Goal: Task Accomplishment & Management: Manage account settings

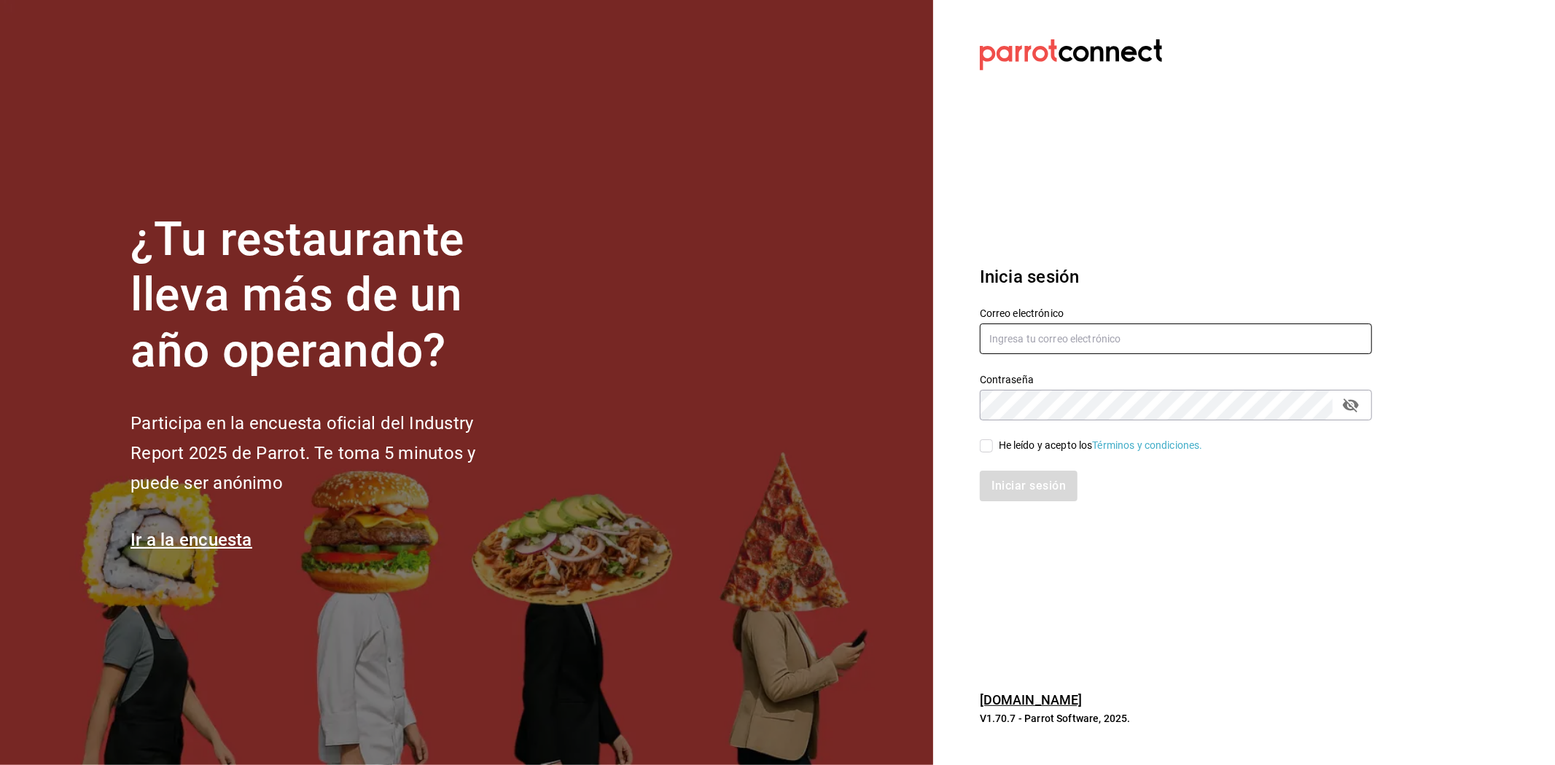
type input "[PERSON_NAME][EMAIL_ADDRESS][DOMAIN_NAME]"
click at [985, 440] on input "He leído y acepto los Términos y condiciones." at bounding box center [986, 446] width 13 height 13
checkbox input "true"
click at [1014, 479] on button "Iniciar sesión" at bounding box center [1029, 486] width 99 height 31
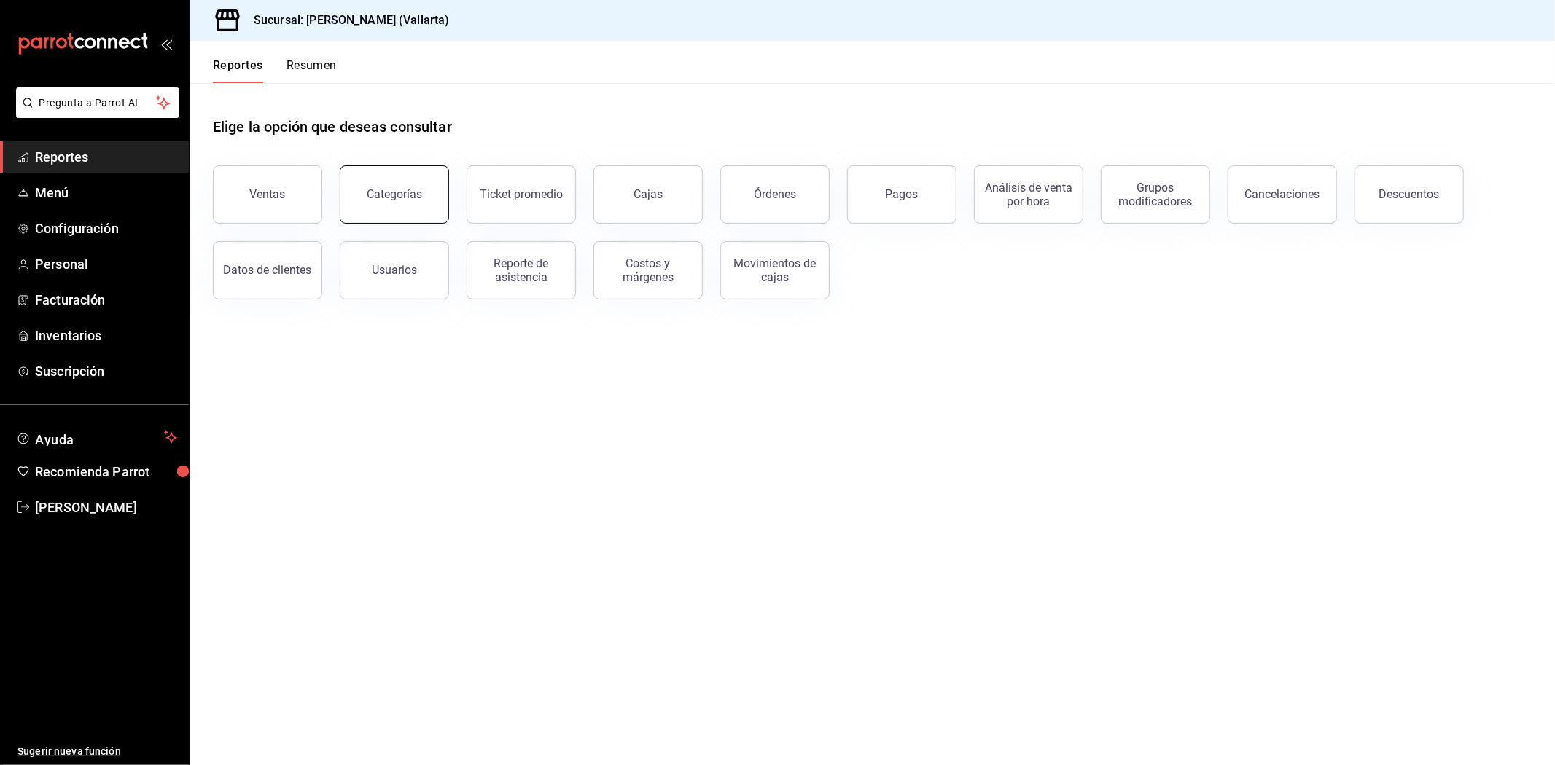
click at [404, 208] on button "Categorías" at bounding box center [394, 194] width 109 height 58
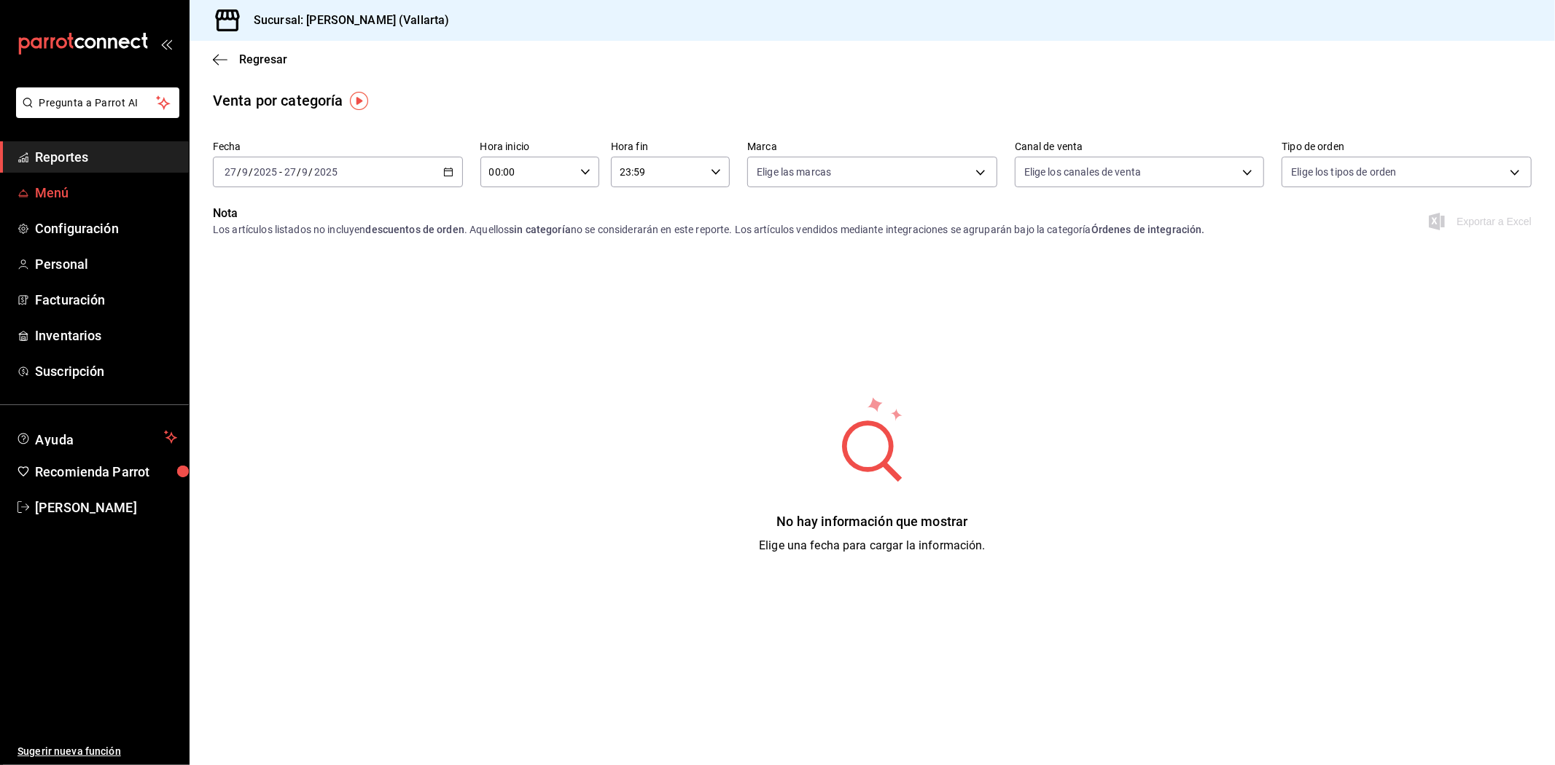
click at [37, 183] on span "Menú" at bounding box center [106, 193] width 142 height 20
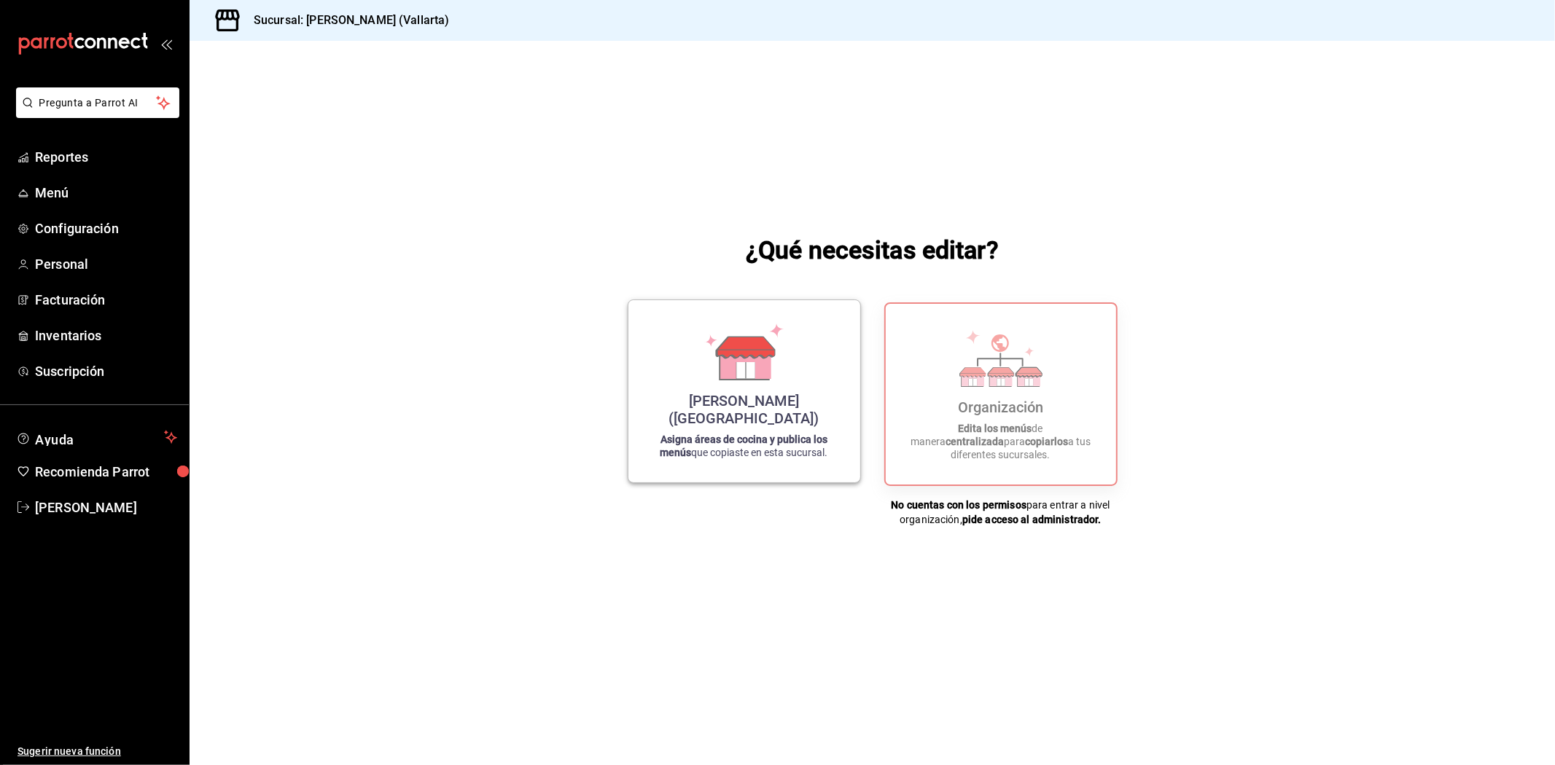
click at [727, 358] on icon at bounding box center [746, 347] width 58 height 21
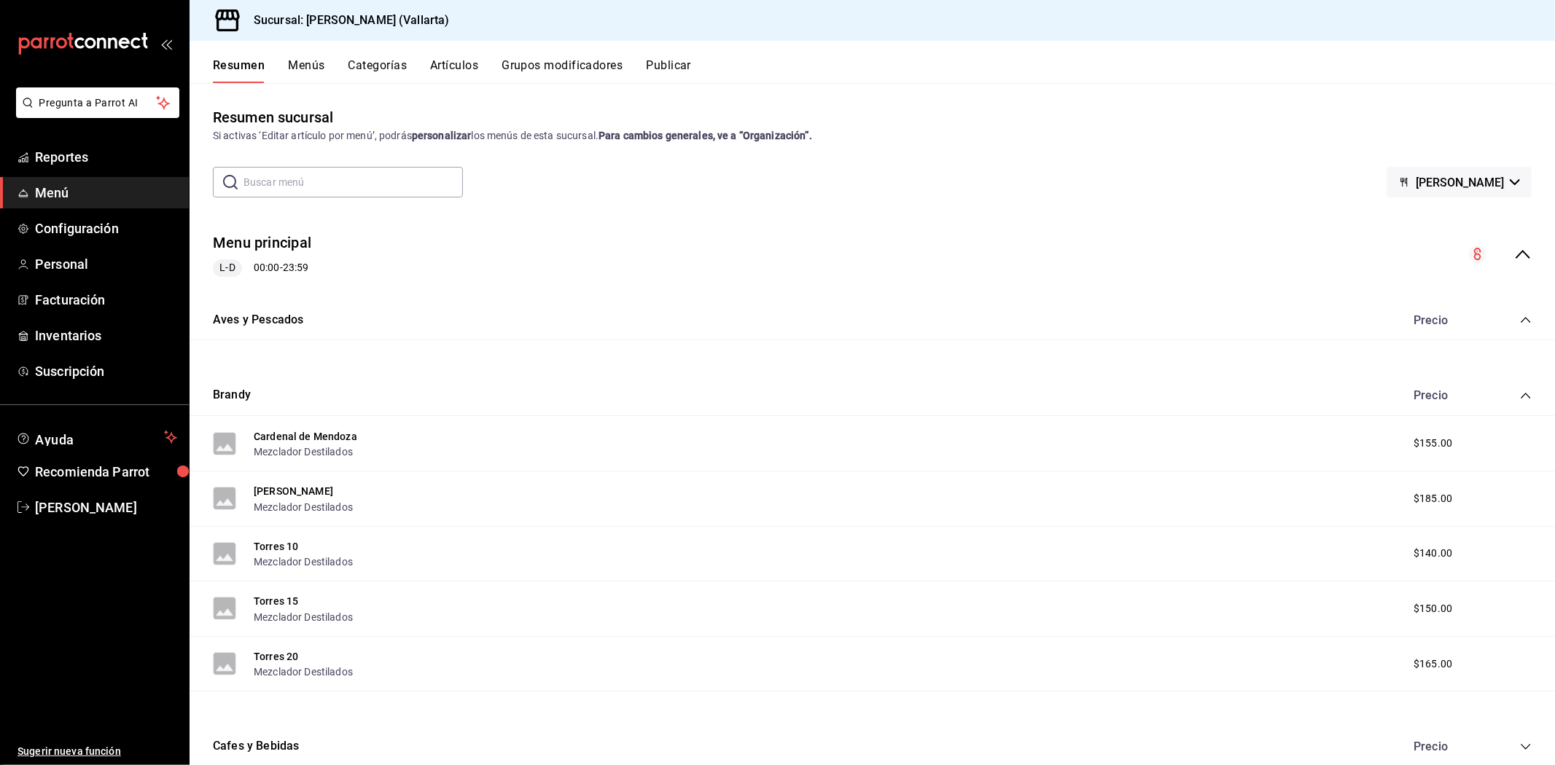
click at [457, 63] on button "Artículos" at bounding box center [454, 70] width 48 height 25
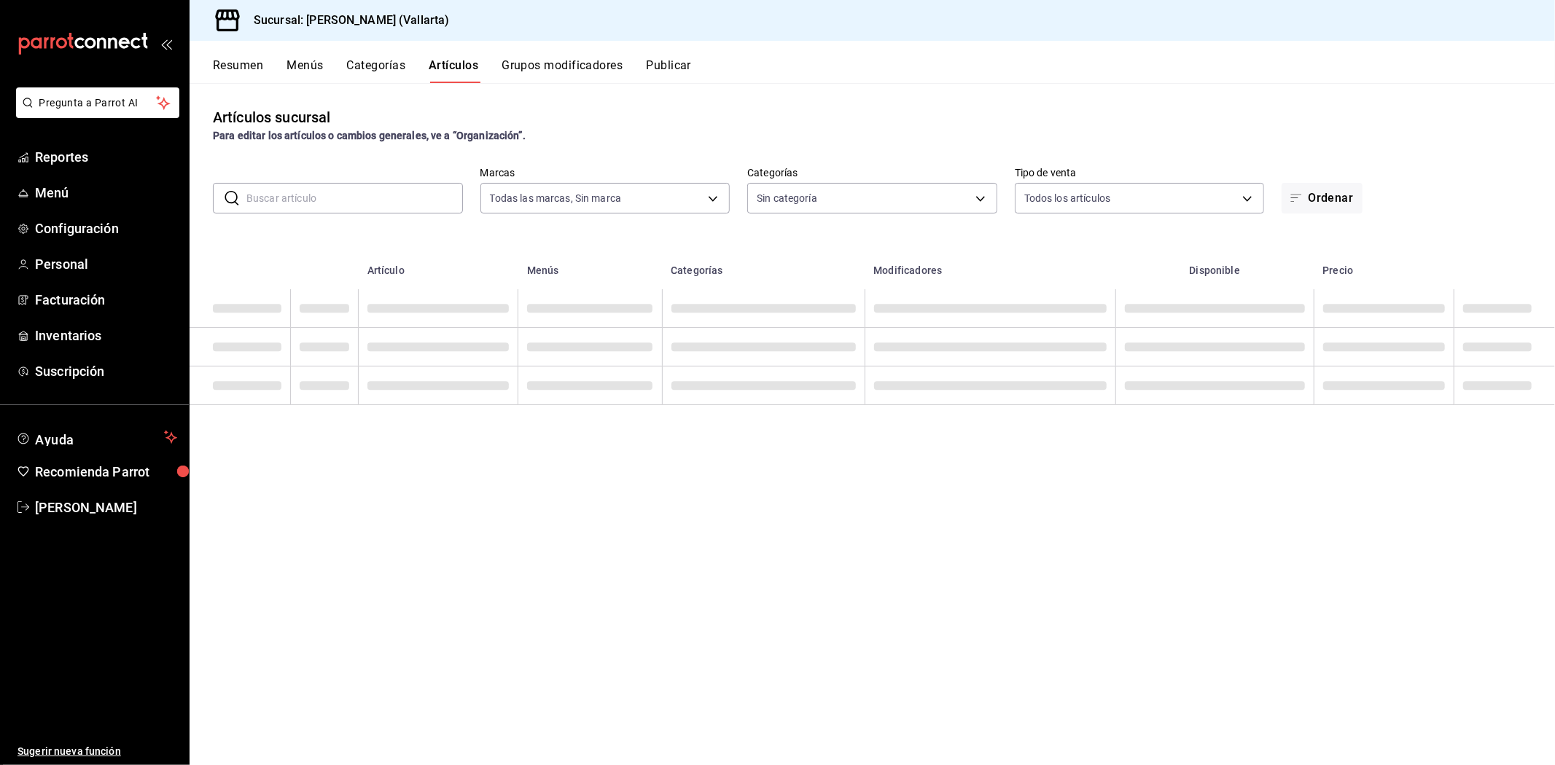
type input "dedade05-fd73-4fc1-b48a-98286d1a7cbf"
type input "ddeea584-b7b7-4c64-abd4-9dbe24413160,94bc3e91-bac1-4cab-af5d-7d085d9bac7d,85d50…"
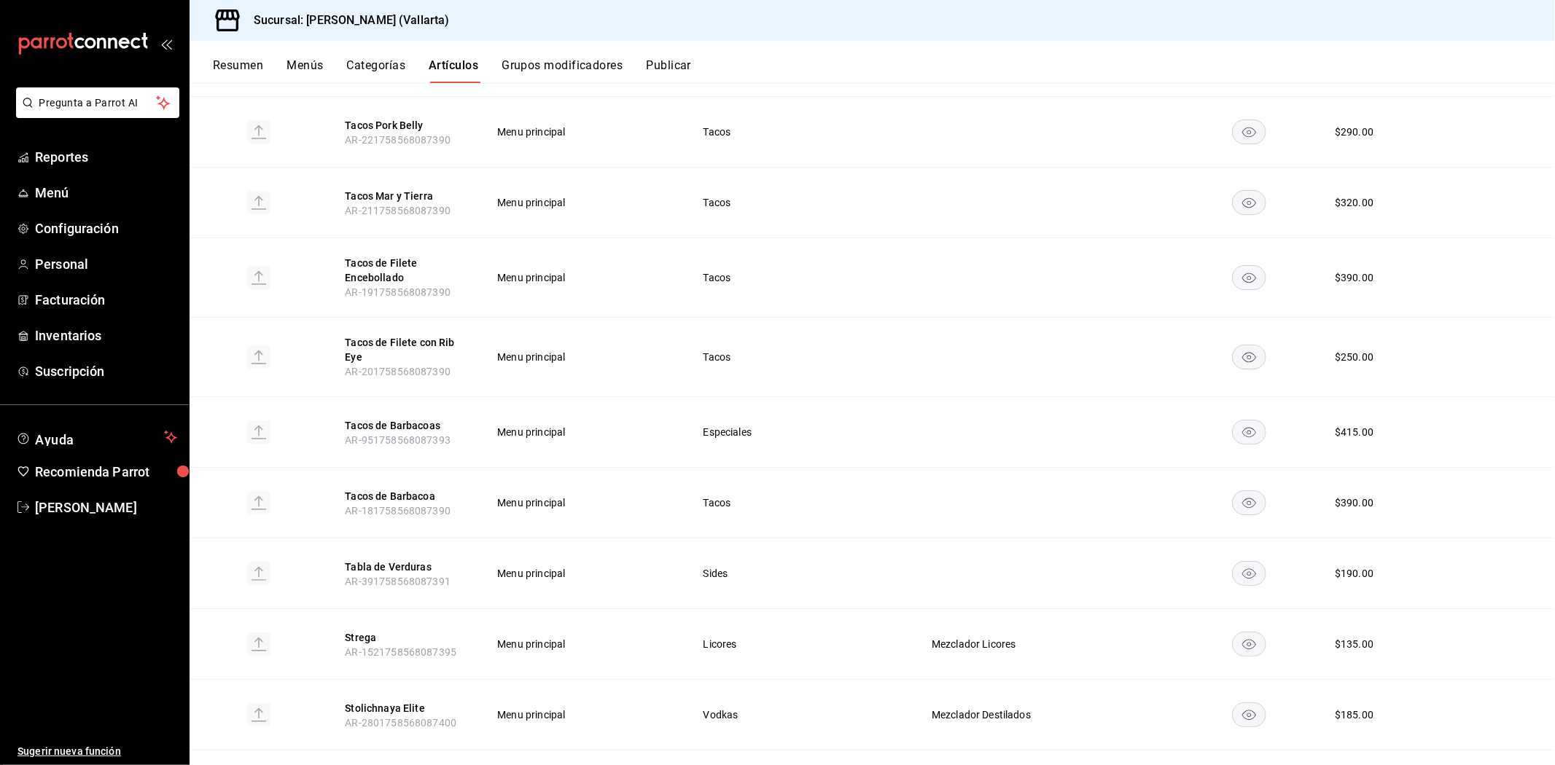
scroll to position [5188, 0]
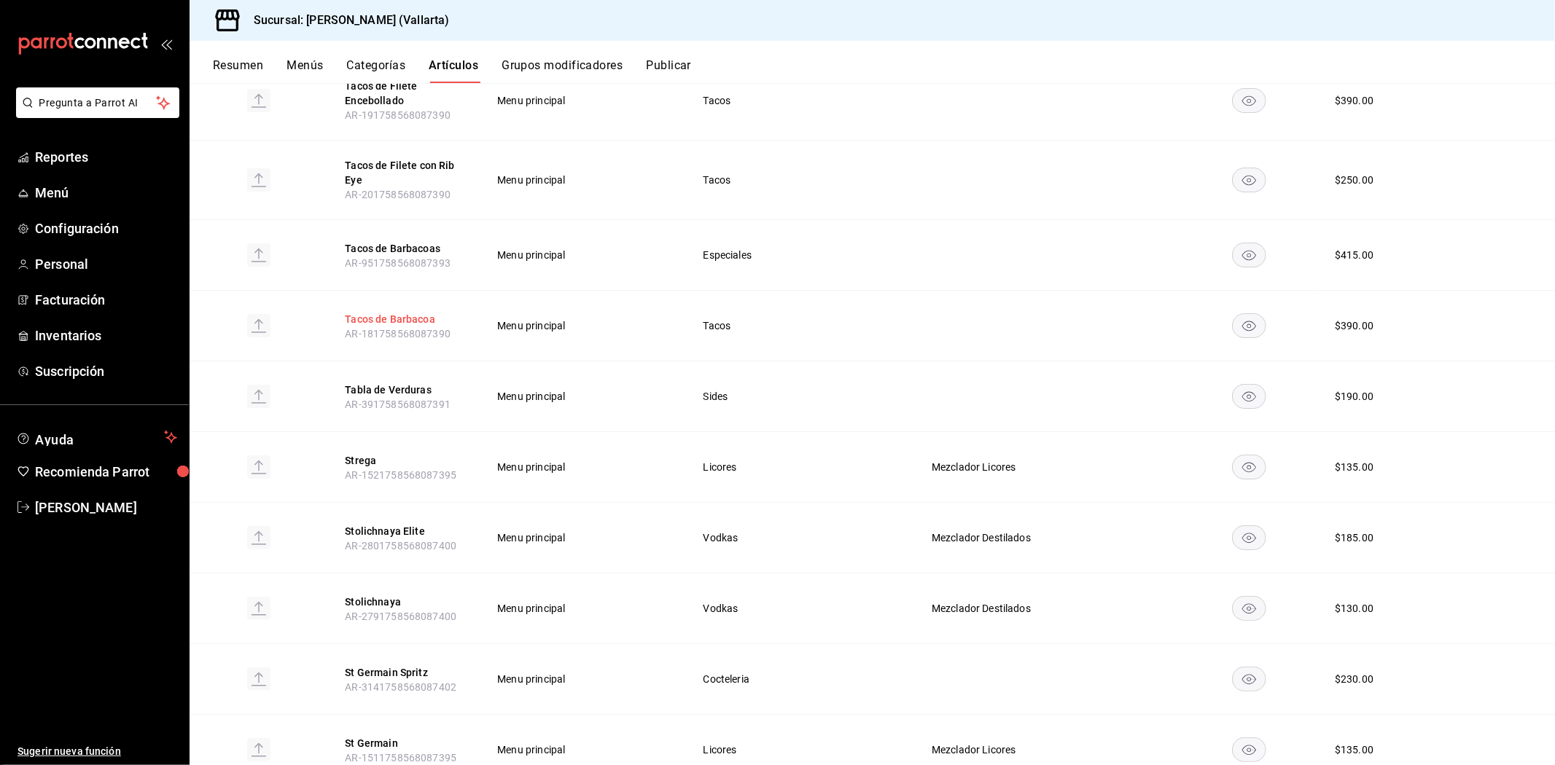
click at [399, 312] on button "Tacos de Barbacoa" at bounding box center [403, 319] width 117 height 15
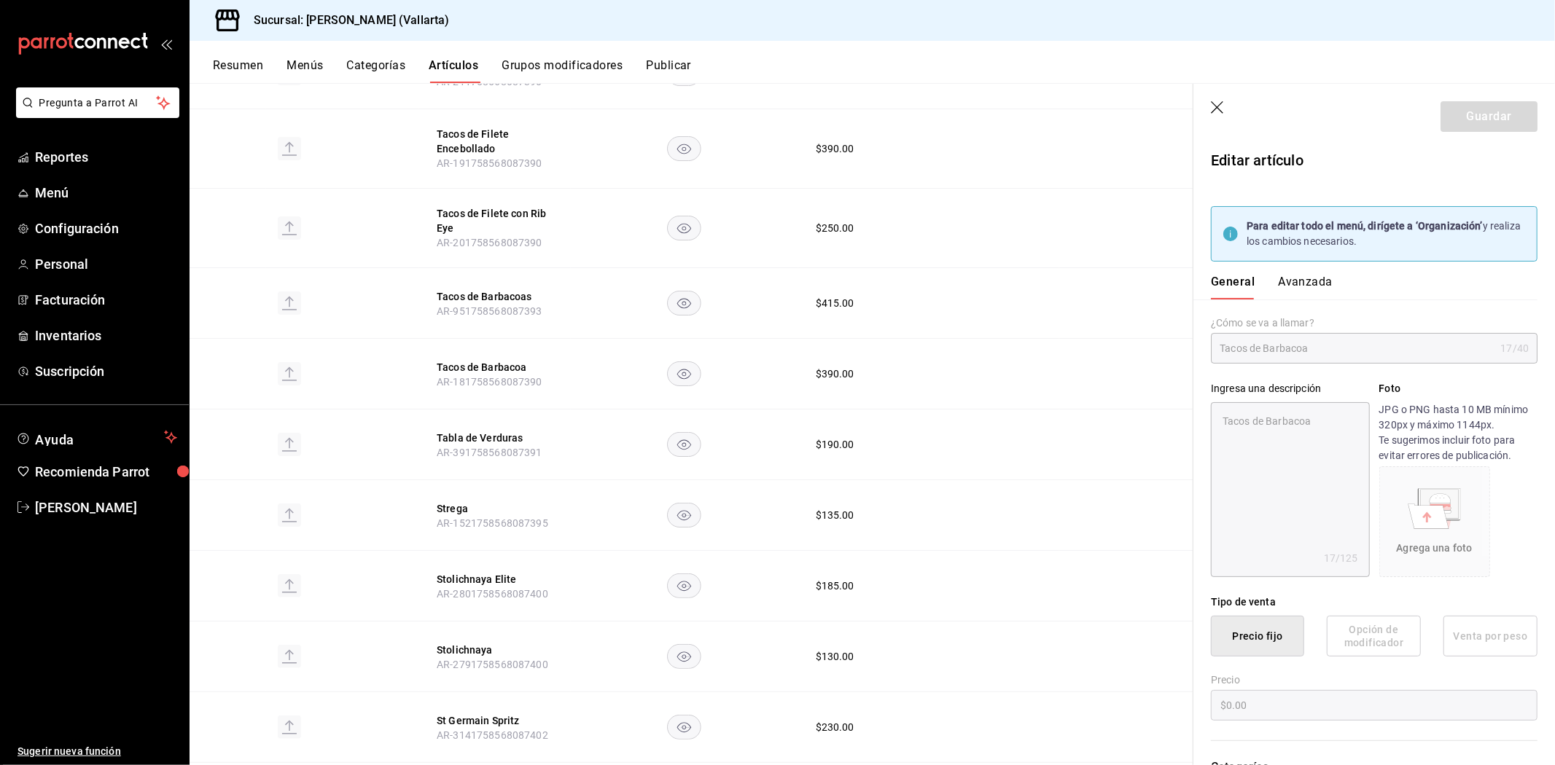
type textarea "x"
type input "$390.00"
type input "E48"
type input "90101500"
radio input "true"
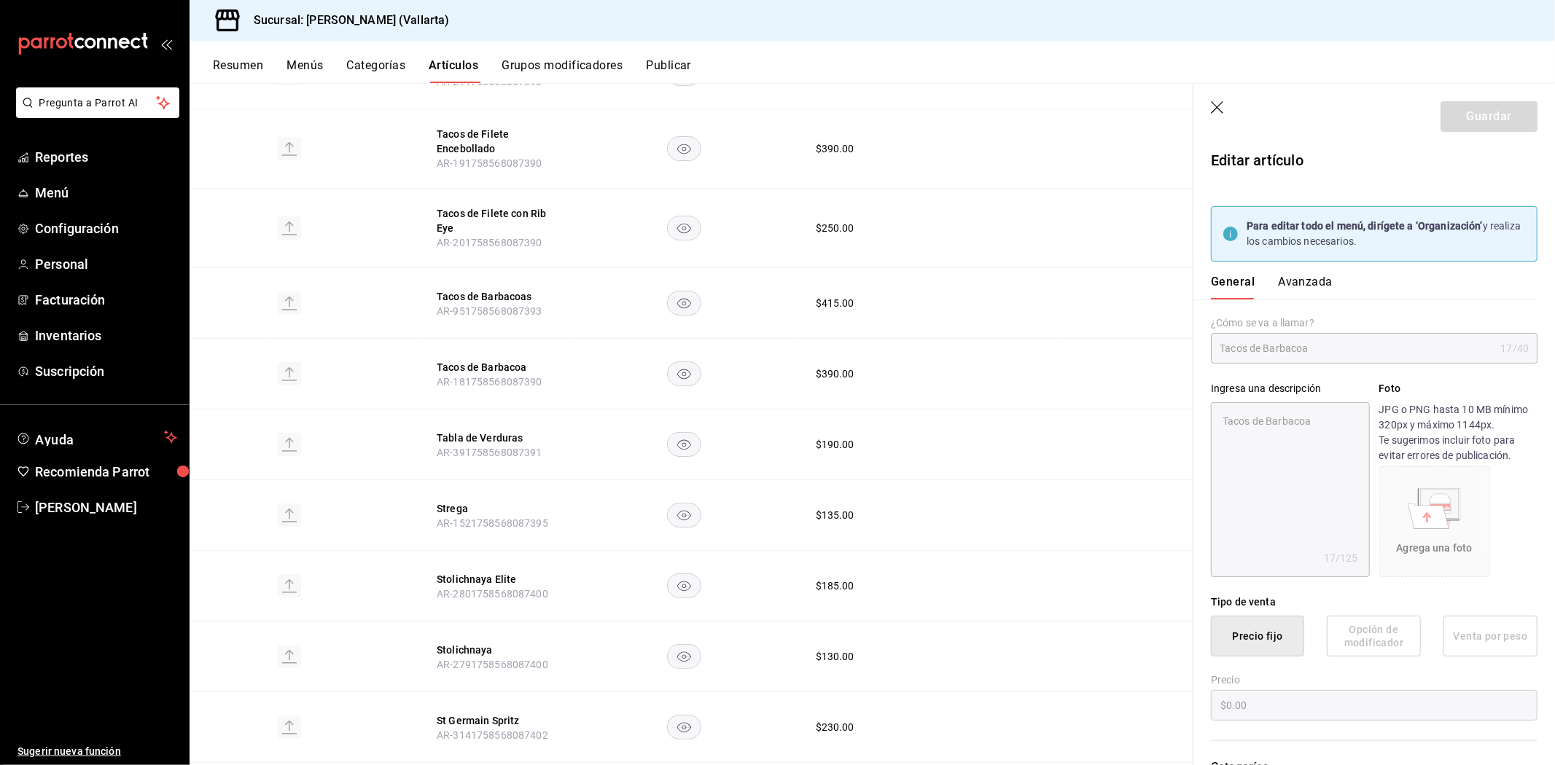
radio input "true"
type input "fde6572f-3937-4d15-9efc-70fe81d417dd"
click at [1302, 285] on button "Avanzada" at bounding box center [1305, 287] width 55 height 25
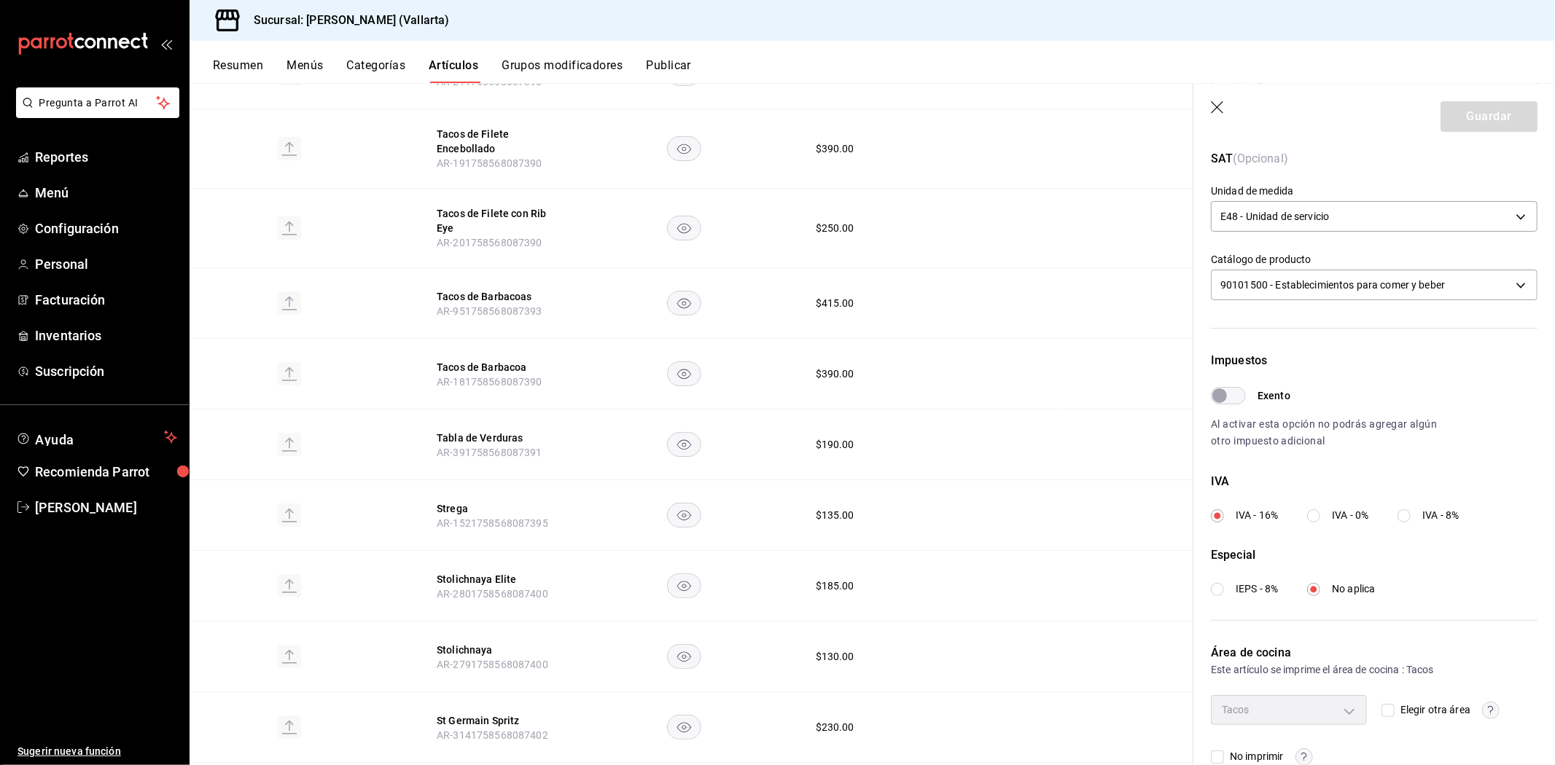
scroll to position [354, 0]
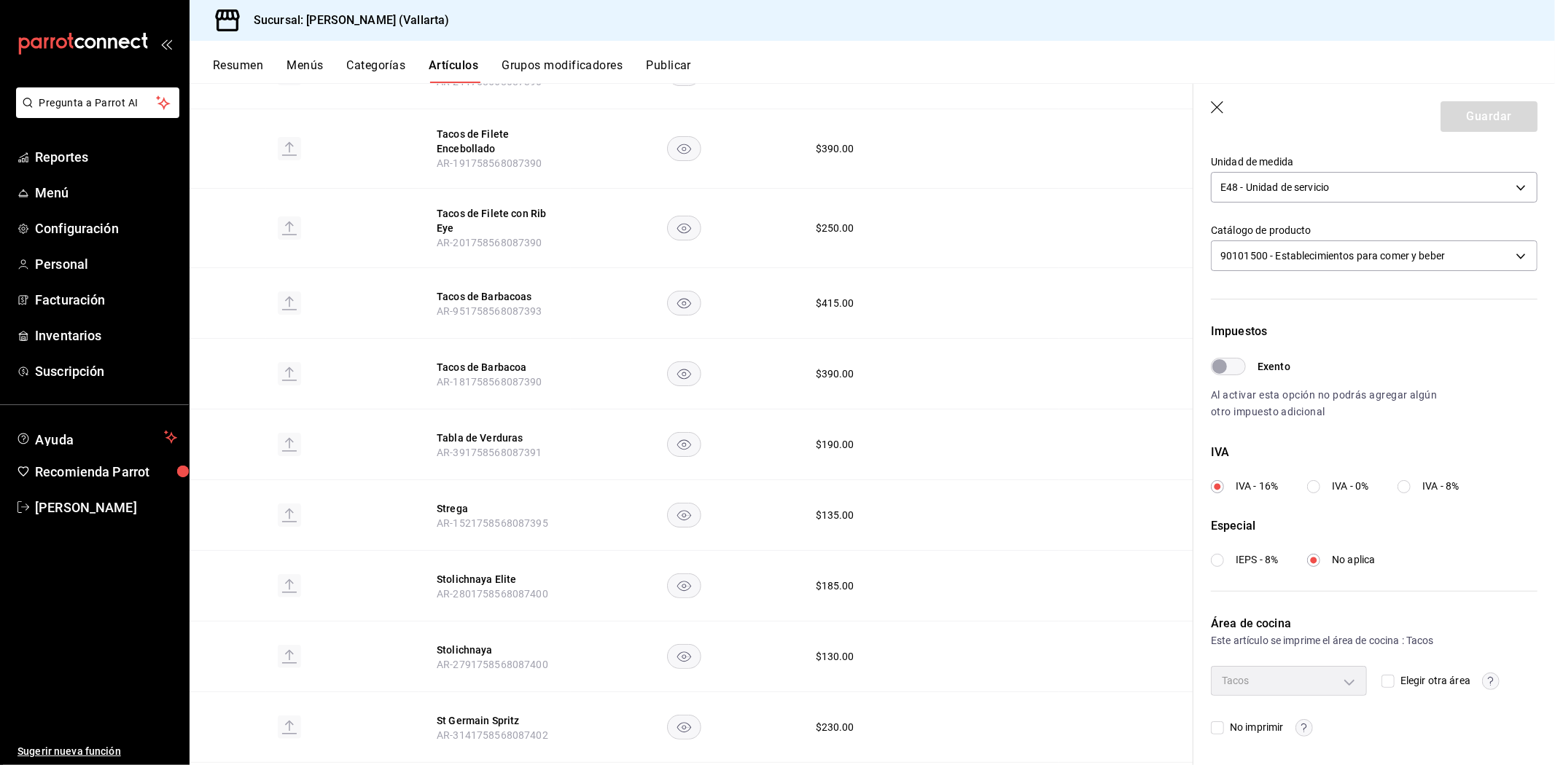
click at [1351, 684] on div "Tacos" at bounding box center [1289, 680] width 156 height 29
click at [1381, 681] on input "Elegir otra área" at bounding box center [1387, 681] width 13 height 13
checkbox input "true"
click at [1351, 682] on body "Pregunta a Parrot AI Reportes Menú Configuración Personal Facturación Inventari…" at bounding box center [777, 382] width 1555 height 765
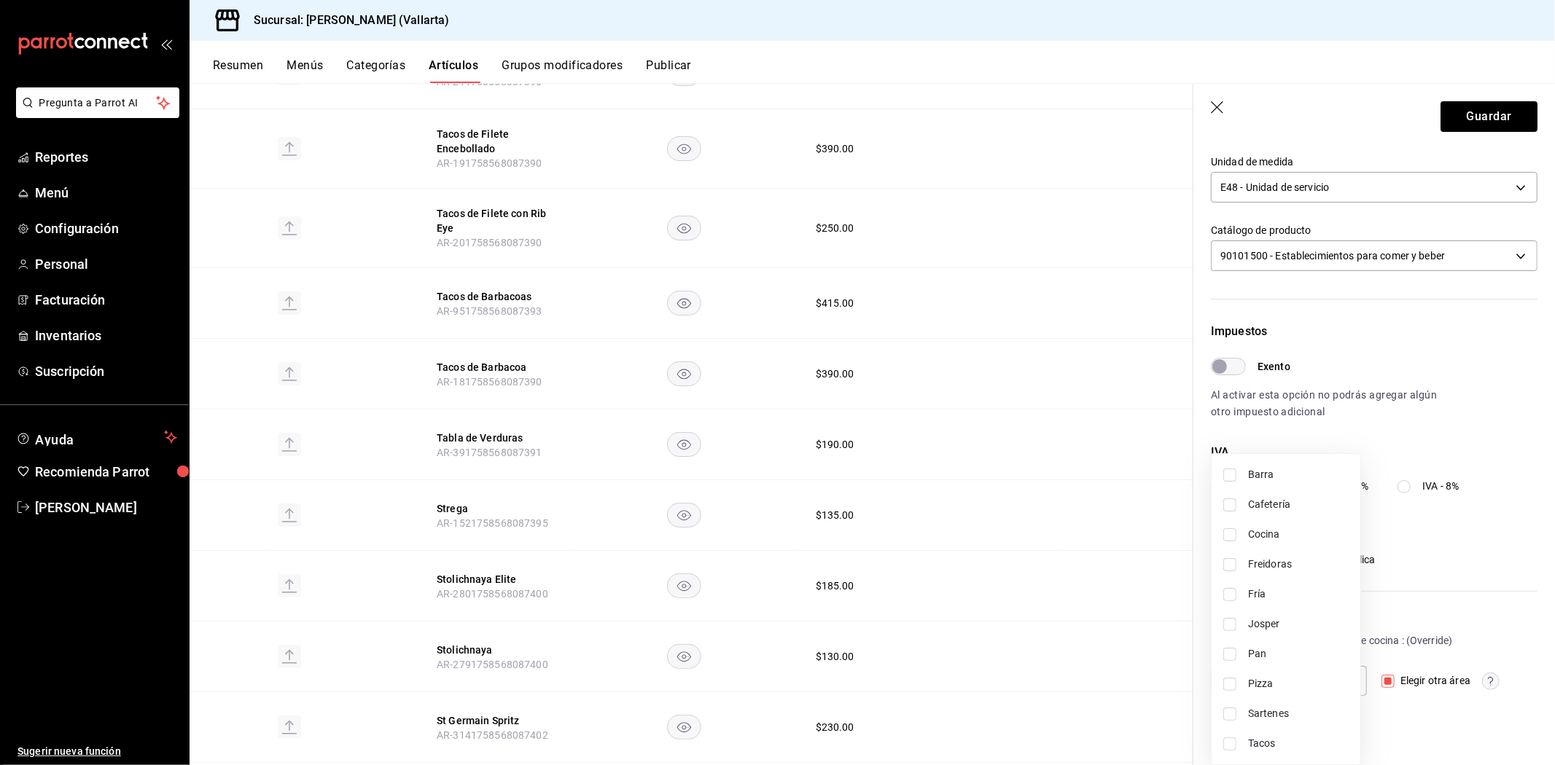
click at [1476, 373] on div at bounding box center [777, 382] width 1555 height 765
click at [1337, 682] on body "Pregunta a Parrot AI Reportes Menú Configuración Personal Facturación Inventari…" at bounding box center [777, 382] width 1555 height 765
click at [63, 187] on div at bounding box center [777, 382] width 1555 height 765
click at [79, 499] on span "[PERSON_NAME]" at bounding box center [106, 508] width 142 height 20
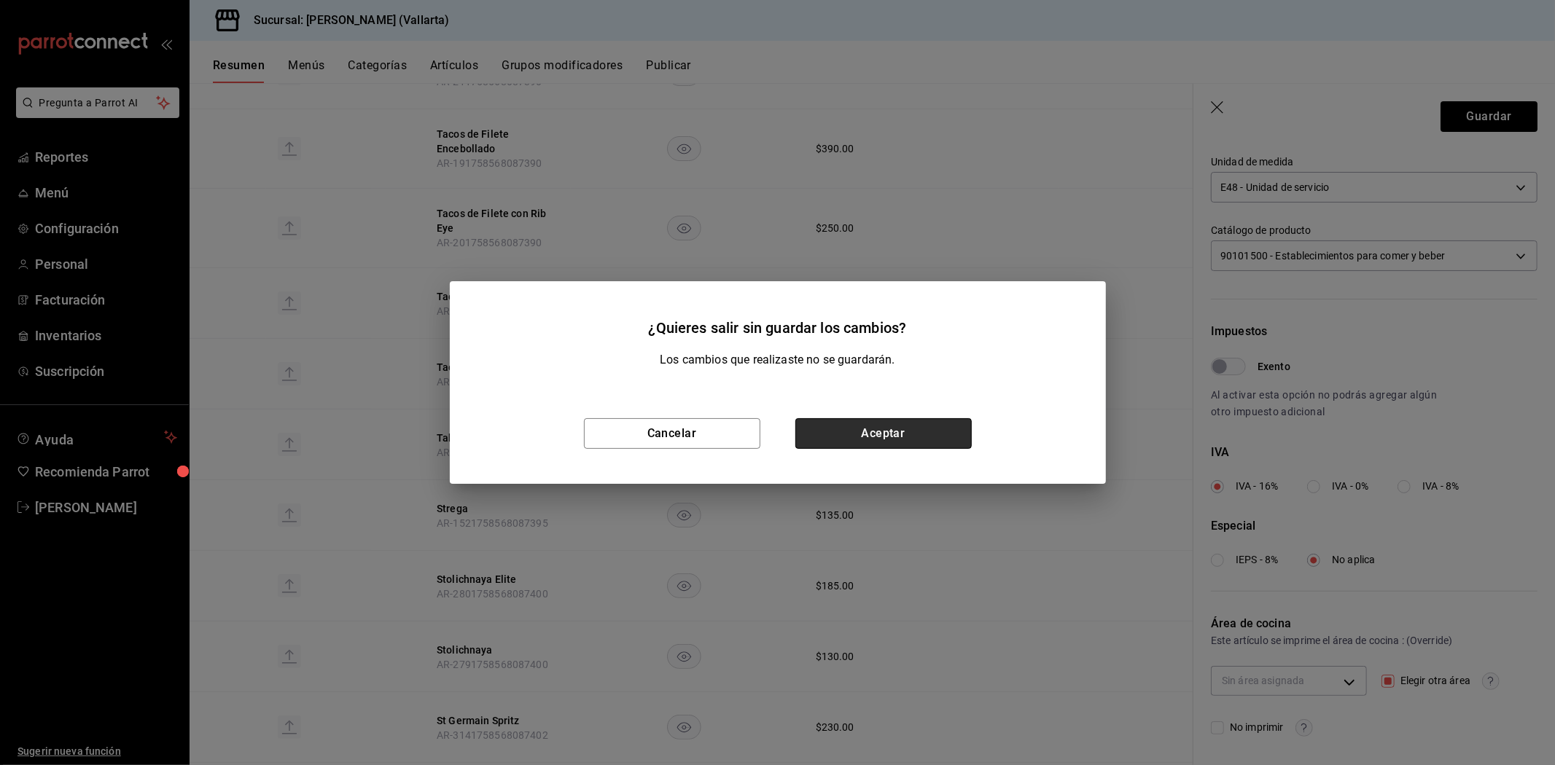
click at [825, 432] on button "Aceptar" at bounding box center [883, 433] width 176 height 31
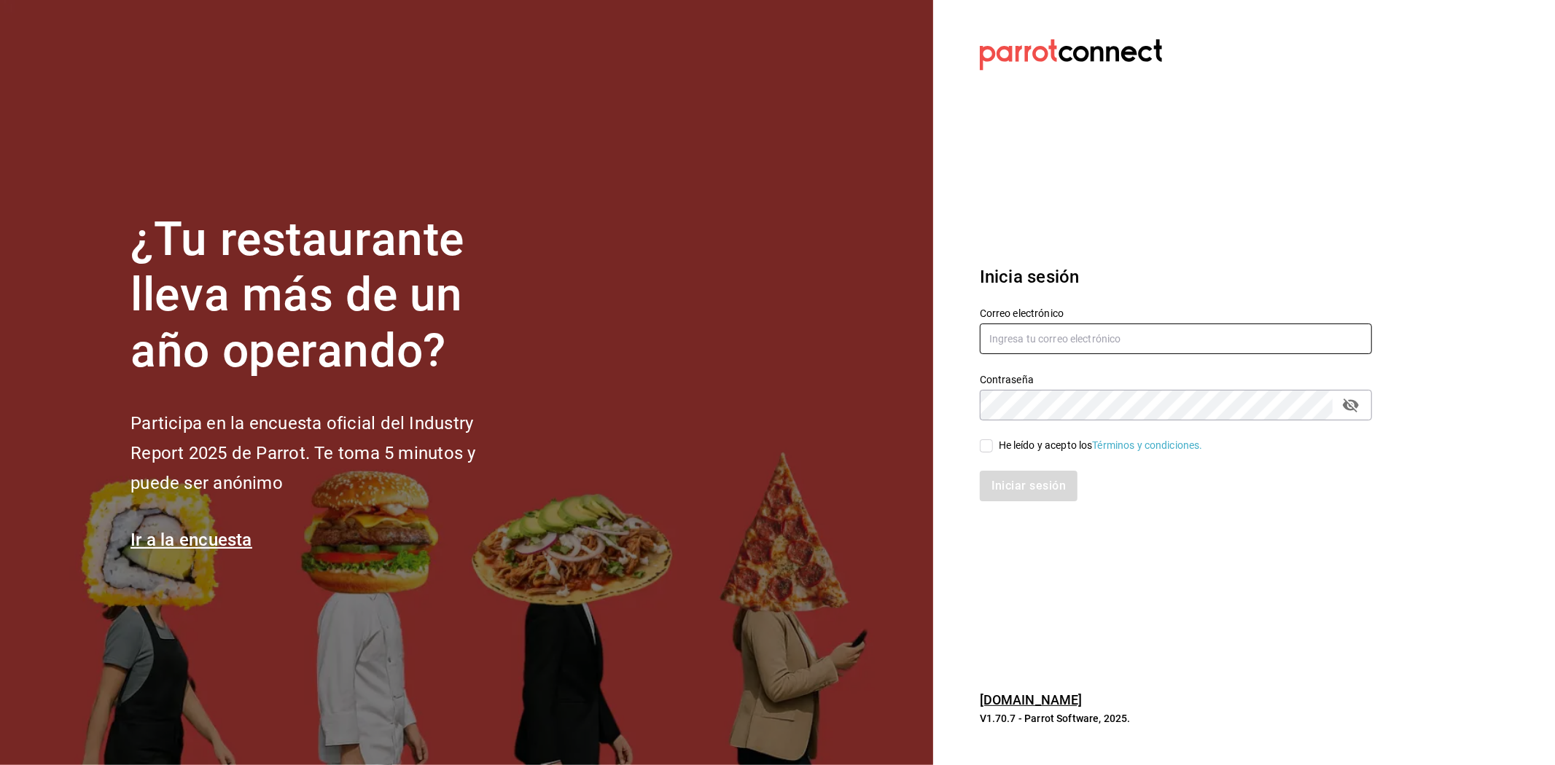
type input "echavarria.05@hotmail.com"
click at [986, 440] on input "He leído y acepto los Términos y condiciones." at bounding box center [986, 446] width 13 height 13
checkbox input "true"
click at [997, 485] on button "Iniciar sesión" at bounding box center [1029, 486] width 99 height 31
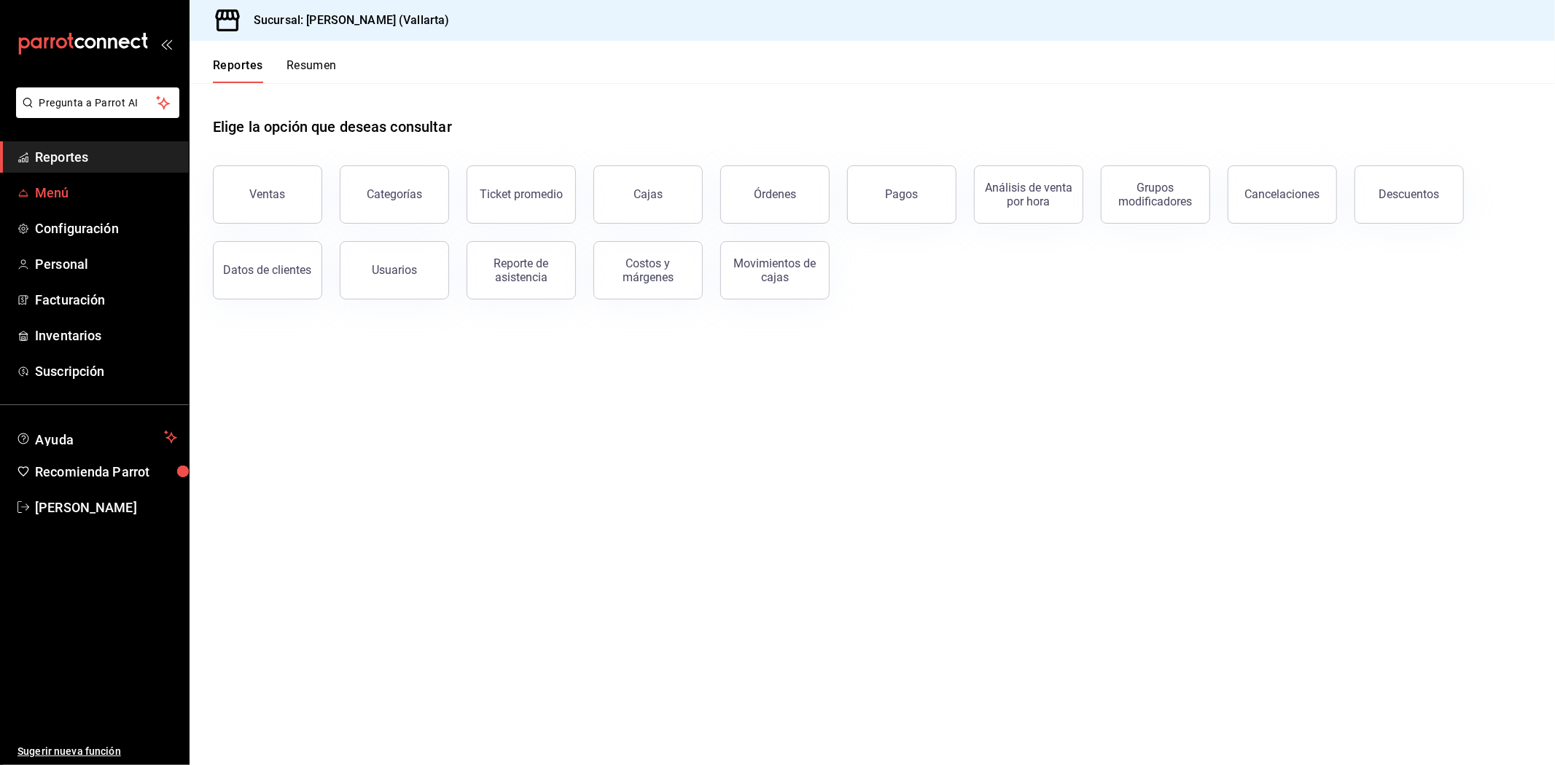
click at [69, 192] on span "Menú" at bounding box center [106, 193] width 142 height 20
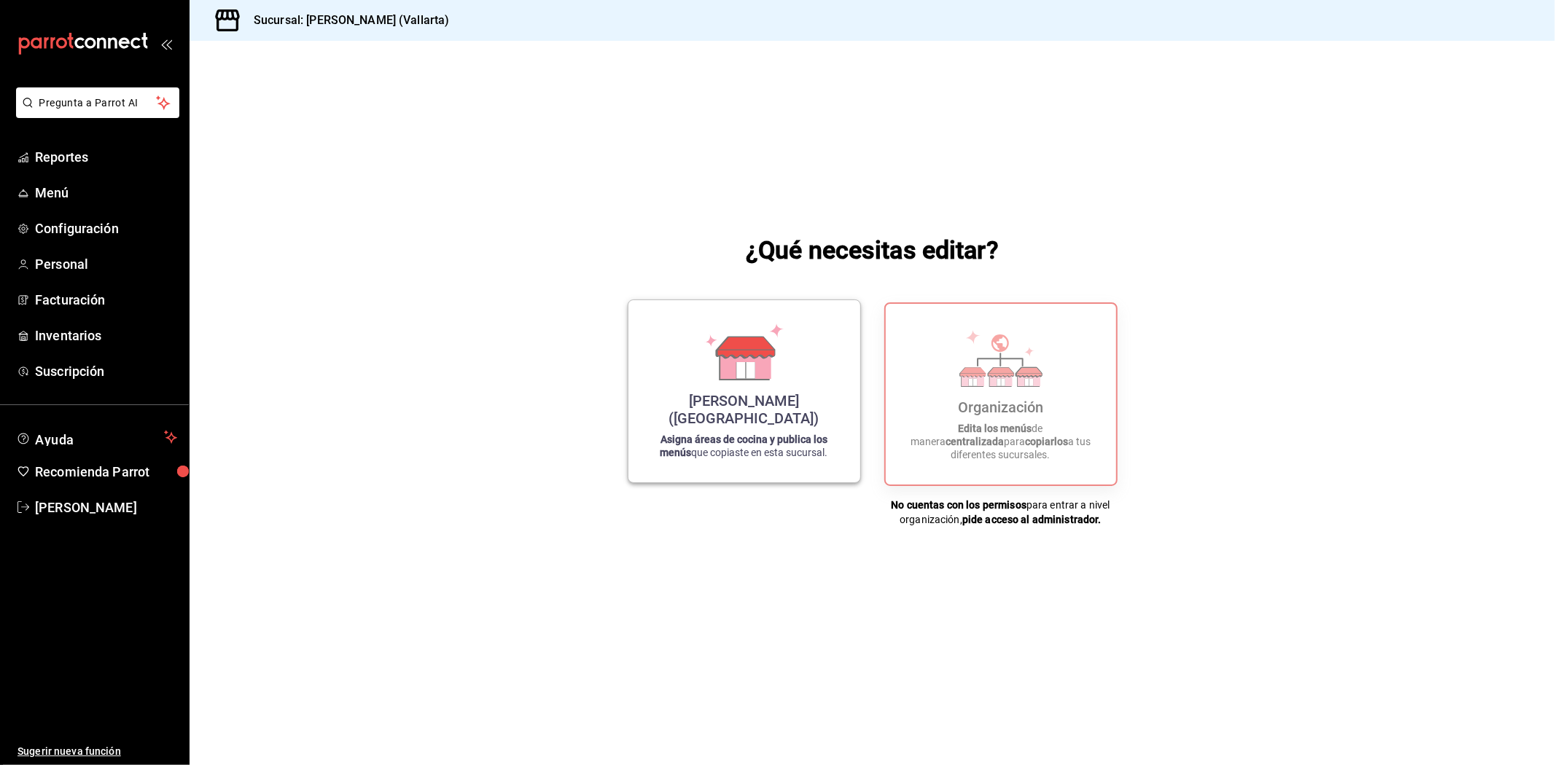
click at [693, 418] on div "[PERSON_NAME] ([GEOGRAPHIC_DATA])" at bounding box center [744, 409] width 197 height 35
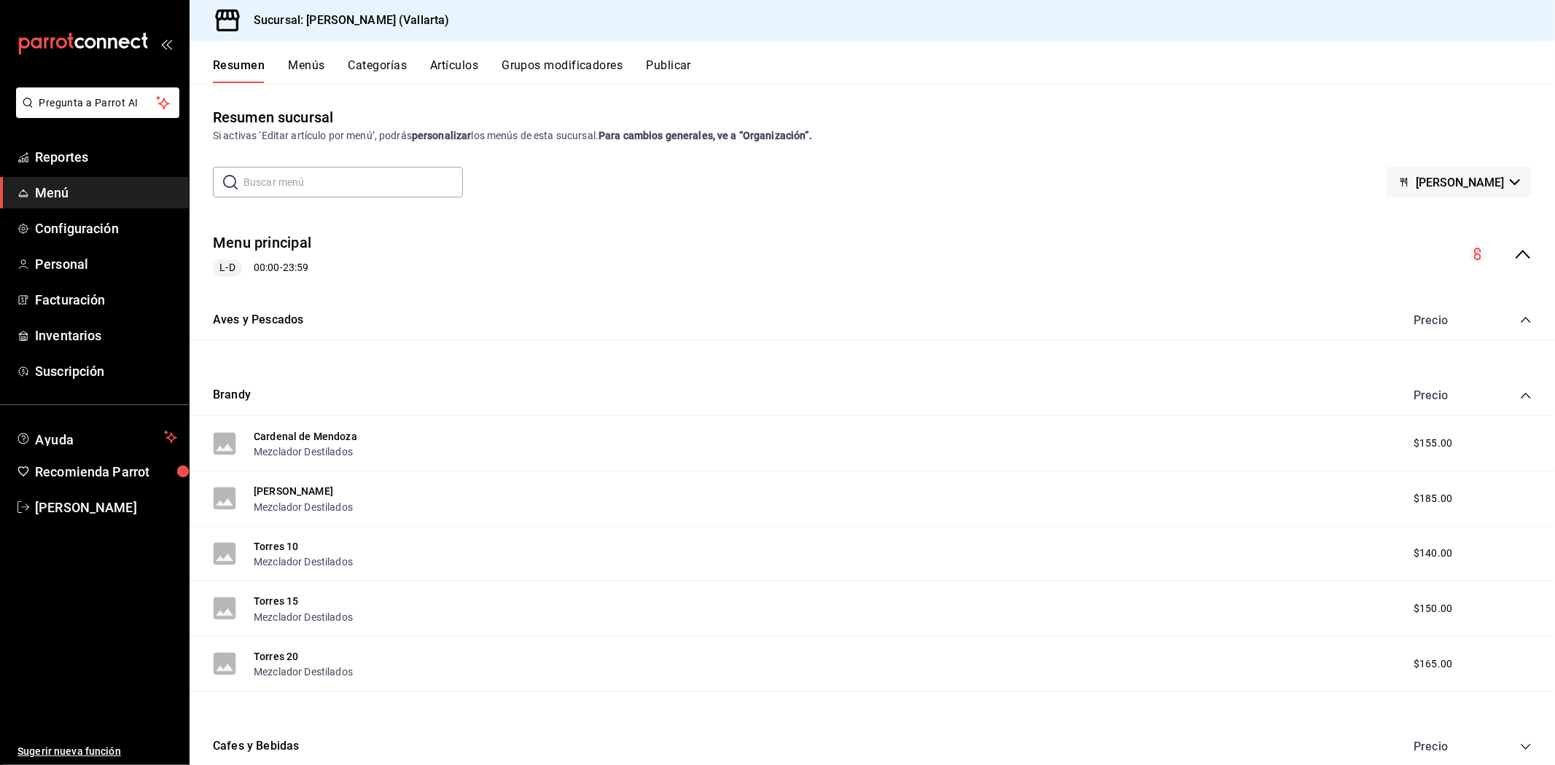
click at [460, 74] on button "Artículos" at bounding box center [454, 70] width 48 height 25
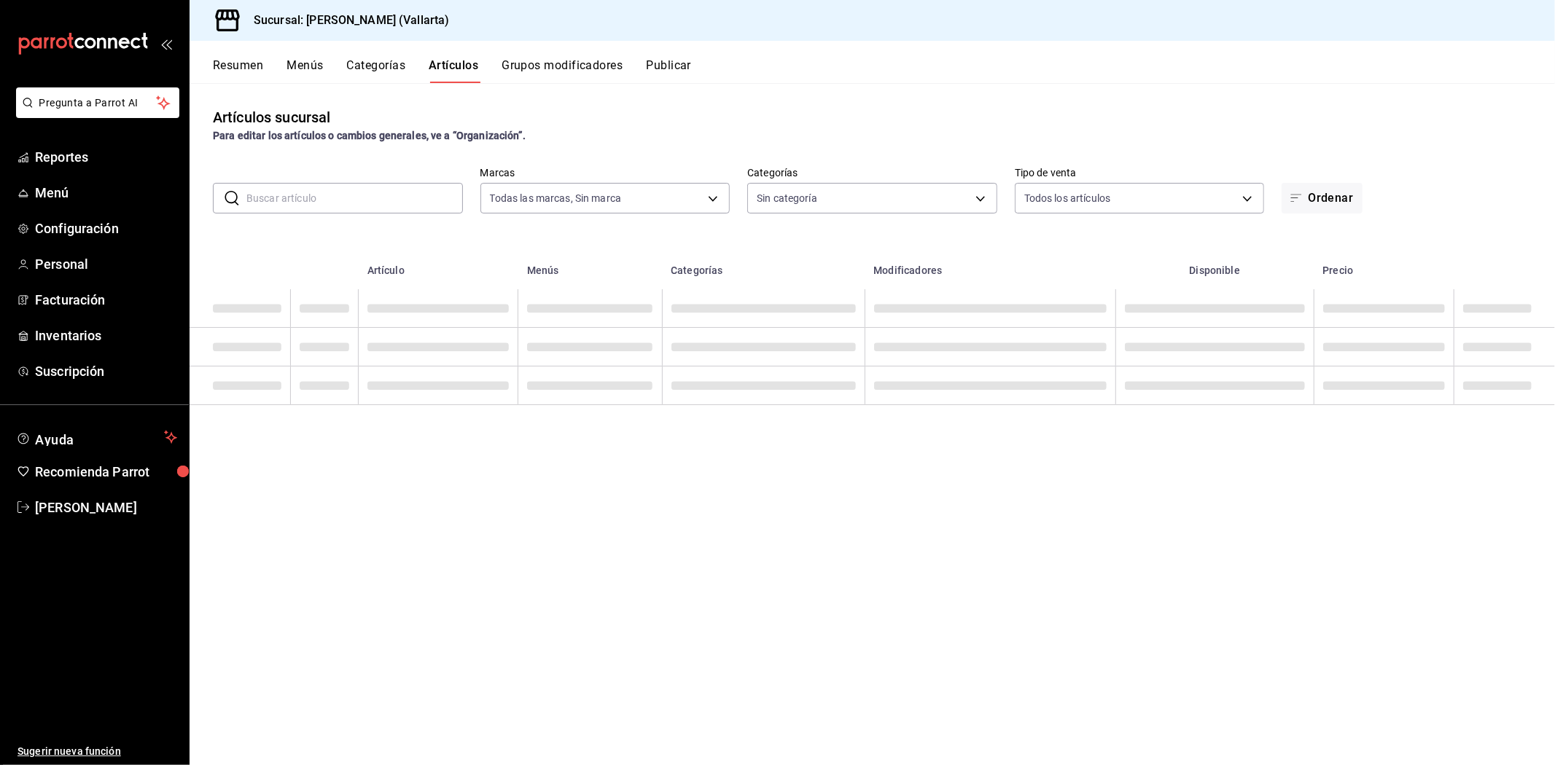
type input "dedade05-fd73-4fc1-b48a-98286d1a7cbf"
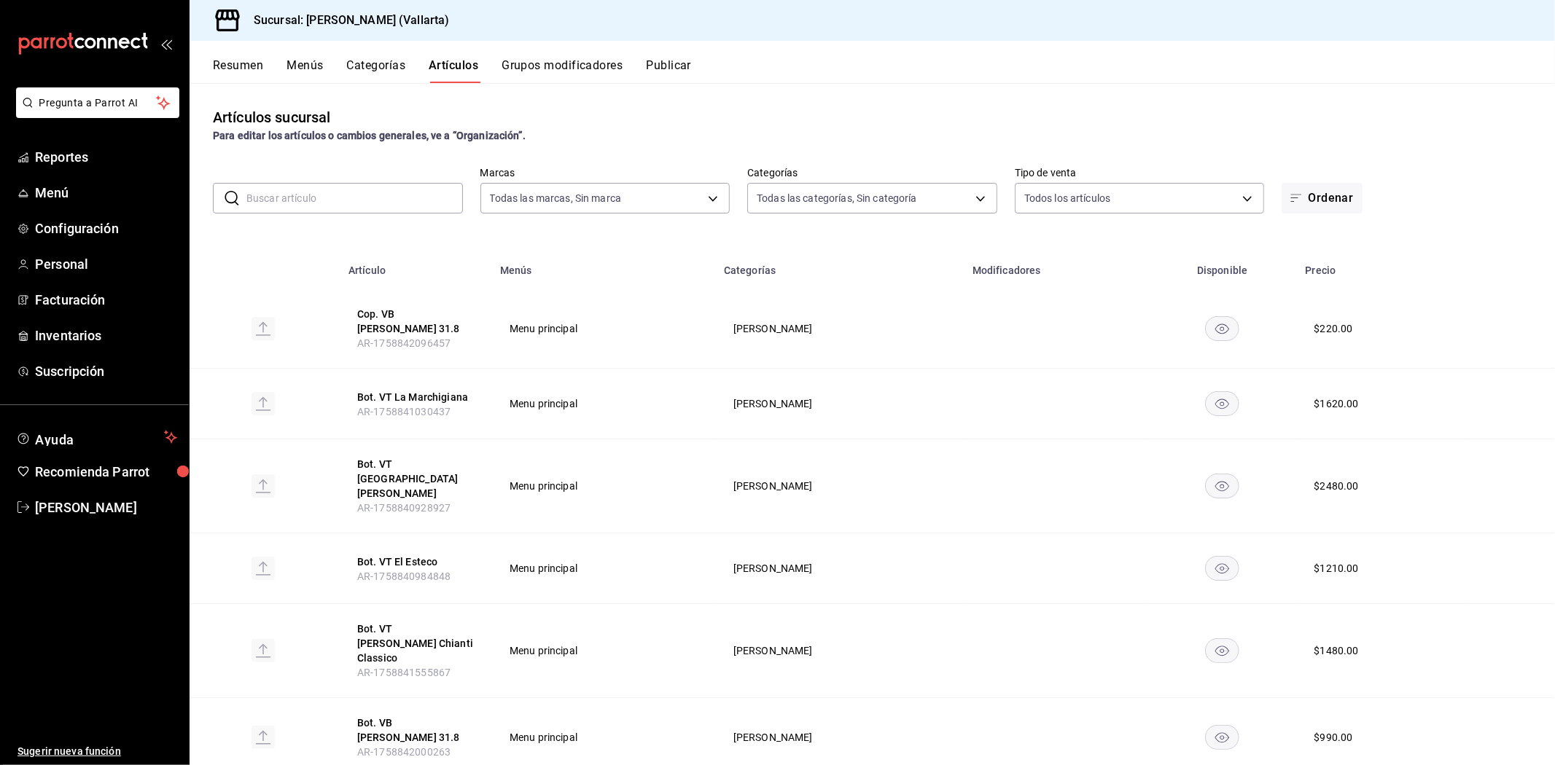
type input "ddeea584-b7b7-4c64-abd4-9dbe24413160,94bc3e91-bac1-4cab-af5d-7d085d9bac7d,85d50…"
click at [428, 311] on button "Cop. VB [PERSON_NAME] 31.8" at bounding box center [415, 321] width 117 height 29
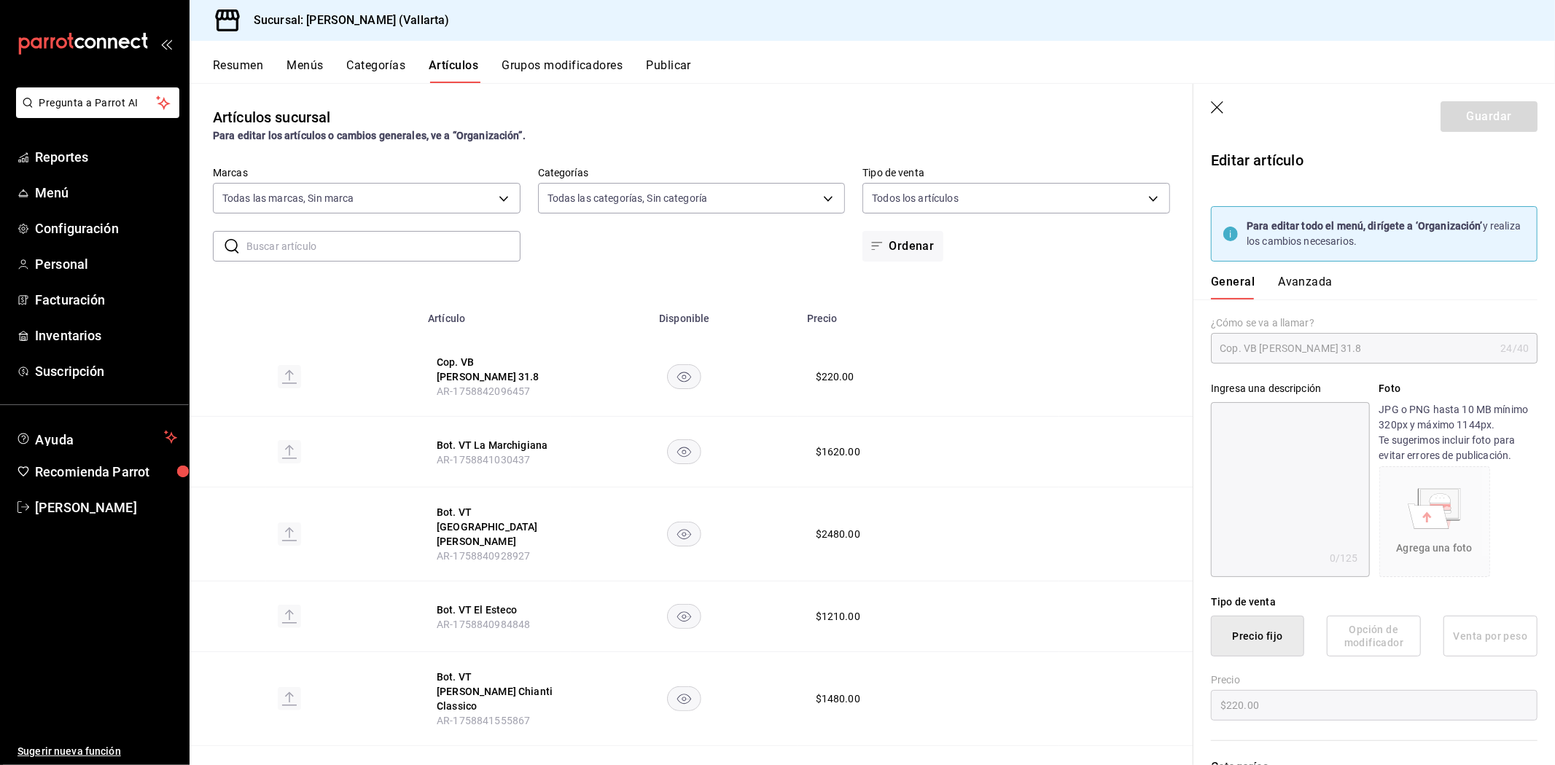
click at [1312, 280] on button "Avanzada" at bounding box center [1305, 287] width 55 height 25
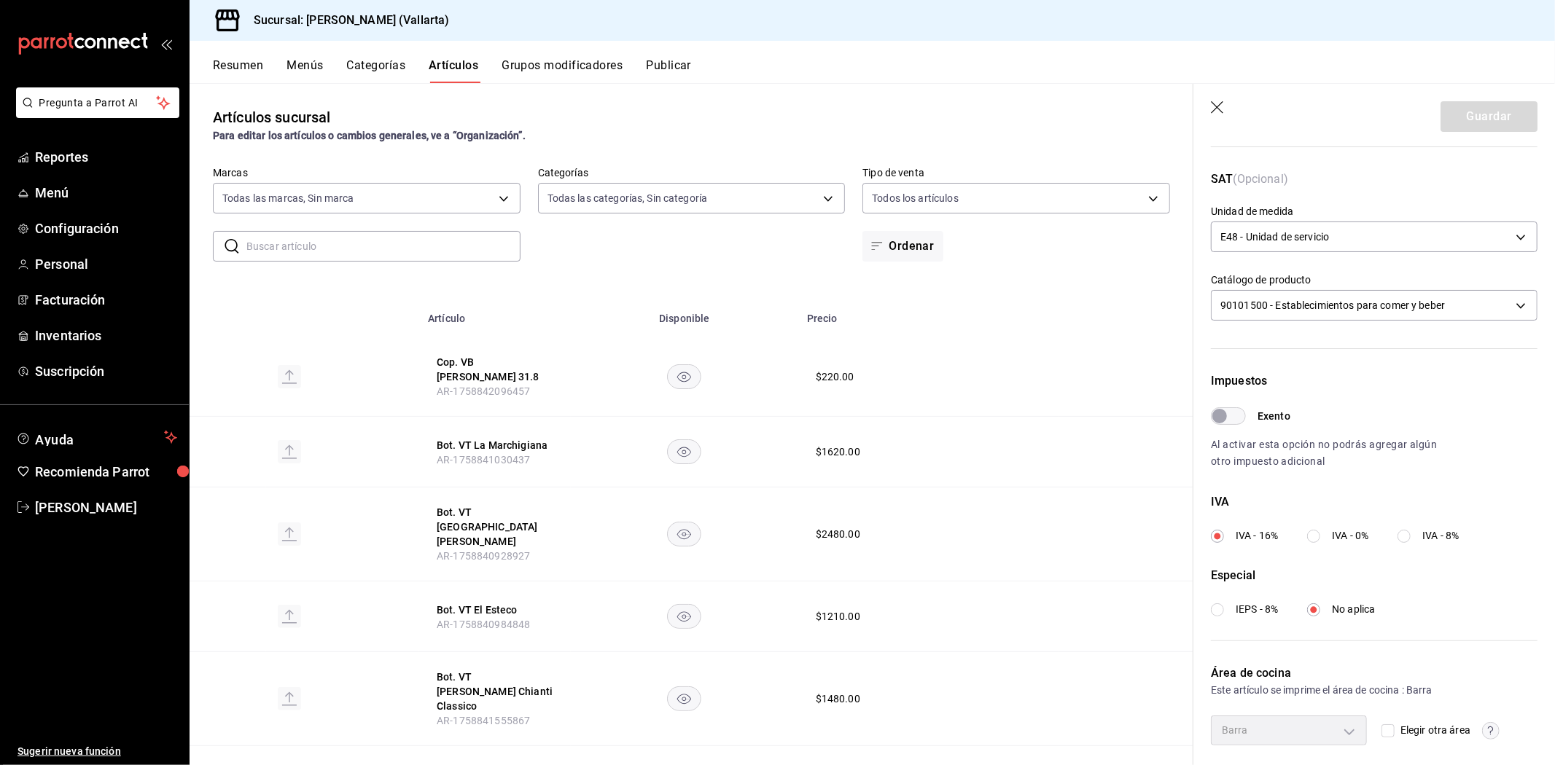
scroll to position [354, 0]
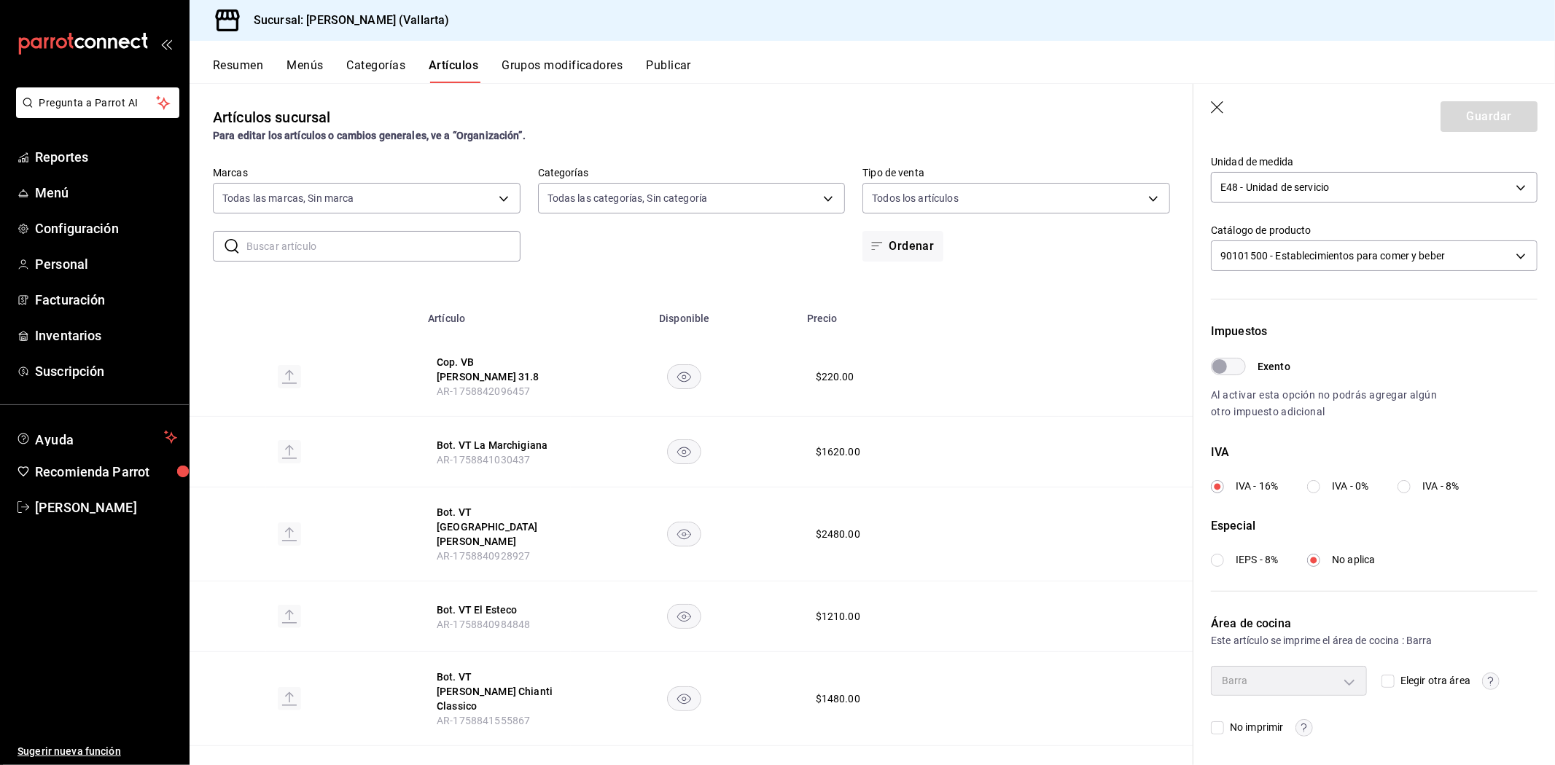
click at [1381, 676] on input "Elegir otra área" at bounding box center [1387, 681] width 13 height 13
checkbox input "true"
click at [1345, 680] on body "Pregunta a Parrot AI Reportes Menú Configuración Personal Facturación Inventari…" at bounding box center [777, 382] width 1555 height 765
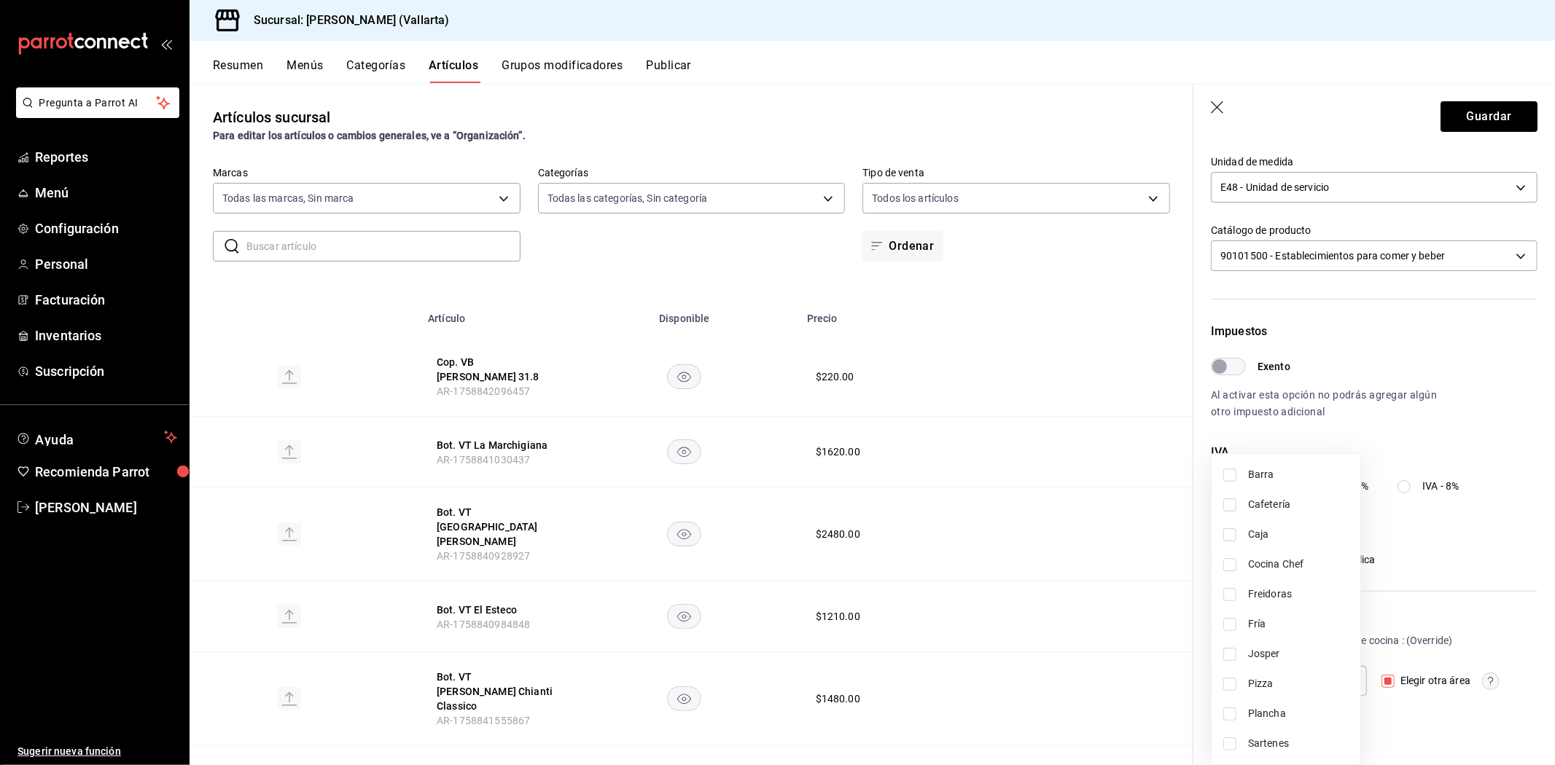
click at [1386, 676] on div at bounding box center [777, 382] width 1555 height 765
click at [1381, 682] on input "Elegir otra área" at bounding box center [1387, 681] width 13 height 13
checkbox input "false"
type input "e5062143-5e5d-4c14-88c9-93be8b1445e9"
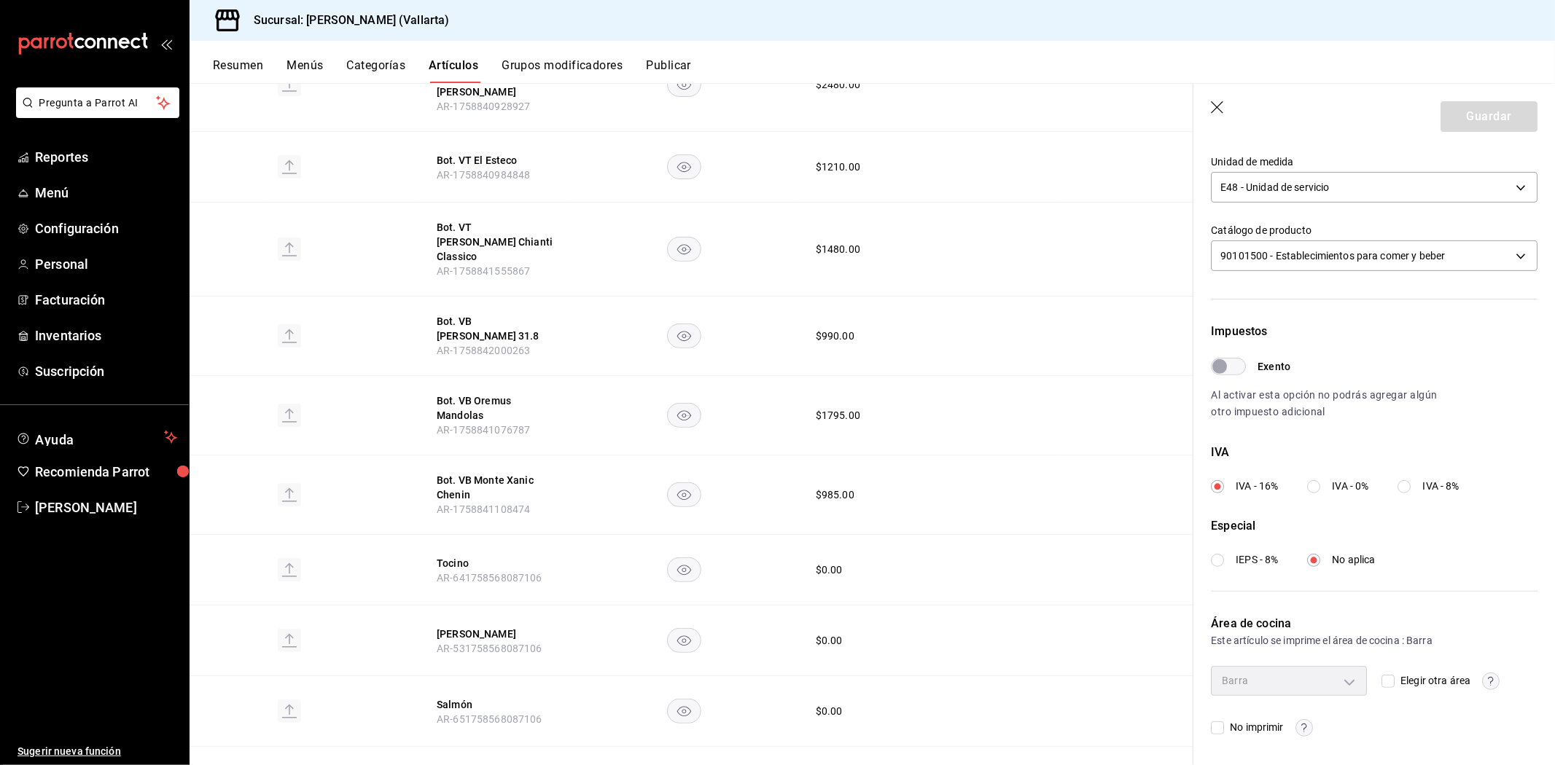
scroll to position [485, 0]
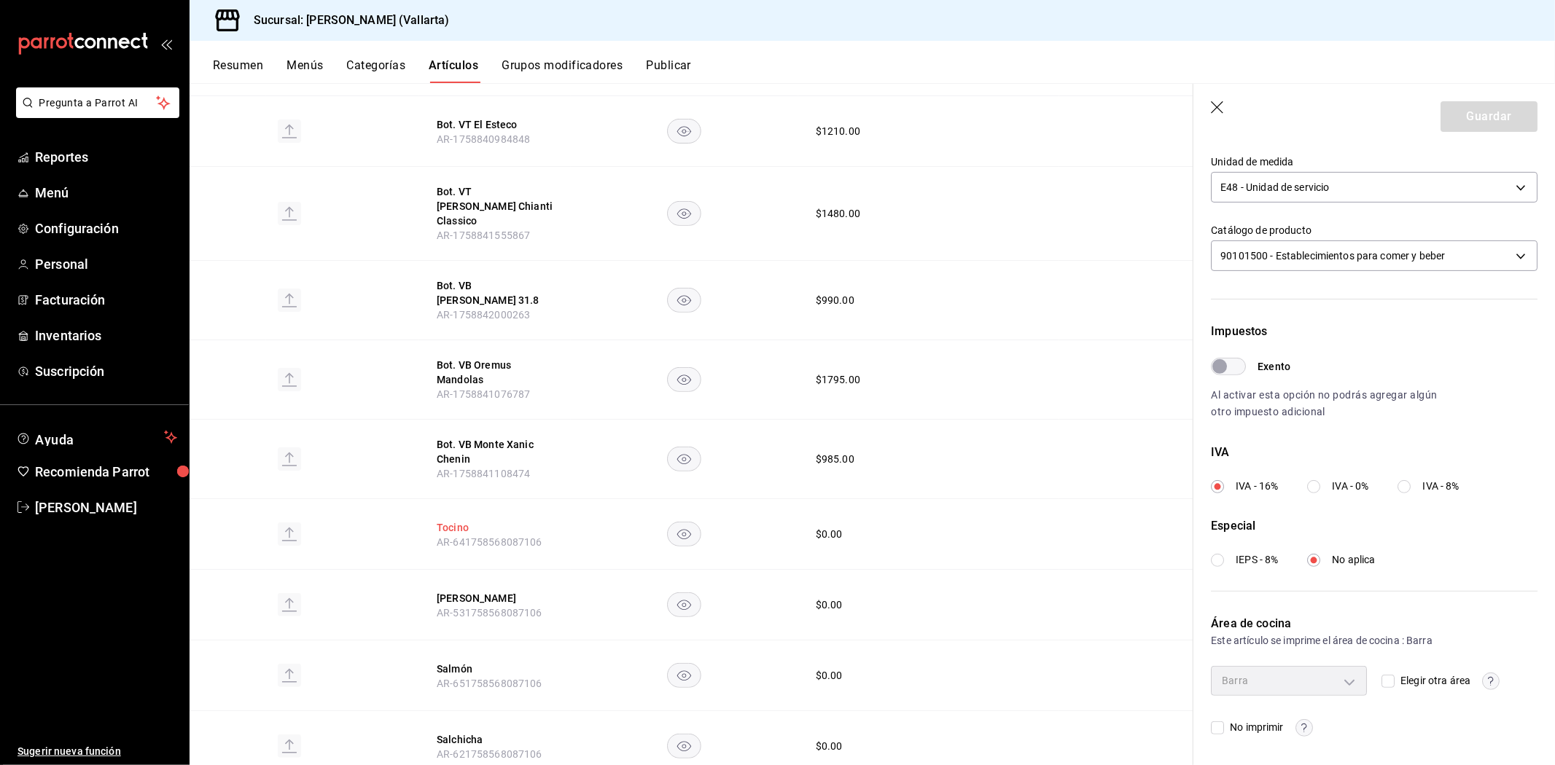
click at [450, 520] on button "Tocino" at bounding box center [495, 527] width 117 height 15
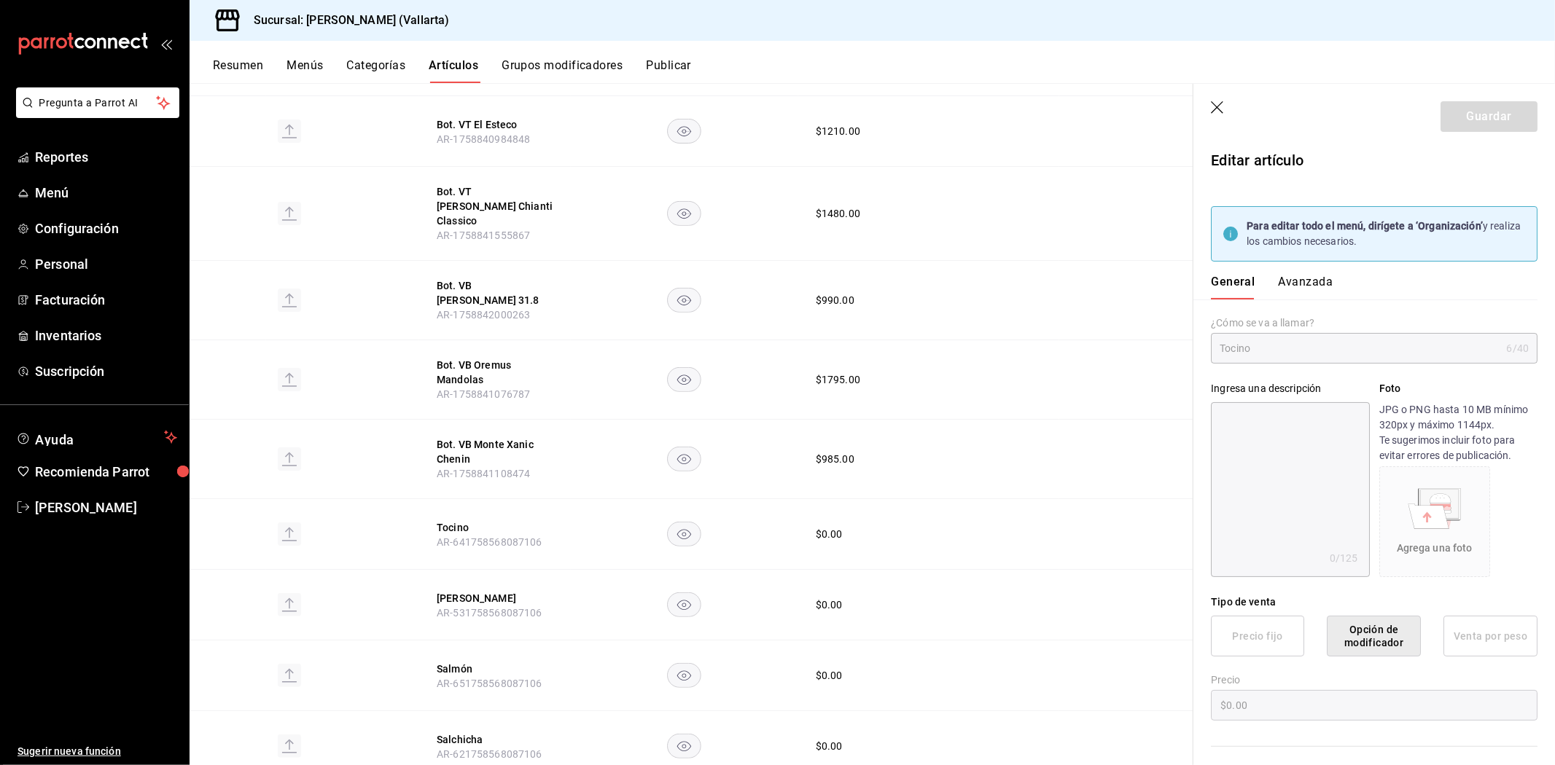
click at [1303, 282] on button "Avanzada" at bounding box center [1305, 287] width 55 height 25
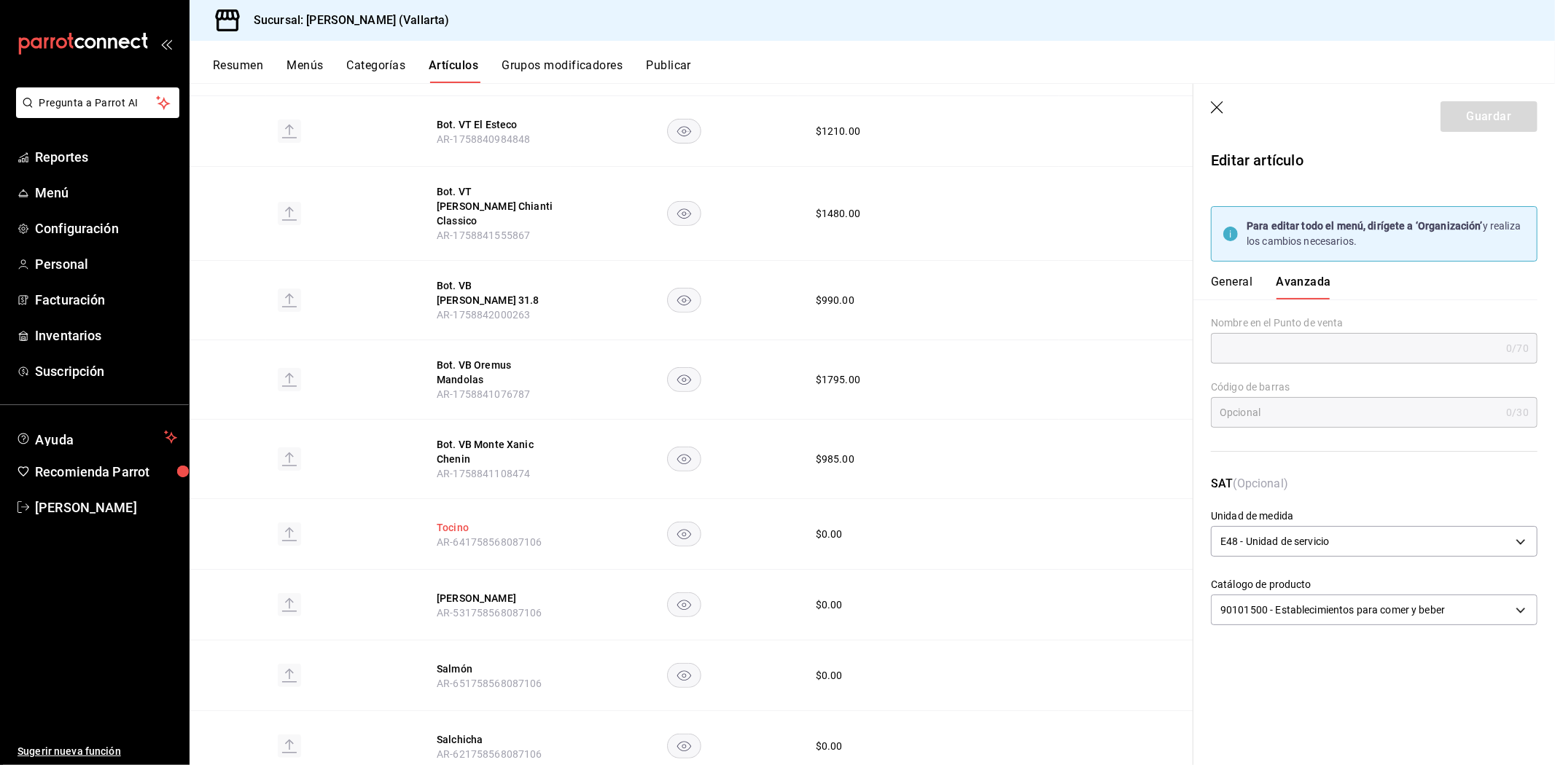
click at [442, 520] on button "Tocino" at bounding box center [495, 527] width 117 height 15
click at [1233, 288] on button "General" at bounding box center [1232, 287] width 42 height 25
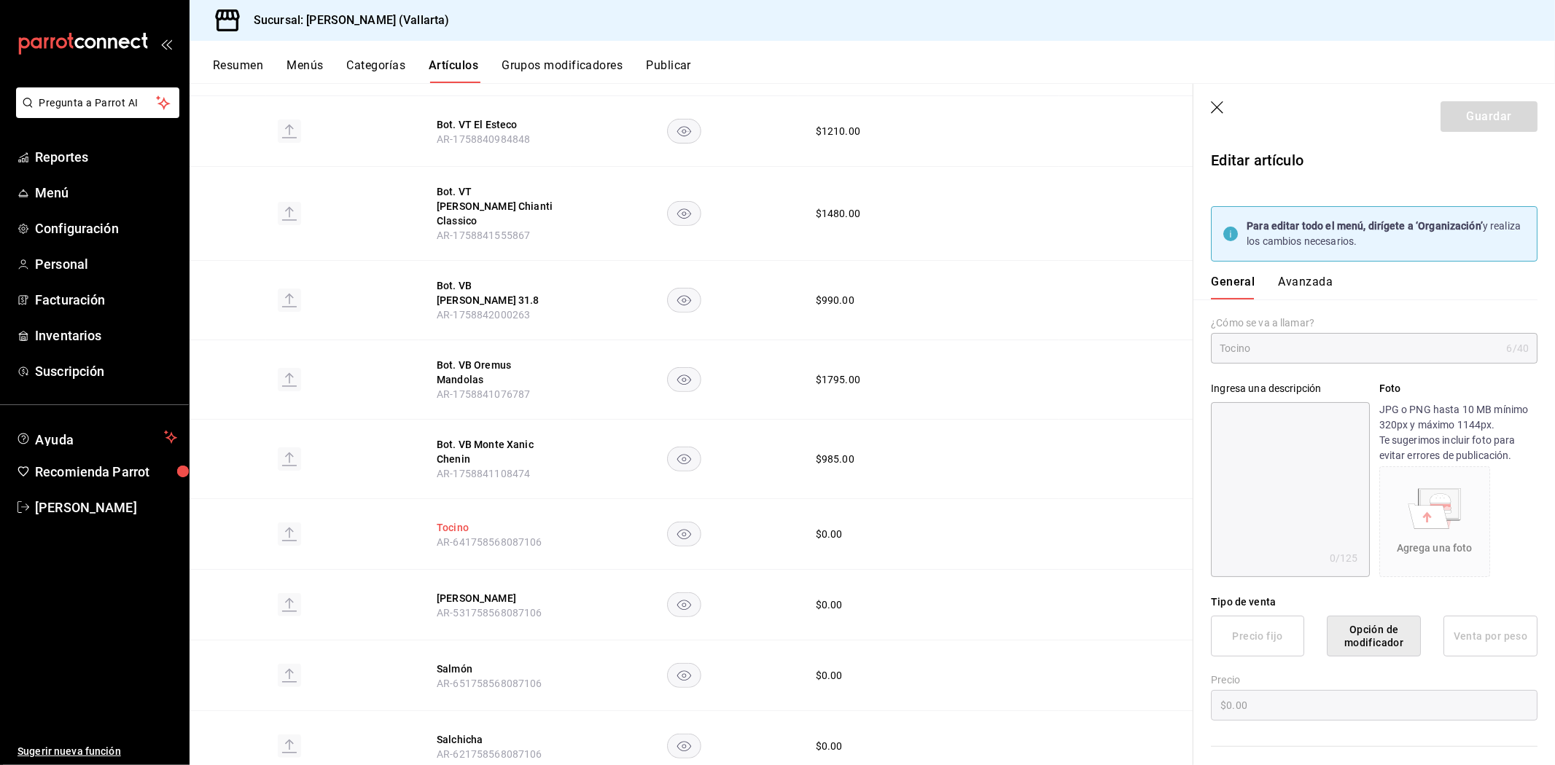
click at [525, 520] on button "Tocino" at bounding box center [495, 527] width 117 height 15
click at [1285, 286] on button "Avanzada" at bounding box center [1305, 287] width 55 height 25
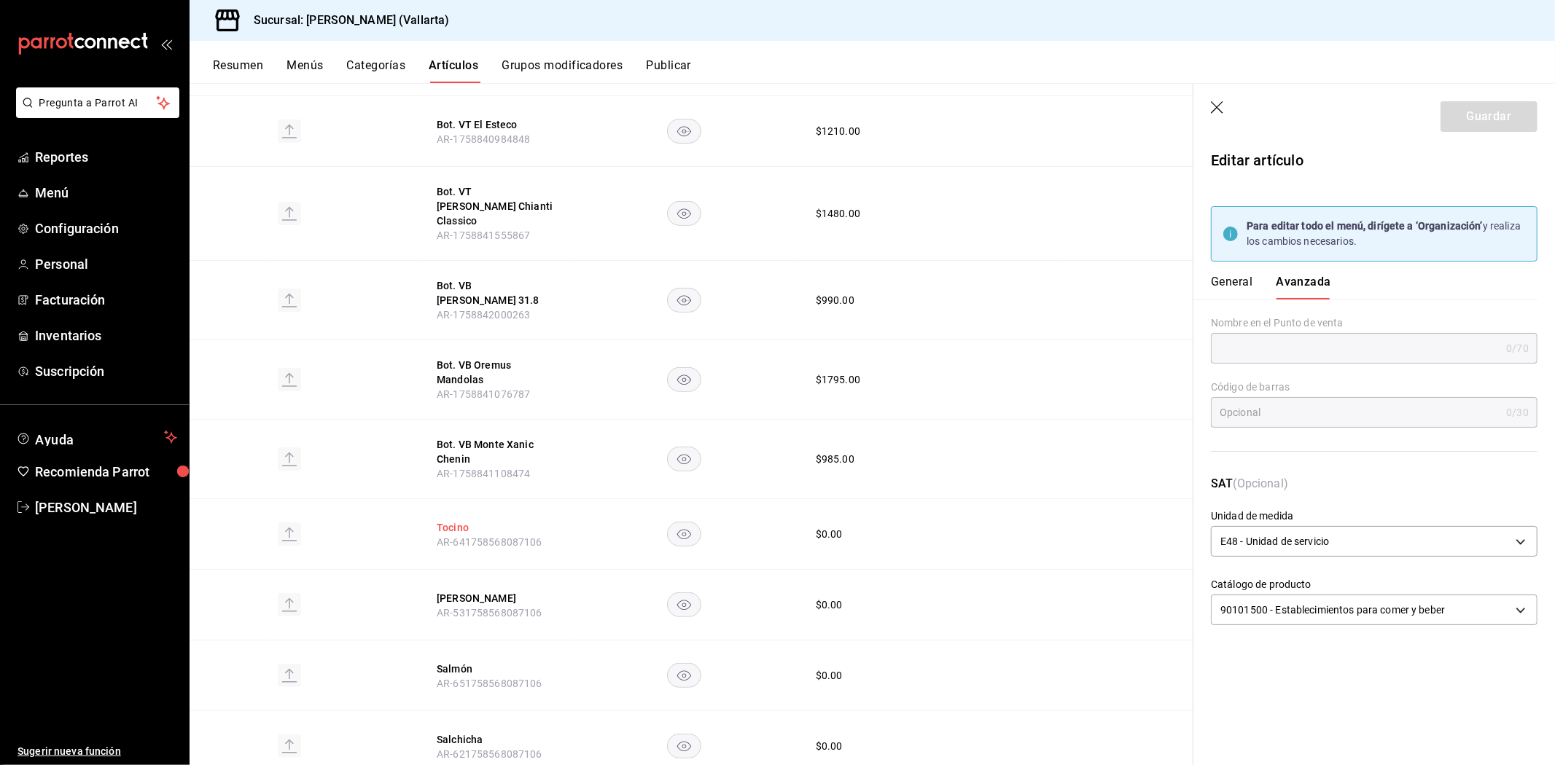
click at [453, 520] on button "Tocino" at bounding box center [495, 527] width 117 height 15
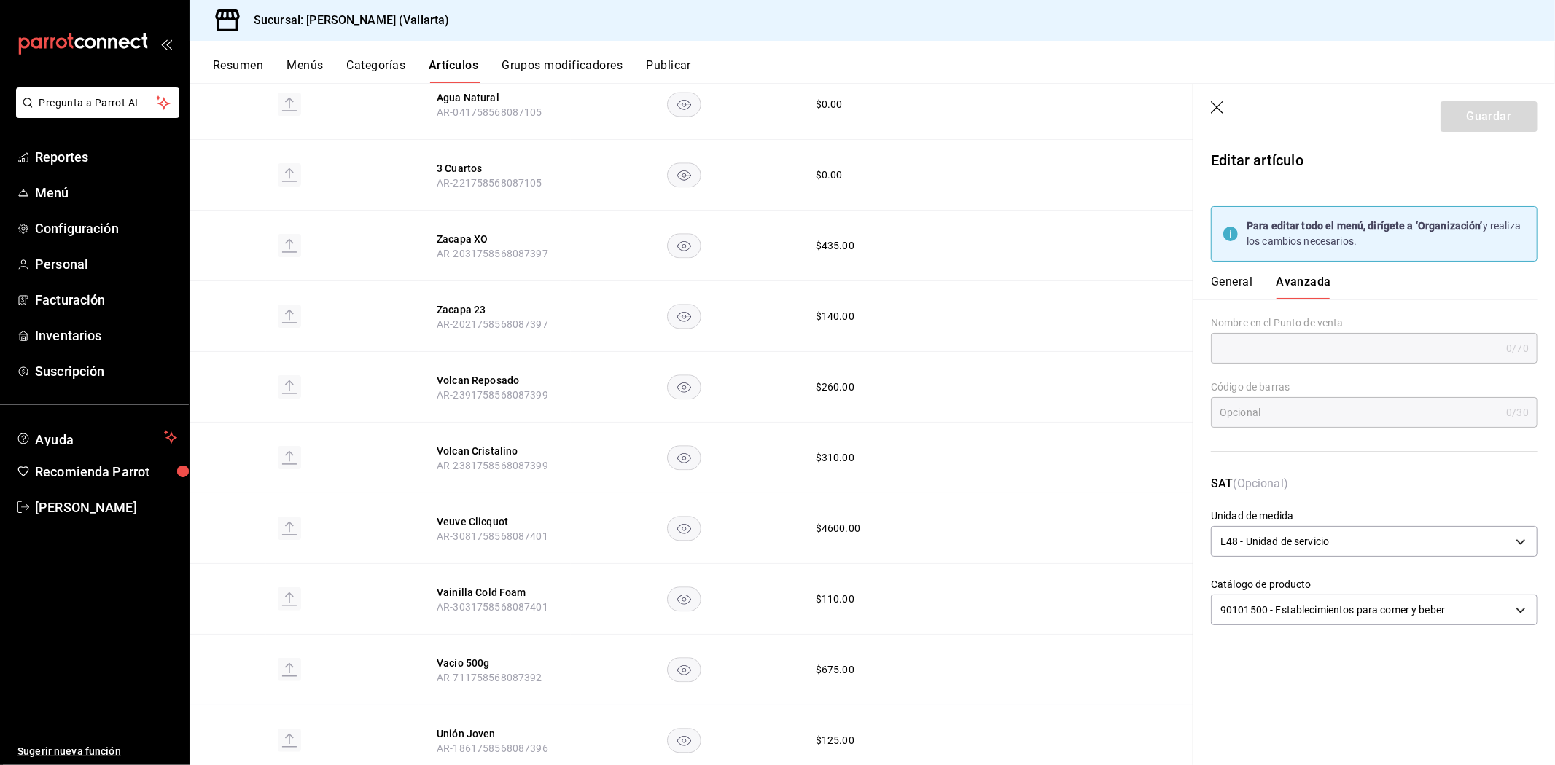
scroll to position [2976, 0]
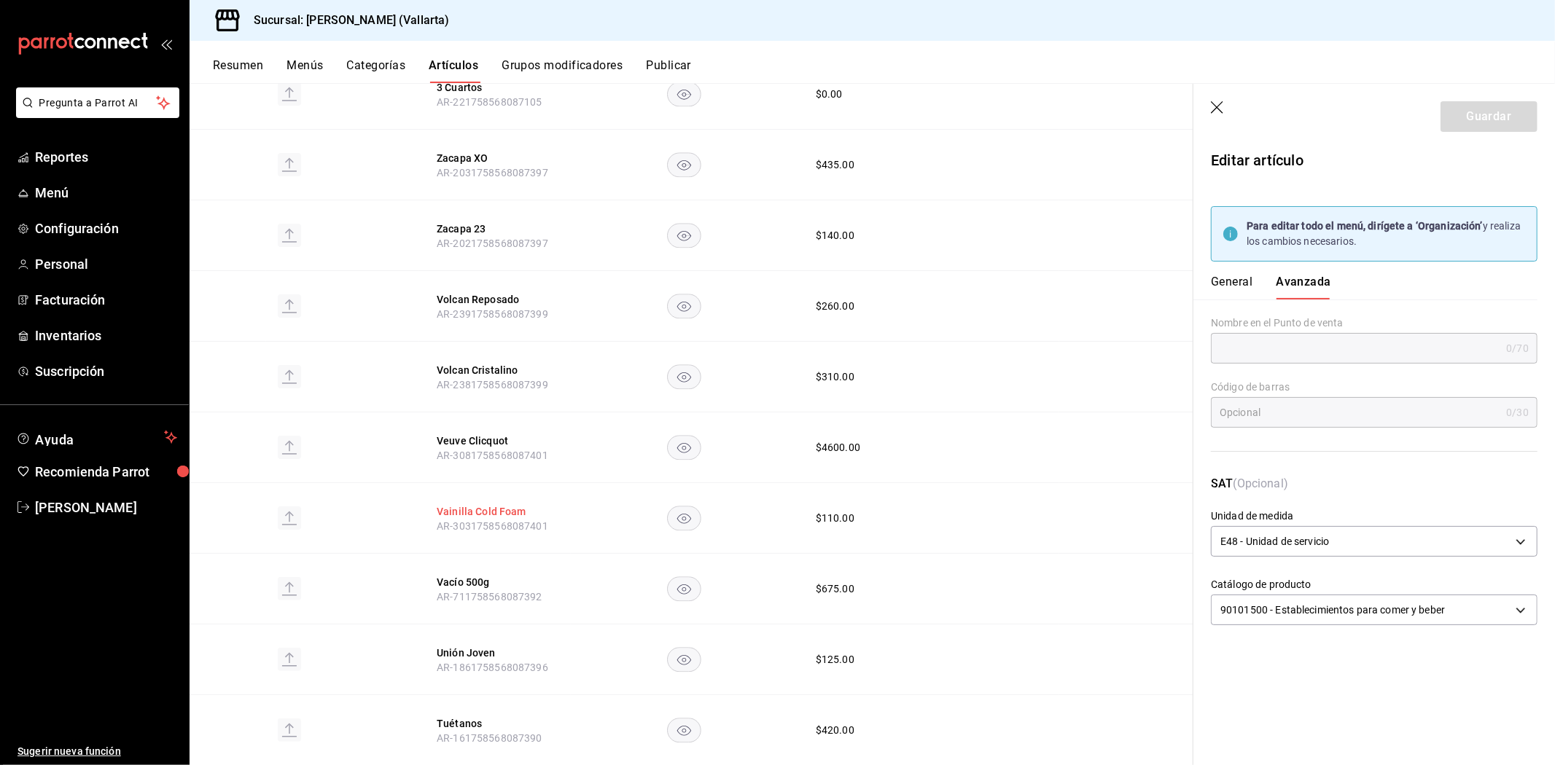
click at [498, 504] on button "Vainilla Cold Foam" at bounding box center [495, 511] width 117 height 15
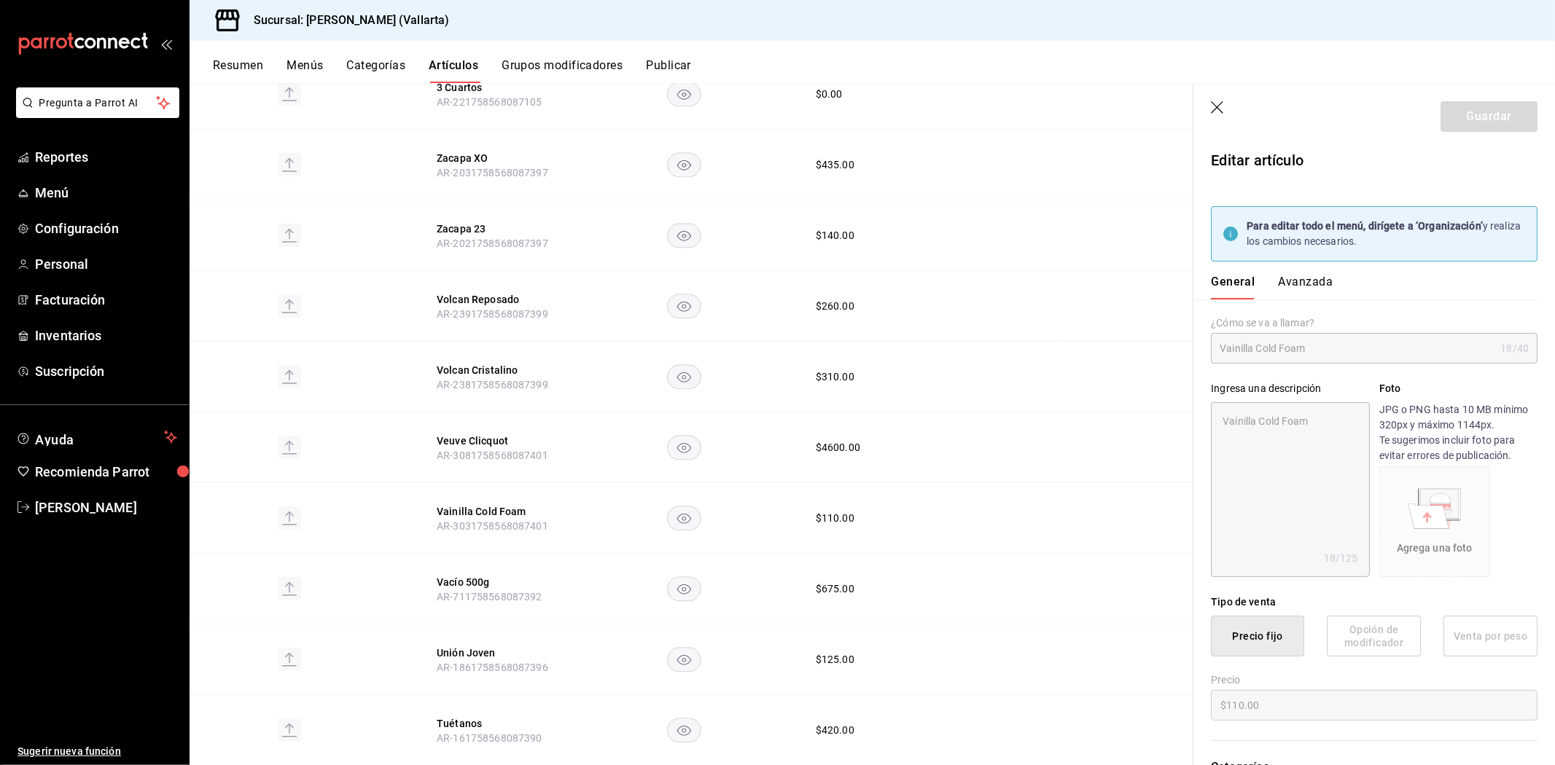
click at [1313, 281] on button "Avanzada" at bounding box center [1305, 287] width 55 height 25
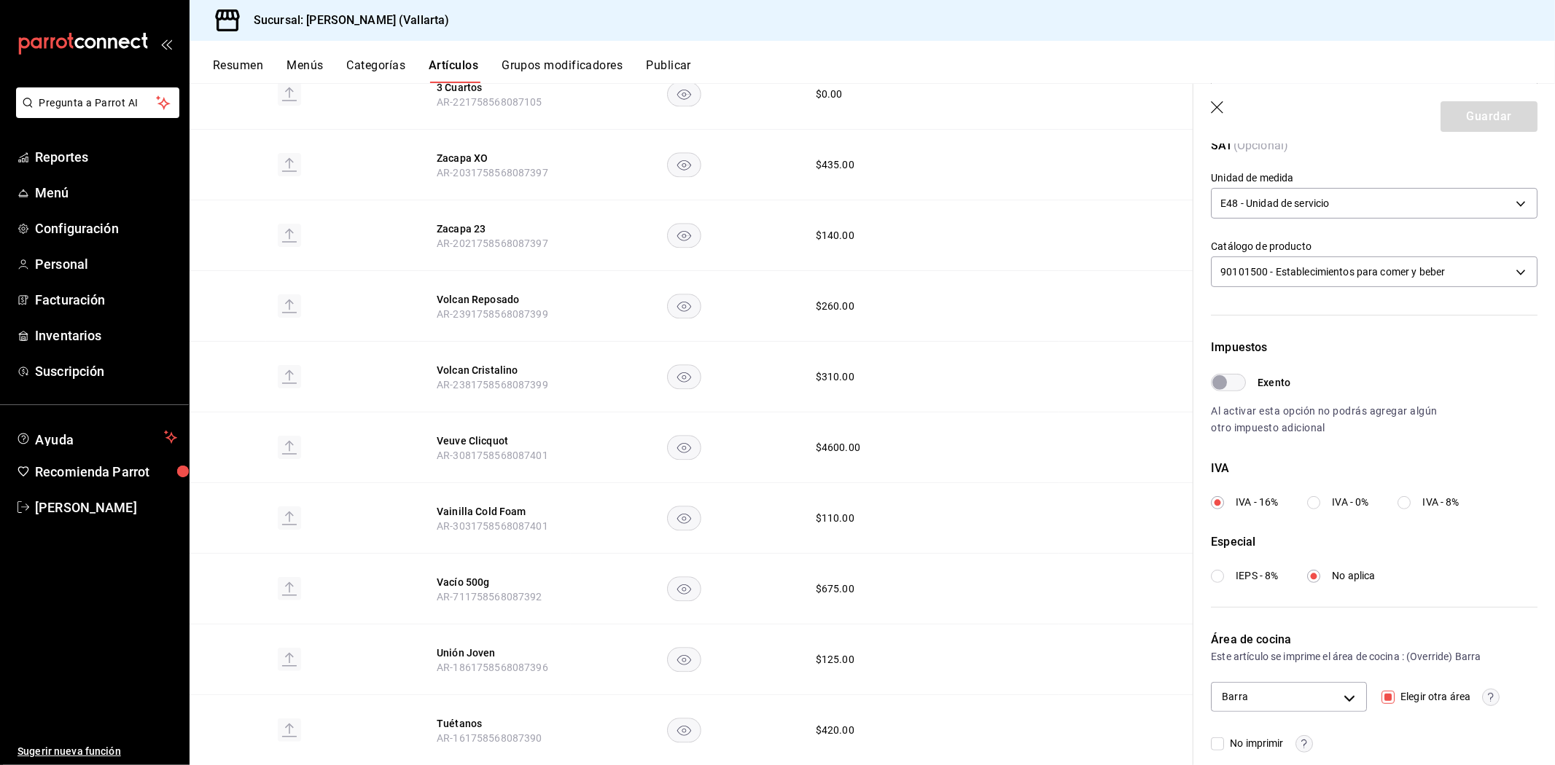
scroll to position [354, 0]
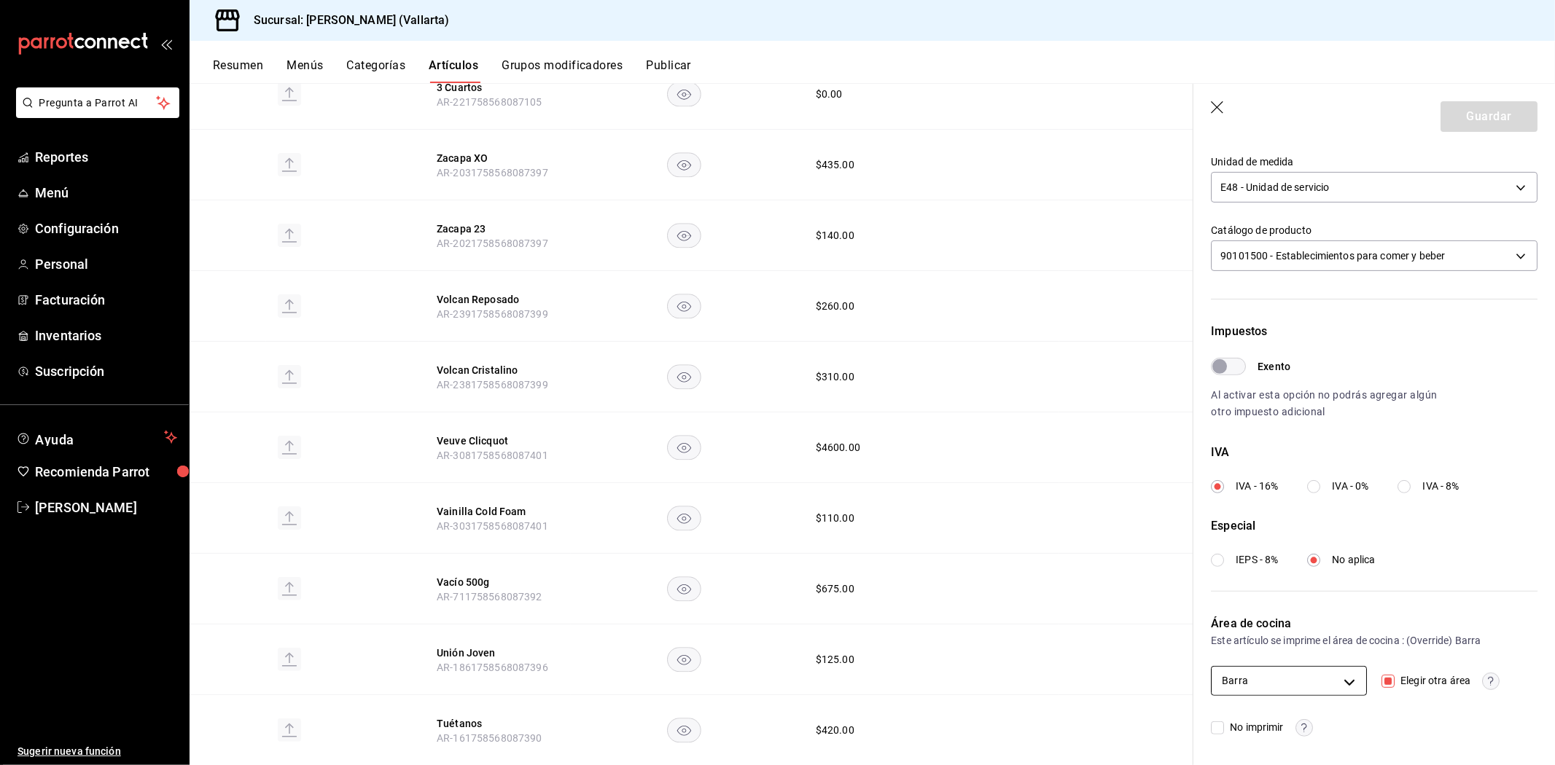
click at [1307, 672] on body "Pregunta a Parrot AI Reportes Menú Configuración Personal Facturación Inventari…" at bounding box center [777, 382] width 1555 height 765
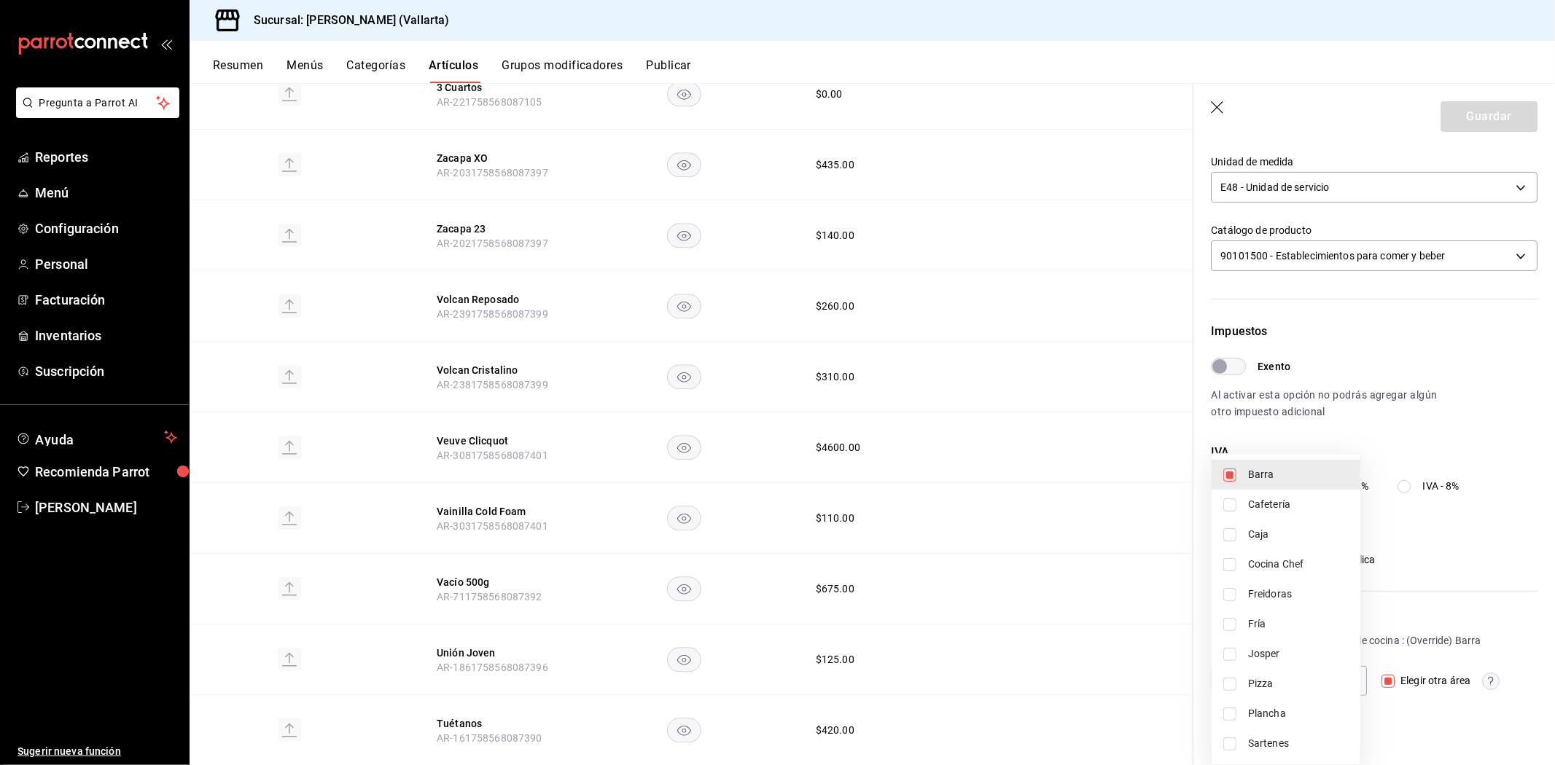
click at [1289, 499] on span "Cafetería" at bounding box center [1298, 504] width 101 height 15
type input "434428ed-0288-486f-8b0e-af7d0939e276,e5062143-5e5d-4c14-88c9-93be8b1445e9"
checkbox input "true"
click at [1227, 472] on input "checkbox" at bounding box center [1229, 475] width 13 height 13
checkbox input "false"
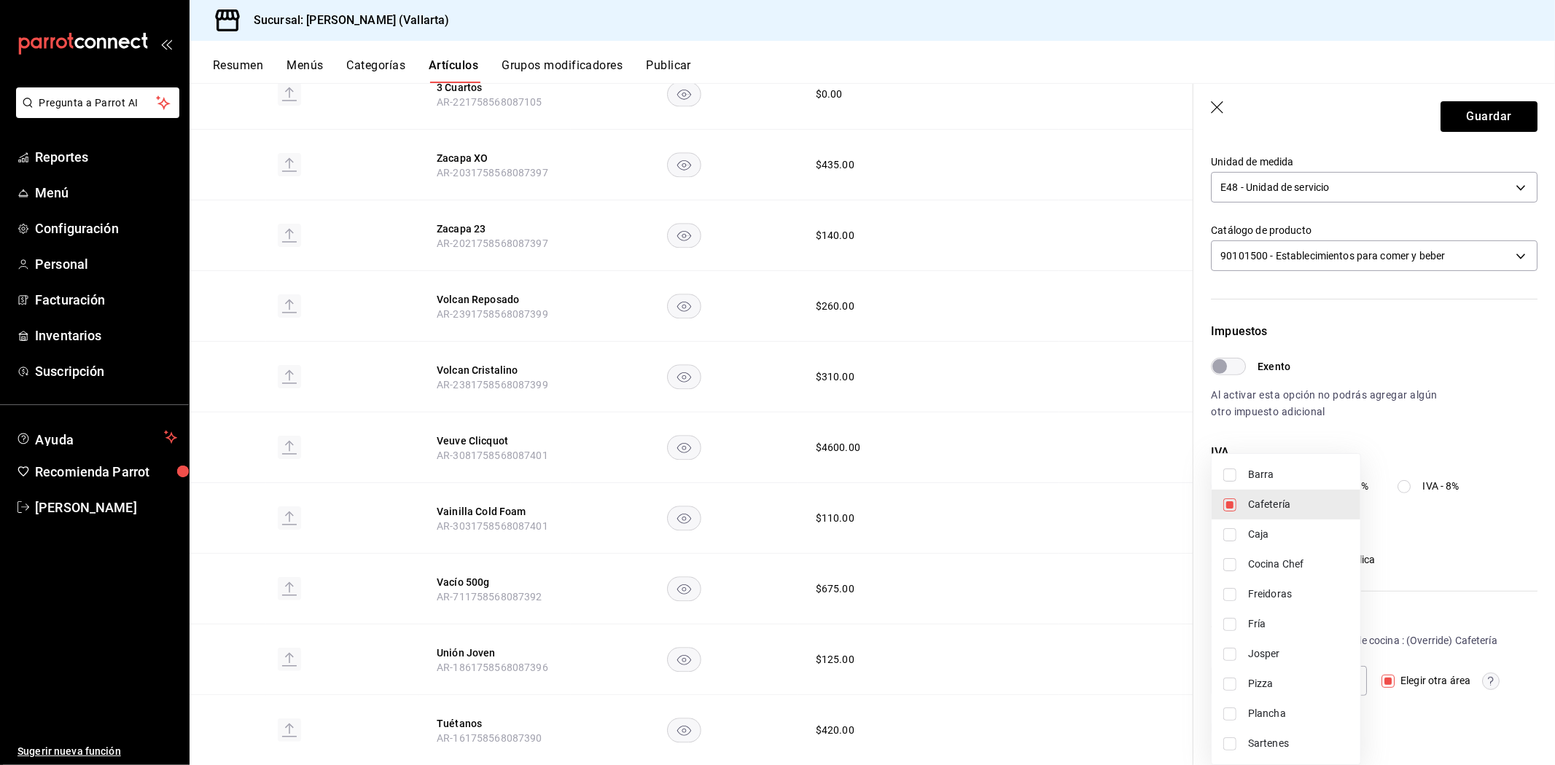
click at [1262, 472] on span "Barra" at bounding box center [1298, 474] width 101 height 15
type input "434428ed-0288-486f-8b0e-af7d0939e276,e5062143-5e5d-4c14-88c9-93be8b1445e9"
click at [1227, 474] on input "checkbox" at bounding box center [1229, 475] width 13 height 13
checkbox input "false"
type input "434428ed-0288-486f-8b0e-af7d0939e276"
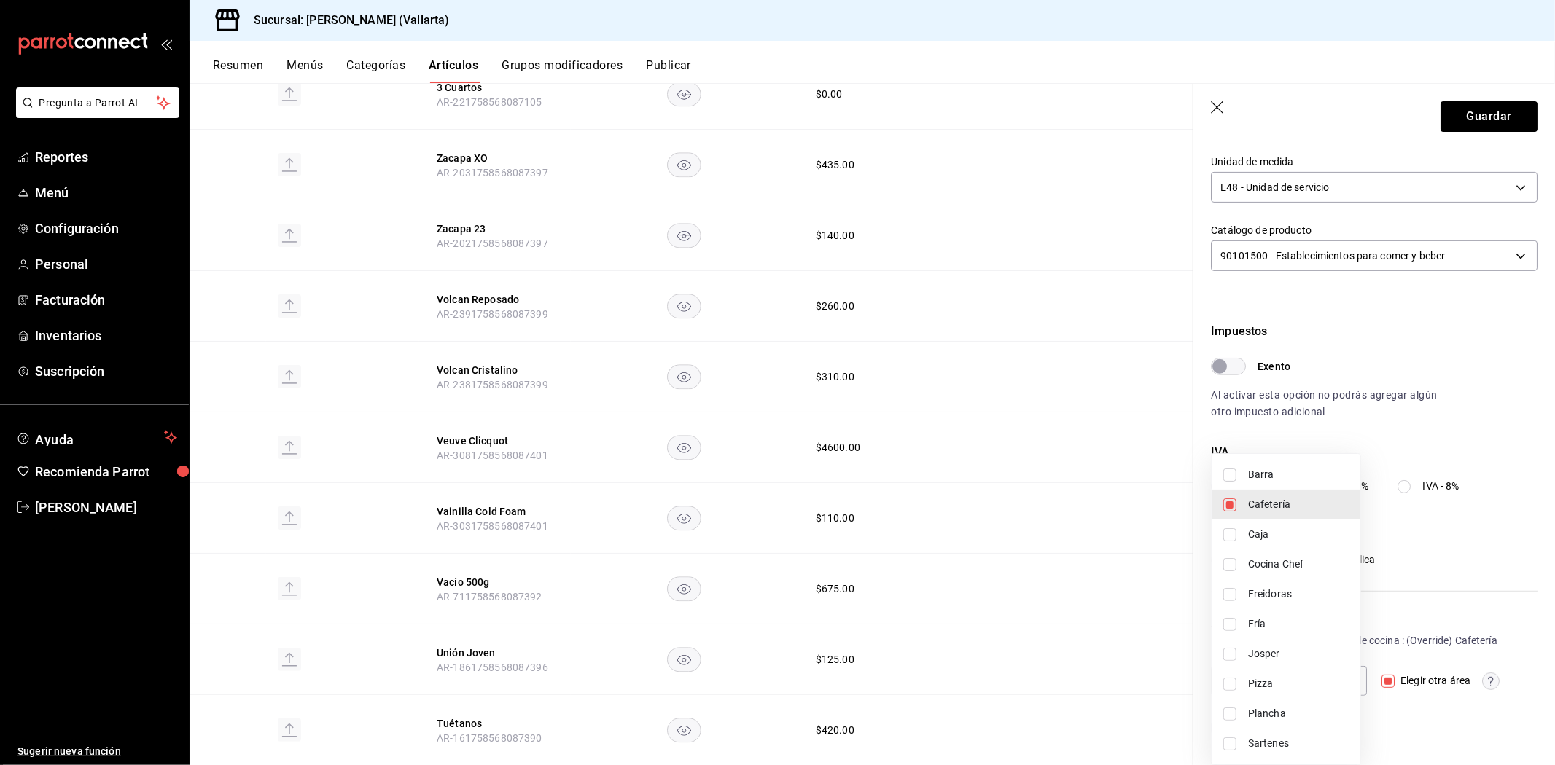
click at [1379, 718] on div at bounding box center [777, 382] width 1555 height 765
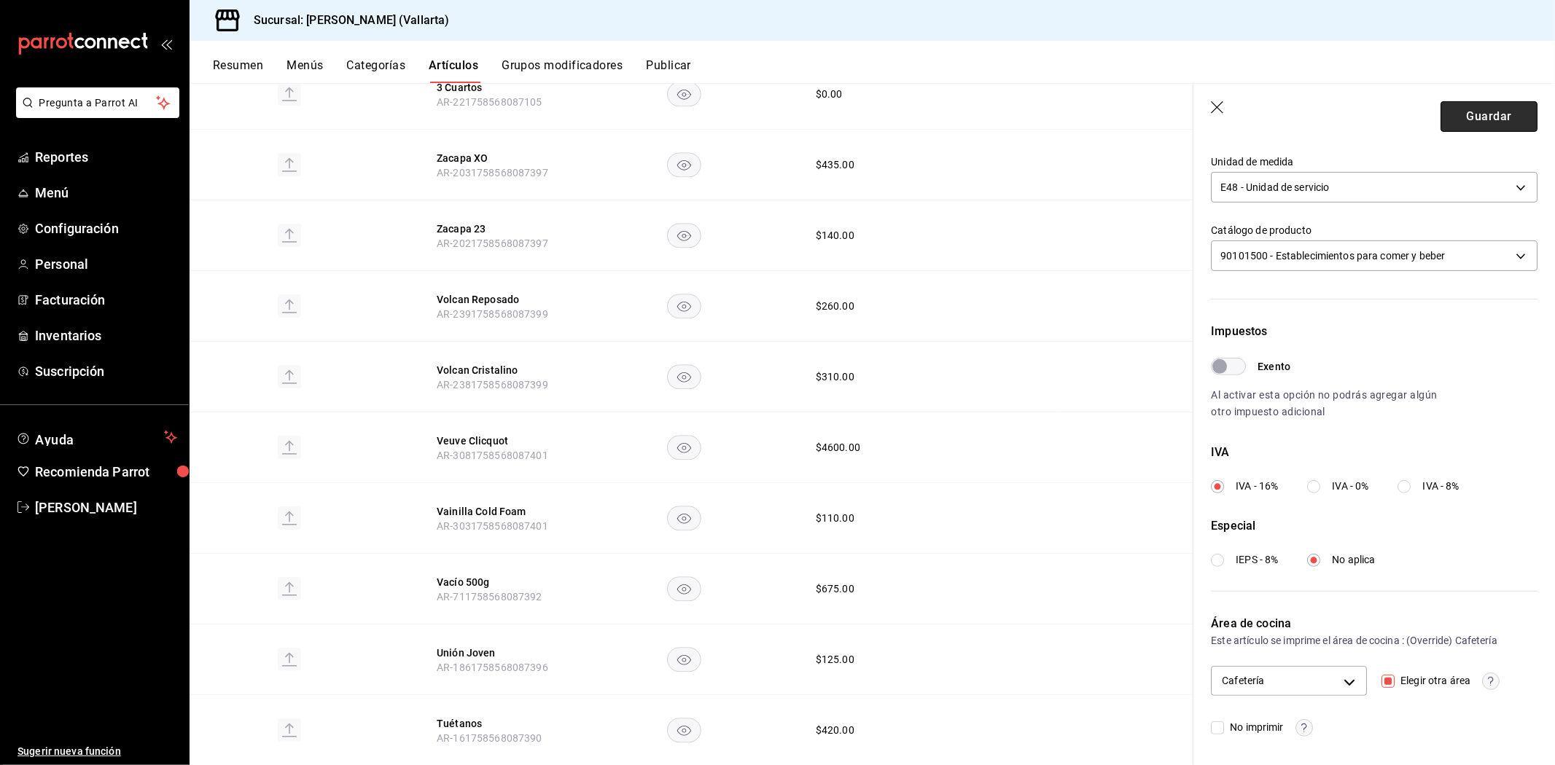
click at [1463, 115] on button "Guardar" at bounding box center [1488, 116] width 97 height 31
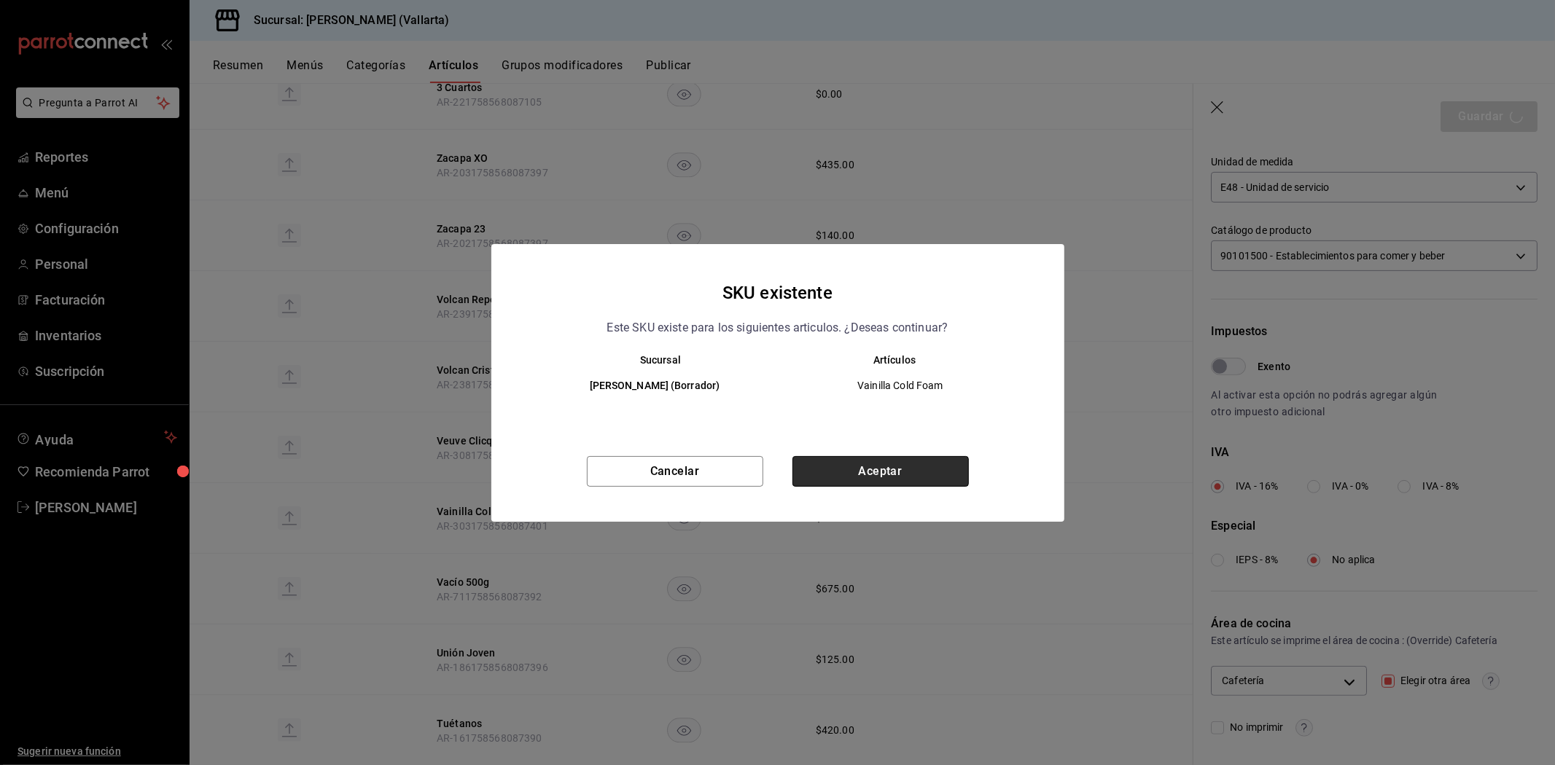
click at [917, 462] on button "Aceptar" at bounding box center [880, 471] width 176 height 31
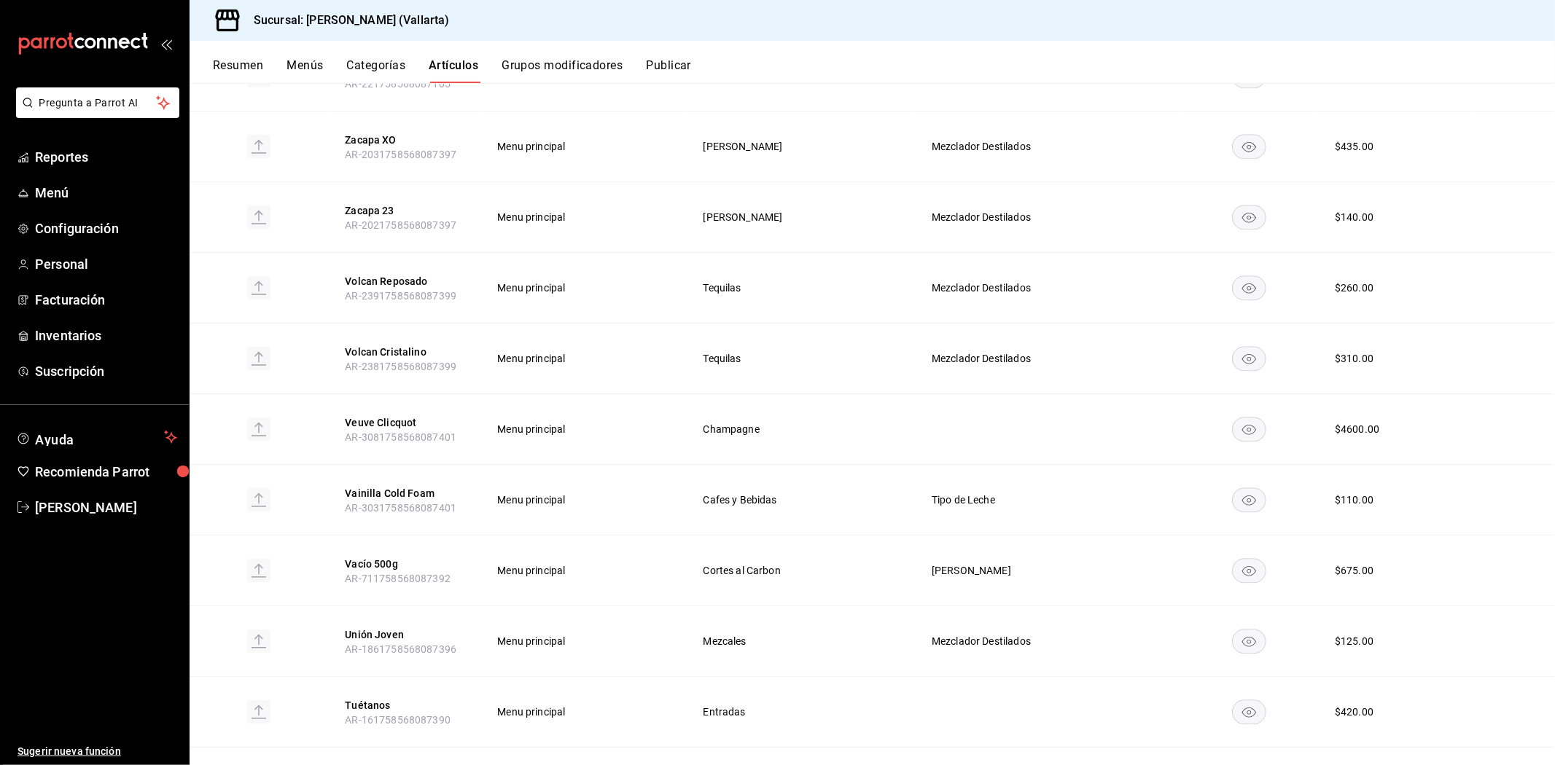
scroll to position [2963, 0]
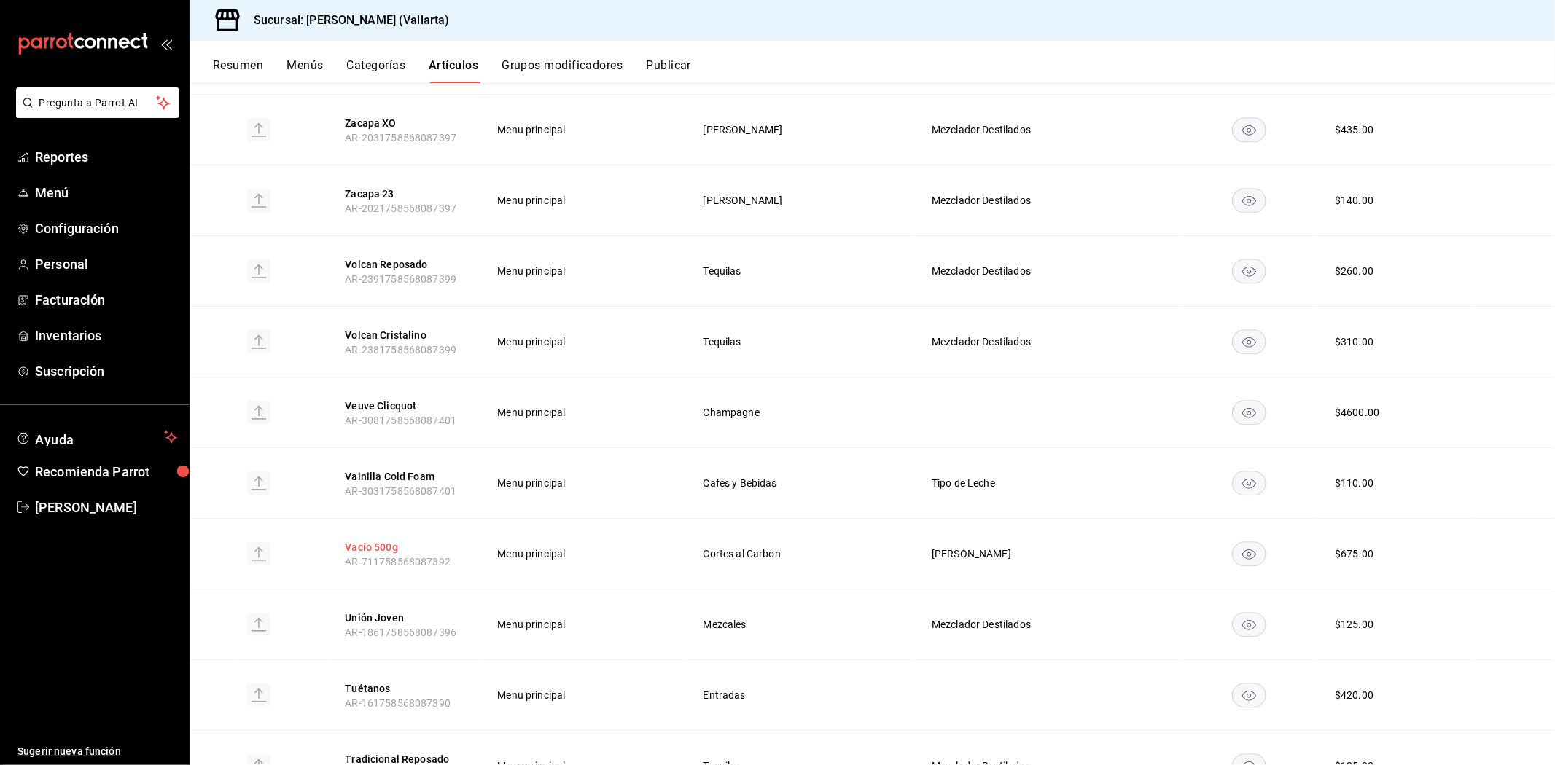
click at [362, 540] on button "Vacío 500g" at bounding box center [403, 547] width 117 height 15
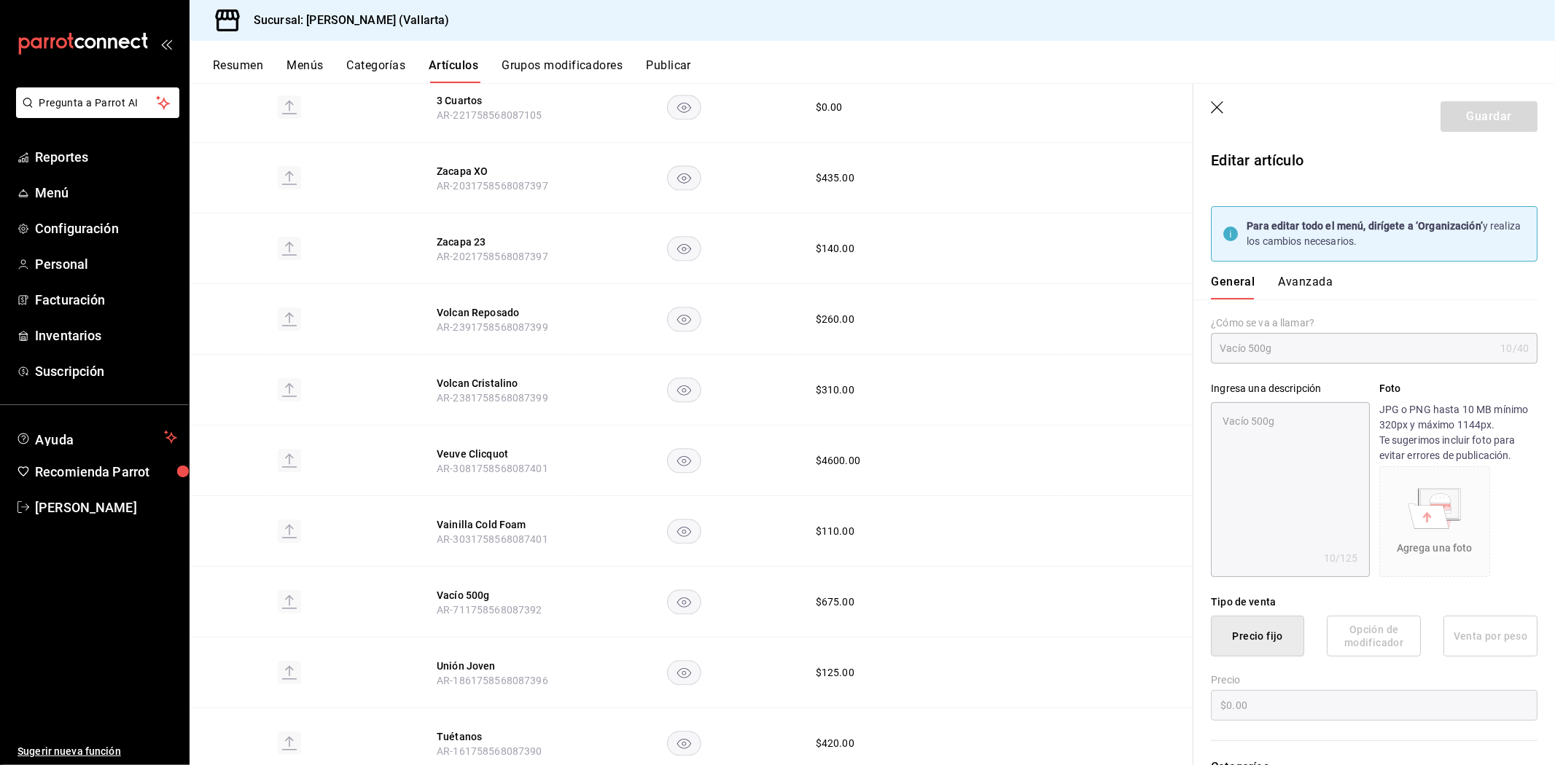
type textarea "x"
type input "$675.00"
click at [1297, 283] on button "Avanzada" at bounding box center [1305, 287] width 55 height 25
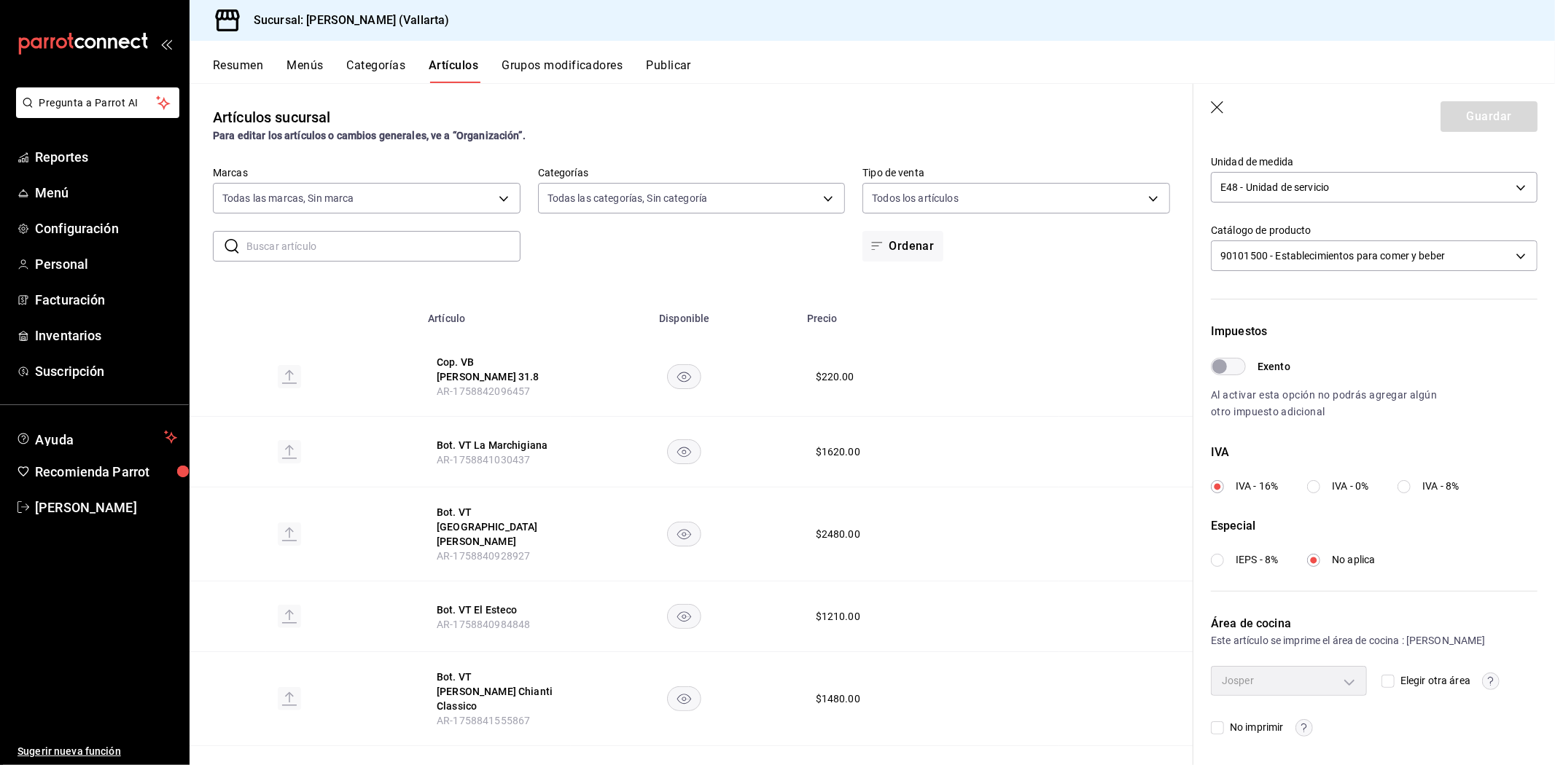
click at [374, 246] on input "text" at bounding box center [383, 246] width 274 height 29
click at [319, 238] on input "text" at bounding box center [383, 246] width 274 height 29
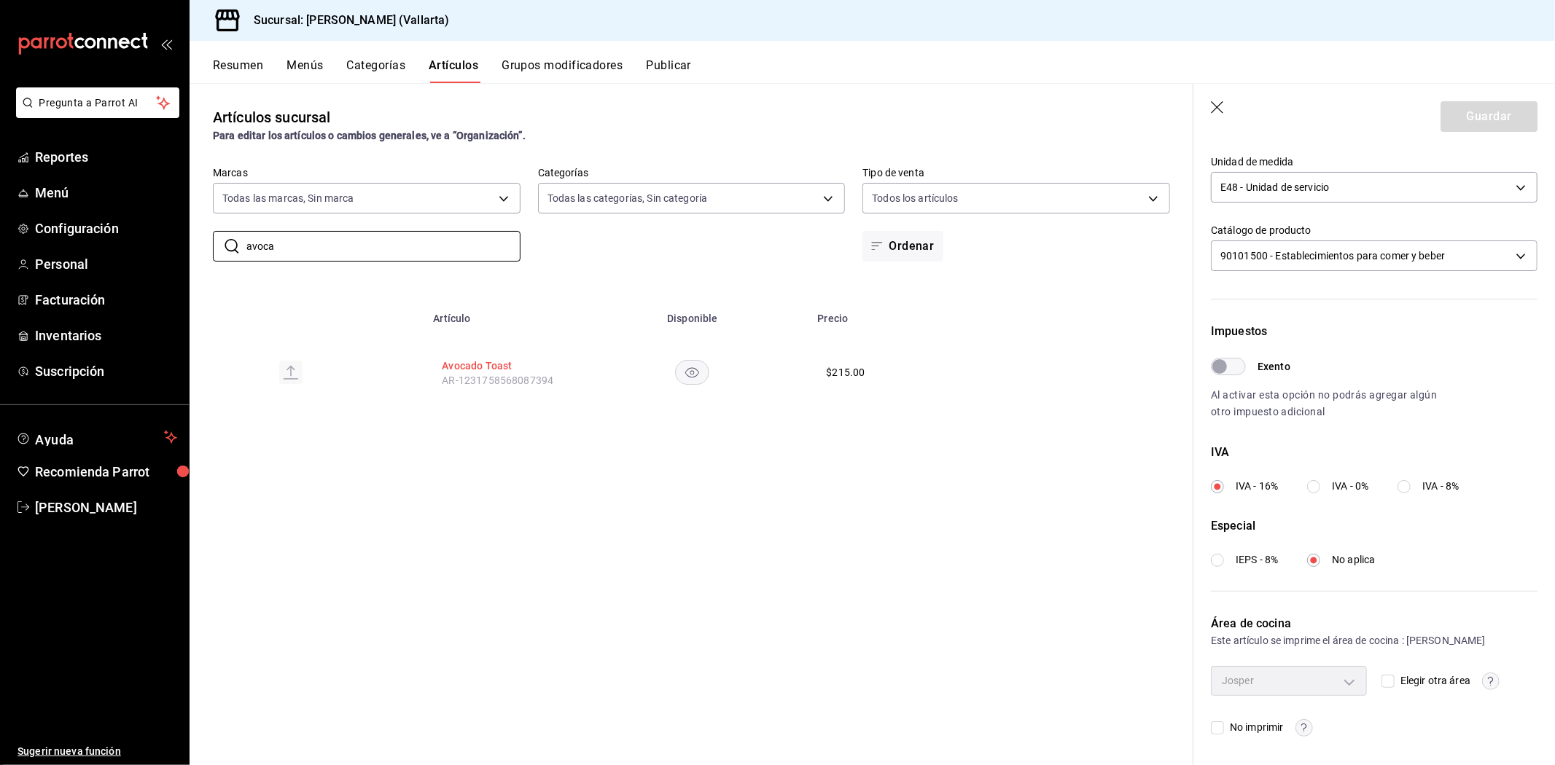
type input "avoca"
click at [482, 361] on button "Avocado Toast" at bounding box center [500, 366] width 117 height 15
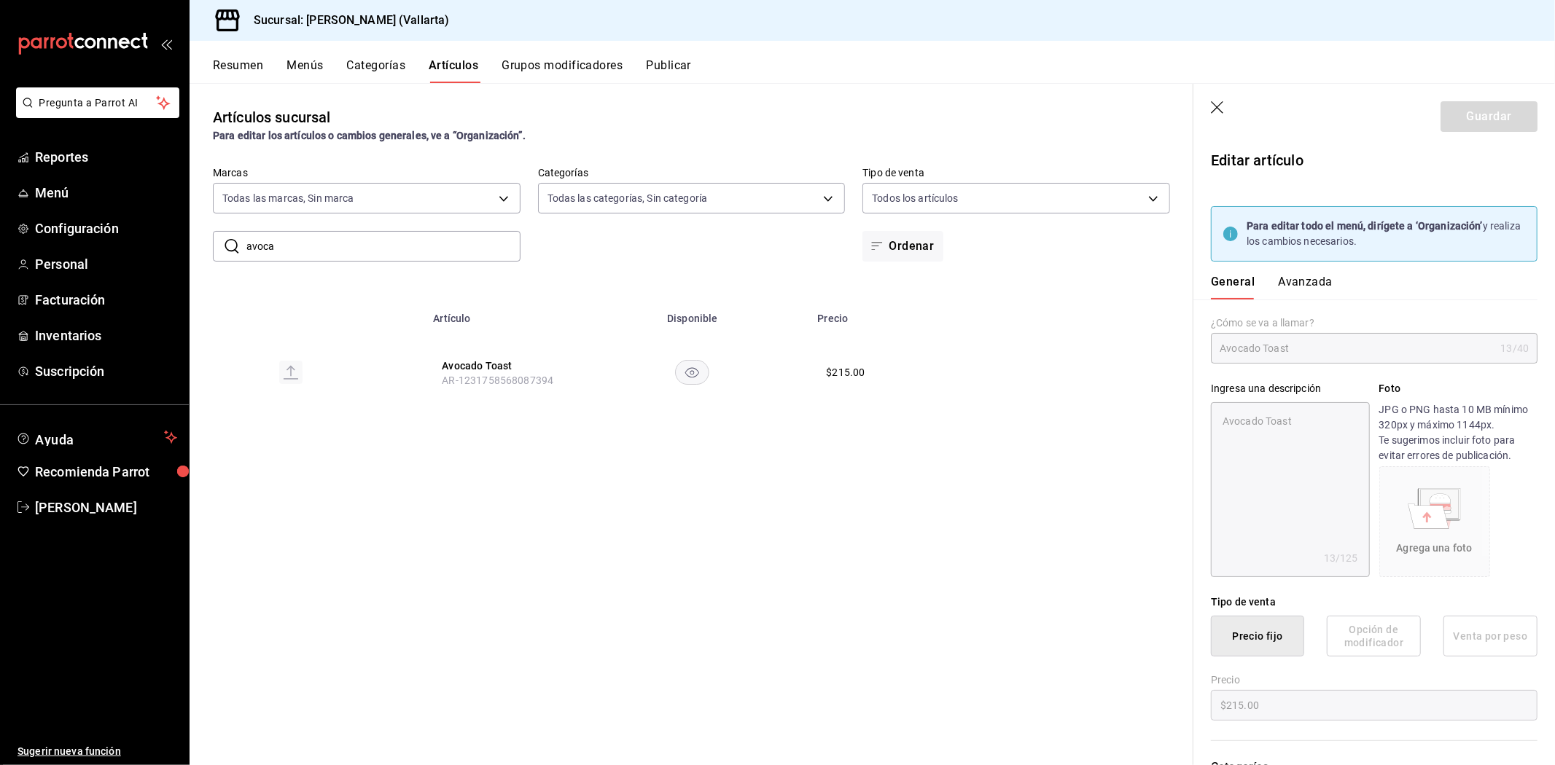
click at [1281, 278] on button "Avanzada" at bounding box center [1305, 287] width 55 height 25
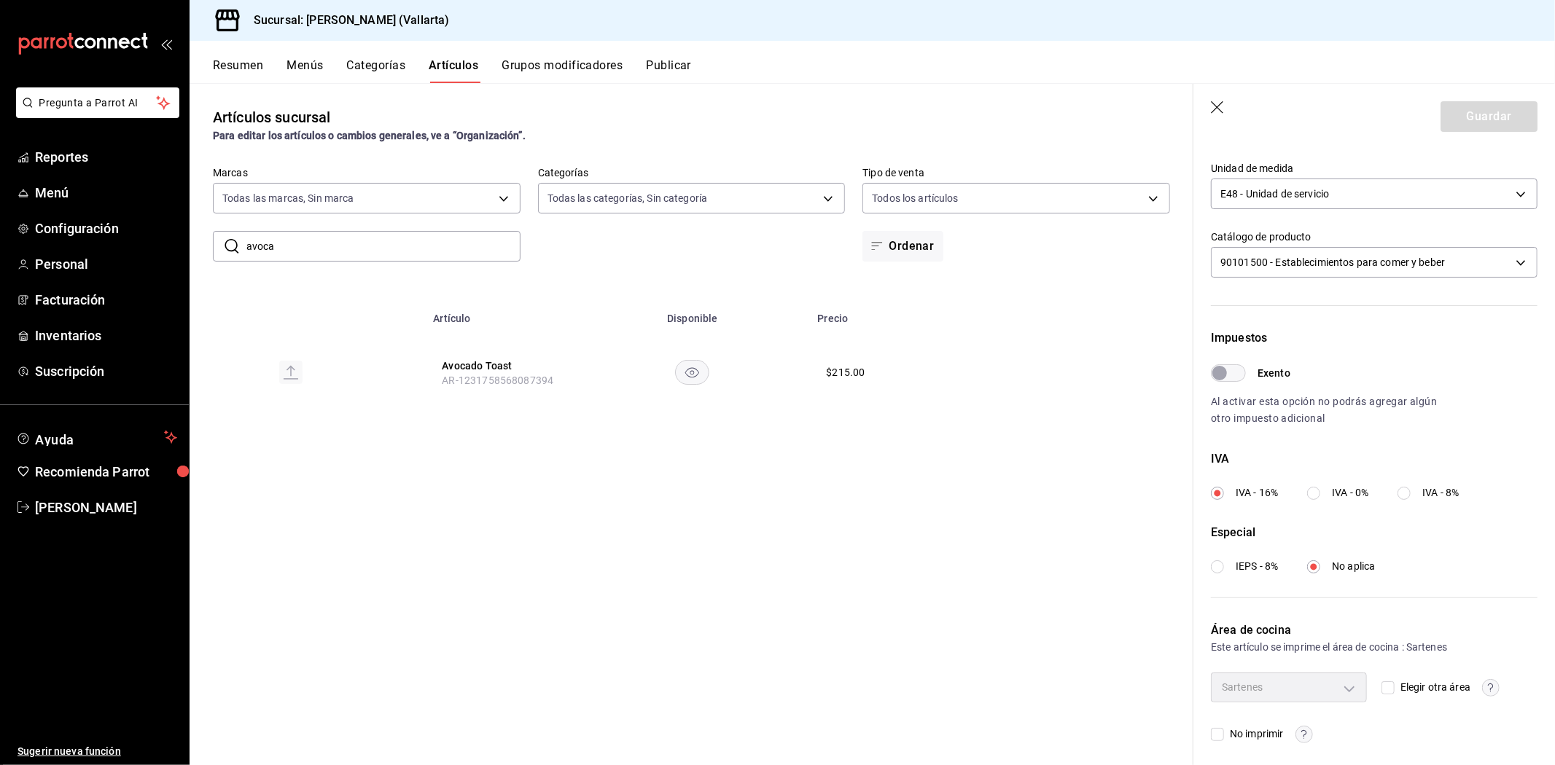
scroll to position [354, 0]
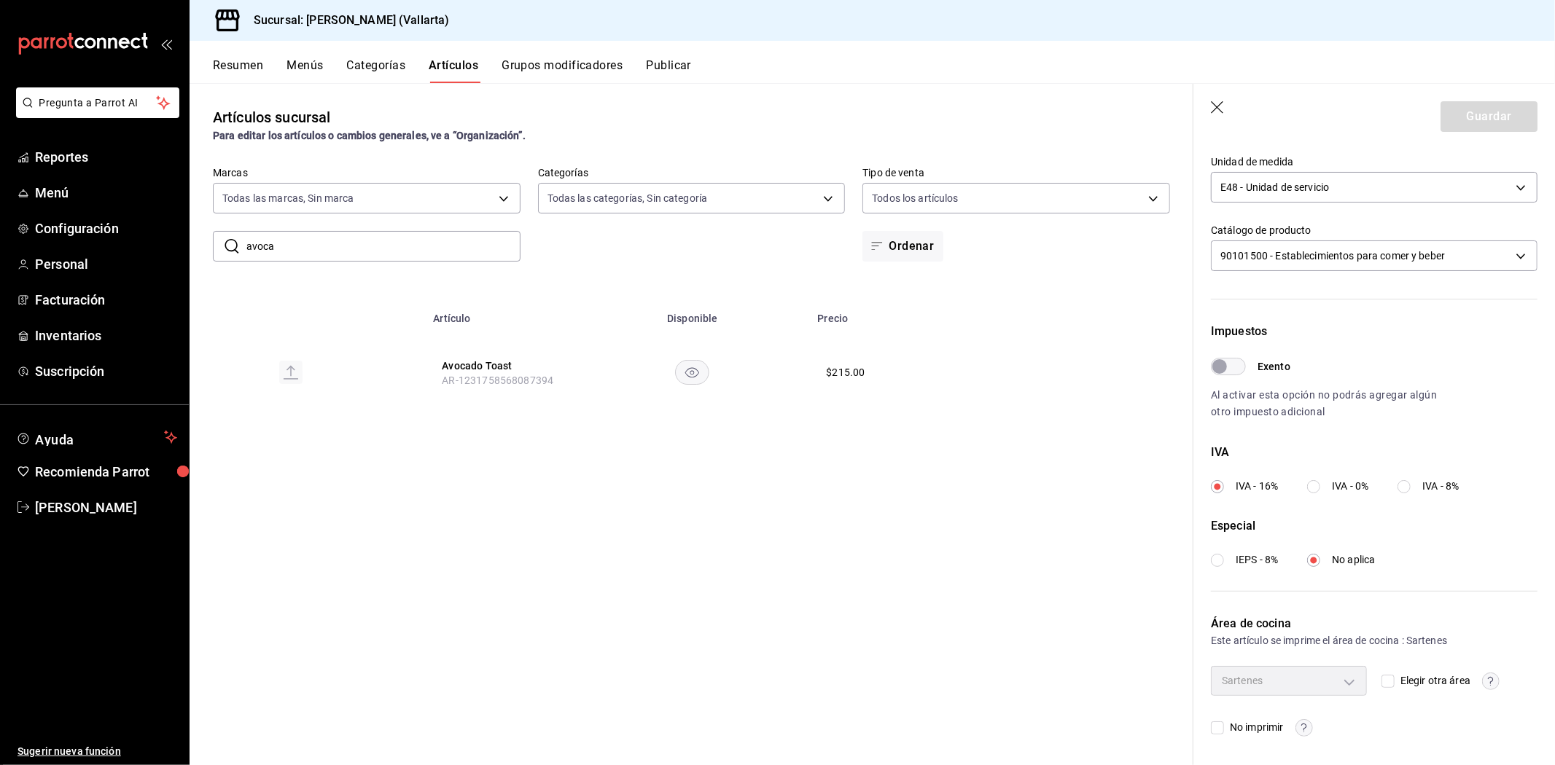
click at [1381, 684] on input "Elegir otra área" at bounding box center [1387, 681] width 13 height 13
checkbox input "true"
click at [1347, 684] on body "Pregunta a Parrot AI Reportes Menú Configuración Personal Facturación Inventari…" at bounding box center [777, 382] width 1555 height 765
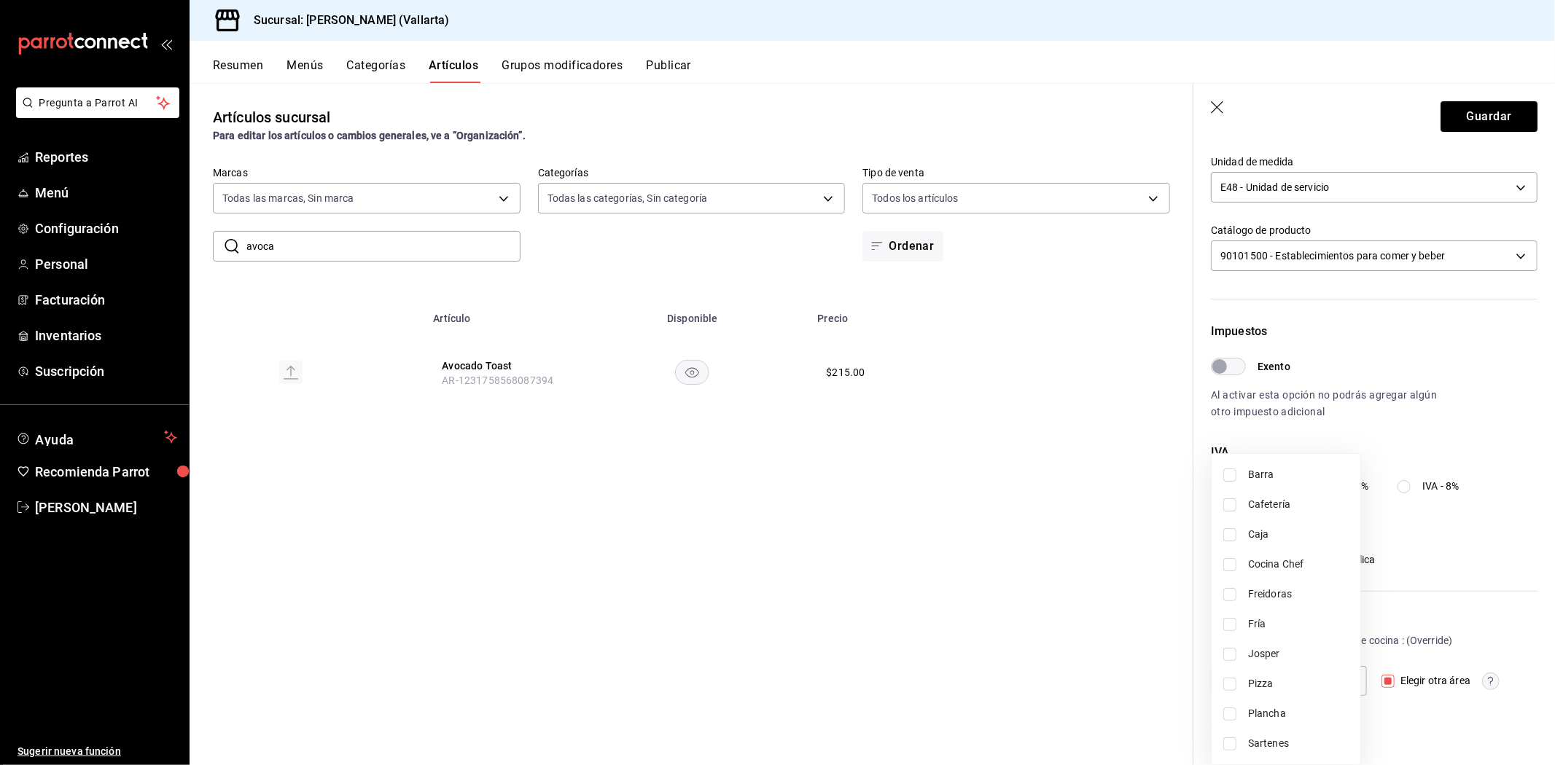
click at [1263, 622] on span "Fría" at bounding box center [1298, 624] width 101 height 15
type input "a65e2794-762a-439a-abb4-9f3defe6fa9c"
checkbox input "true"
click at [1364, 695] on div at bounding box center [777, 382] width 1555 height 765
click at [1463, 117] on button "Guardar" at bounding box center [1488, 116] width 97 height 31
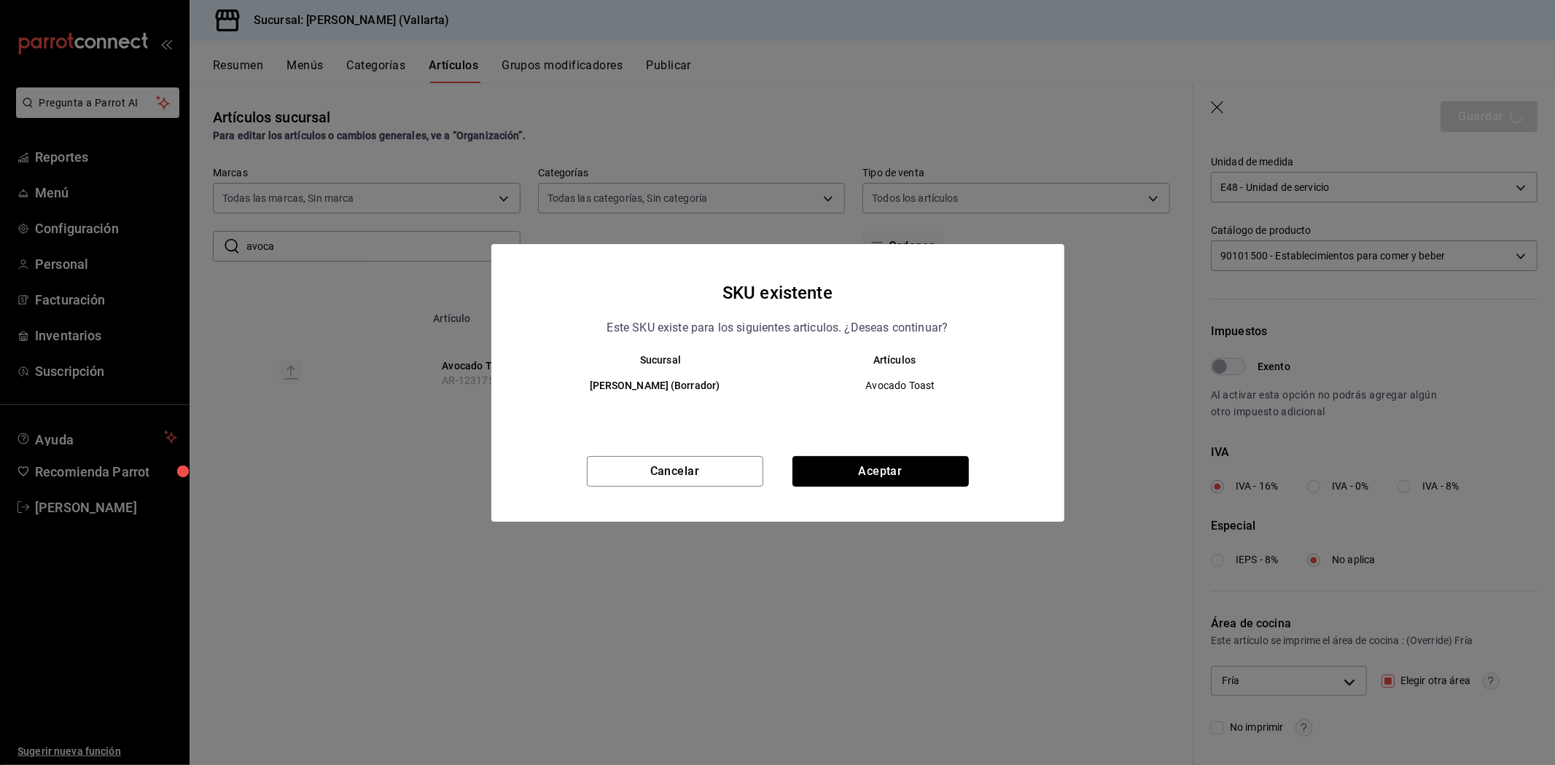
click at [905, 477] on button "Aceptar" at bounding box center [880, 471] width 176 height 31
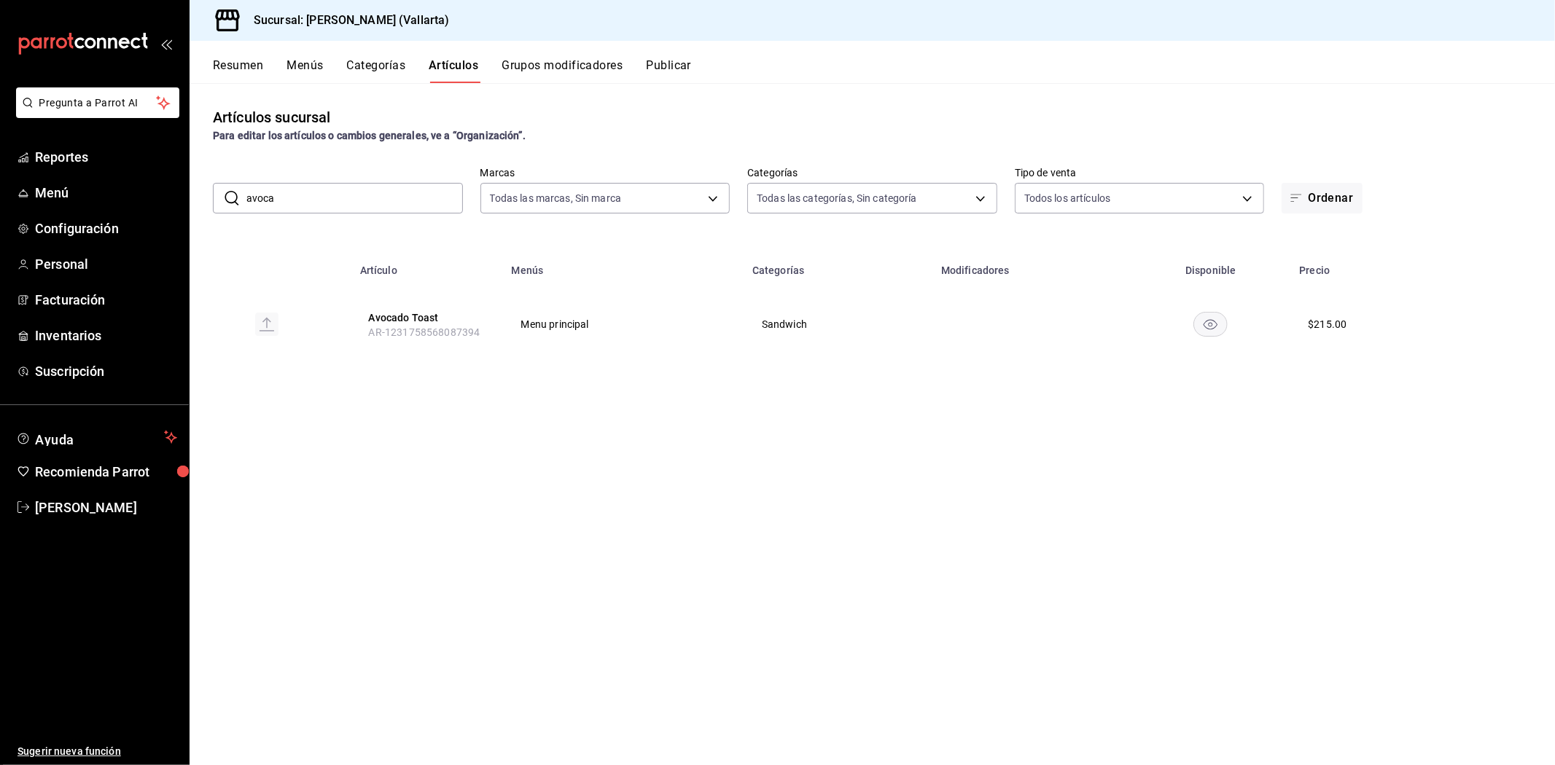
click at [353, 192] on input "avoca" at bounding box center [354, 198] width 216 height 29
type input "a"
type input "bagel"
click at [399, 316] on button "Bagel Salmón" at bounding box center [427, 318] width 117 height 15
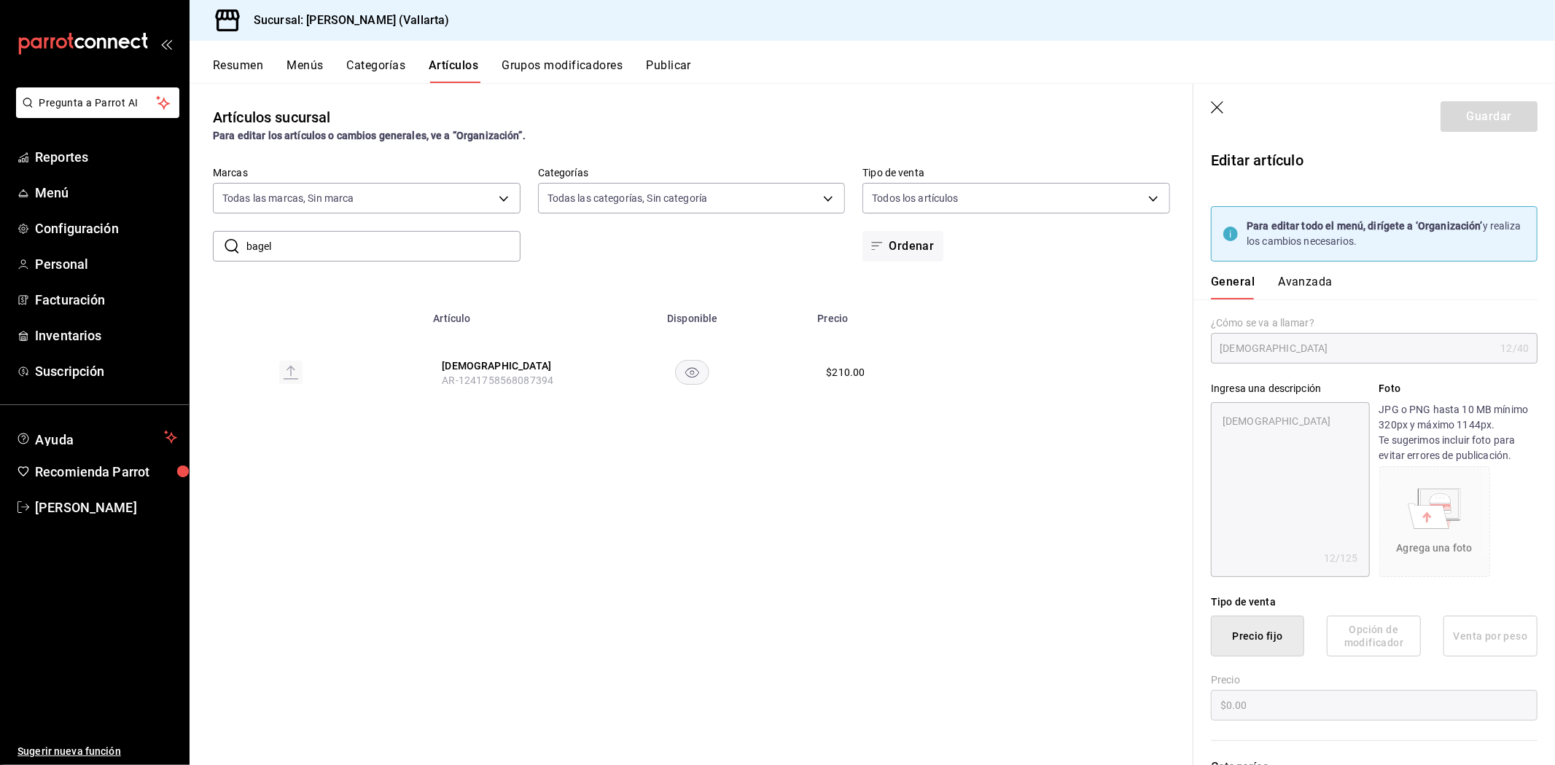
type textarea "x"
type input "$210.00"
type input "E48"
type input "90101500"
radio input "true"
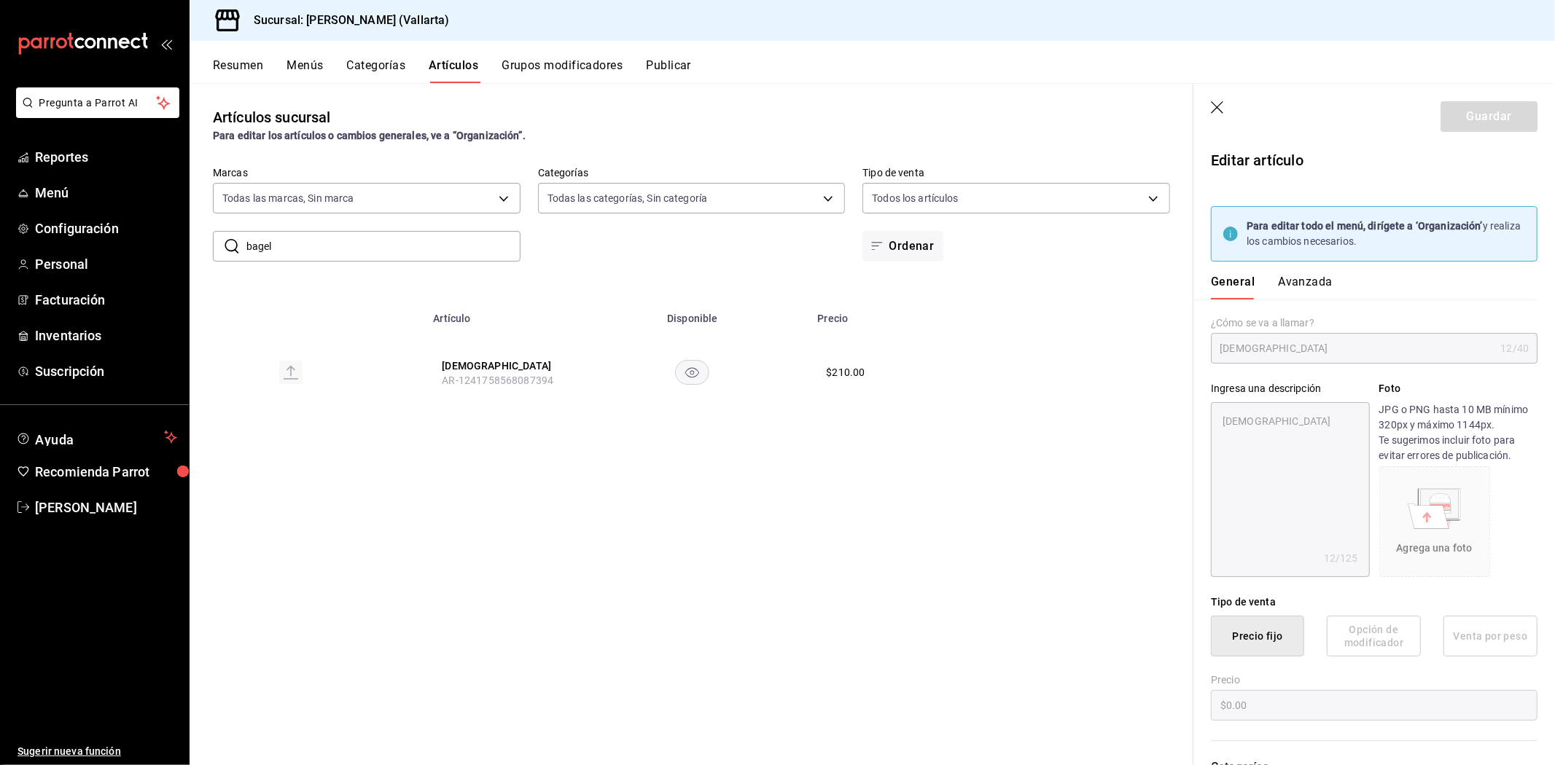
radio input "true"
type input "fbb01623-1d56-4ead-ba52-71da8e792295"
click at [1317, 283] on button "Avanzada" at bounding box center [1305, 287] width 55 height 25
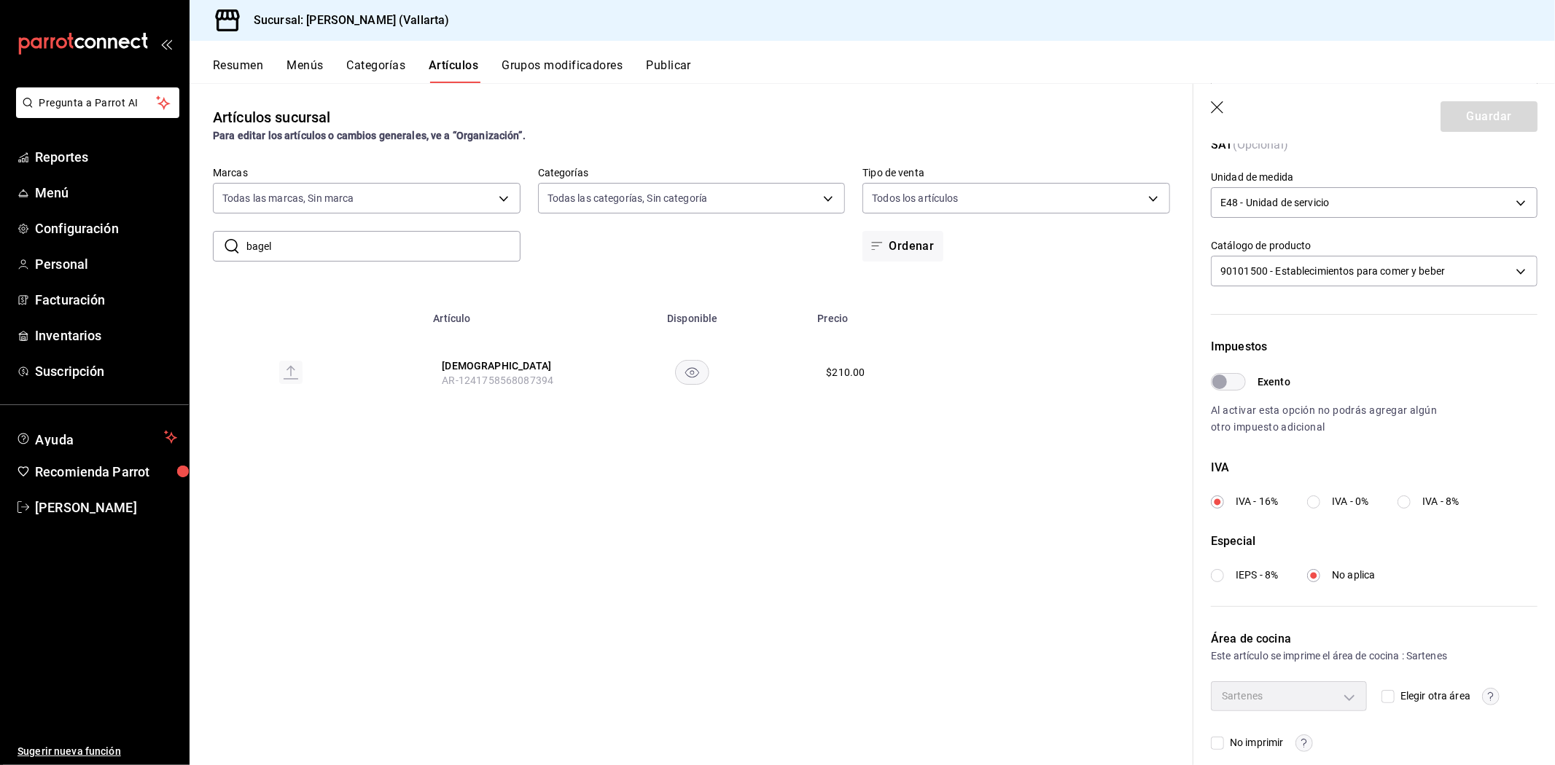
scroll to position [354, 0]
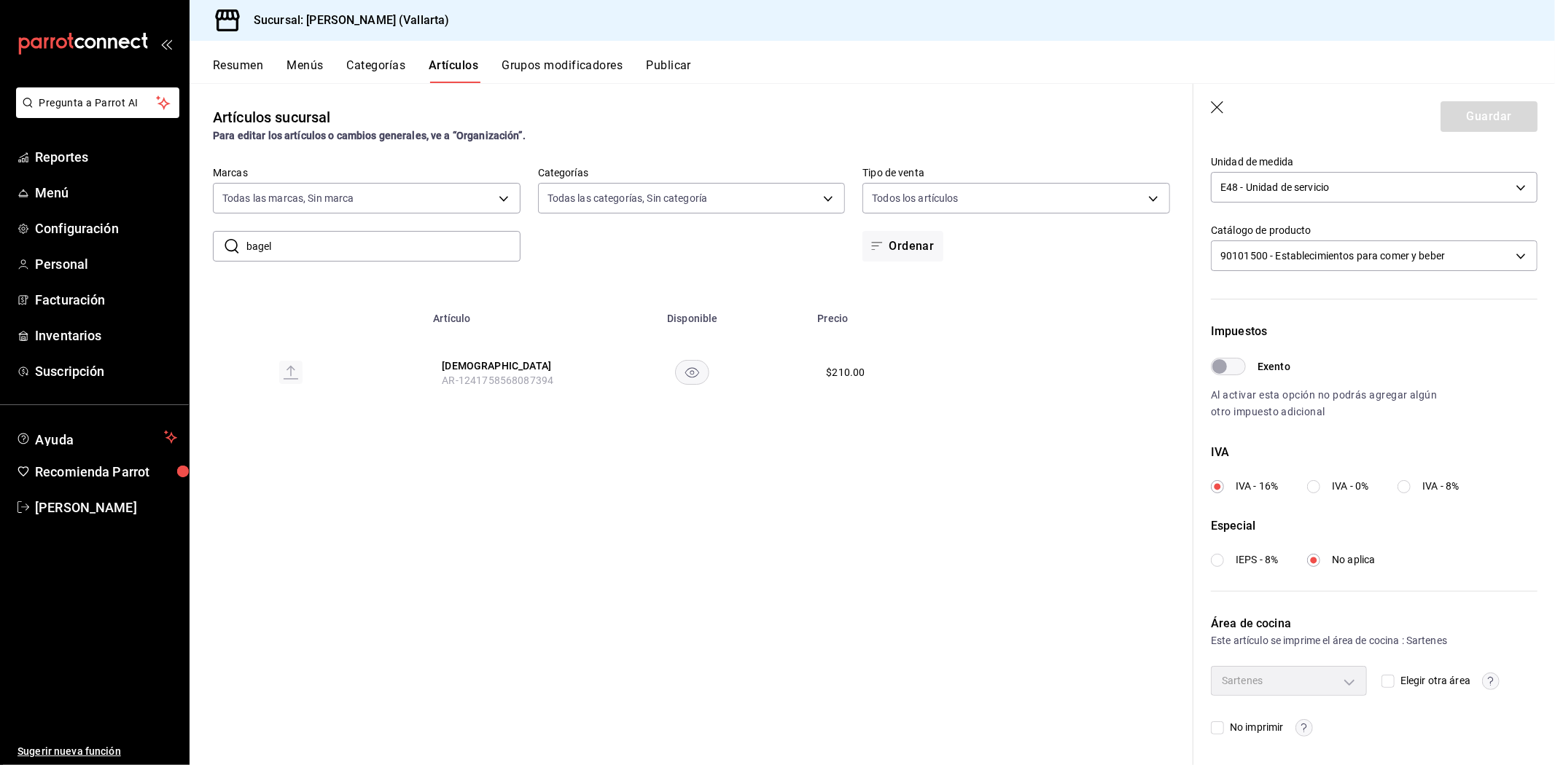
click at [1381, 682] on input "Elegir otra área" at bounding box center [1387, 681] width 13 height 13
checkbox input "true"
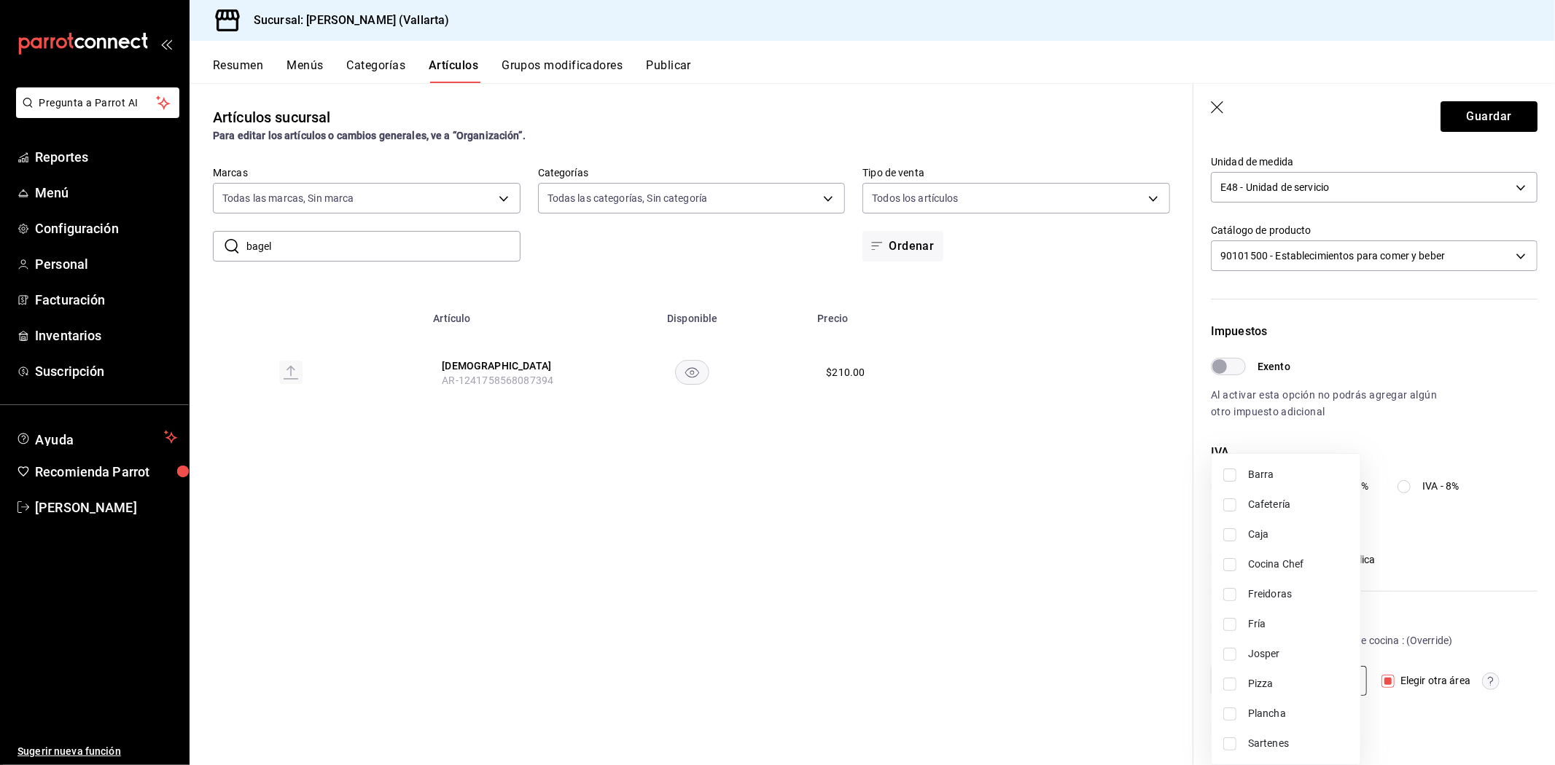
click at [1346, 681] on body "Pregunta a Parrot AI Reportes Menú Configuración Personal Facturación Inventari…" at bounding box center [777, 382] width 1555 height 765
click at [1270, 627] on span "Fría" at bounding box center [1298, 624] width 101 height 15
type input "a65e2794-762a-439a-abb4-9f3defe6fa9c"
checkbox input "true"
click at [1311, 726] on li "Plancha" at bounding box center [1285, 714] width 149 height 30
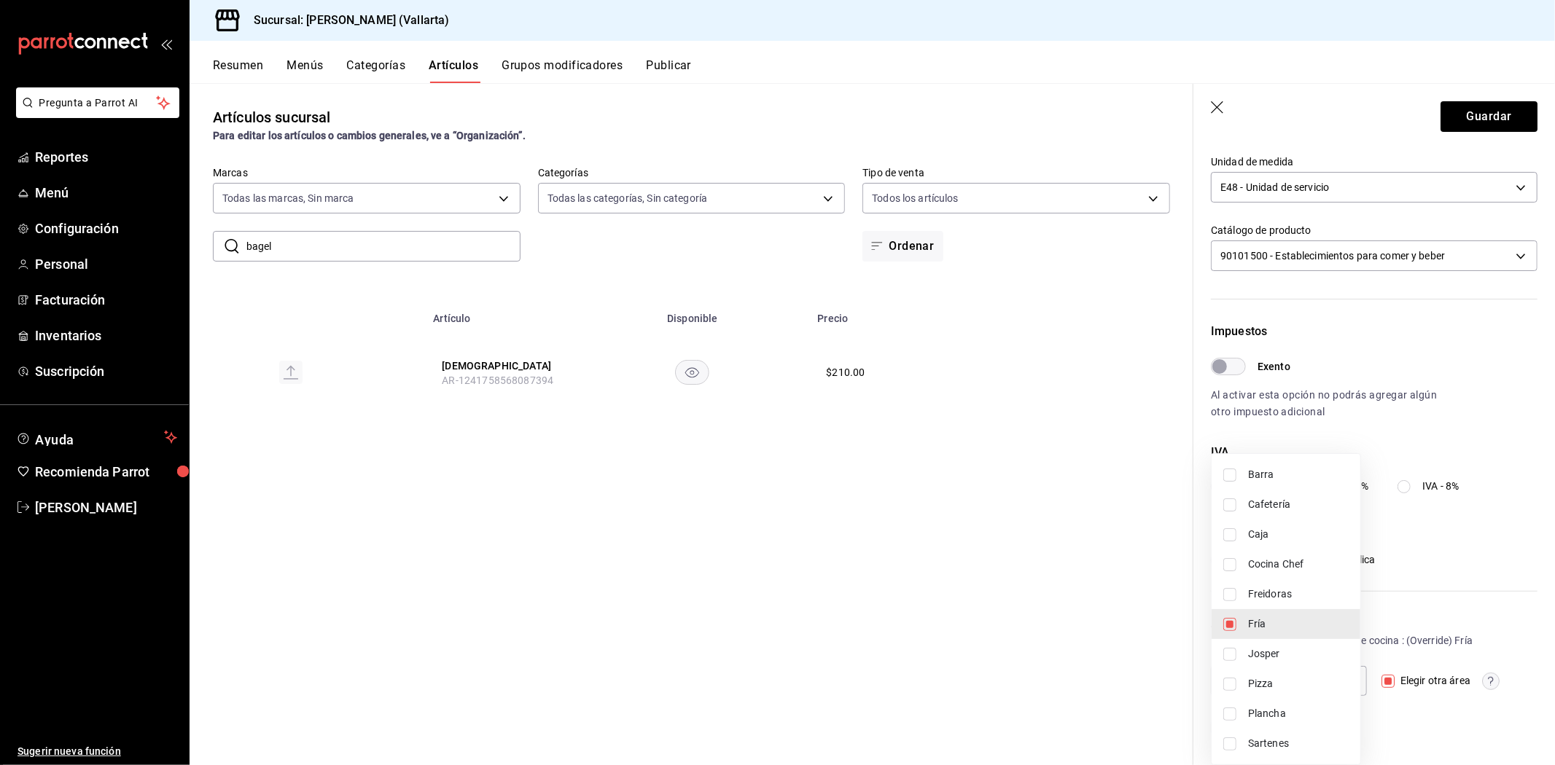
type input "a65e2794-762a-439a-abb4-9f3defe6fa9c,fde6572f-3937-4d15-9efc-70fe81d417dd"
checkbox input "true"
click at [1311, 725] on li "Plancha" at bounding box center [1285, 714] width 149 height 30
type input "a65e2794-762a-439a-abb4-9f3defe6fa9c"
checkbox input "false"
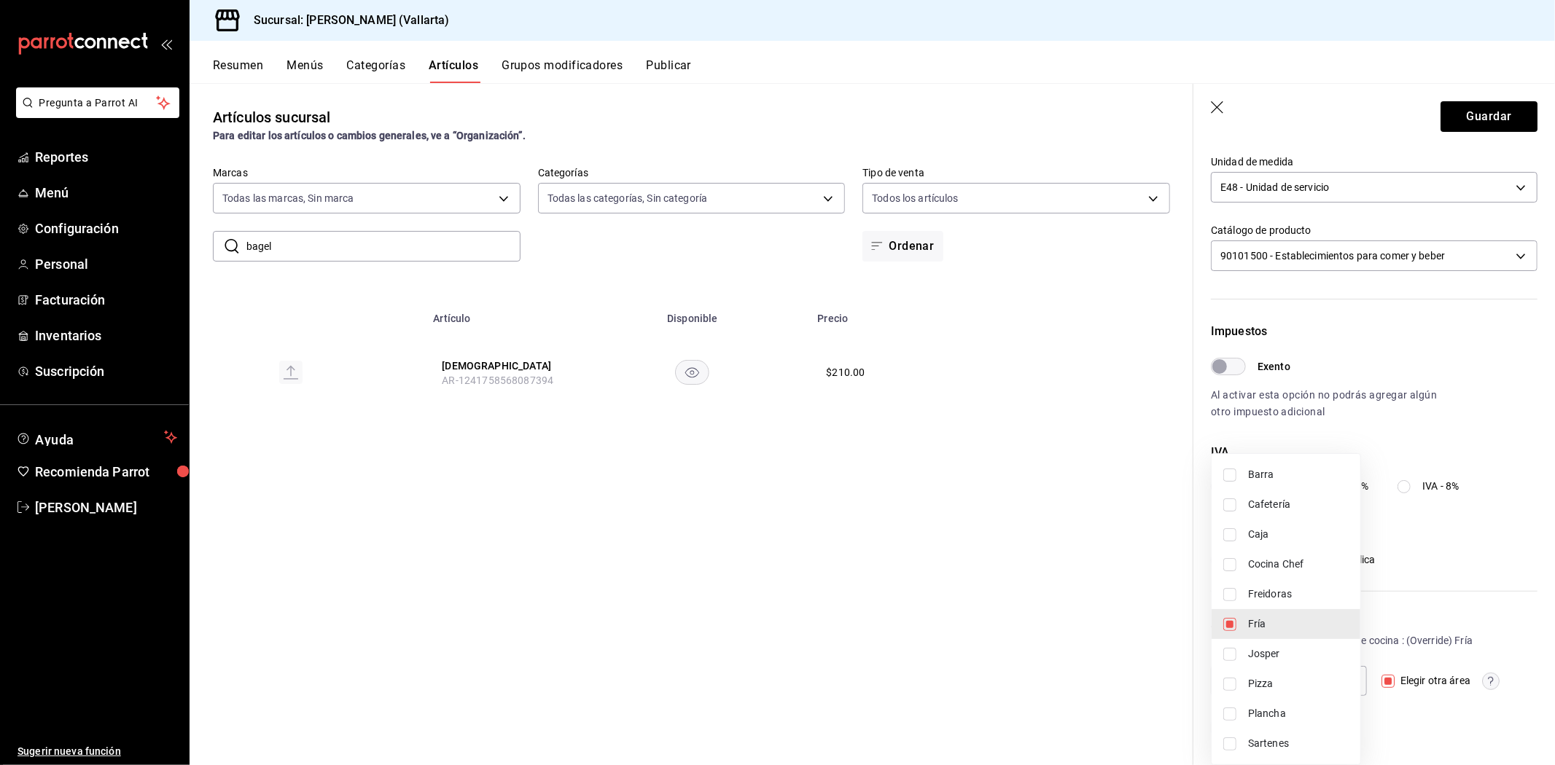
click at [1375, 703] on div at bounding box center [777, 382] width 1555 height 765
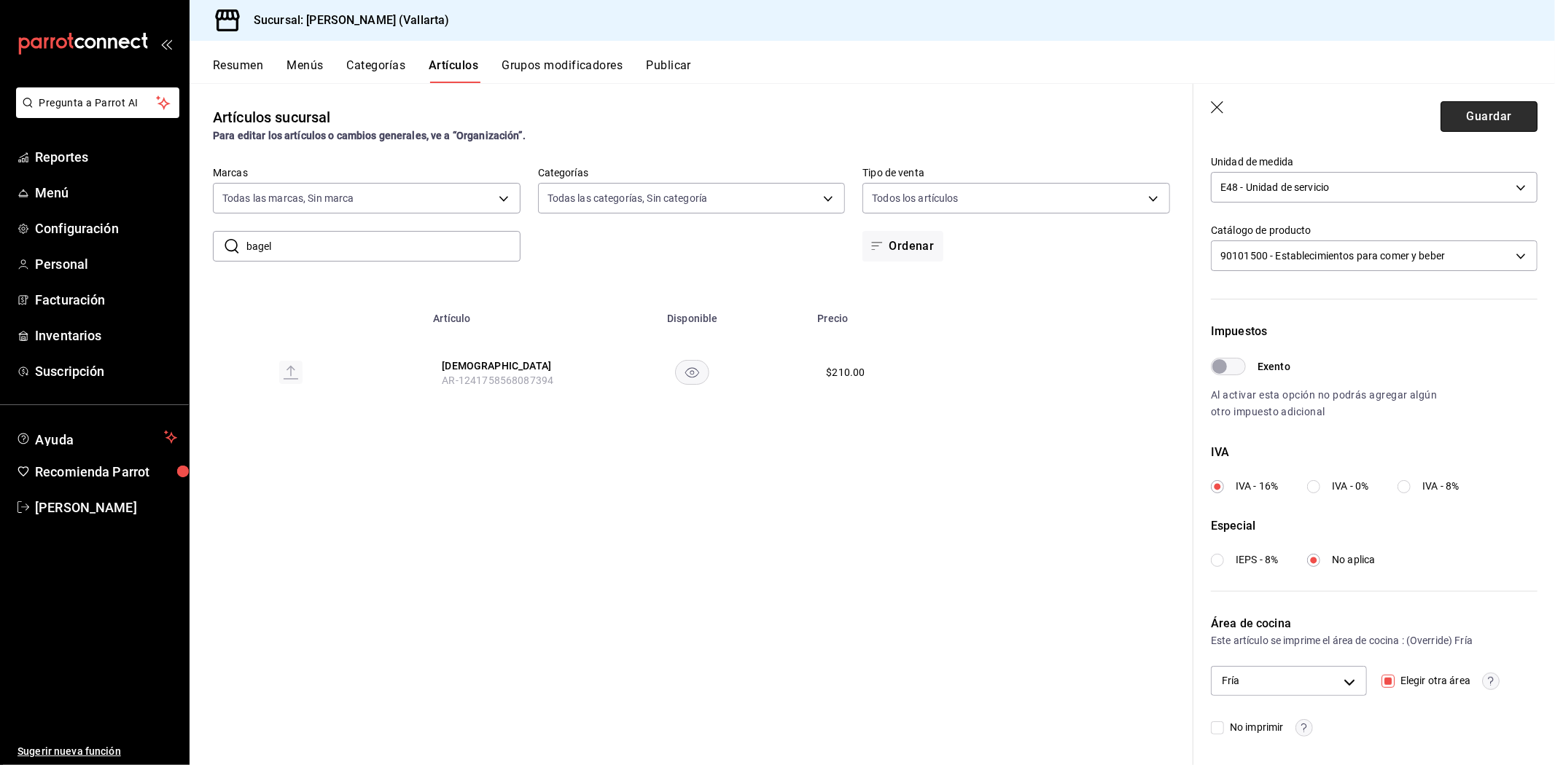
click at [1475, 114] on button "Guardar" at bounding box center [1488, 116] width 97 height 31
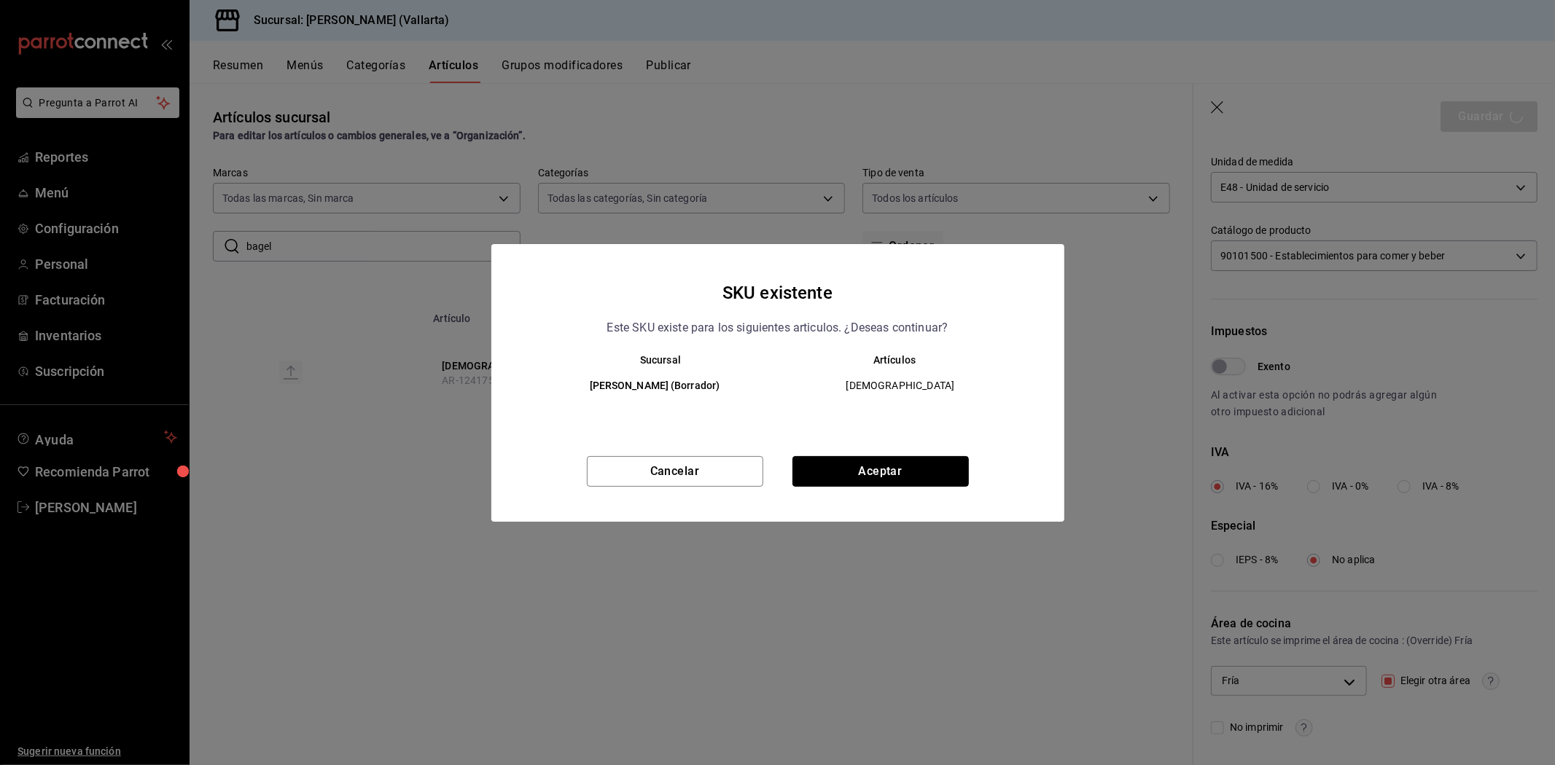
click at [851, 471] on button "Aceptar" at bounding box center [880, 471] width 176 height 31
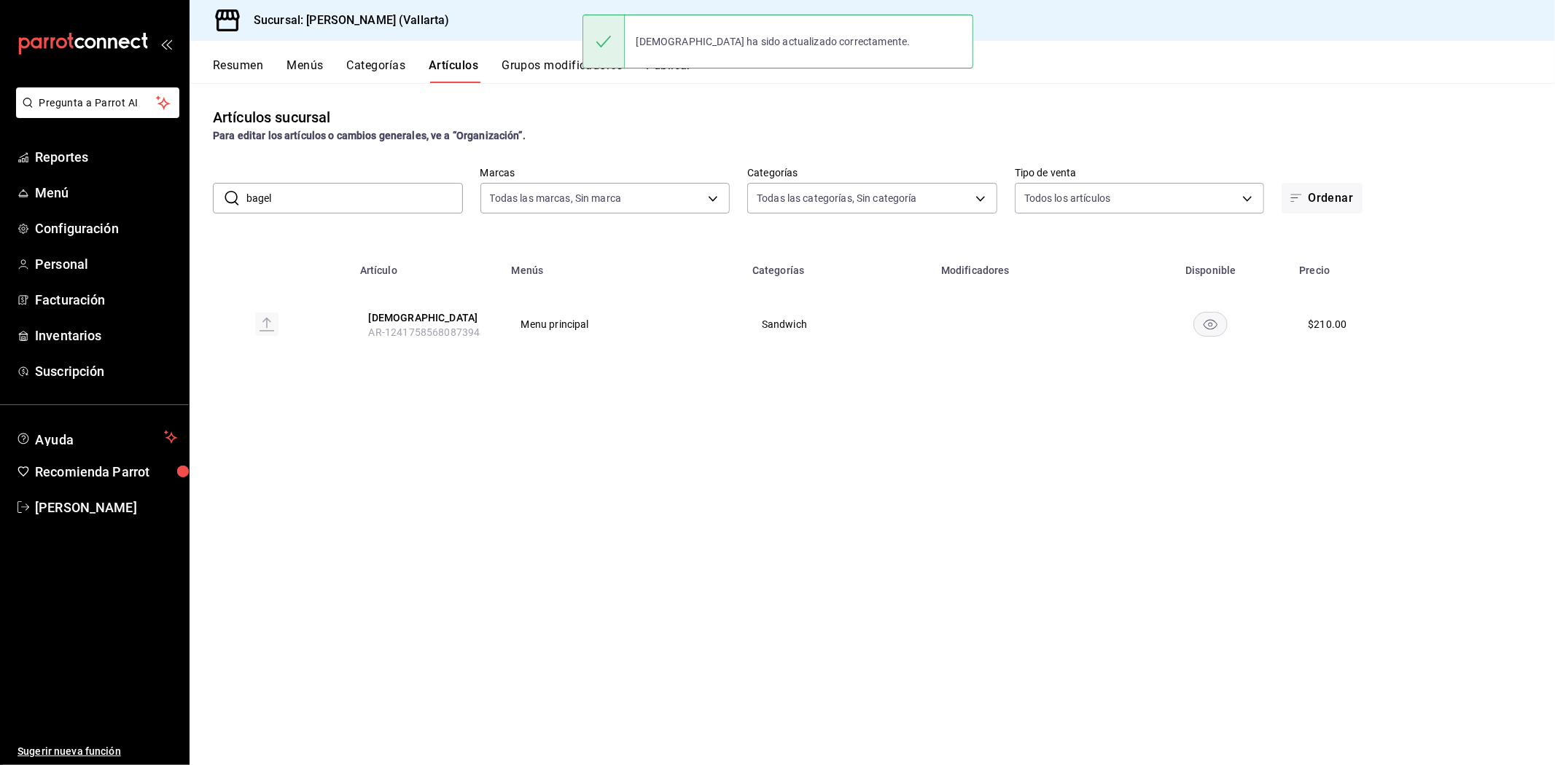
click at [319, 195] on input "bagel" at bounding box center [354, 198] width 216 height 29
type input "b"
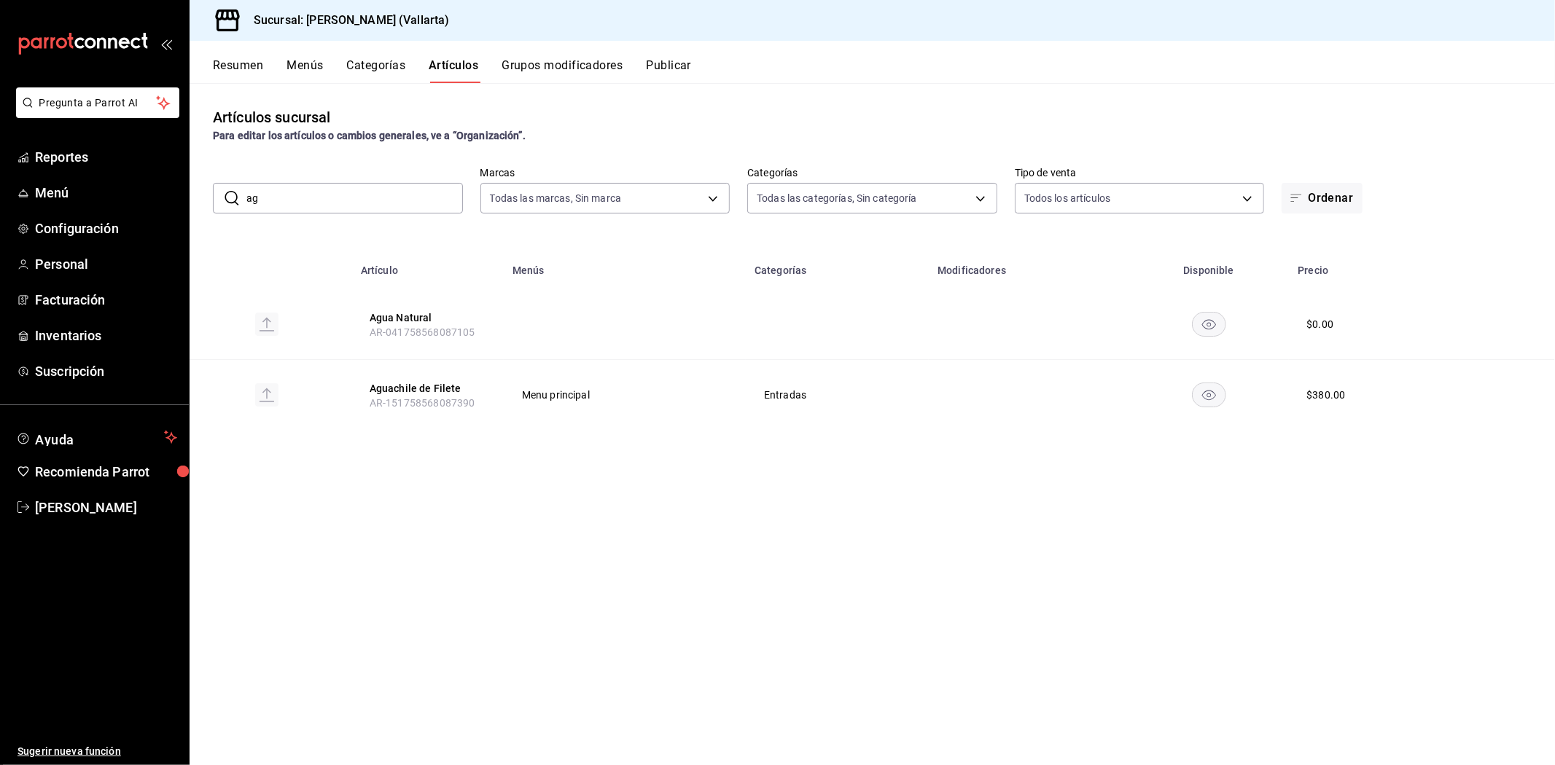
type input "a"
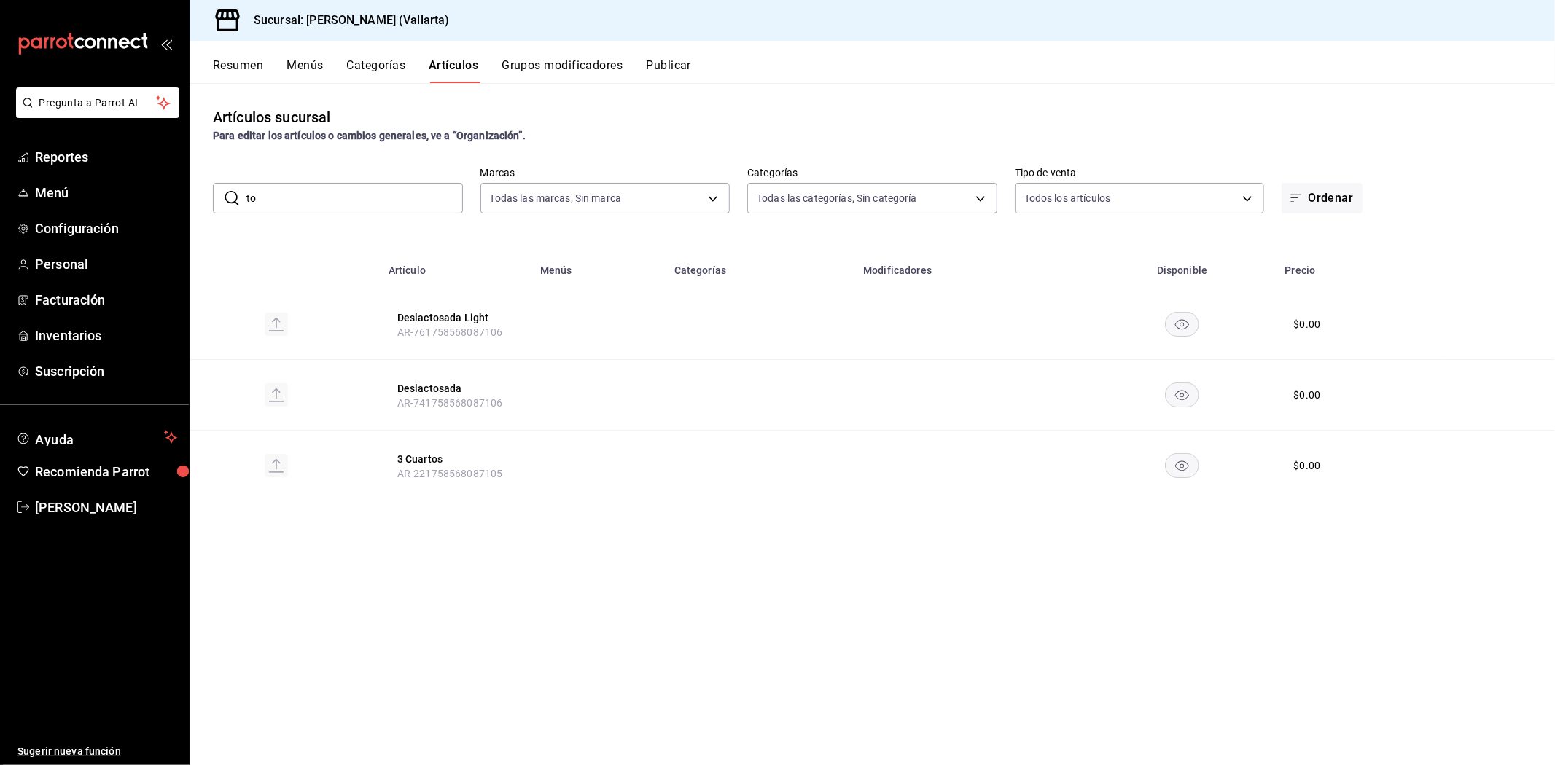
type input "t"
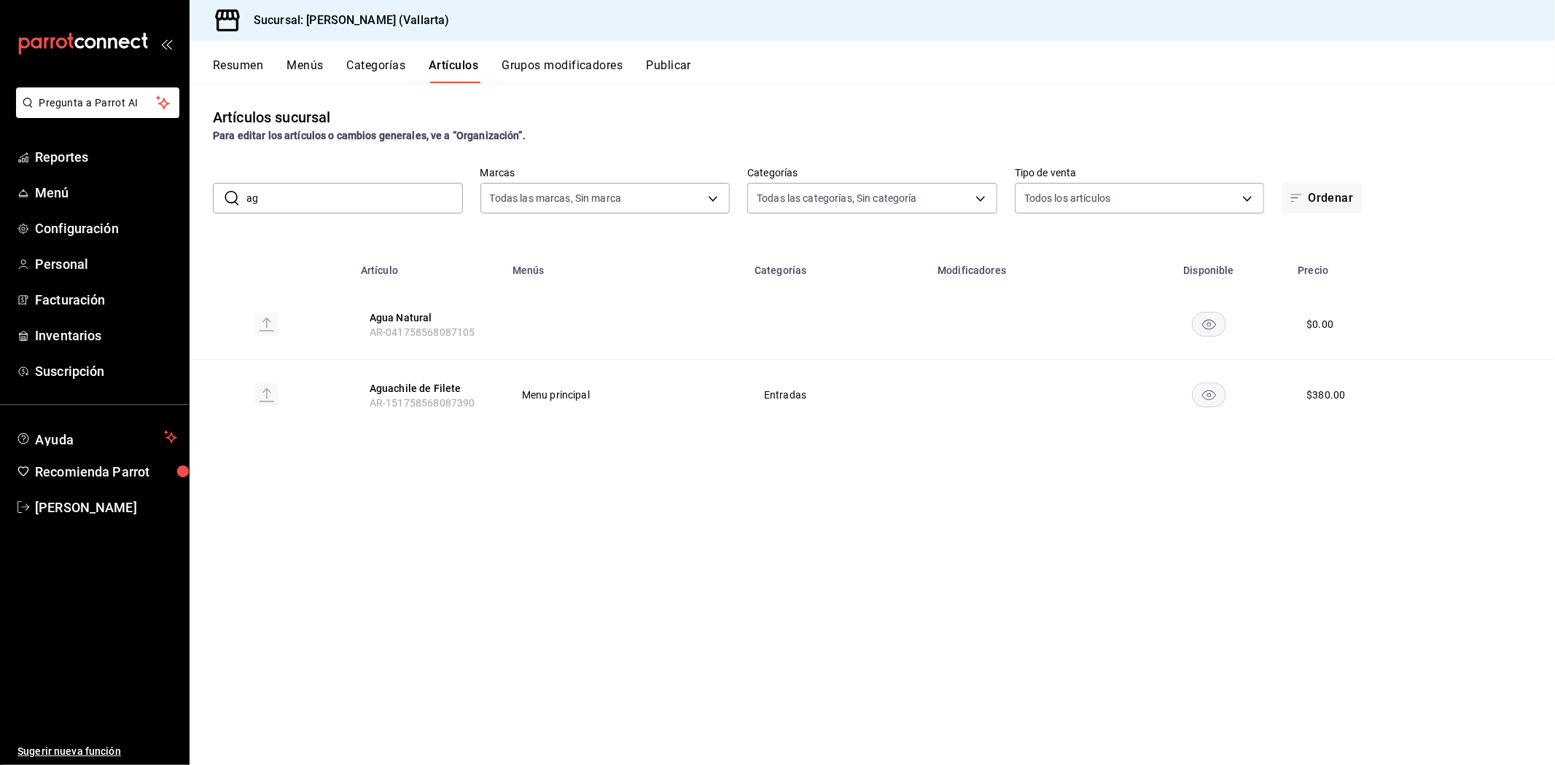
type input "a"
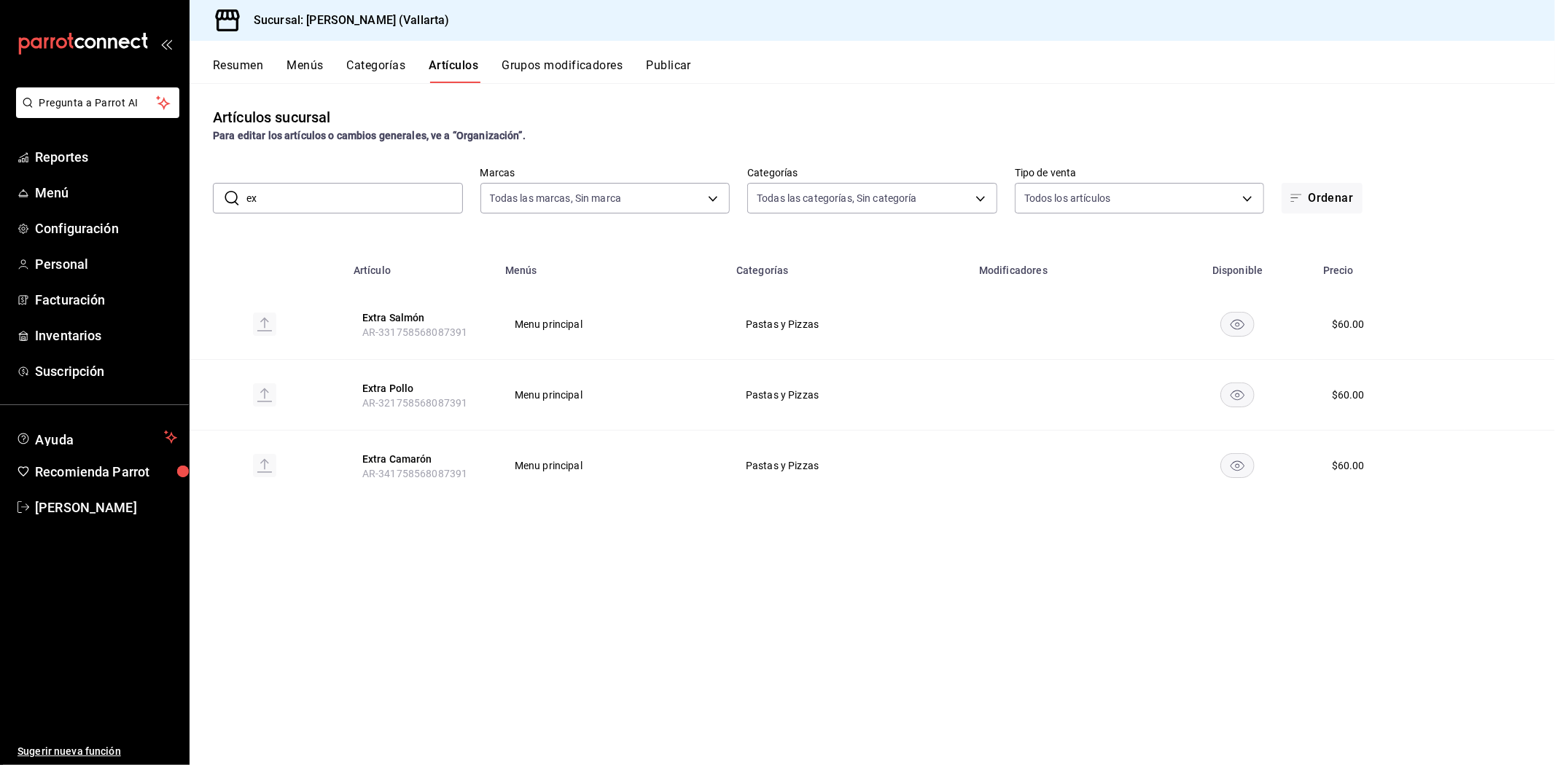
type input "e"
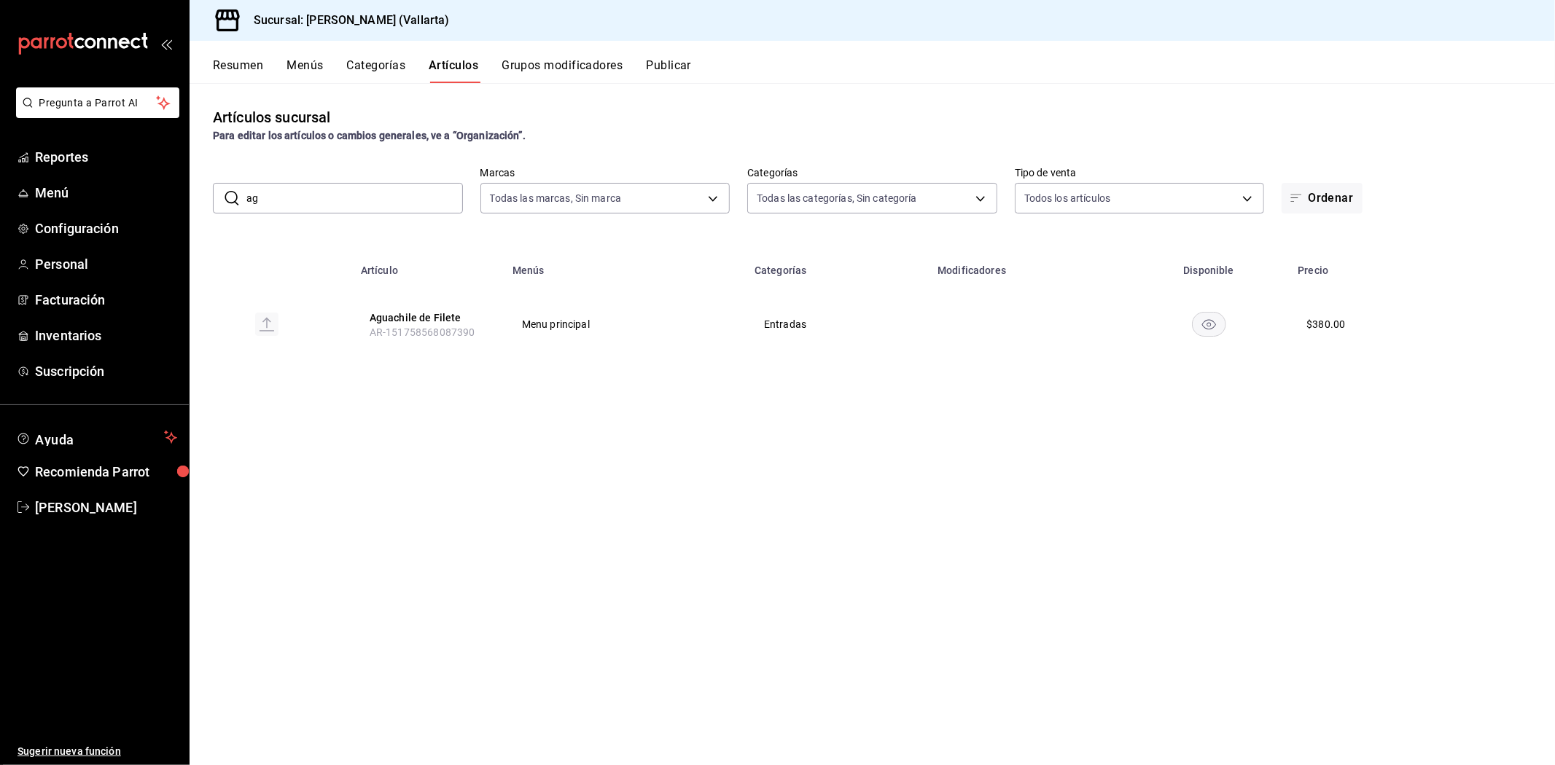
type input "a"
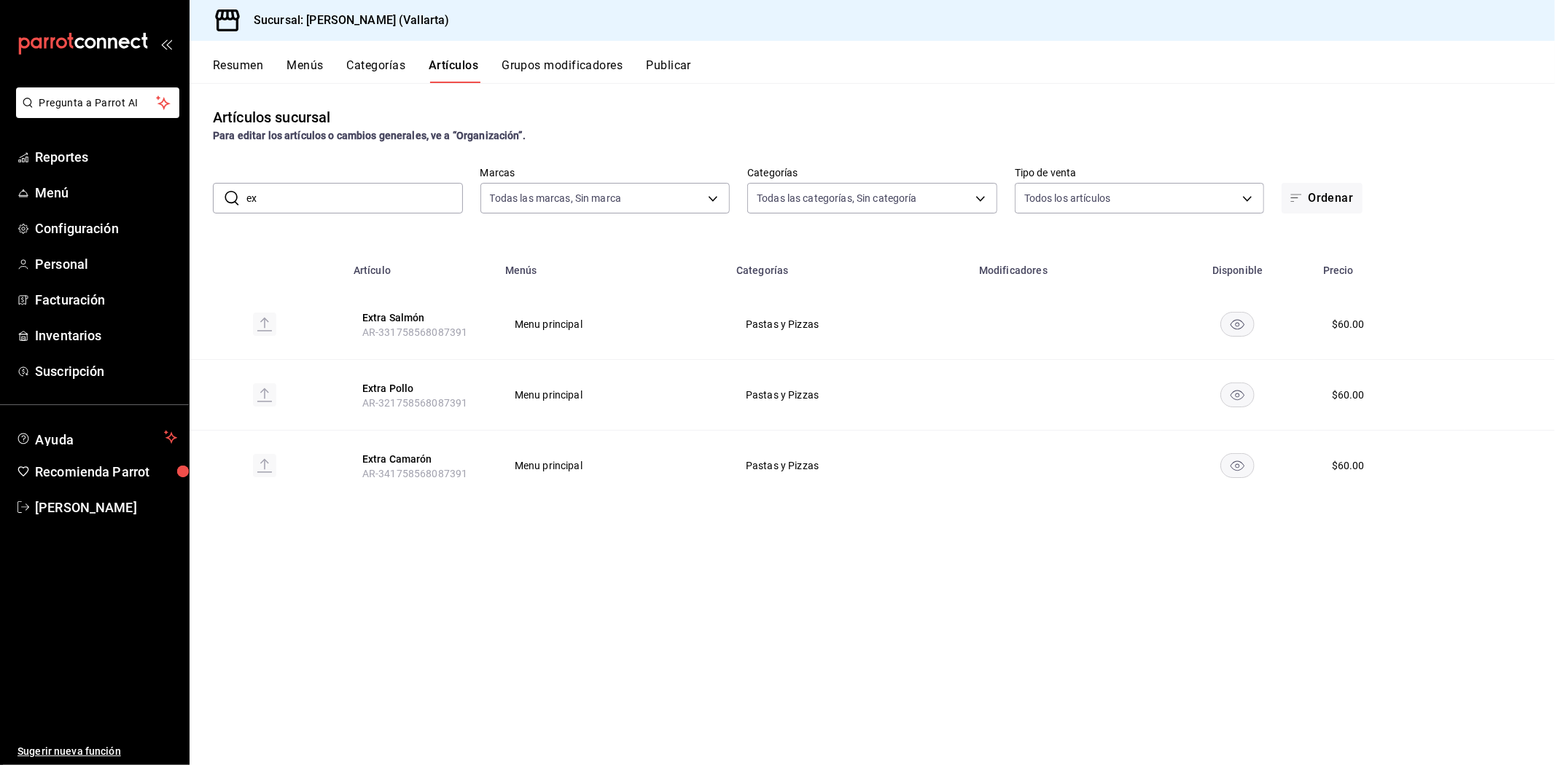
type input "e"
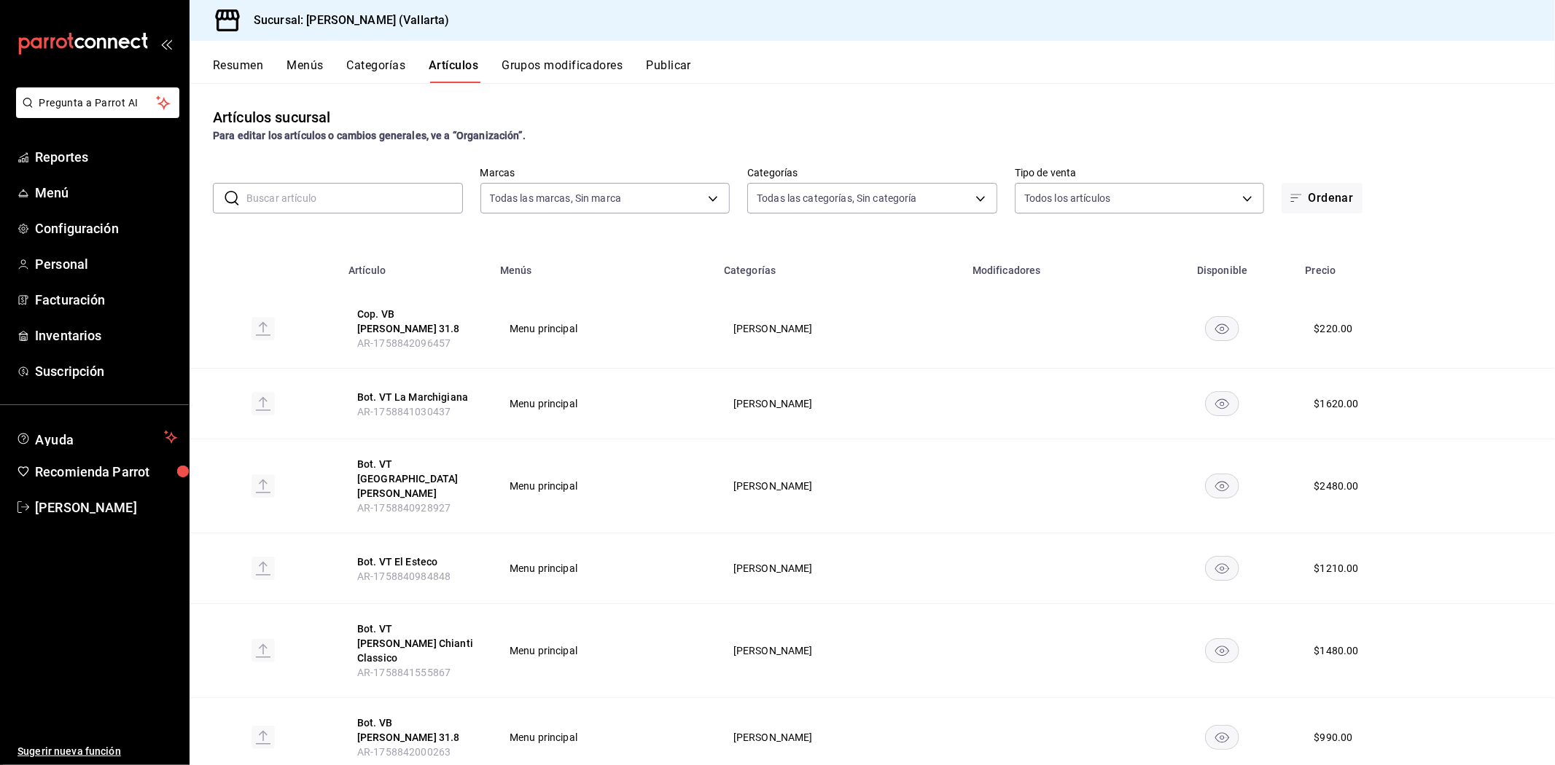
click at [284, 192] on input "text" at bounding box center [354, 198] width 216 height 29
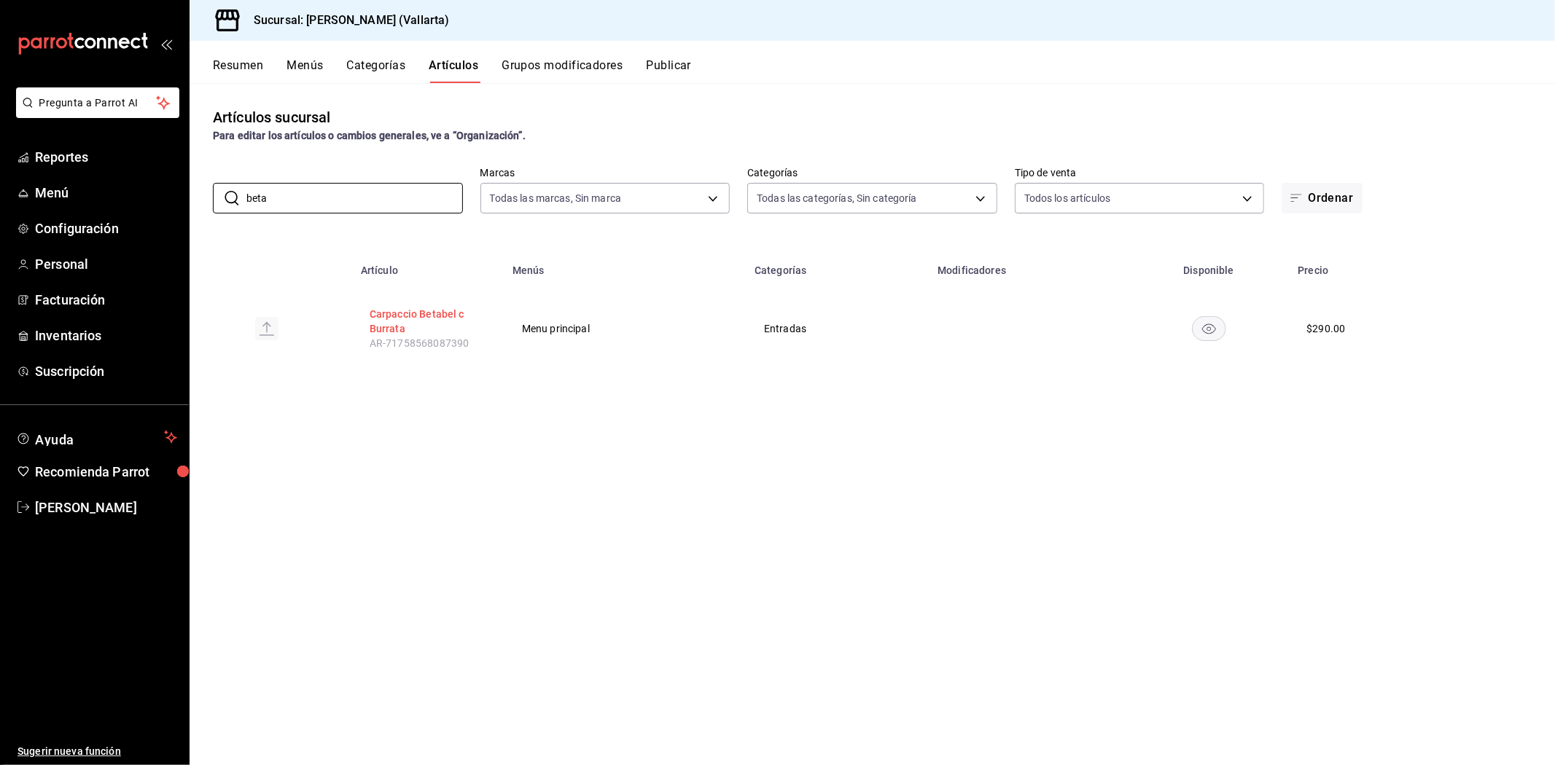
type input "beta"
click at [395, 323] on button "Carpaccio Betabel c Burrata" at bounding box center [428, 321] width 117 height 29
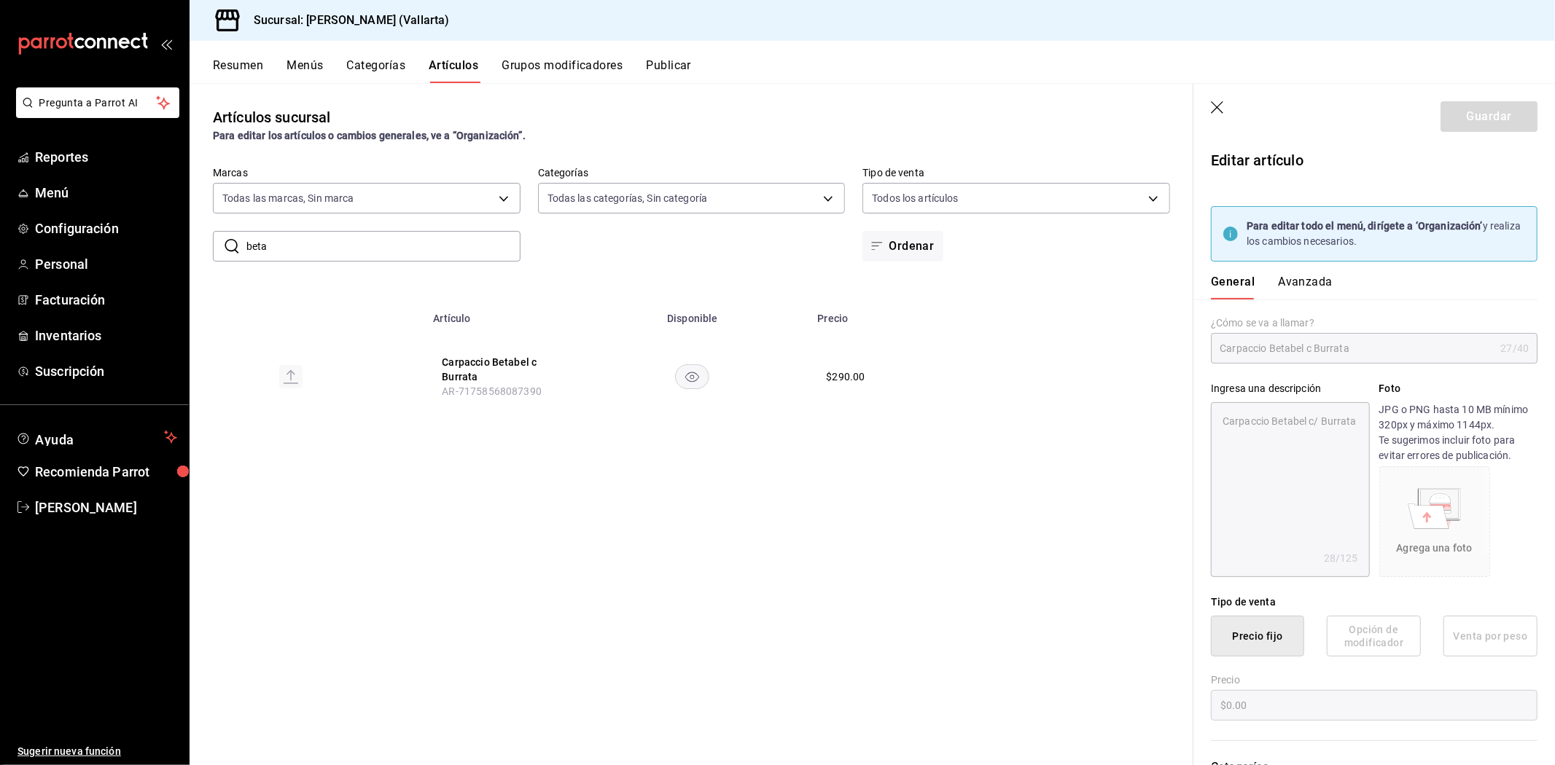
type textarea "x"
type input "$290.00"
type input "E48"
type input "90101500"
radio input "true"
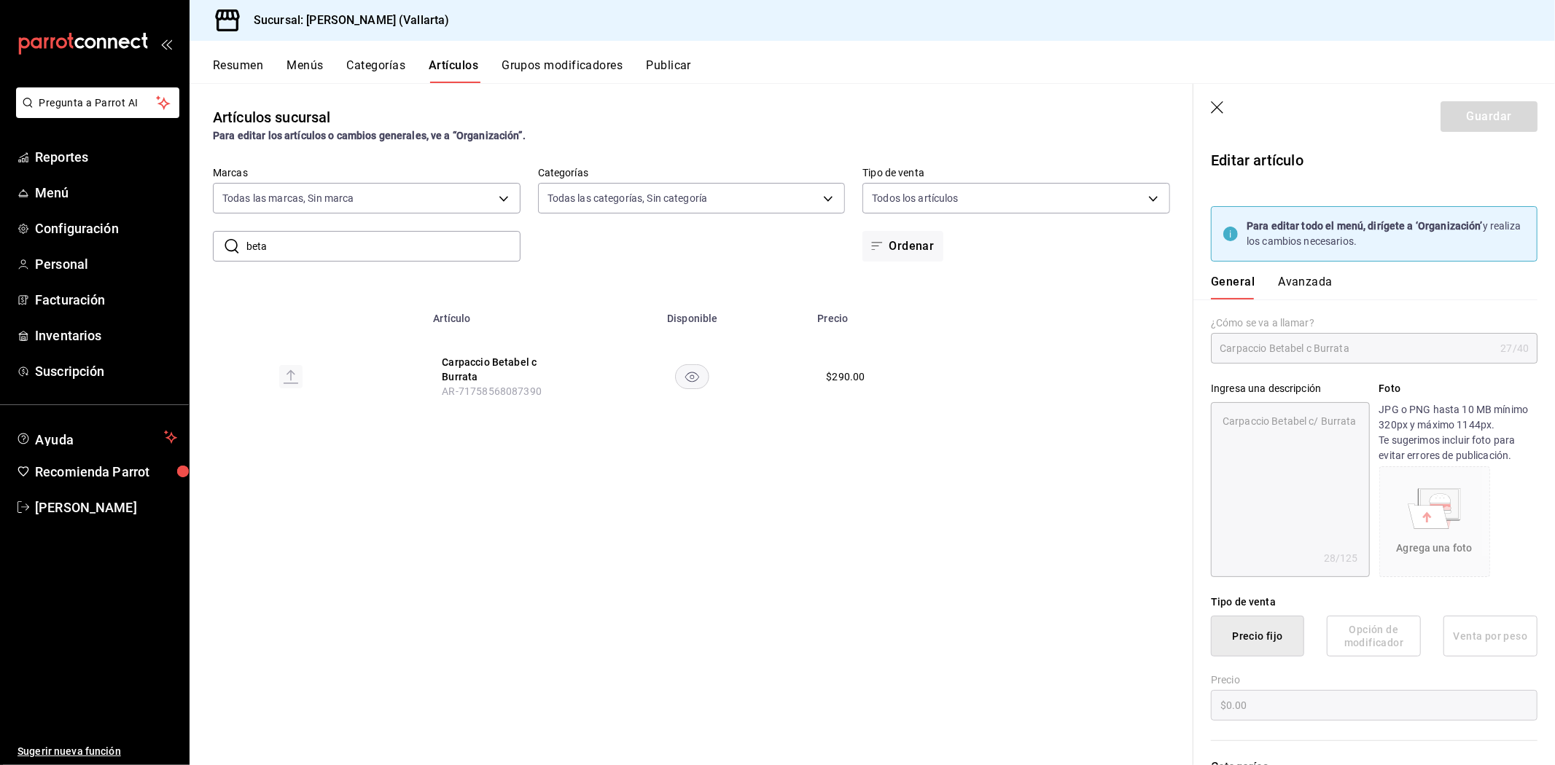
radio input "true"
click at [1316, 279] on button "Avanzada" at bounding box center [1305, 287] width 55 height 25
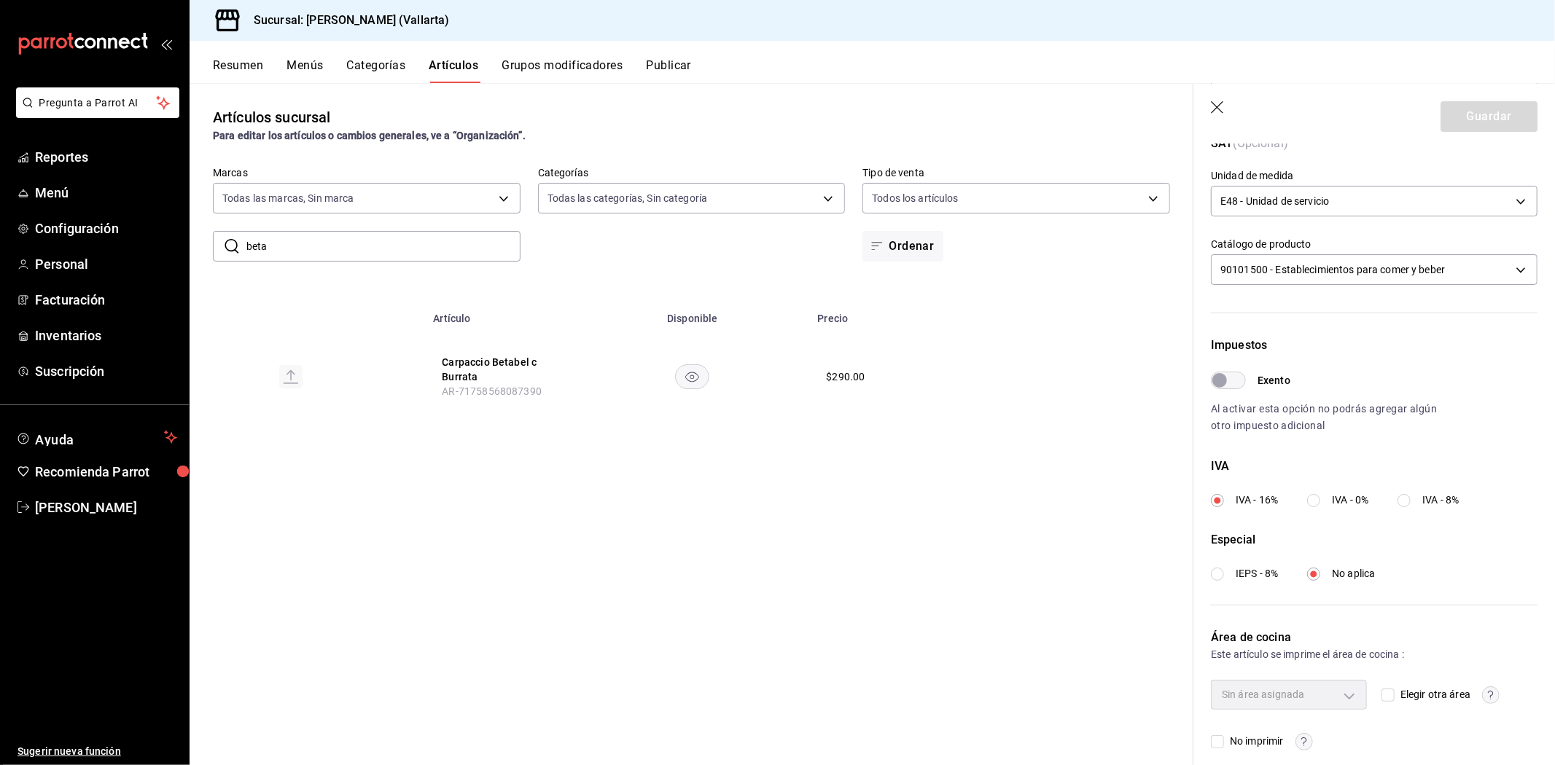
scroll to position [354, 0]
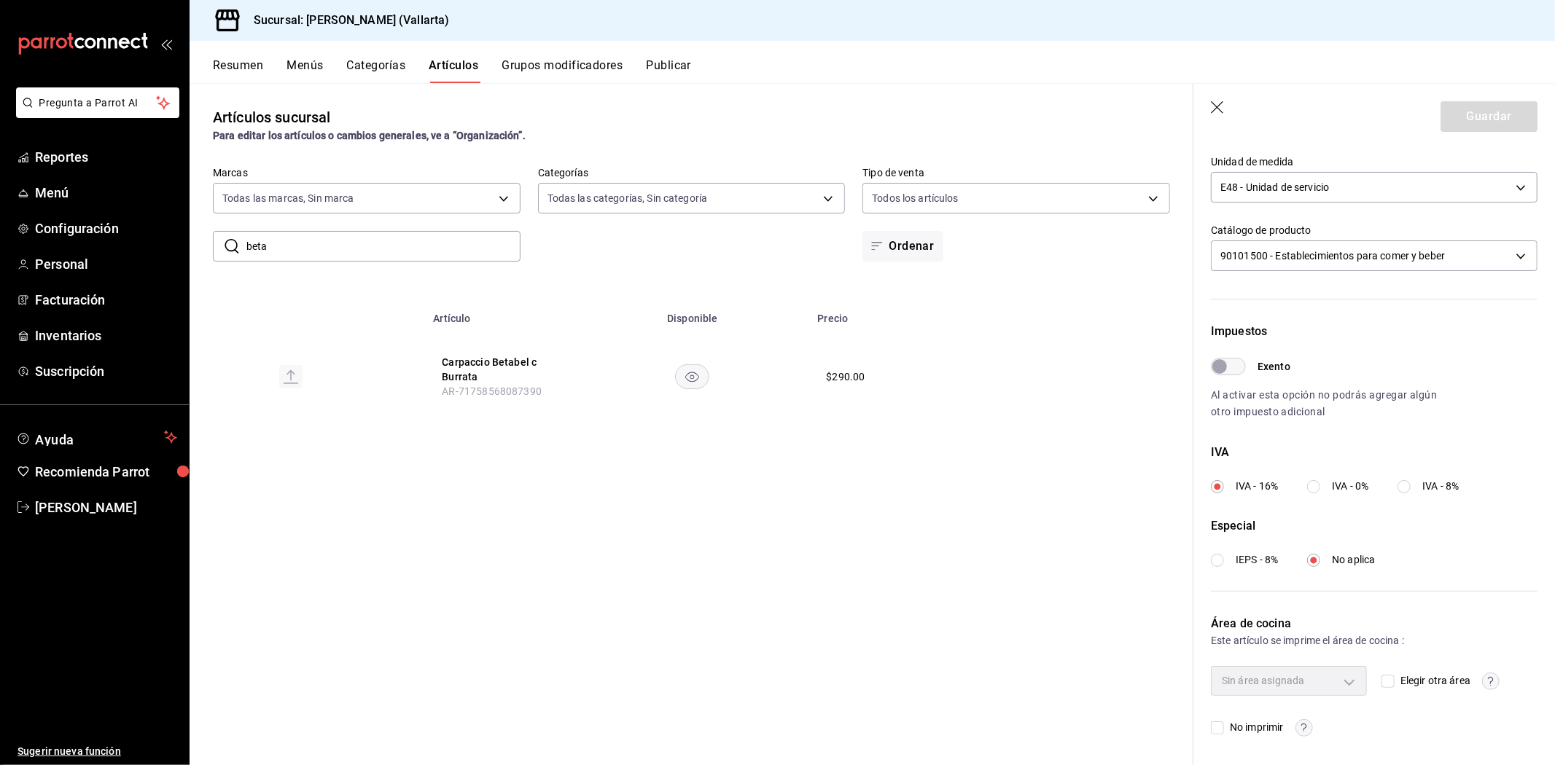
click at [1382, 682] on input "Elegir otra área" at bounding box center [1387, 681] width 13 height 13
checkbox input "true"
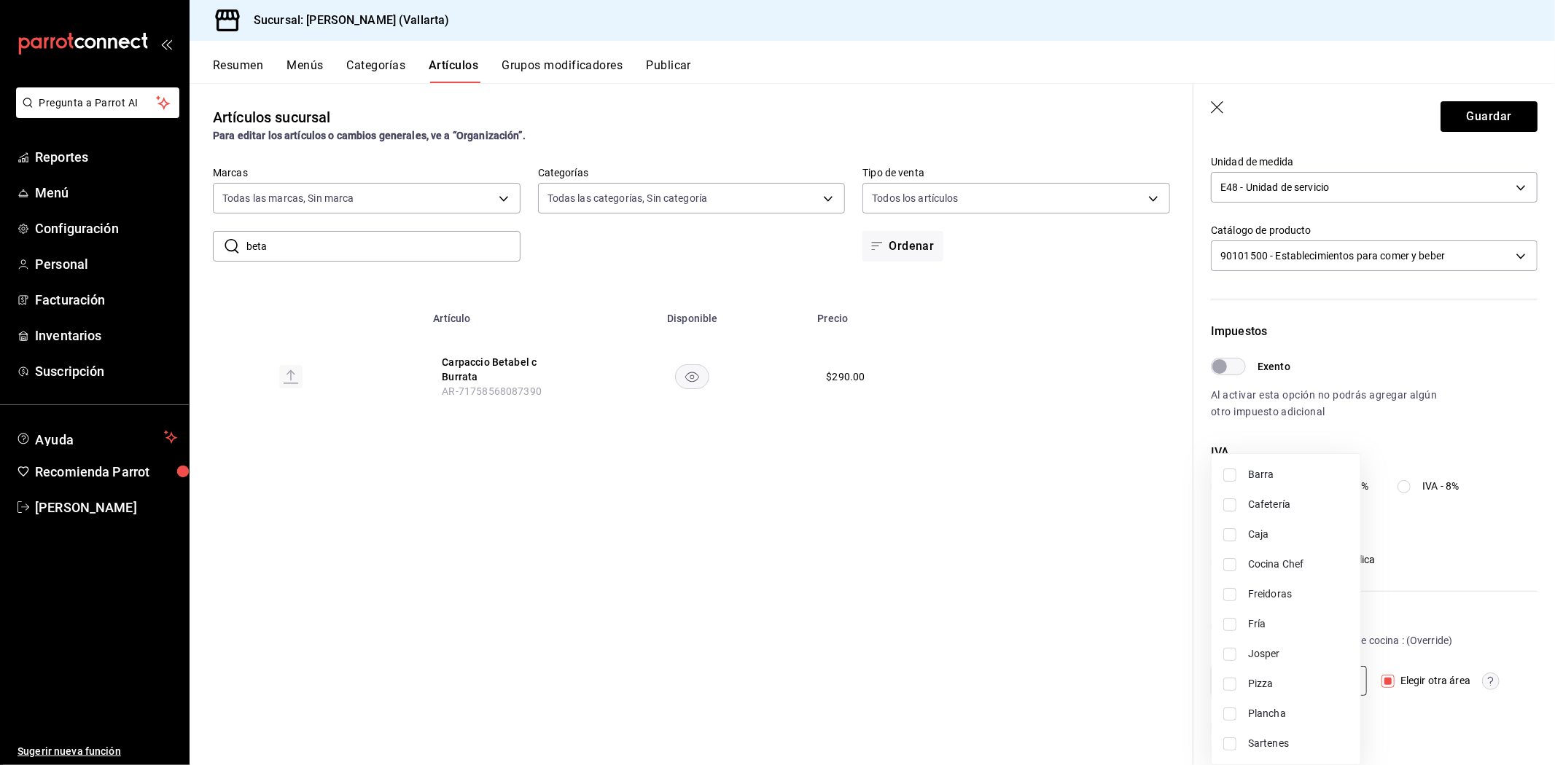
click at [1337, 683] on body "Pregunta a Parrot AI Reportes Menú Configuración Personal Facturación Inventari…" at bounding box center [777, 382] width 1555 height 765
click at [1309, 622] on span "Fría" at bounding box center [1298, 624] width 101 height 15
type input "a65e2794-762a-439a-abb4-9f3defe6fa9c"
checkbox input "true"
click at [1394, 615] on div at bounding box center [777, 382] width 1555 height 765
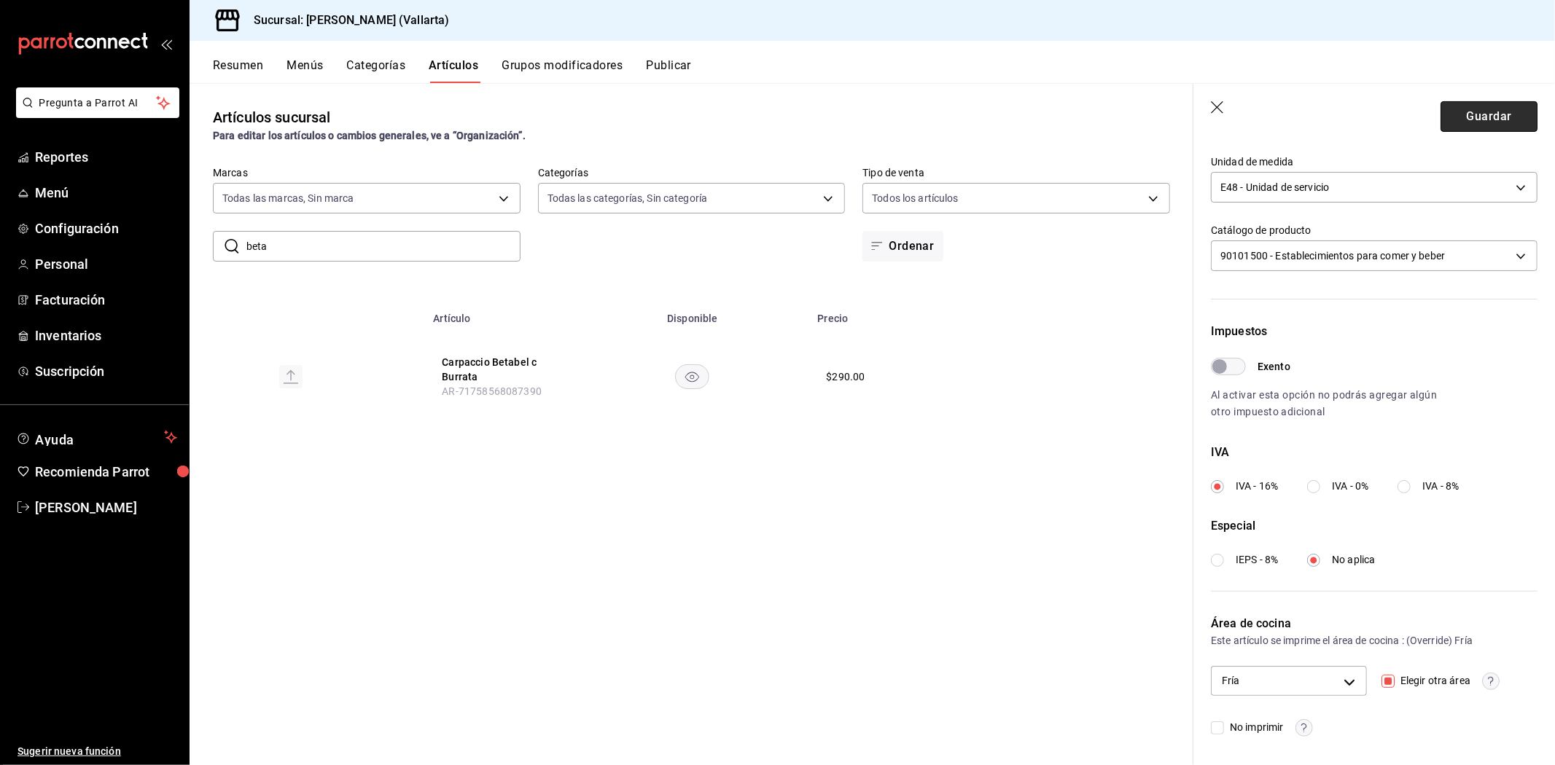
click at [1468, 112] on button "Guardar" at bounding box center [1488, 116] width 97 height 31
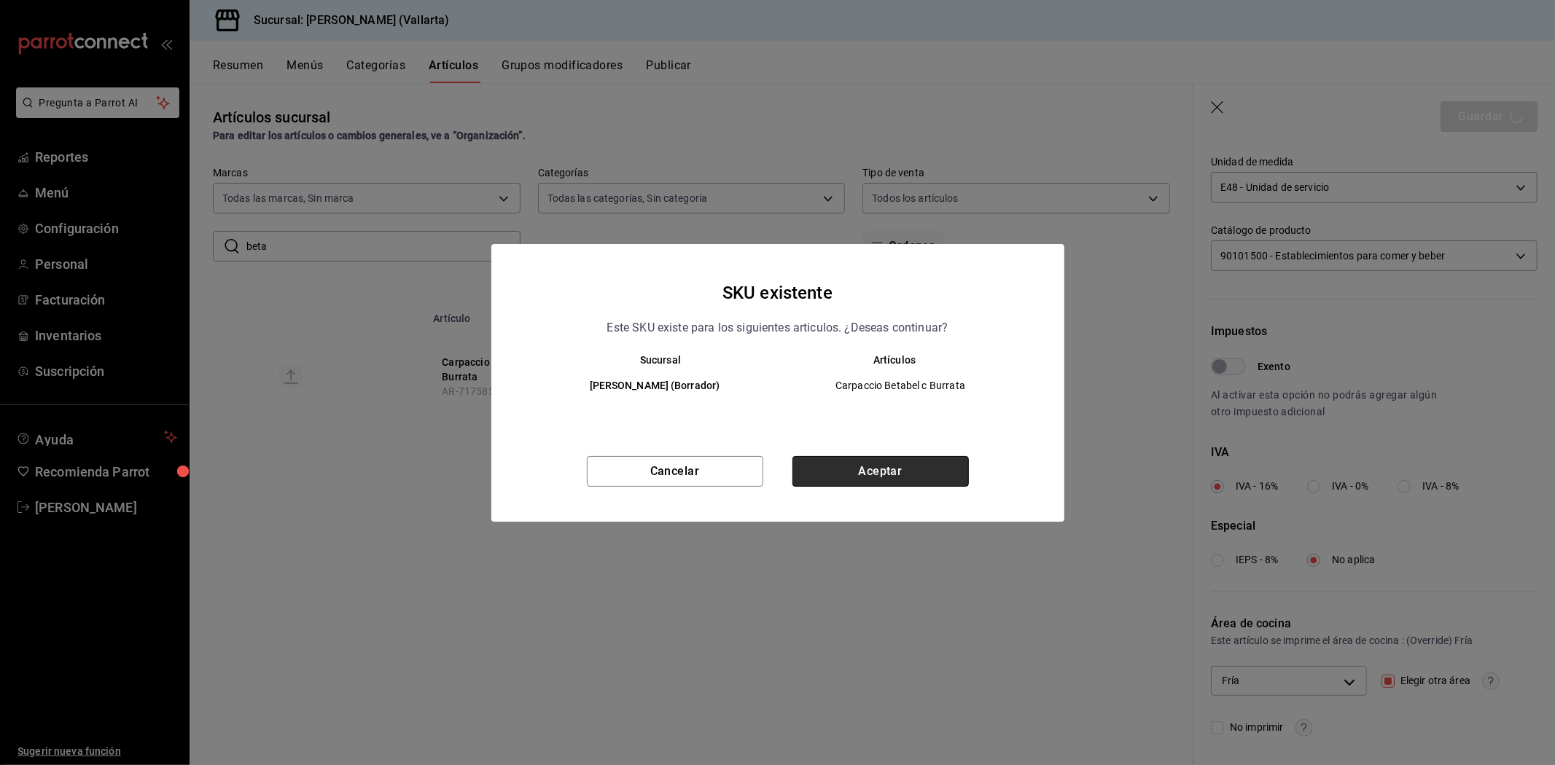
click at [859, 467] on button "Aceptar" at bounding box center [880, 471] width 176 height 31
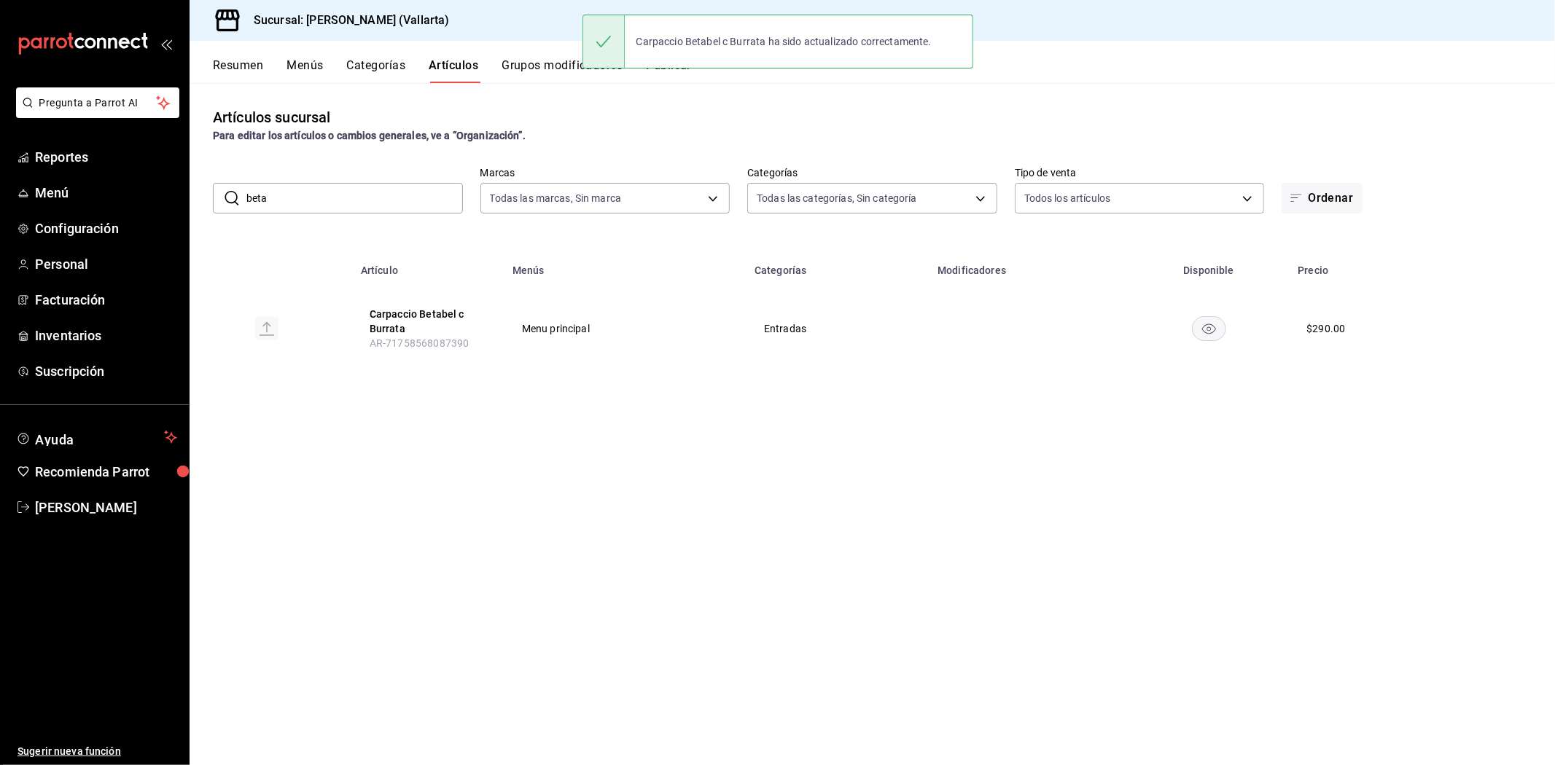
click at [384, 200] on input "beta" at bounding box center [354, 198] width 216 height 29
type input "b"
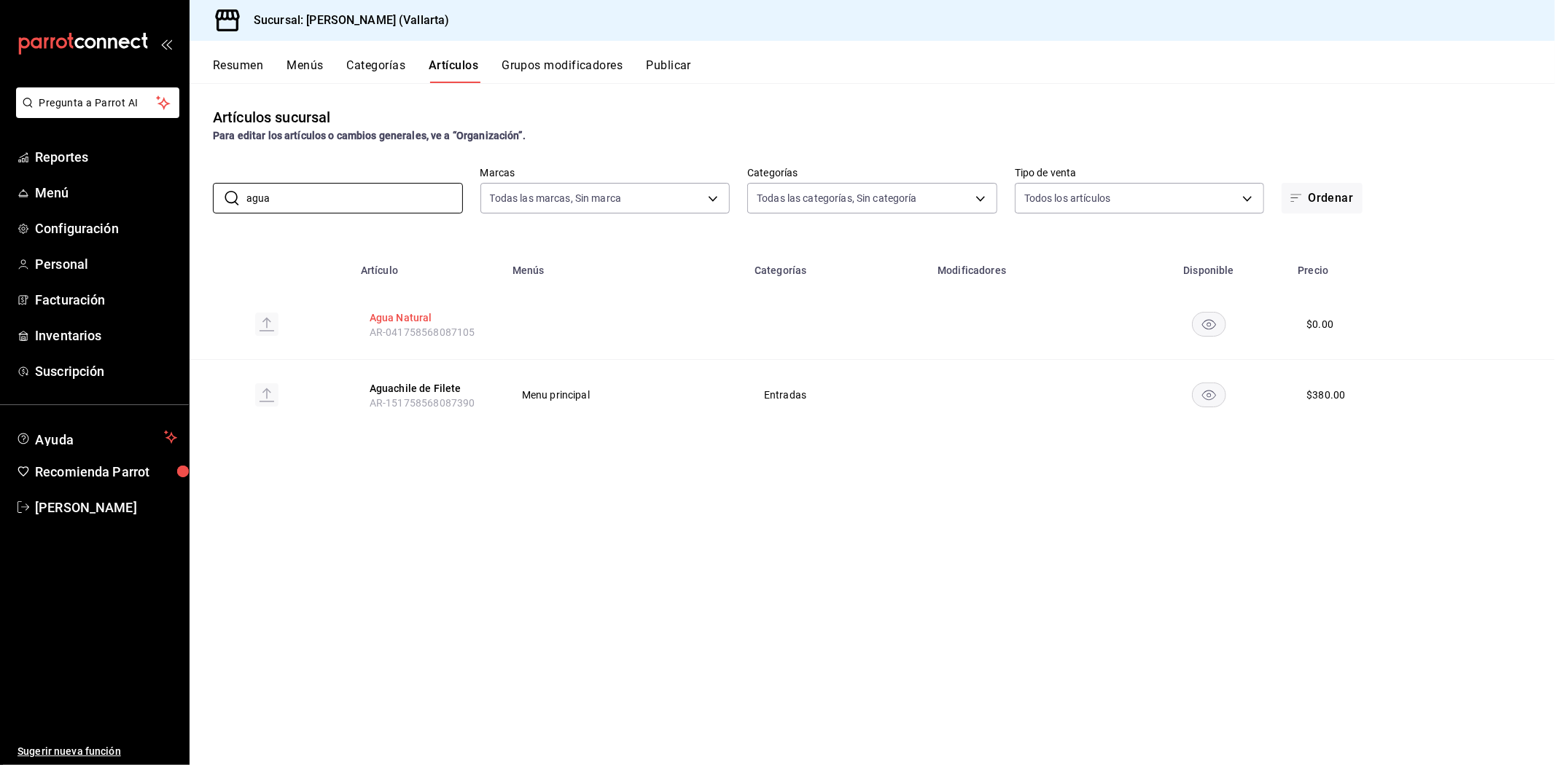
type input "agua"
click at [410, 311] on button "Agua Natural" at bounding box center [428, 318] width 117 height 15
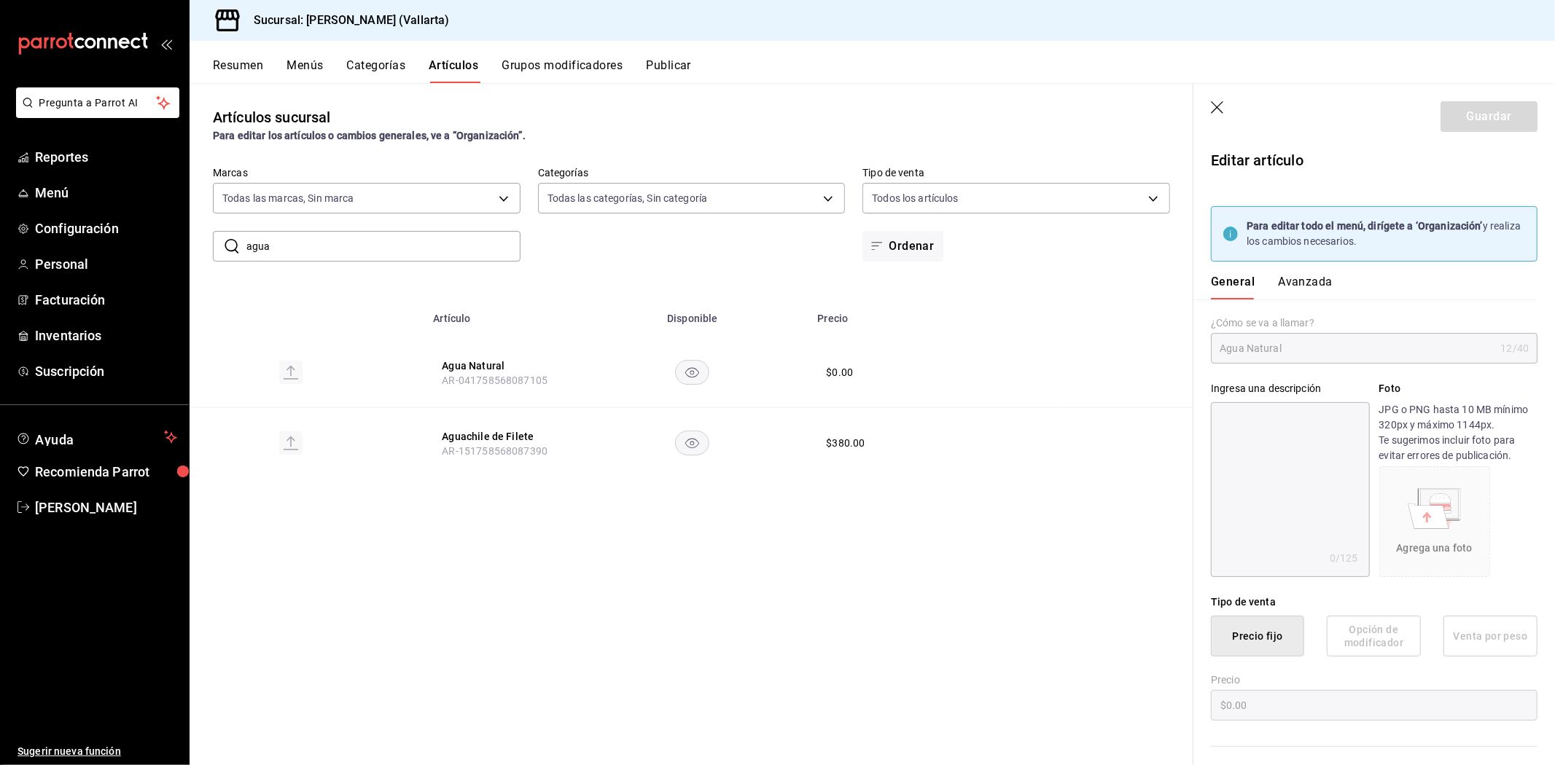
type input "$0.00"
type input "E48"
type input "90101500"
click at [1306, 285] on button "Avanzada" at bounding box center [1305, 287] width 55 height 25
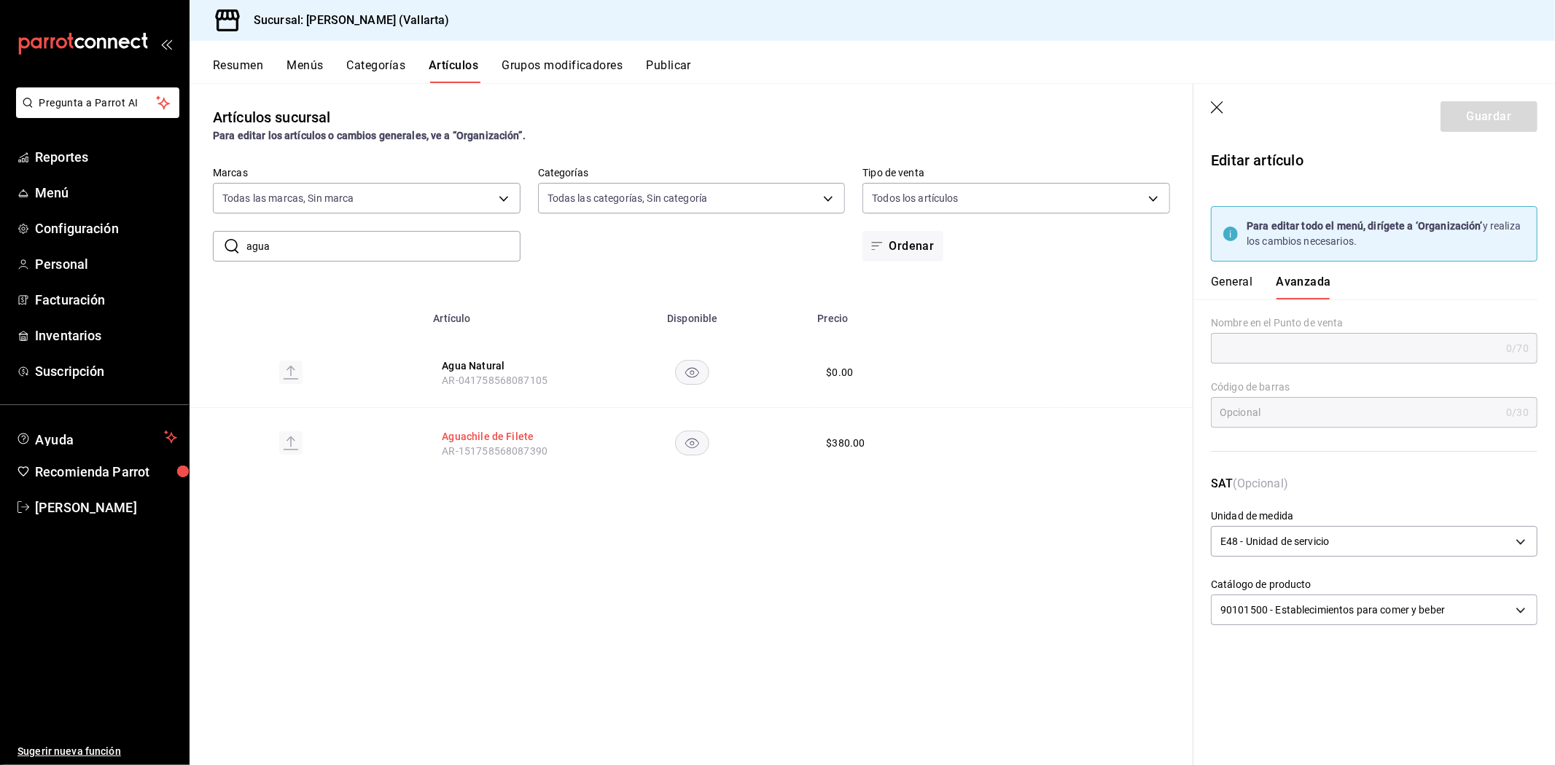
click at [482, 431] on button "Aguachile de Filete" at bounding box center [500, 436] width 117 height 15
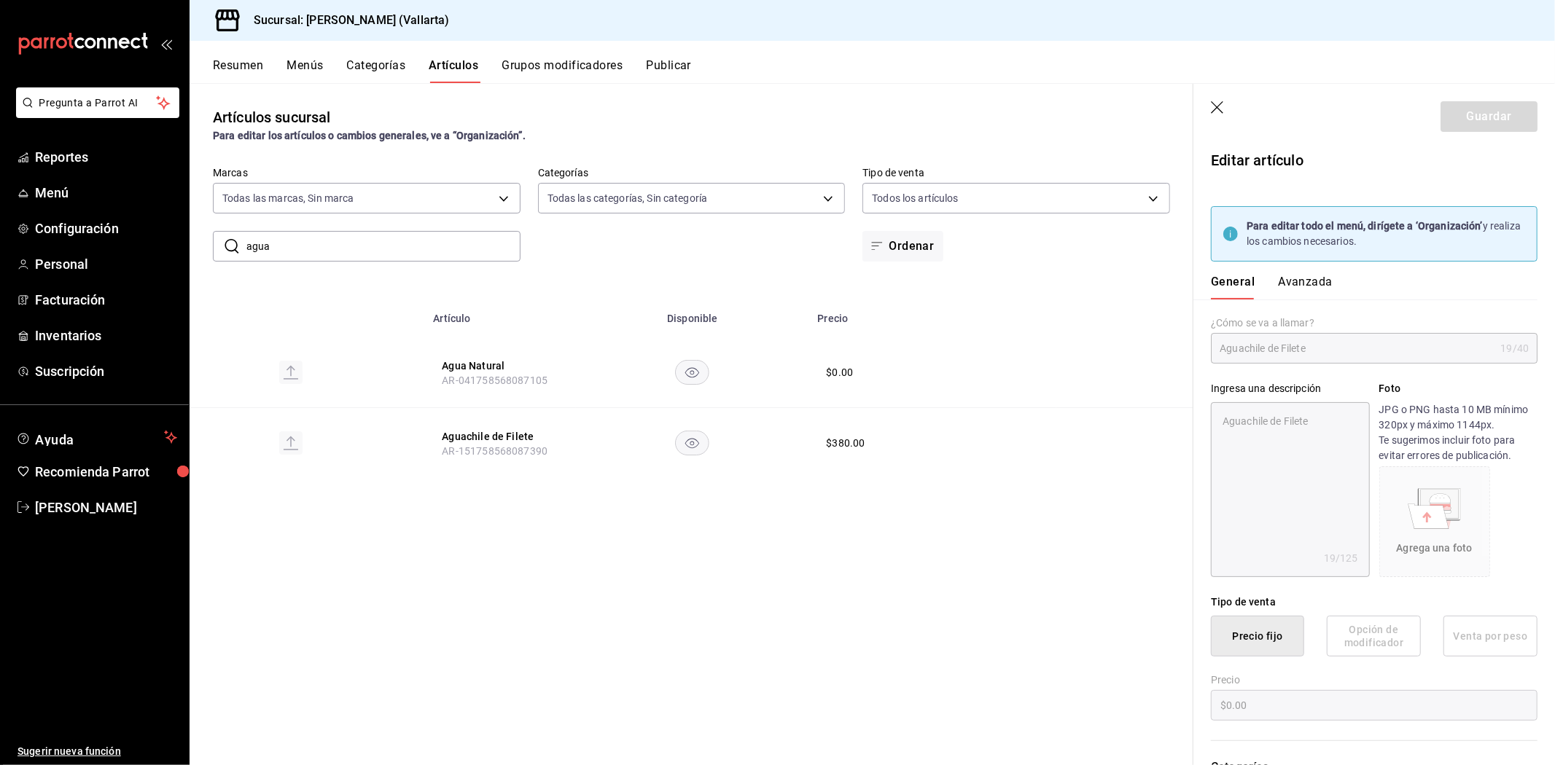
type textarea "x"
type input "$380.00"
click at [1281, 284] on button "Avanzada" at bounding box center [1305, 287] width 55 height 25
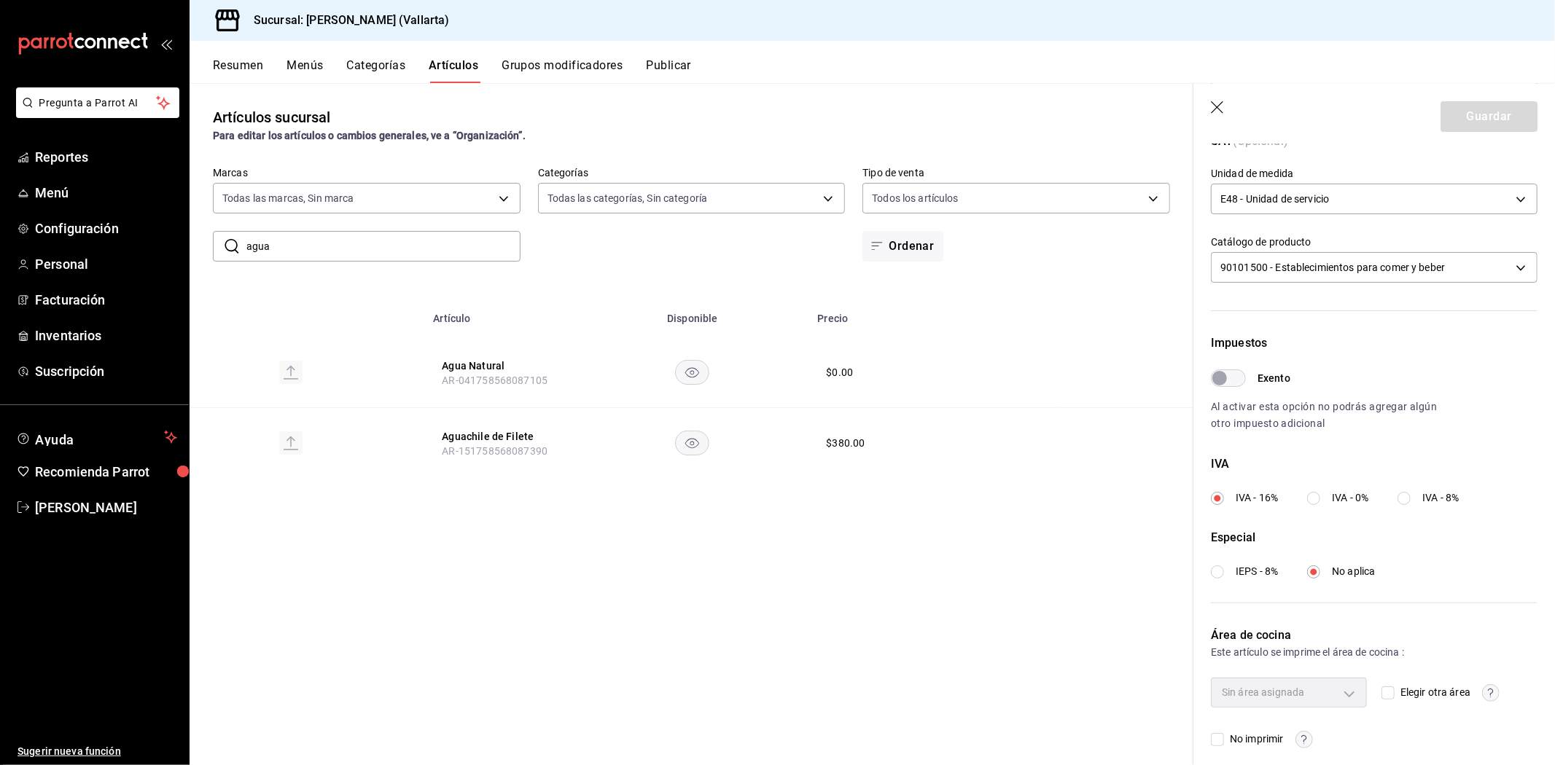
scroll to position [354, 0]
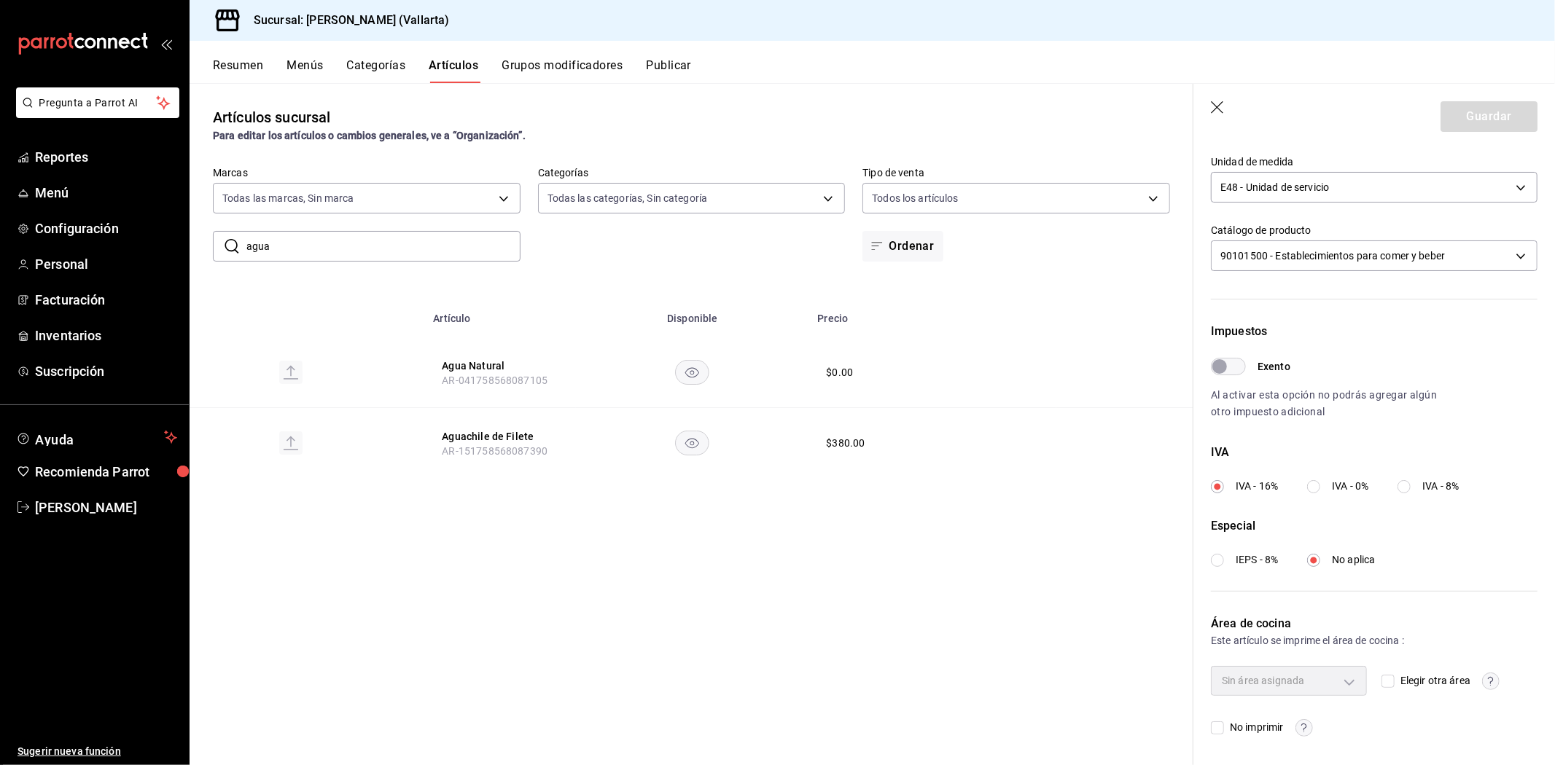
click at [1381, 682] on input "Elegir otra área" at bounding box center [1387, 681] width 13 height 13
checkbox input "true"
click at [1308, 681] on body "Pregunta a Parrot AI Reportes Menú Configuración Personal Facturación Inventari…" at bounding box center [777, 382] width 1555 height 765
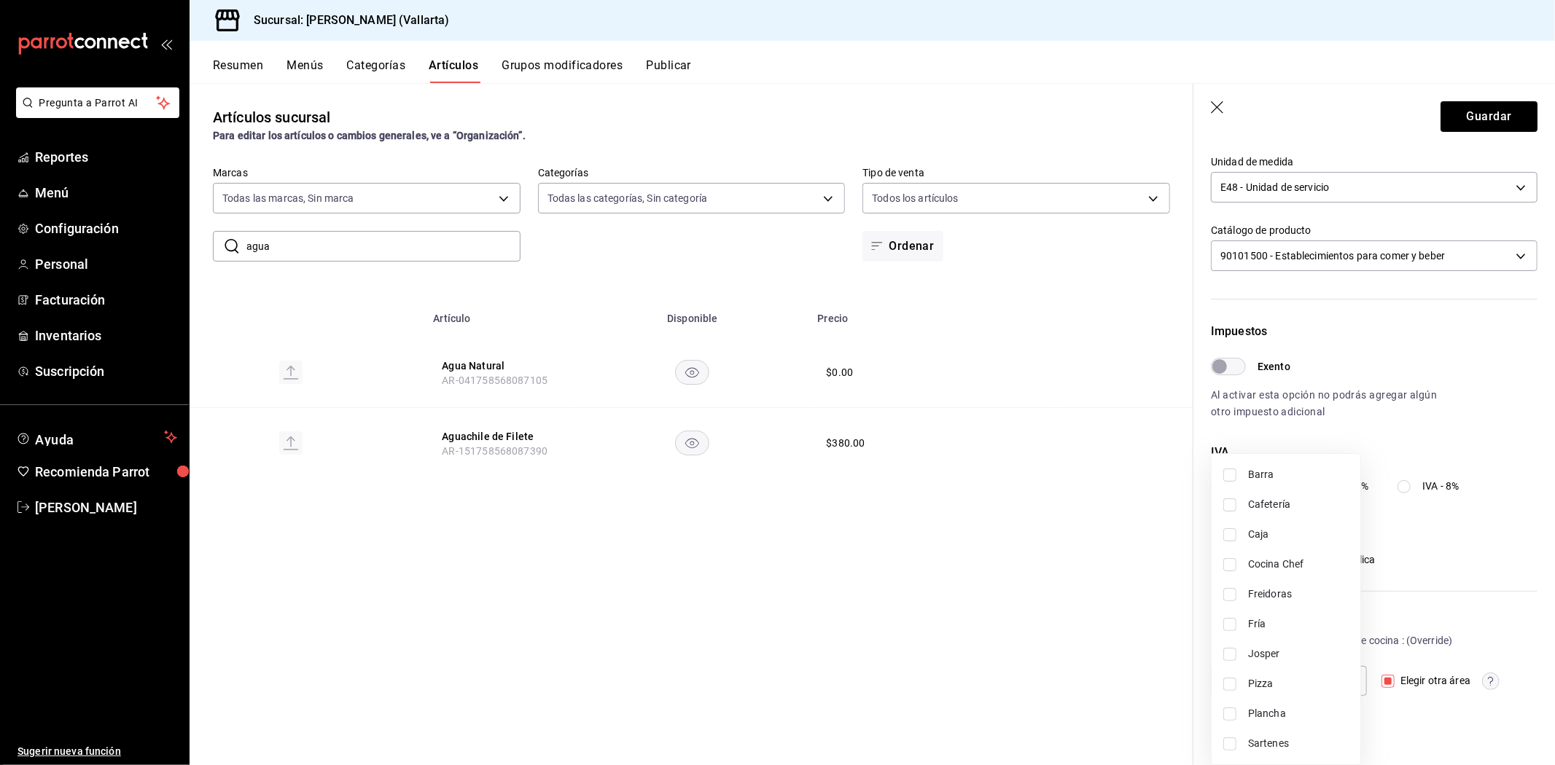
click at [1254, 617] on span "Fría" at bounding box center [1298, 624] width 101 height 15
type input "a65e2794-762a-439a-abb4-9f3defe6fa9c"
checkbox input "true"
click at [1396, 586] on div at bounding box center [777, 382] width 1555 height 765
click at [1459, 112] on button "Guardar" at bounding box center [1488, 116] width 97 height 31
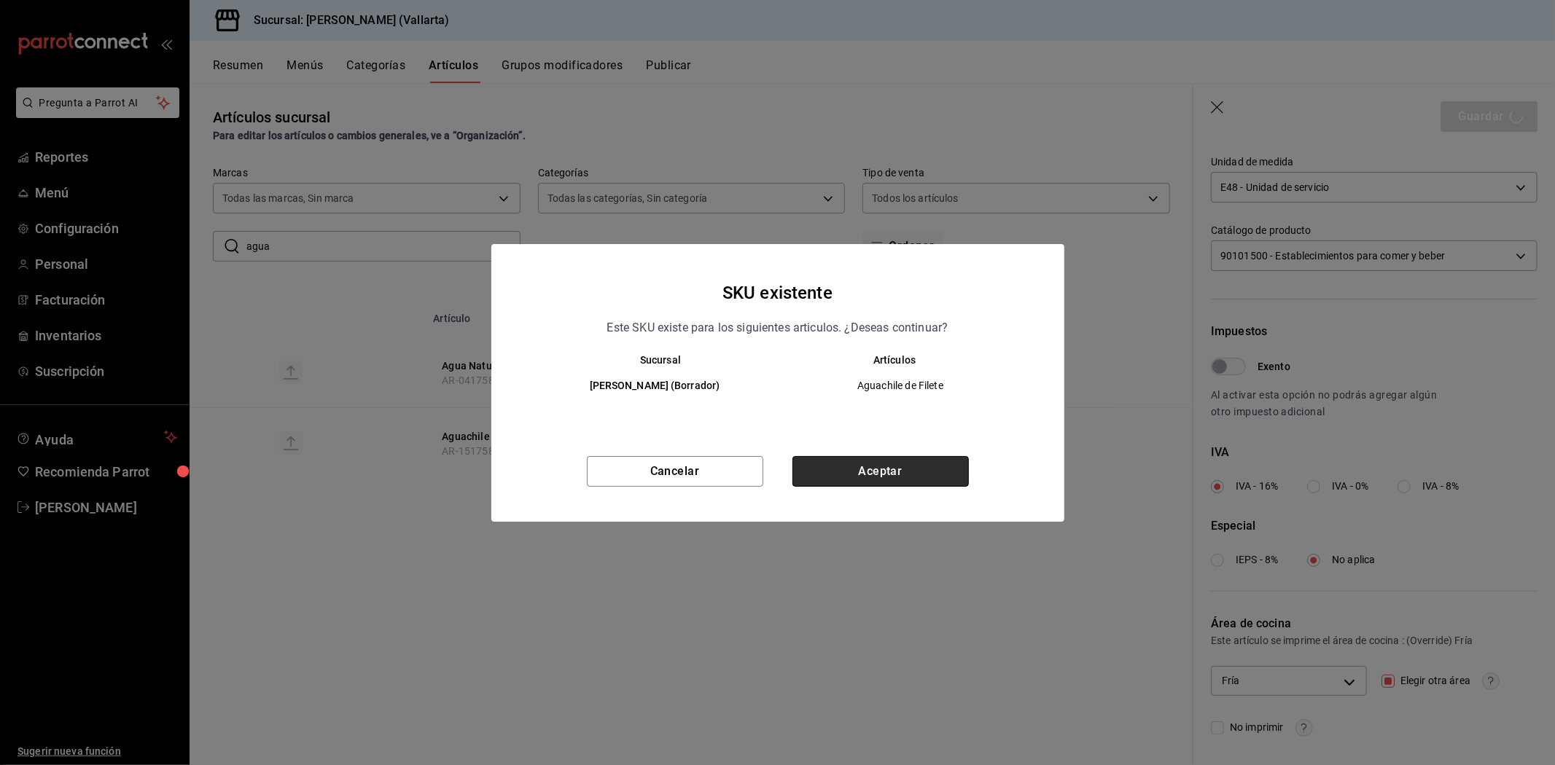
click at [883, 474] on button "Aceptar" at bounding box center [880, 471] width 176 height 31
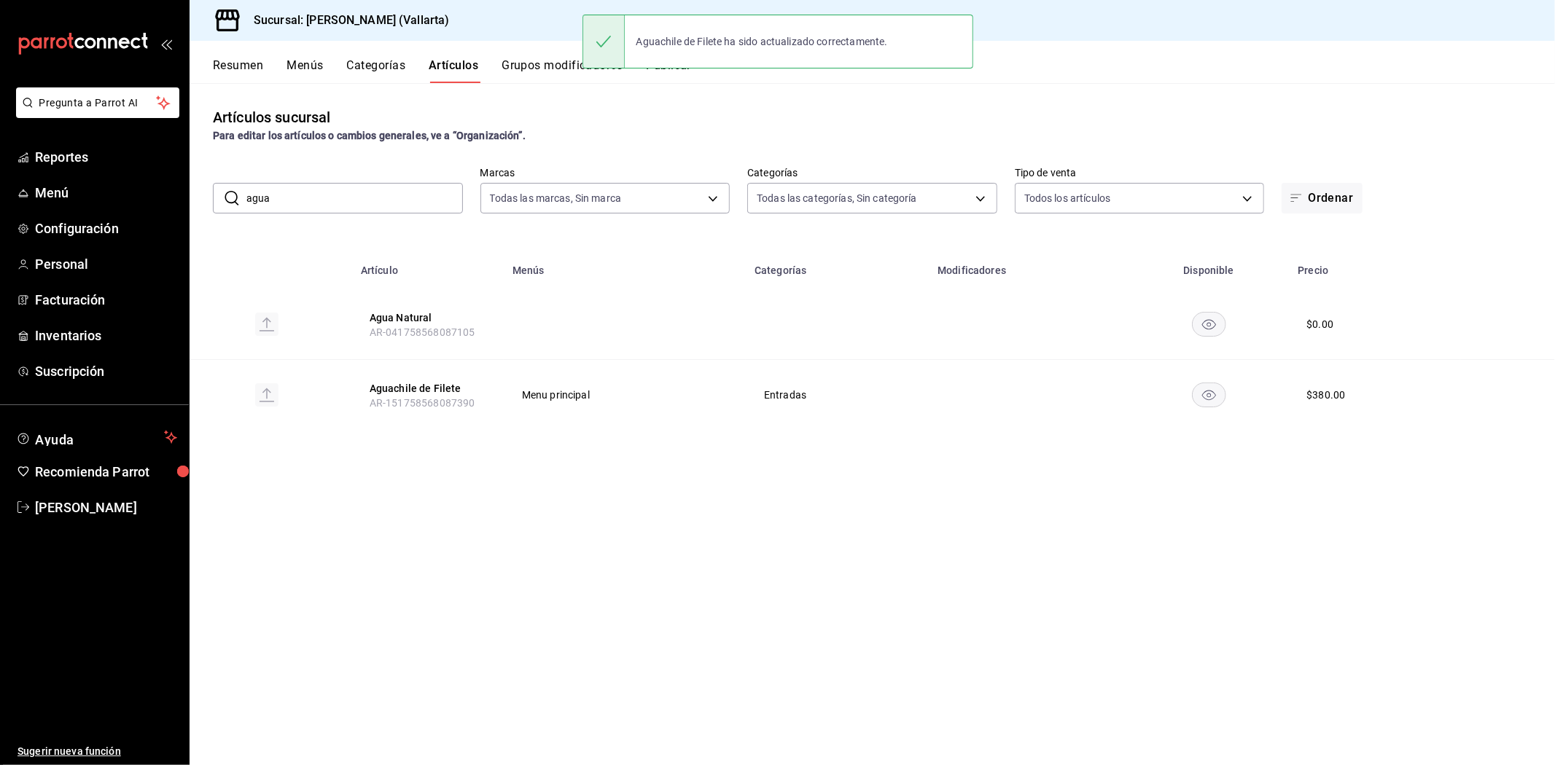
click at [387, 190] on input "agua" at bounding box center [354, 198] width 216 height 29
type input "a"
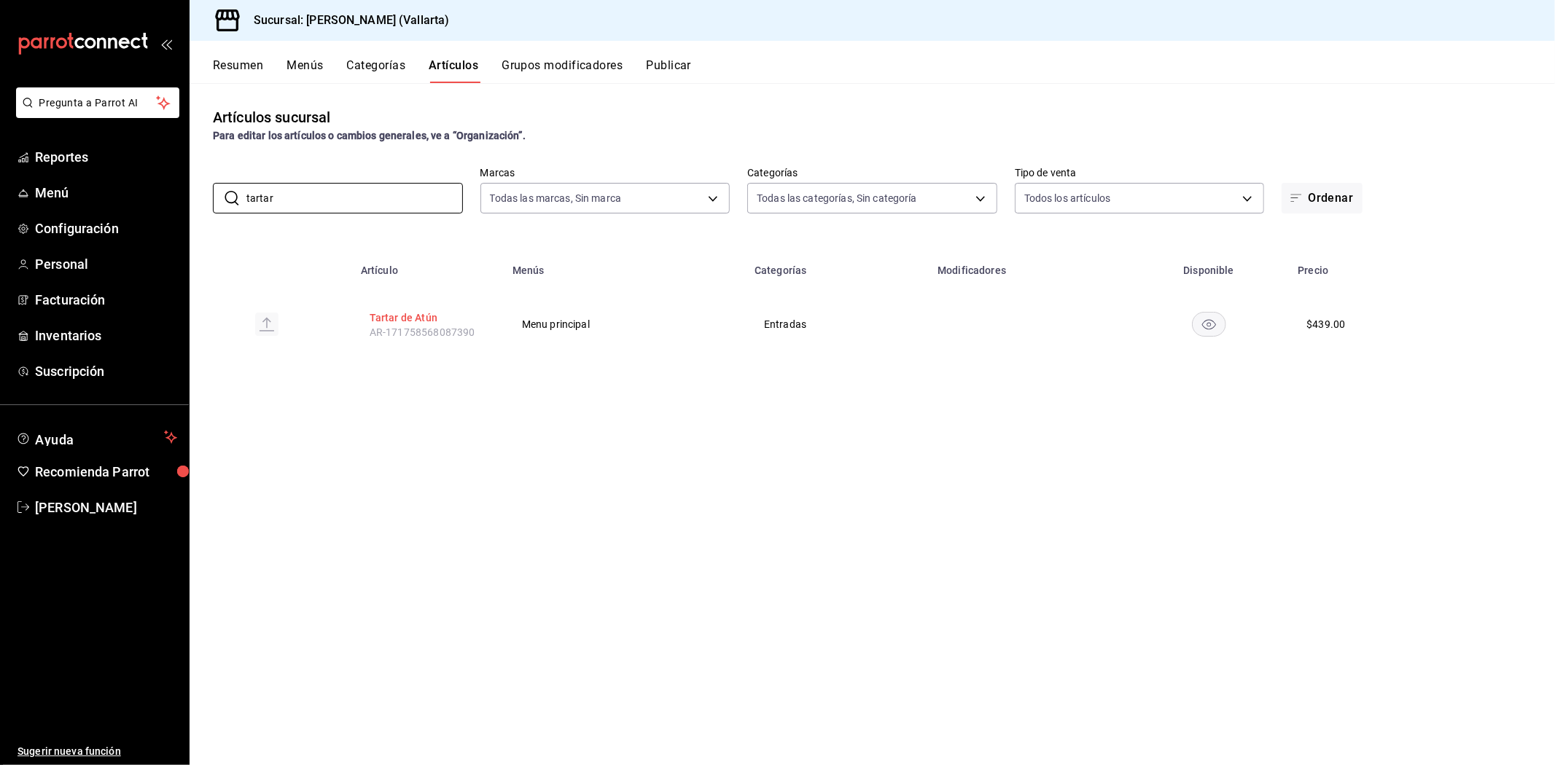
click at [388, 317] on button "Tartar de Atún" at bounding box center [428, 318] width 117 height 15
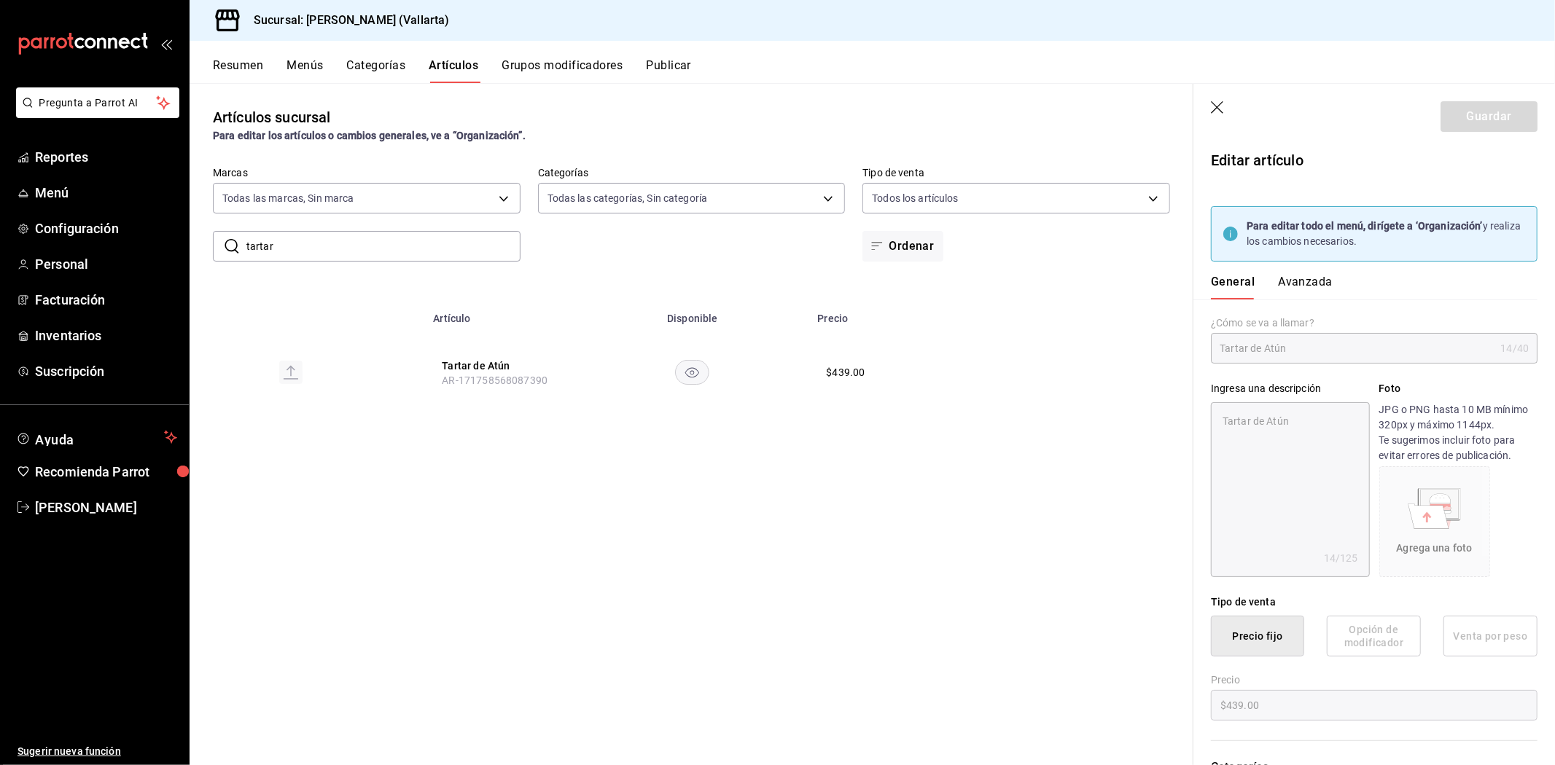
click at [1314, 286] on button "Avanzada" at bounding box center [1305, 287] width 55 height 25
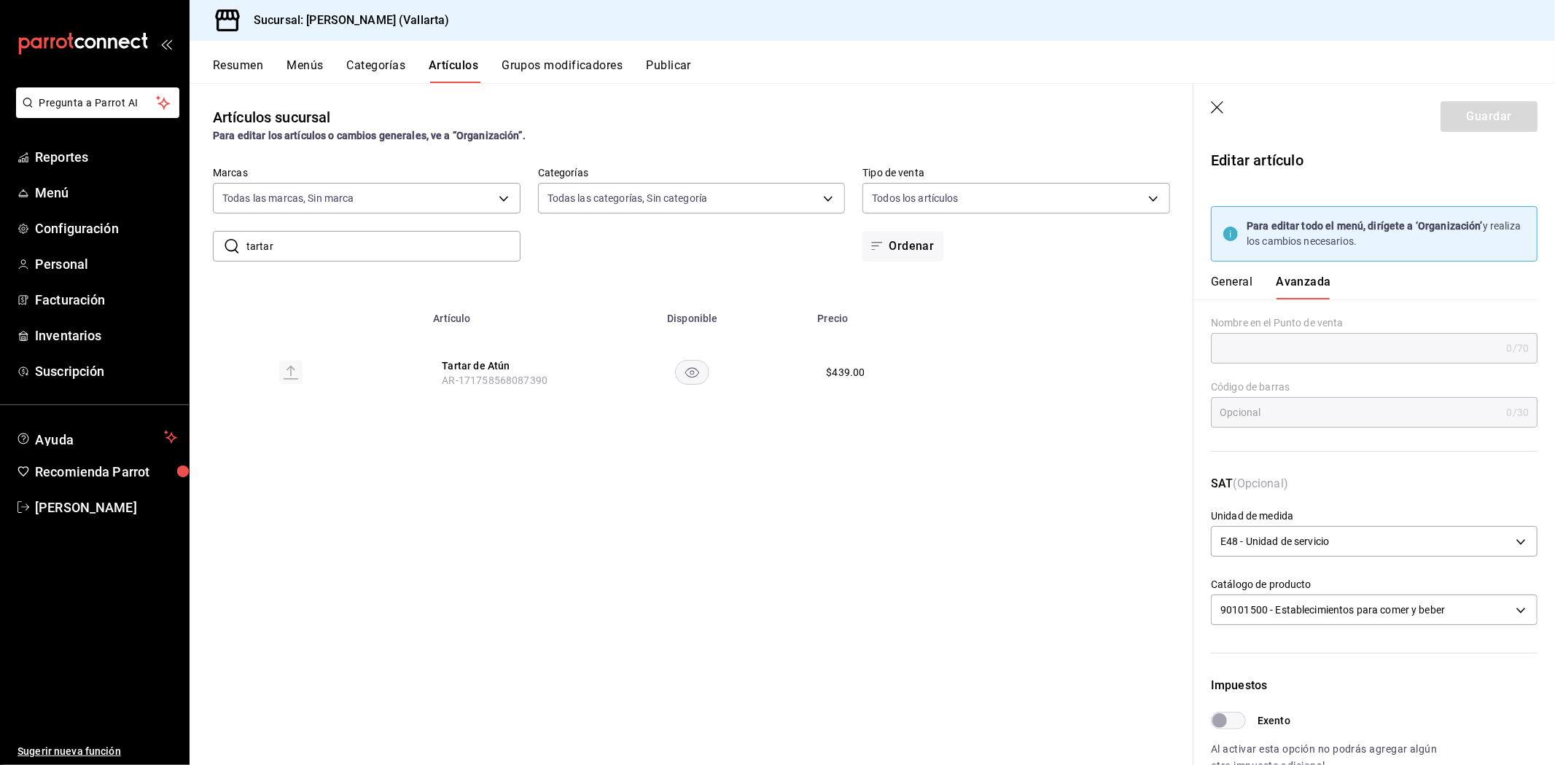
click at [372, 246] on input "tartar" at bounding box center [383, 246] width 274 height 29
type input "t"
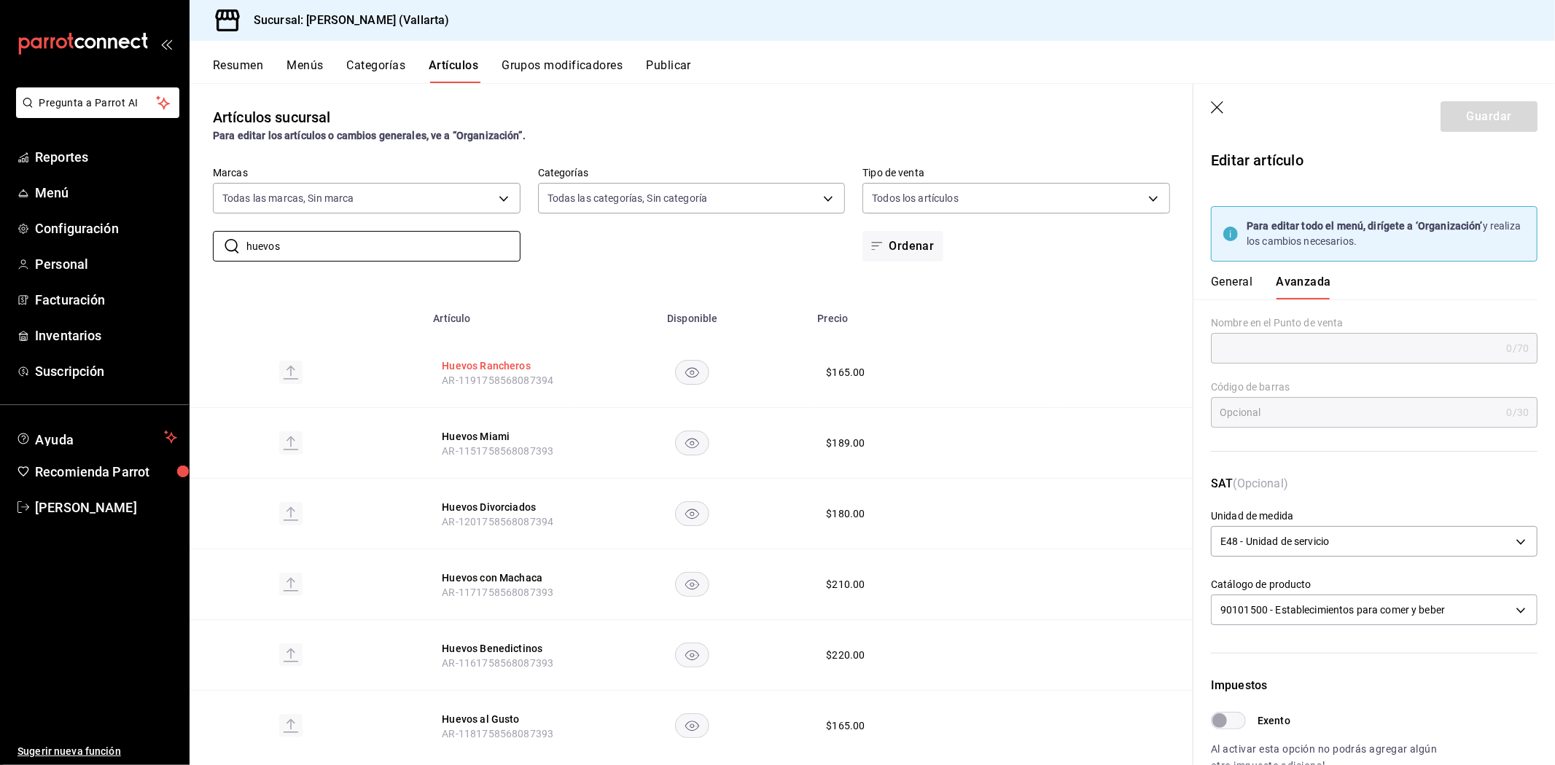
type input "huevos"
click at [470, 359] on button "Huevos Rancheros" at bounding box center [500, 366] width 117 height 15
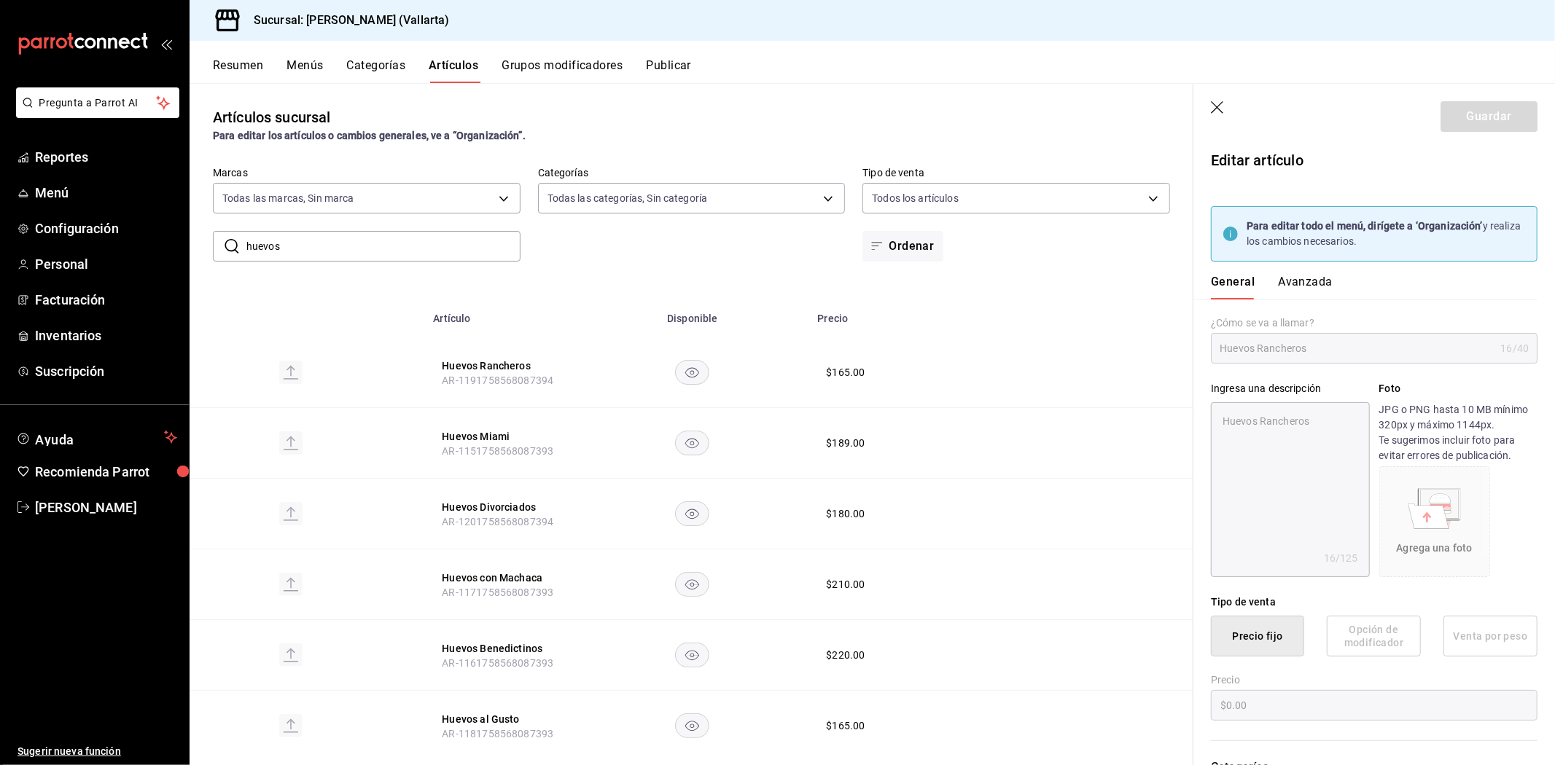
type textarea "x"
type input "$165.00"
click at [1321, 273] on div "General Avanzada" at bounding box center [1365, 281] width 344 height 38
click at [1316, 280] on button "Avanzada" at bounding box center [1305, 287] width 55 height 25
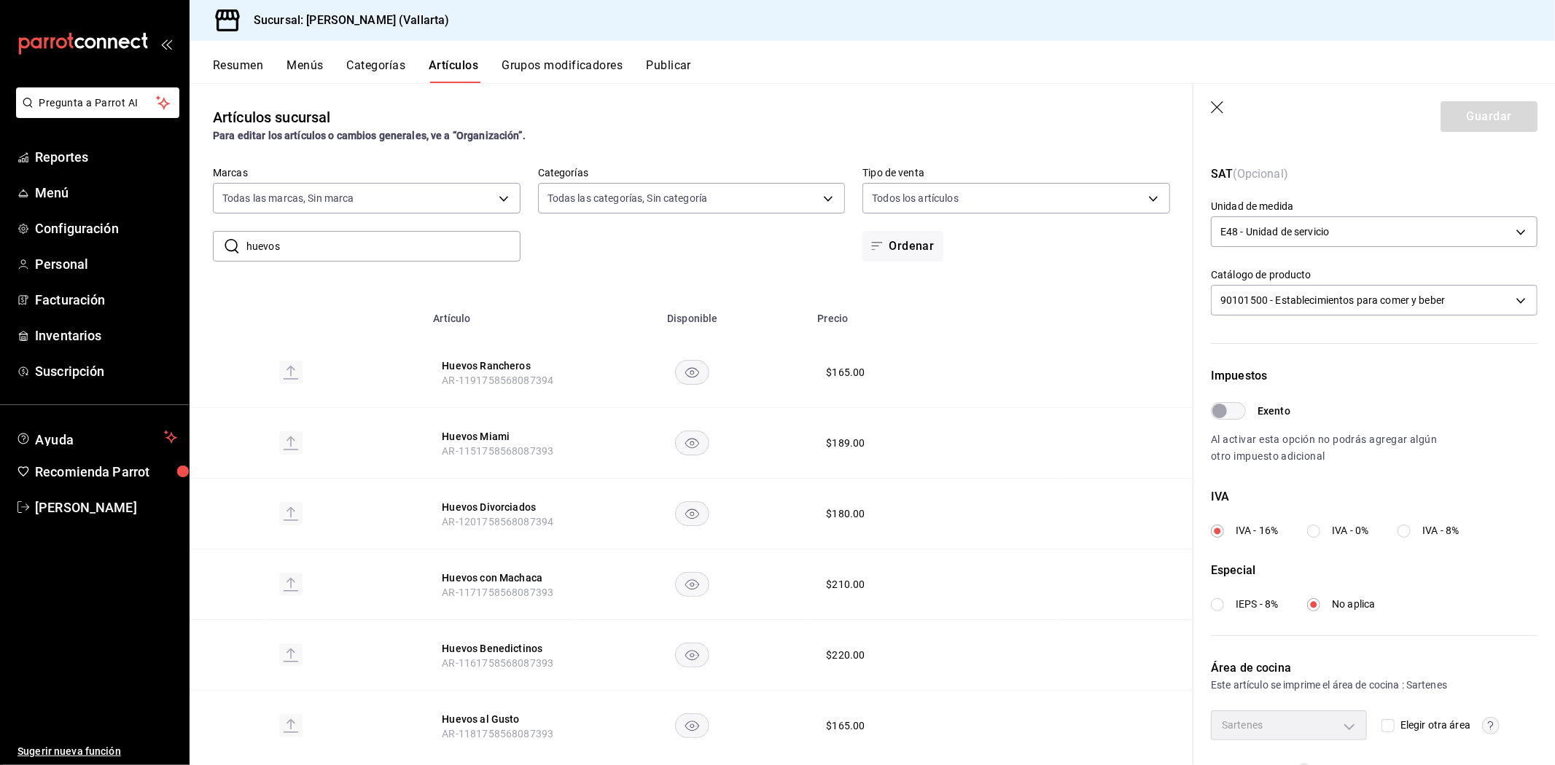
scroll to position [354, 0]
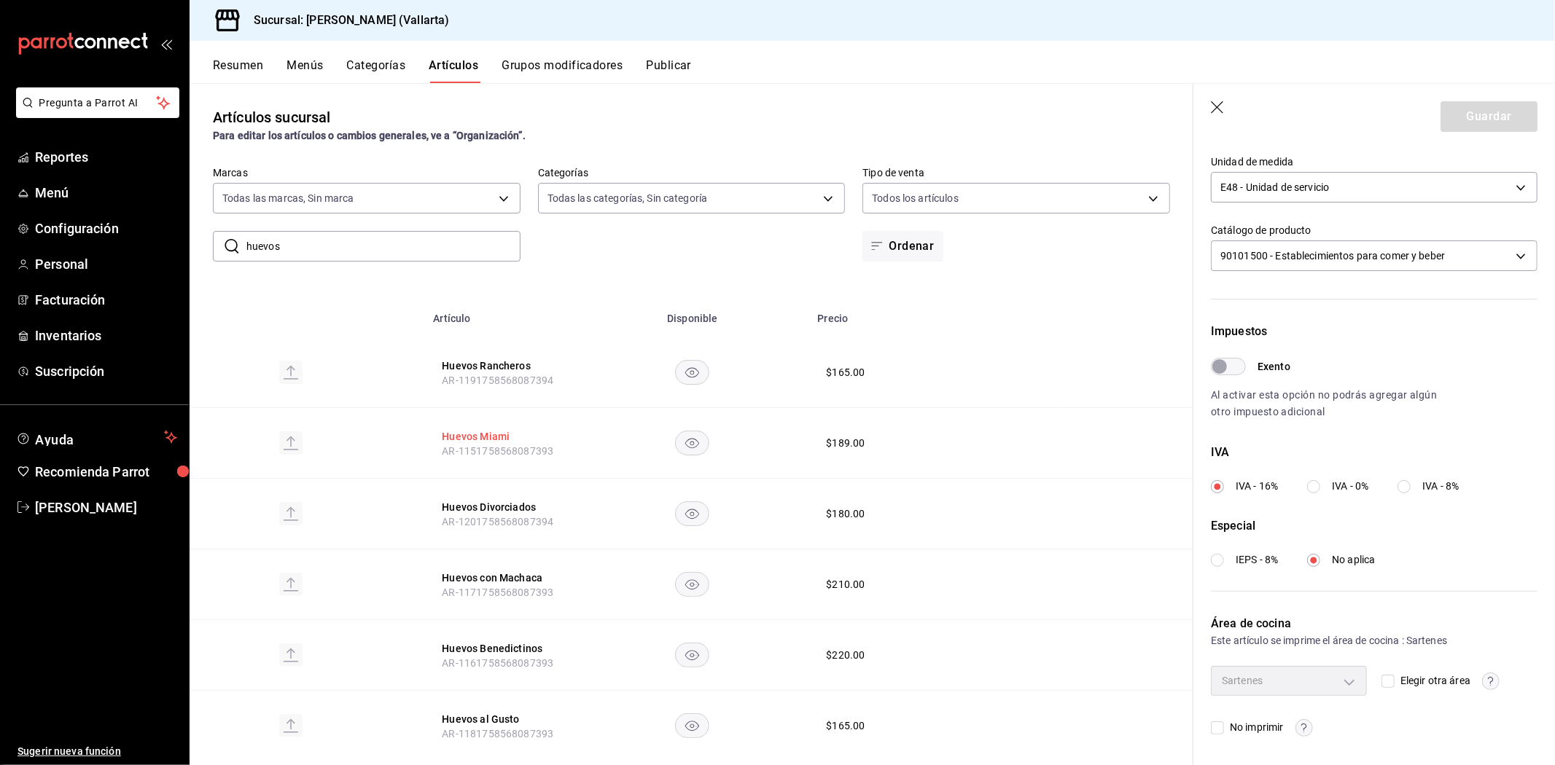
click at [482, 439] on button "Huevos Miami" at bounding box center [500, 436] width 117 height 15
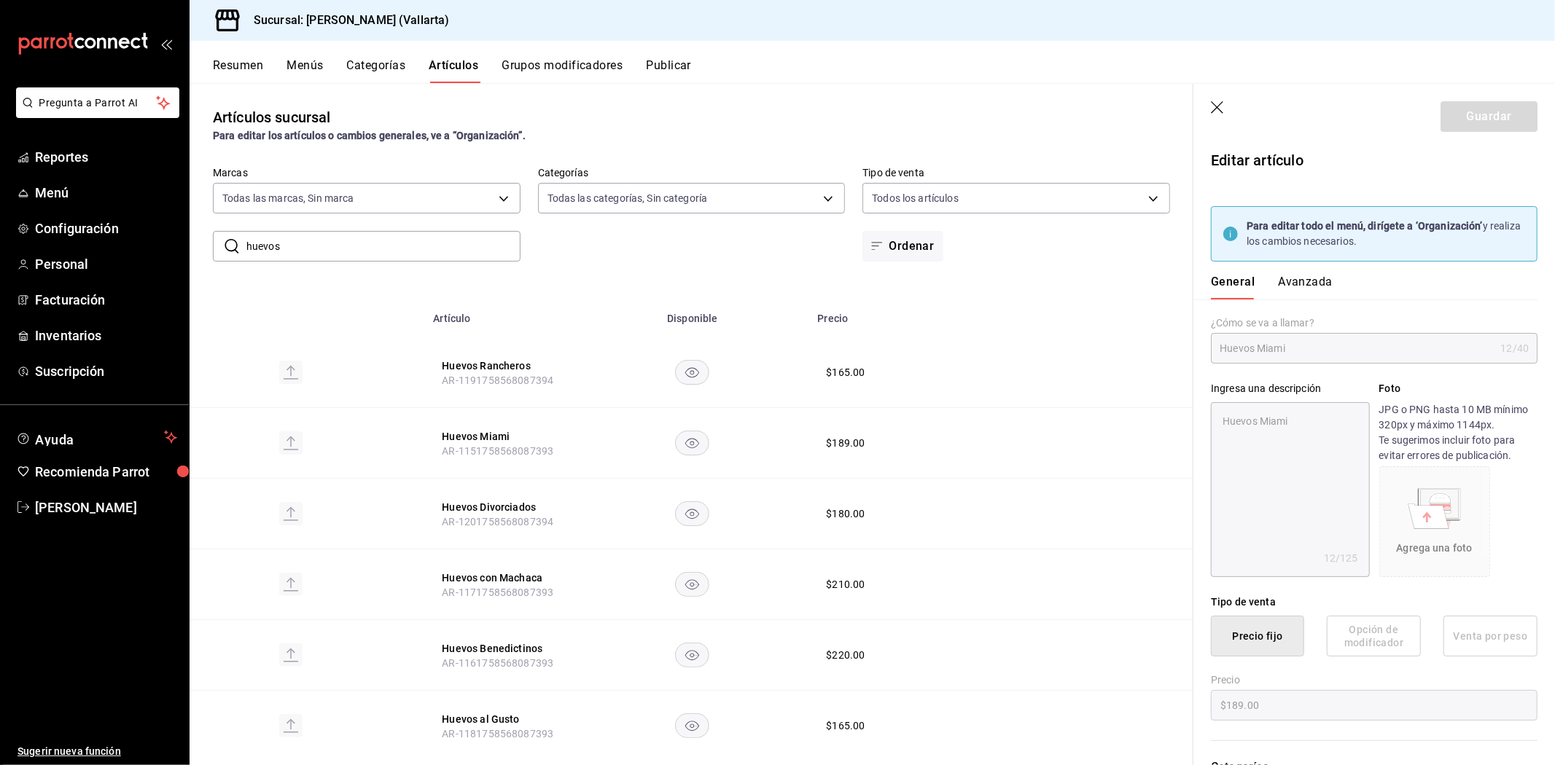
click at [1307, 282] on button "Avanzada" at bounding box center [1305, 287] width 55 height 25
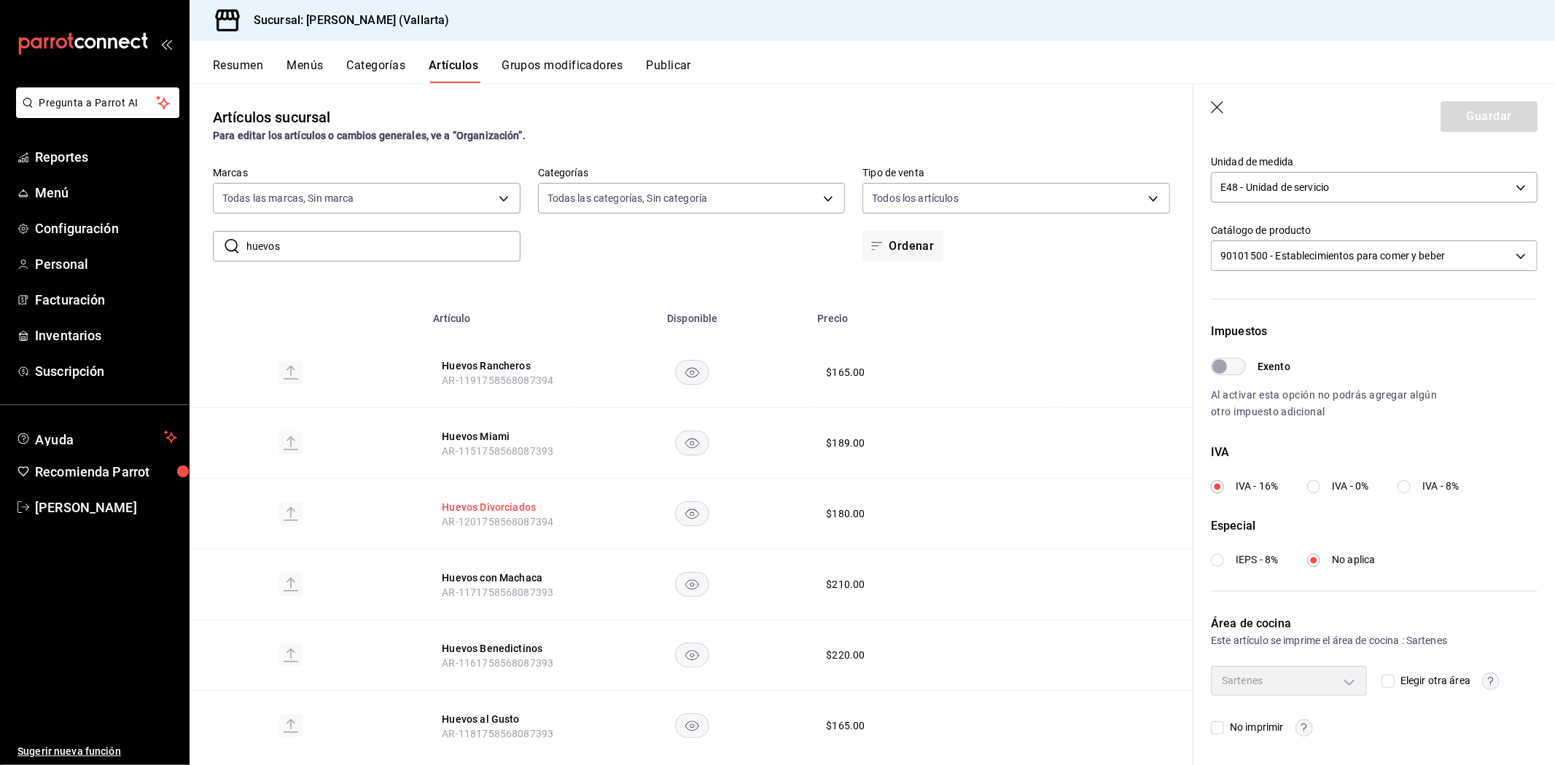
scroll to position [31, 0]
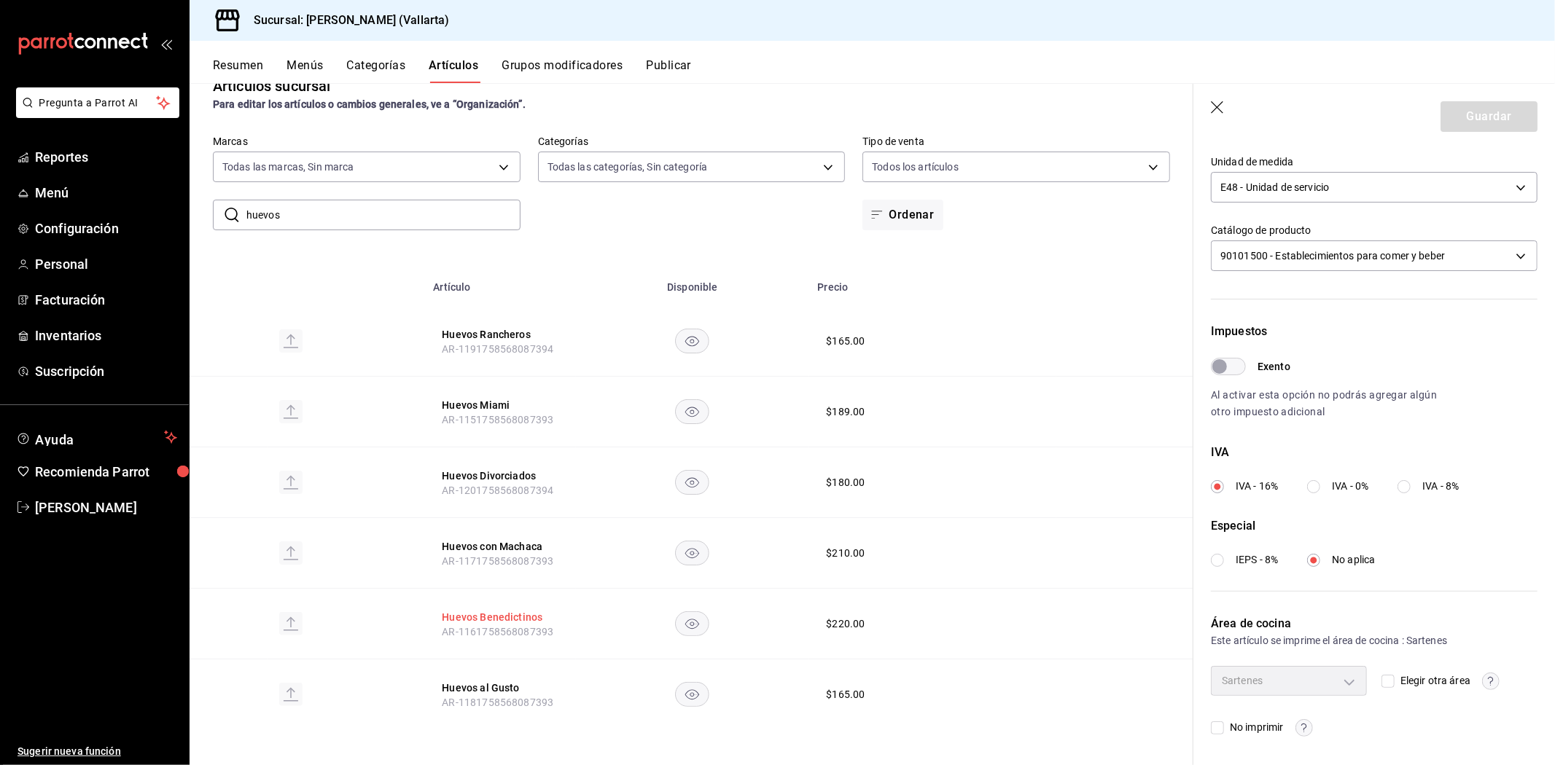
click at [475, 610] on button "Huevos Benedictinos" at bounding box center [500, 617] width 117 height 15
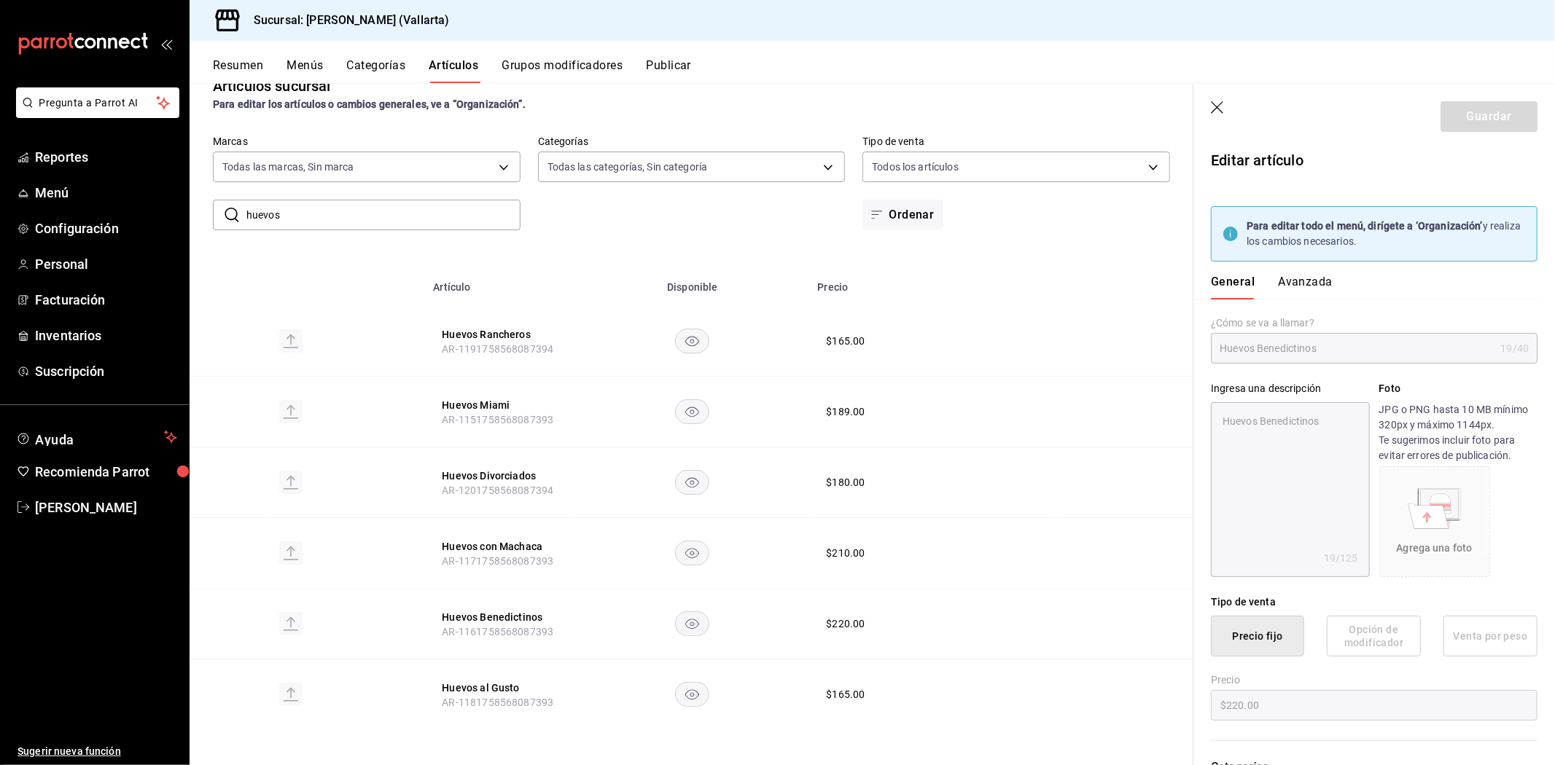
click at [1319, 278] on button "Avanzada" at bounding box center [1305, 287] width 55 height 25
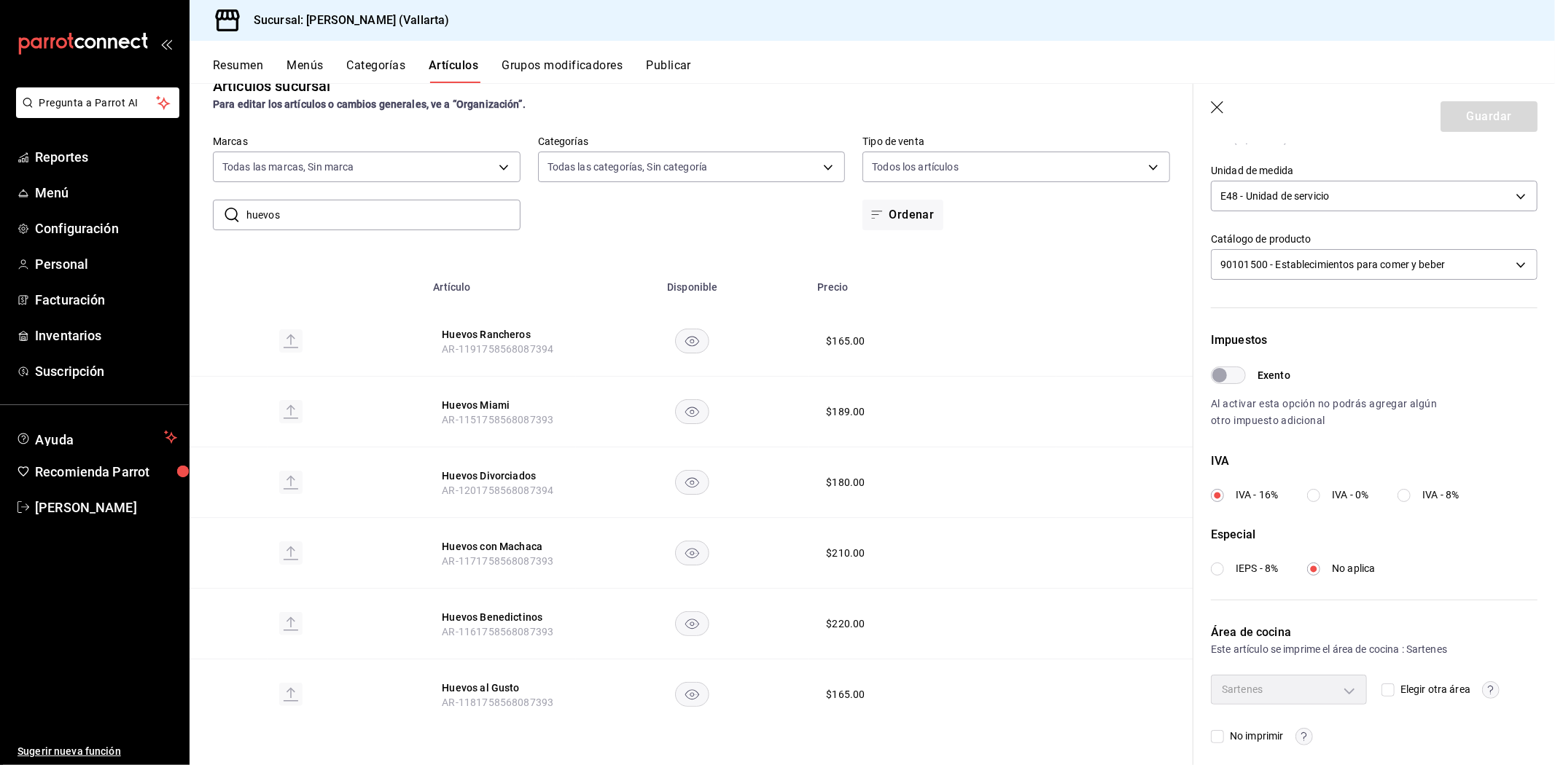
scroll to position [354, 0]
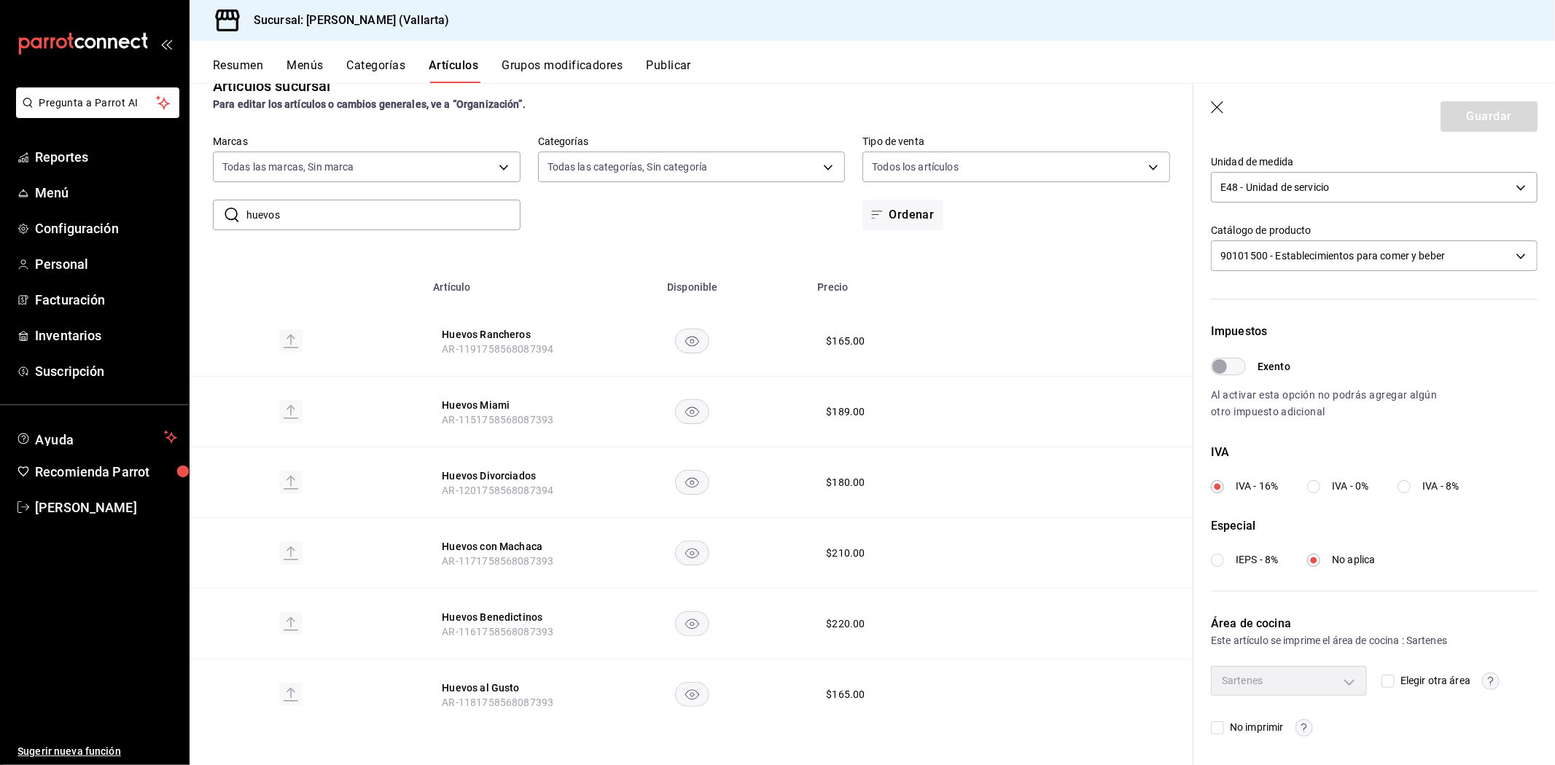
click at [1381, 684] on input "Elegir otra área" at bounding box center [1387, 681] width 13 height 13
checkbox input "true"
click at [1347, 683] on body "Pregunta a Parrot AI Reportes Menú Configuración Personal Facturación Inventari…" at bounding box center [777, 382] width 1555 height 765
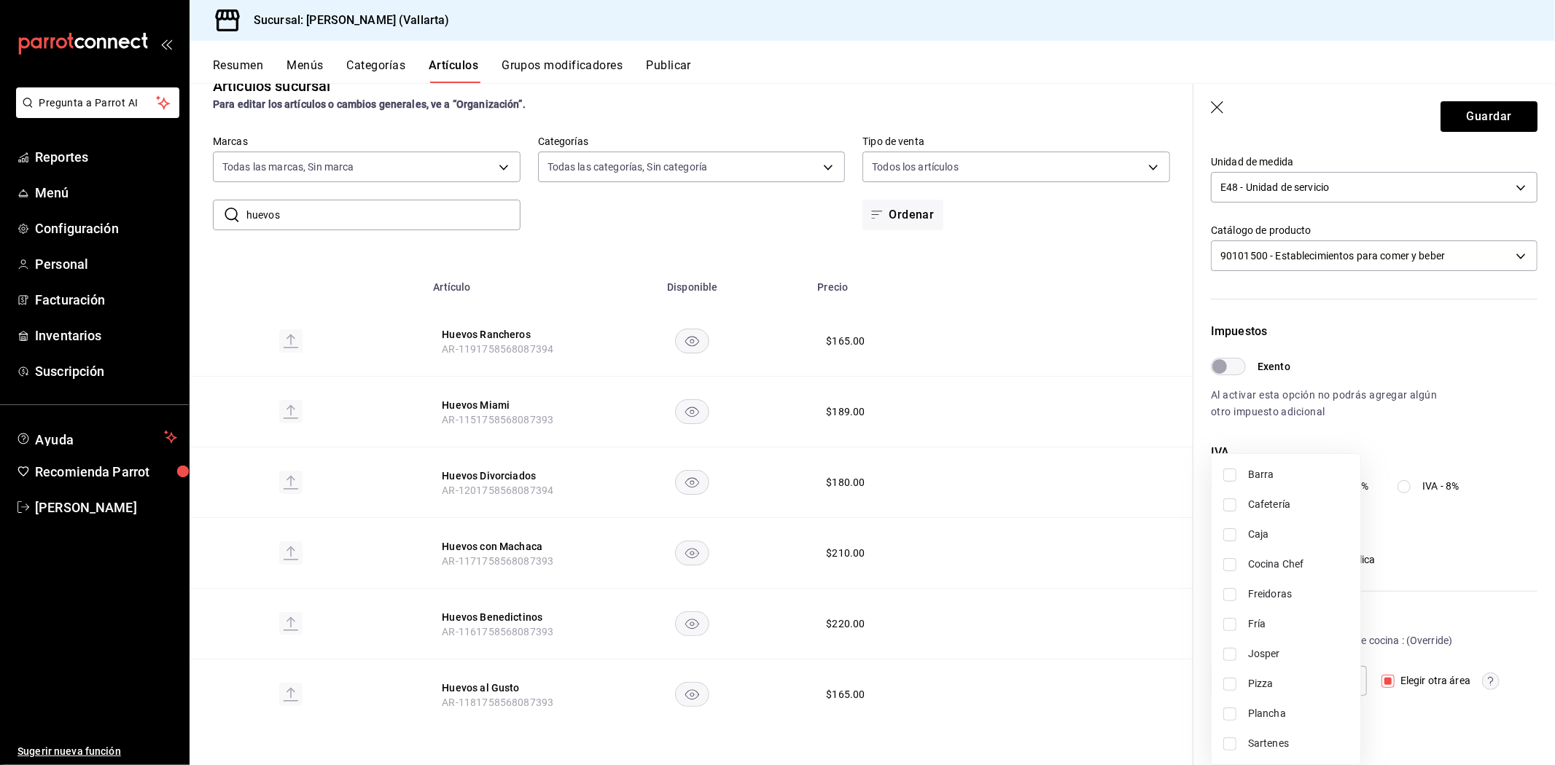
click at [1278, 722] on li "Plancha" at bounding box center [1285, 714] width 149 height 30
type input "fde6572f-3937-4d15-9efc-70fe81d417dd"
checkbox input "true"
click at [1397, 593] on div at bounding box center [777, 382] width 1555 height 765
click at [1489, 117] on button "Guardar" at bounding box center [1488, 116] width 97 height 31
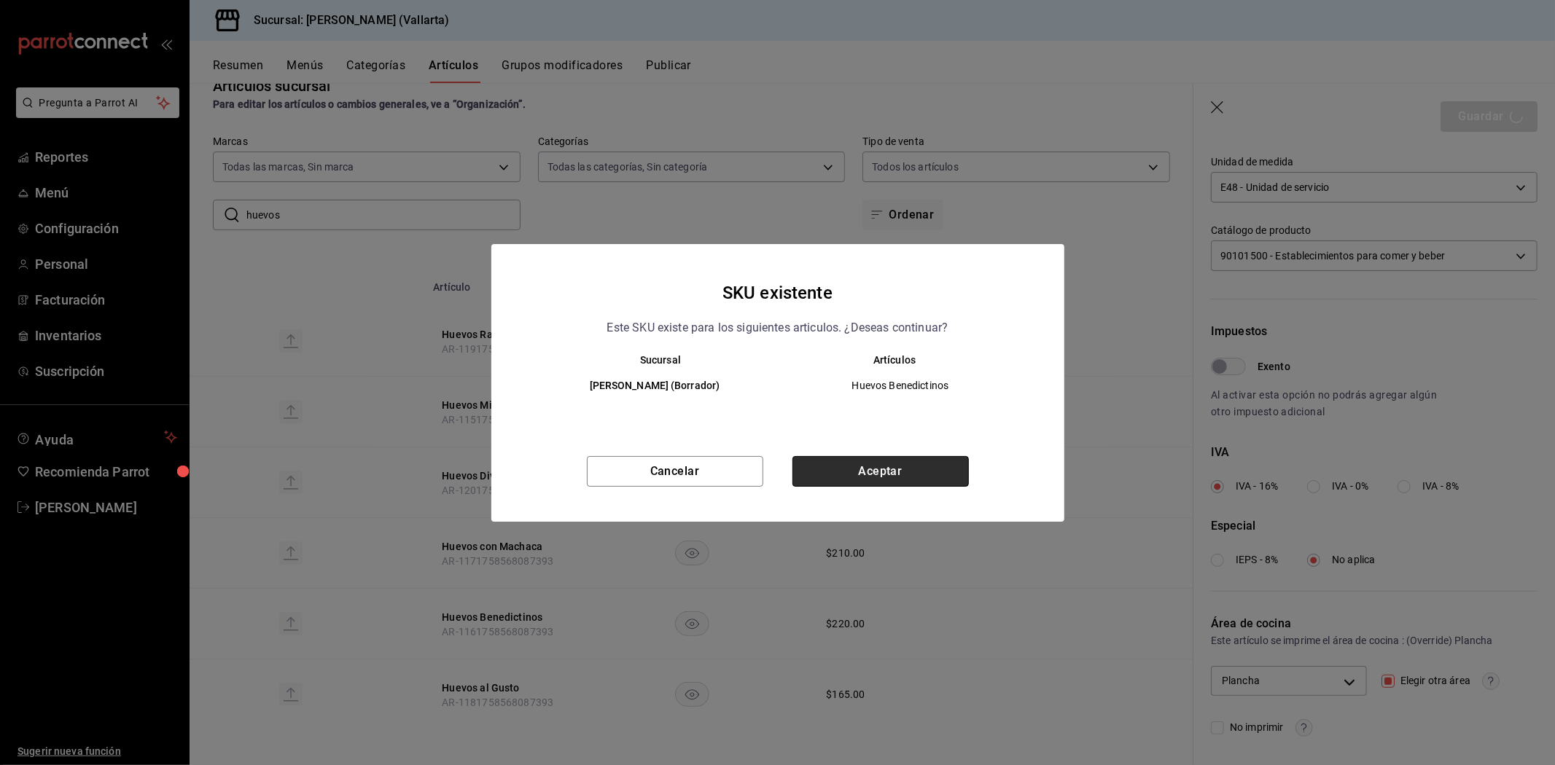
click at [937, 471] on button "Aceptar" at bounding box center [880, 471] width 176 height 31
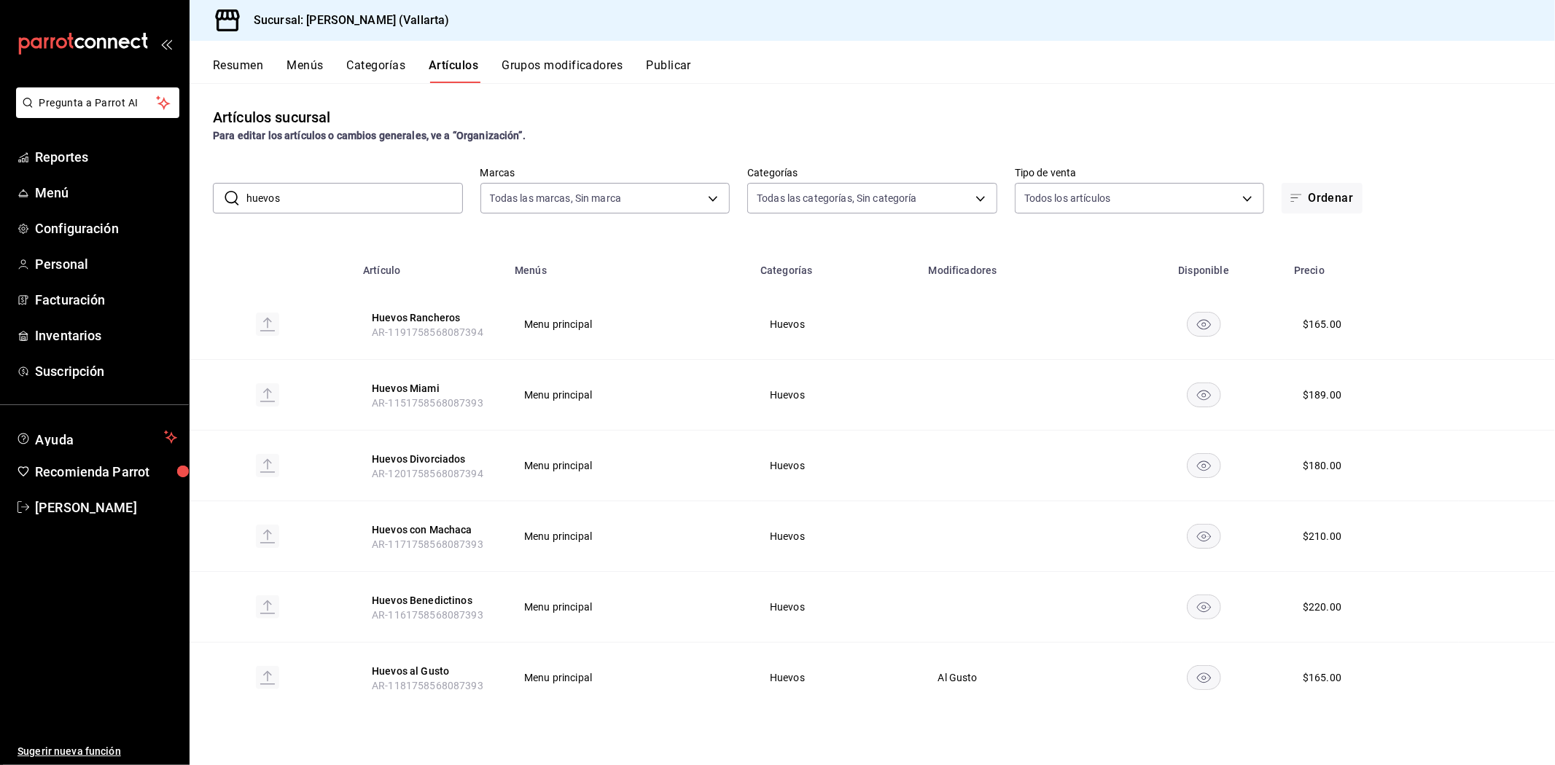
click at [294, 187] on input "huevos" at bounding box center [354, 198] width 216 height 29
type input "h"
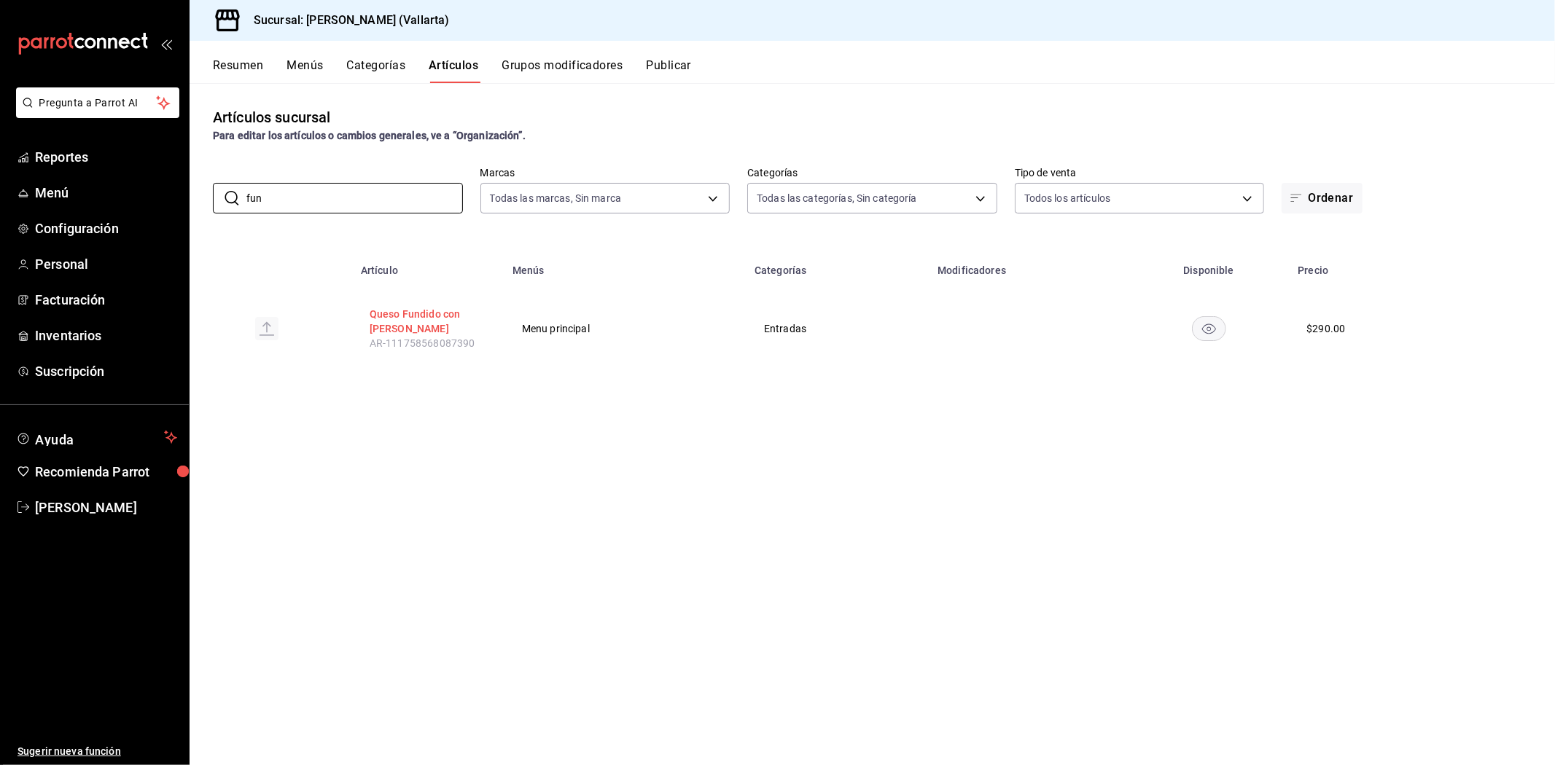
type input "fun"
click at [394, 319] on button "Queso Fundido con Chistorra" at bounding box center [428, 321] width 117 height 29
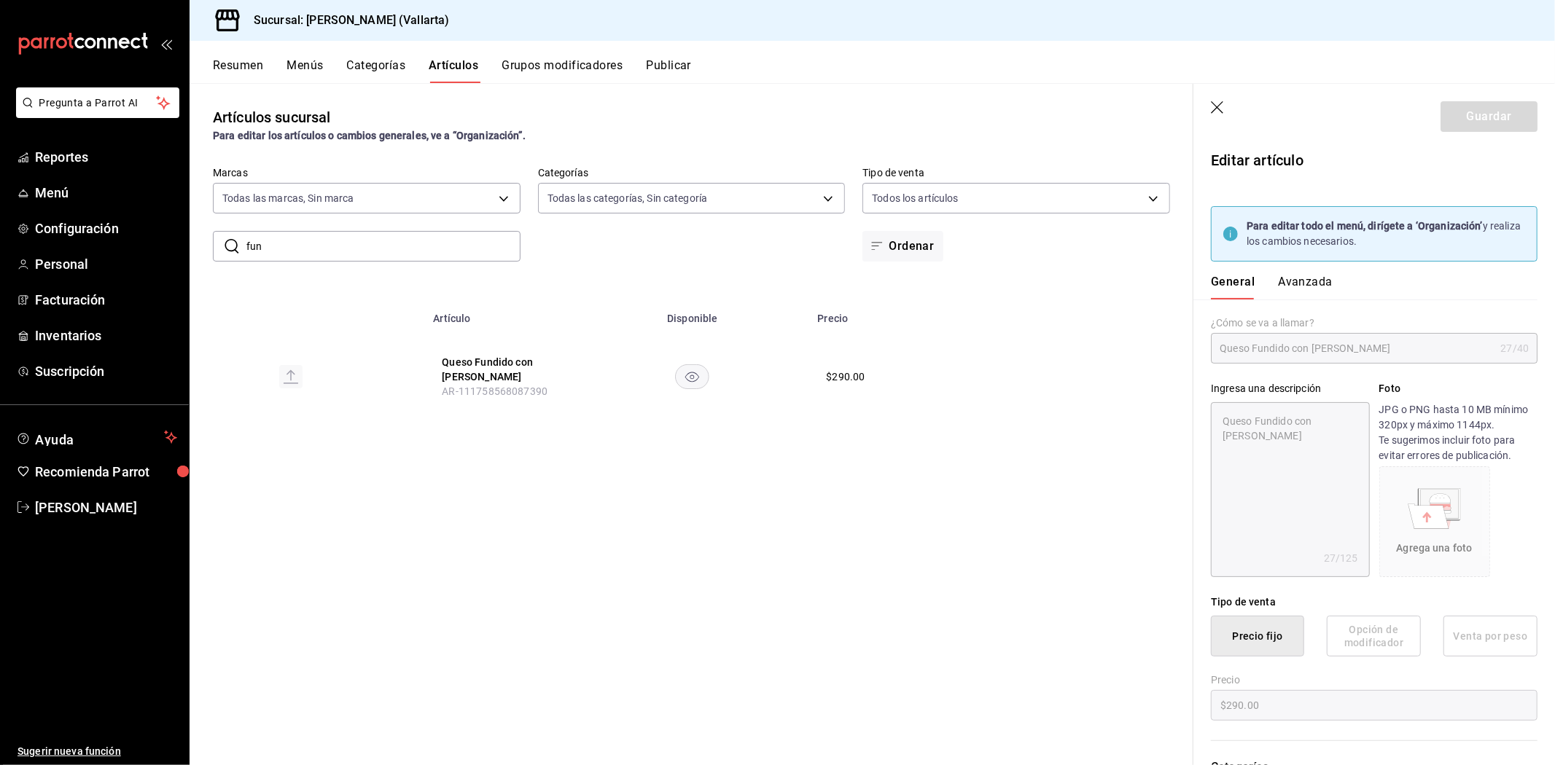
click at [1292, 282] on button "Avanzada" at bounding box center [1305, 287] width 55 height 25
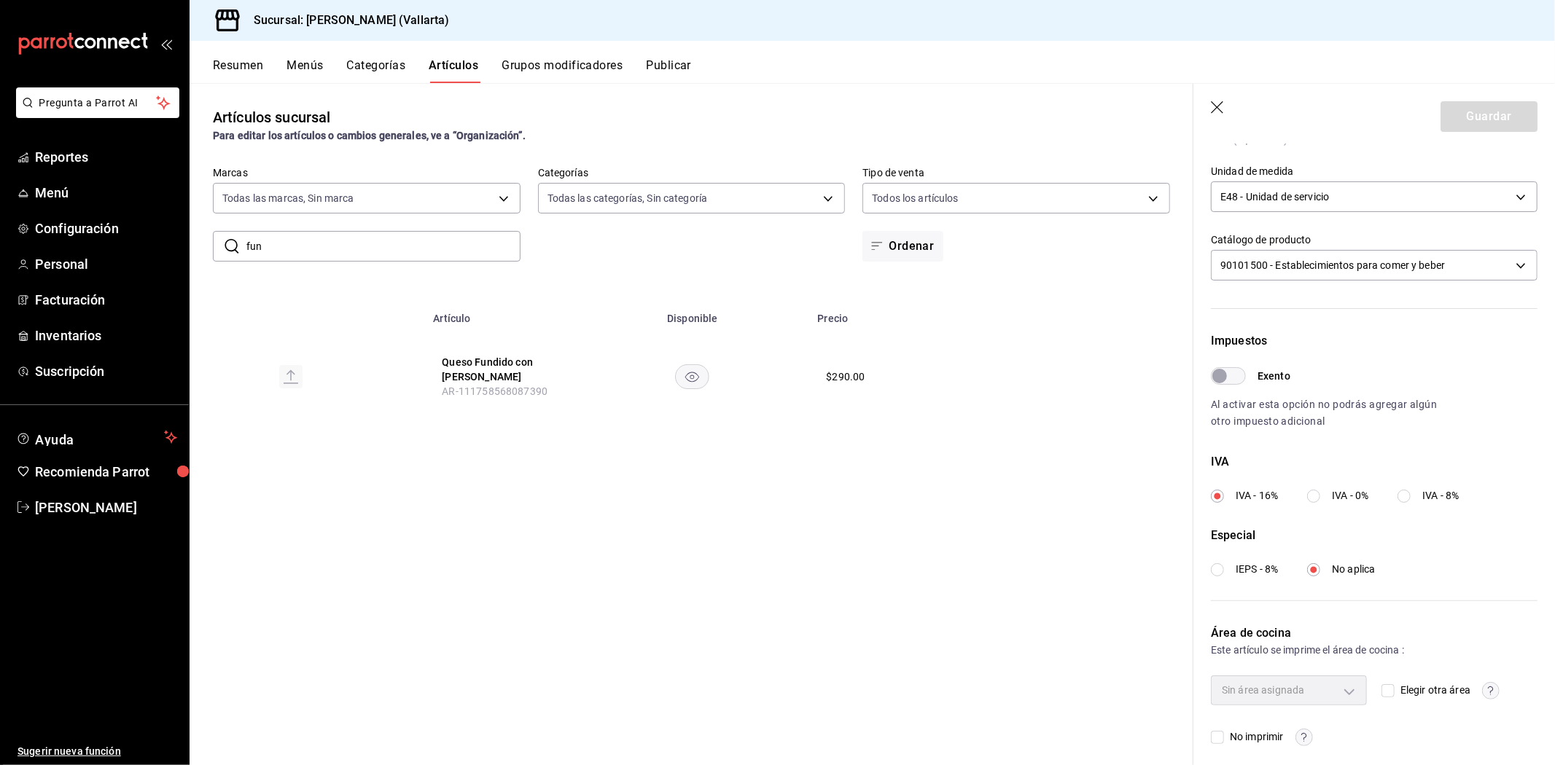
scroll to position [354, 0]
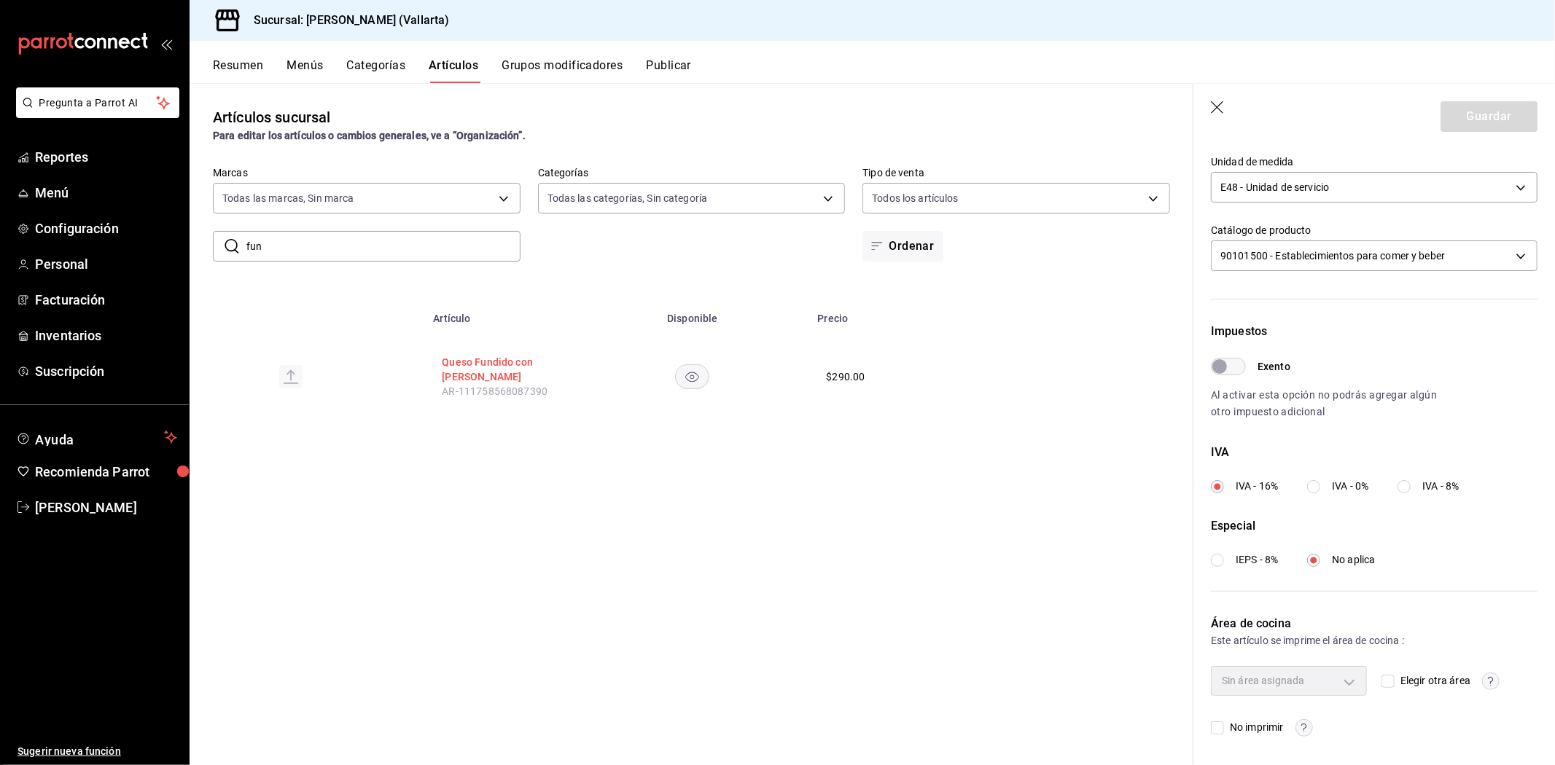
click at [479, 369] on button "Queso Fundido con Chistorra" at bounding box center [500, 369] width 117 height 29
click at [461, 356] on button "Queso Fundido con Chistorra" at bounding box center [500, 369] width 117 height 29
click at [1383, 687] on label "Elegir otra área" at bounding box center [1425, 680] width 89 height 15
click at [1383, 687] on input "Elegir otra área" at bounding box center [1387, 681] width 13 height 13
checkbox input "true"
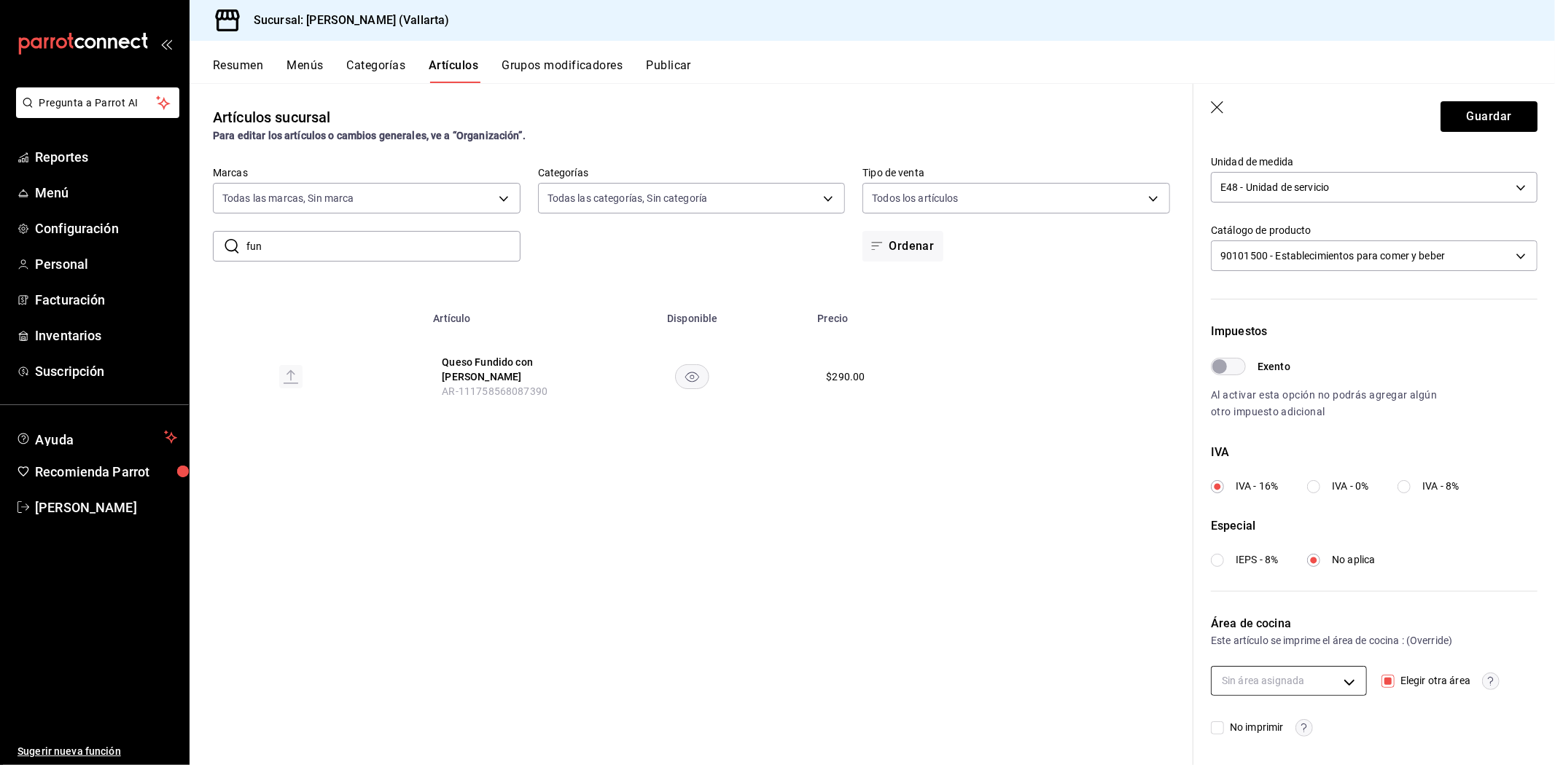
click at [1308, 687] on body "Pregunta a Parrot AI Reportes Menú Configuración Personal Facturación Inventari…" at bounding box center [777, 382] width 1555 height 765
click at [1244, 647] on li "Josper" at bounding box center [1285, 654] width 149 height 30
type input "a1b11bfe-fa94-429b-b5ac-a1d345f7445d"
checkbox input "true"
click at [1393, 552] on div at bounding box center [777, 382] width 1555 height 765
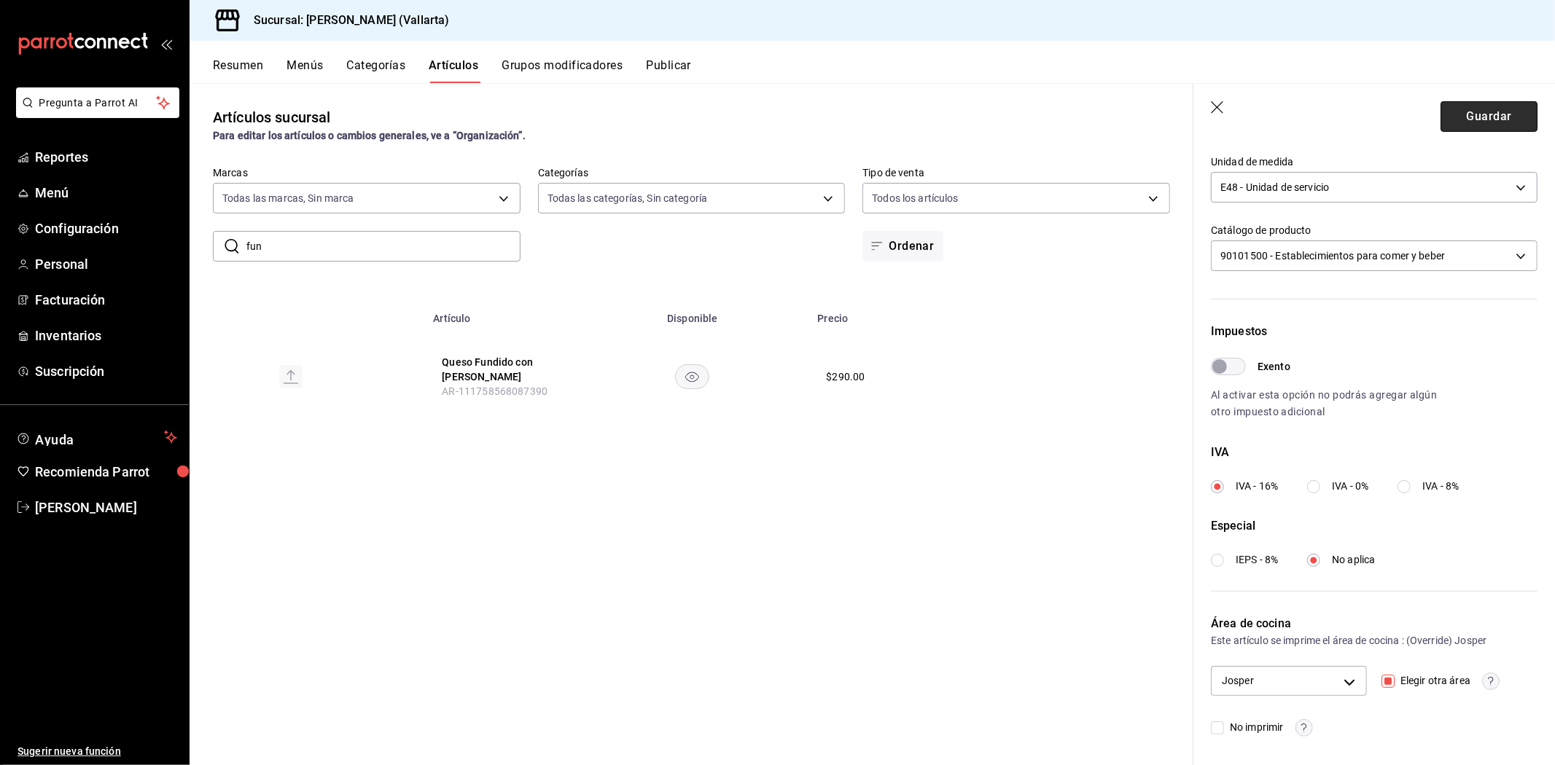
drag, startPoint x: 1464, startPoint y: 117, endPoint x: 1459, endPoint y: 125, distance: 9.8
click at [1463, 120] on button "Guardar" at bounding box center [1488, 116] width 97 height 31
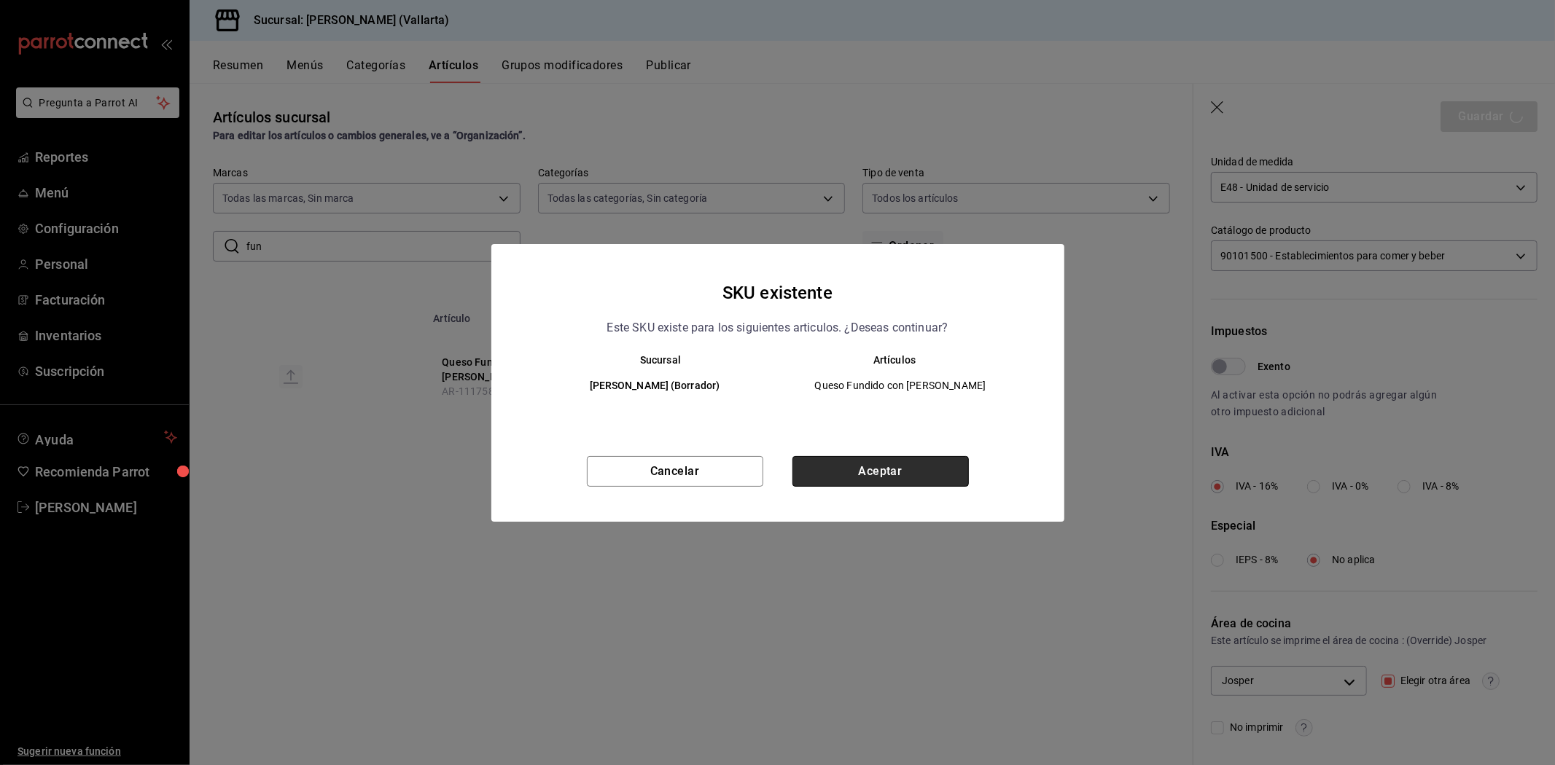
click at [882, 477] on button "Aceptar" at bounding box center [880, 471] width 176 height 31
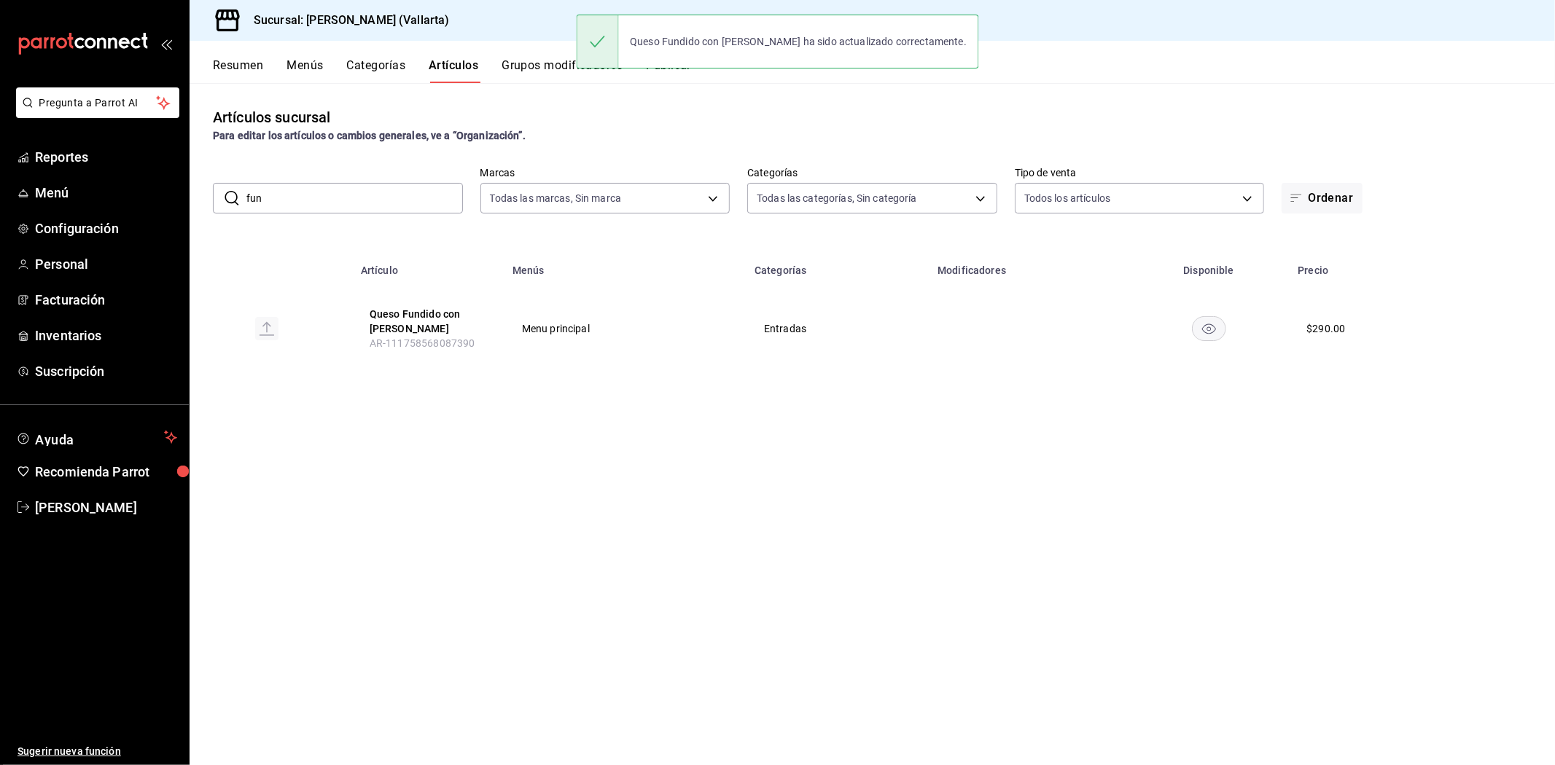
click at [405, 181] on div "​ fun ​ Marcas Todas las marcas, Sin marca dedade05-fd73-4fc1-b48a-98286d1a7cbf…" at bounding box center [872, 190] width 1365 height 47
click at [401, 190] on input "fun" at bounding box center [354, 198] width 216 height 29
type input "f"
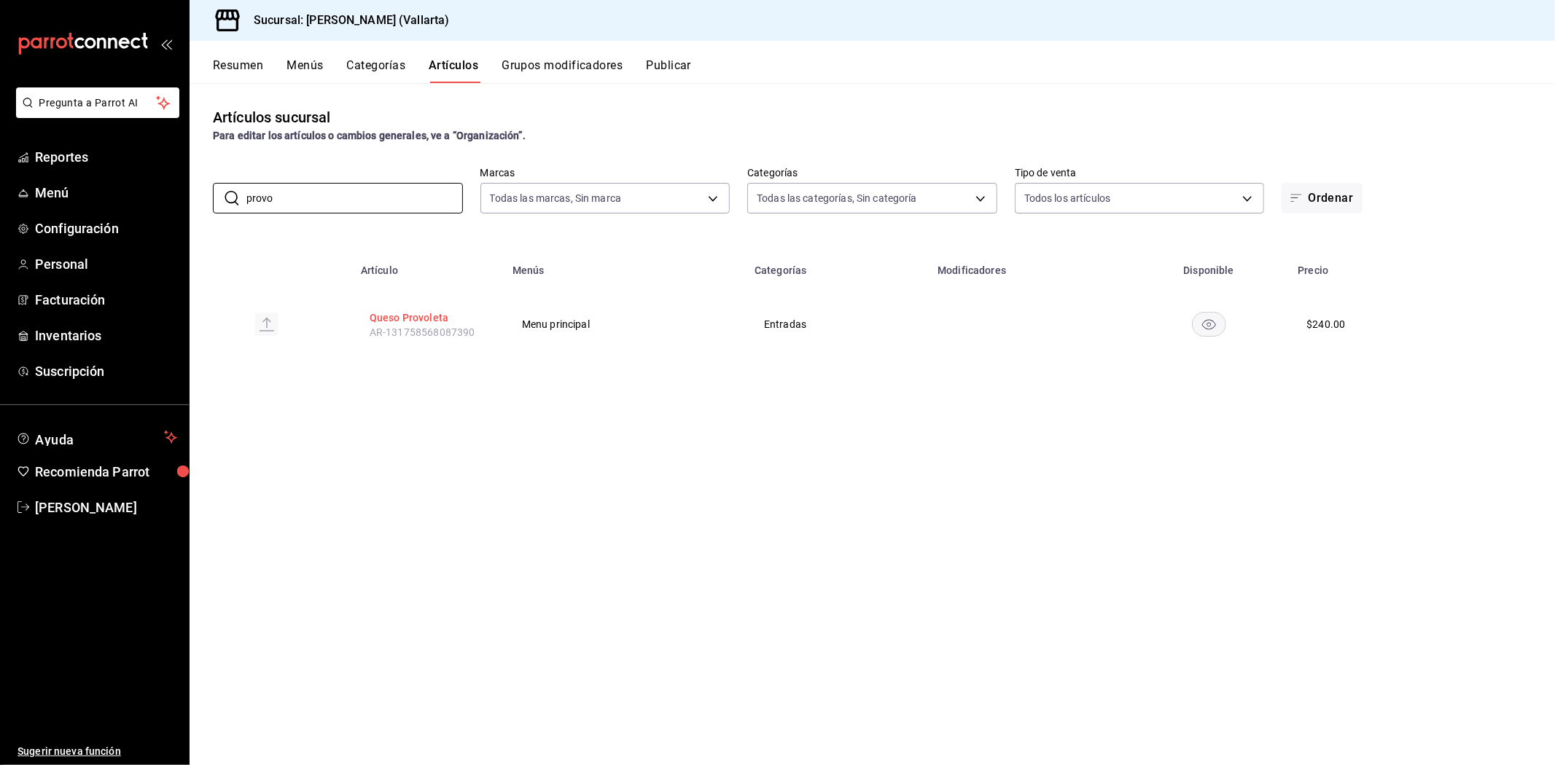
type input "provo"
click at [421, 321] on button "Queso Provoleta" at bounding box center [428, 318] width 117 height 15
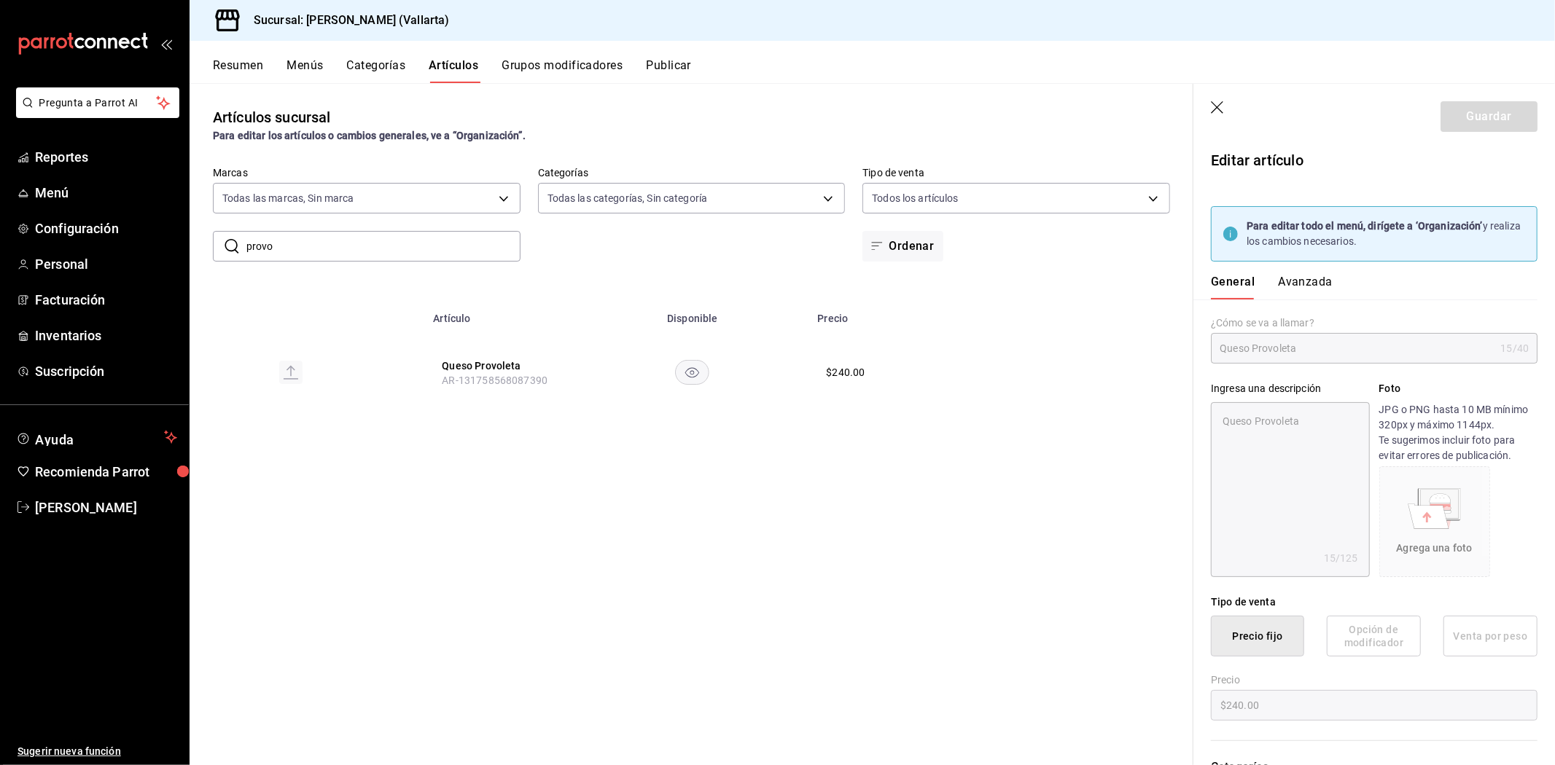
click at [1291, 284] on button "Avanzada" at bounding box center [1305, 287] width 55 height 25
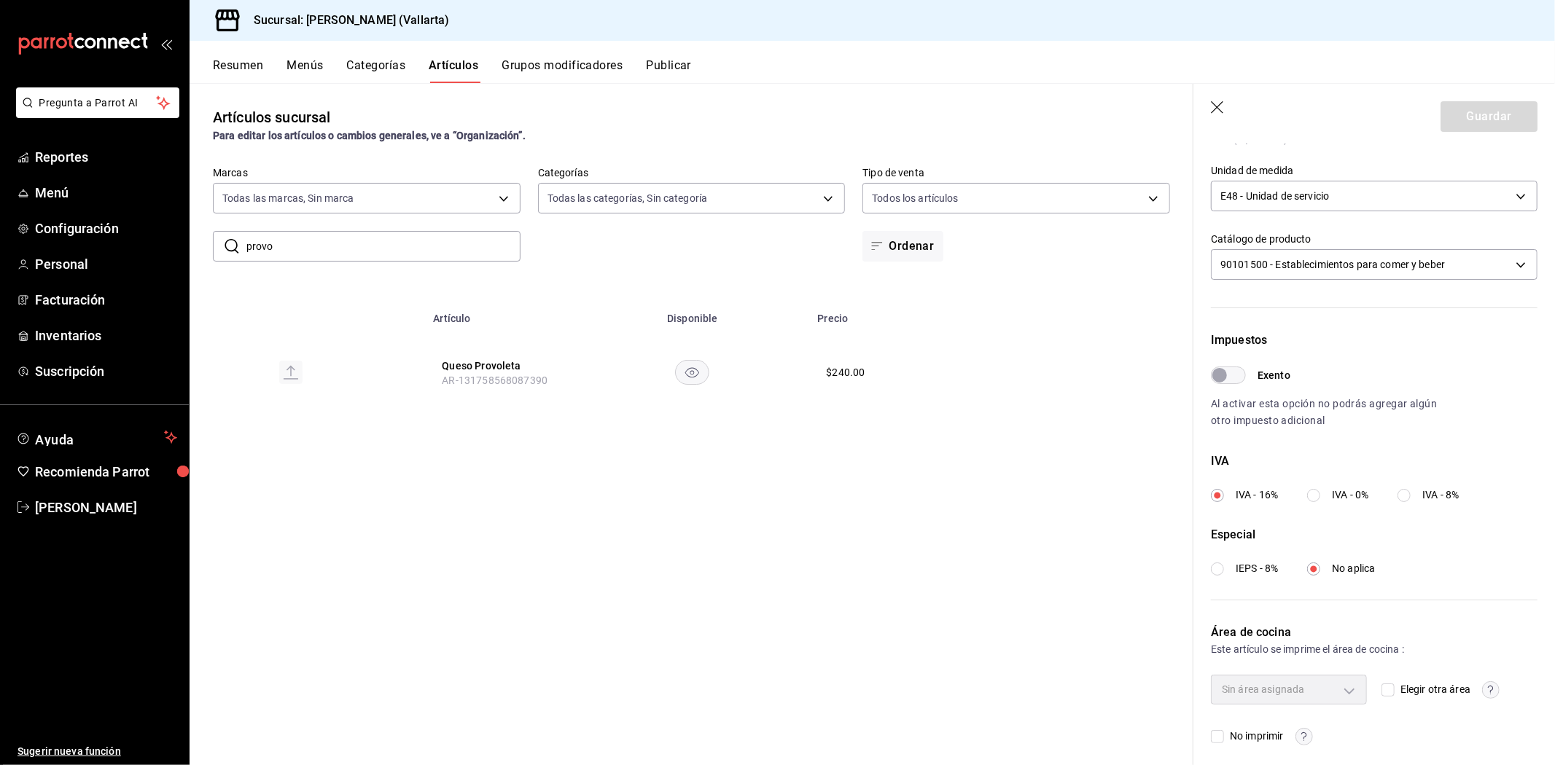
scroll to position [354, 0]
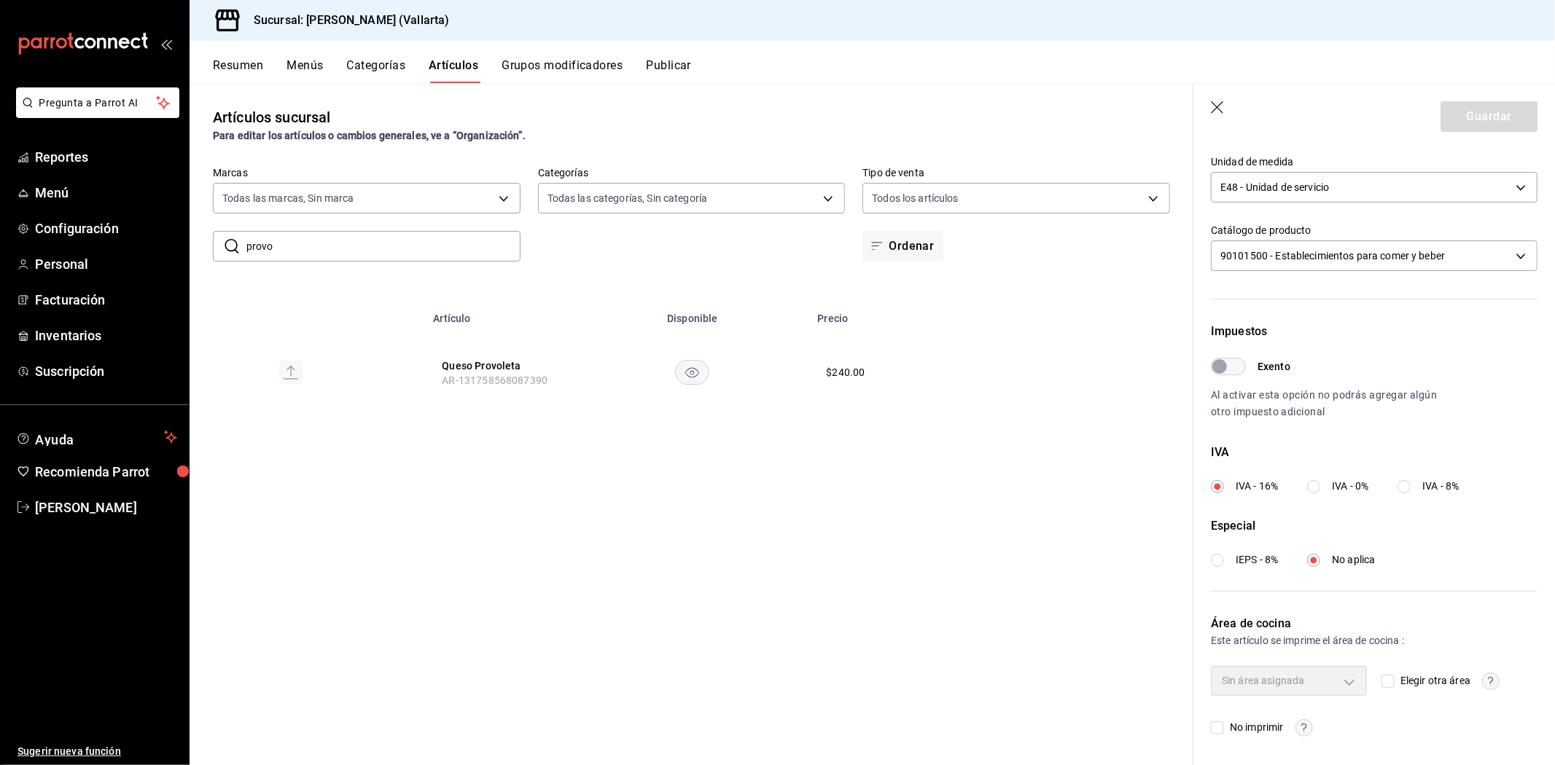
click at [1385, 676] on input "Elegir otra área" at bounding box center [1387, 681] width 13 height 13
checkbox input "true"
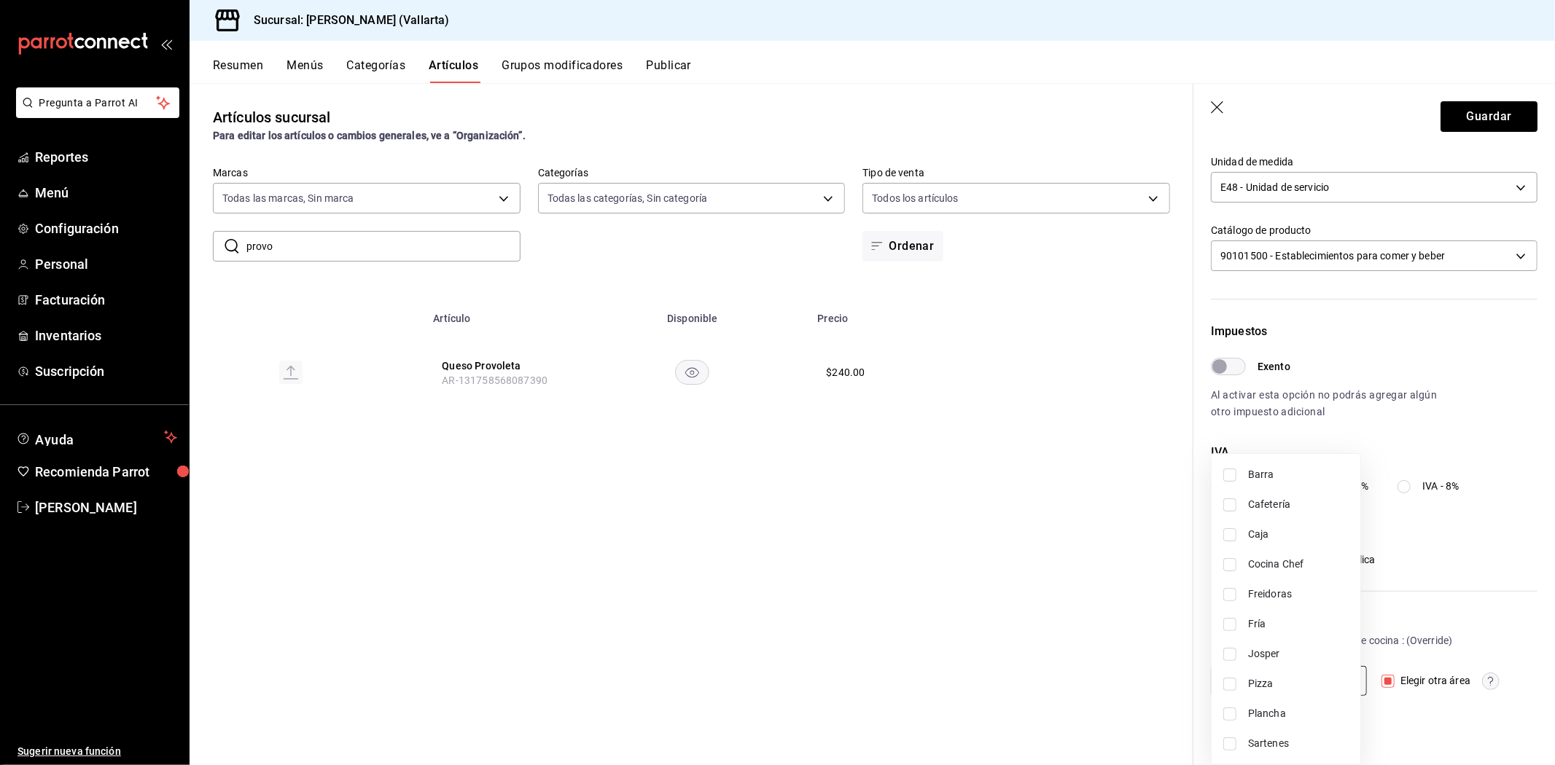
click at [1335, 689] on body "Pregunta a Parrot AI Reportes Menú Configuración Personal Facturación Inventari…" at bounding box center [777, 382] width 1555 height 765
click at [1276, 657] on span "Josper" at bounding box center [1298, 654] width 101 height 15
type input "a1b11bfe-fa94-429b-b5ac-a1d345f7445d"
checkbox input "true"
drag, startPoint x: 1165, startPoint y: 611, endPoint x: 1160, endPoint y: 617, distance: 7.7
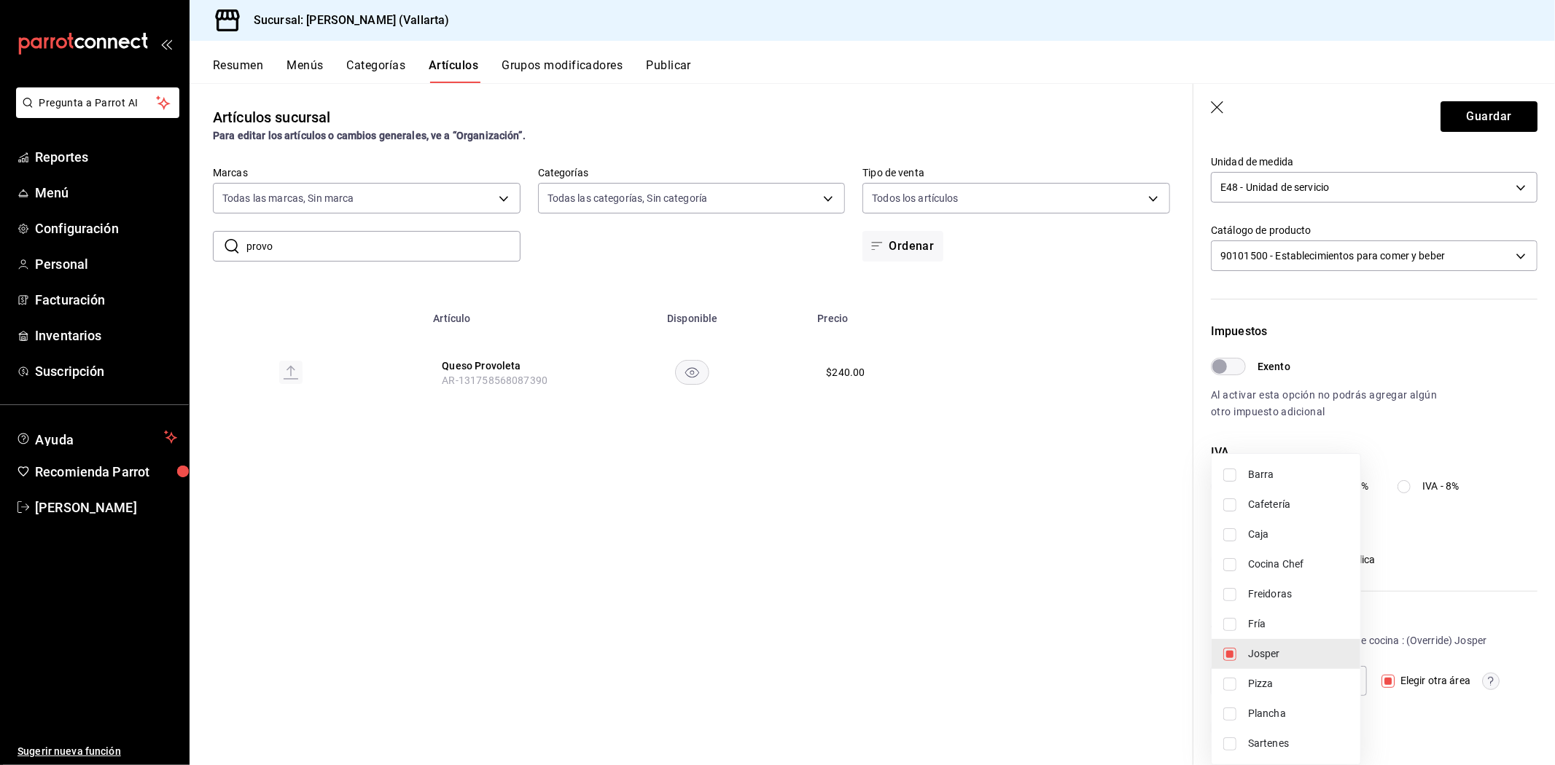
click at [1162, 614] on div at bounding box center [777, 382] width 1555 height 765
click at [1448, 114] on button "Guardar" at bounding box center [1488, 116] width 97 height 31
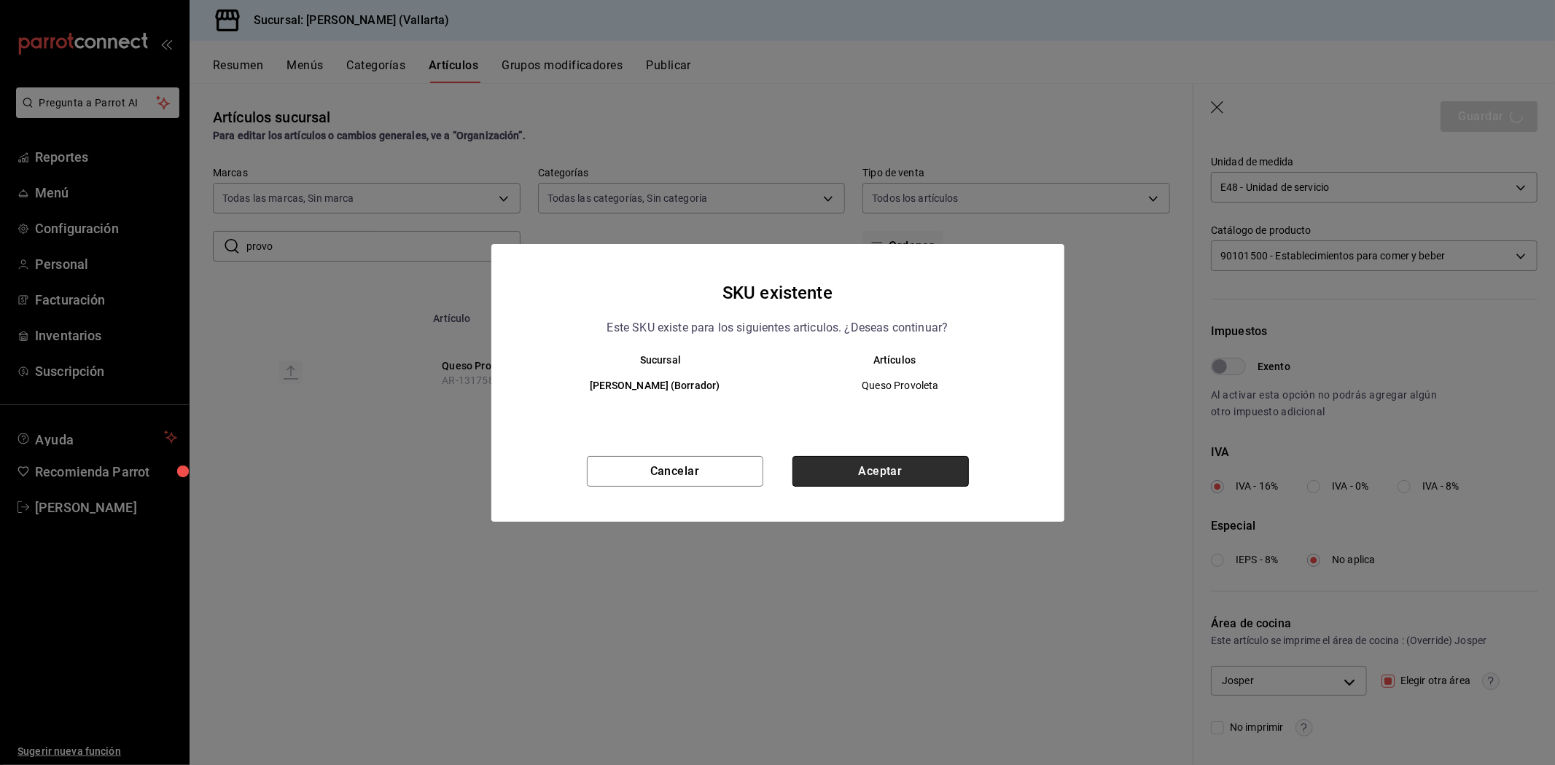
click at [923, 463] on button "Aceptar" at bounding box center [880, 471] width 176 height 31
checkbox input "false"
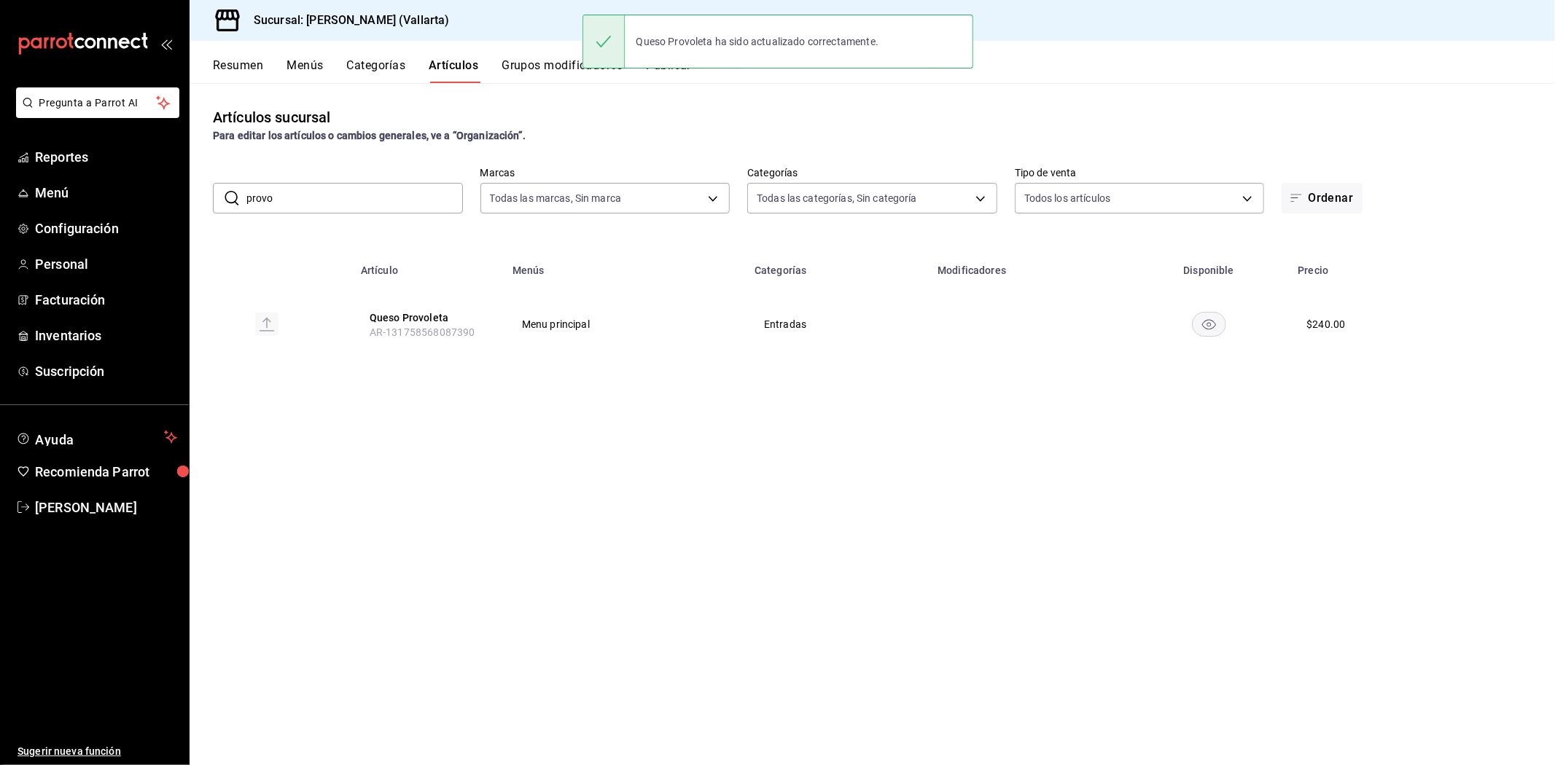
click at [364, 197] on input "provo" at bounding box center [354, 198] width 216 height 29
type input "p"
type input "gober"
click at [394, 316] on button "Gobernador" at bounding box center [430, 318] width 117 height 15
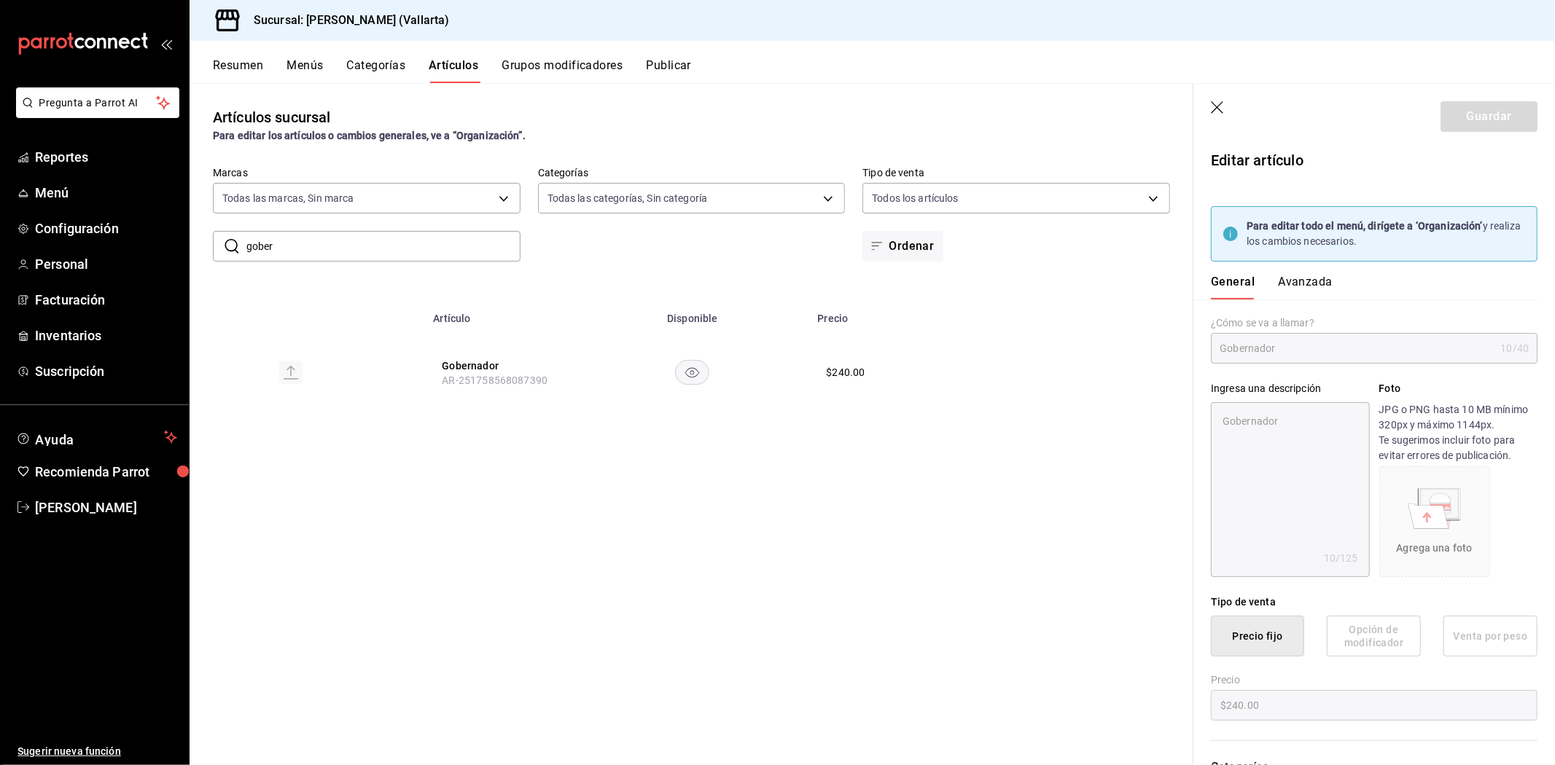
click at [1315, 286] on button "Avanzada" at bounding box center [1305, 287] width 55 height 25
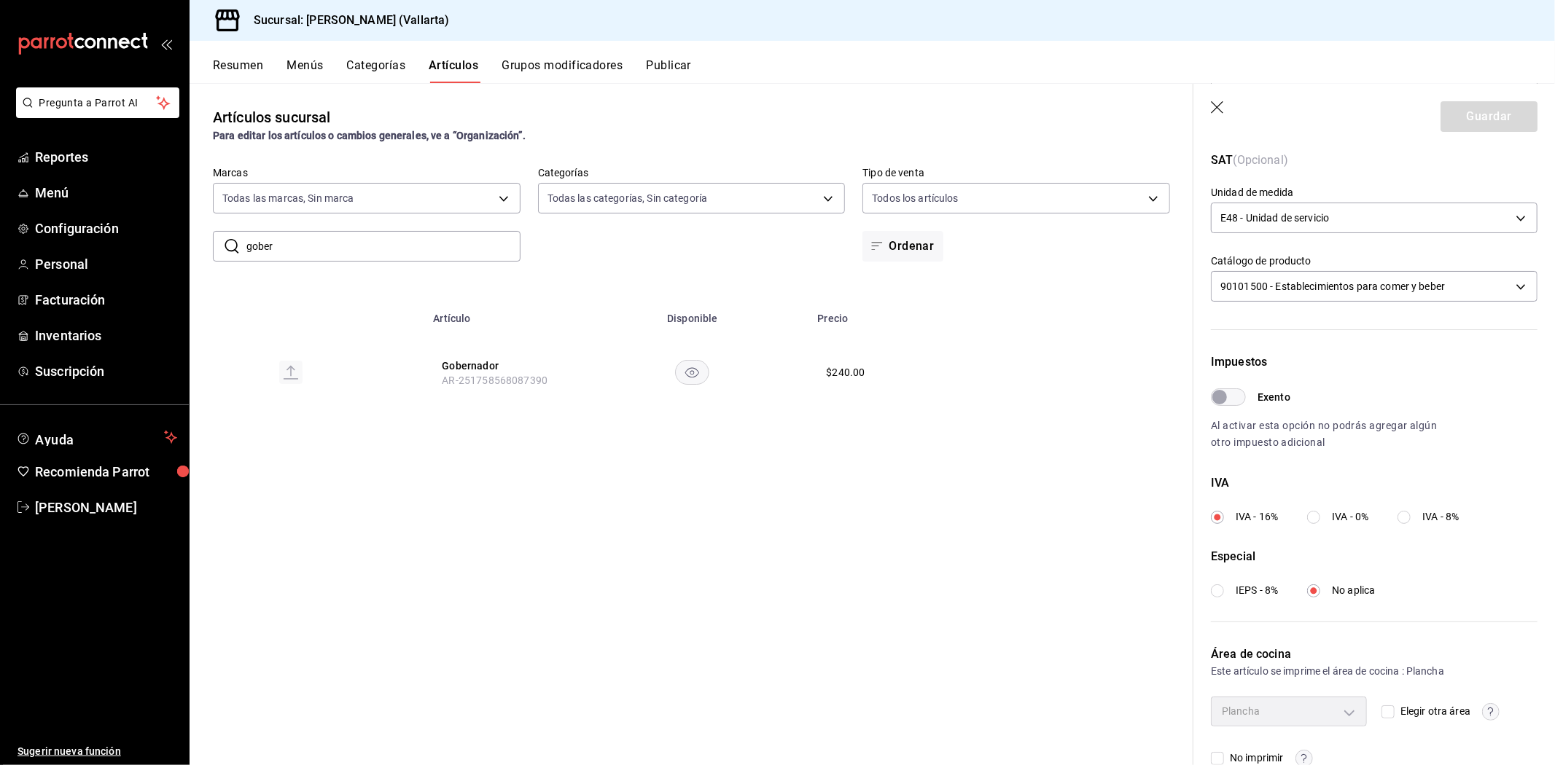
scroll to position [354, 0]
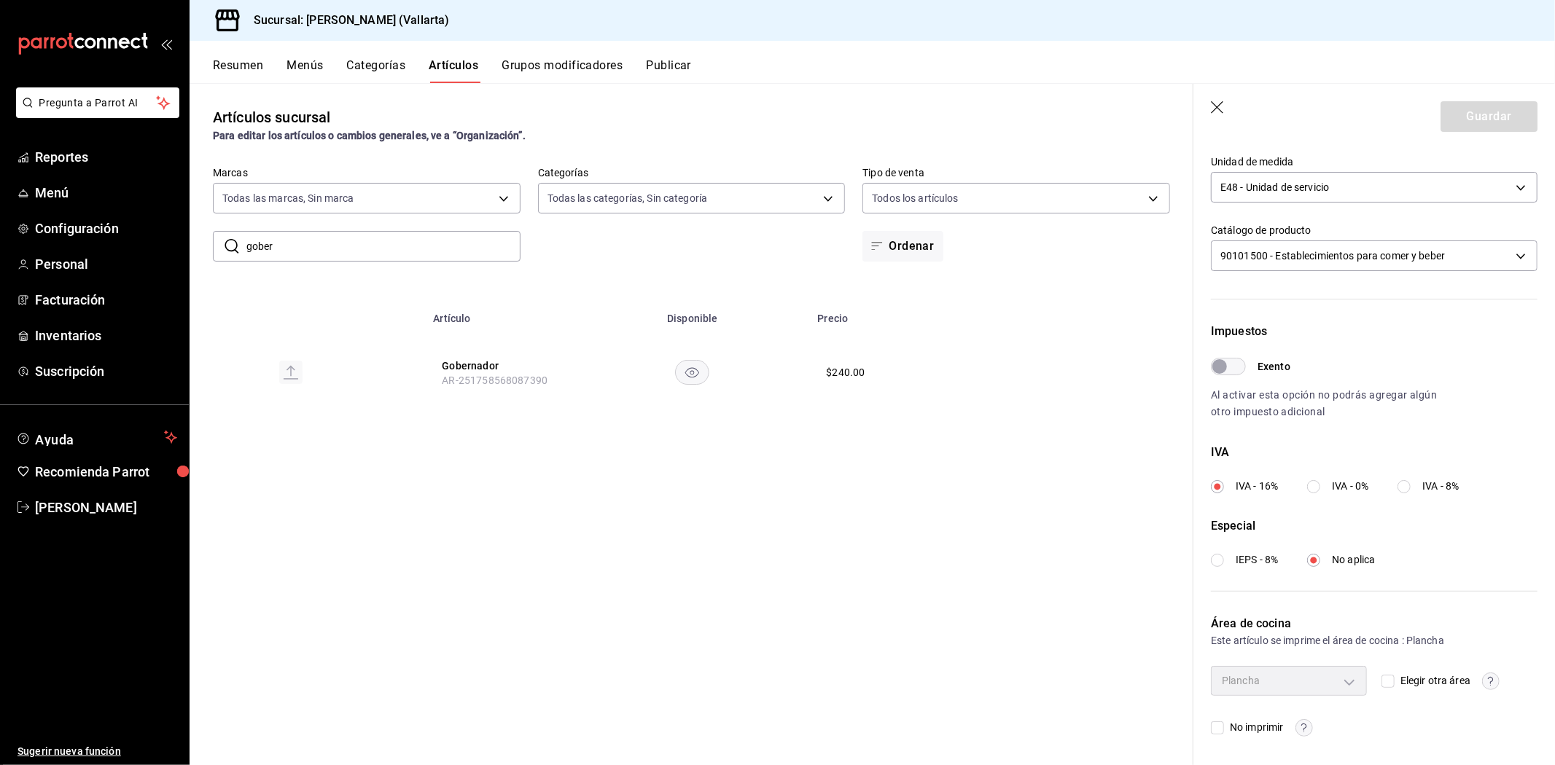
click at [1396, 676] on span "Elegir otra área" at bounding box center [1432, 680] width 76 height 15
click at [1394, 676] on input "Elegir otra área" at bounding box center [1387, 681] width 13 height 13
checkbox input "true"
click at [1342, 684] on body "Pregunta a Parrot AI Reportes Menú Configuración Personal Facturación Inventari…" at bounding box center [777, 382] width 1555 height 765
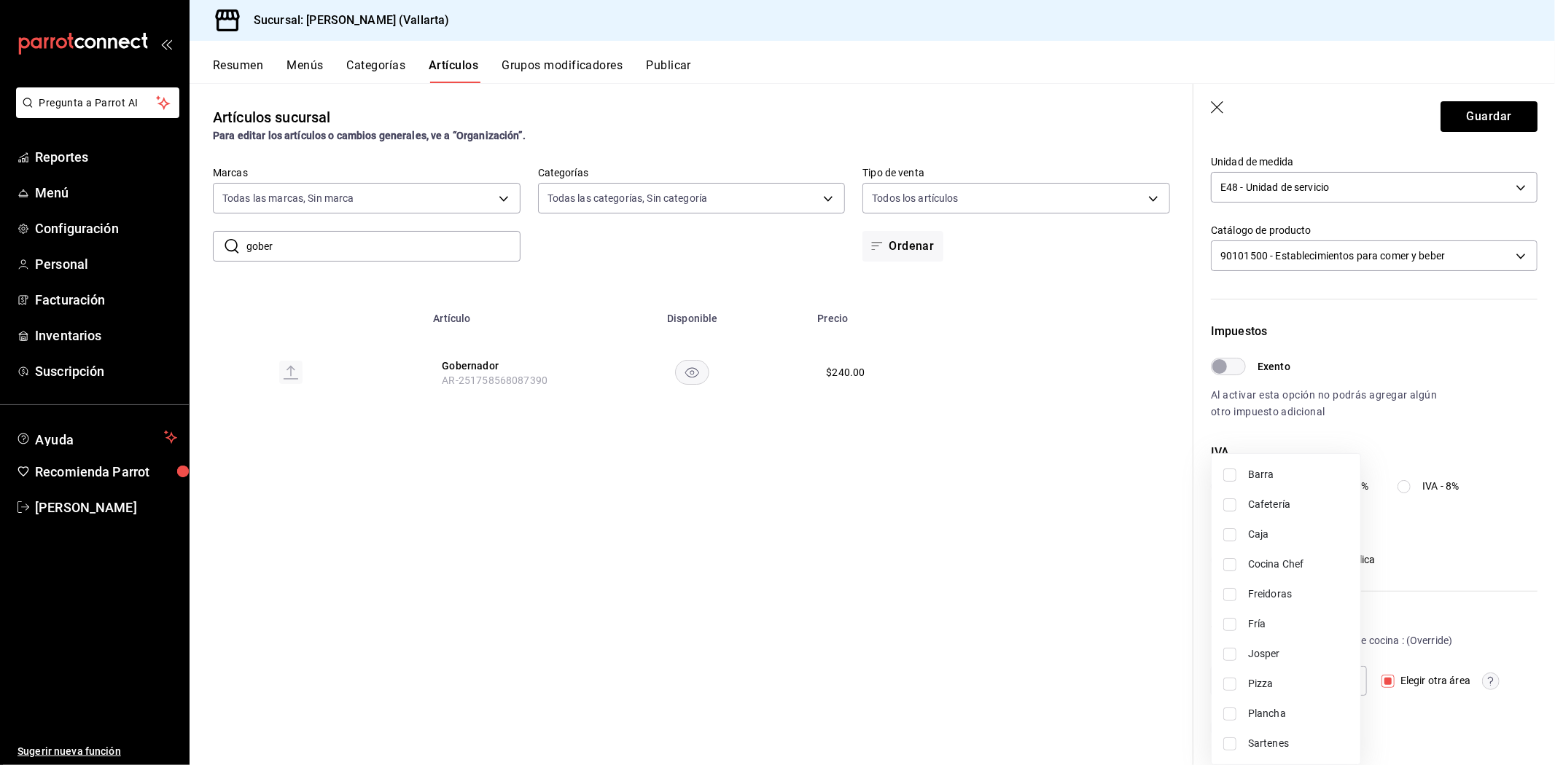
click at [1301, 659] on span "Josper" at bounding box center [1298, 654] width 101 height 15
type input "a1b11bfe-fa94-429b-b5ac-a1d345f7445d"
checkbox input "true"
click at [1106, 556] on div at bounding box center [777, 382] width 1555 height 765
click at [1461, 117] on button "Guardar" at bounding box center [1488, 116] width 97 height 31
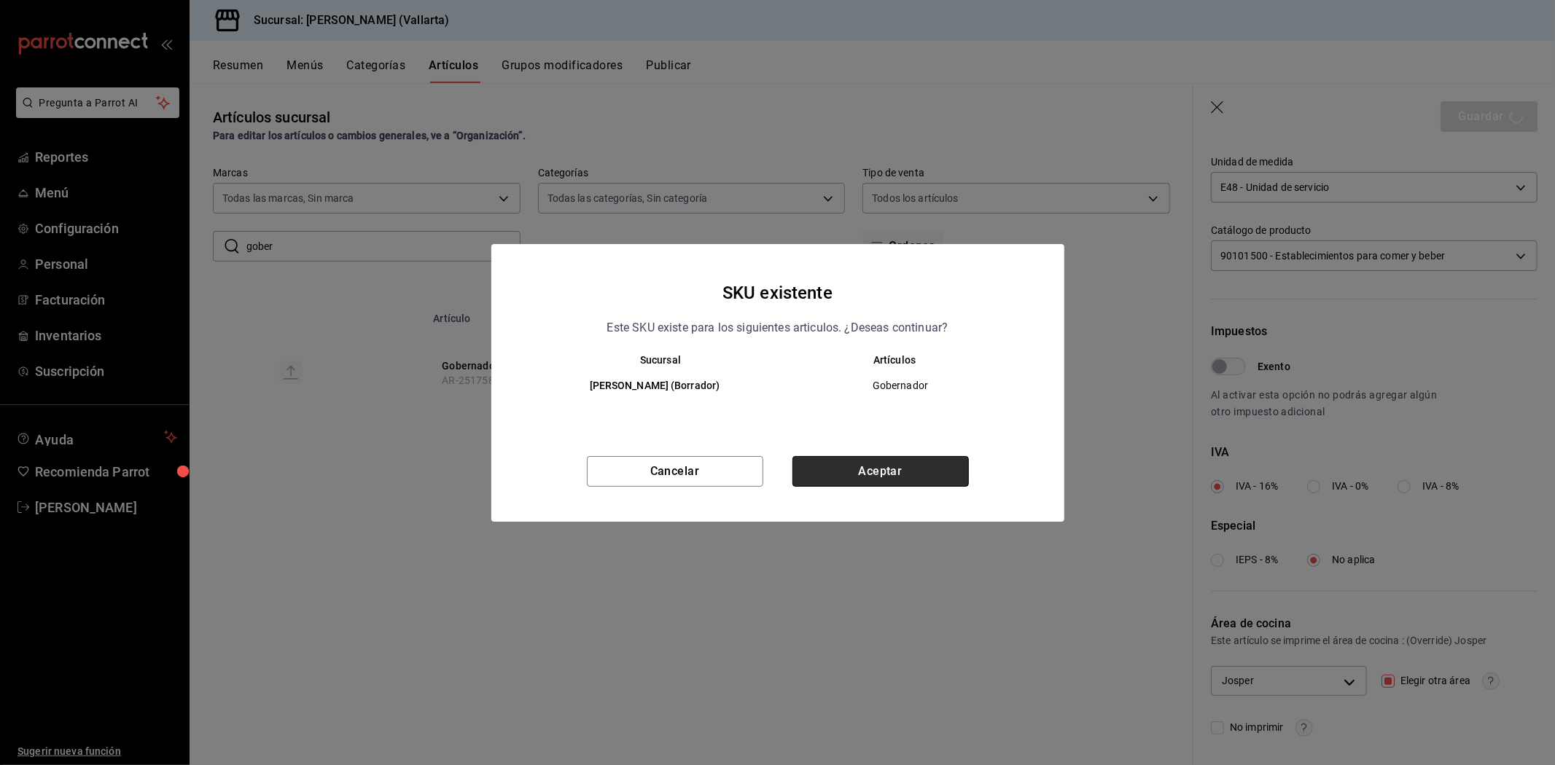
click at [863, 479] on button "Aceptar" at bounding box center [880, 471] width 176 height 31
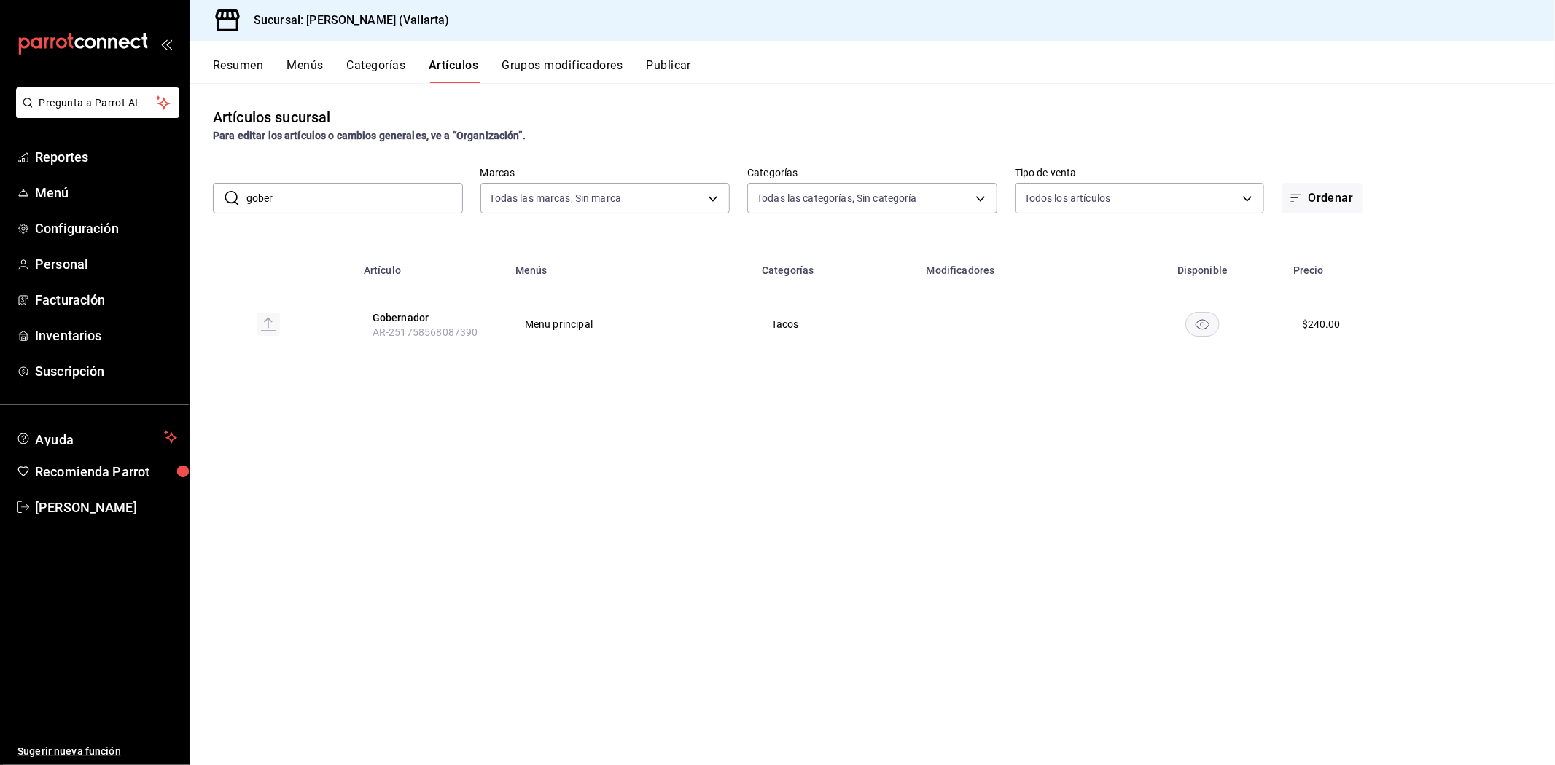
click at [287, 191] on input "gober" at bounding box center [354, 198] width 216 height 29
type input "g"
click at [394, 319] on button "Egg Sandwich" at bounding box center [427, 318] width 117 height 15
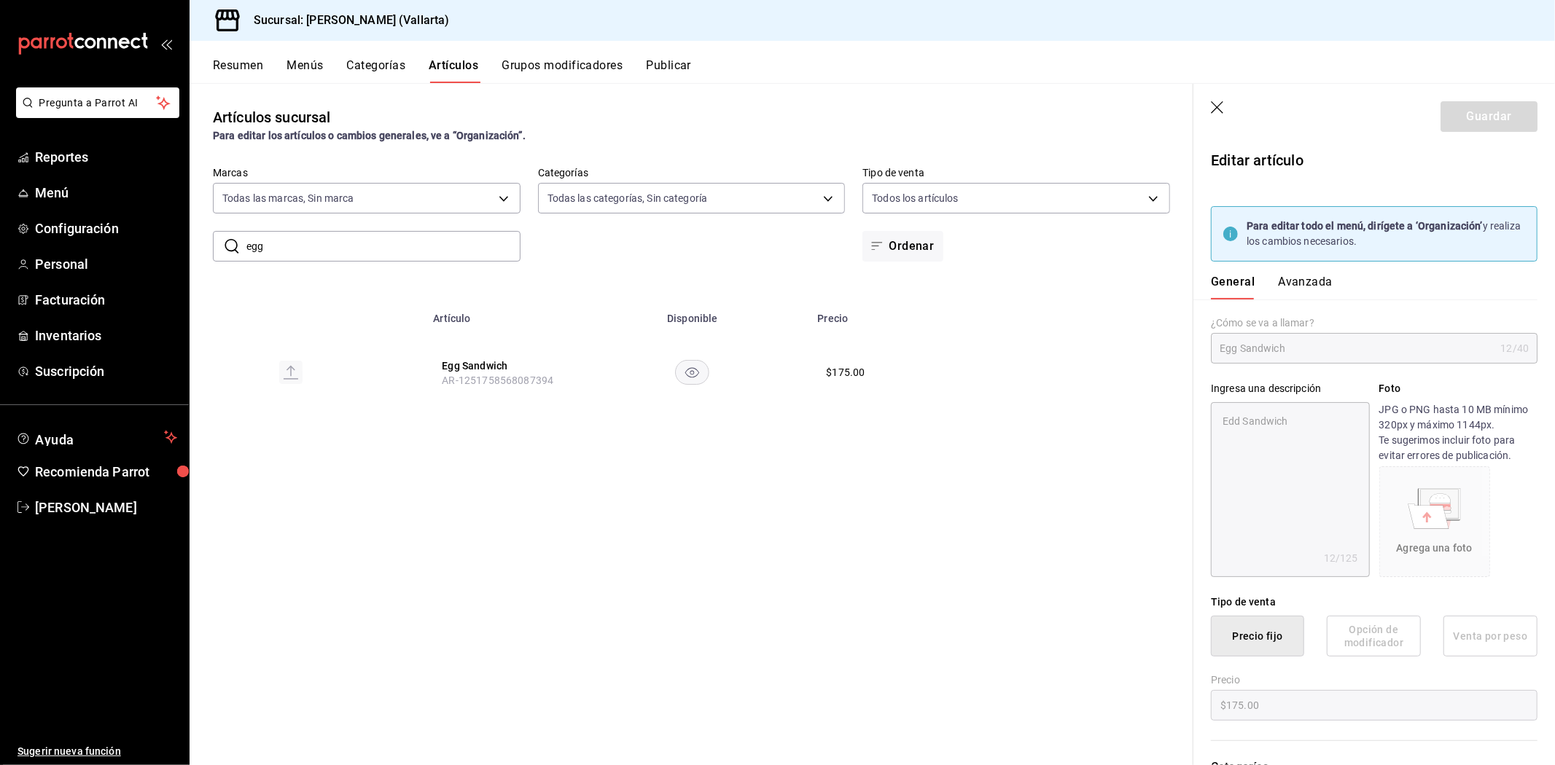
click at [1287, 285] on button "Avanzada" at bounding box center [1305, 287] width 55 height 25
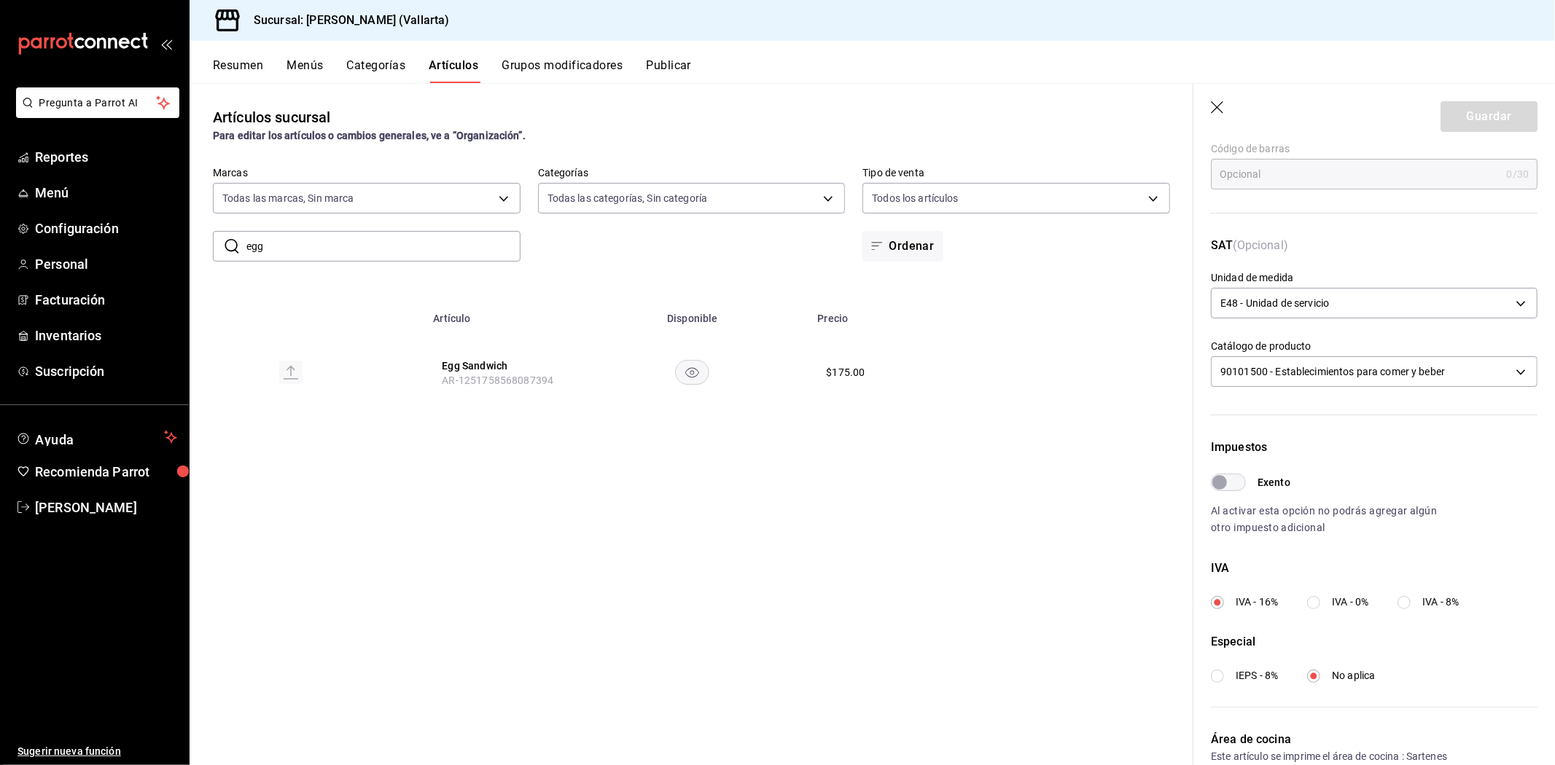
scroll to position [354, 0]
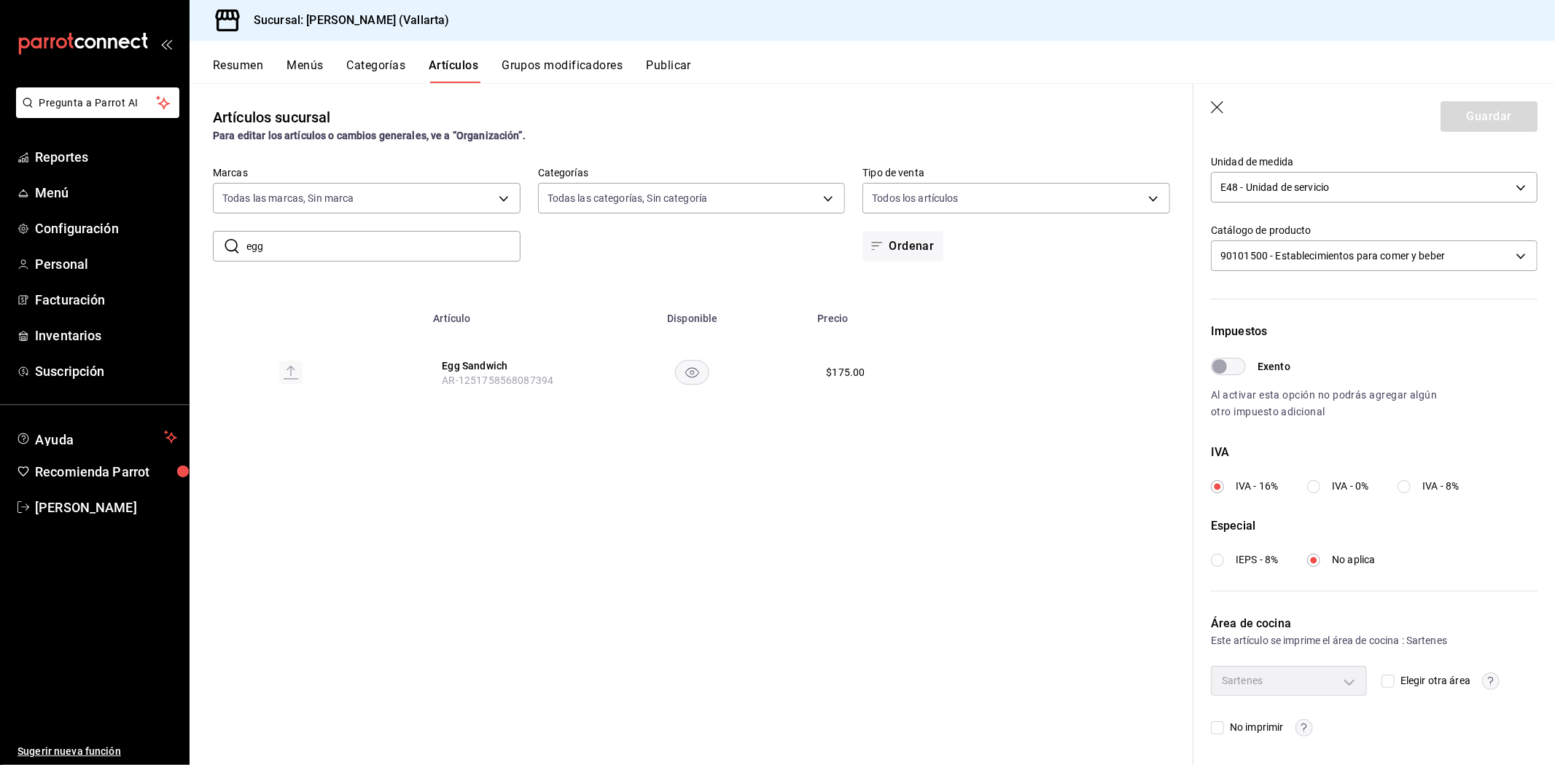
click at [287, 238] on input "egg" at bounding box center [383, 246] width 274 height 29
type input "e"
click at [489, 368] on button "Club Sándwich" at bounding box center [500, 366] width 117 height 15
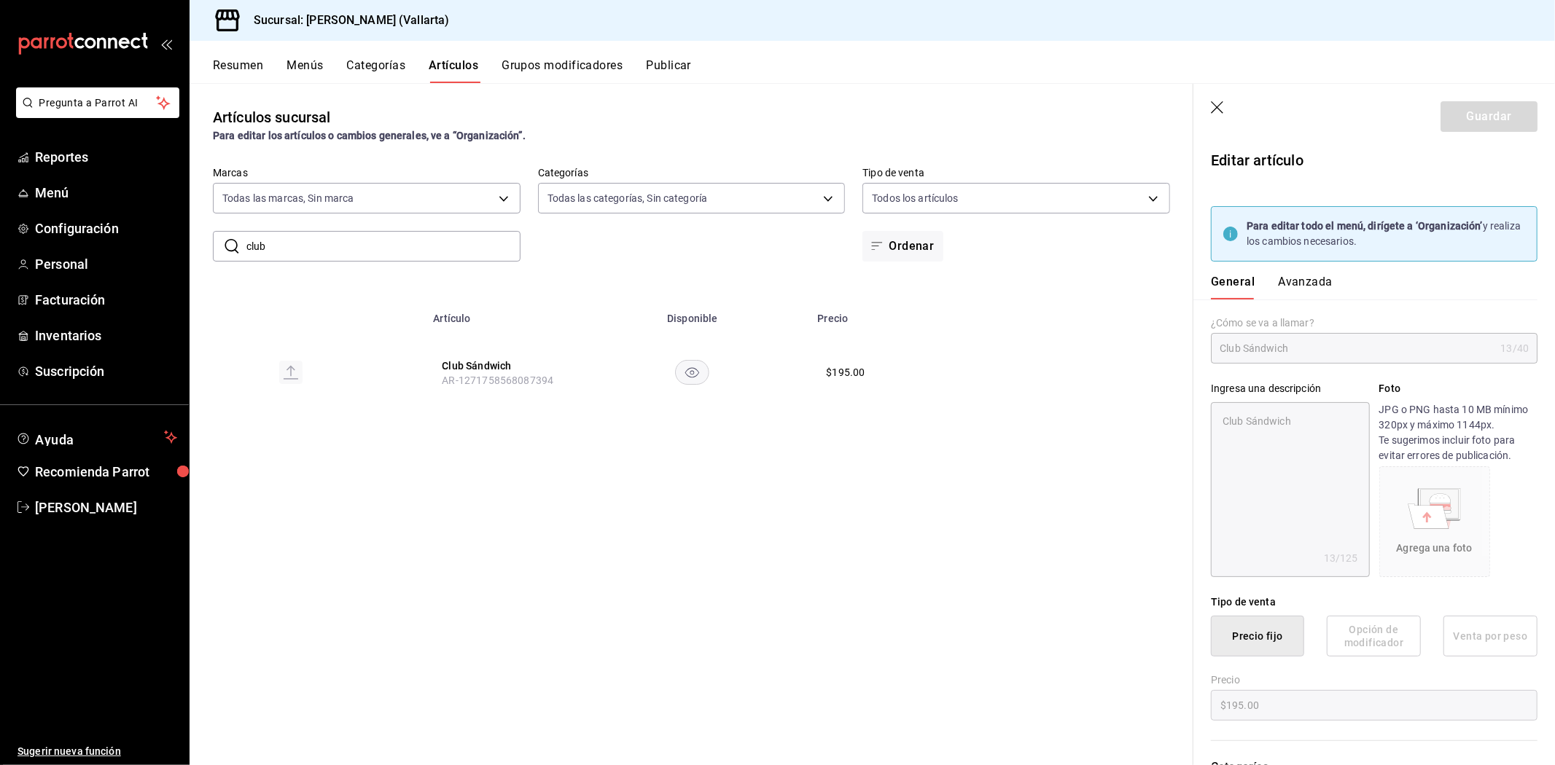
click at [1297, 279] on button "Avanzada" at bounding box center [1305, 287] width 55 height 25
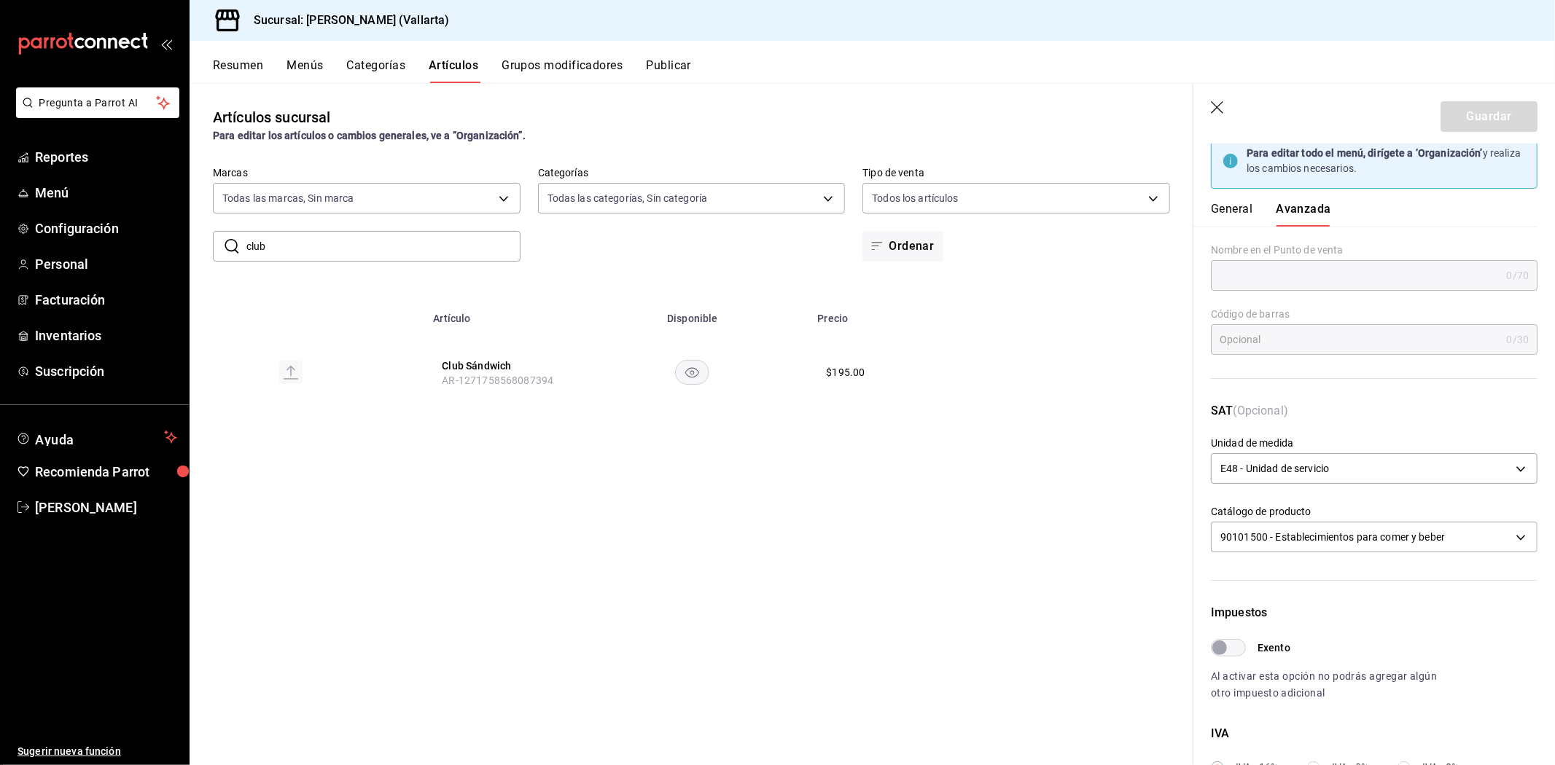
scroll to position [354, 0]
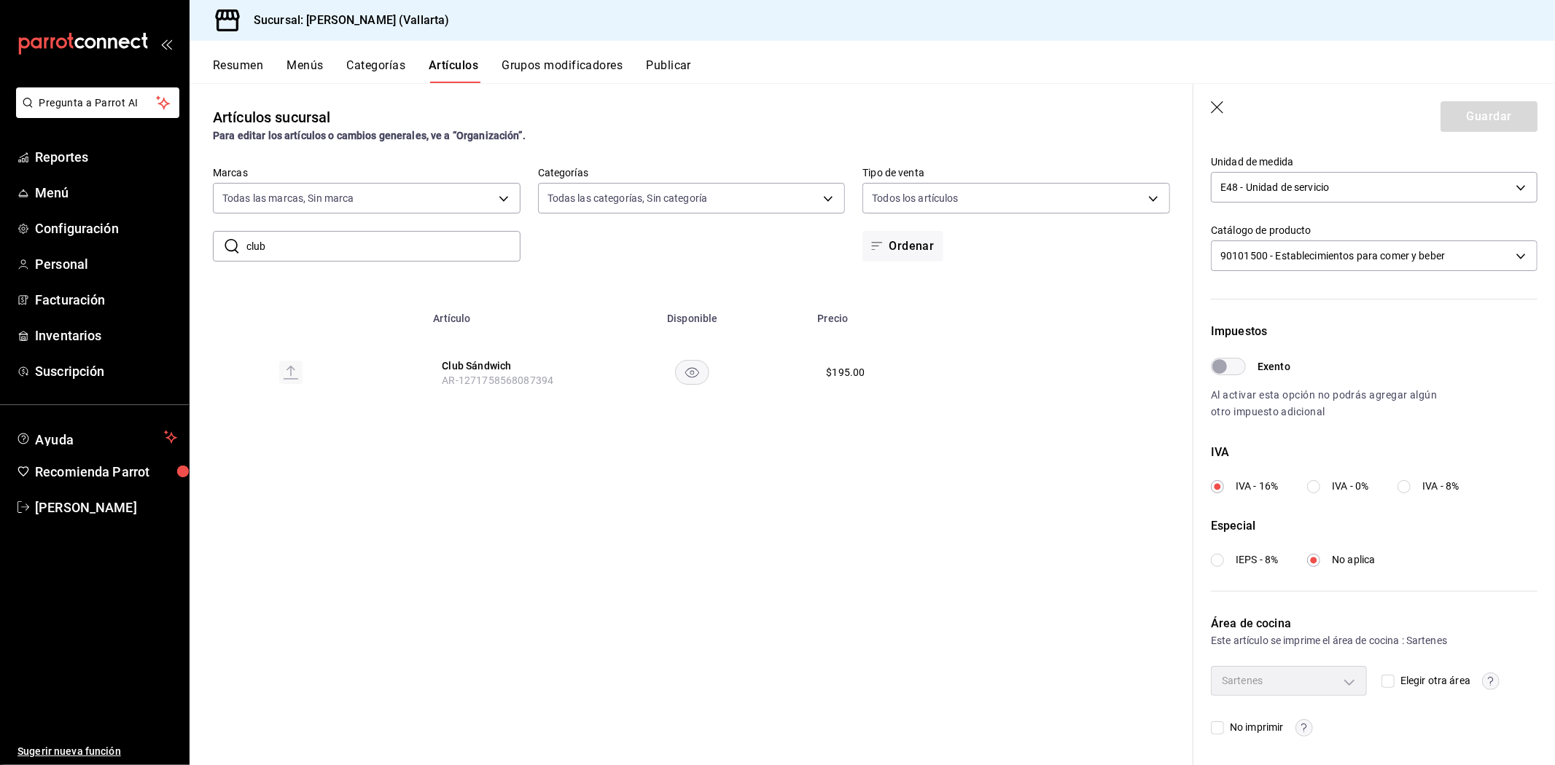
click at [447, 229] on div "​ club ​ Marcas Todas las marcas, Sin marca dedade05-fd73-4fc1-b48a-98286d1a7cb…" at bounding box center [692, 214] width 1004 height 95
click at [441, 241] on input "club" at bounding box center [383, 246] width 274 height 29
type input "c"
click at [466, 360] on button "French Toast" at bounding box center [500, 366] width 117 height 15
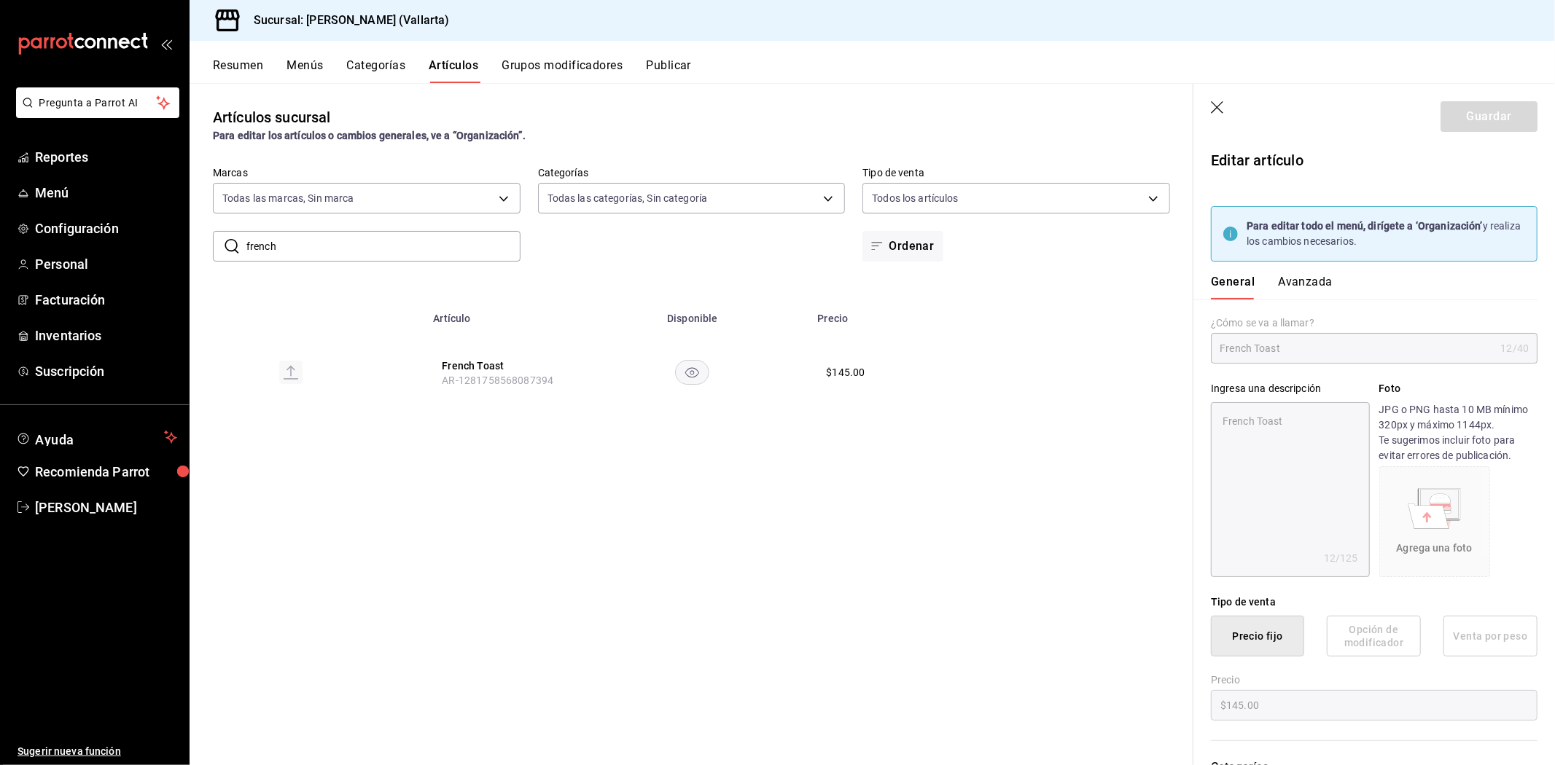
click at [1288, 280] on button "Avanzada" at bounding box center [1305, 287] width 55 height 25
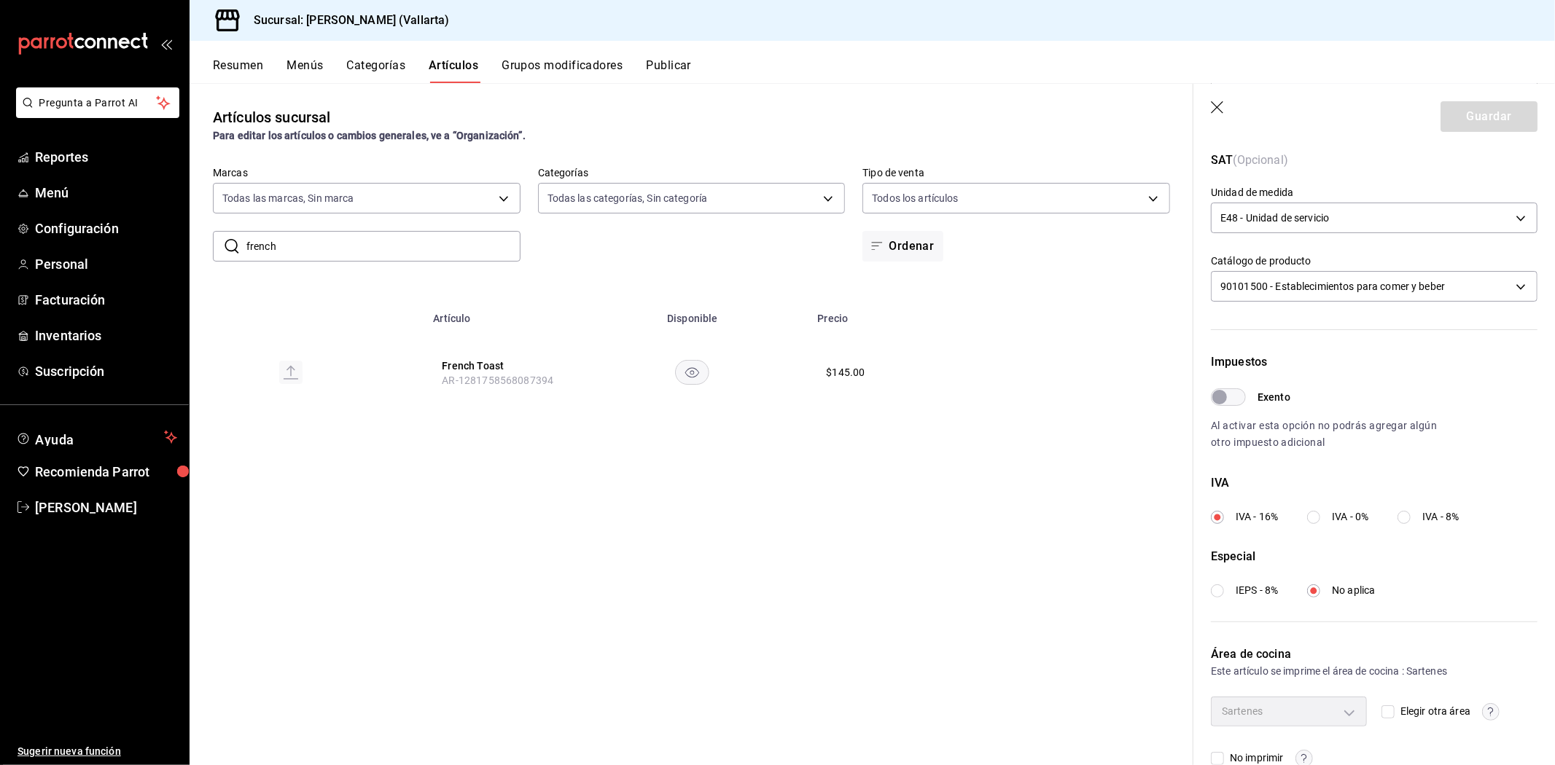
scroll to position [354, 0]
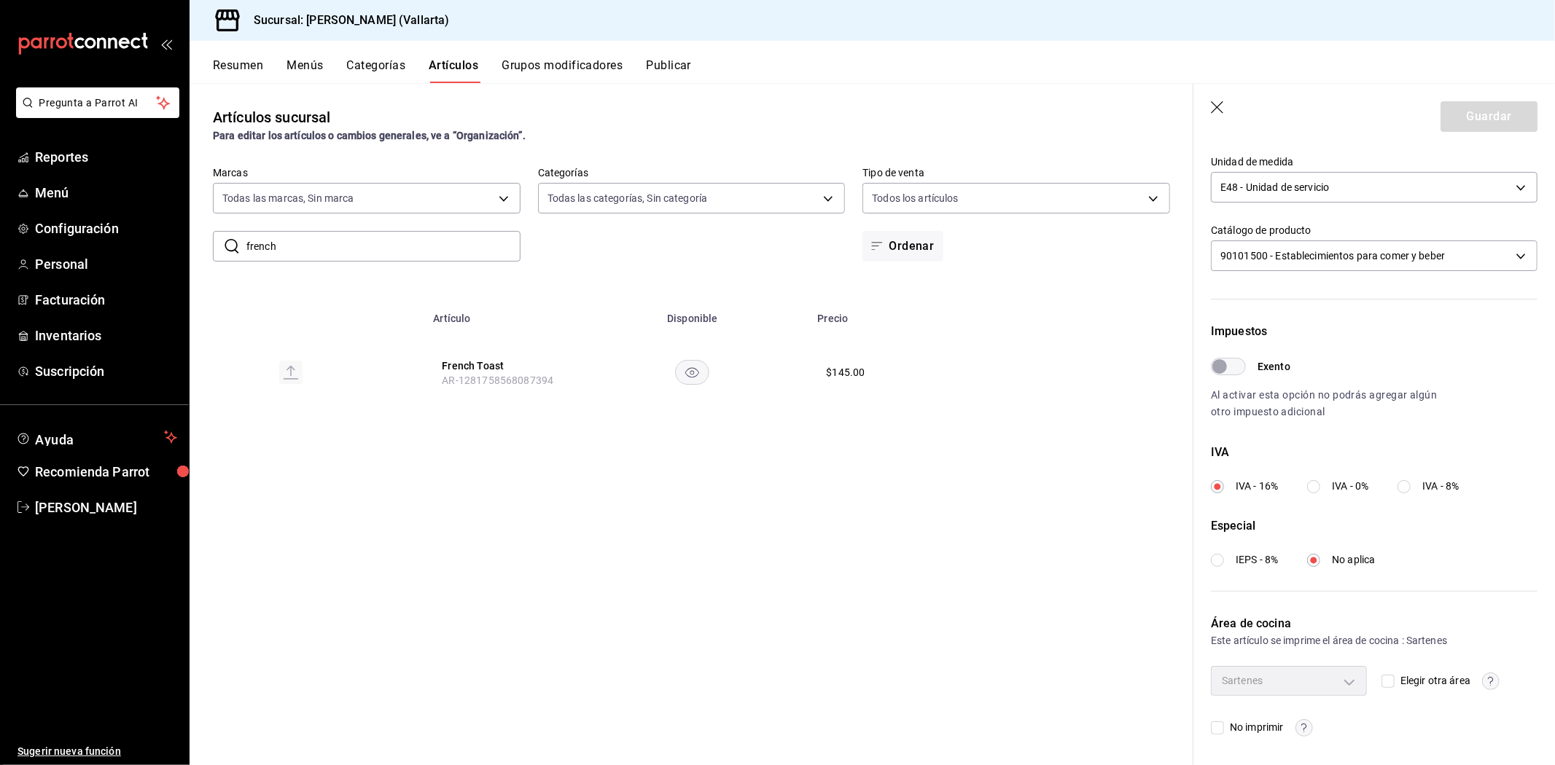
click at [437, 256] on input "french" at bounding box center [383, 246] width 274 height 29
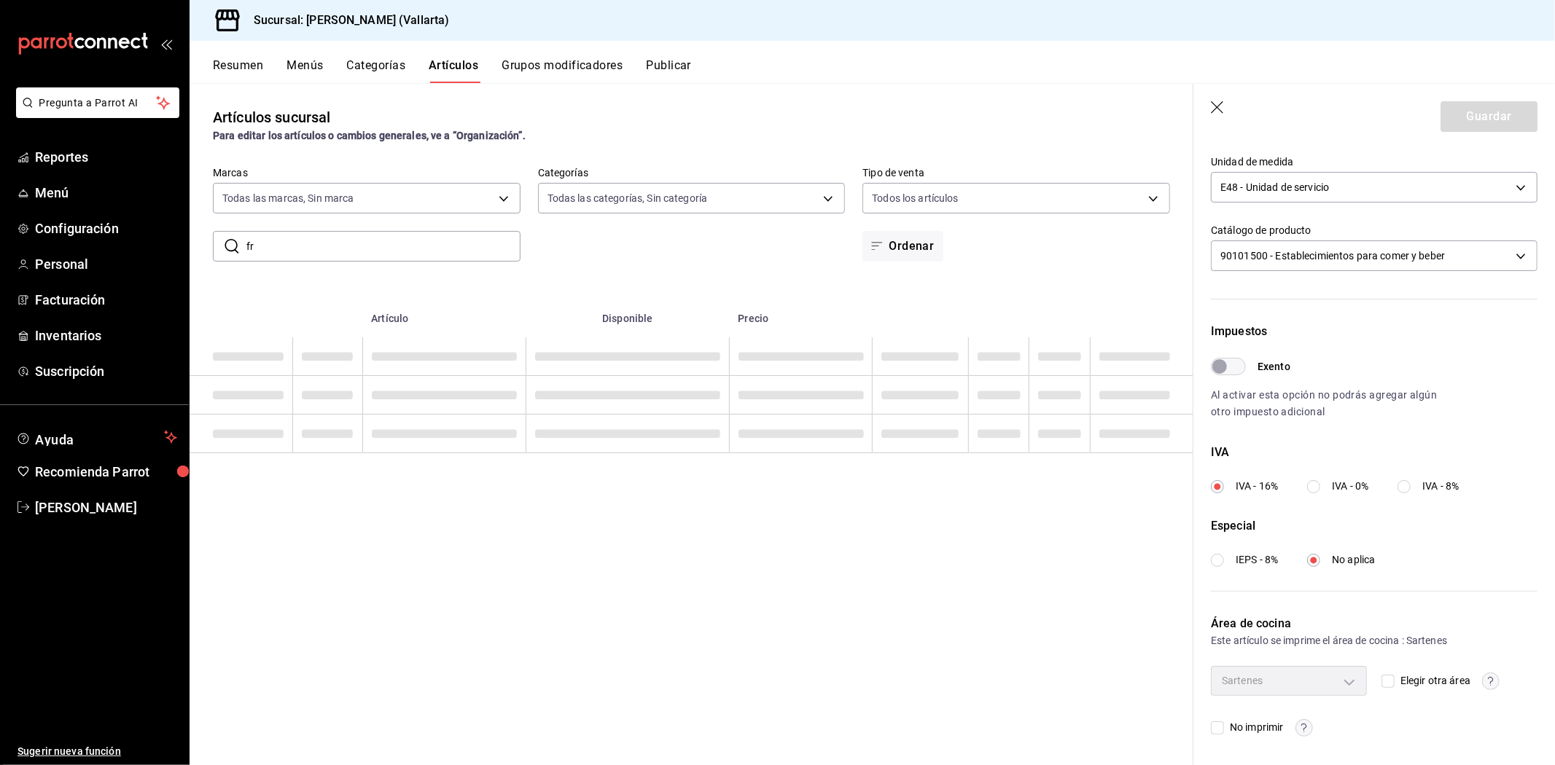
type input "f"
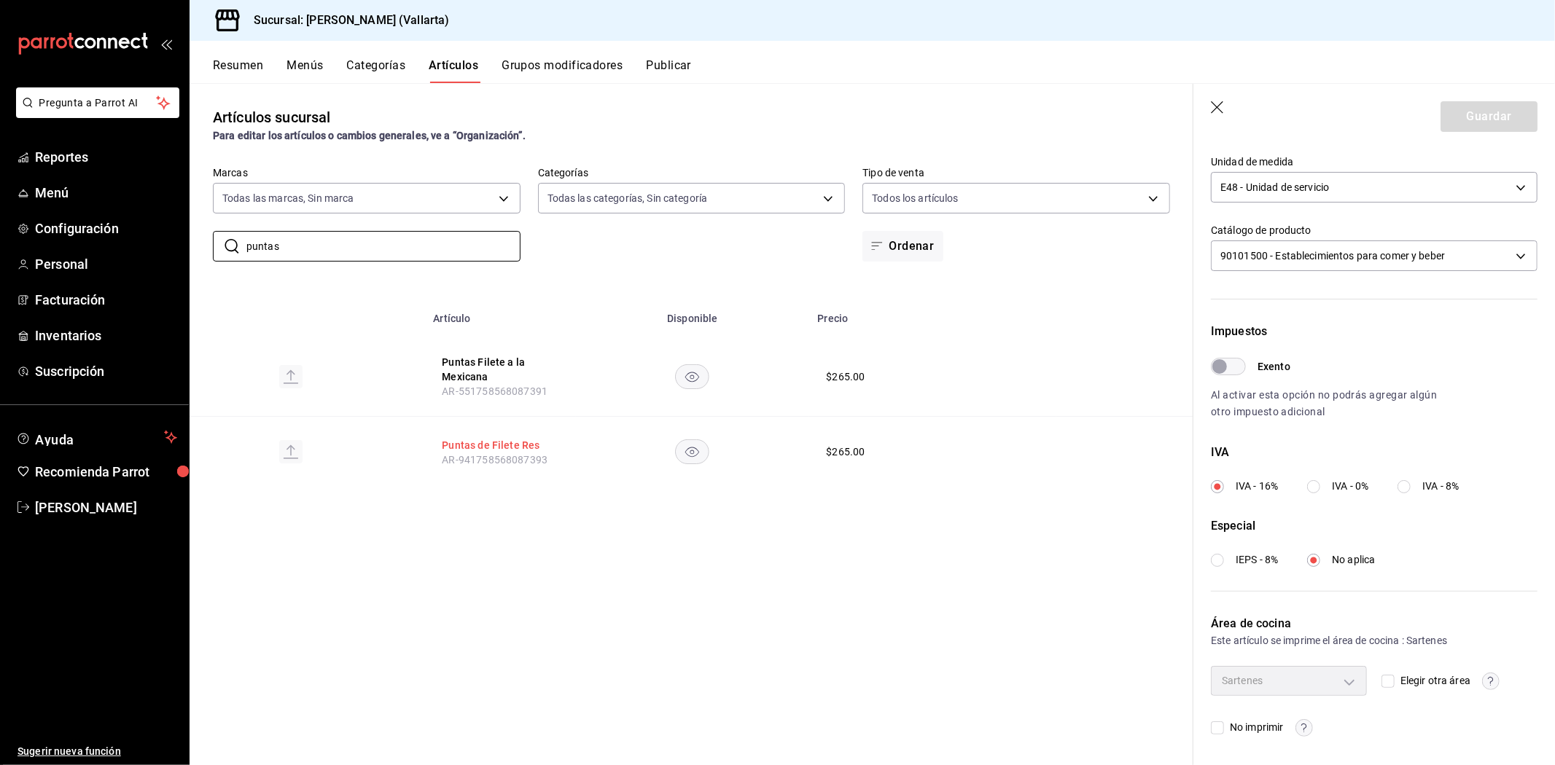
type input "puntas"
click at [528, 448] on button "Puntas de Filete Res" at bounding box center [500, 445] width 117 height 15
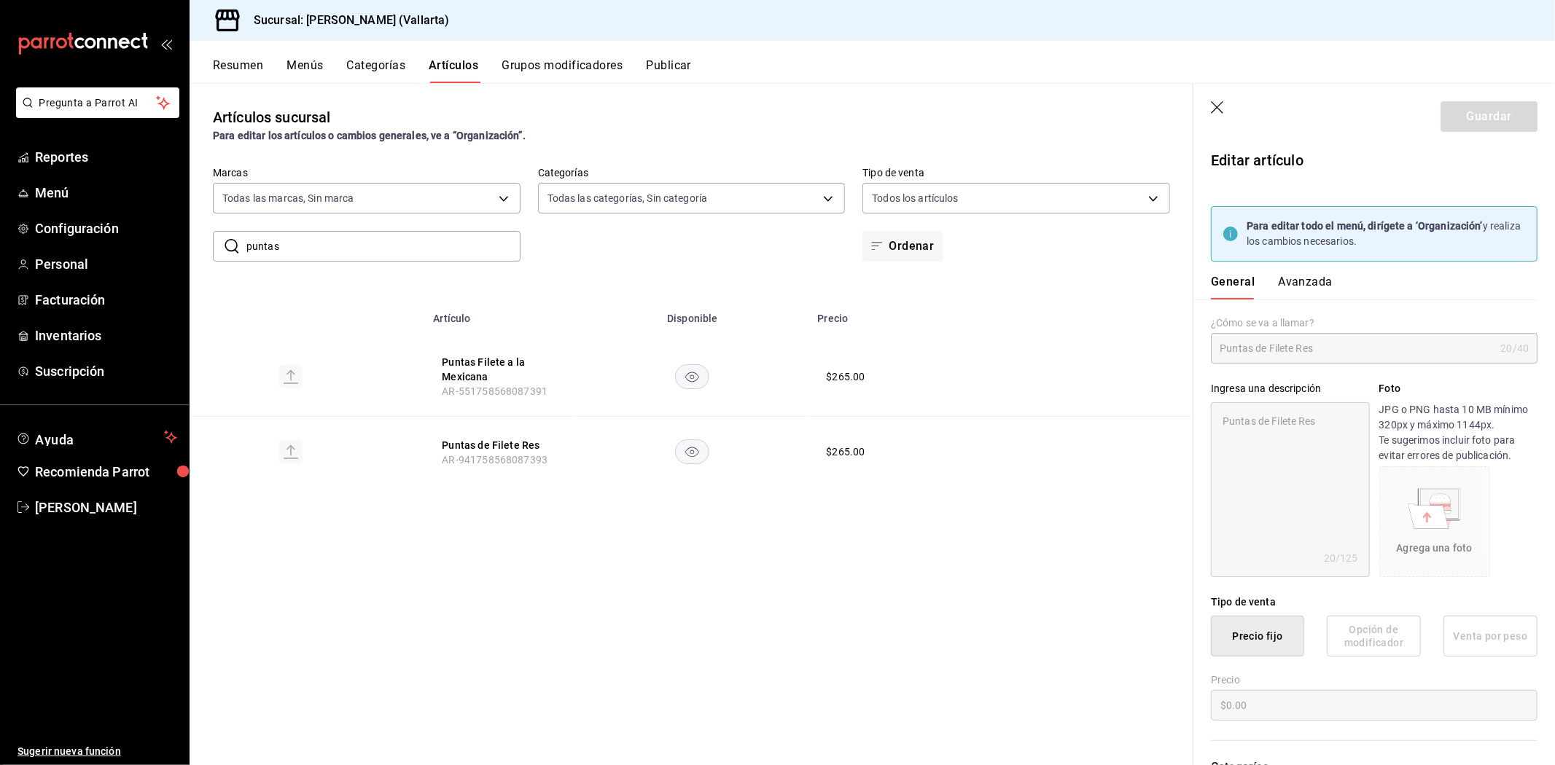
type textarea "x"
type input "$265.00"
click at [1294, 275] on button "Avanzada" at bounding box center [1305, 287] width 55 height 25
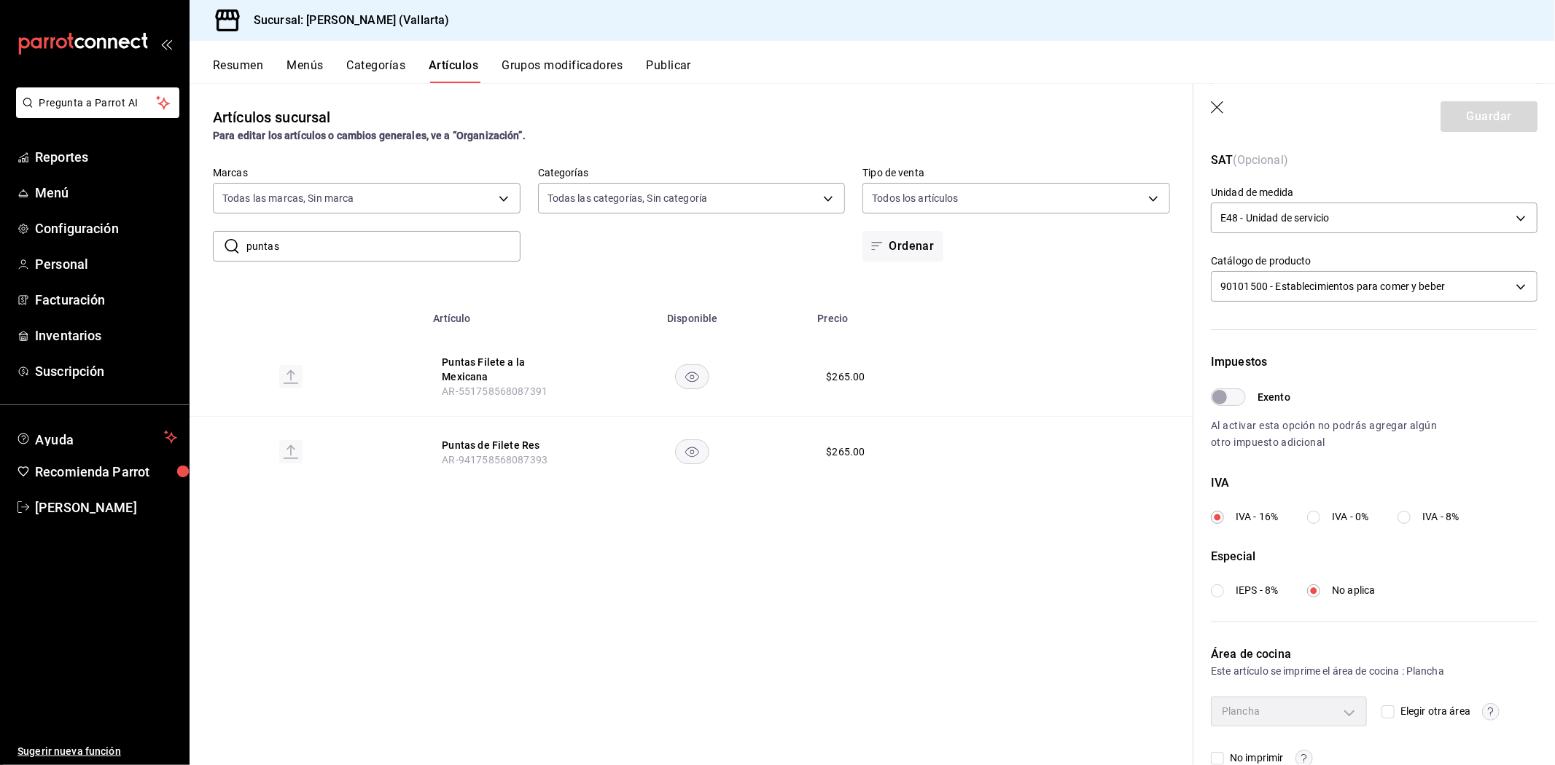
scroll to position [354, 0]
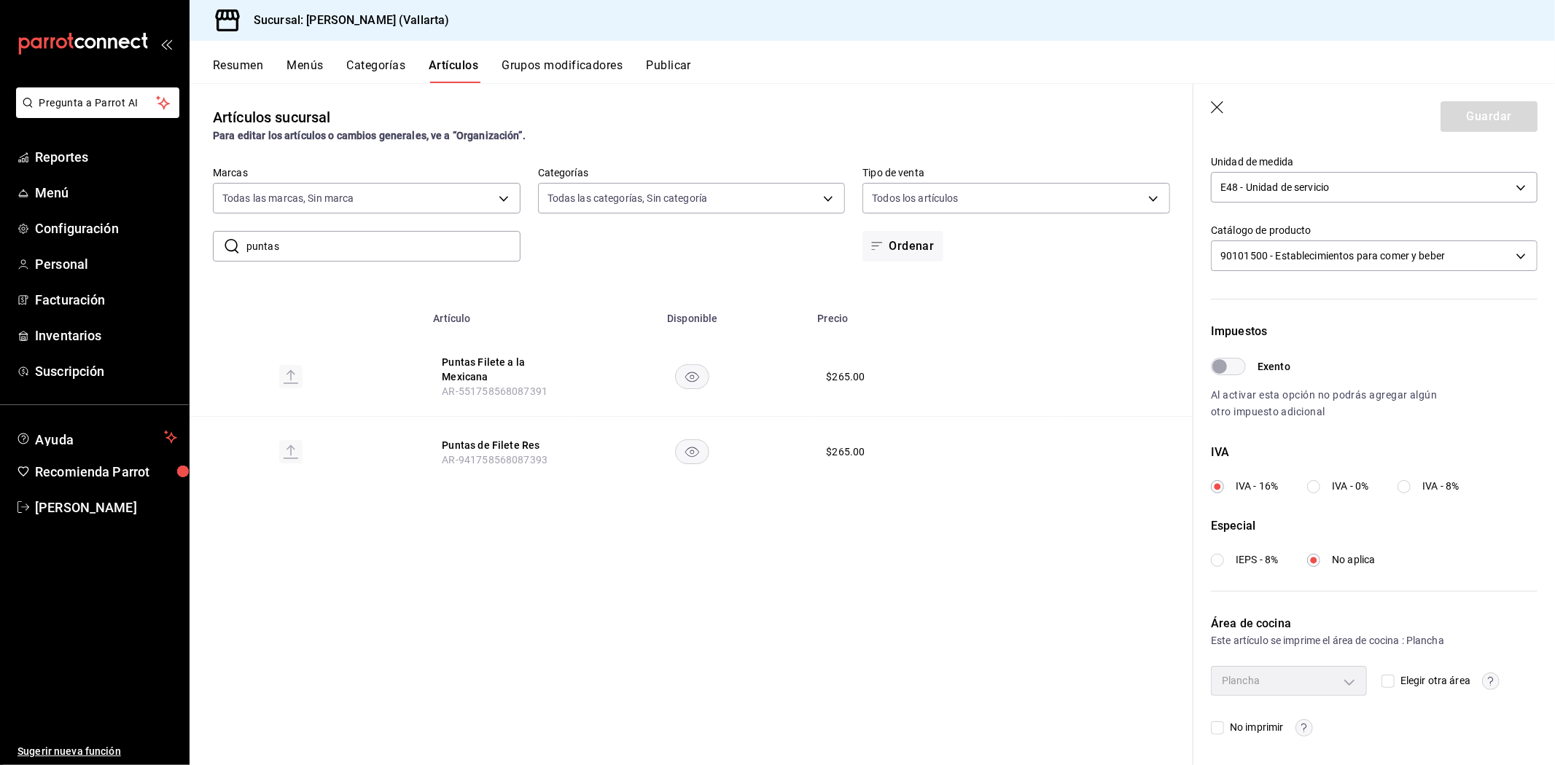
drag, startPoint x: 1388, startPoint y: 678, endPoint x: 1365, endPoint y: 684, distance: 23.3
click at [1388, 679] on input "Elegir otra área" at bounding box center [1387, 681] width 13 height 13
checkbox input "true"
click at [1341, 683] on body "Pregunta a Parrot AI Reportes Menú Configuración Personal Facturación Inventari…" at bounding box center [777, 382] width 1555 height 765
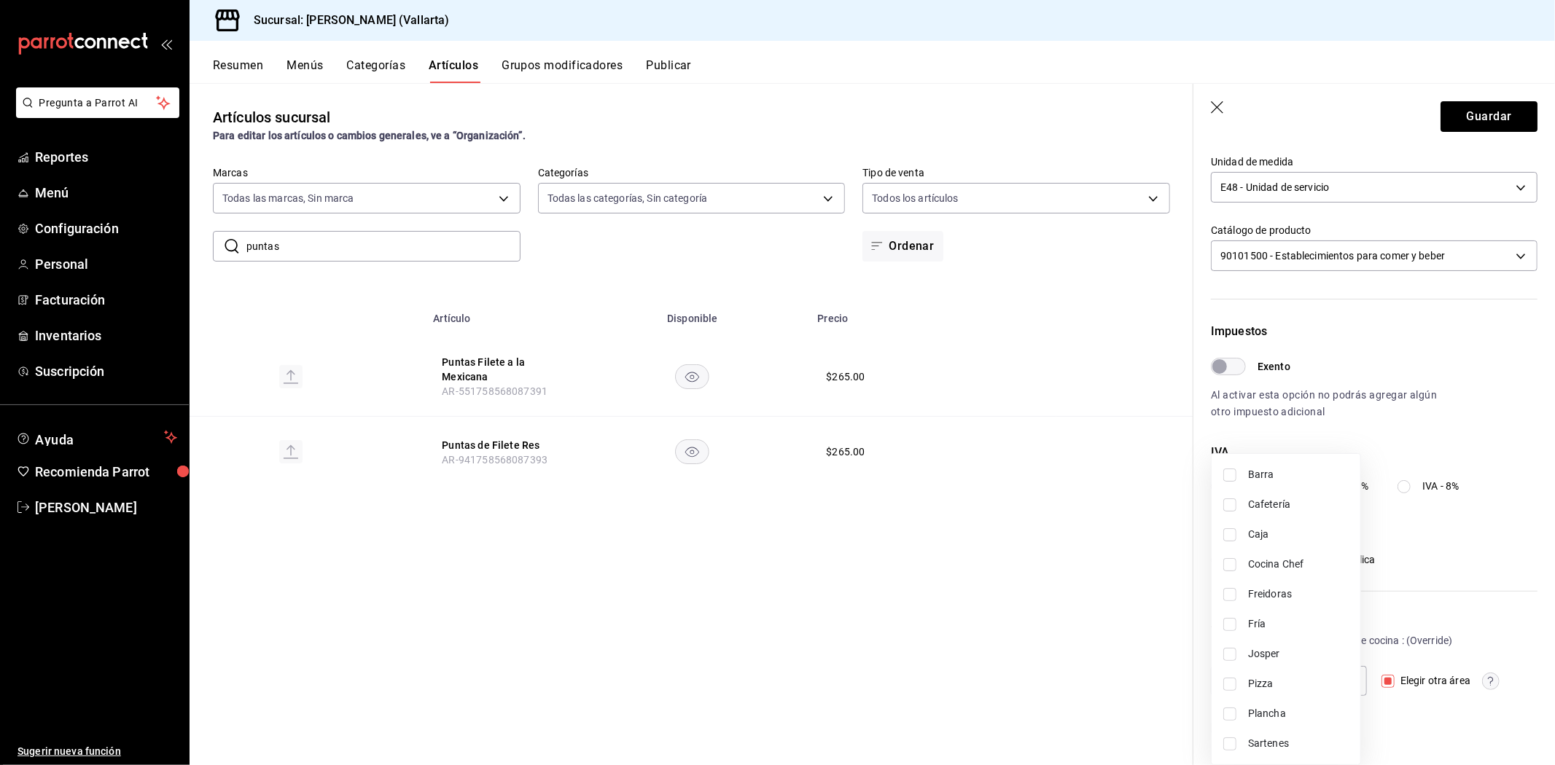
click at [1262, 741] on span "Sartenes" at bounding box center [1298, 743] width 101 height 15
type input "fbb01623-1d56-4ead-ba52-71da8e792295"
checkbox input "true"
click at [1396, 599] on div at bounding box center [777, 382] width 1555 height 765
click at [1468, 117] on button "Guardar" at bounding box center [1488, 116] width 97 height 31
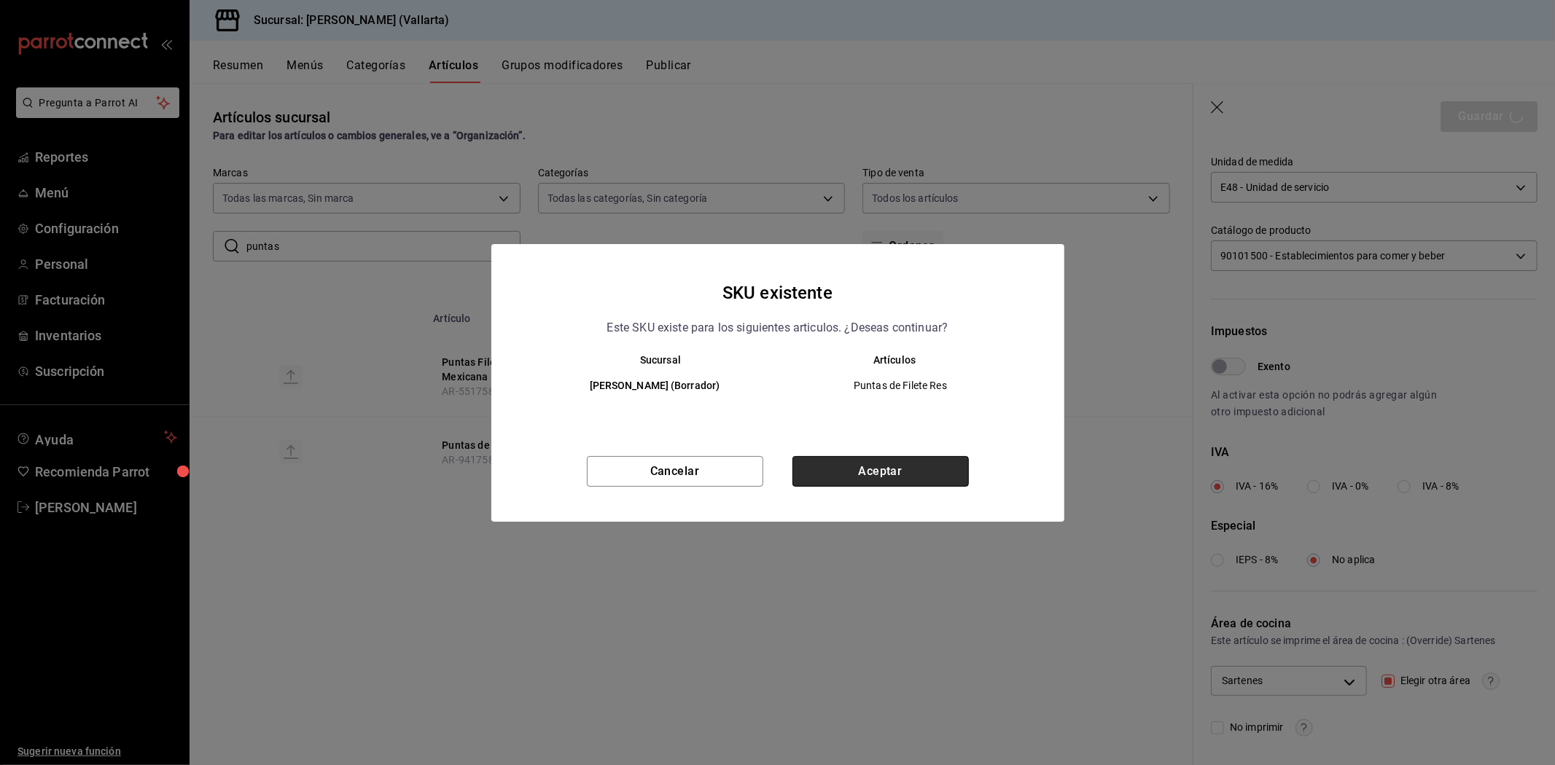
click at [938, 466] on button "Aceptar" at bounding box center [880, 471] width 176 height 31
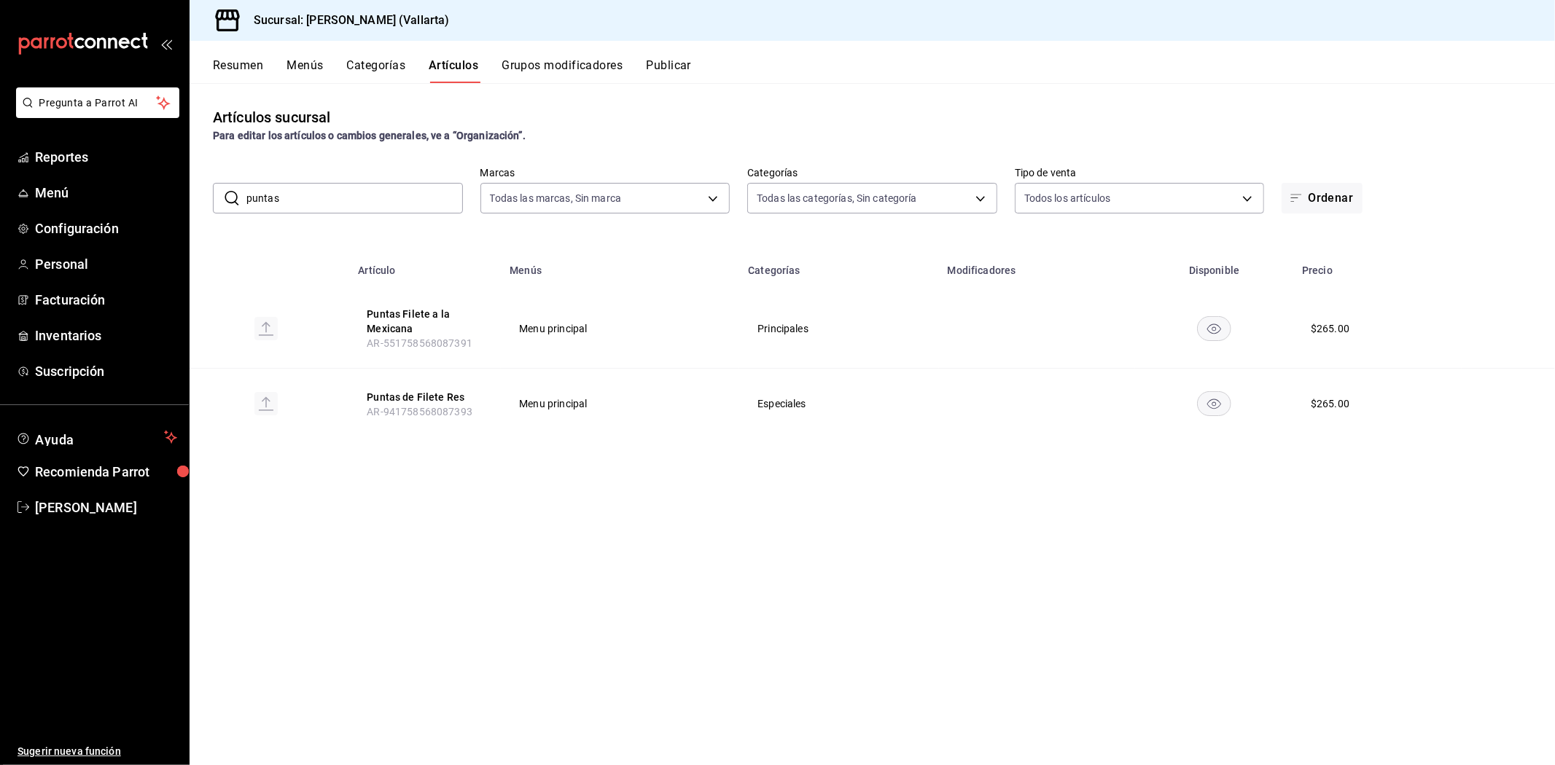
click at [295, 201] on input "puntas" at bounding box center [354, 198] width 216 height 29
type input "p"
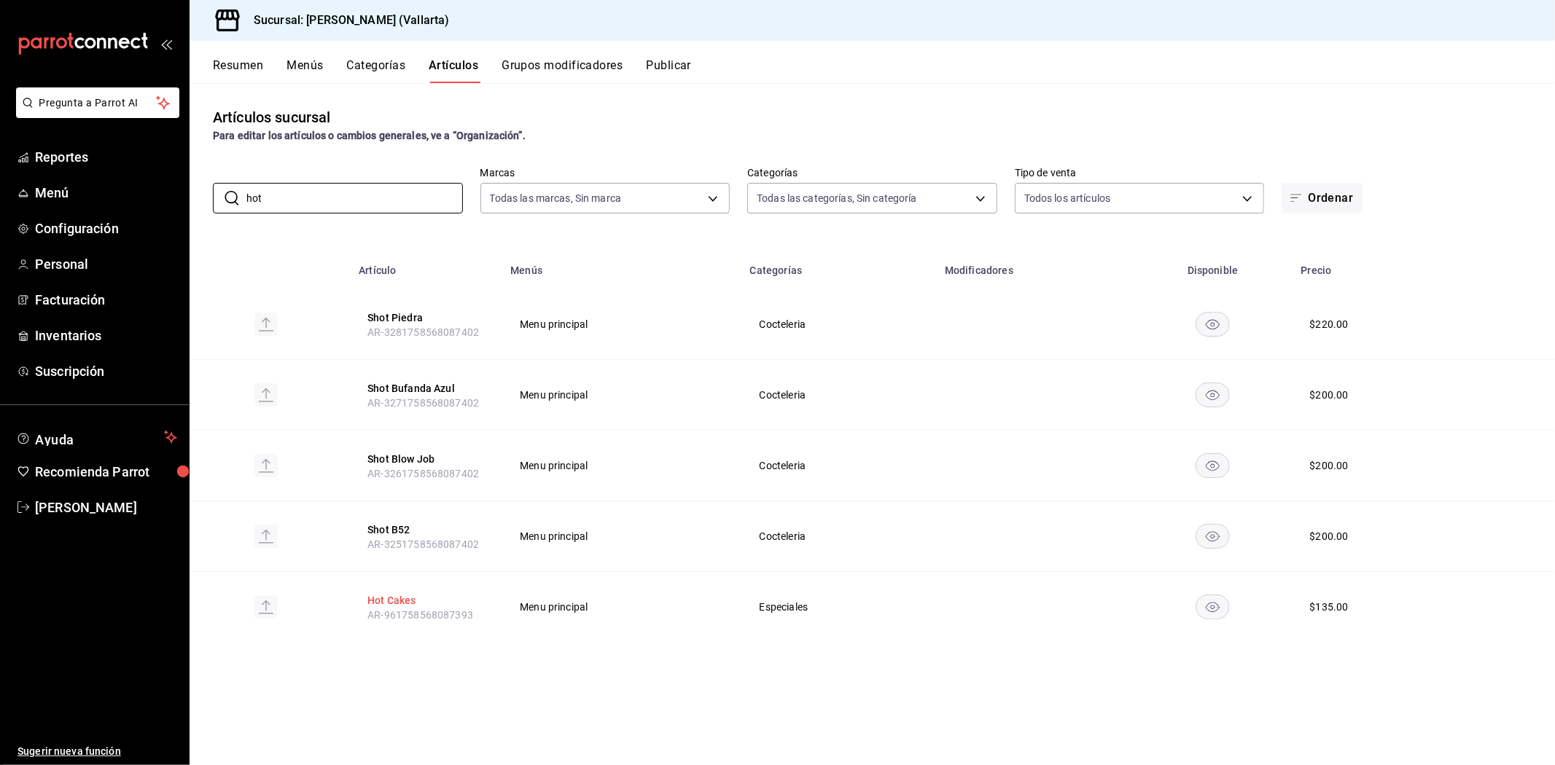
type input "hot"
click at [399, 596] on button "Hot Cakes" at bounding box center [425, 600] width 117 height 15
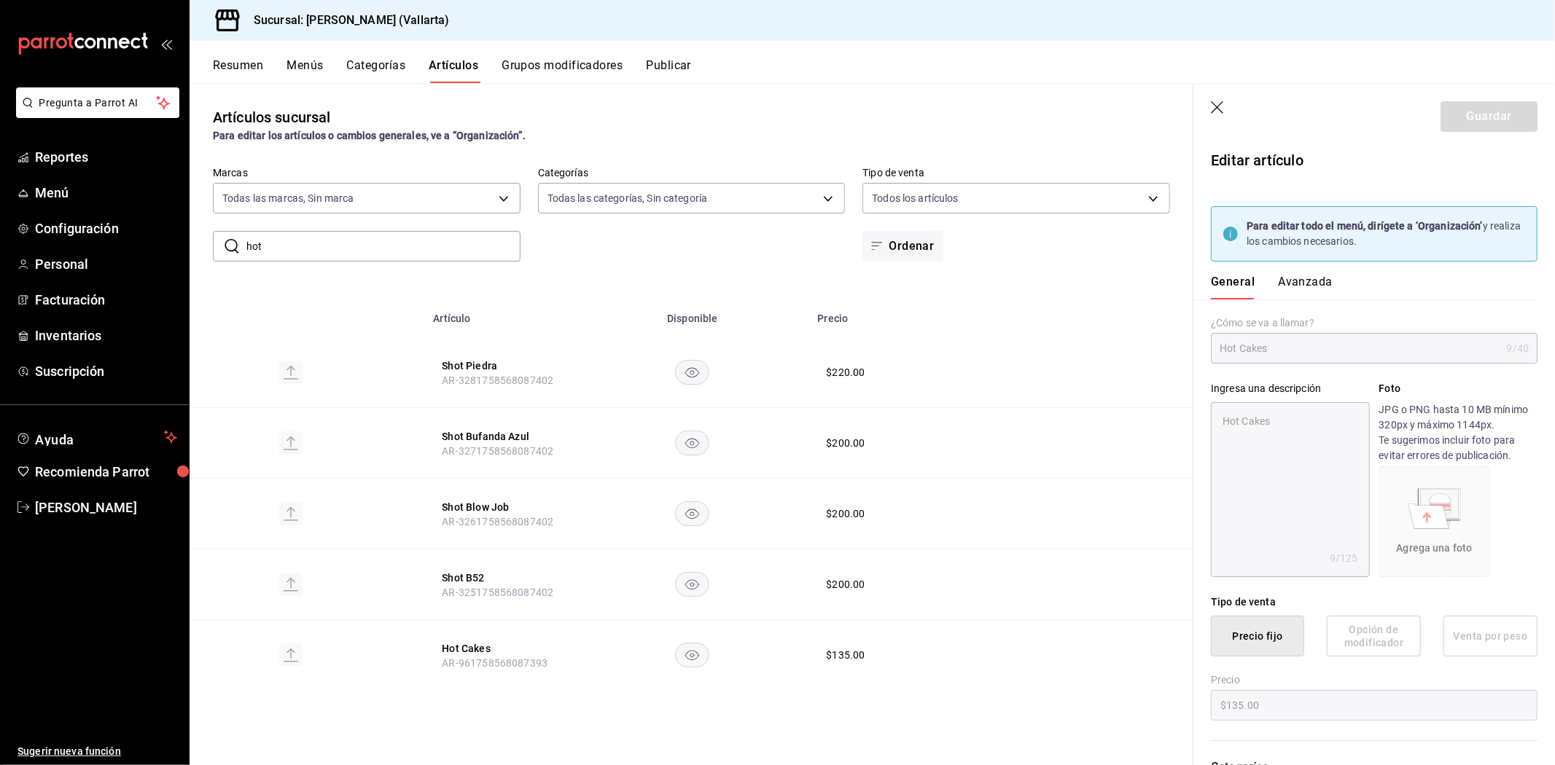
click at [1300, 278] on button "Avanzada" at bounding box center [1305, 287] width 55 height 25
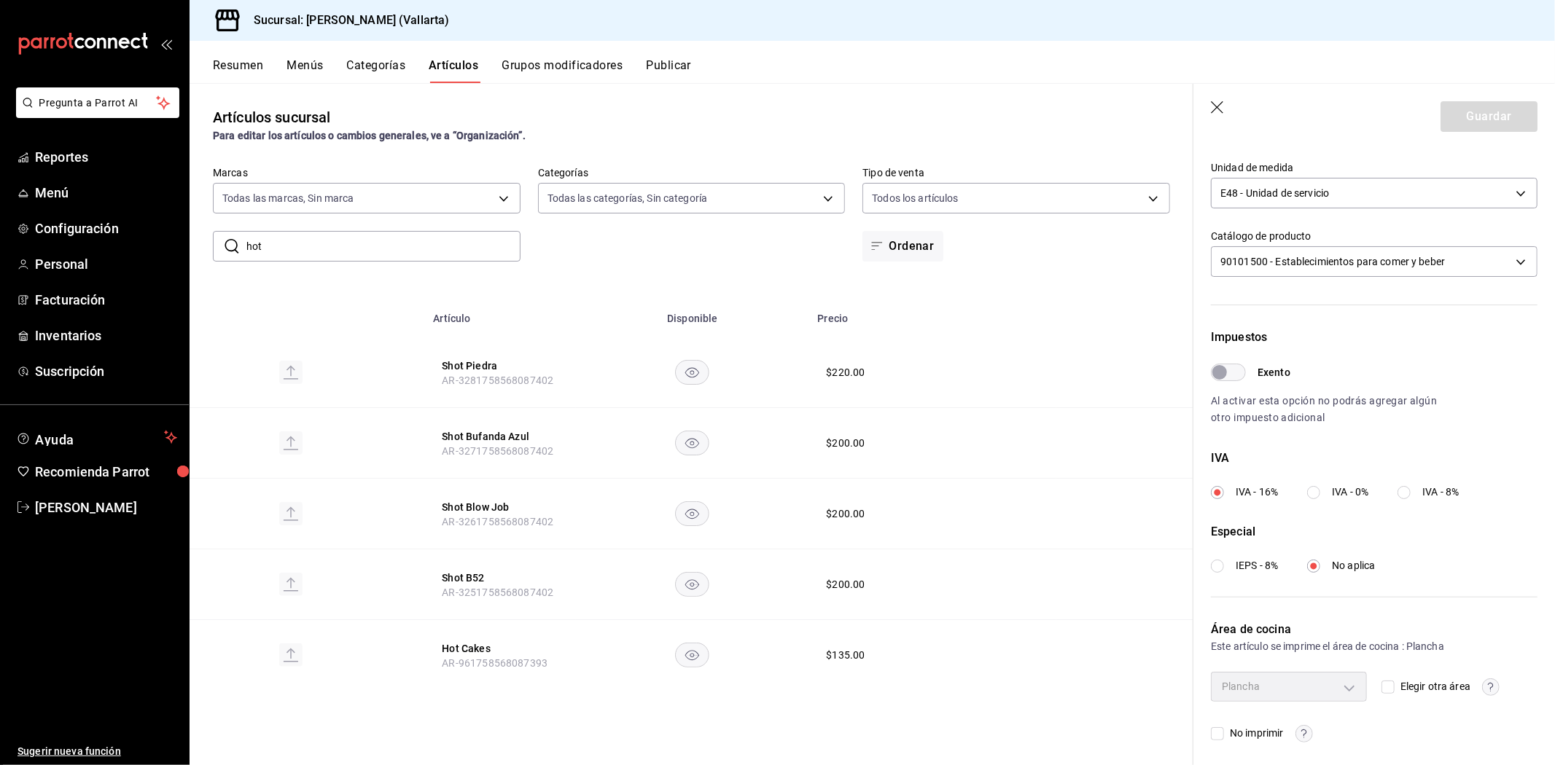
scroll to position [354, 0]
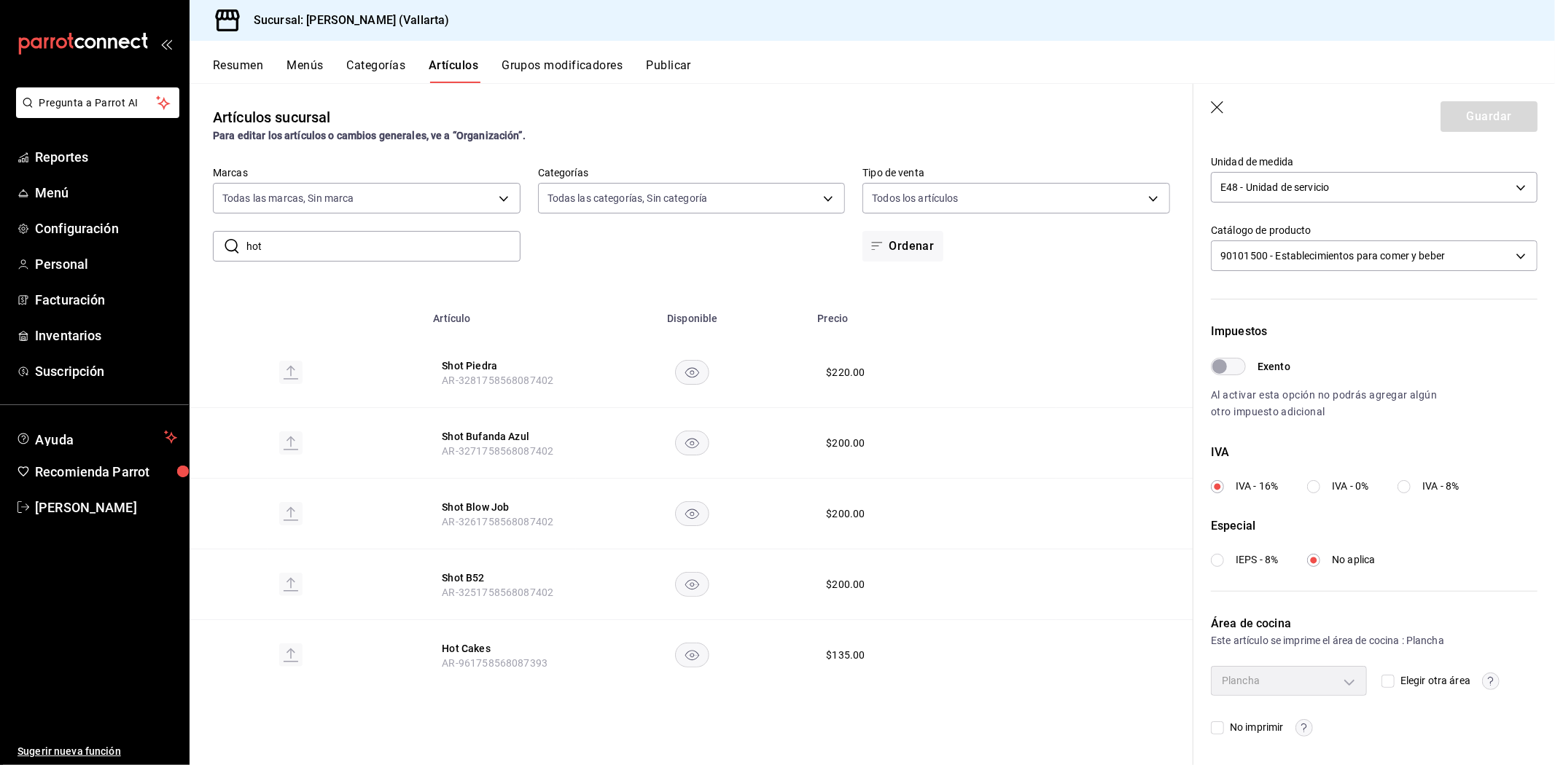
click at [1303, 687] on div "Plancha" at bounding box center [1289, 680] width 156 height 29
click at [1387, 680] on input "Elegir otra área" at bounding box center [1387, 681] width 13 height 13
checkbox input "true"
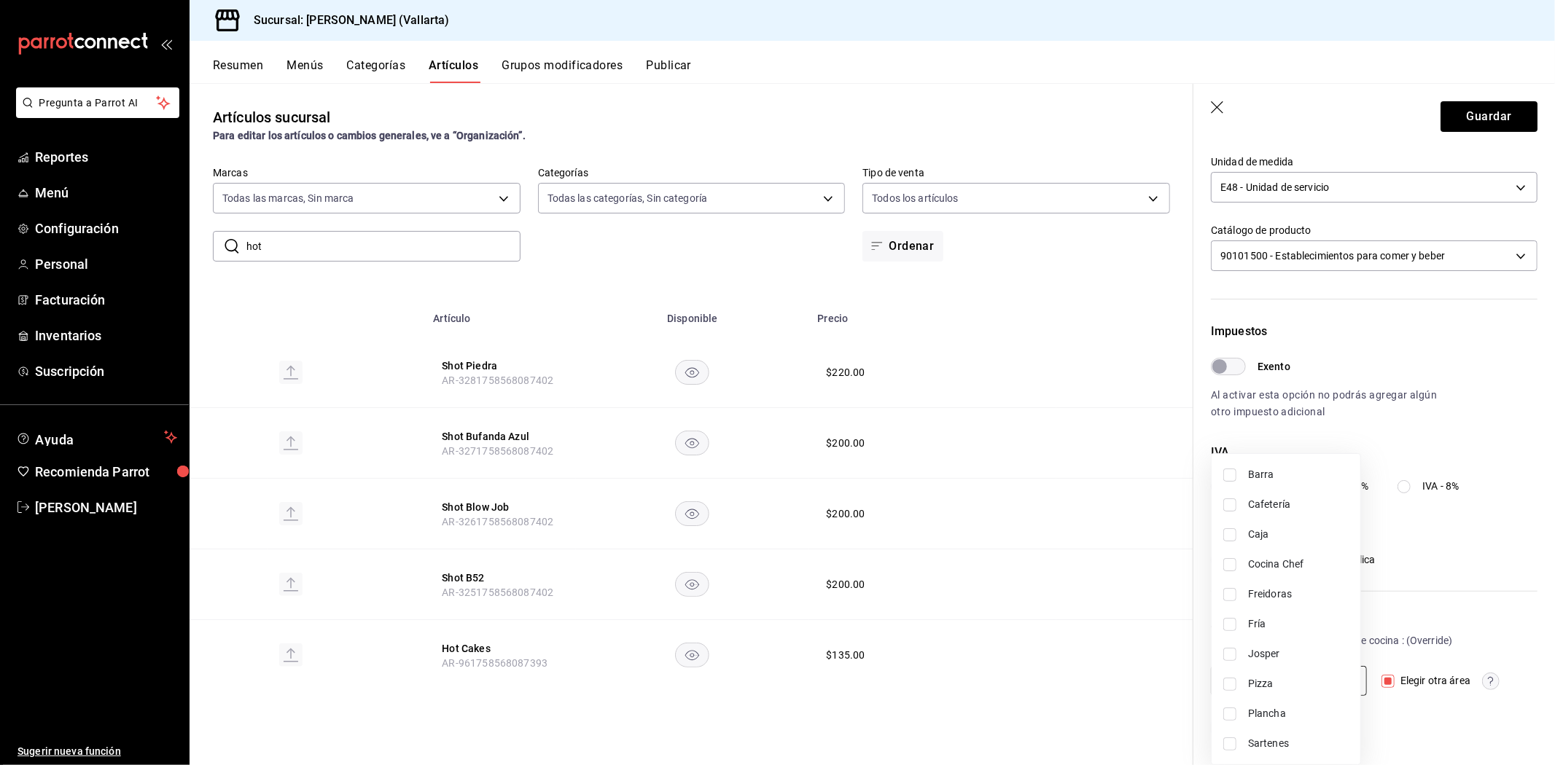
click at [1349, 679] on body "Pregunta a Parrot AI Reportes Menú Configuración Personal Facturación Inventari…" at bounding box center [777, 382] width 1555 height 765
click at [1290, 738] on span "Sartenes" at bounding box center [1298, 743] width 101 height 15
type input "fbb01623-1d56-4ead-ba52-71da8e792295"
checkbox input "true"
click at [1141, 674] on div at bounding box center [777, 382] width 1555 height 765
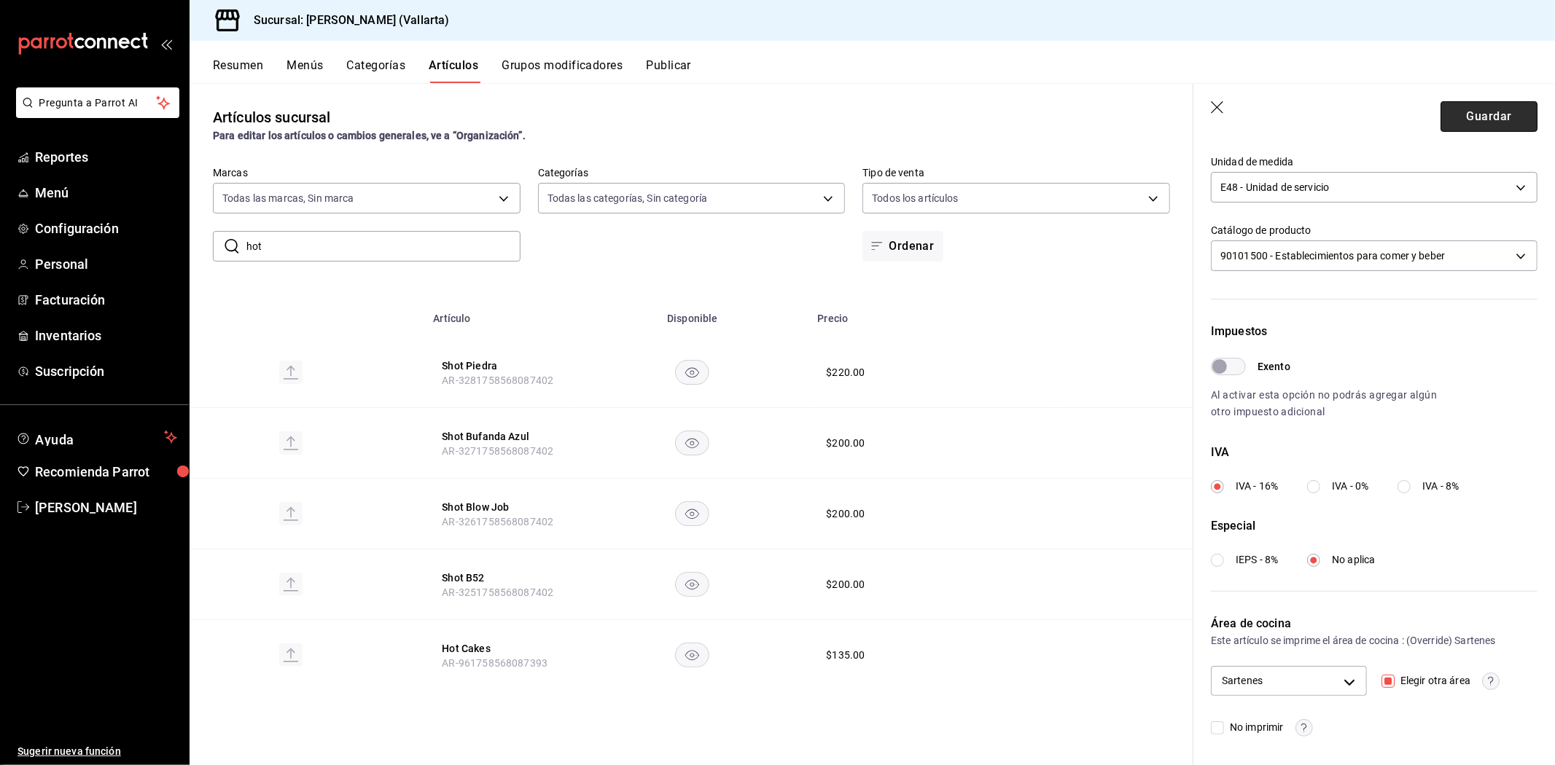
click at [1491, 115] on button "Guardar" at bounding box center [1488, 116] width 97 height 31
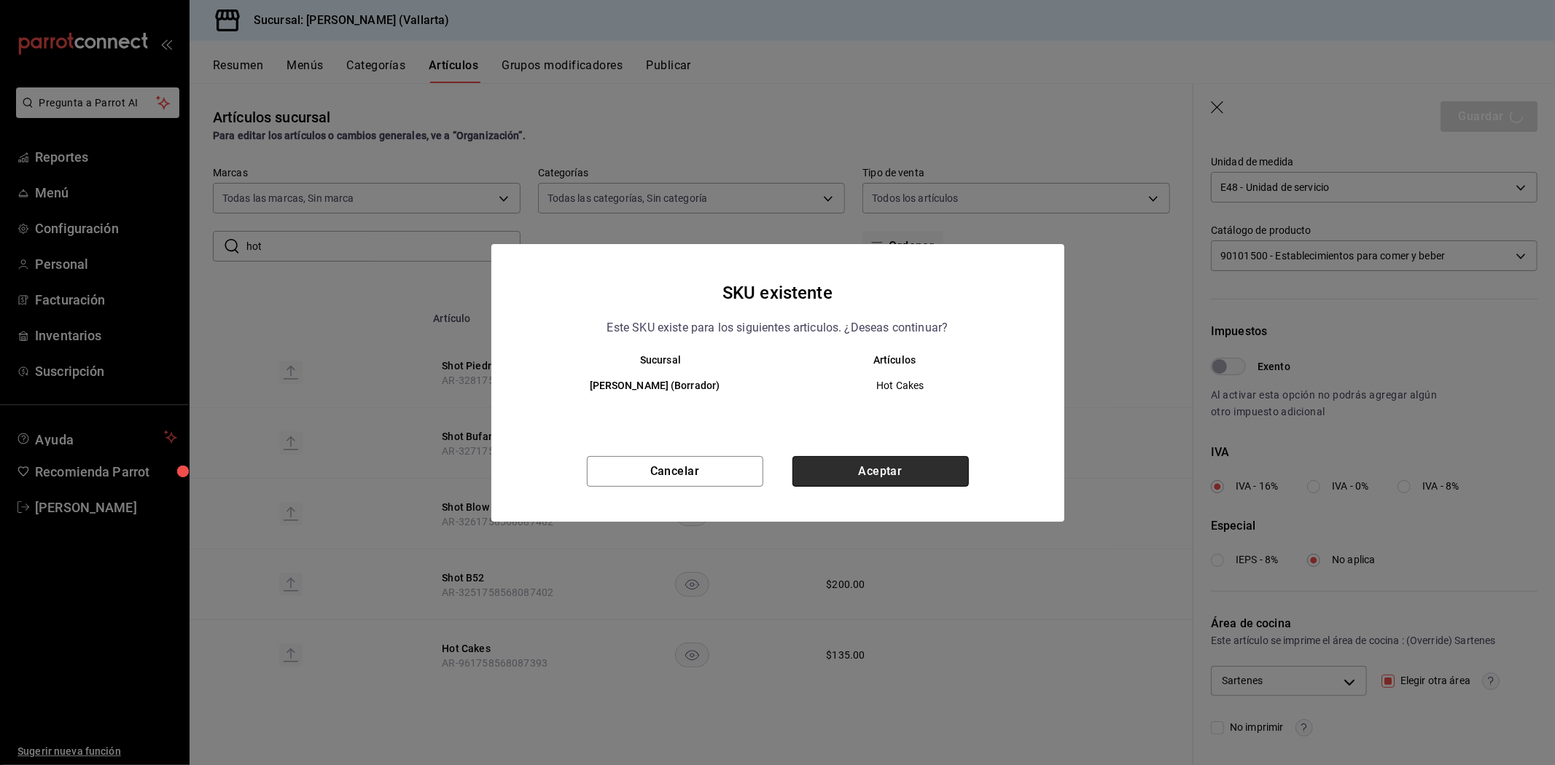
click at [916, 463] on button "Aceptar" at bounding box center [880, 471] width 176 height 31
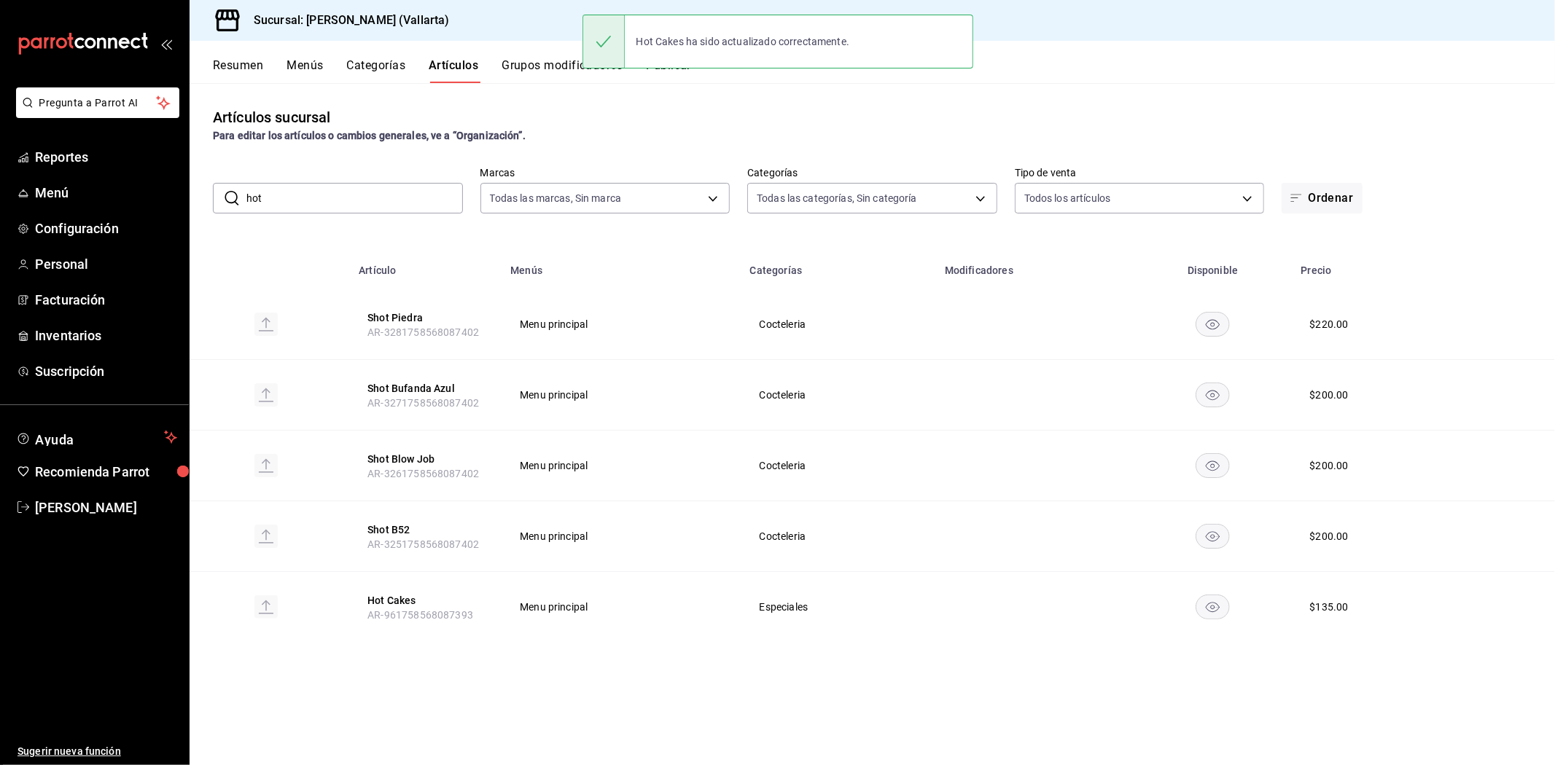
click at [399, 198] on input "hot" at bounding box center [354, 198] width 216 height 29
type input "h"
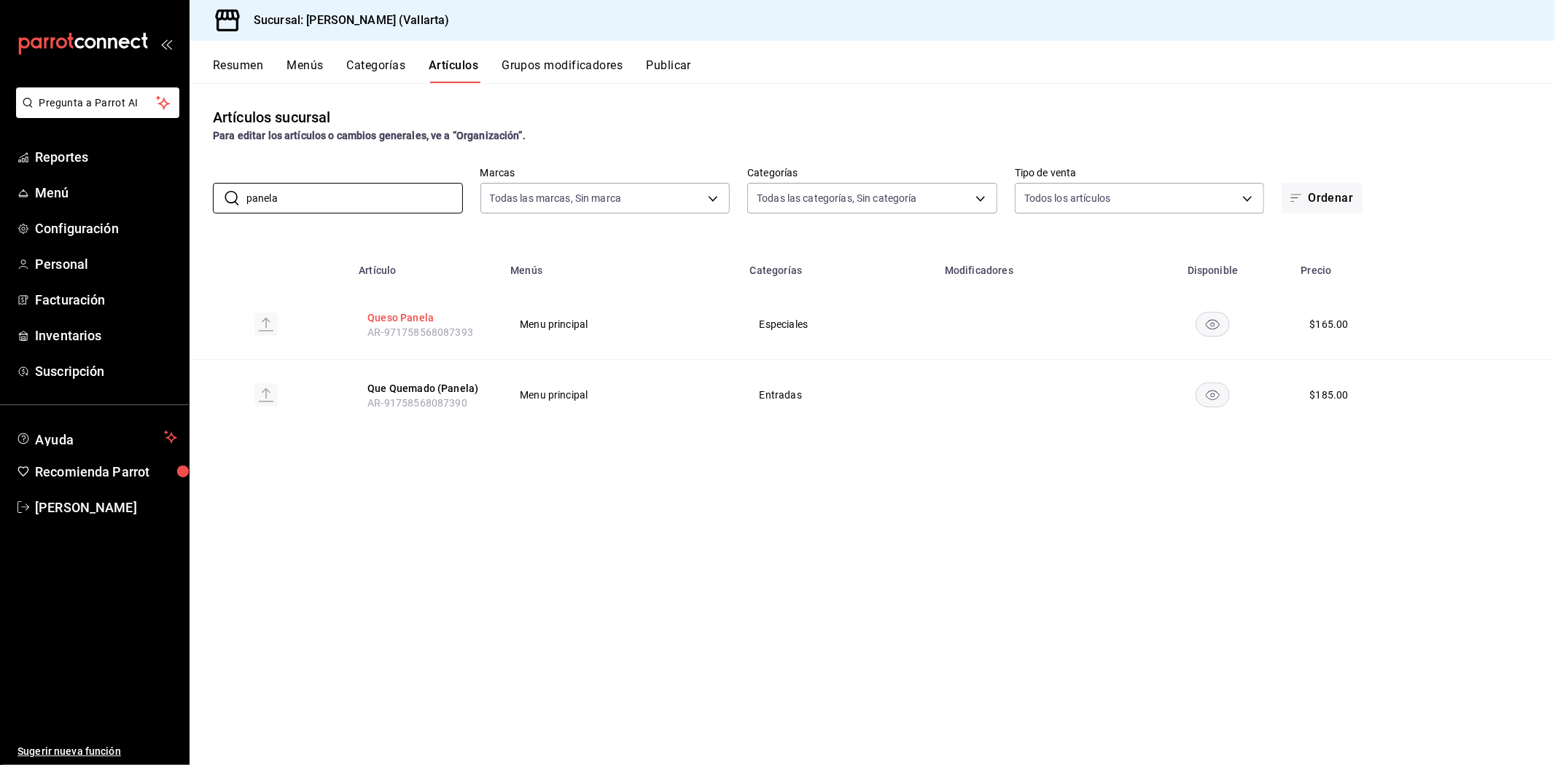
type input "panela"
click at [410, 312] on button "Queso Panela" at bounding box center [425, 318] width 117 height 15
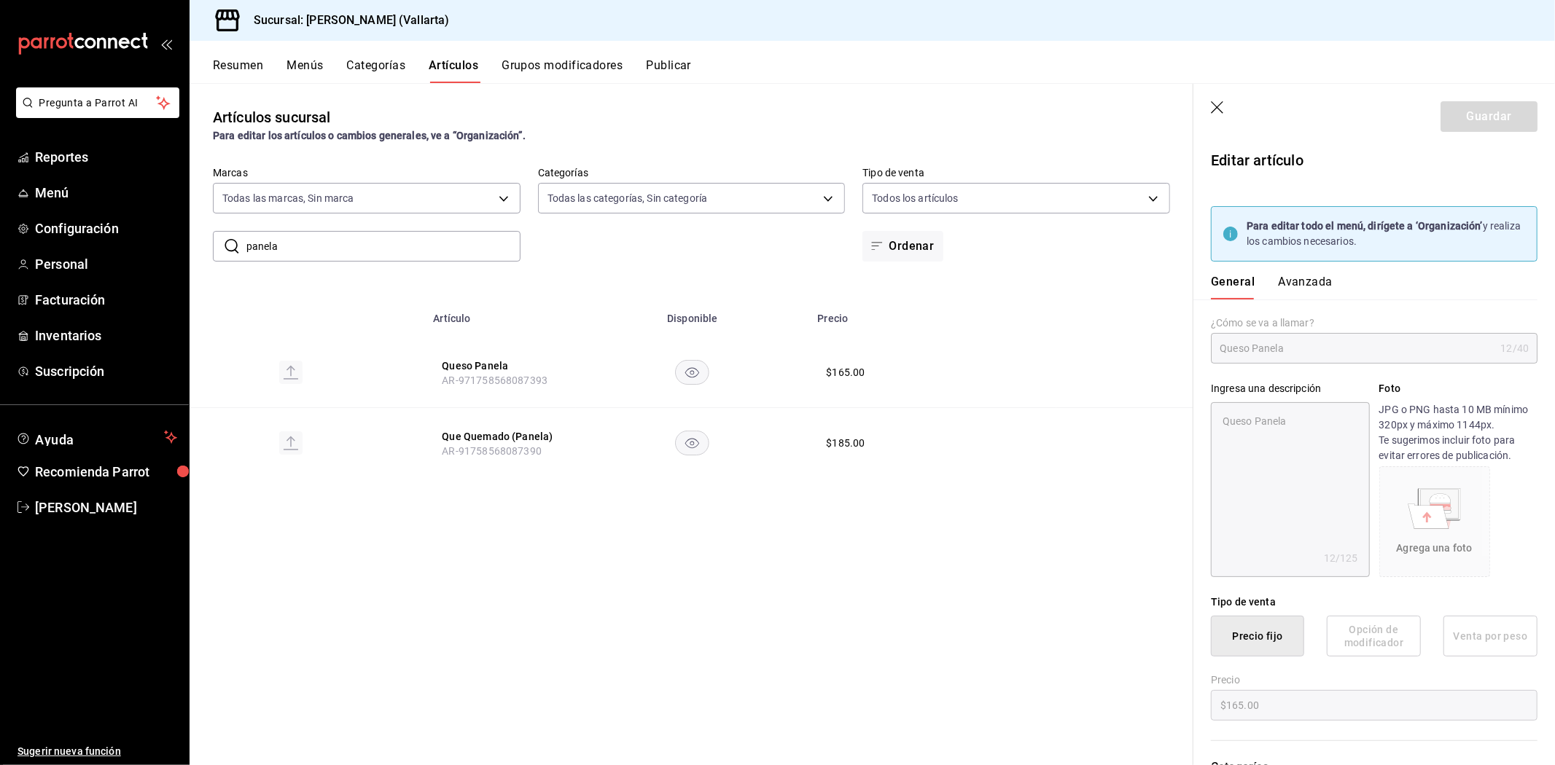
click at [1291, 279] on button "Avanzada" at bounding box center [1305, 287] width 55 height 25
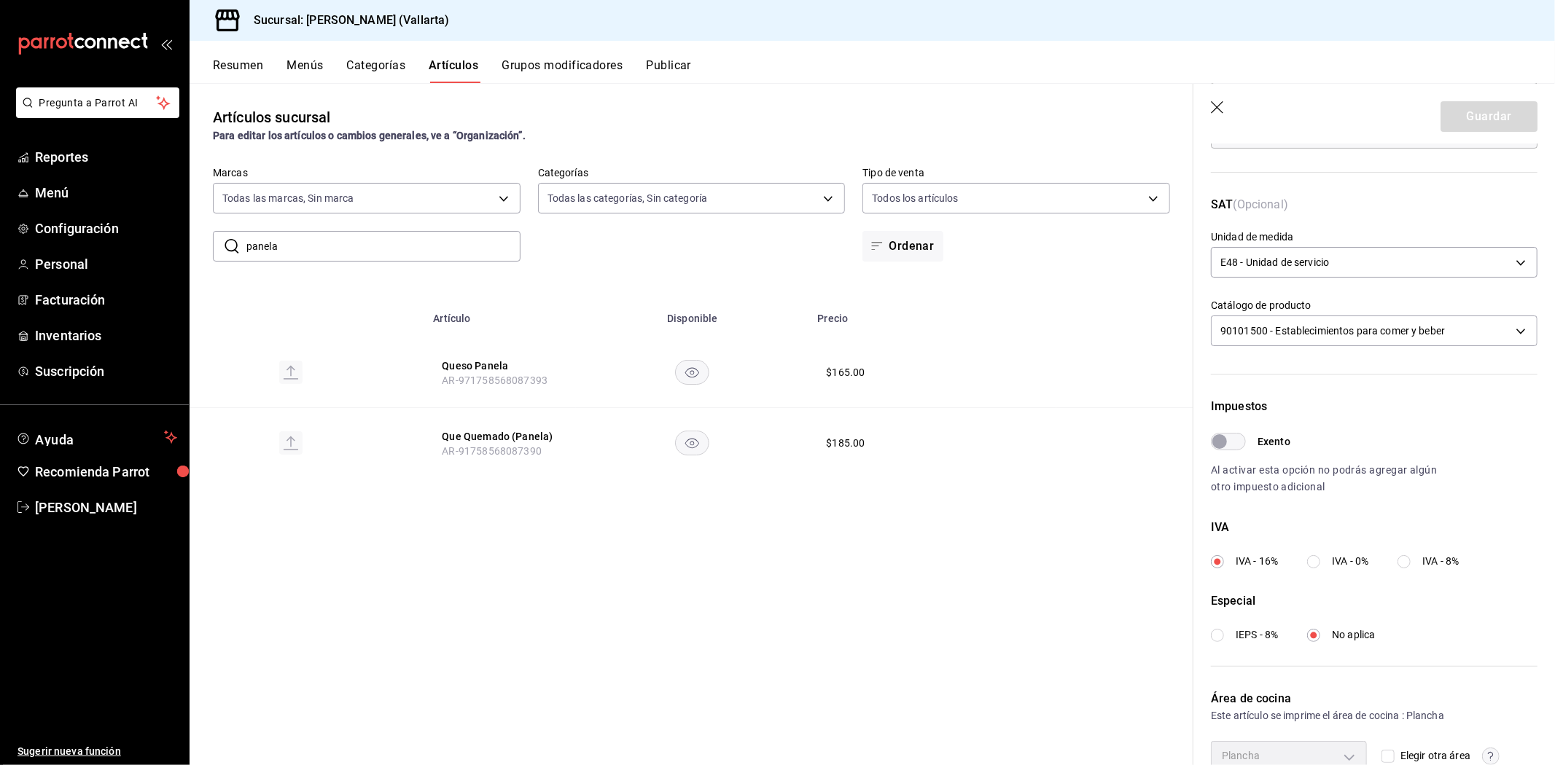
scroll to position [354, 0]
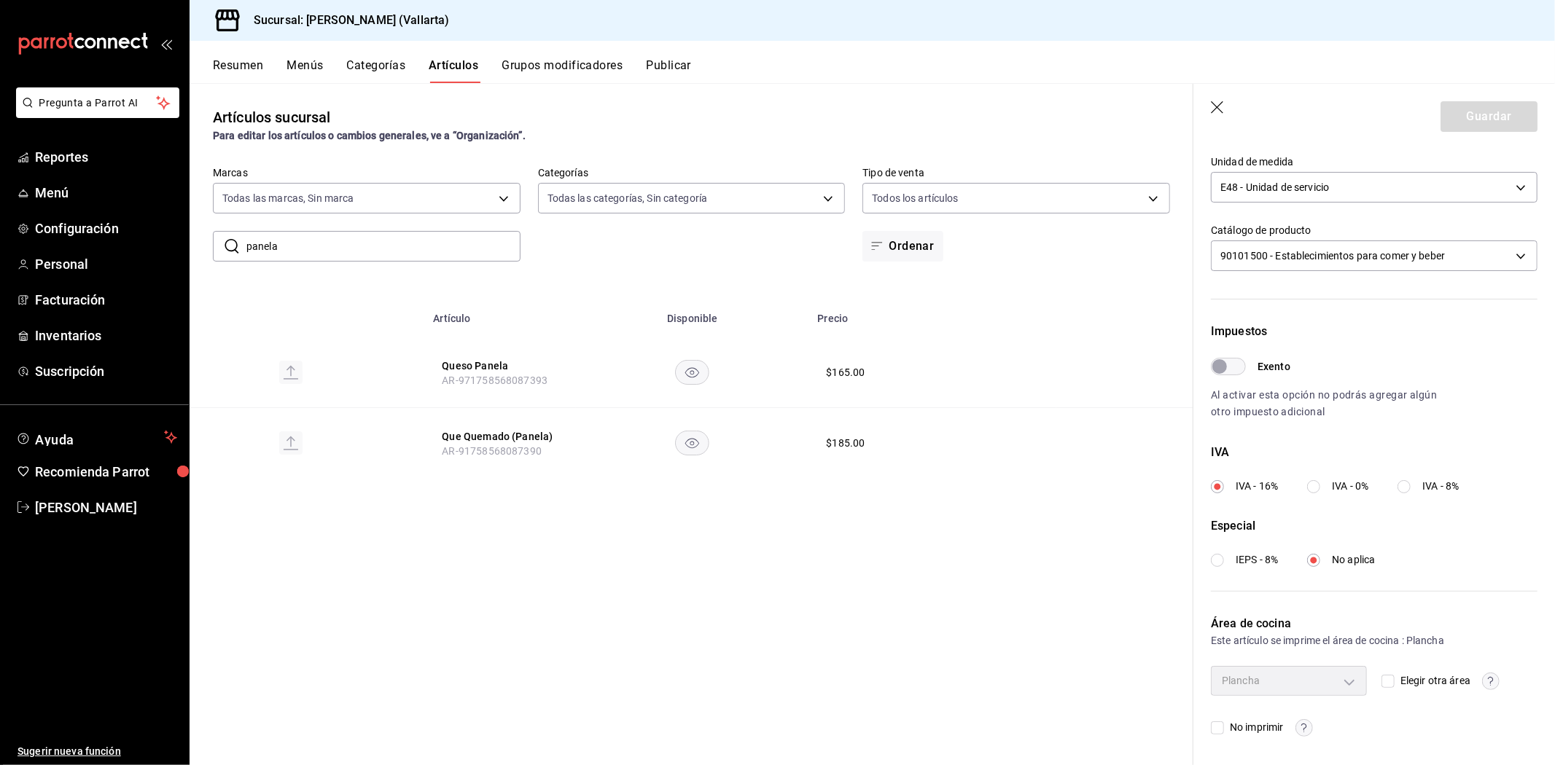
click at [1394, 679] on span "Elegir otra área" at bounding box center [1432, 680] width 76 height 15
click at [1390, 679] on input "Elegir otra área" at bounding box center [1387, 681] width 13 height 13
checkbox input "true"
click at [1336, 690] on body "Pregunta a Parrot AI Reportes Menú Configuración Personal Facturación Inventari…" at bounding box center [777, 382] width 1555 height 765
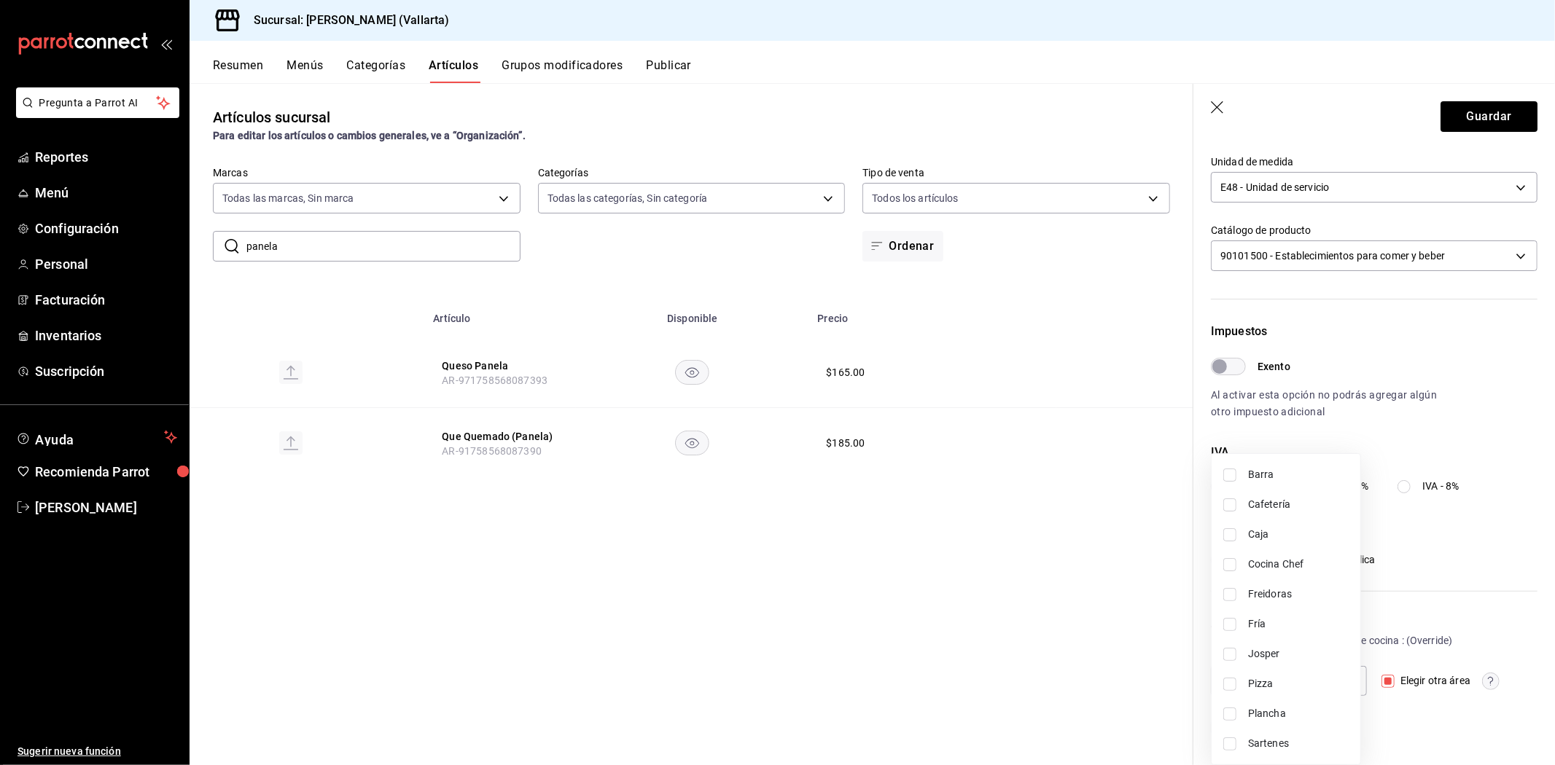
click at [1277, 738] on span "Sartenes" at bounding box center [1298, 743] width 101 height 15
type input "fbb01623-1d56-4ead-ba52-71da8e792295"
checkbox input "true"
click at [1128, 665] on div at bounding box center [777, 382] width 1555 height 765
click at [470, 359] on button "Queso Panela" at bounding box center [500, 366] width 117 height 15
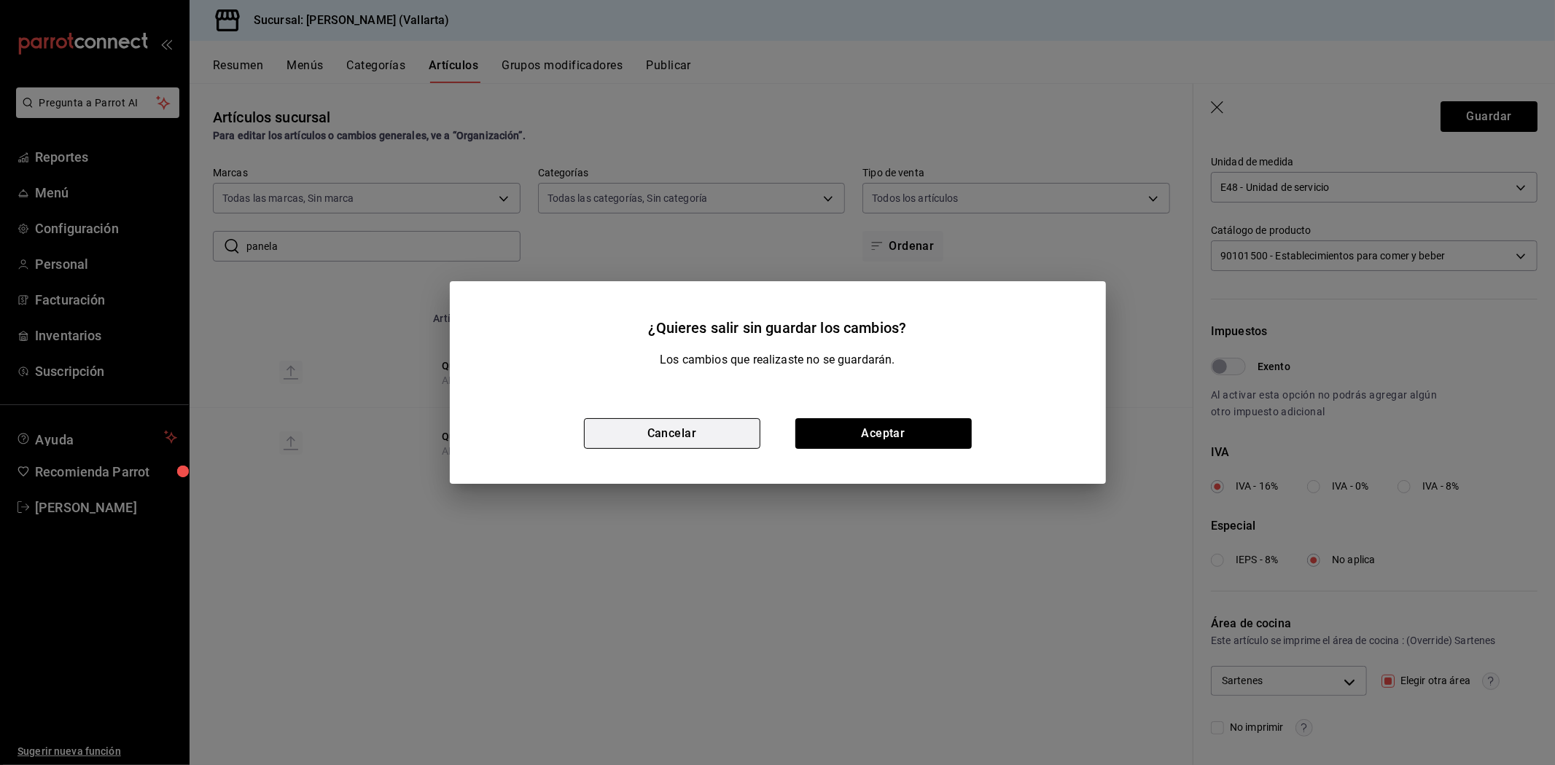
click at [702, 437] on button "Cancelar" at bounding box center [672, 433] width 176 height 31
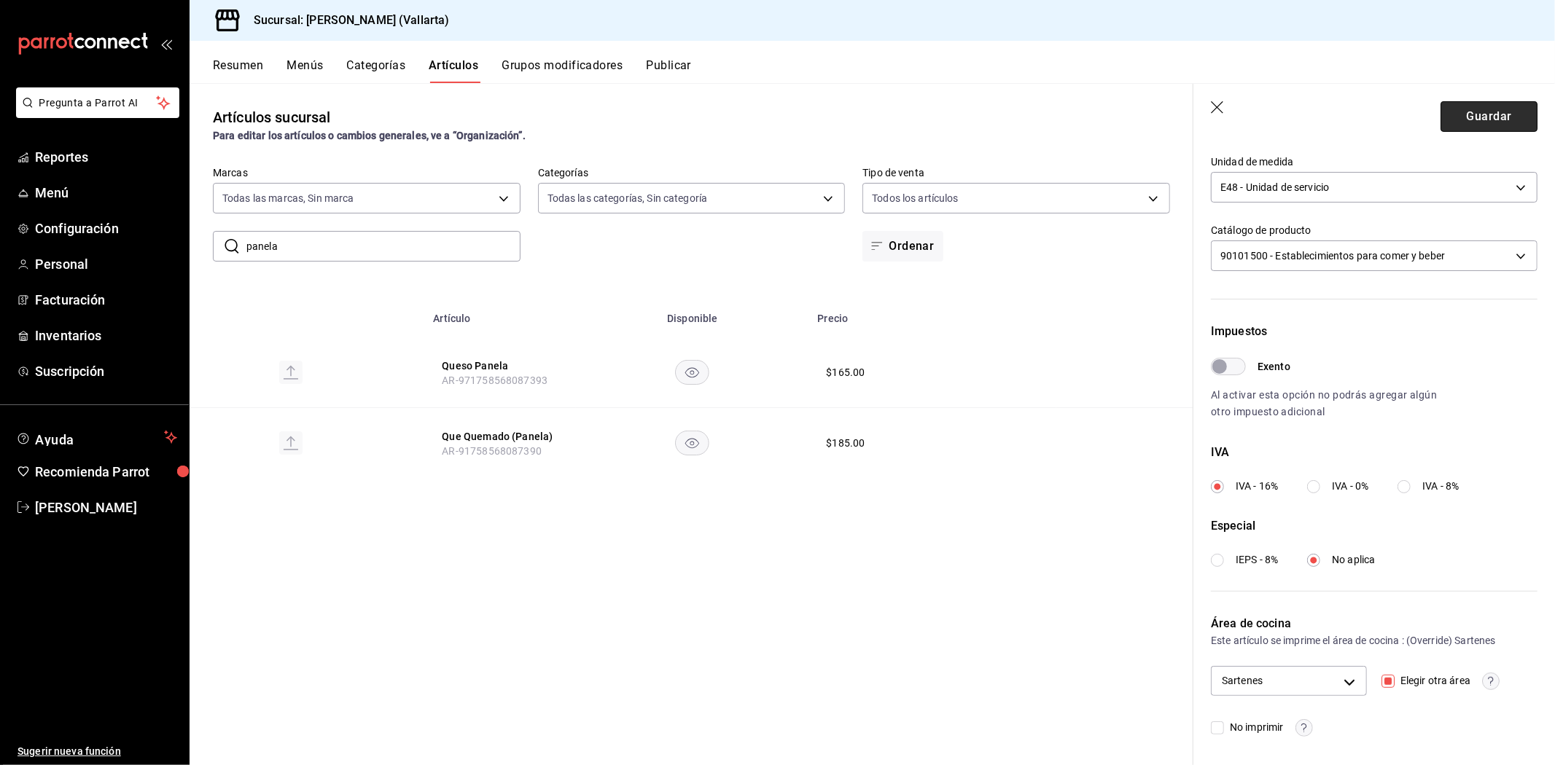
click at [1474, 119] on button "Guardar" at bounding box center [1488, 116] width 97 height 31
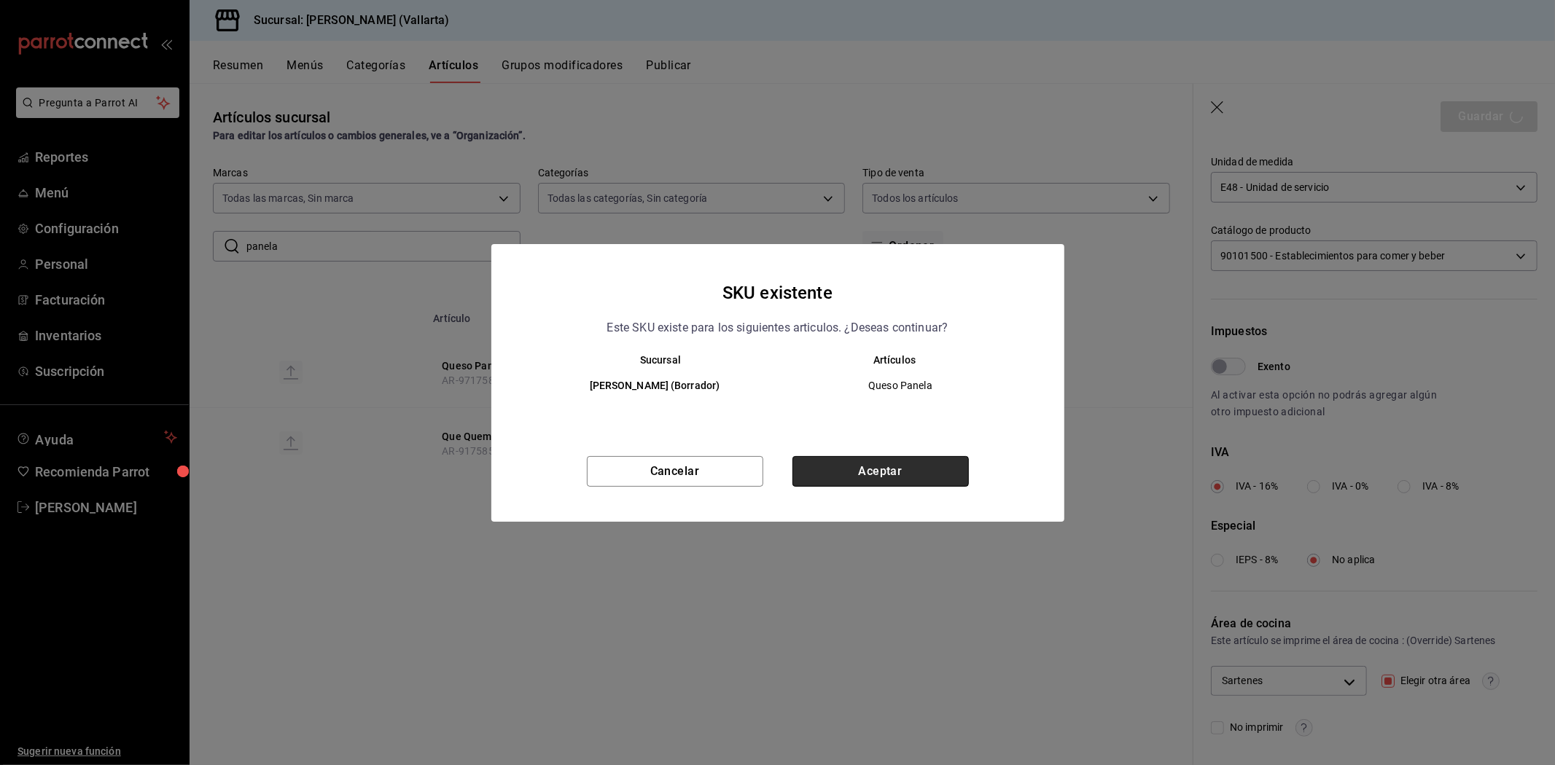
click at [915, 464] on button "Aceptar" at bounding box center [880, 471] width 176 height 31
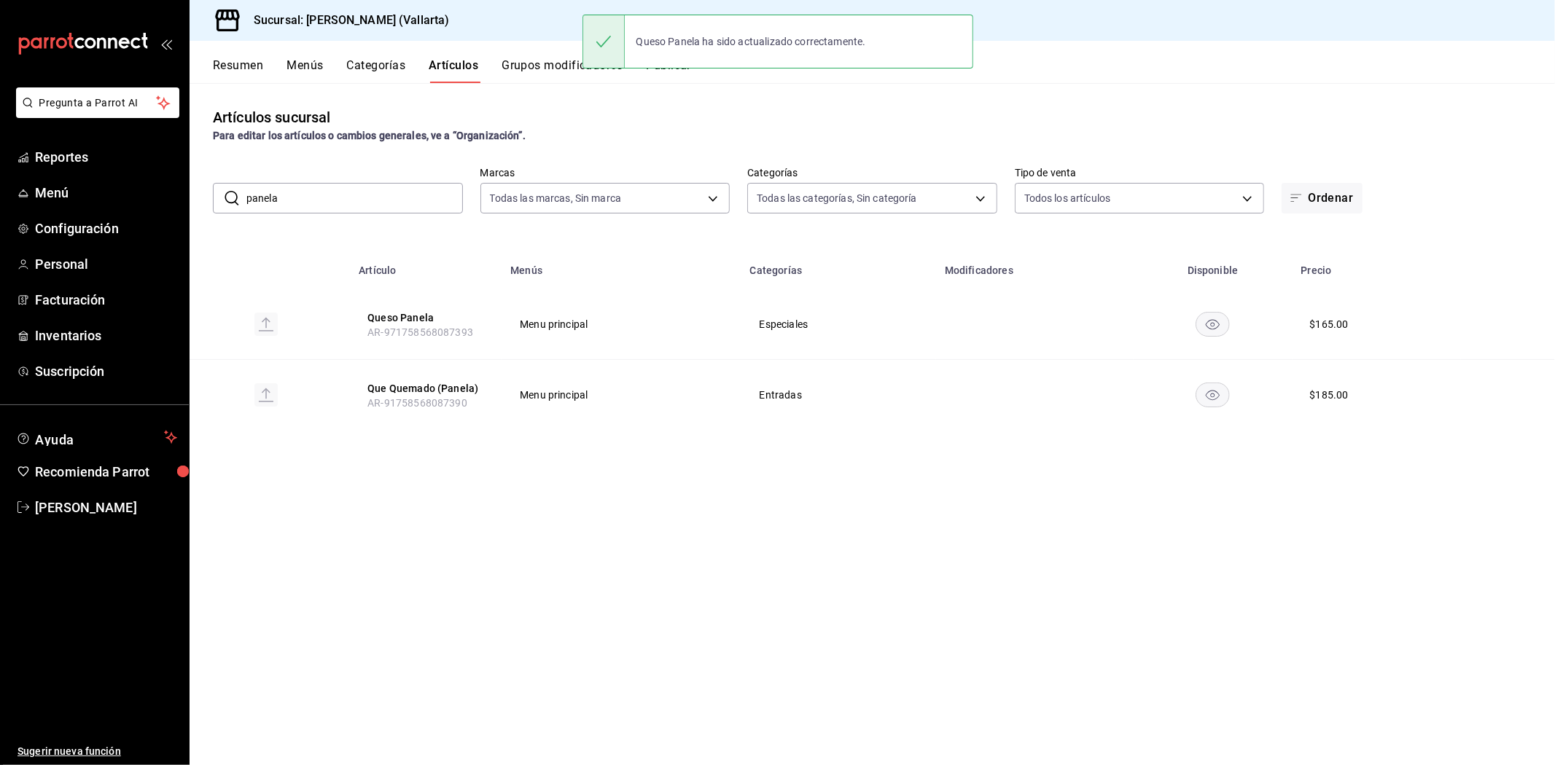
click at [409, 306] on th "Queso Panela AR-971758568087393" at bounding box center [426, 324] width 152 height 71
click at [403, 315] on button "Queso Panela" at bounding box center [425, 318] width 117 height 15
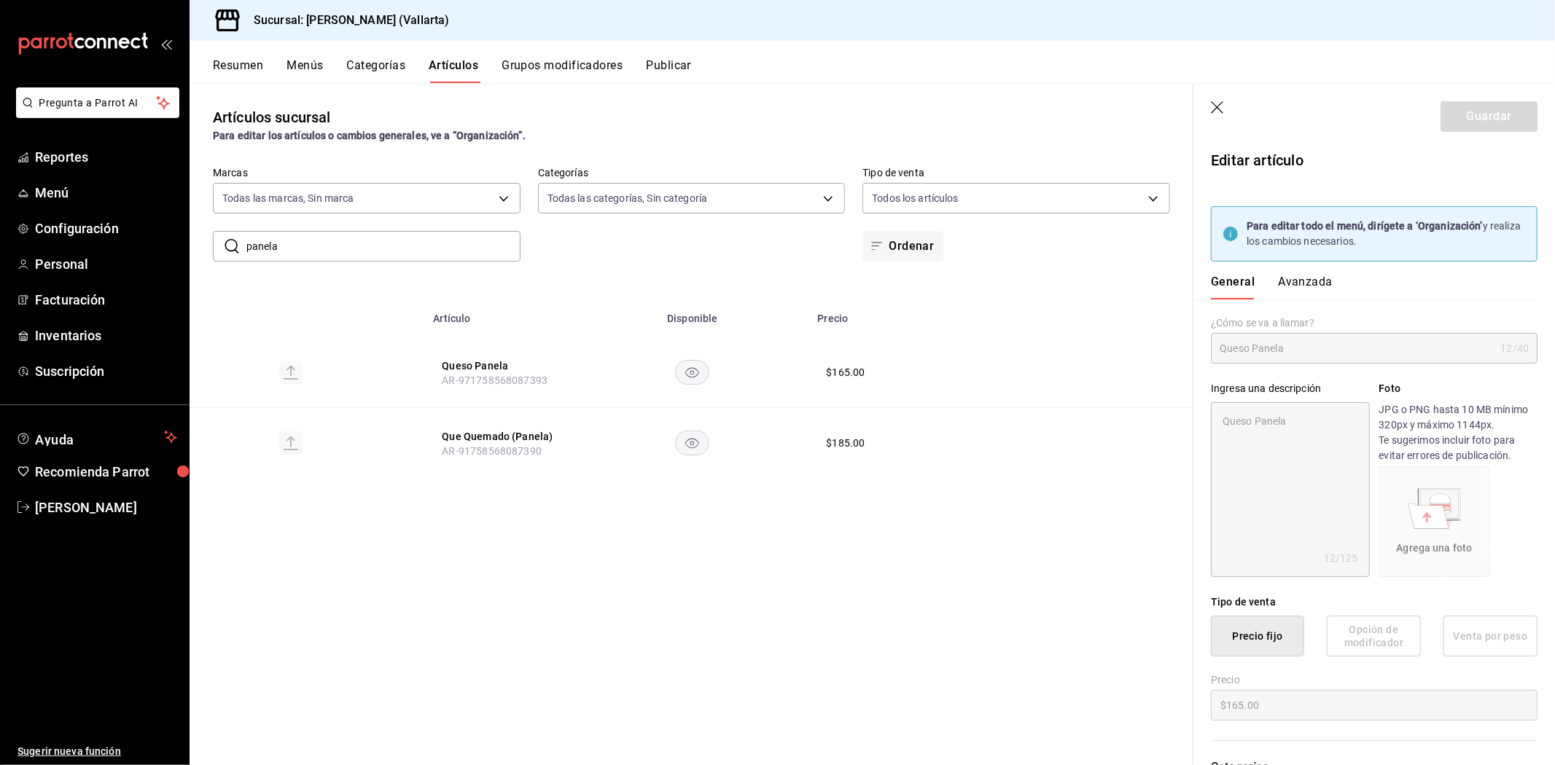
click at [1284, 279] on button "Avanzada" at bounding box center [1305, 287] width 55 height 25
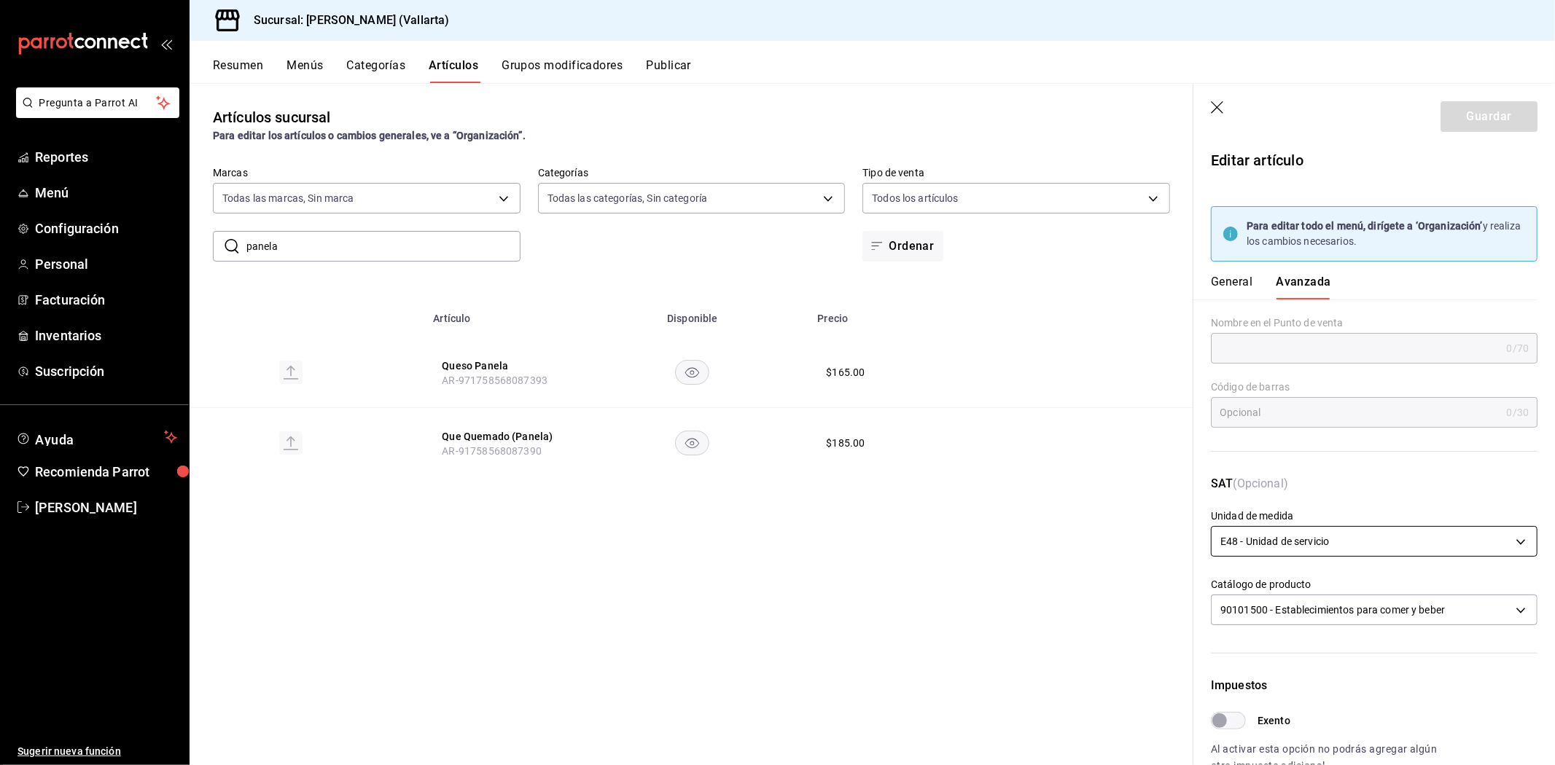
scroll to position [354, 0]
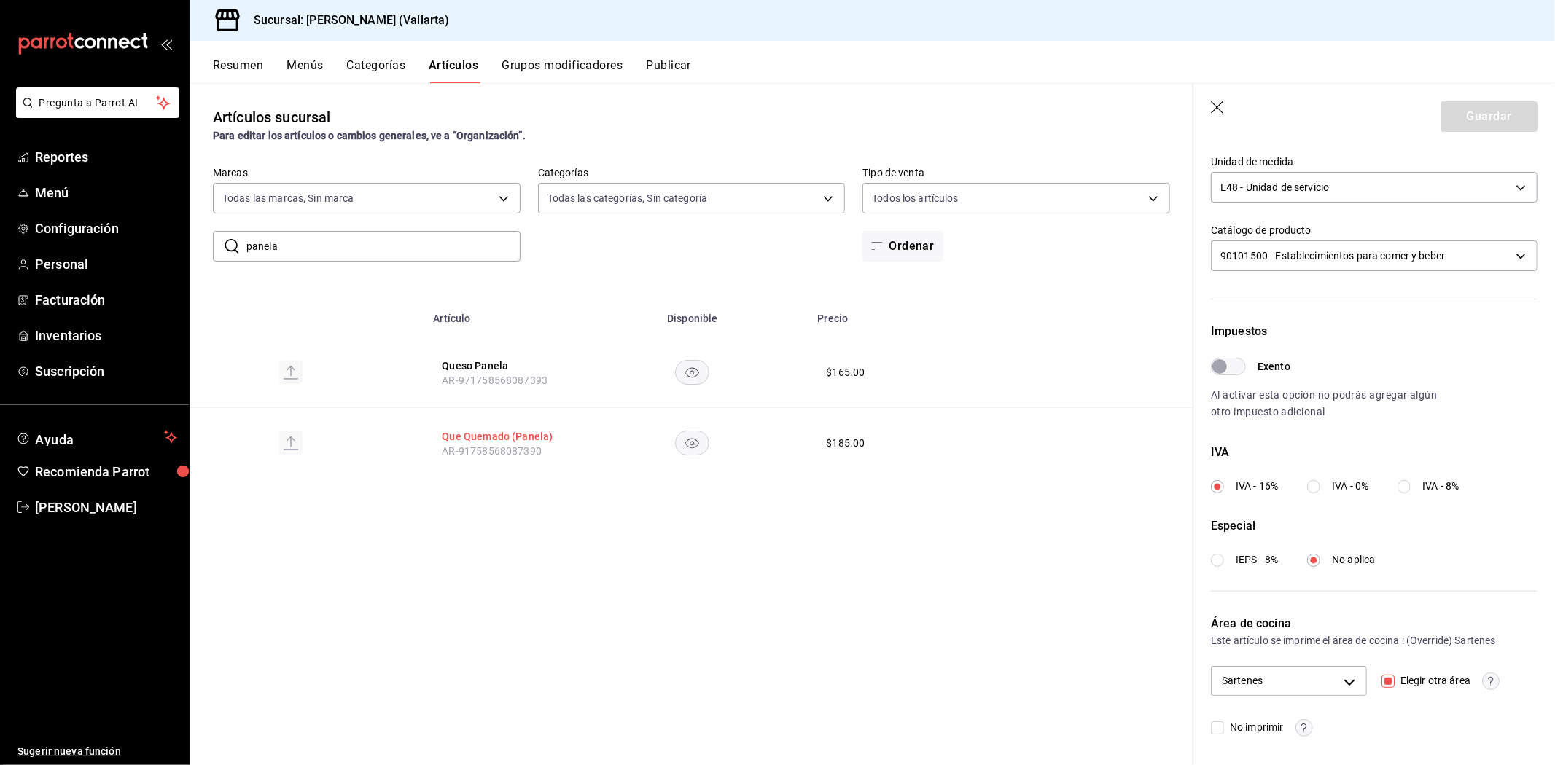
click at [523, 431] on button "Que Quemado (Panela)" at bounding box center [500, 436] width 117 height 15
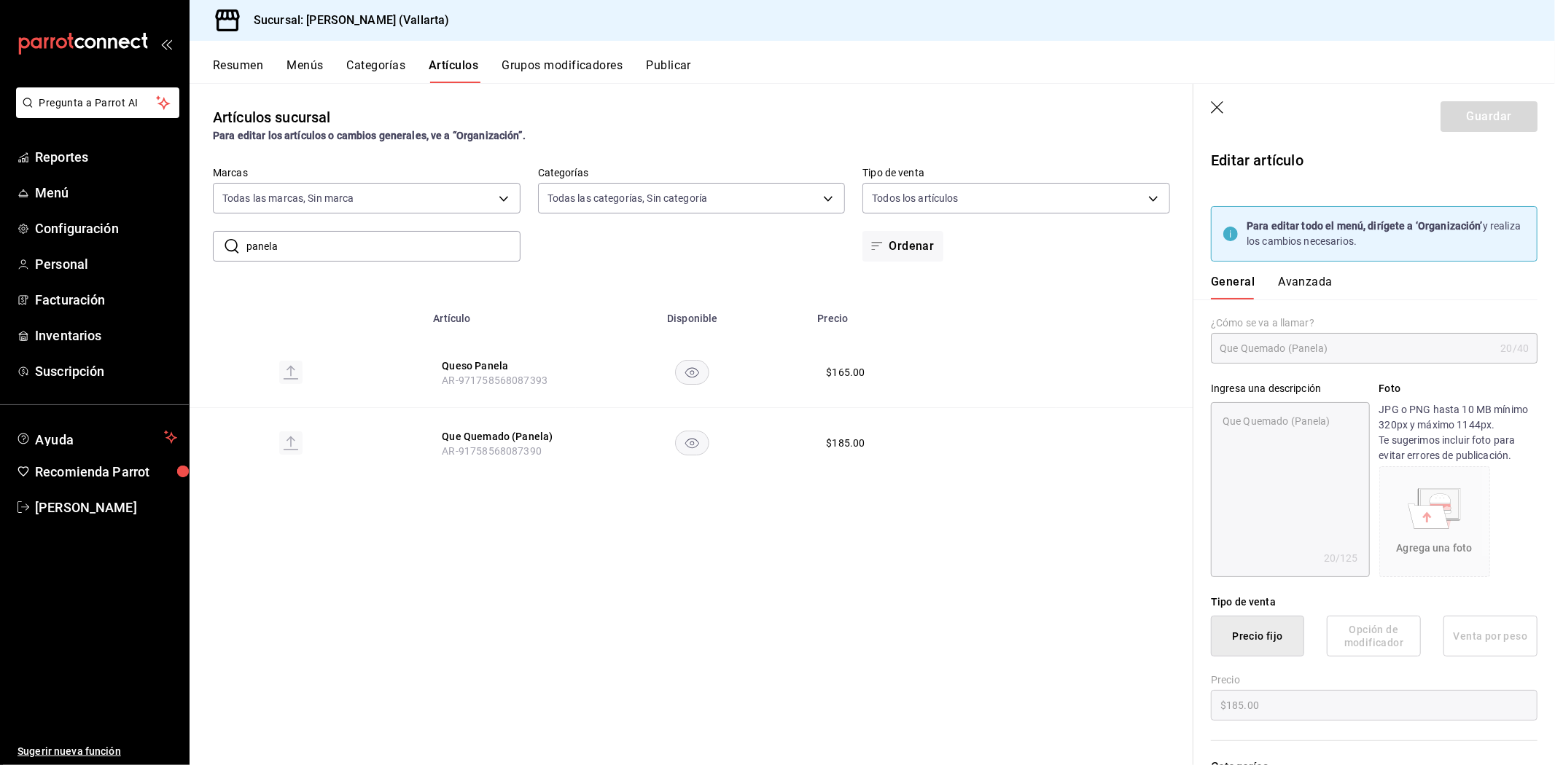
click at [1312, 285] on button "Avanzada" at bounding box center [1305, 287] width 55 height 25
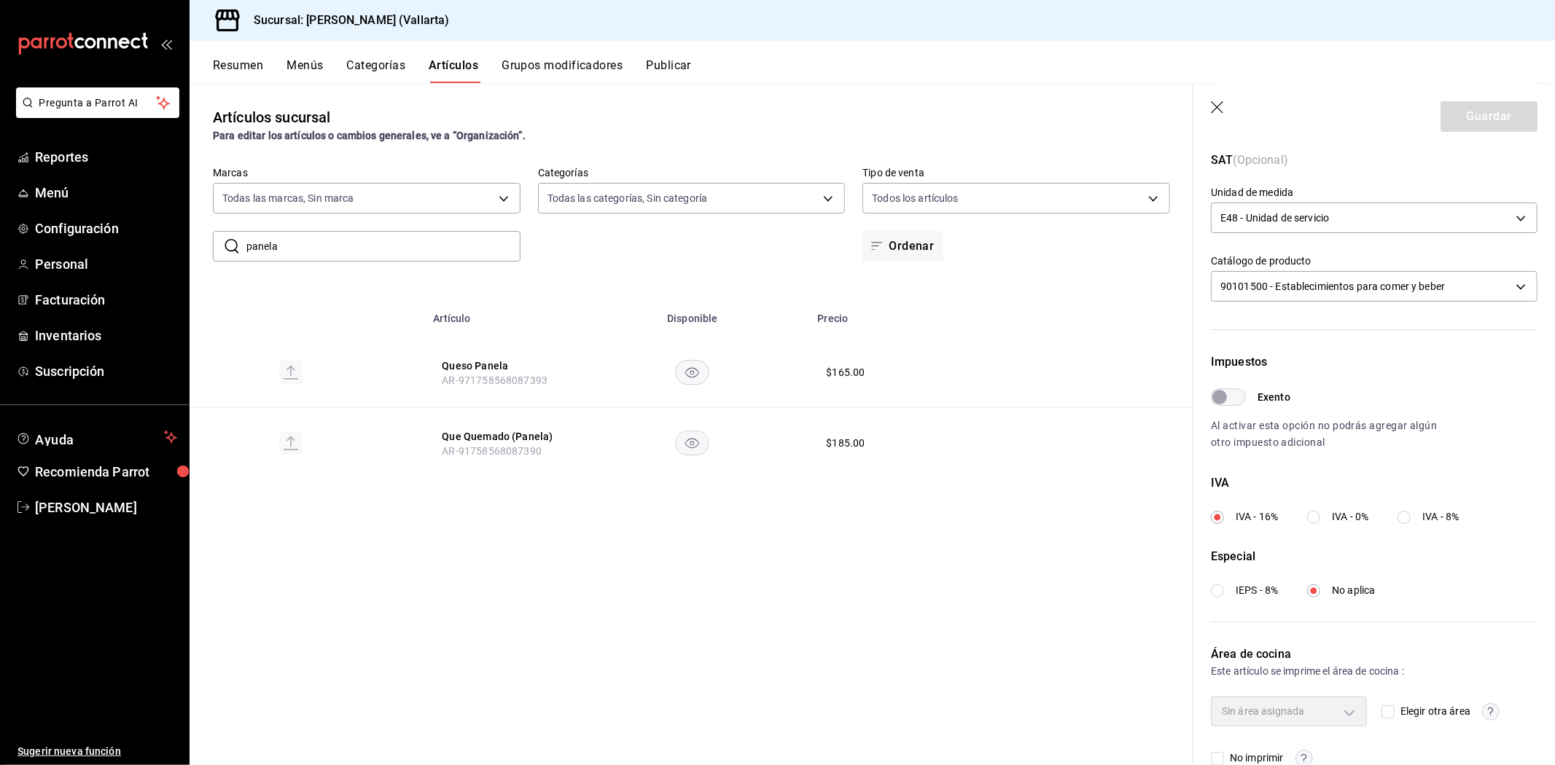
scroll to position [354, 0]
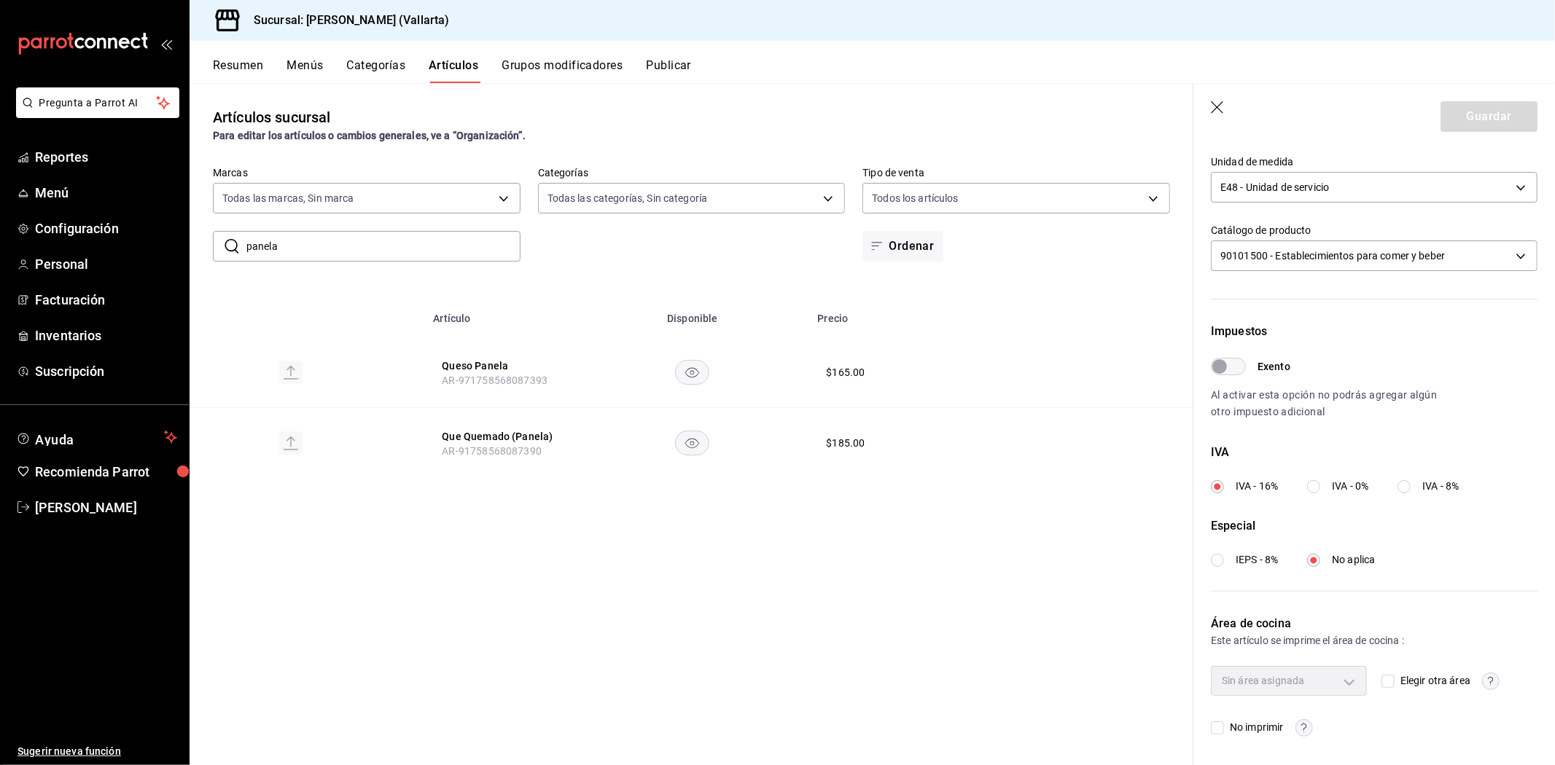
click at [1372, 681] on div "Sin área asignada Elegir otra área No imprimir" at bounding box center [1374, 701] width 327 height 70
click at [1381, 681] on input "Elegir otra área" at bounding box center [1387, 681] width 13 height 13
checkbox input "true"
click at [1330, 679] on body "Pregunta a Parrot AI Reportes Menú Configuración Personal Facturación Inventari…" at bounding box center [777, 382] width 1555 height 765
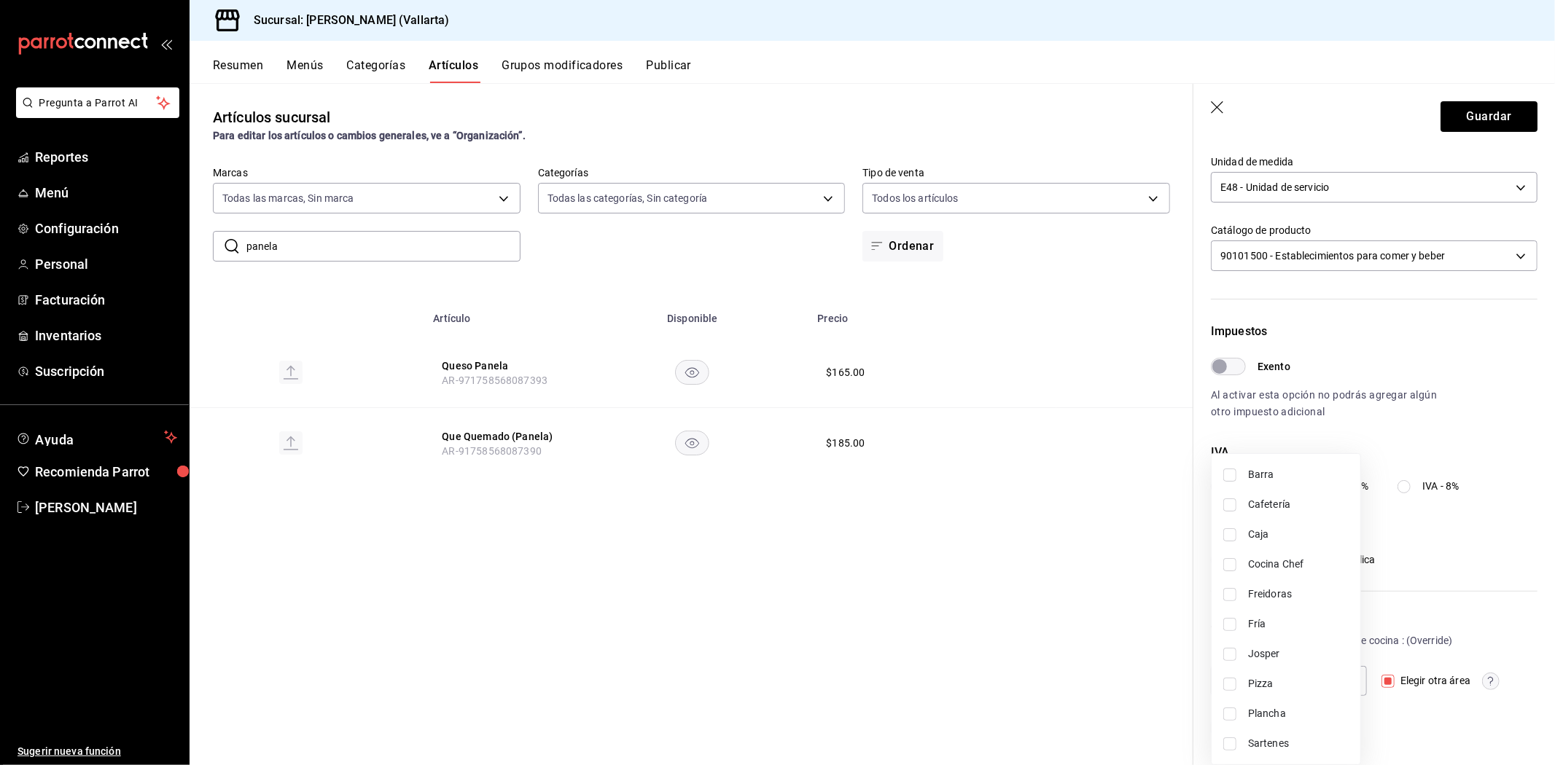
click at [1279, 746] on span "Sartenes" at bounding box center [1298, 743] width 101 height 15
type input "fbb01623-1d56-4ead-ba52-71da8e792295"
checkbox input "true"
click at [1001, 627] on div at bounding box center [777, 382] width 1555 height 765
click at [1460, 112] on button "Guardar" at bounding box center [1488, 116] width 97 height 31
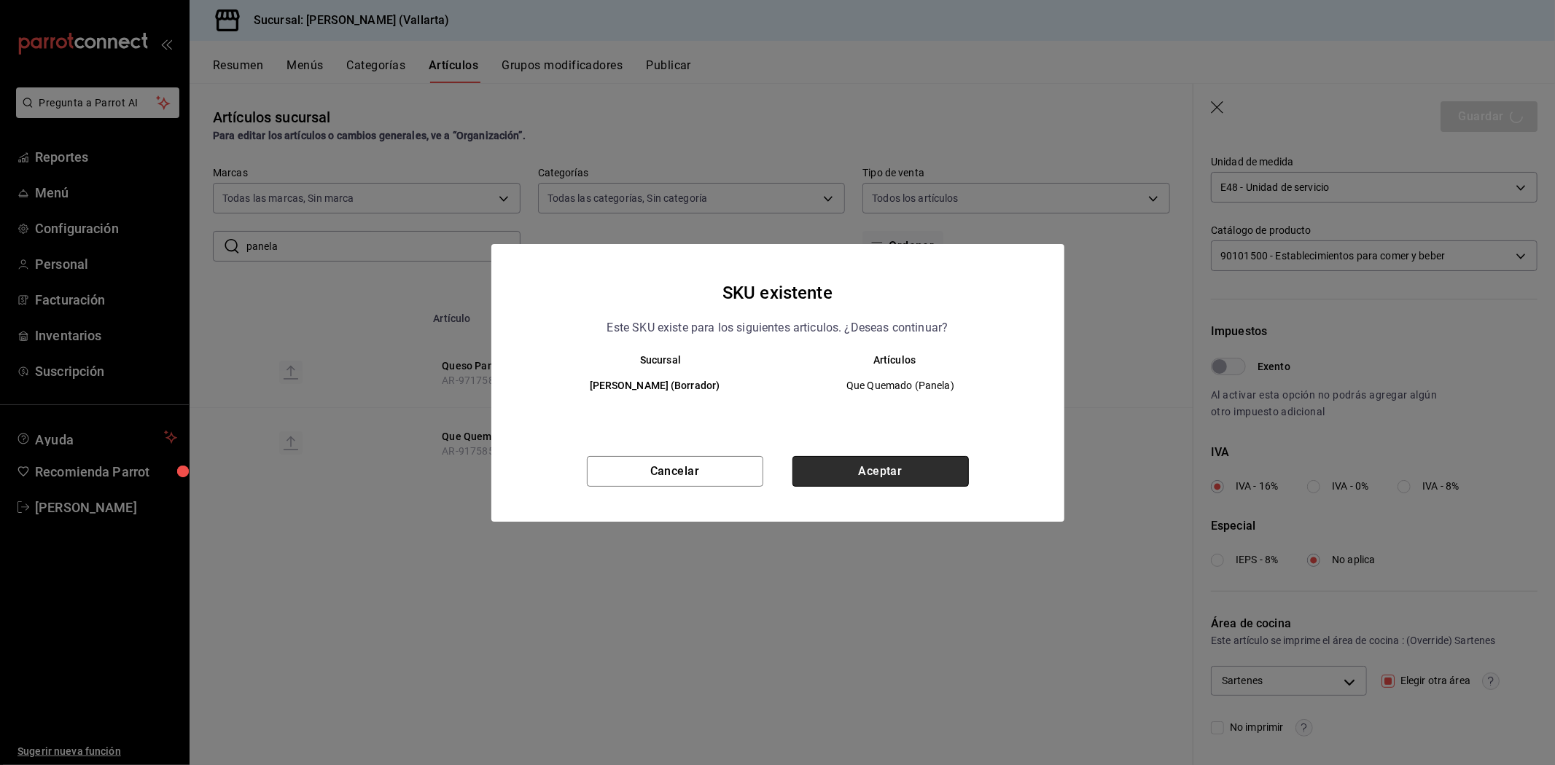
click at [952, 462] on button "Aceptar" at bounding box center [880, 471] width 176 height 31
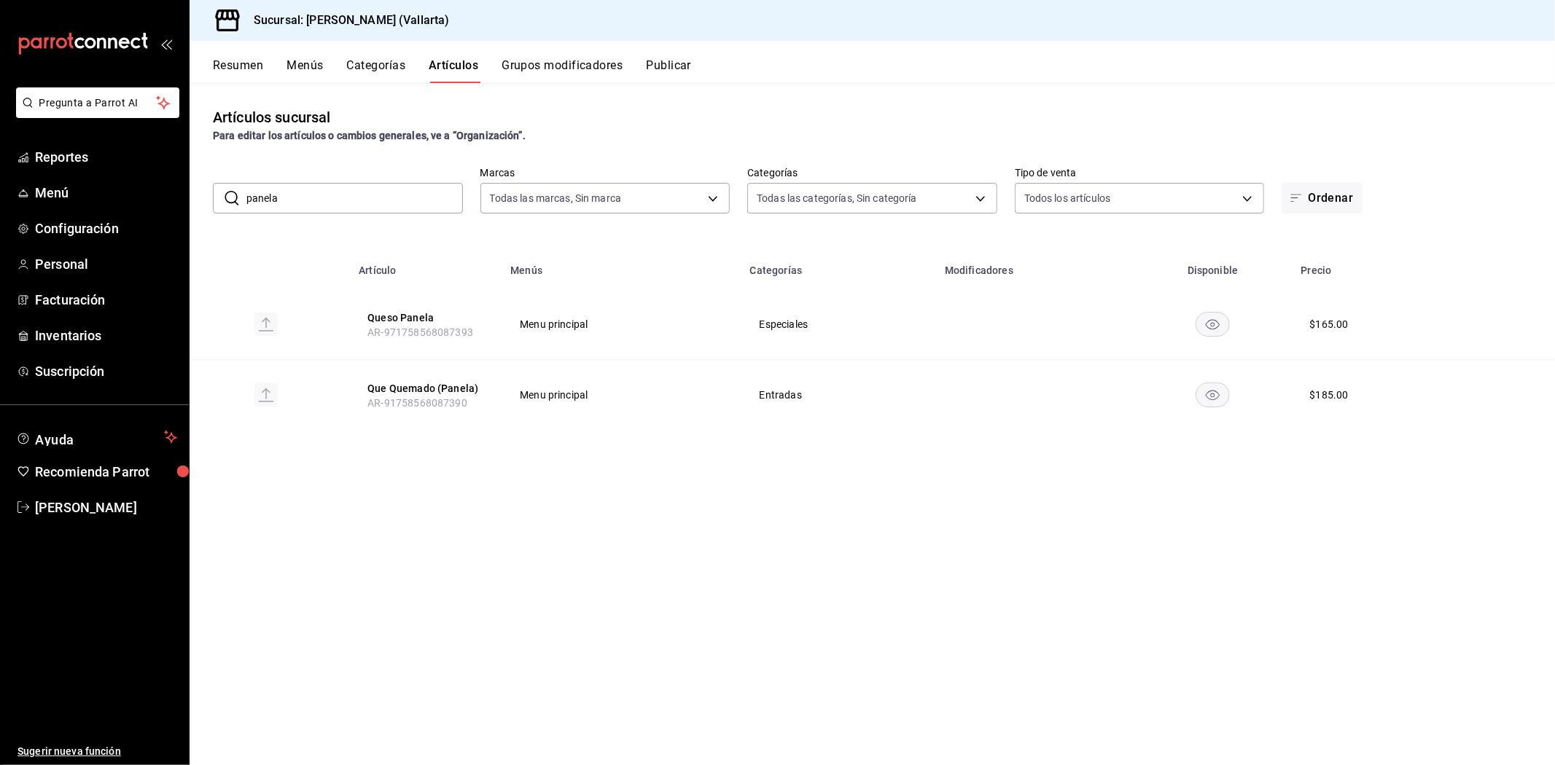
click at [381, 186] on input "panela" at bounding box center [354, 198] width 216 height 29
type input "p"
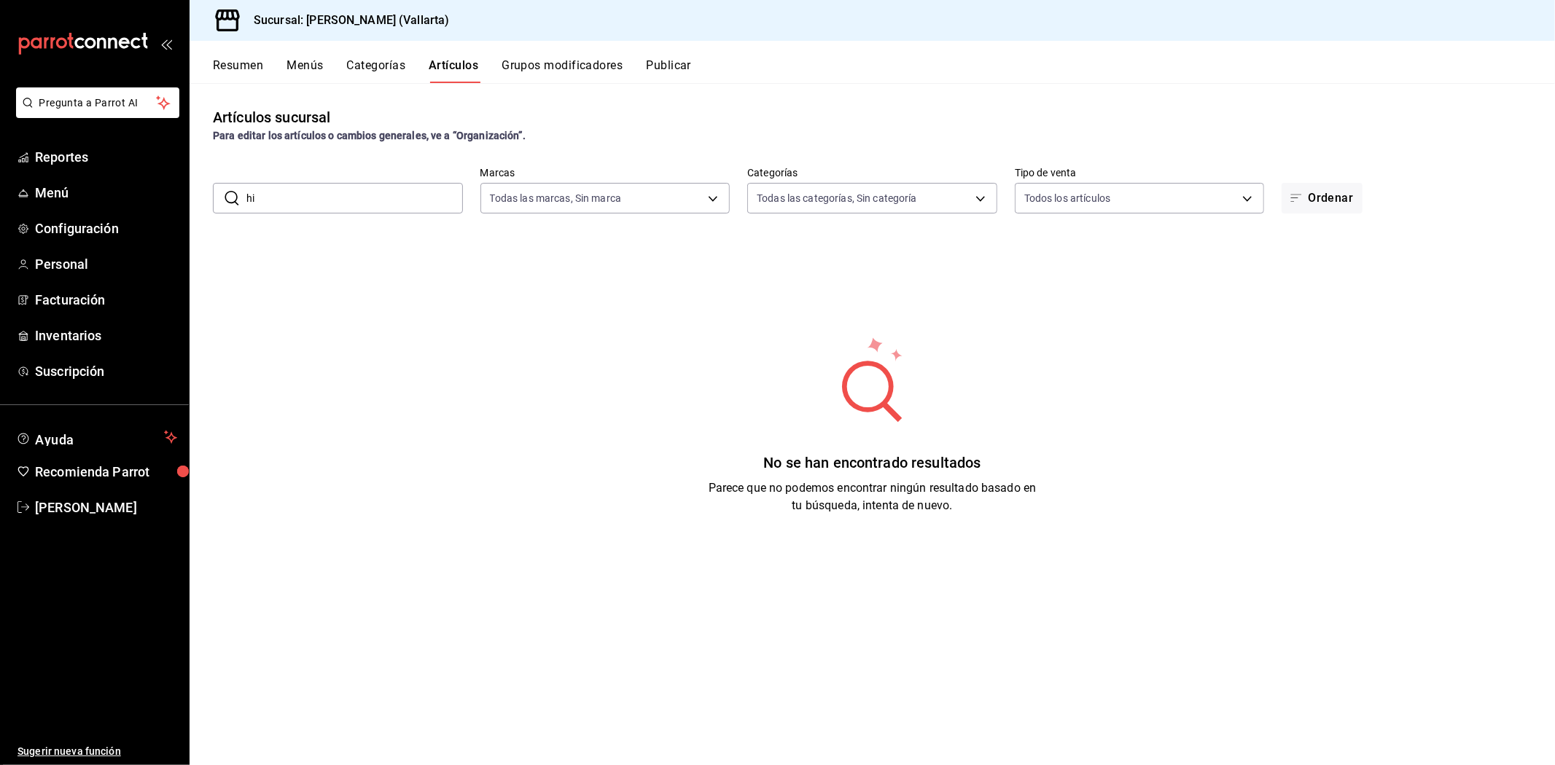
type input "h"
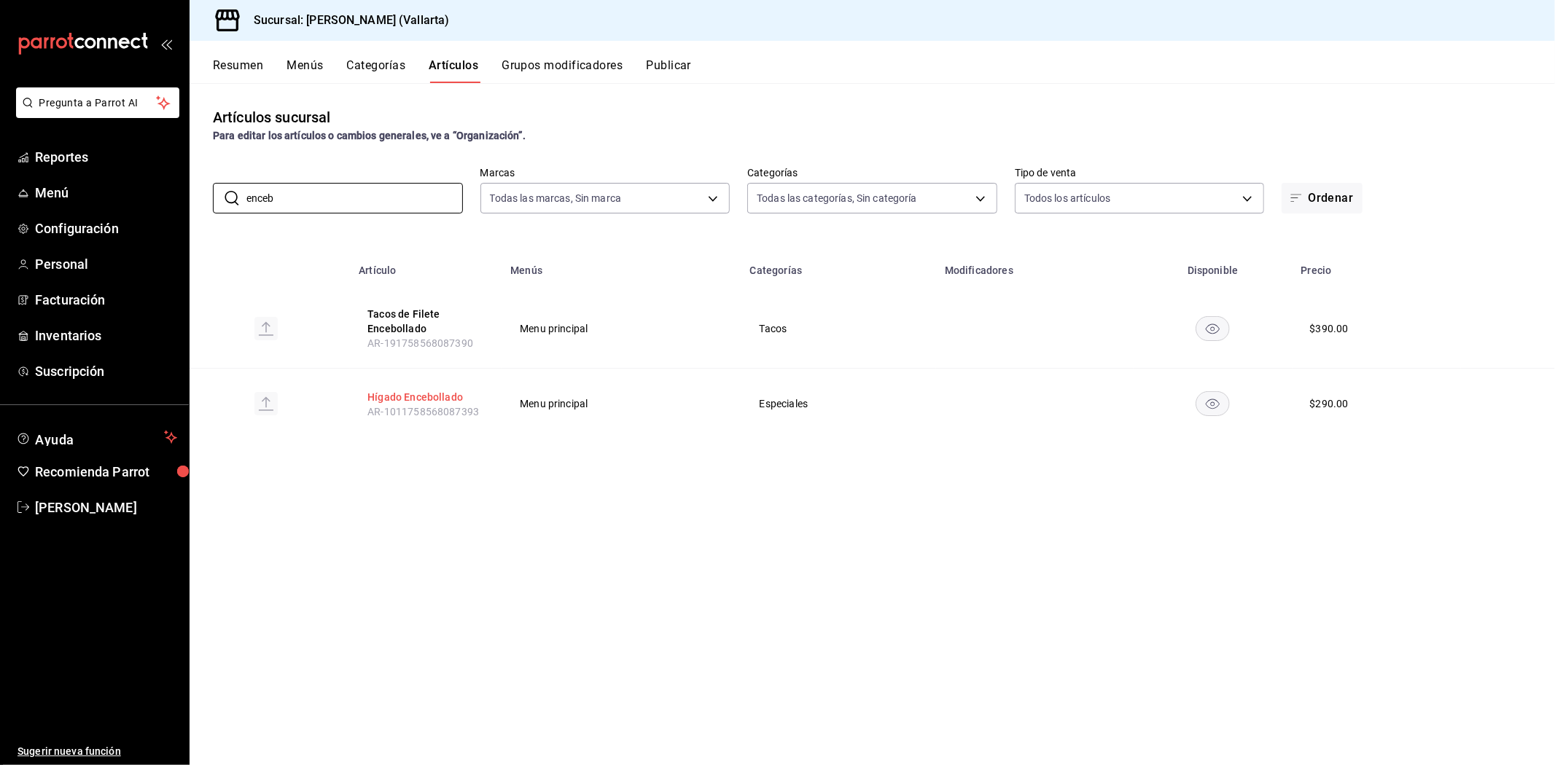
type input "enceb"
click at [437, 399] on button "Hígado Encebollado" at bounding box center [425, 397] width 117 height 15
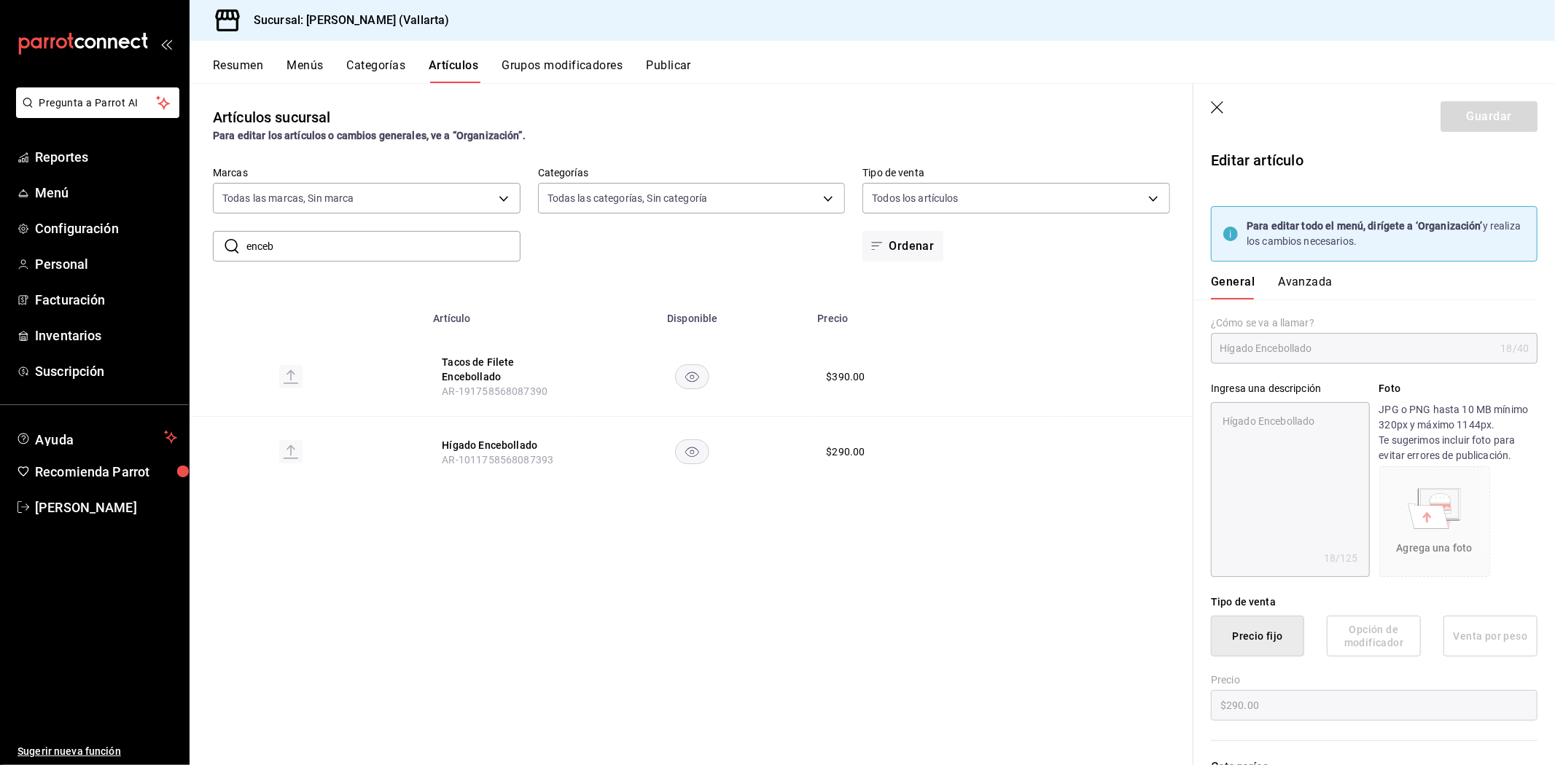
click at [1293, 281] on button "Avanzada" at bounding box center [1305, 287] width 55 height 25
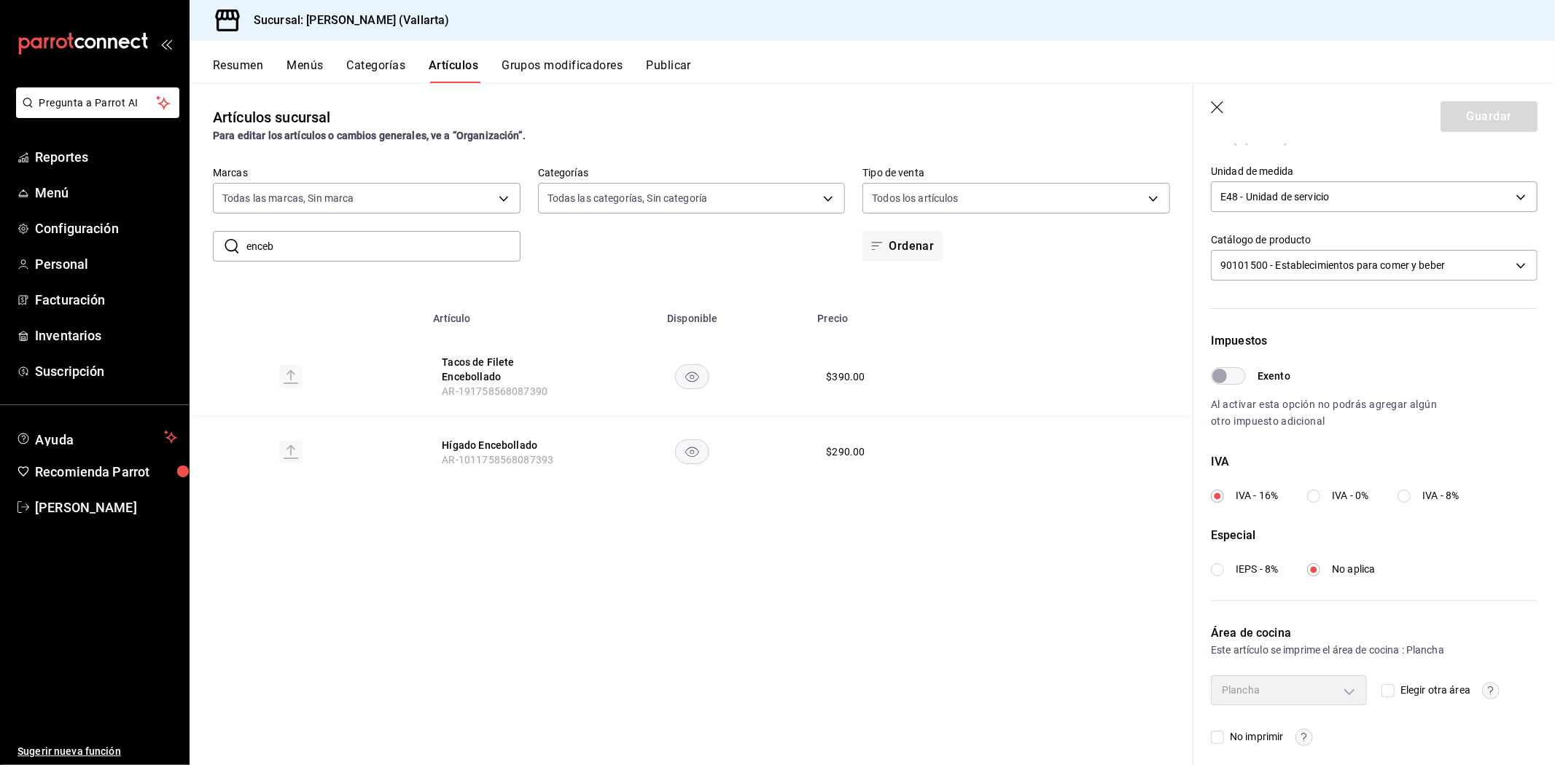
scroll to position [354, 0]
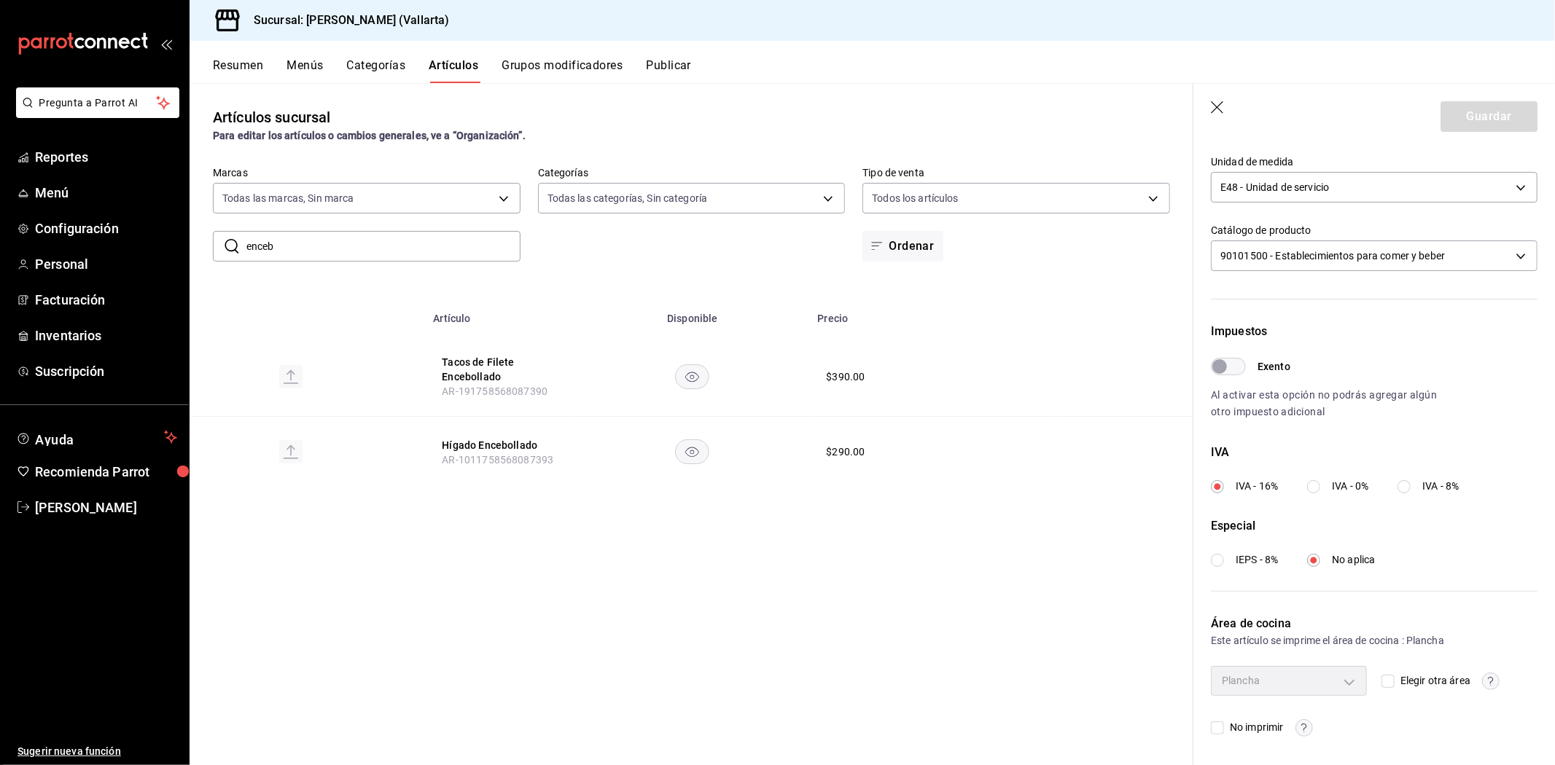
click at [1387, 681] on input "Elegir otra área" at bounding box center [1387, 681] width 13 height 13
checkbox input "true"
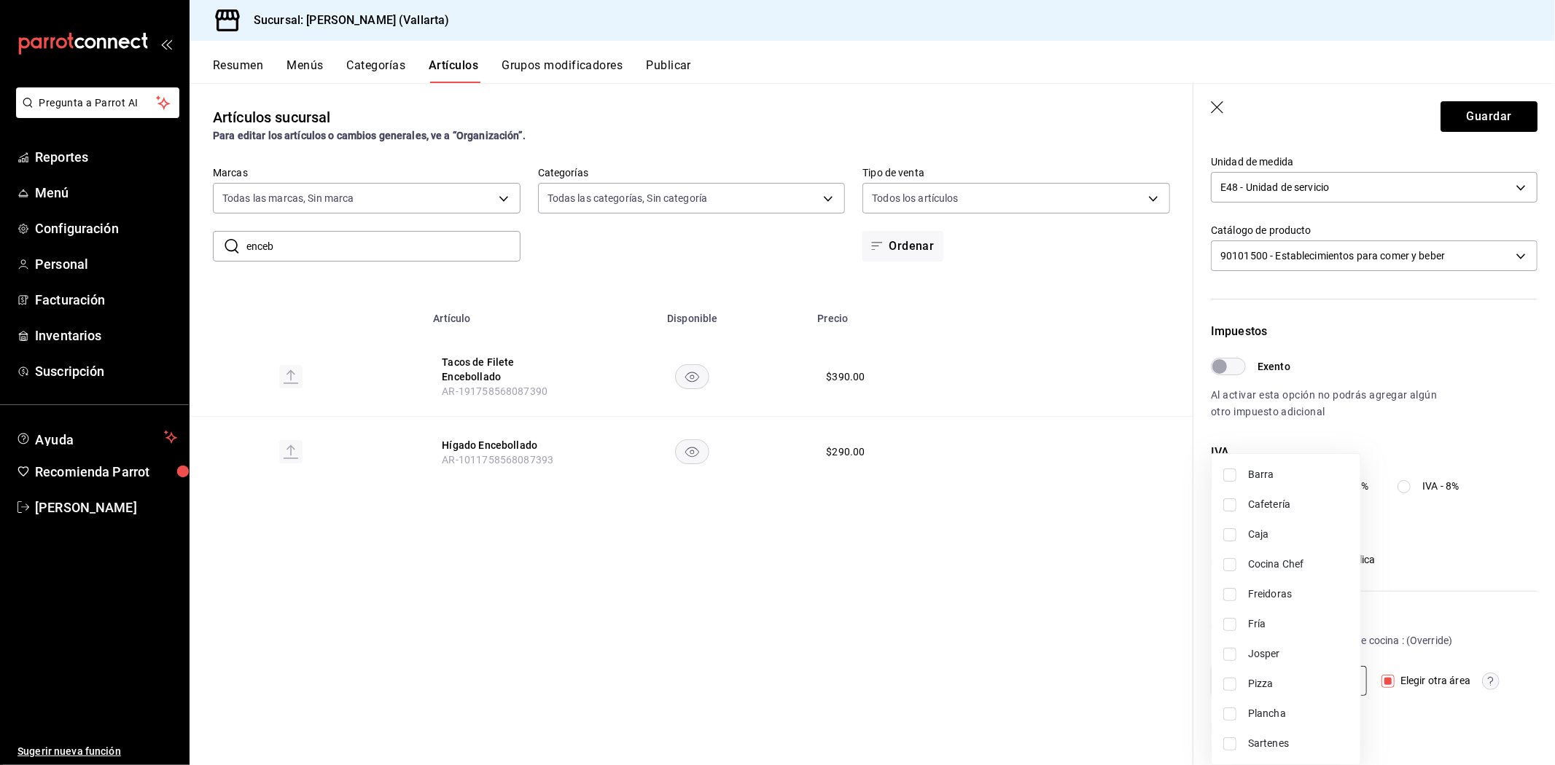
click at [1321, 679] on body "Pregunta a Parrot AI Reportes Menú Configuración Personal Facturación Inventari…" at bounding box center [777, 382] width 1555 height 765
click at [1273, 747] on span "Sartenes" at bounding box center [1298, 743] width 101 height 15
type input "fbb01623-1d56-4ead-ba52-71da8e792295"
checkbox input "true"
click at [1124, 691] on div at bounding box center [777, 382] width 1555 height 765
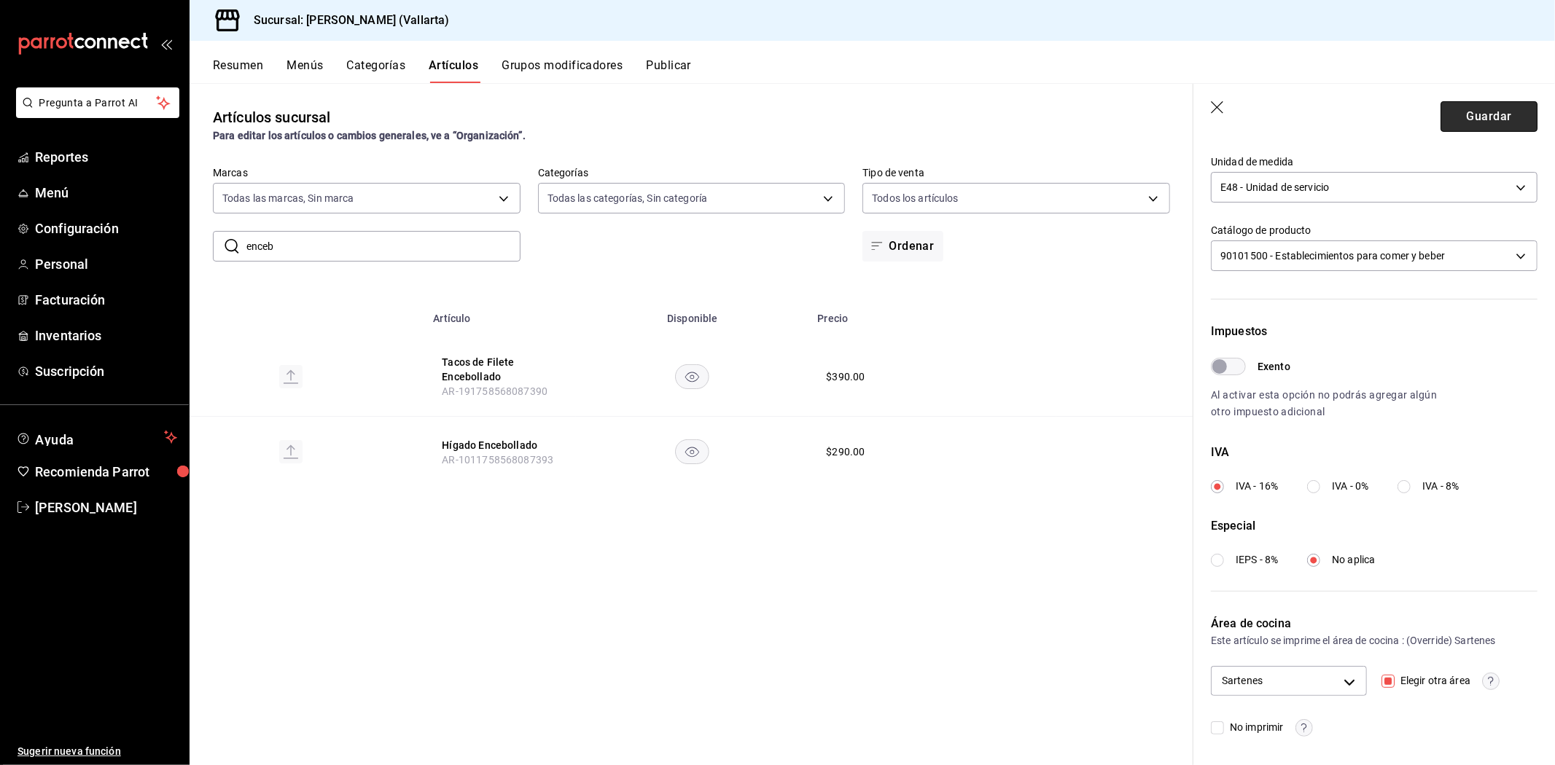
click at [1493, 112] on button "Guardar" at bounding box center [1488, 116] width 97 height 31
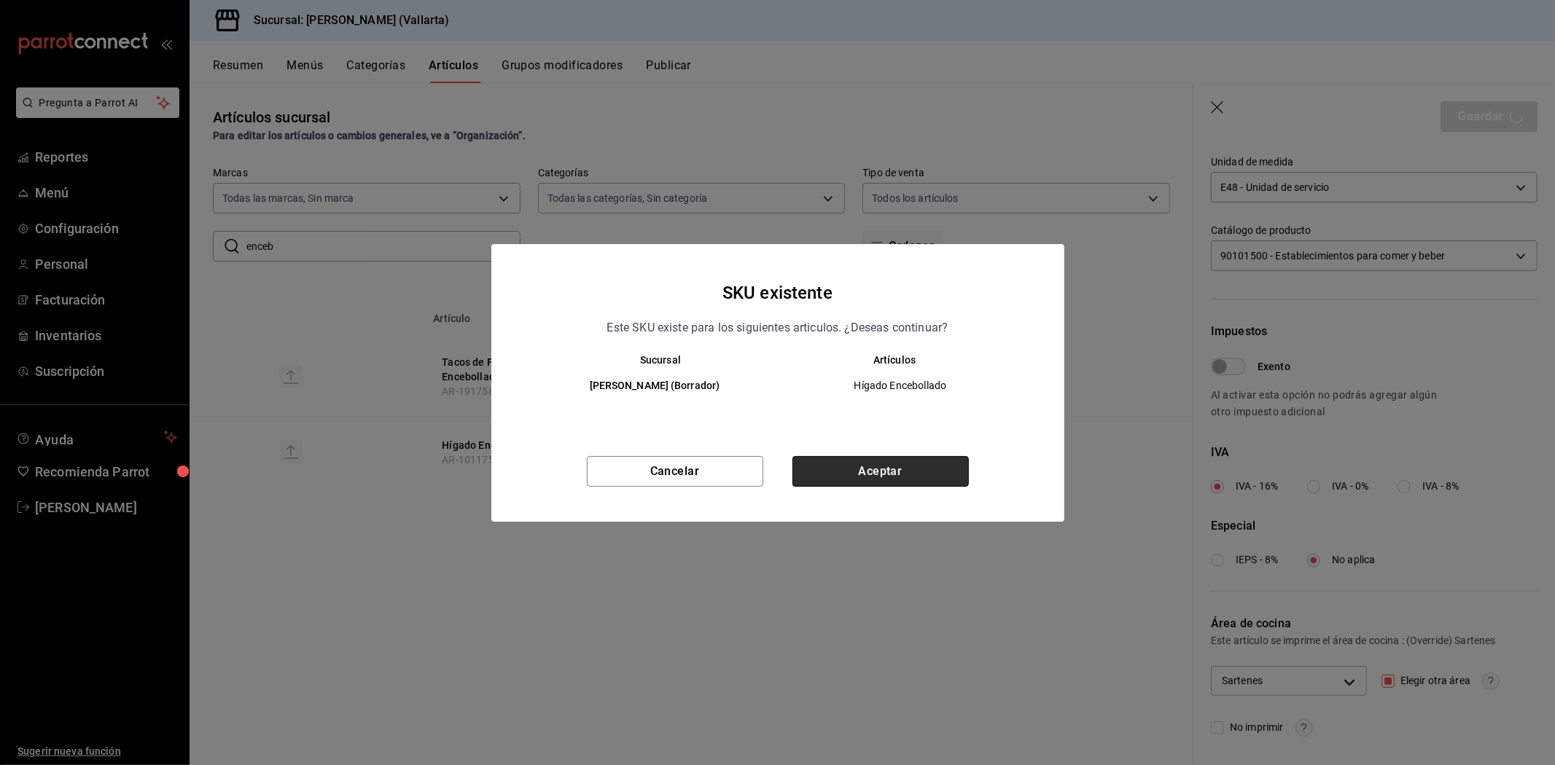
click at [854, 468] on button "Aceptar" at bounding box center [880, 471] width 176 height 31
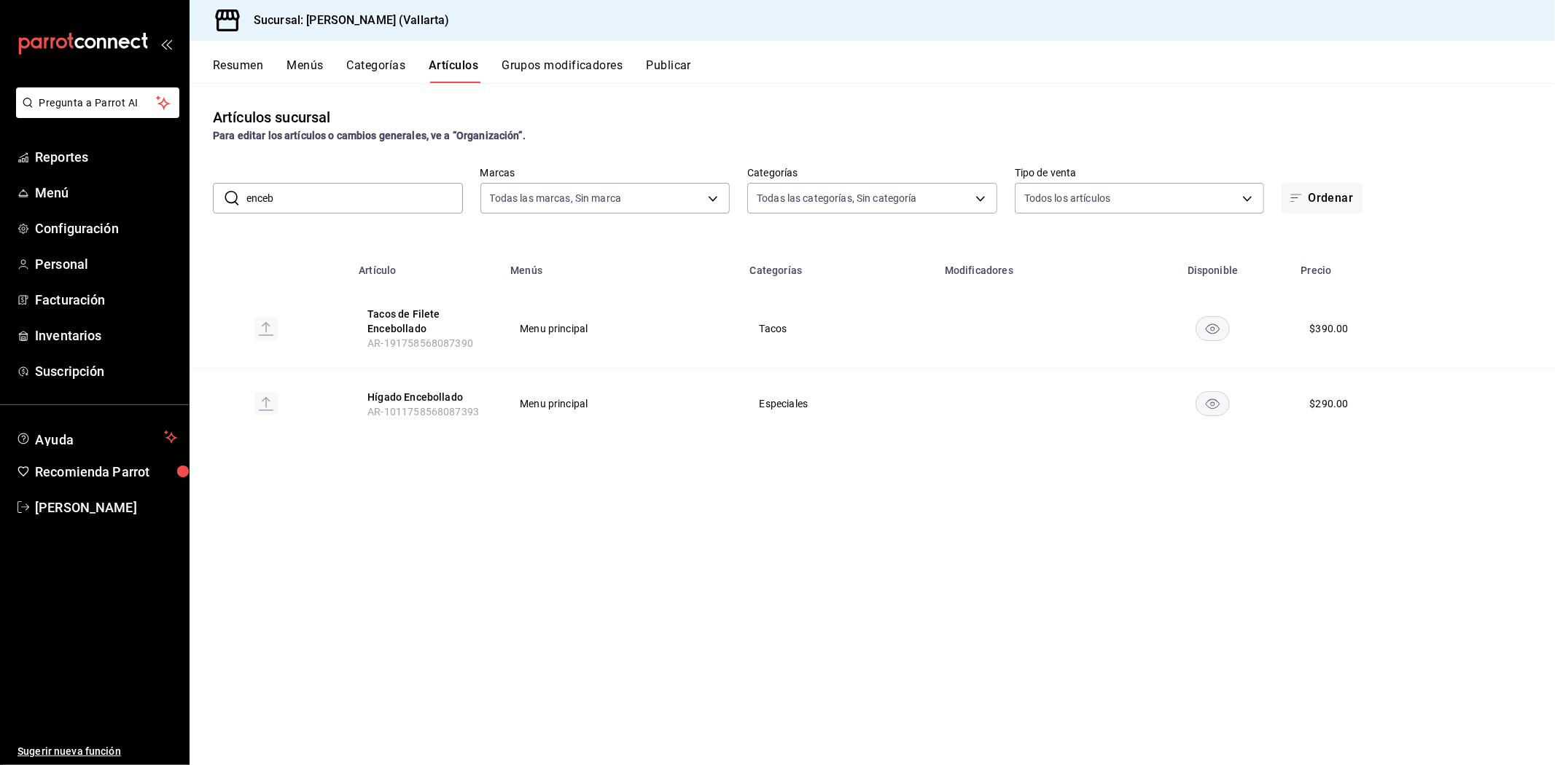
click at [425, 197] on input "enceb" at bounding box center [354, 198] width 216 height 29
type input "e"
type input "campi"
click at [460, 323] on button "Carne de Res Campirana" at bounding box center [425, 321] width 117 height 29
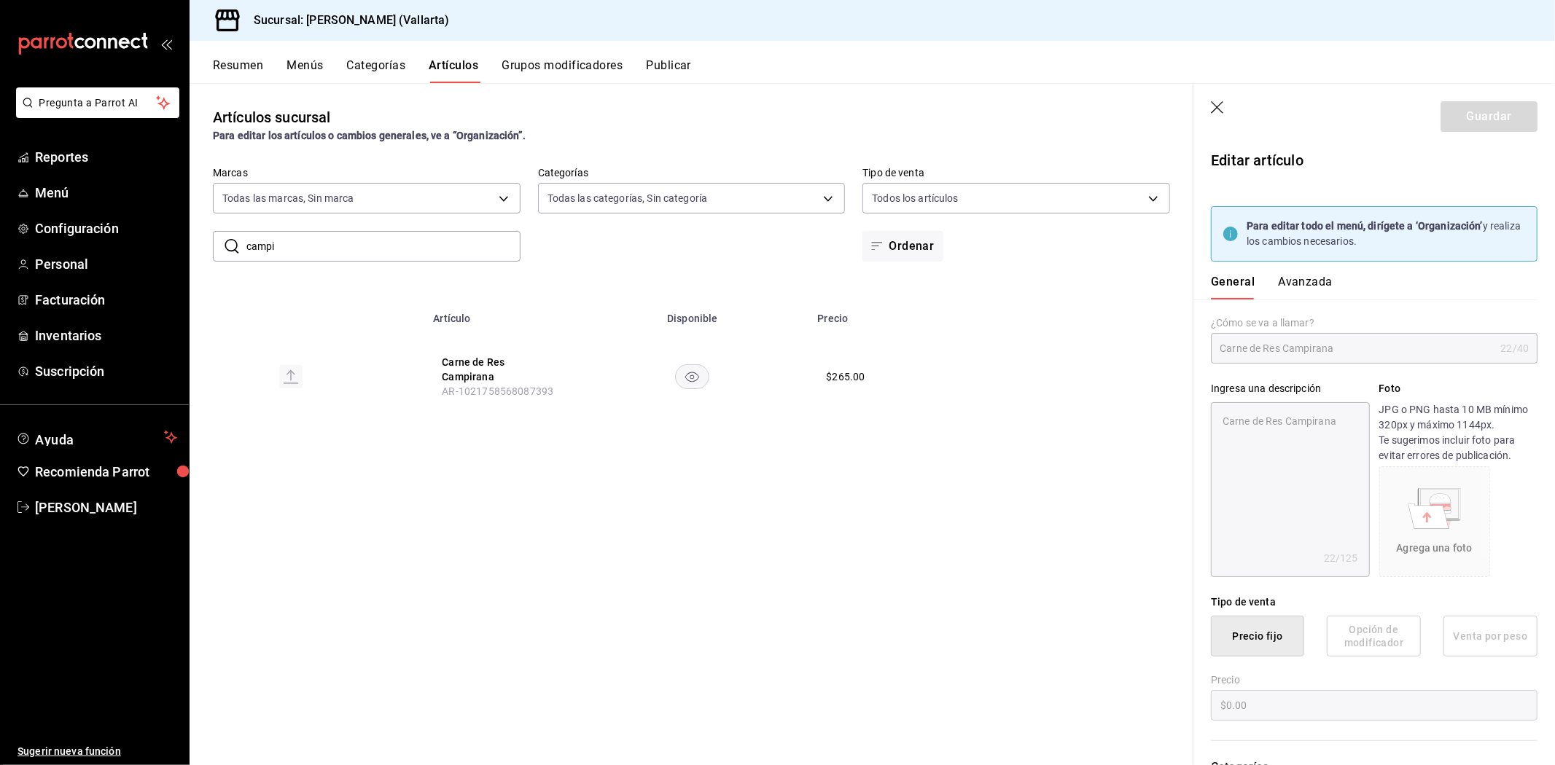
type textarea "x"
type input "$265.00"
type input "E48"
type input "90101500"
radio input "true"
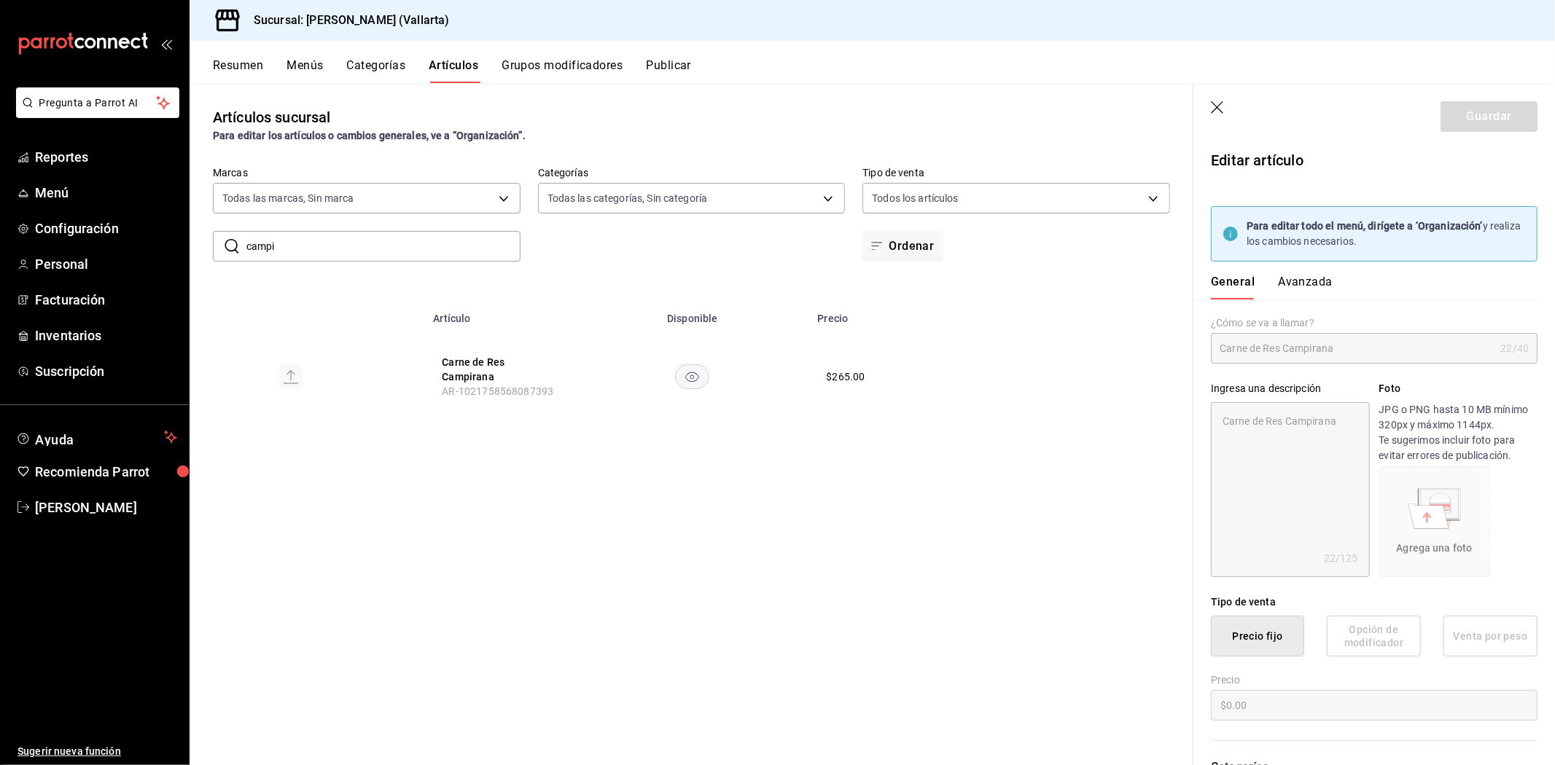
radio input "true"
type input "fde6572f-3937-4d15-9efc-70fe81d417dd"
click at [1306, 281] on button "Avanzada" at bounding box center [1305, 287] width 55 height 25
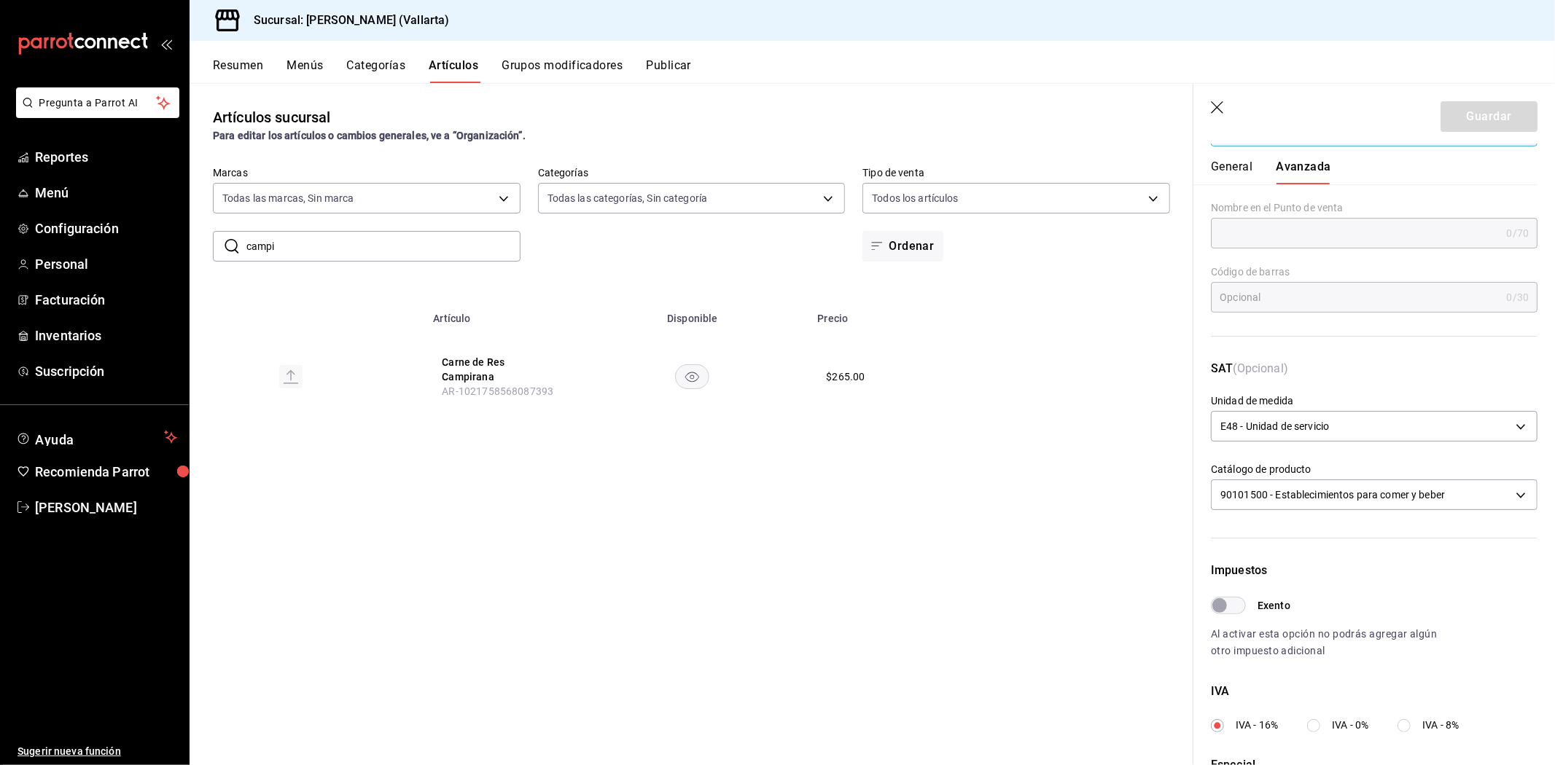
scroll to position [354, 0]
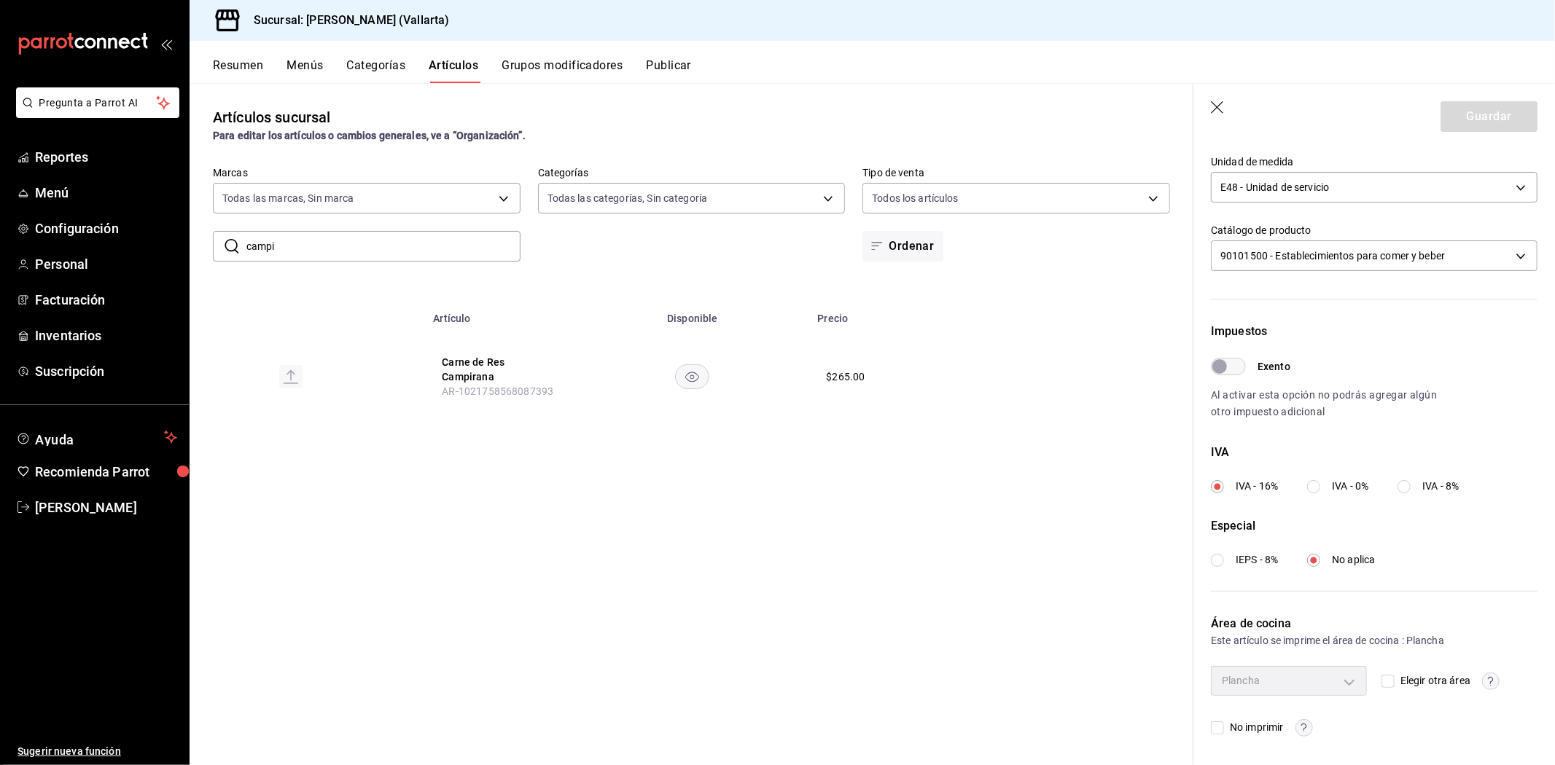
click at [1381, 679] on input "Elegir otra área" at bounding box center [1387, 681] width 13 height 13
checkbox input "true"
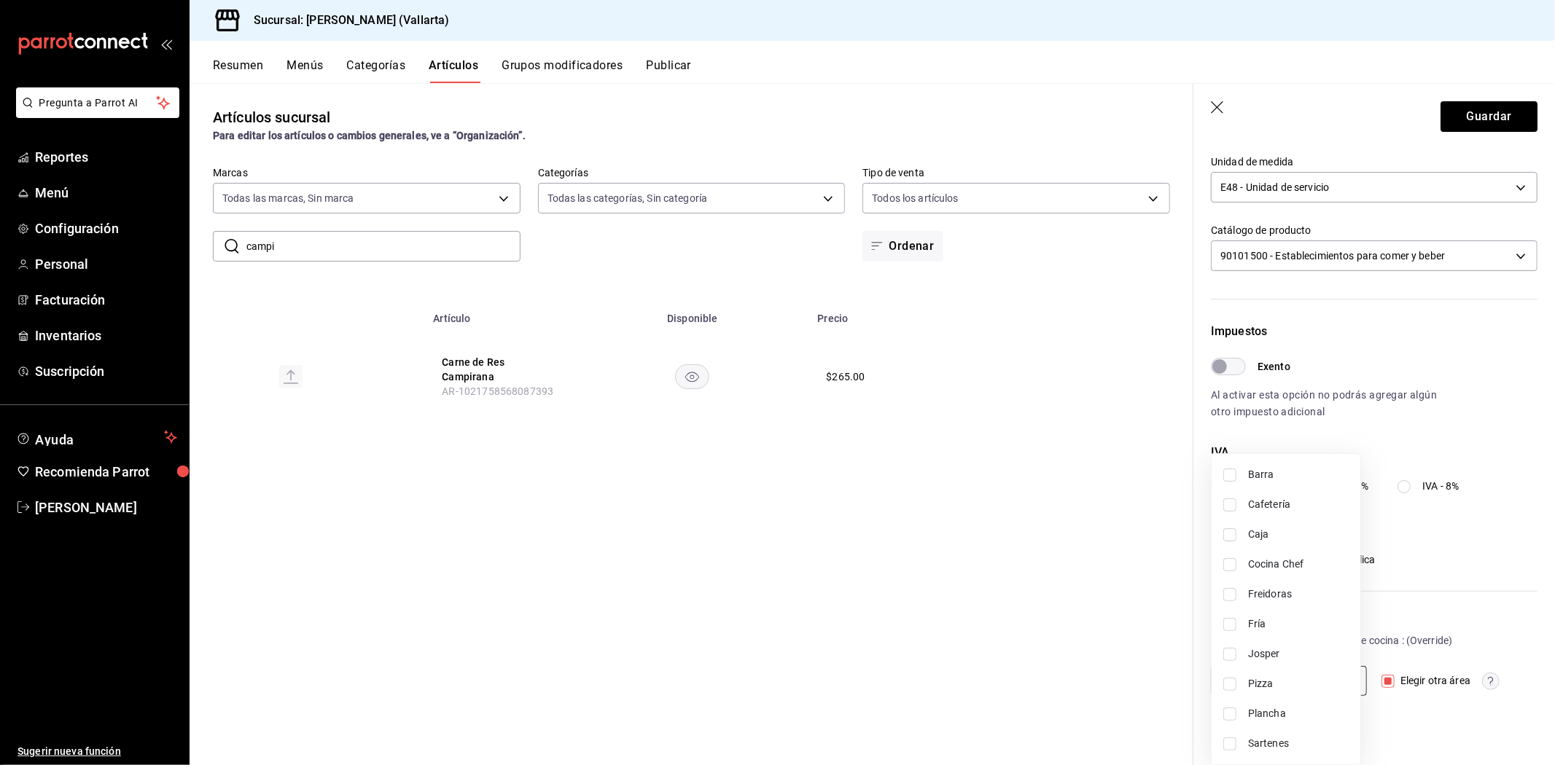
click at [1341, 680] on body "Pregunta a Parrot AI Reportes Menú Configuración Personal Facturación Inventari…" at bounding box center [777, 382] width 1555 height 765
click at [1281, 738] on span "Sartenes" at bounding box center [1298, 743] width 101 height 15
type input "fbb01623-1d56-4ead-ba52-71da8e792295"
checkbox input "true"
click at [1046, 659] on div at bounding box center [777, 382] width 1555 height 765
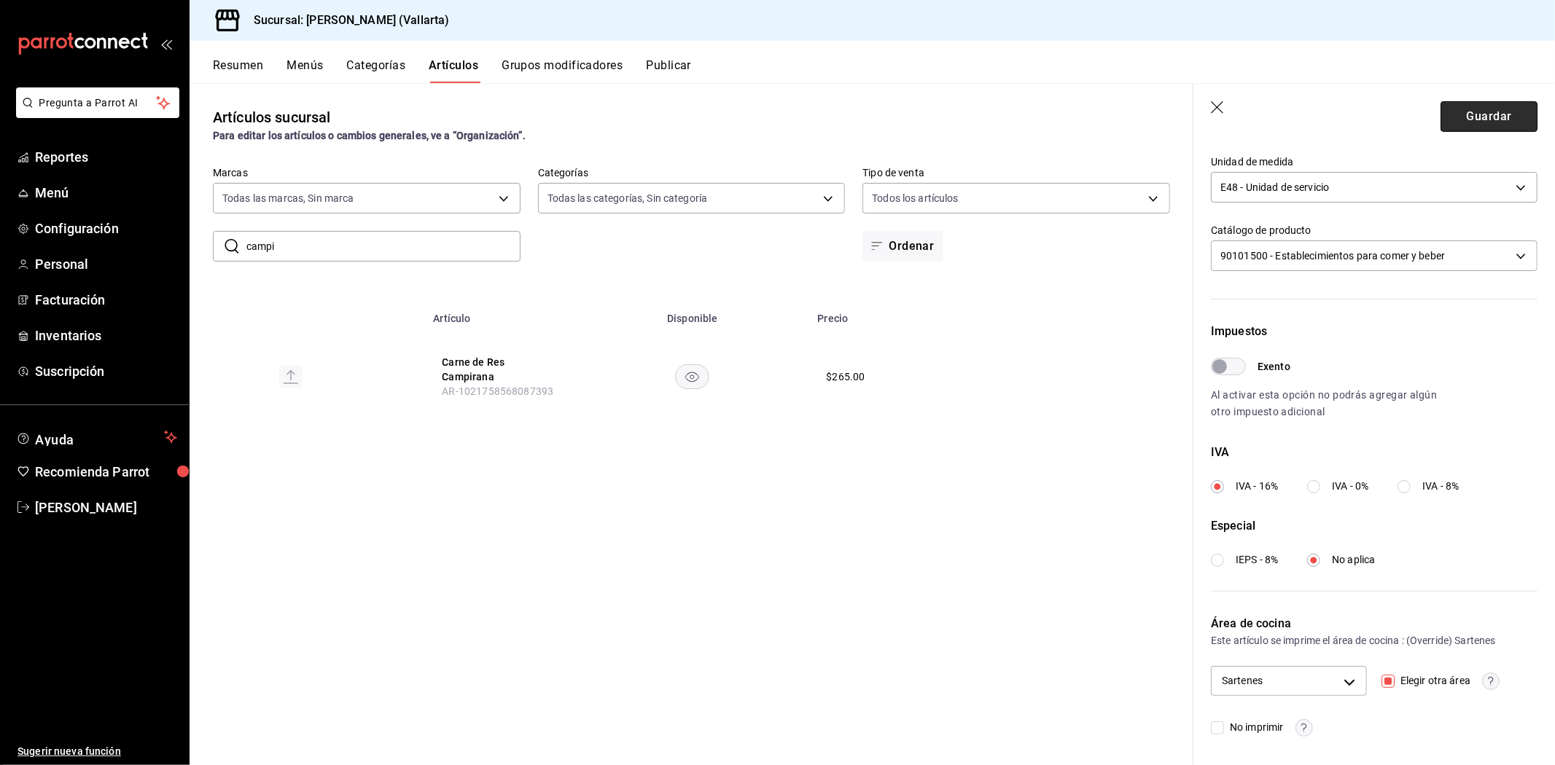
click at [1456, 120] on button "Guardar" at bounding box center [1488, 116] width 97 height 31
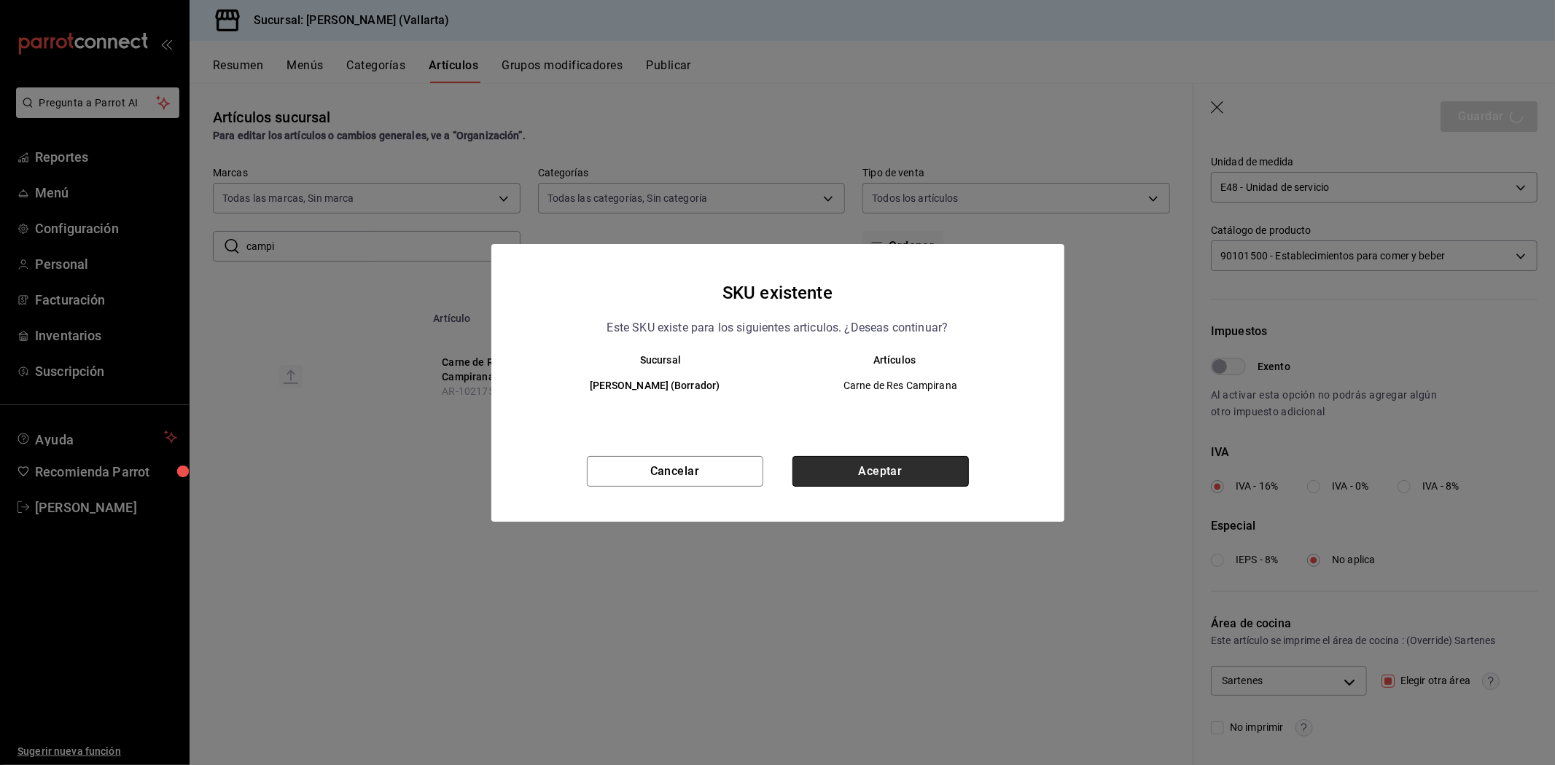
click at [890, 464] on button "Aceptar" at bounding box center [880, 471] width 176 height 31
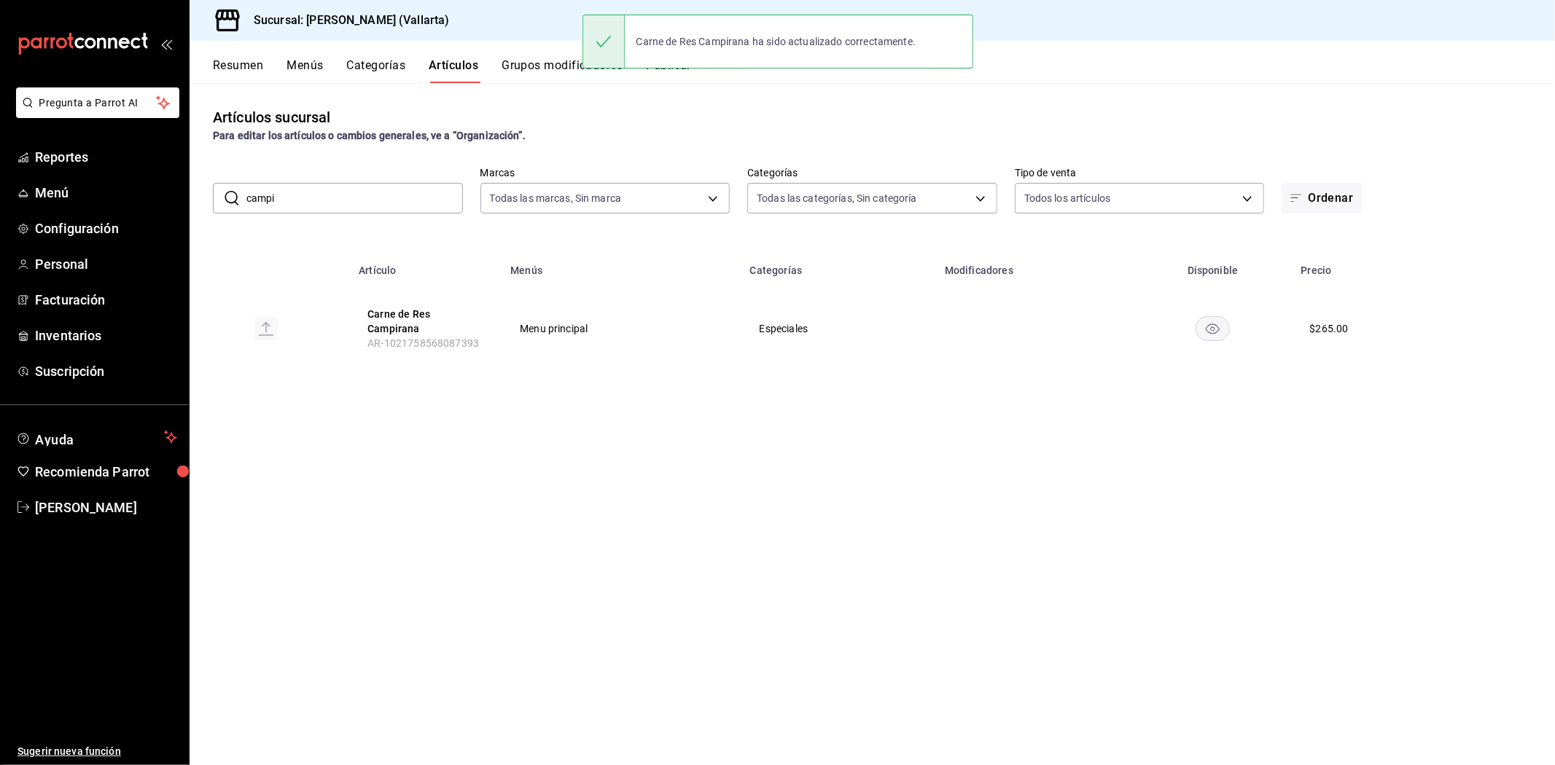
click at [367, 197] on input "campi" at bounding box center [354, 198] width 216 height 29
type input "c"
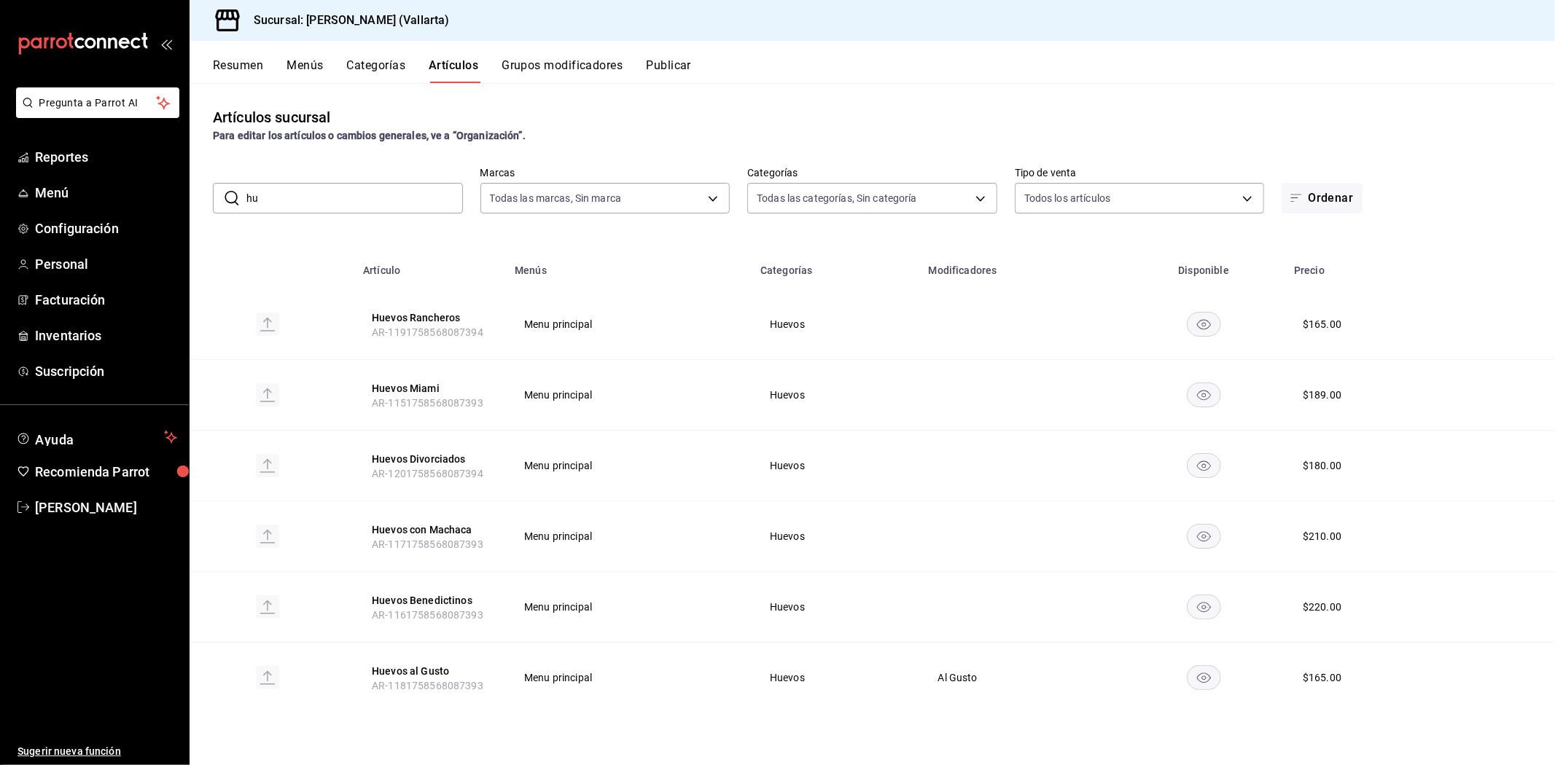
type input "h"
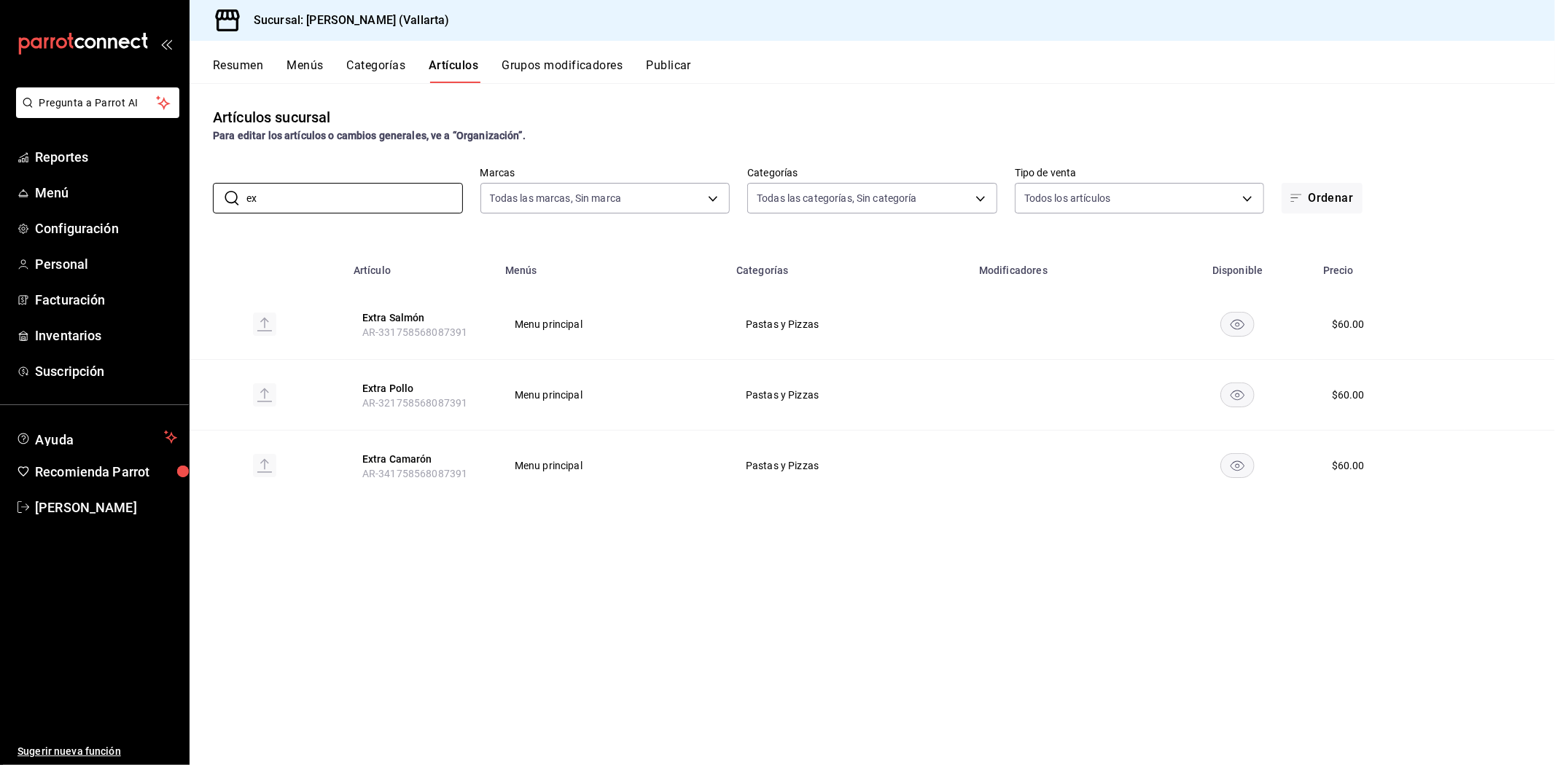
type input "e"
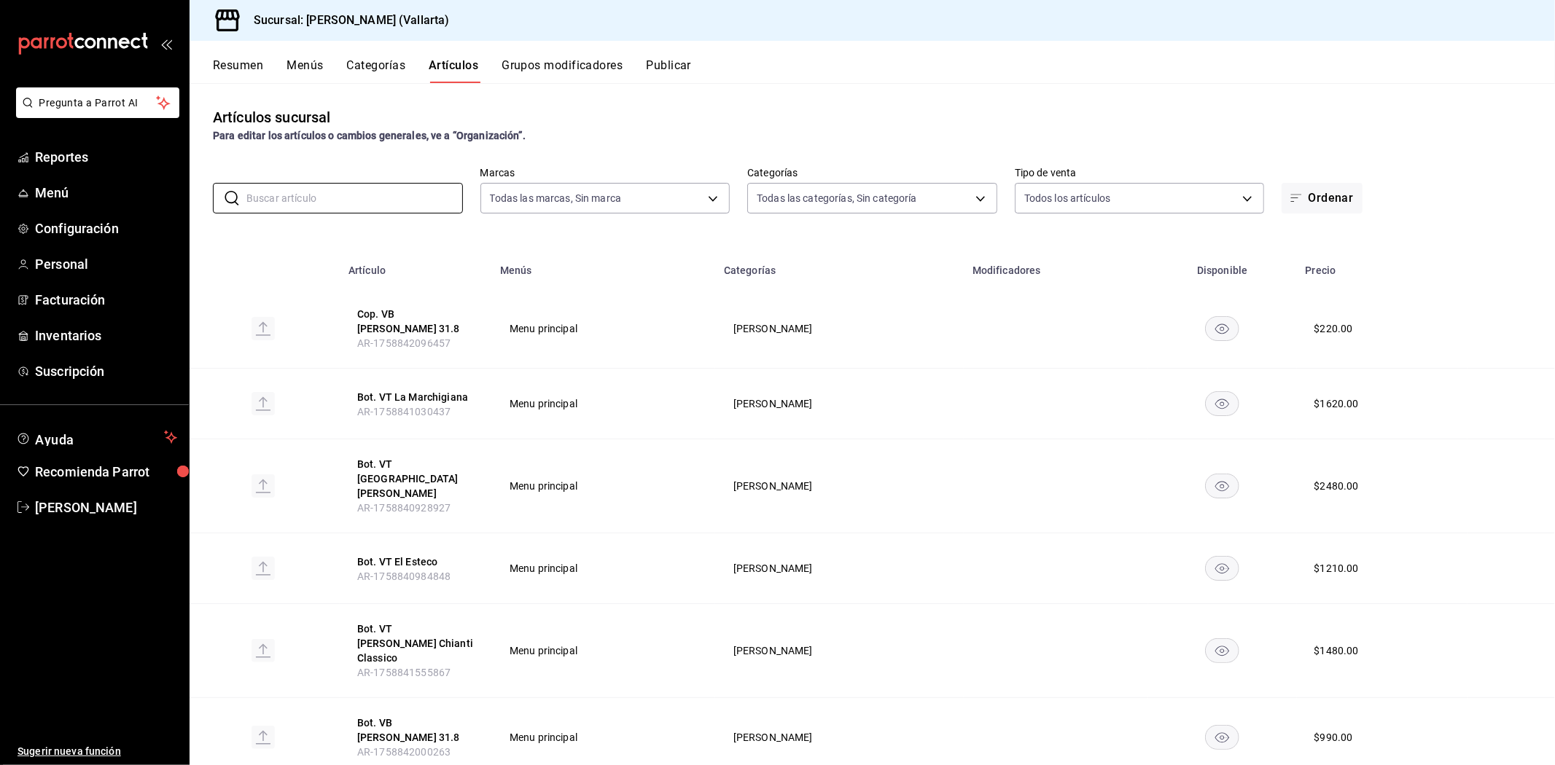
type input "e"
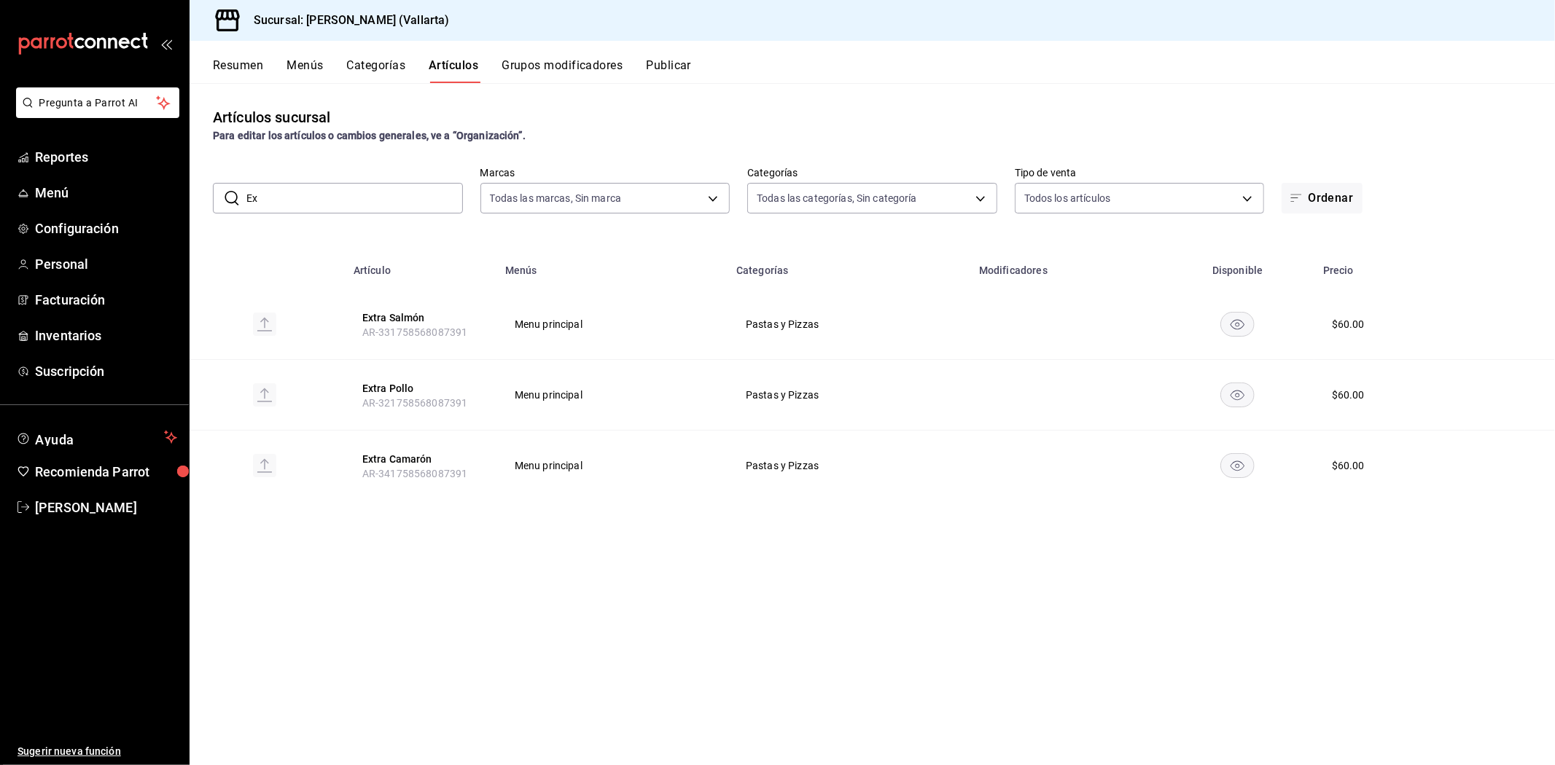
type input "E"
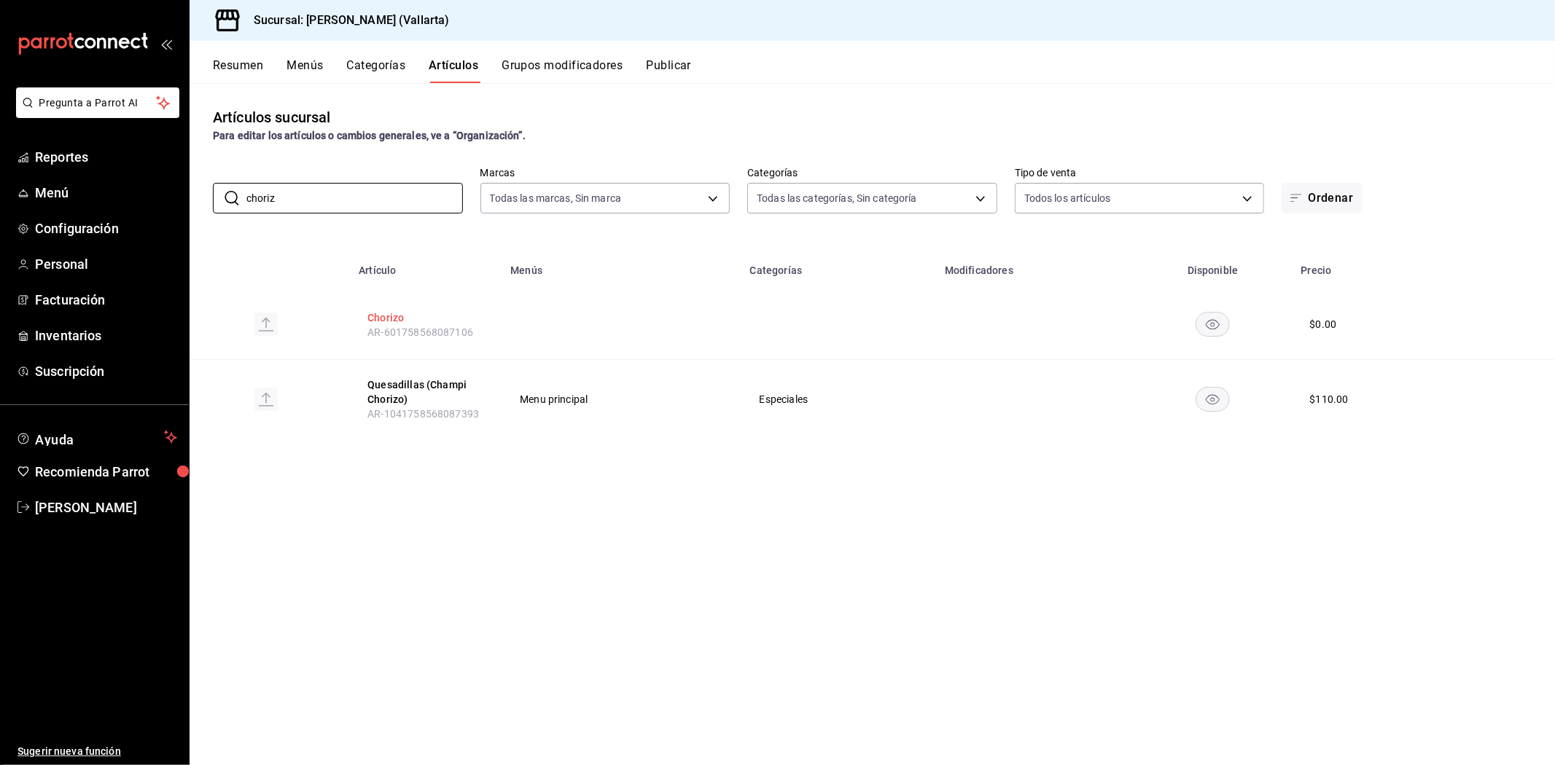
click at [389, 317] on button "Chorizo" at bounding box center [425, 318] width 117 height 15
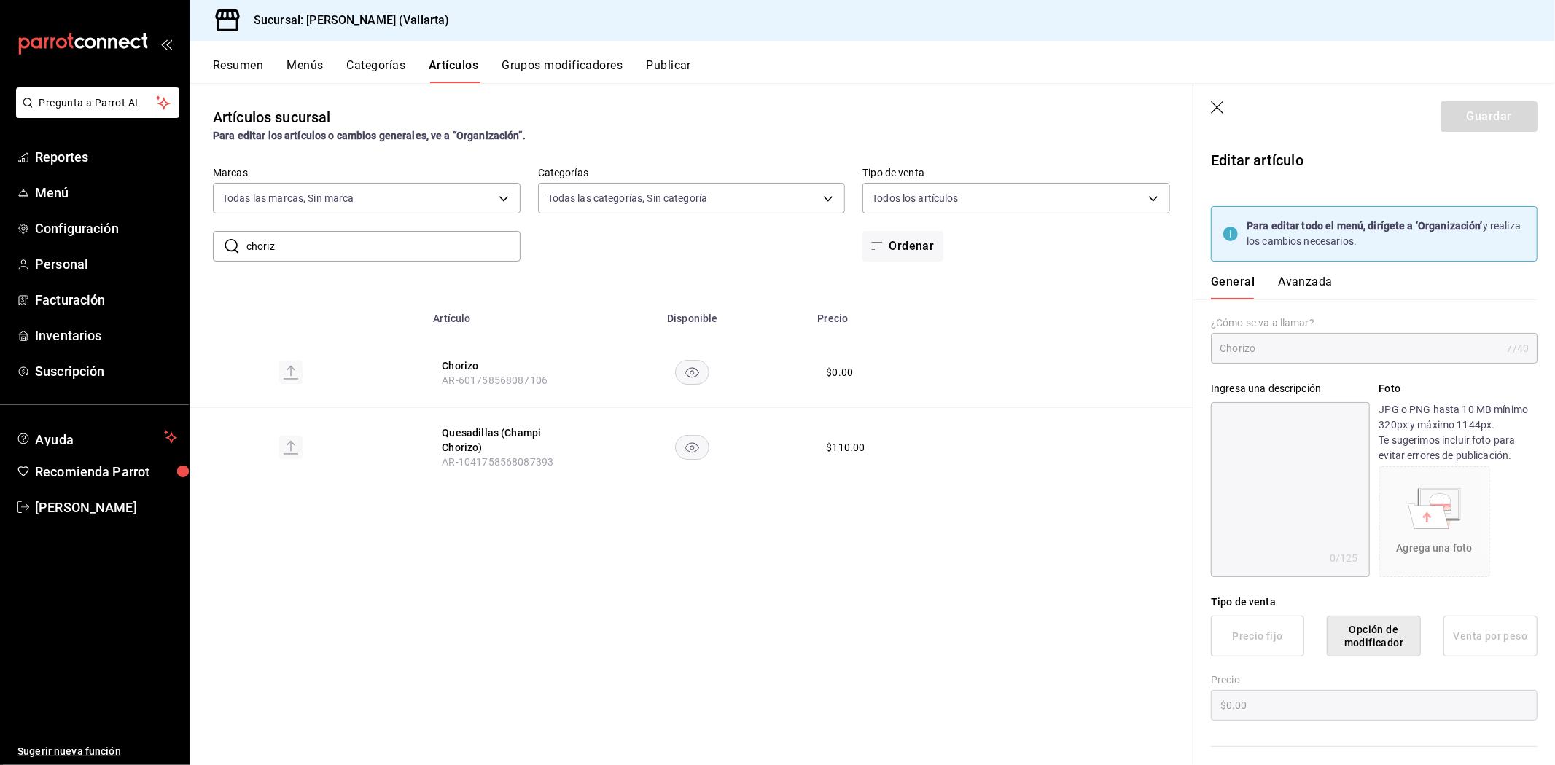
click at [1313, 283] on button "Avanzada" at bounding box center [1305, 287] width 55 height 25
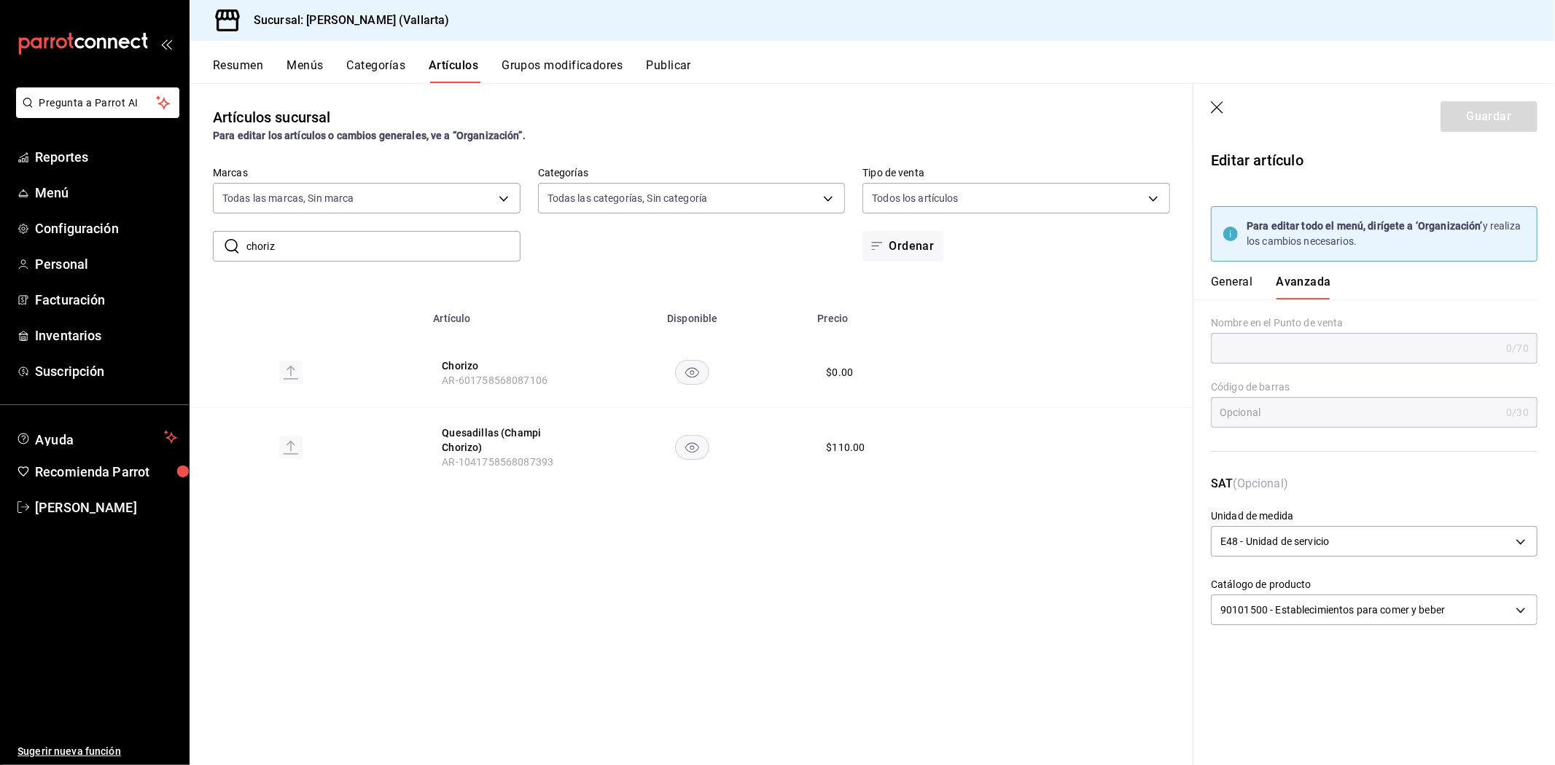
click at [1243, 289] on button "General" at bounding box center [1232, 287] width 42 height 25
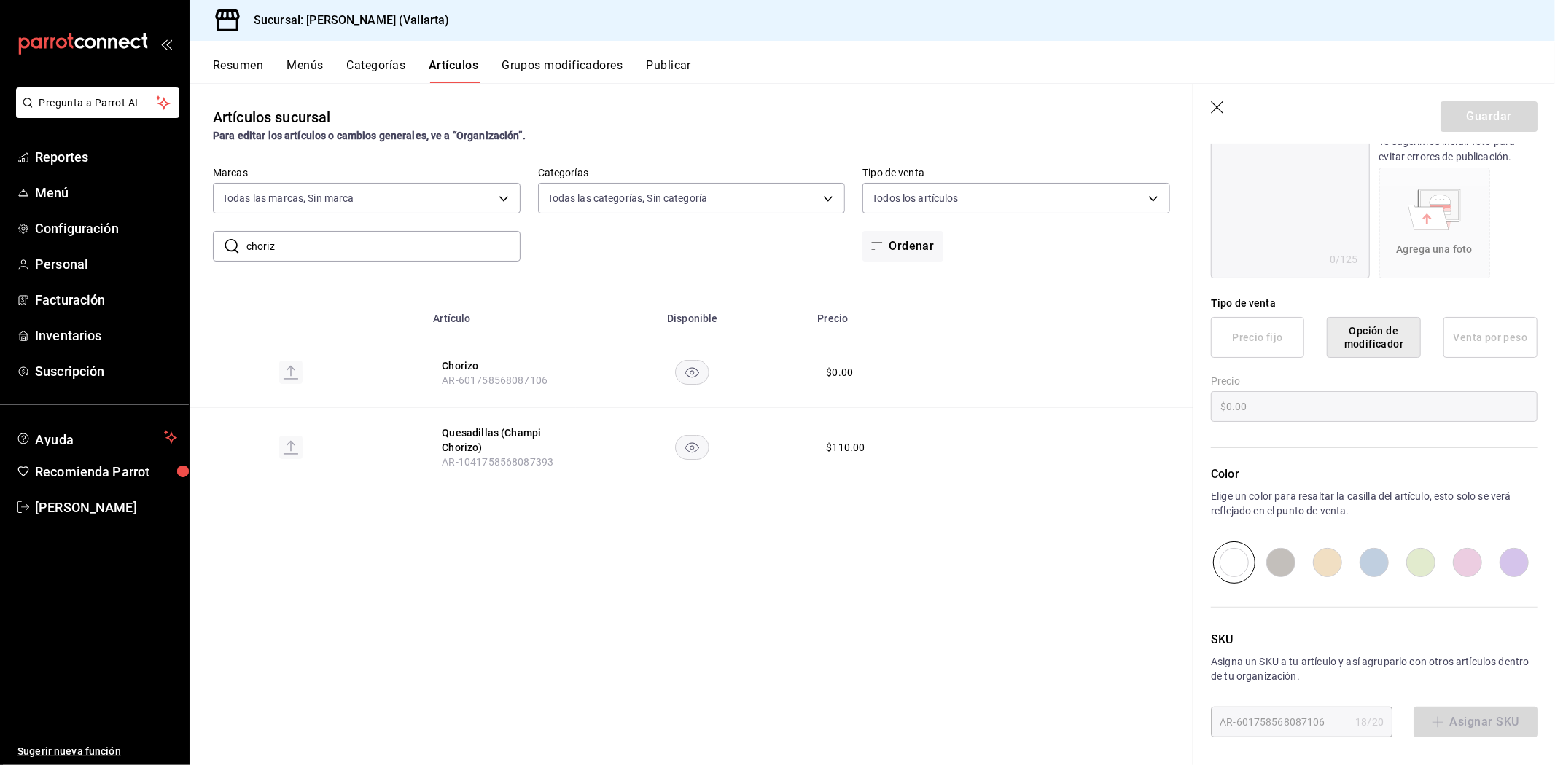
scroll to position [300, 0]
click at [364, 253] on input "choriz" at bounding box center [383, 246] width 274 height 29
type input "c"
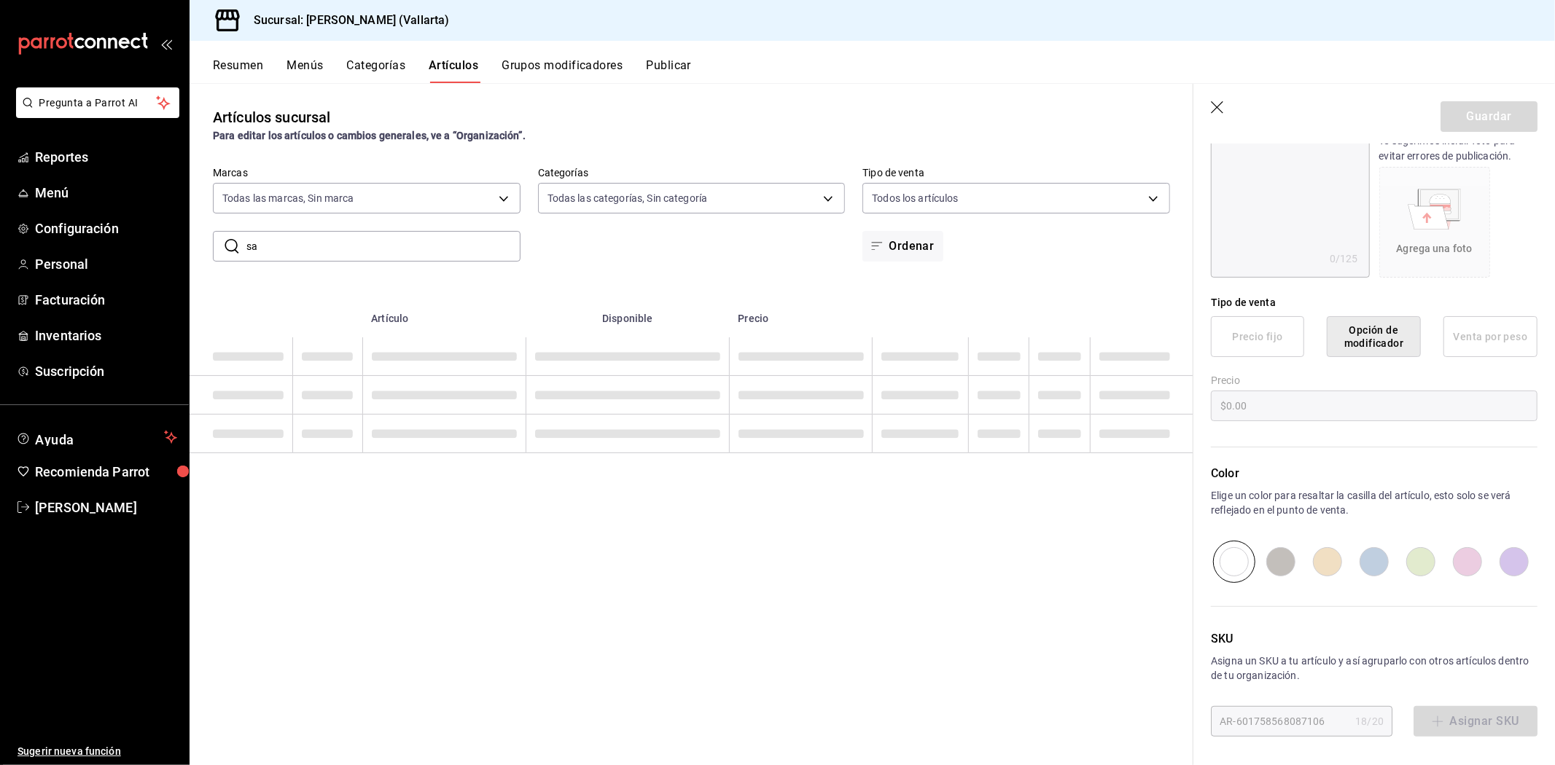
type input "s"
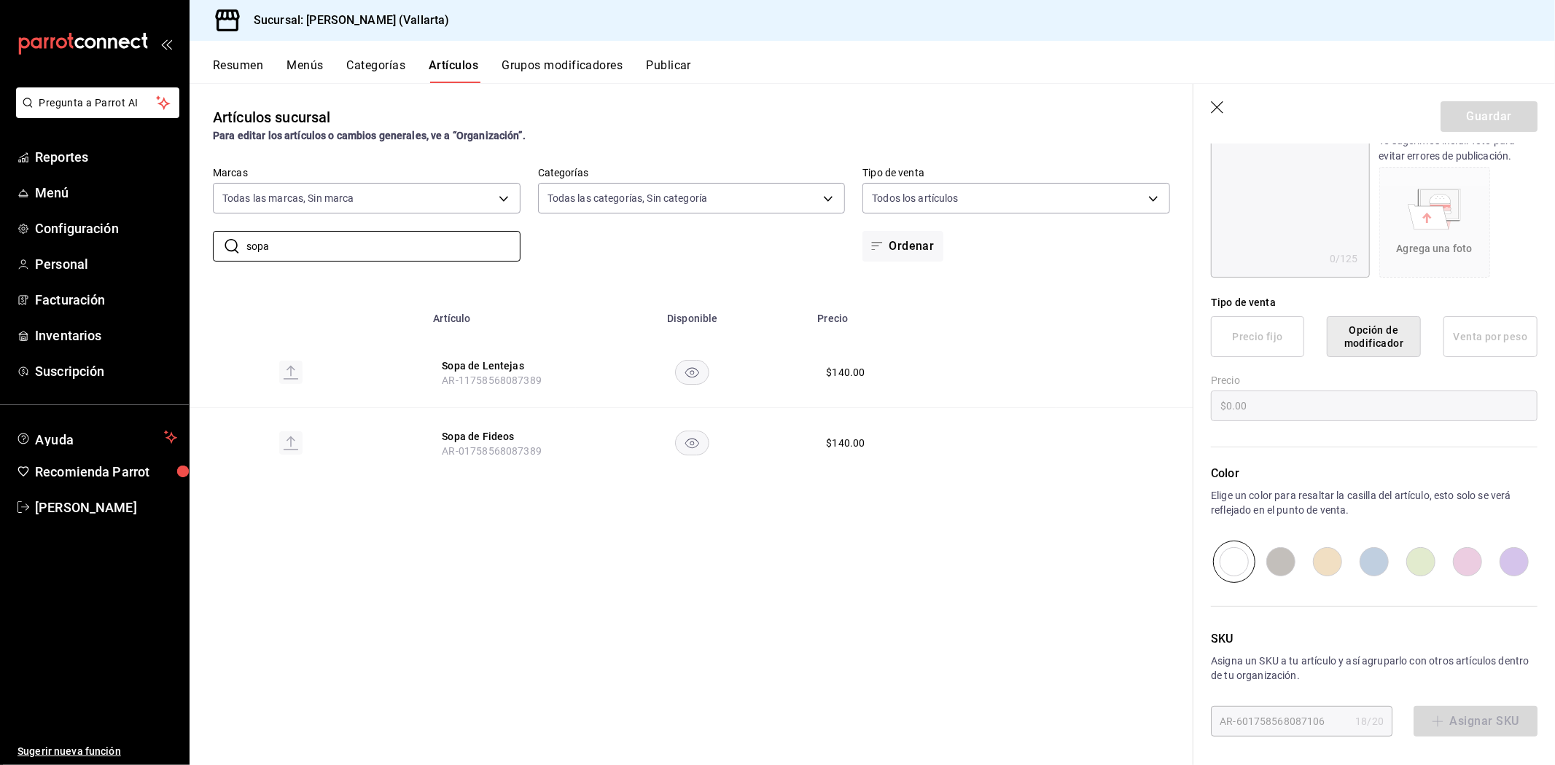
click at [472, 426] on th "Sopa de Fideos AR-01758568087389" at bounding box center [500, 443] width 152 height 71
click at [474, 442] on button "Sopa de Fideos" at bounding box center [500, 436] width 117 height 15
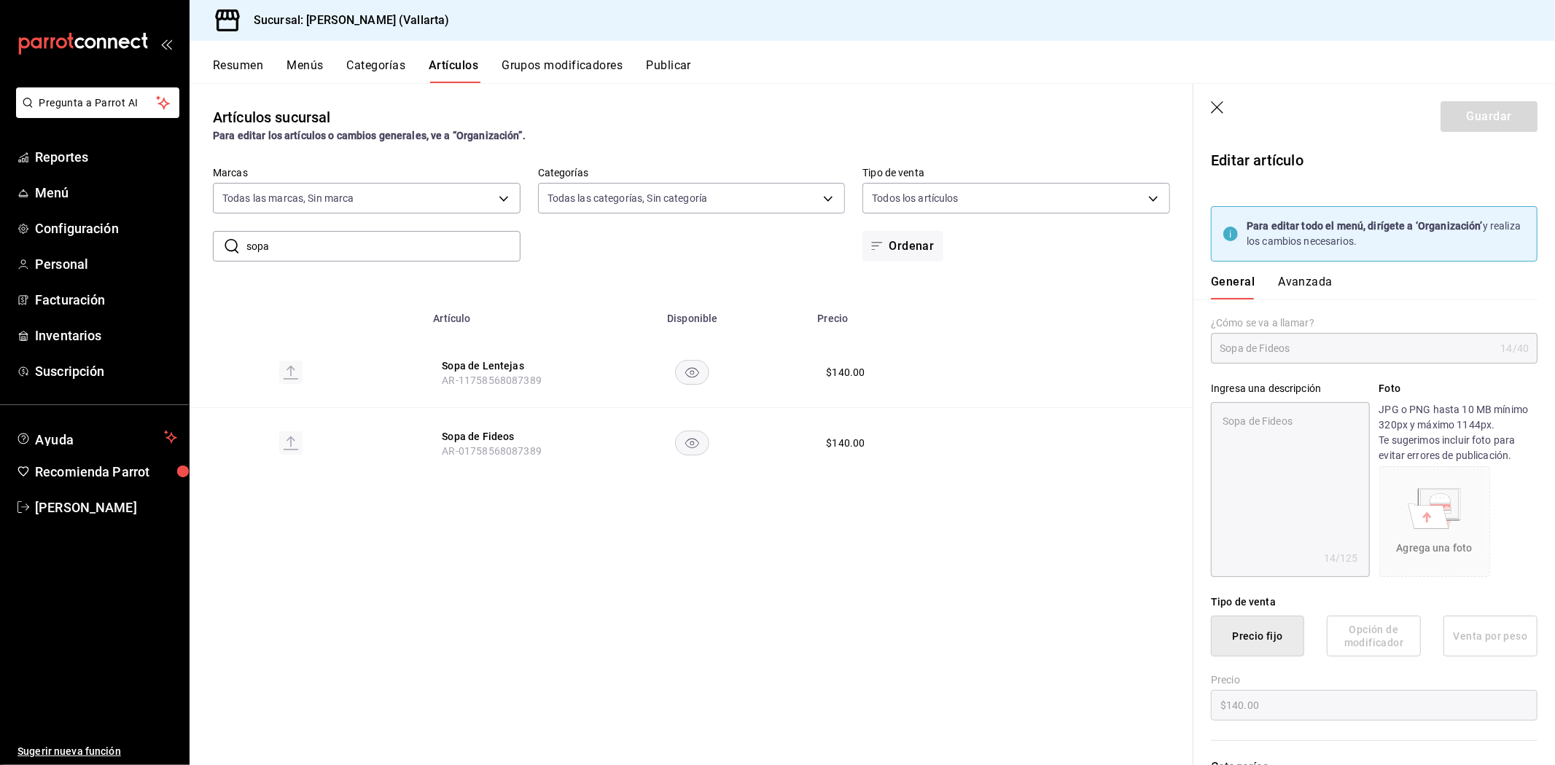
click at [1293, 280] on button "Avanzada" at bounding box center [1305, 287] width 55 height 25
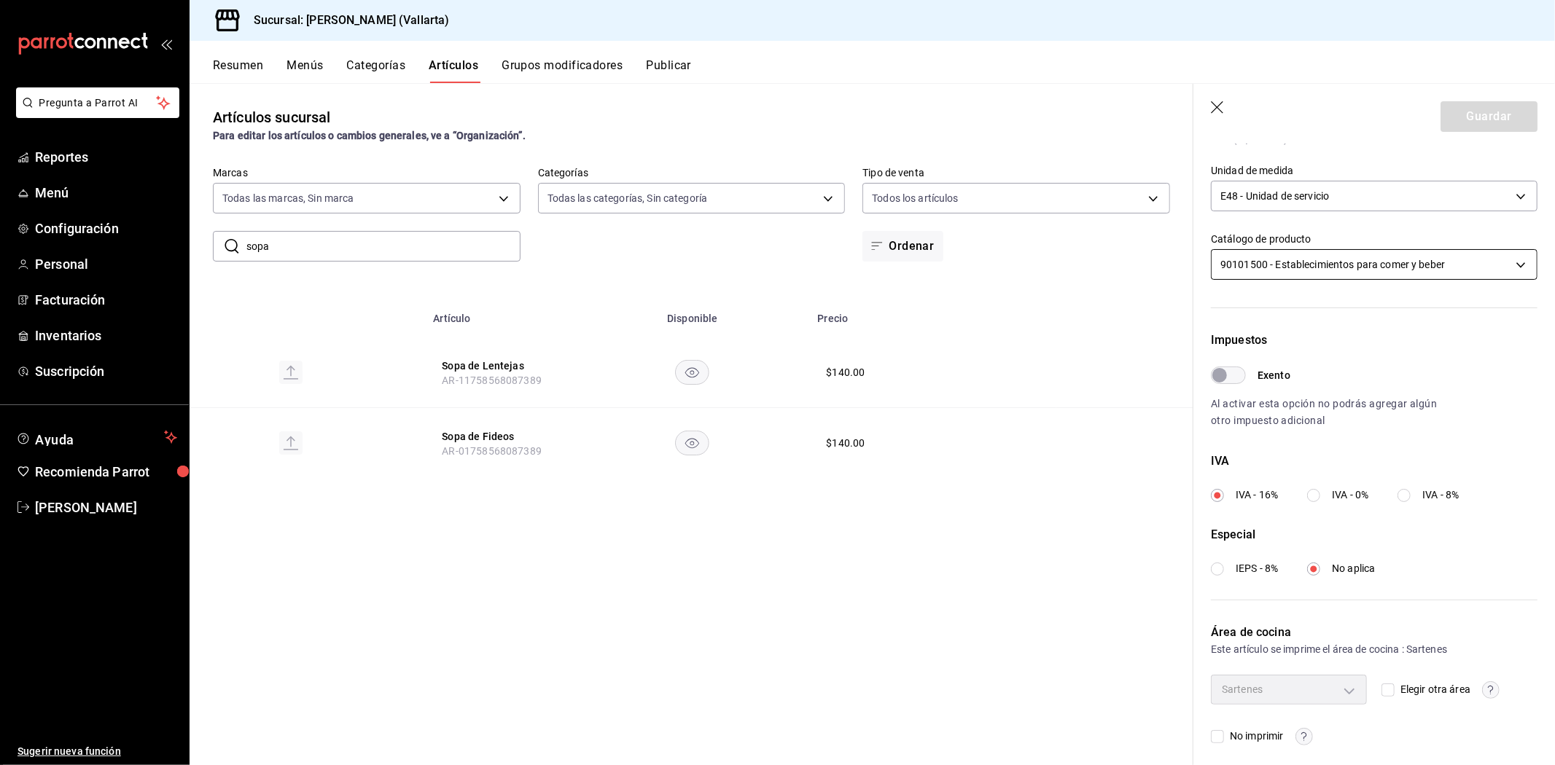
scroll to position [354, 0]
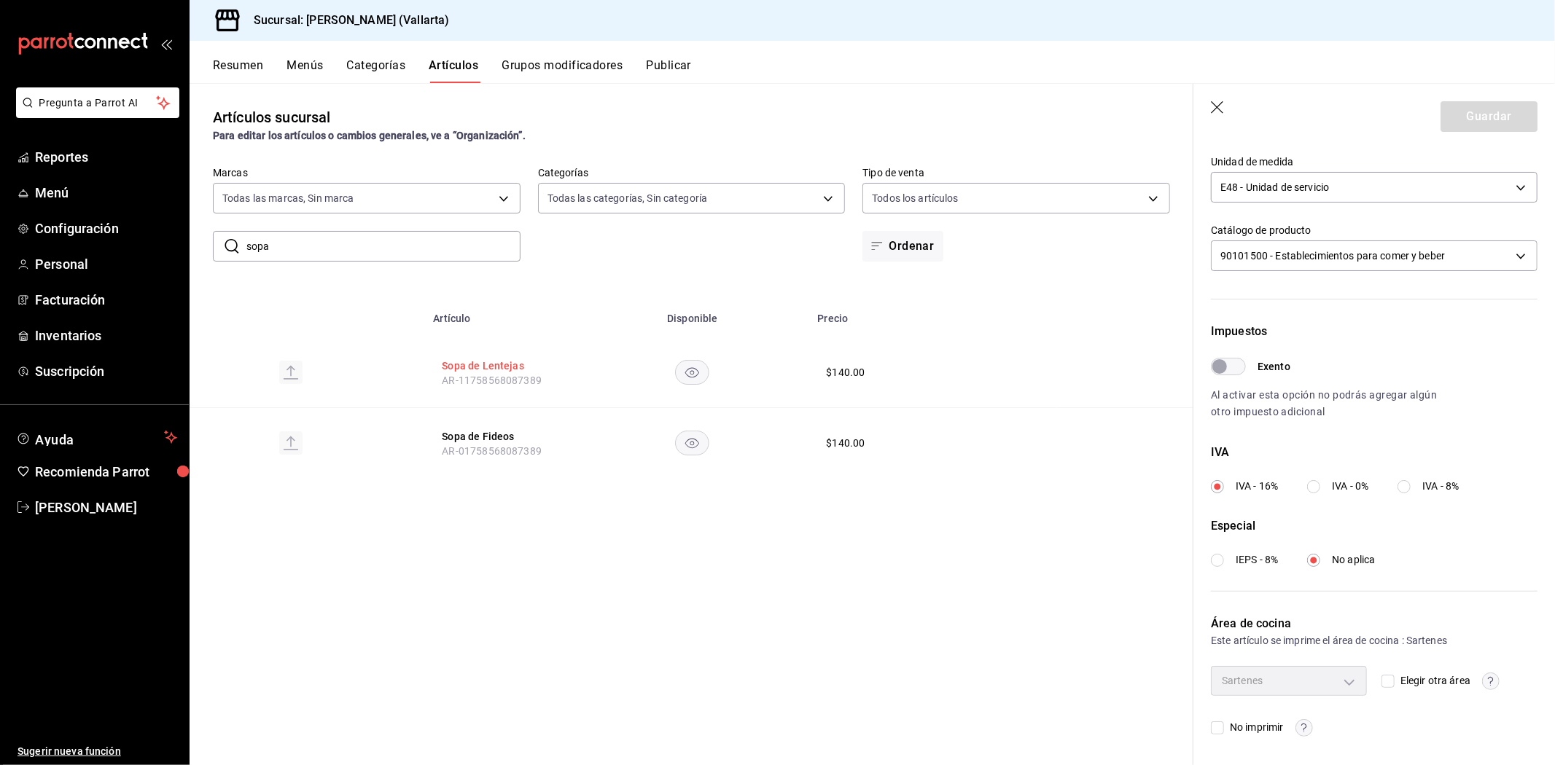
click at [503, 372] on button "Sopa de Lentejas" at bounding box center [500, 366] width 117 height 15
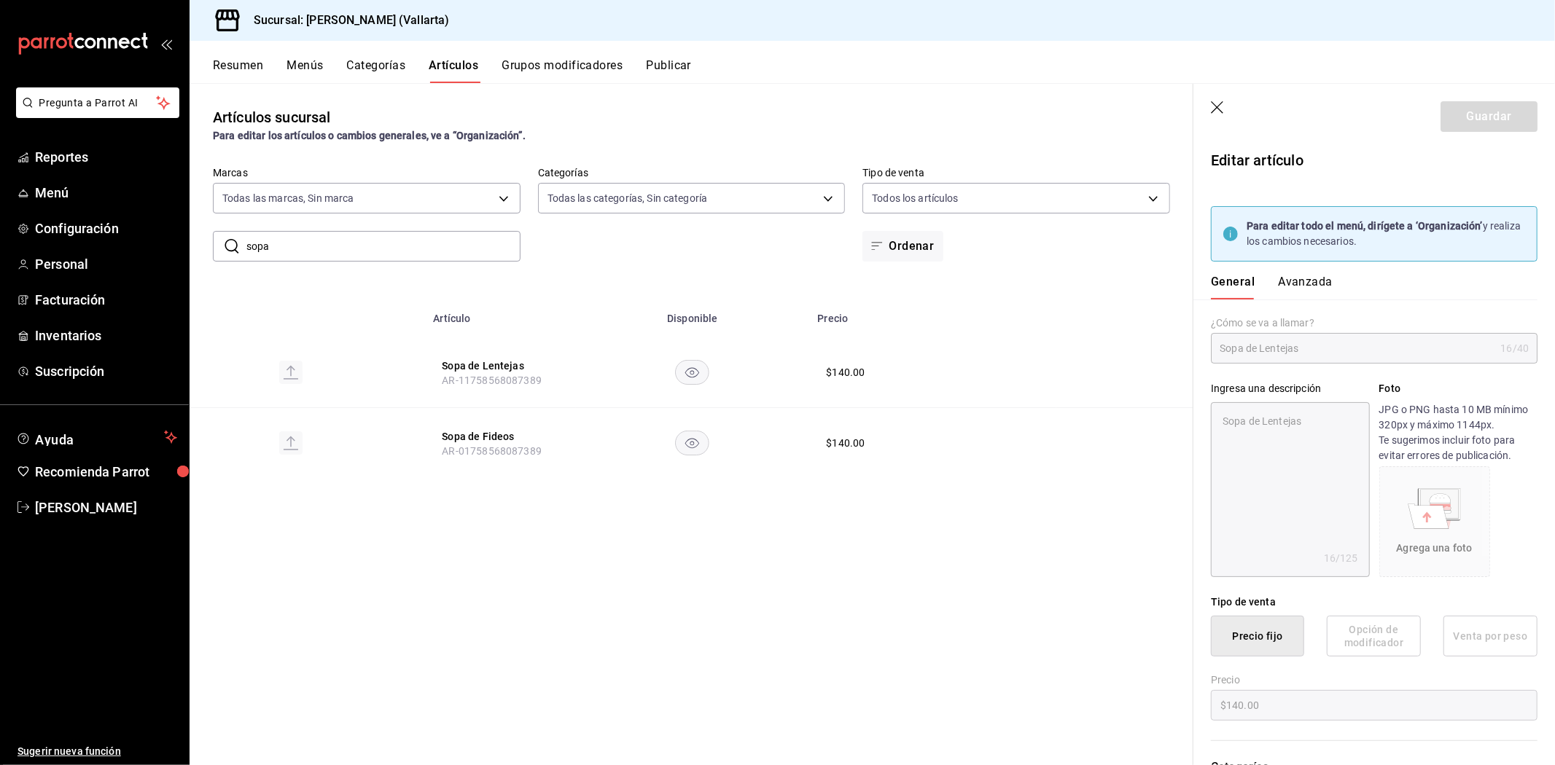
click at [1308, 282] on button "Avanzada" at bounding box center [1305, 287] width 55 height 25
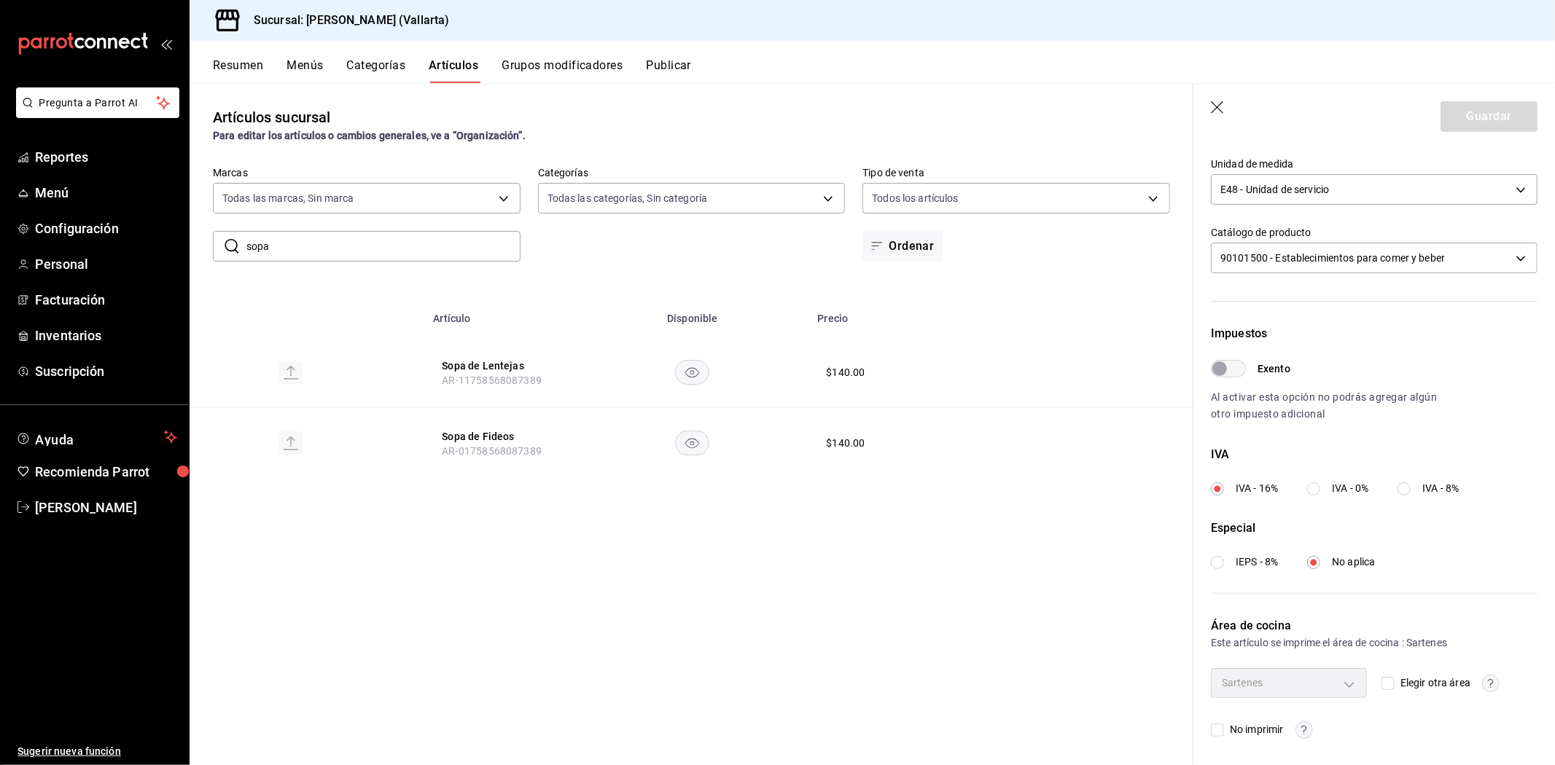
scroll to position [354, 0]
click at [447, 243] on input "sopa" at bounding box center [383, 246] width 274 height 29
type input "s"
drag, startPoint x: 494, startPoint y: 367, endPoint x: 453, endPoint y: 359, distance: 41.6
click at [474, 363] on button "Caldo Tlalpeño" at bounding box center [500, 366] width 117 height 15
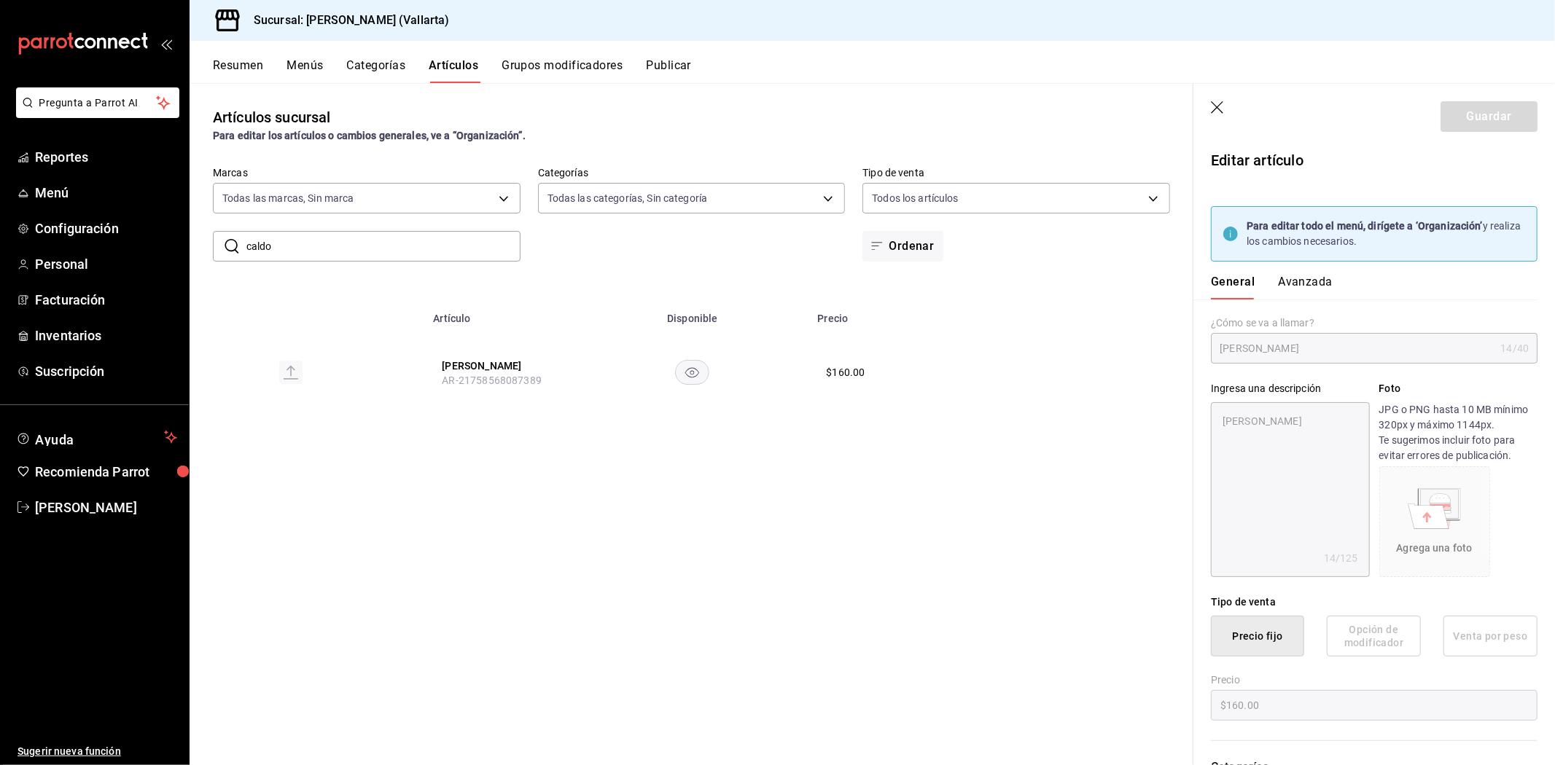
click at [1316, 272] on div "General Avanzada" at bounding box center [1365, 281] width 344 height 38
click at [1308, 284] on button "Avanzada" at bounding box center [1305, 287] width 55 height 25
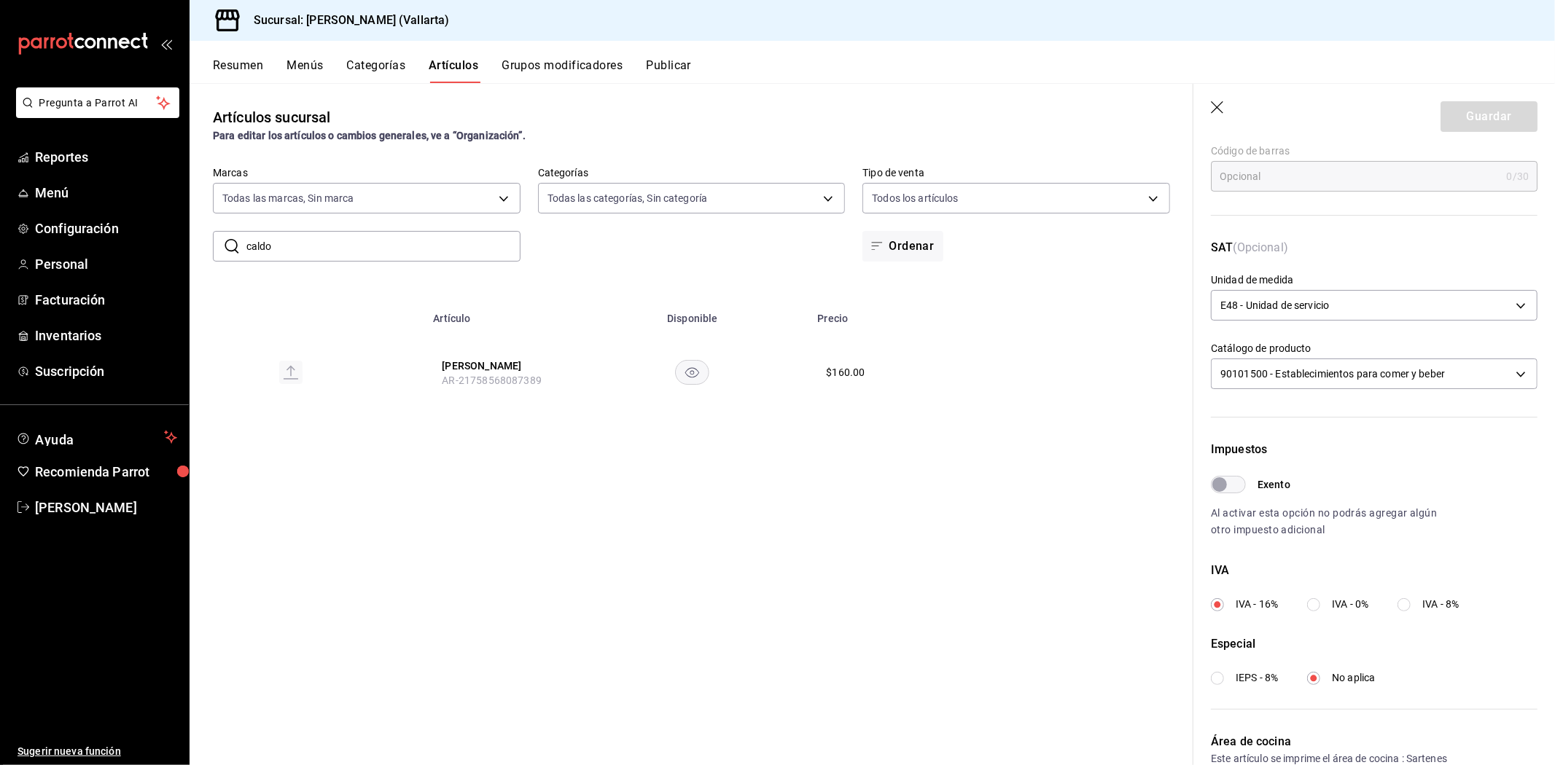
scroll to position [354, 0]
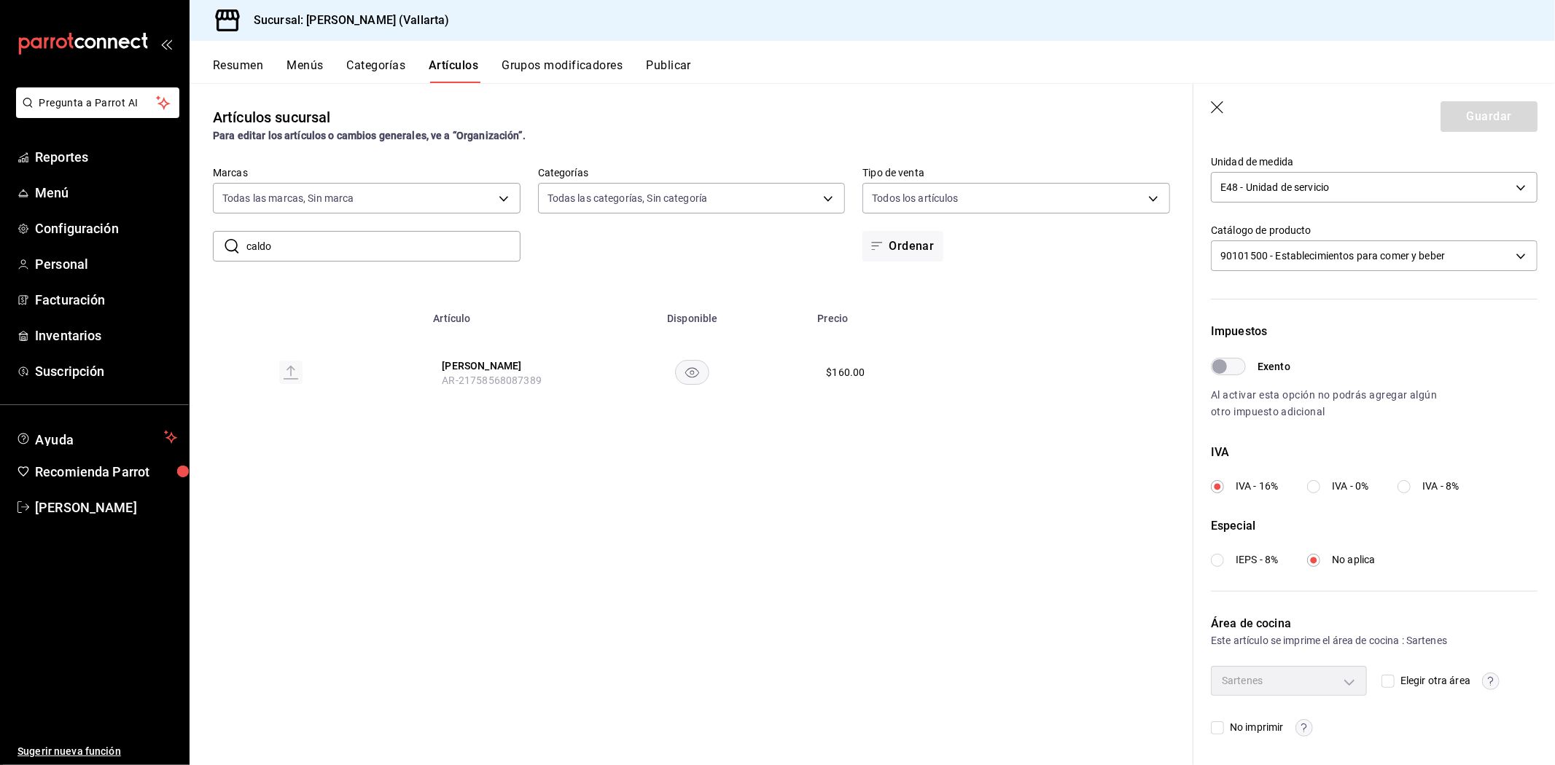
click at [456, 236] on input "caldo" at bounding box center [383, 246] width 274 height 29
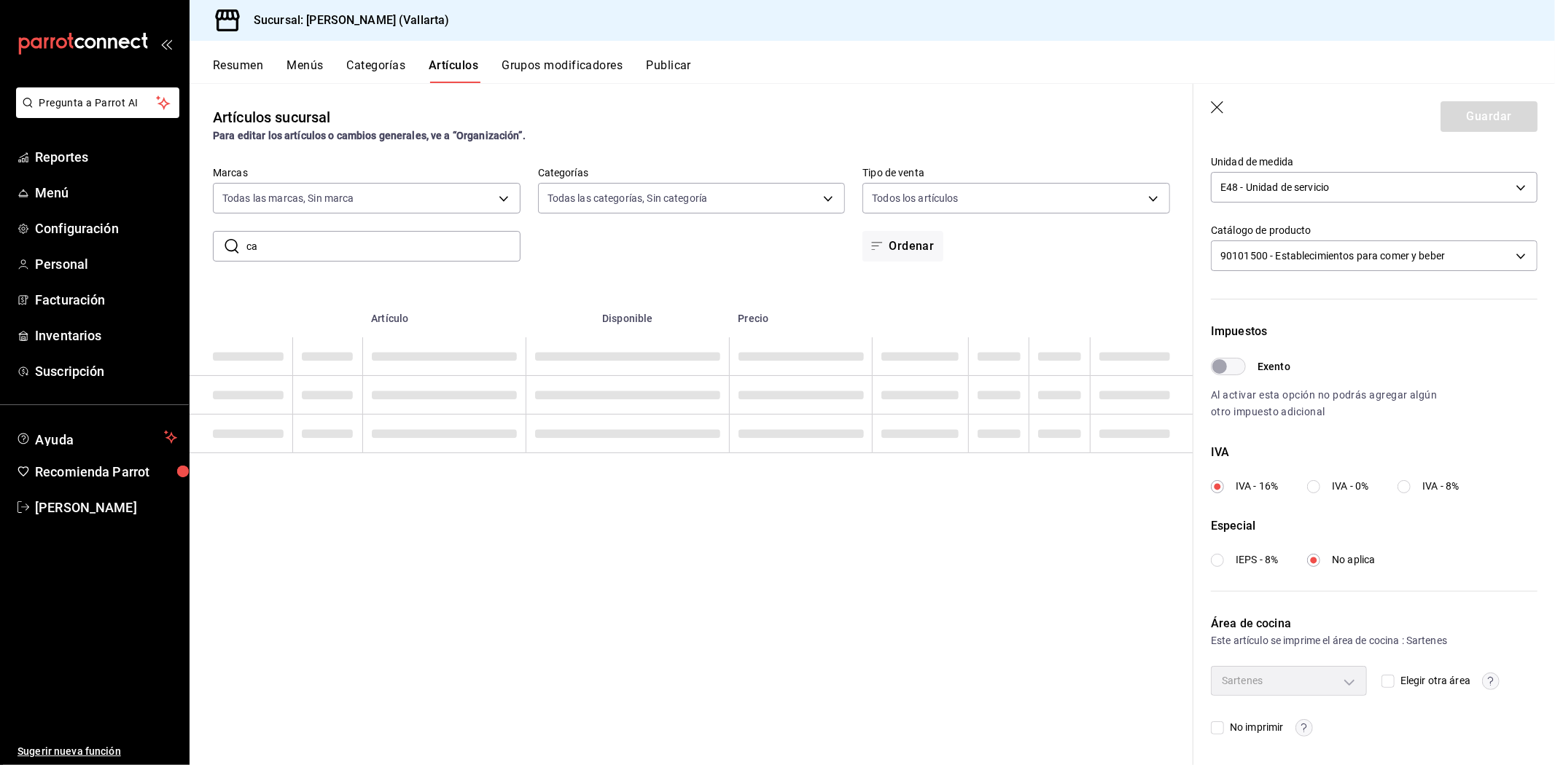
type input "c"
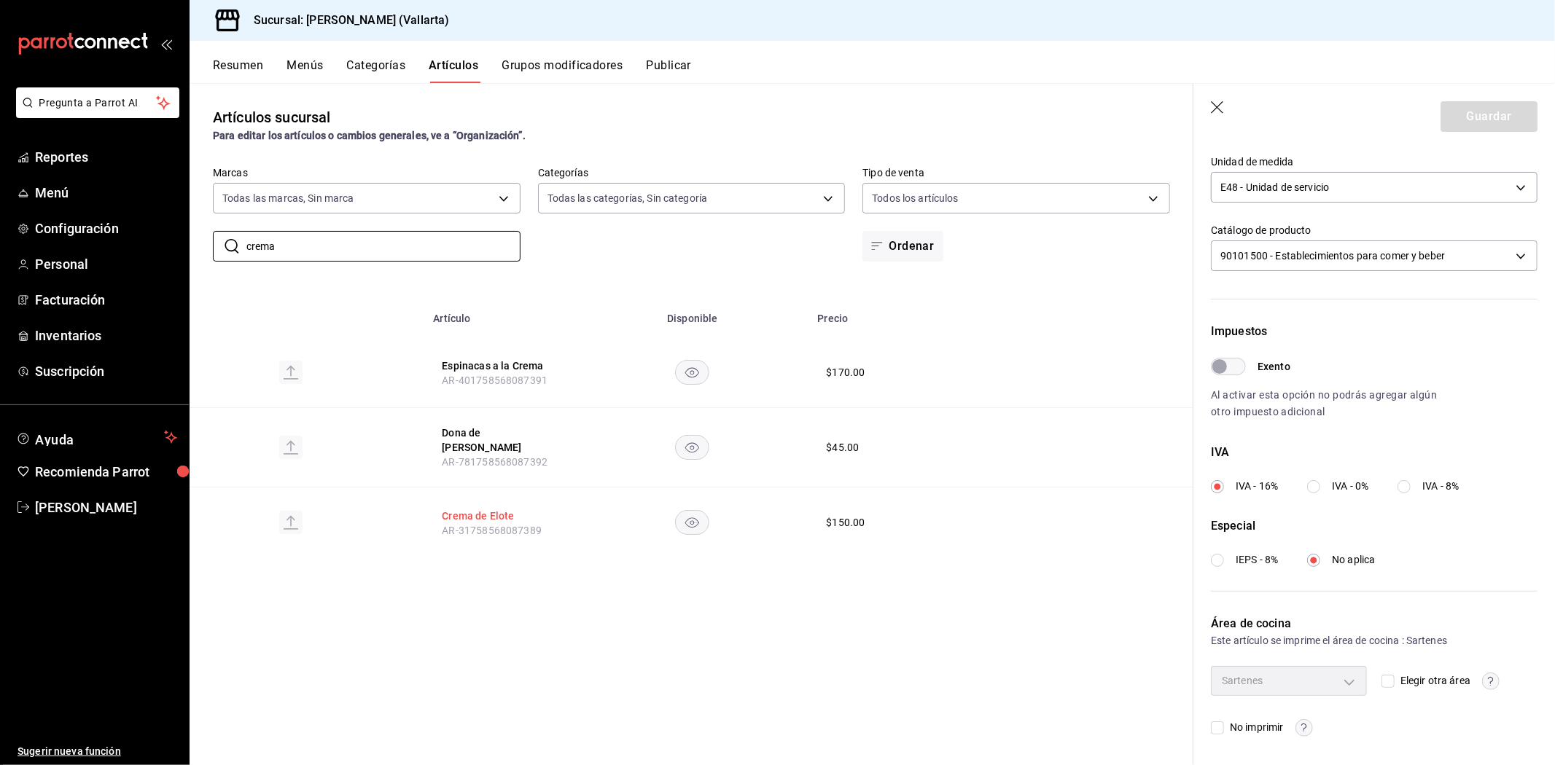
type input "crema"
click at [494, 518] on button "Crema de Elote" at bounding box center [500, 516] width 117 height 15
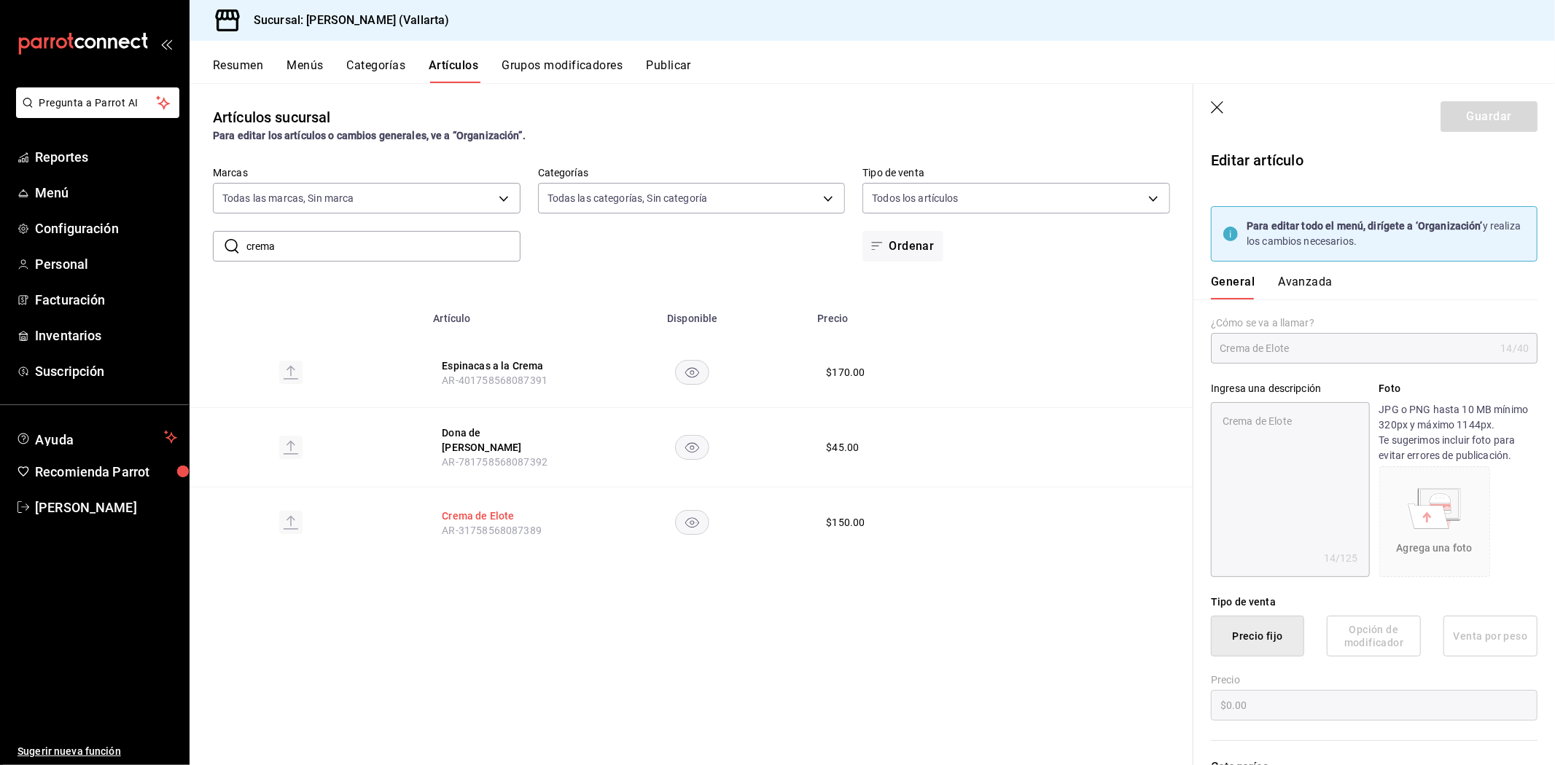
type textarea "x"
type input "$150.00"
click at [1303, 272] on div "General Avanzada" at bounding box center [1365, 281] width 344 height 38
click at [1301, 278] on button "Avanzada" at bounding box center [1305, 287] width 55 height 25
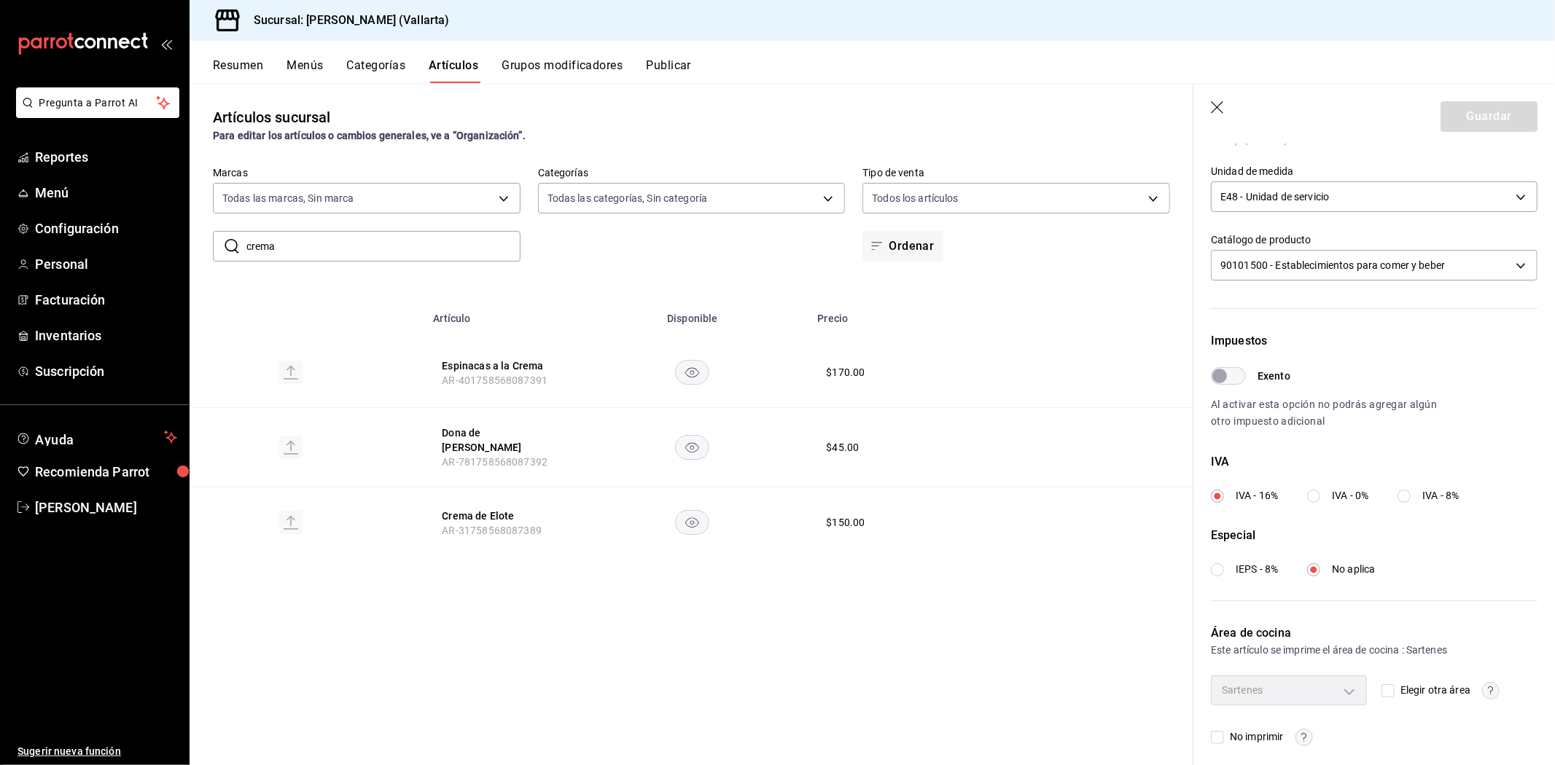
scroll to position [354, 0]
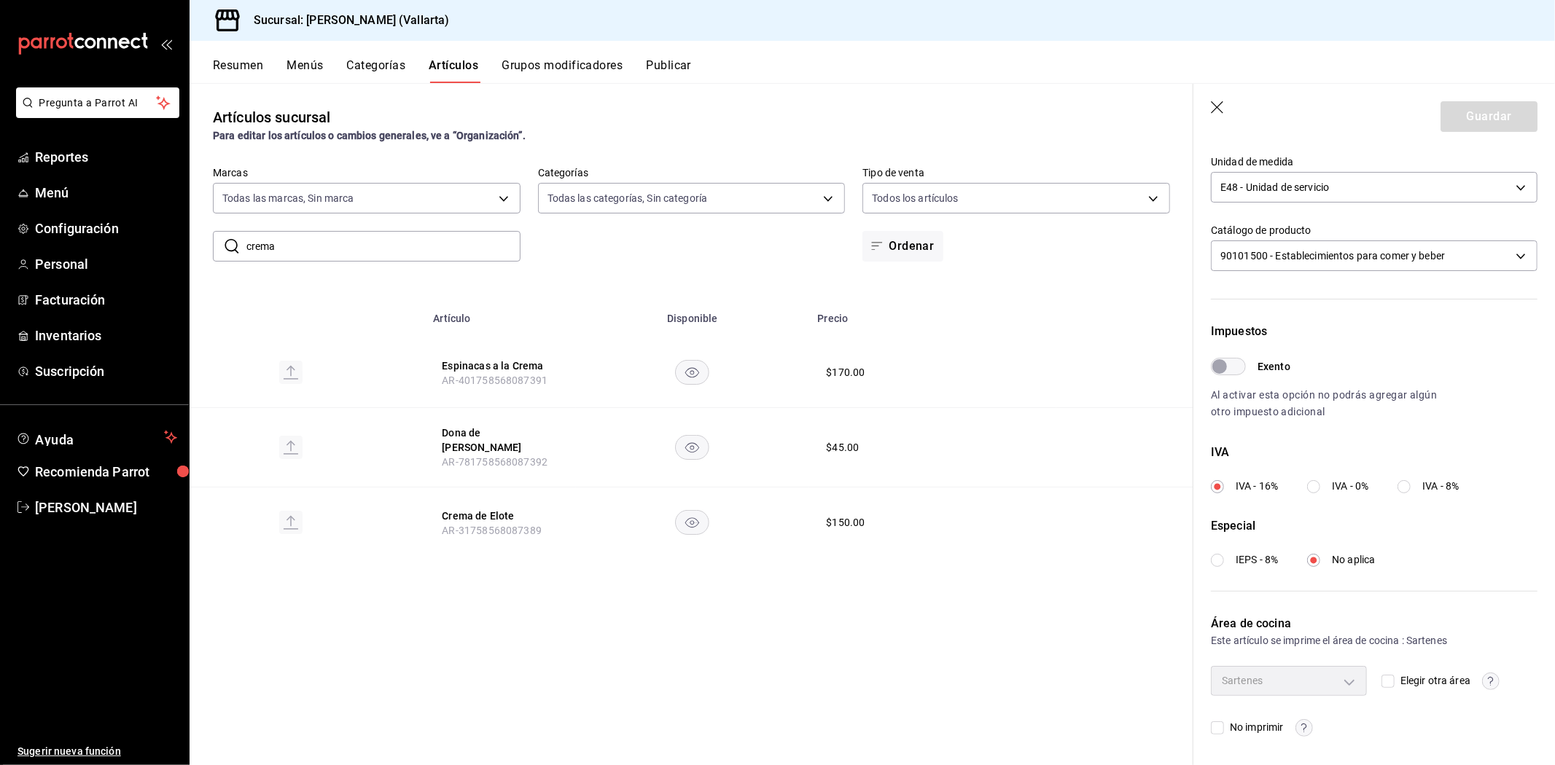
click at [426, 238] on input "crema" at bounding box center [383, 246] width 274 height 29
type input "c"
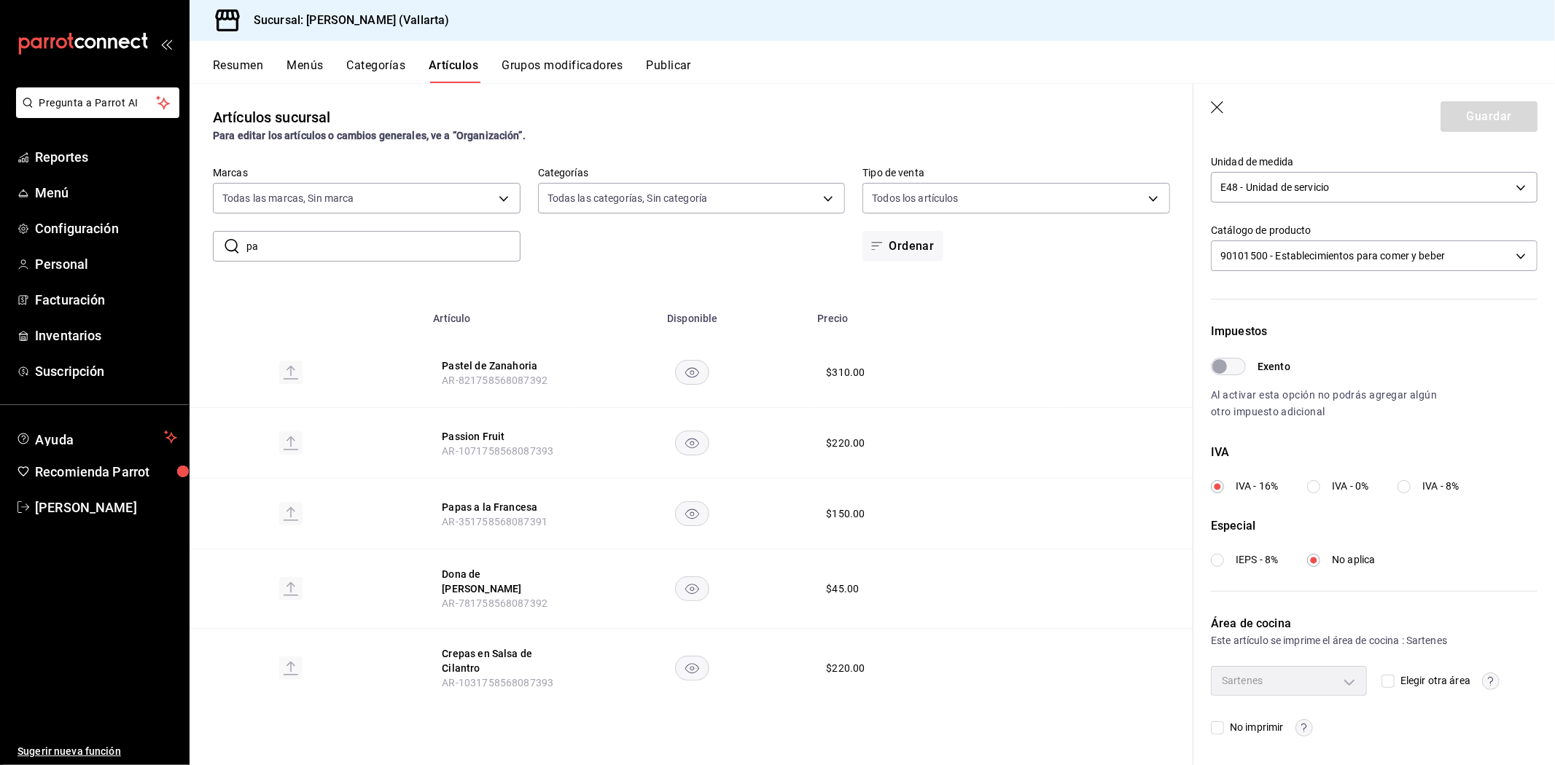
type input "p"
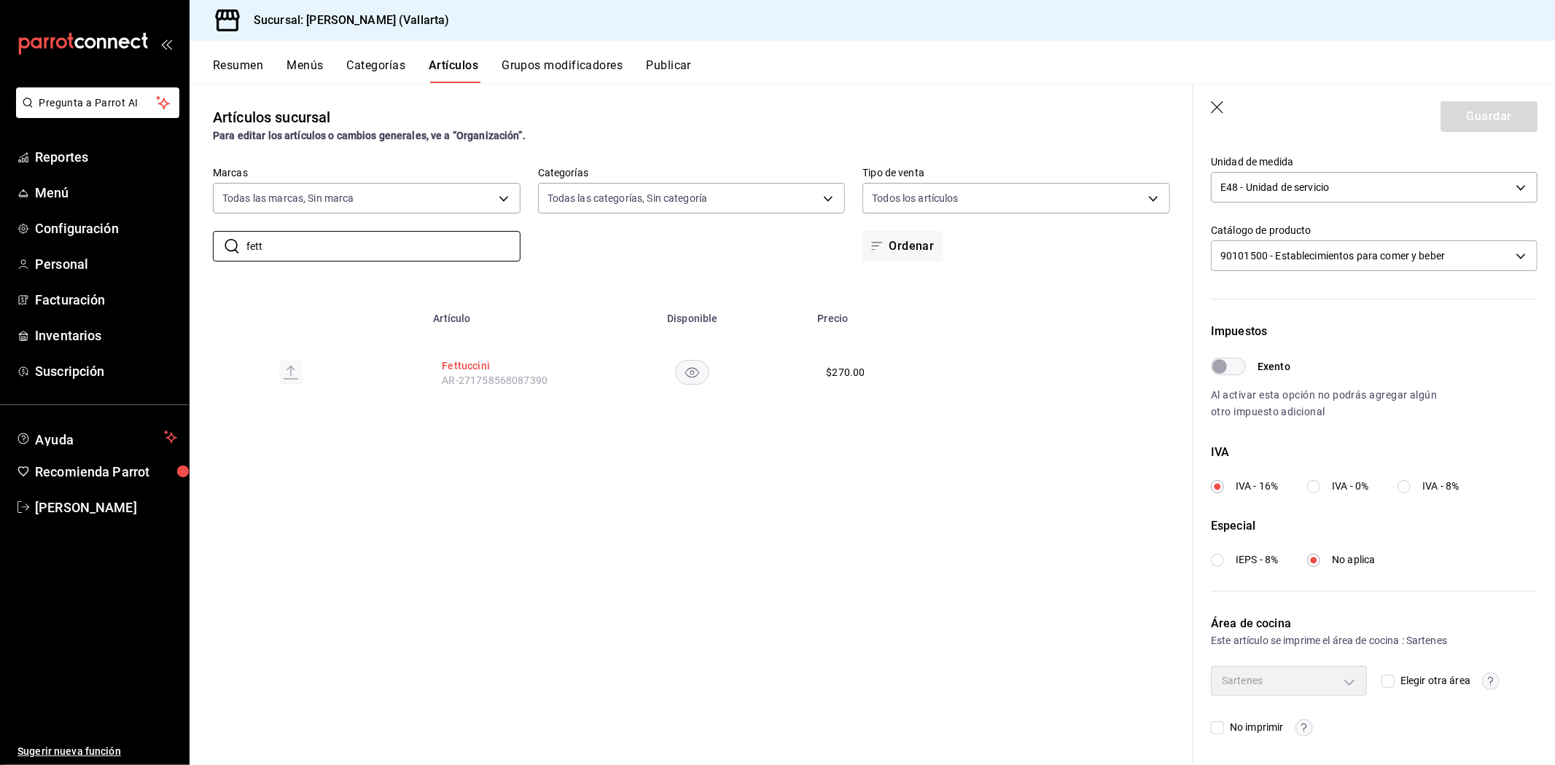
type input "fett"
click at [461, 370] on button "Fettuccini" at bounding box center [500, 366] width 117 height 15
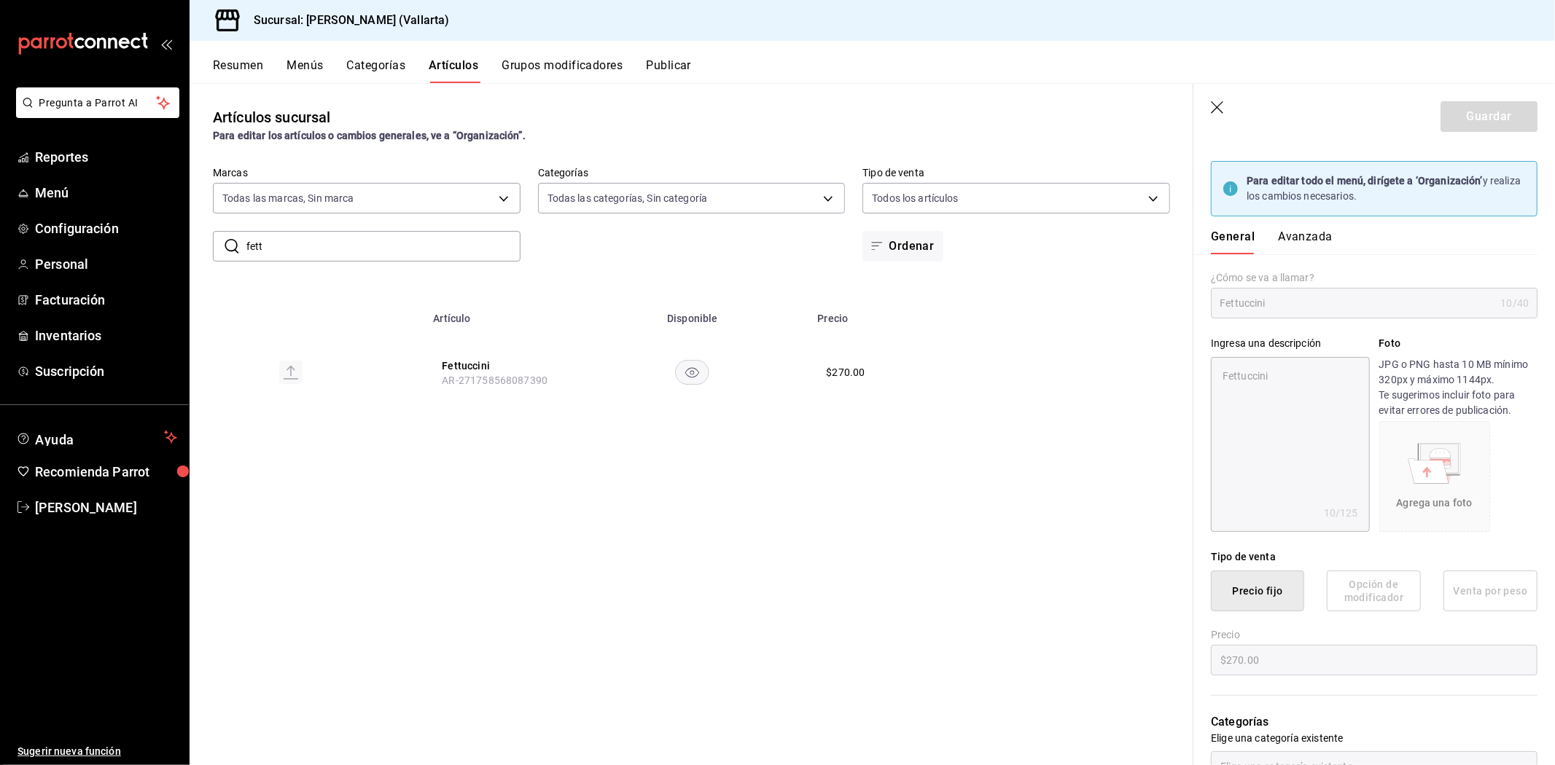
scroll to position [81, 0]
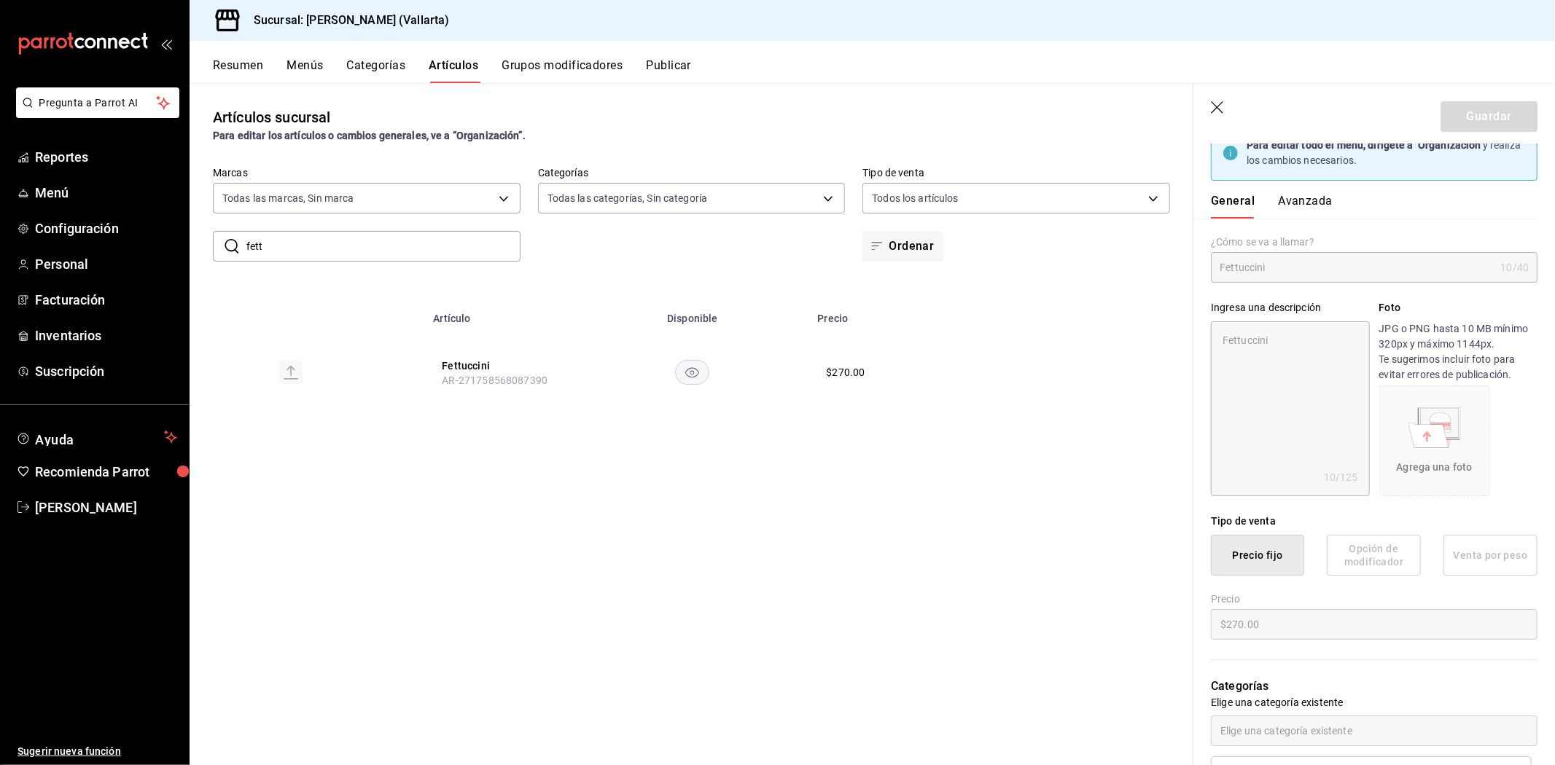
click at [1316, 205] on button "Avanzada" at bounding box center [1305, 206] width 55 height 25
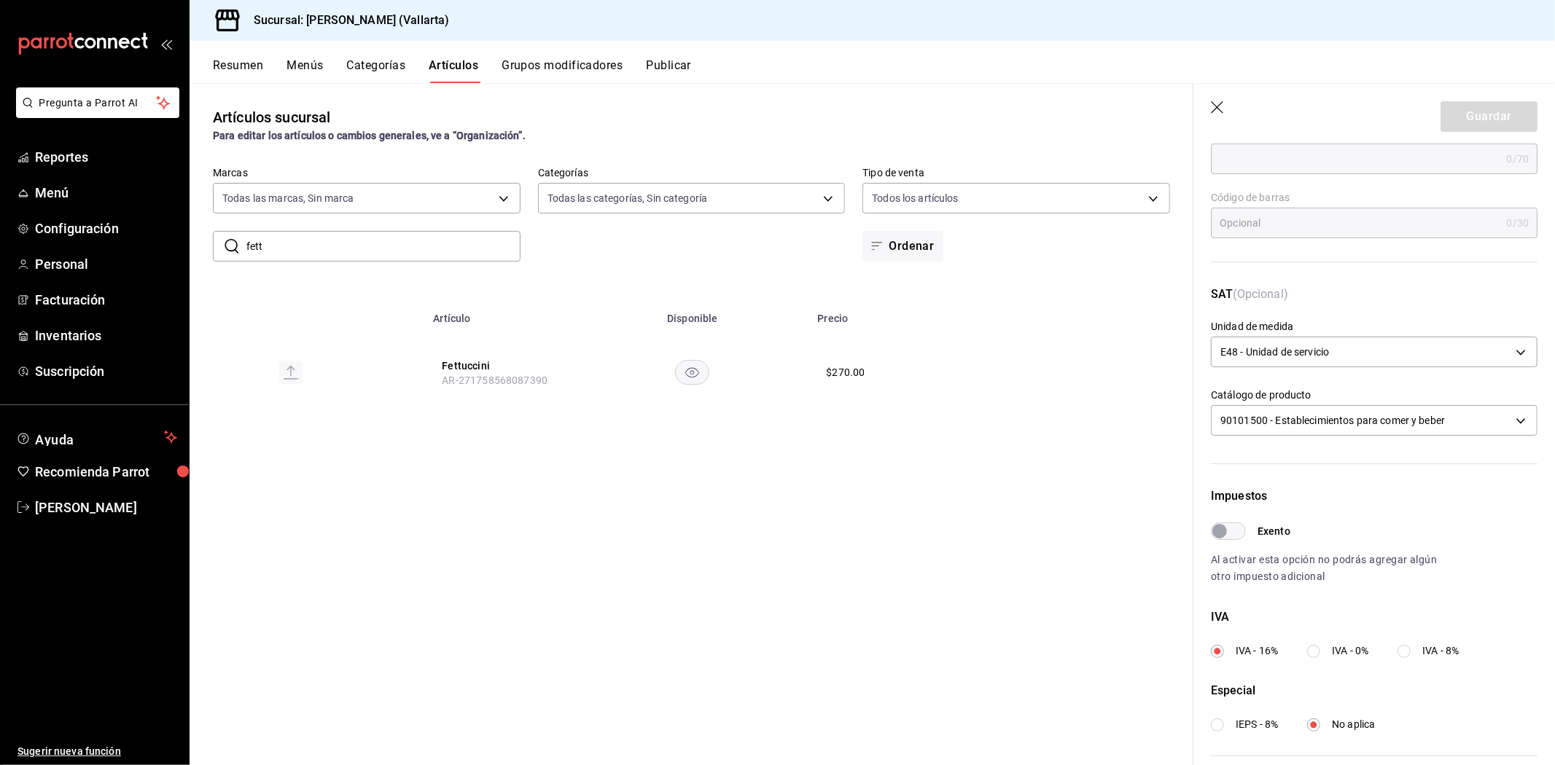
scroll to position [354, 0]
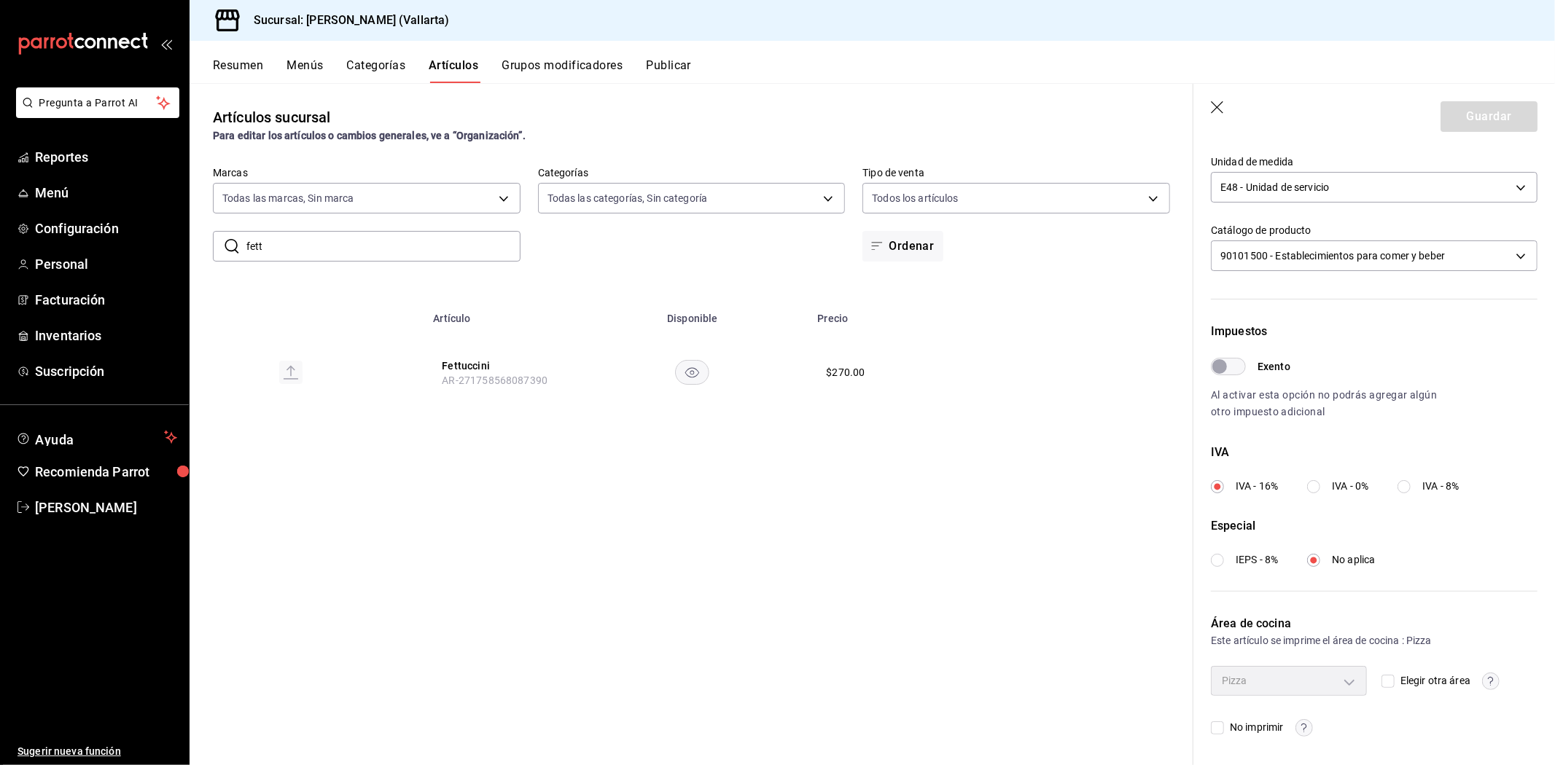
click at [1381, 679] on input "Elegir otra área" at bounding box center [1387, 681] width 13 height 13
checkbox input "true"
click at [1337, 683] on body "Pregunta a Parrot AI Reportes Menú Configuración Personal Facturación Inventari…" at bounding box center [777, 382] width 1555 height 765
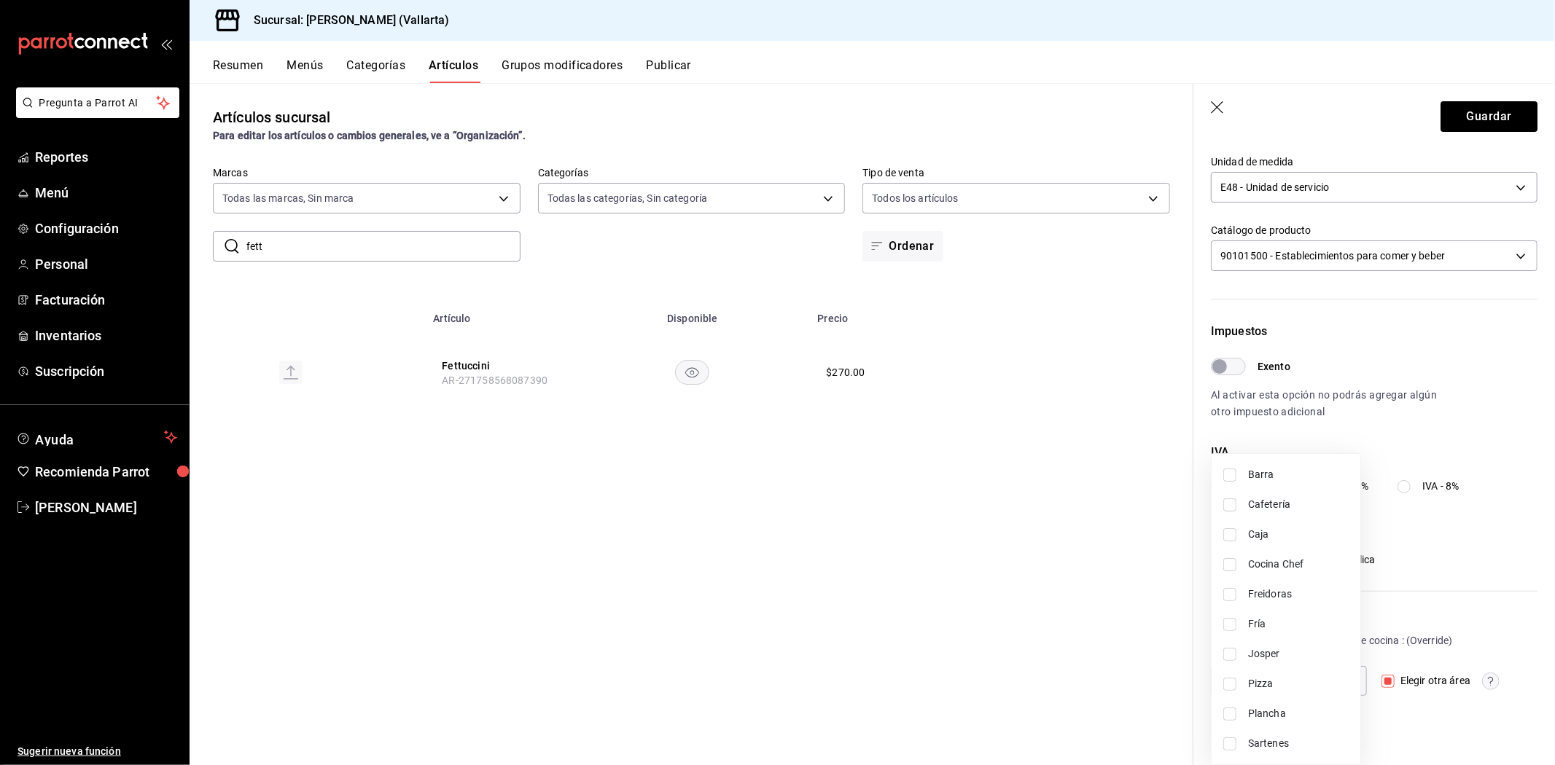
click at [1272, 741] on span "Sartenes" at bounding box center [1298, 743] width 101 height 15
type input "fbb01623-1d56-4ead-ba52-71da8e792295"
checkbox input "true"
click at [1047, 664] on div at bounding box center [777, 382] width 1555 height 765
click at [1445, 104] on button "Guardar" at bounding box center [1488, 116] width 97 height 31
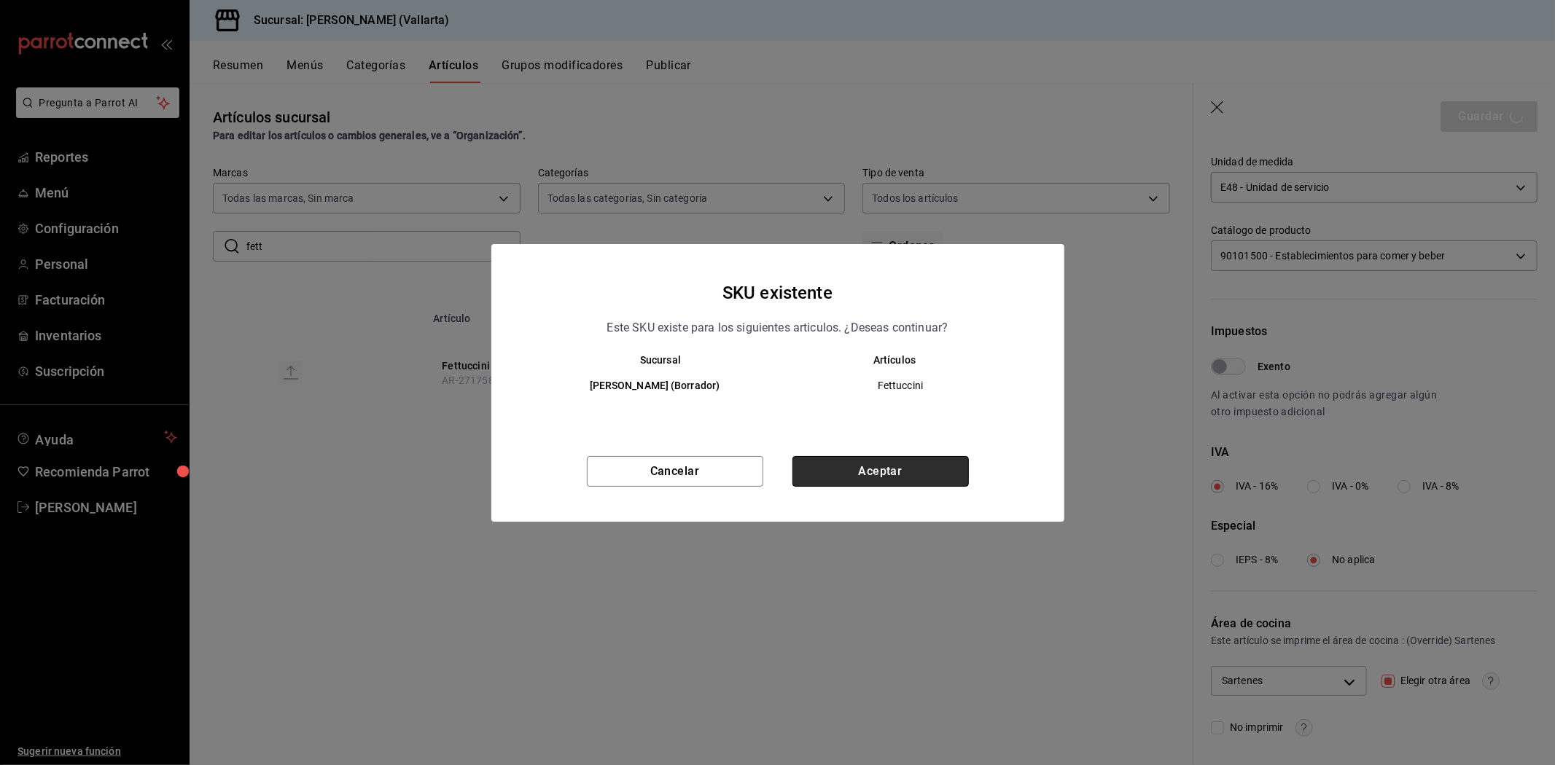
click at [895, 477] on button "Aceptar" at bounding box center [880, 471] width 176 height 31
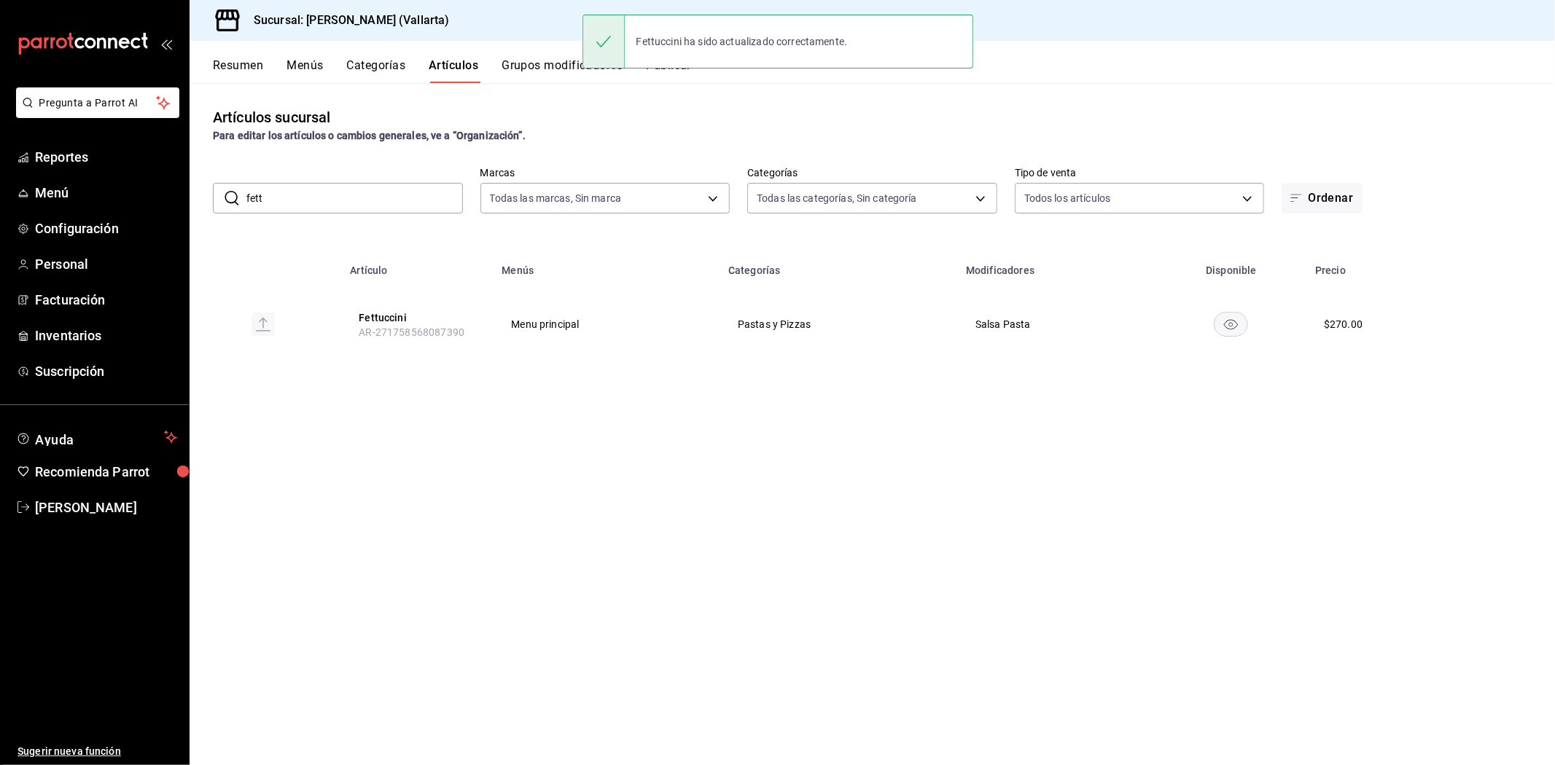
click at [417, 191] on input "fett" at bounding box center [354, 198] width 216 height 29
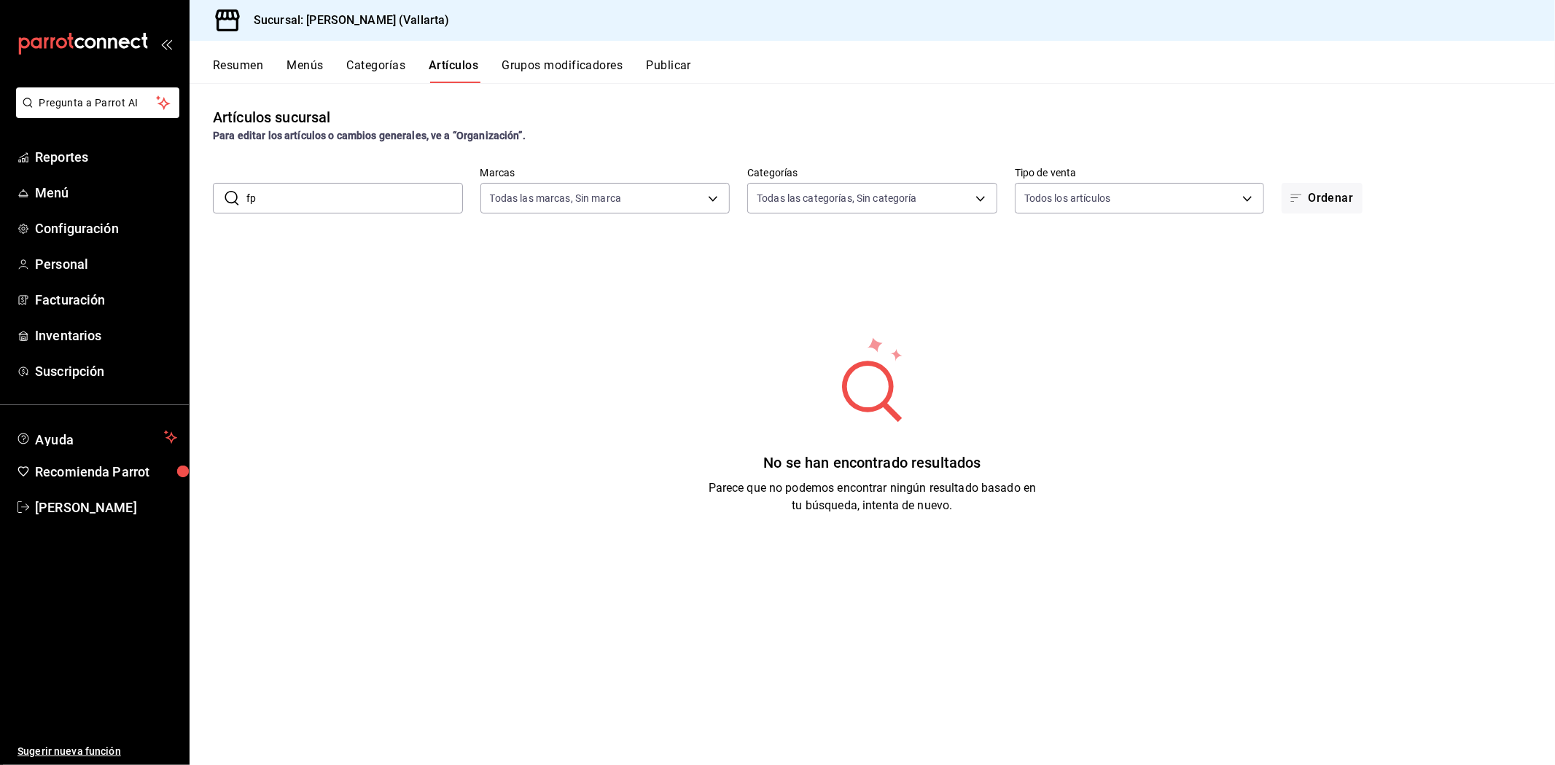
type input "f"
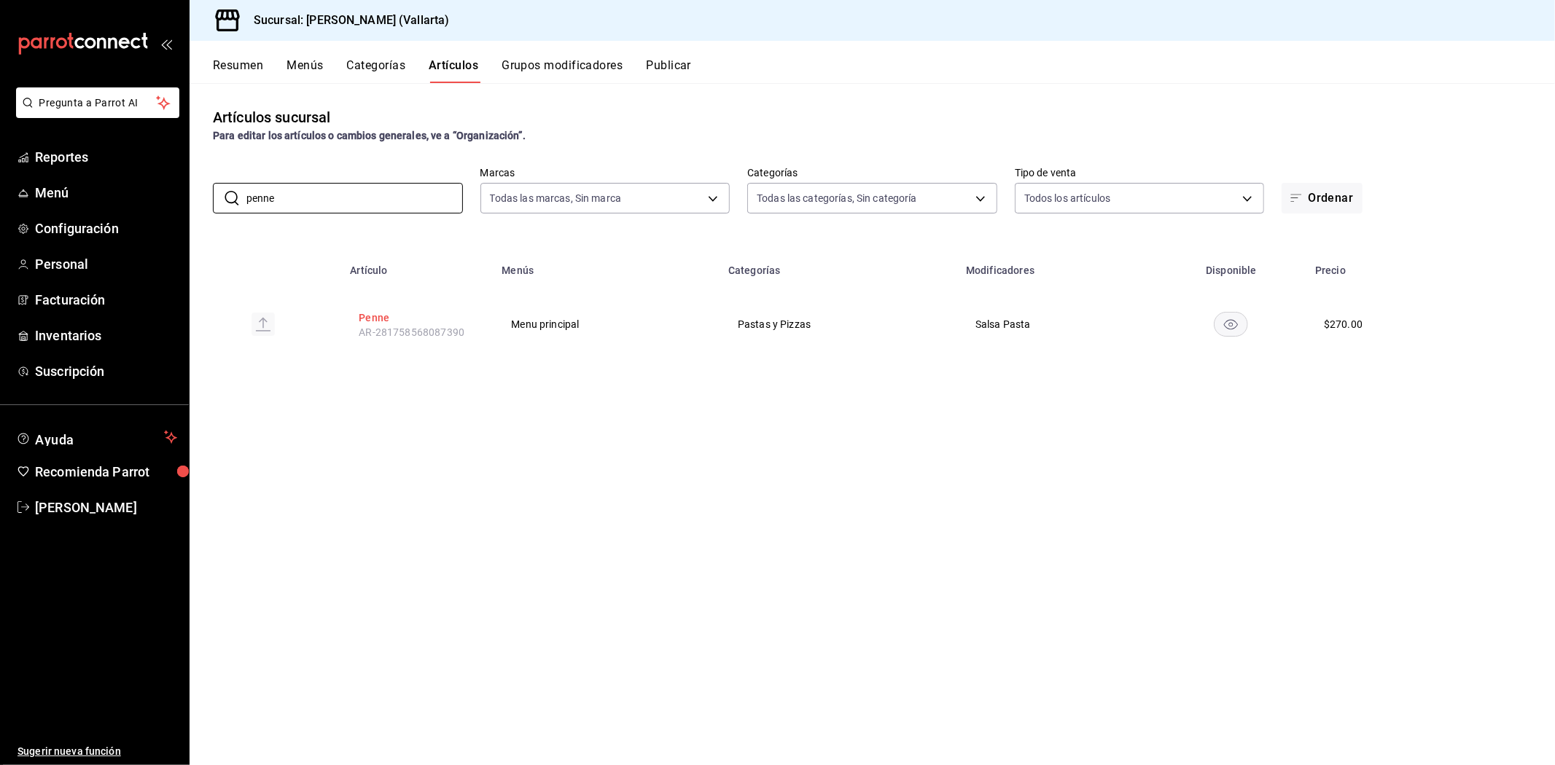
type input "penne"
click at [384, 321] on button "Penne" at bounding box center [417, 318] width 117 height 15
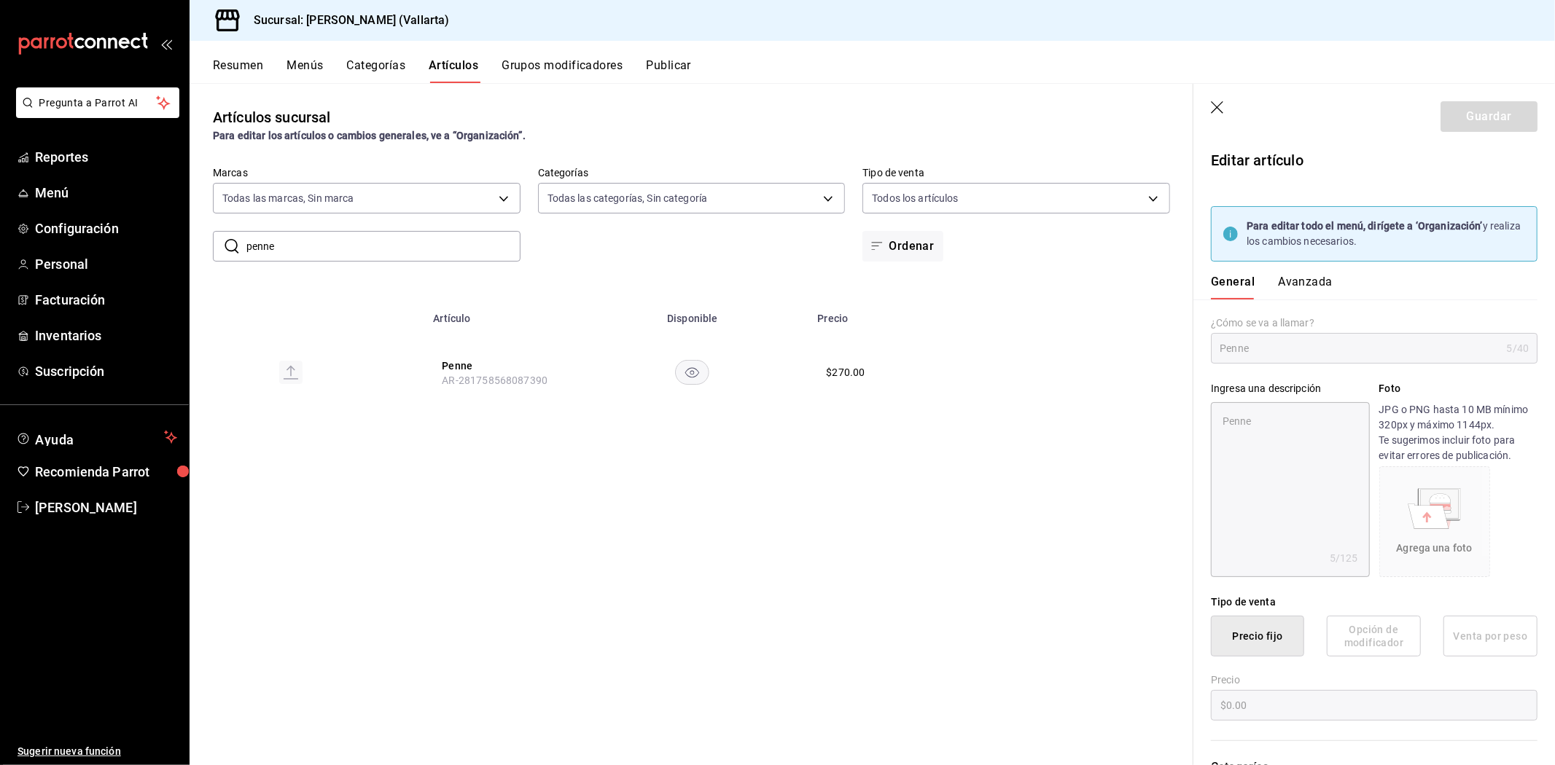
type textarea "x"
type input "$270.00"
type input "E48"
type input "90101500"
radio input "true"
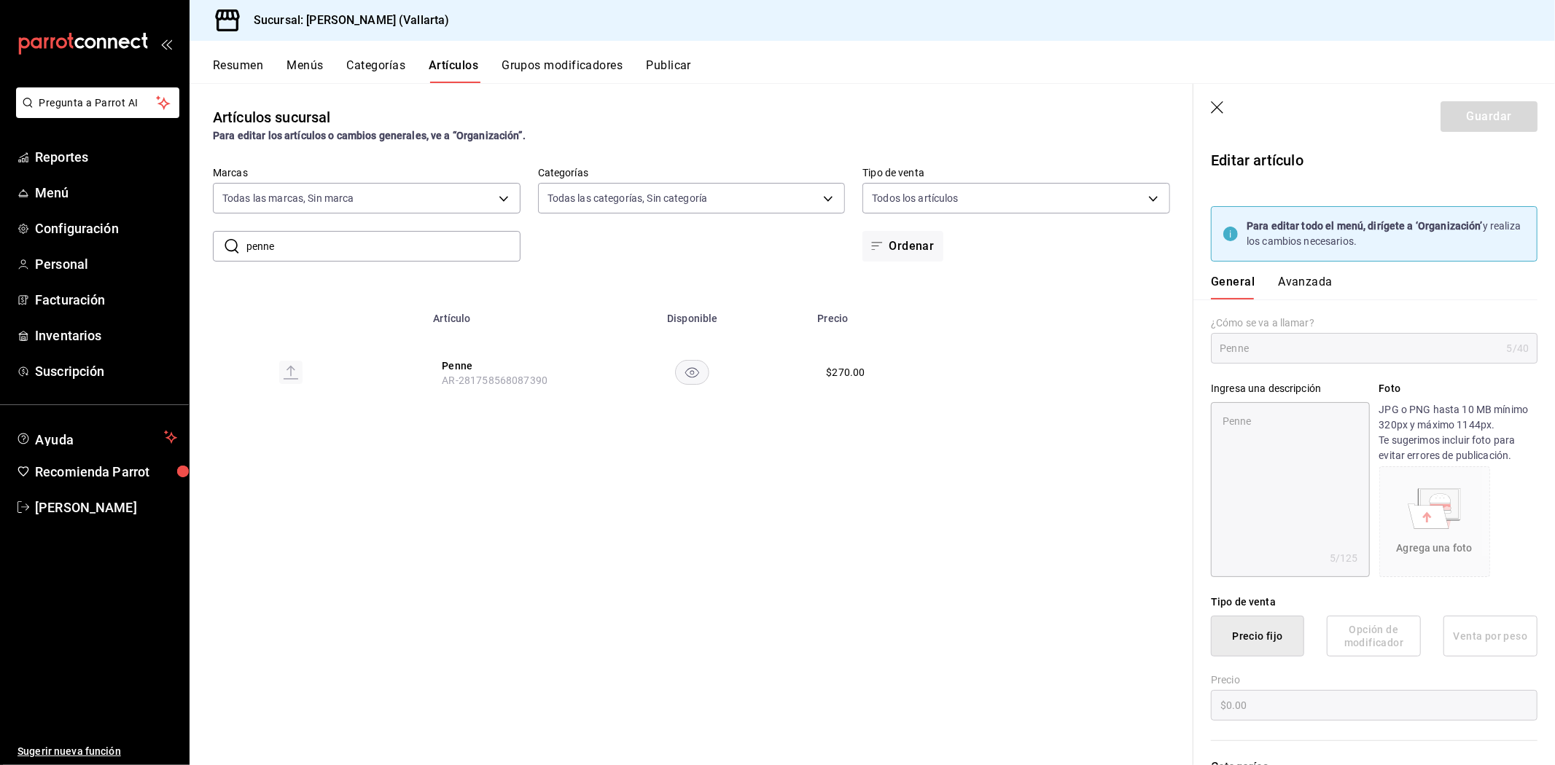
radio input "true"
type input "9eaf7c7e-06d0-4875-9dde-9e5ebaec4d1c"
click at [1297, 281] on button "Avanzada" at bounding box center [1305, 287] width 55 height 25
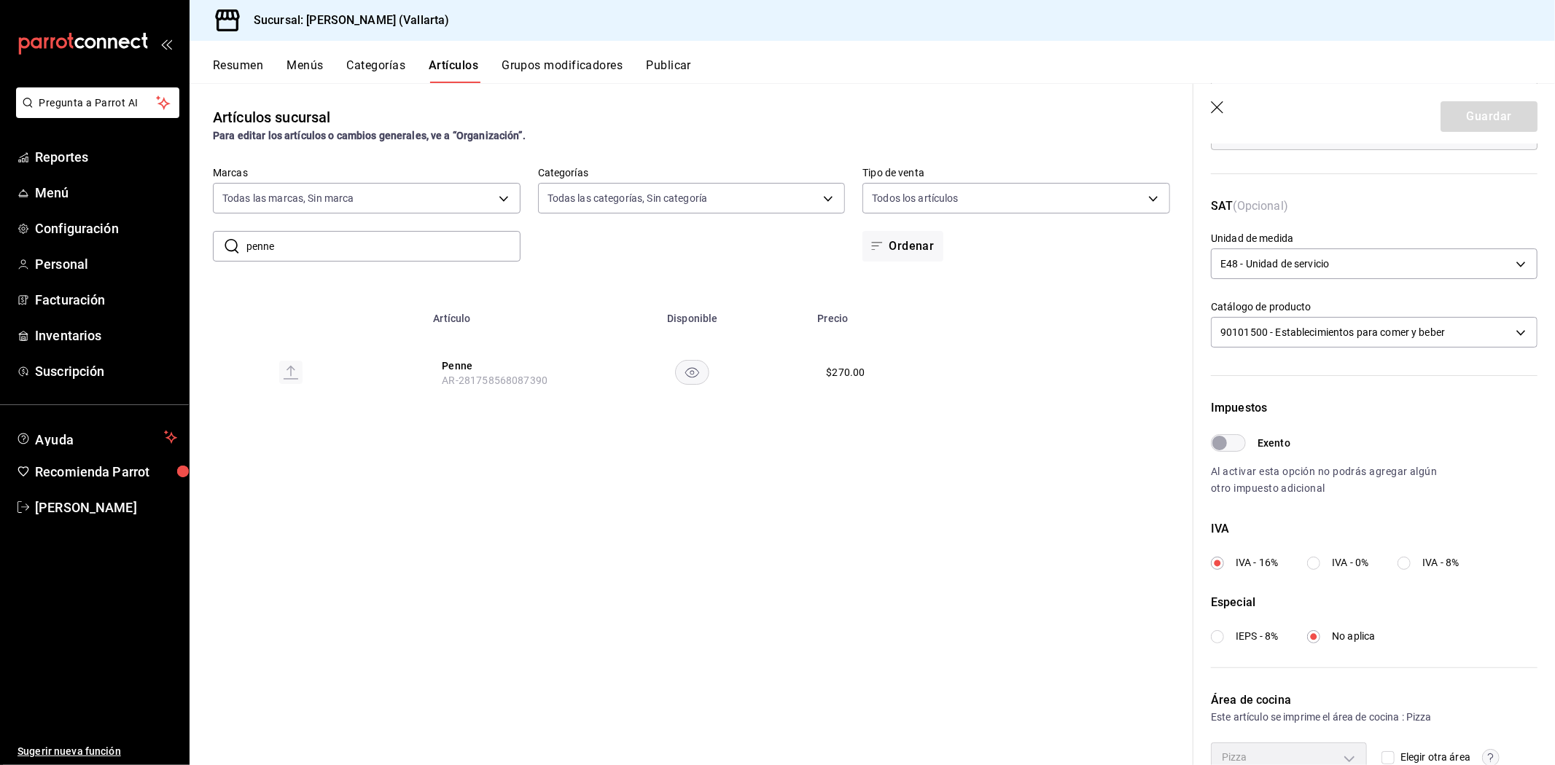
scroll to position [354, 0]
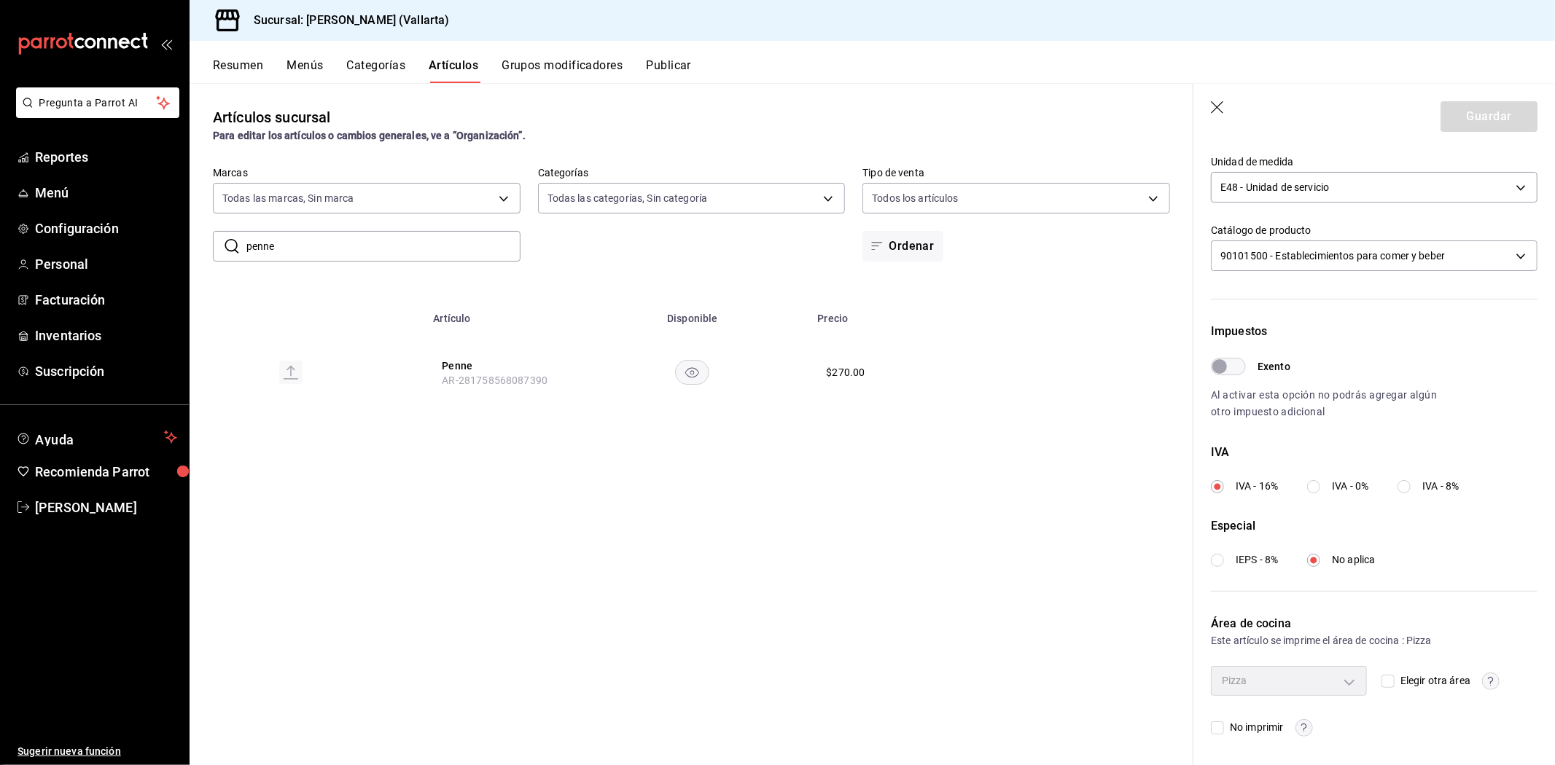
click at [1381, 683] on input "Elegir otra área" at bounding box center [1387, 681] width 13 height 13
checkbox input "true"
click at [1335, 685] on body "Pregunta a Parrot AI Reportes Menú Configuración Personal Facturación Inventari…" at bounding box center [777, 382] width 1555 height 765
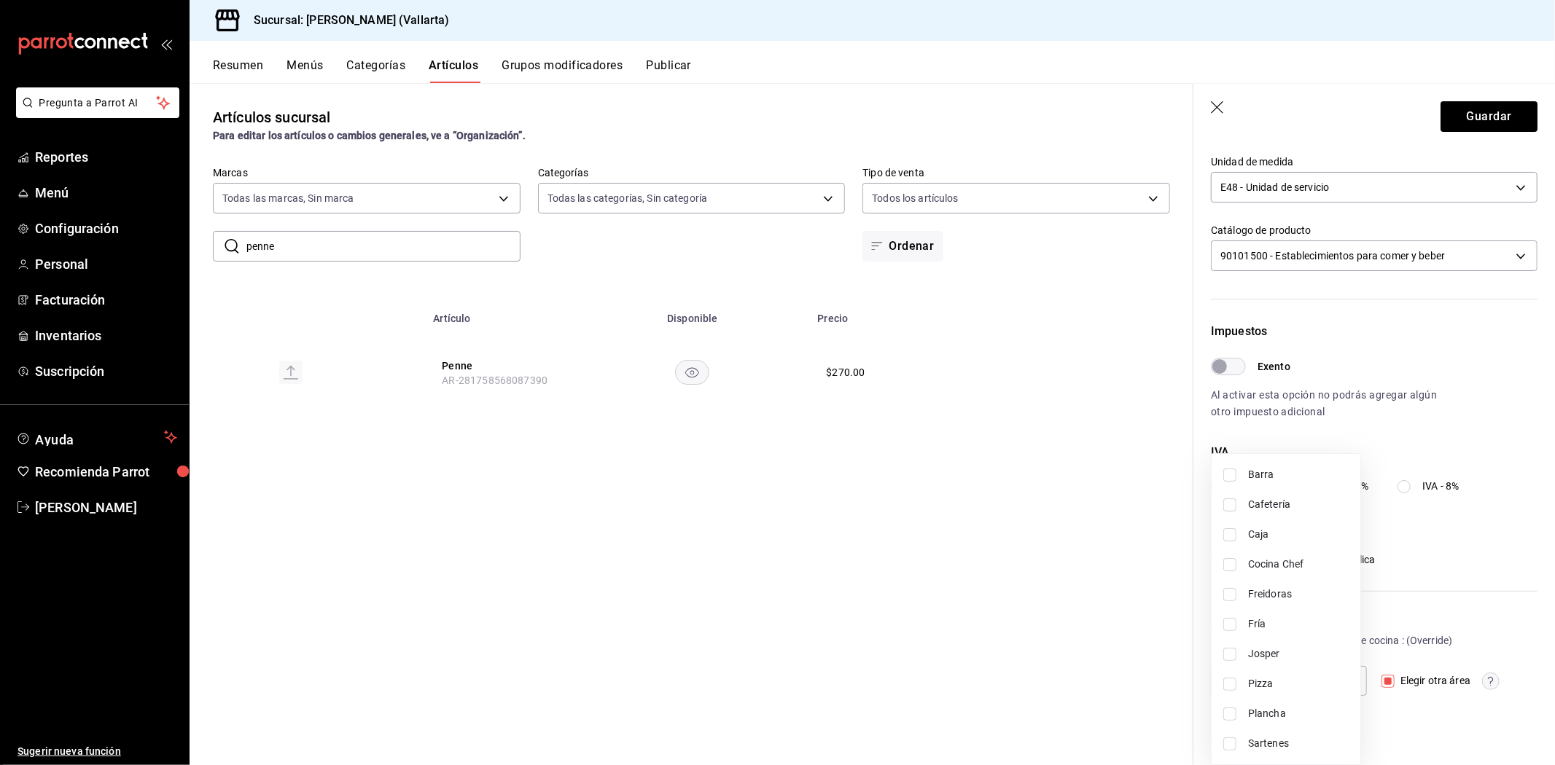
click at [1286, 742] on span "Sartenes" at bounding box center [1298, 743] width 101 height 15
type input "fbb01623-1d56-4ead-ba52-71da8e792295"
checkbox input "true"
click at [1015, 617] on div at bounding box center [777, 382] width 1555 height 765
click at [469, 359] on button "Penne" at bounding box center [500, 366] width 117 height 15
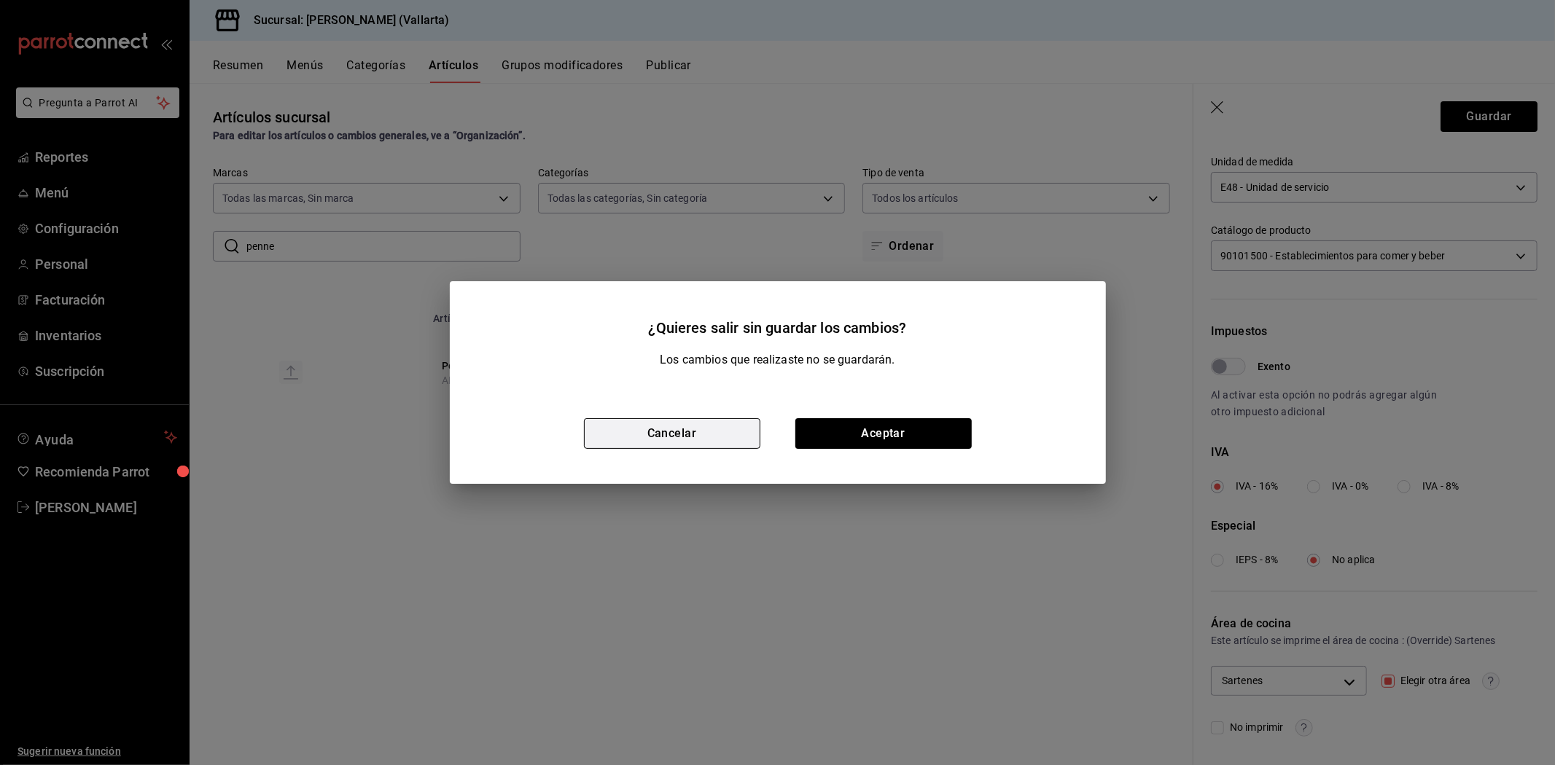
click at [737, 440] on button "Cancelar" at bounding box center [672, 433] width 176 height 31
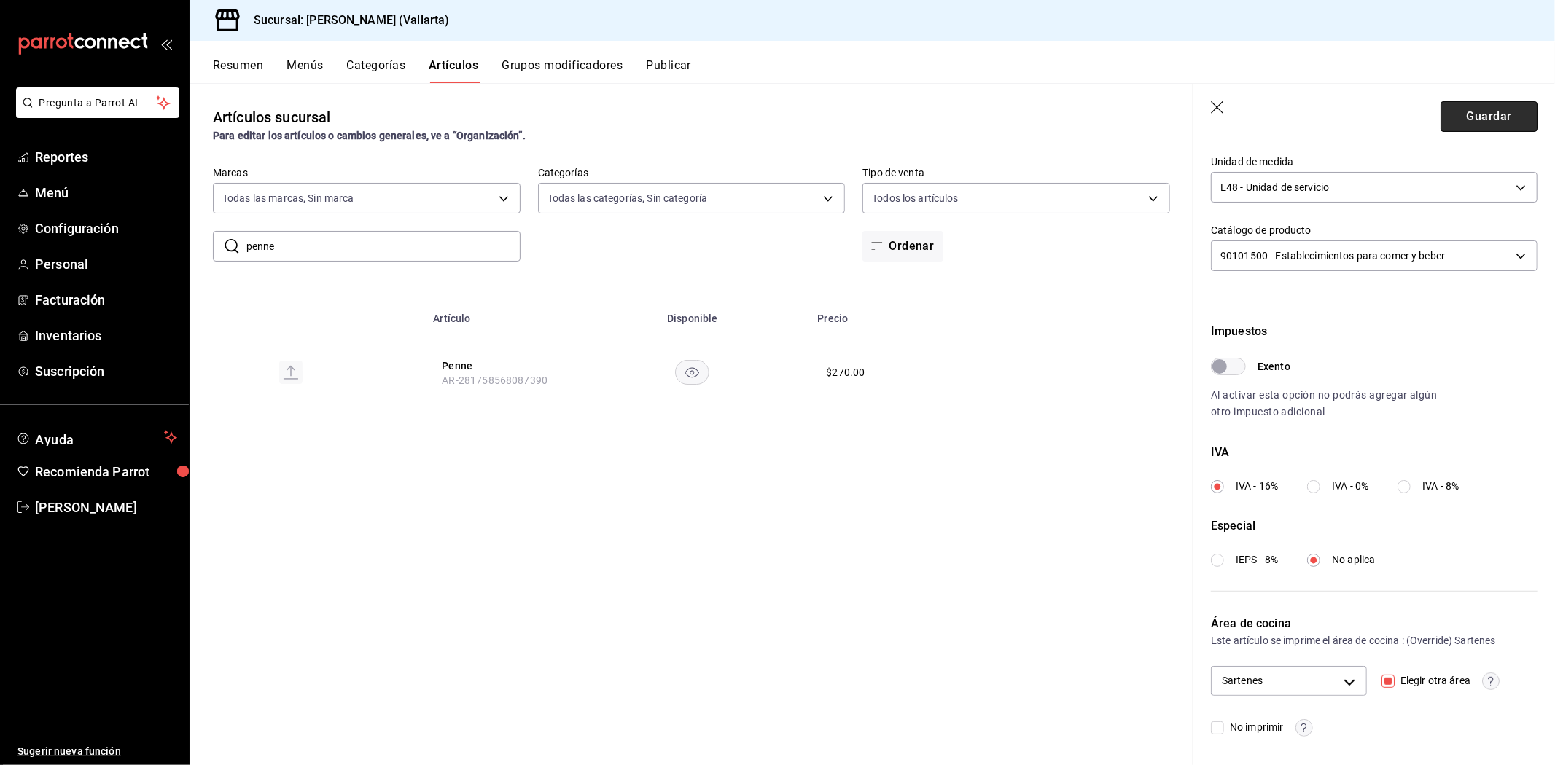
click at [1485, 109] on button "Guardar" at bounding box center [1488, 116] width 97 height 31
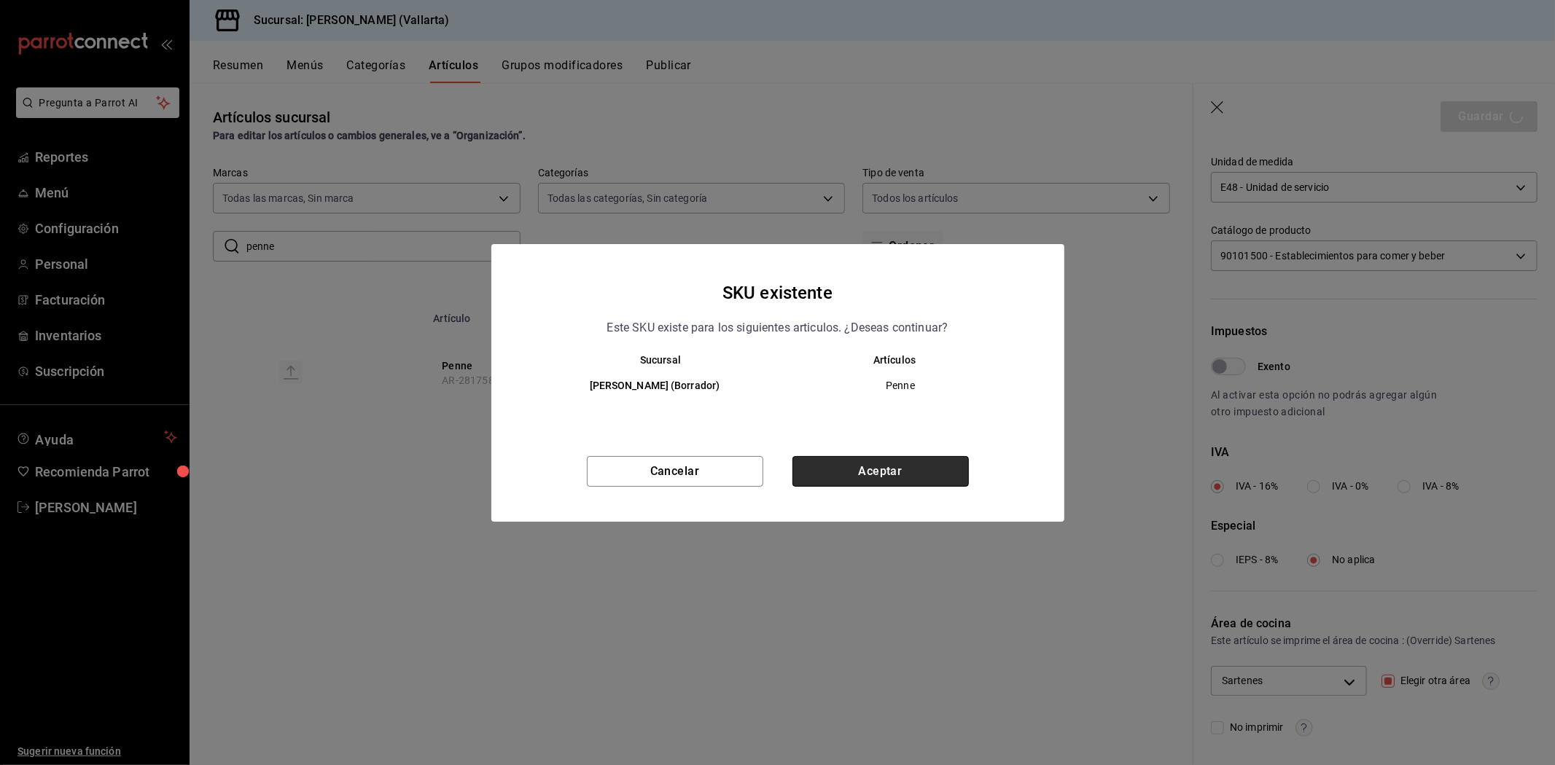
click at [845, 469] on button "Aceptar" at bounding box center [880, 471] width 176 height 31
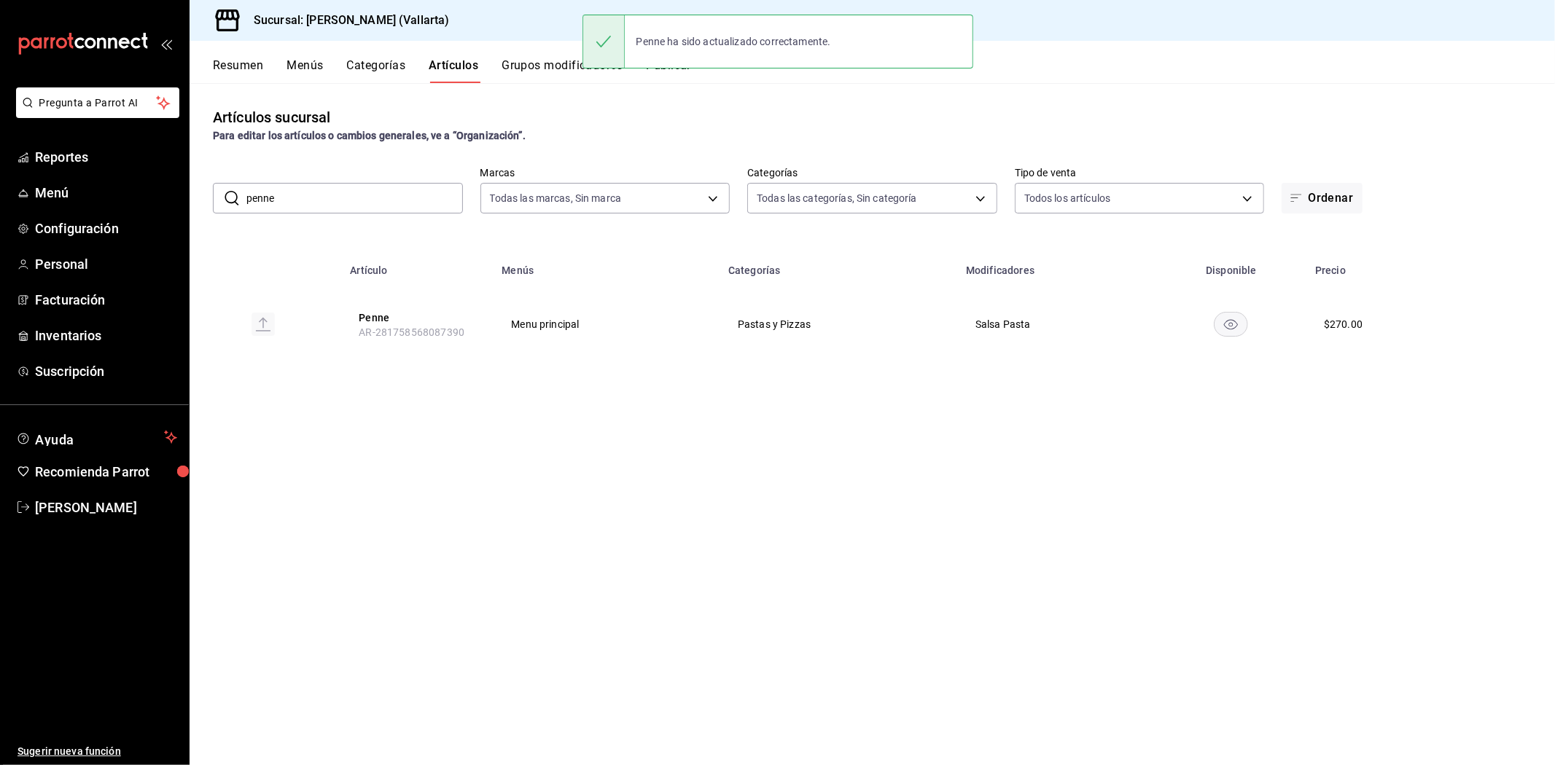
click at [390, 200] on input "penne" at bounding box center [354, 198] width 216 height 29
type input "p"
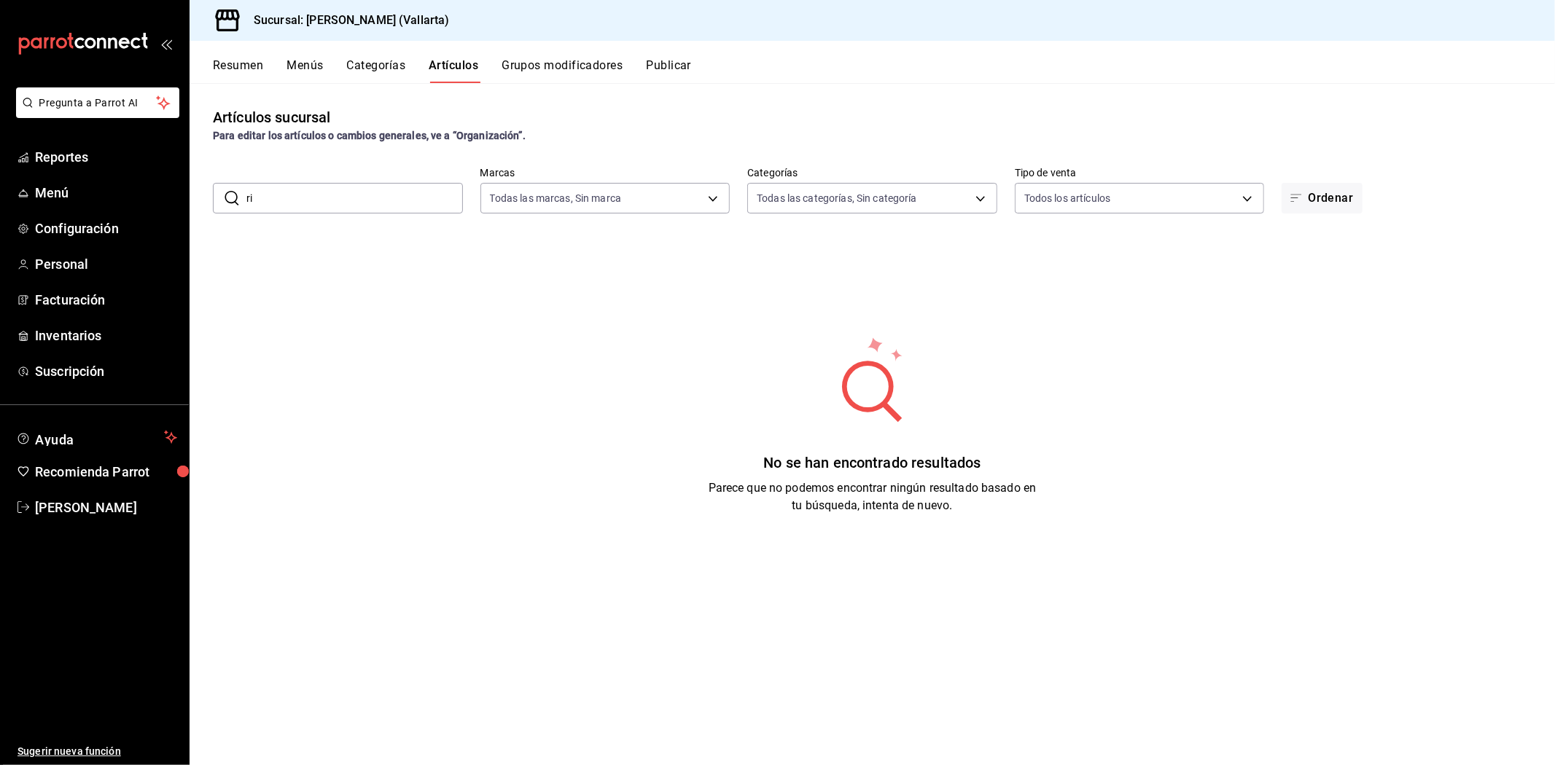
type input "r"
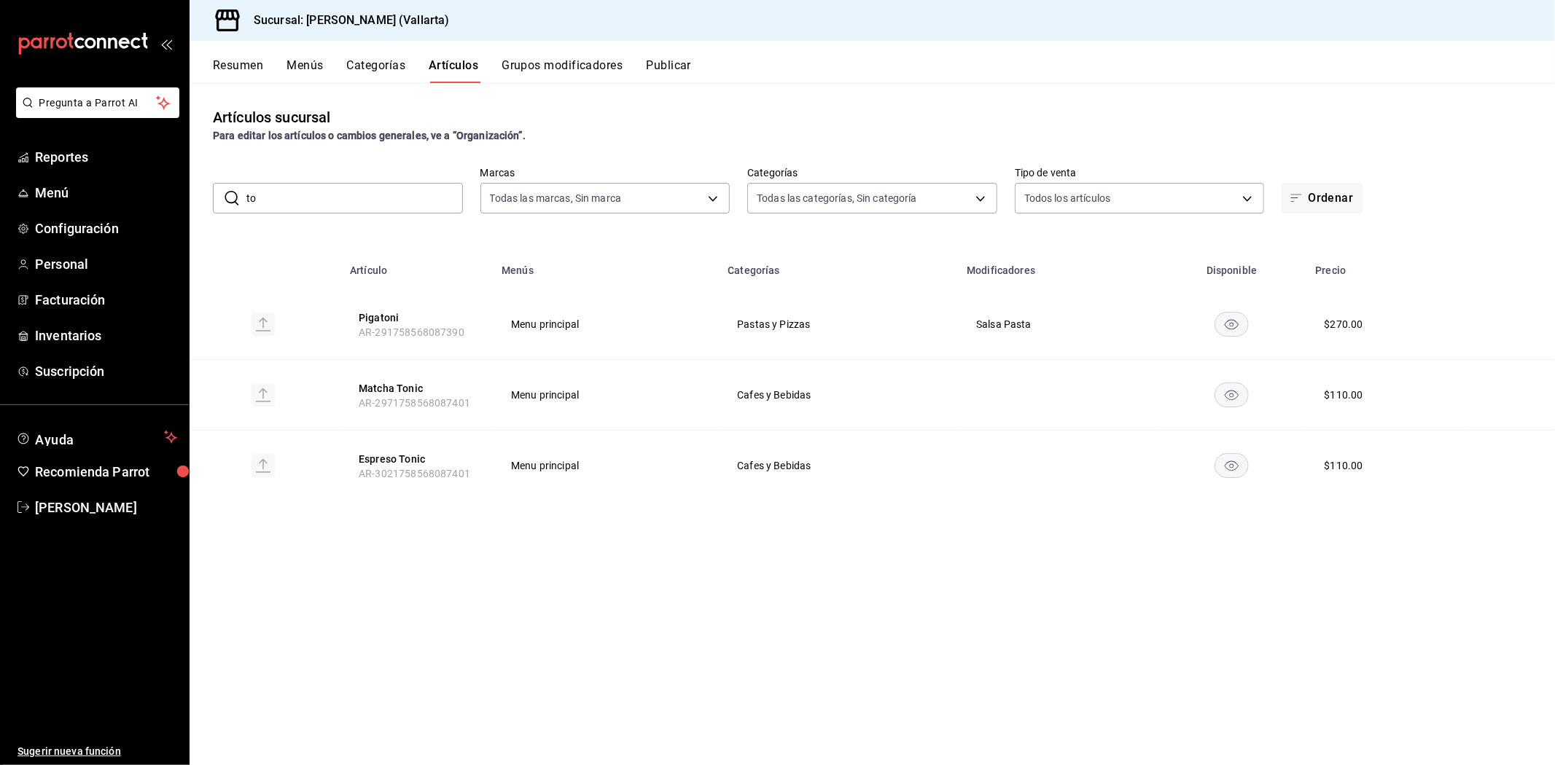
type input "t"
type input "pigat"
click at [386, 315] on button "Pigatoni" at bounding box center [417, 318] width 117 height 15
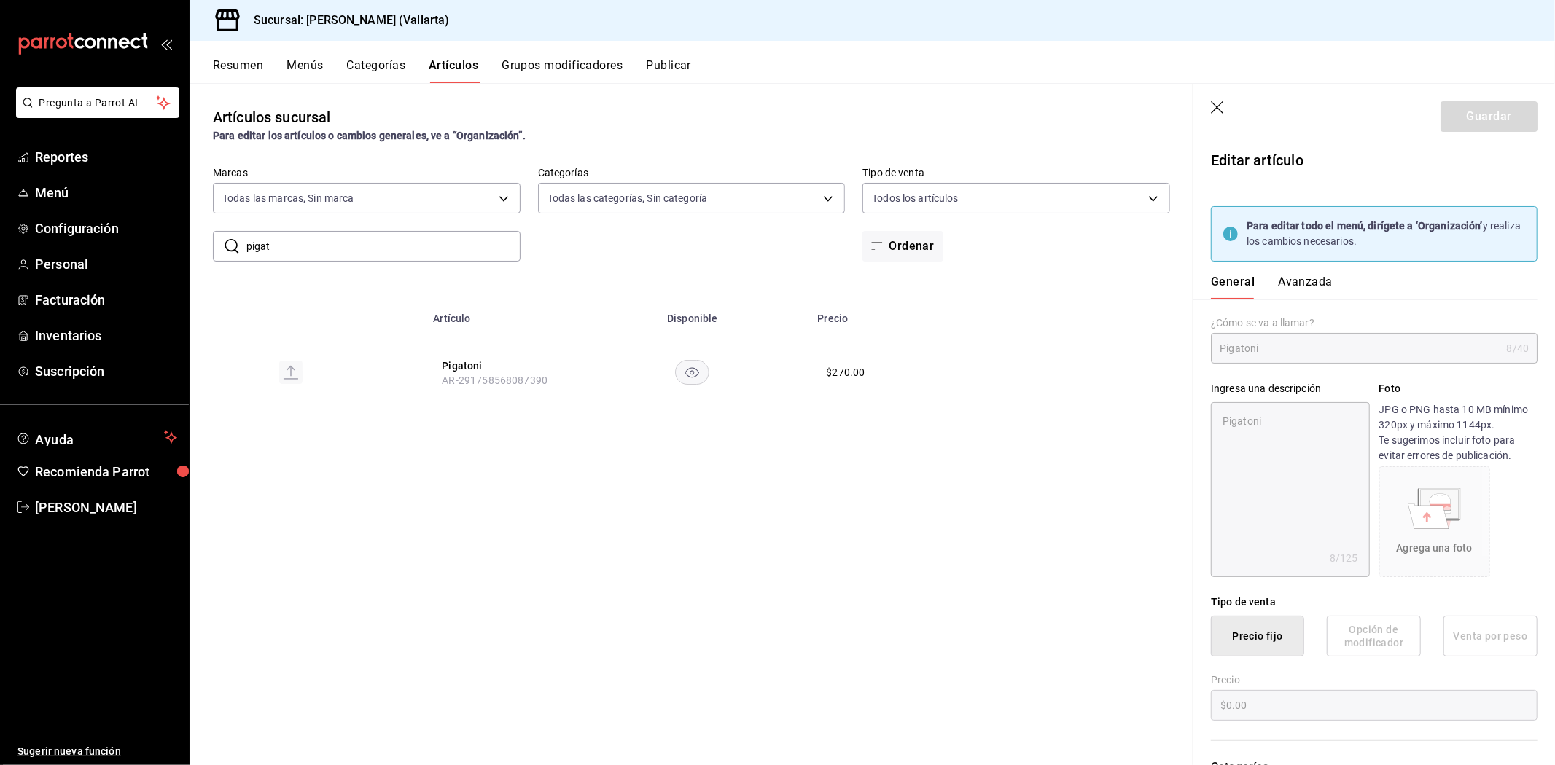
type textarea "x"
type input "$270.00"
type input "E48"
type input "90101500"
radio input "true"
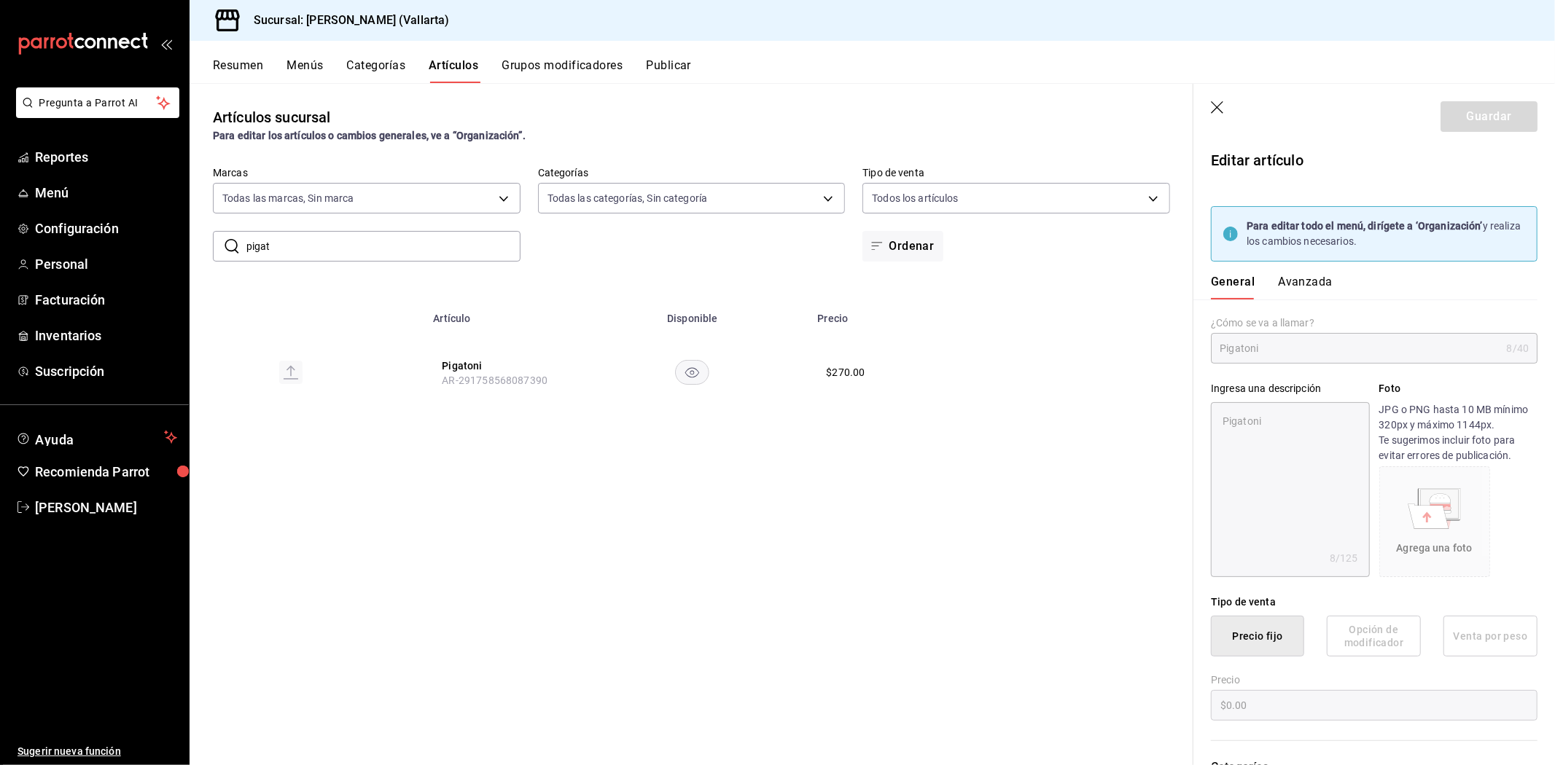
radio input "true"
type input "9eaf7c7e-06d0-4875-9dde-9e5ebaec4d1c"
click at [1311, 286] on button "Avanzada" at bounding box center [1305, 287] width 55 height 25
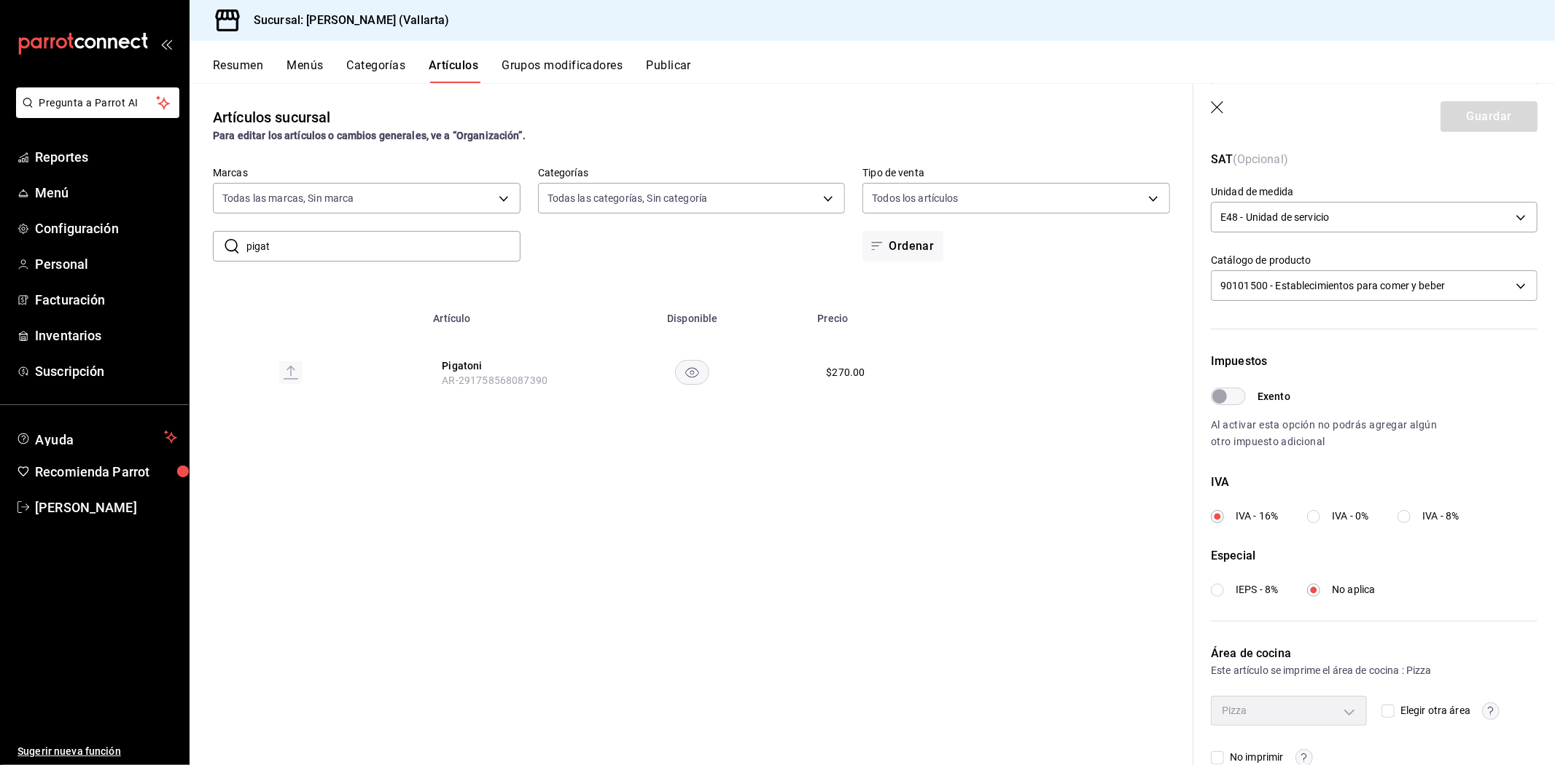
scroll to position [354, 0]
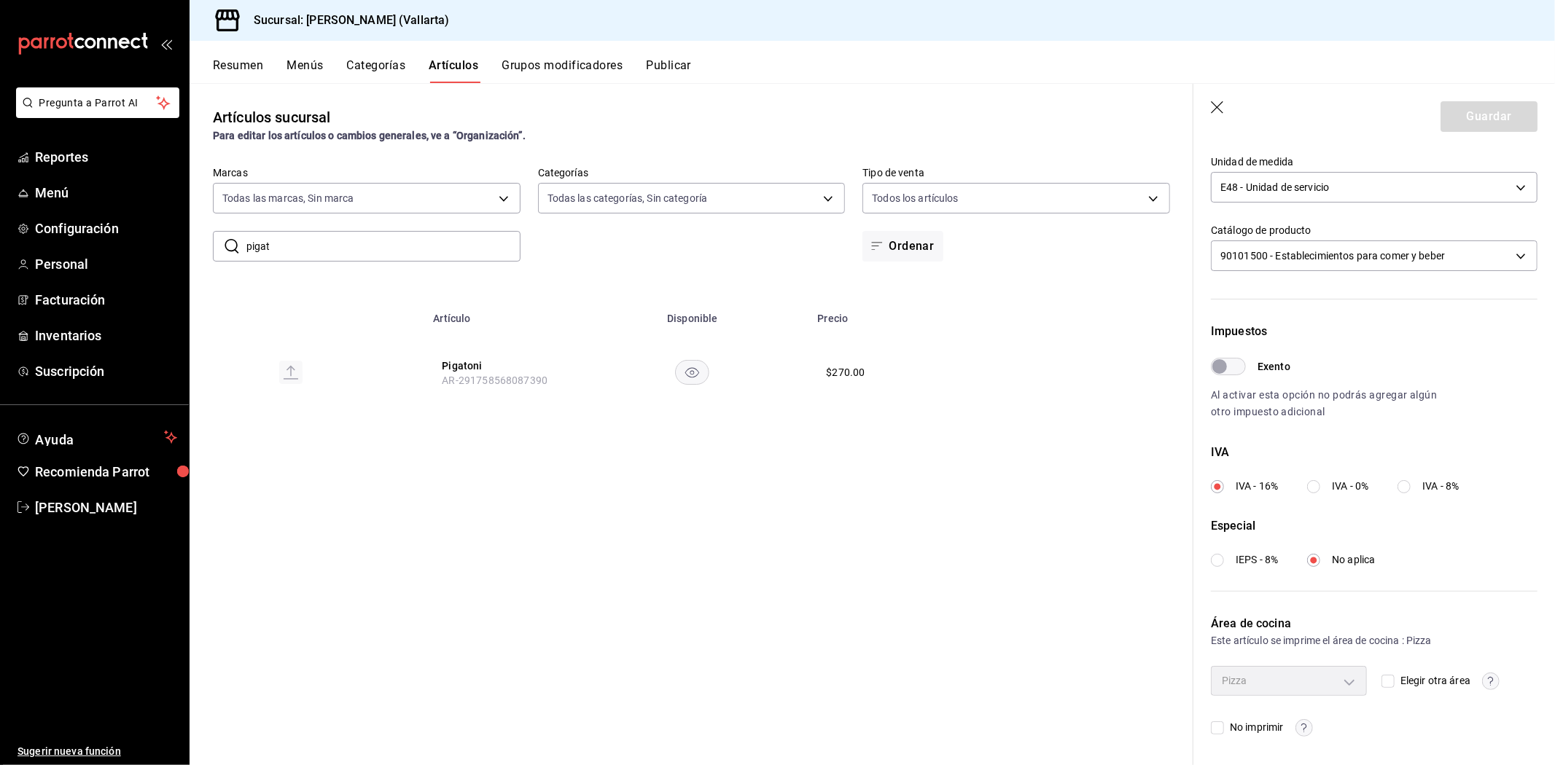
click at [1381, 682] on input "Elegir otra área" at bounding box center [1387, 681] width 13 height 13
checkbox input "true"
click at [1345, 682] on body "Pregunta a Parrot AI Reportes Menú Configuración Personal Facturación Inventari…" at bounding box center [777, 382] width 1555 height 765
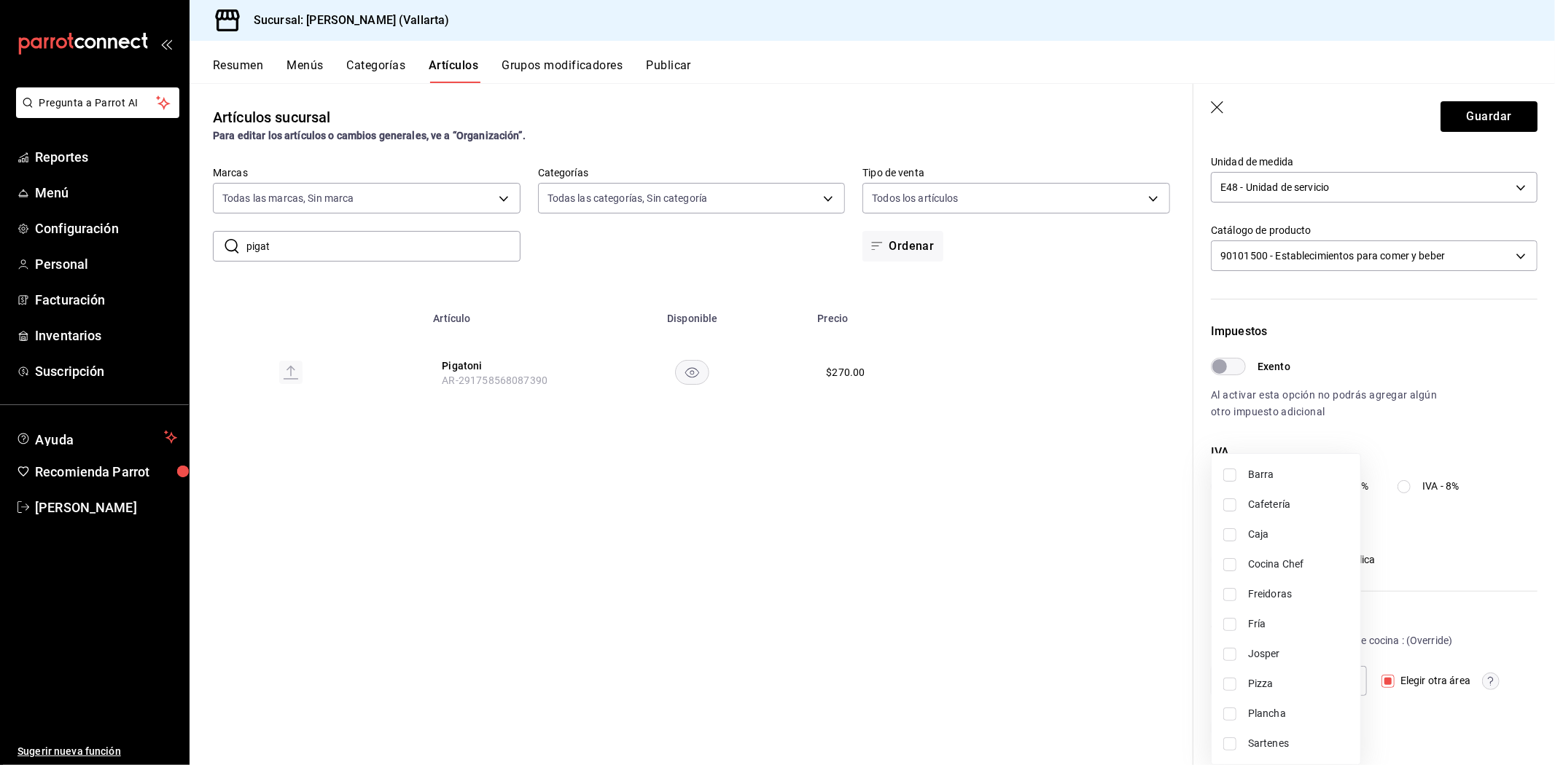
click at [1276, 742] on span "Sartenes" at bounding box center [1298, 743] width 101 height 15
type input "fbb01623-1d56-4ead-ba52-71da8e792295"
checkbox input "true"
click at [1473, 109] on div at bounding box center [777, 382] width 1555 height 765
click at [1467, 126] on button "Guardar" at bounding box center [1488, 116] width 97 height 31
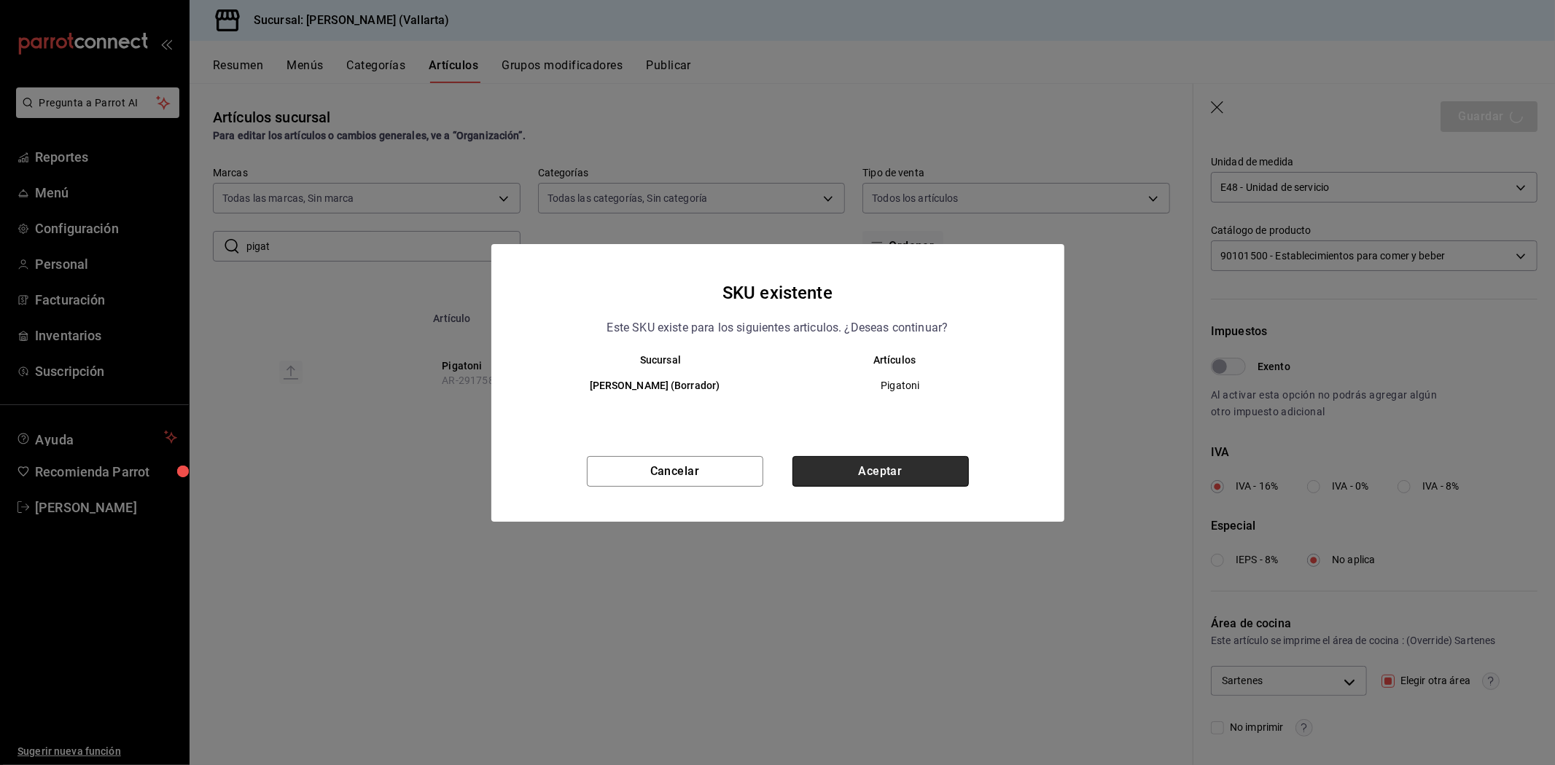
click at [848, 461] on button "Aceptar" at bounding box center [880, 471] width 176 height 31
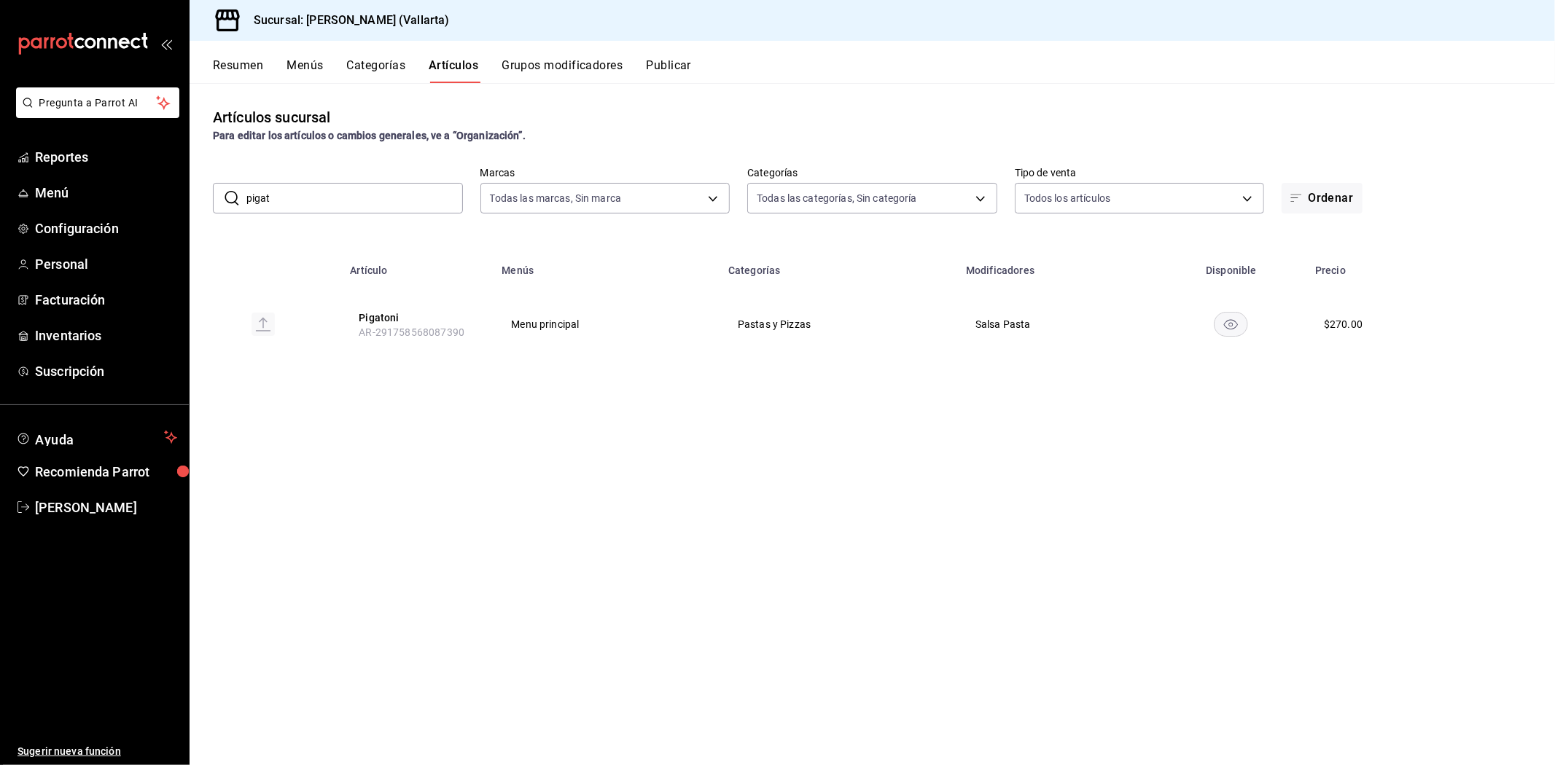
click at [351, 208] on input "pigat" at bounding box center [354, 198] width 216 height 29
type input "p"
type input "spag"
click at [372, 311] on button "Spaguetti" at bounding box center [417, 318] width 117 height 15
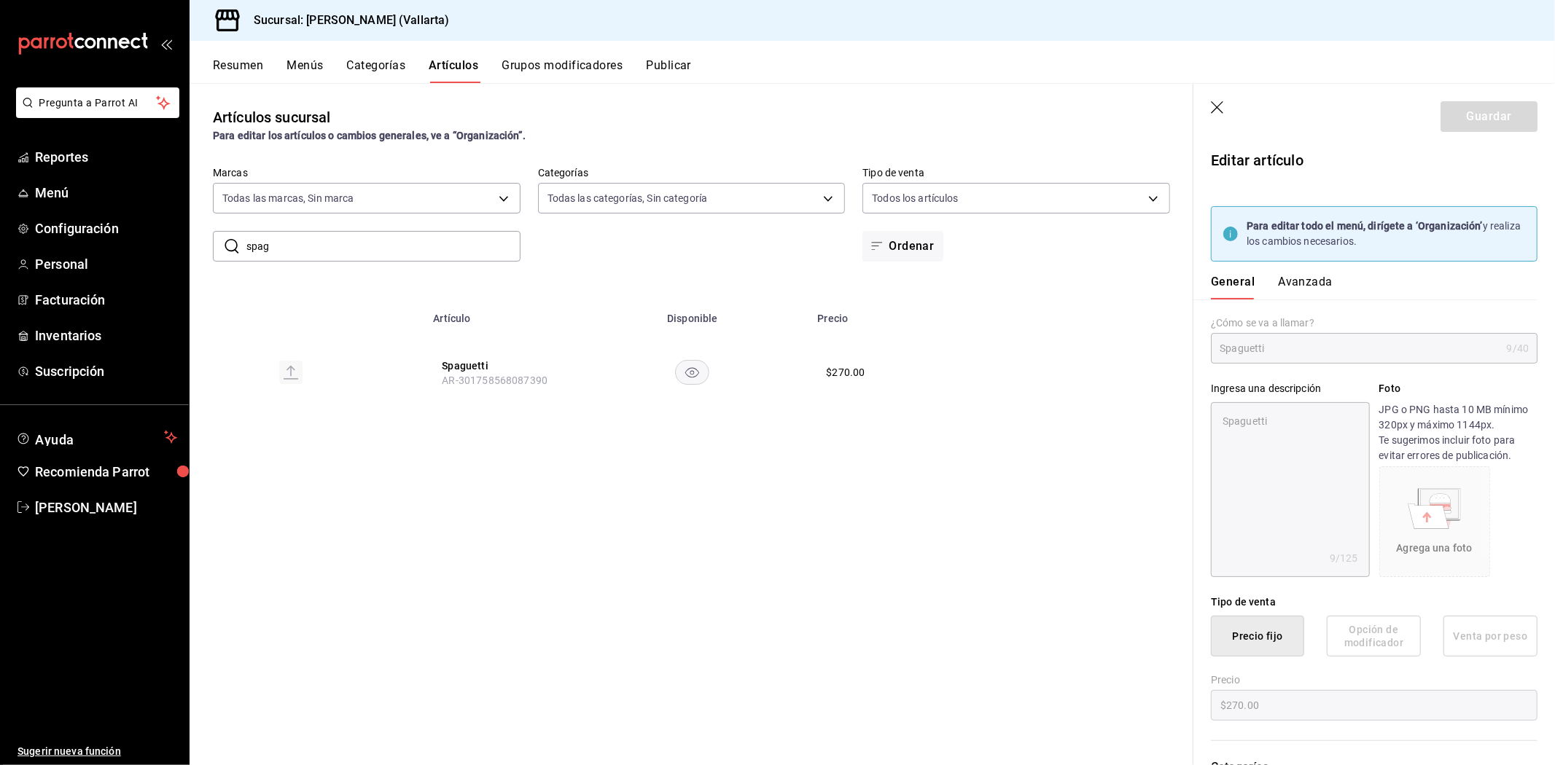
click at [1300, 285] on button "Avanzada" at bounding box center [1305, 287] width 55 height 25
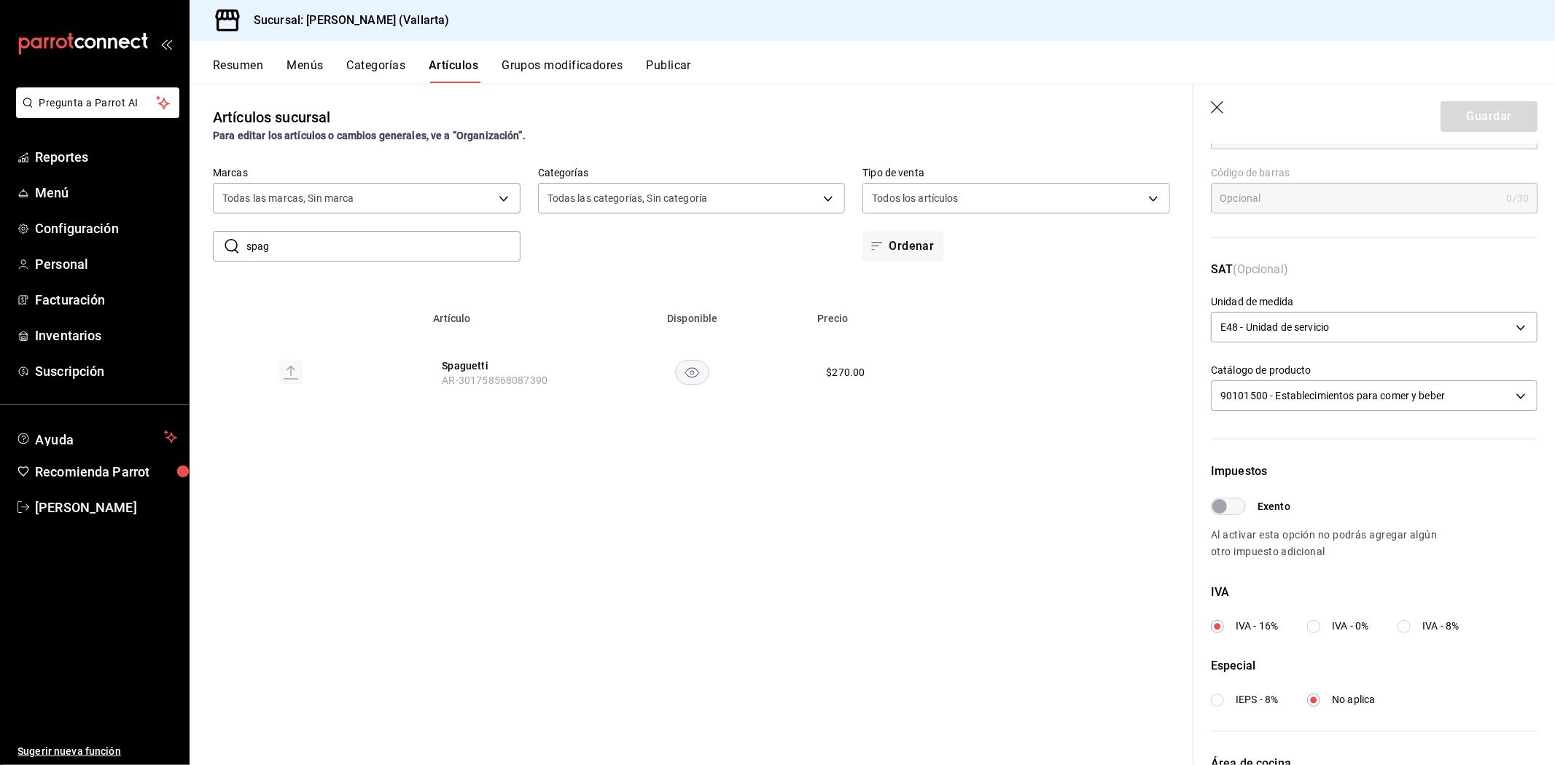
scroll to position [354, 0]
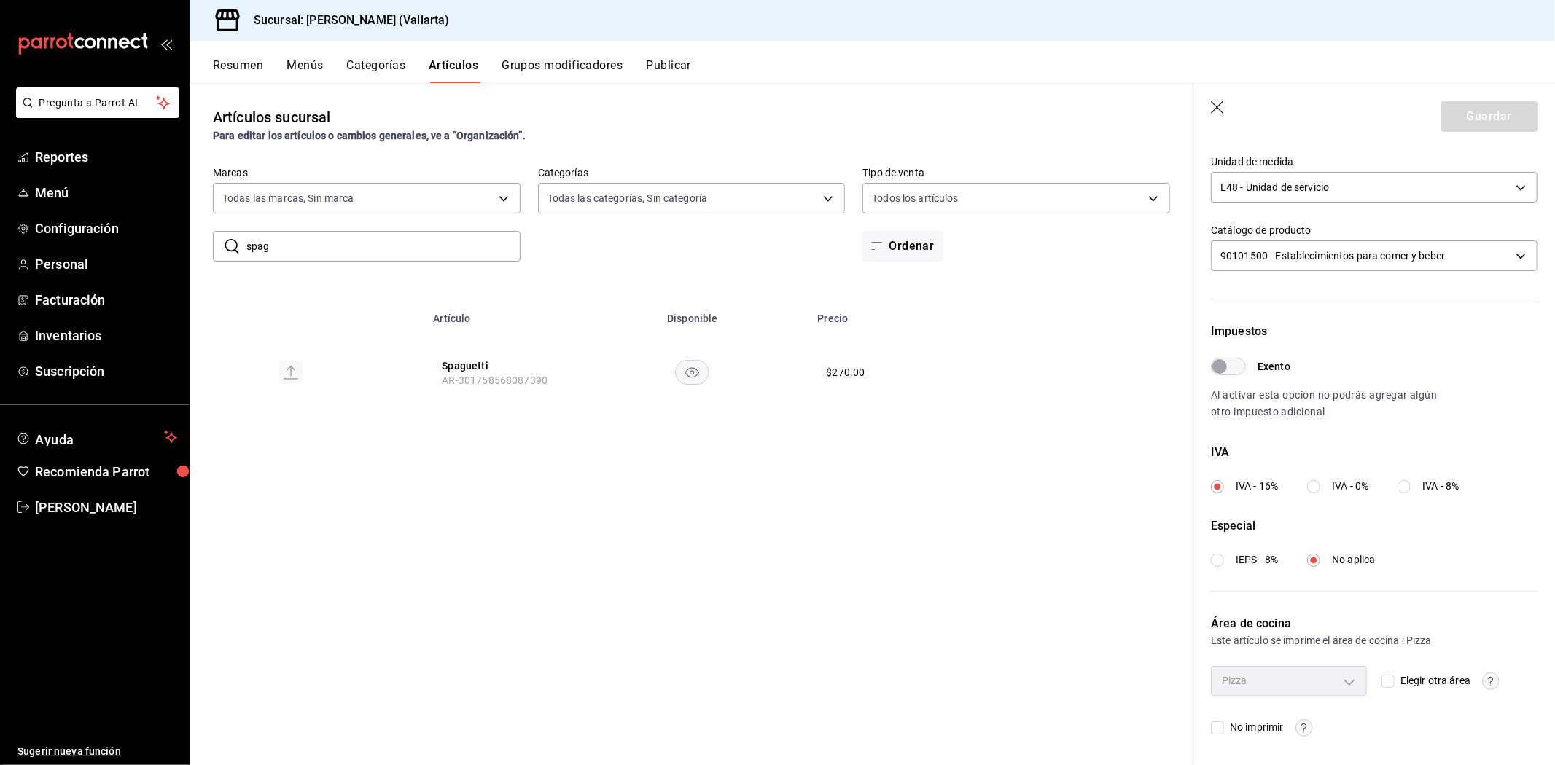
click at [1381, 676] on input "Elegir otra área" at bounding box center [1387, 681] width 13 height 13
checkbox input "true"
click at [1305, 686] on body "Pregunta a Parrot AI Reportes Menú Configuración Personal Facturación Inventari…" at bounding box center [777, 382] width 1555 height 765
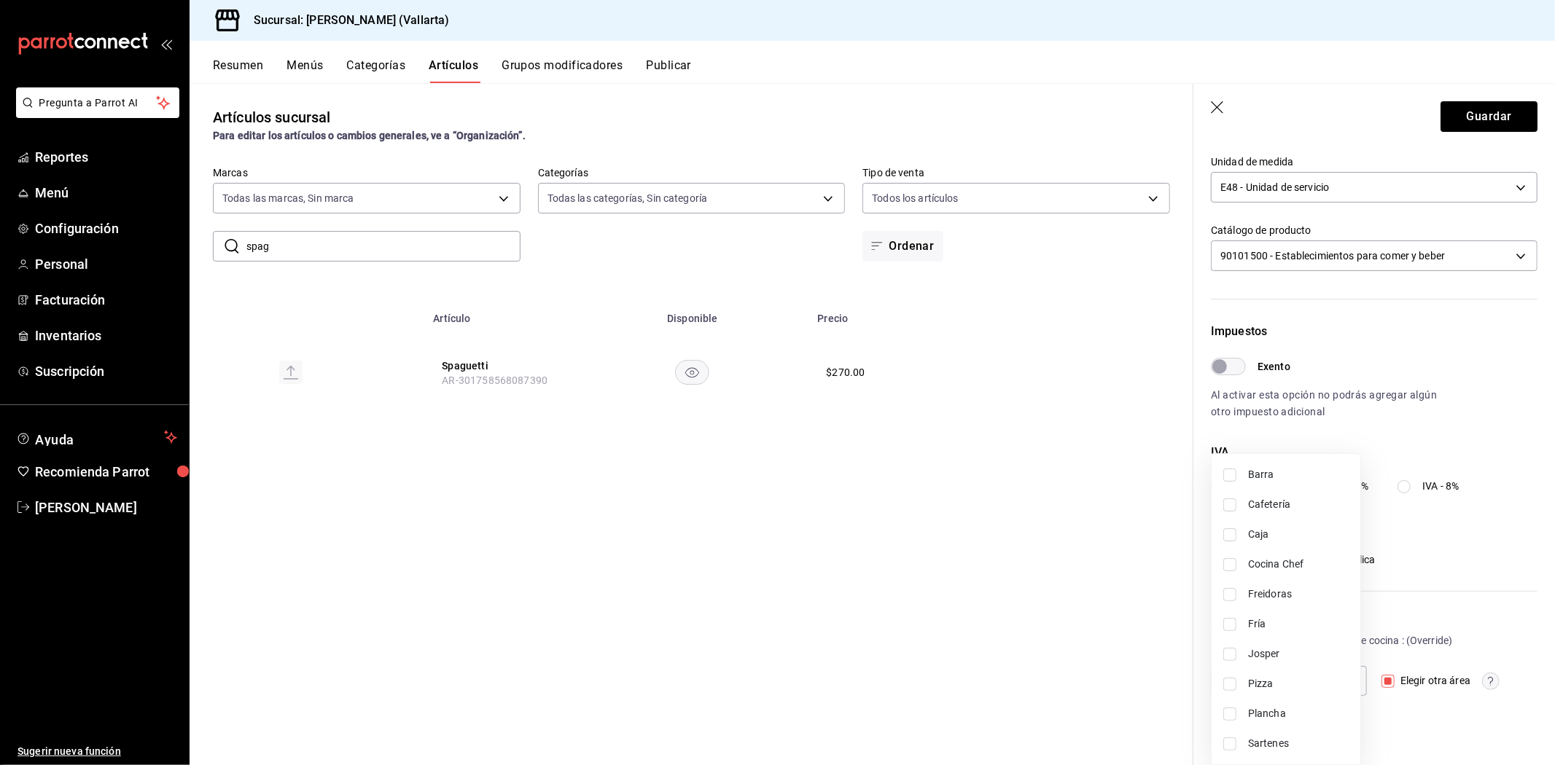
click at [1273, 738] on span "Sartenes" at bounding box center [1298, 743] width 101 height 15
type input "fbb01623-1d56-4ead-ba52-71da8e792295"
checkbox input "true"
click at [978, 499] on div at bounding box center [777, 382] width 1555 height 765
click at [1483, 115] on button "Guardar" at bounding box center [1488, 116] width 97 height 31
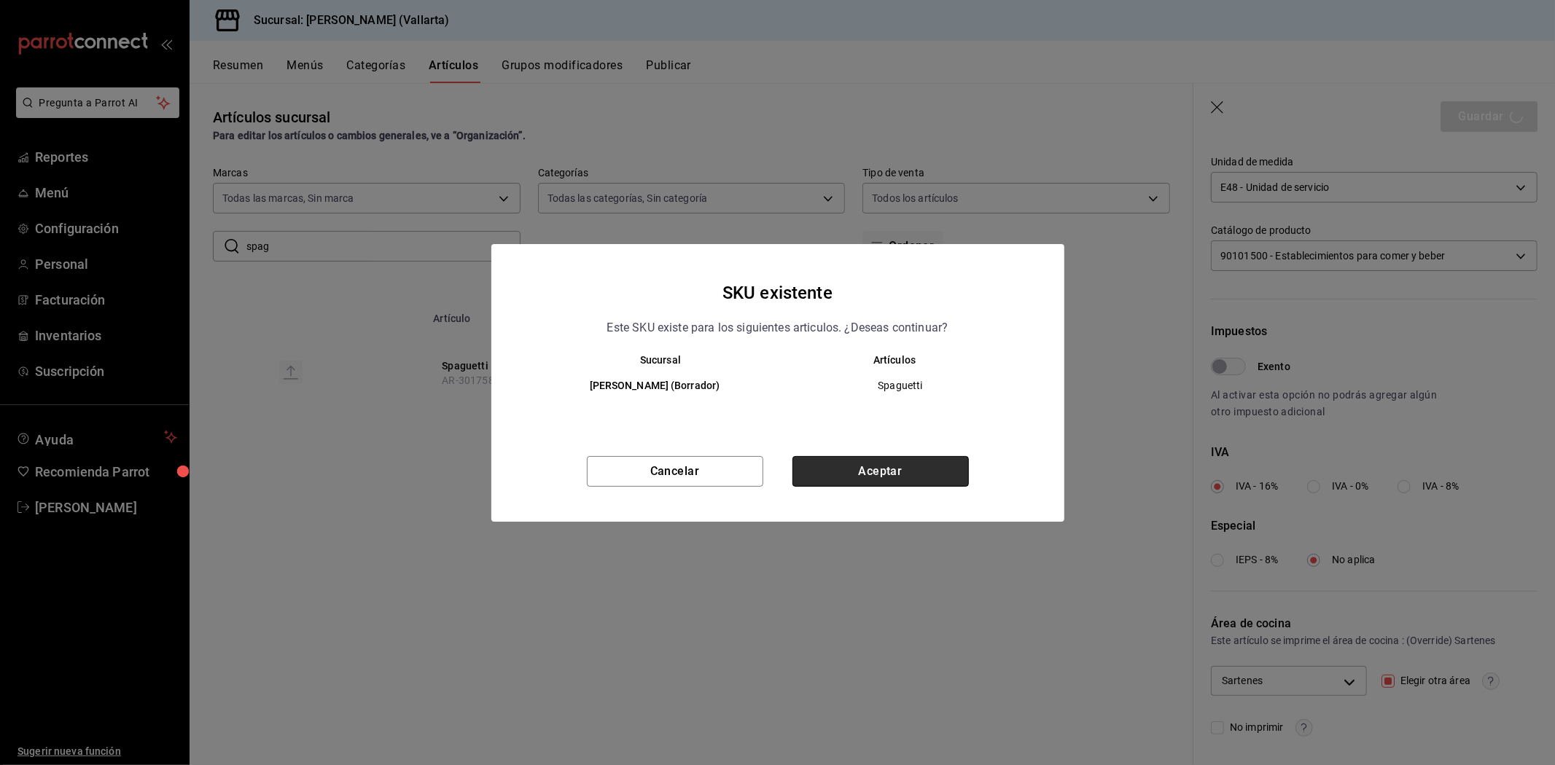
click at [848, 469] on button "Aceptar" at bounding box center [880, 471] width 176 height 31
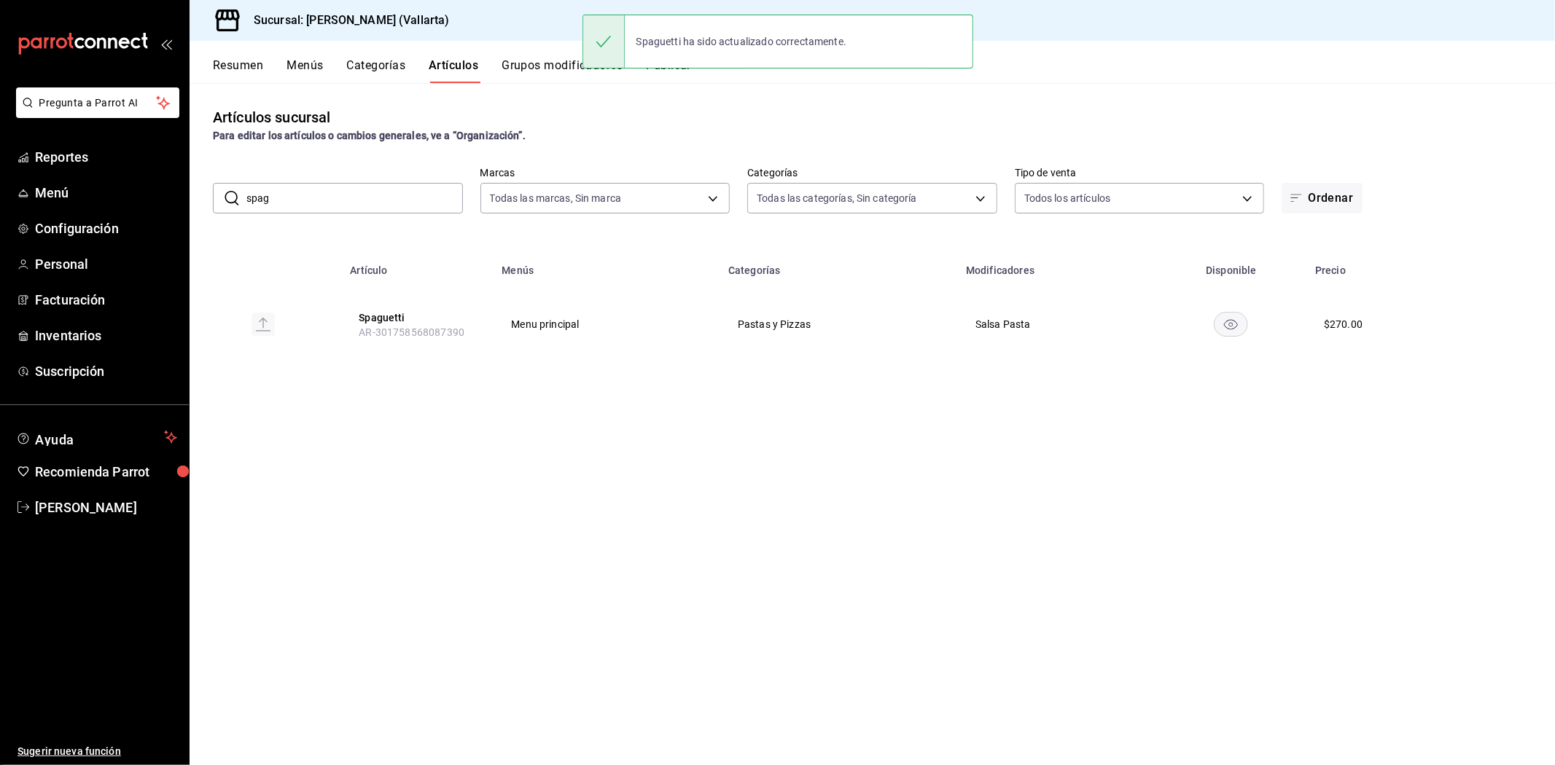
click at [418, 187] on input "spag" at bounding box center [354, 198] width 216 height 29
type input "s"
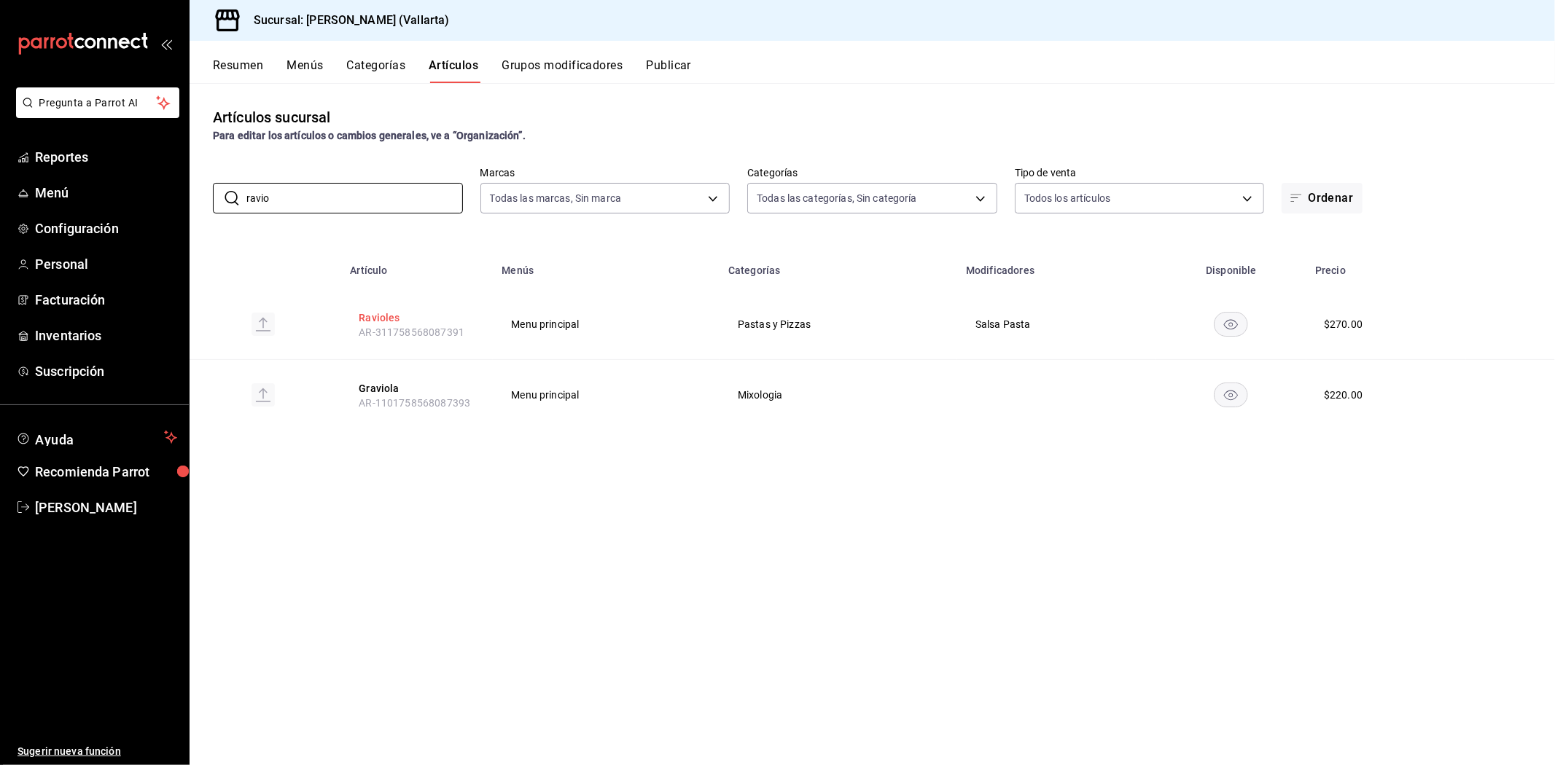
type input "ravio"
click at [385, 319] on button "Ravioles" at bounding box center [417, 318] width 117 height 15
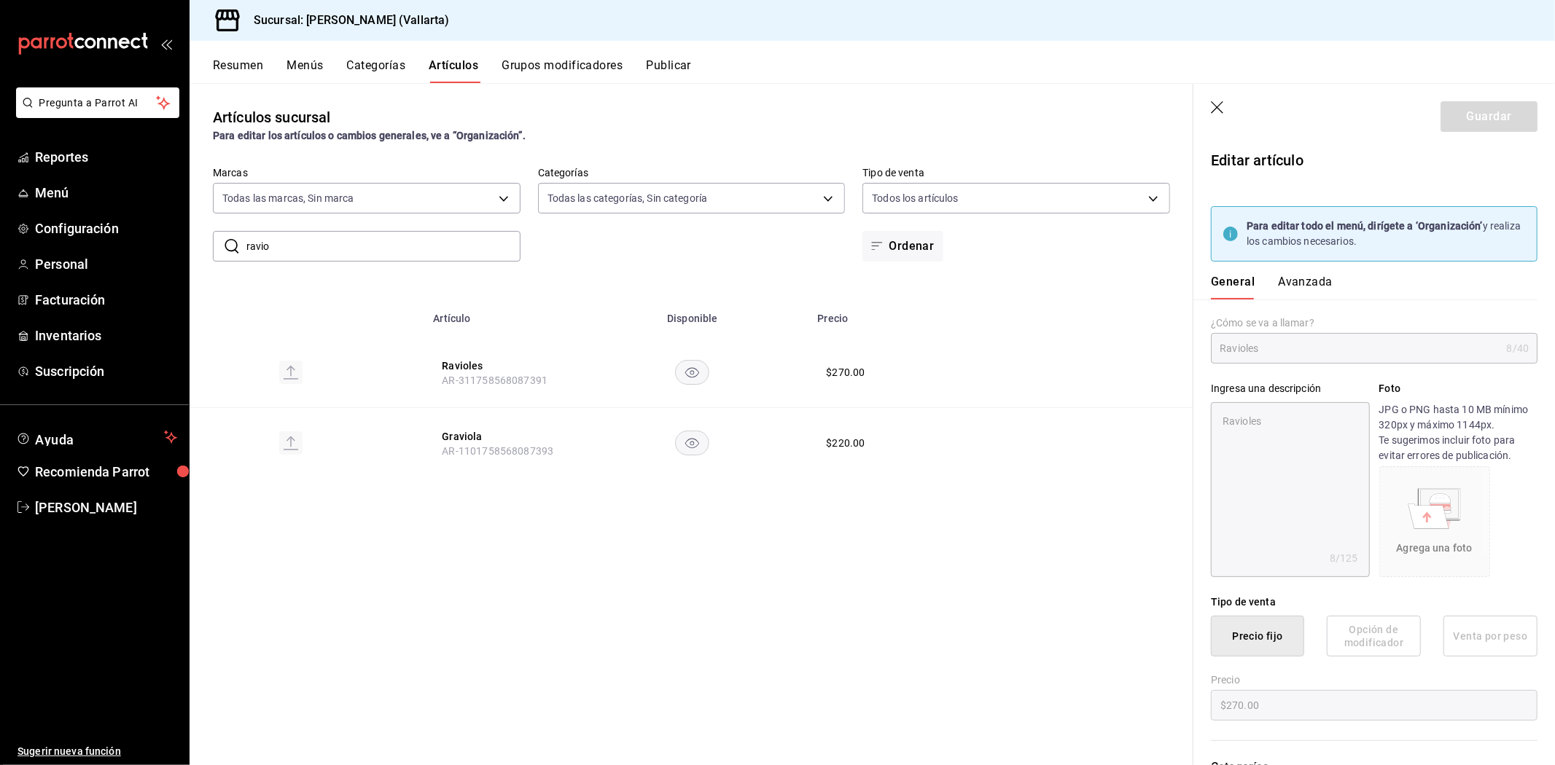
click at [1293, 280] on button "Avanzada" at bounding box center [1305, 287] width 55 height 25
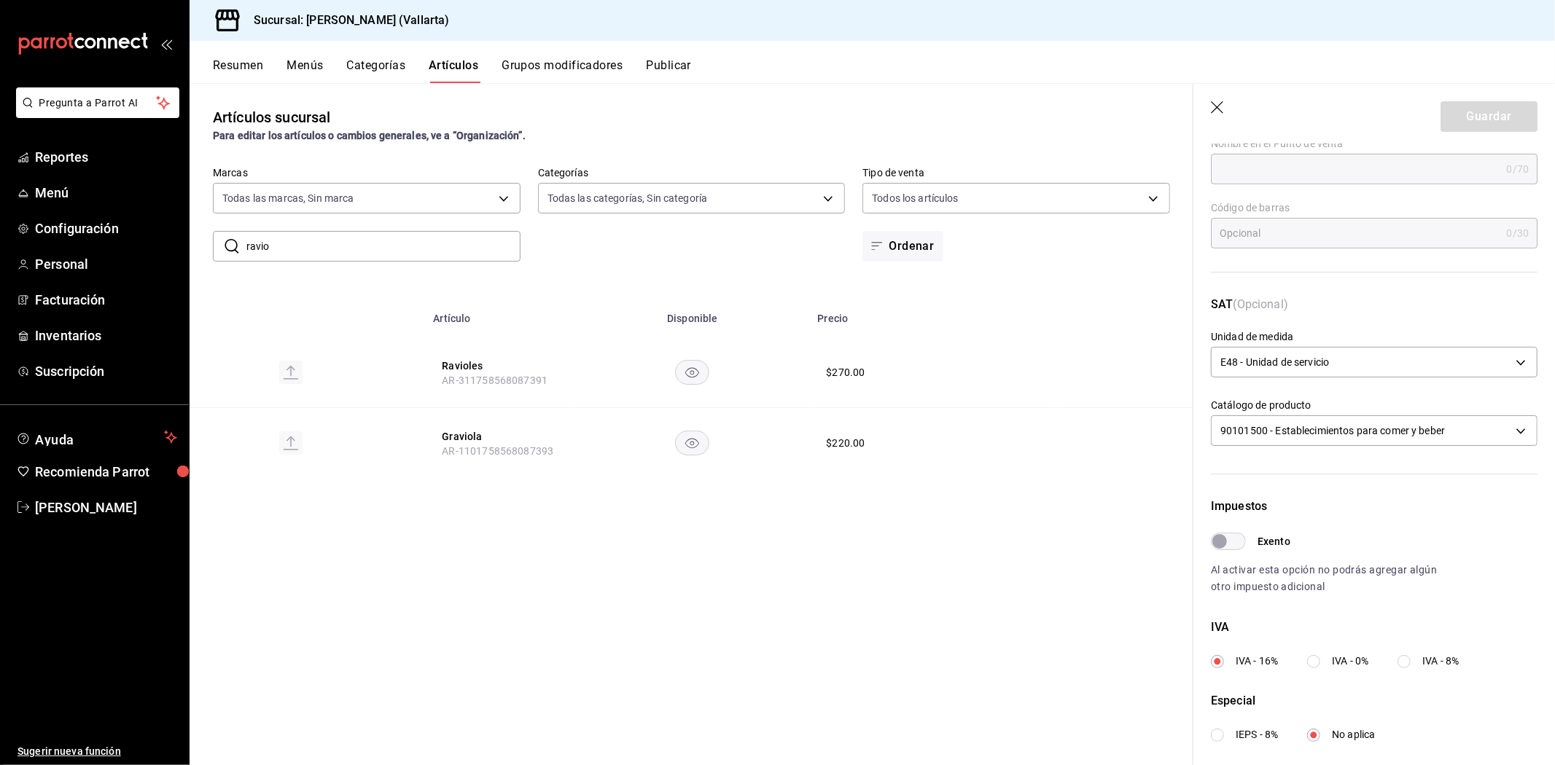
scroll to position [354, 0]
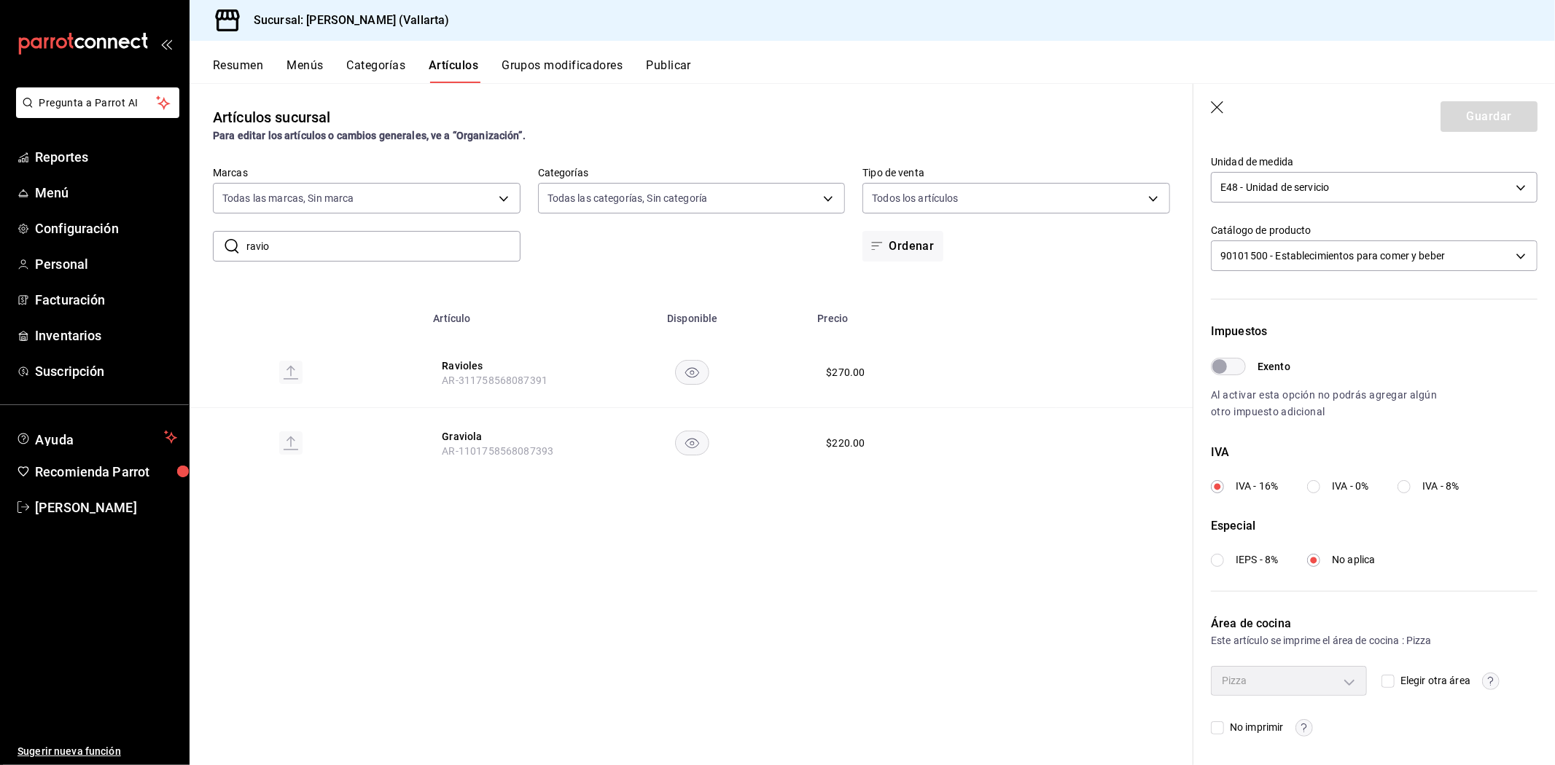
click at [1385, 681] on input "Elegir otra área" at bounding box center [1387, 681] width 13 height 13
checkbox input "true"
click at [1337, 681] on body "Pregunta a Parrot AI Reportes Menú Configuración Personal Facturación Inventari…" at bounding box center [777, 382] width 1555 height 765
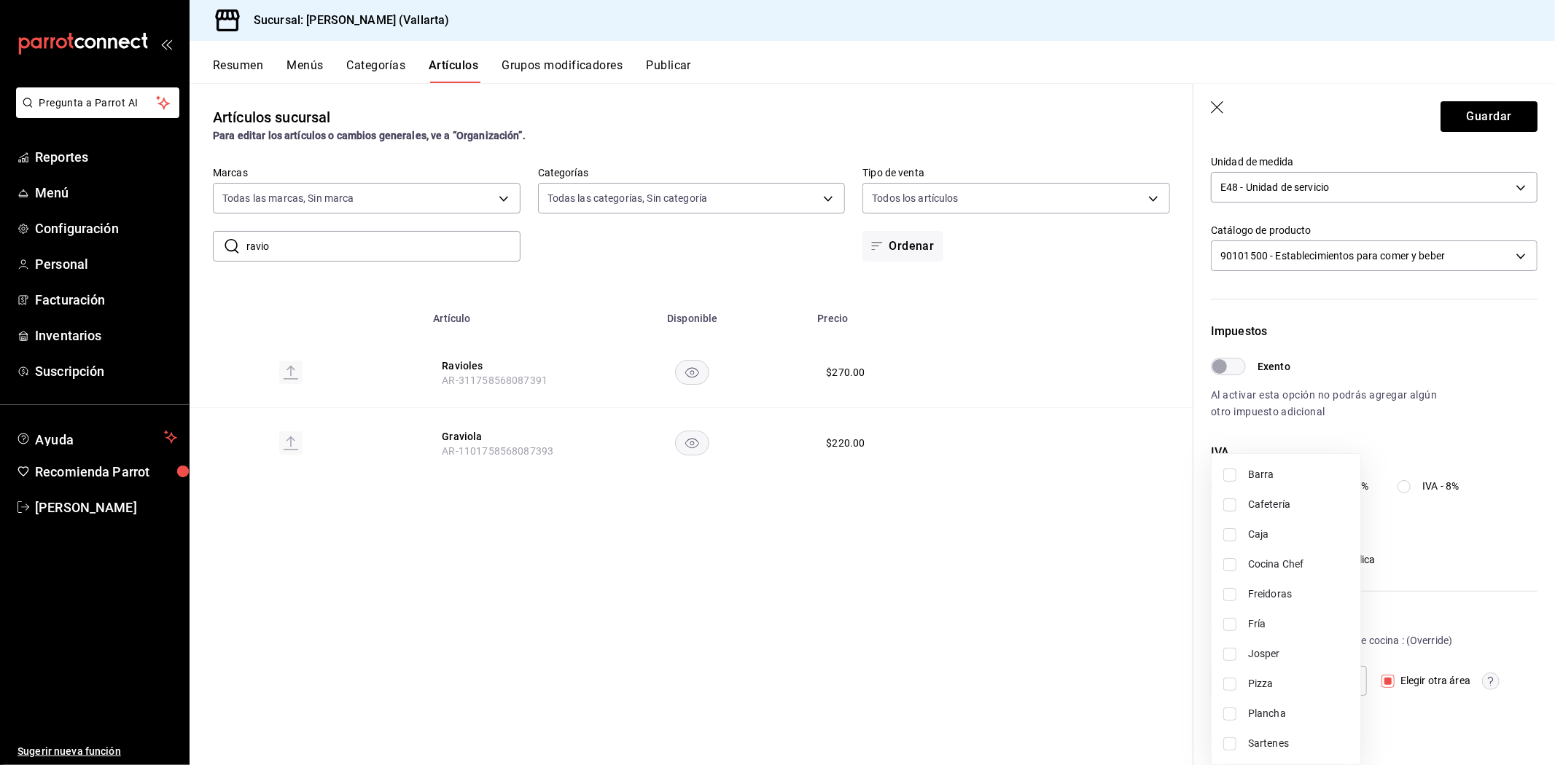
click at [1277, 647] on span "Josper" at bounding box center [1298, 654] width 101 height 15
type input "a1b11bfe-fa94-429b-b5ac-a1d345f7445d"
checkbox input "true"
click at [1268, 740] on span "Sartenes" at bounding box center [1298, 743] width 101 height 15
type input "a1b11bfe-fa94-429b-b5ac-a1d345f7445d,fbb01623-1d56-4ead-ba52-71da8e792295"
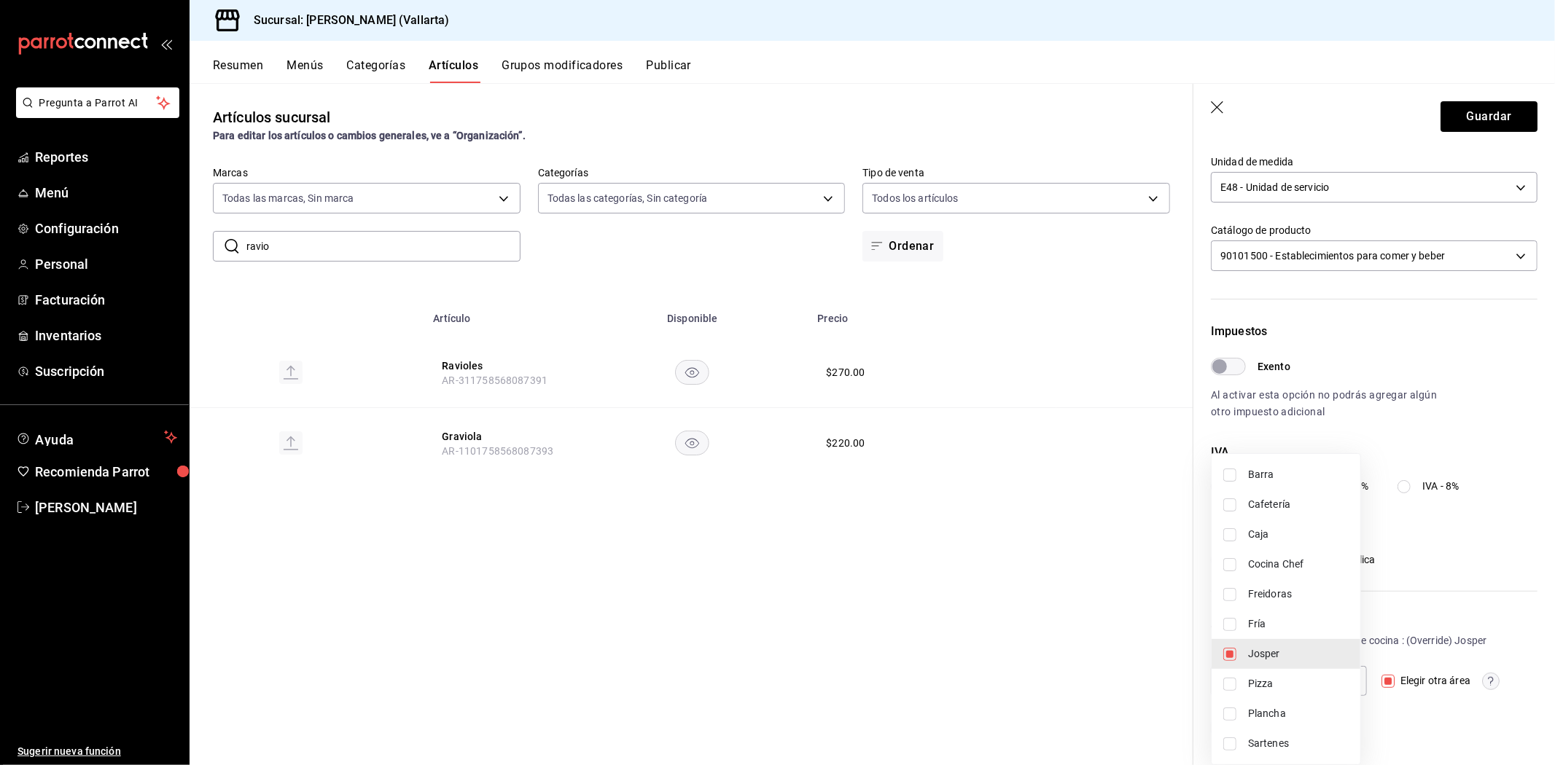
checkbox input "true"
click at [1236, 652] on li "Josper" at bounding box center [1285, 654] width 149 height 30
type input "fbb01623-1d56-4ead-ba52-71da8e792295"
checkbox input "false"
click at [1126, 657] on div at bounding box center [777, 382] width 1555 height 765
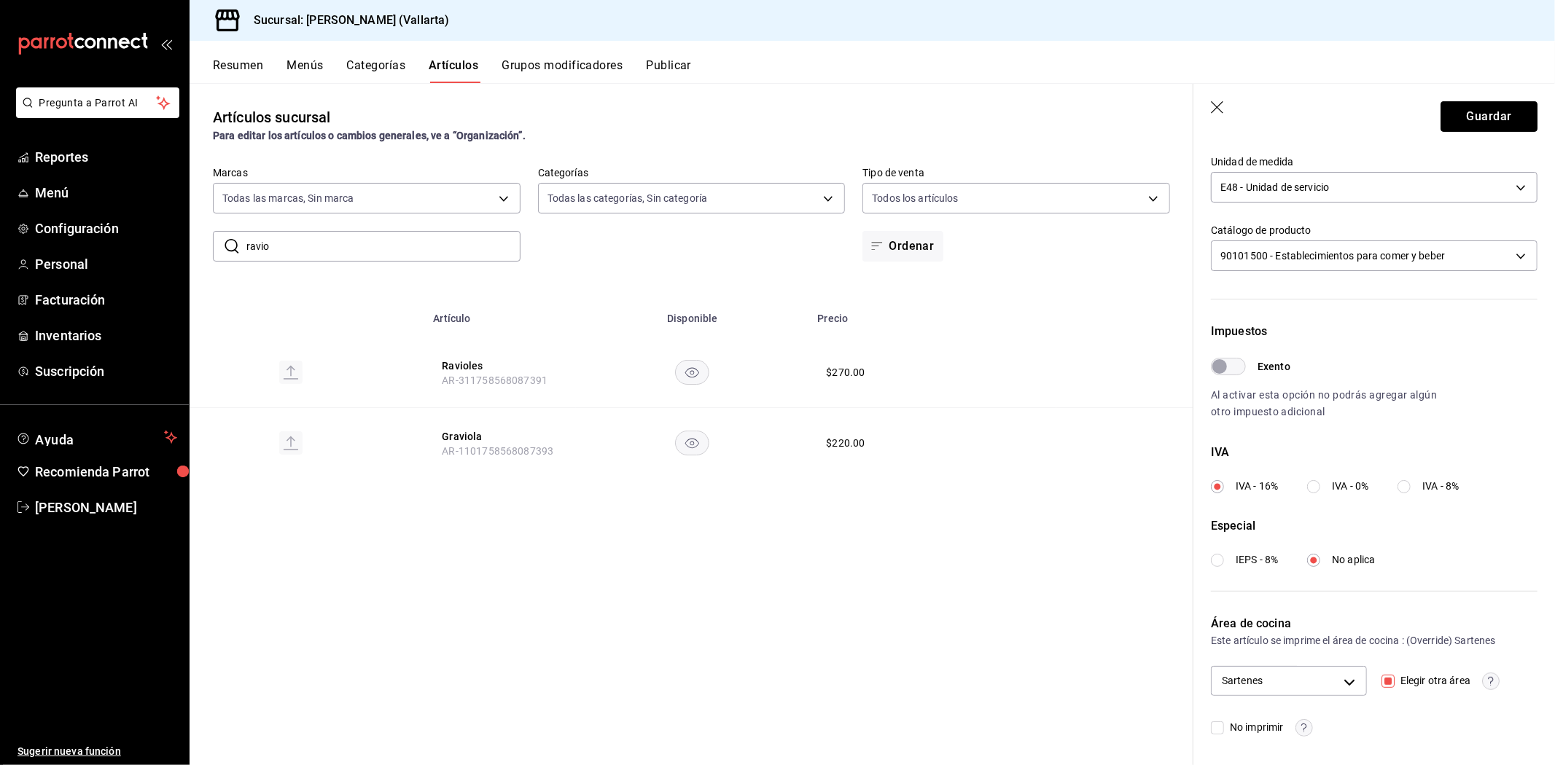
drag, startPoint x: 1462, startPoint y: 122, endPoint x: 1461, endPoint y: 114, distance: 7.3
click at [1461, 115] on button "Guardar" at bounding box center [1488, 116] width 97 height 31
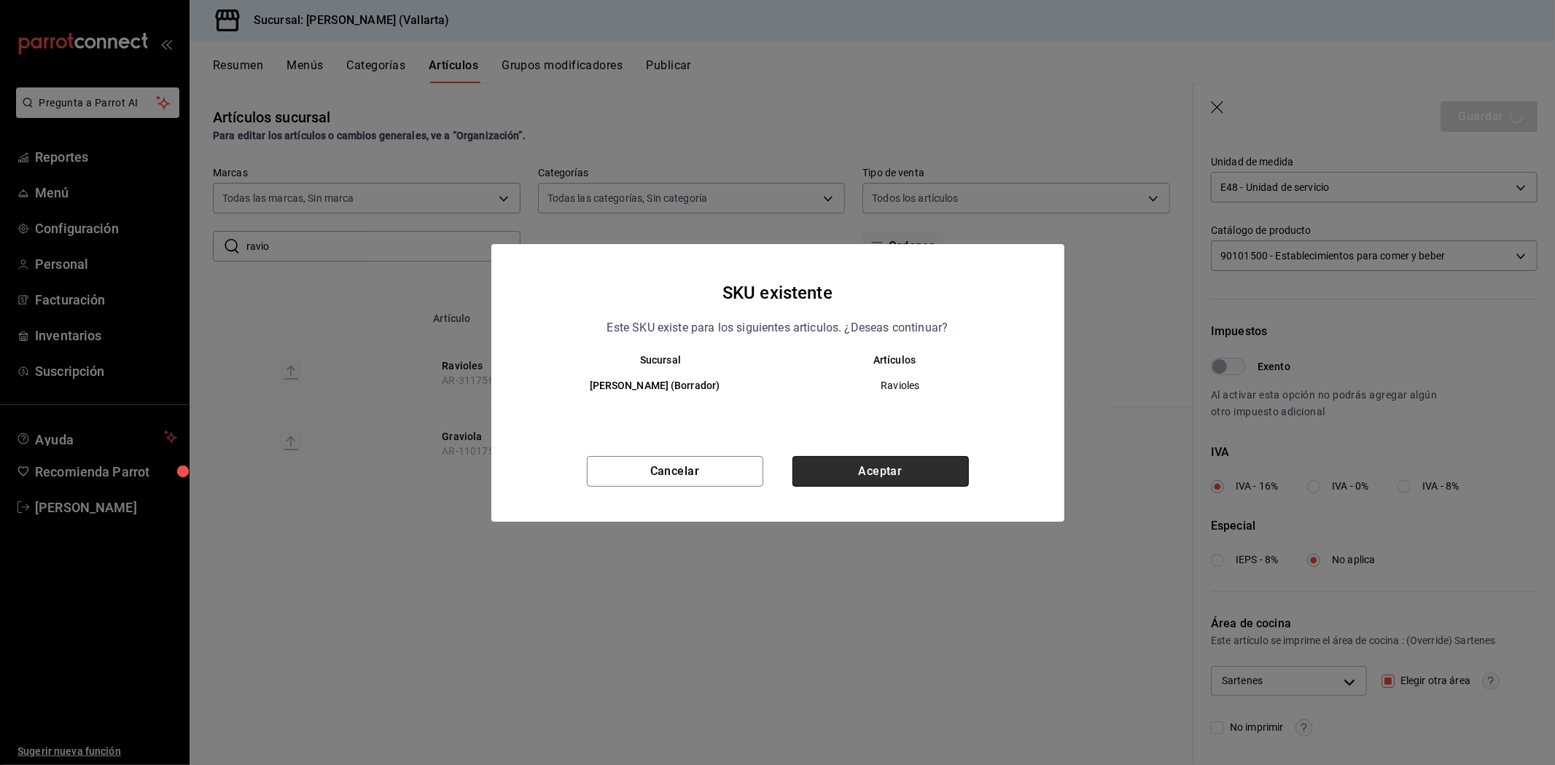
click at [918, 471] on button "Aceptar" at bounding box center [880, 471] width 176 height 31
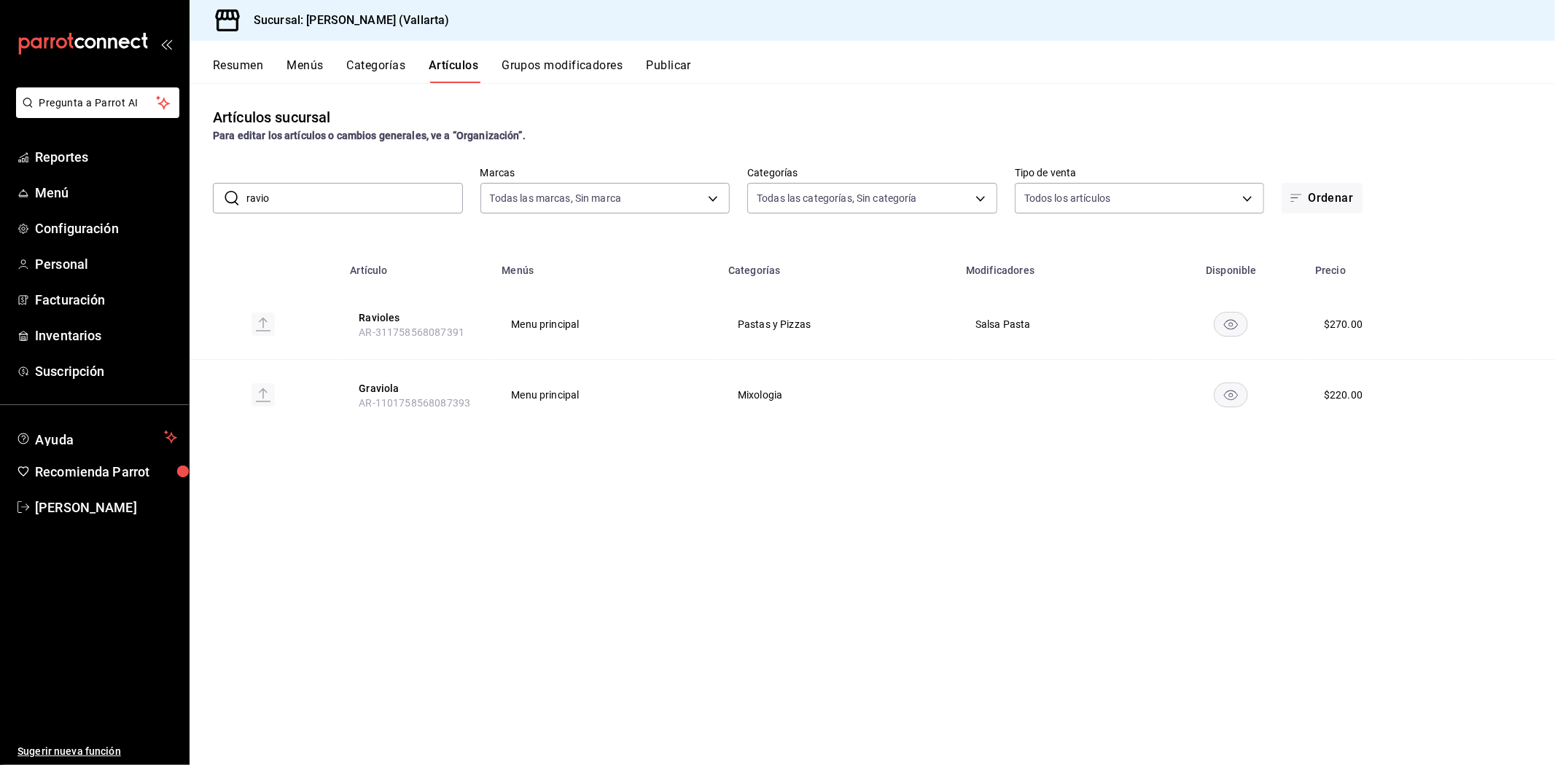
click at [367, 206] on input "ravio" at bounding box center [354, 198] width 216 height 29
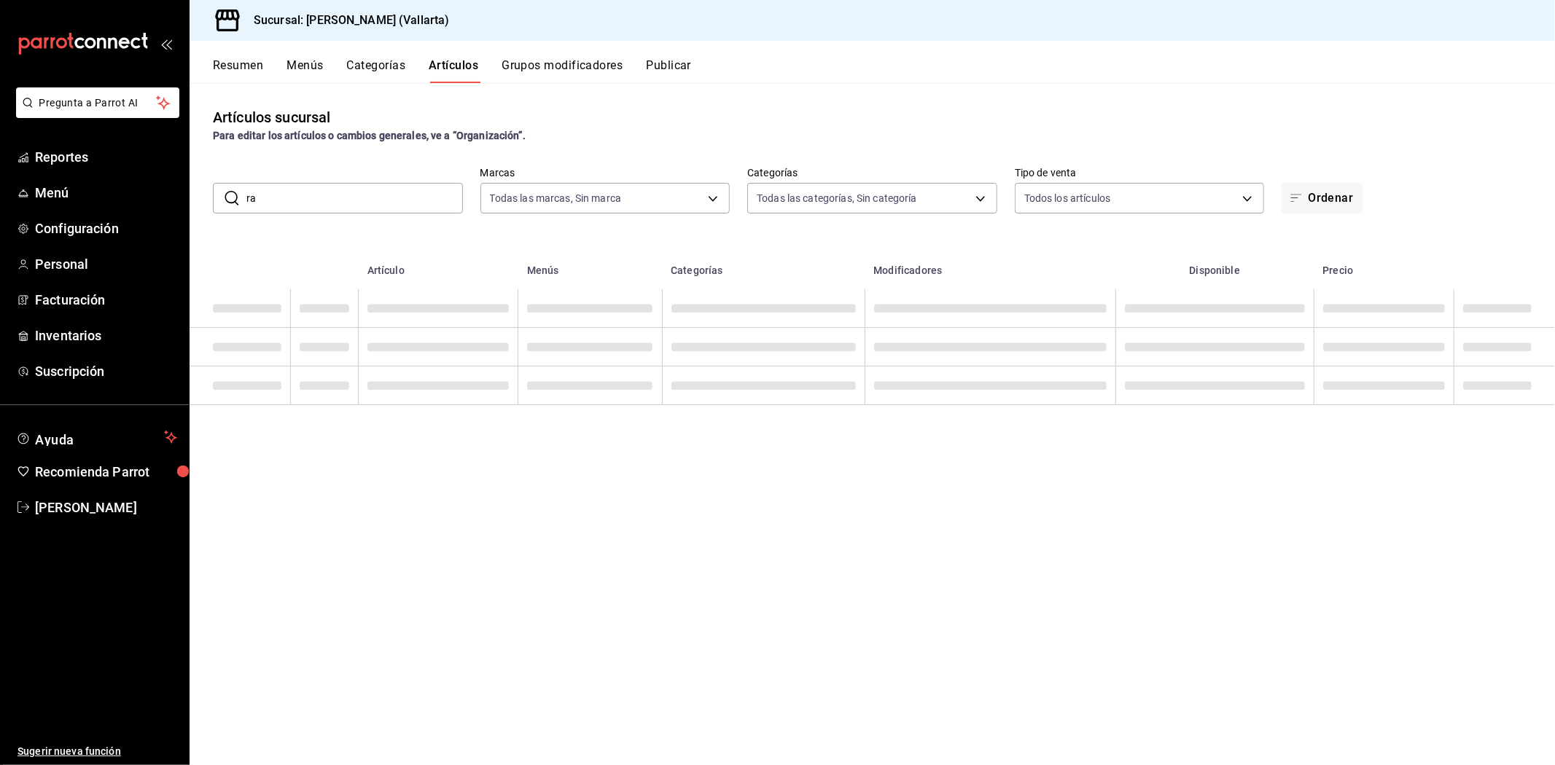
type input "r"
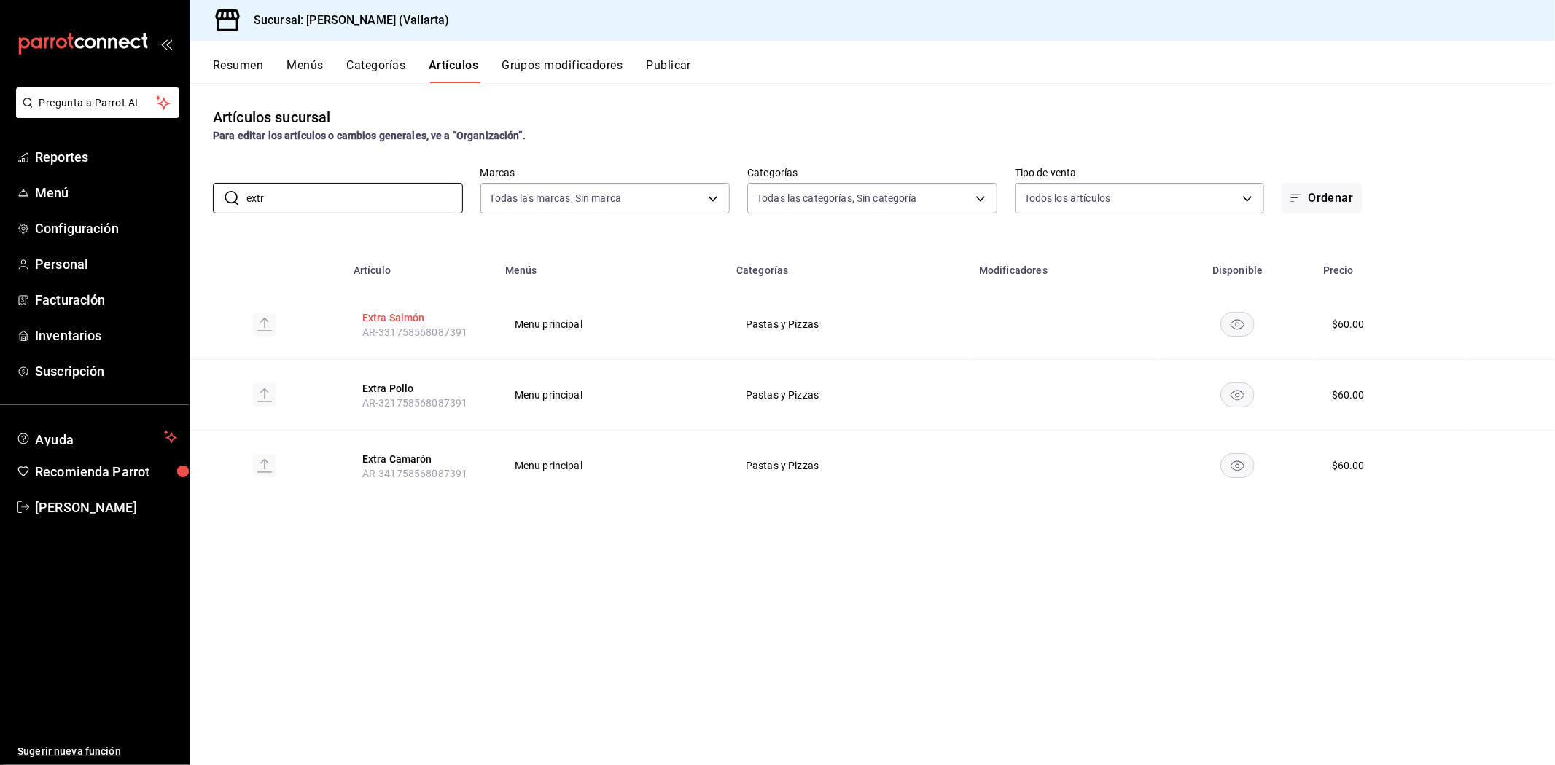
type input "extr"
click at [381, 319] on button "Extra Salmón" at bounding box center [420, 318] width 117 height 15
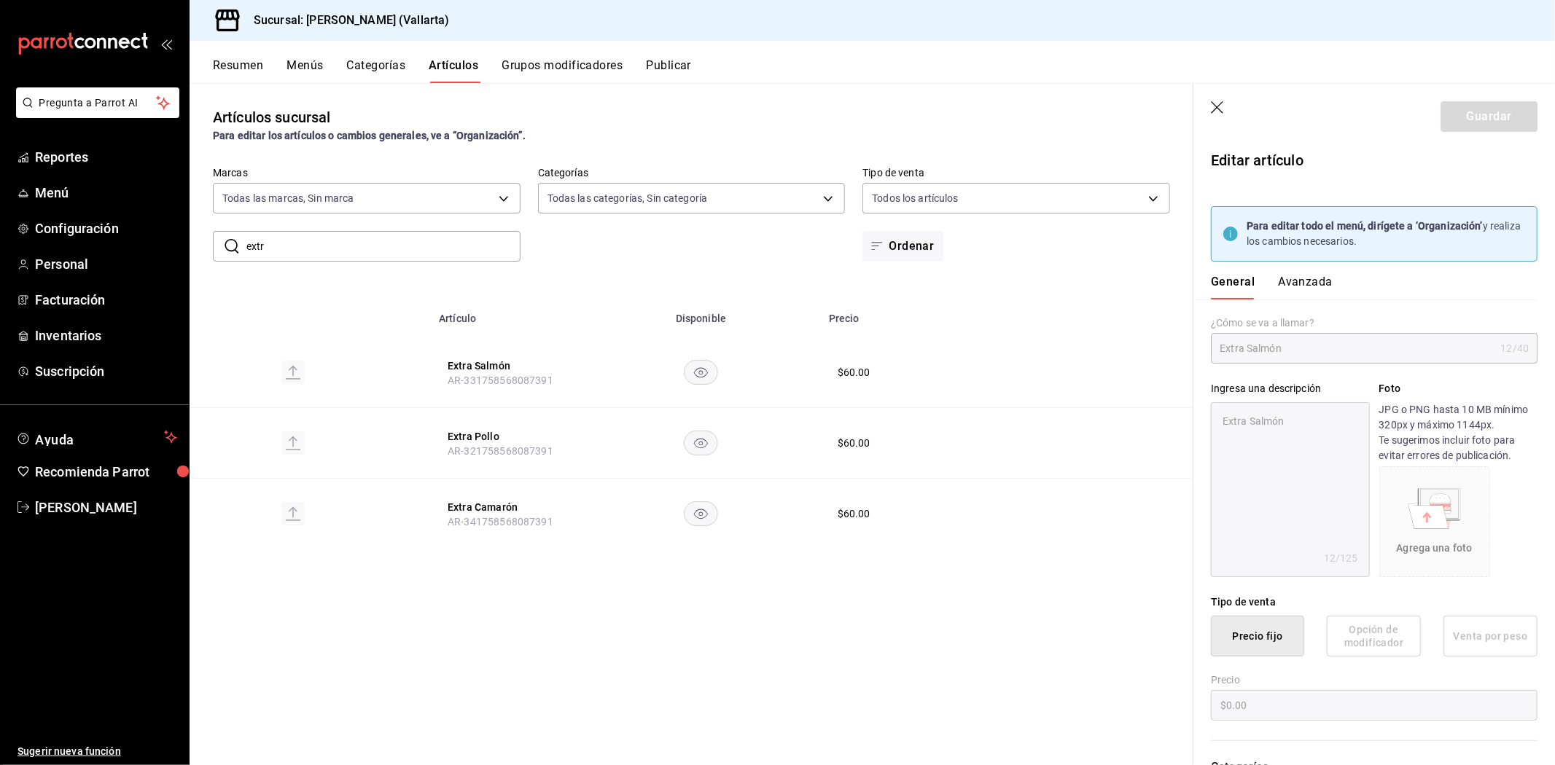
type textarea "x"
type input "$60.00"
type input "E48"
type input "90101500"
radio input "true"
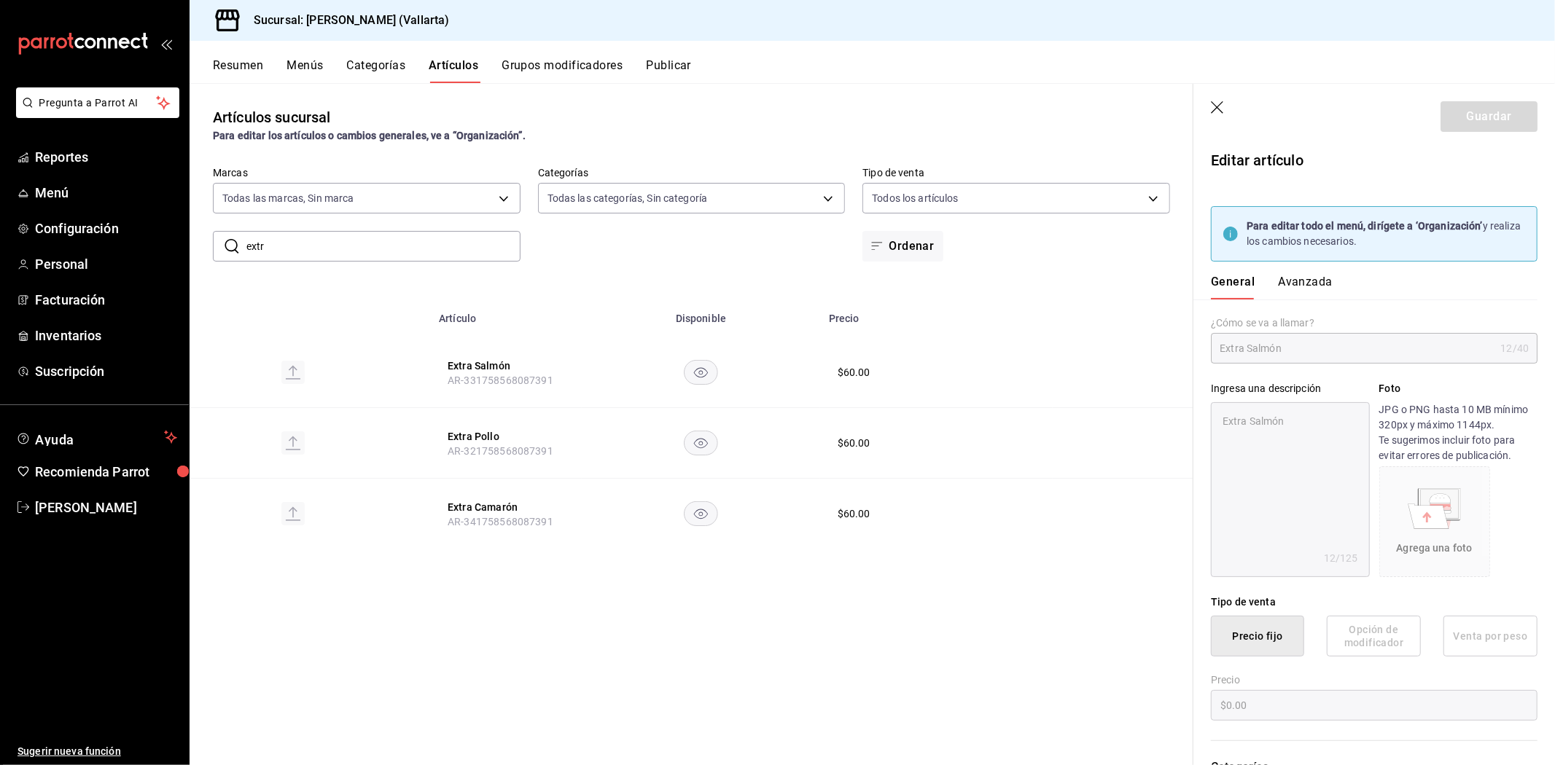
radio input "true"
type input "9eaf7c7e-06d0-4875-9dde-9e5ebaec4d1c"
click at [1312, 286] on button "Avanzada" at bounding box center [1305, 287] width 55 height 25
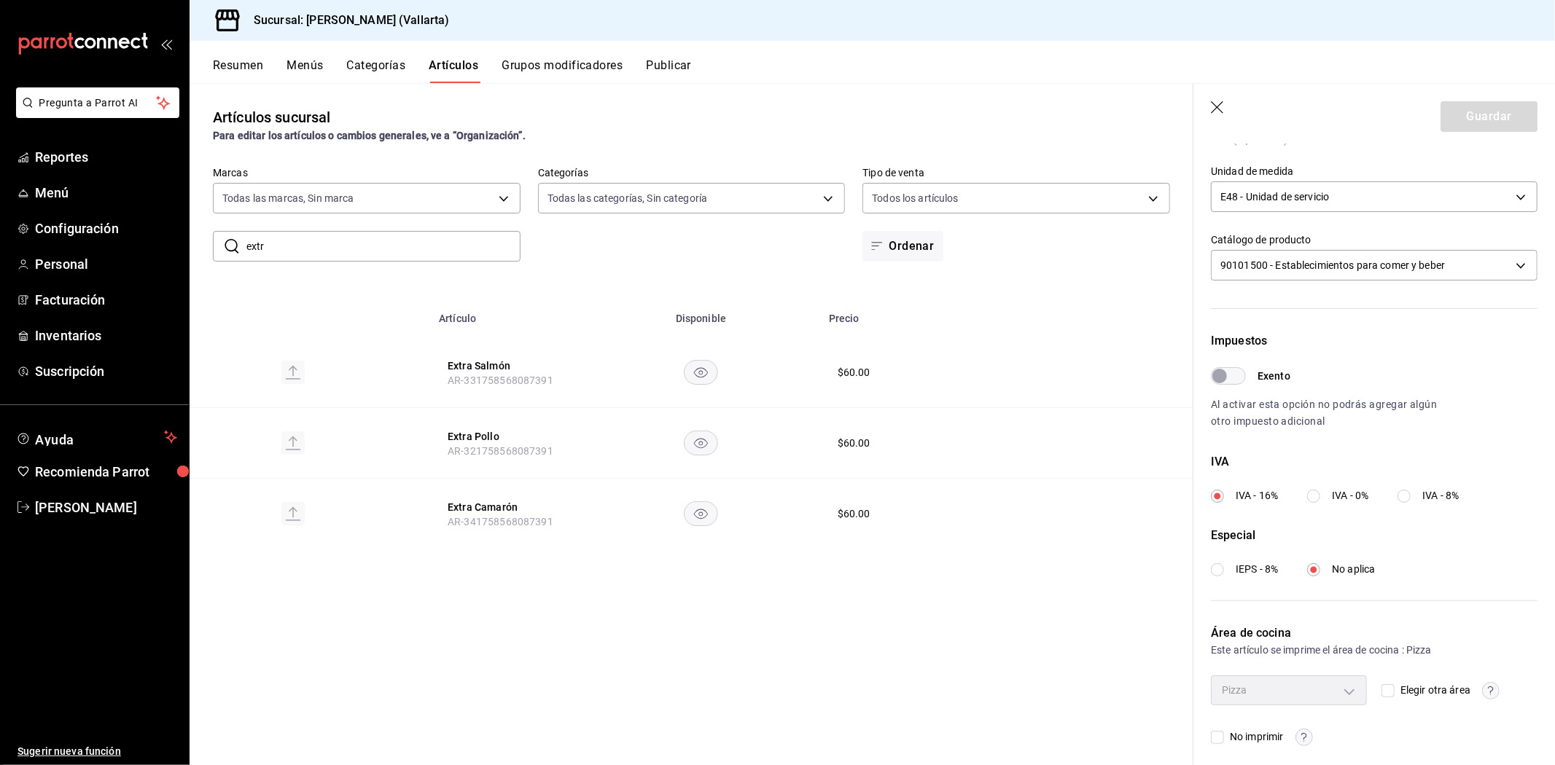
scroll to position [354, 0]
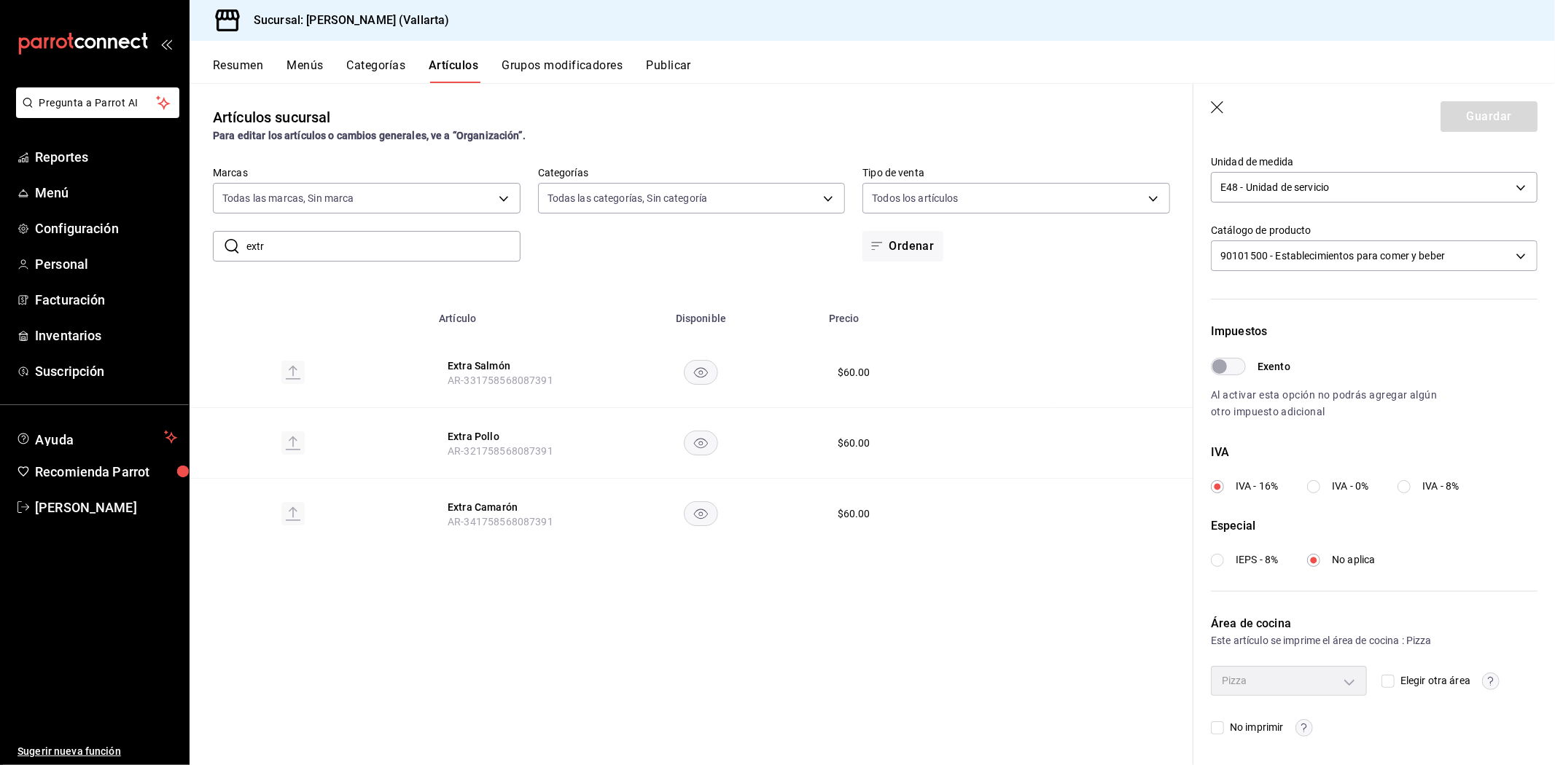
click at [1383, 678] on input "Elegir otra área" at bounding box center [1387, 681] width 13 height 13
checkbox input "true"
click at [1296, 678] on body "Pregunta a Parrot AI Reportes Menú Configuración Personal Facturación Inventari…" at bounding box center [777, 382] width 1555 height 765
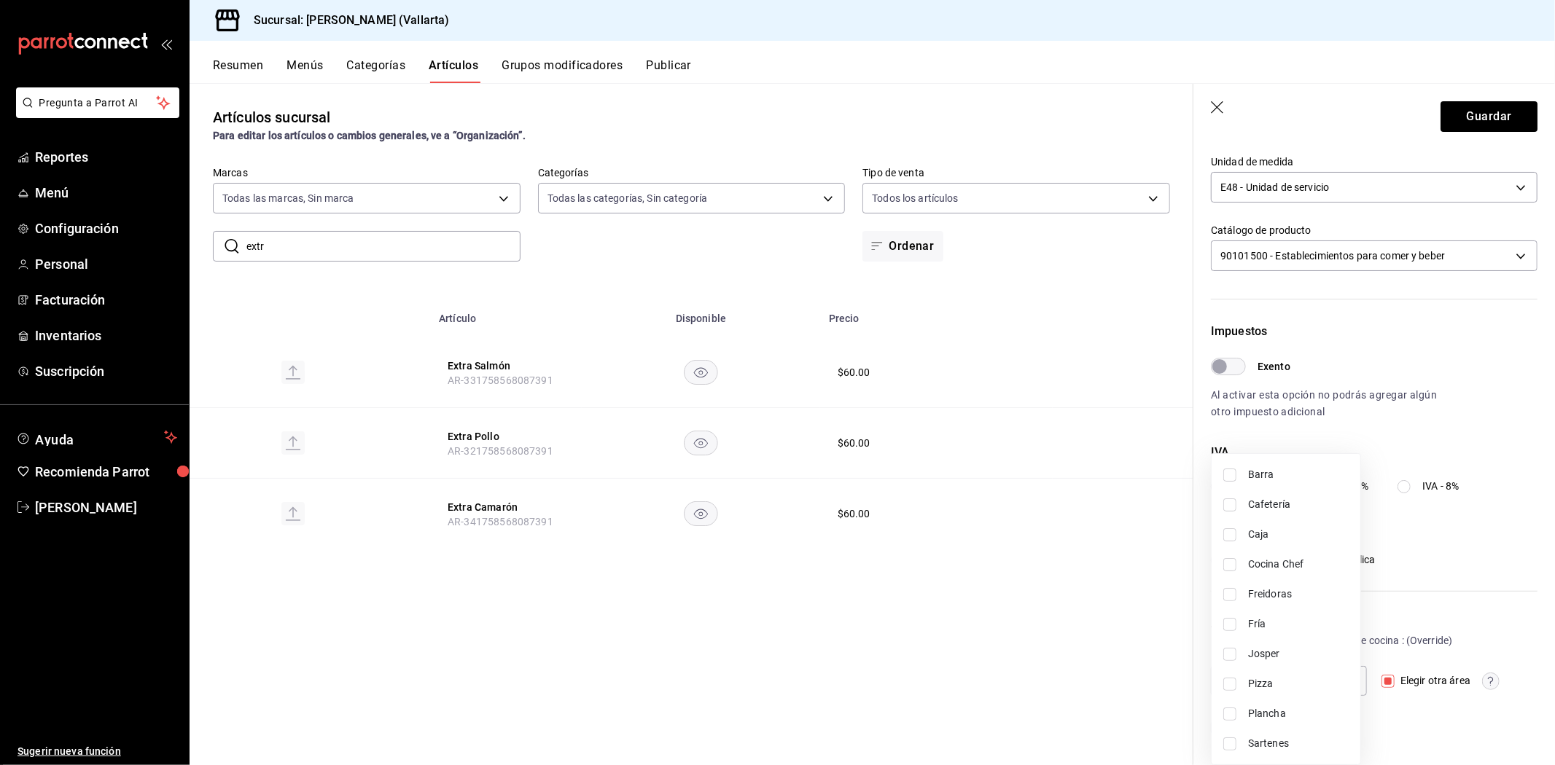
click at [1278, 746] on span "Sartenes" at bounding box center [1298, 743] width 101 height 15
type input "fbb01623-1d56-4ead-ba52-71da8e792295"
checkbox input "true"
click at [1138, 672] on div at bounding box center [777, 382] width 1555 height 765
click at [1470, 112] on button "Guardar" at bounding box center [1488, 116] width 97 height 31
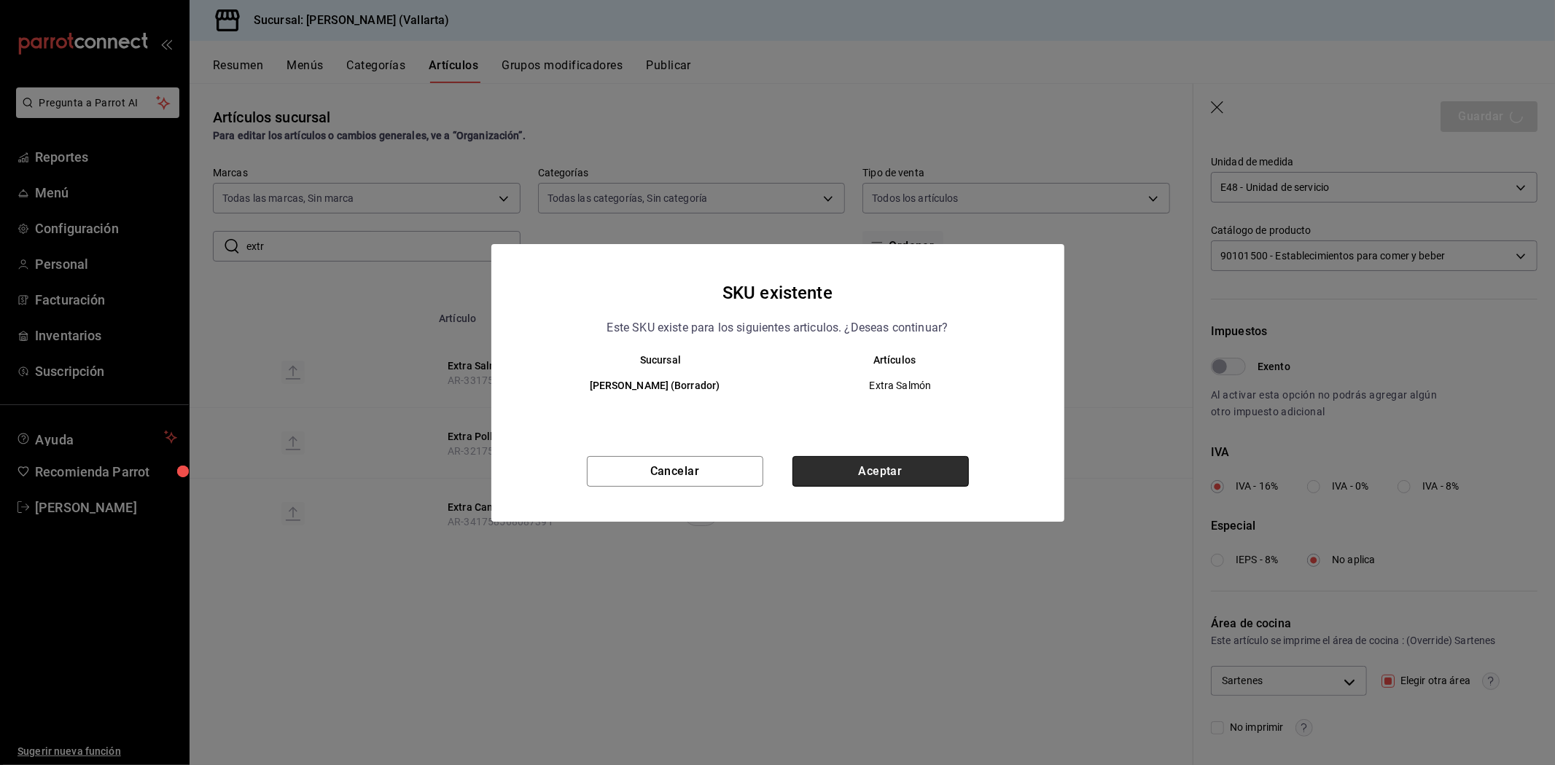
click at [845, 480] on button "Aceptar" at bounding box center [880, 471] width 176 height 31
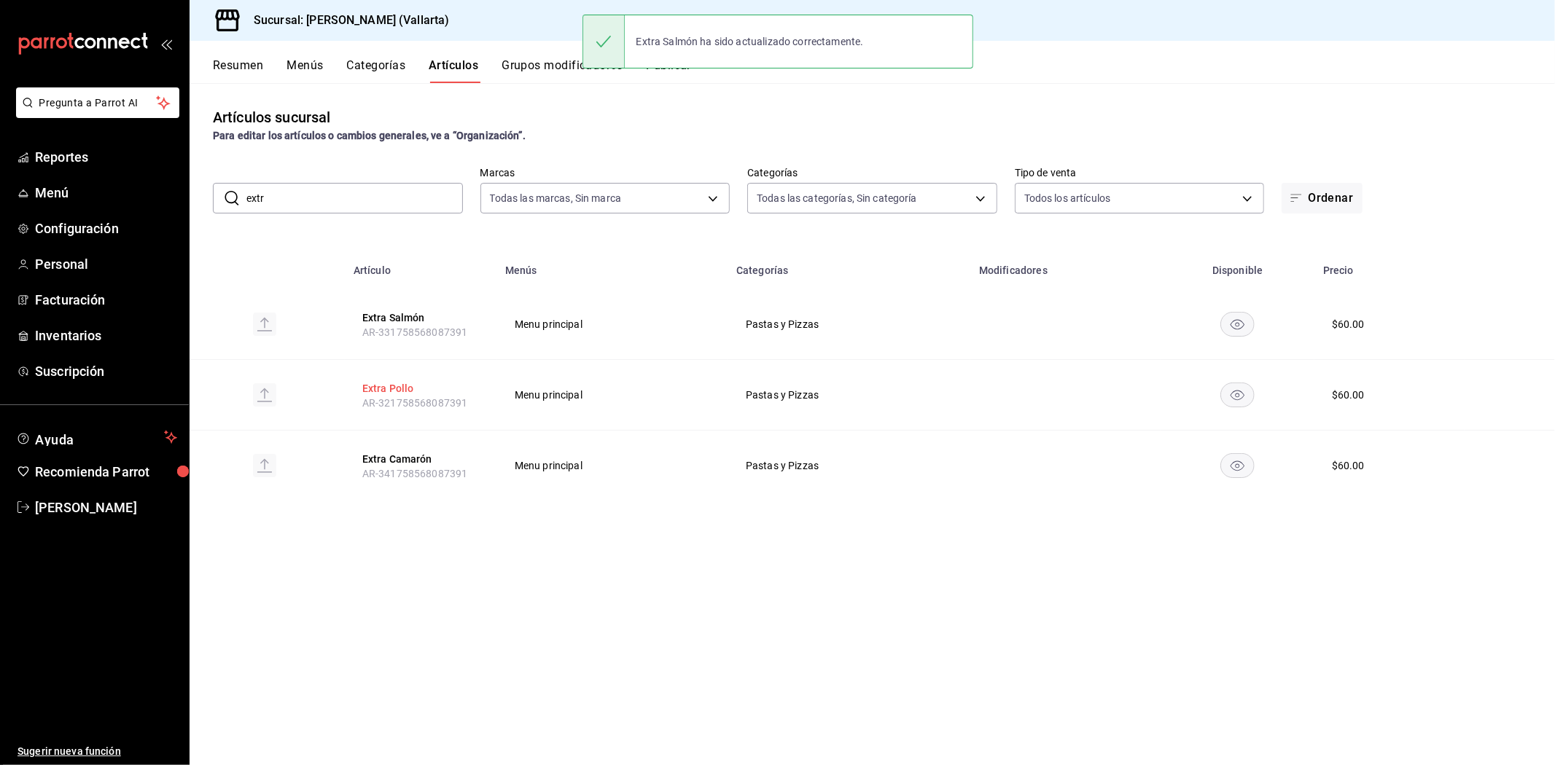
click at [396, 391] on button "Extra Pollo" at bounding box center [420, 388] width 117 height 15
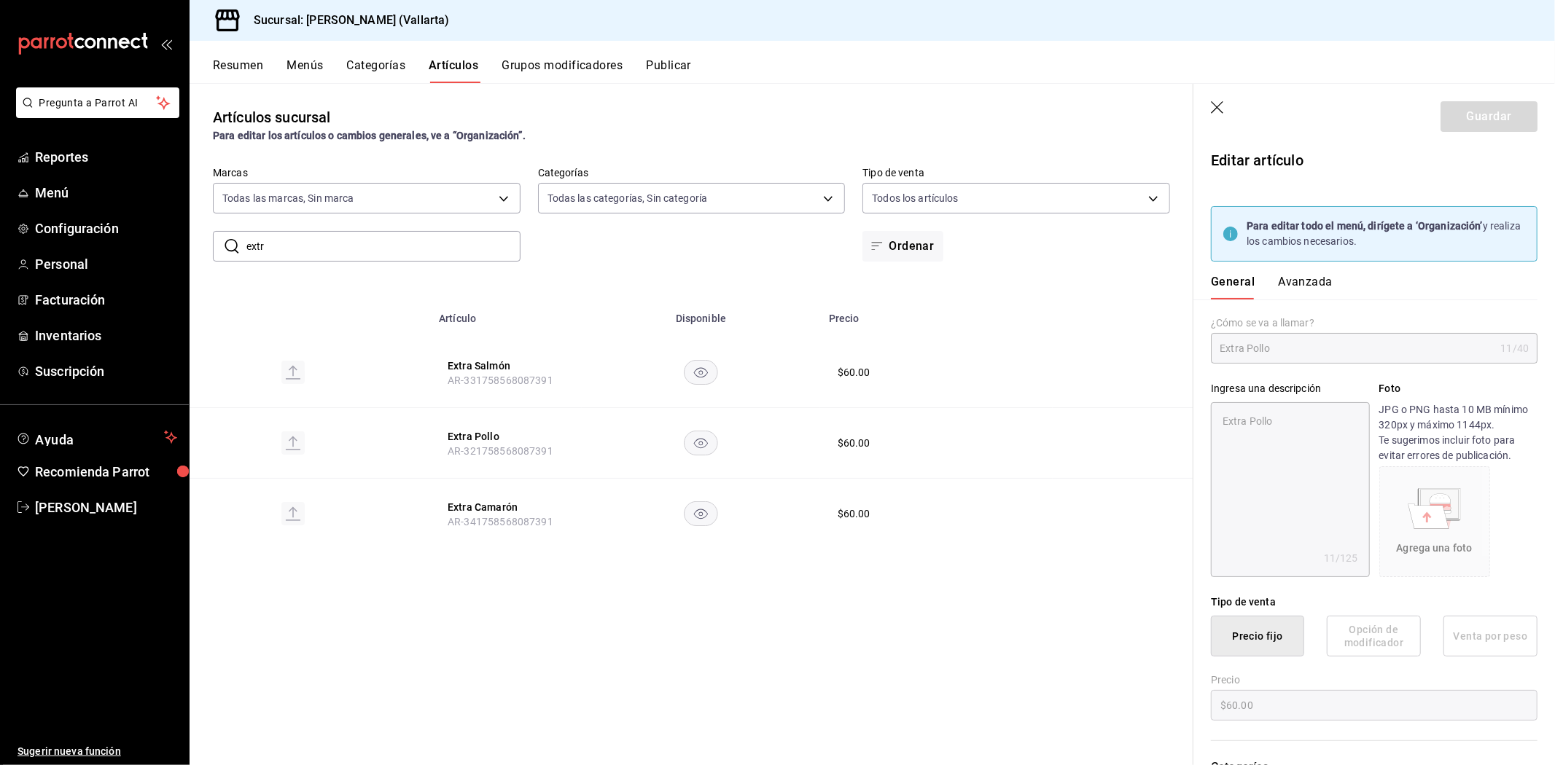
click at [1309, 285] on button "Avanzada" at bounding box center [1305, 287] width 55 height 25
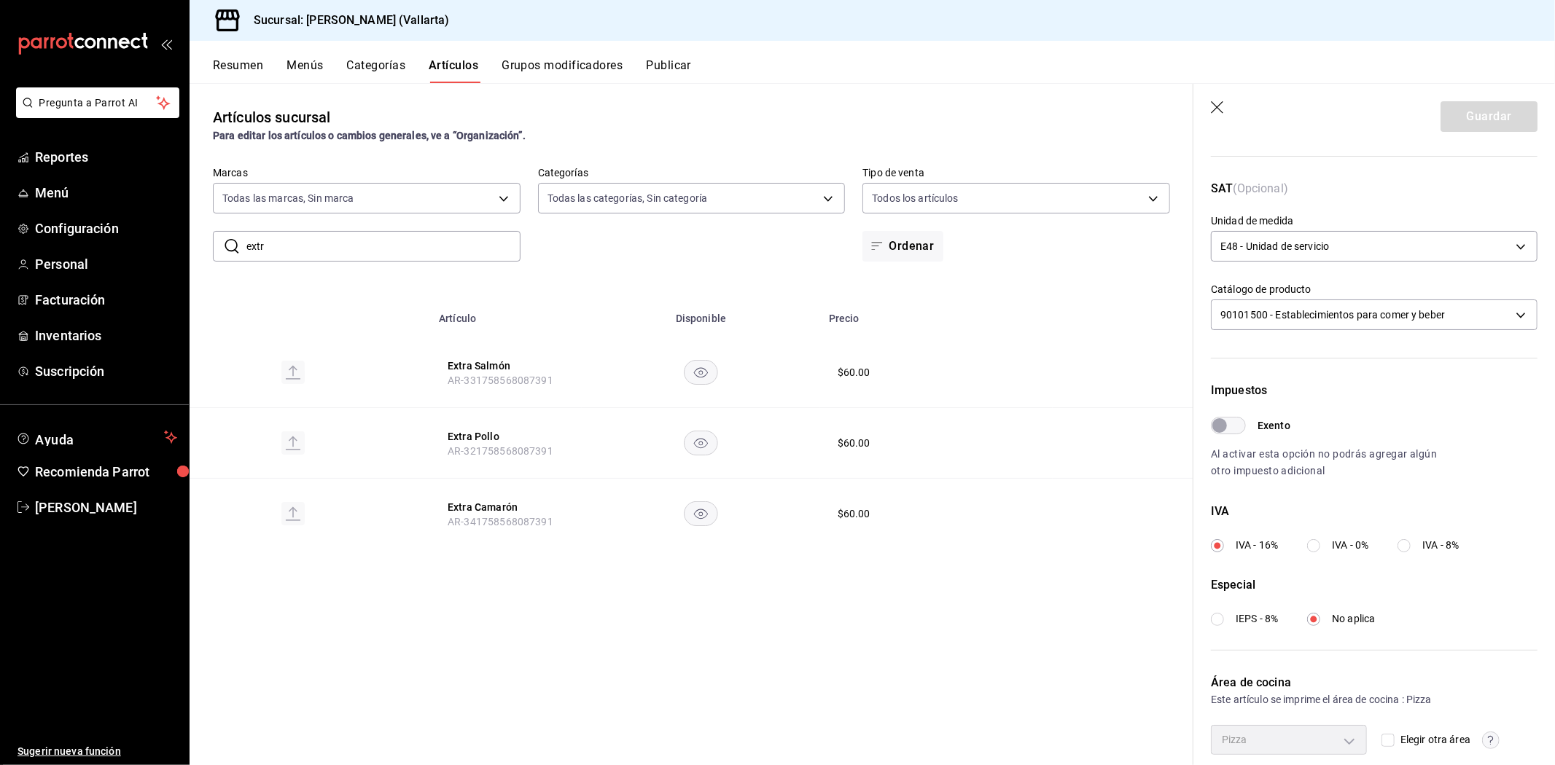
scroll to position [354, 0]
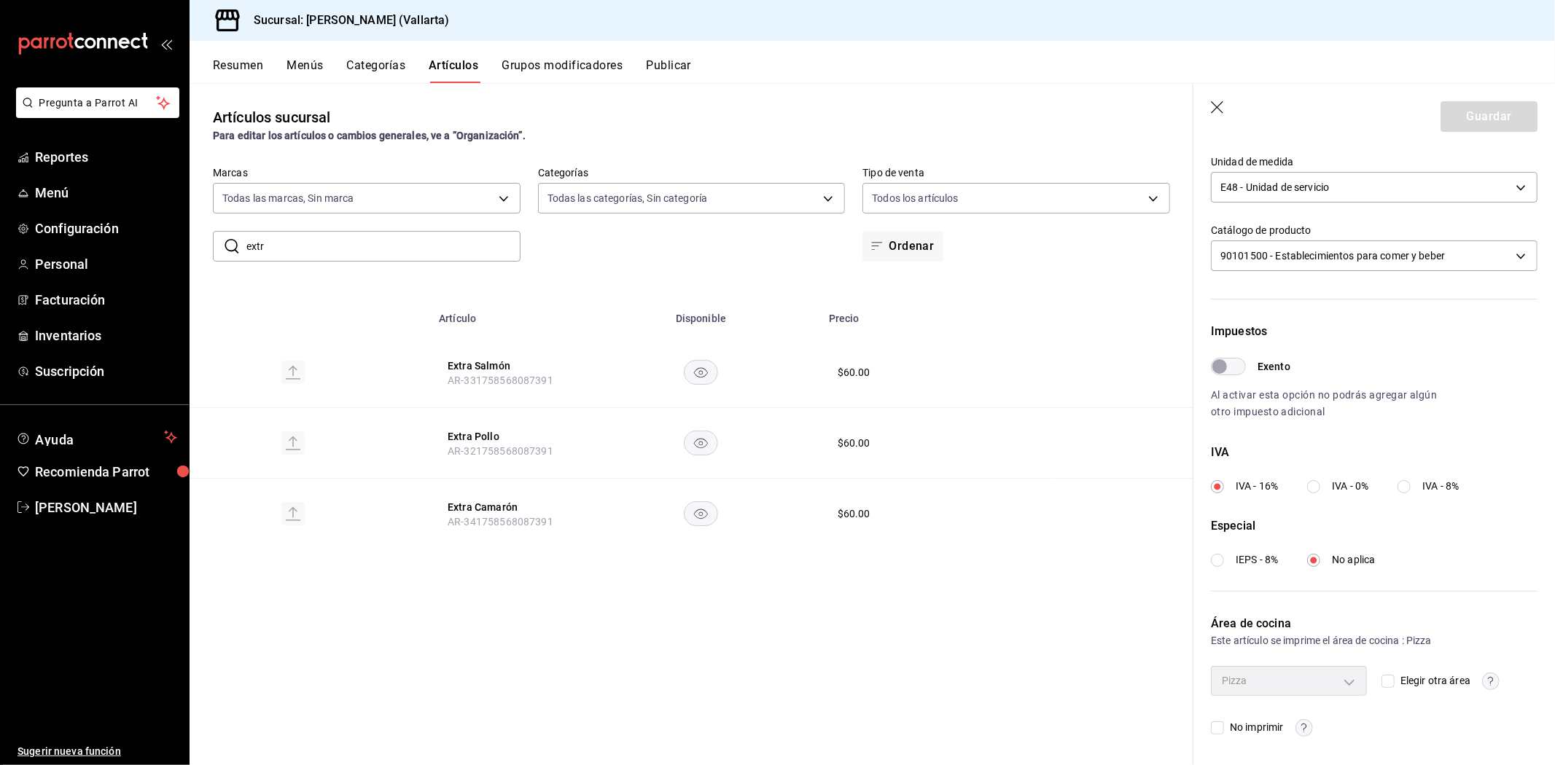
click at [1383, 682] on input "Elegir otra área" at bounding box center [1387, 681] width 13 height 13
checkbox input "true"
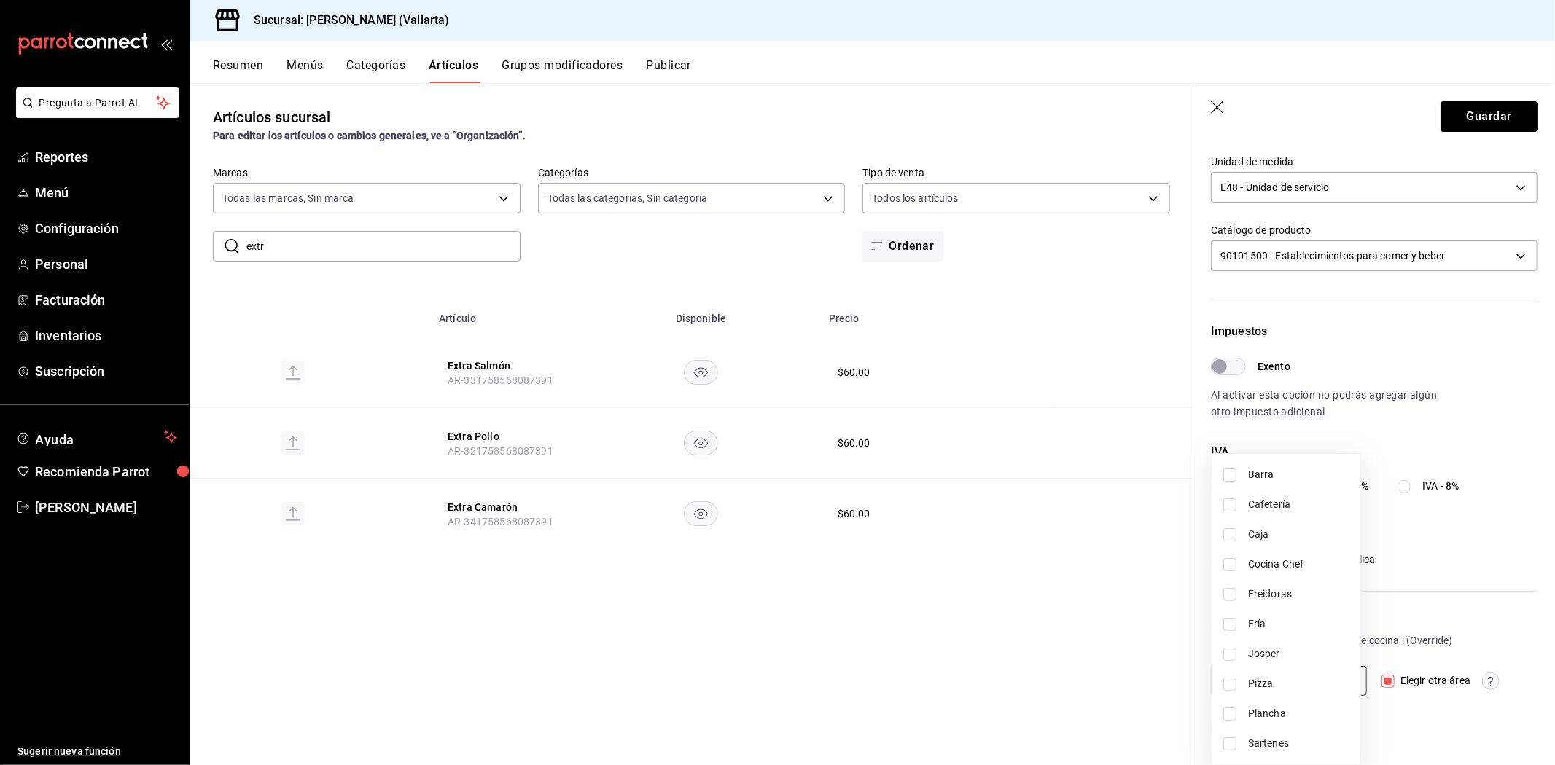
click at [1324, 671] on body "Pregunta a Parrot AI Reportes Menú Configuración Personal Facturación Inventari…" at bounding box center [777, 382] width 1555 height 765
click at [1258, 736] on span "Sartenes" at bounding box center [1298, 743] width 101 height 15
type input "fbb01623-1d56-4ead-ba52-71da8e792295"
checkbox input "true"
click at [1147, 697] on div at bounding box center [777, 382] width 1555 height 765
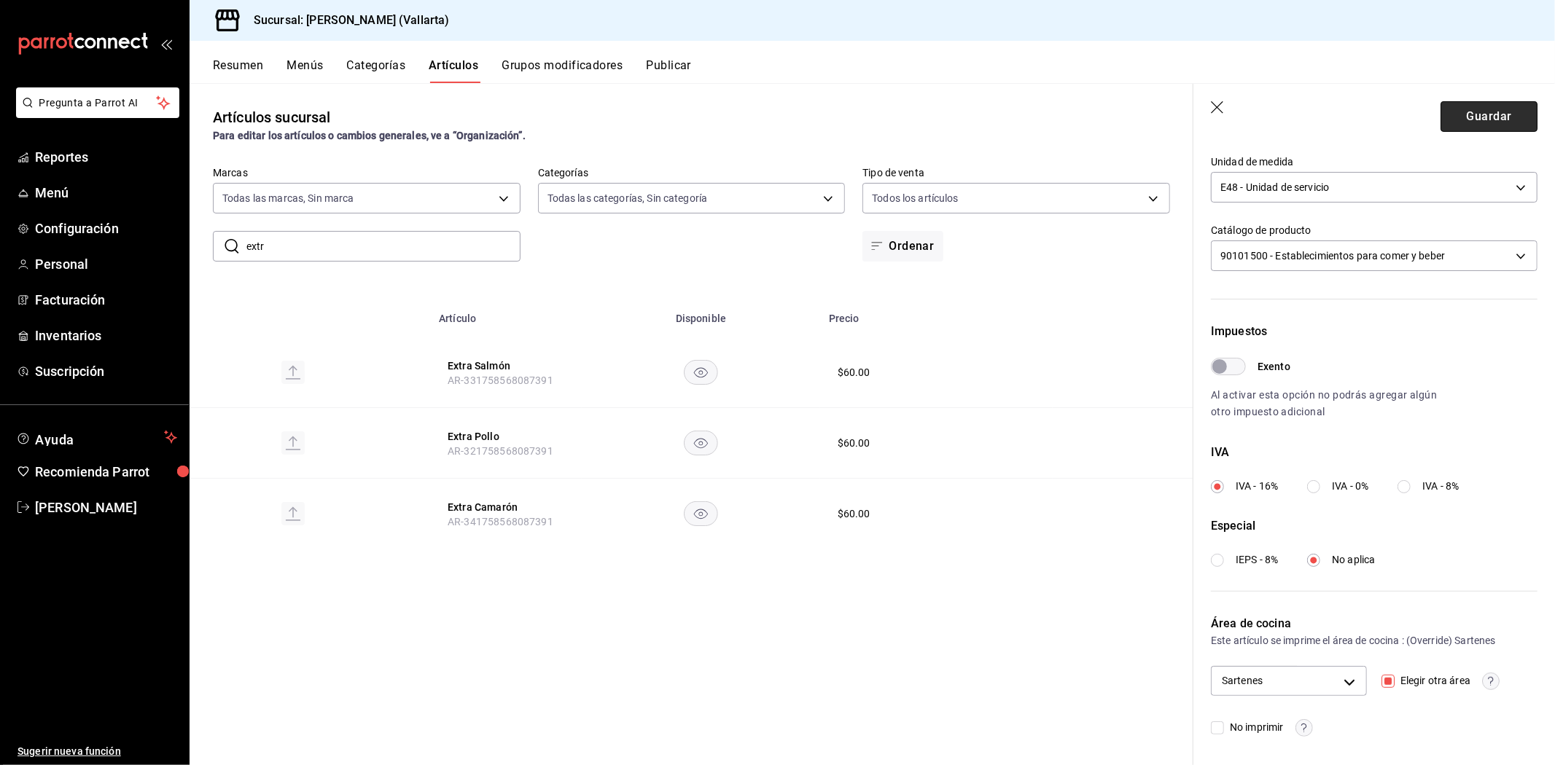
click at [1488, 117] on button "Guardar" at bounding box center [1488, 116] width 97 height 31
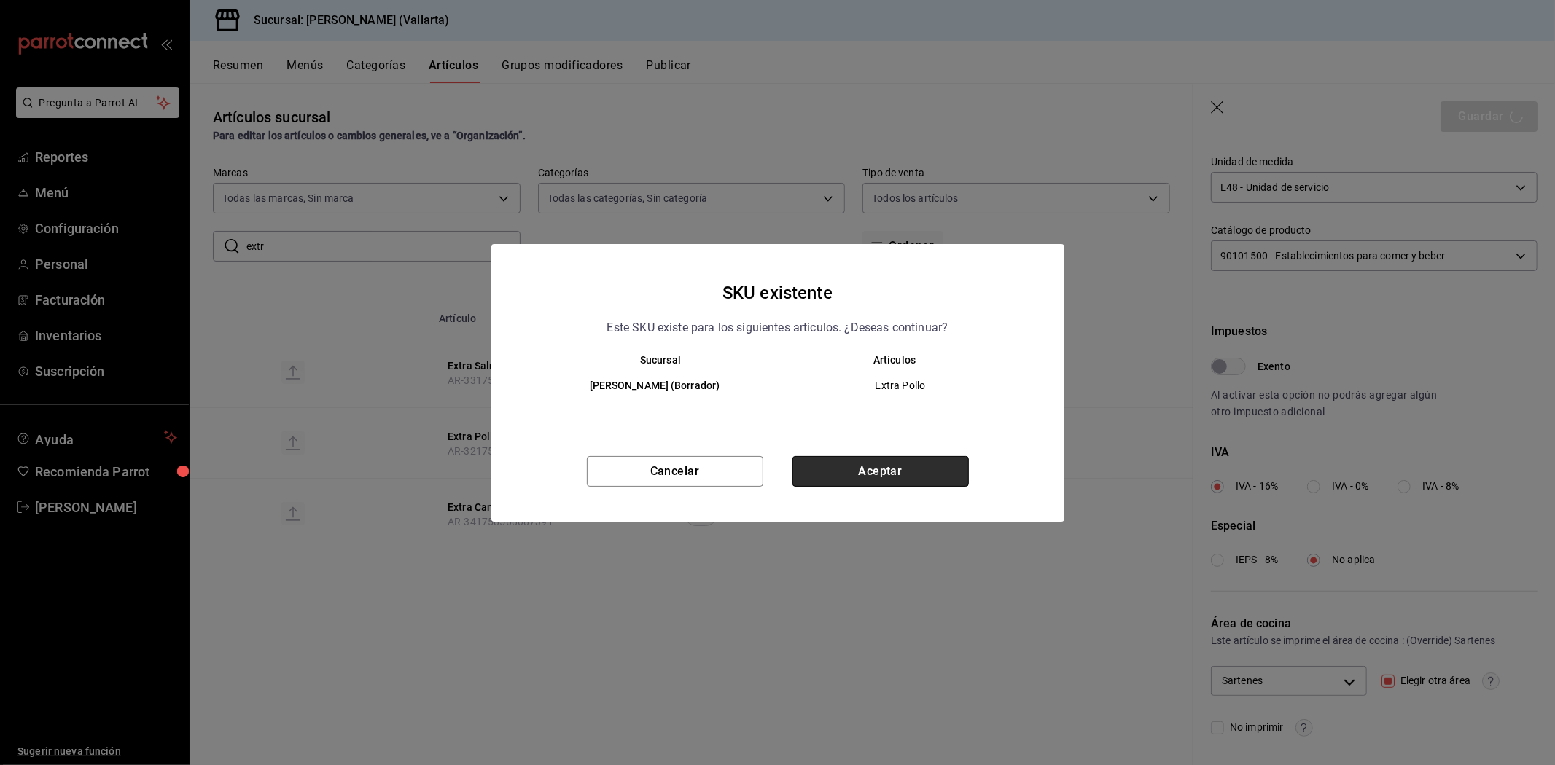
click at [864, 462] on button "Aceptar" at bounding box center [880, 471] width 176 height 31
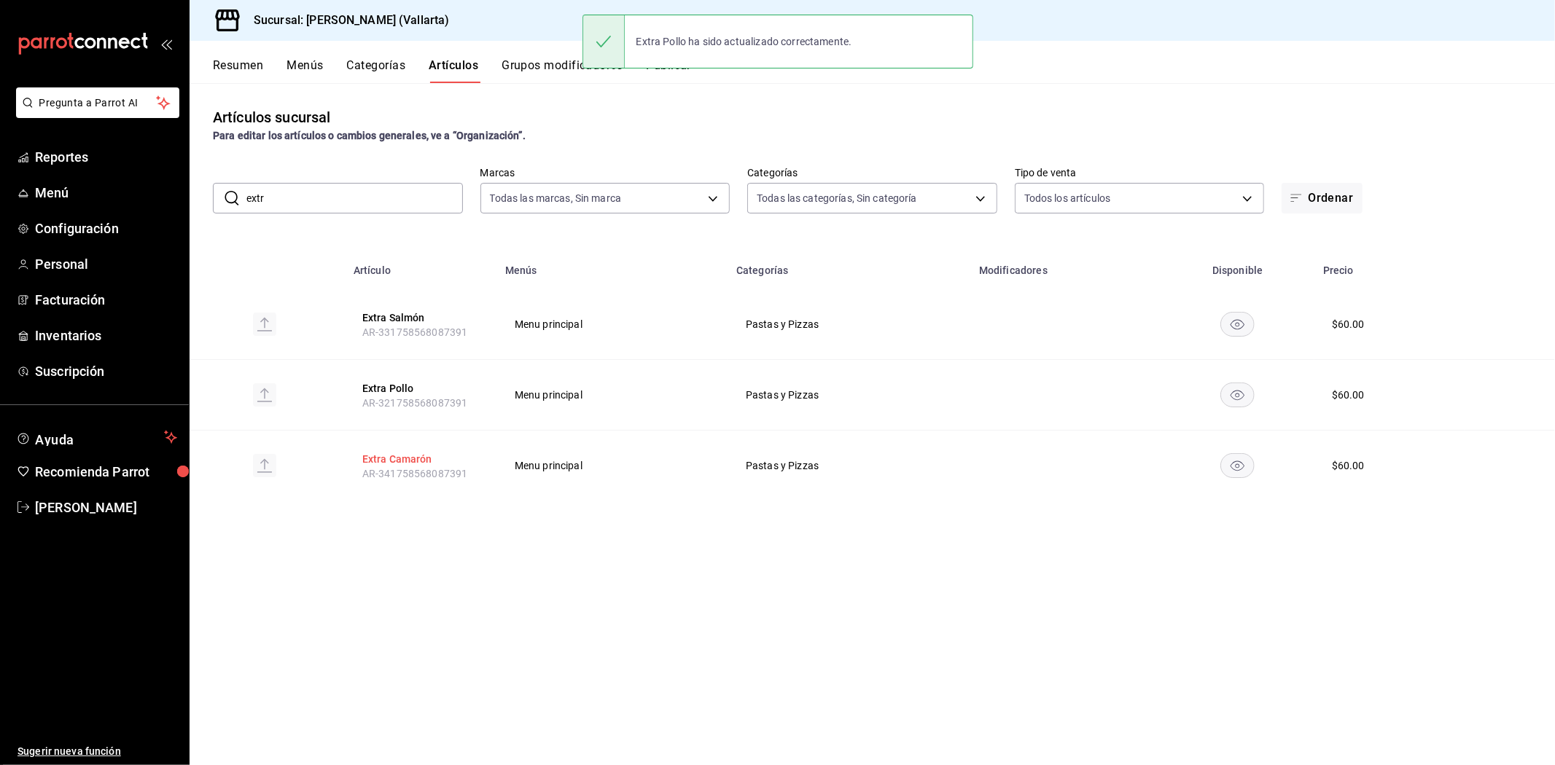
click at [408, 460] on button "Extra Camarón" at bounding box center [420, 459] width 117 height 15
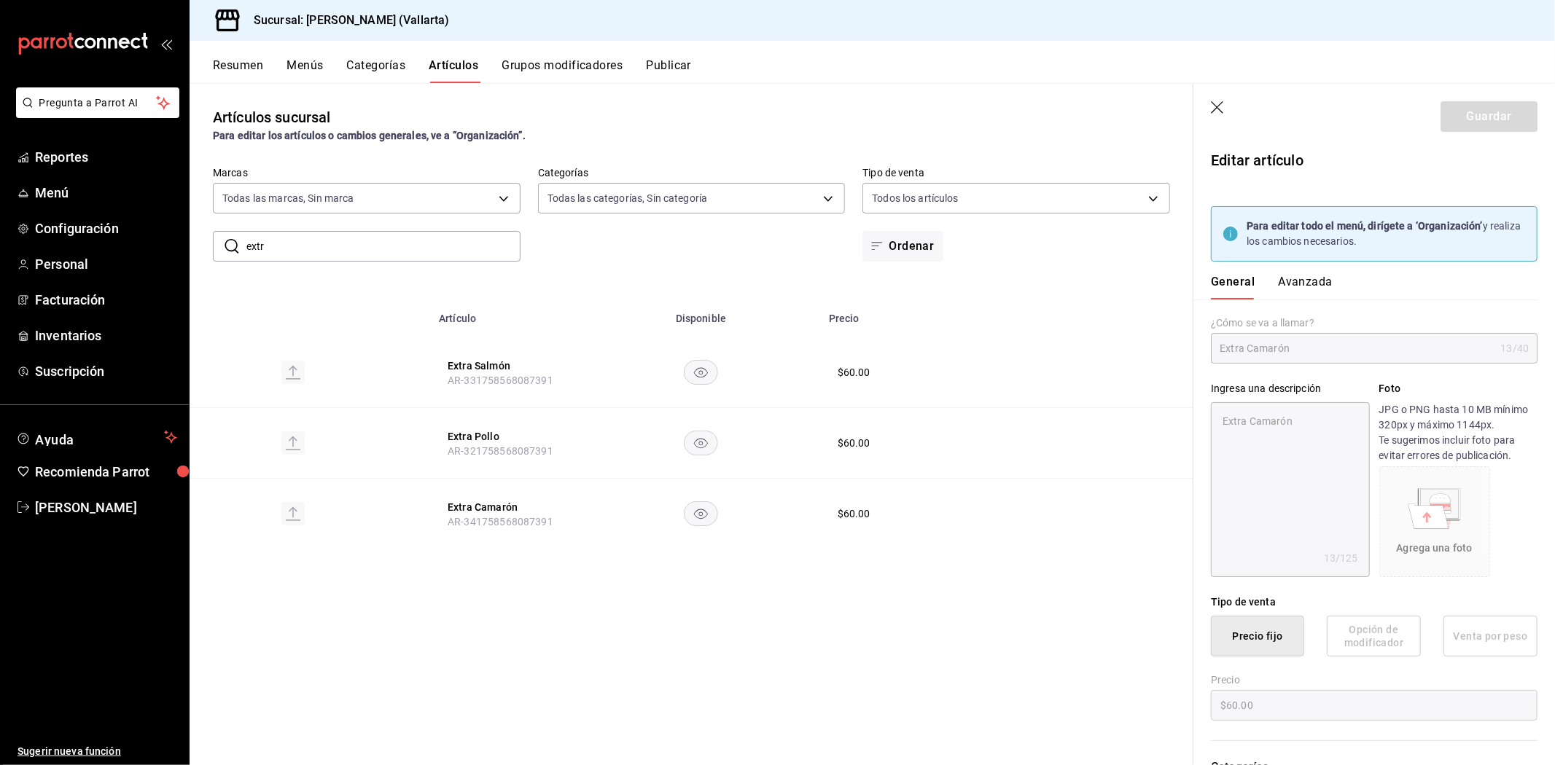
click at [1297, 281] on button "Avanzada" at bounding box center [1305, 287] width 55 height 25
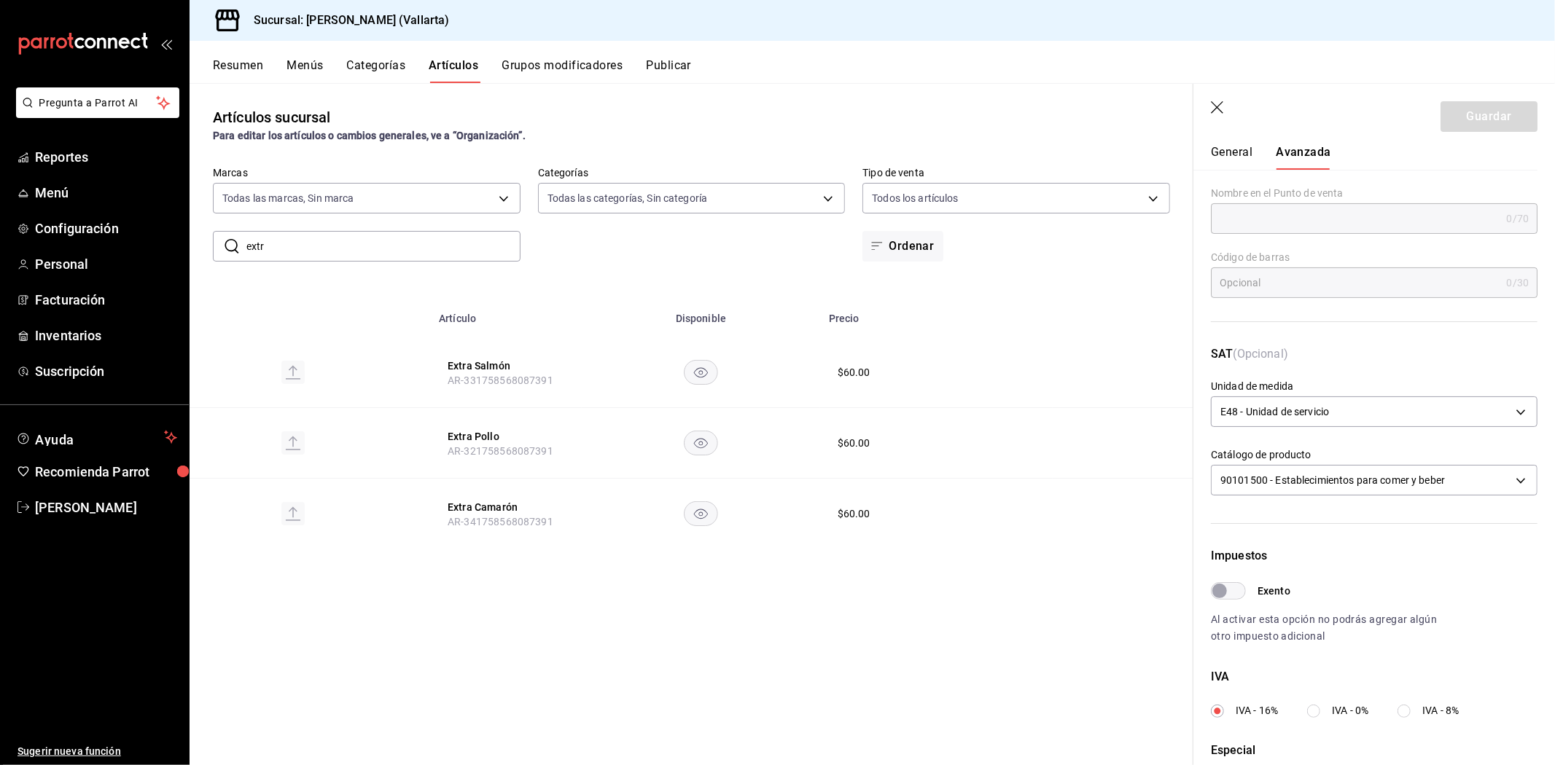
scroll to position [354, 0]
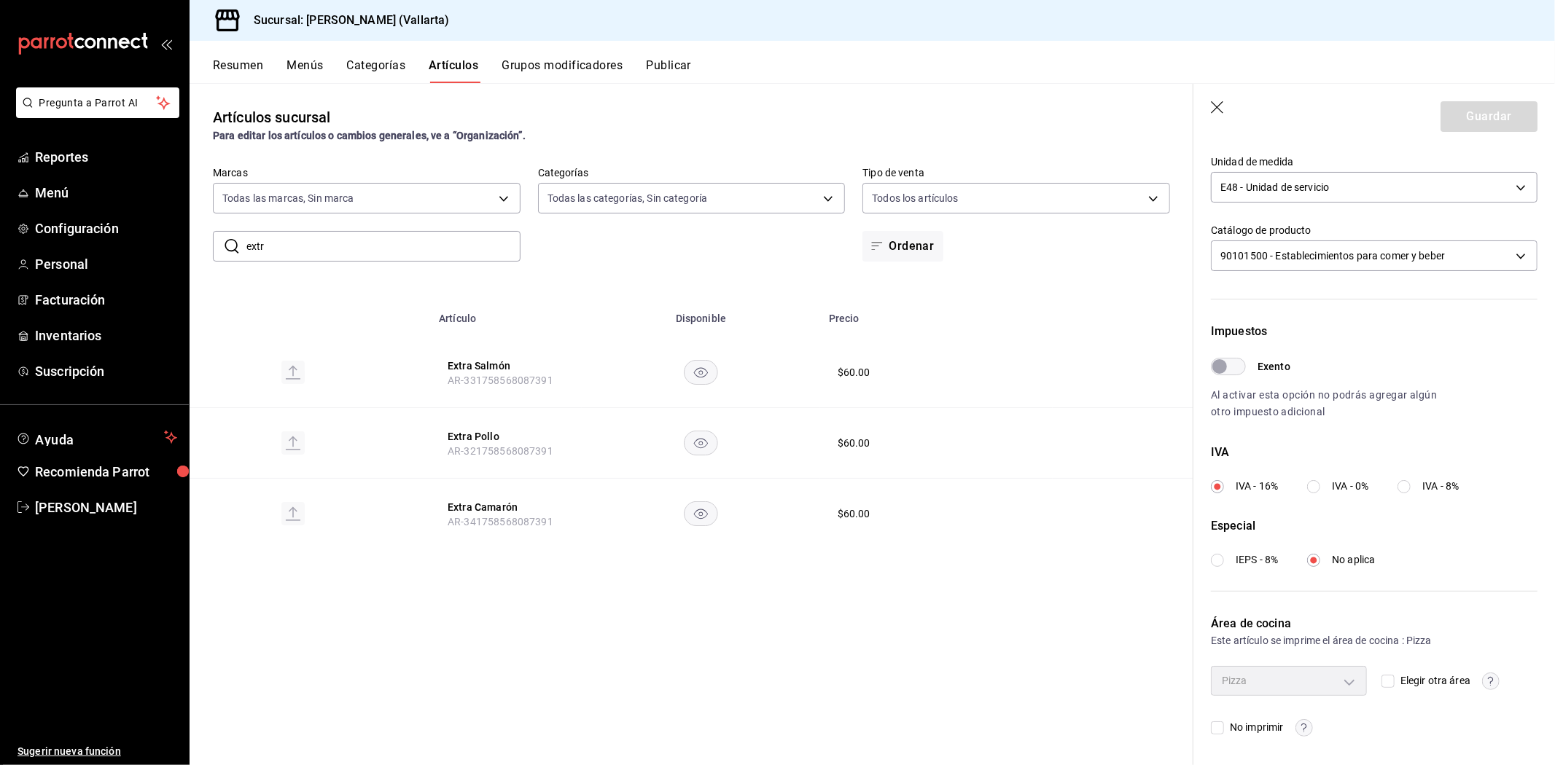
click at [1382, 681] on input "Elegir otra área" at bounding box center [1387, 681] width 13 height 13
checkbox input "true"
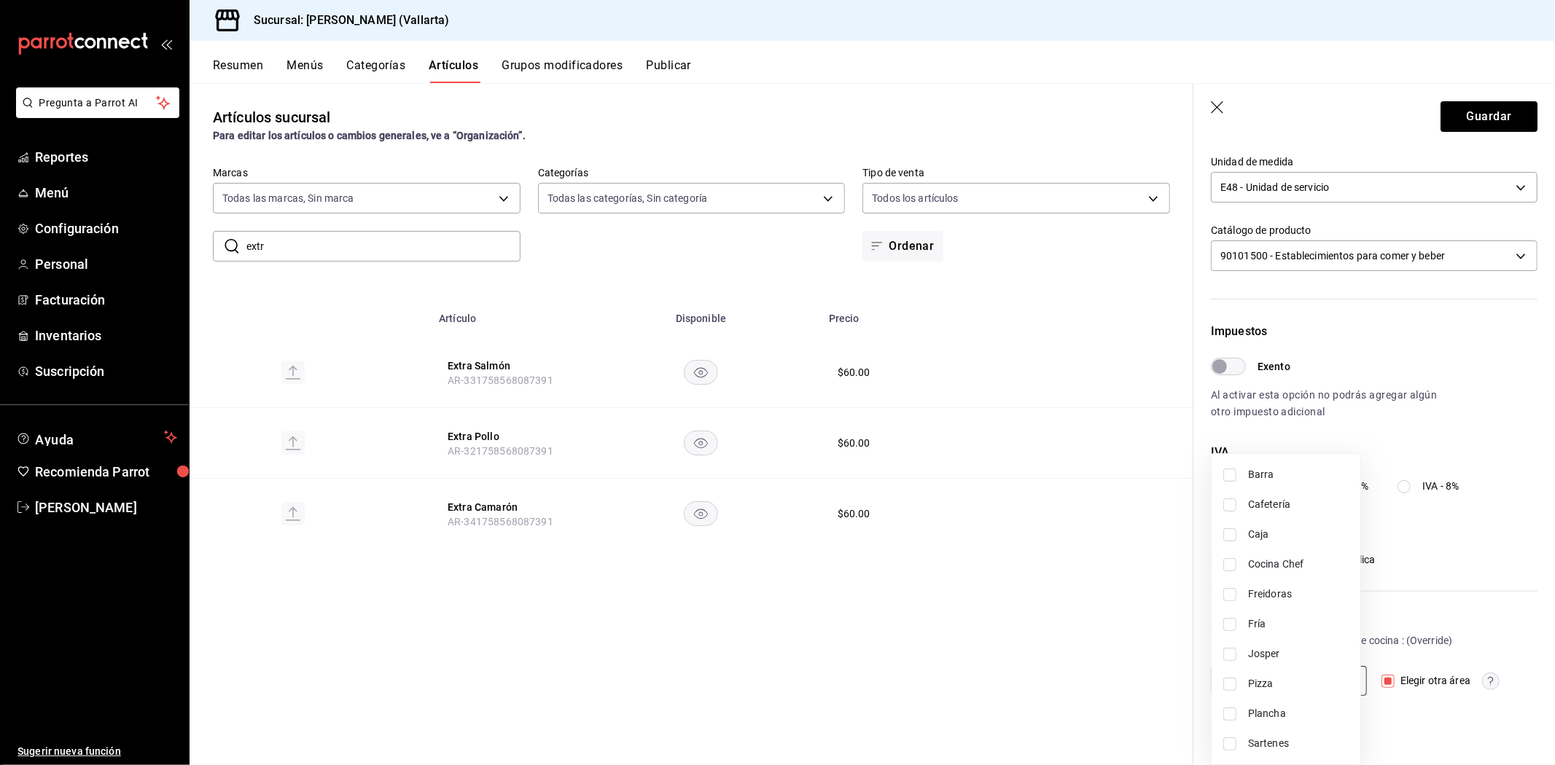
click at [1309, 676] on body "Pregunta a Parrot AI Reportes Menú Configuración Personal Facturación Inventari…" at bounding box center [777, 382] width 1555 height 765
click at [1276, 749] on span "Sartenes" at bounding box center [1298, 743] width 101 height 15
click at [1055, 701] on div at bounding box center [777, 382] width 1555 height 765
click at [1467, 114] on button "Guardar" at bounding box center [1488, 116] width 97 height 31
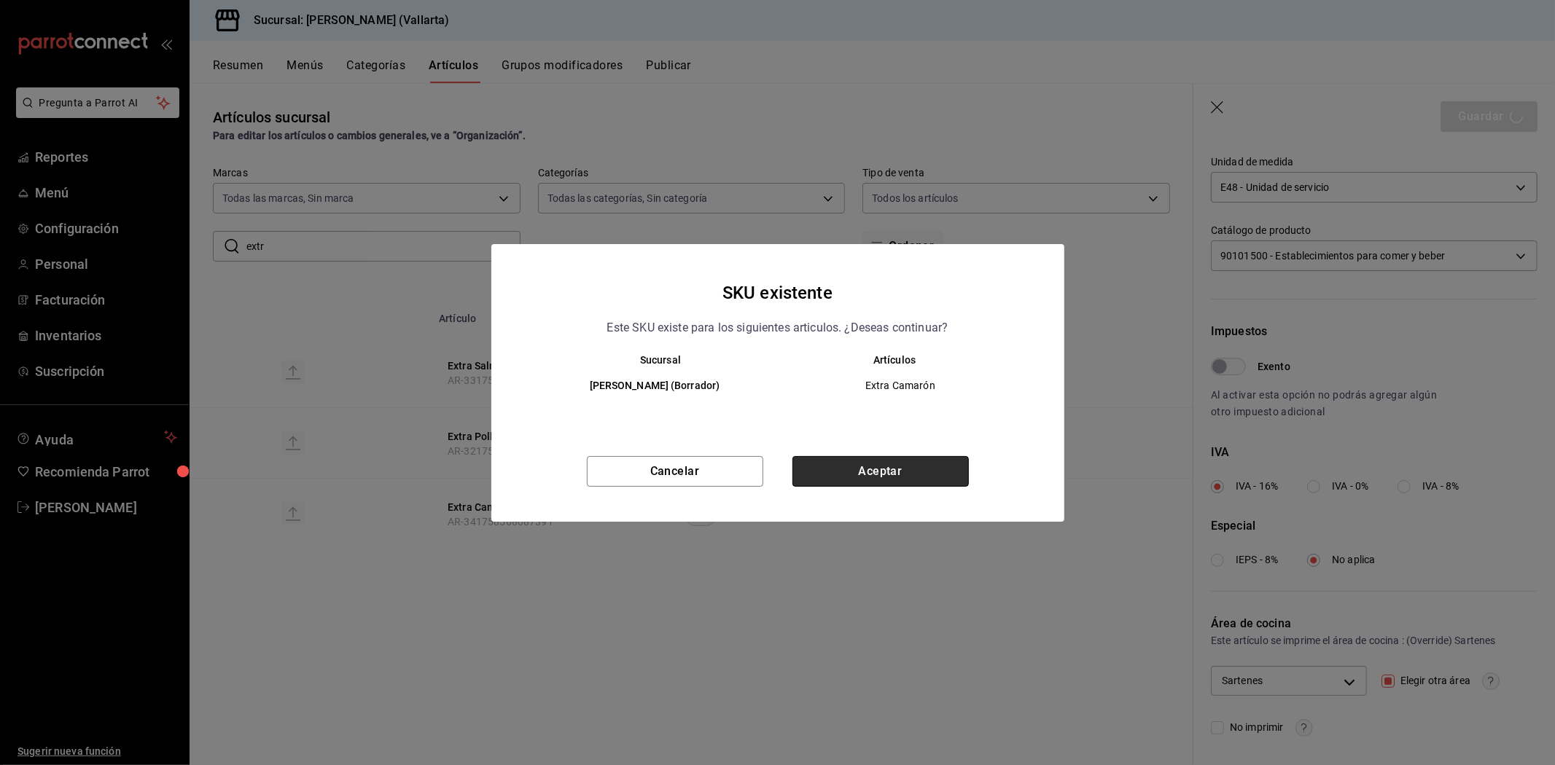
click at [906, 472] on button "Aceptar" at bounding box center [880, 471] width 176 height 31
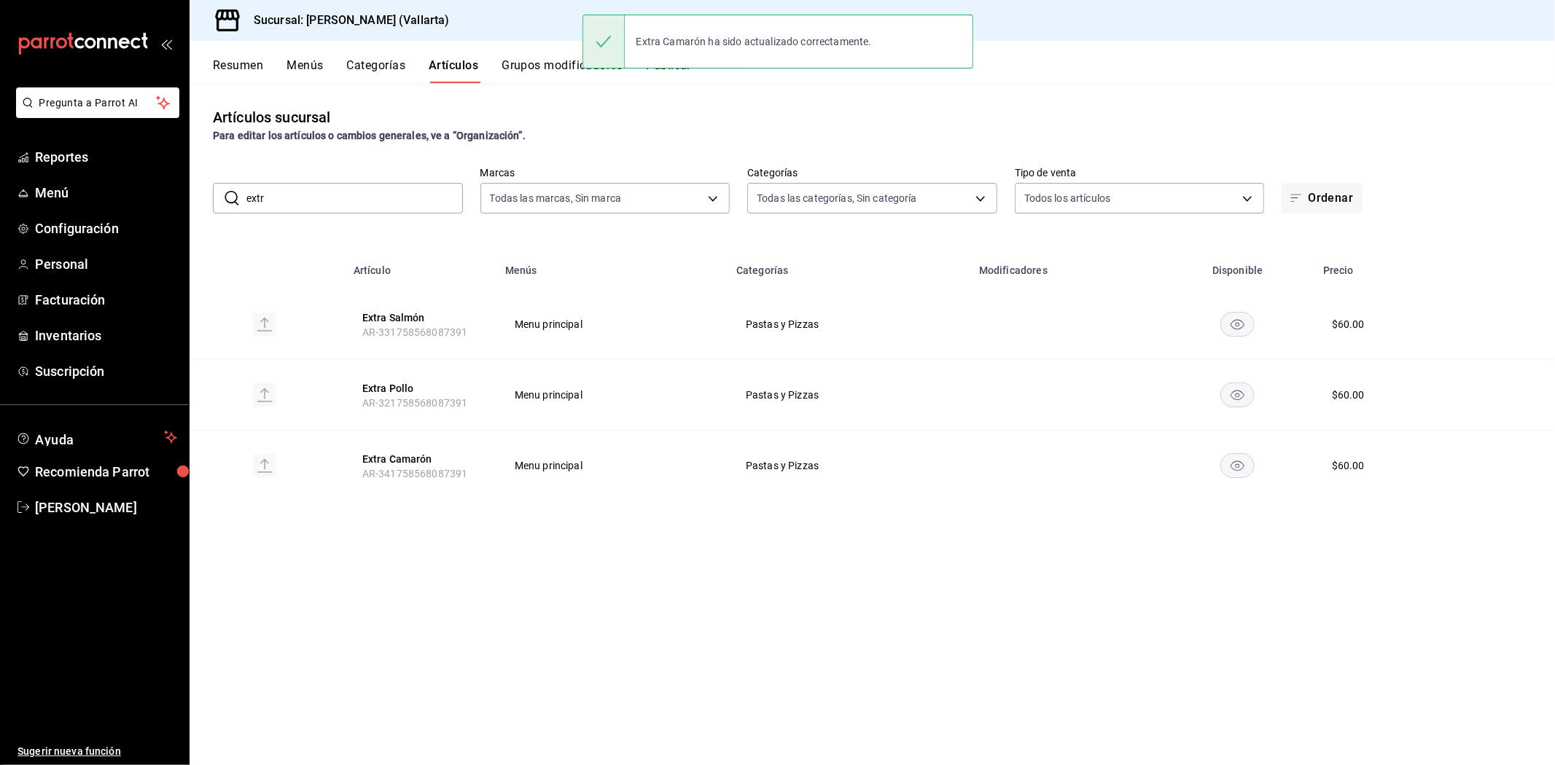
click at [324, 190] on input "extr" at bounding box center [354, 198] width 216 height 29
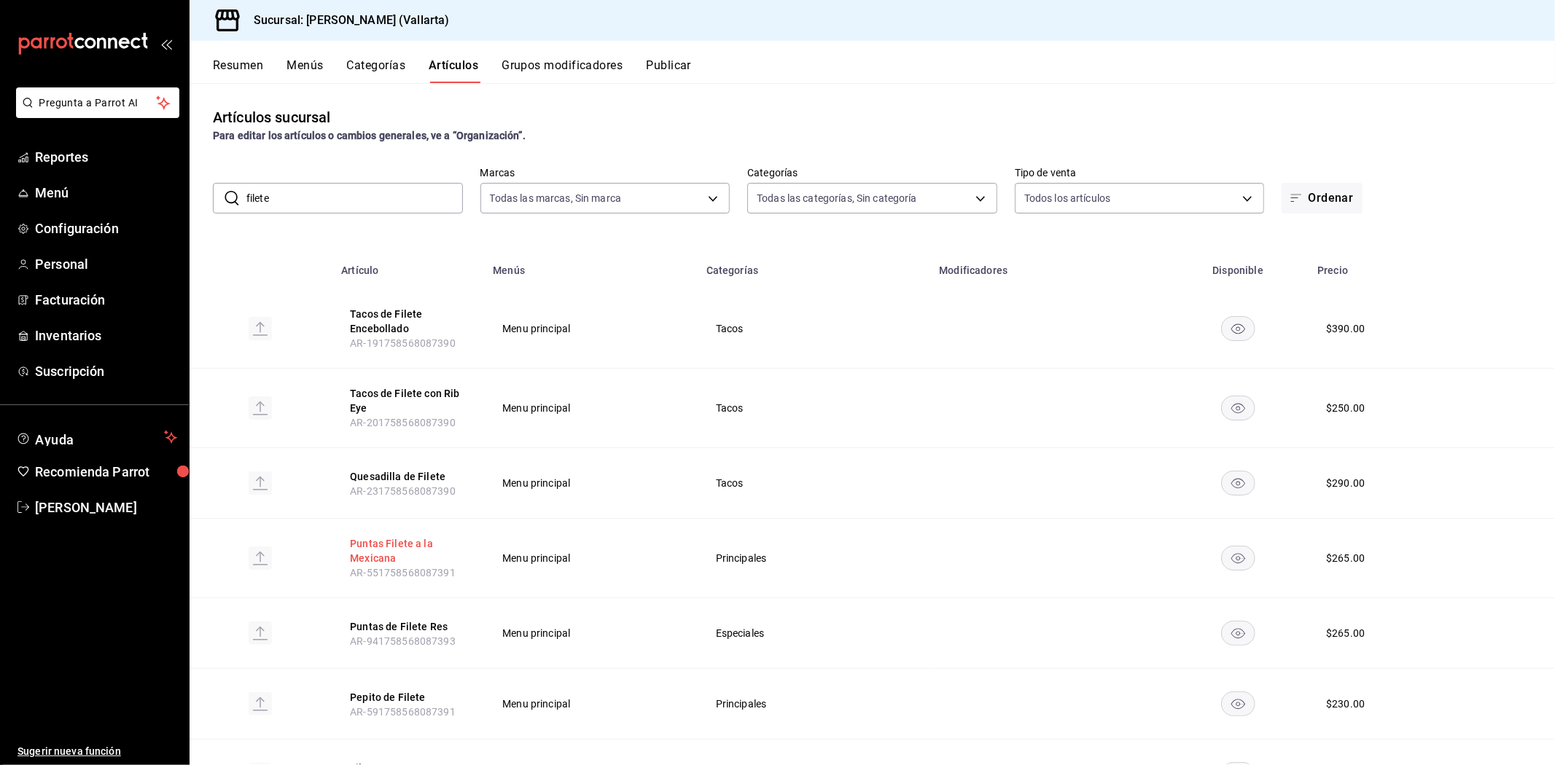
click at [391, 547] on button "Puntas Filete a la Mexicana" at bounding box center [408, 550] width 117 height 29
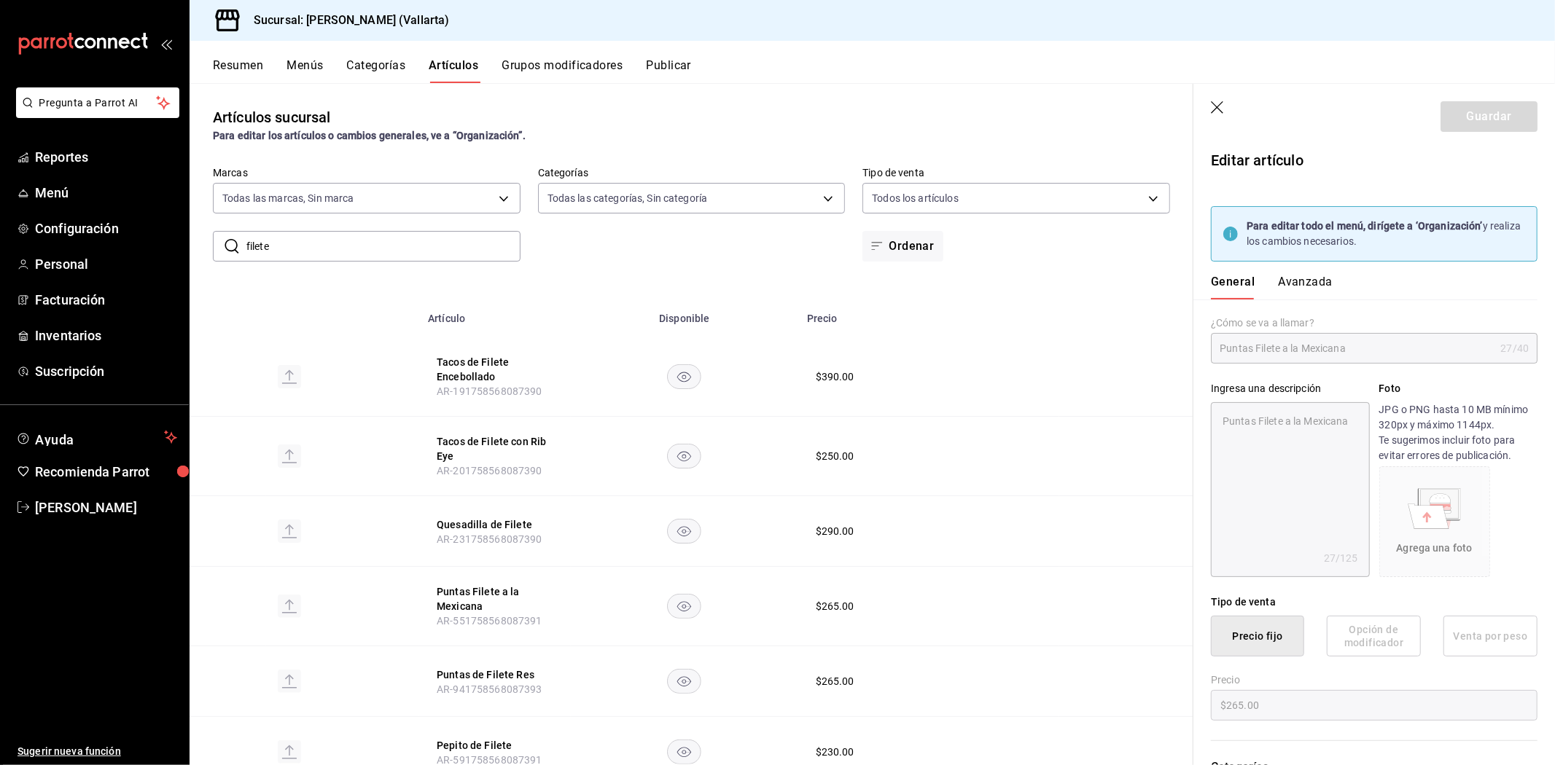
click at [1299, 281] on button "Avanzada" at bounding box center [1305, 287] width 55 height 25
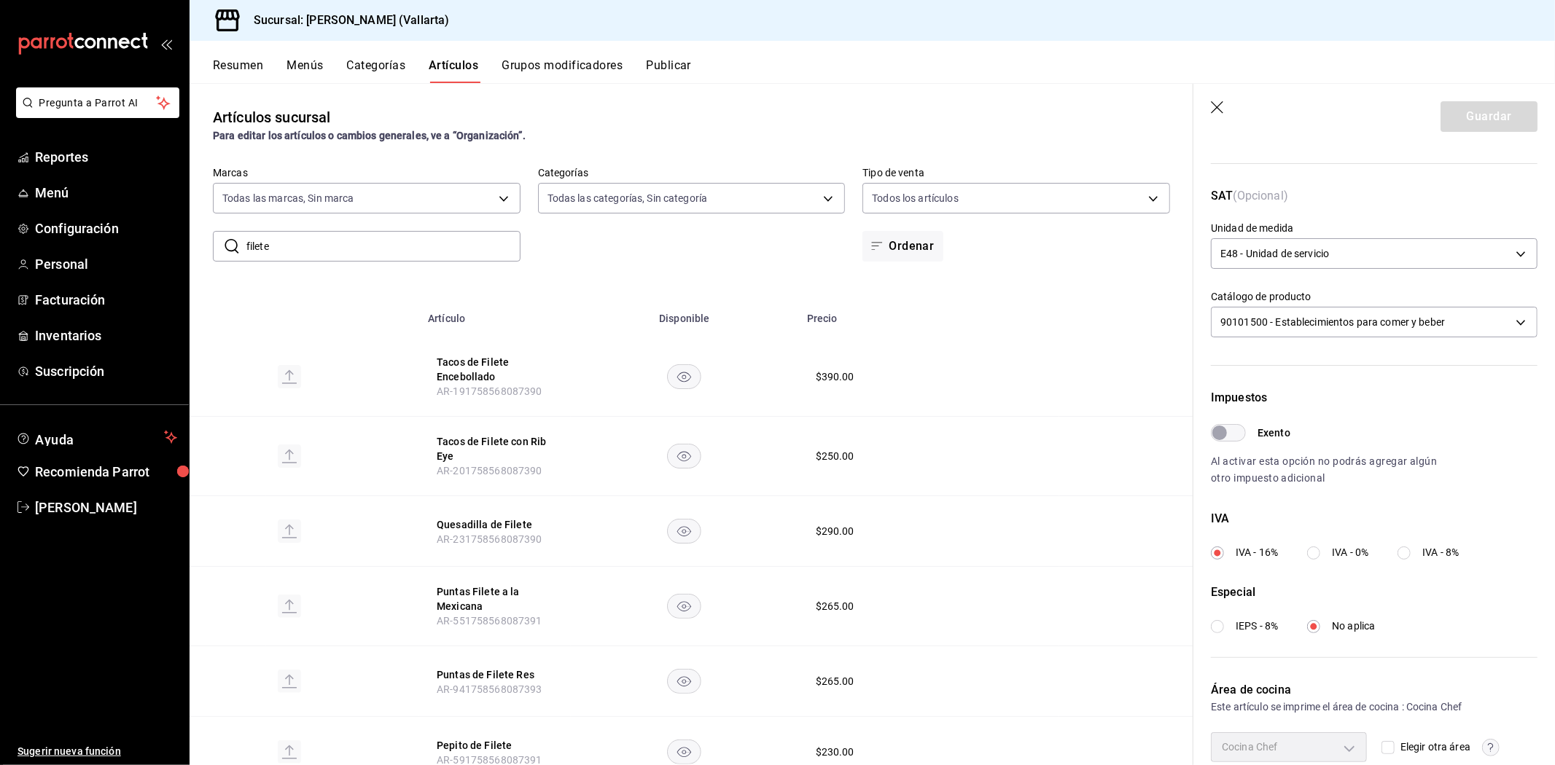
scroll to position [354, 0]
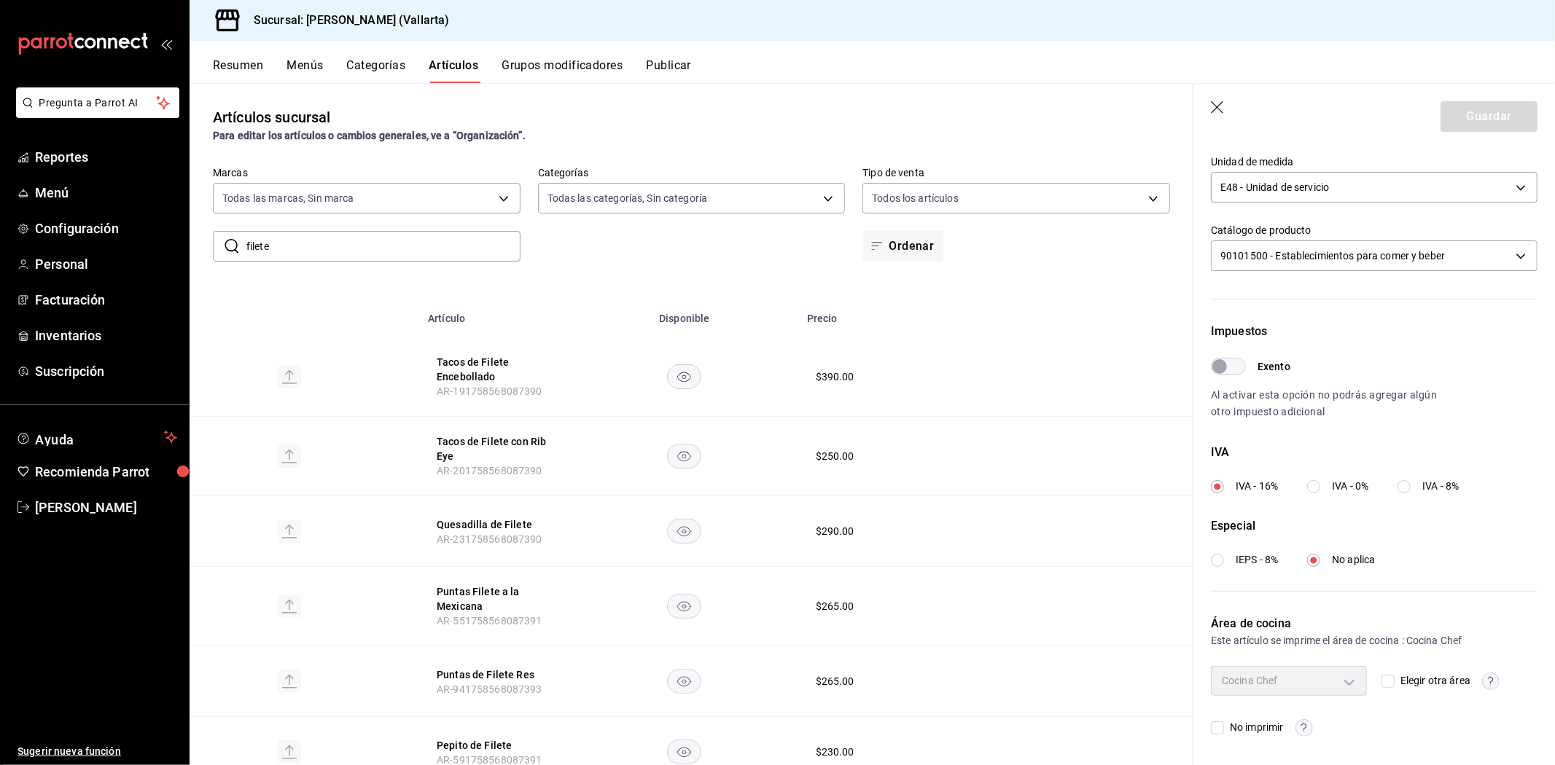
click at [1383, 680] on input "Elegir otra área" at bounding box center [1387, 681] width 13 height 13
click at [1341, 680] on body "Pregunta a Parrot AI Reportes Menú Configuración Personal Facturación Inventari…" at bounding box center [777, 382] width 1555 height 765
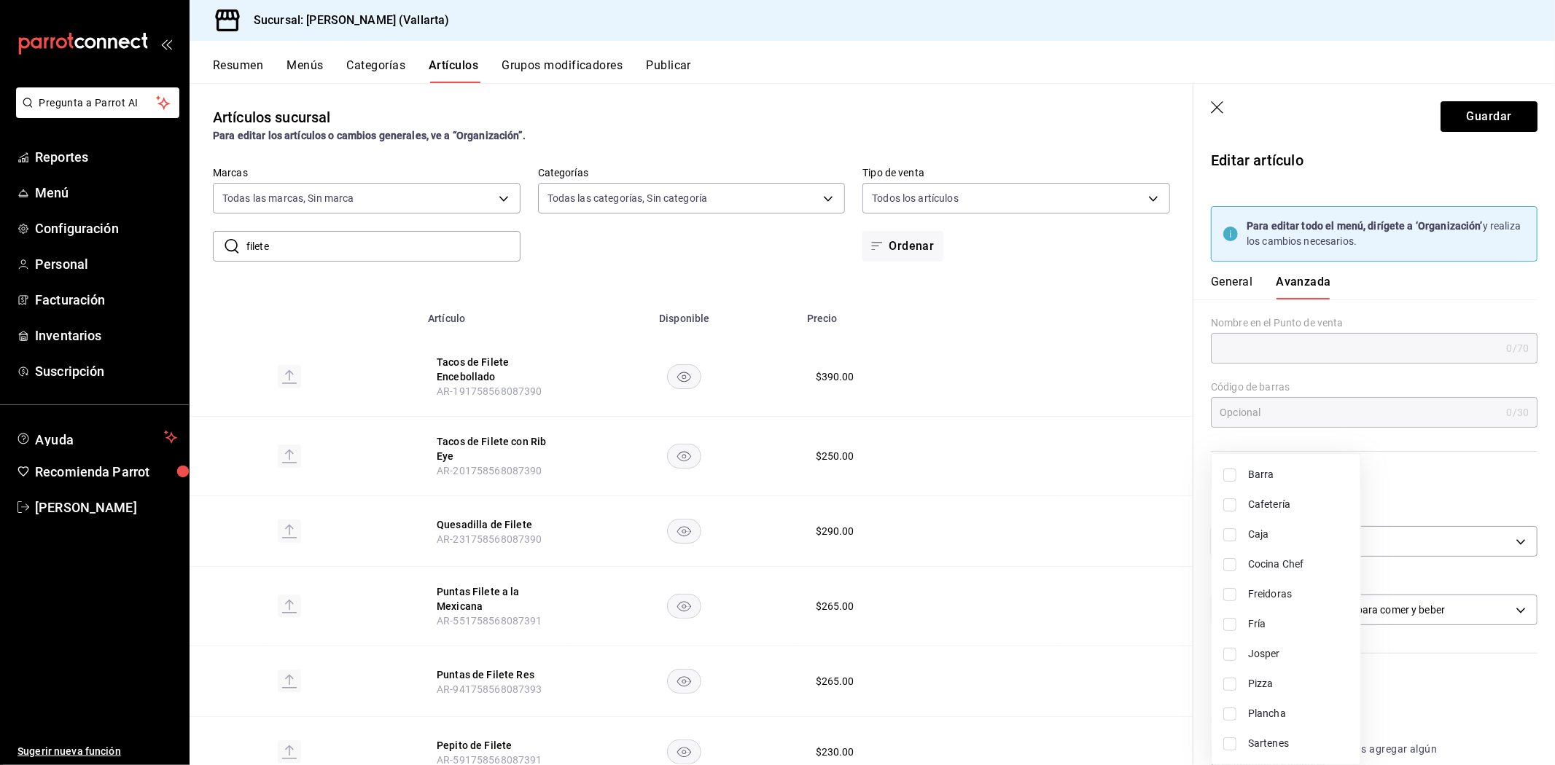
scroll to position [354, 0]
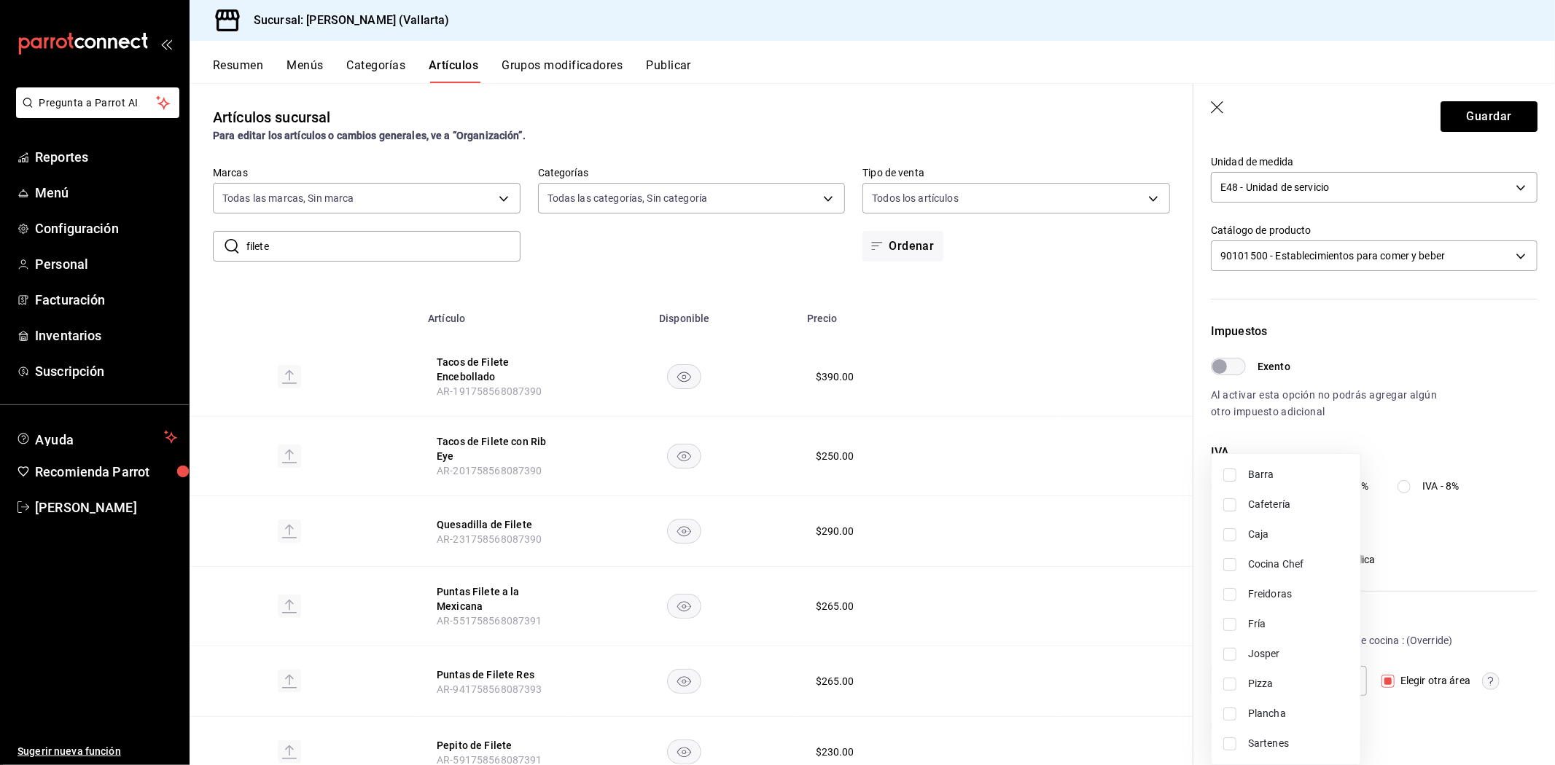
click at [1283, 738] on span "Sartenes" at bounding box center [1298, 743] width 101 height 15
type input "fbb01623-1d56-4ead-ba52-71da8e792295"
checkbox input "true"
click at [1140, 662] on div at bounding box center [777, 382] width 1555 height 765
click at [1475, 106] on button "Guardar" at bounding box center [1488, 116] width 97 height 31
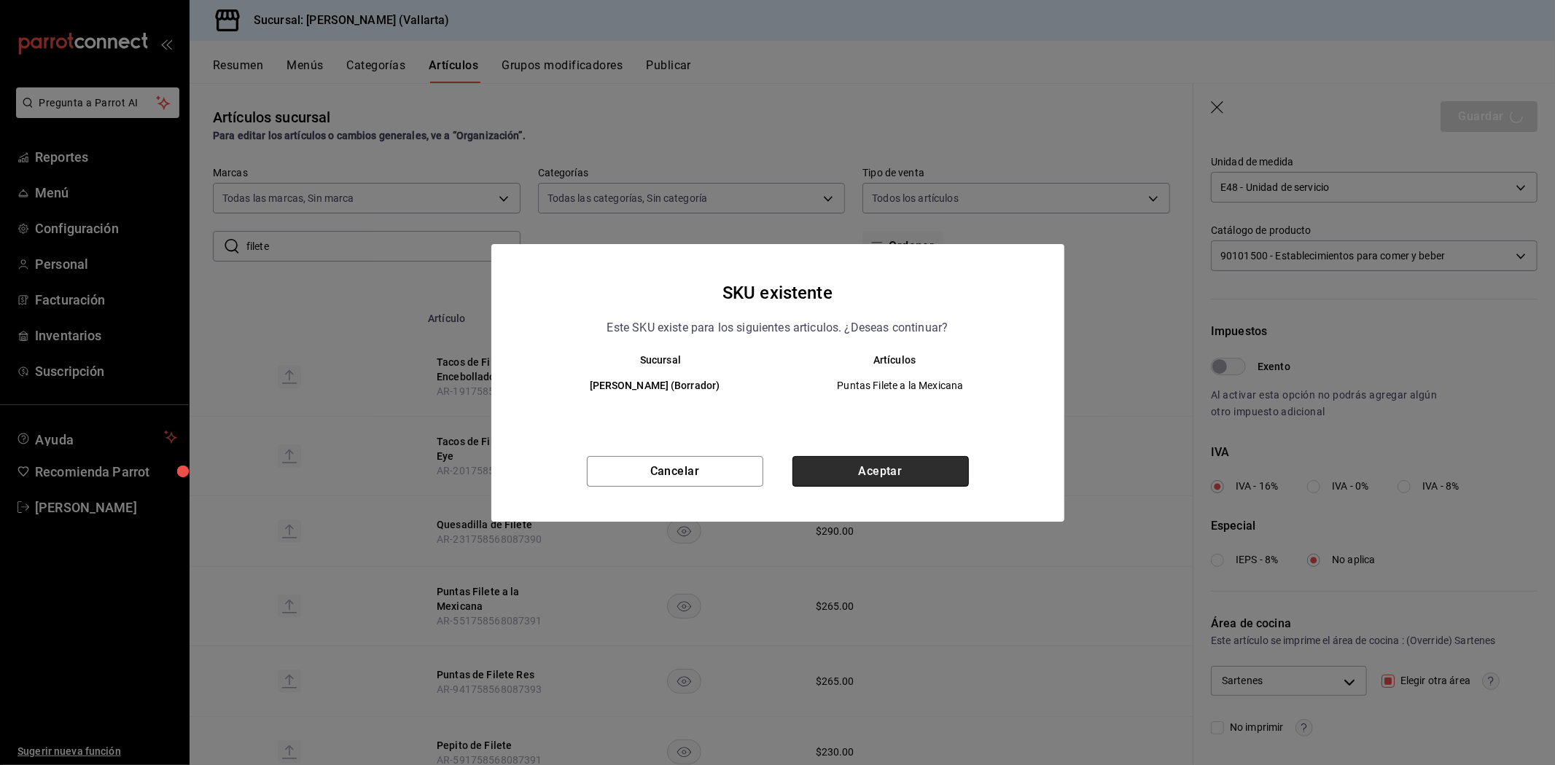
click at [920, 472] on button "Aceptar" at bounding box center [880, 471] width 176 height 31
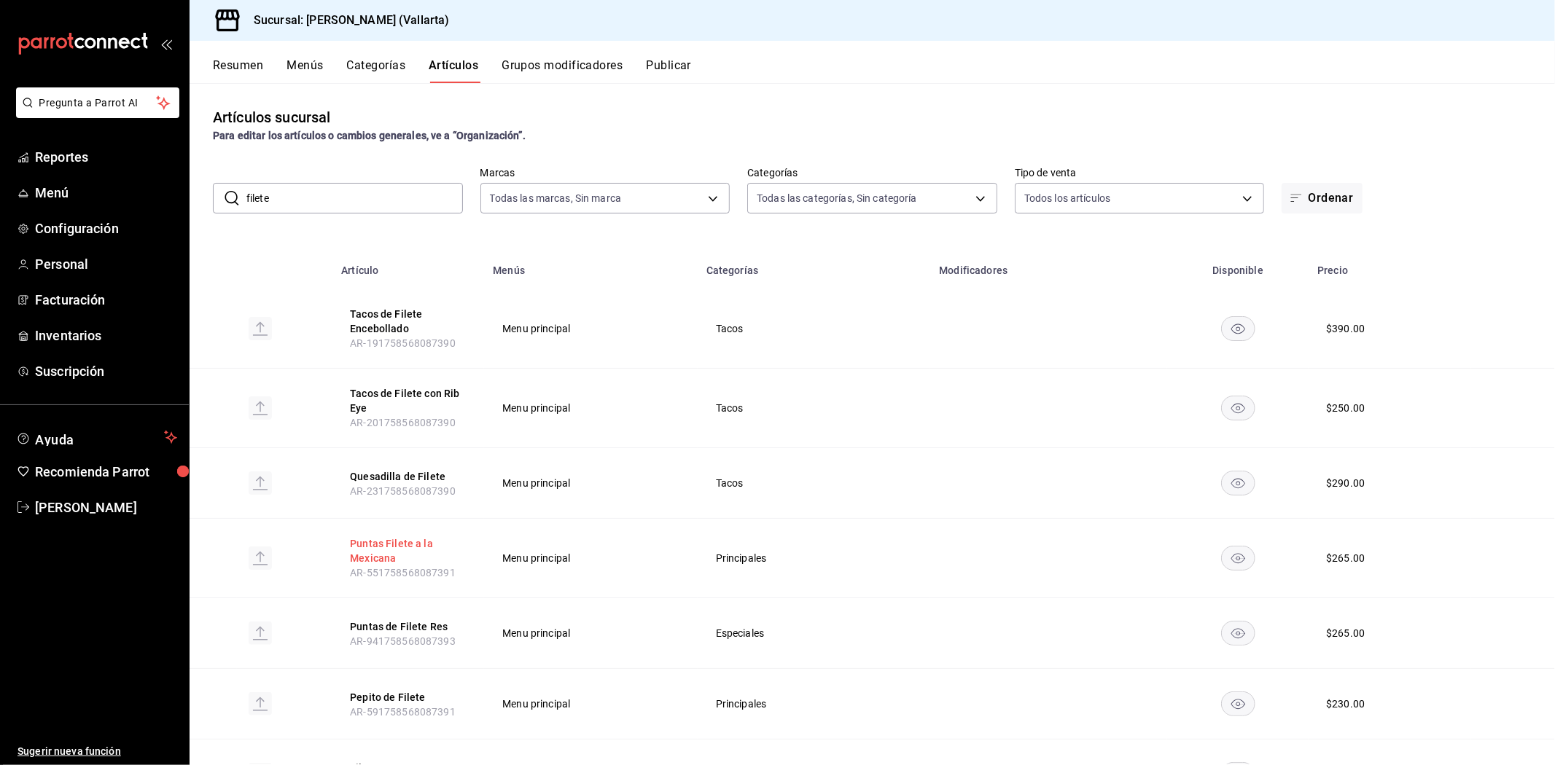
click at [389, 544] on button "Puntas Filete a la Mexicana" at bounding box center [408, 550] width 117 height 29
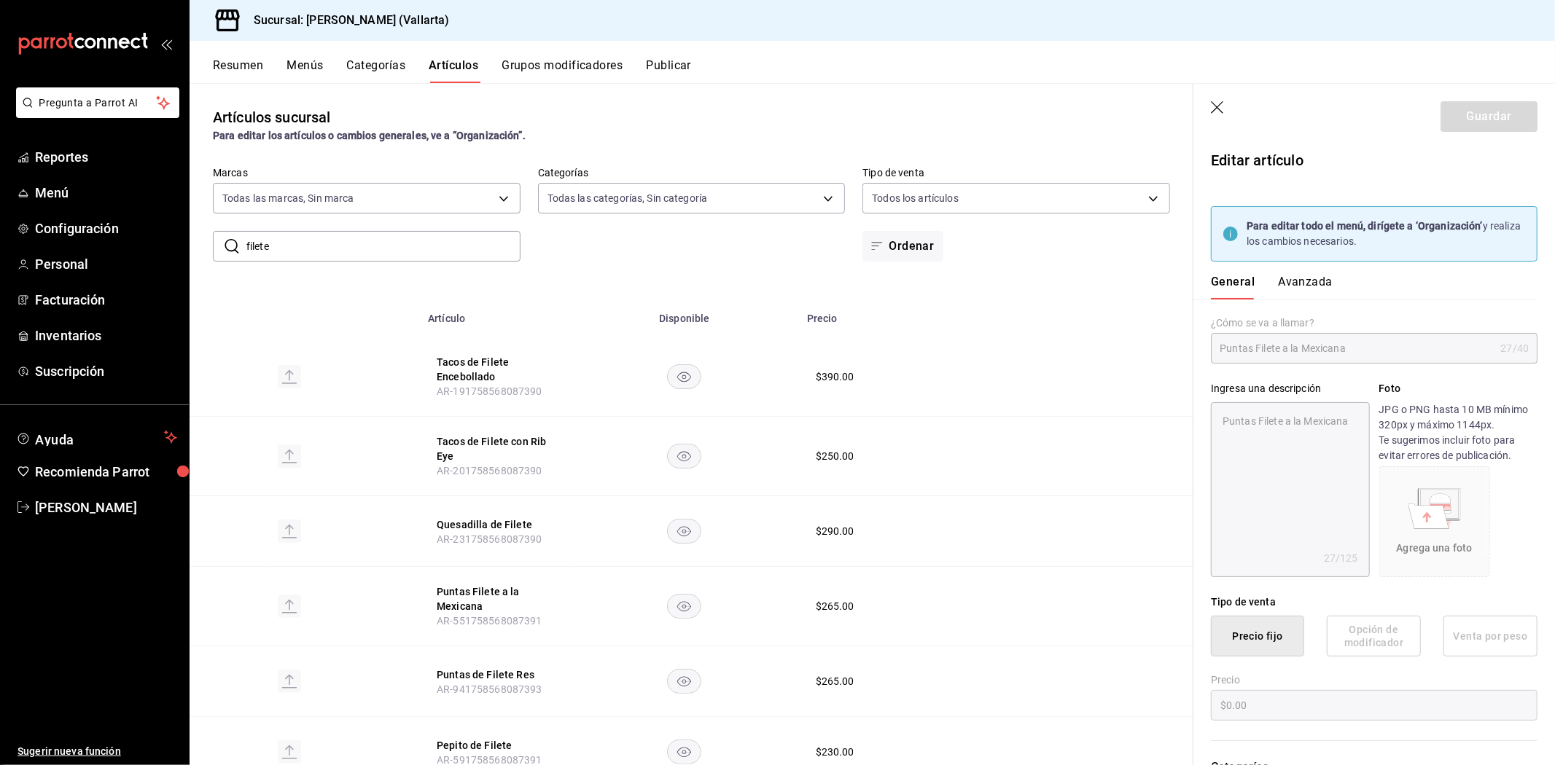
type textarea "x"
type input "$265.00"
type input "E48"
type input "90101500"
radio input "true"
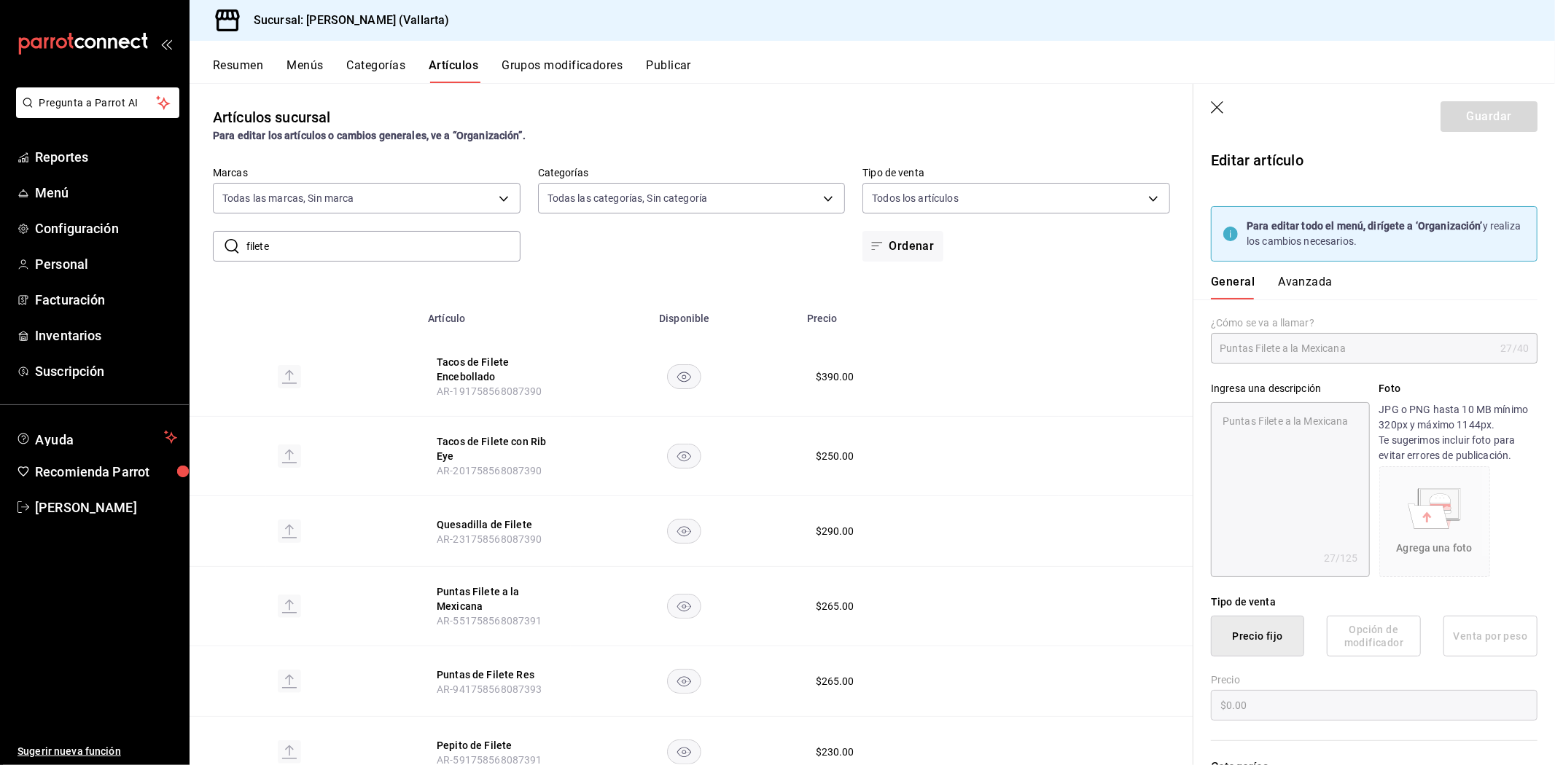
radio input "true"
type input "fbb01623-1d56-4ead-ba52-71da8e792295"
click at [1303, 280] on button "Avanzada" at bounding box center [1305, 287] width 55 height 25
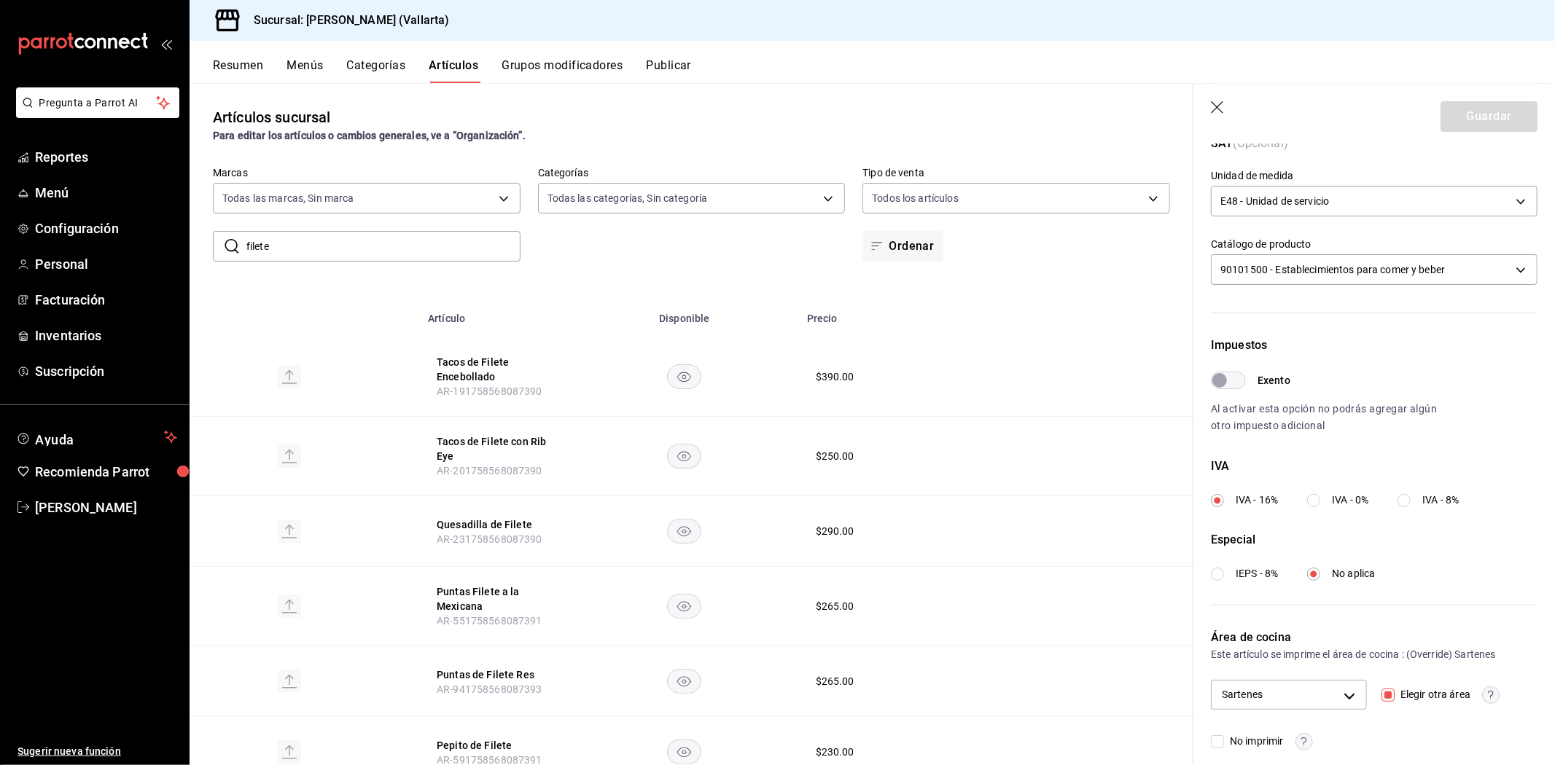
scroll to position [354, 0]
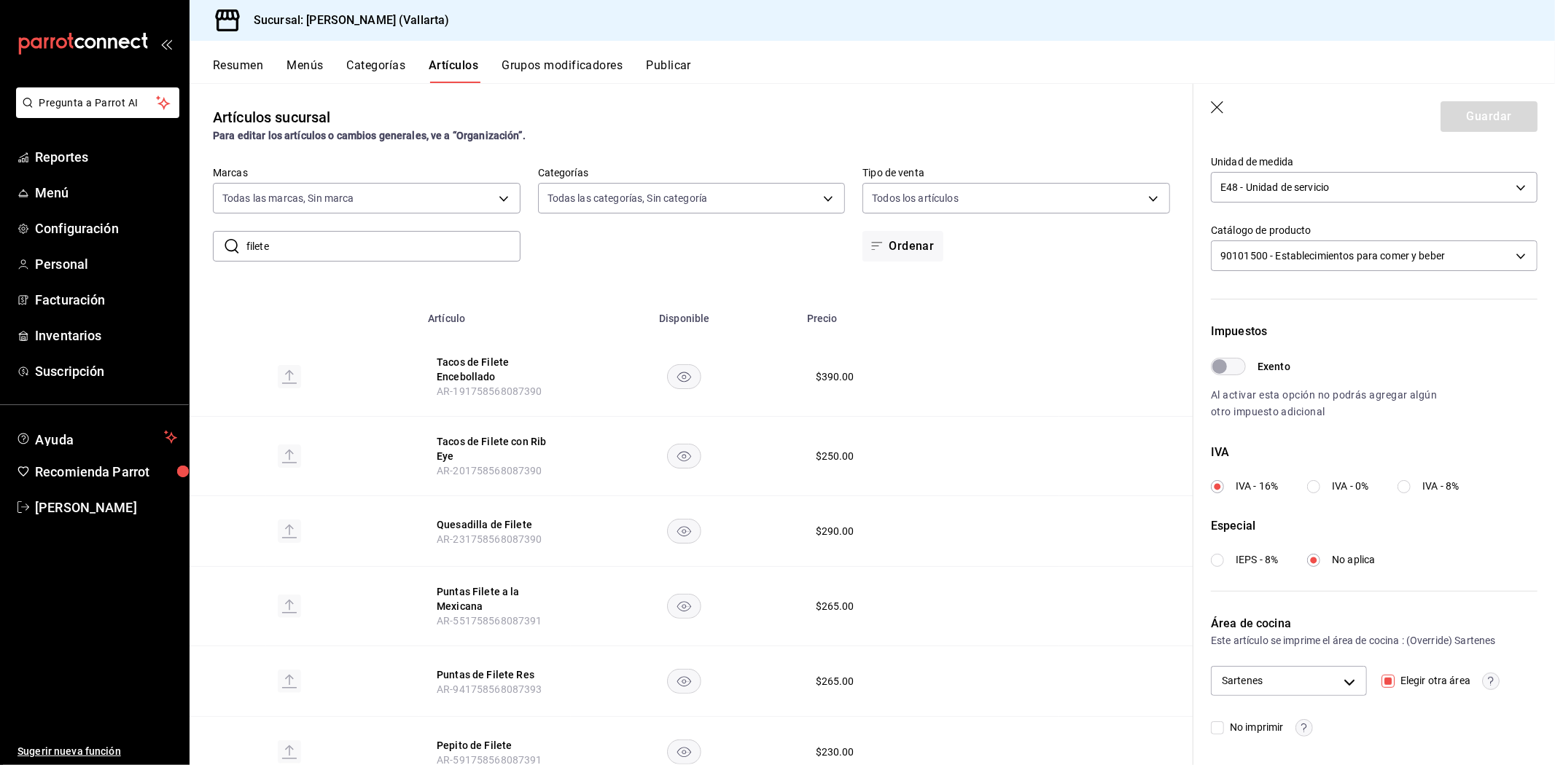
click at [410, 237] on input "filete" at bounding box center [383, 246] width 274 height 29
type input "f"
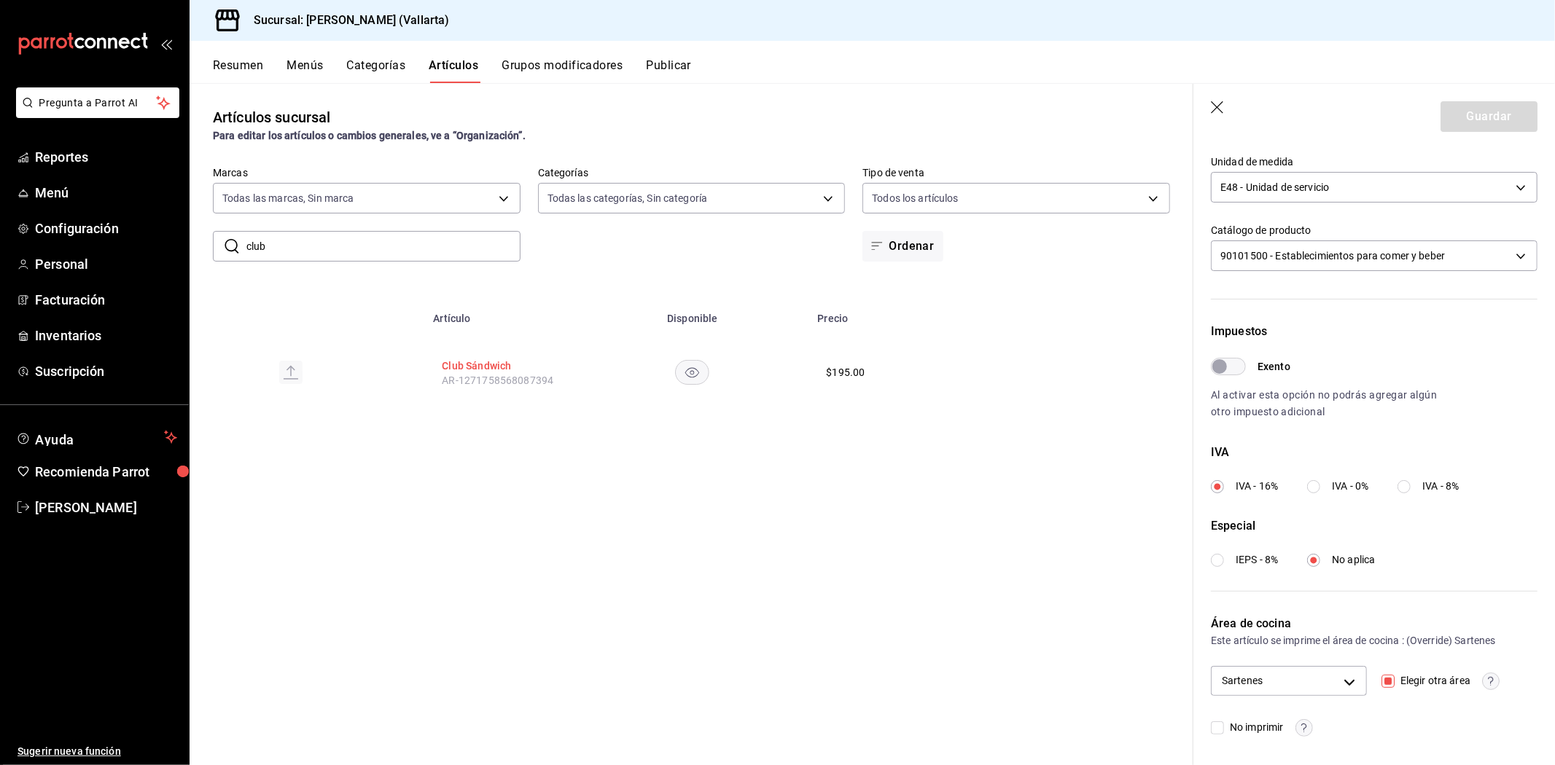
click at [487, 360] on button "Club Sándwich" at bounding box center [500, 366] width 117 height 15
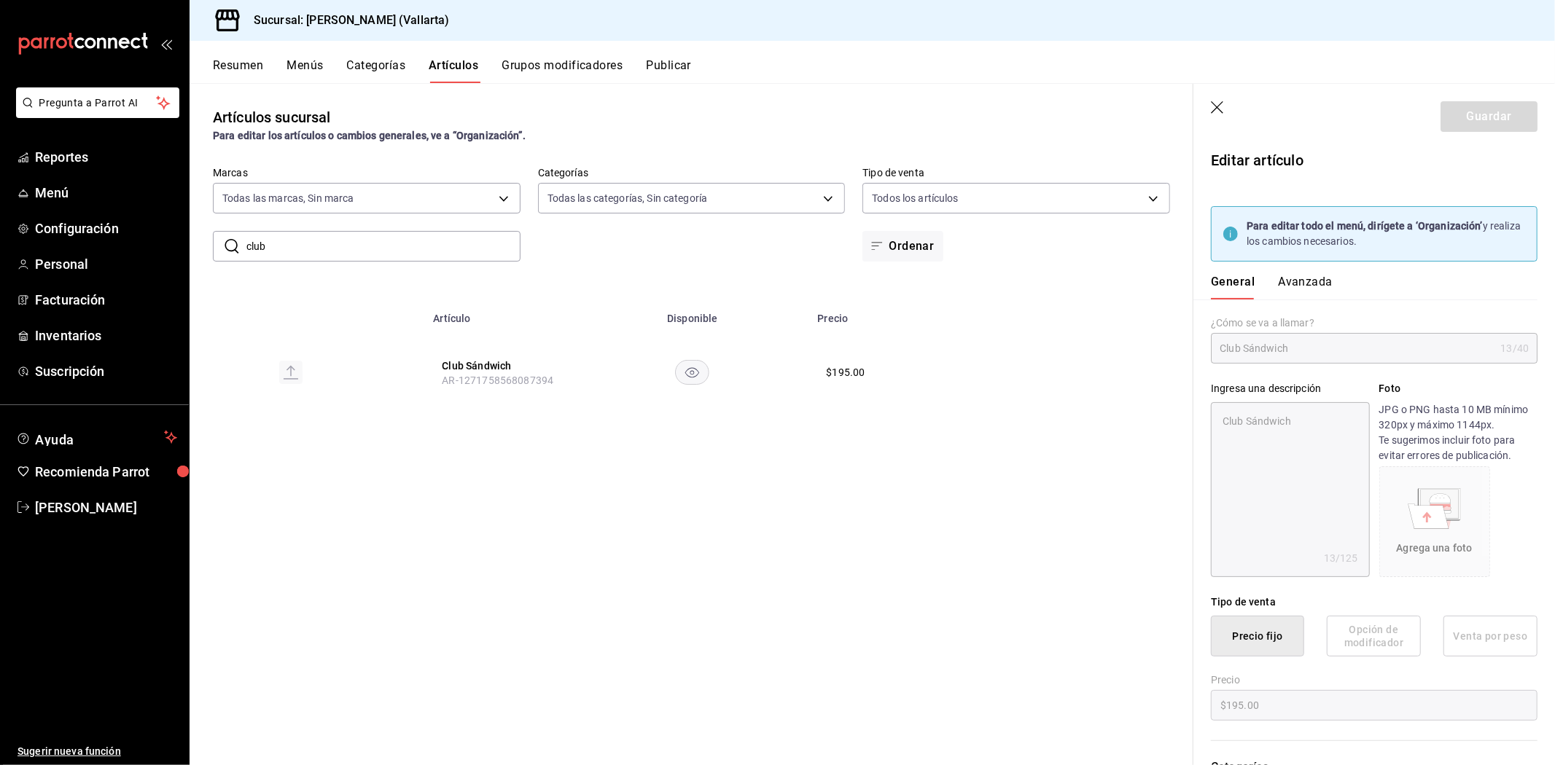
click at [1294, 281] on button "Avanzada" at bounding box center [1305, 287] width 55 height 25
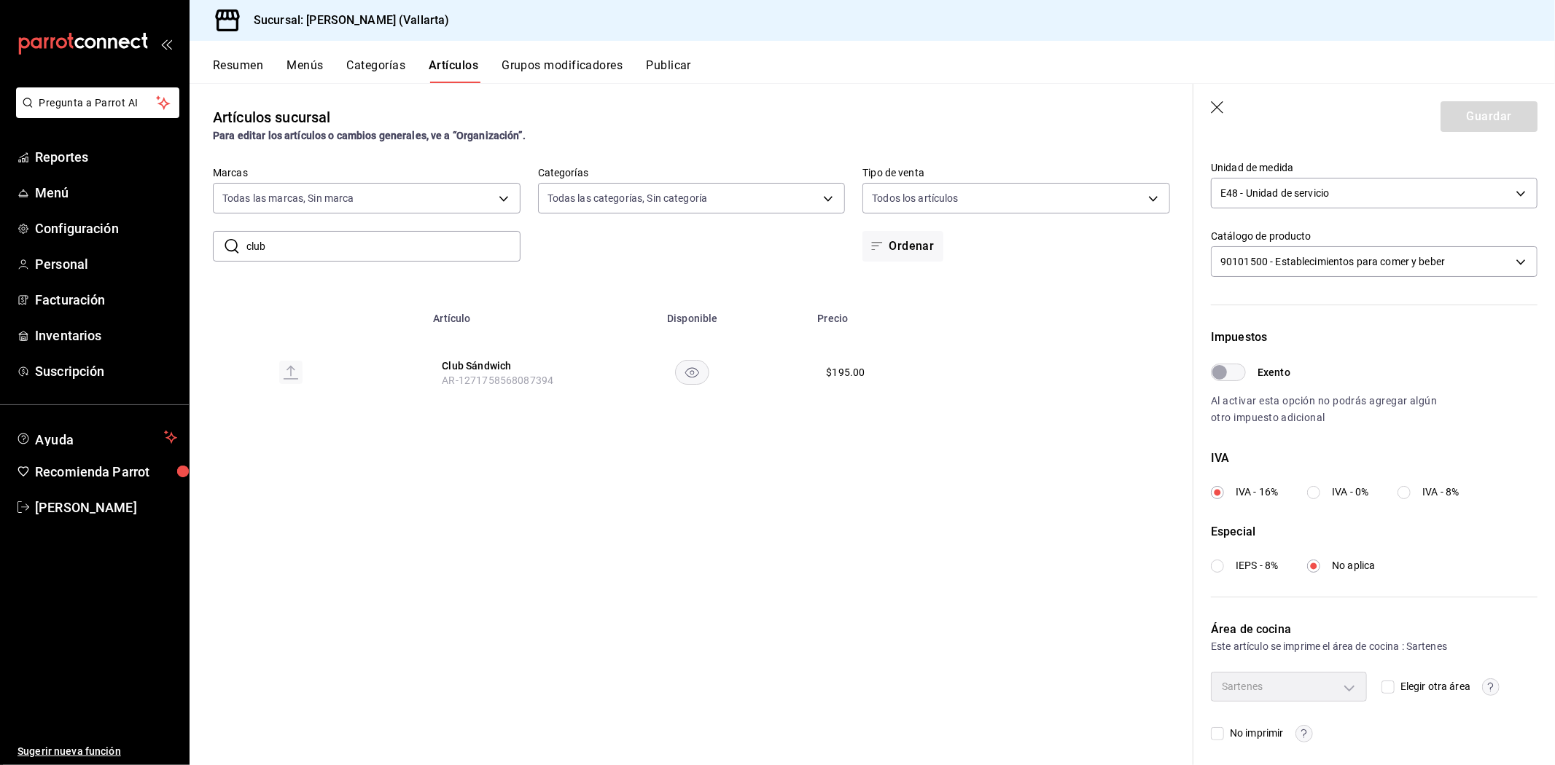
scroll to position [354, 0]
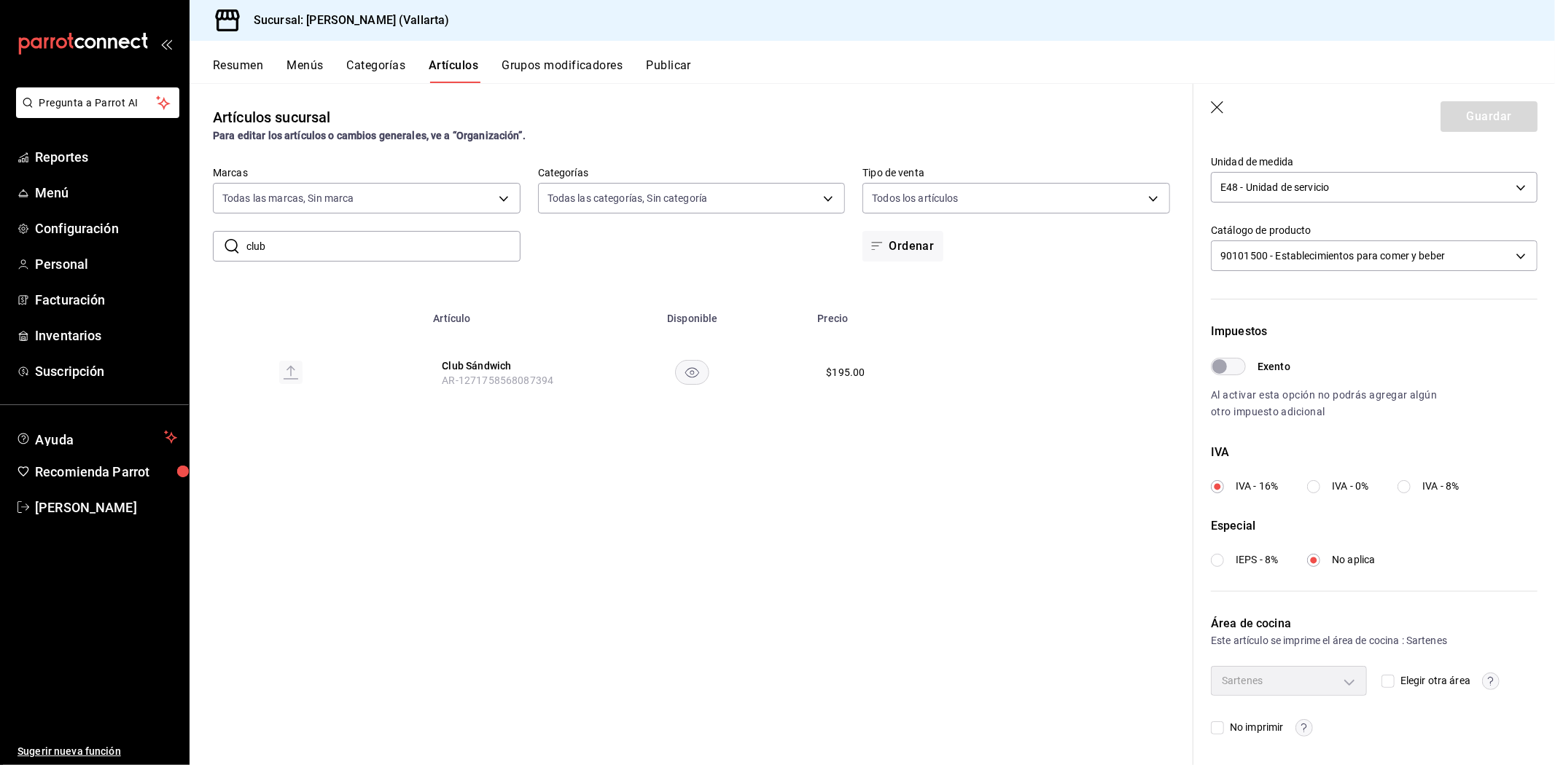
click at [372, 241] on input "club" at bounding box center [383, 246] width 274 height 29
type input "c"
type input "hamburgue"
click at [469, 367] on button "Hamburguesa" at bounding box center [500, 366] width 117 height 15
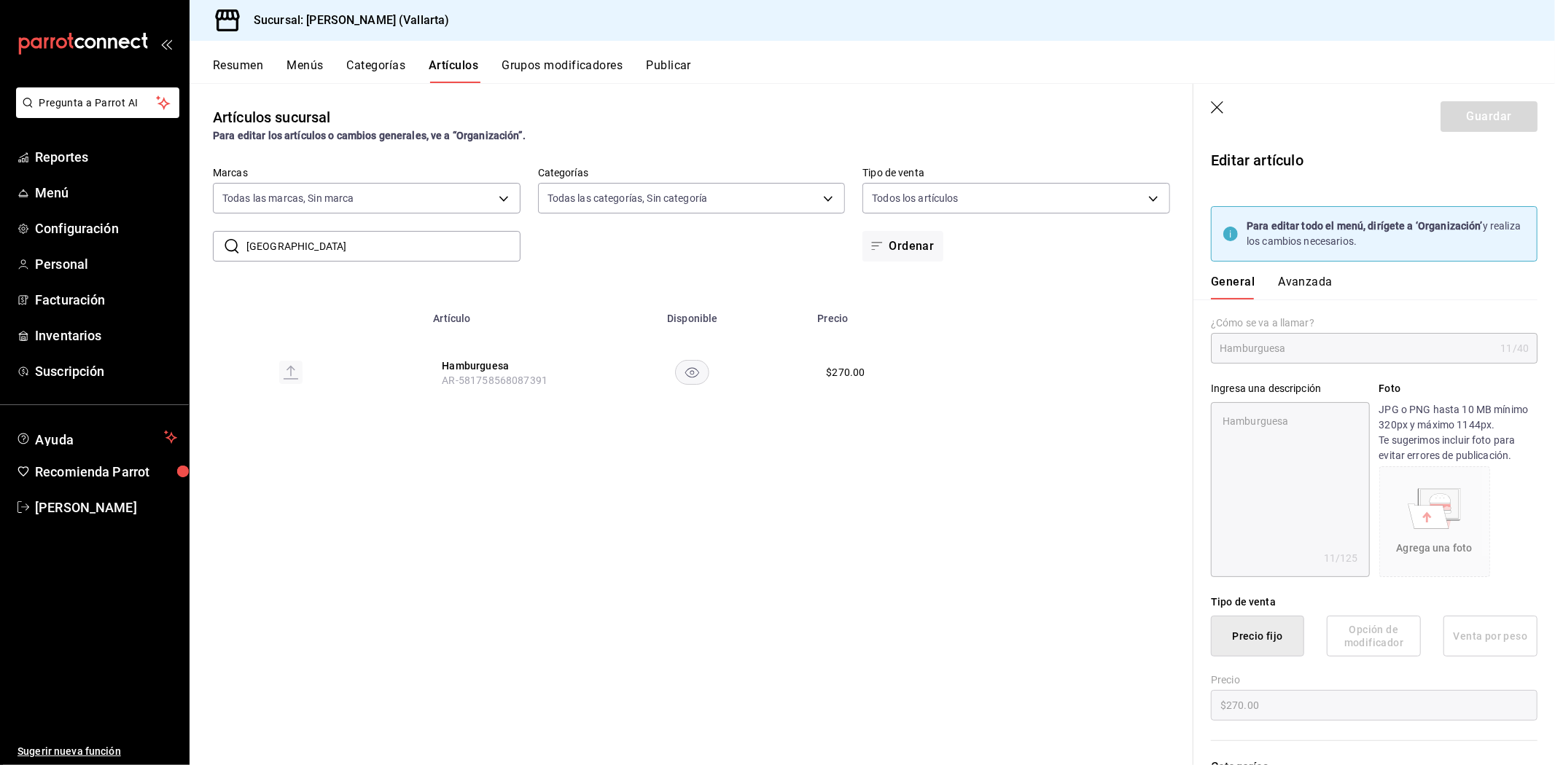
click at [1294, 289] on button "Avanzada" at bounding box center [1305, 287] width 55 height 25
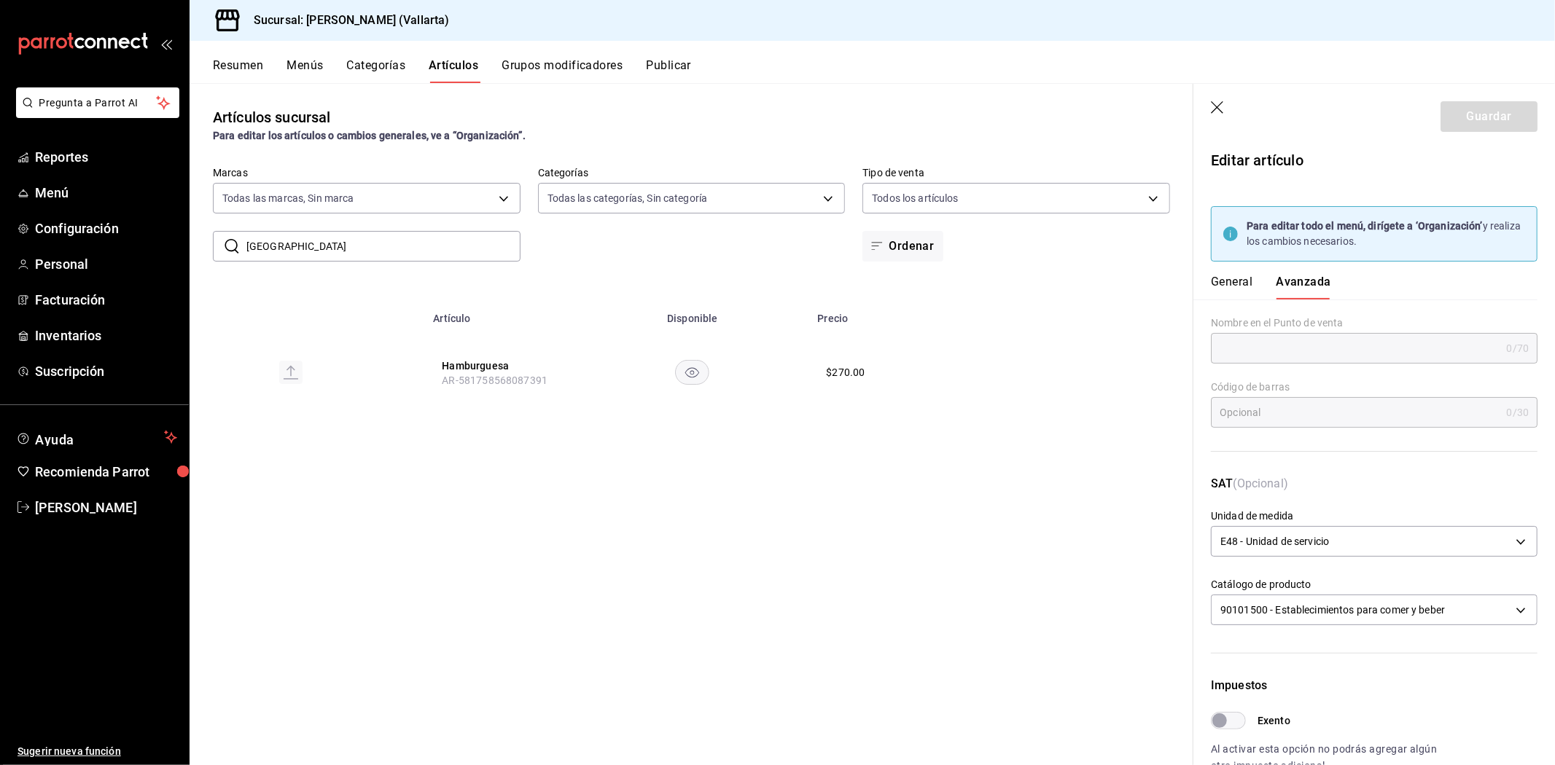
scroll to position [354, 0]
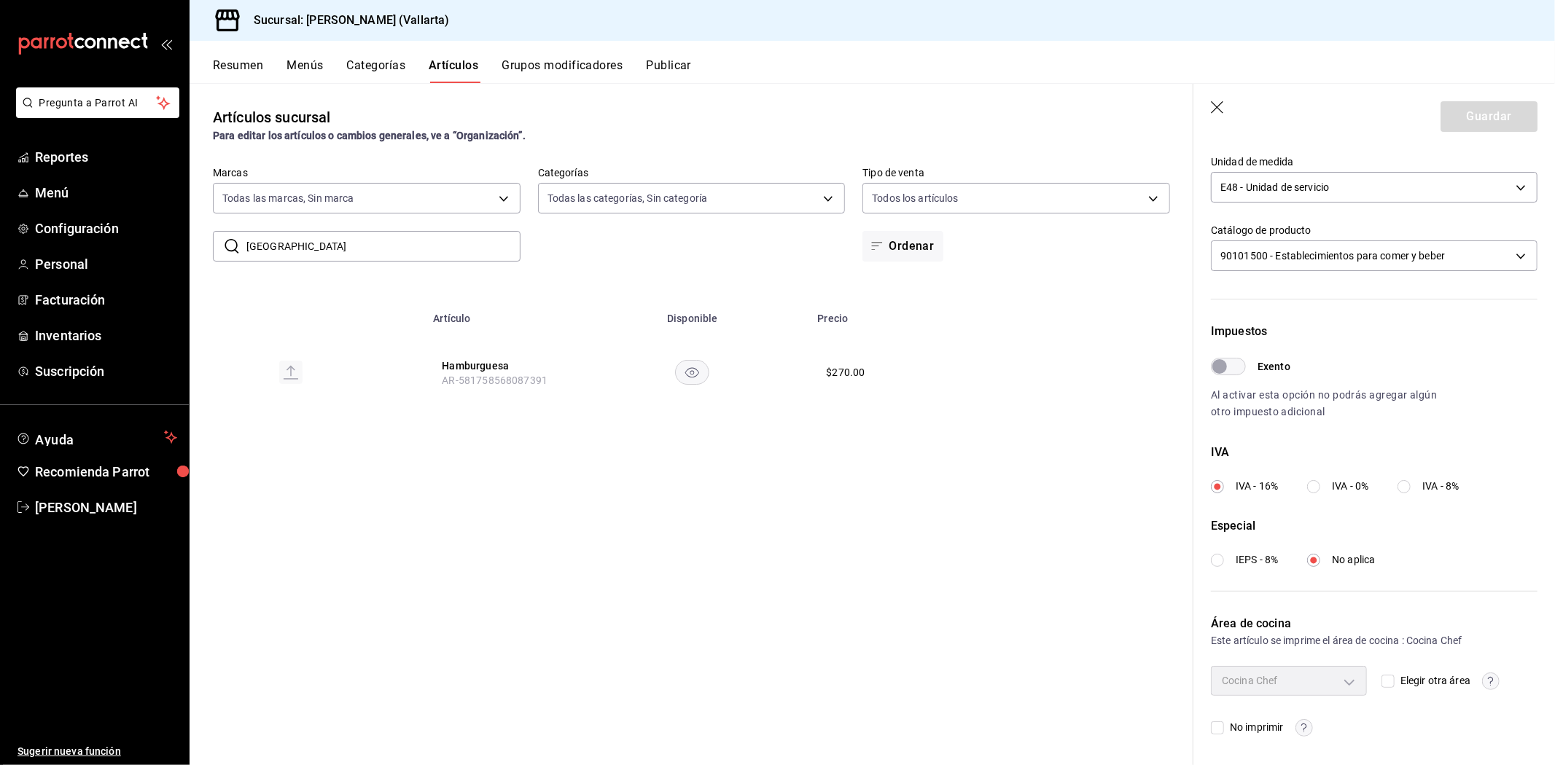
click at [1381, 676] on input "Elegir otra área" at bounding box center [1387, 681] width 13 height 13
checkbox input "true"
click at [1299, 676] on body "Pregunta a Parrot AI Reportes Menú Configuración Personal Facturación Inventari…" at bounding box center [777, 382] width 1555 height 765
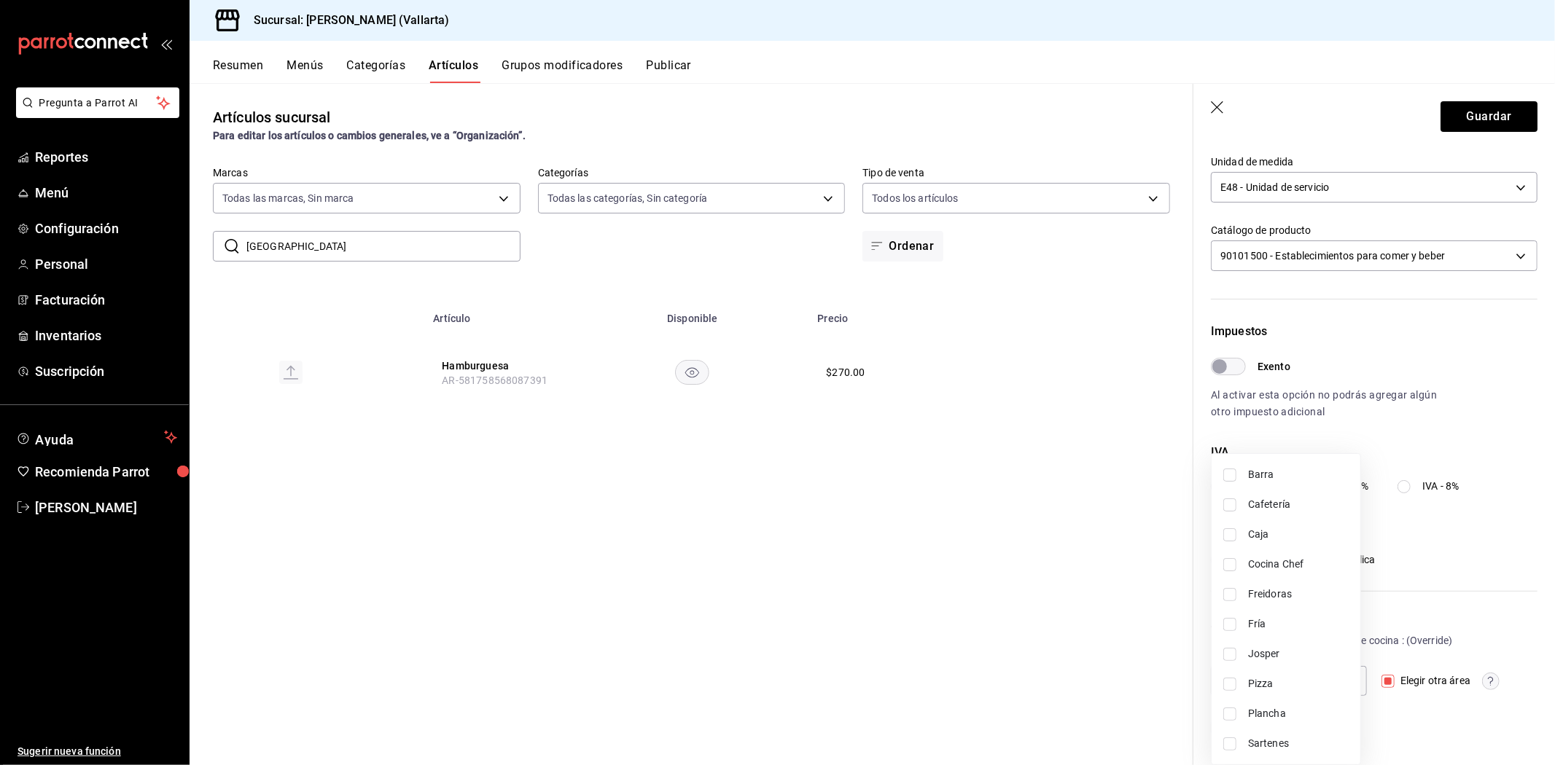
click at [1266, 740] on span "Sartenes" at bounding box center [1298, 743] width 101 height 15
type input "fbb01623-1d56-4ead-ba52-71da8e792295"
checkbox input "true"
click at [1012, 696] on div at bounding box center [777, 382] width 1555 height 765
click at [1440, 118] on button "Guardar" at bounding box center [1488, 116] width 97 height 31
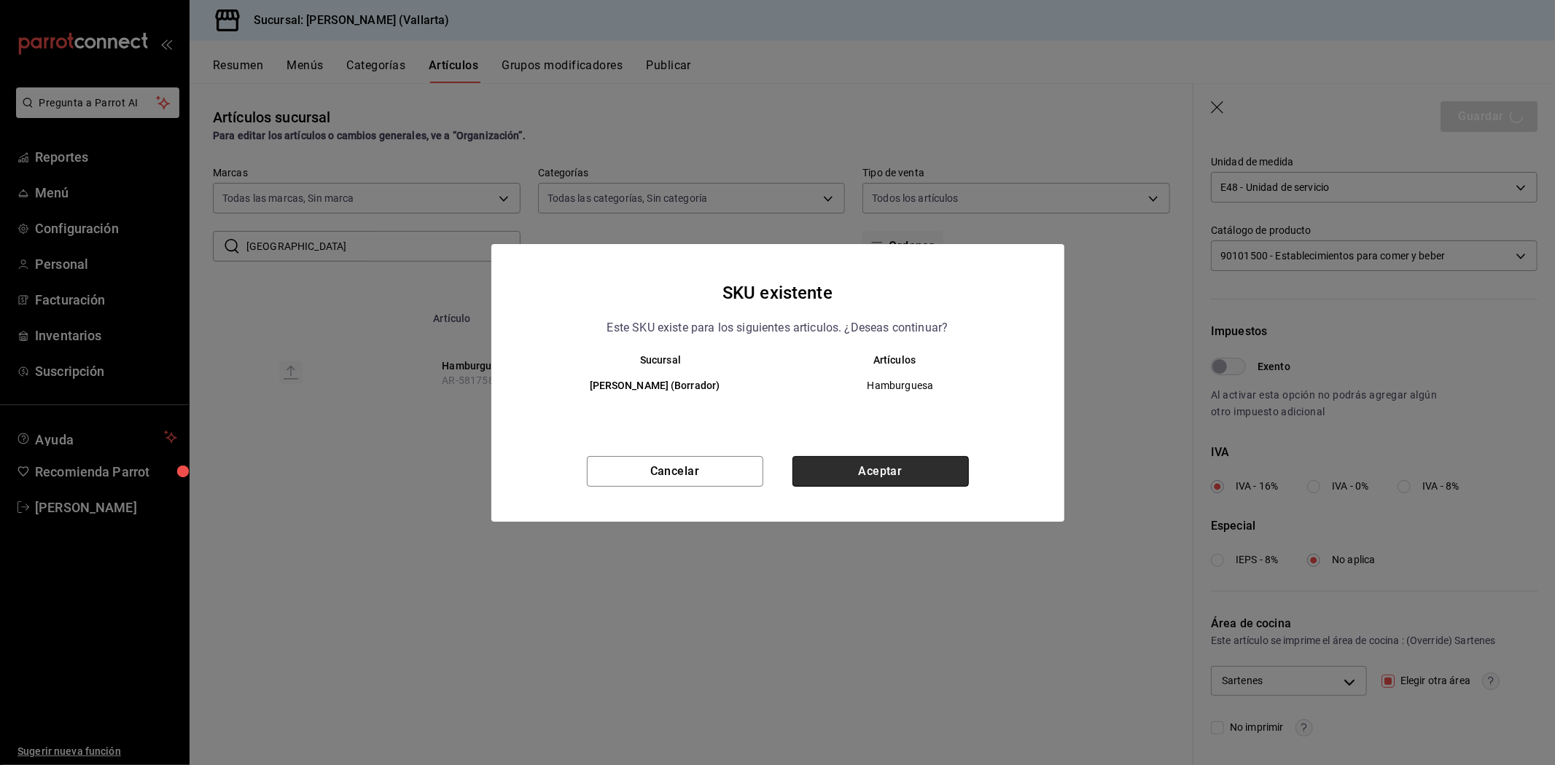
click at [875, 462] on button "Aceptar" at bounding box center [880, 471] width 176 height 31
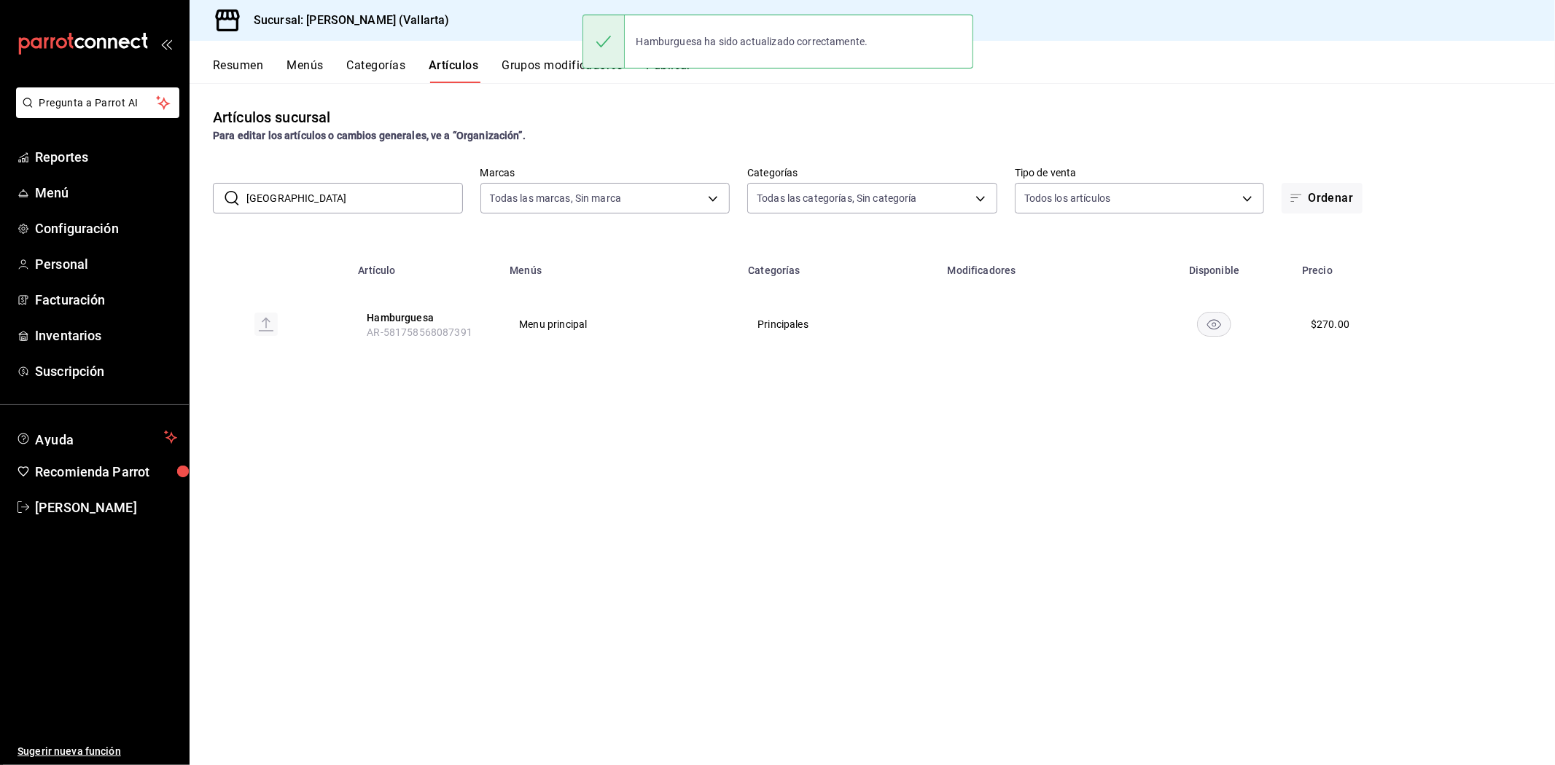
click at [363, 191] on input "hamburgue" at bounding box center [354, 198] width 216 height 29
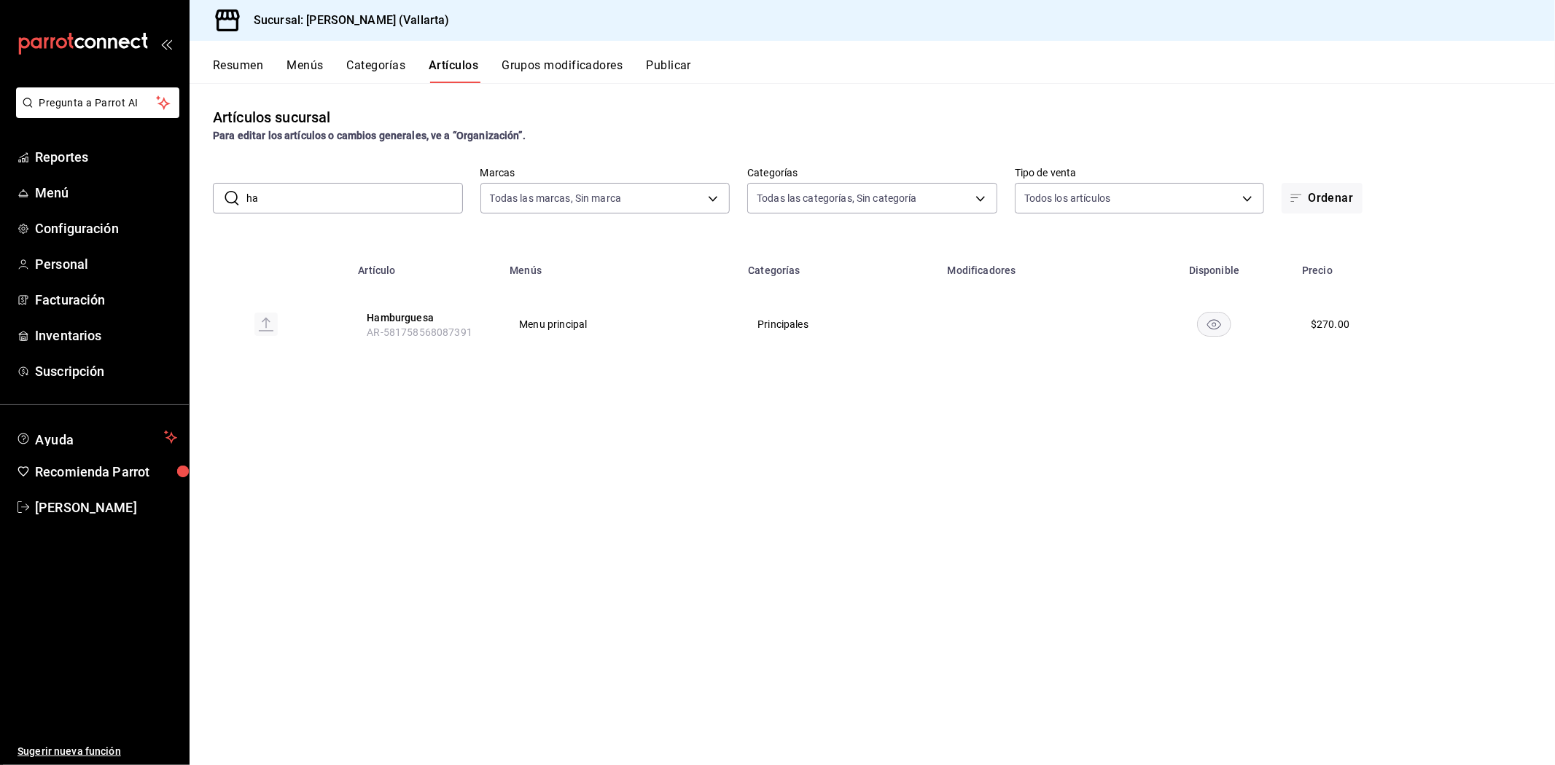
type input "h"
type input "camaro"
click at [392, 387] on button "Camarones al Ajillo" at bounding box center [425, 388] width 117 height 15
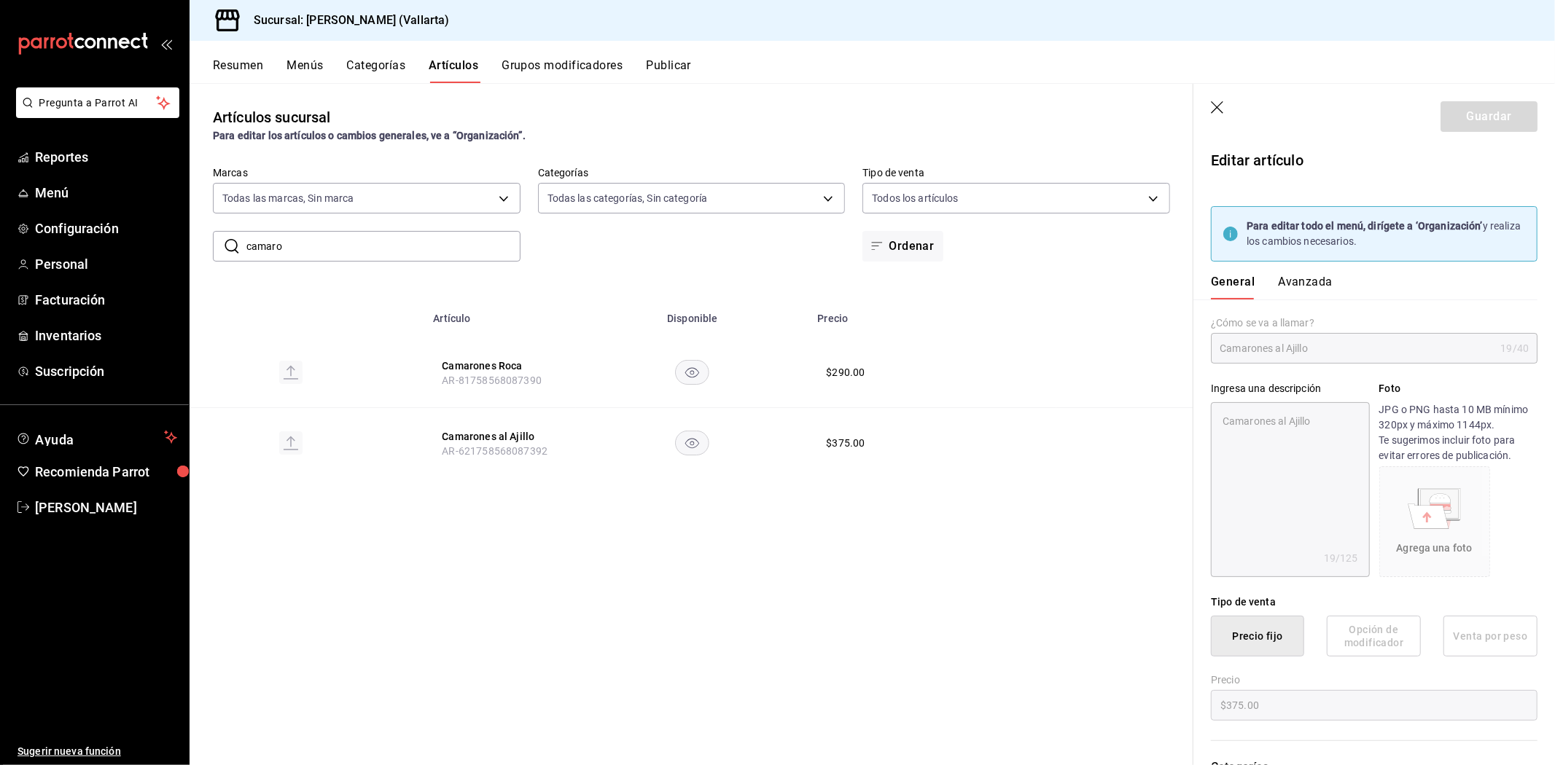
click at [1305, 281] on button "Avanzada" at bounding box center [1305, 287] width 55 height 25
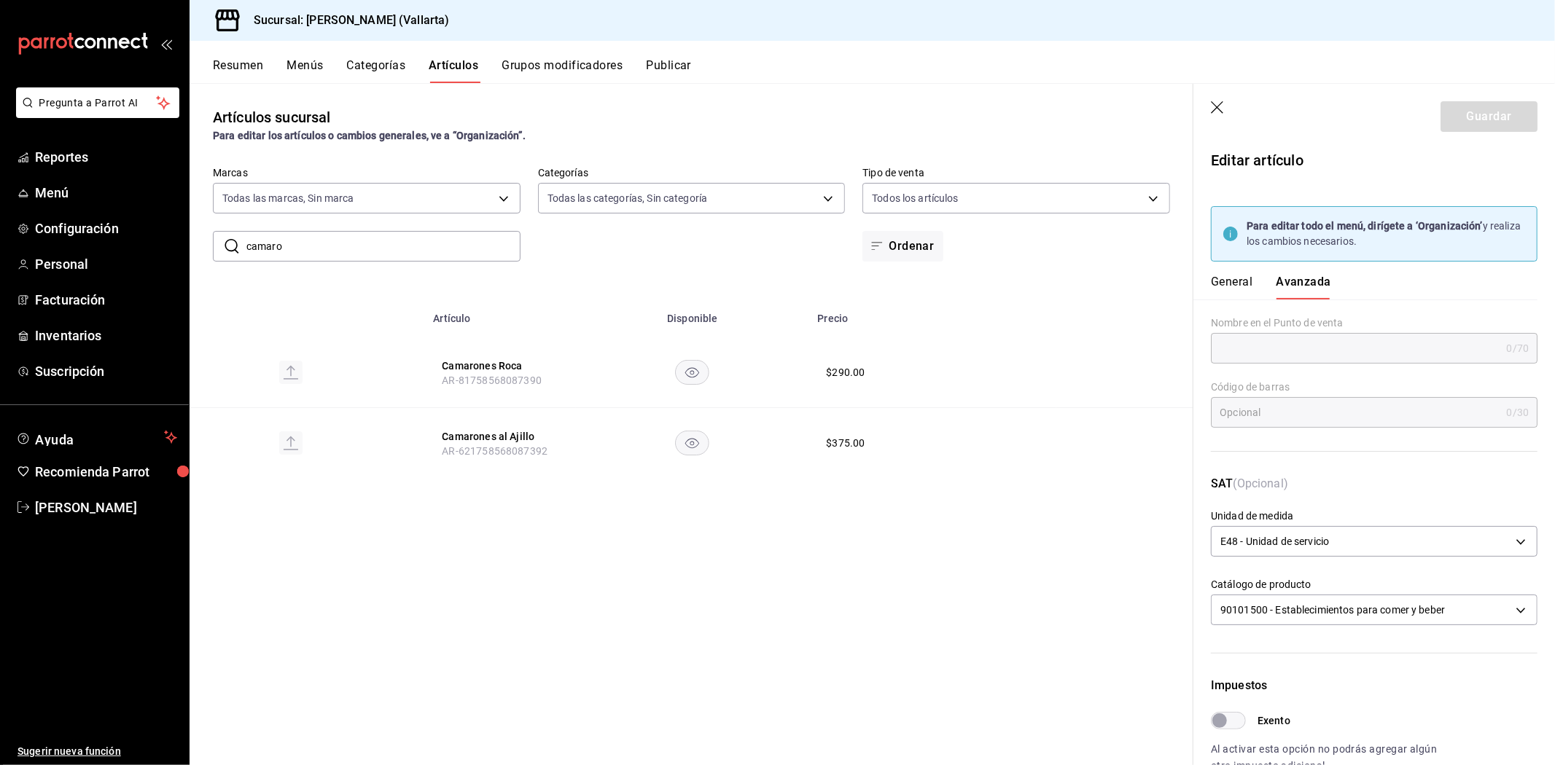
scroll to position [354, 0]
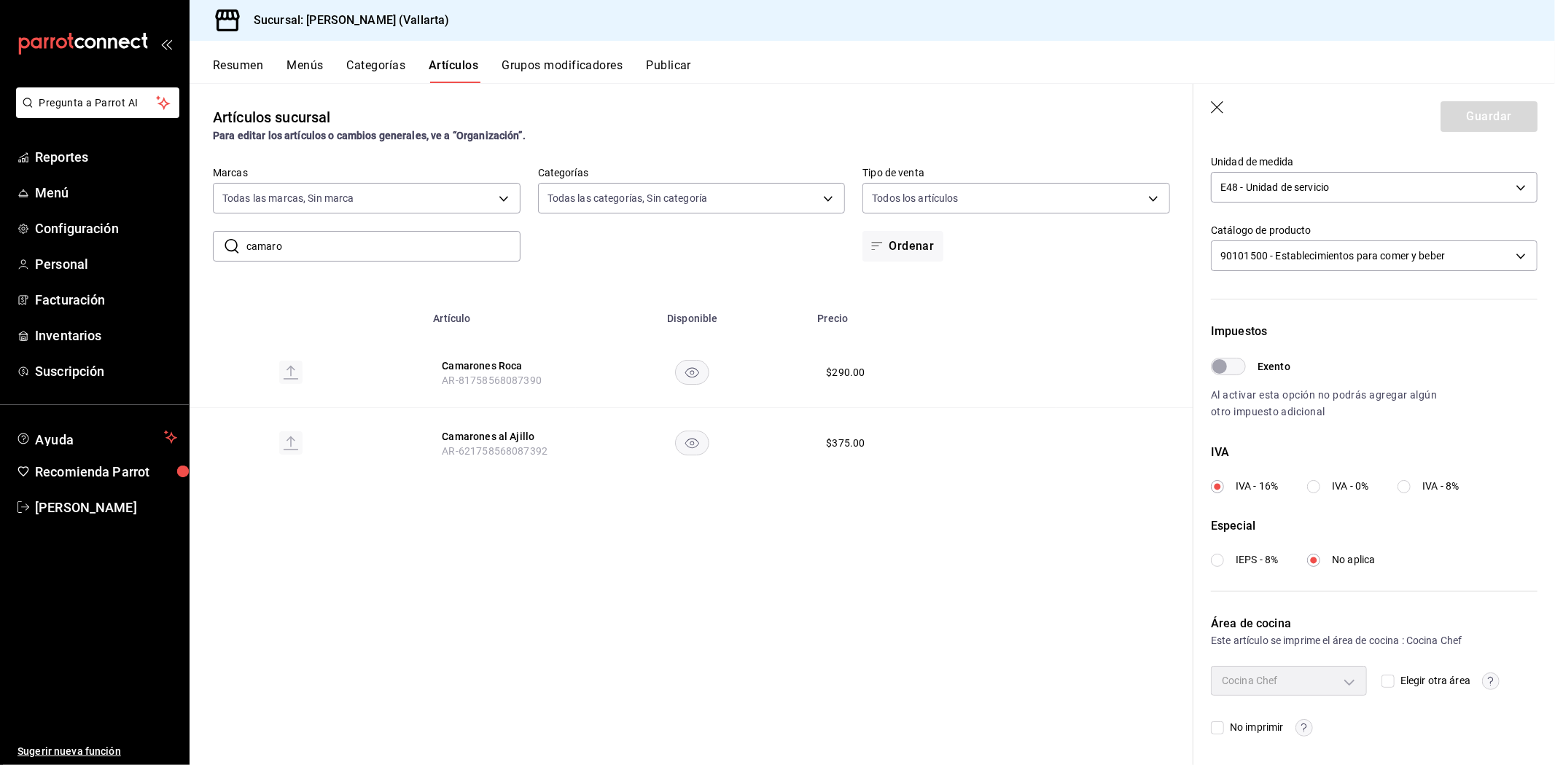
click at [1381, 678] on input "Elegir otra área" at bounding box center [1387, 681] width 13 height 13
checkbox input "true"
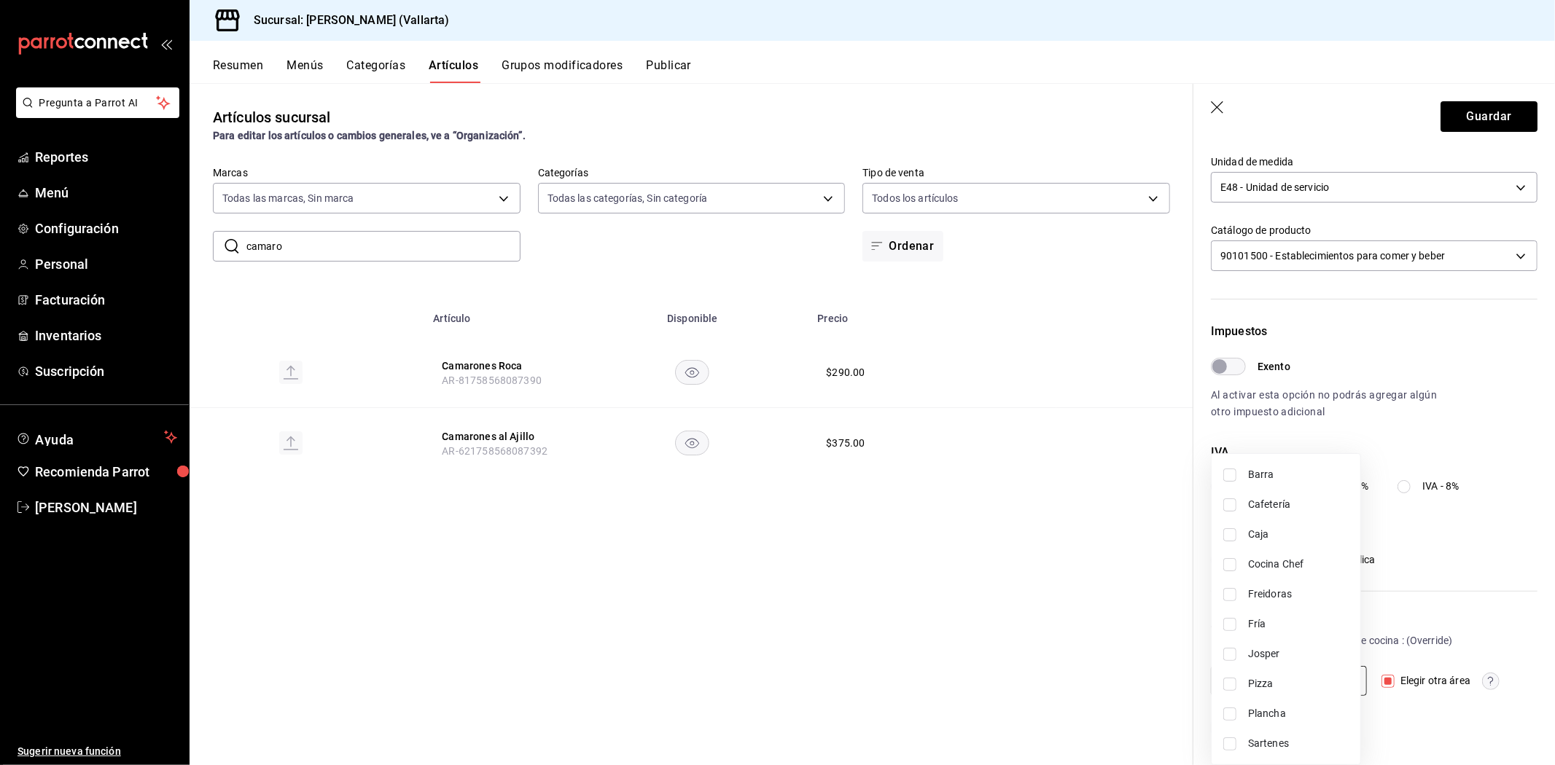
click at [1343, 684] on body "Pregunta a Parrot AI Reportes Menú Configuración Personal Facturación Inventari…" at bounding box center [777, 382] width 1555 height 765
click at [1295, 737] on span "Sartenes" at bounding box center [1298, 743] width 101 height 15
type input "fbb01623-1d56-4ead-ba52-71da8e792295"
checkbox input "true"
click at [1044, 708] on div at bounding box center [777, 382] width 1555 height 765
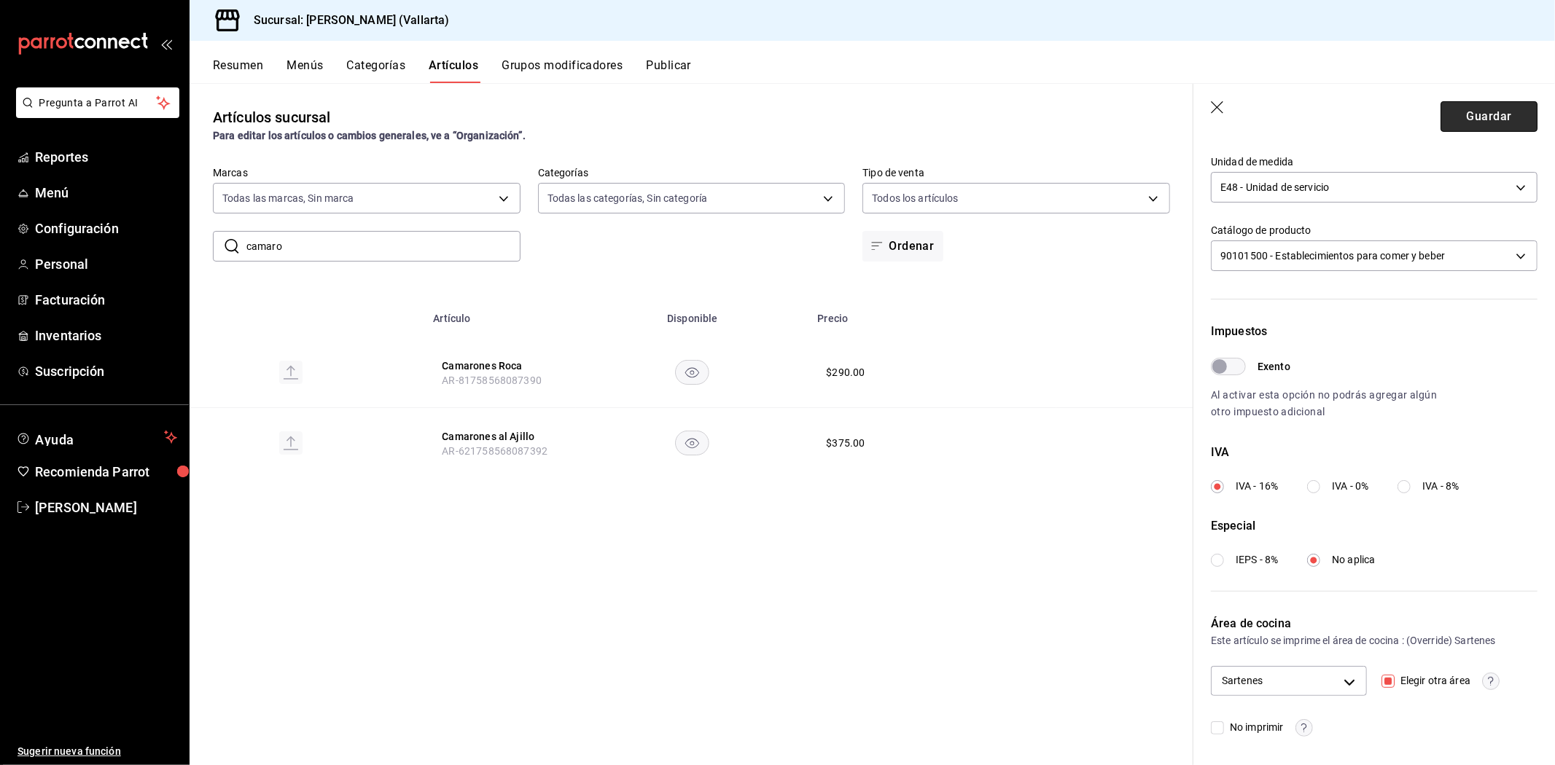
click at [1469, 122] on button "Guardar" at bounding box center [1488, 116] width 97 height 31
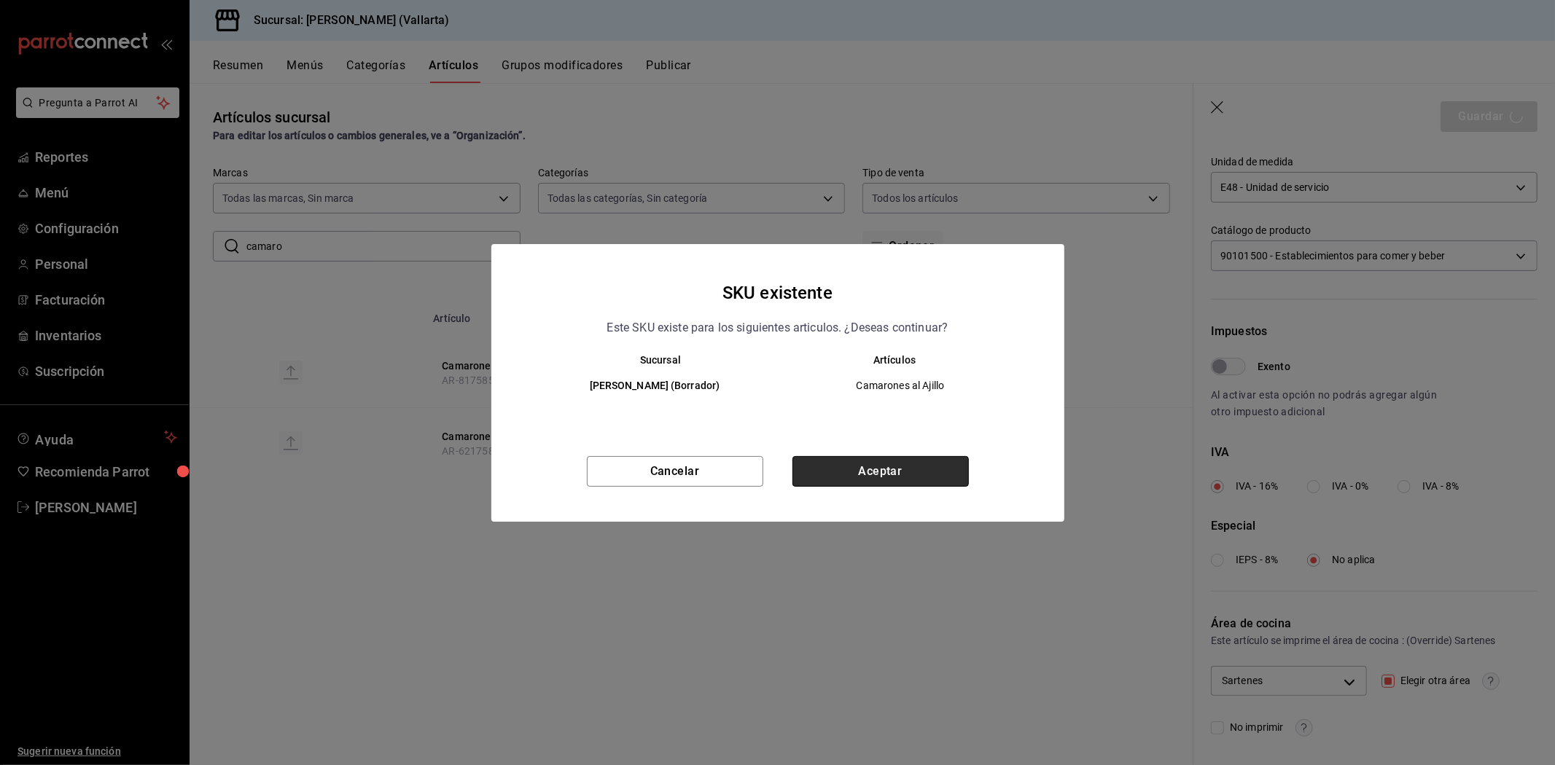
click at [912, 464] on button "Aceptar" at bounding box center [880, 471] width 176 height 31
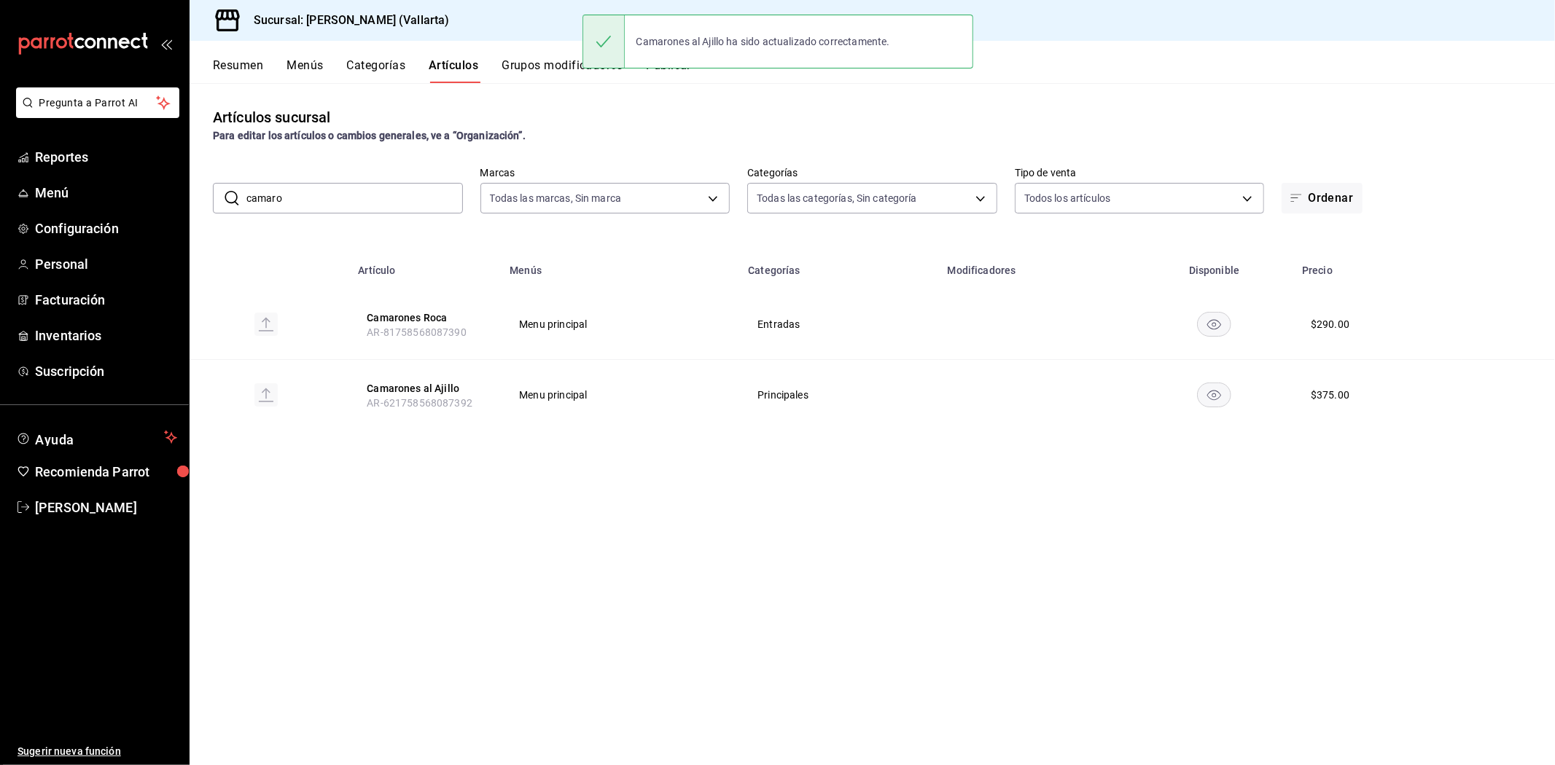
click at [343, 206] on input "camaro" at bounding box center [354, 198] width 216 height 29
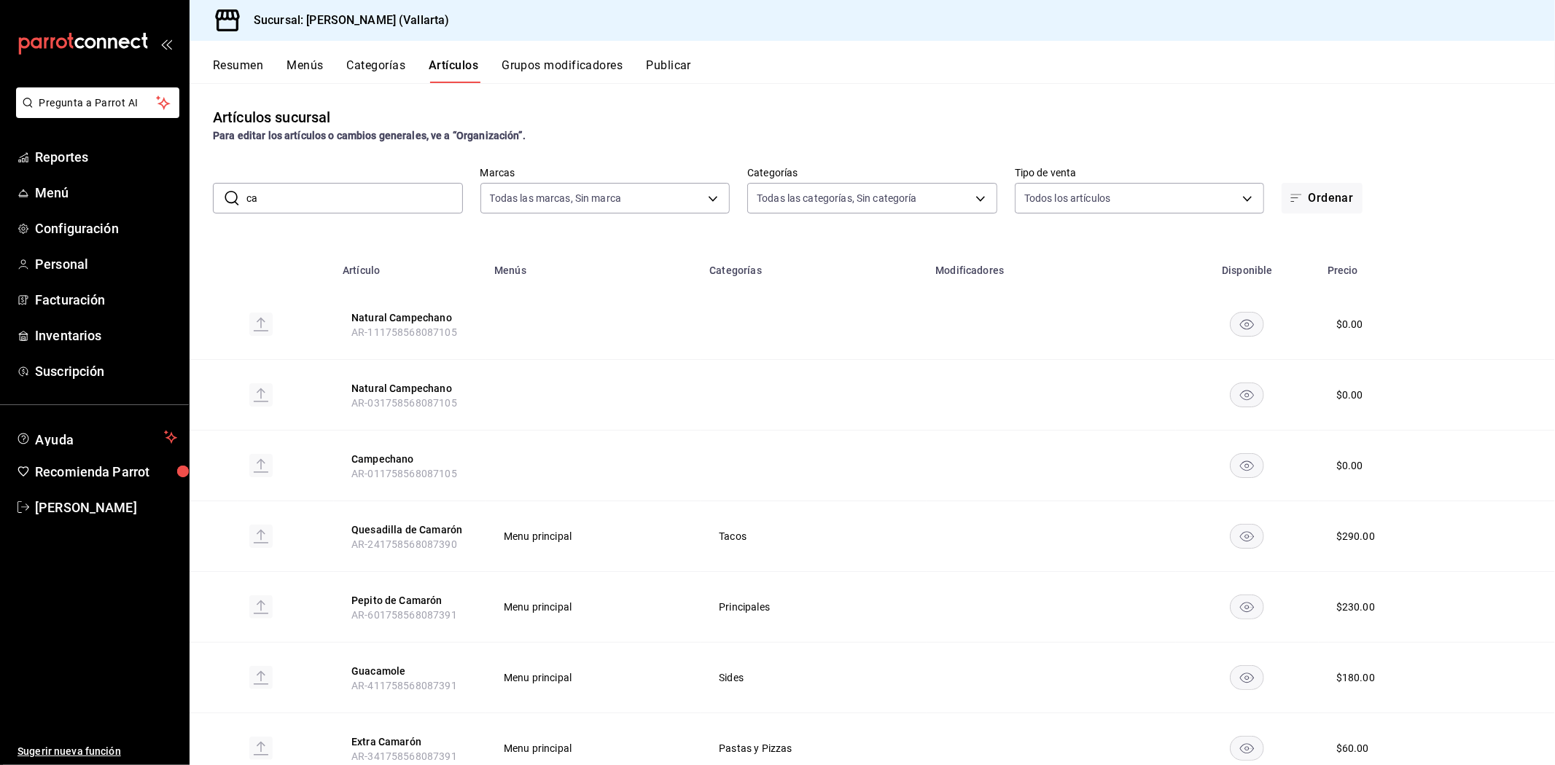
type input "c"
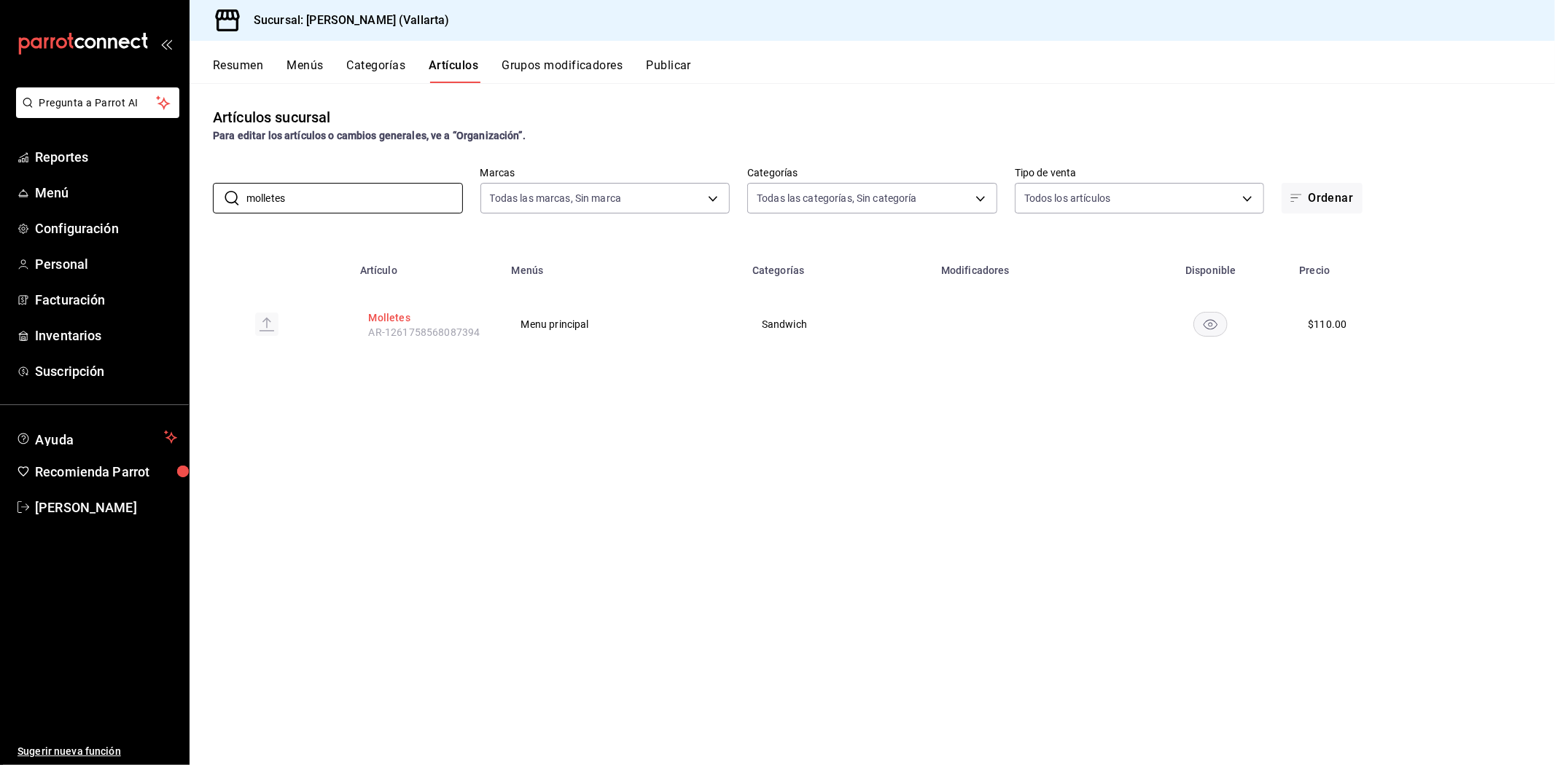
type input "molletes"
click at [397, 315] on button "Molletes" at bounding box center [427, 318] width 117 height 15
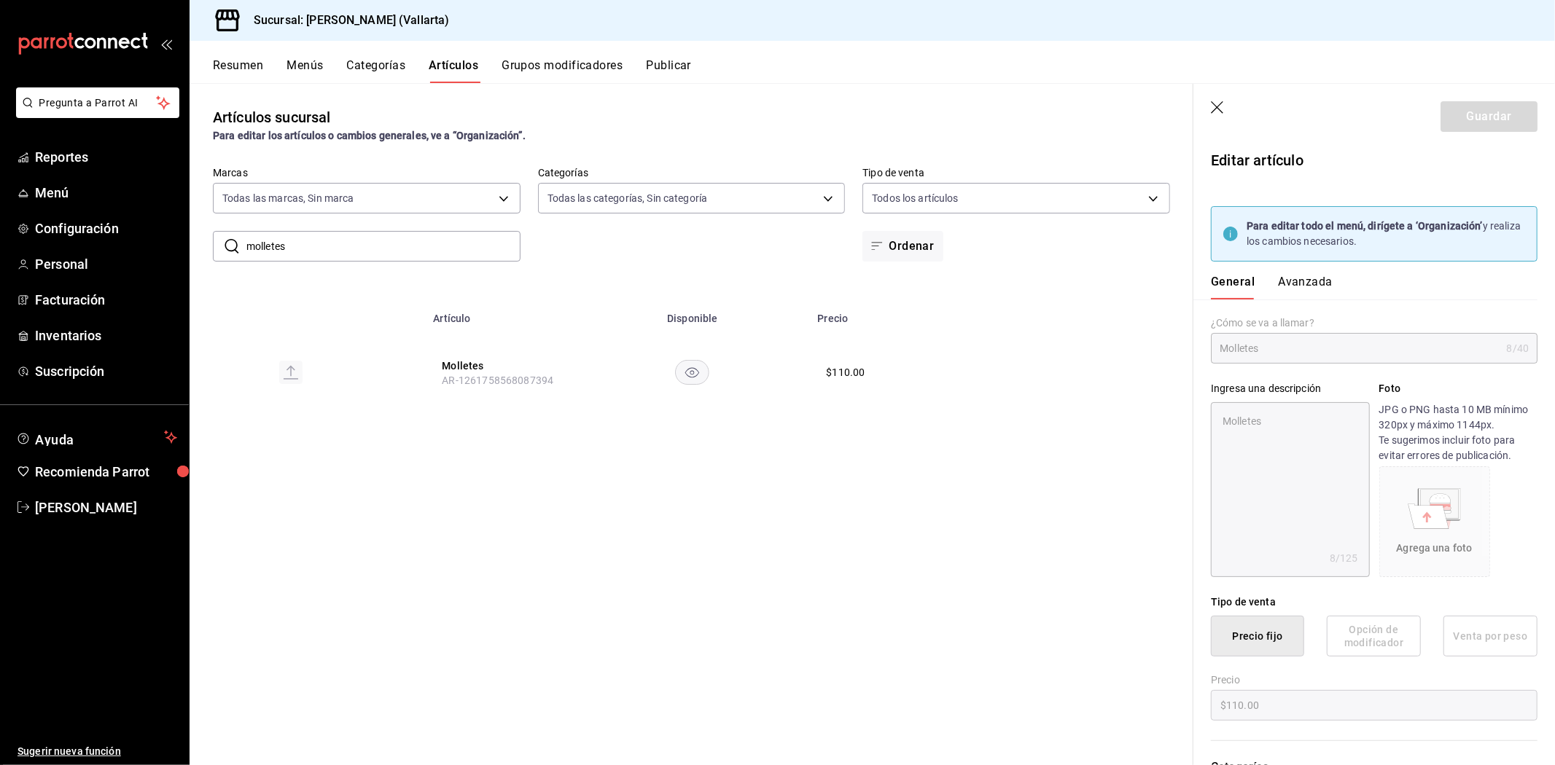
click at [1289, 285] on button "Avanzada" at bounding box center [1305, 287] width 55 height 25
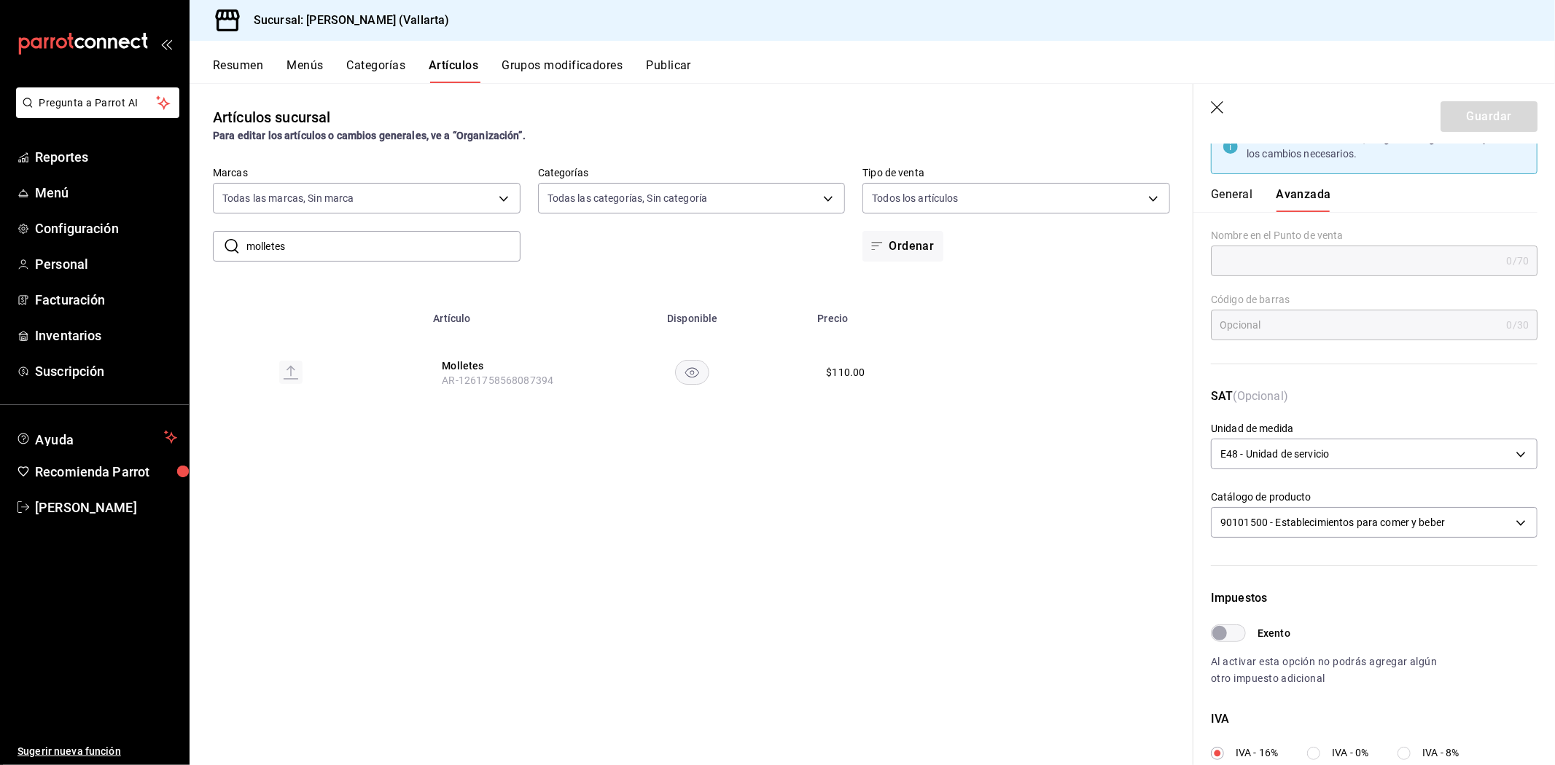
scroll to position [354, 0]
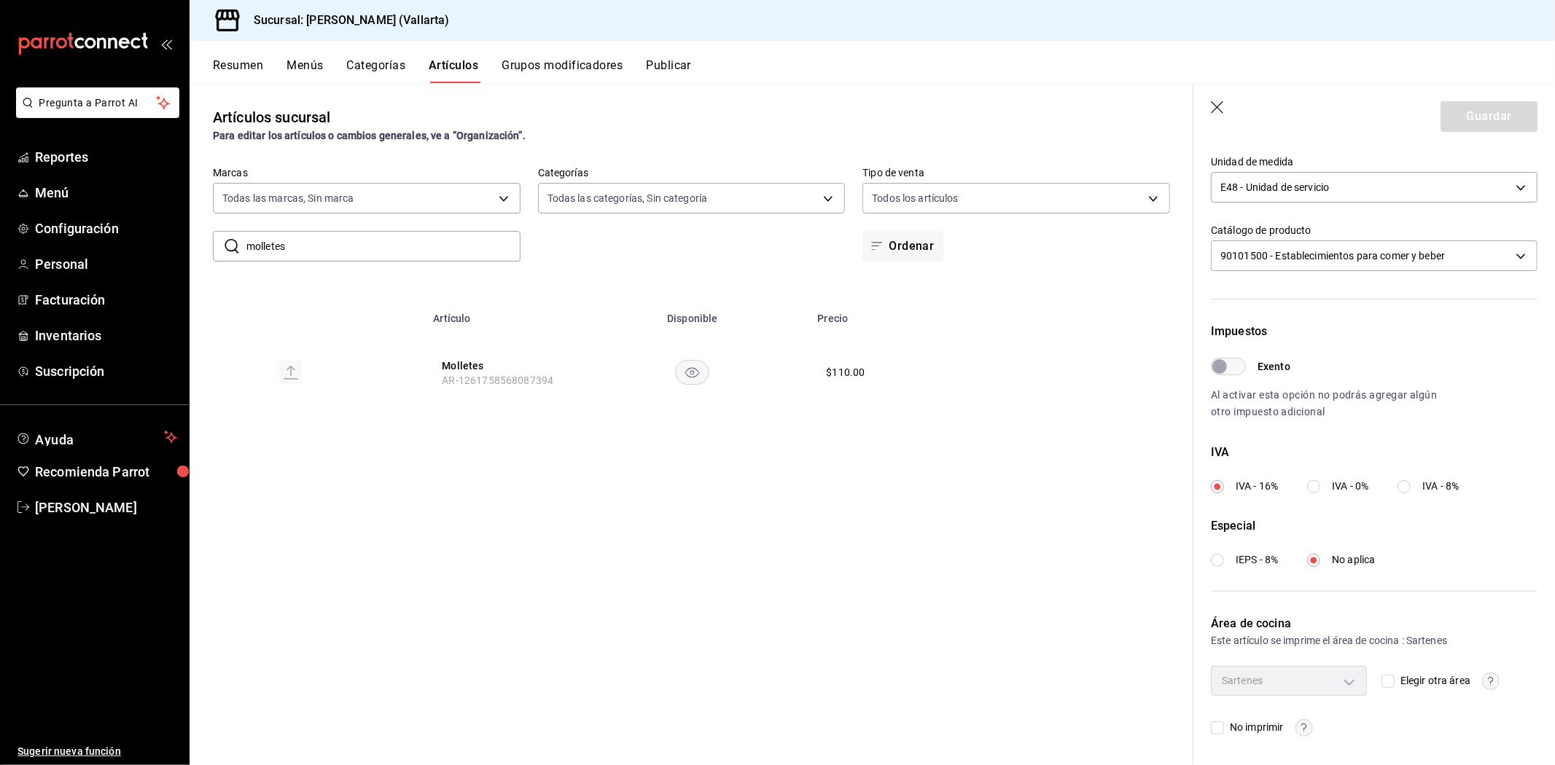
drag, startPoint x: 1390, startPoint y: 681, endPoint x: 1379, endPoint y: 680, distance: 11.0
click at [1394, 679] on span "Elegir otra área" at bounding box center [1432, 680] width 76 height 15
click at [1390, 679] on input "Elegir otra área" at bounding box center [1387, 681] width 13 height 13
checkbox input "true"
click at [1301, 682] on body "Pregunta a Parrot AI Reportes Menú Configuración Personal Facturación Inventari…" at bounding box center [777, 382] width 1555 height 765
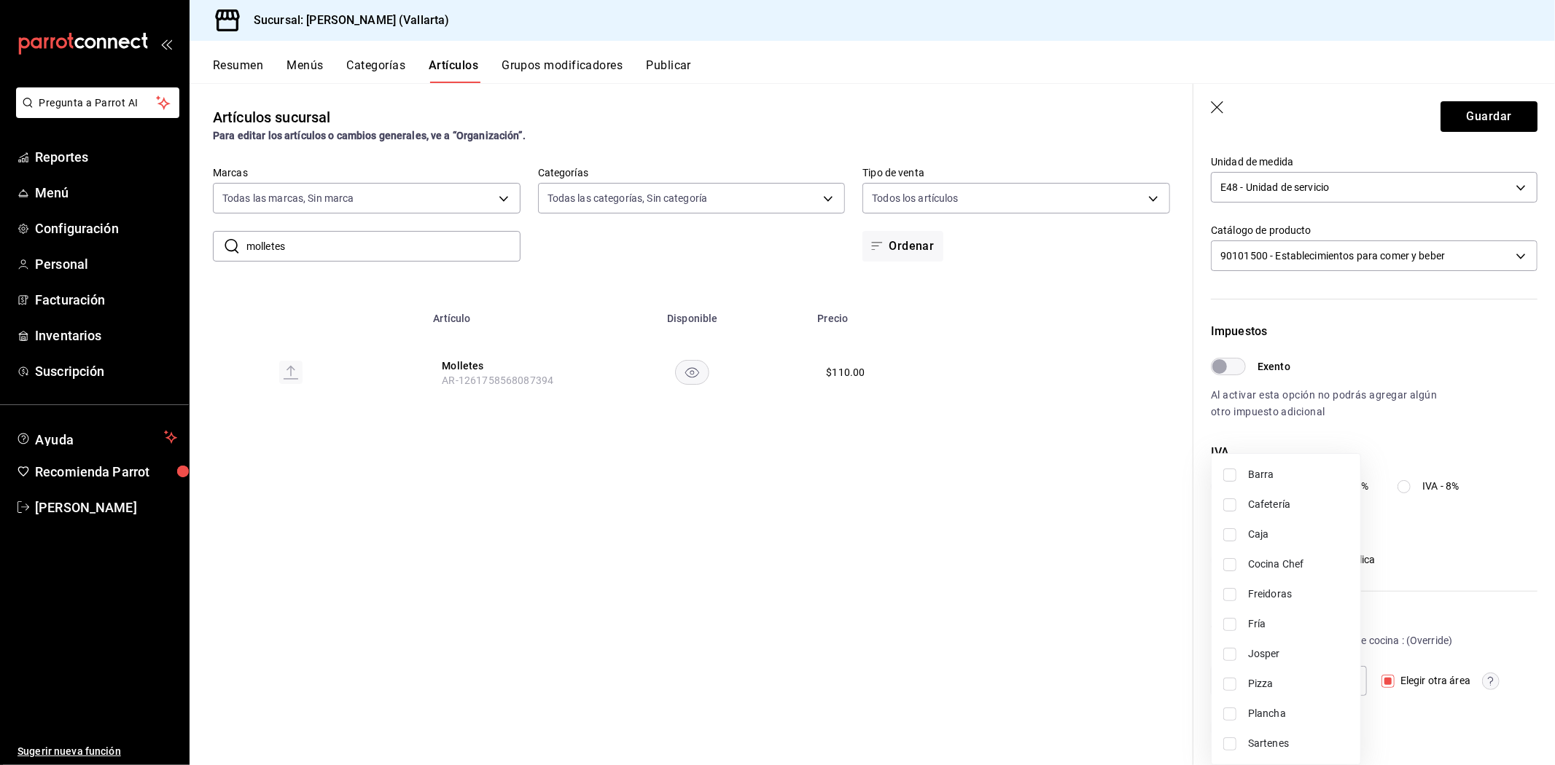
click at [1278, 722] on li "Plancha" at bounding box center [1285, 714] width 149 height 30
type input "fde6572f-3937-4d15-9efc-70fe81d417dd"
checkbox input "true"
click at [1052, 659] on div at bounding box center [777, 382] width 1555 height 765
click at [1461, 114] on button "Guardar" at bounding box center [1488, 116] width 97 height 31
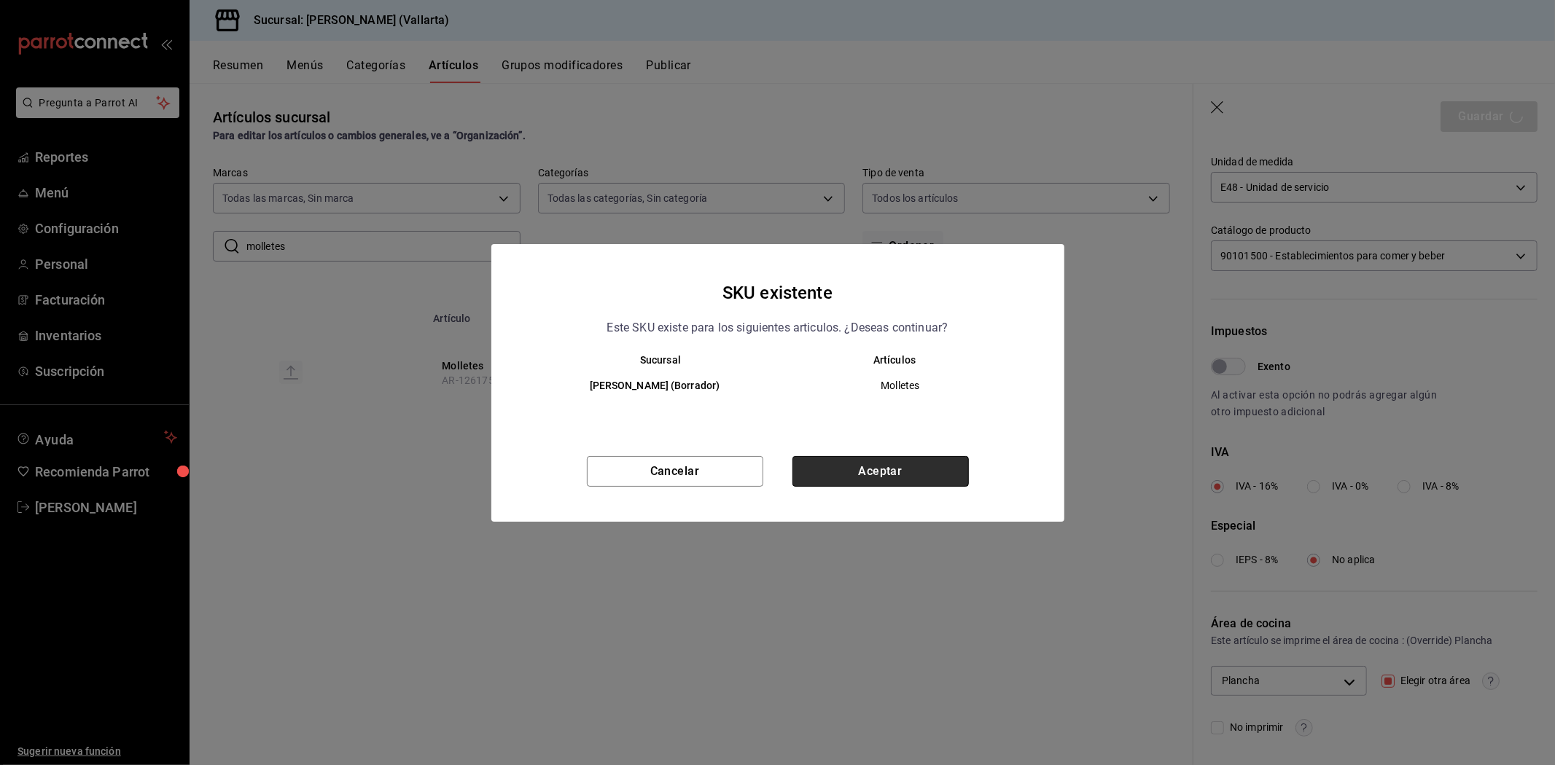
click at [872, 478] on button "Aceptar" at bounding box center [880, 471] width 176 height 31
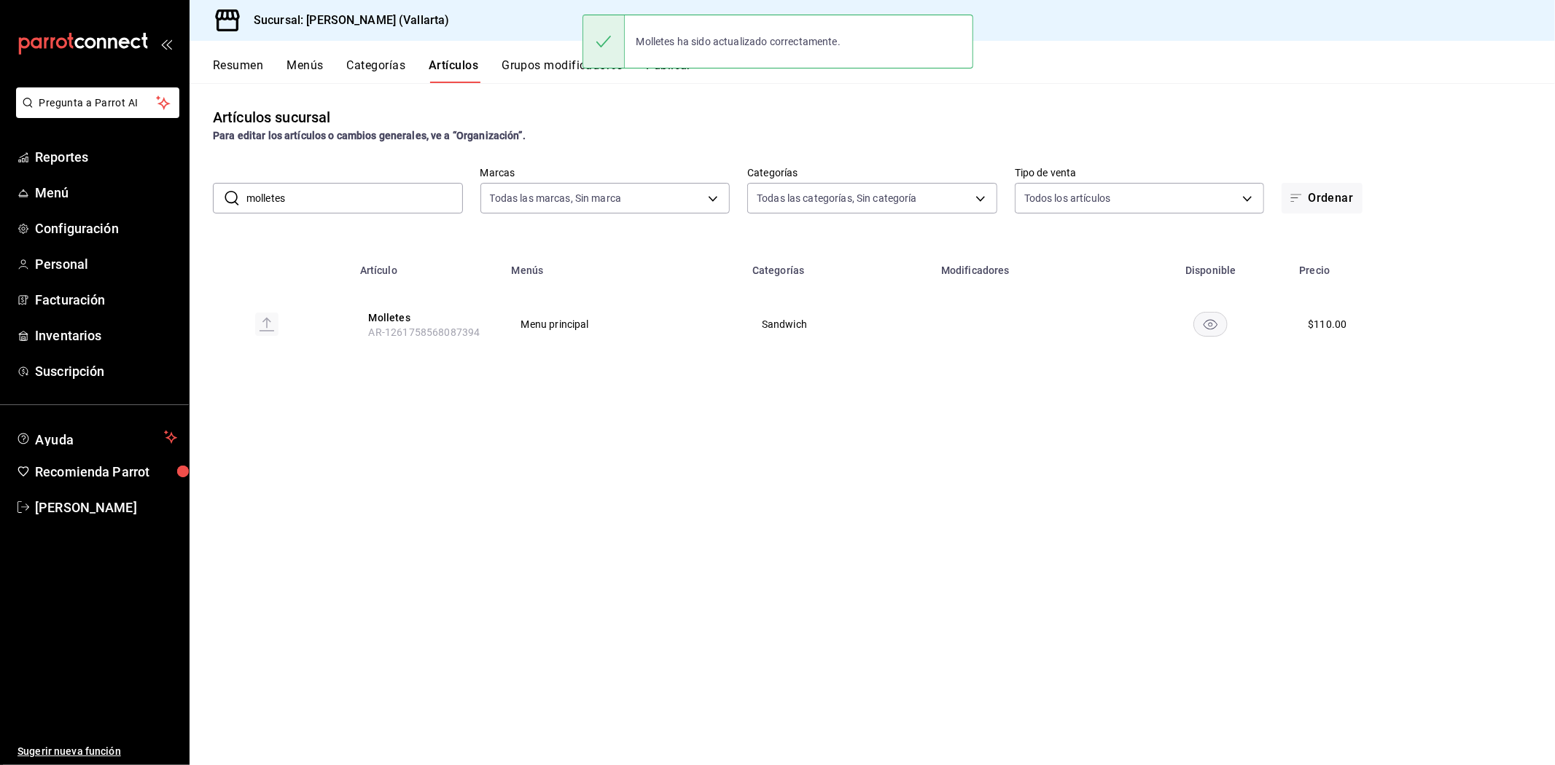
click at [343, 195] on input "molletes" at bounding box center [354, 198] width 216 height 29
type input "m"
type input "torta"
click at [423, 311] on button "Torta Barbacoa" at bounding box center [427, 318] width 117 height 15
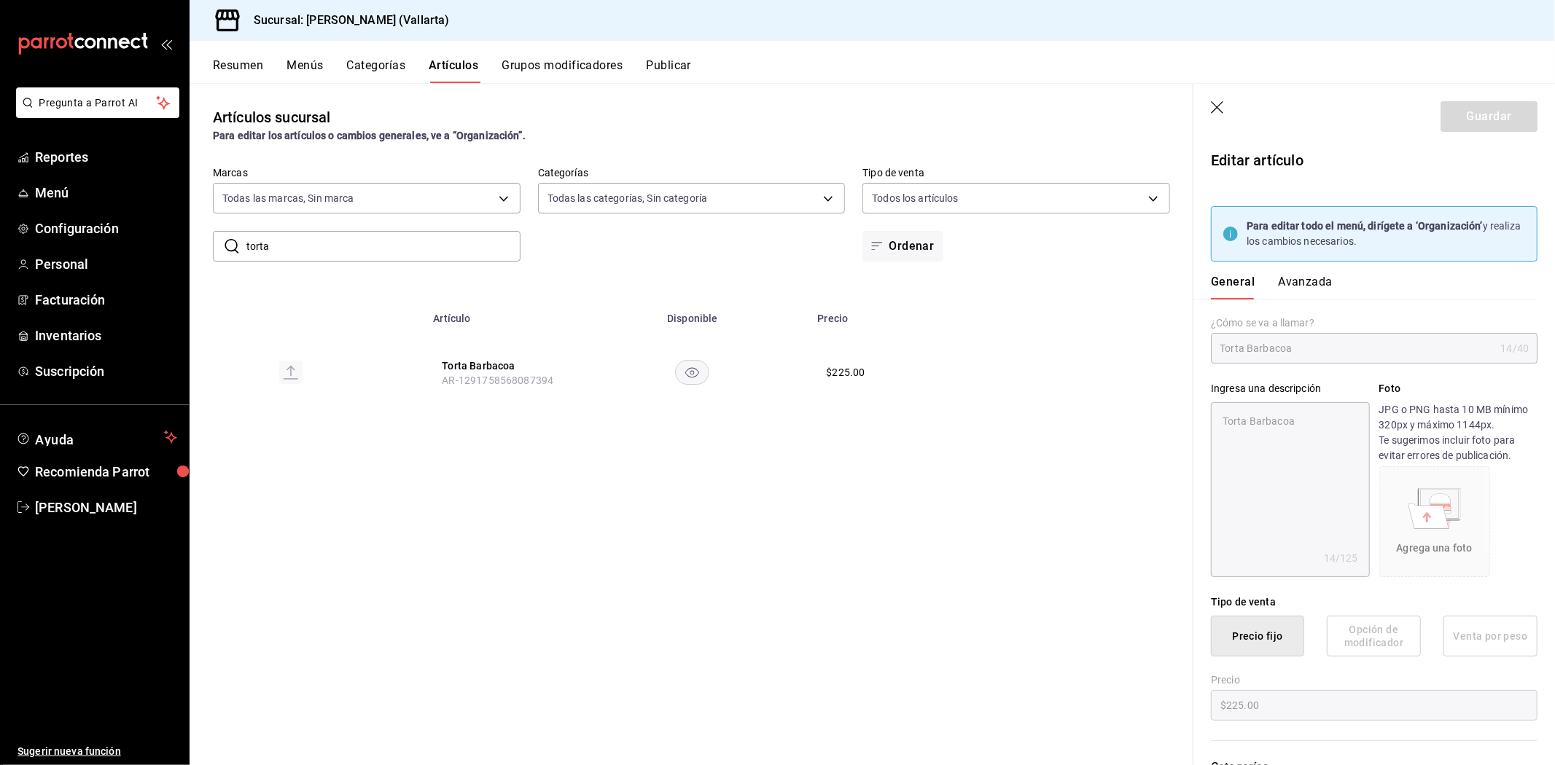
click at [1303, 290] on button "Avanzada" at bounding box center [1305, 287] width 55 height 25
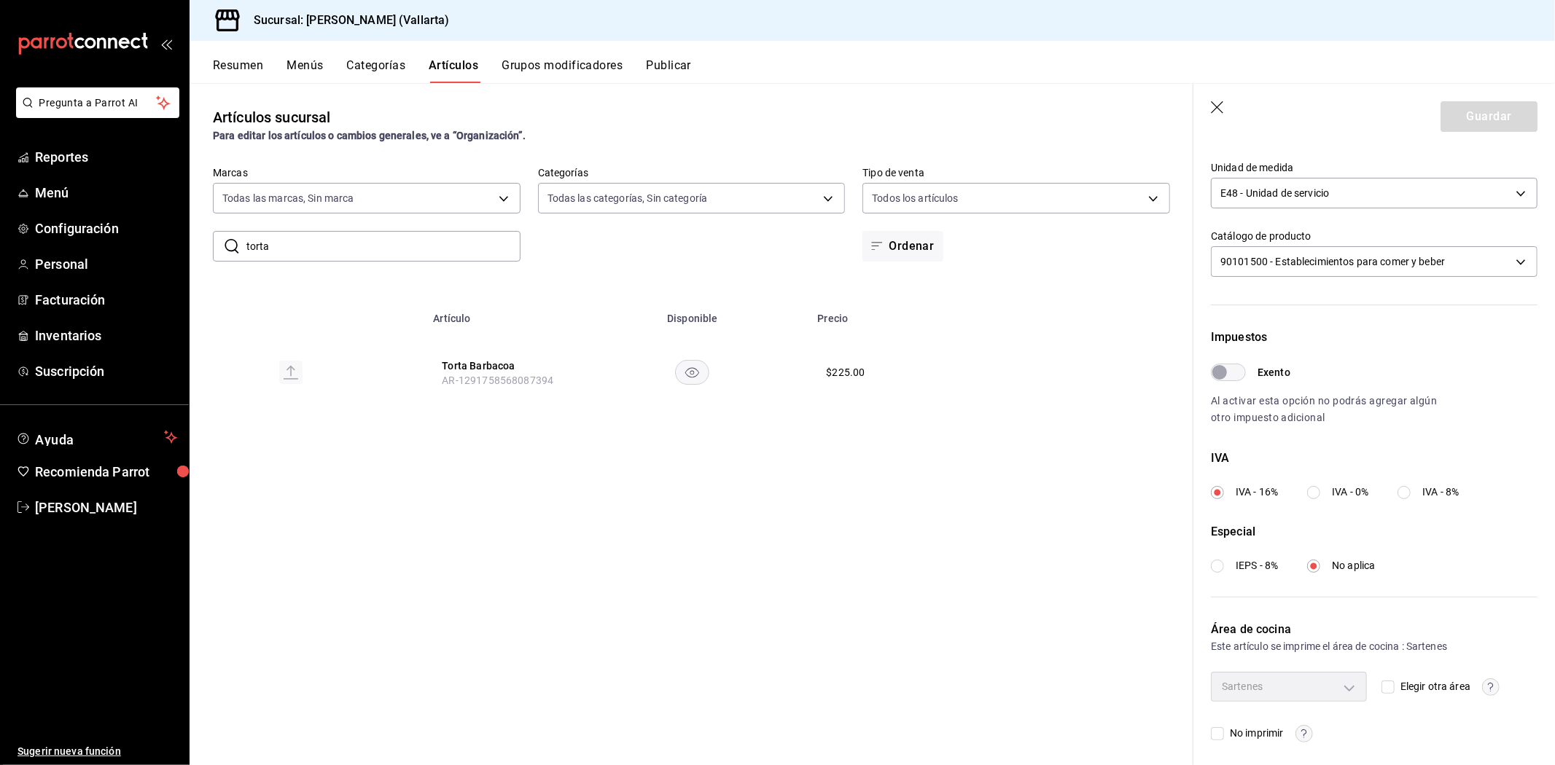
scroll to position [354, 0]
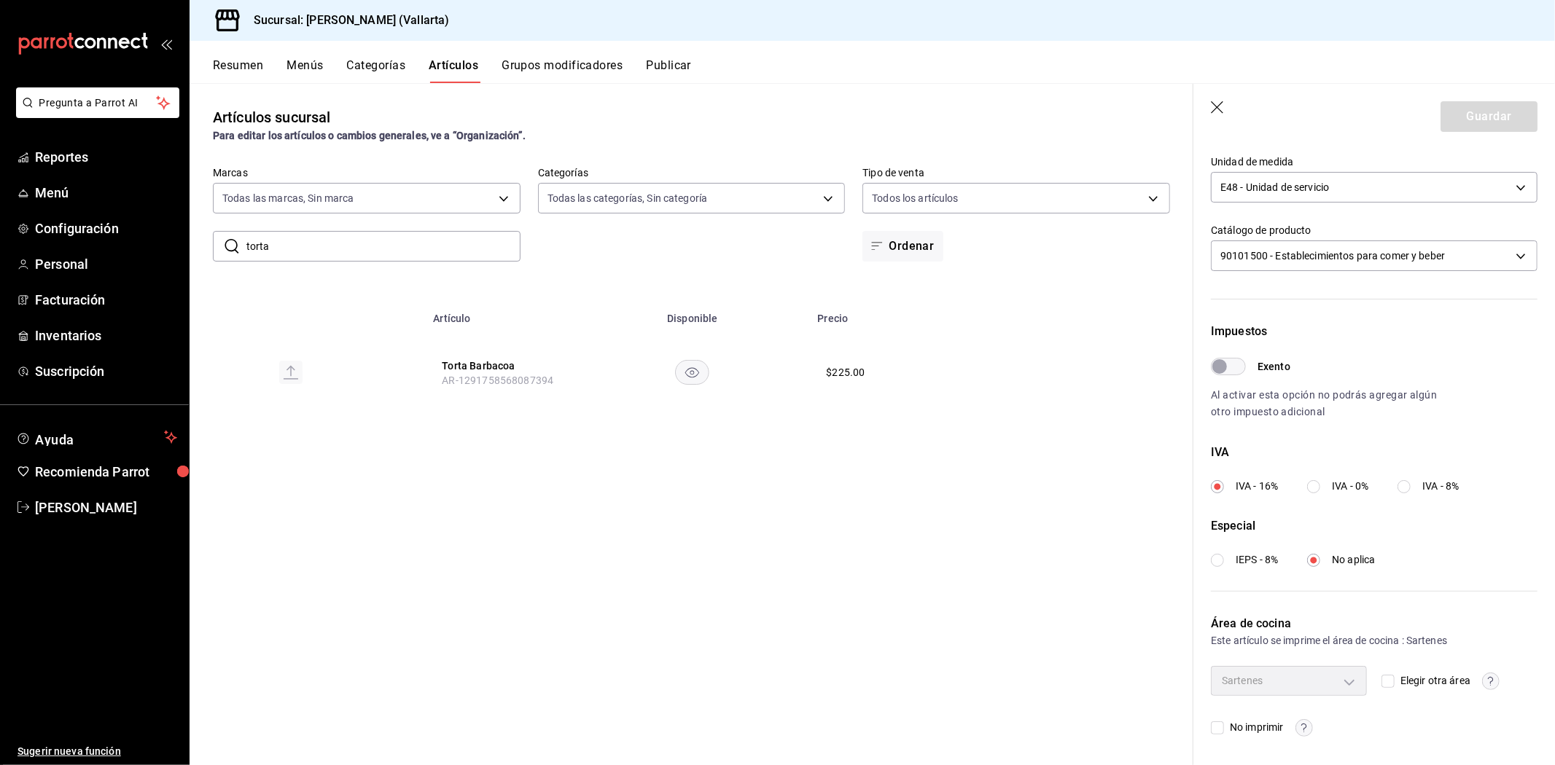
click at [1385, 681] on input "Elegir otra área" at bounding box center [1387, 681] width 13 height 13
checkbox input "true"
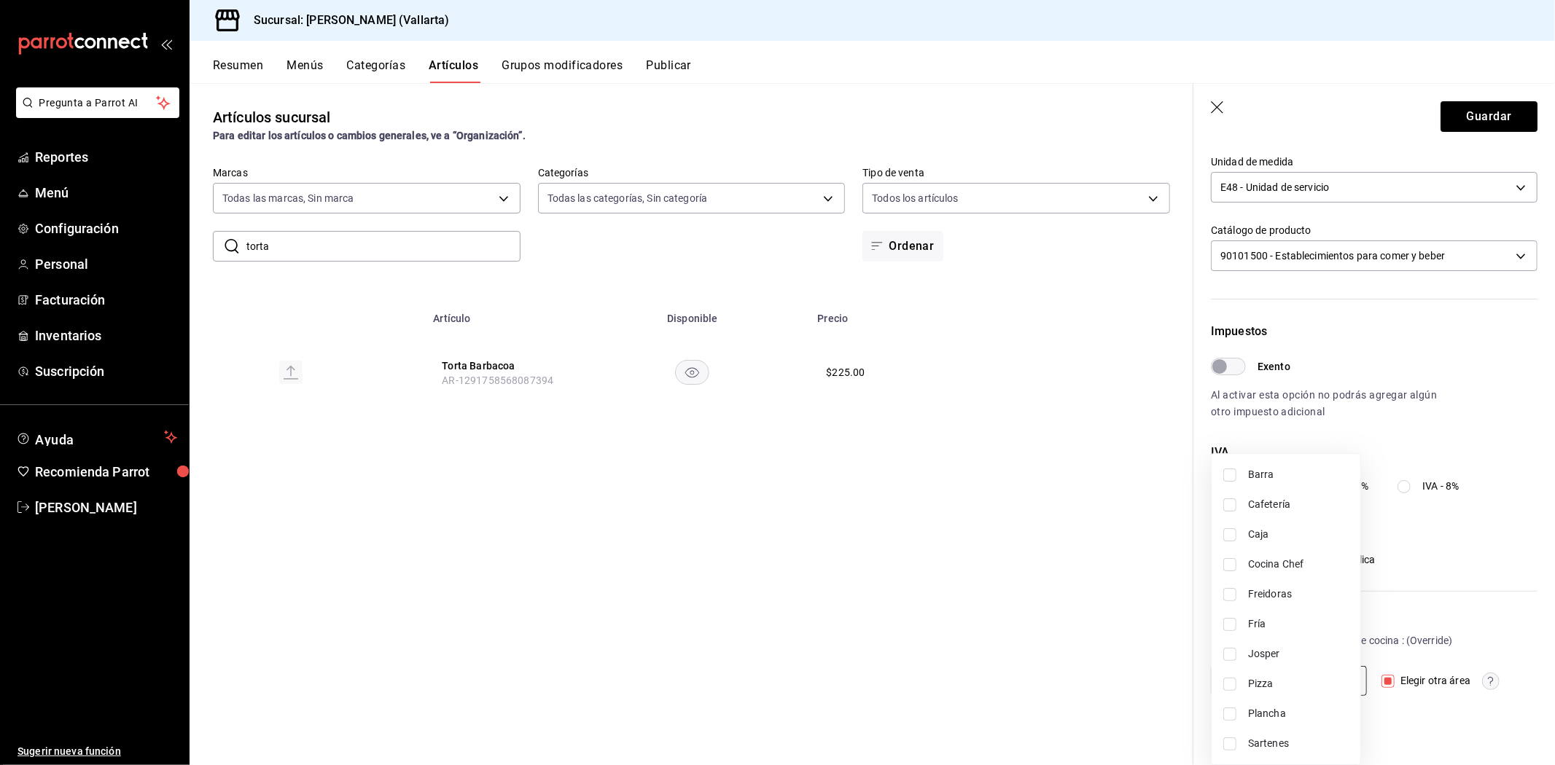
click at [1337, 681] on body "Pregunta a Parrot AI Reportes Menú Configuración Personal Facturación Inventari…" at bounding box center [777, 382] width 1555 height 765
click at [1281, 713] on span "Plancha" at bounding box center [1298, 713] width 101 height 15
type input "fde6572f-3937-4d15-9efc-70fe81d417dd"
checkbox input "true"
click at [1081, 679] on div at bounding box center [777, 382] width 1555 height 765
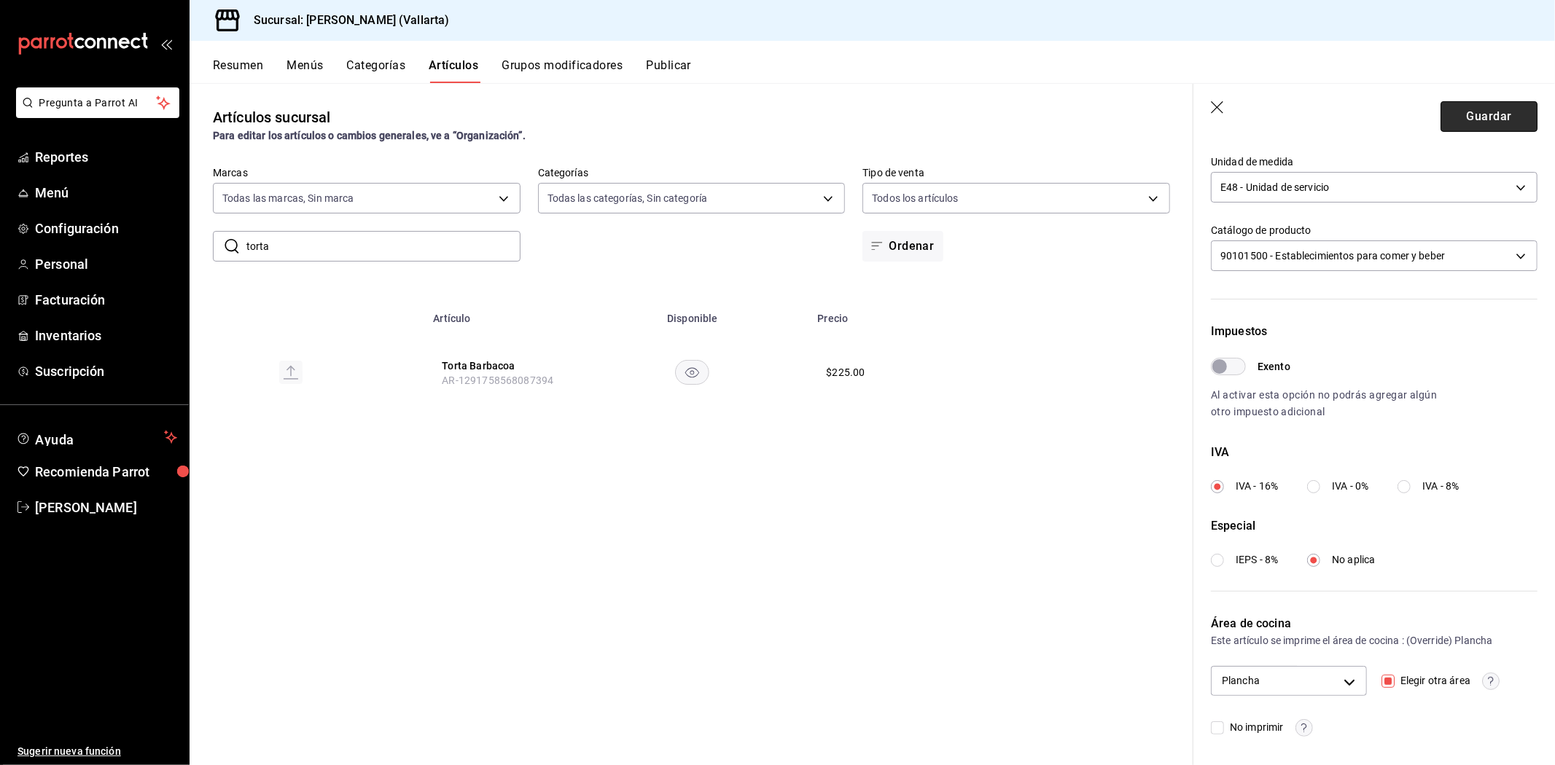
click at [1470, 120] on button "Guardar" at bounding box center [1488, 116] width 97 height 31
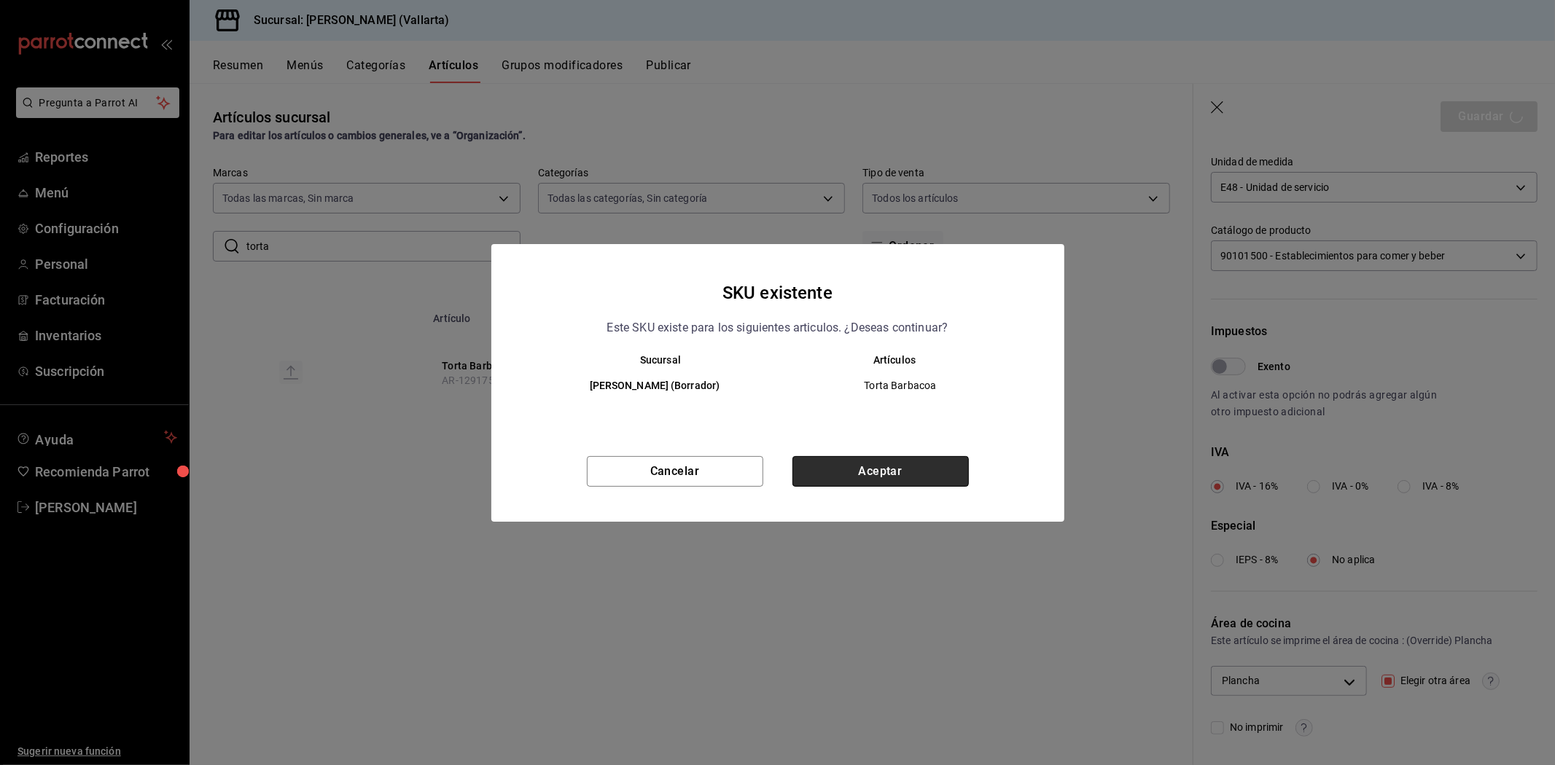
click at [908, 469] on button "Aceptar" at bounding box center [880, 471] width 176 height 31
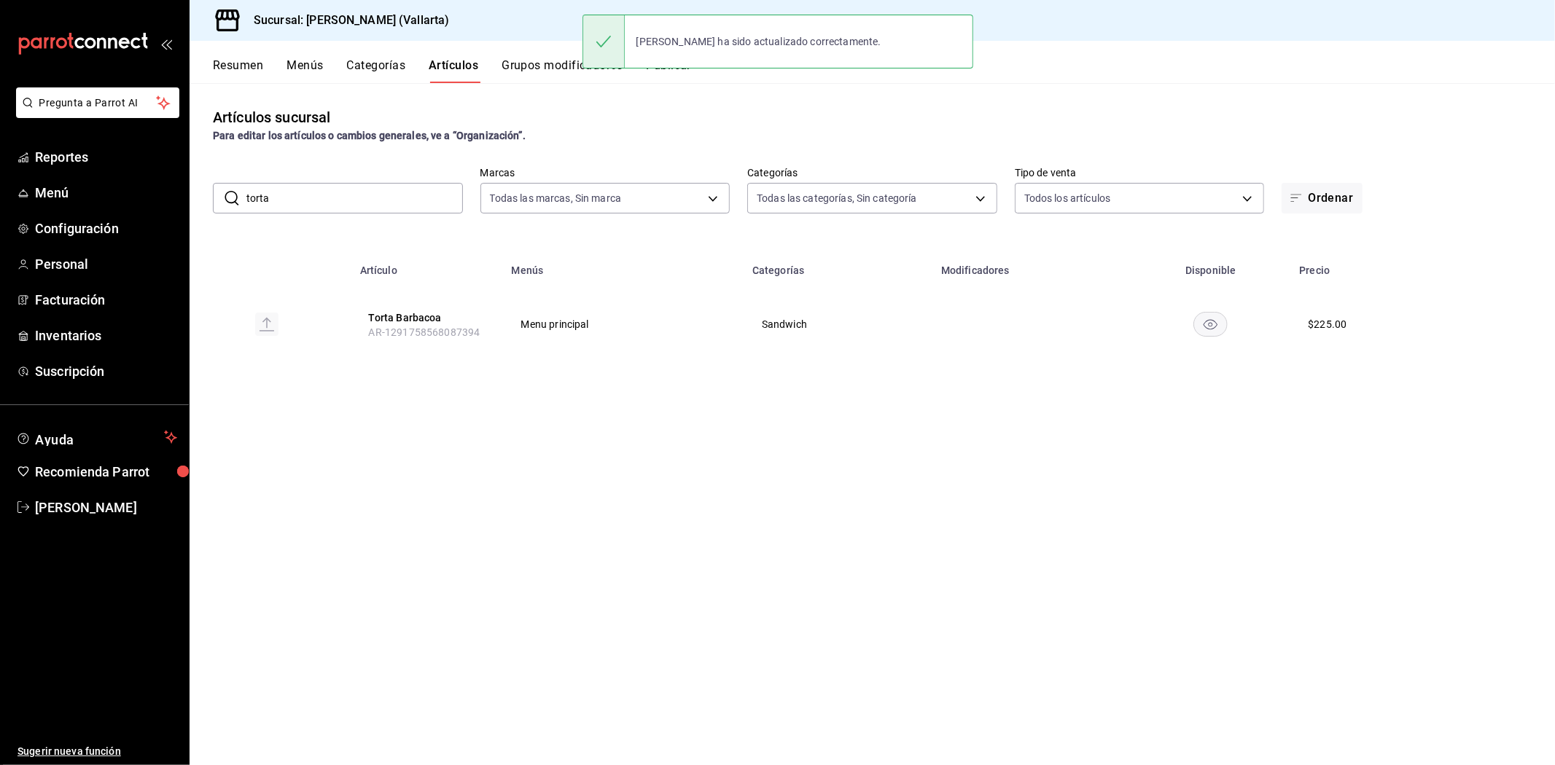
click at [296, 204] on input "torta" at bounding box center [354, 198] width 216 height 29
type input "t"
type input "p"
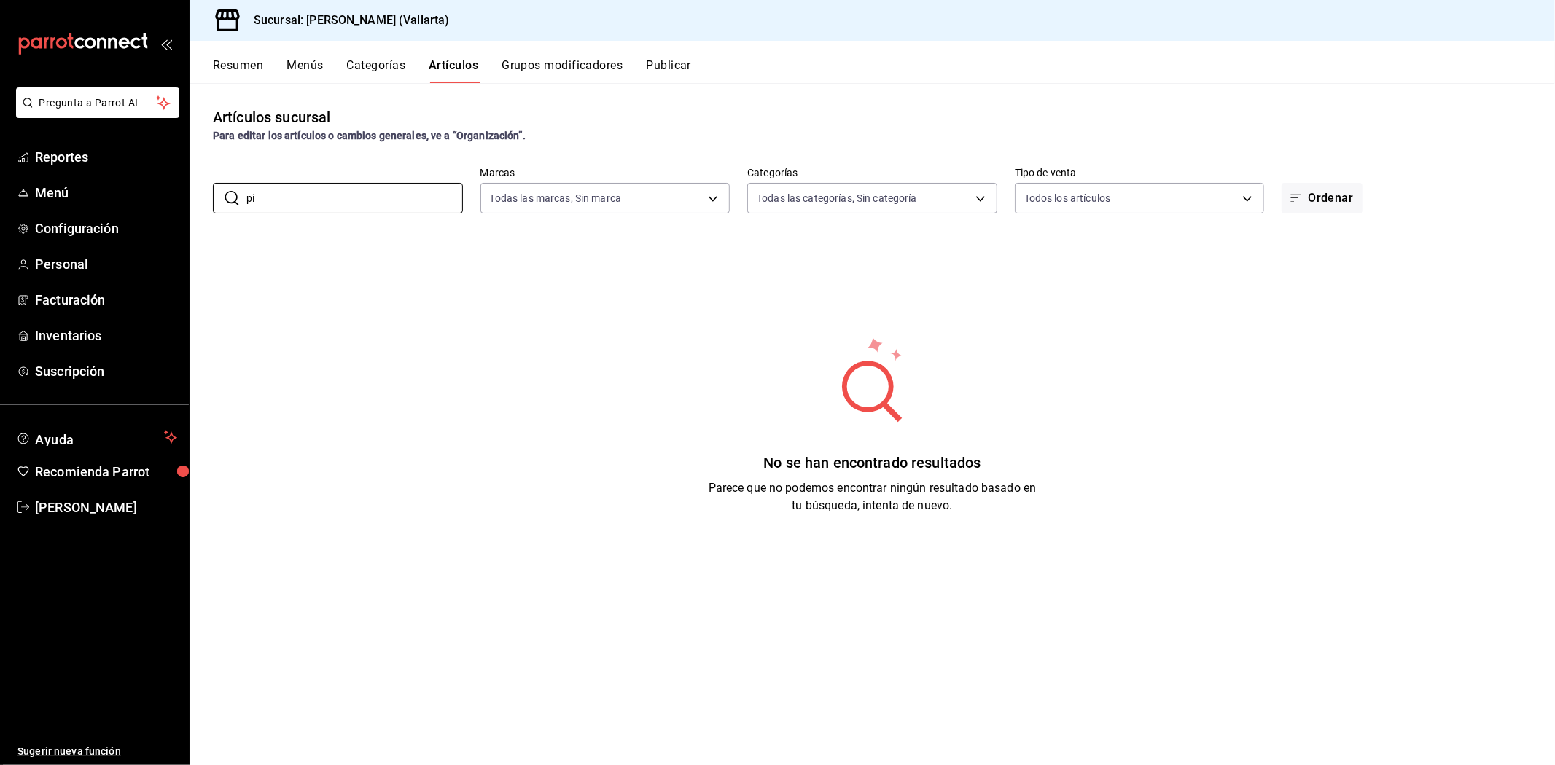
type input "p"
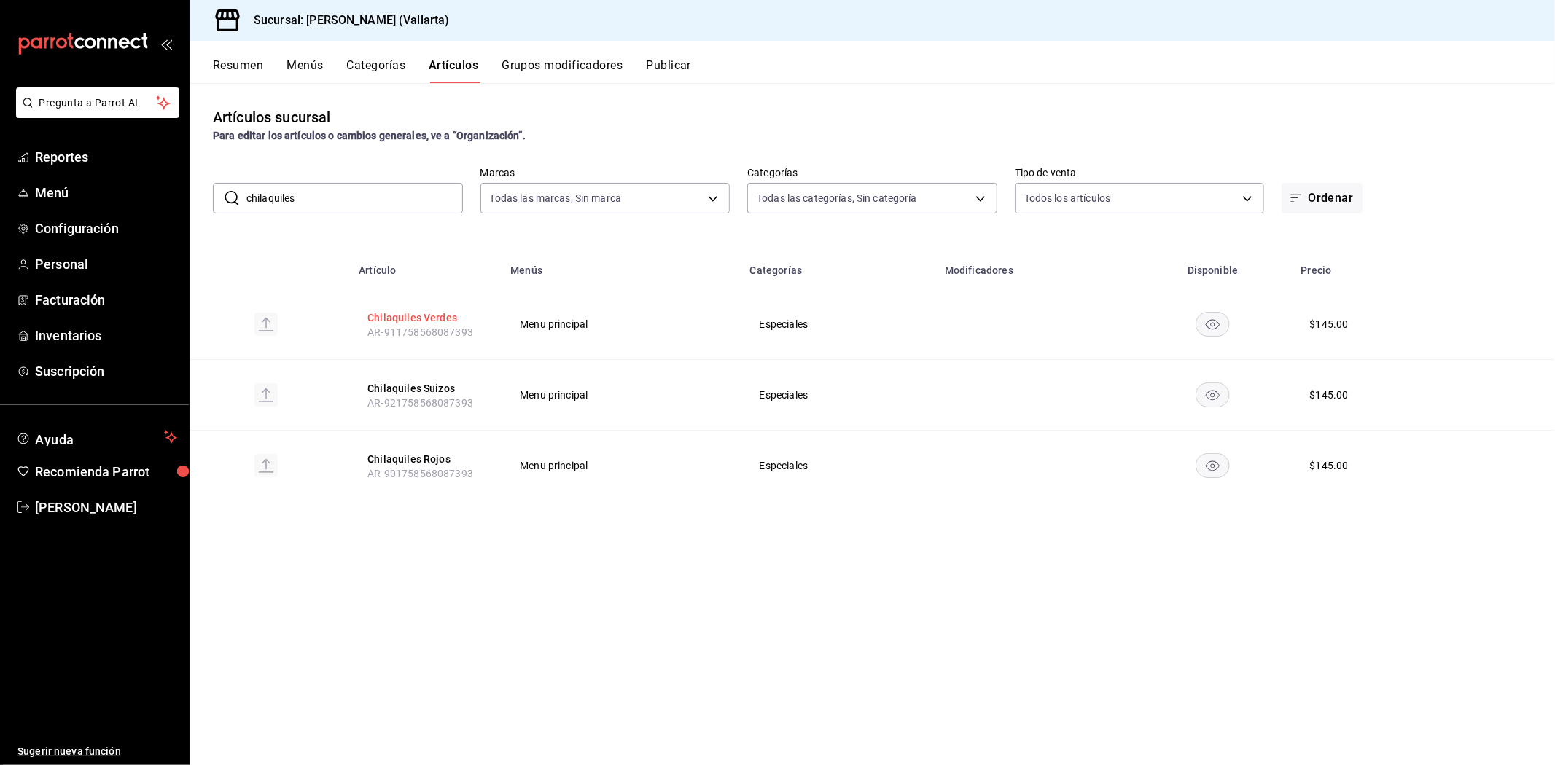
click at [391, 321] on button "Chilaquiles Verdes" at bounding box center [425, 318] width 117 height 15
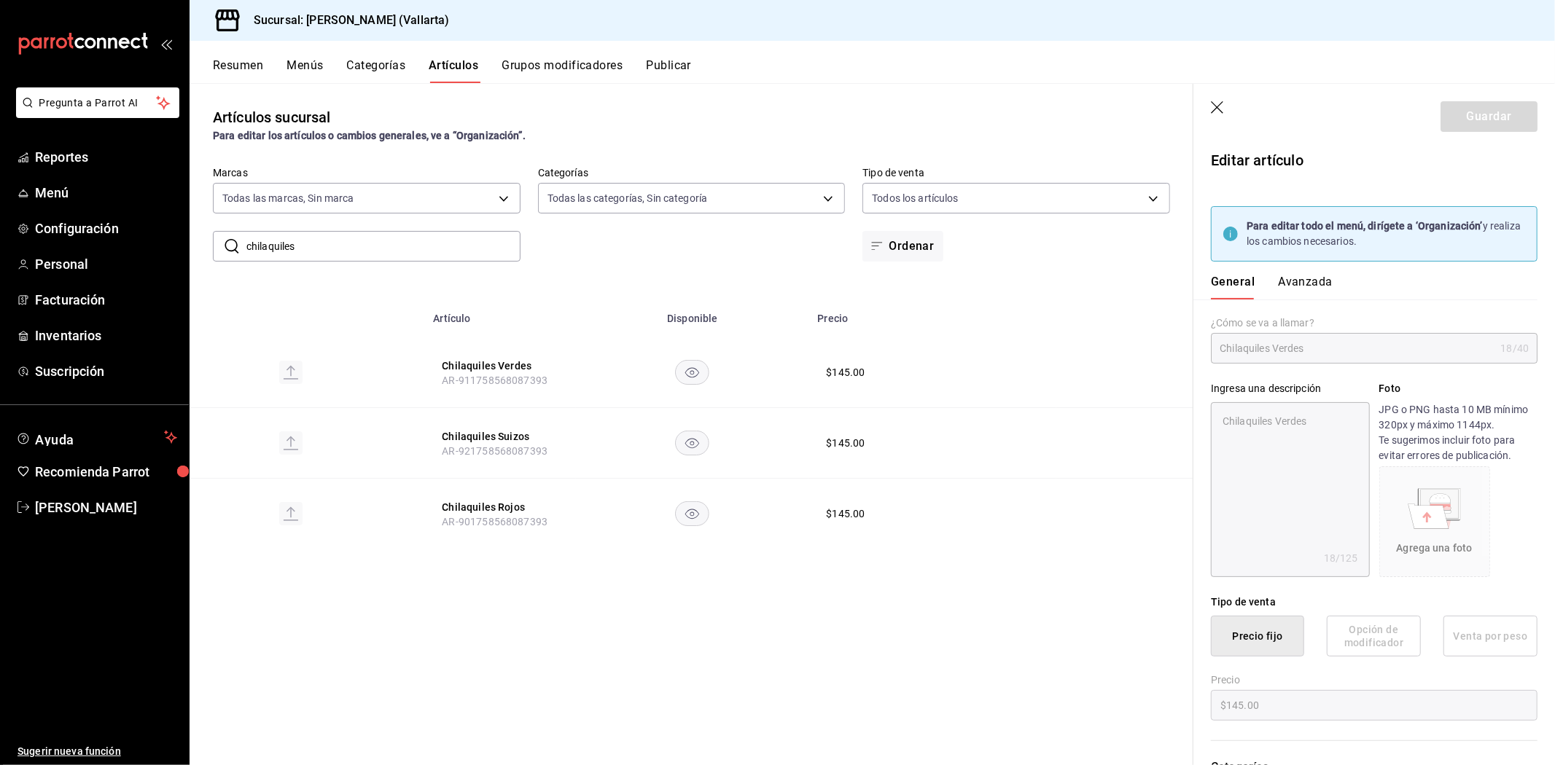
click at [1313, 280] on button "Avanzada" at bounding box center [1305, 287] width 55 height 25
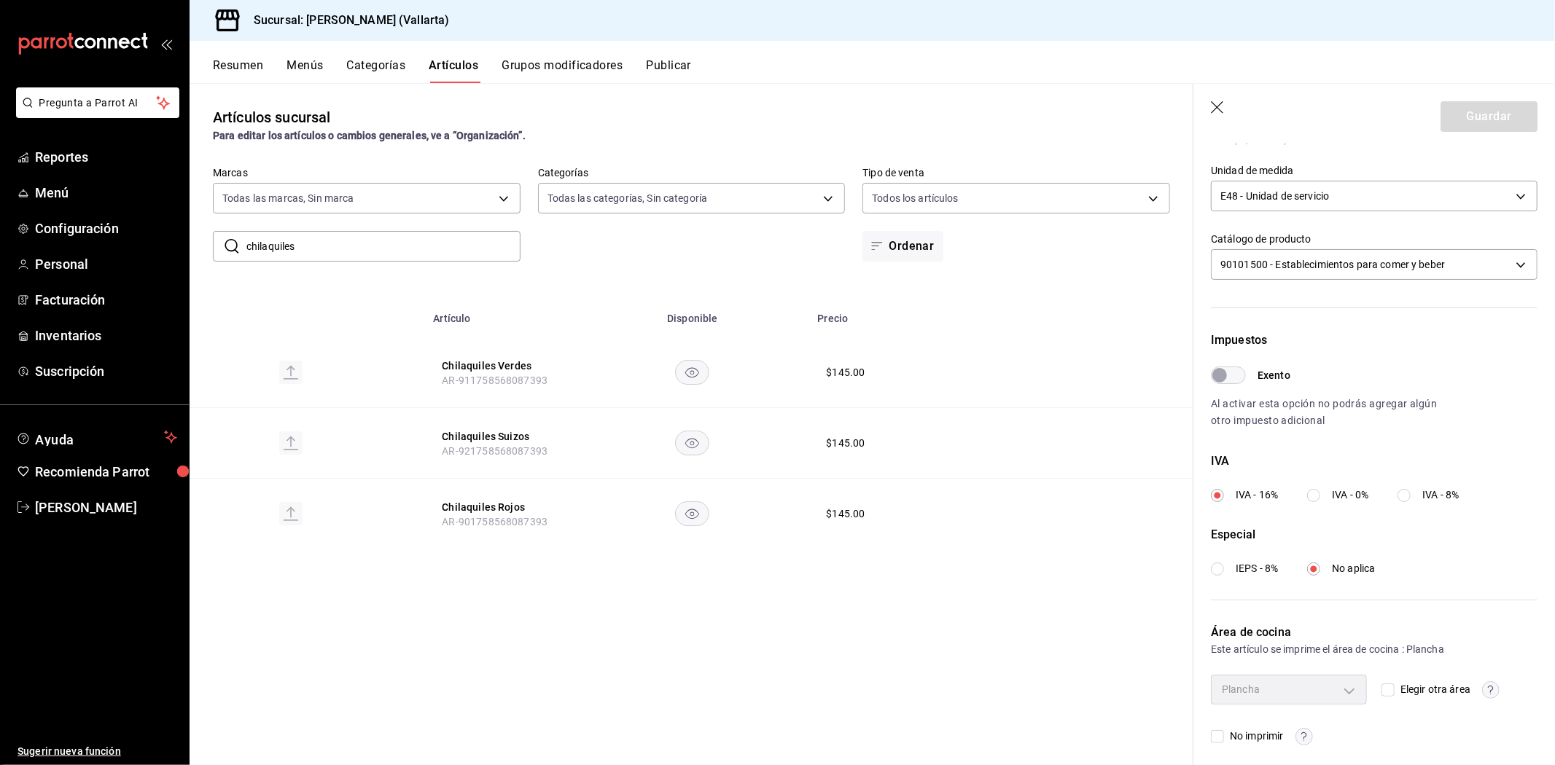
scroll to position [354, 0]
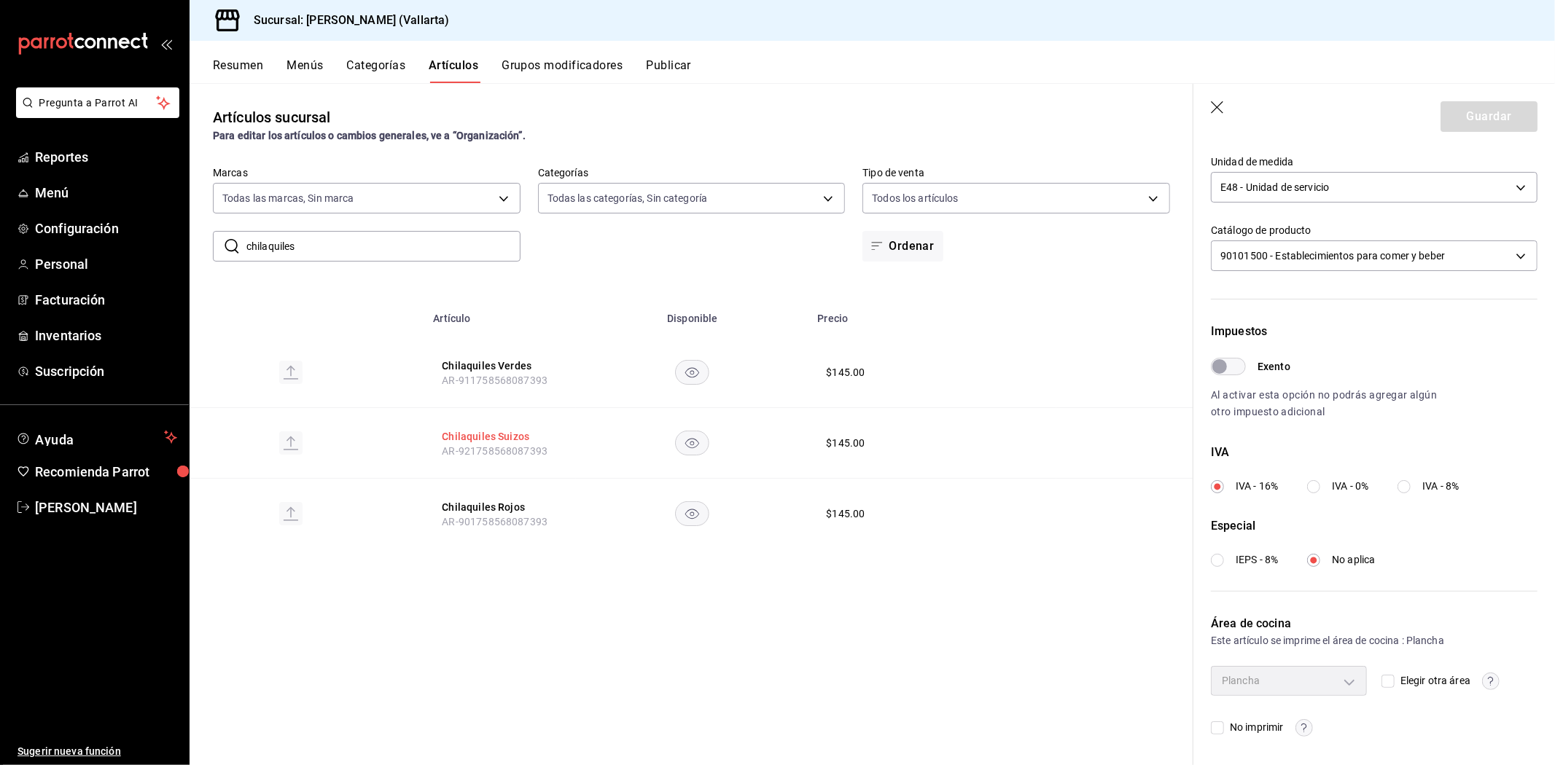
click at [493, 436] on button "Chilaquiles Suizos" at bounding box center [500, 436] width 117 height 15
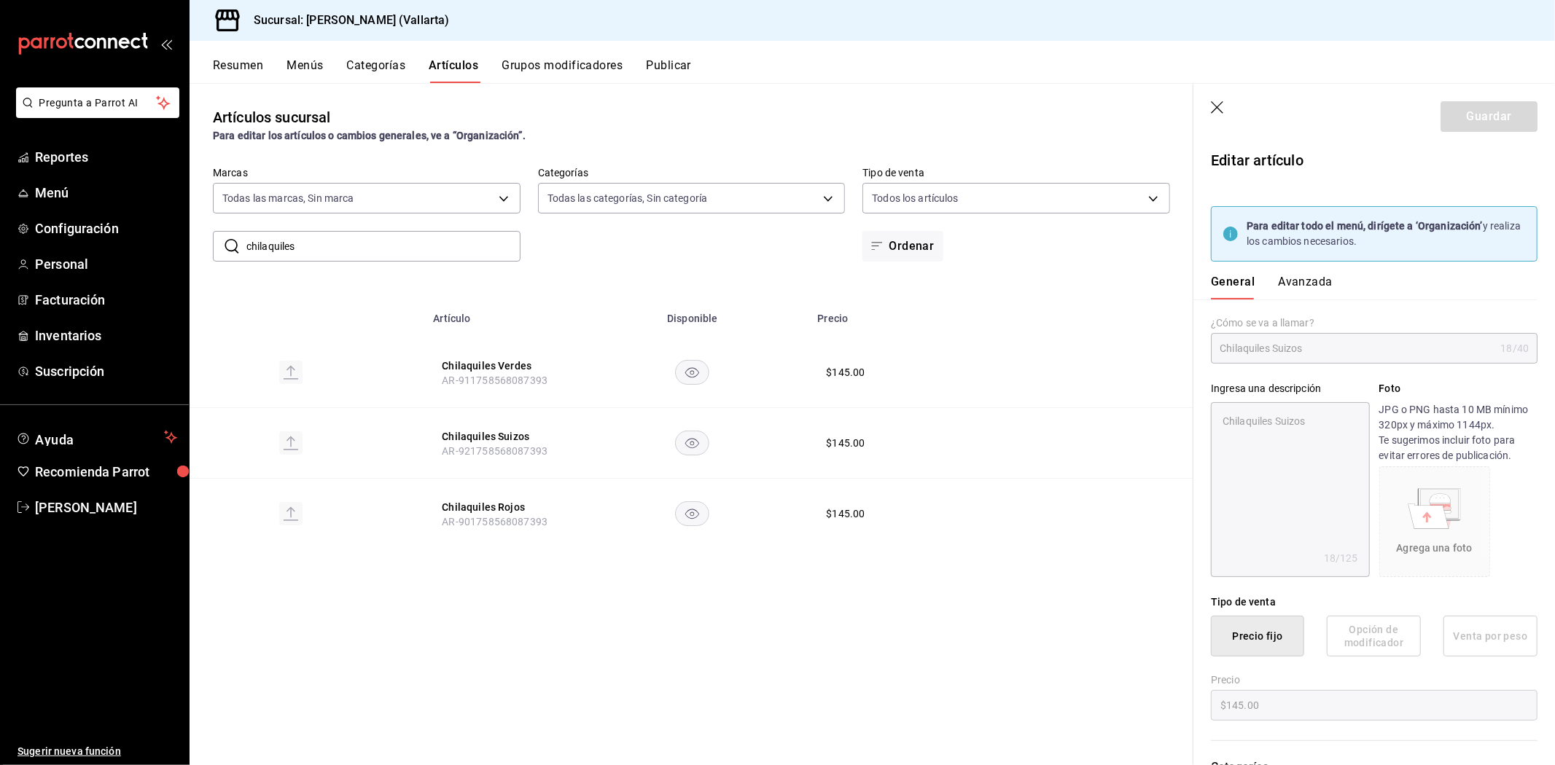
click at [1303, 276] on button "Avanzada" at bounding box center [1305, 287] width 55 height 25
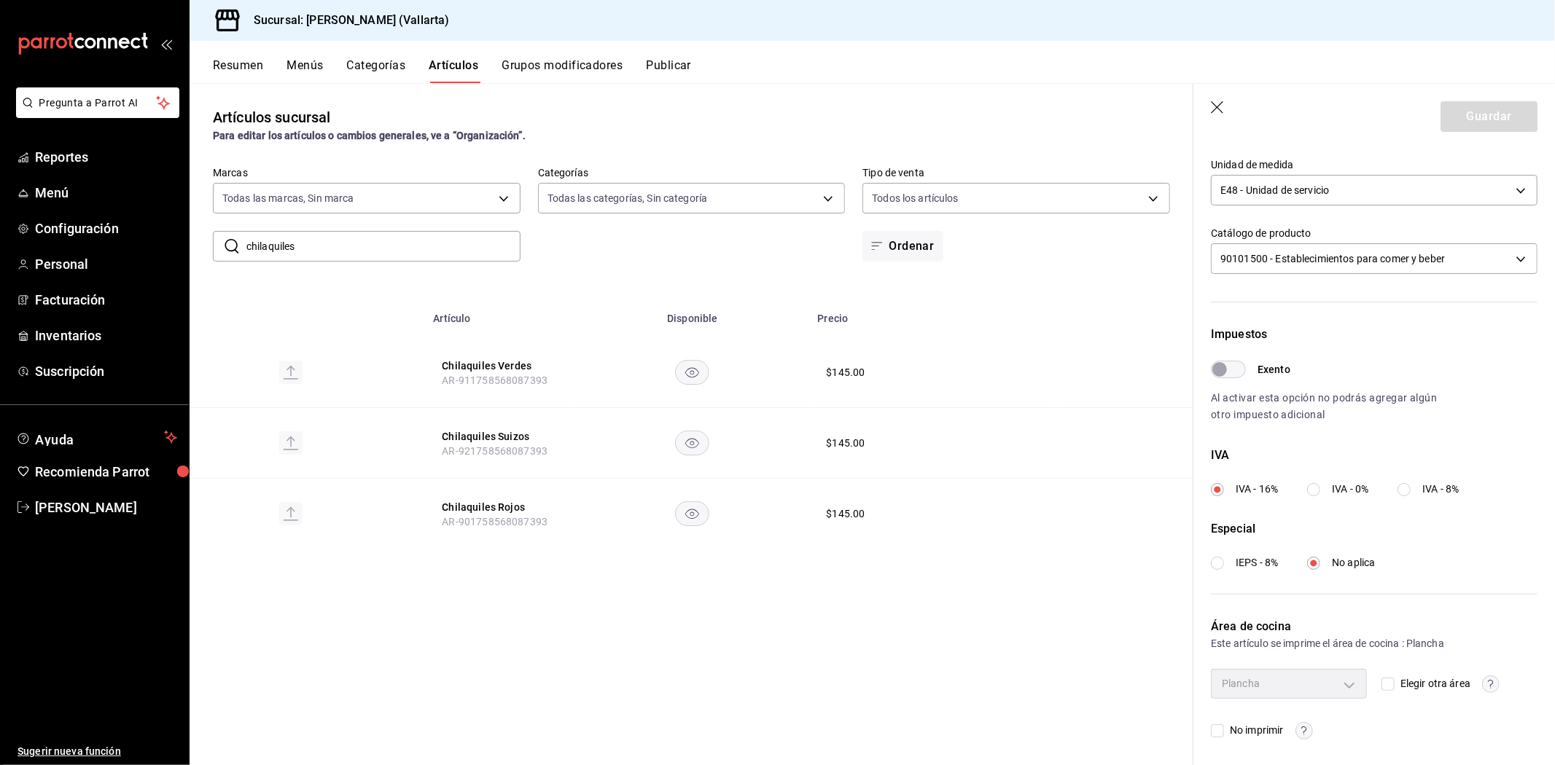
scroll to position [354, 0]
click at [465, 504] on button "Chilaquiles Rojos" at bounding box center [500, 507] width 117 height 15
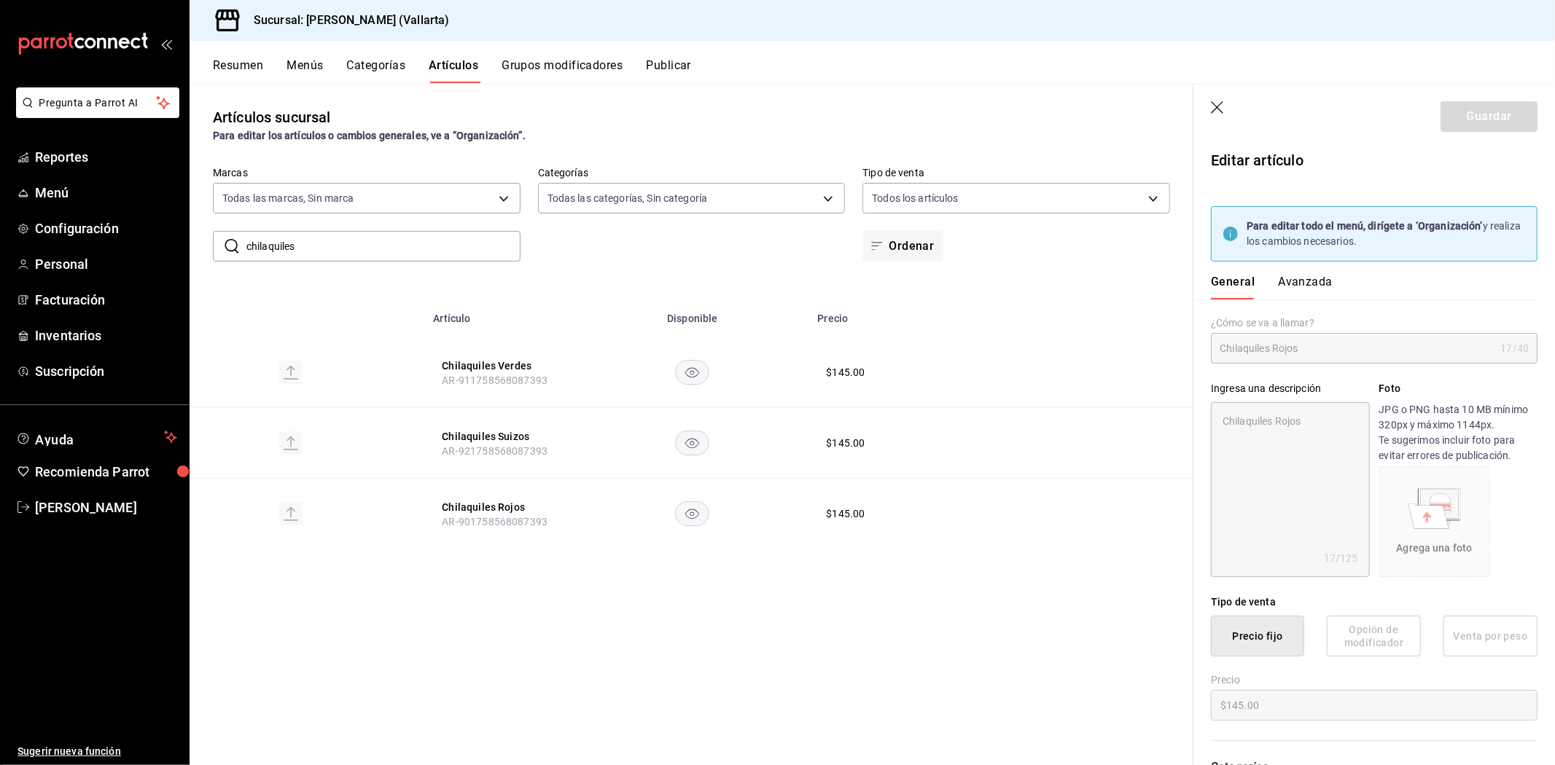
click at [1293, 285] on button "Avanzada" at bounding box center [1305, 287] width 55 height 25
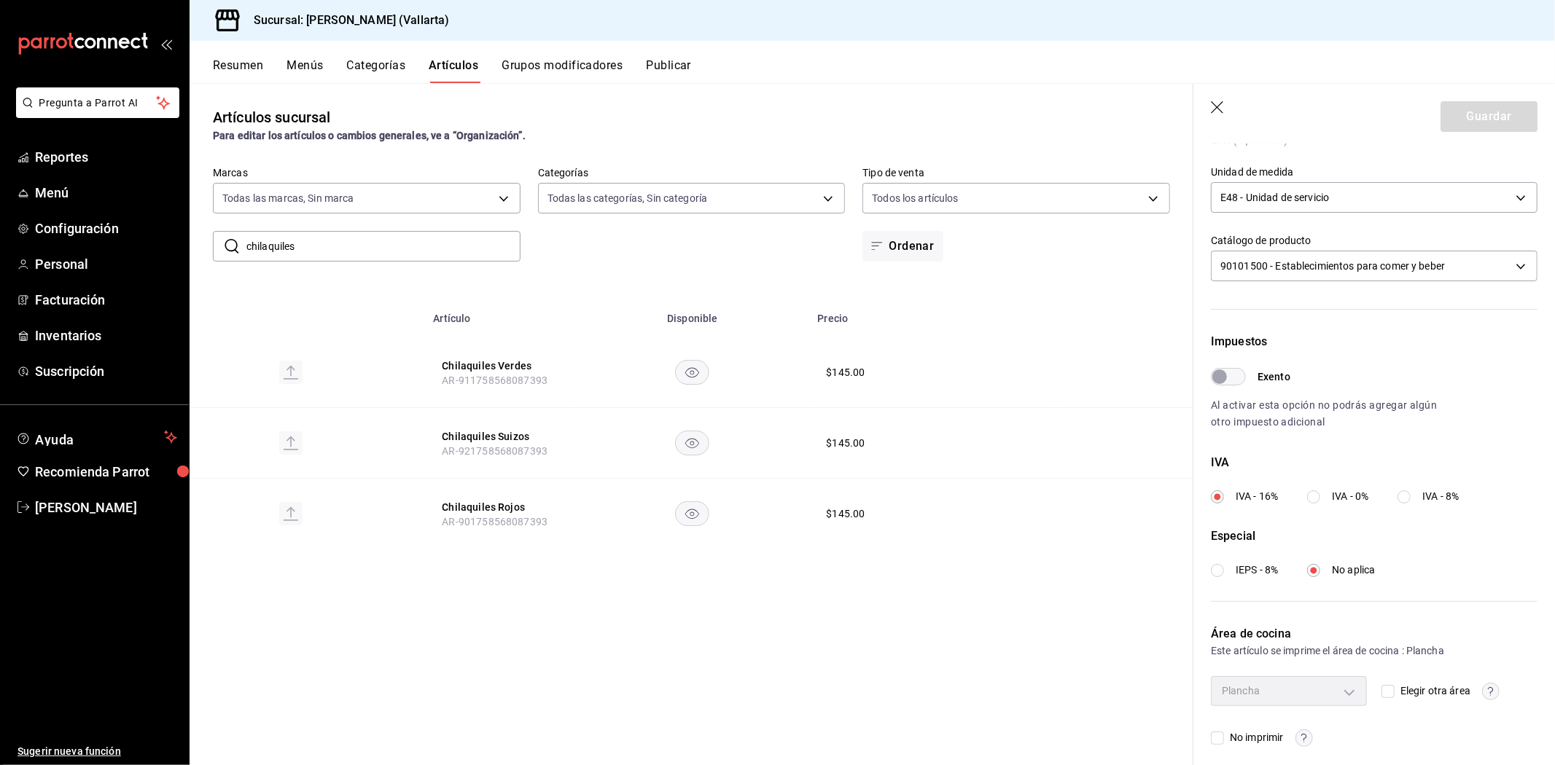
scroll to position [354, 0]
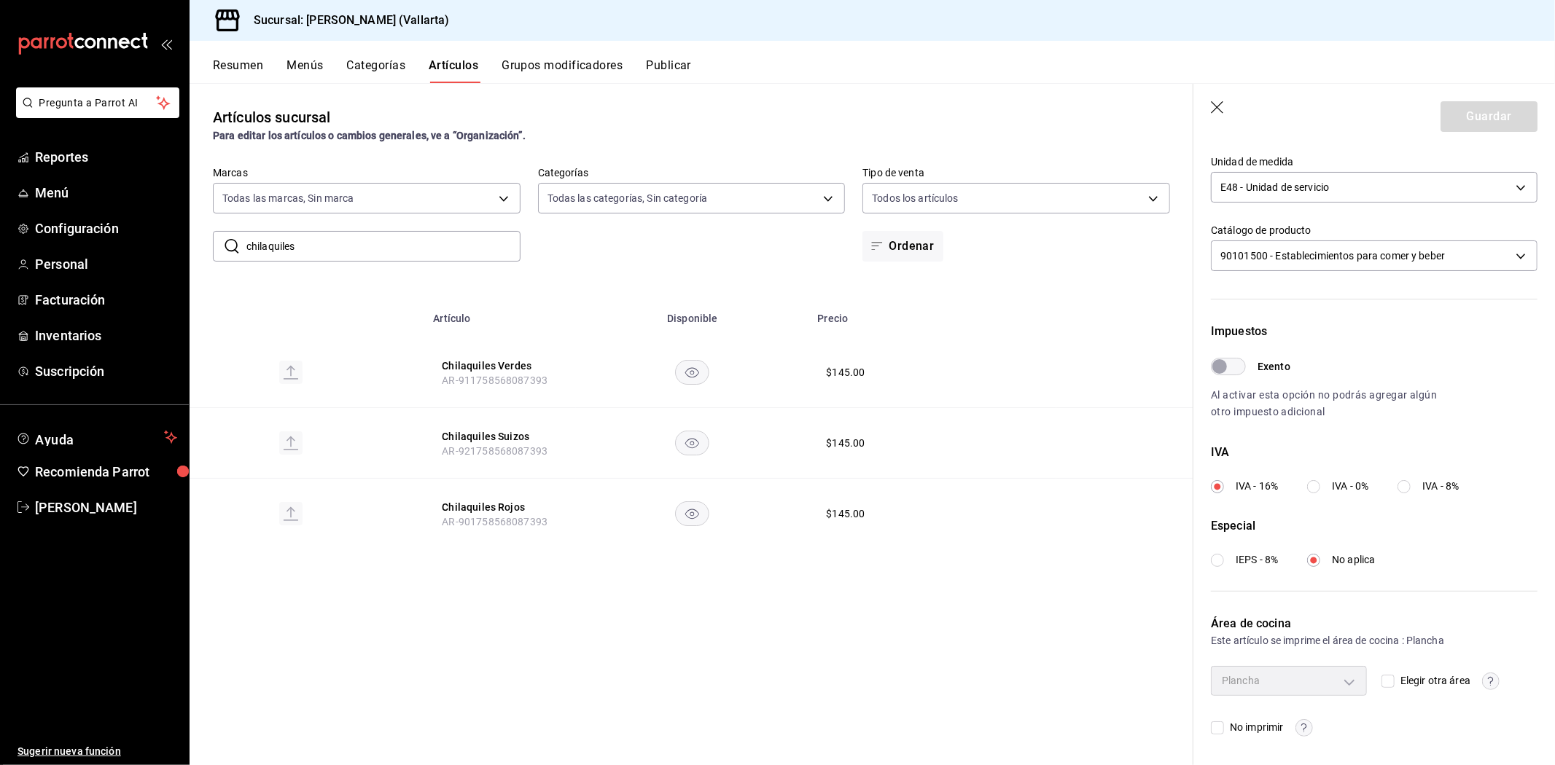
click at [336, 241] on input "chilaquiles" at bounding box center [383, 246] width 274 height 29
type input "c"
type input "barbacoa"
click at [499, 434] on button "Tacos de Barbacoas" at bounding box center [500, 436] width 117 height 15
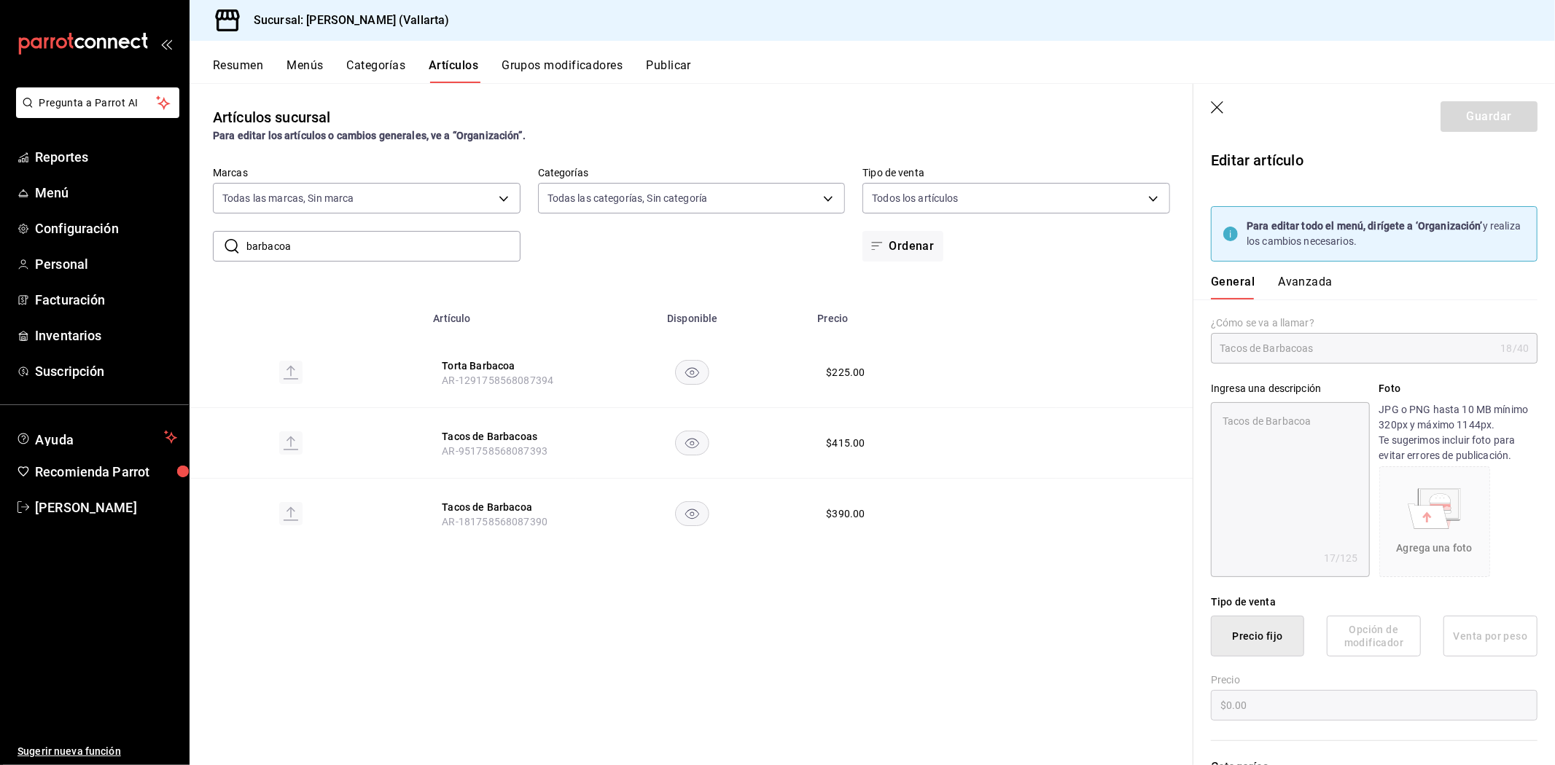
type textarea "x"
type input "$415.00"
click at [1214, 100] on header "Guardar" at bounding box center [1374, 114] width 362 height 60
click at [1218, 102] on icon "button" at bounding box center [1218, 108] width 15 height 15
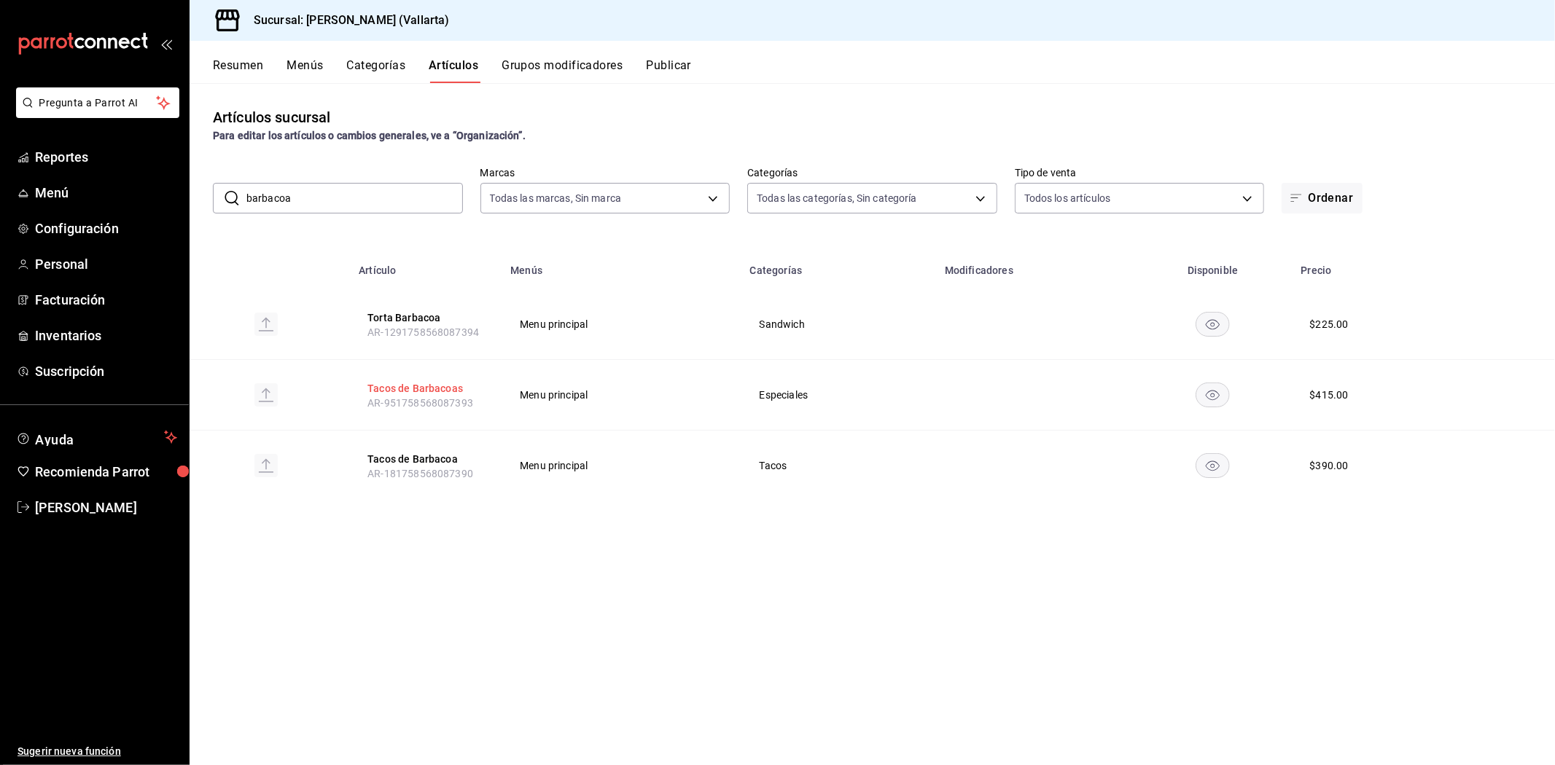
click at [411, 390] on button "Tacos de Barbacoas" at bounding box center [425, 388] width 117 height 15
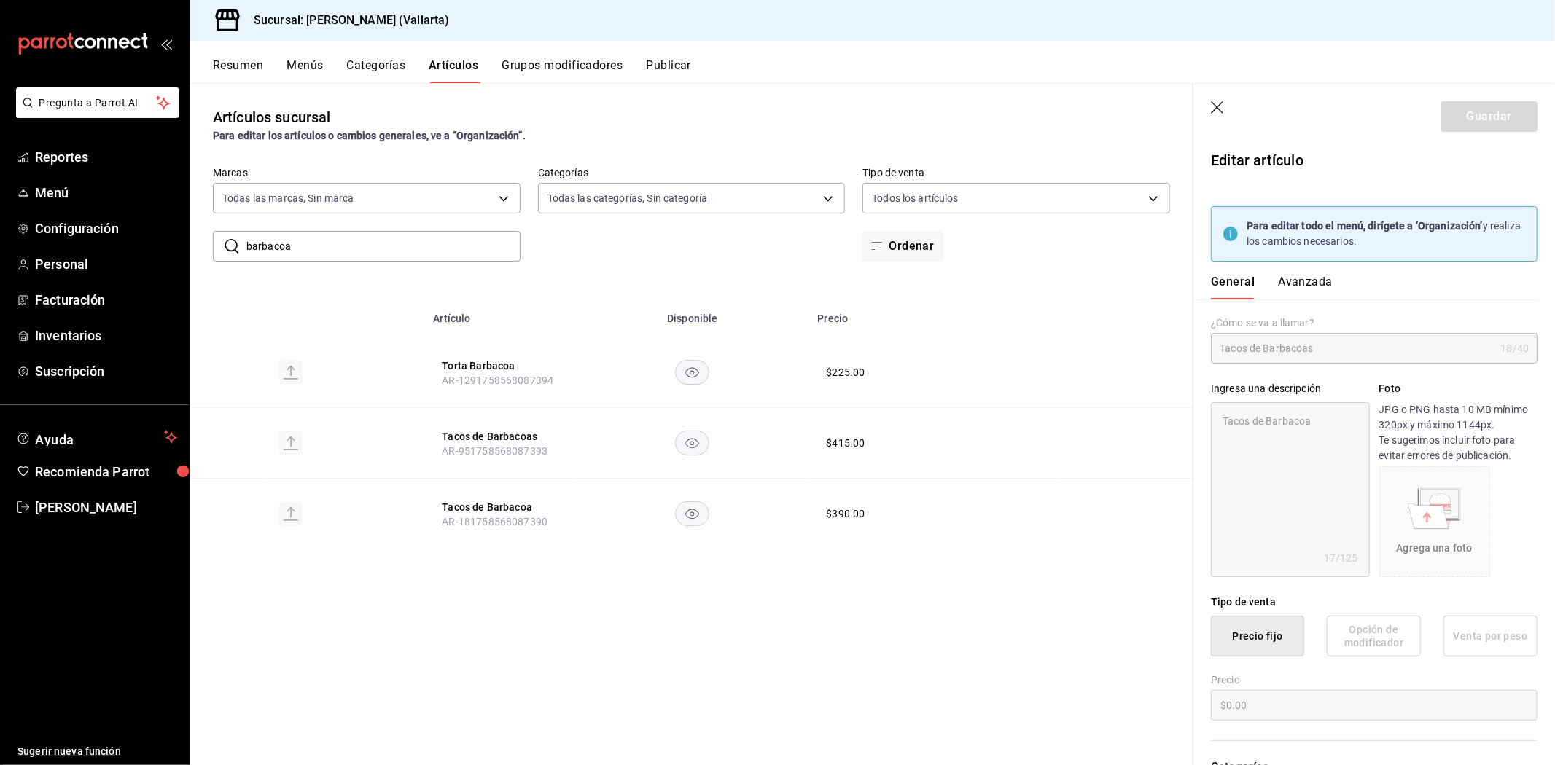
type textarea "x"
type input "$415.00"
type input "E48"
type input "90101500"
radio input "true"
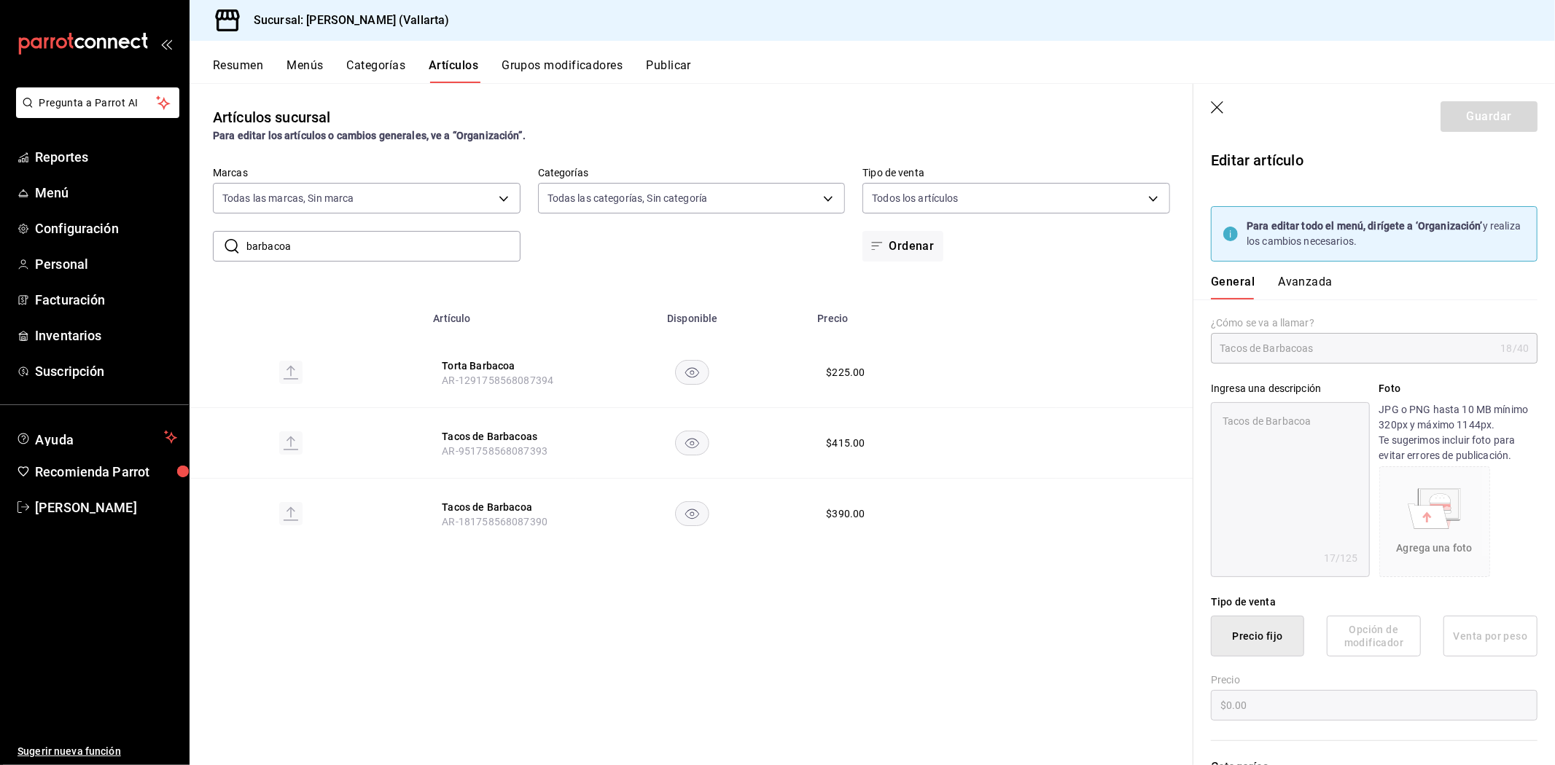
radio input "true"
type input "fde6572f-3937-4d15-9efc-70fe81d417dd"
click at [1284, 280] on button "Avanzada" at bounding box center [1305, 287] width 55 height 25
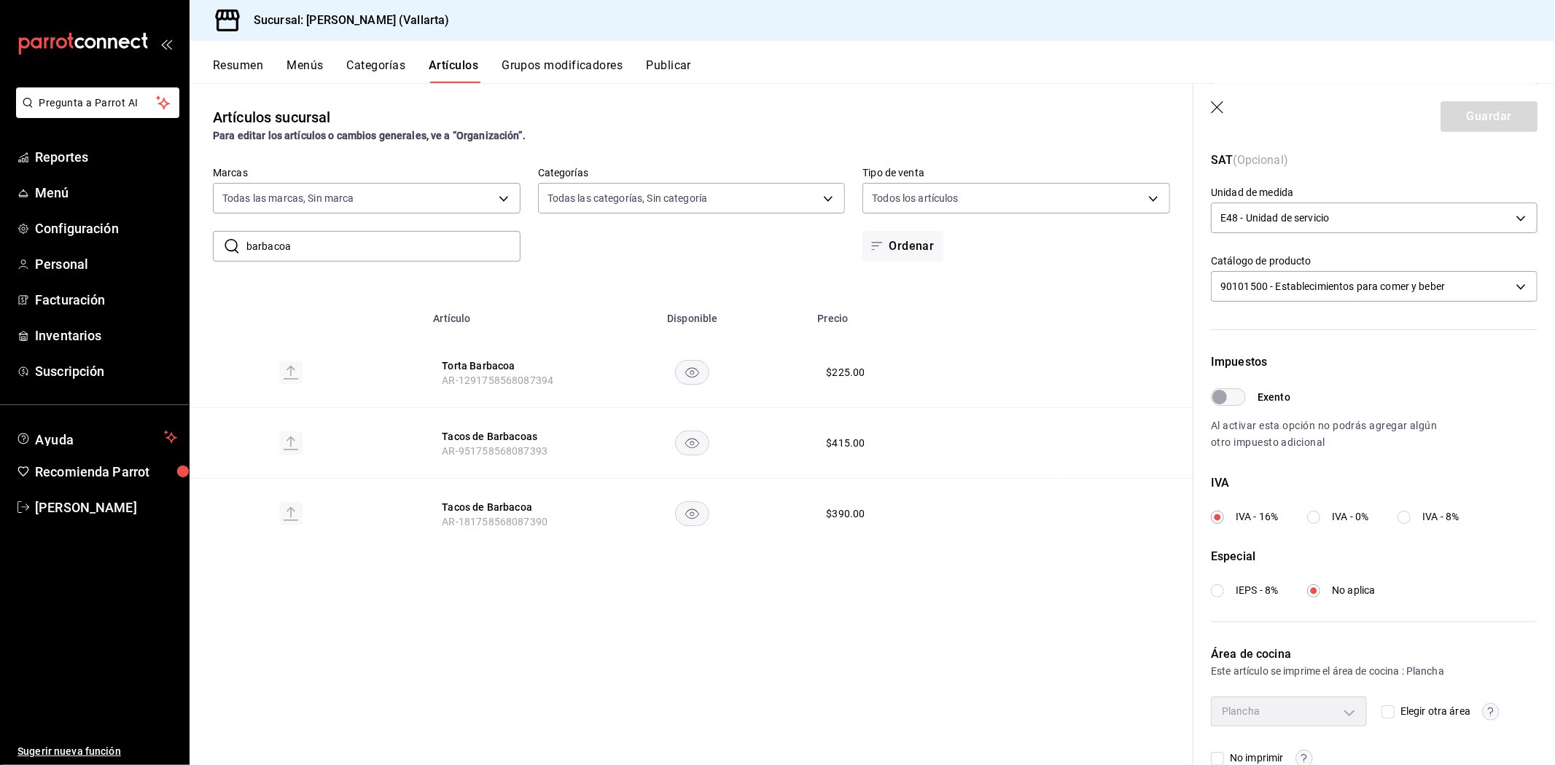
scroll to position [354, 0]
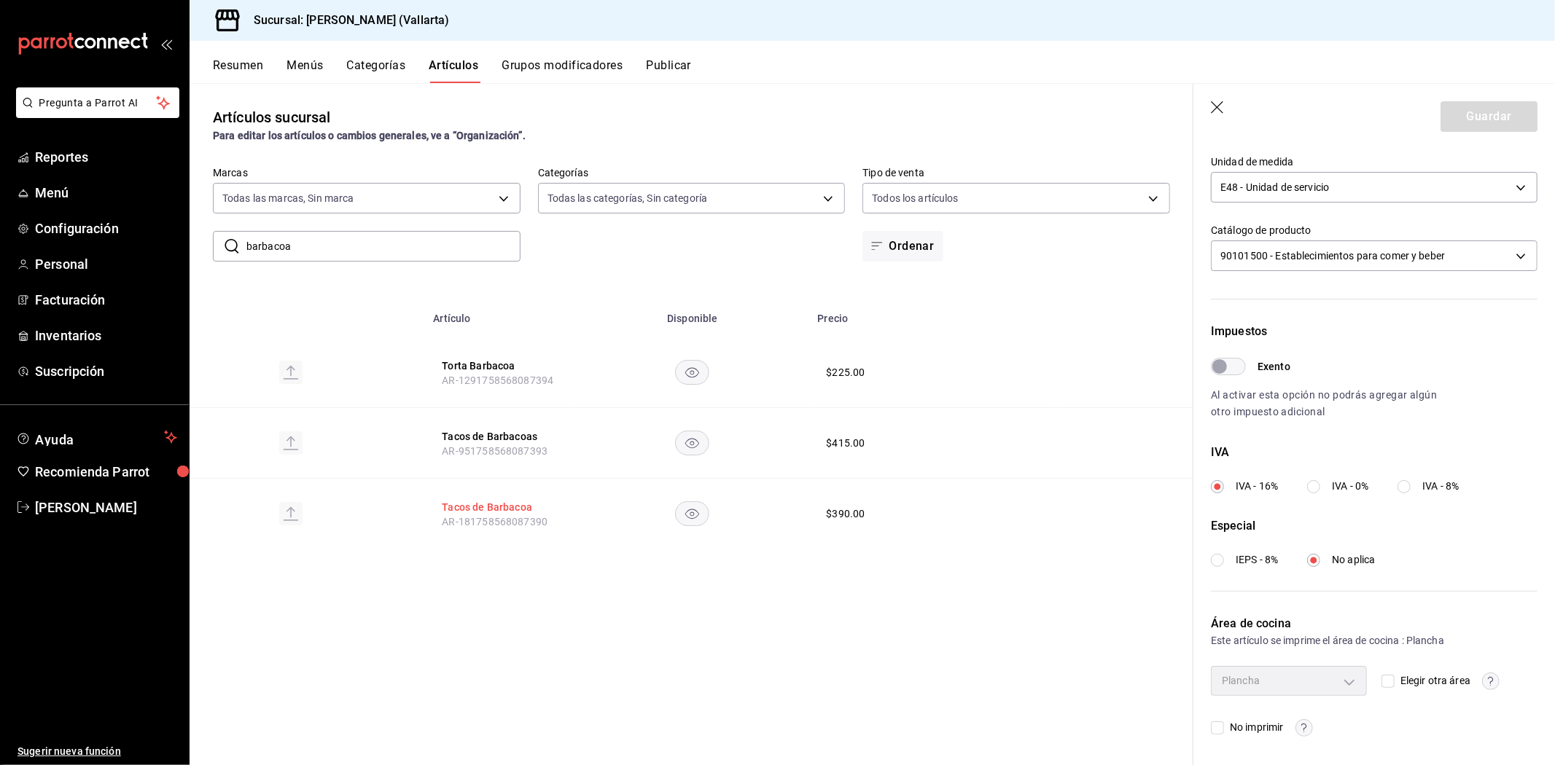
click at [480, 507] on button "Tacos de Barbacoa" at bounding box center [500, 507] width 117 height 15
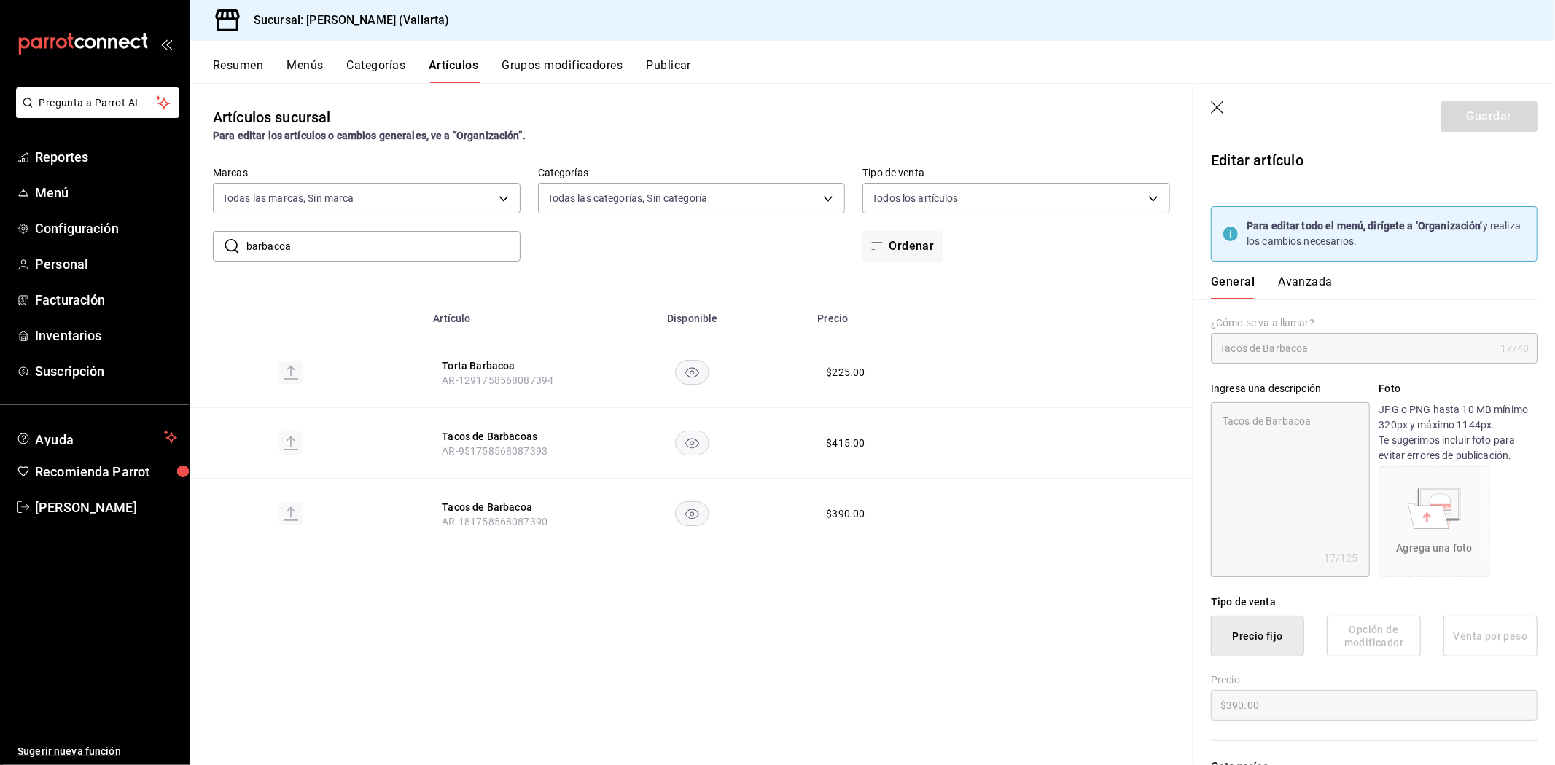
click at [1324, 285] on button "Avanzada" at bounding box center [1305, 287] width 55 height 25
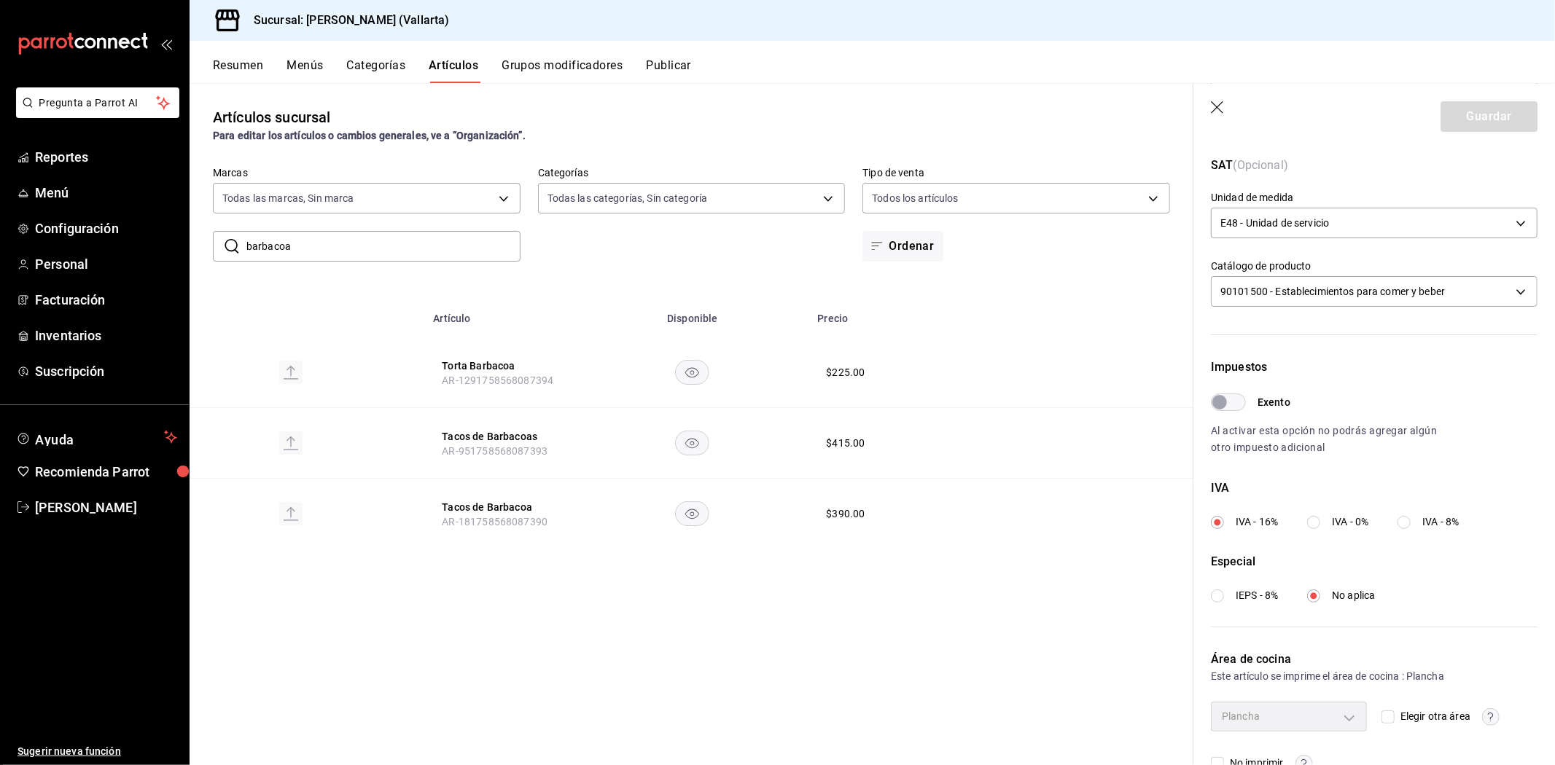
scroll to position [354, 0]
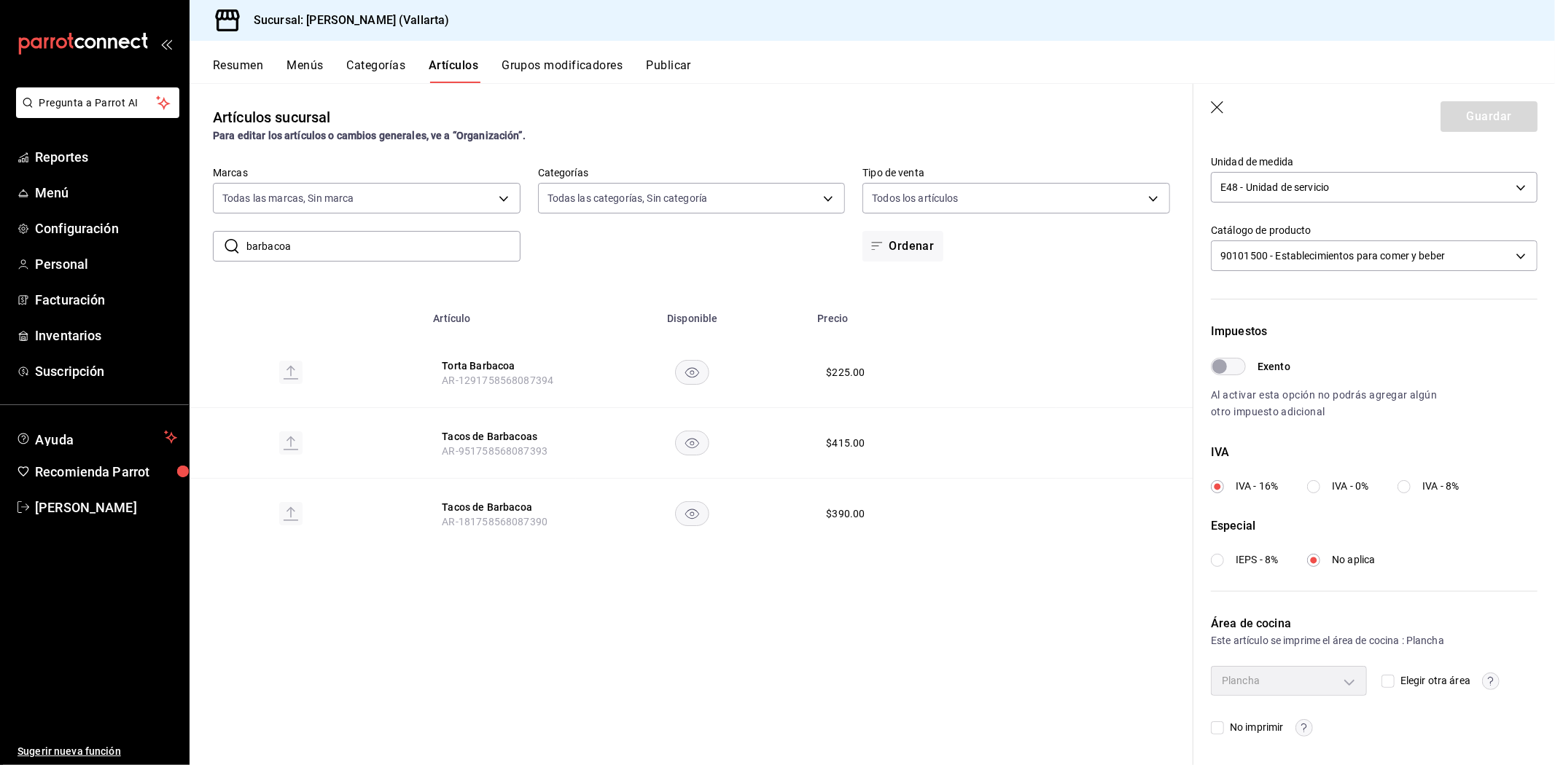
click at [354, 237] on input "barbacoa" at bounding box center [383, 246] width 274 height 29
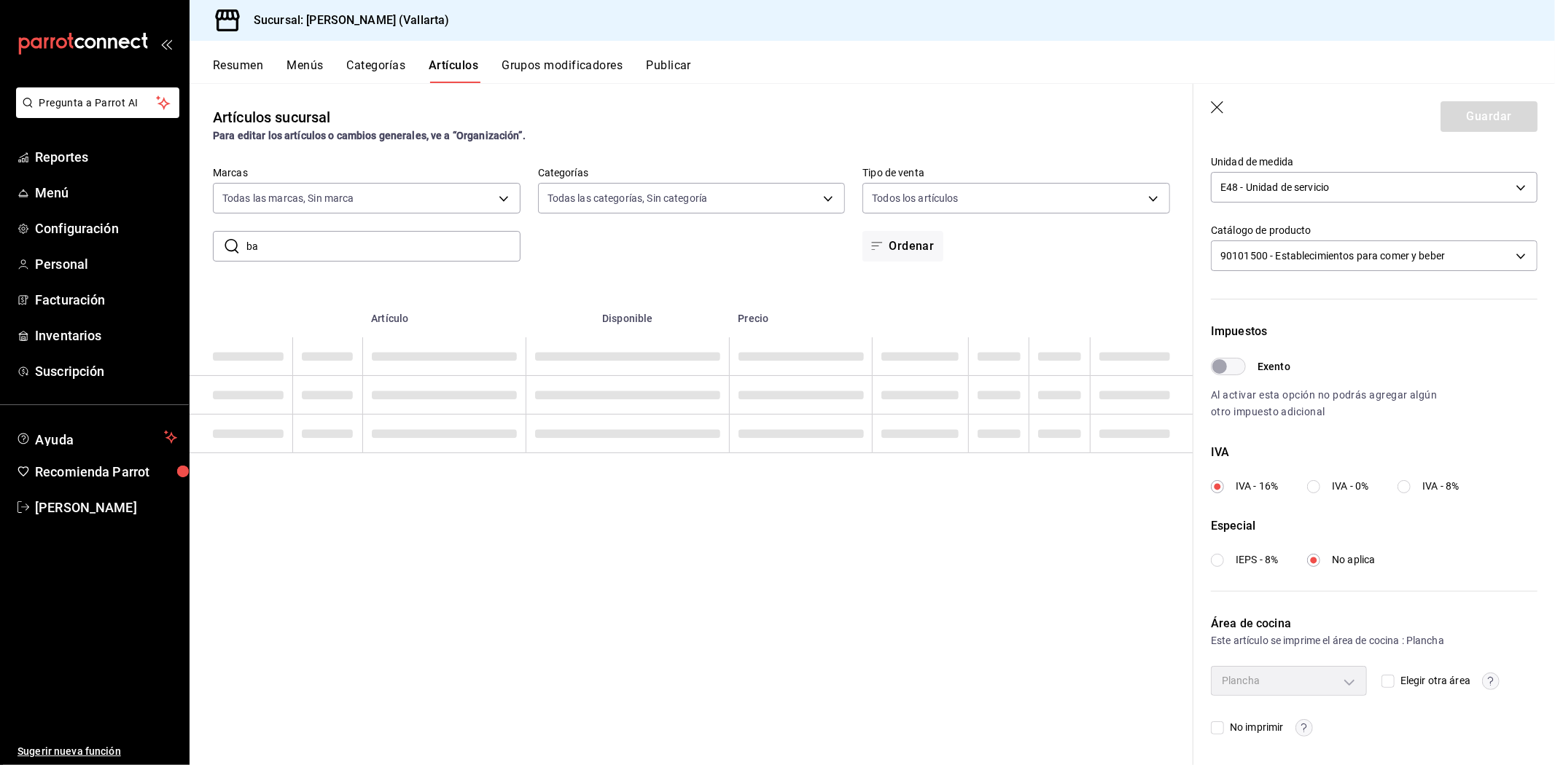
type input "b"
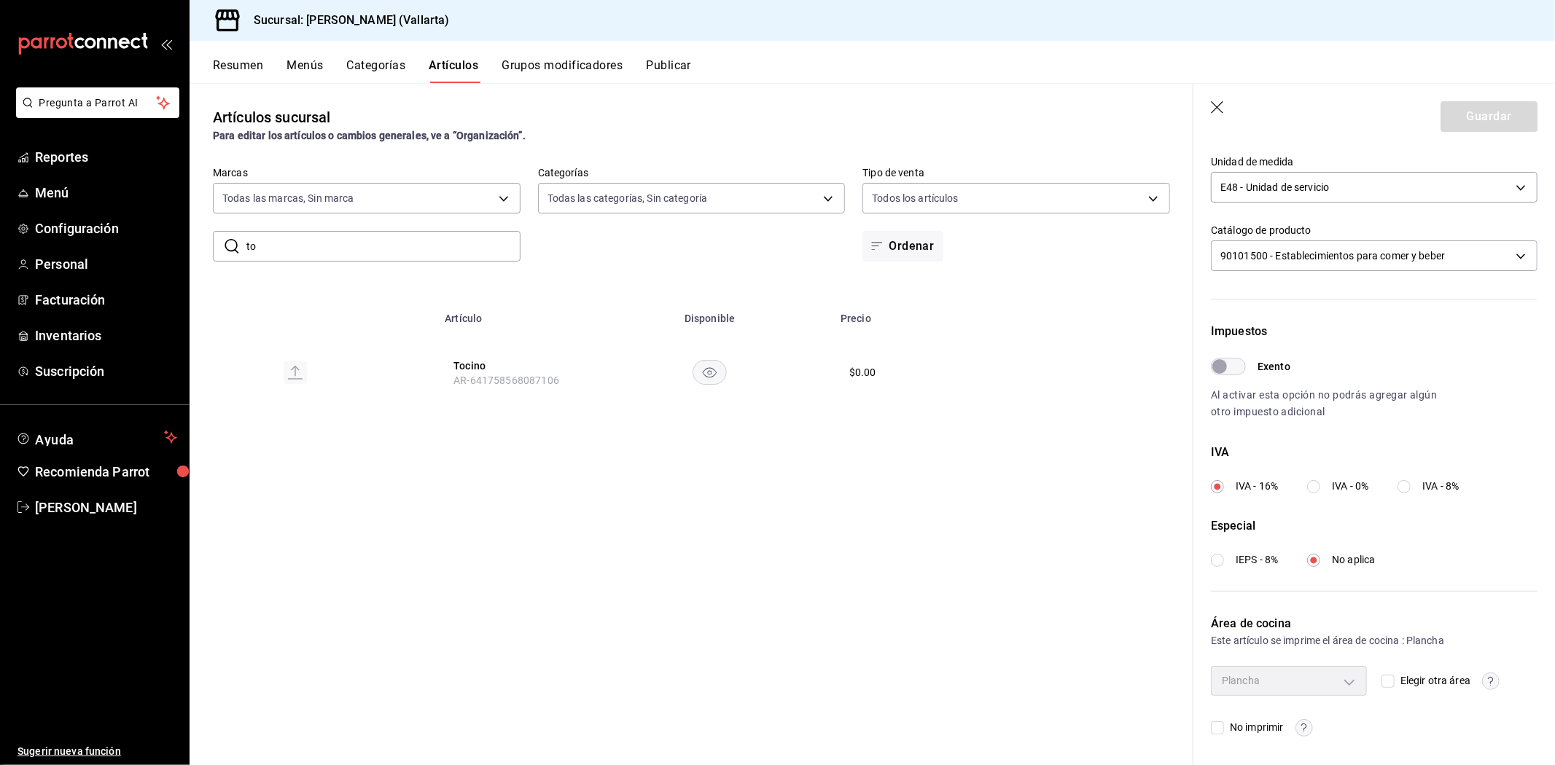
type input "t"
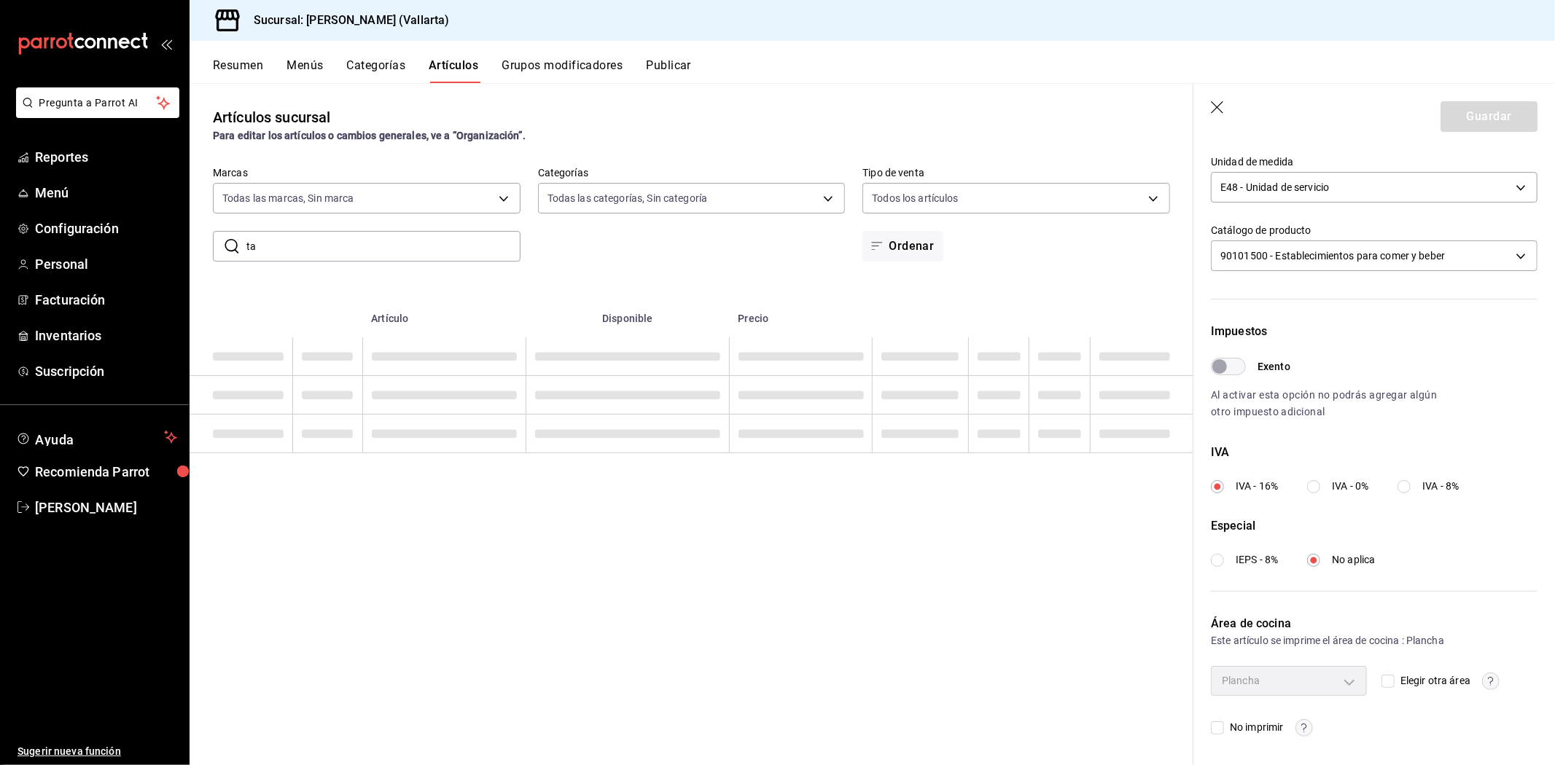
type input "t"
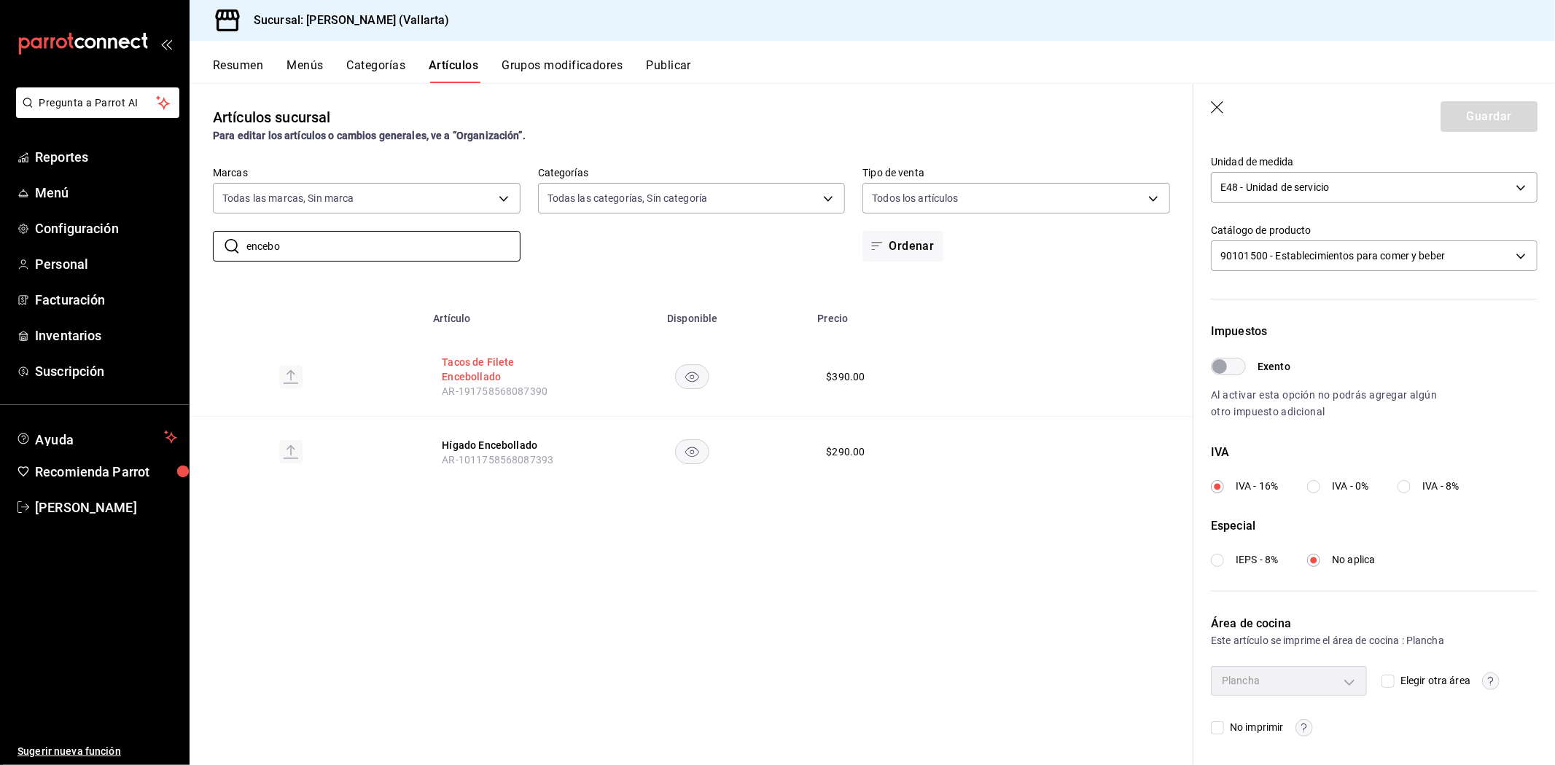
type input "encebo"
click at [454, 375] on button "Tacos de Filete Encebollado" at bounding box center [500, 369] width 117 height 29
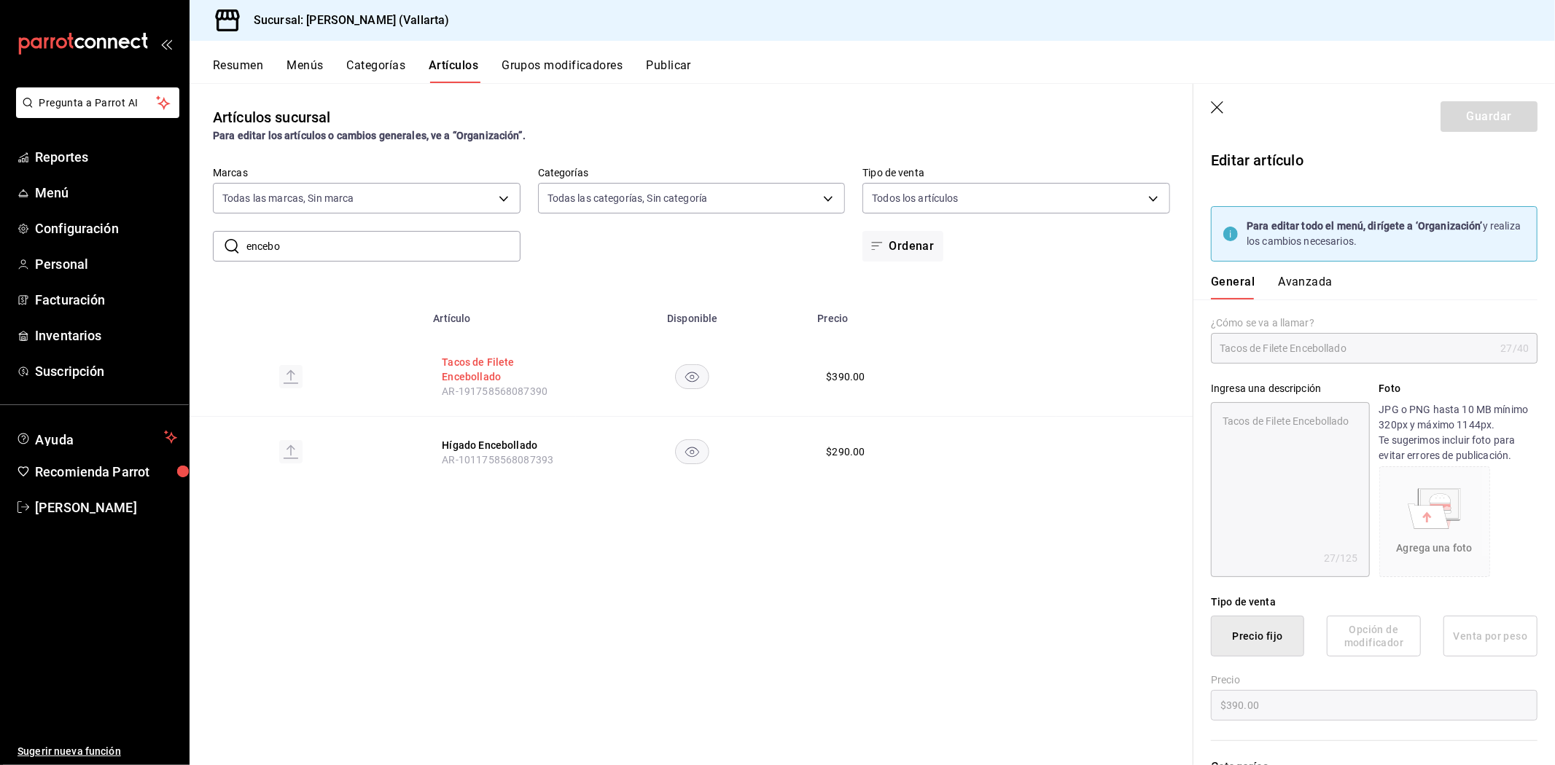
click at [458, 368] on button "Tacos de Filete Encebollado" at bounding box center [500, 369] width 117 height 29
type textarea "x"
click at [1296, 283] on button "Avanzada" at bounding box center [1305, 287] width 55 height 25
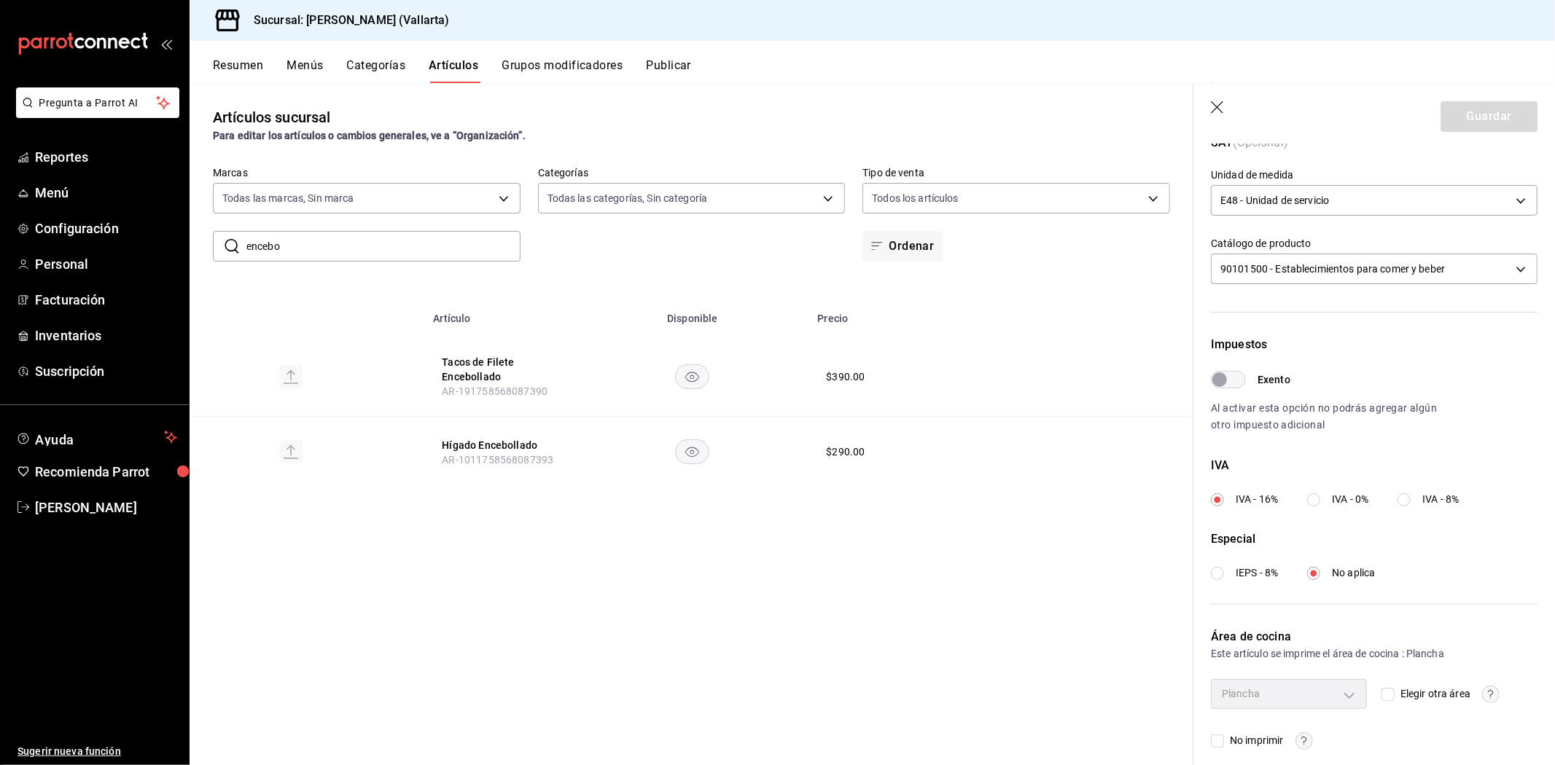
scroll to position [354, 0]
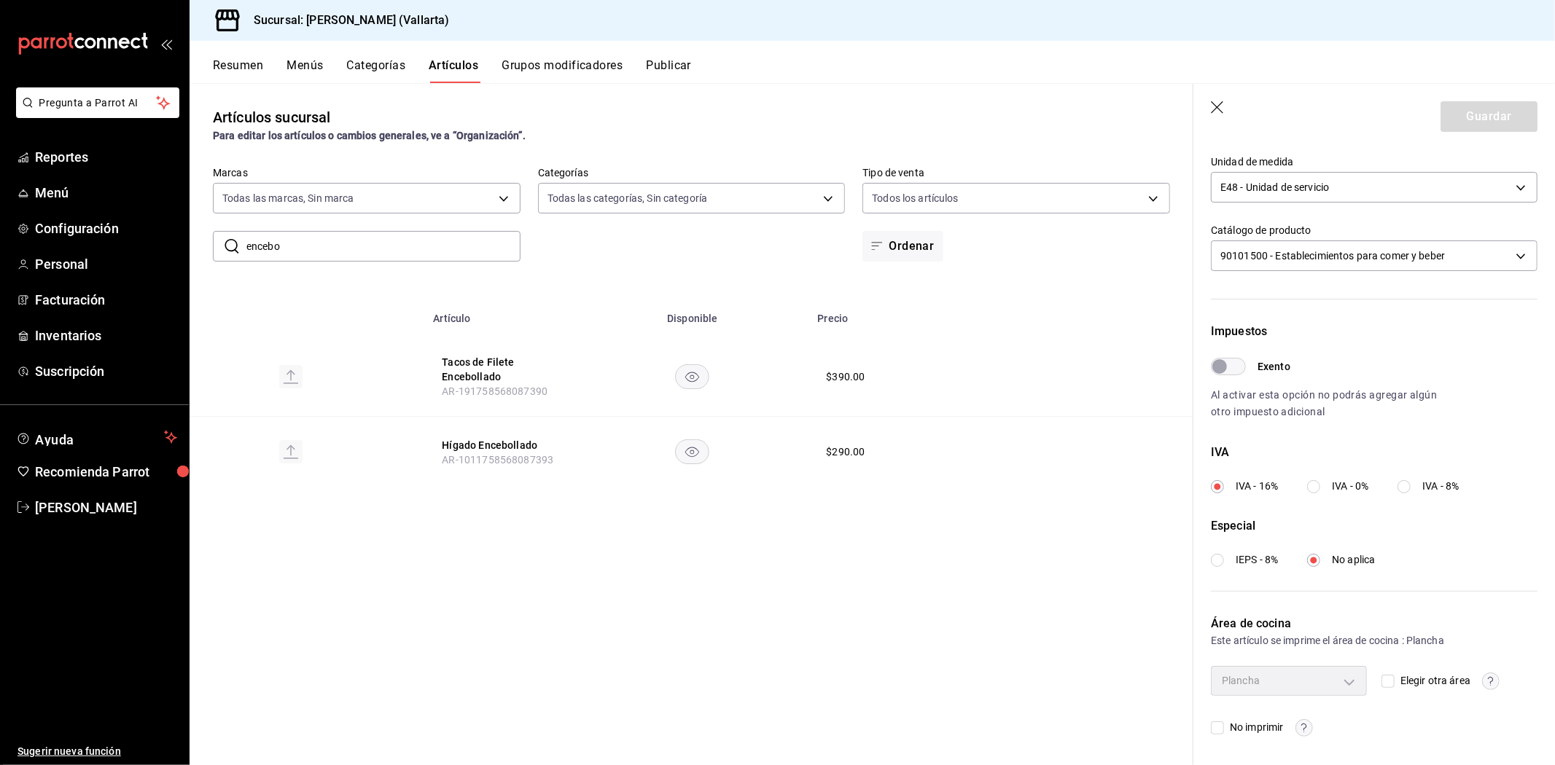
click at [402, 236] on input "encebo" at bounding box center [383, 246] width 274 height 29
type input "e"
click at [526, 365] on button "Desayuno Mexicano" at bounding box center [500, 366] width 117 height 15
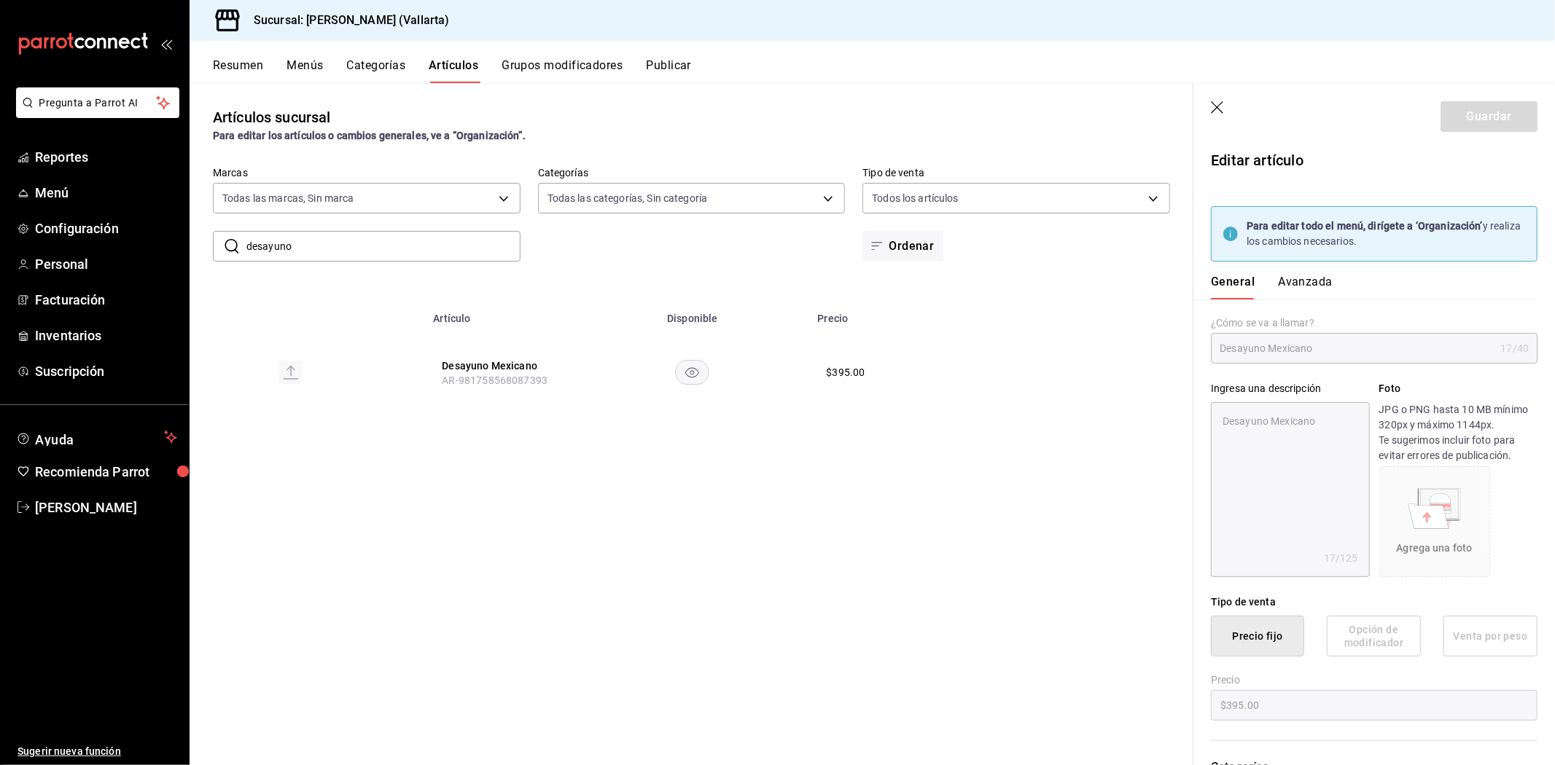
click at [1309, 275] on button "Avanzada" at bounding box center [1305, 287] width 55 height 25
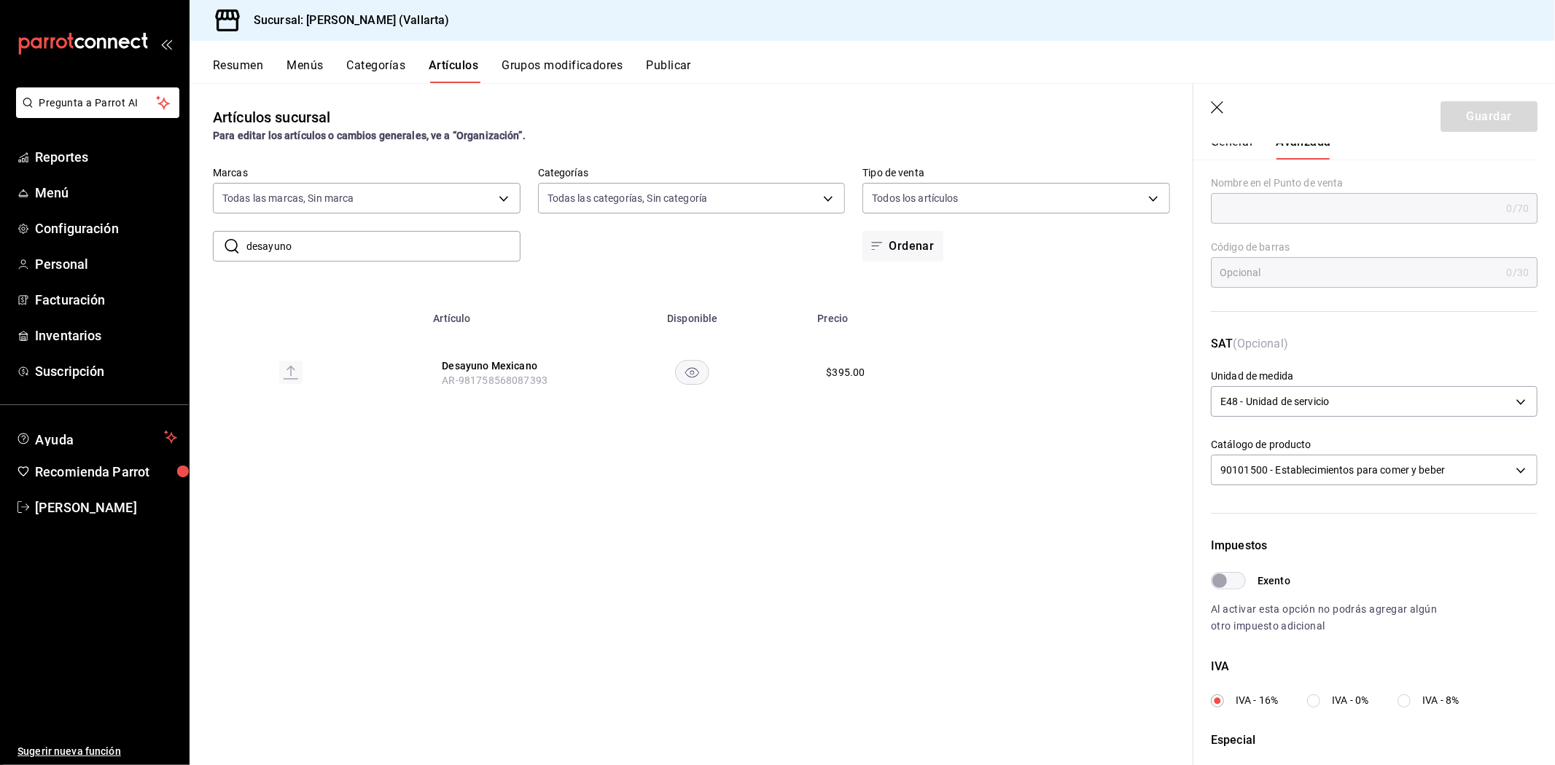
scroll to position [354, 0]
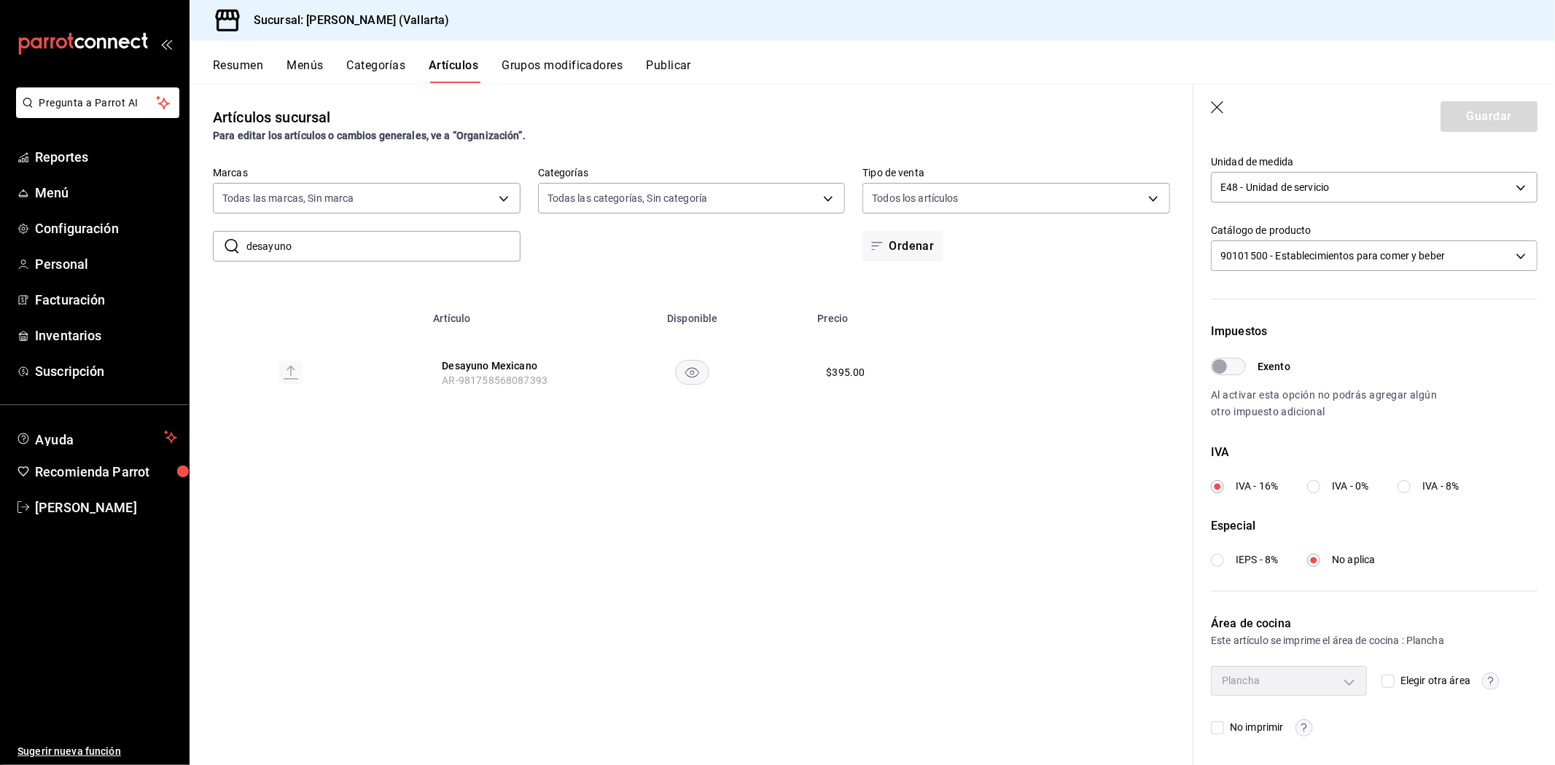
click at [403, 233] on input "desayuno" at bounding box center [383, 246] width 274 height 29
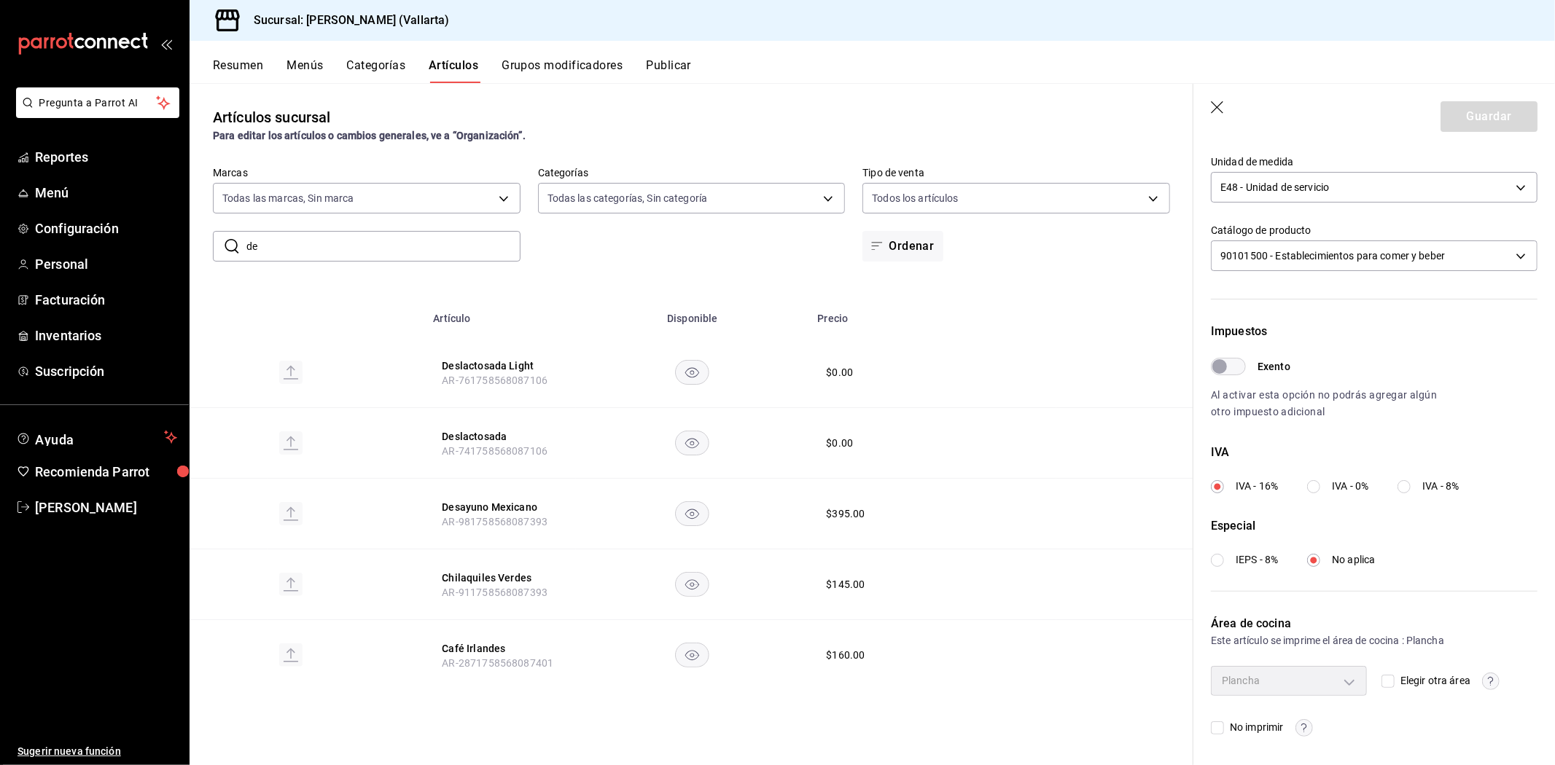
type input "d"
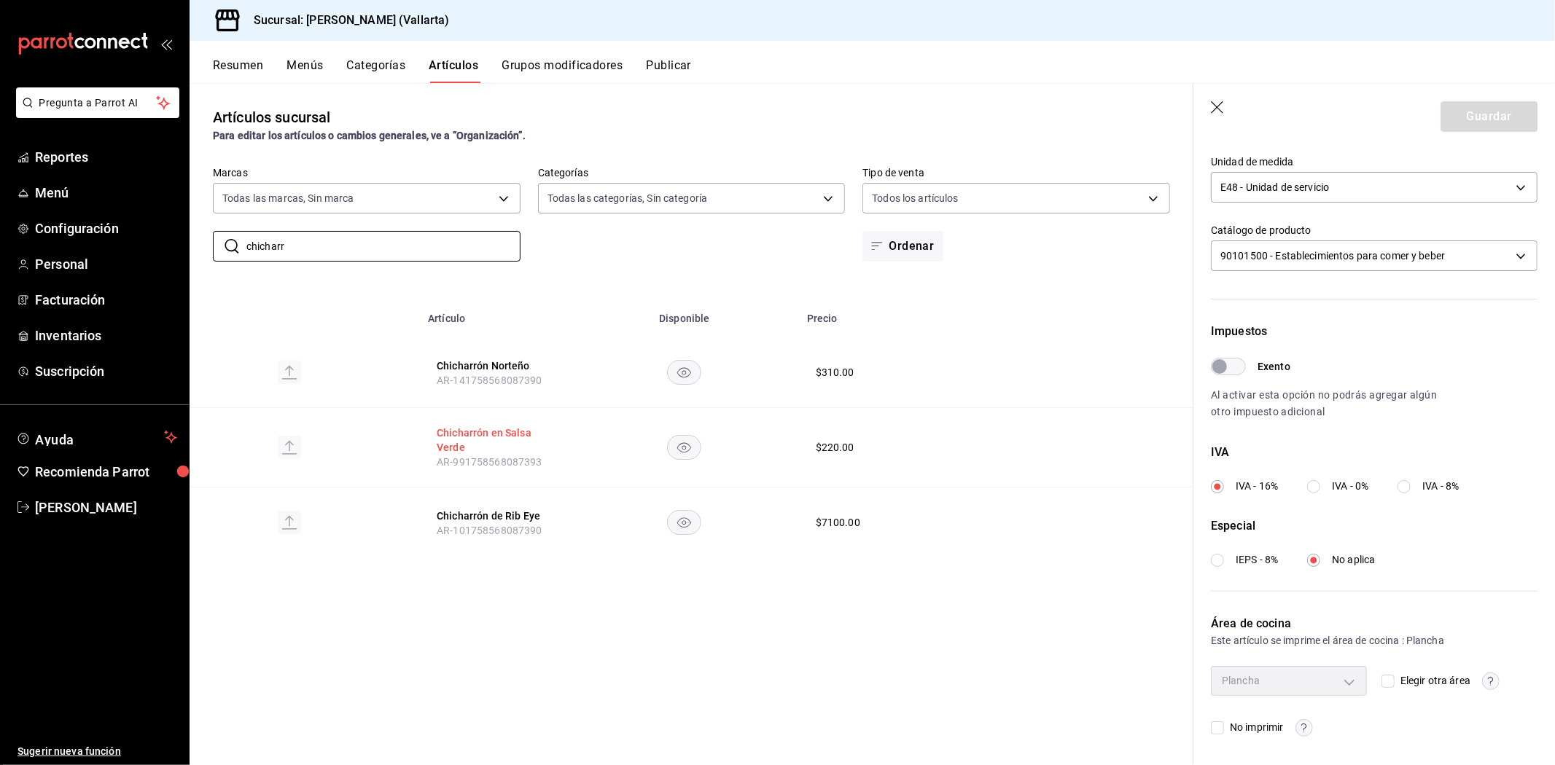
type input "chicharr"
click at [459, 437] on button "Chicharrón en Salsa Verde" at bounding box center [495, 440] width 117 height 29
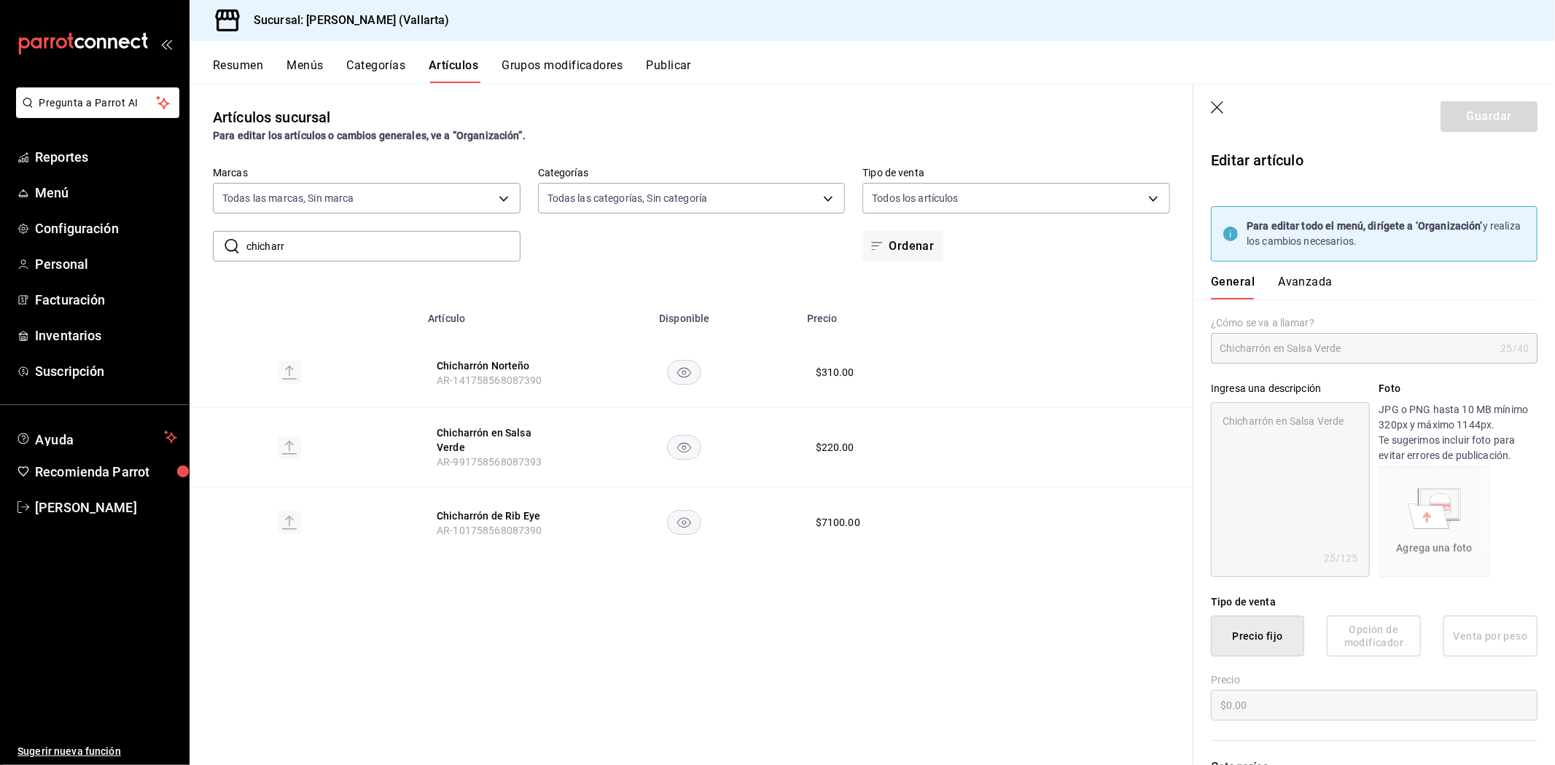
type textarea "x"
type input "$220.00"
type input "E48"
type input "90101500"
radio input "true"
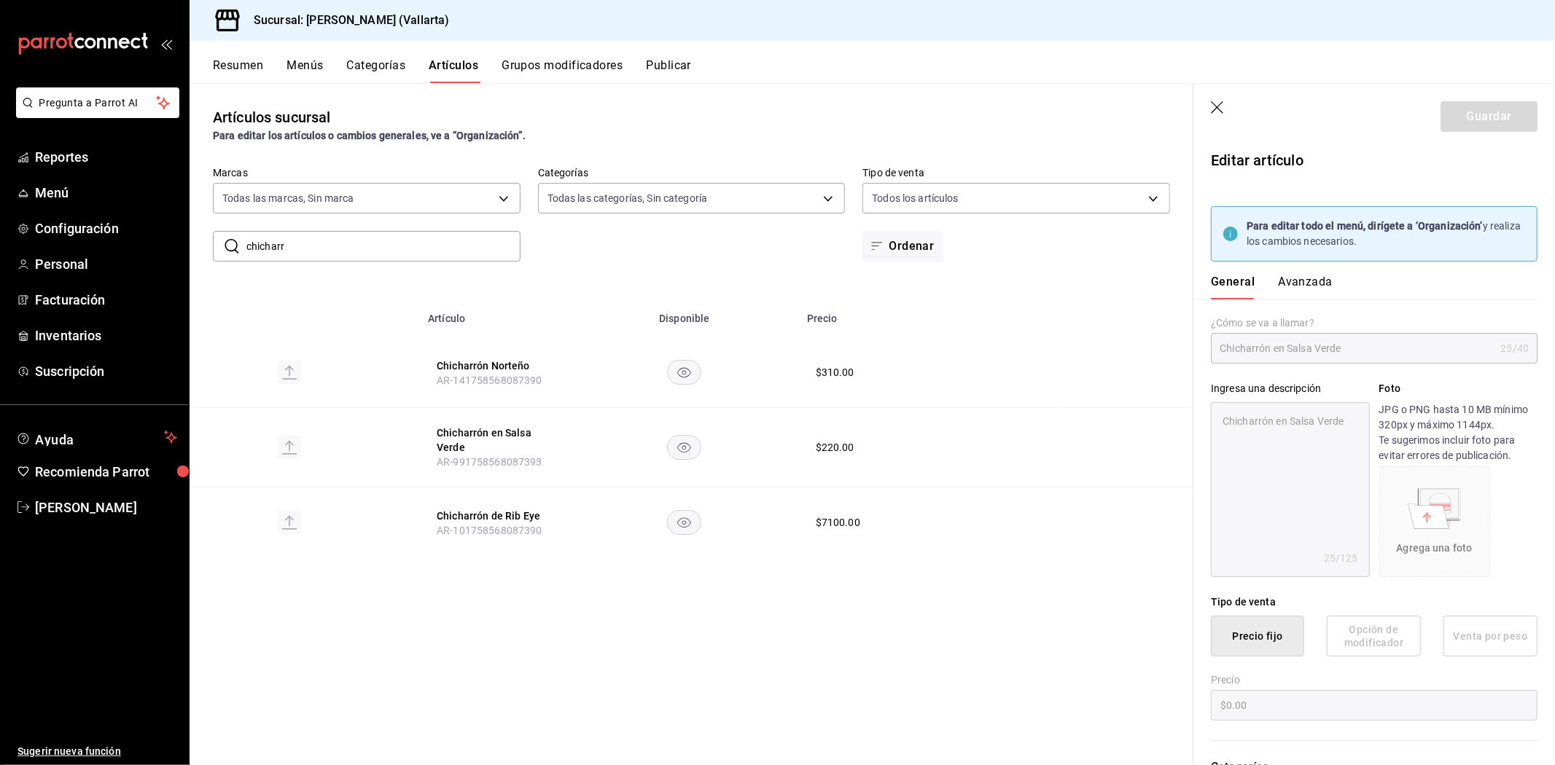
radio input "true"
type input "fde6572f-3937-4d15-9efc-70fe81d417dd"
click at [1309, 285] on button "Avanzada" at bounding box center [1305, 287] width 55 height 25
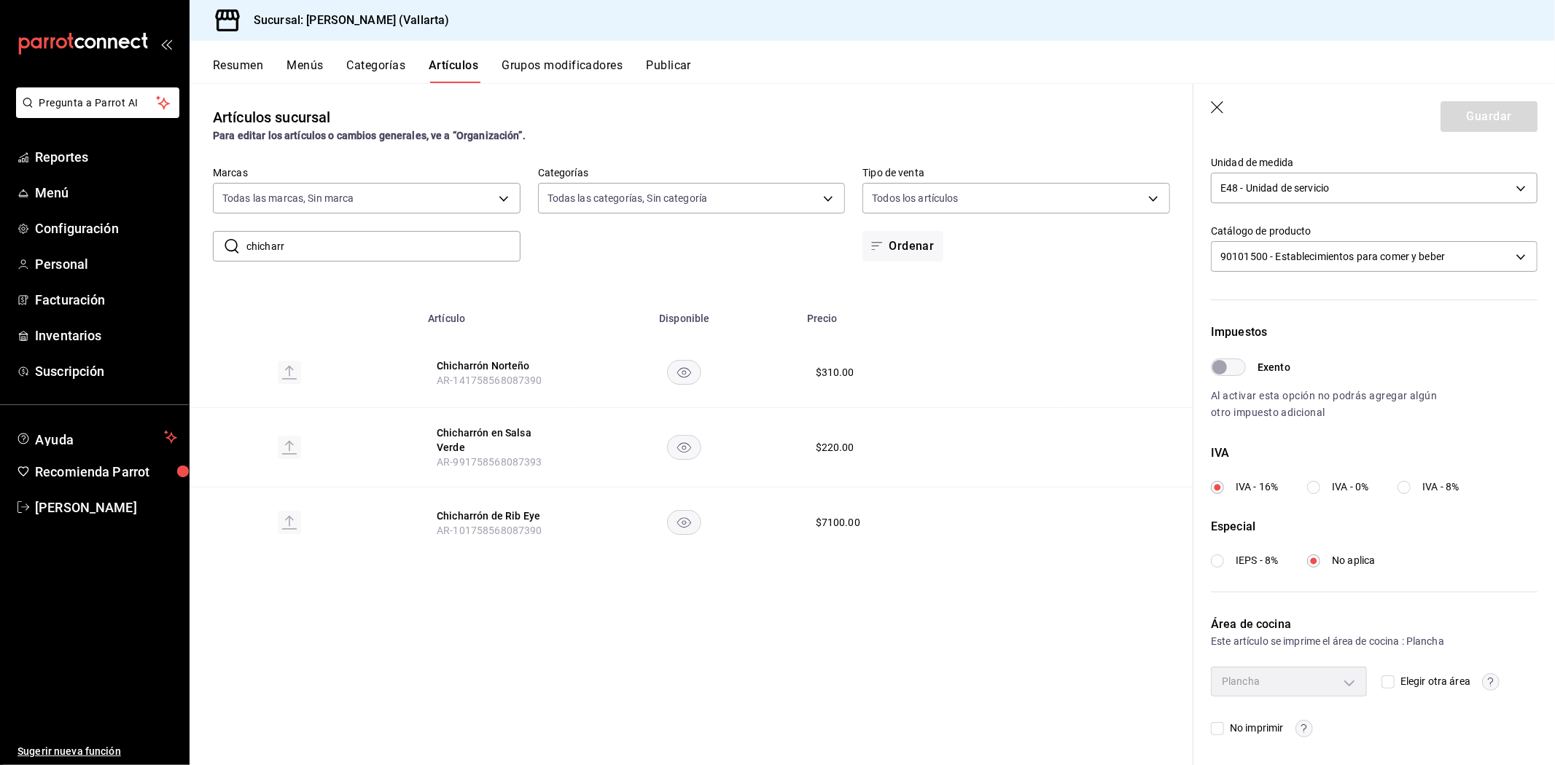
scroll to position [354, 0]
click at [476, 248] on input "chicharr" at bounding box center [383, 246] width 274 height 29
type input "c"
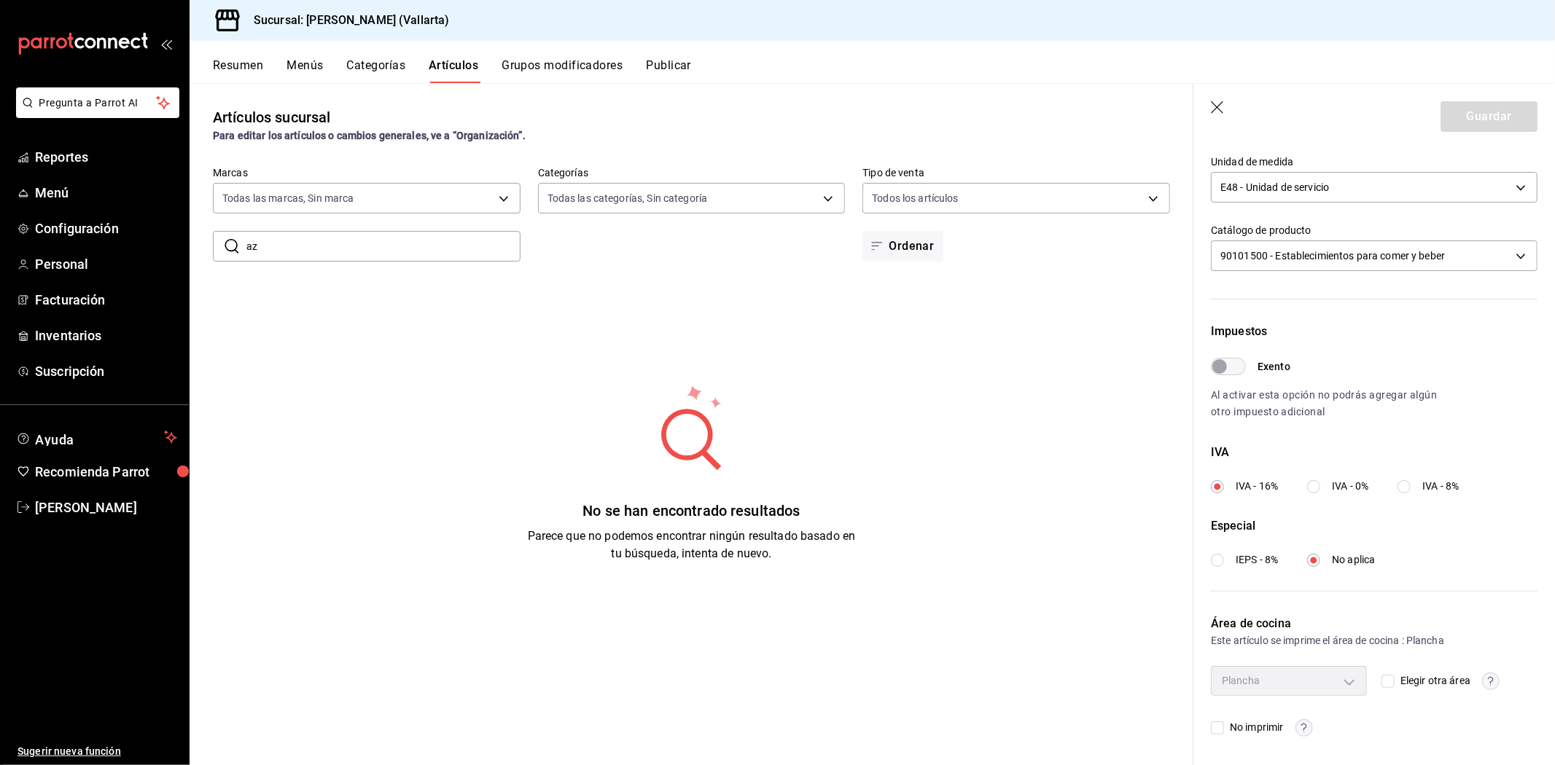
type input "a"
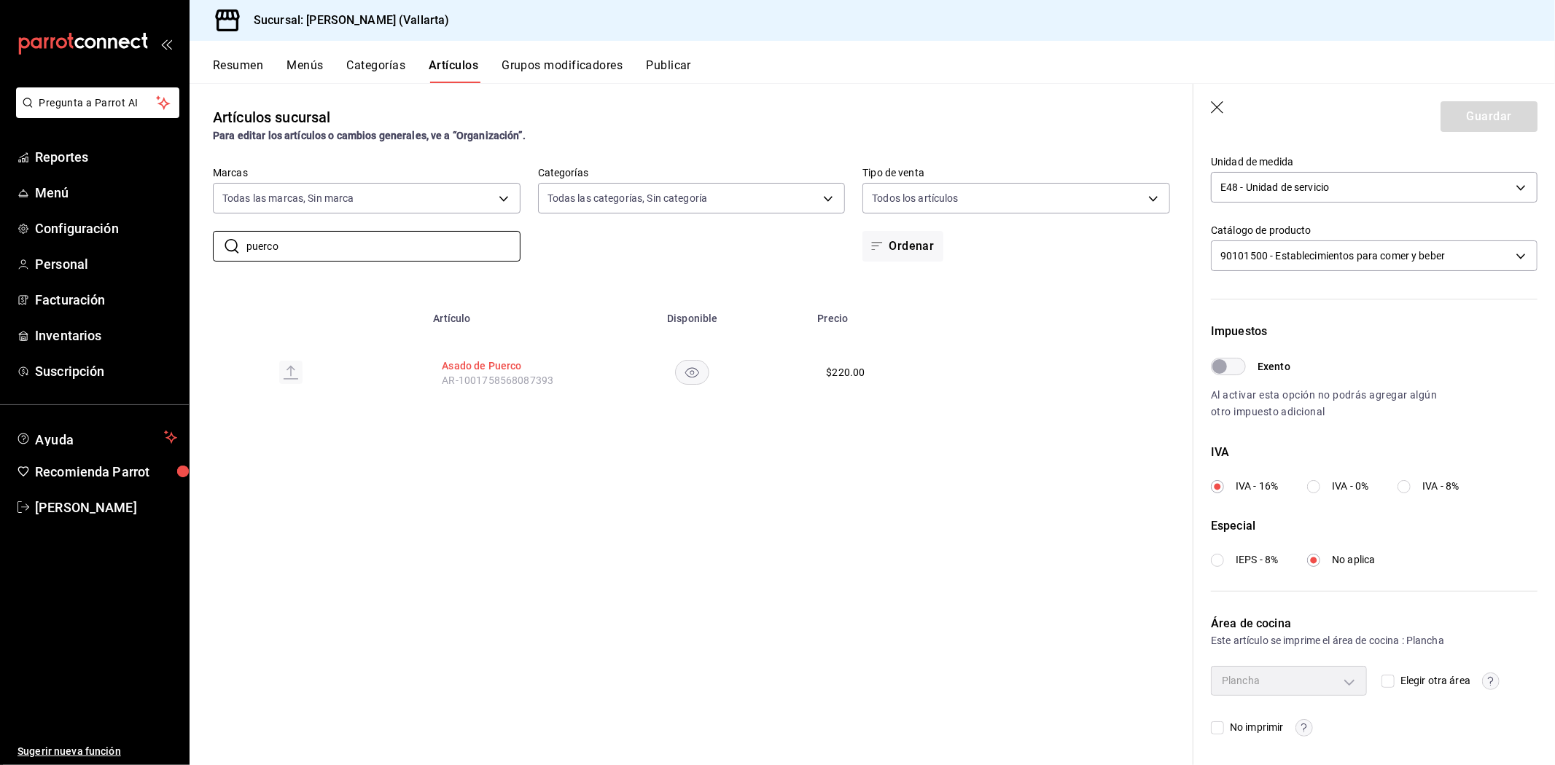
type input "puerco"
click at [463, 367] on button "Asado de Puerco" at bounding box center [500, 366] width 117 height 15
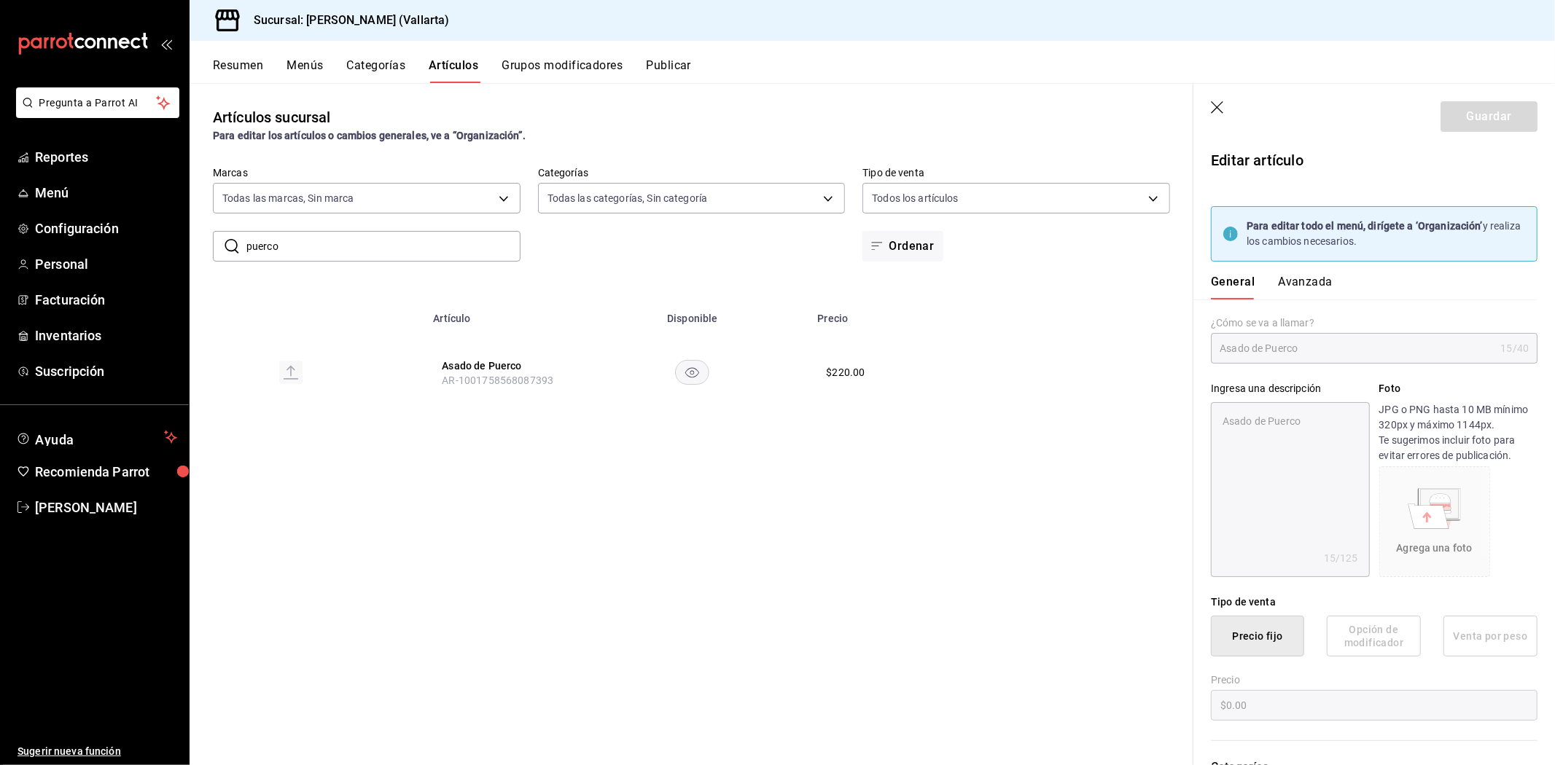
type textarea "x"
type input "$220.00"
click at [1297, 284] on button "Avanzada" at bounding box center [1305, 287] width 55 height 25
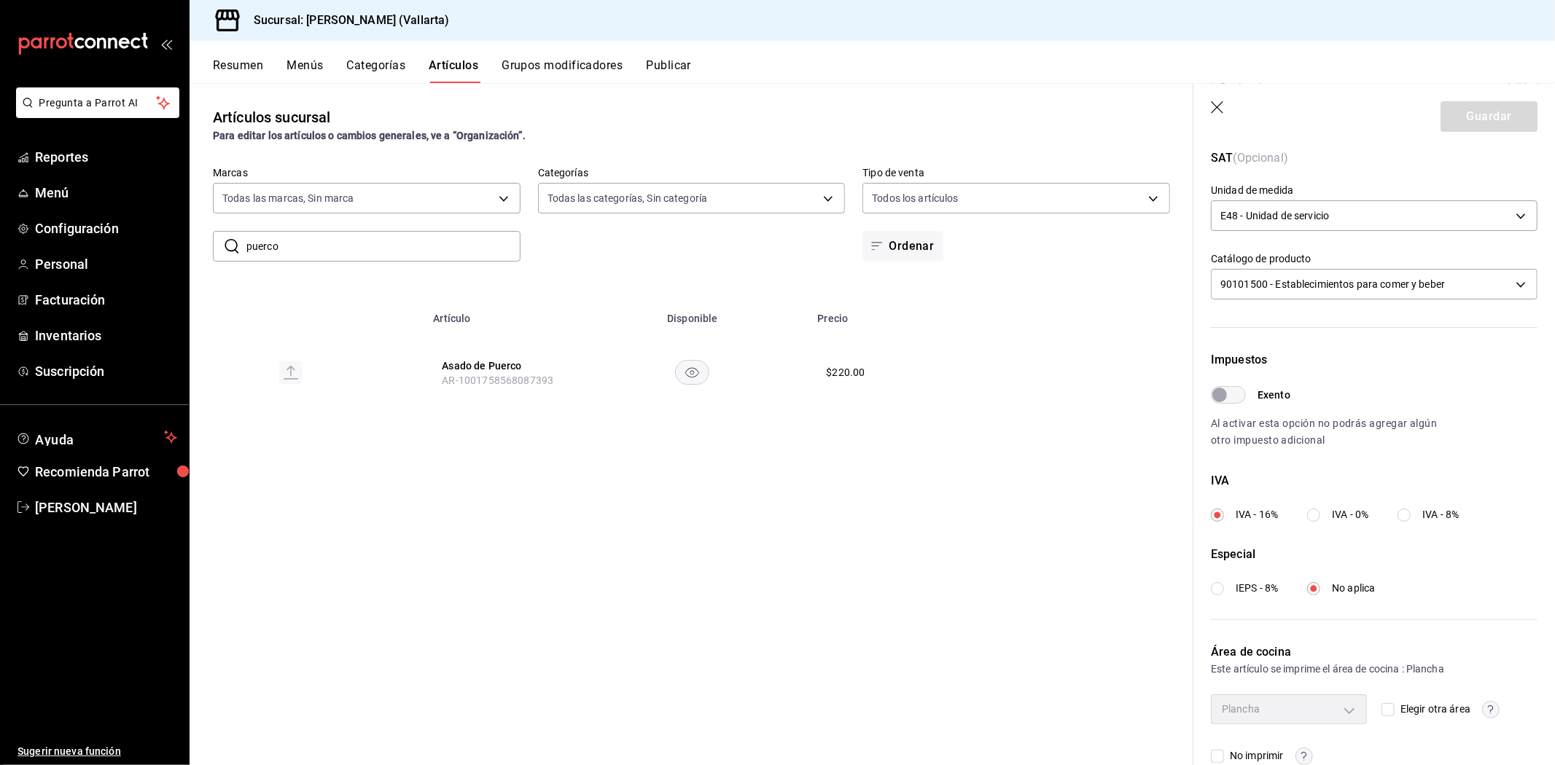
scroll to position [354, 0]
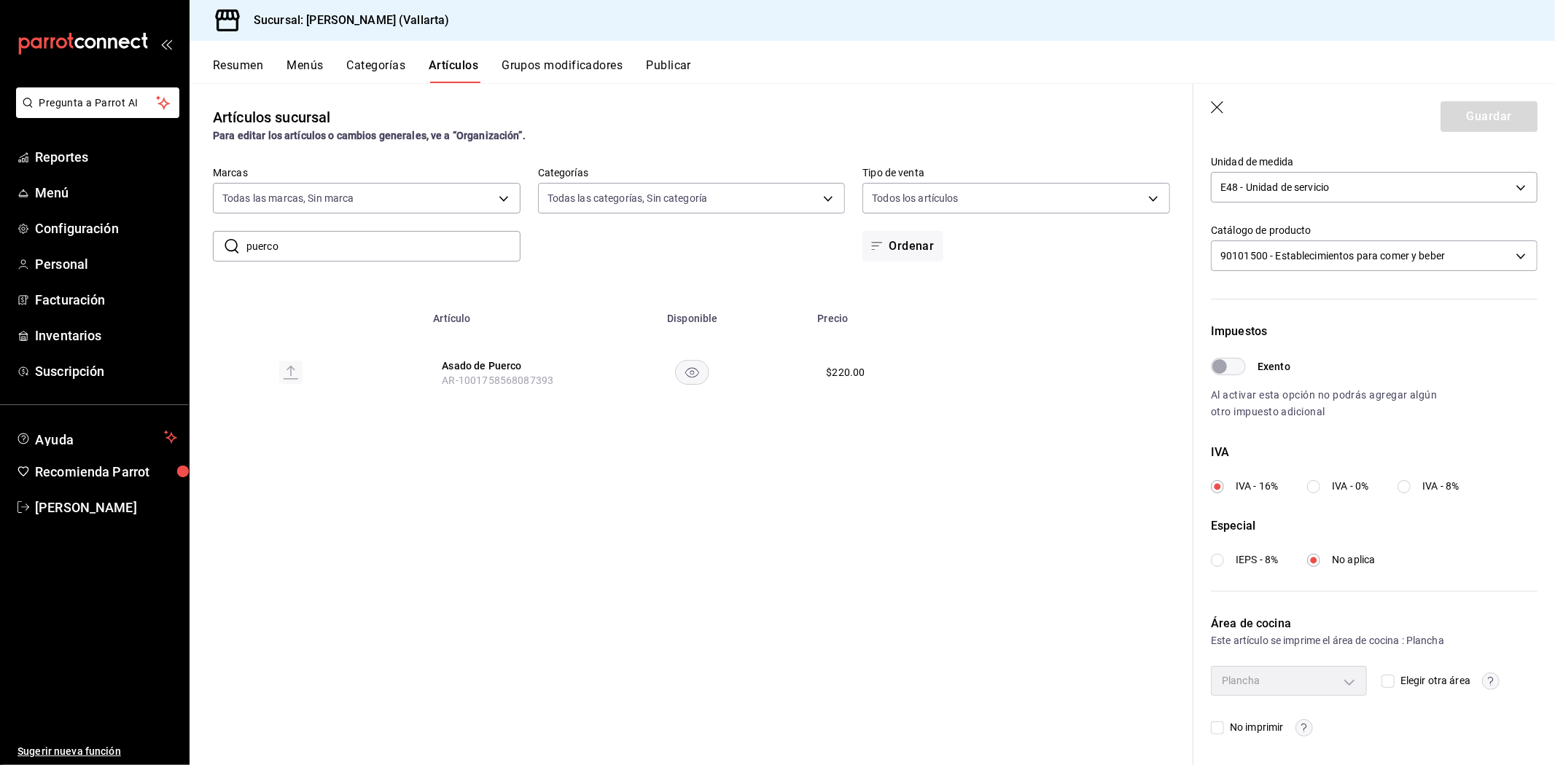
click at [449, 243] on input "puerco" at bounding box center [383, 246] width 274 height 29
type input "p"
click at [460, 430] on button "Crepas en Salsa de Cilantro" at bounding box center [500, 440] width 117 height 29
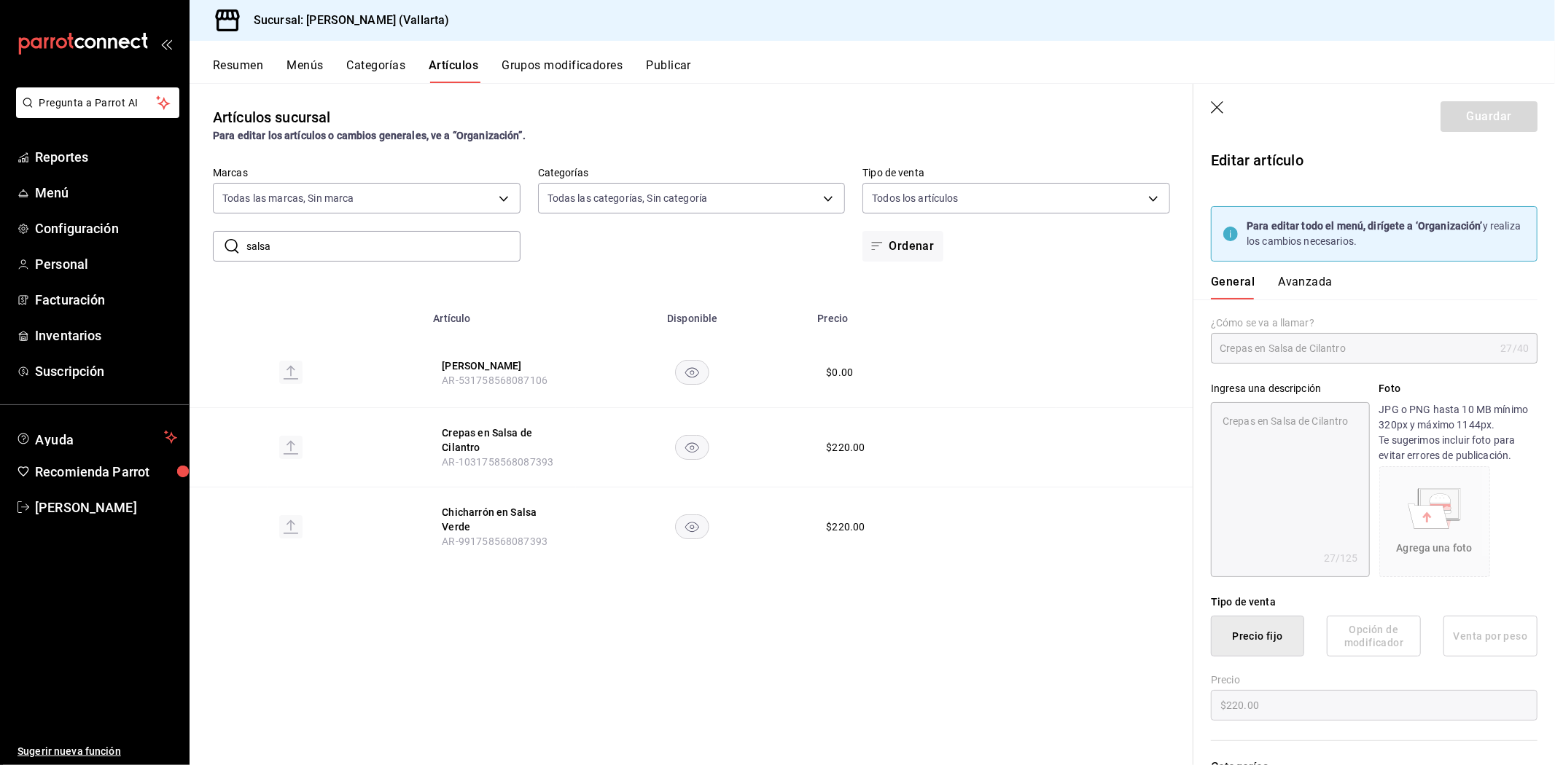
click at [1293, 281] on button "Avanzada" at bounding box center [1305, 287] width 55 height 25
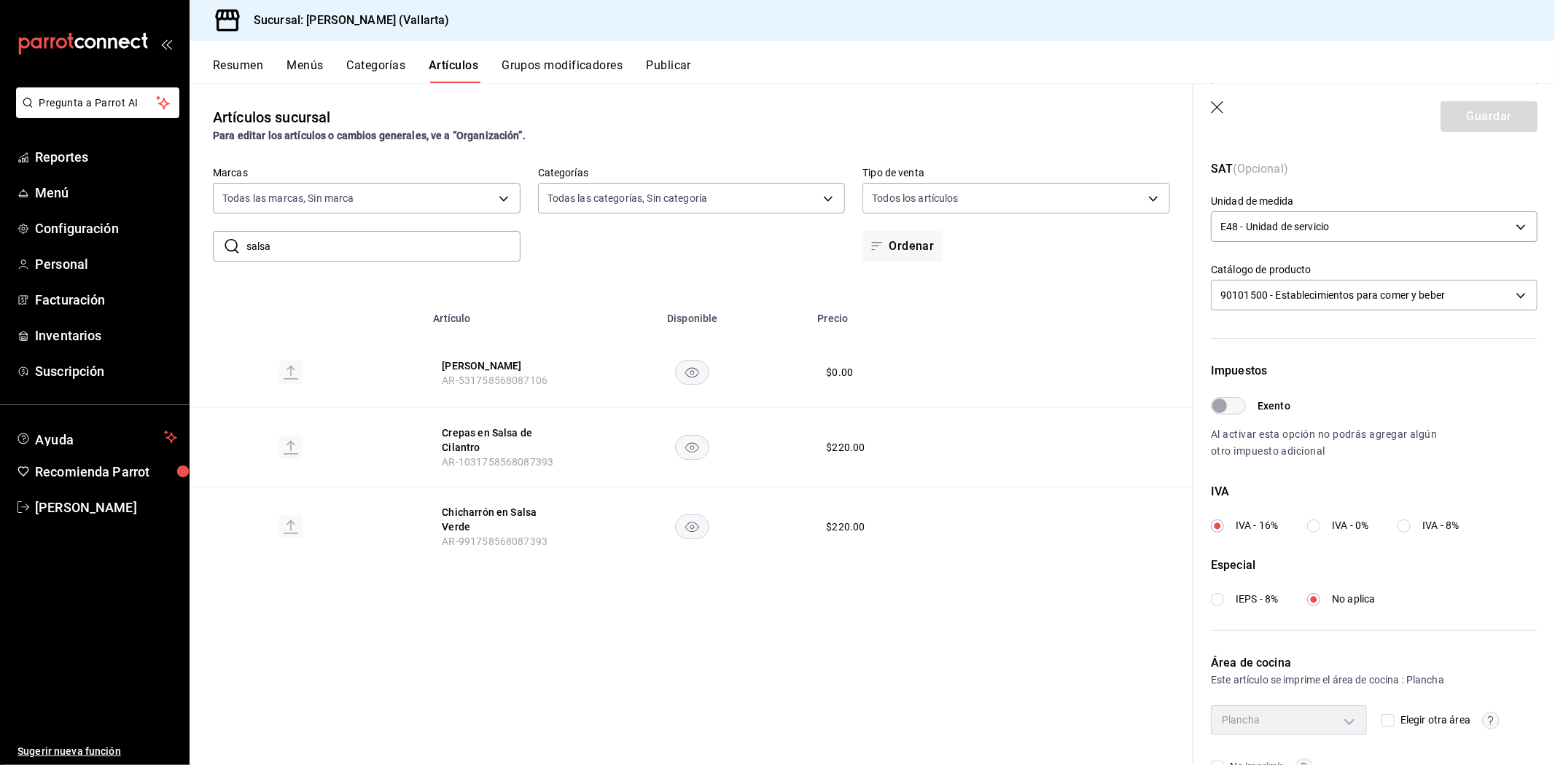
scroll to position [354, 0]
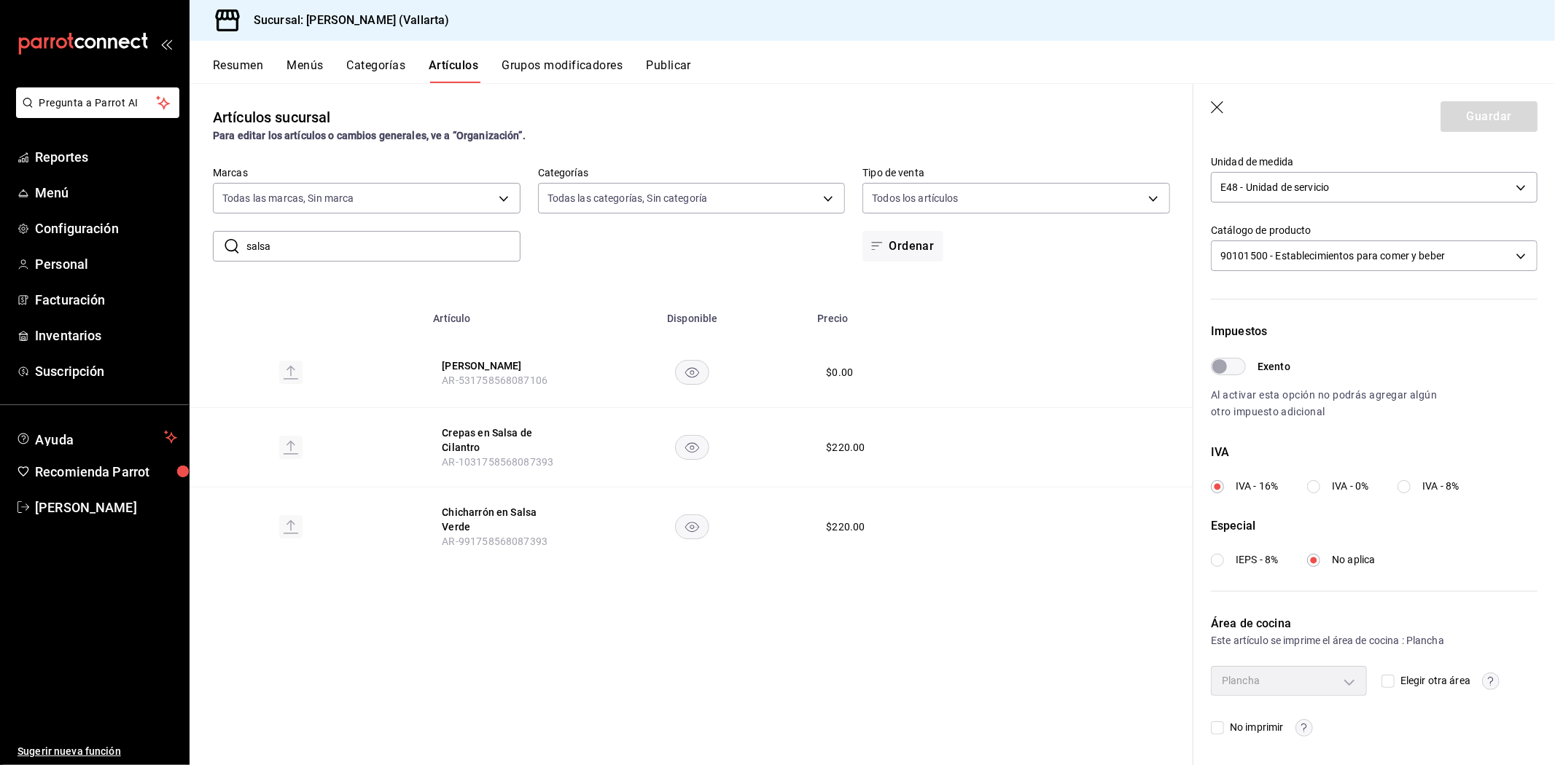
click at [501, 248] on input "salsa" at bounding box center [383, 246] width 274 height 29
type input "s"
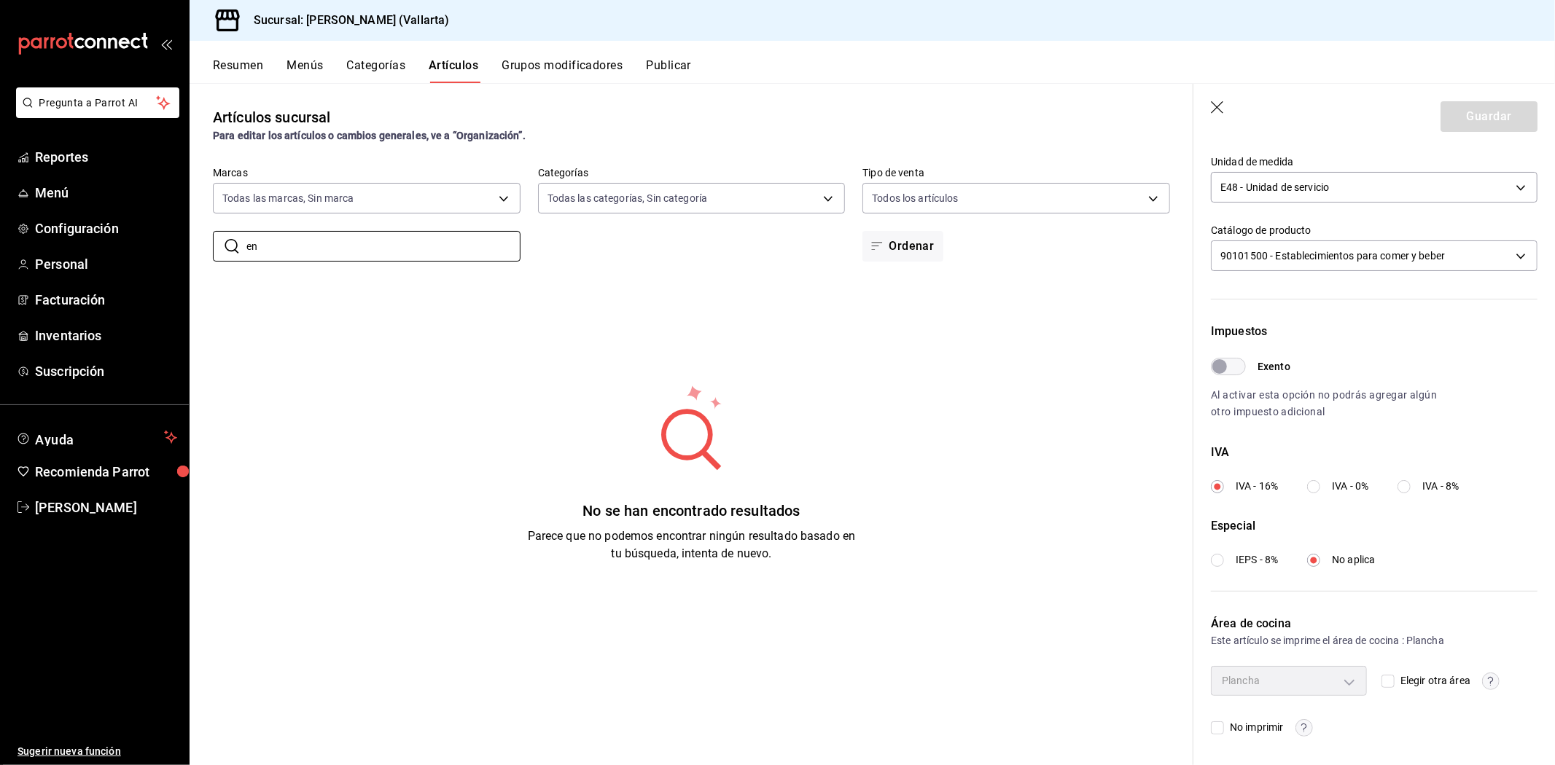
type input "e"
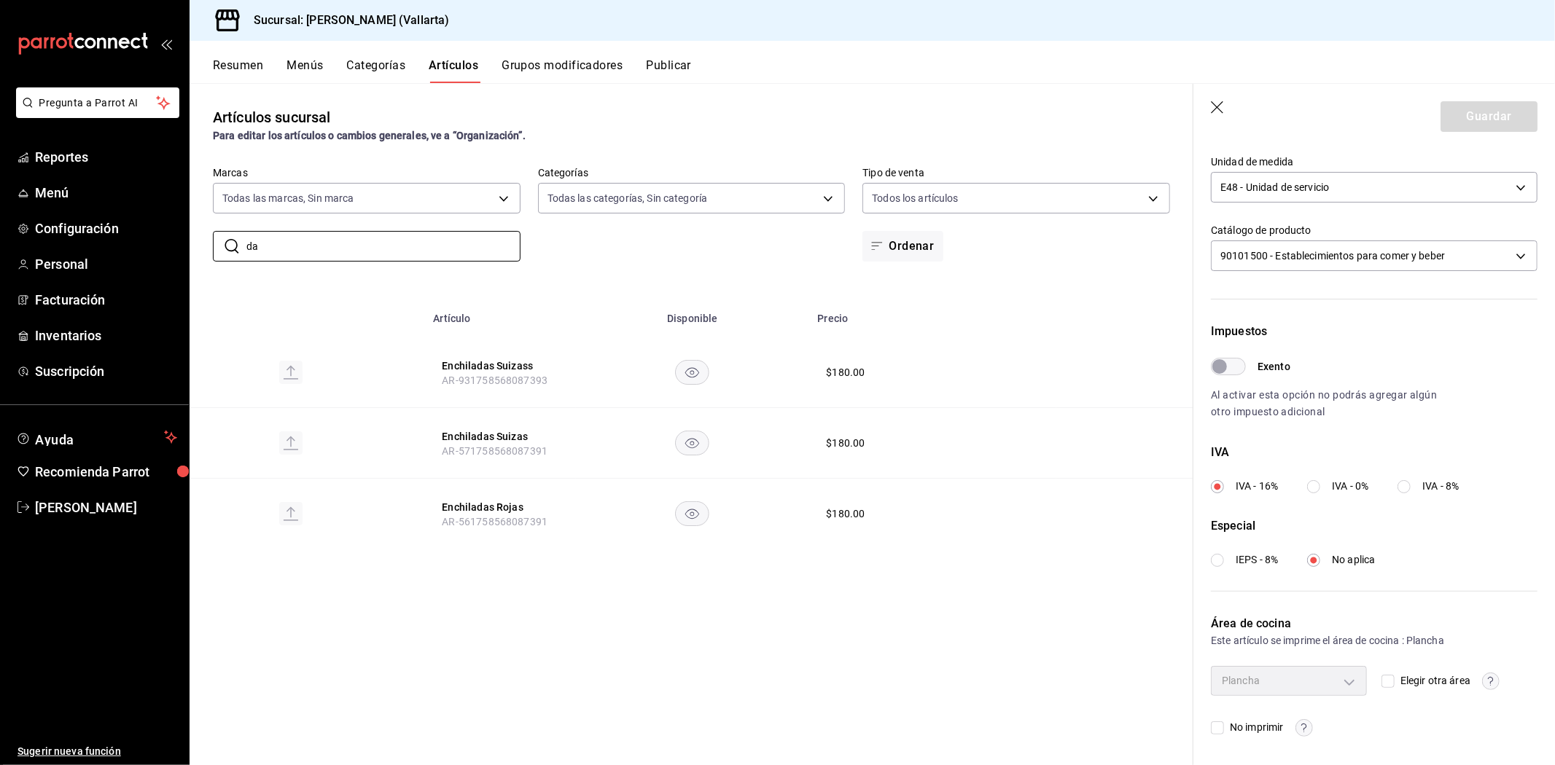
type input "d"
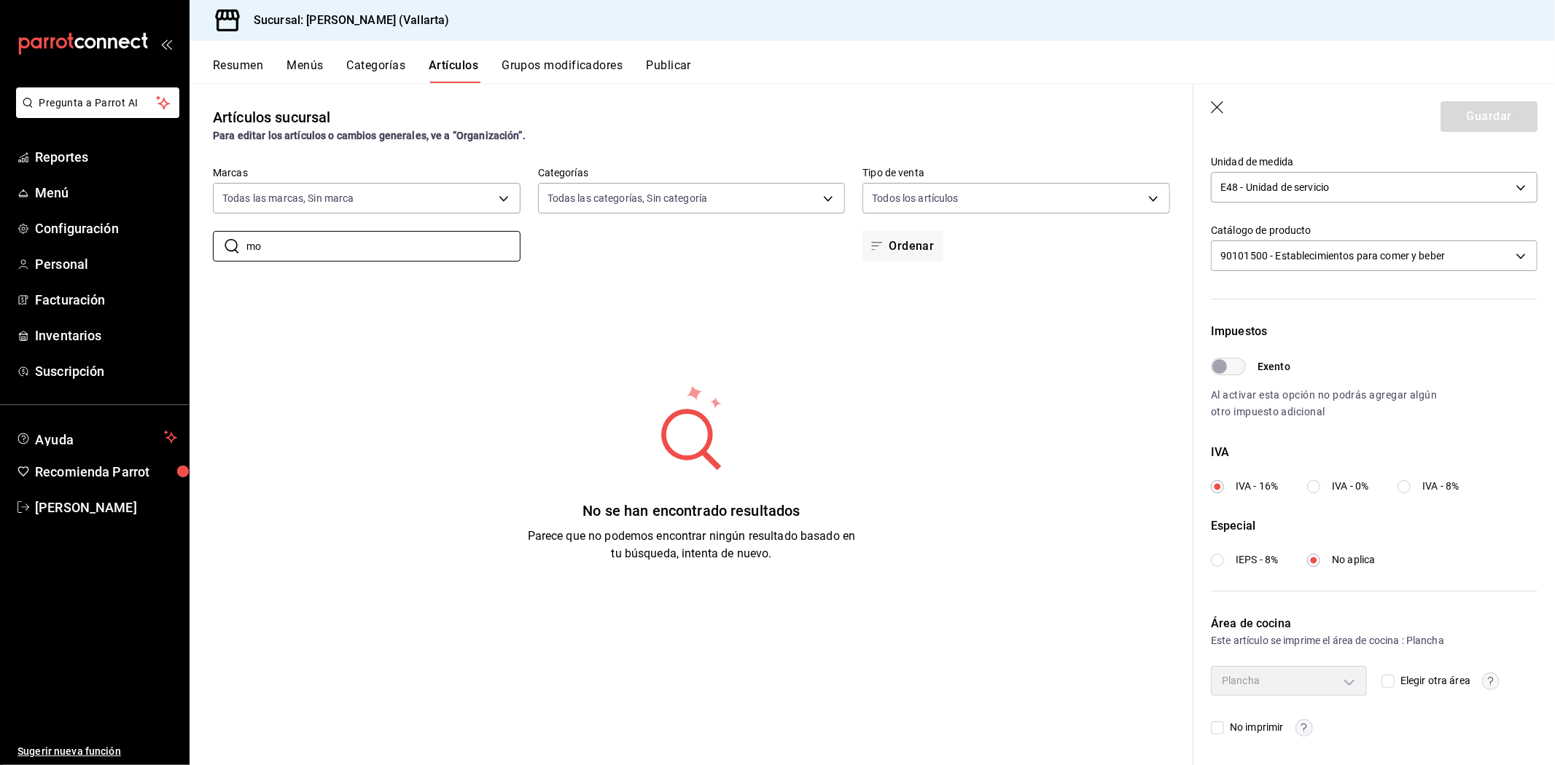
type input "m"
type input "e"
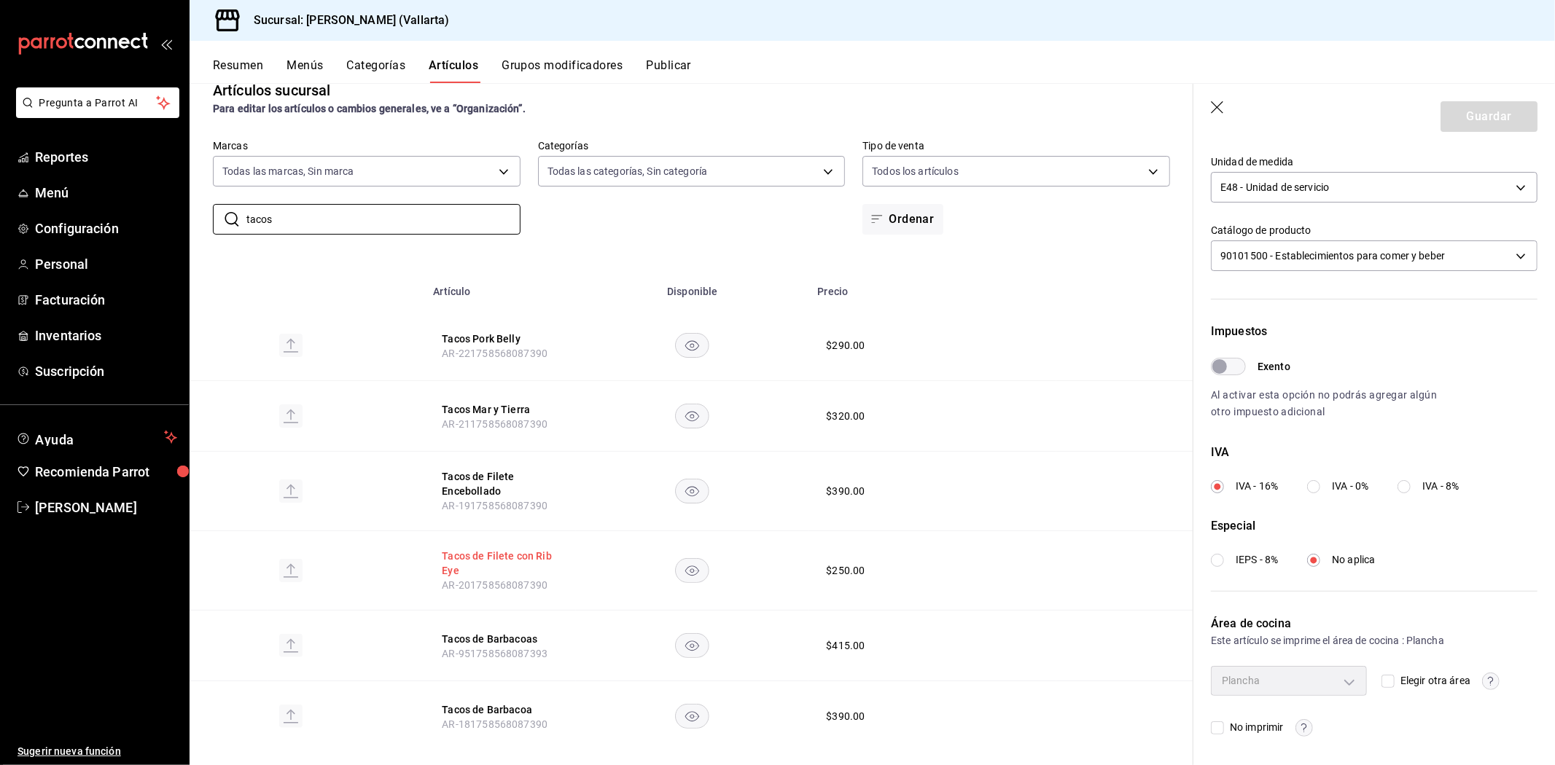
scroll to position [48, 0]
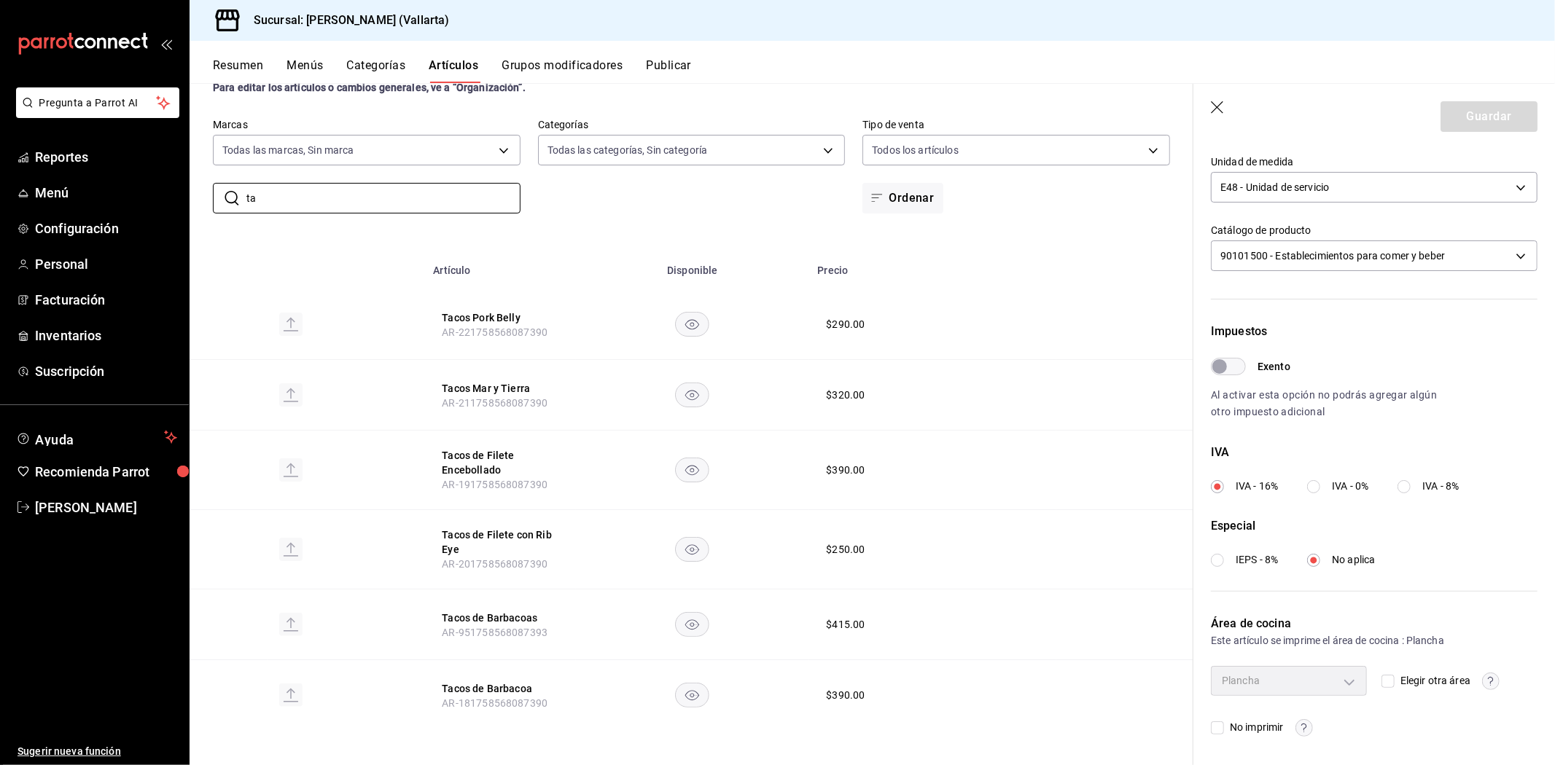
type input "t"
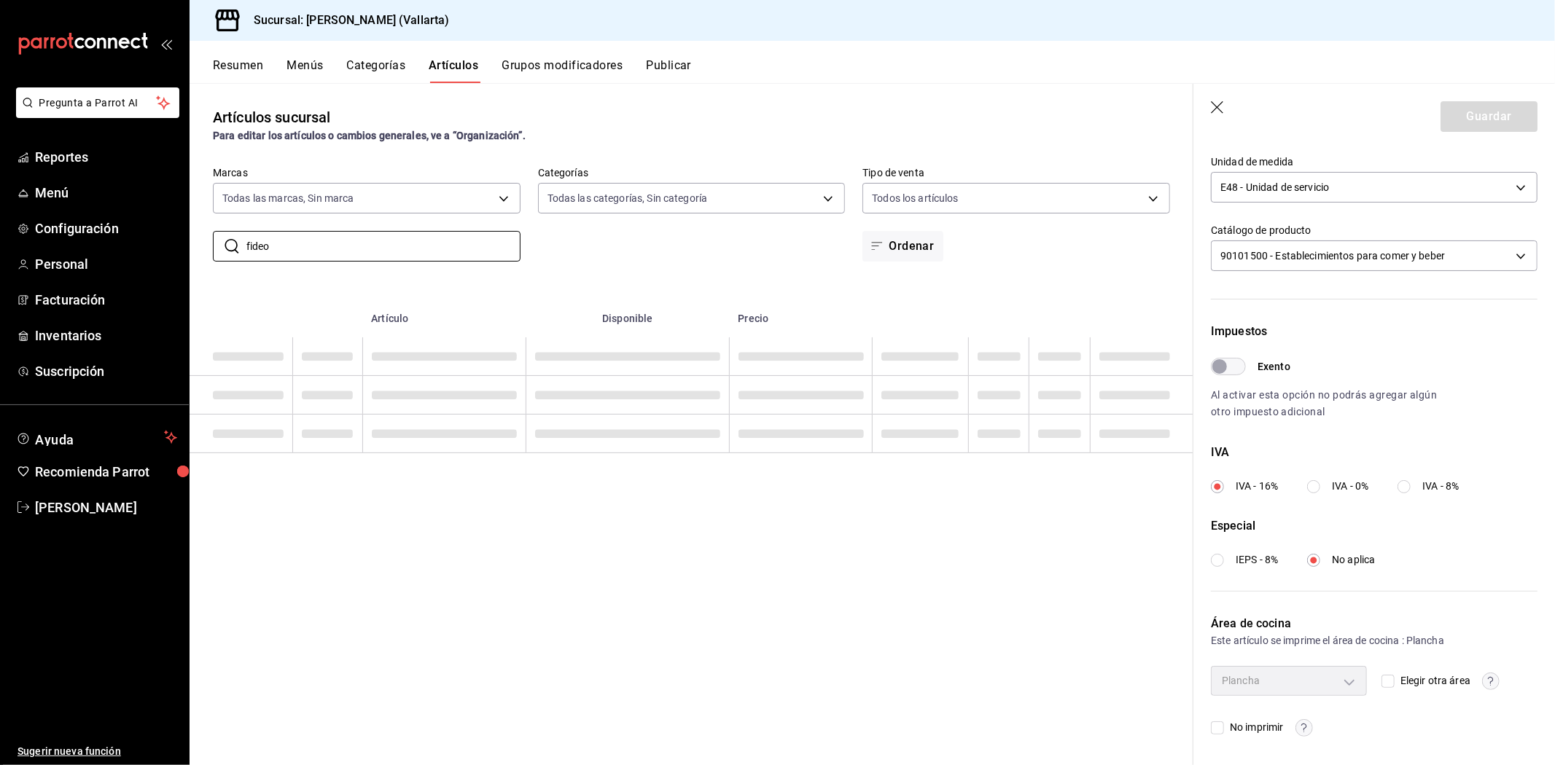
scroll to position [0, 0]
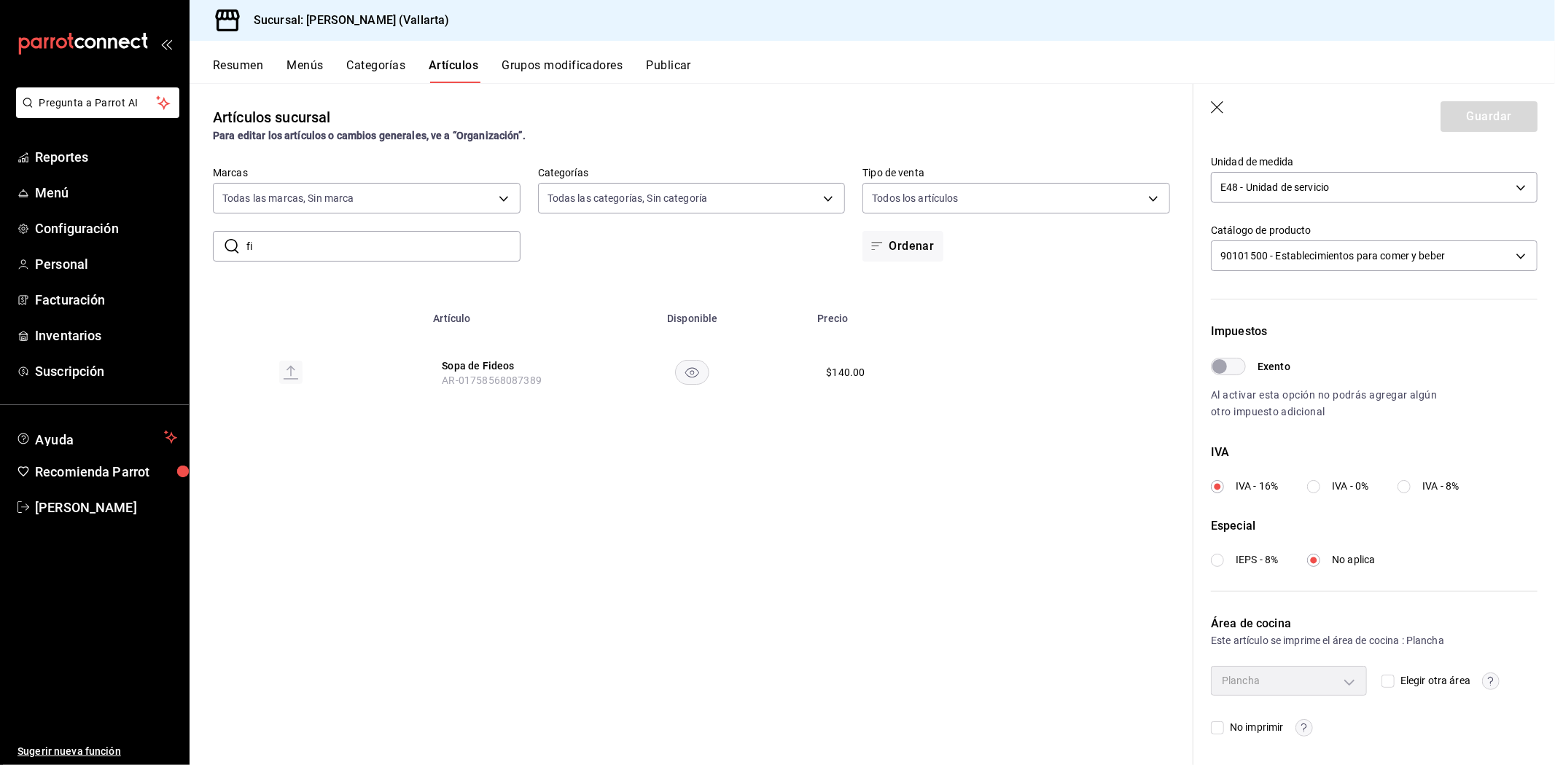
type input "f"
click at [463, 367] on button "Tacos Mar y Tierra" at bounding box center [500, 366] width 117 height 15
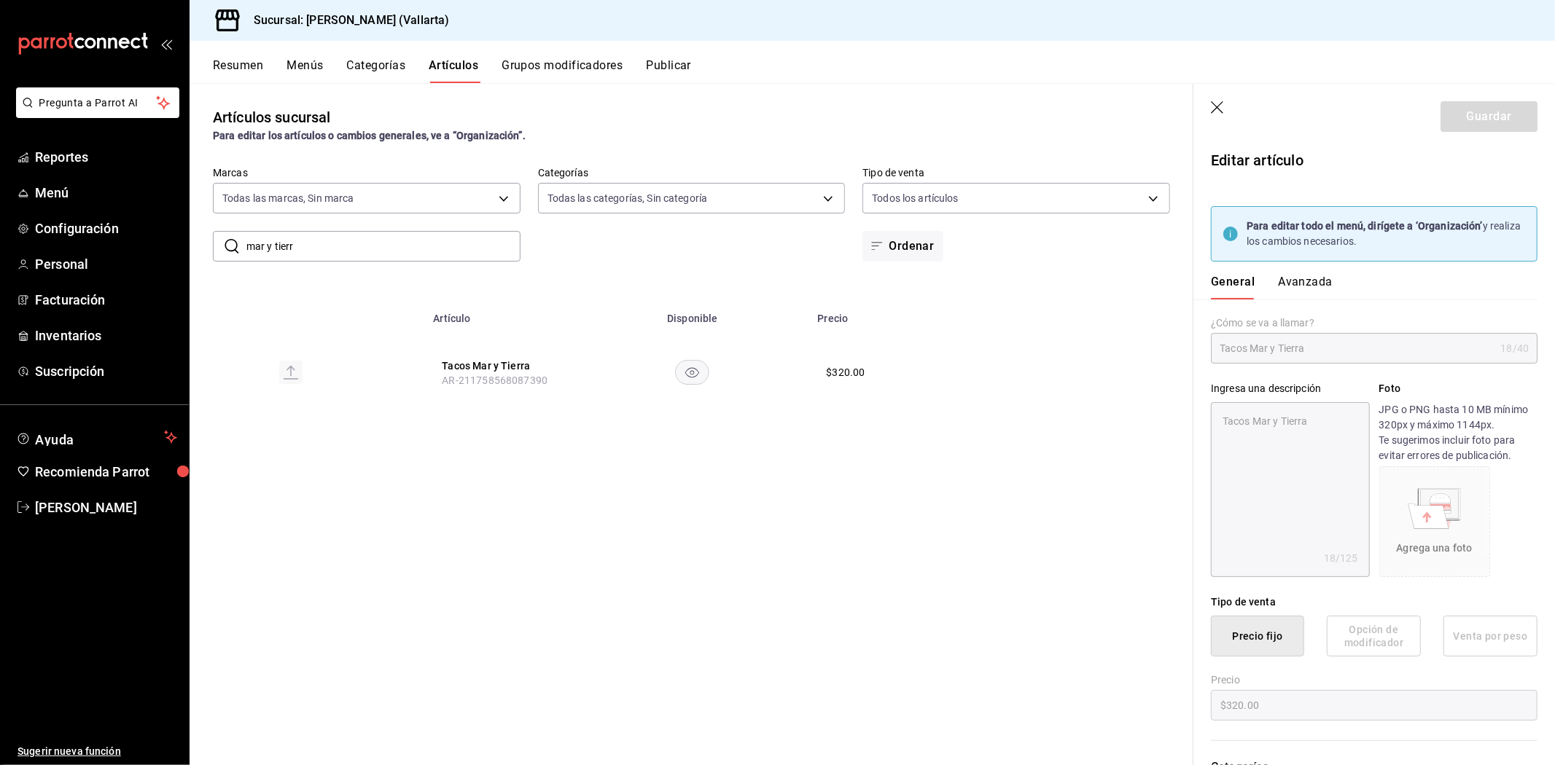
click at [1292, 279] on button "Avanzada" at bounding box center [1305, 287] width 55 height 25
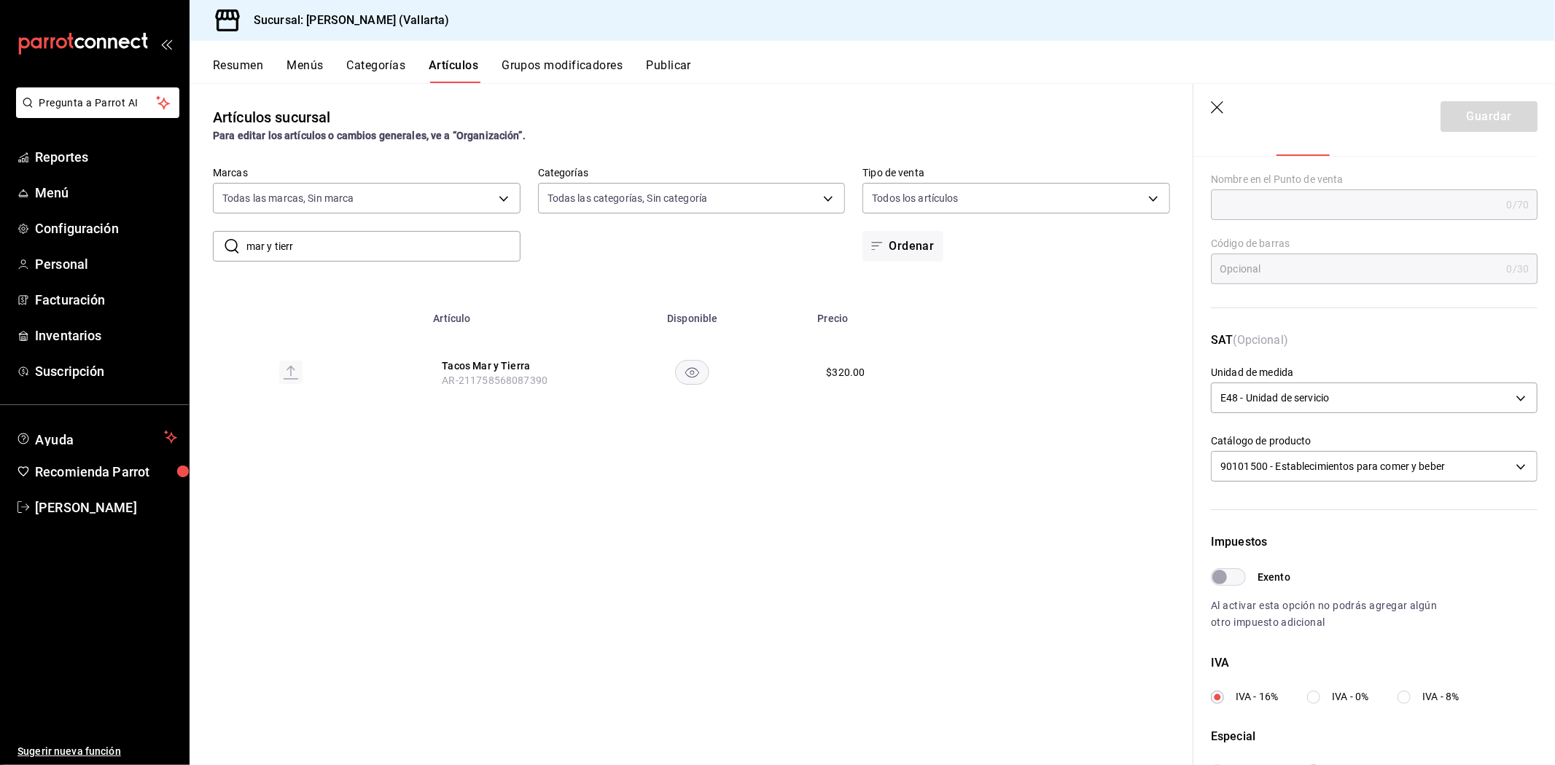
scroll to position [354, 0]
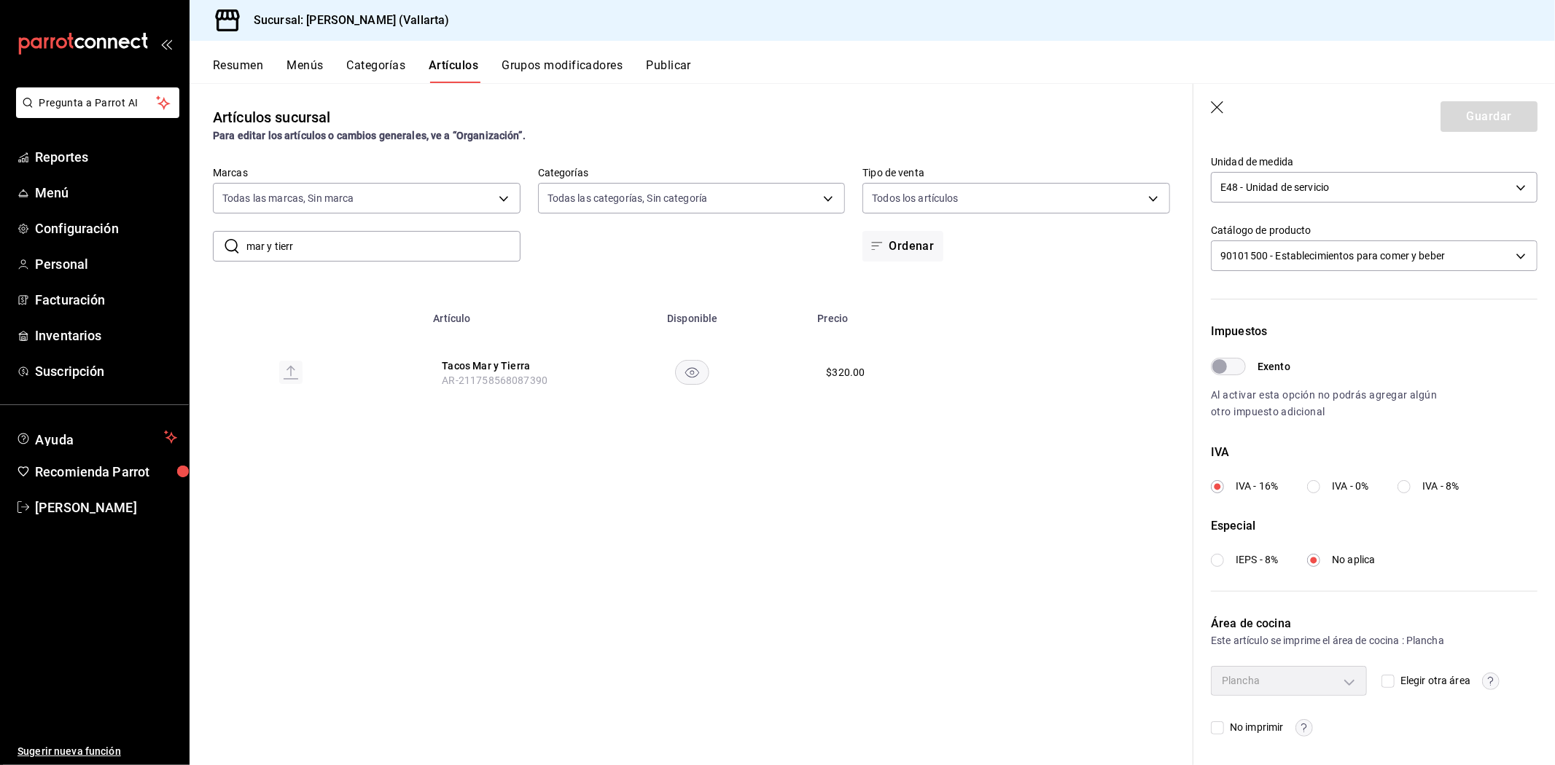
click at [426, 235] on input "mar y tierr" at bounding box center [383, 246] width 274 height 29
type input "m"
click at [474, 361] on button "Tacos Pork Belly" at bounding box center [500, 366] width 117 height 15
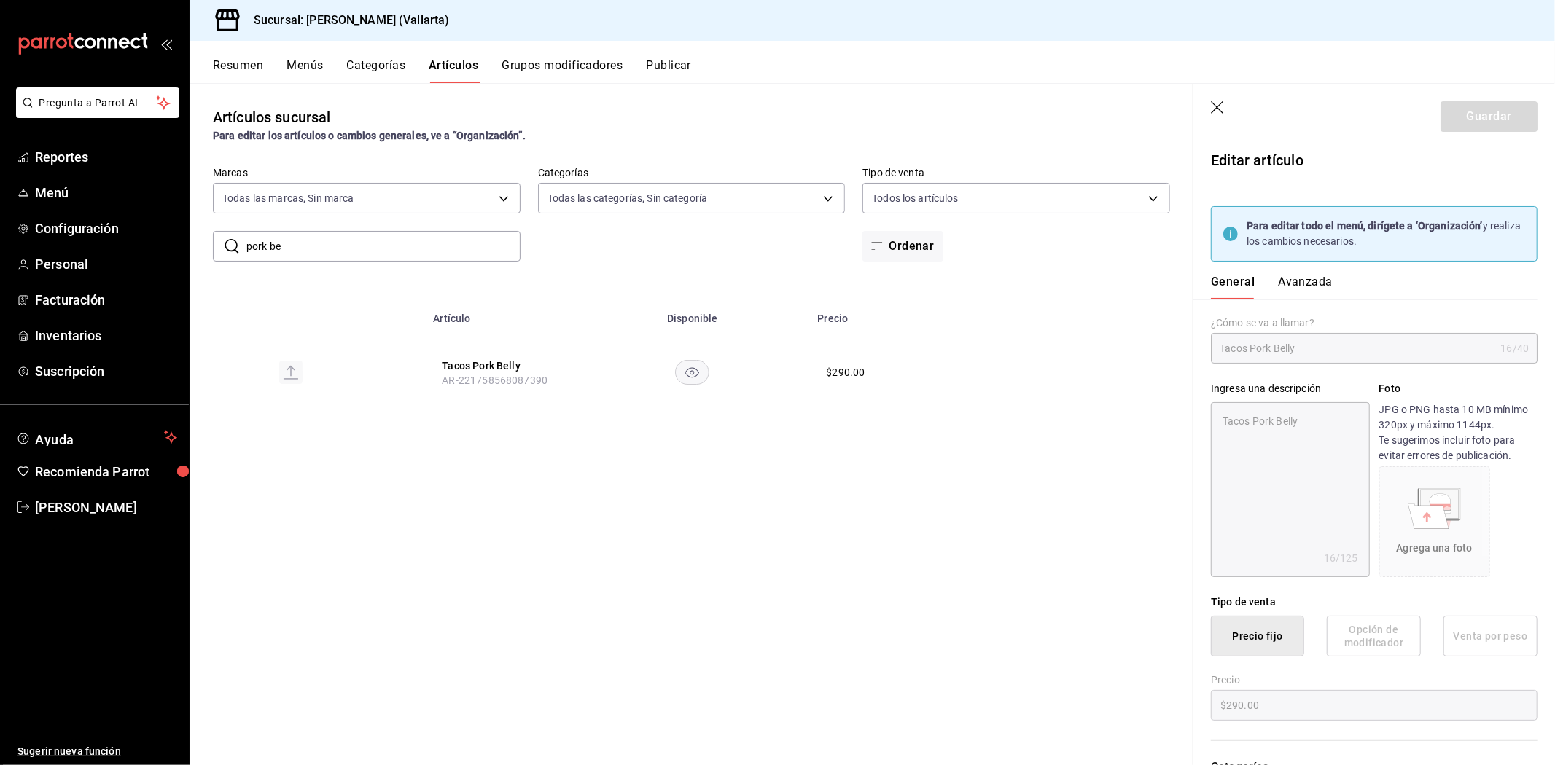
click at [1298, 286] on button "Avanzada" at bounding box center [1305, 287] width 55 height 25
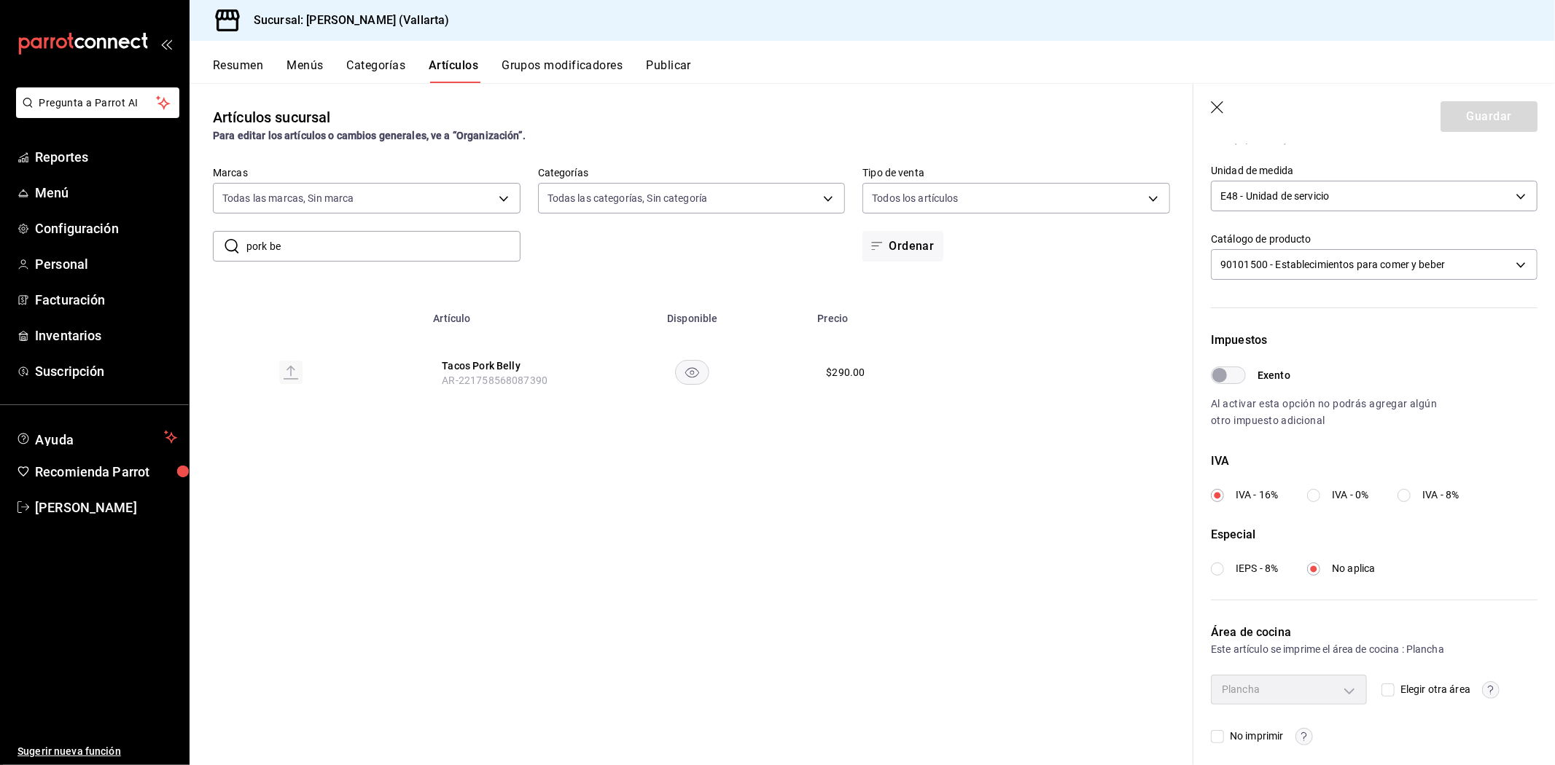
scroll to position [354, 0]
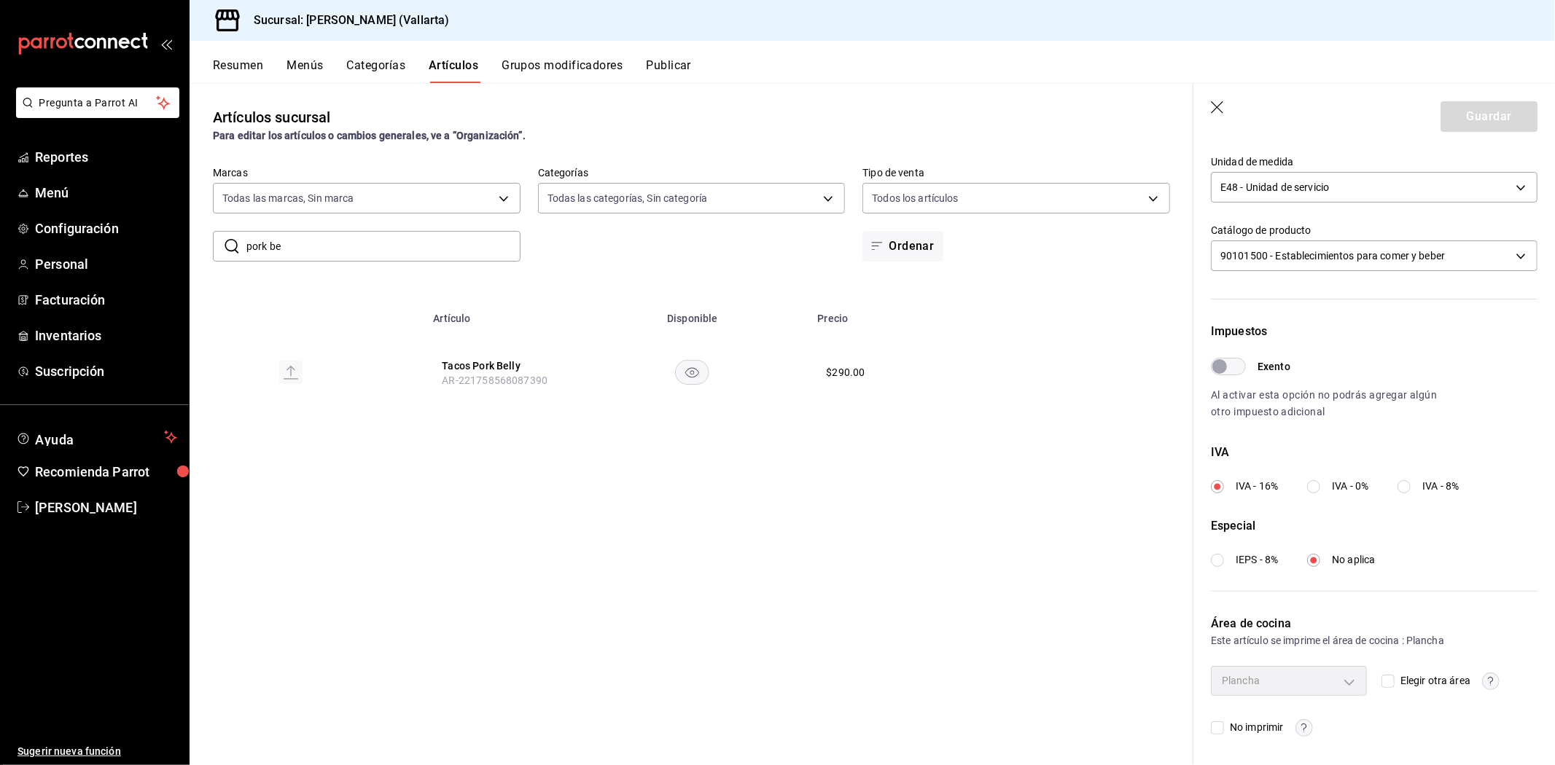
click at [512, 249] on input "pork be" at bounding box center [383, 246] width 274 height 29
type input "p"
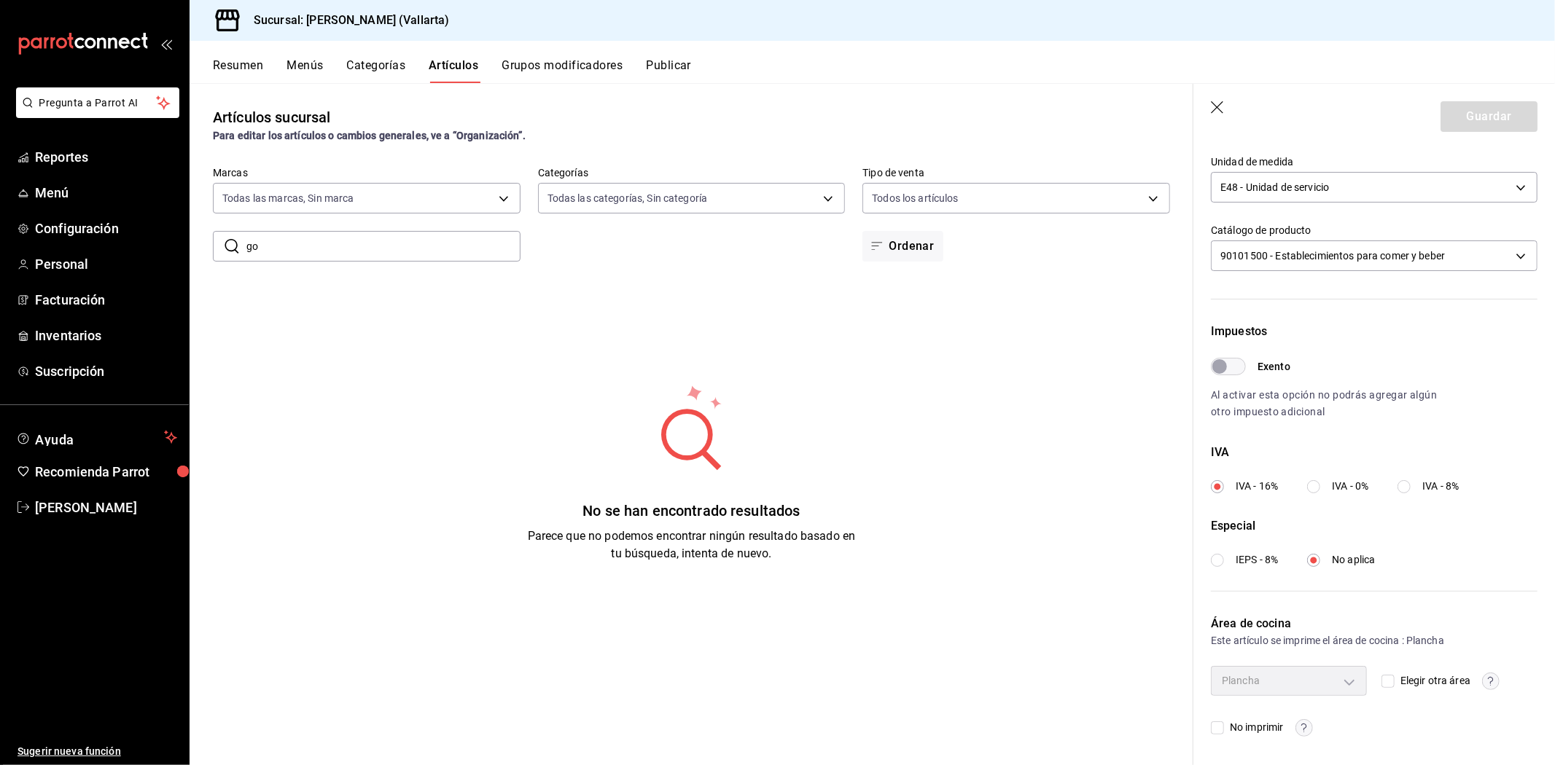
type input "g"
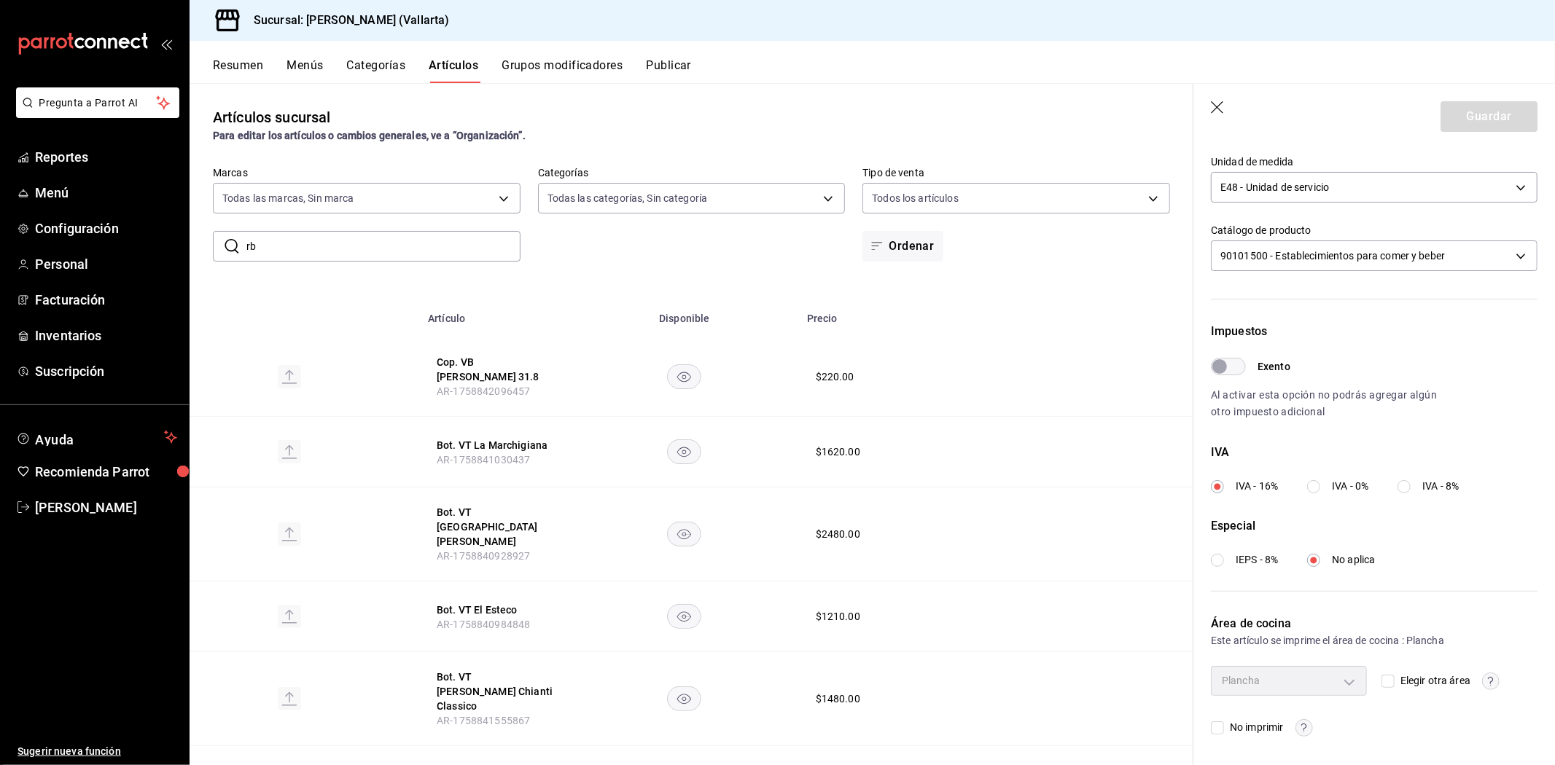
type input "r"
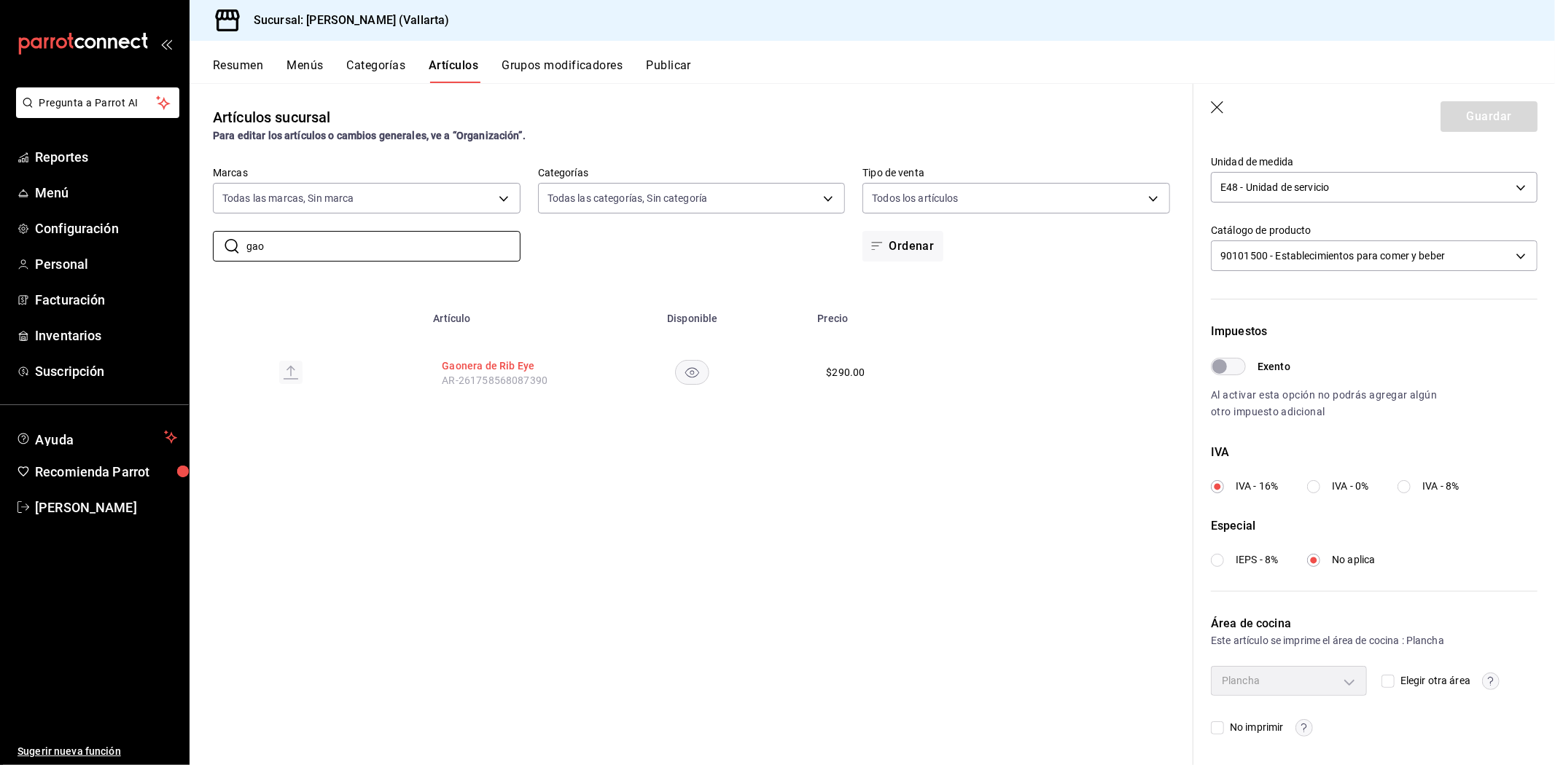
click at [483, 365] on button "Gaonera de Rib Eye" at bounding box center [500, 366] width 117 height 15
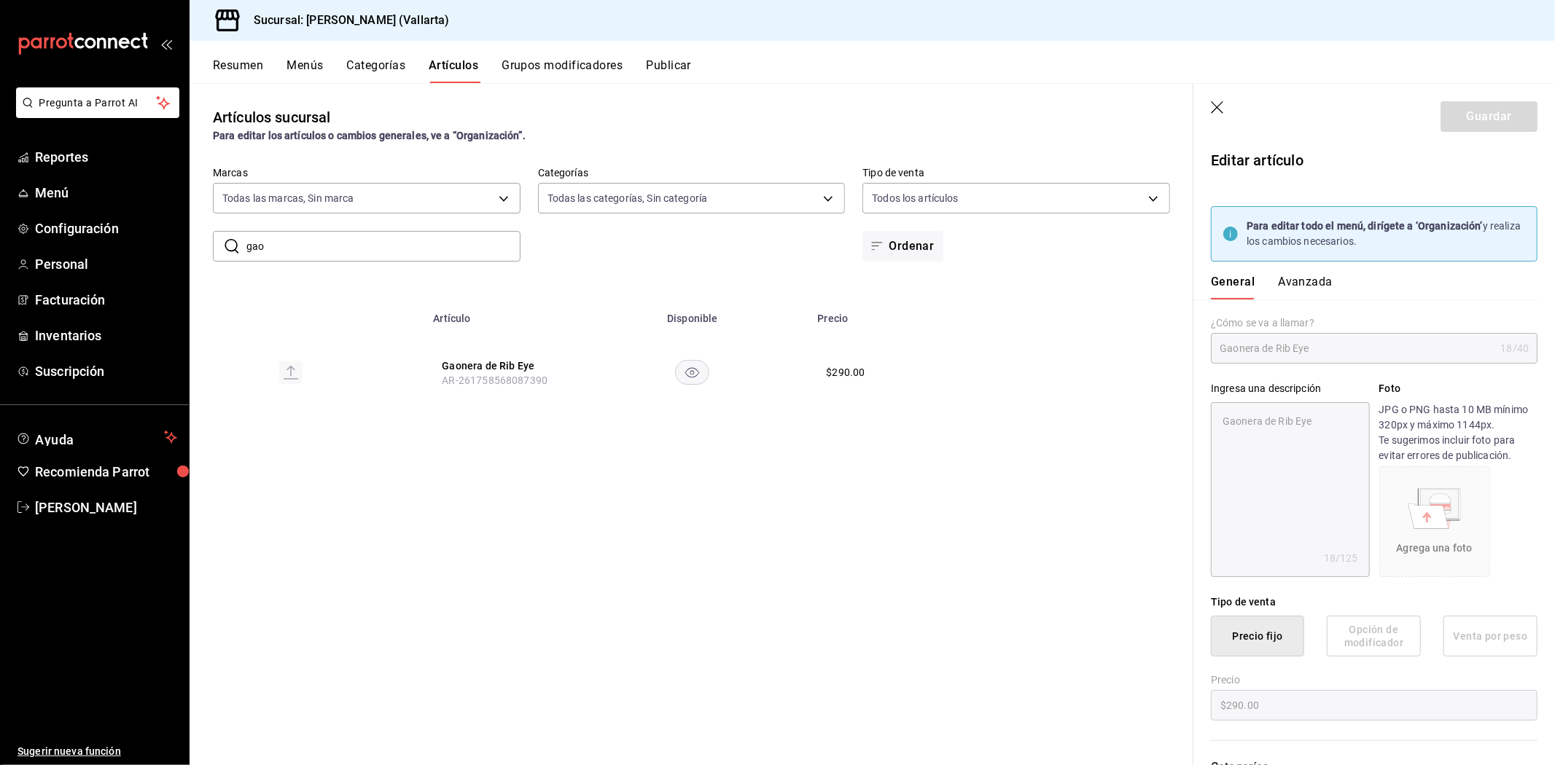
click at [1313, 285] on button "Avanzada" at bounding box center [1305, 287] width 55 height 25
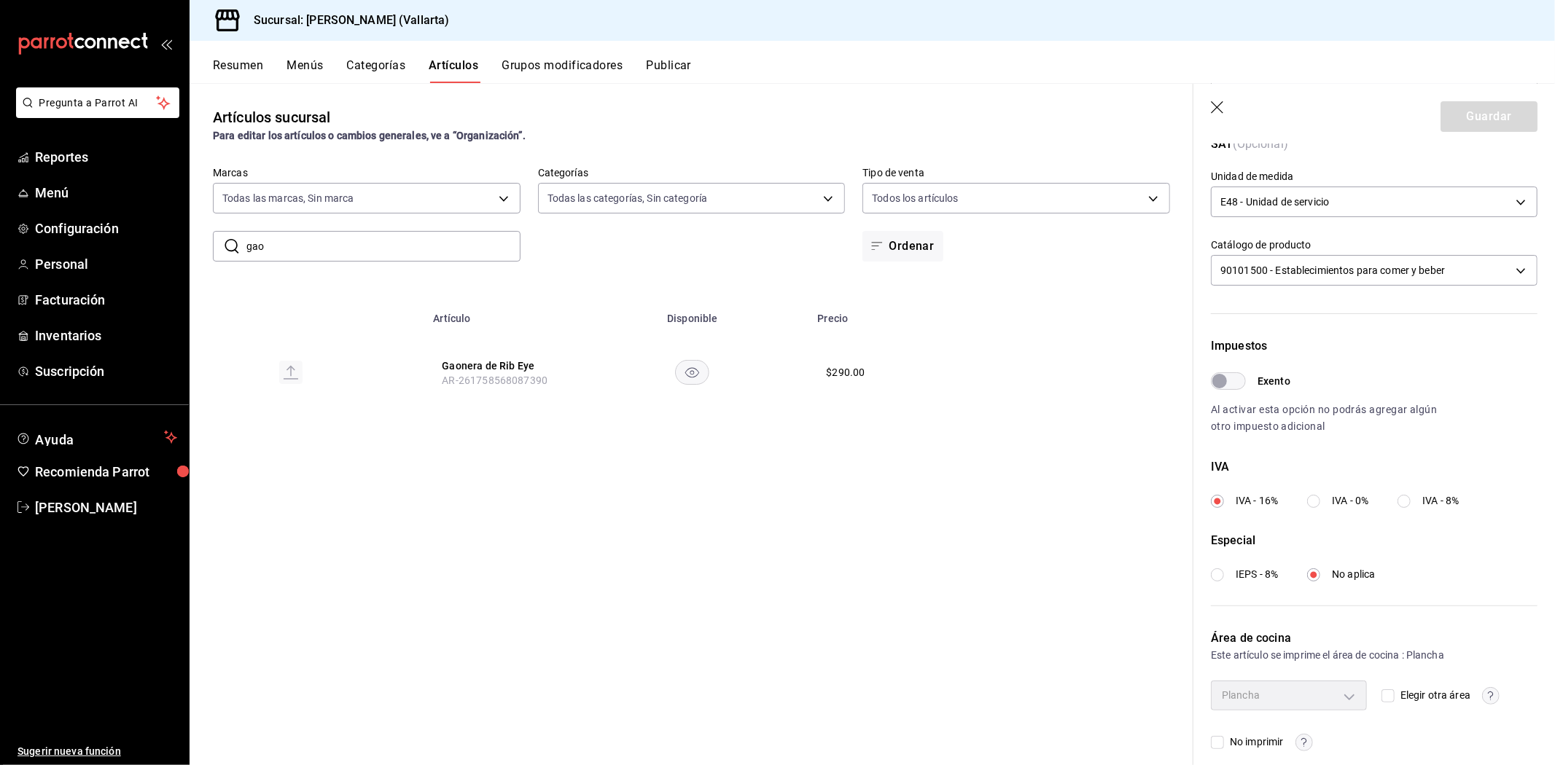
scroll to position [354, 0]
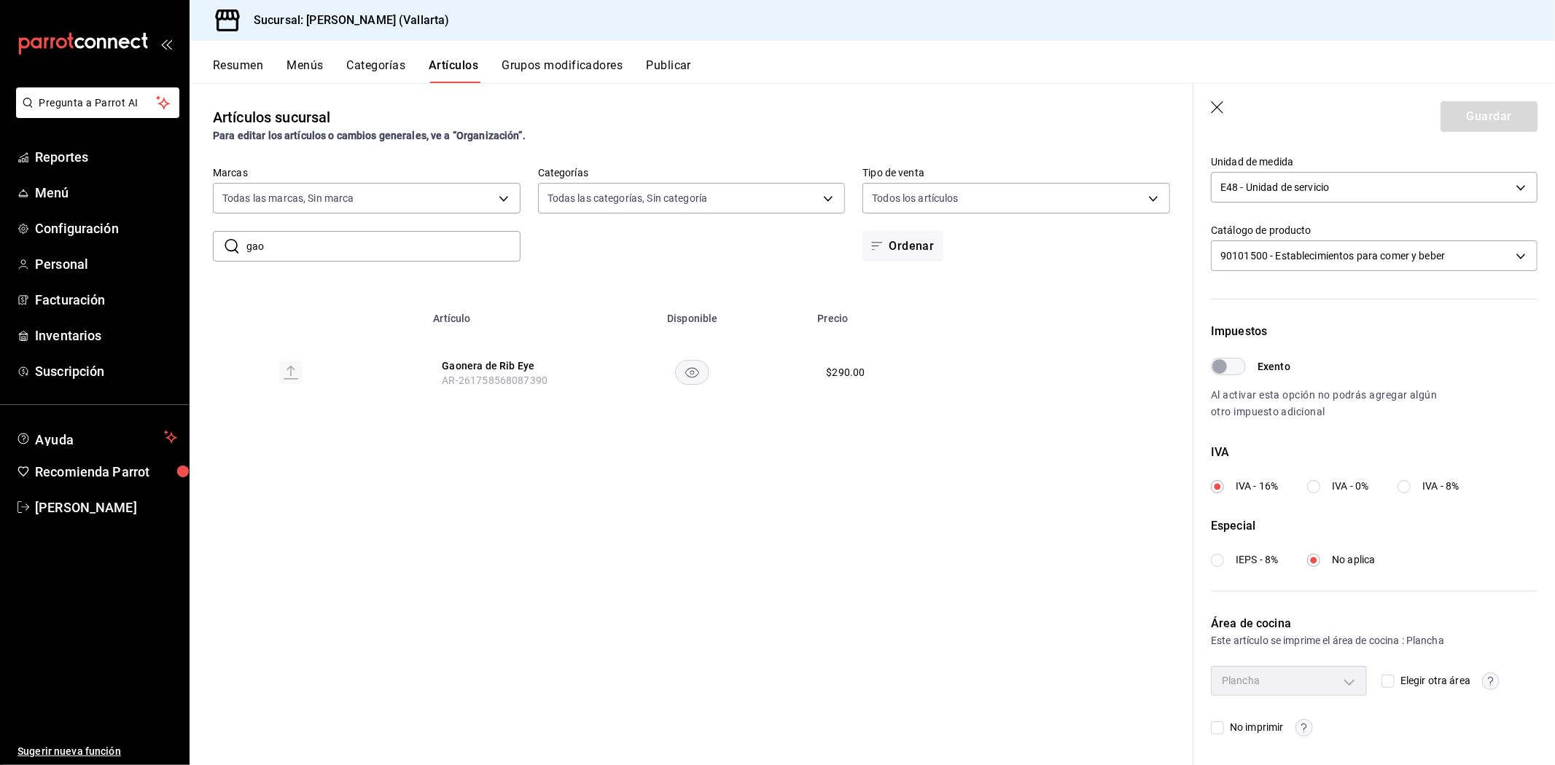
click at [348, 244] on input "gao" at bounding box center [383, 246] width 274 height 29
type input "g"
type input "q"
type input "enchiladas"
click at [489, 440] on button "Enchiladas Suizas" at bounding box center [500, 436] width 117 height 15
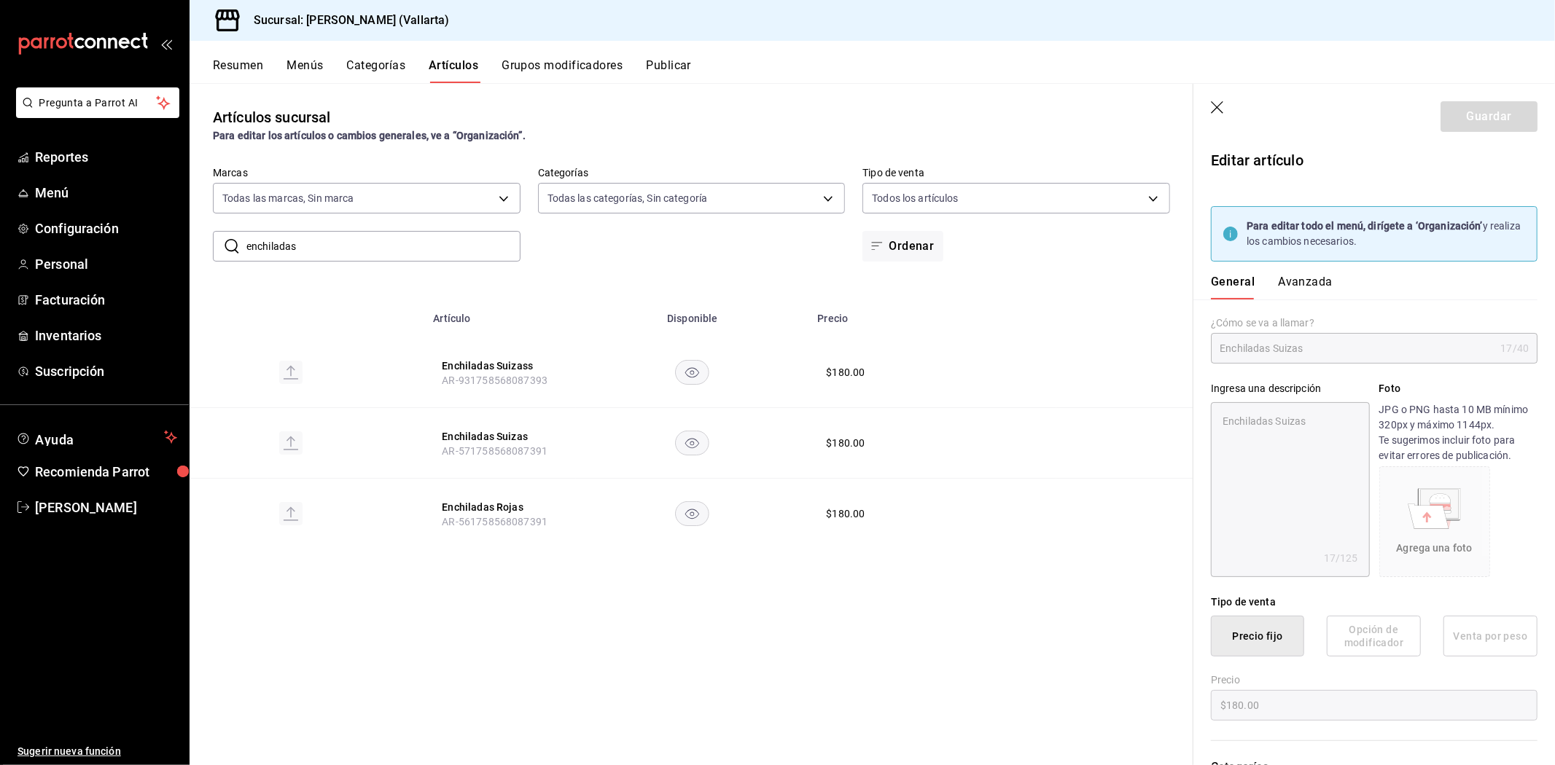
click at [1310, 288] on button "Avanzada" at bounding box center [1305, 287] width 55 height 25
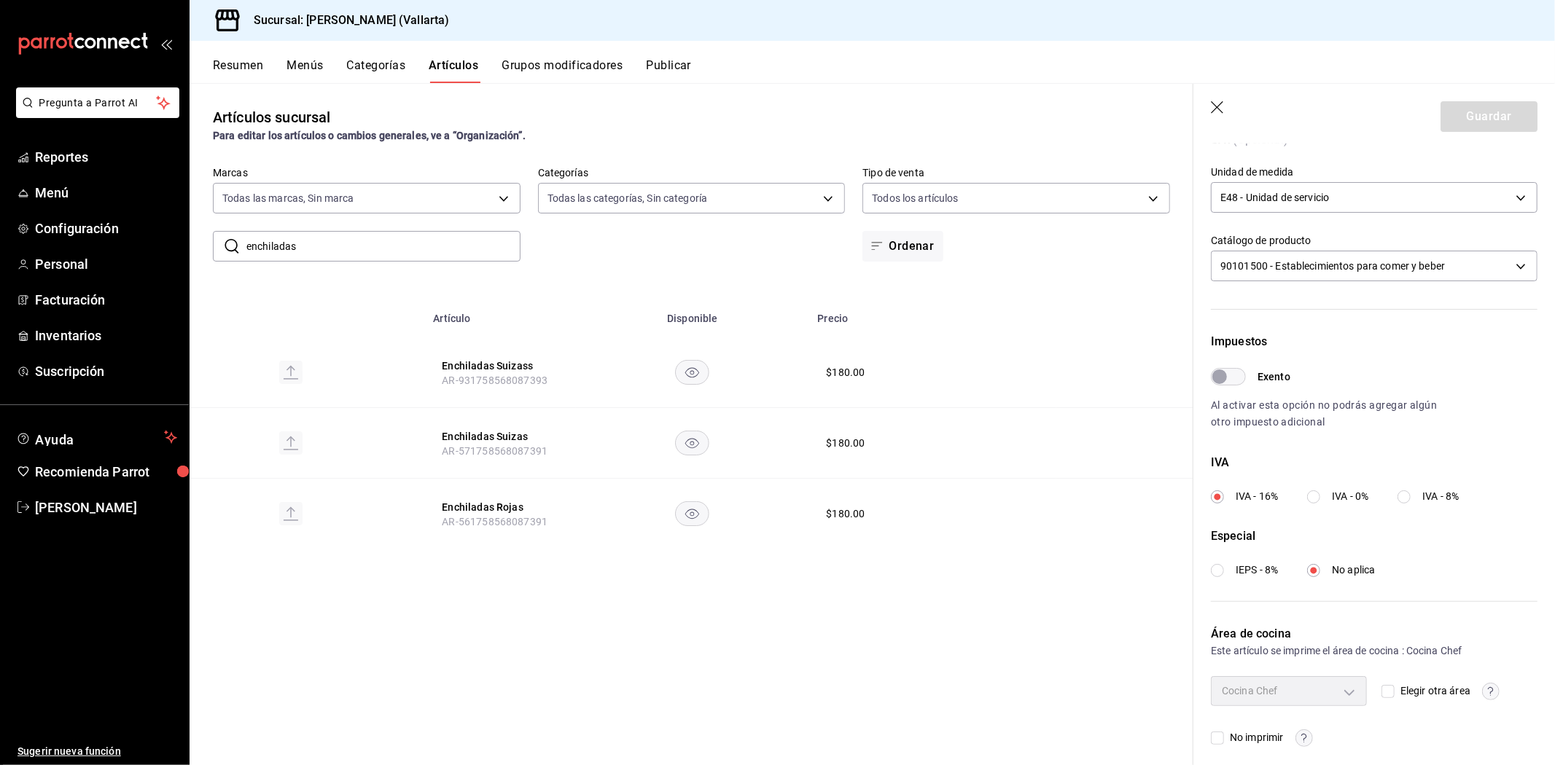
scroll to position [354, 0]
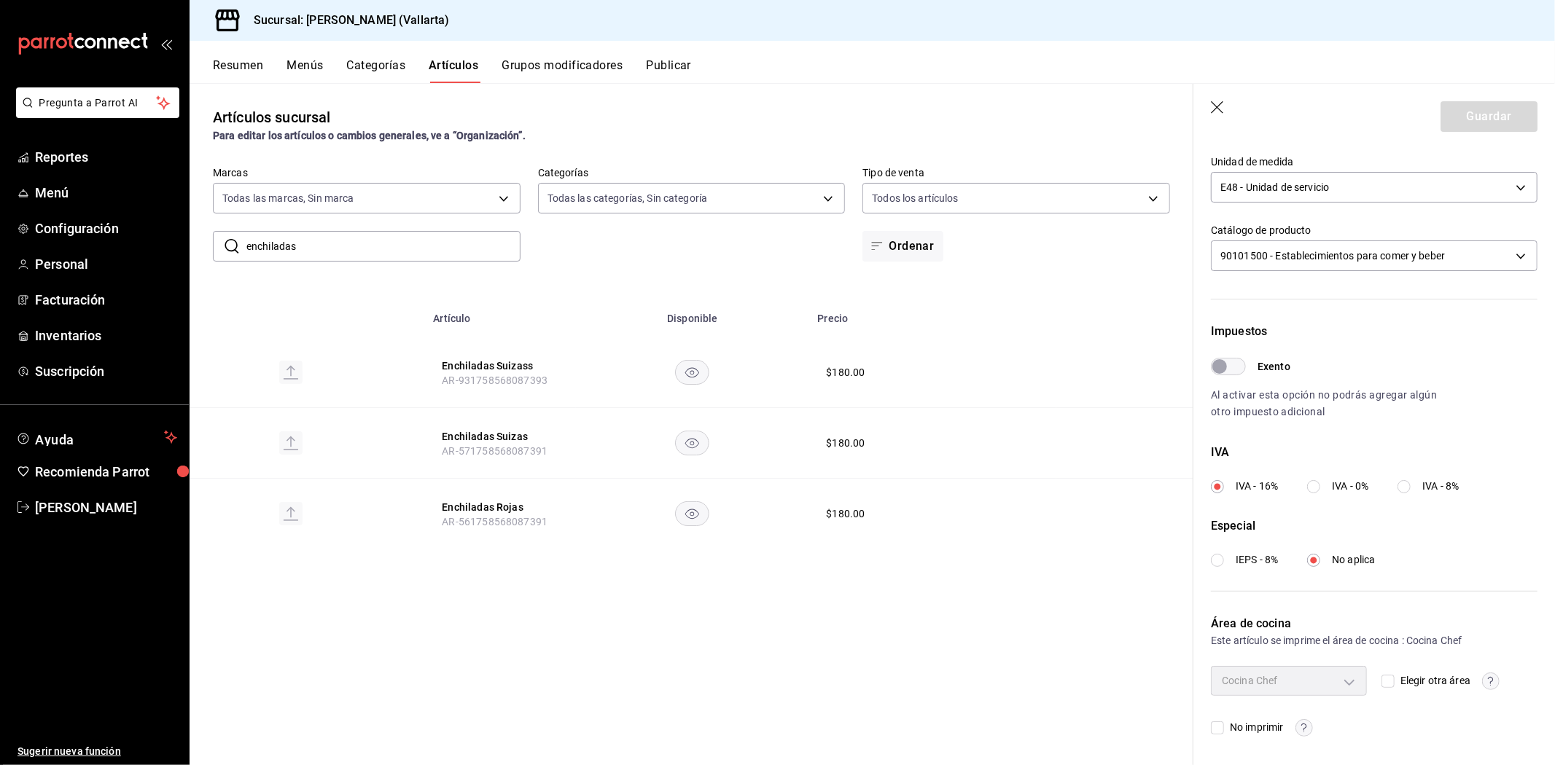
click at [1381, 682] on input "Elegir otra área" at bounding box center [1387, 681] width 13 height 13
checkbox input "true"
click at [1343, 678] on body "Pregunta a Parrot AI Reportes Menú Configuración Personal Facturación Inventari…" at bounding box center [777, 382] width 1555 height 765
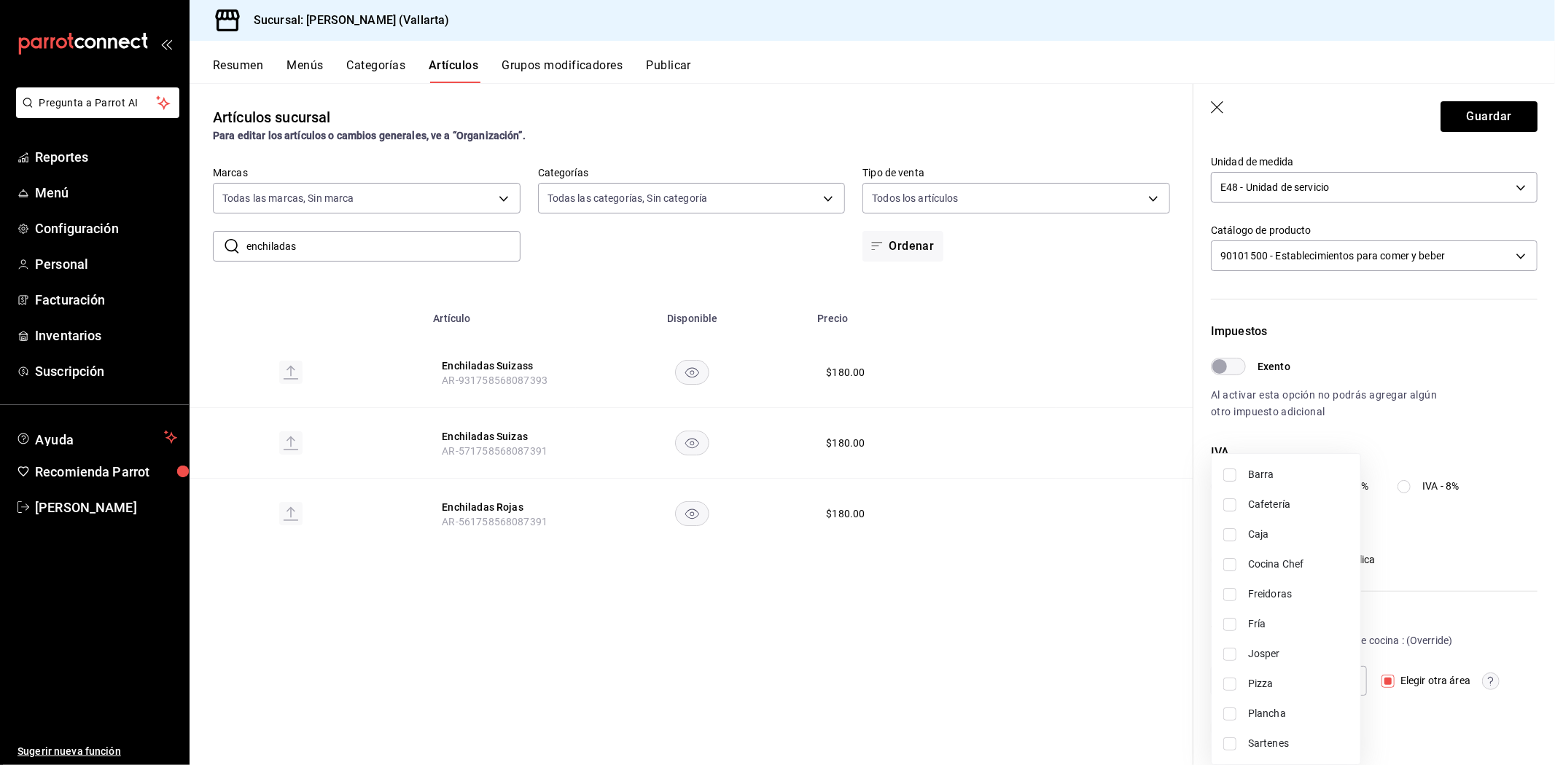
click at [1268, 716] on span "Plancha" at bounding box center [1298, 713] width 101 height 15
type input "fde6572f-3937-4d15-9efc-70fe81d417dd"
checkbox input "true"
click at [1031, 681] on div at bounding box center [777, 382] width 1555 height 765
click at [1488, 104] on button "Guardar" at bounding box center [1488, 116] width 97 height 31
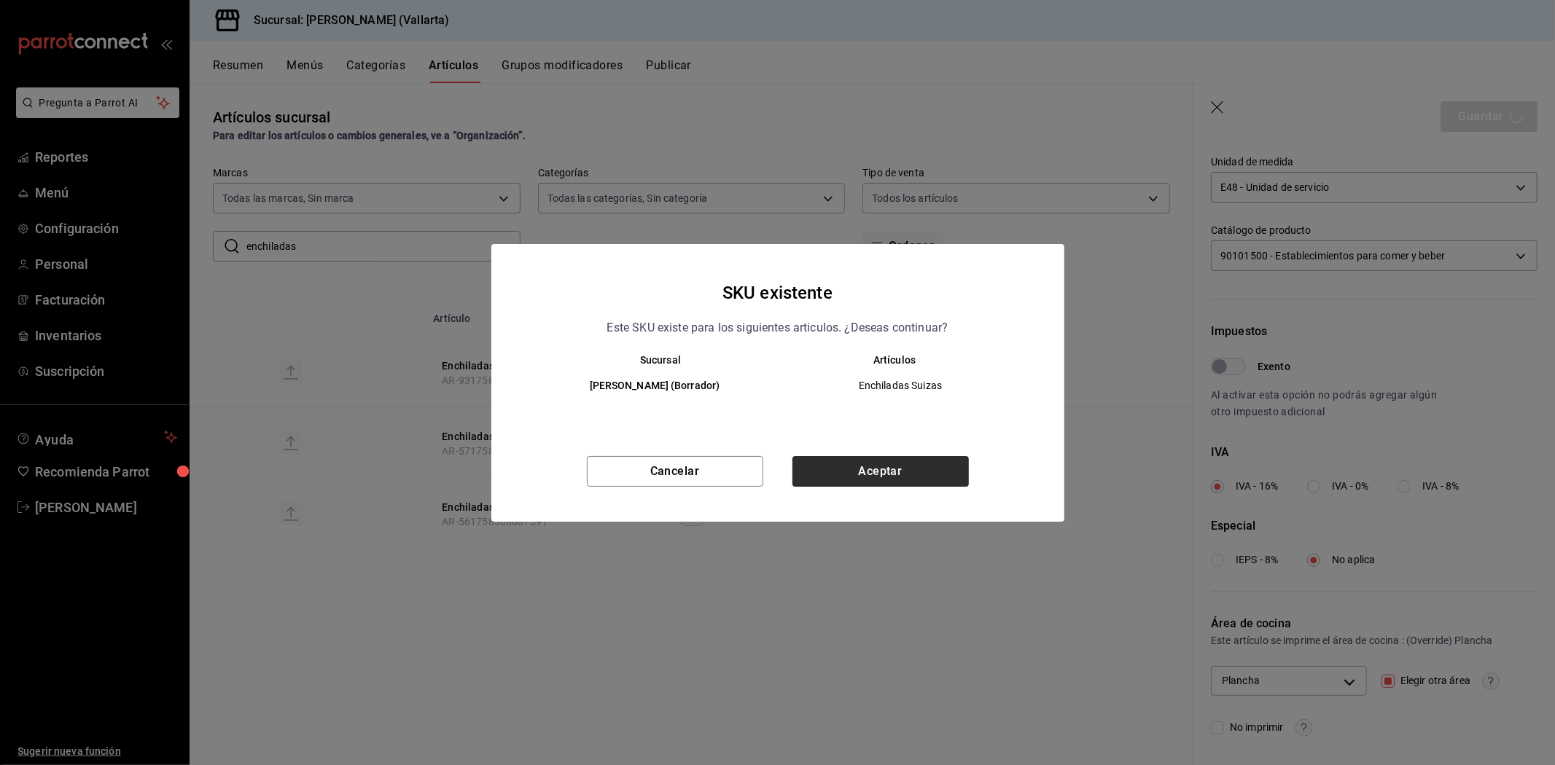
click at [838, 485] on div "Cancelar Aceptar" at bounding box center [777, 489] width 573 height 66
click at [841, 478] on button "Aceptar" at bounding box center [880, 471] width 176 height 31
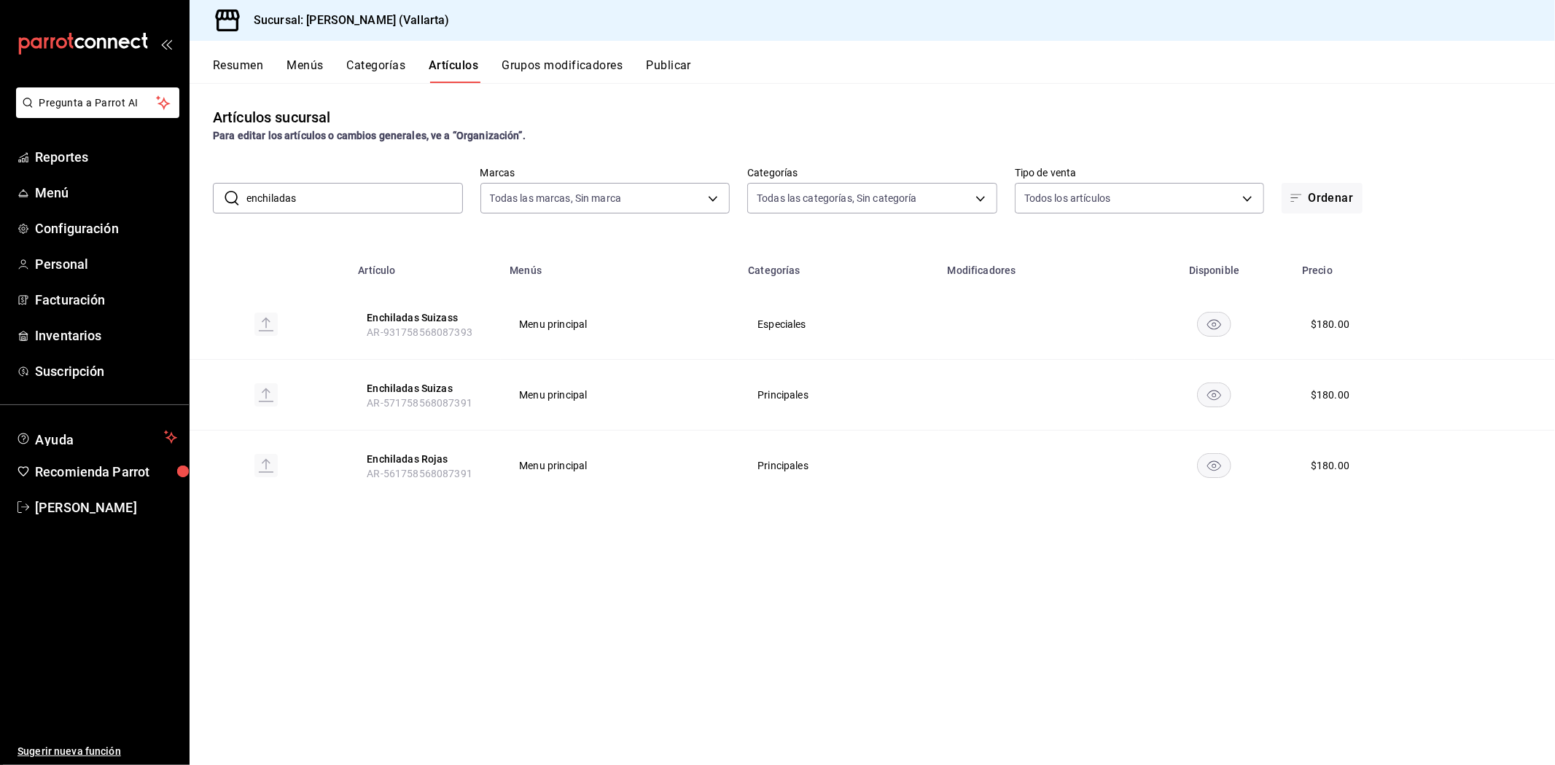
click at [411, 405] on span "AR-571758568087391" at bounding box center [420, 403] width 106 height 12
click at [431, 391] on button "Enchiladas Suizas" at bounding box center [425, 388] width 117 height 15
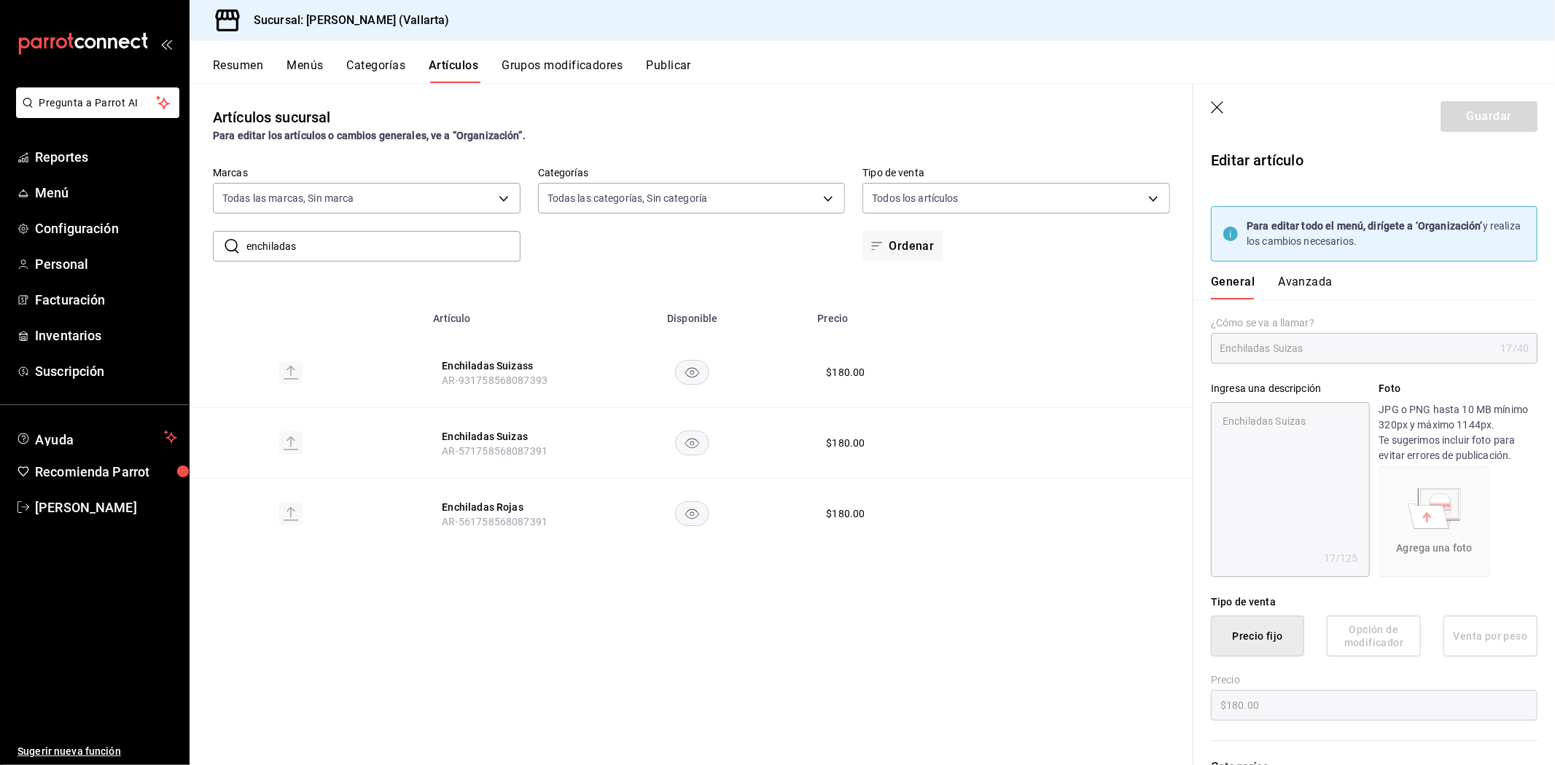
click at [1280, 281] on button "Avanzada" at bounding box center [1305, 287] width 55 height 25
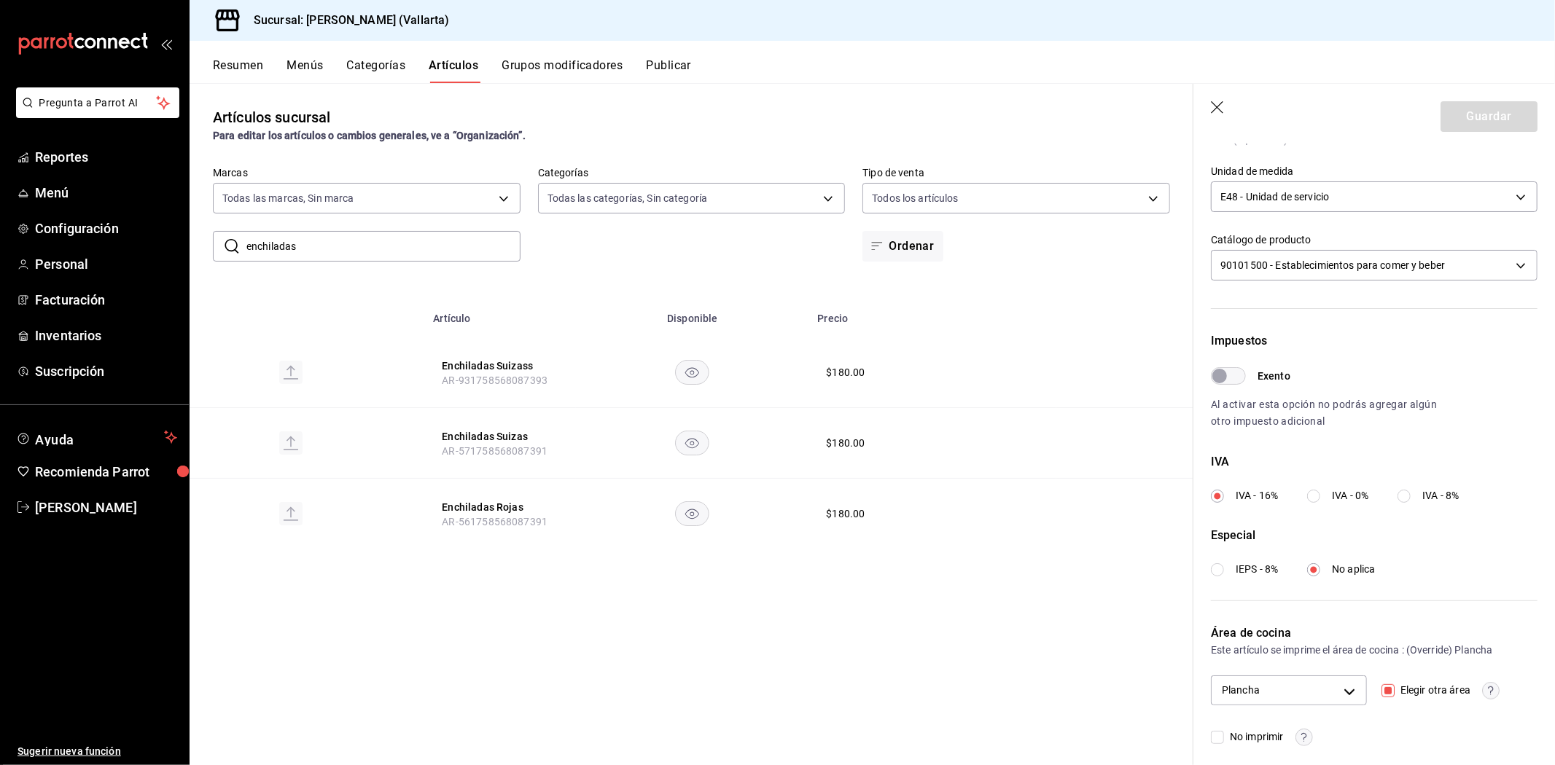
scroll to position [354, 0]
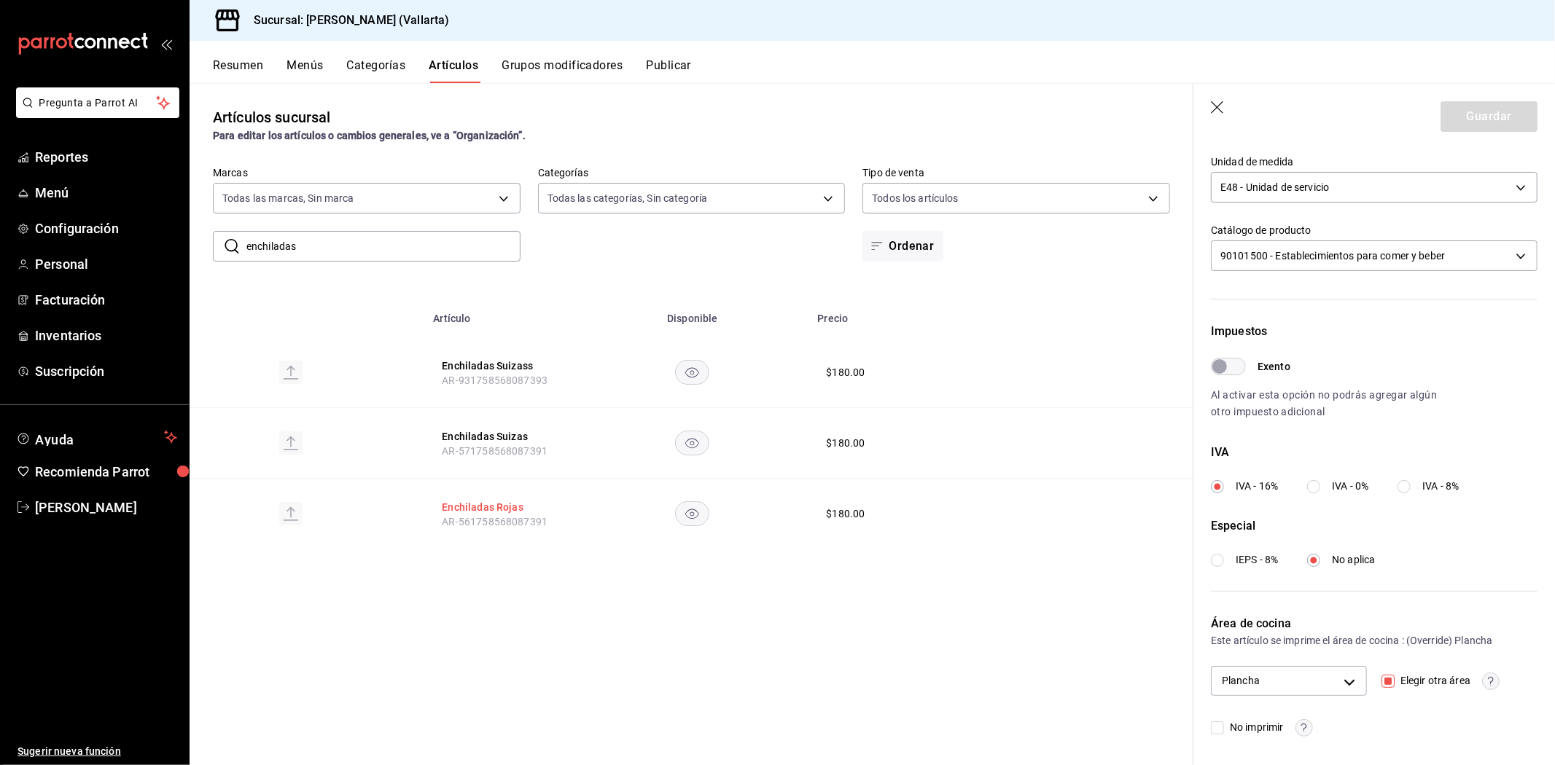
click at [483, 500] on button "Enchiladas Rojas" at bounding box center [500, 507] width 117 height 15
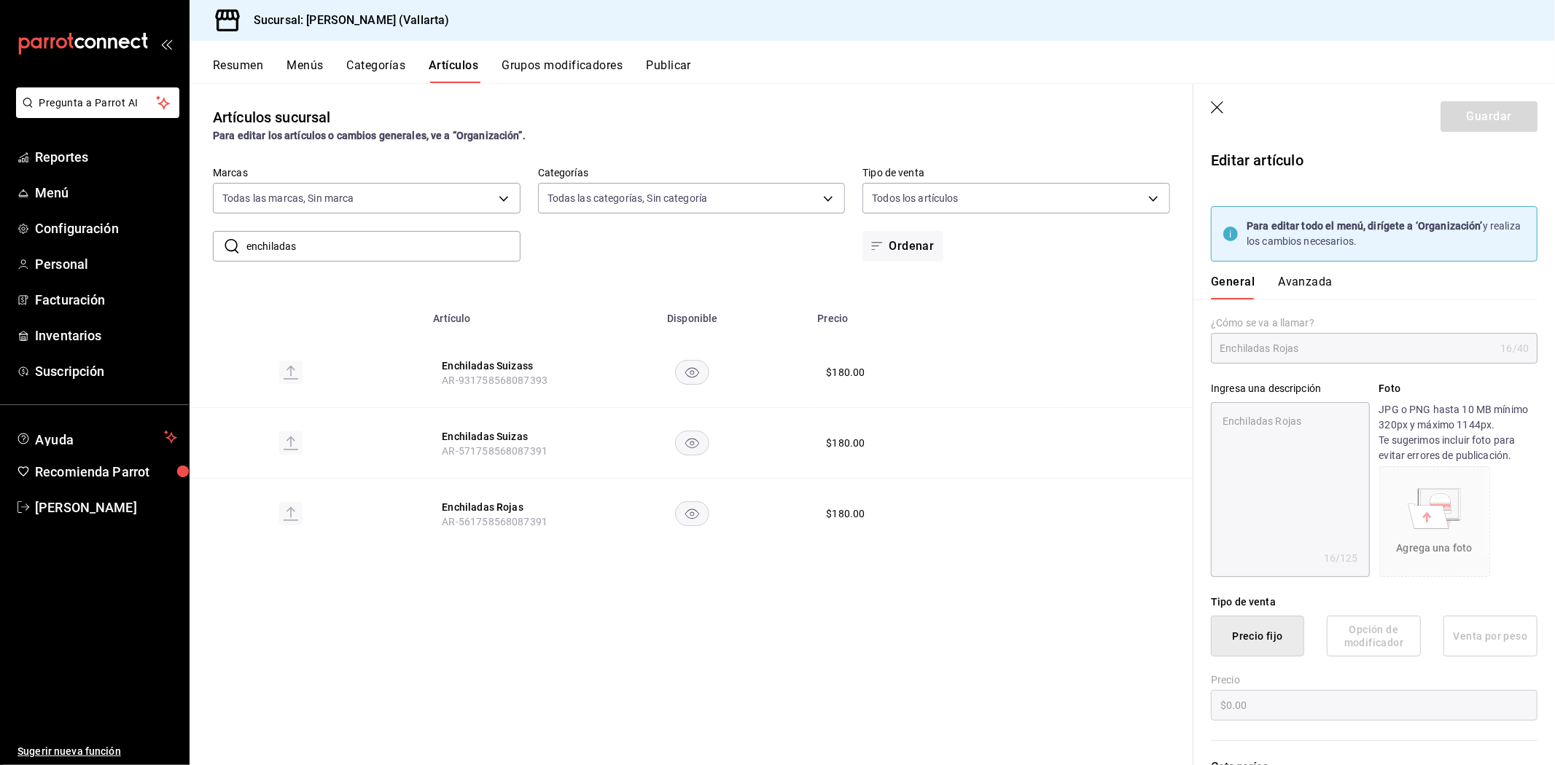
type textarea "x"
type input "$180.00"
type input "E48"
type input "90101500"
radio input "true"
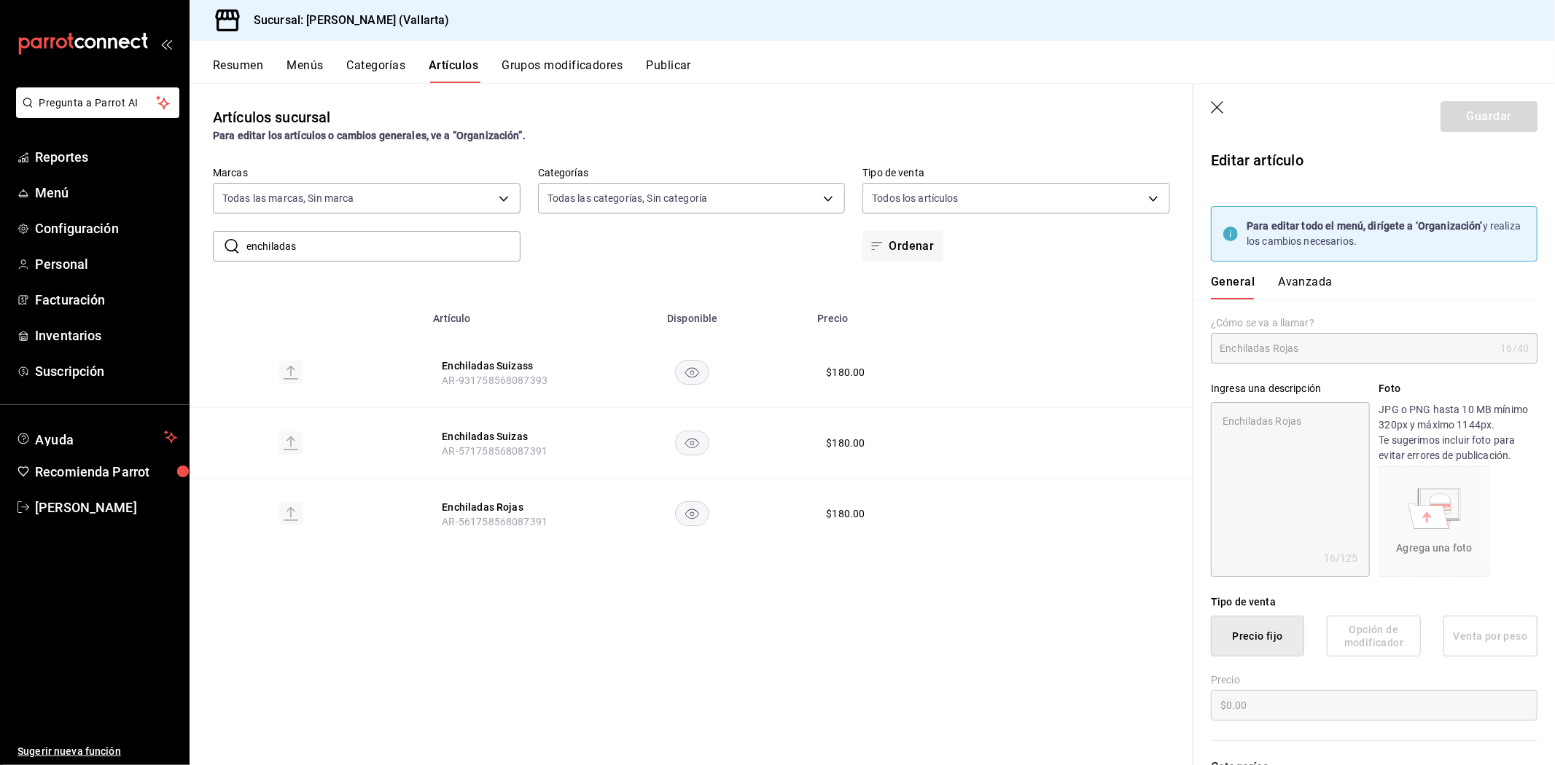
radio input "true"
type input "05b56720-ac53-4f1d-a023-24443b3cfeb0"
click at [1292, 273] on div "General Avanzada" at bounding box center [1365, 281] width 344 height 38
click at [1295, 279] on button "Avanzada" at bounding box center [1305, 287] width 55 height 25
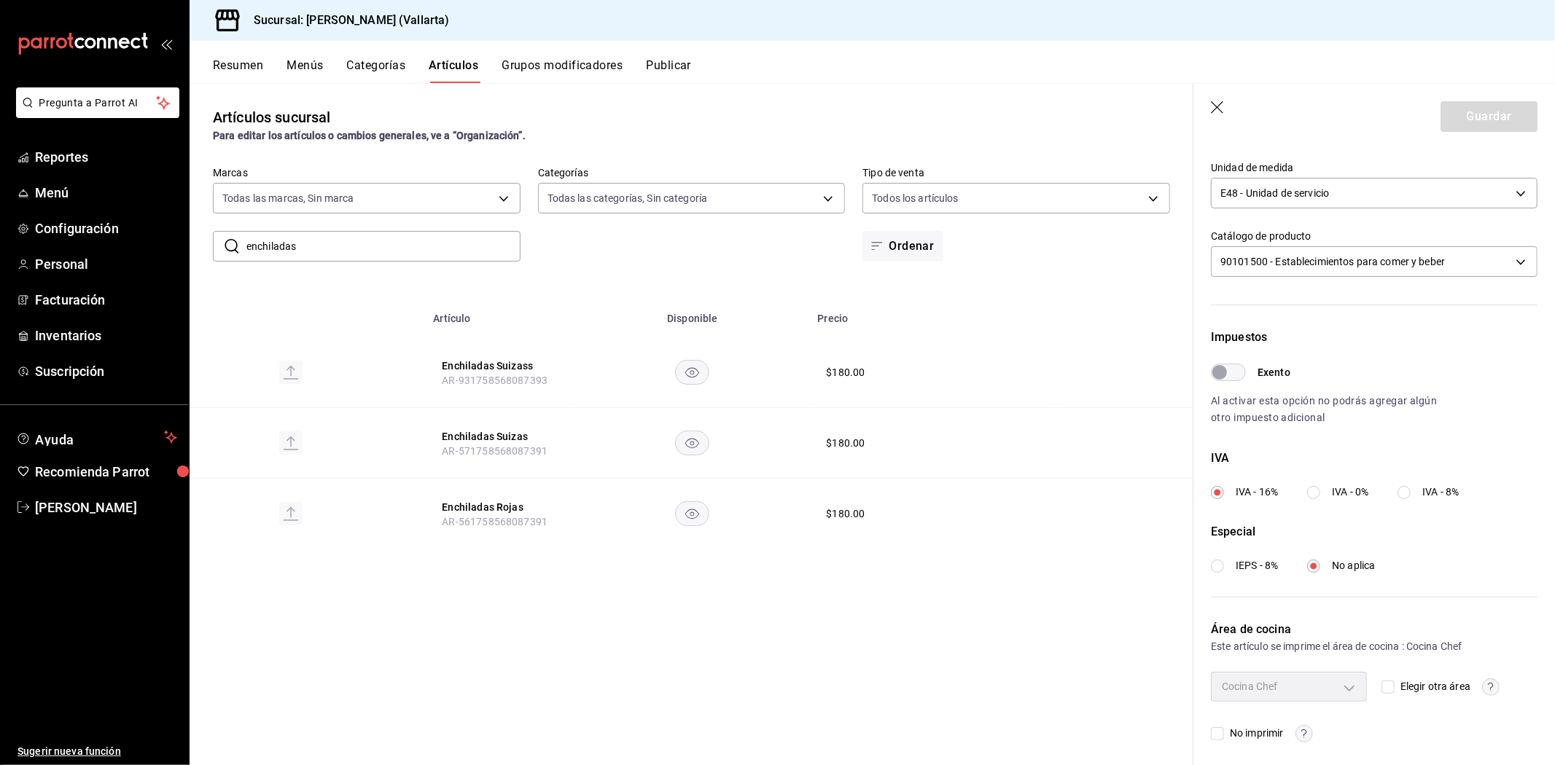
scroll to position [354, 0]
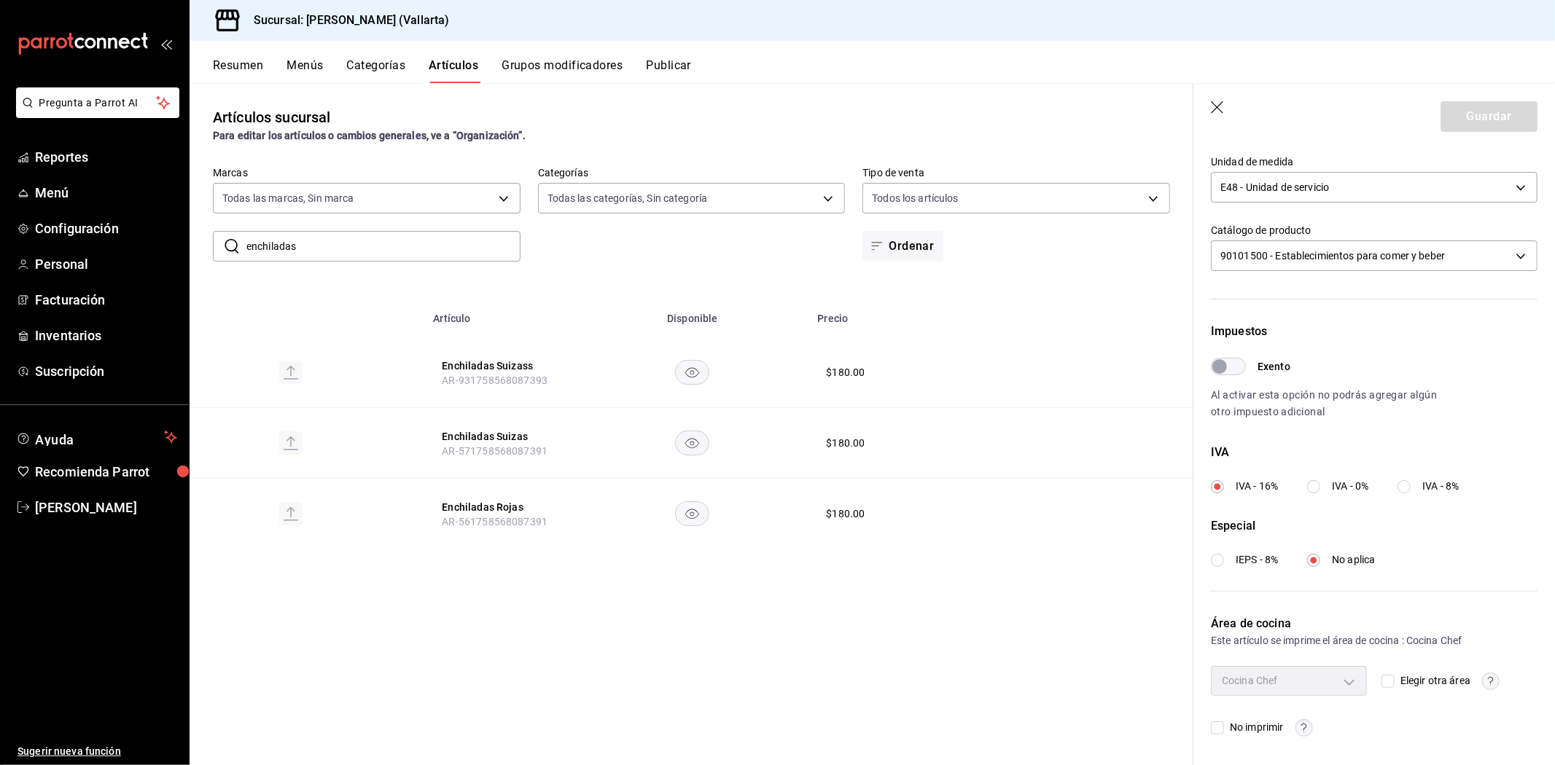
click at [1386, 676] on input "Elegir otra área" at bounding box center [1387, 681] width 13 height 13
checkbox input "true"
click at [1329, 680] on body "Pregunta a Parrot AI Reportes Menú Configuración Personal Facturación Inventari…" at bounding box center [777, 382] width 1555 height 765
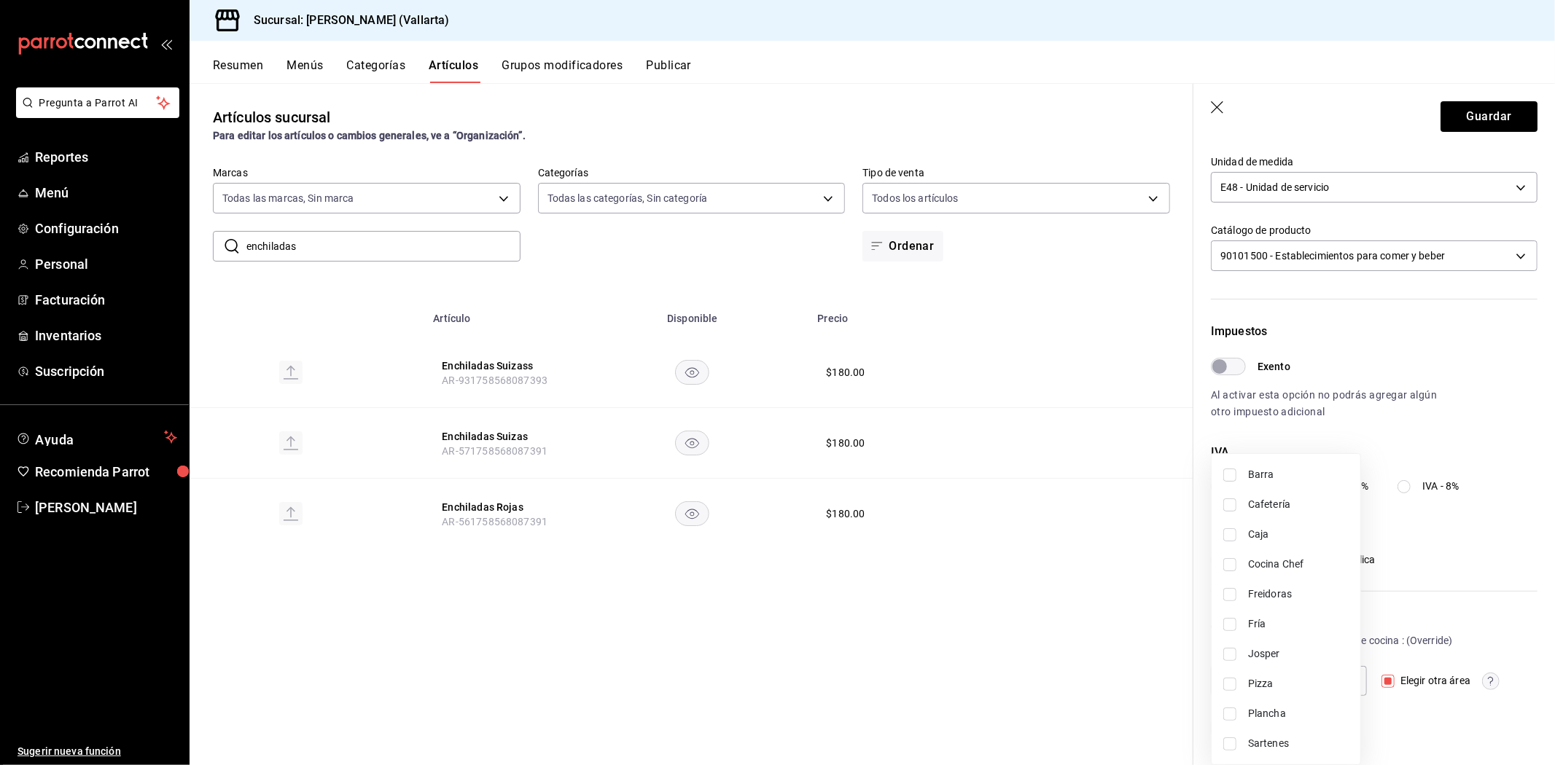
click at [1270, 719] on span "Plancha" at bounding box center [1298, 713] width 101 height 15
type input "fde6572f-3937-4d15-9efc-70fe81d417dd"
checkbox input "true"
click at [1137, 708] on div at bounding box center [777, 382] width 1555 height 765
click at [1485, 119] on button "Guardar" at bounding box center [1488, 116] width 97 height 31
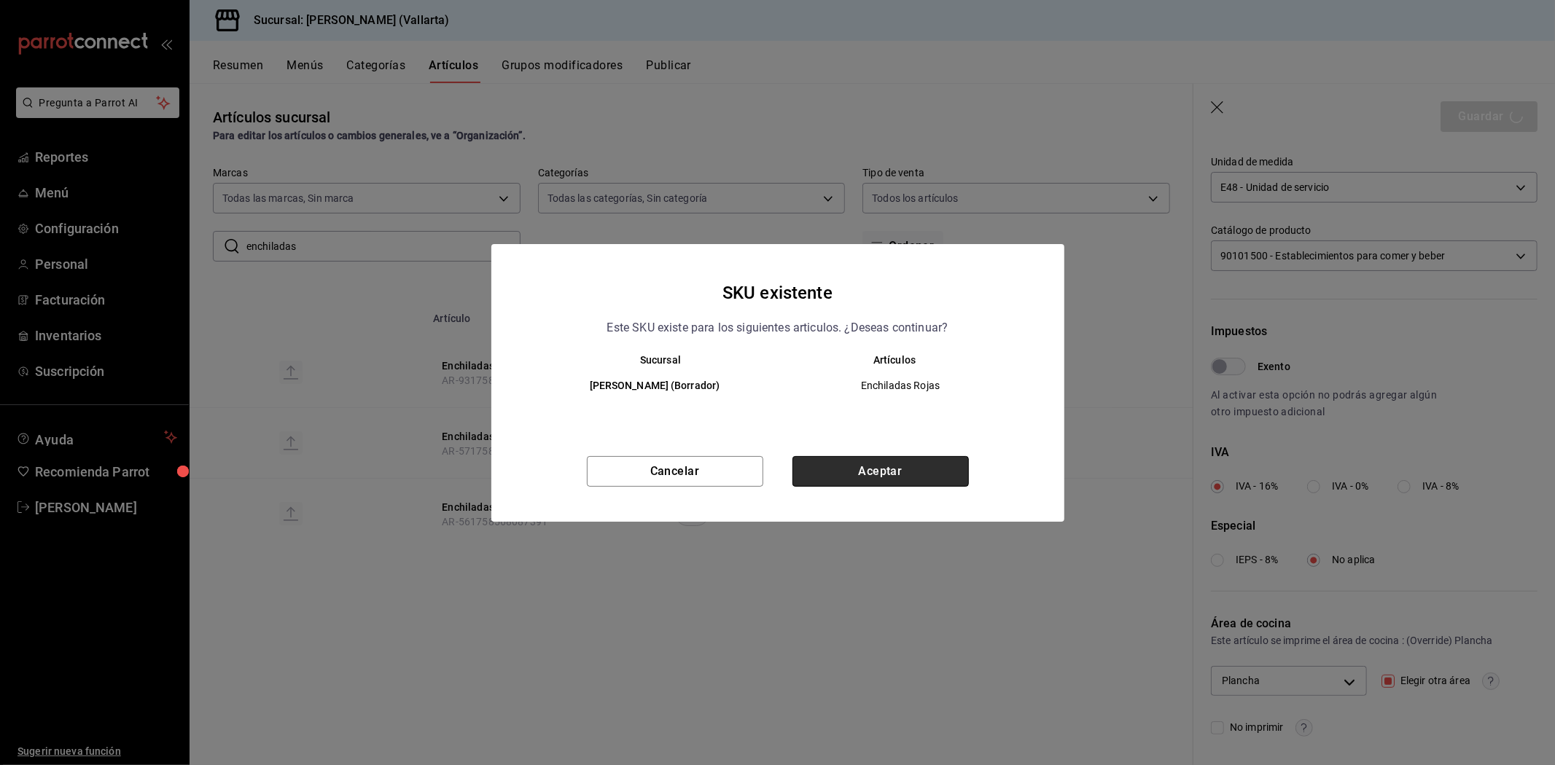
click at [907, 476] on button "Aceptar" at bounding box center [880, 471] width 176 height 31
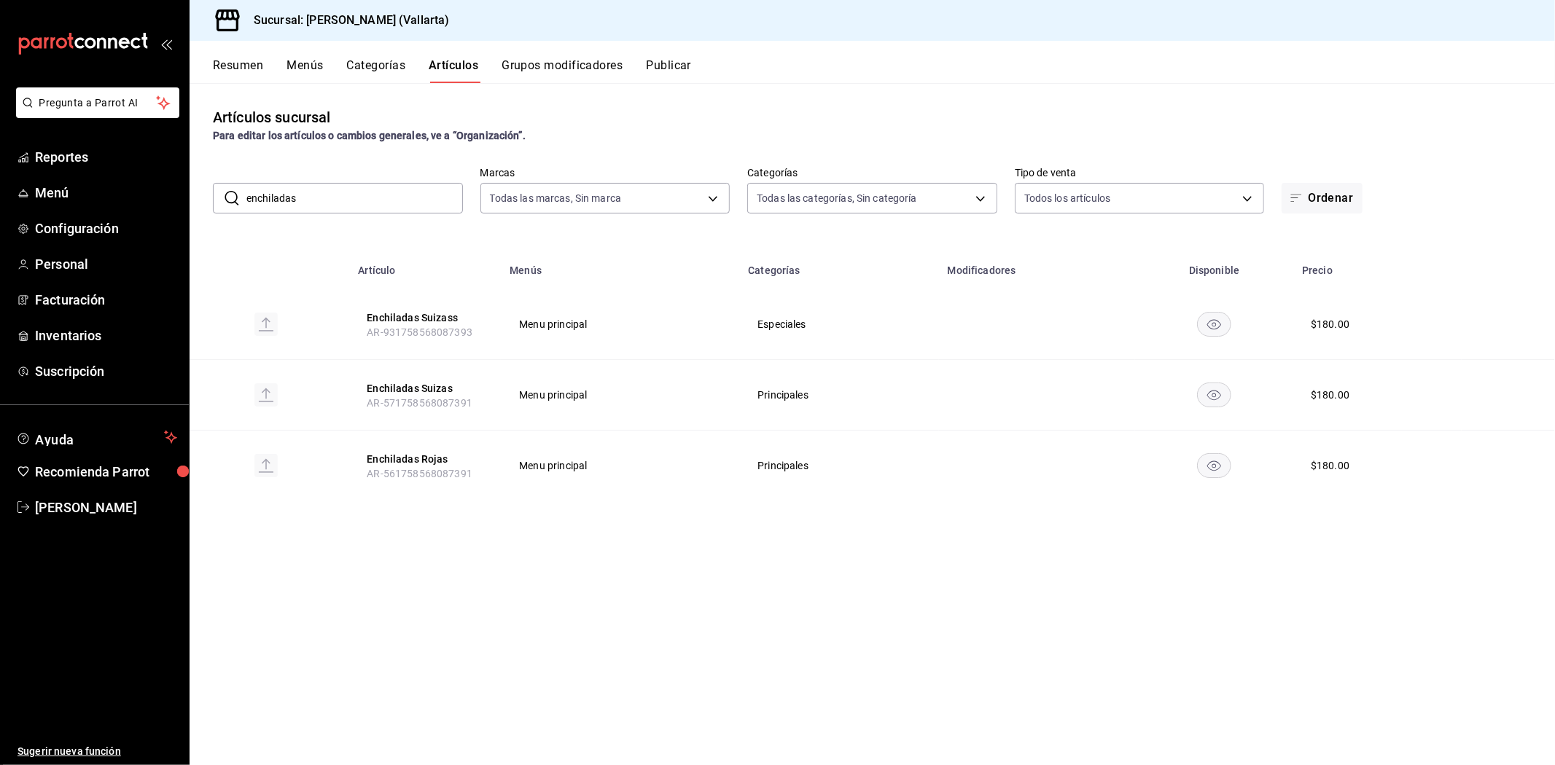
click at [352, 203] on input "enchiladas" at bounding box center [354, 198] width 216 height 29
type input "e"
type input "chichar"
click at [413, 314] on button "Chicharrón Norteño" at bounding box center [424, 318] width 117 height 15
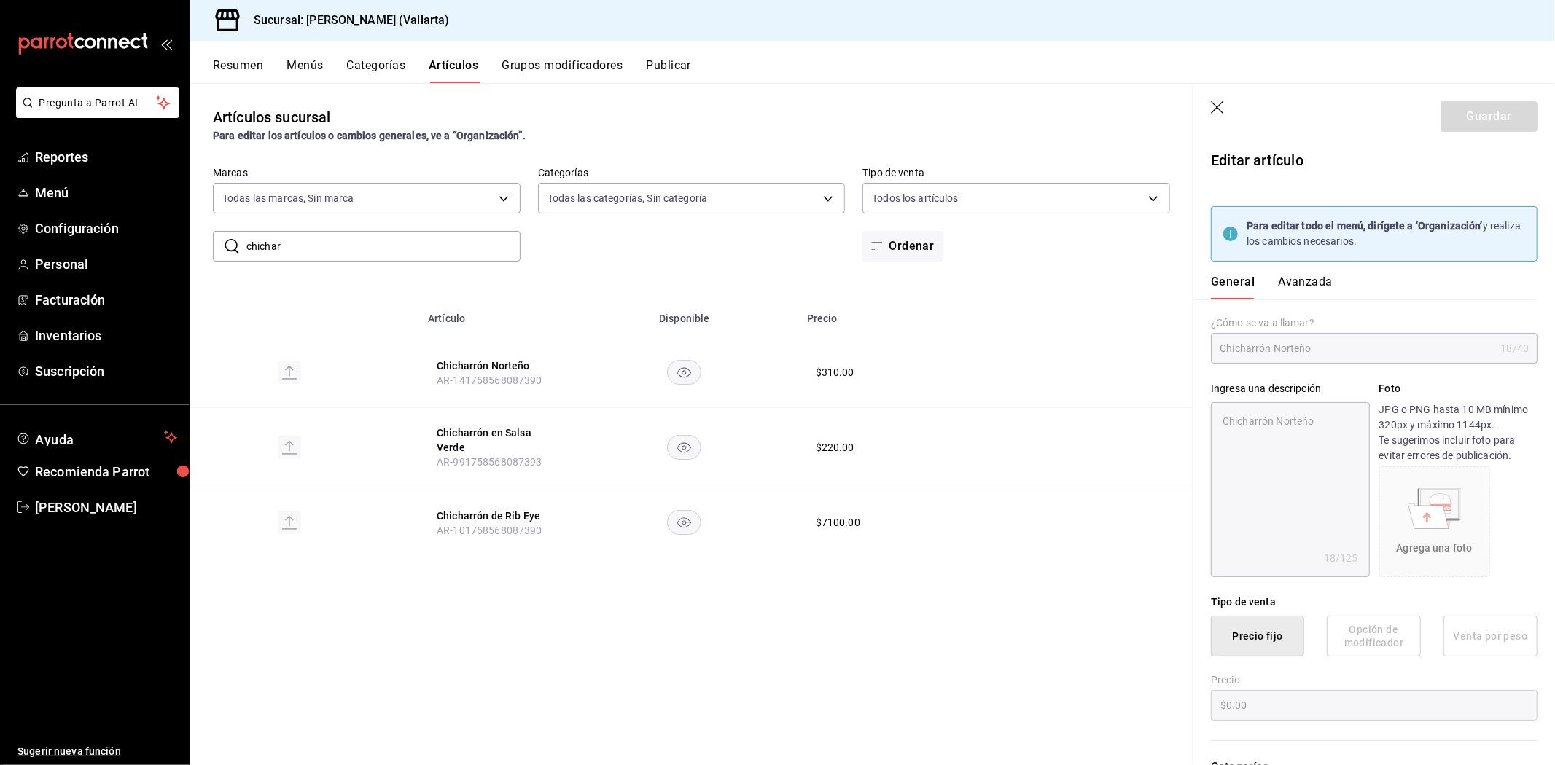
type textarea "x"
type input "$310.00"
type input "E48"
type input "90101500"
radio input "true"
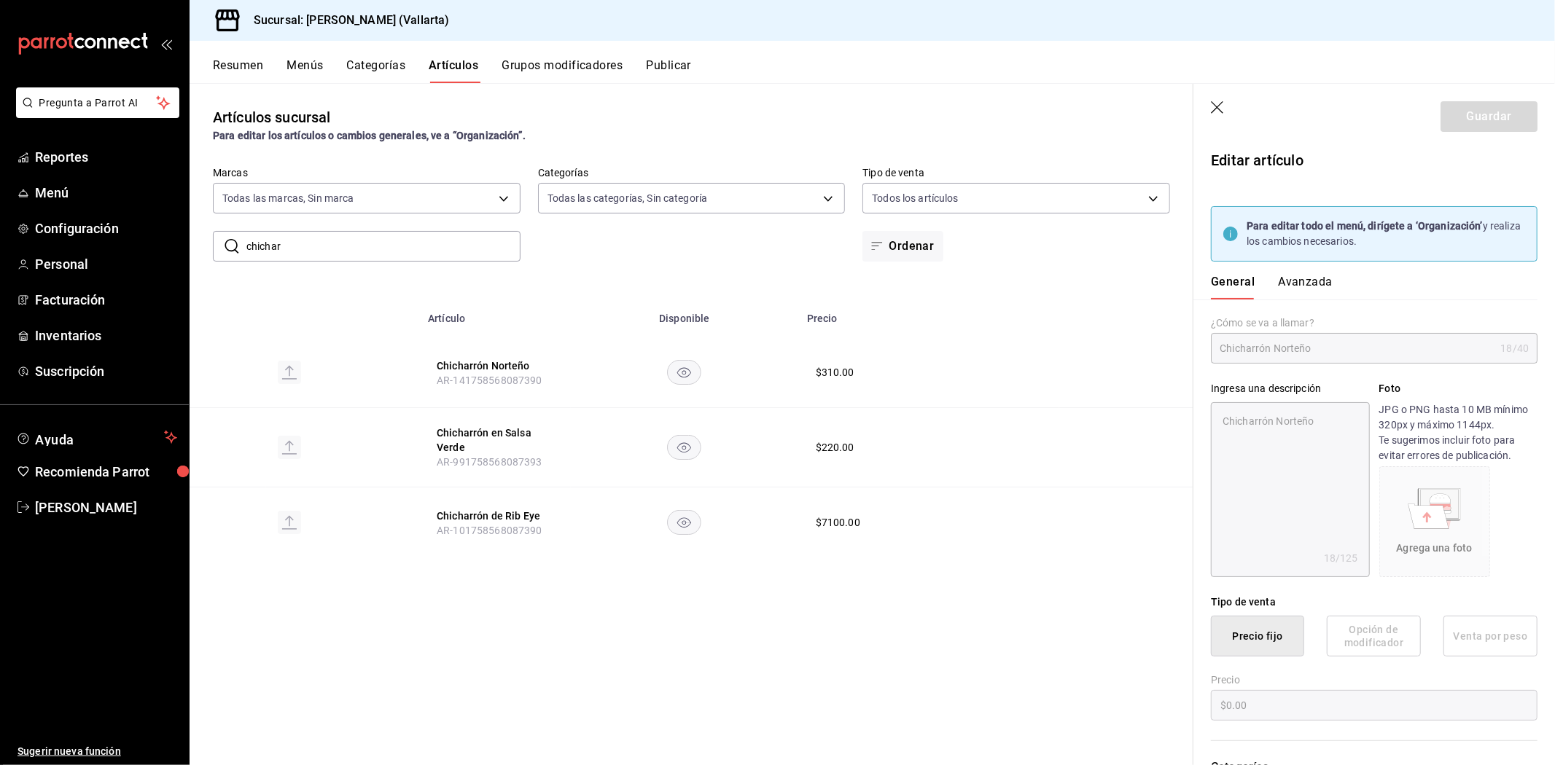
radio input "true"
click at [1292, 280] on button "Avanzada" at bounding box center [1305, 287] width 55 height 25
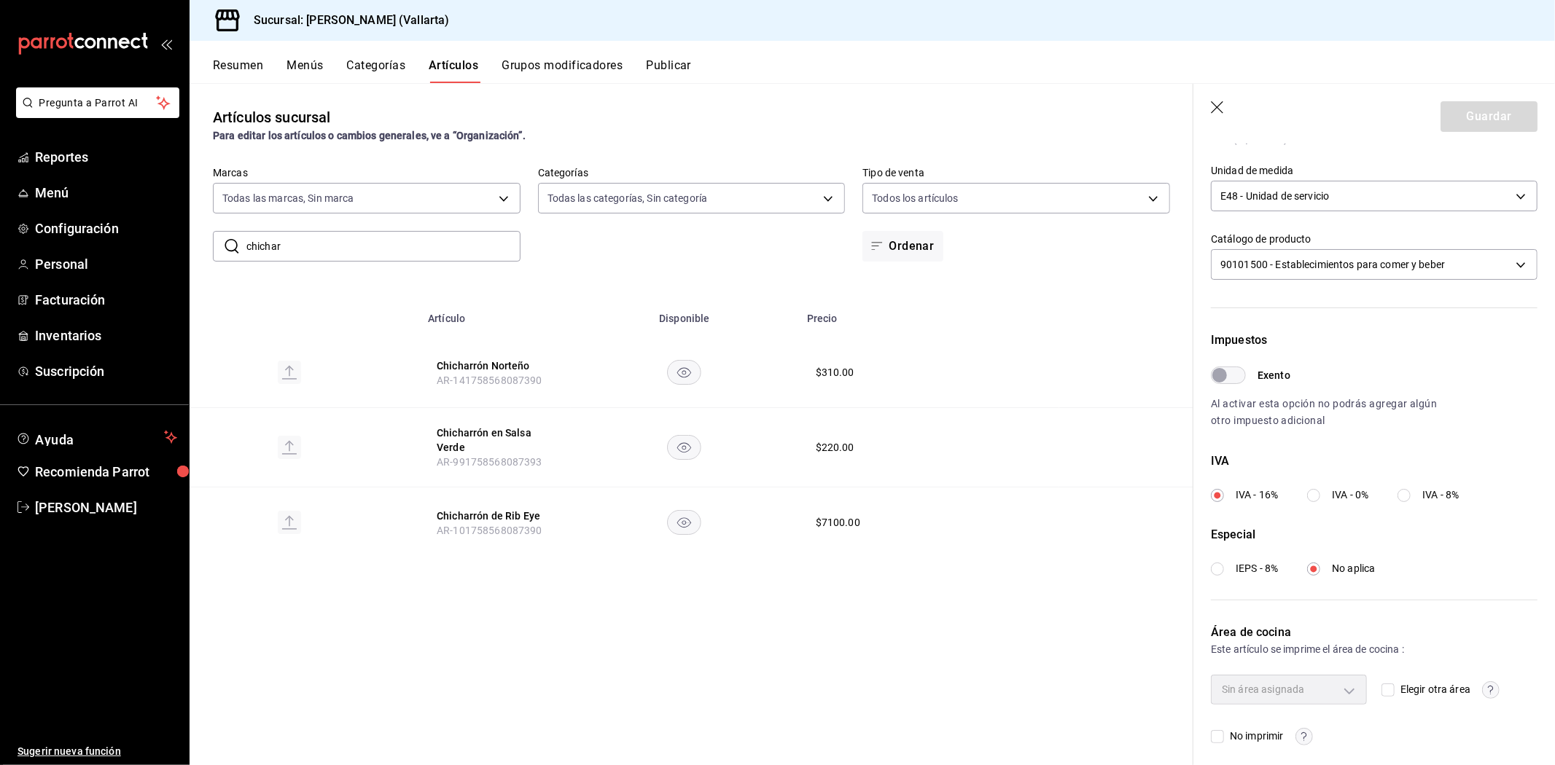
scroll to position [354, 0]
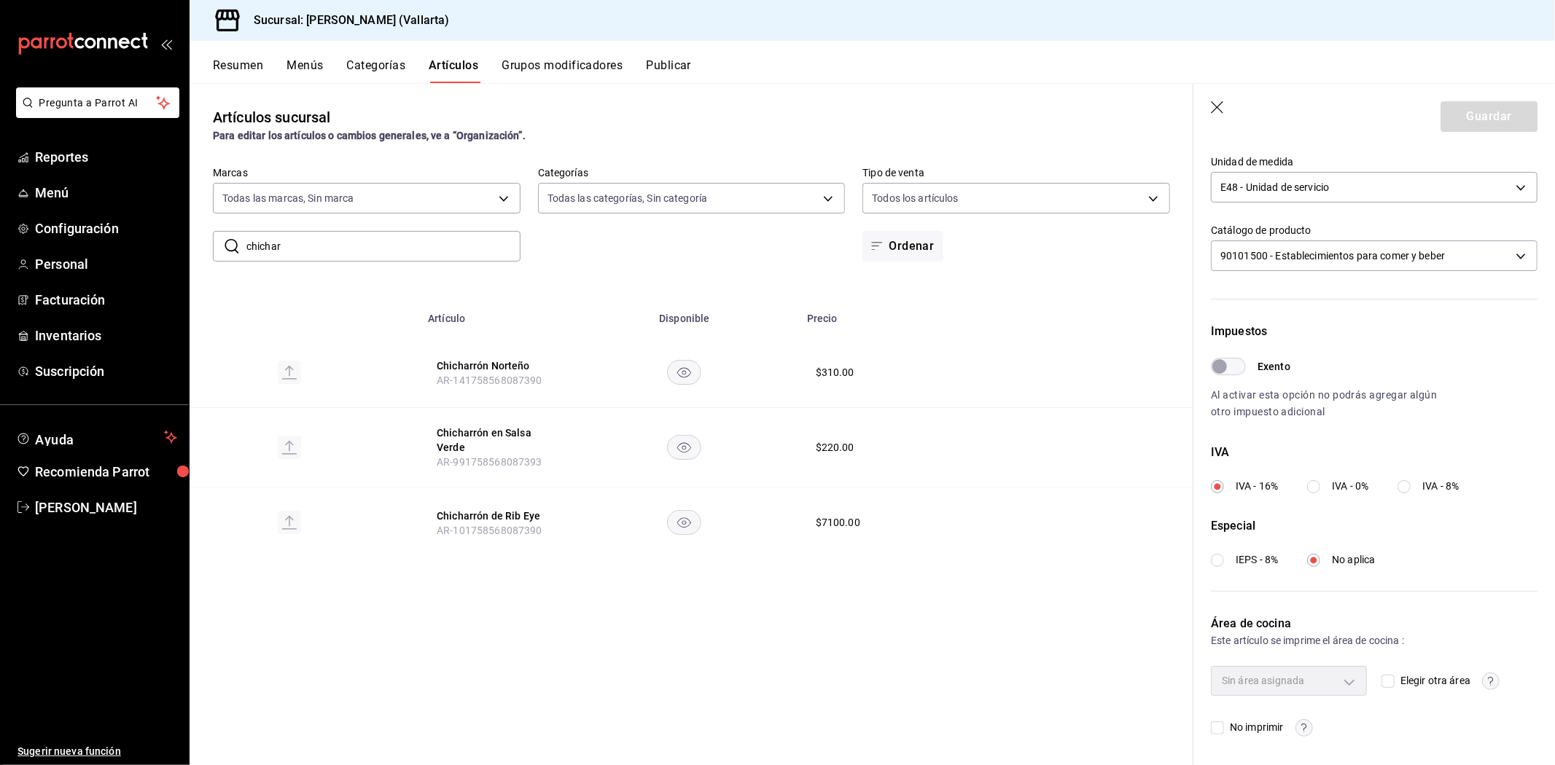
click at [1382, 682] on input "Elegir otra área" at bounding box center [1387, 681] width 13 height 13
checkbox input "true"
click at [1331, 676] on body "Pregunta a Parrot AI Reportes Menú Configuración Personal Facturación Inventari…" at bounding box center [777, 382] width 1555 height 765
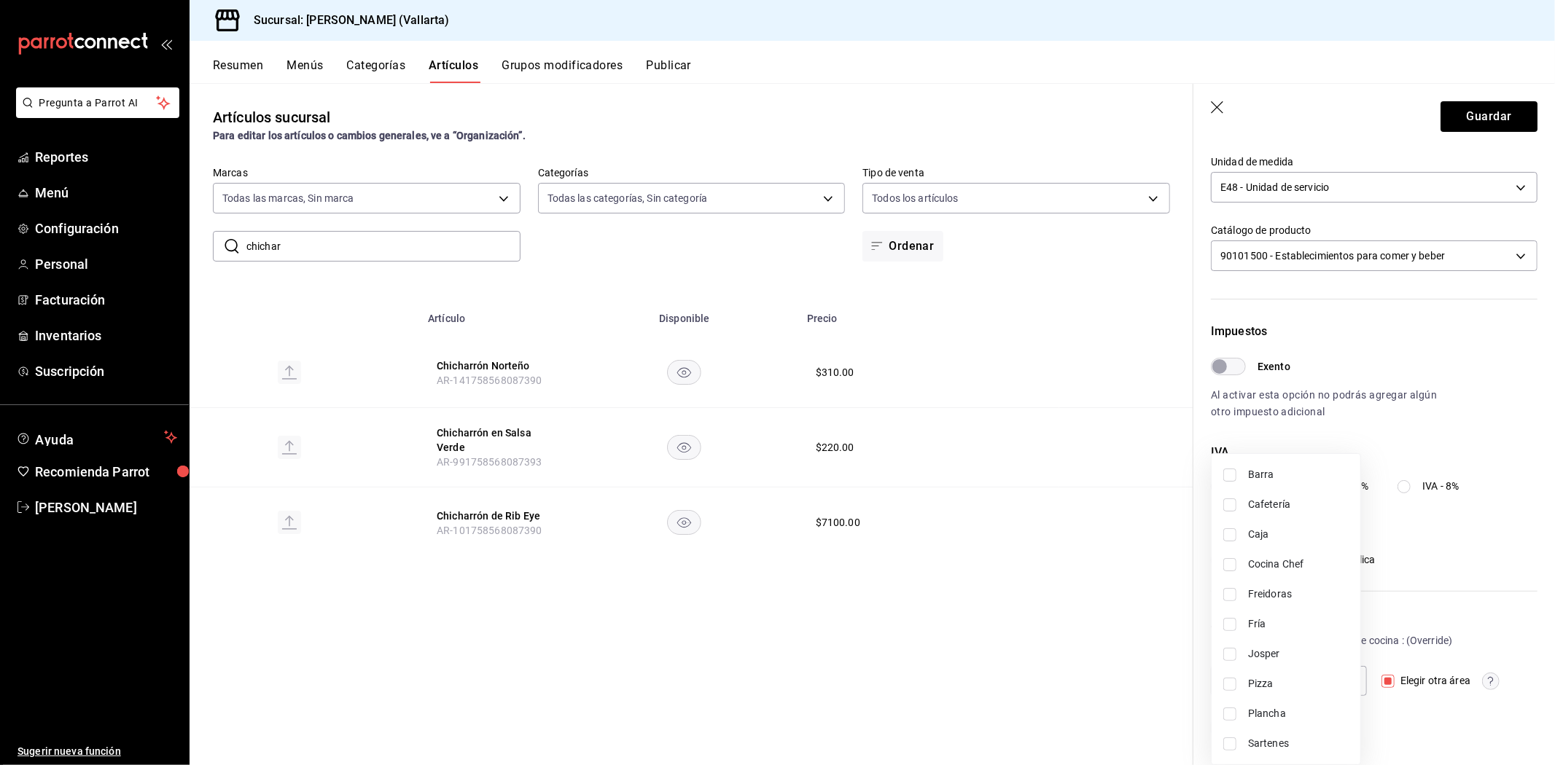
click at [1278, 593] on span "Freidoras" at bounding box center [1298, 594] width 101 height 15
type input "d41f2309-cce0-488f-9285-79bf380bb8a6"
checkbox input "true"
click at [884, 606] on div at bounding box center [777, 382] width 1555 height 765
click at [1465, 107] on button "Guardar" at bounding box center [1488, 116] width 97 height 31
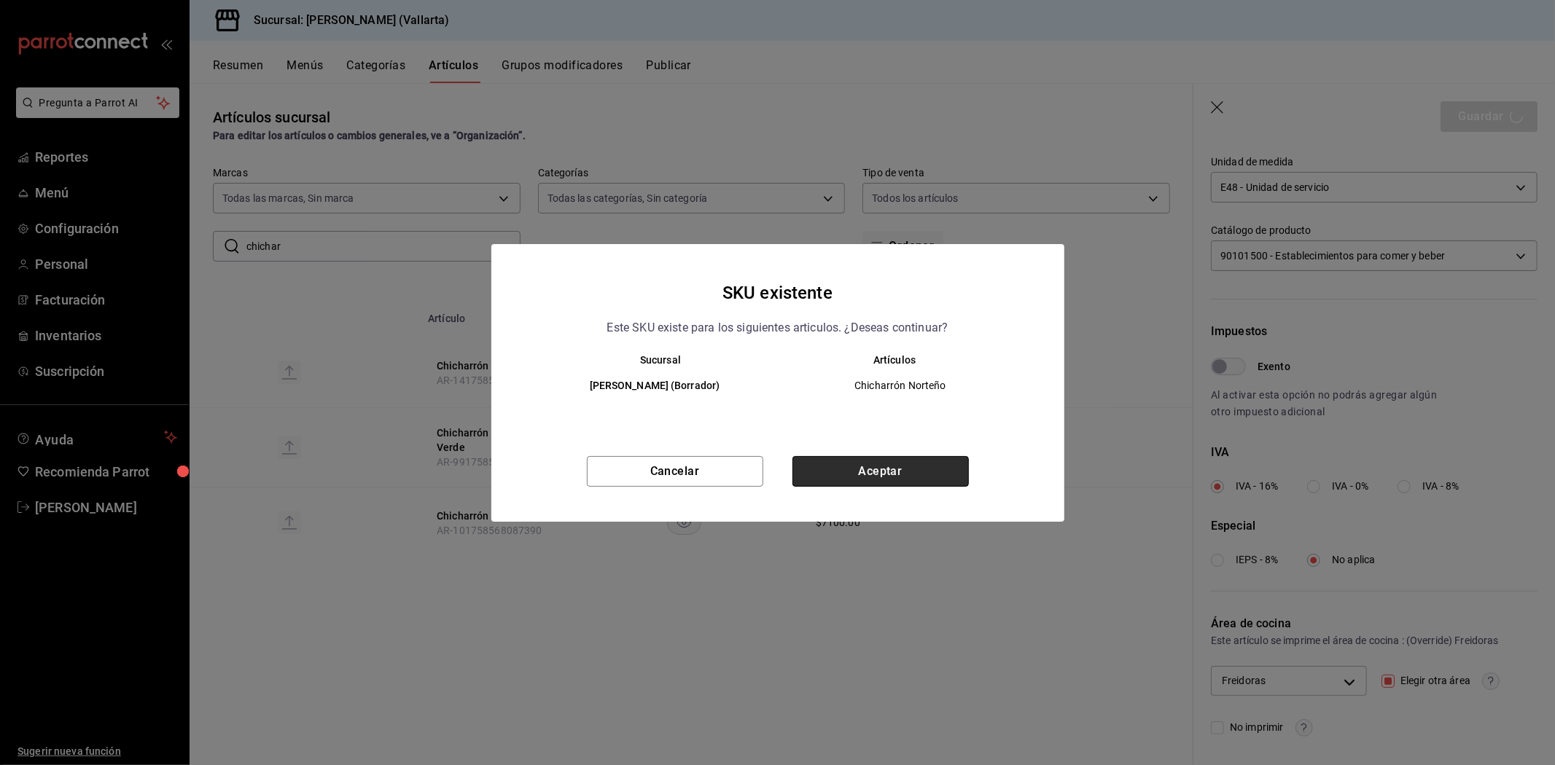
click at [897, 465] on button "Aceptar" at bounding box center [880, 471] width 176 height 31
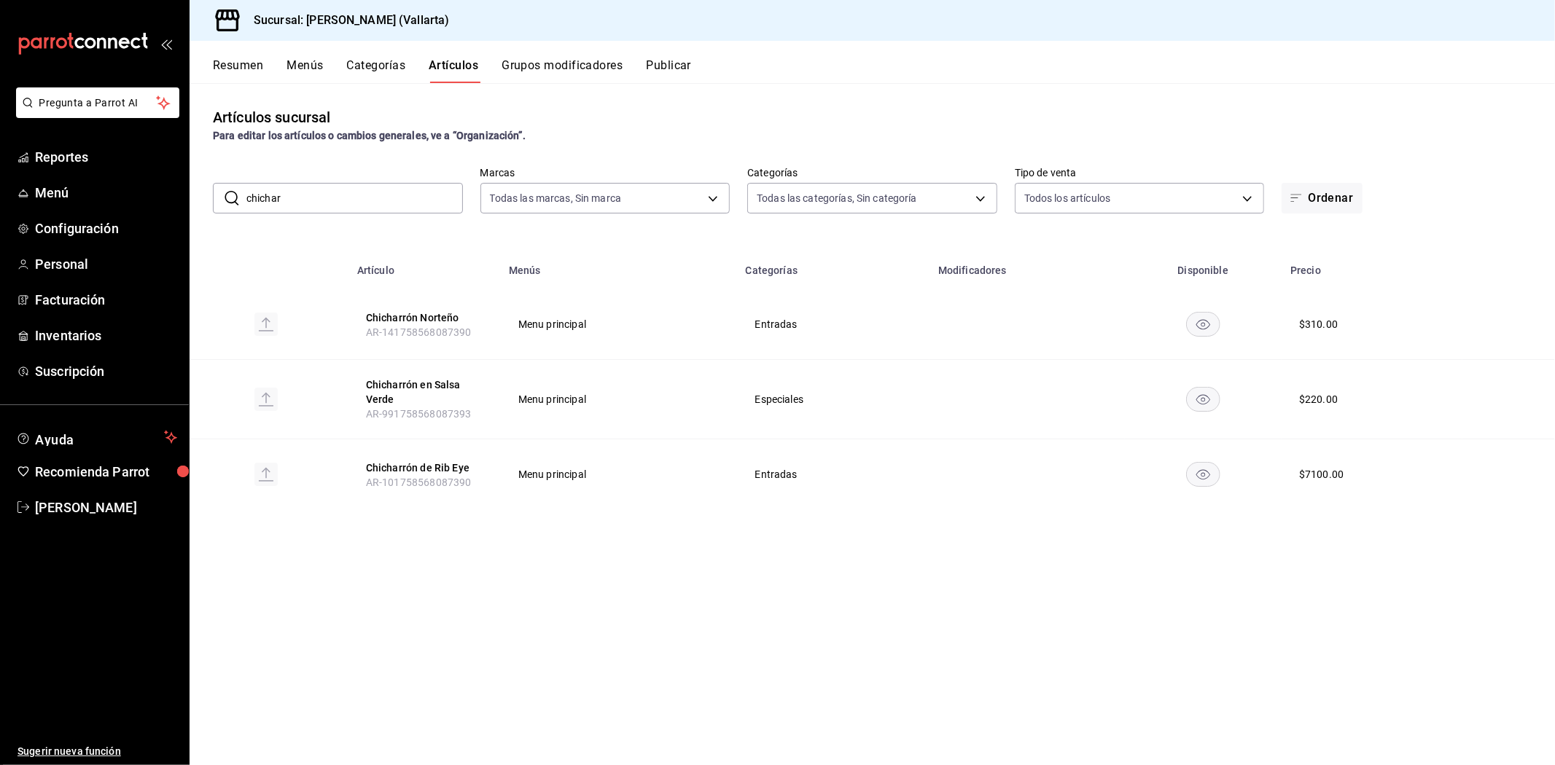
click at [380, 191] on input "chichar" at bounding box center [354, 198] width 216 height 29
type input "c"
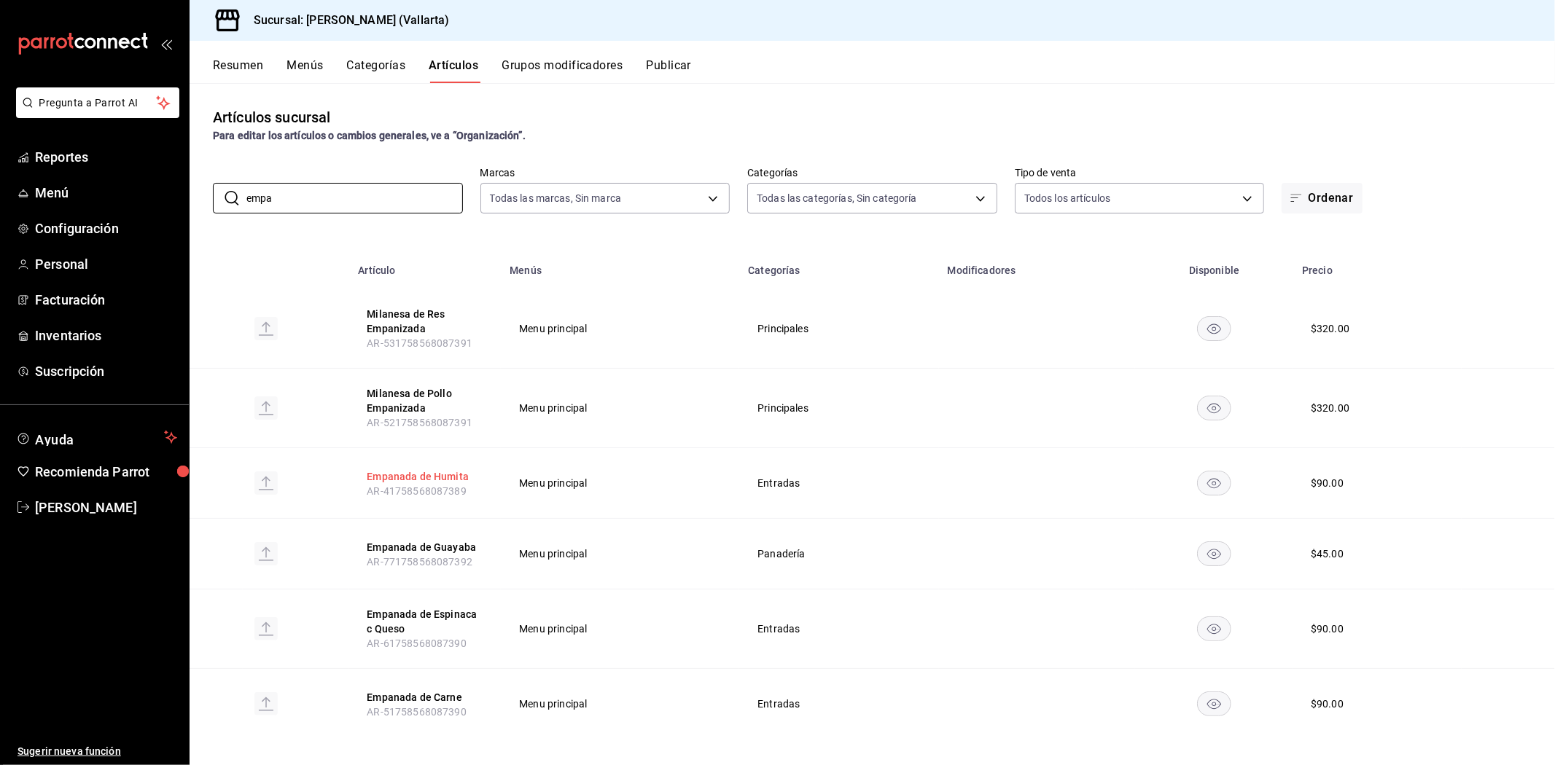
type input "empa"
click at [396, 475] on button "Empanada de Humita" at bounding box center [425, 476] width 117 height 15
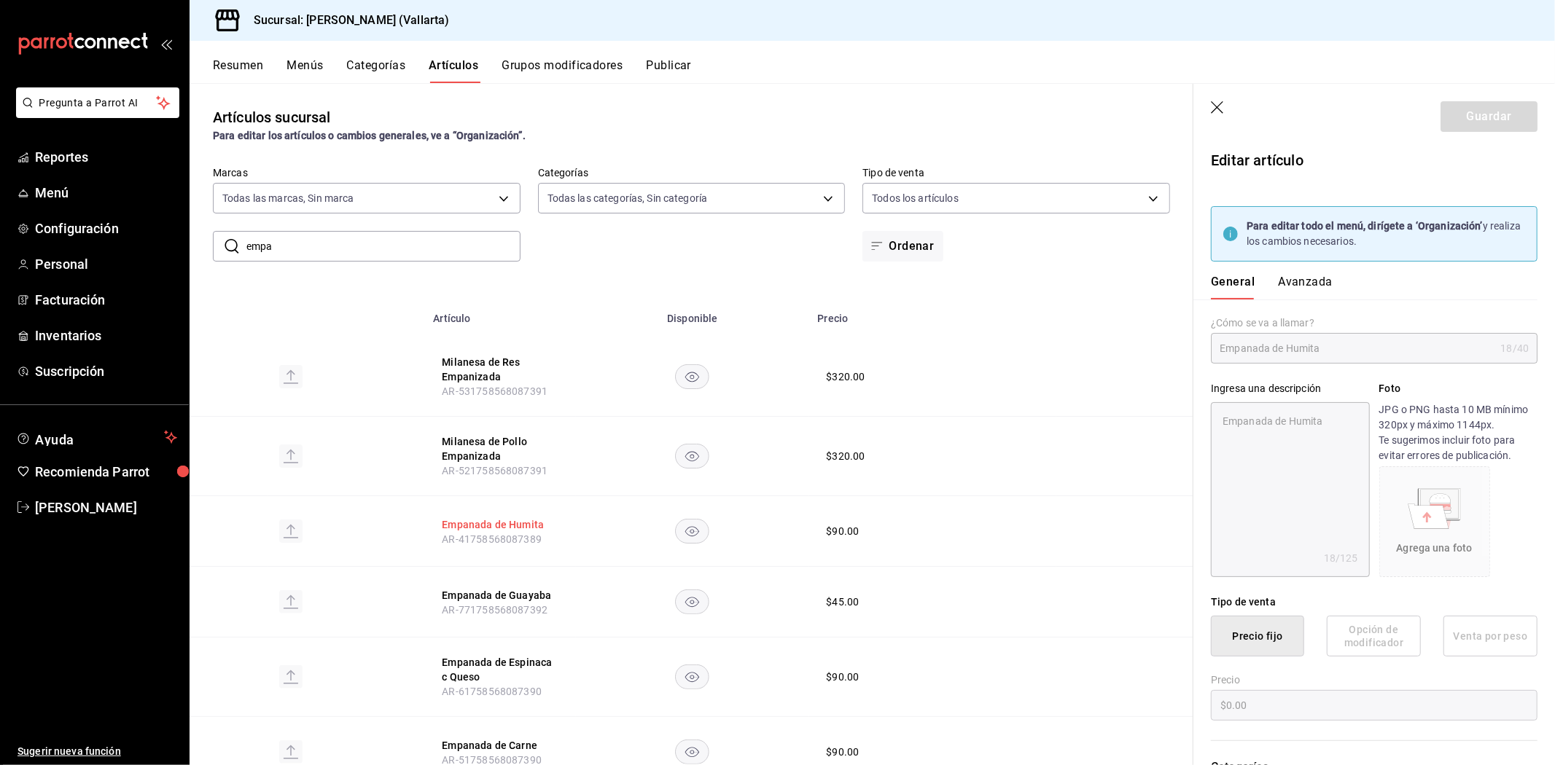
type textarea "x"
type input "$90.00"
drag, startPoint x: 396, startPoint y: 475, endPoint x: 993, endPoint y: 427, distance: 598.9
click at [993, 427] on td "$ 320.00" at bounding box center [931, 456] width 247 height 79
click at [1290, 267] on div "General Avanzada" at bounding box center [1365, 281] width 344 height 38
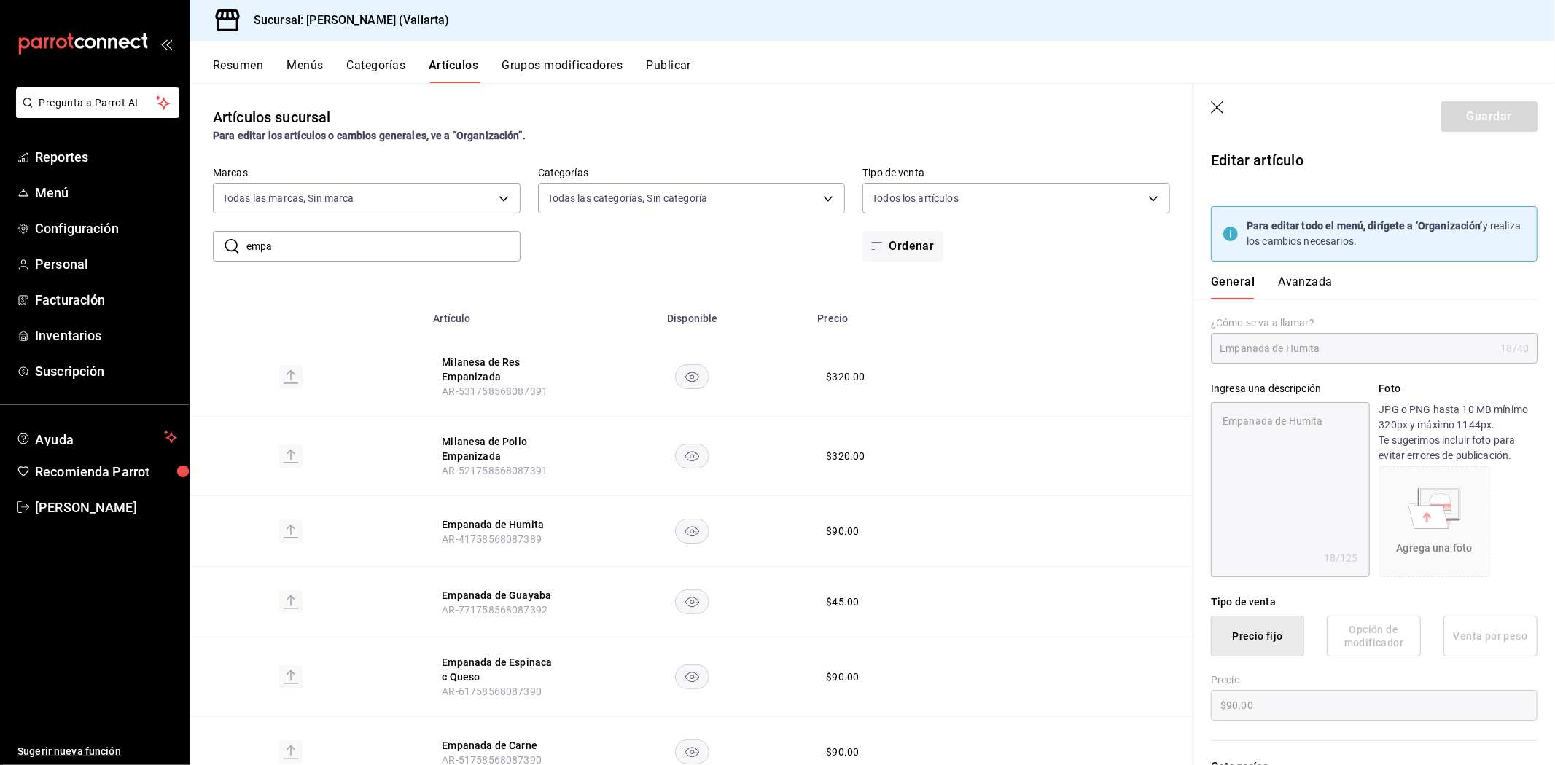
click at [1297, 281] on button "Avanzada" at bounding box center [1305, 287] width 55 height 25
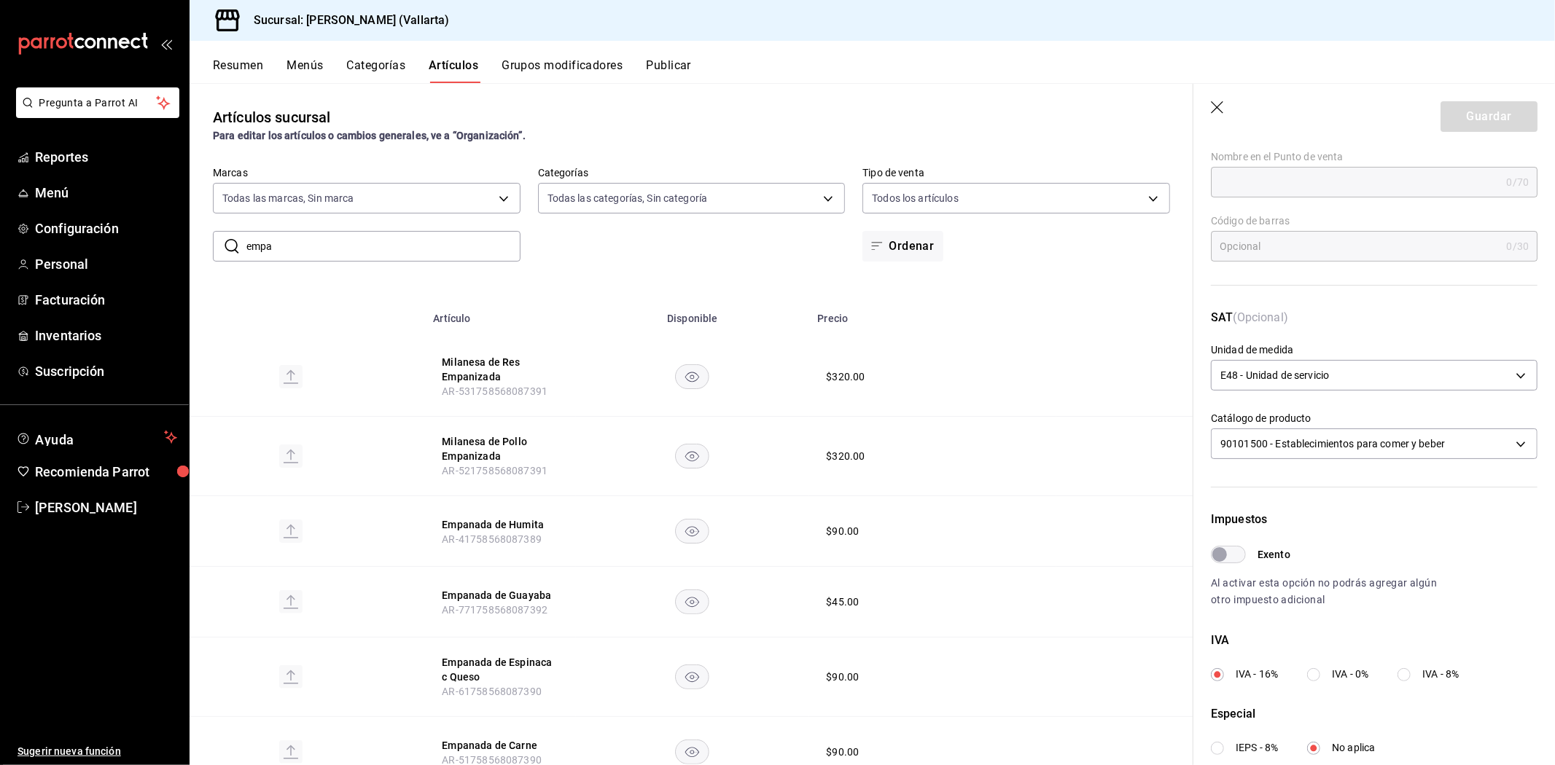
scroll to position [354, 0]
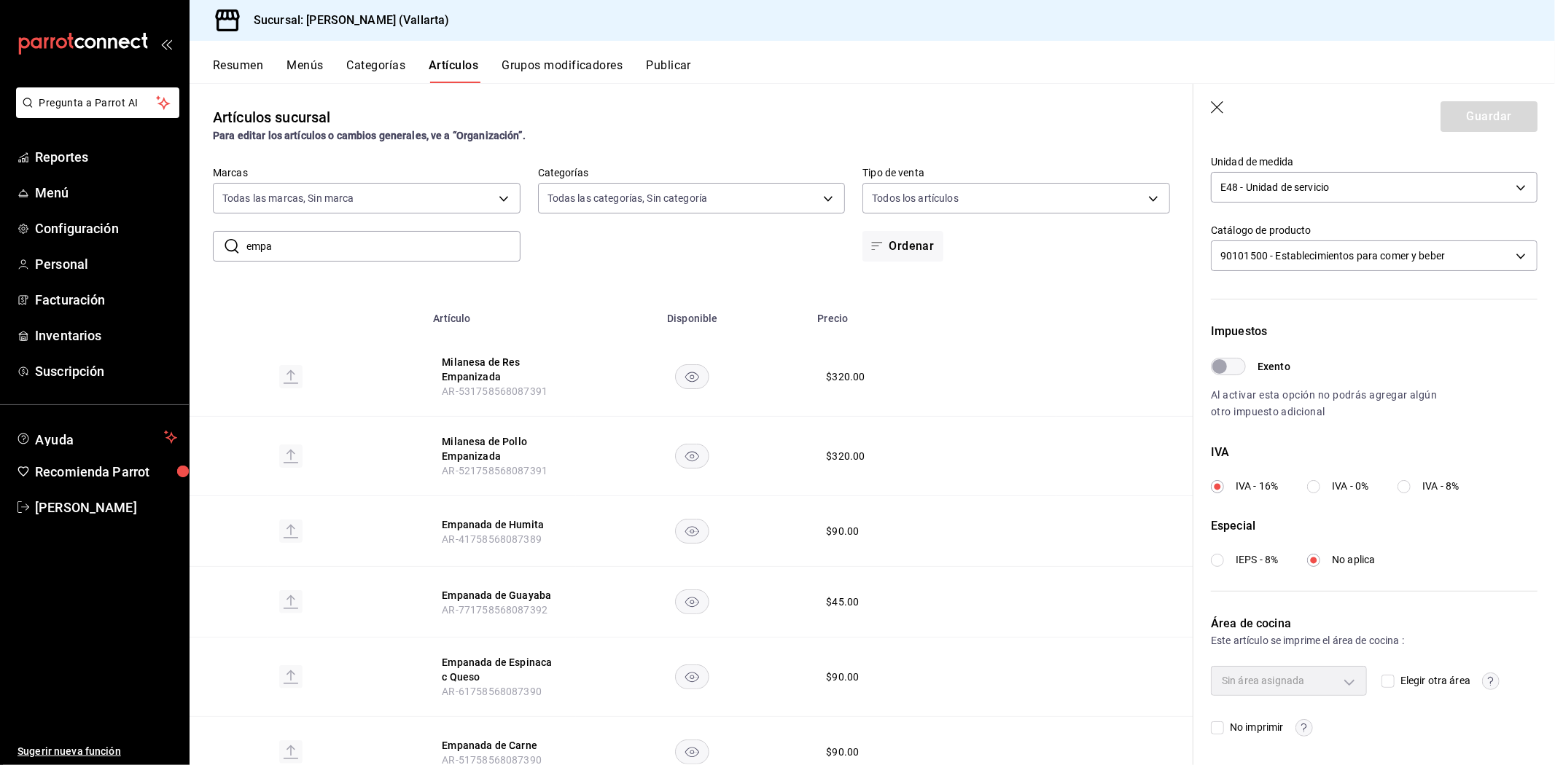
click at [1385, 680] on input "Elegir otra área" at bounding box center [1387, 681] width 13 height 13
checkbox input "true"
click at [1345, 674] on body "Pregunta a Parrot AI Reportes Menú Configuración Personal Facturación Inventari…" at bounding box center [777, 382] width 1555 height 765
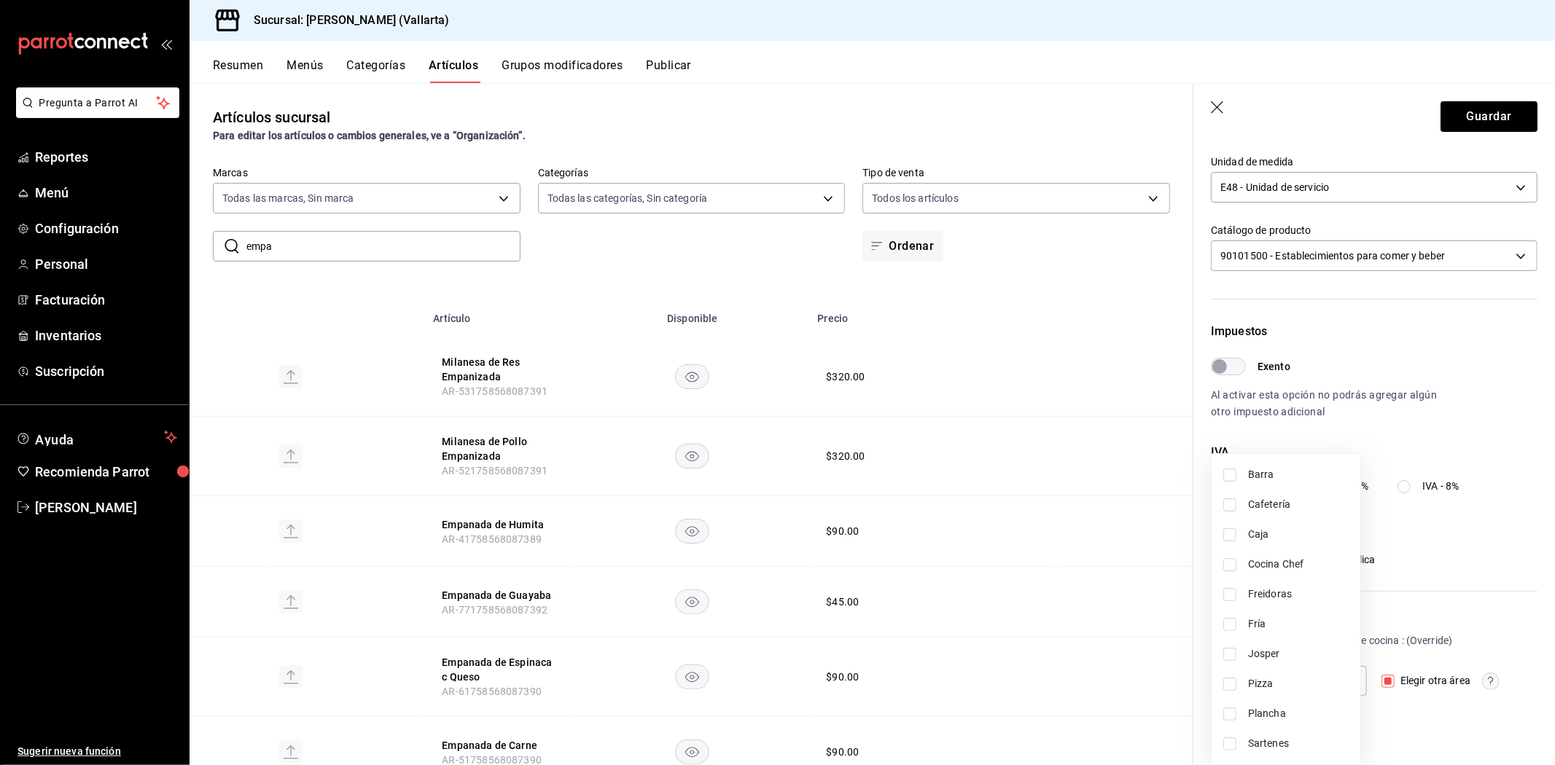
click at [1289, 590] on span "Freidoras" at bounding box center [1298, 594] width 101 height 15
type input "d41f2309-cce0-488f-9285-79bf380bb8a6"
checkbox input "true"
click at [1125, 607] on div at bounding box center [777, 382] width 1555 height 765
click at [1499, 114] on button "Guardar" at bounding box center [1488, 116] width 97 height 31
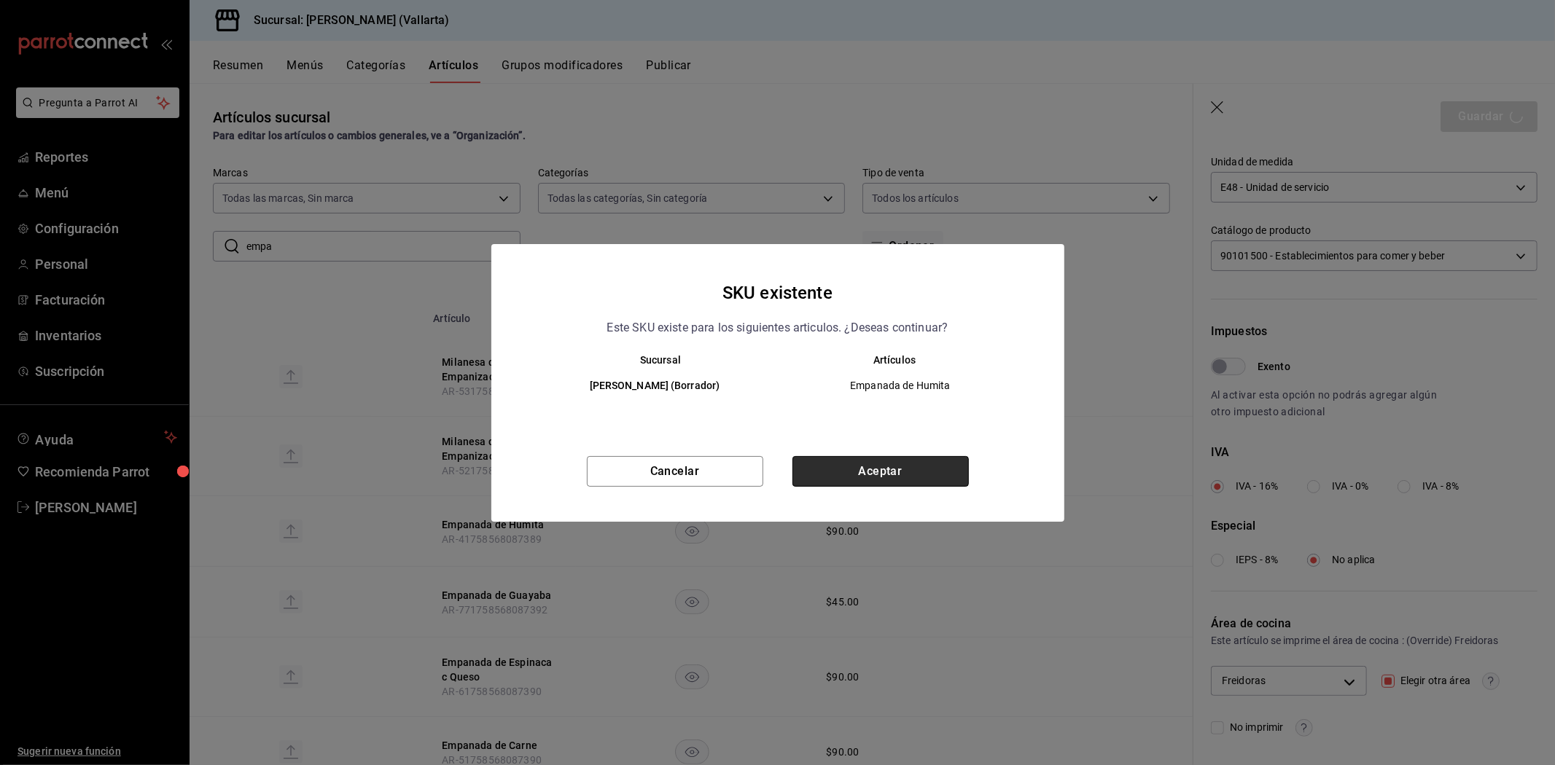
click at [910, 468] on button "Aceptar" at bounding box center [880, 471] width 176 height 31
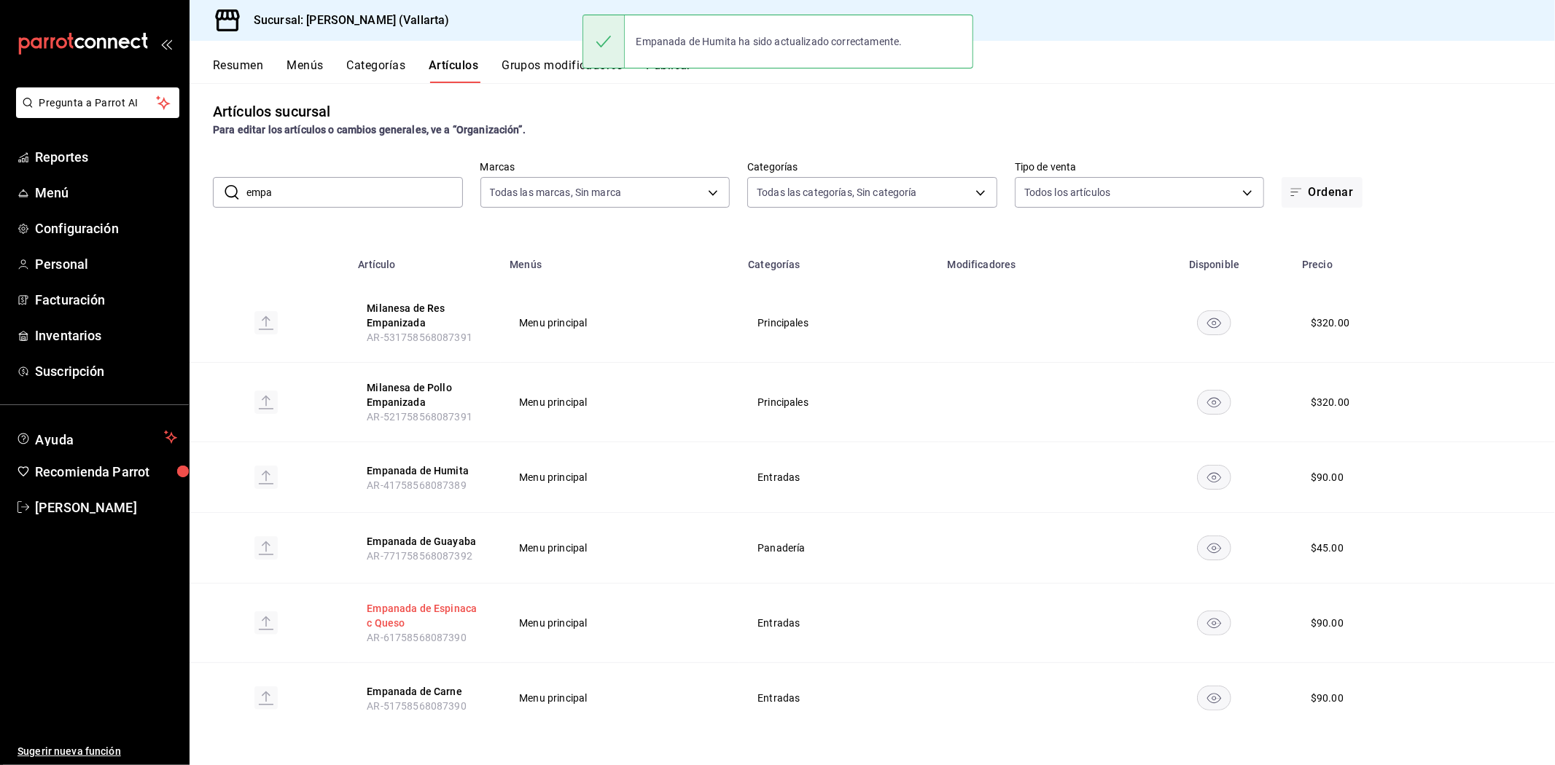
scroll to position [9, 0]
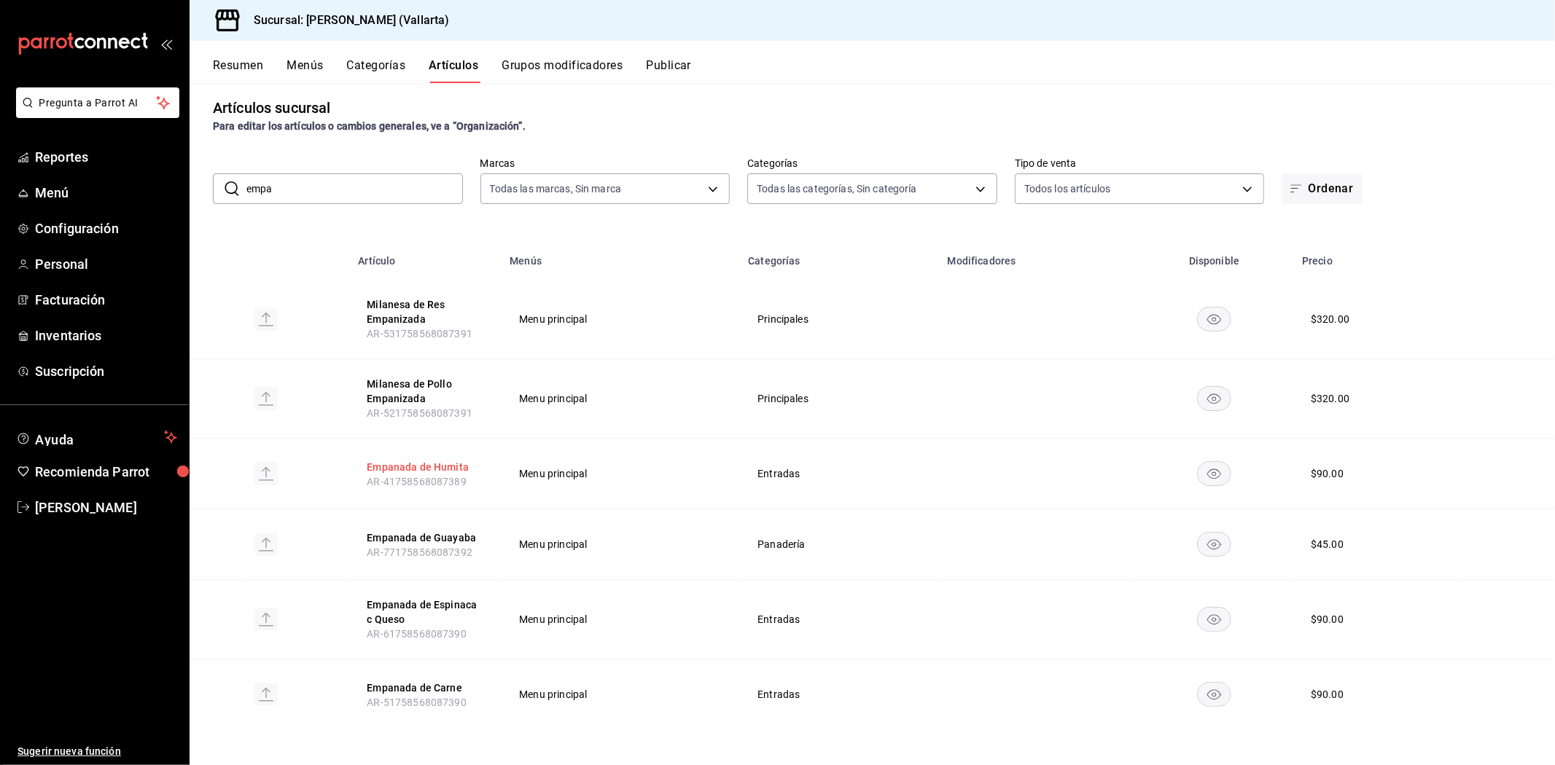
click at [445, 466] on button "Empanada de Humita" at bounding box center [425, 467] width 117 height 15
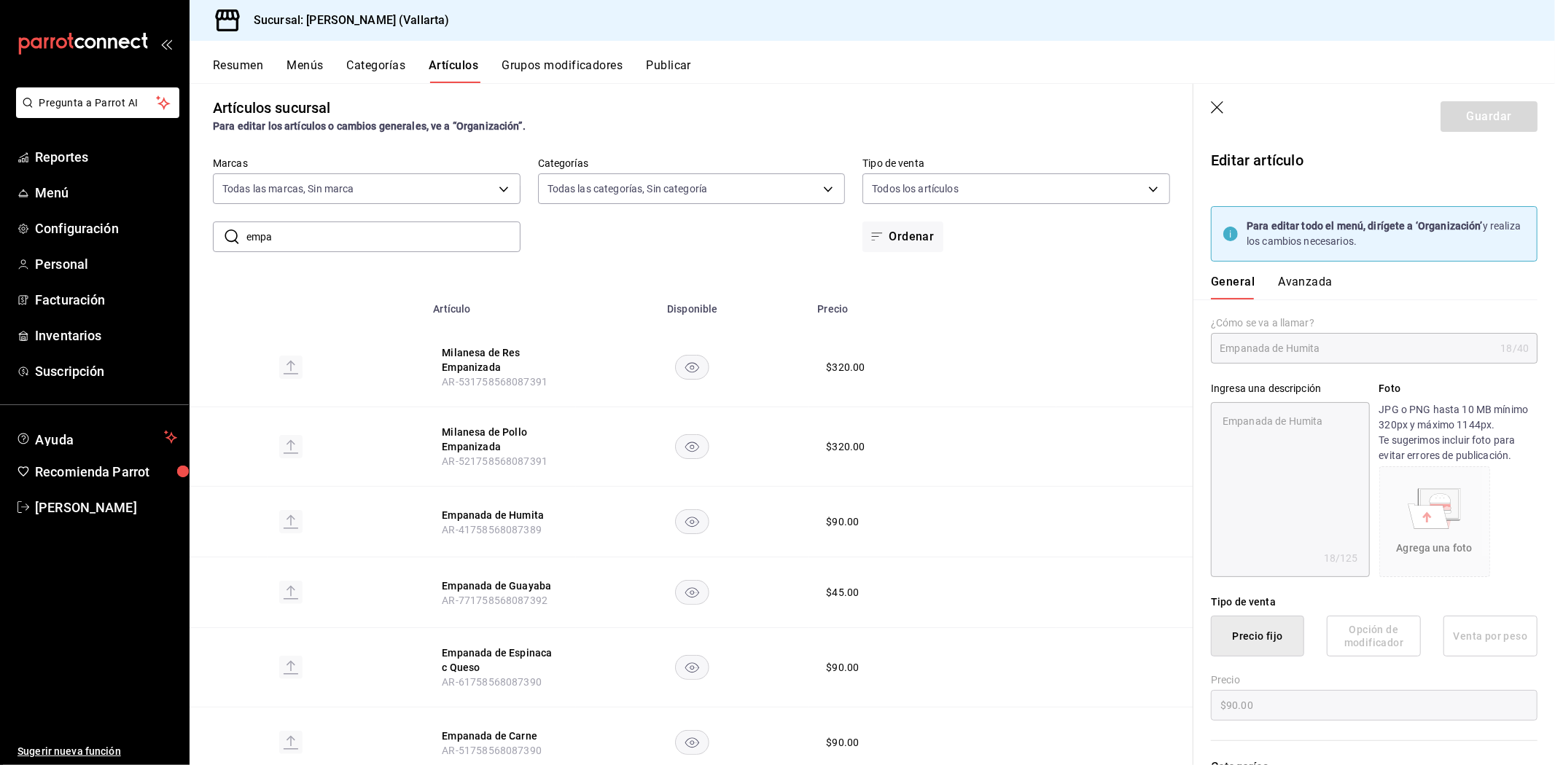
drag, startPoint x: 447, startPoint y: 465, endPoint x: 447, endPoint y: 494, distance: 29.2
click at [447, 494] on th "Empanada de Humita AR-41758568087389" at bounding box center [500, 522] width 152 height 71
click at [470, 519] on button "Empanada de Humita" at bounding box center [500, 515] width 117 height 15
type textarea "x"
click at [1306, 278] on button "Avanzada" at bounding box center [1305, 287] width 55 height 25
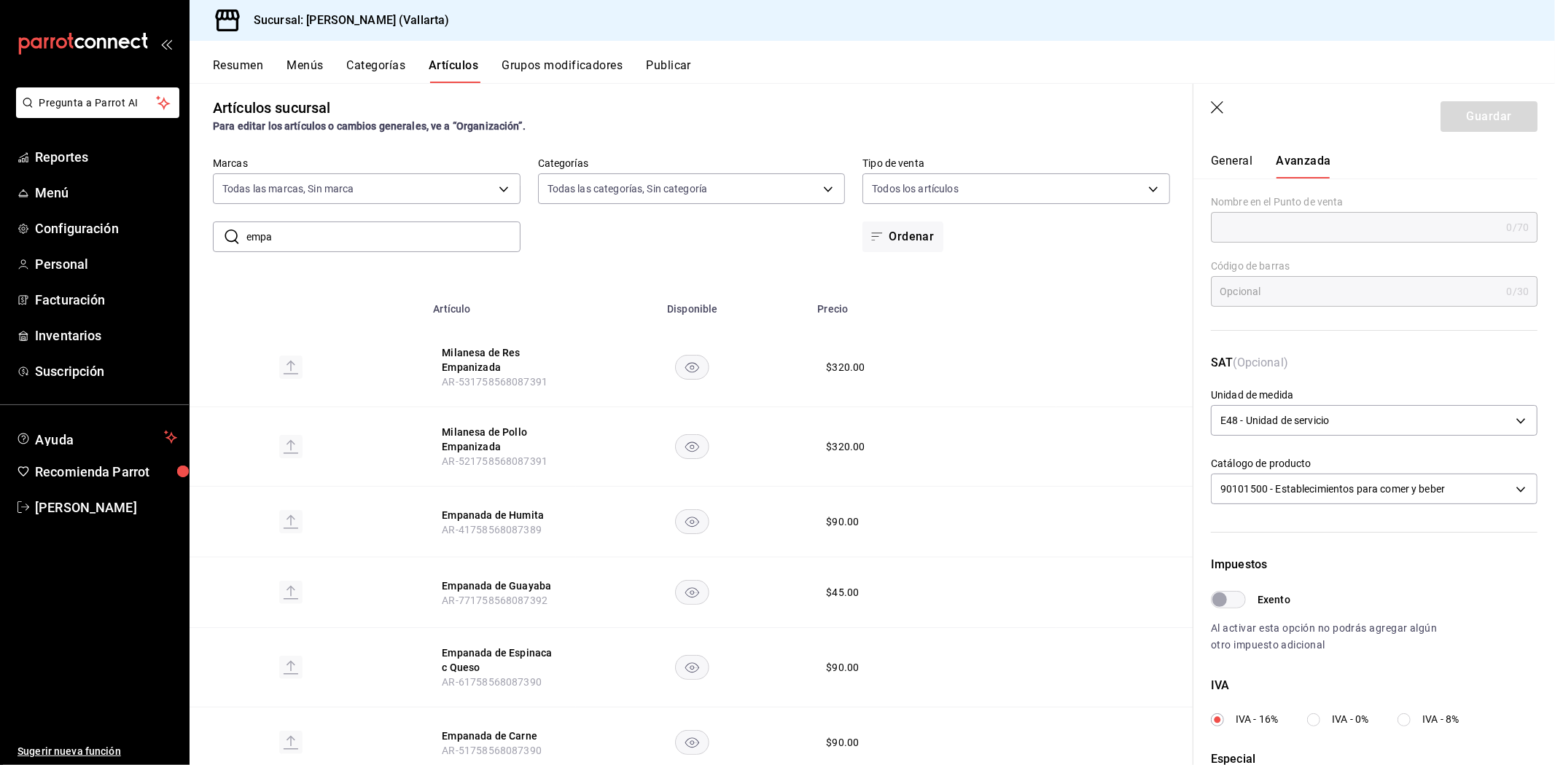
scroll to position [354, 0]
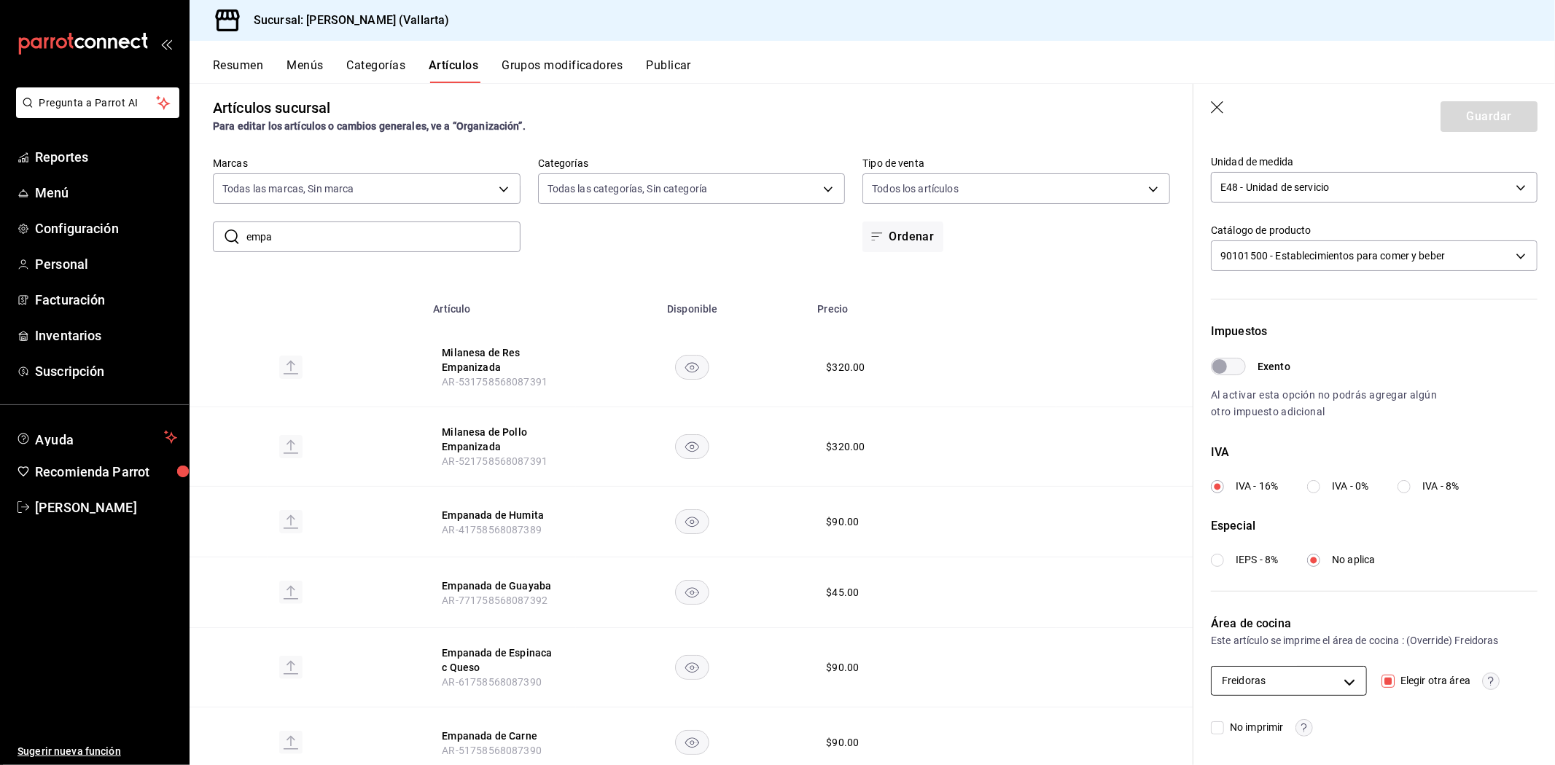
click at [1327, 679] on body "Pregunta a Parrot AI Reportes Menú Configuración Personal Facturación Inventari…" at bounding box center [777, 382] width 1555 height 765
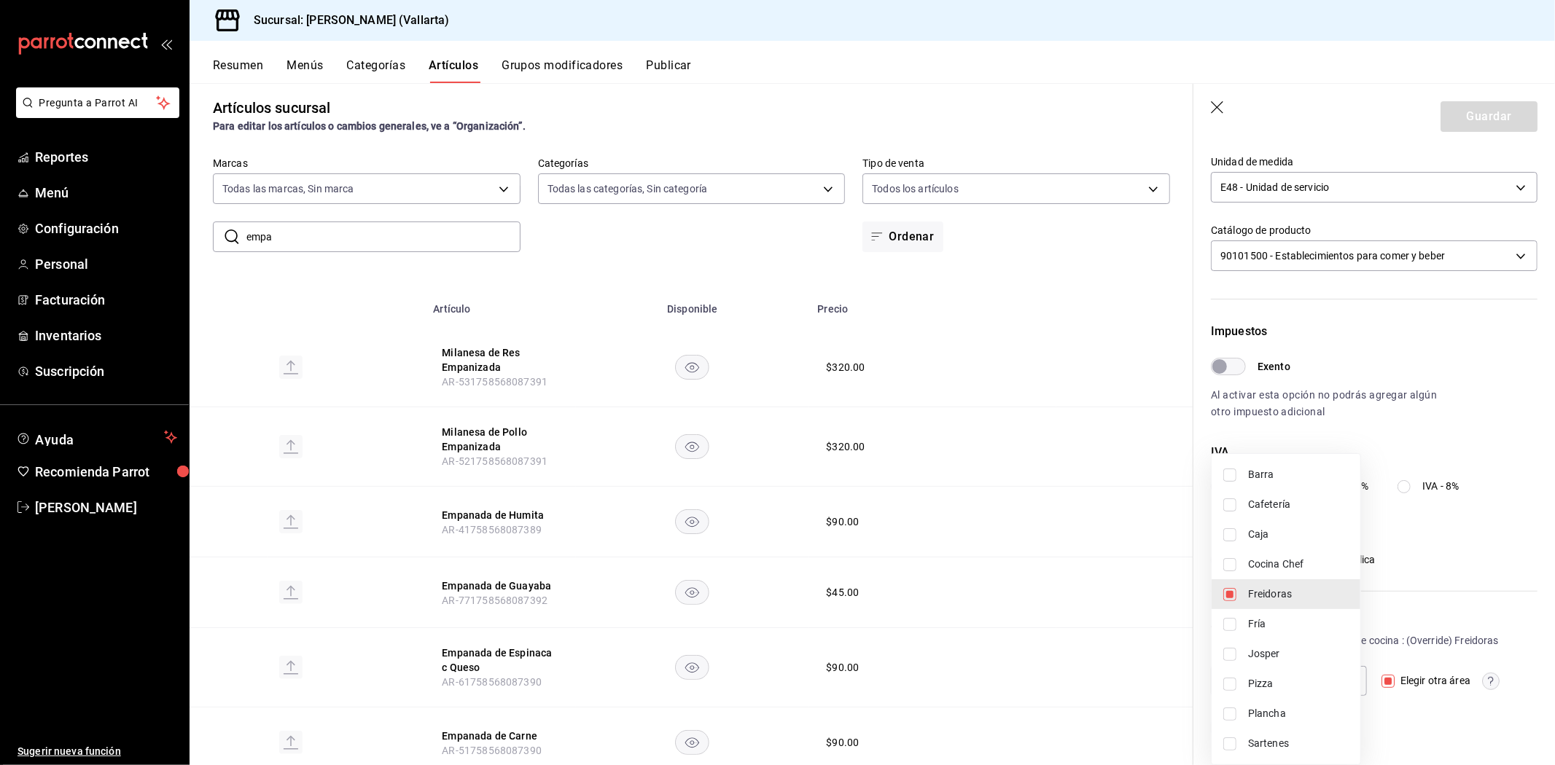
click at [1286, 593] on span "Freidoras" at bounding box center [1298, 594] width 101 height 15
checkbox input "false"
click at [1495, 112] on div at bounding box center [777, 382] width 1555 height 765
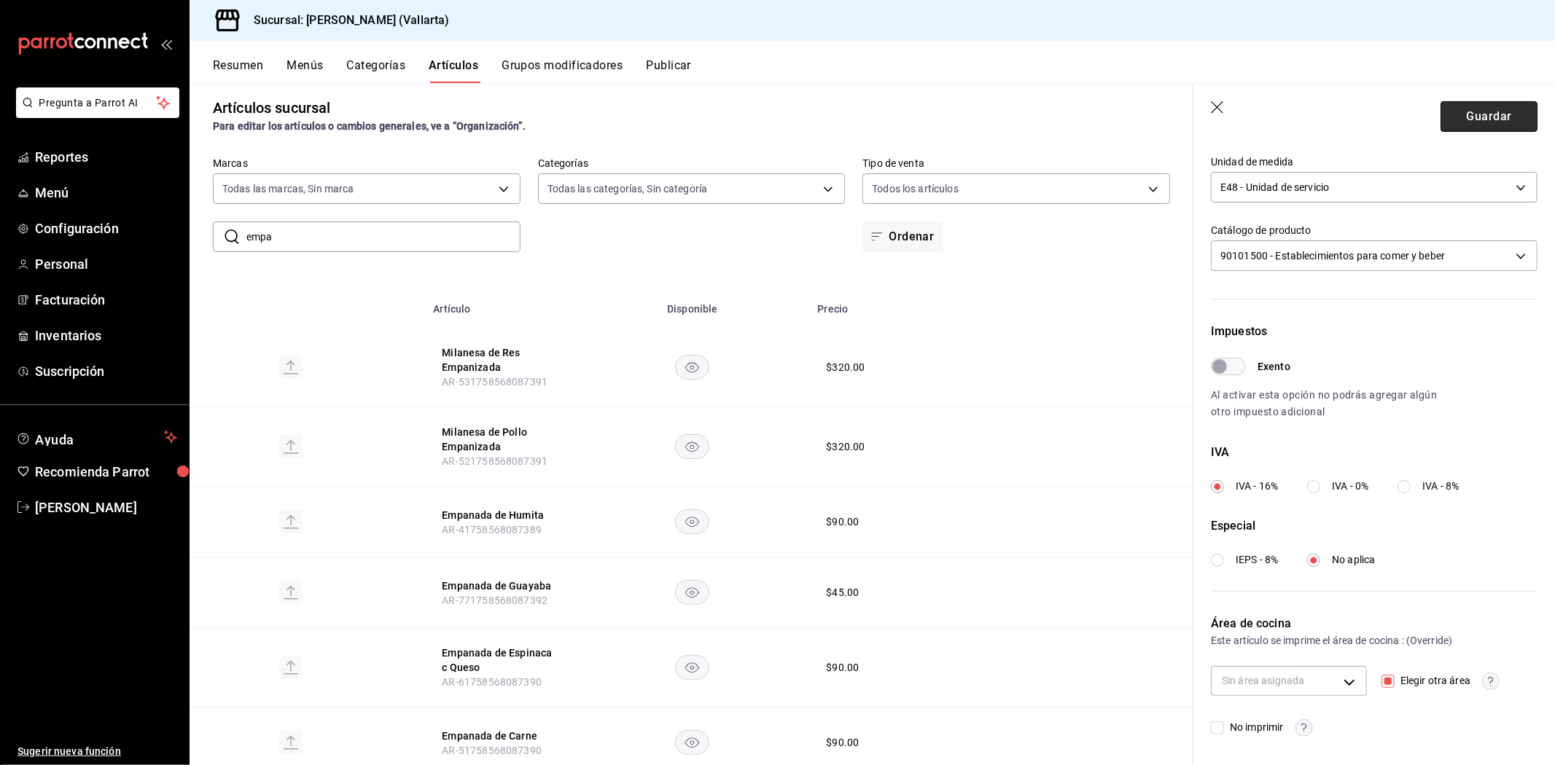
click at [1488, 113] on button "Guardar" at bounding box center [1488, 116] width 97 height 31
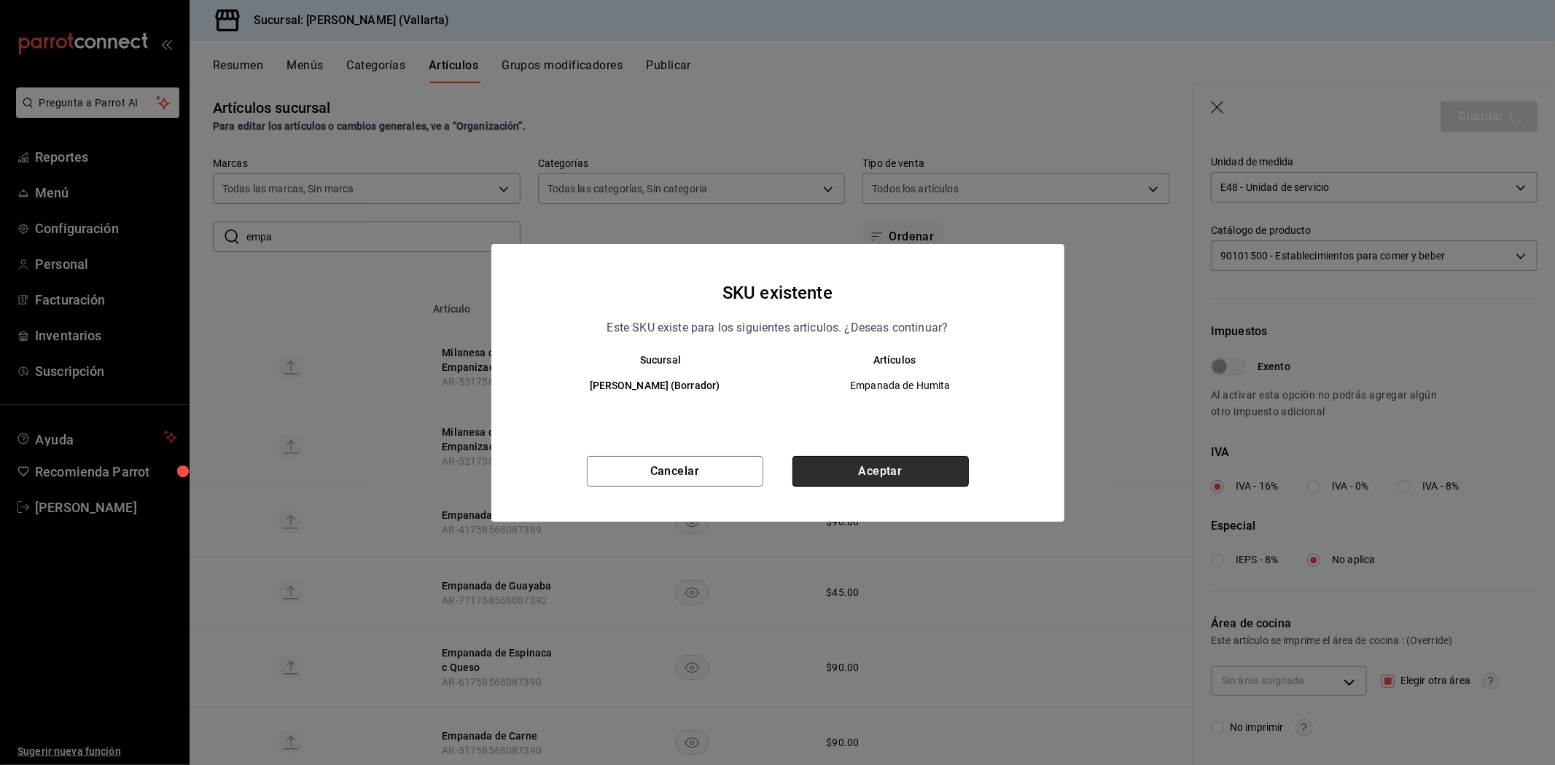
click at [902, 471] on button "Aceptar" at bounding box center [880, 471] width 176 height 31
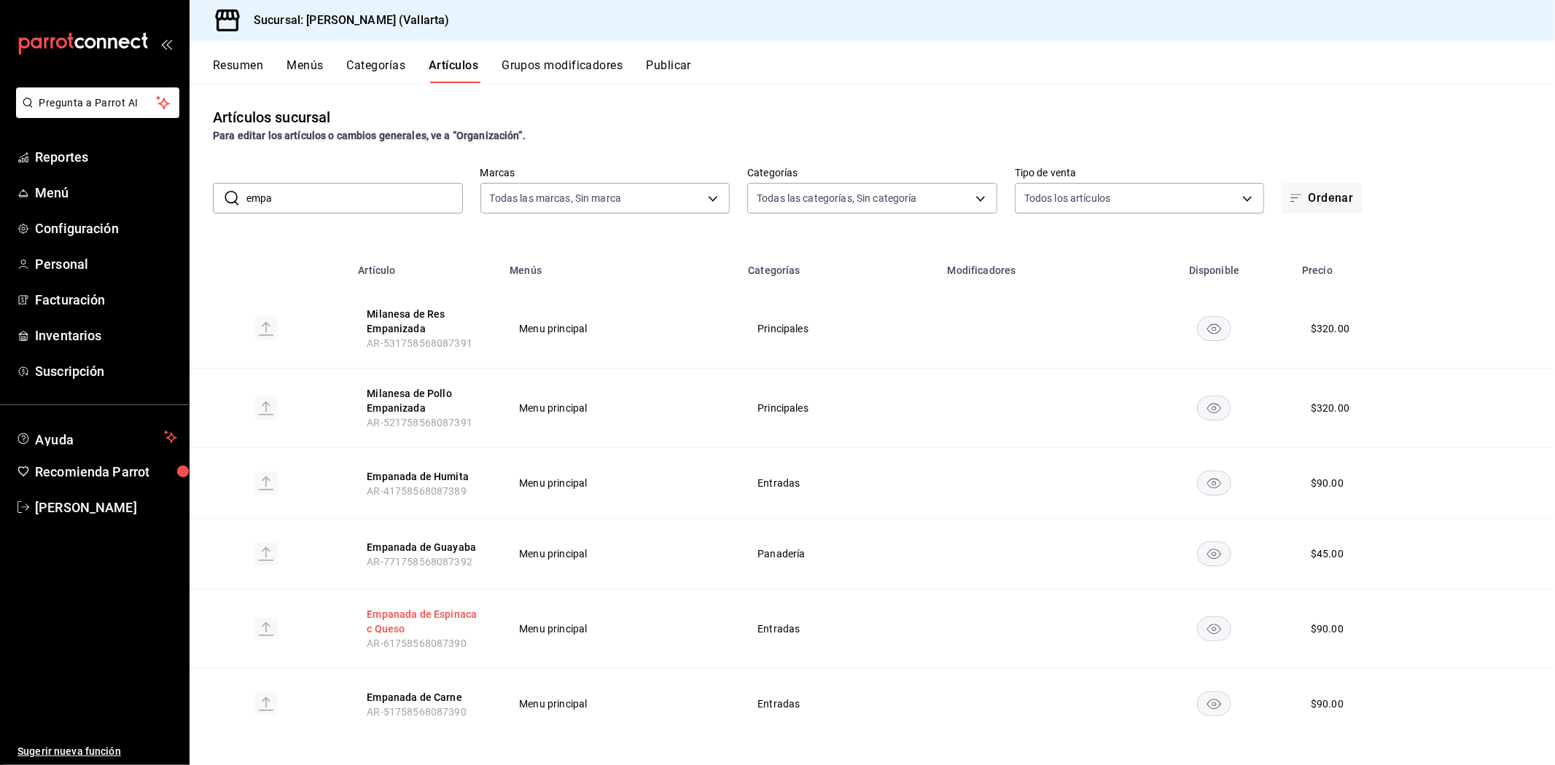
click at [448, 616] on button "Empanada de Espinaca c Queso" at bounding box center [425, 621] width 117 height 29
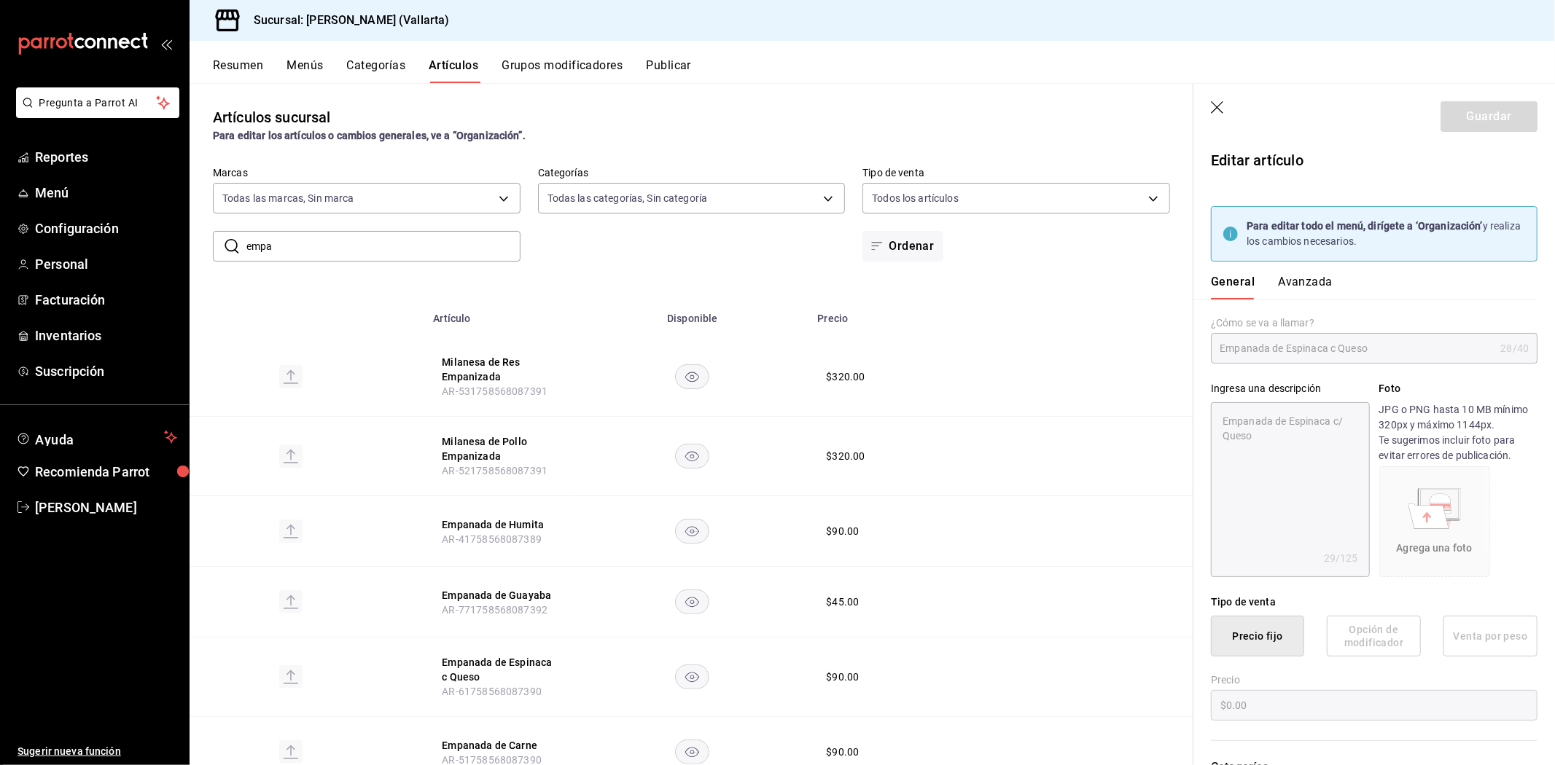
type textarea "x"
type input "$90.00"
type input "E48"
type input "90101500"
radio input "true"
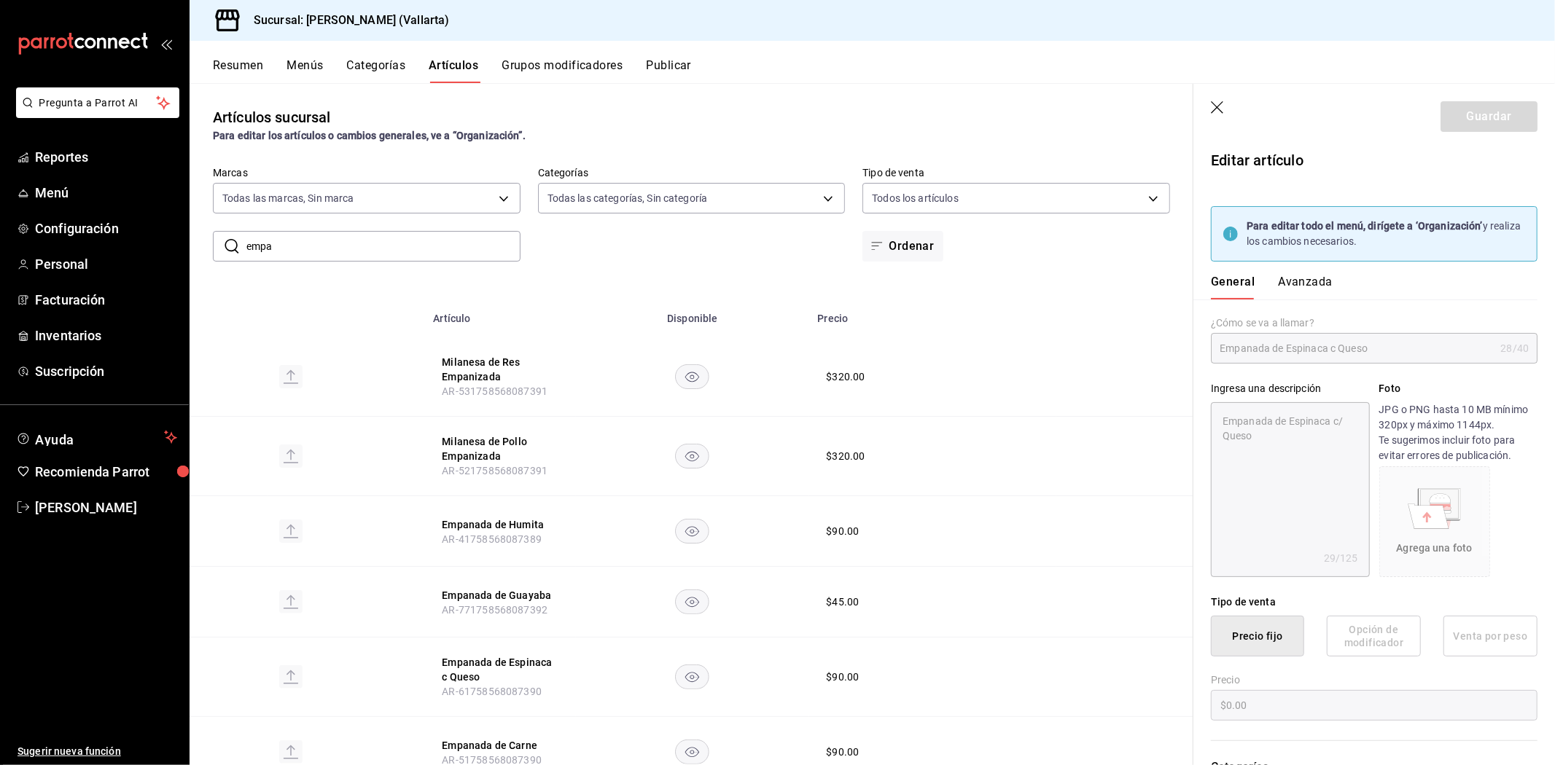
radio input "true"
click at [1313, 281] on button "Avanzada" at bounding box center [1305, 287] width 55 height 25
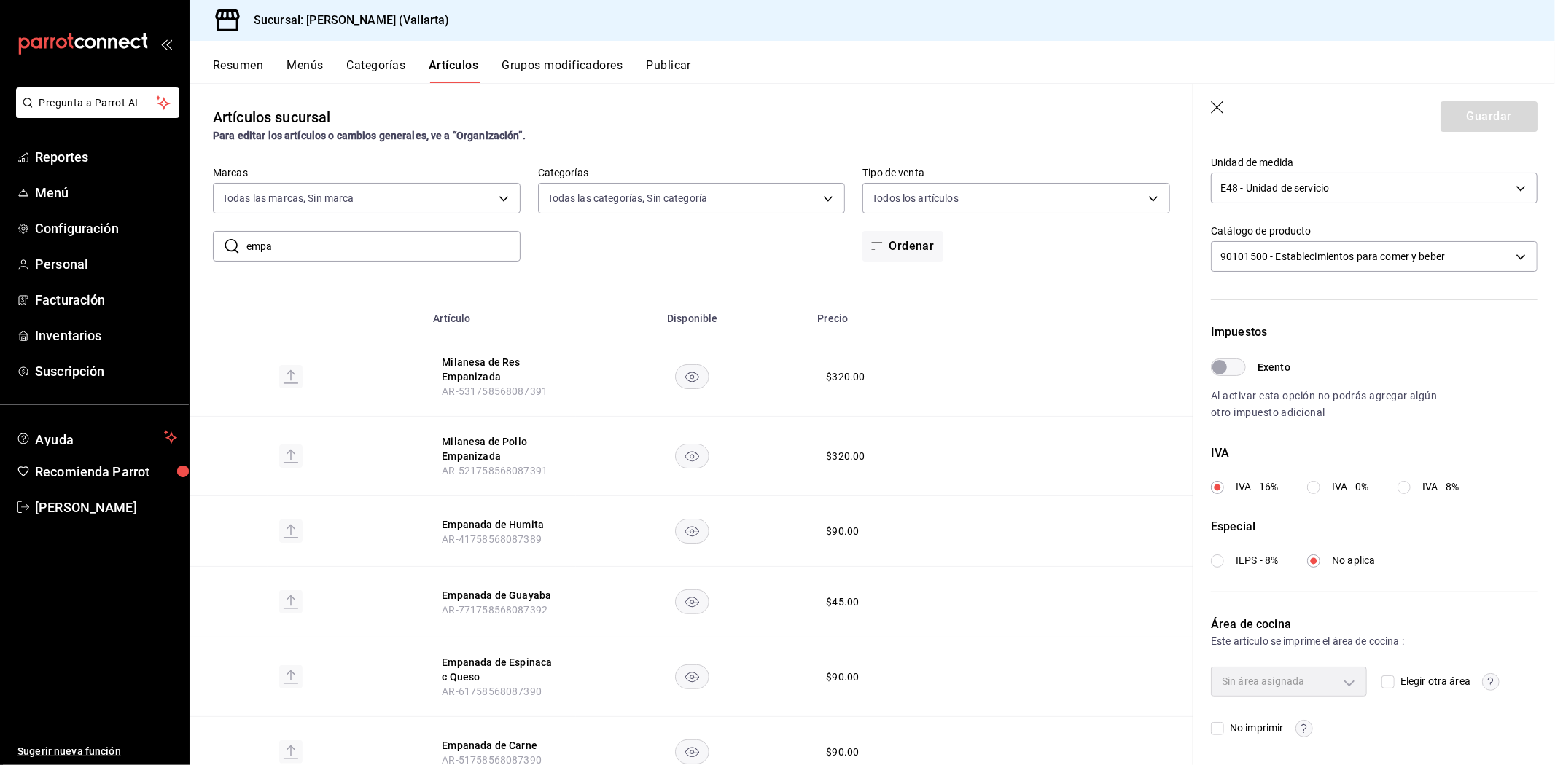
scroll to position [354, 0]
click at [1386, 682] on input "Elegir otra área" at bounding box center [1387, 681] width 13 height 13
checkbox input "true"
click at [1339, 684] on body "Pregunta a Parrot AI Reportes Menú Configuración Personal Facturación Inventari…" at bounding box center [777, 382] width 1555 height 765
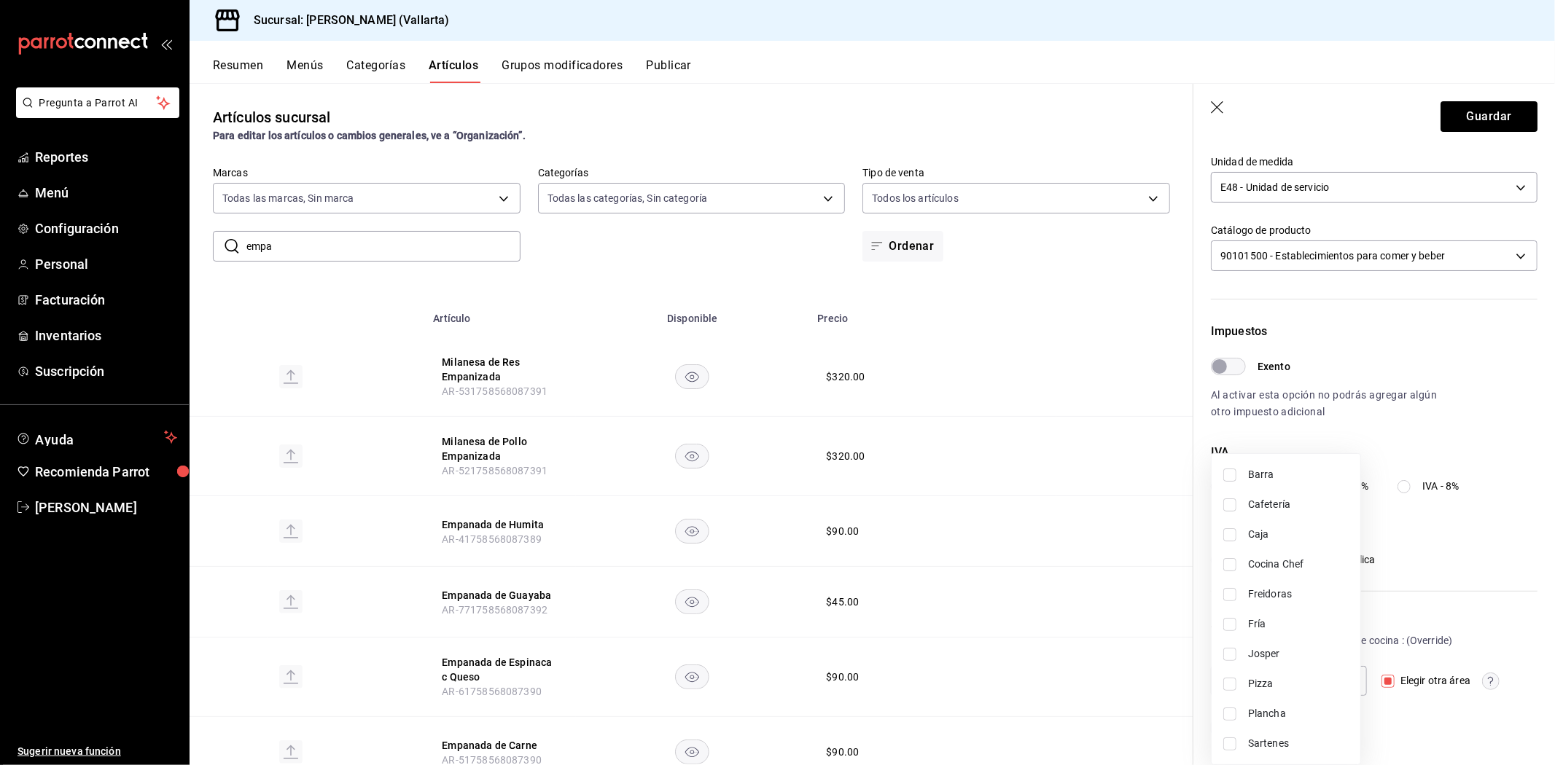
click at [1284, 594] on span "Freidoras" at bounding box center [1298, 594] width 101 height 15
type input "d41f2309-cce0-488f-9285-79bf380bb8a6"
checkbox input "true"
click at [1121, 656] on div at bounding box center [777, 382] width 1555 height 765
click at [1507, 117] on button "Guardar" at bounding box center [1488, 116] width 97 height 31
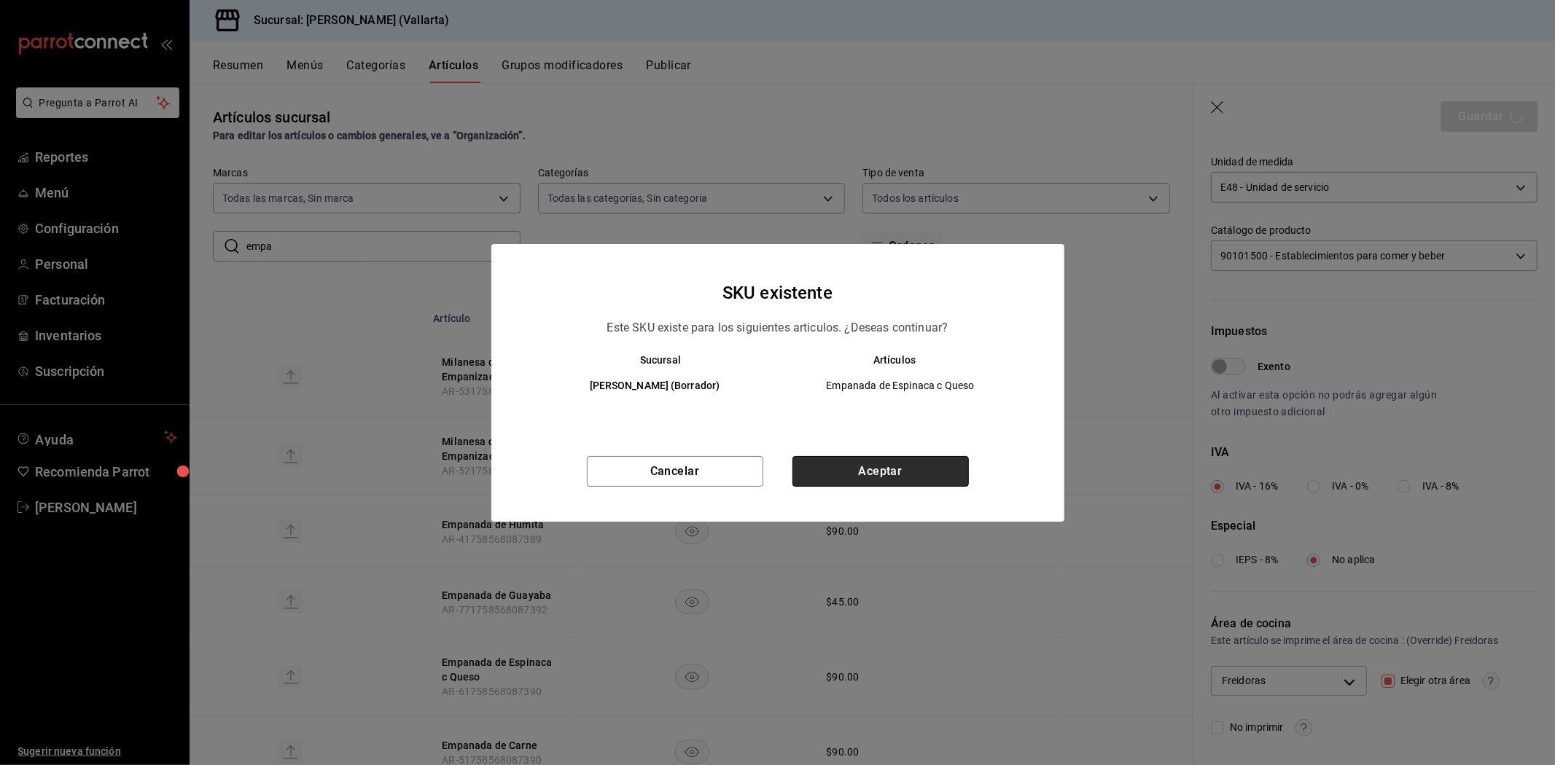
click at [942, 459] on button "Aceptar" at bounding box center [880, 471] width 176 height 31
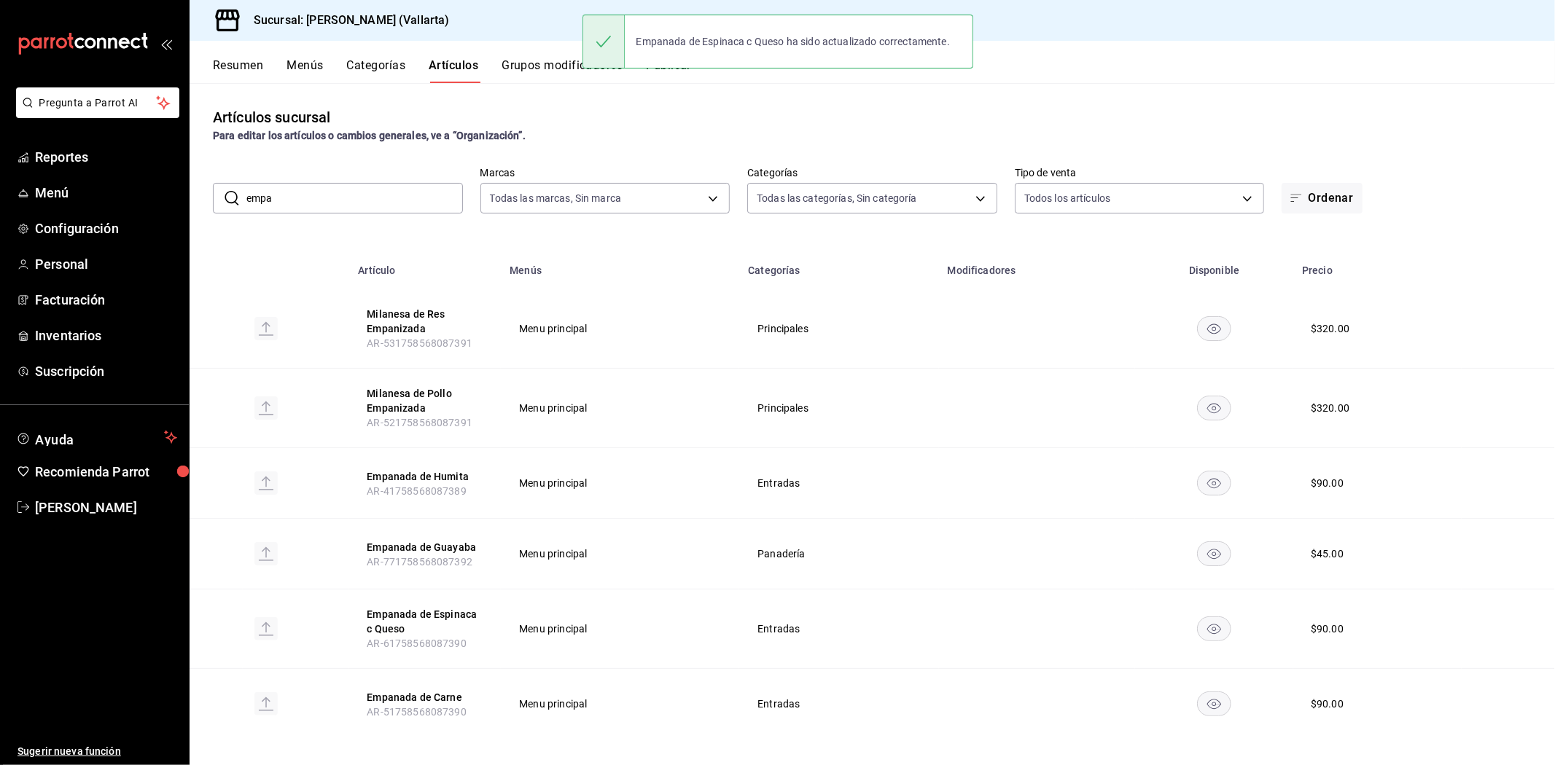
scroll to position [9, 0]
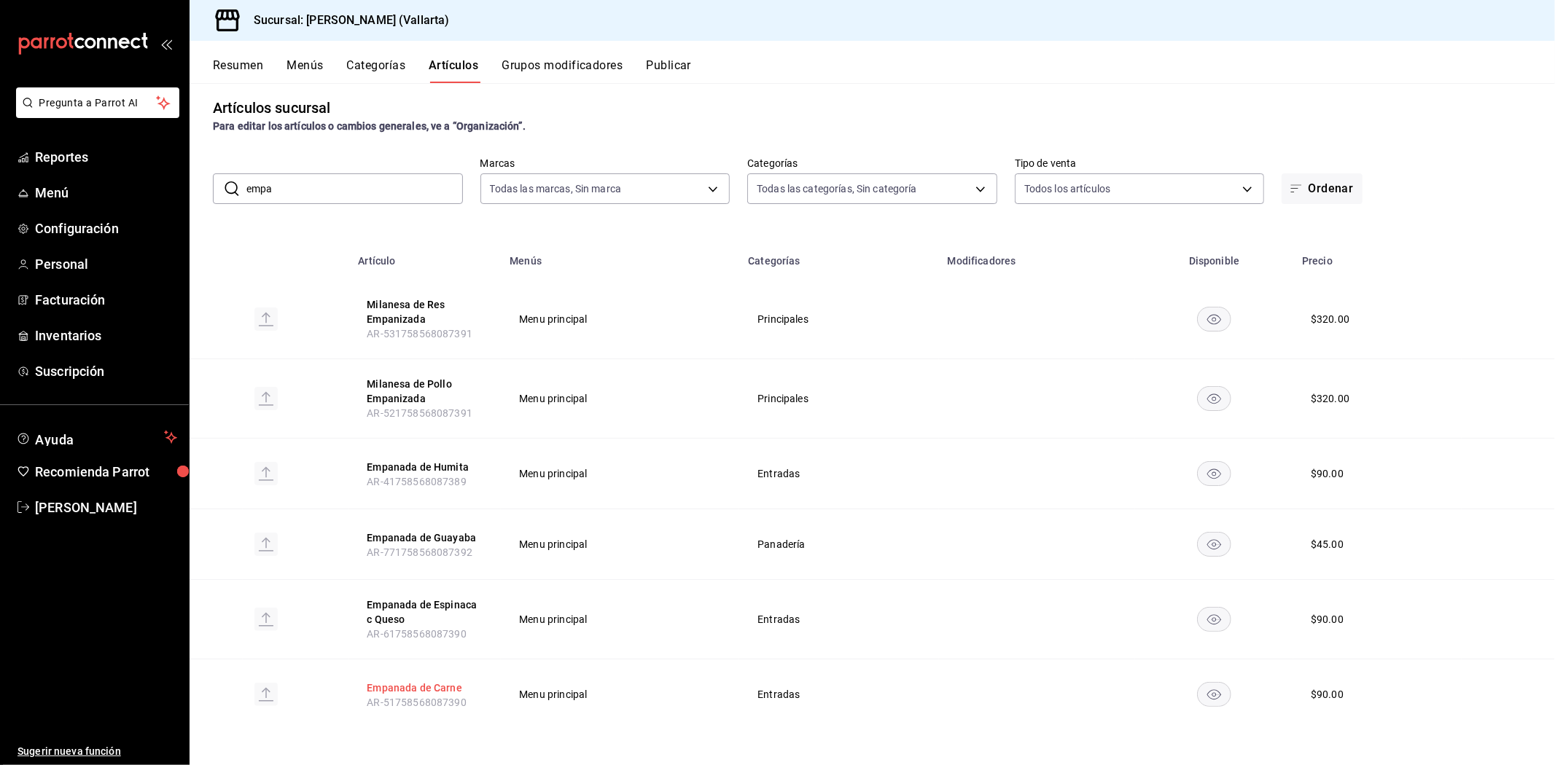
click at [435, 690] on button "Empanada de Carne" at bounding box center [425, 688] width 117 height 15
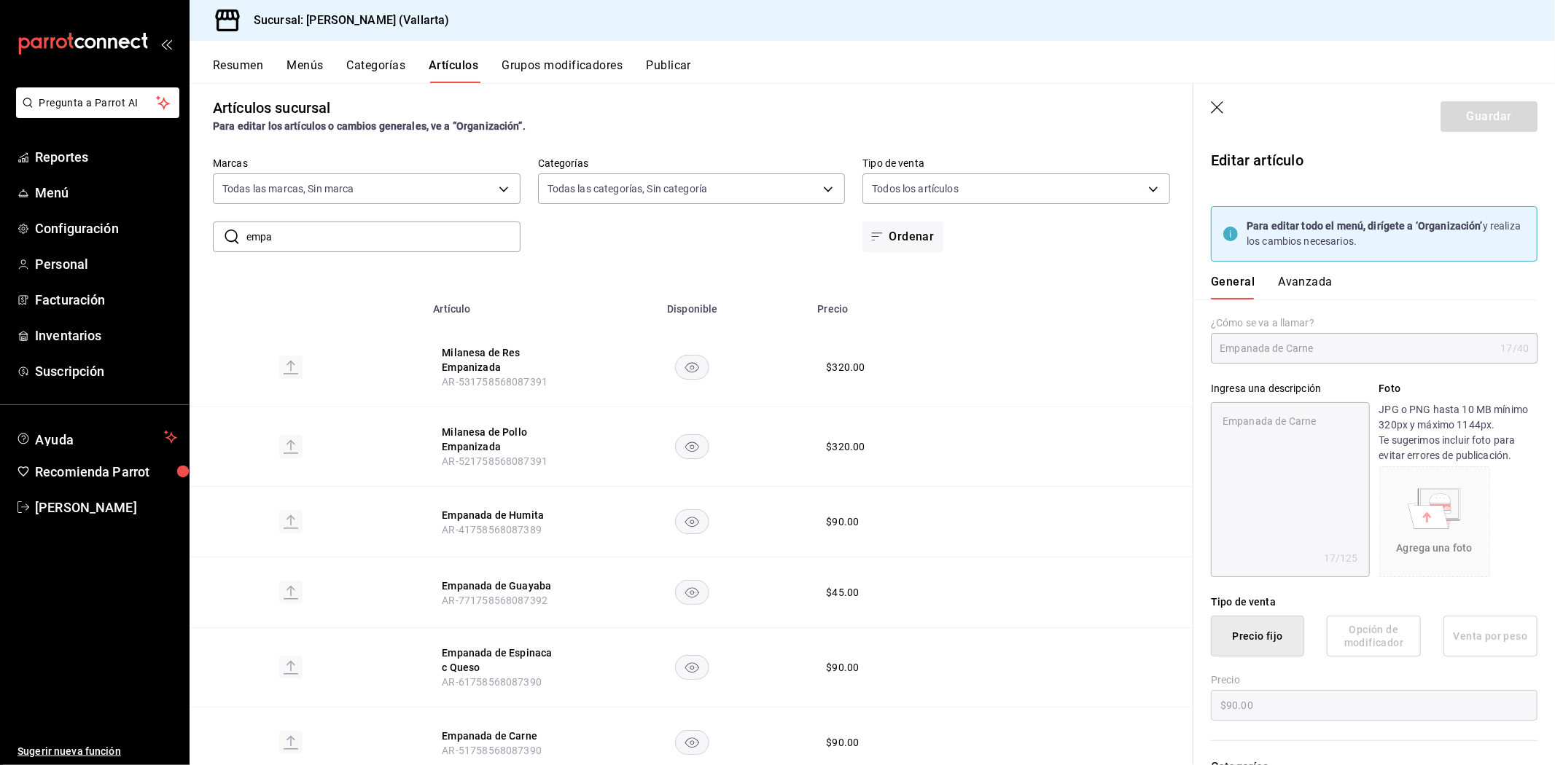
click at [1303, 278] on button "Avanzada" at bounding box center [1305, 287] width 55 height 25
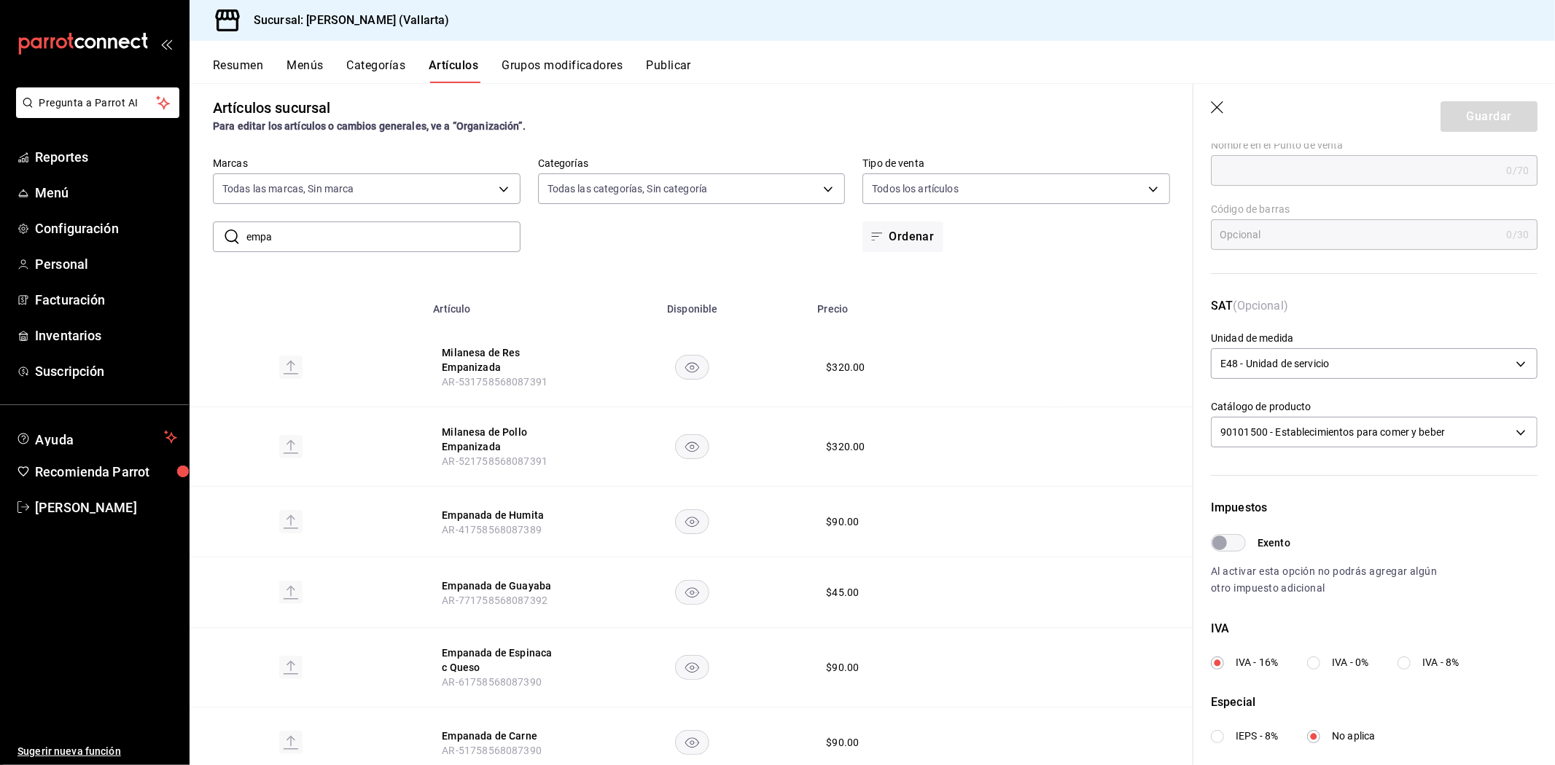
scroll to position [354, 0]
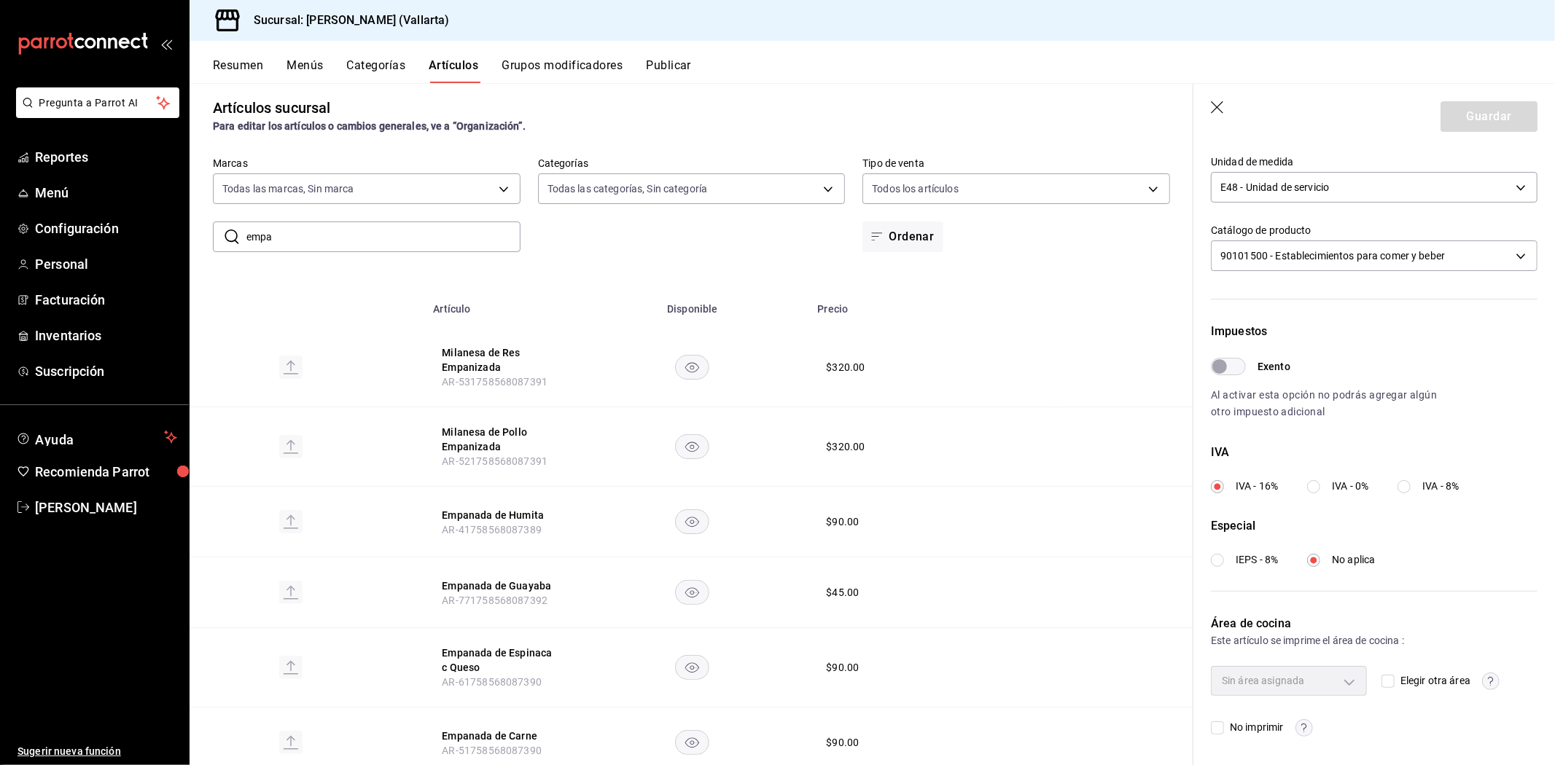
click at [1381, 687] on input "Elegir otra área" at bounding box center [1387, 681] width 13 height 13
checkbox input "true"
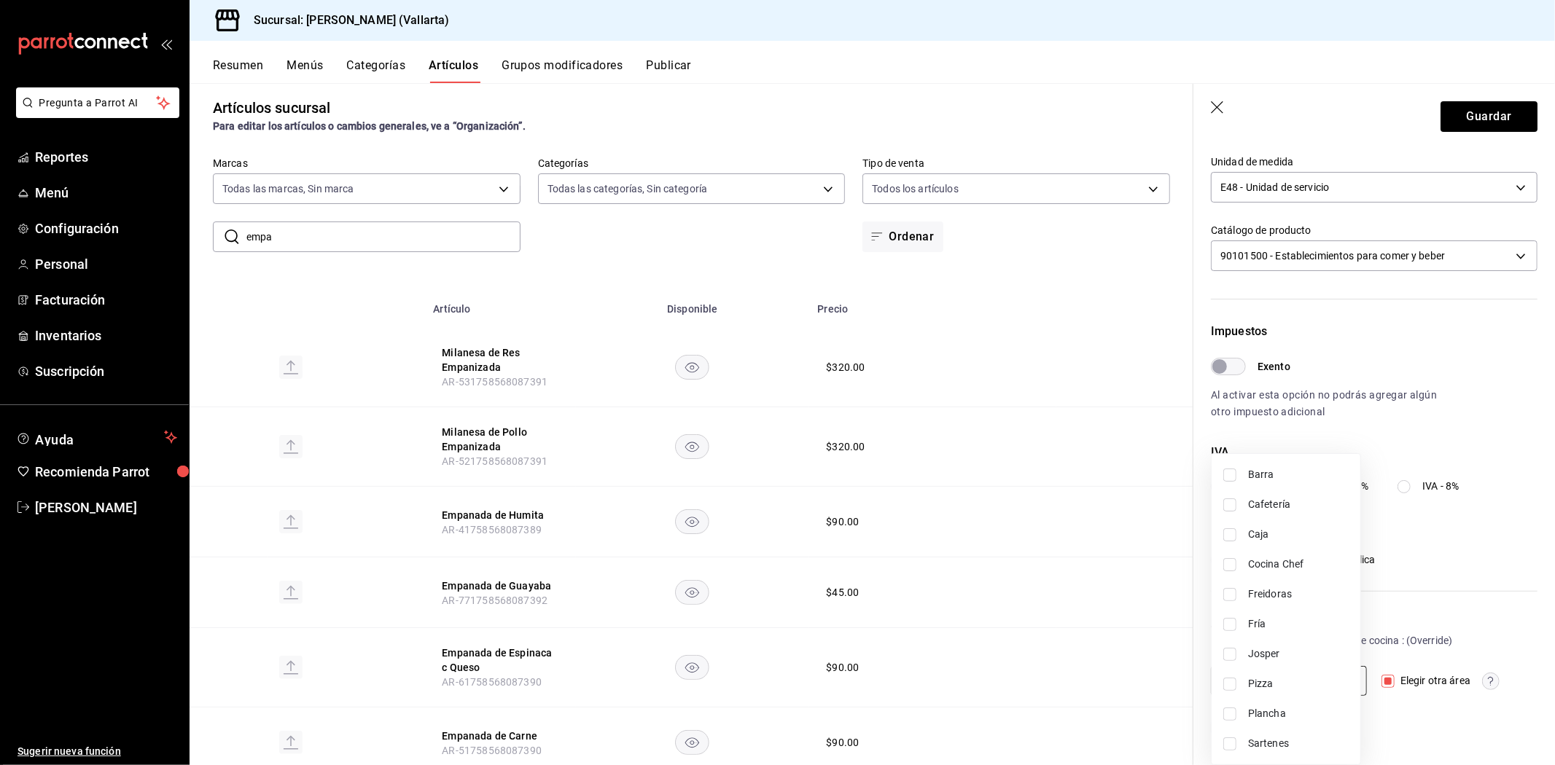
click at [1310, 681] on body "Pregunta a Parrot AI Reportes Menú Configuración Personal Facturación Inventari…" at bounding box center [777, 382] width 1555 height 765
click at [1268, 595] on span "Freidoras" at bounding box center [1298, 594] width 101 height 15
type input "d41f2309-cce0-488f-9285-79bf380bb8a6"
checkbox input "true"
click at [1098, 659] on div at bounding box center [777, 382] width 1555 height 765
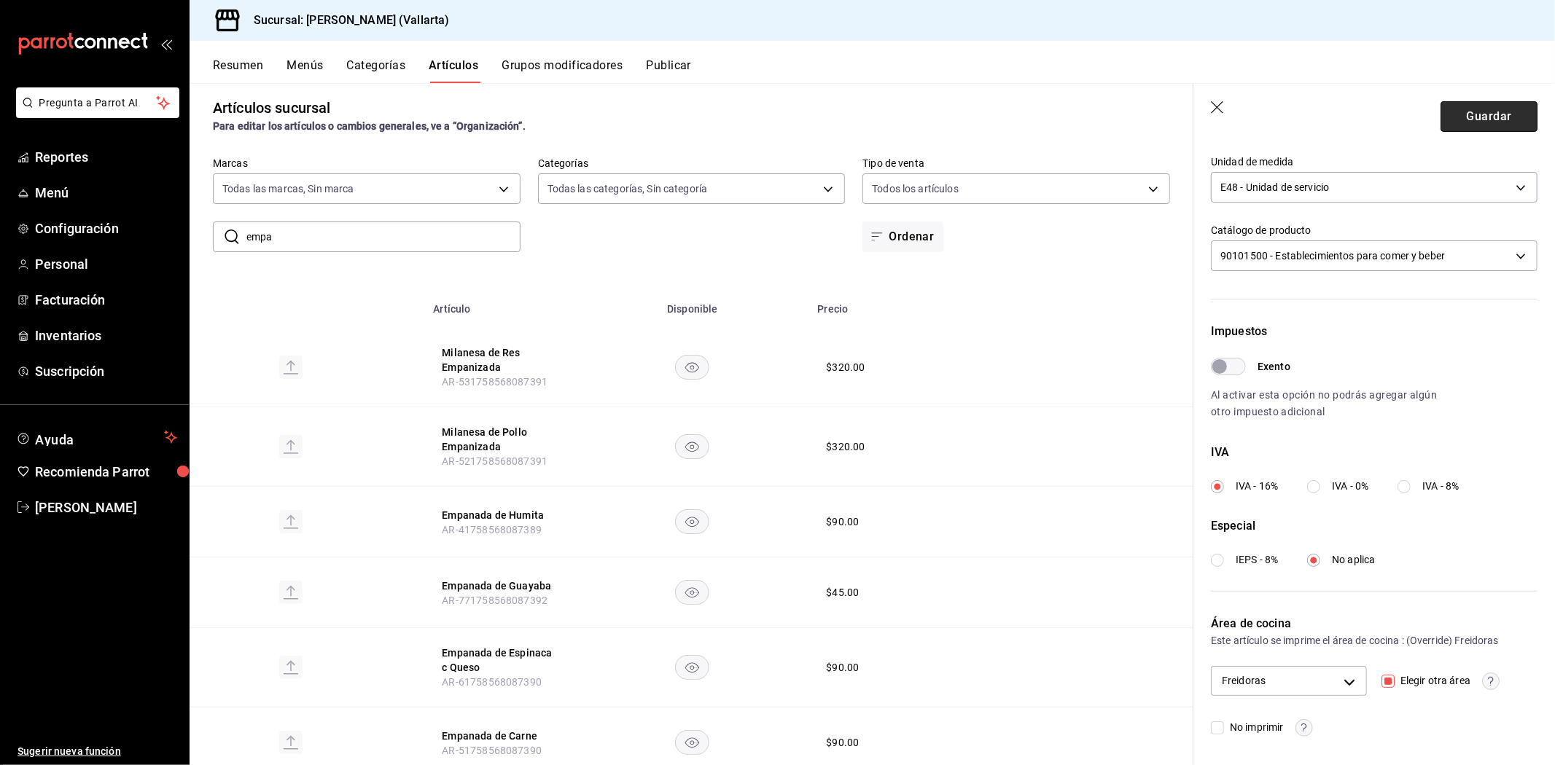
click at [1483, 106] on button "Guardar" at bounding box center [1488, 116] width 97 height 31
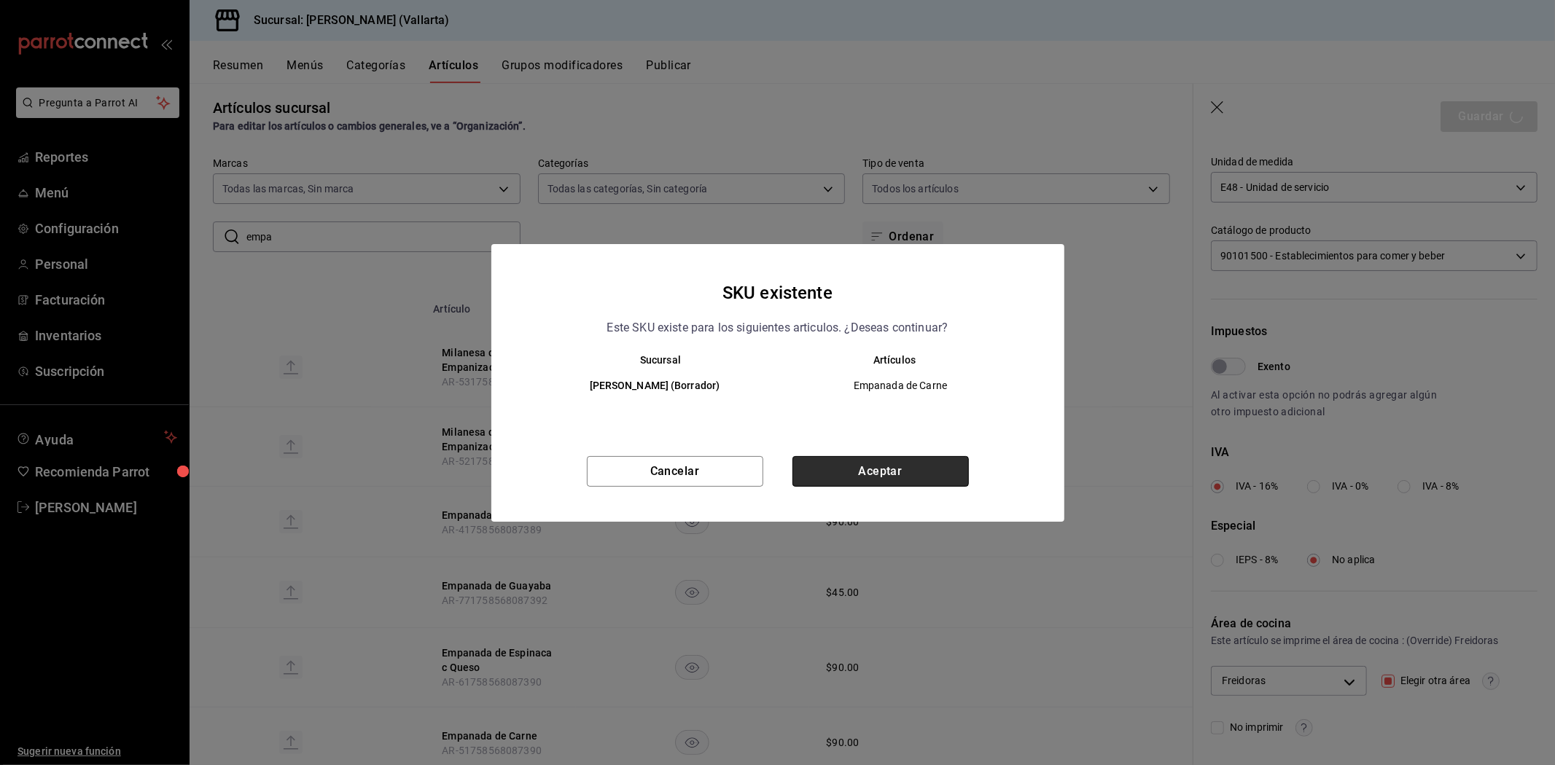
click at [951, 462] on button "Aceptar" at bounding box center [880, 471] width 176 height 31
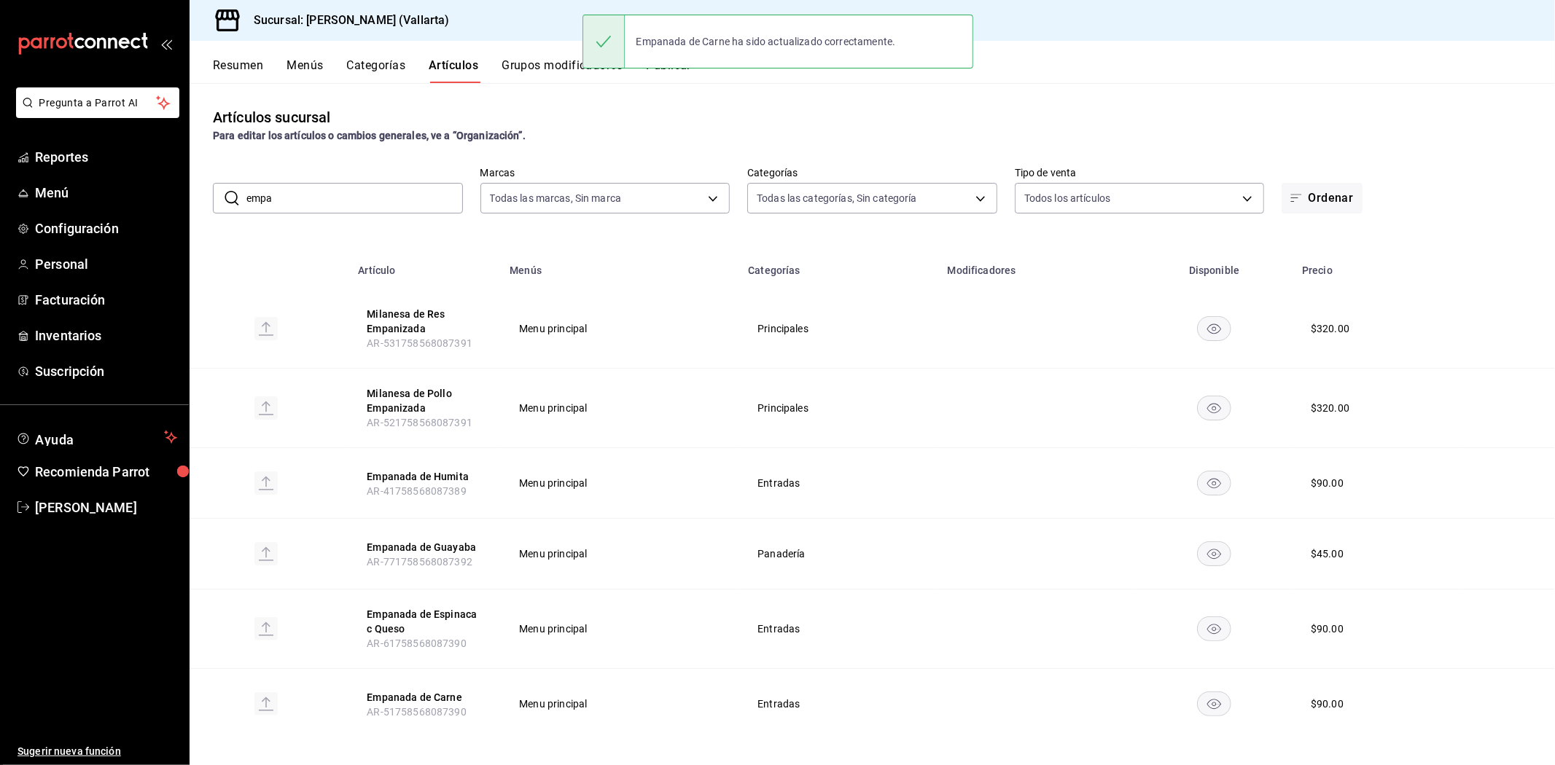
click at [403, 187] on input "empa" at bounding box center [354, 198] width 216 height 29
type input "e"
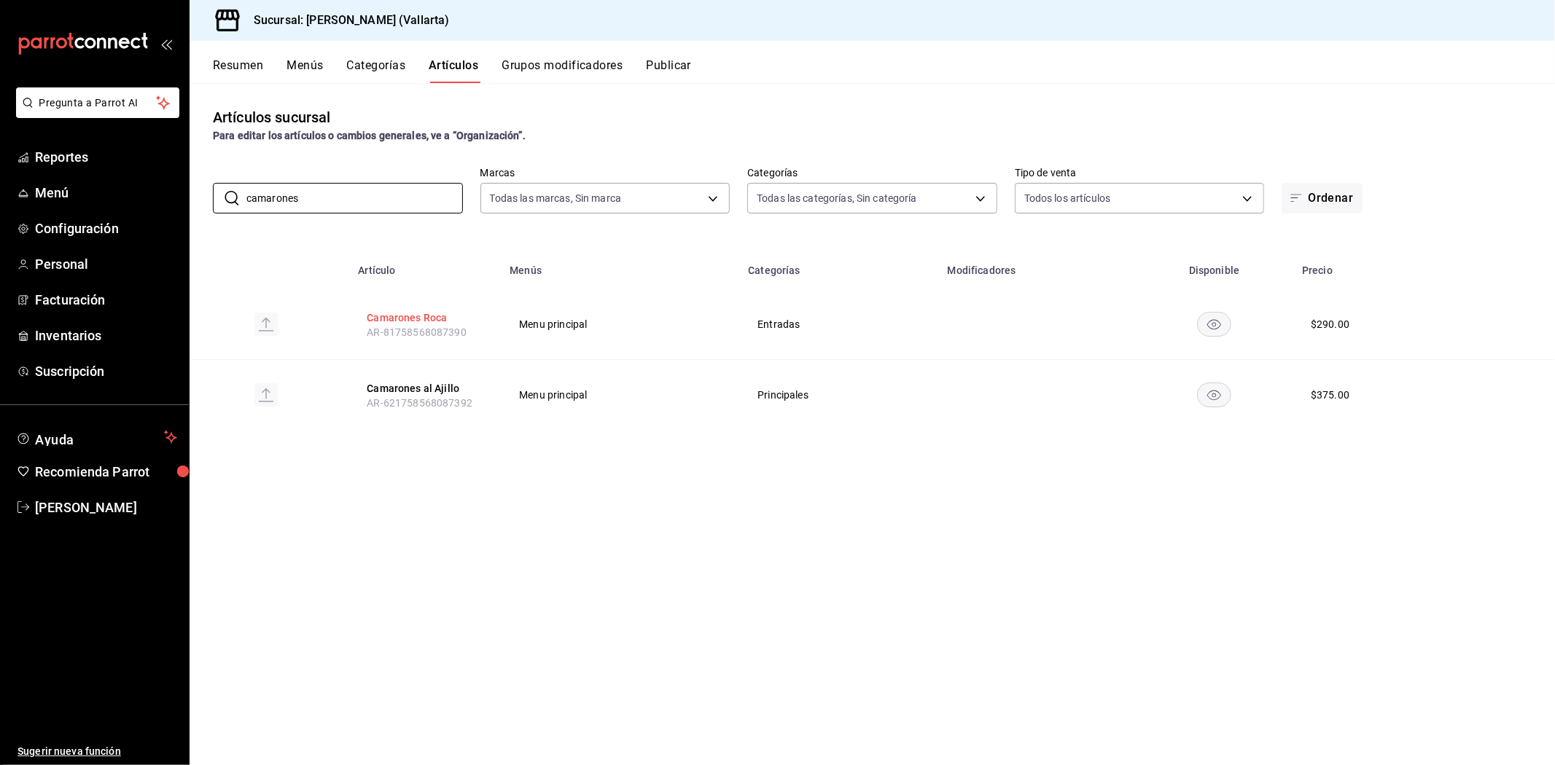
type input "camarones"
click at [394, 321] on button "Camarones Roca" at bounding box center [425, 318] width 117 height 15
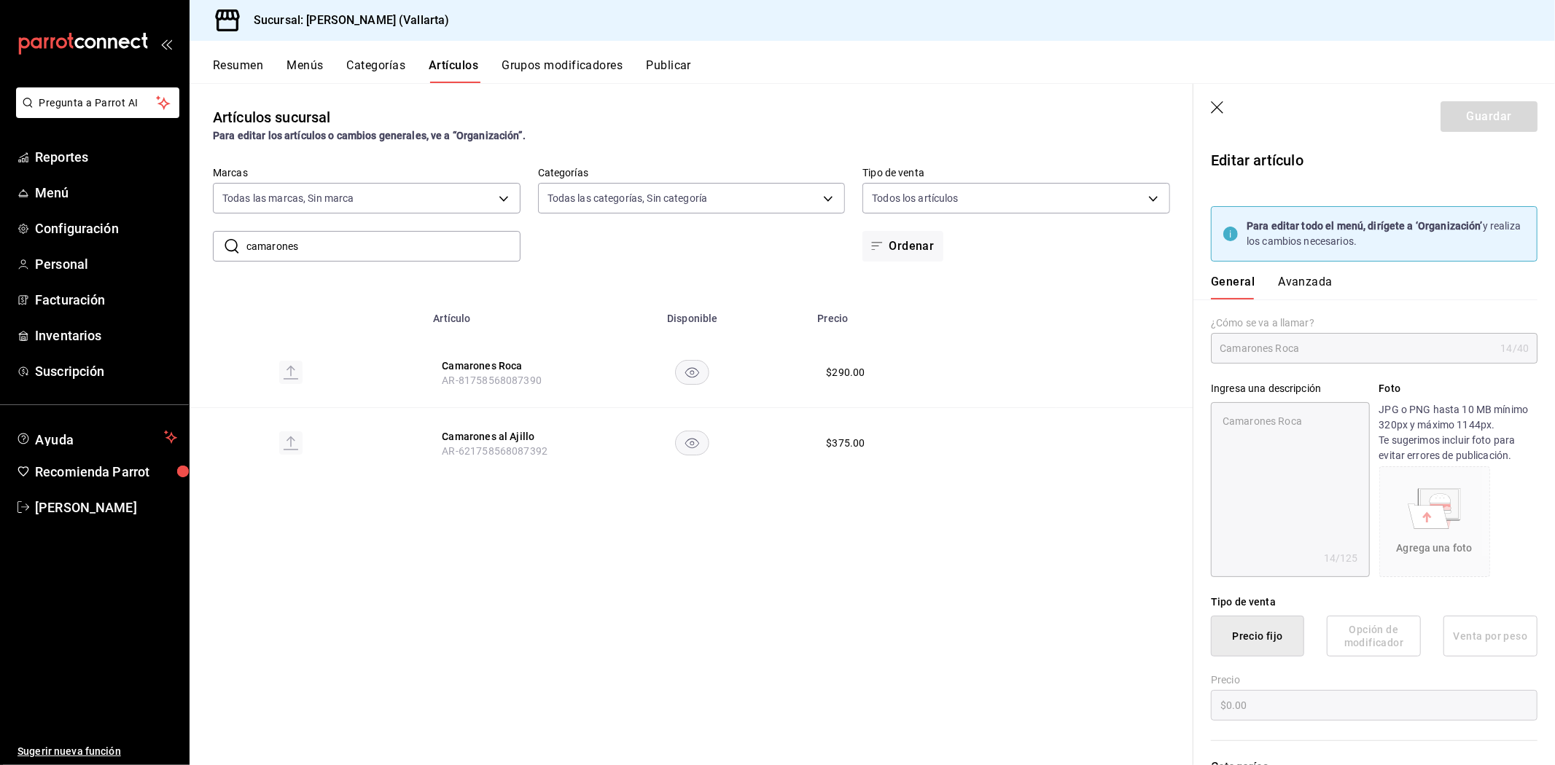
type textarea "x"
type input "$290.00"
click at [1288, 282] on button "Avanzada" at bounding box center [1305, 287] width 55 height 25
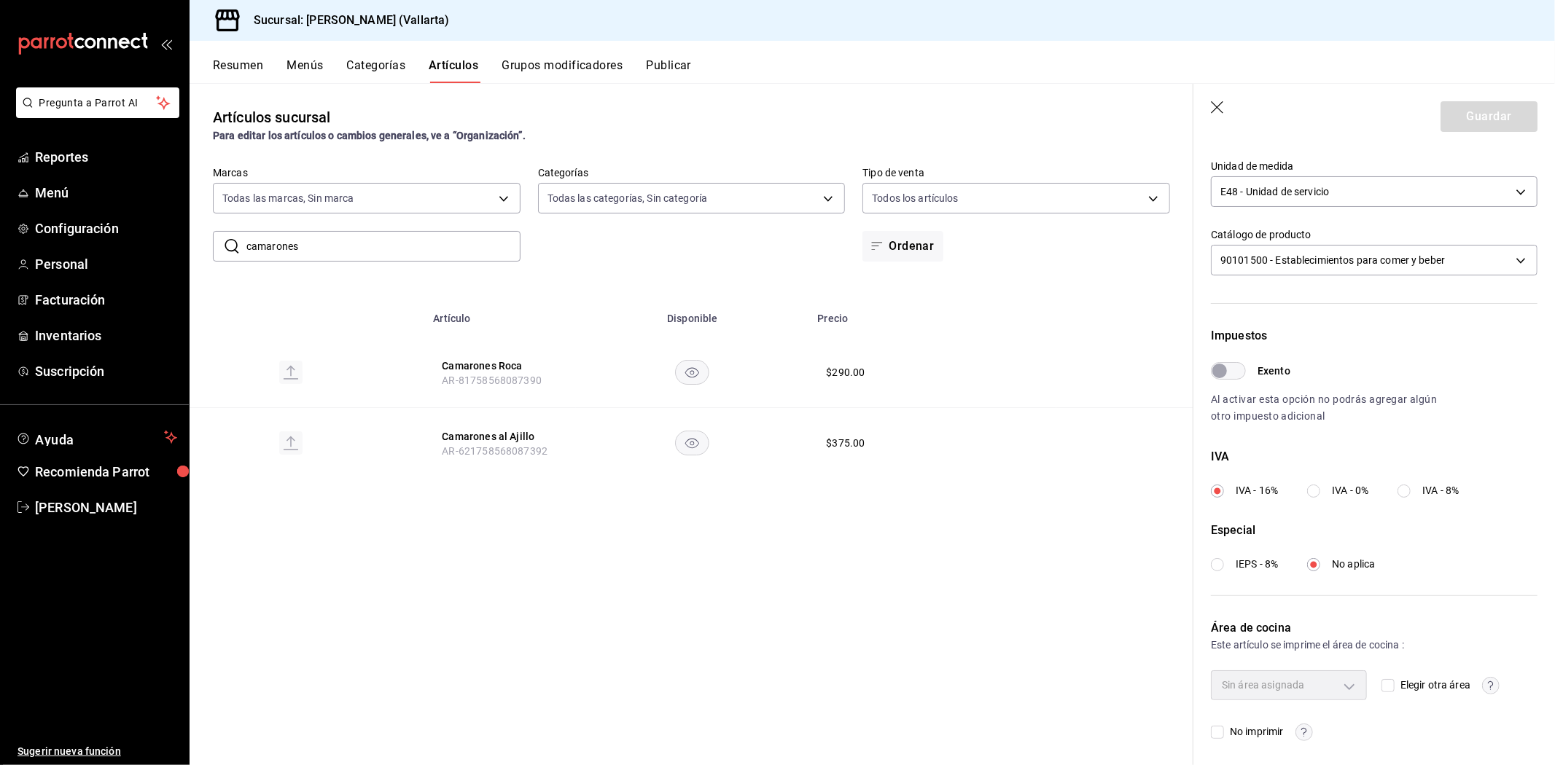
scroll to position [354, 0]
click at [1381, 681] on input "Elegir otra área" at bounding box center [1387, 681] width 13 height 13
checkbox input "true"
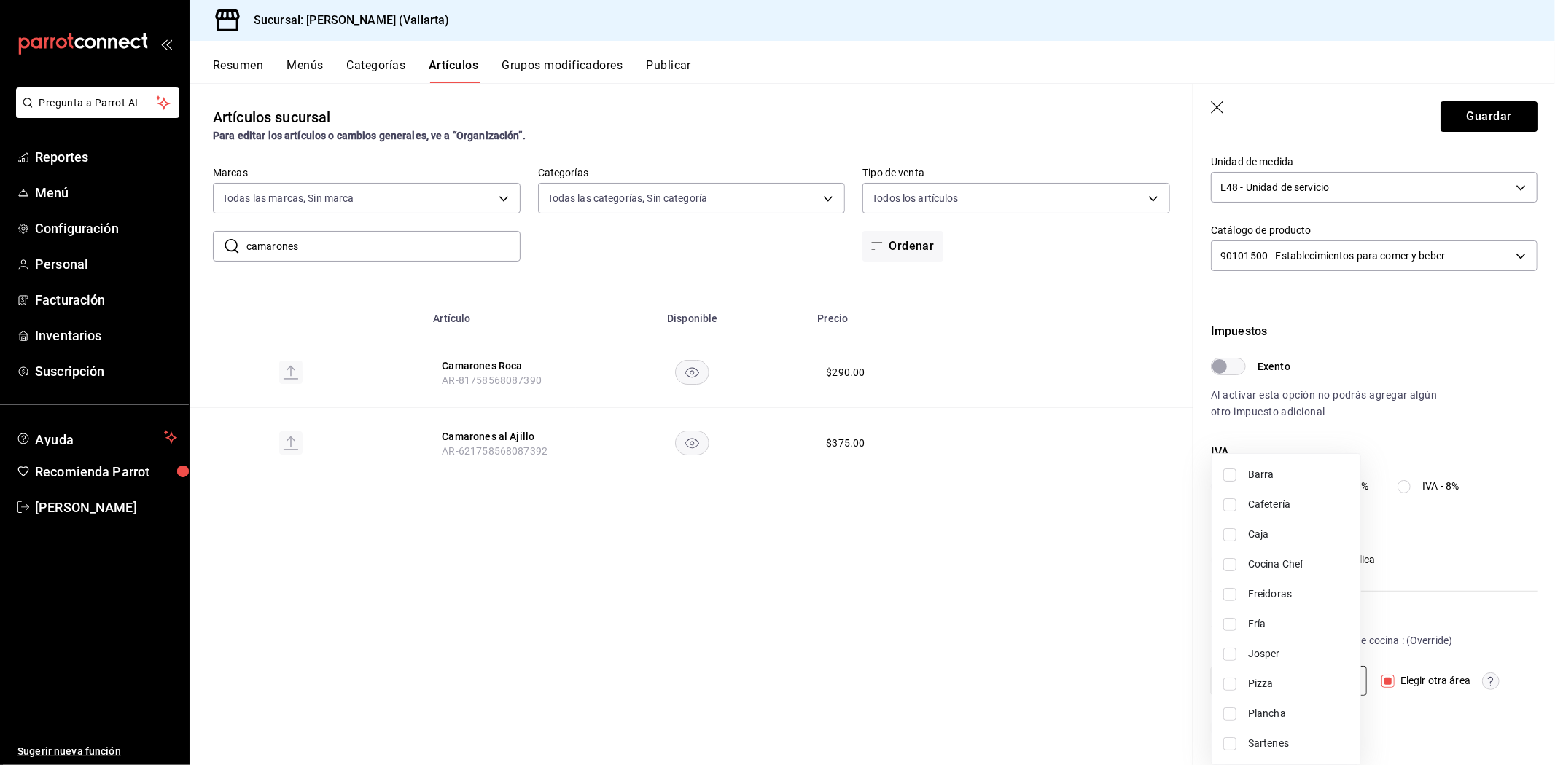
click at [1349, 679] on body "Pregunta a Parrot AI Reportes Menú Configuración Personal Facturación Inventari…" at bounding box center [777, 382] width 1555 height 765
click at [1273, 598] on span "Freidoras" at bounding box center [1298, 594] width 101 height 15
type input "d41f2309-cce0-488f-9285-79bf380bb8a6"
checkbox input "true"
click at [1023, 620] on div at bounding box center [777, 382] width 1555 height 765
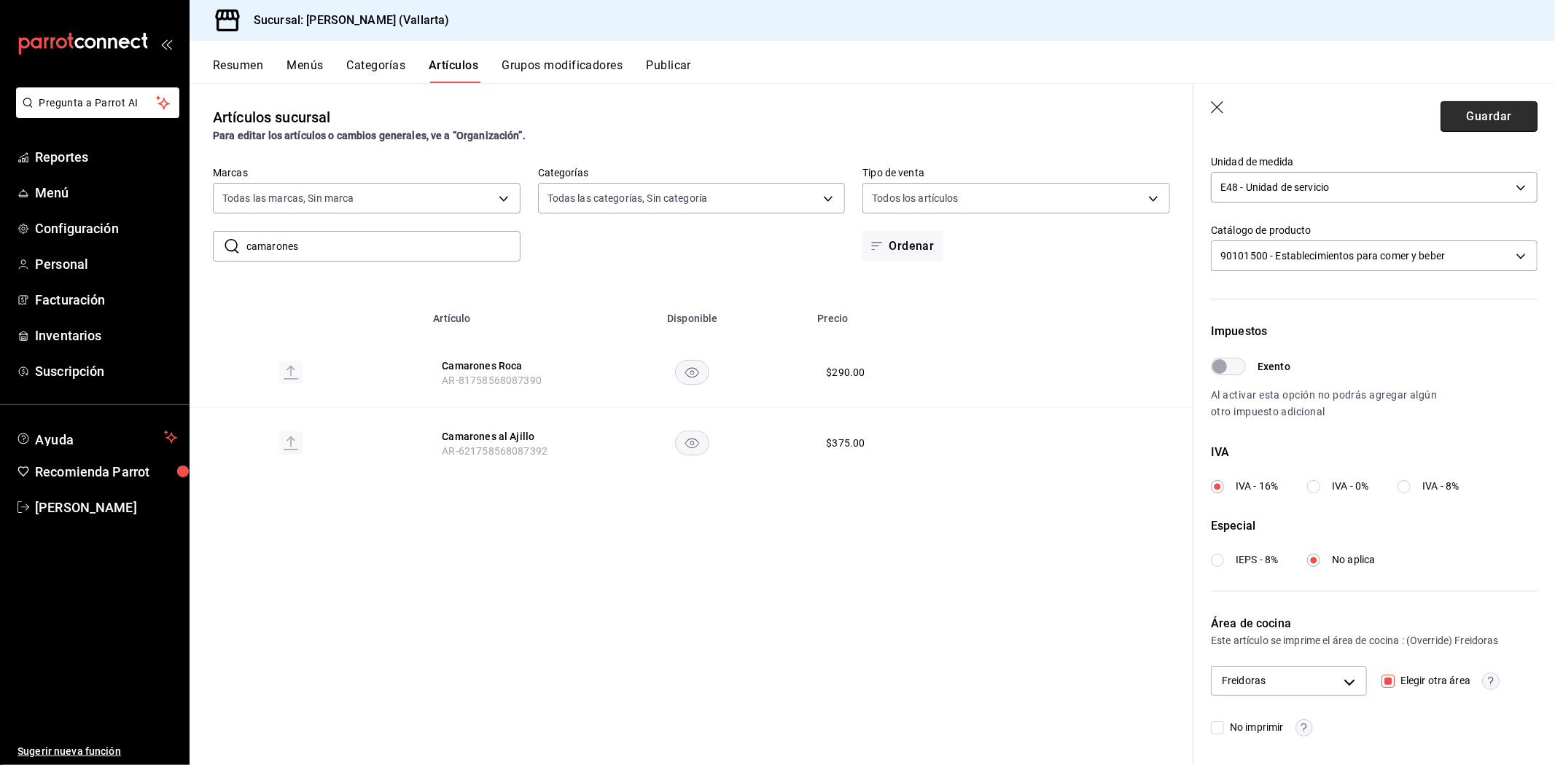
click at [1456, 112] on button "Guardar" at bounding box center [1488, 116] width 97 height 31
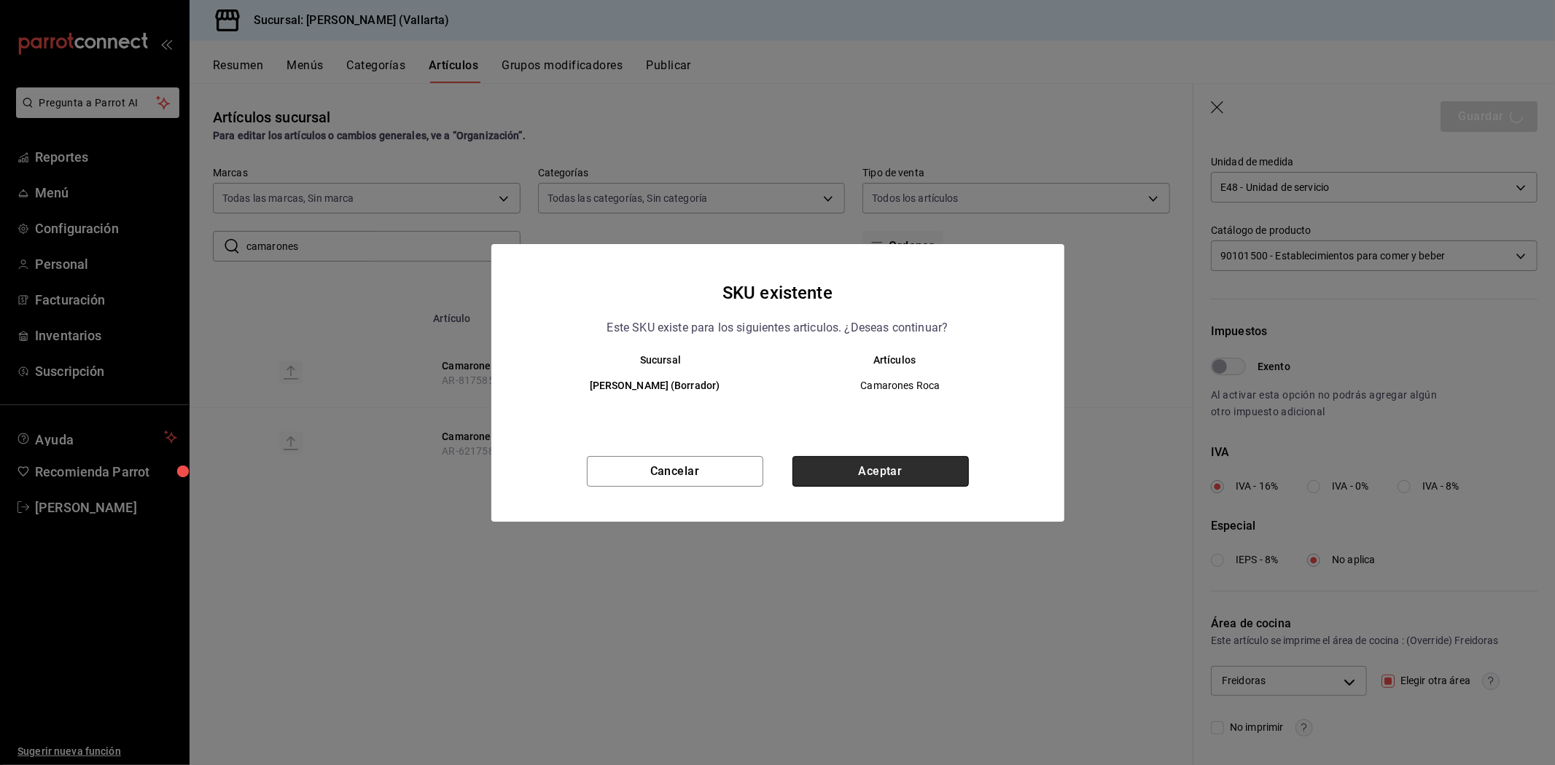
click at [861, 469] on button "Aceptar" at bounding box center [880, 471] width 176 height 31
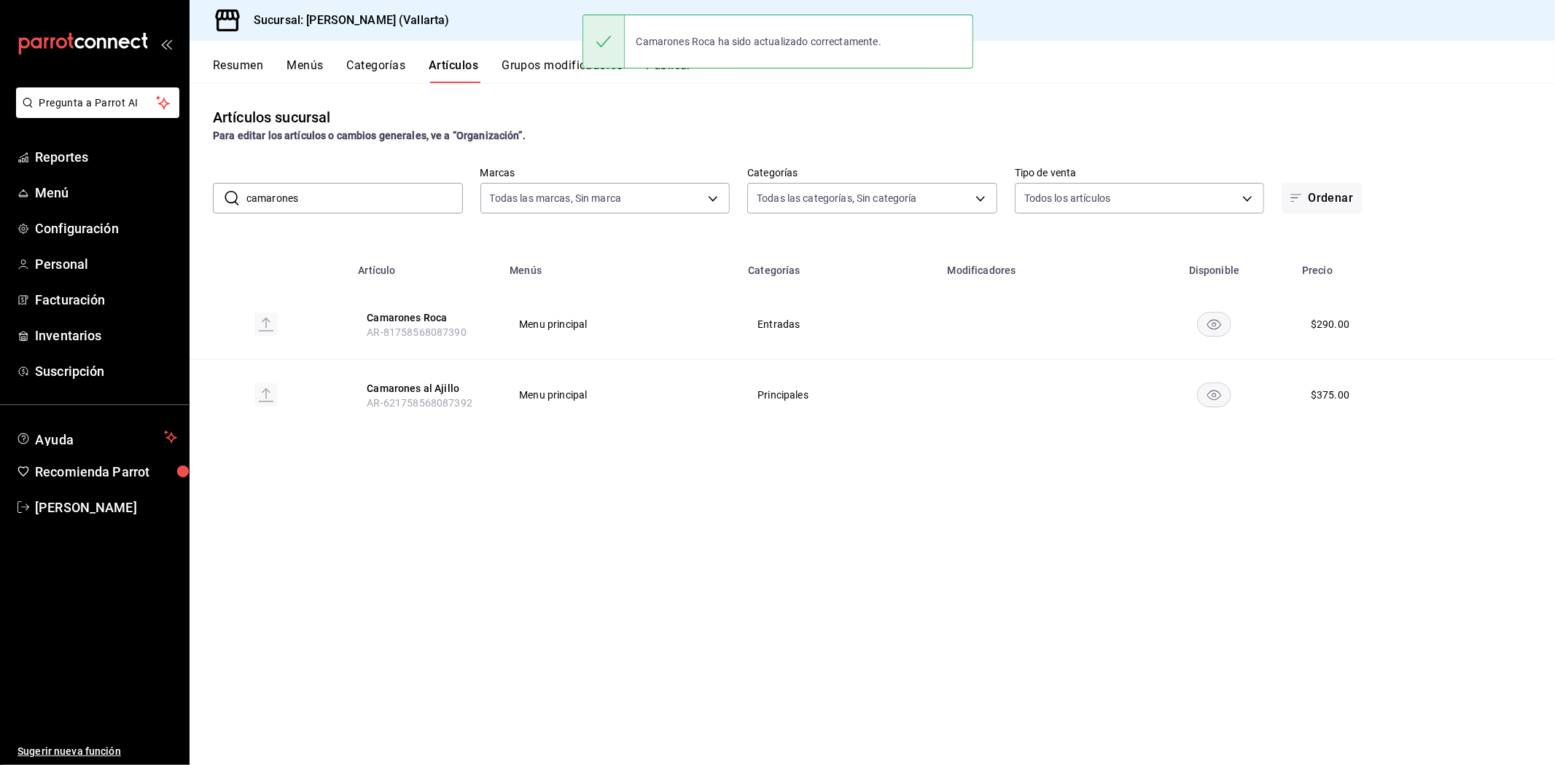
click at [394, 195] on input "camarones" at bounding box center [354, 198] width 216 height 29
type input "c"
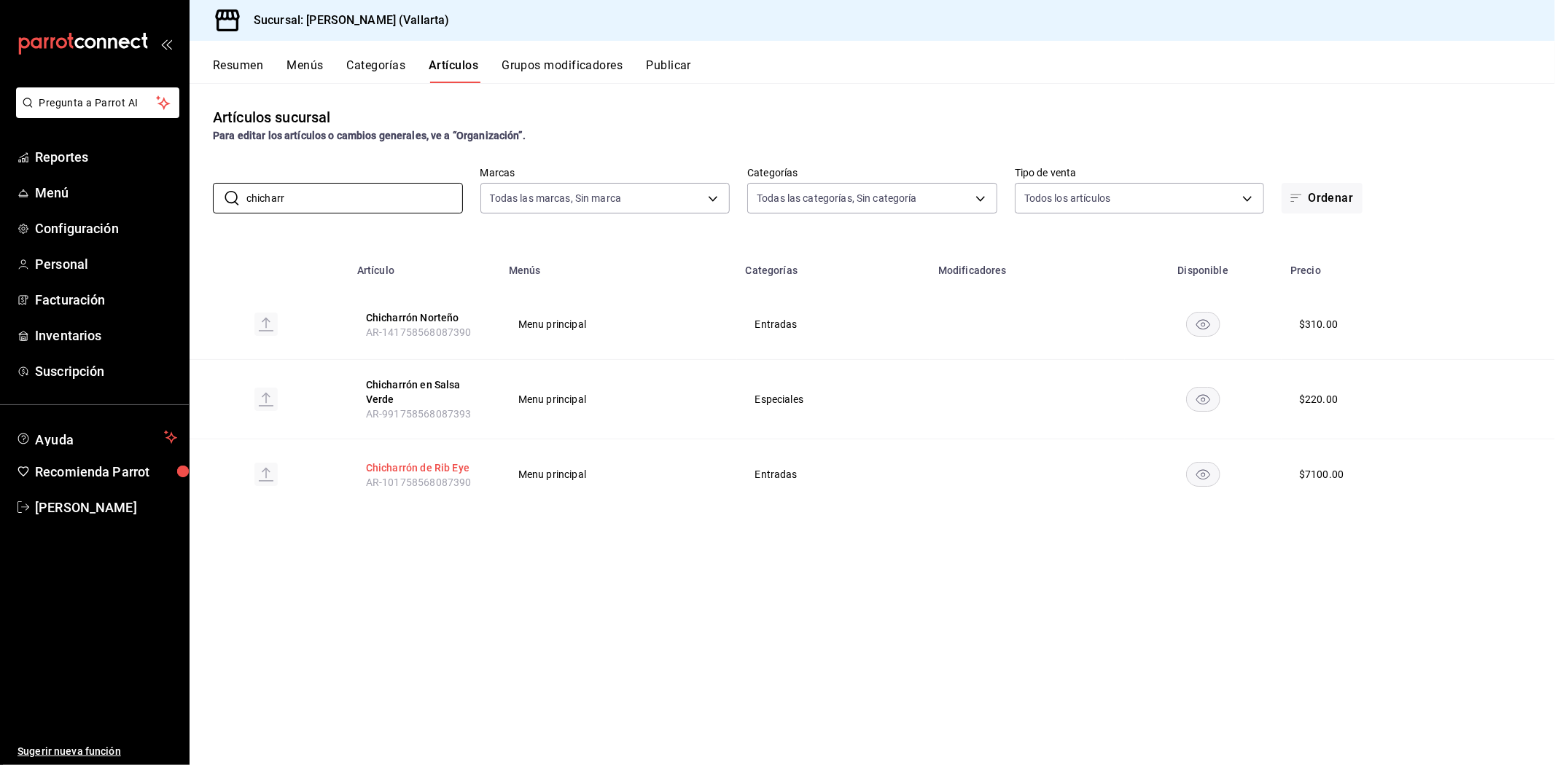
type input "chicharr"
click at [408, 468] on button "Chicharrón de Rib Eye" at bounding box center [424, 468] width 117 height 15
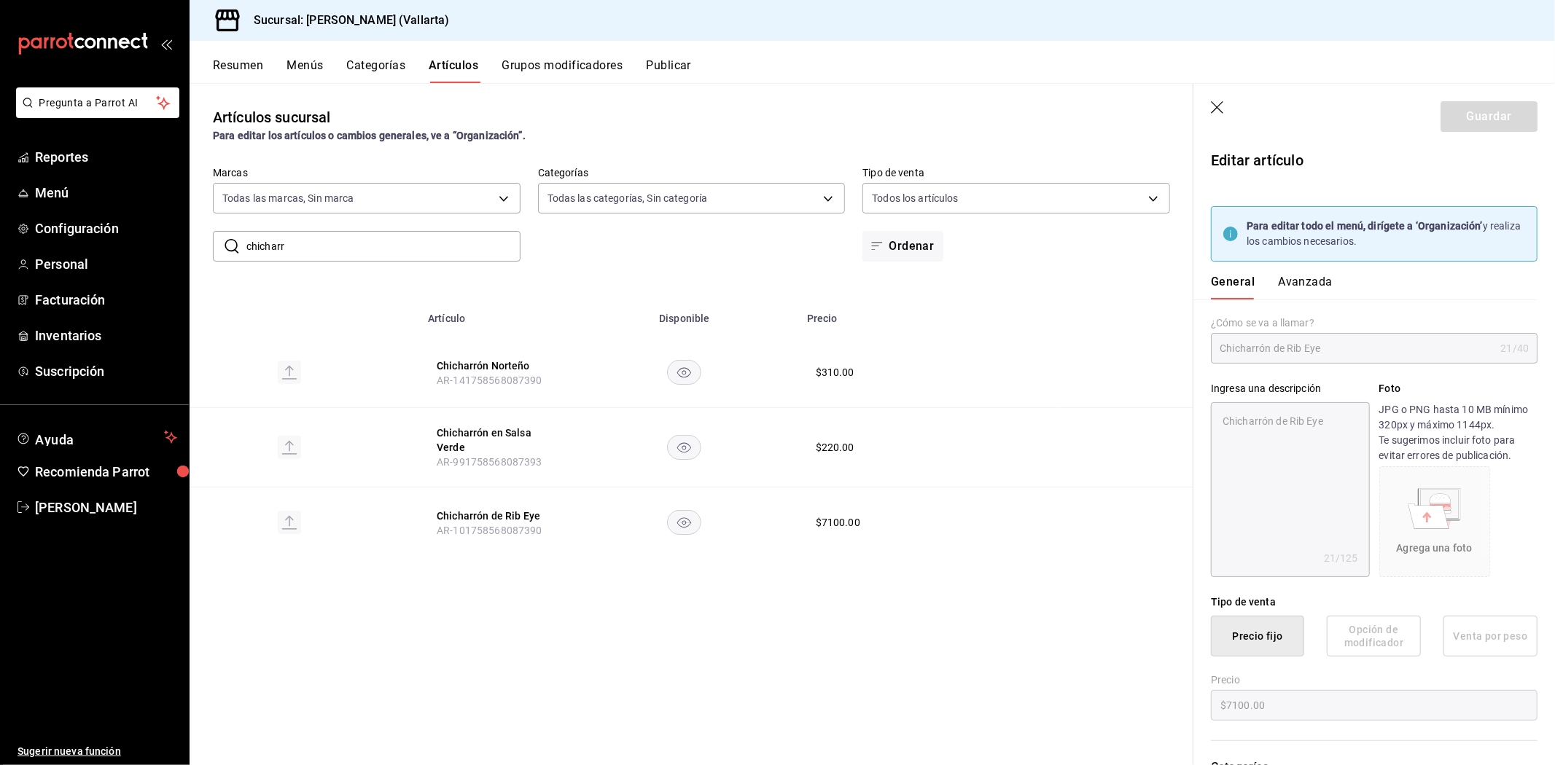
click at [1321, 288] on button "Avanzada" at bounding box center [1305, 287] width 55 height 25
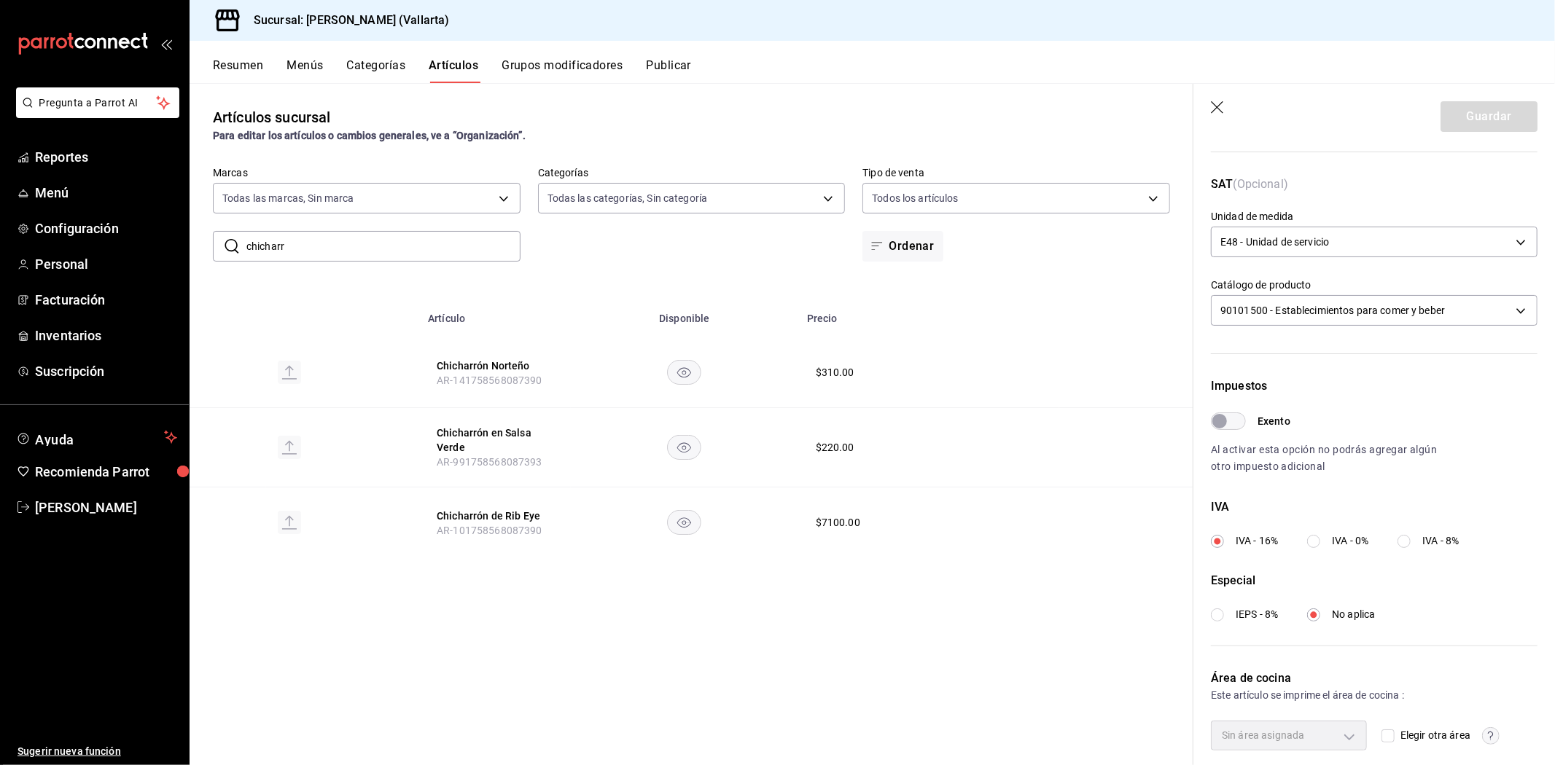
scroll to position [354, 0]
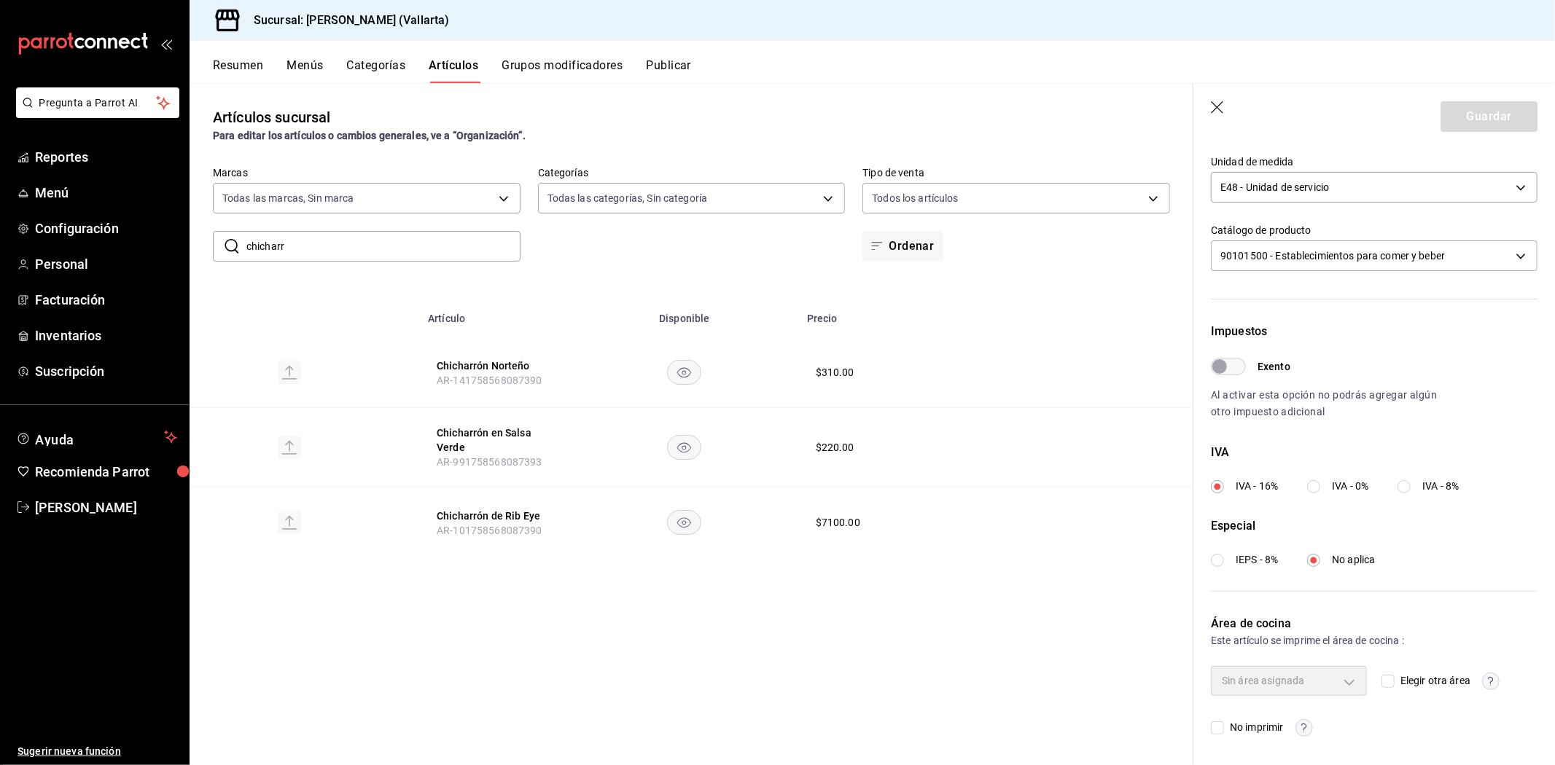
click at [1383, 682] on input "Elegir otra área" at bounding box center [1387, 681] width 13 height 13
checkbox input "true"
click at [1334, 682] on body "Pregunta a Parrot AI Reportes Menú Configuración Personal Facturación Inventari…" at bounding box center [777, 382] width 1555 height 765
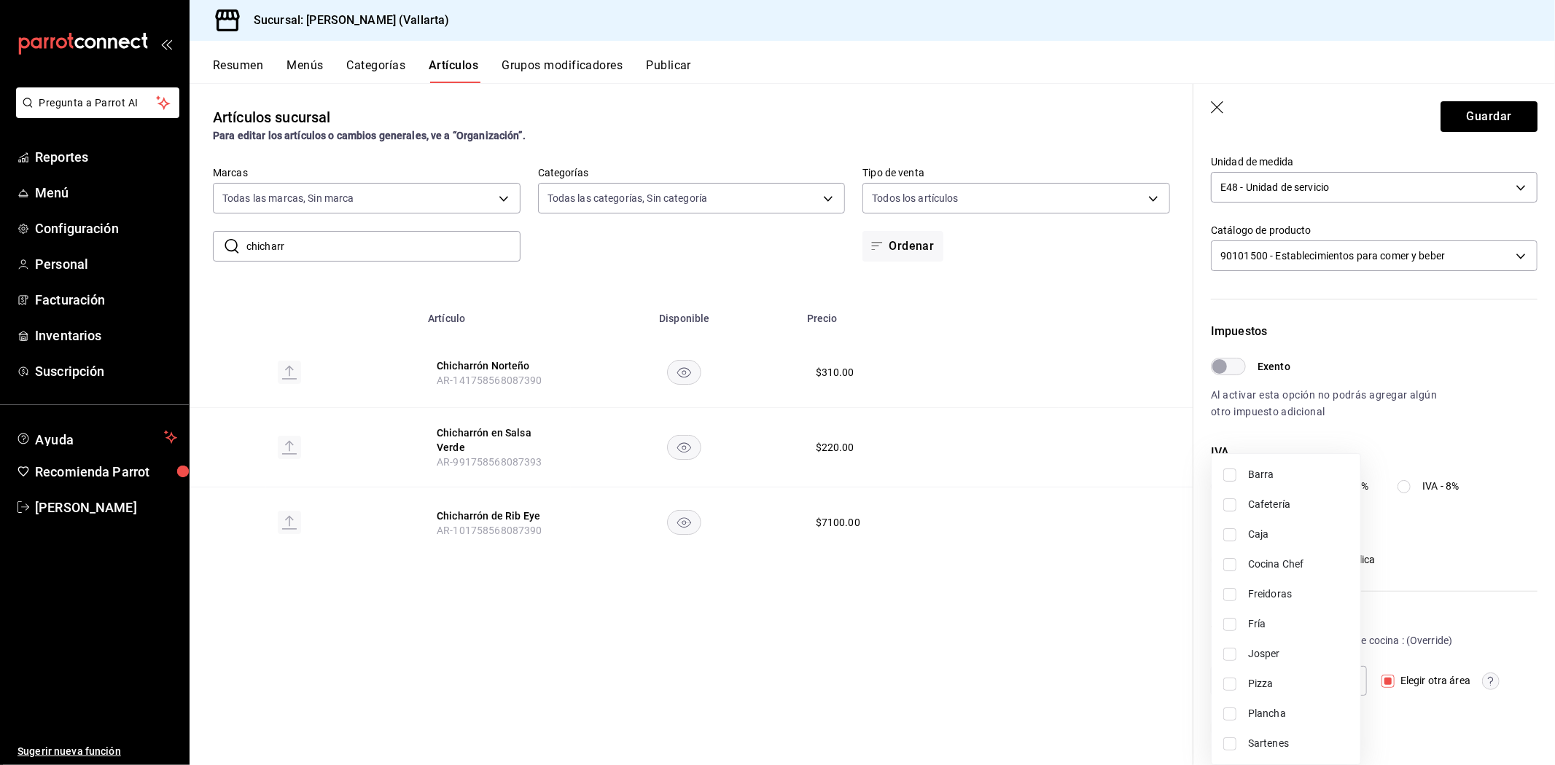
click at [1120, 624] on div at bounding box center [777, 382] width 1555 height 765
click at [483, 518] on button "Chicharrón de Rib Eye" at bounding box center [495, 516] width 117 height 15
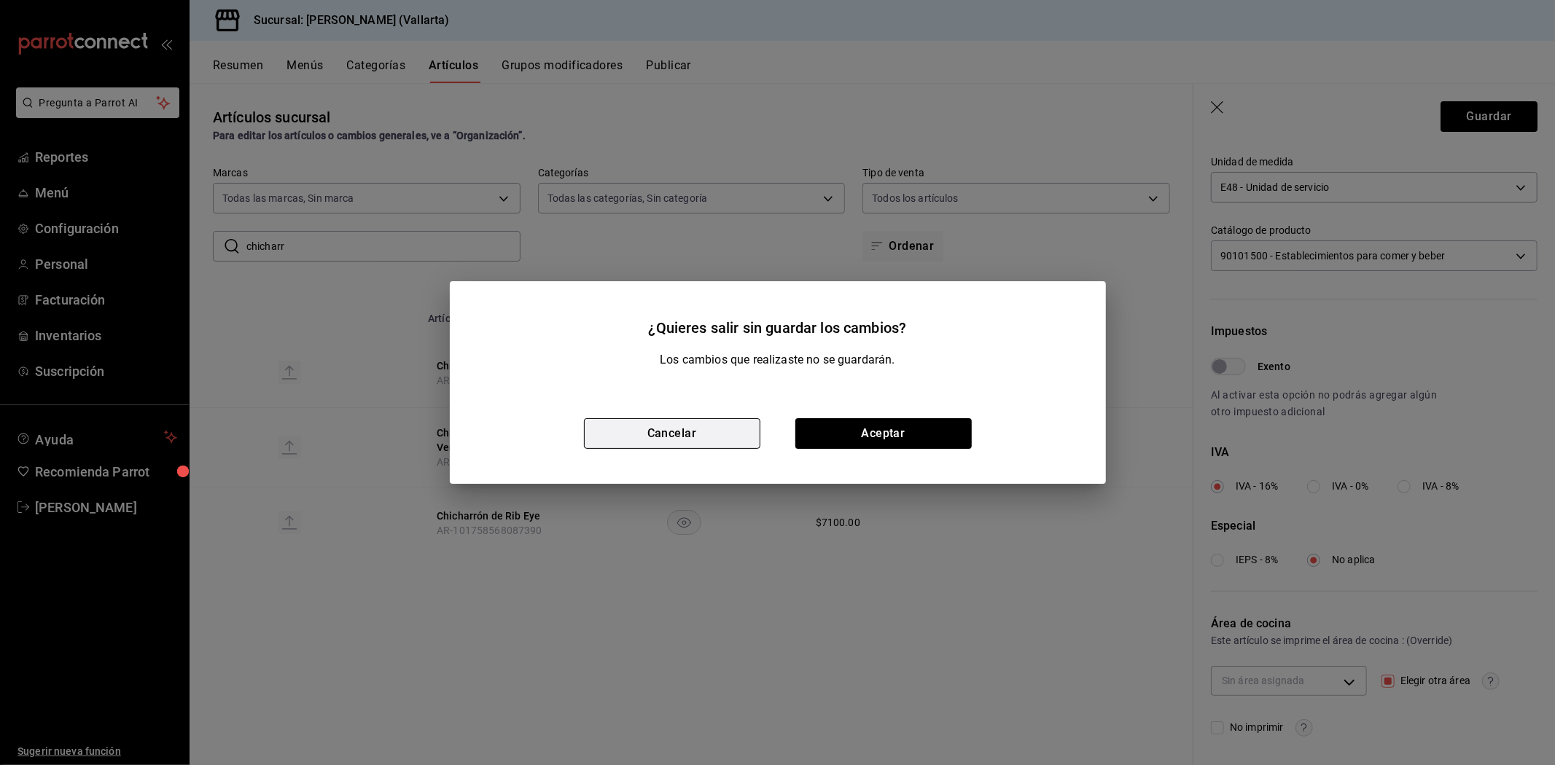
click at [656, 427] on button "Cancelar" at bounding box center [672, 433] width 176 height 31
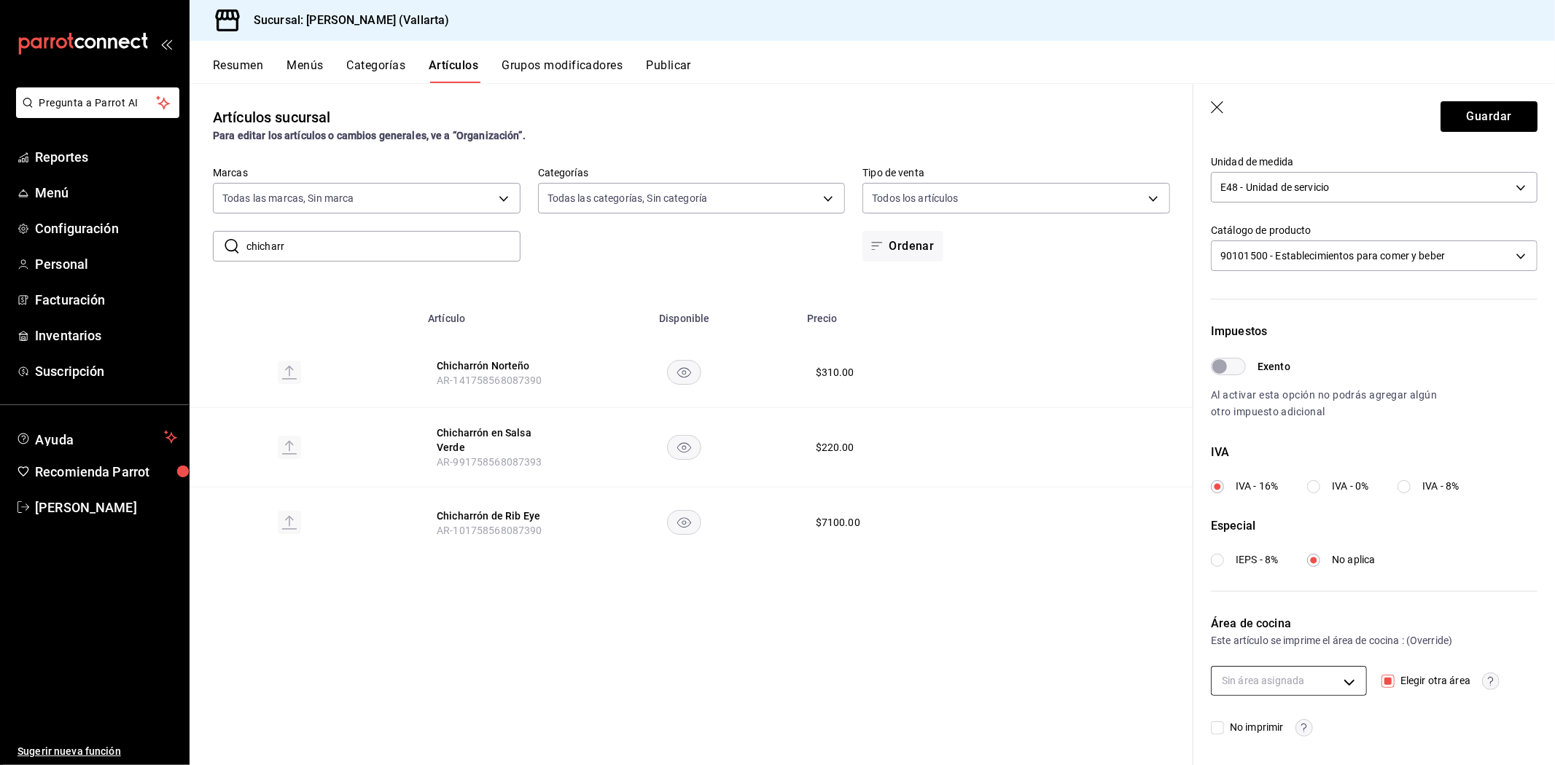
click at [1329, 675] on body "Pregunta a Parrot AI Reportes Menú Configuración Personal Facturación Inventari…" at bounding box center [777, 382] width 1555 height 765
click at [1281, 598] on span "Freidoras" at bounding box center [1298, 594] width 101 height 15
type input "d41f2309-cce0-488f-9285-79bf380bb8a6"
checkbox input "true"
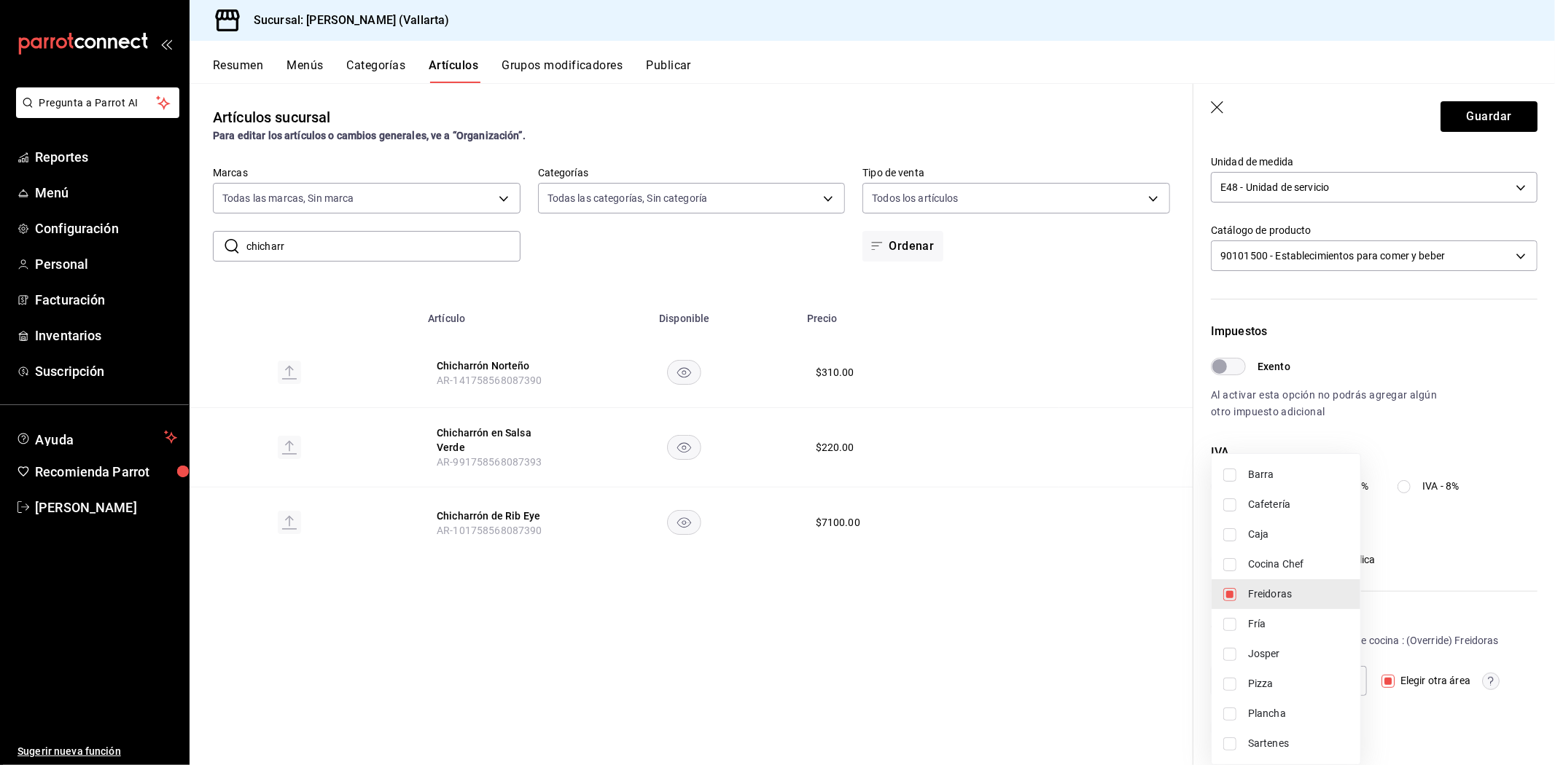
click at [1018, 639] on div at bounding box center [777, 382] width 1555 height 765
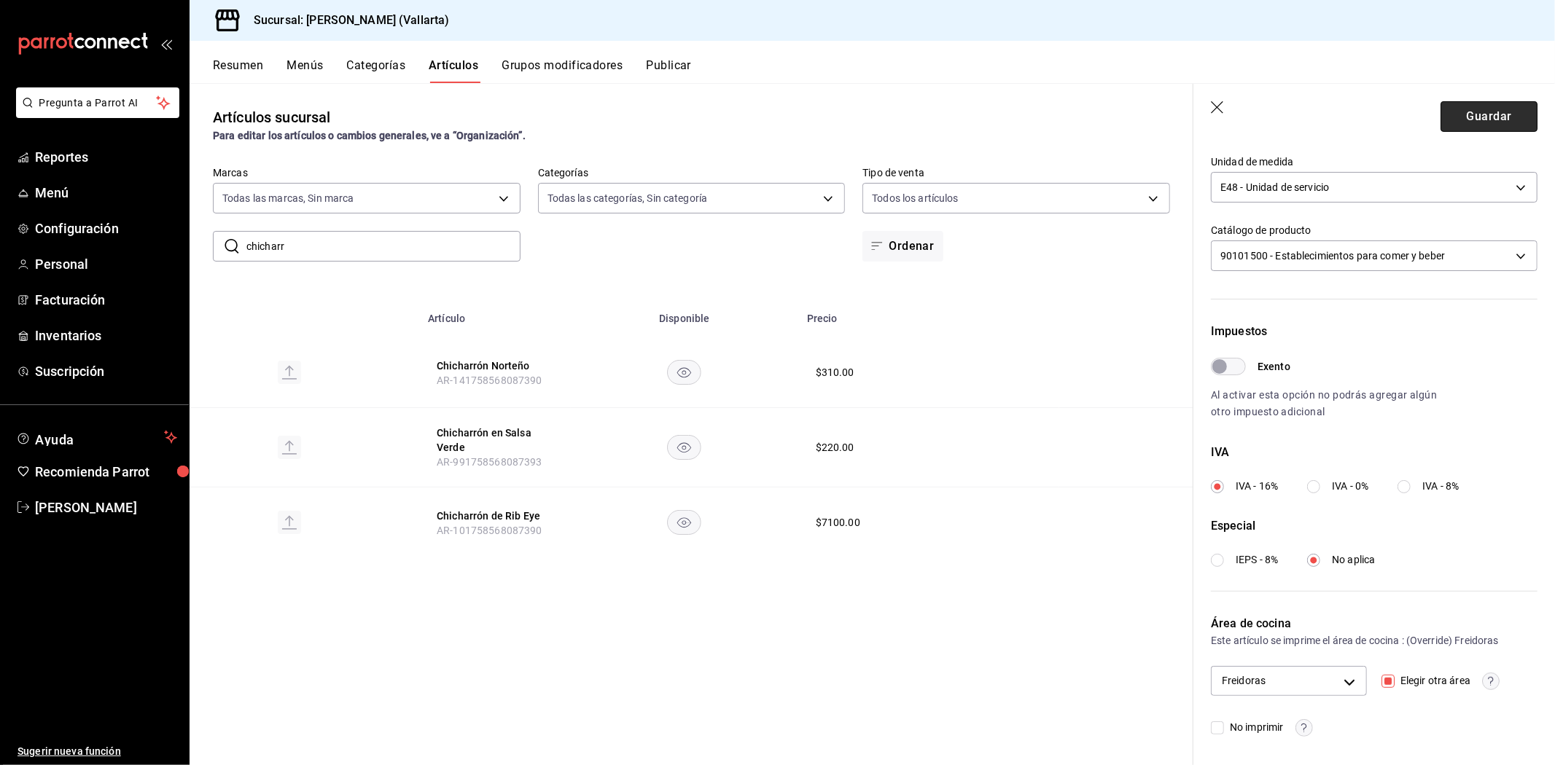
click at [1465, 107] on button "Guardar" at bounding box center [1488, 116] width 97 height 31
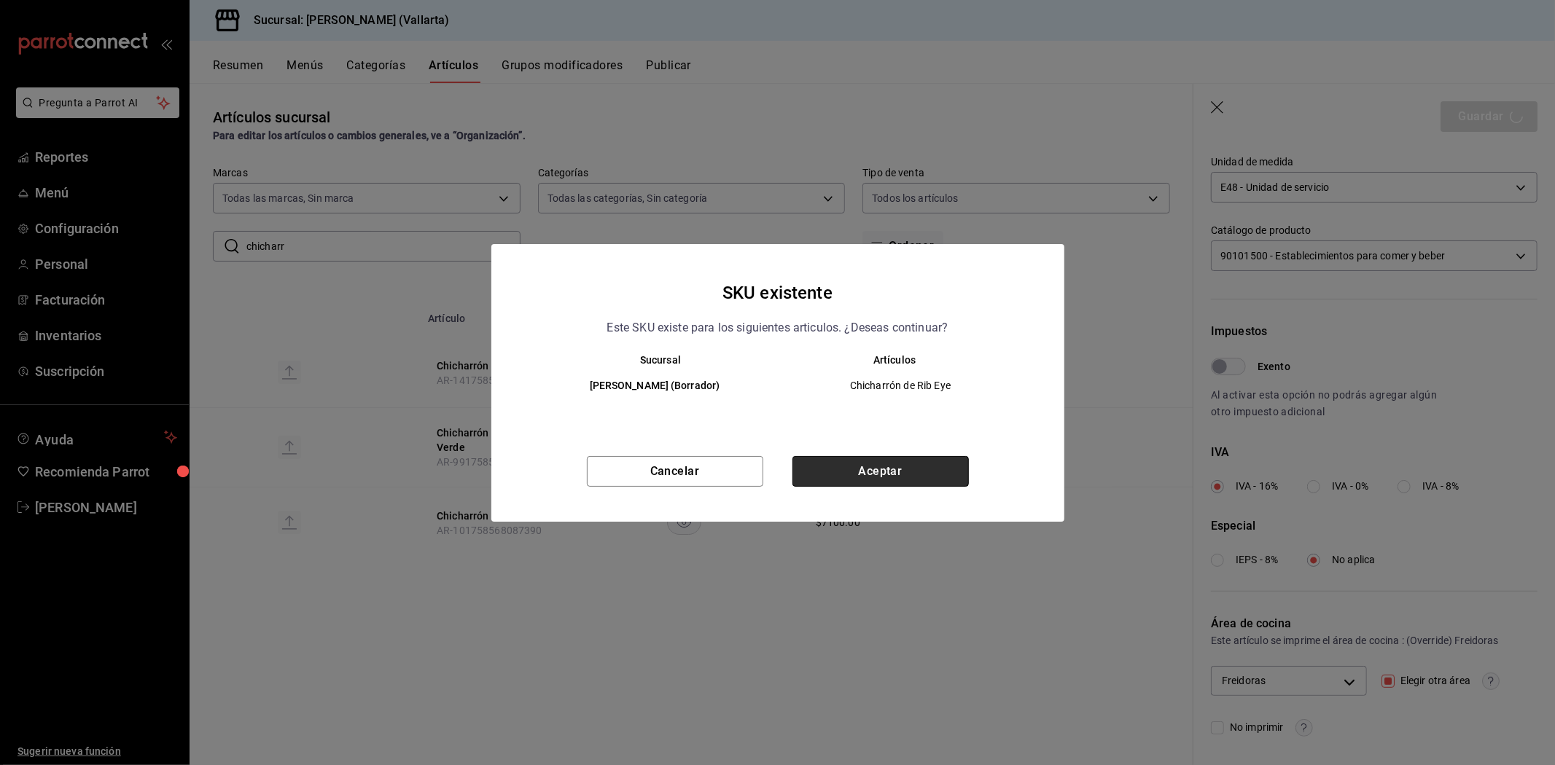
click at [851, 472] on button "Aceptar" at bounding box center [880, 471] width 176 height 31
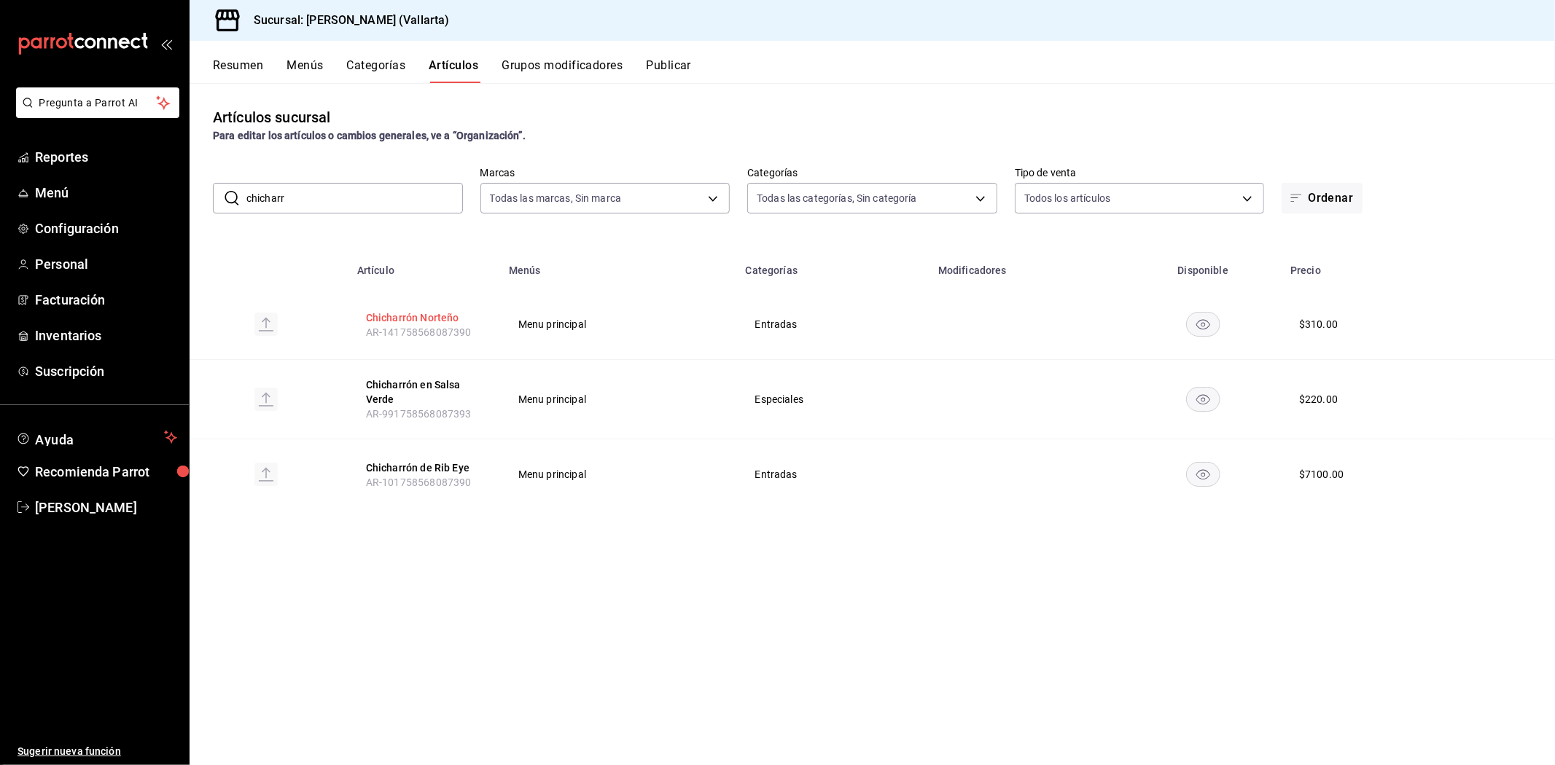
click at [426, 316] on button "Chicharrón Norteño" at bounding box center [424, 318] width 117 height 15
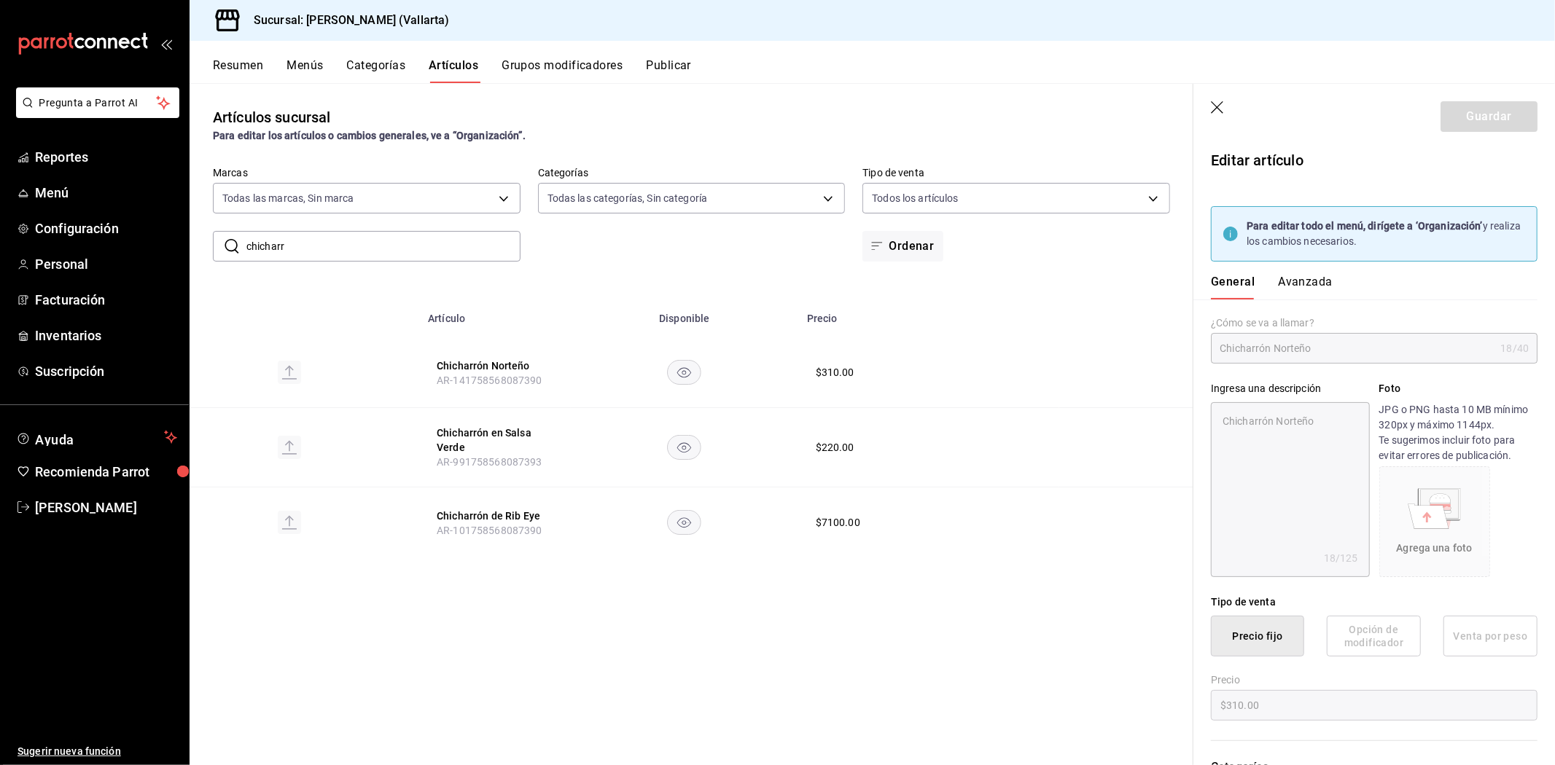
click at [1310, 284] on button "Avanzada" at bounding box center [1305, 287] width 55 height 25
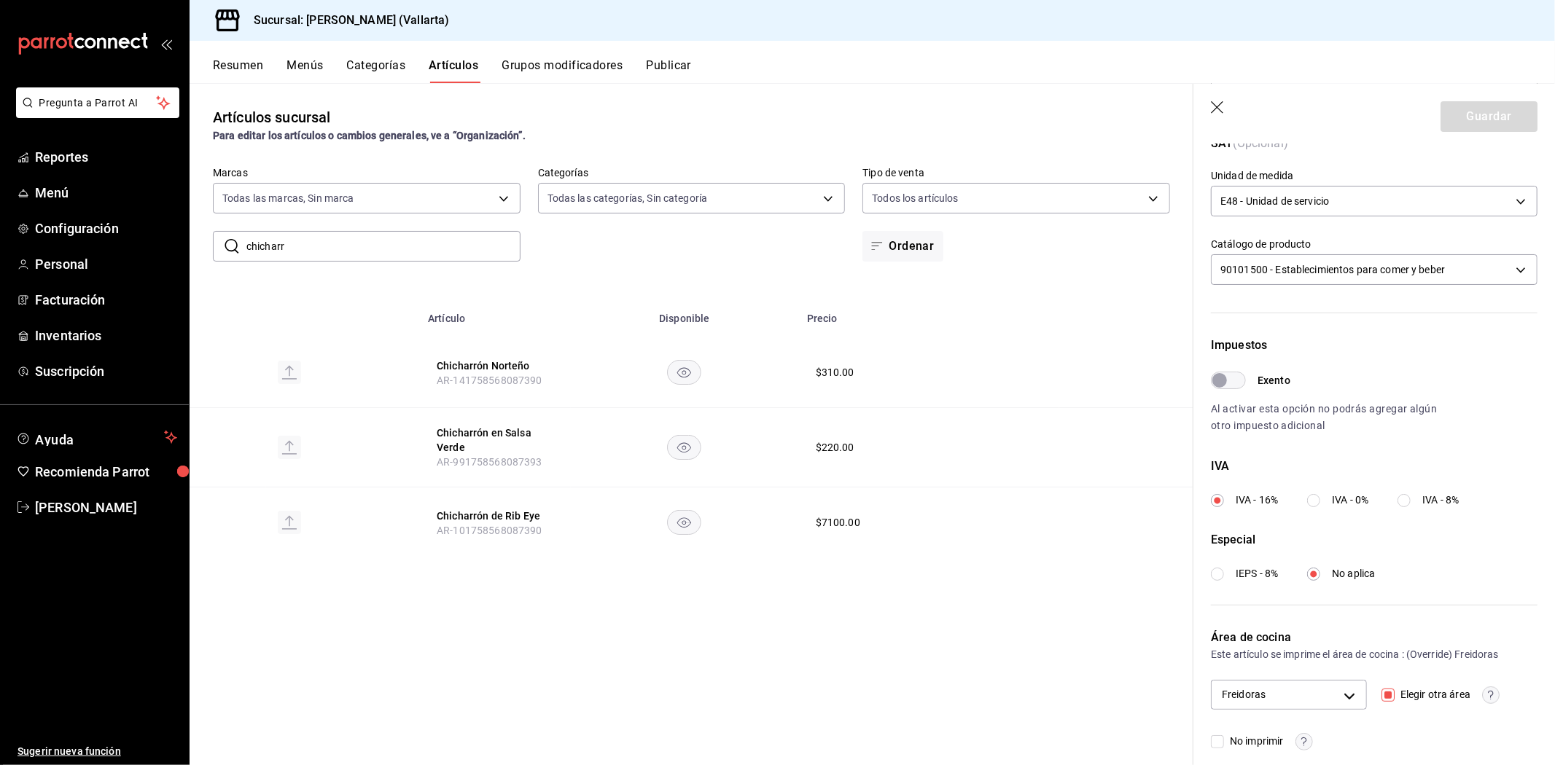
scroll to position [354, 0]
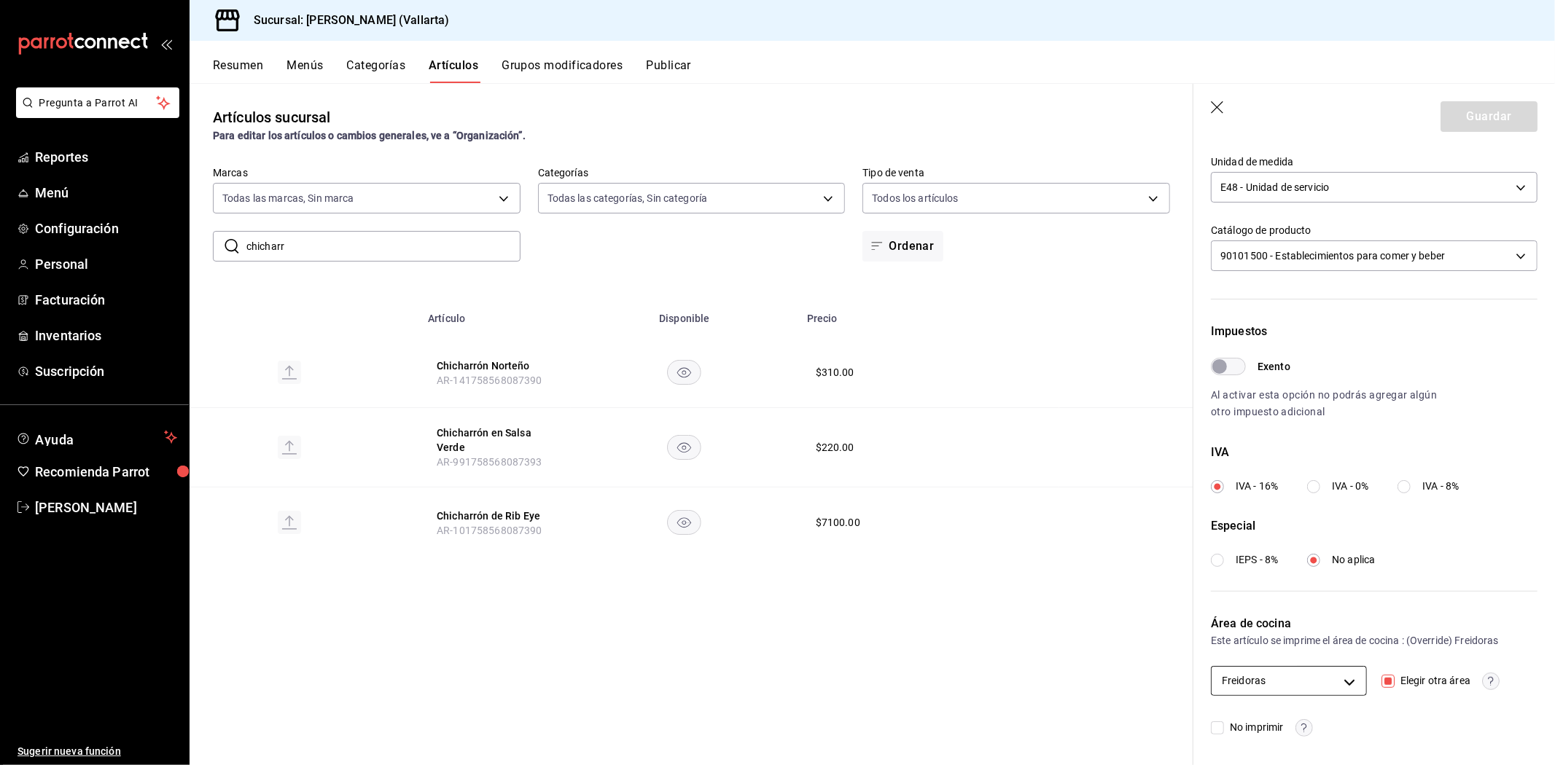
click at [1343, 685] on body "Pregunta a Parrot AI Reportes Menú Configuración Personal Facturación Inventari…" at bounding box center [777, 382] width 1555 height 765
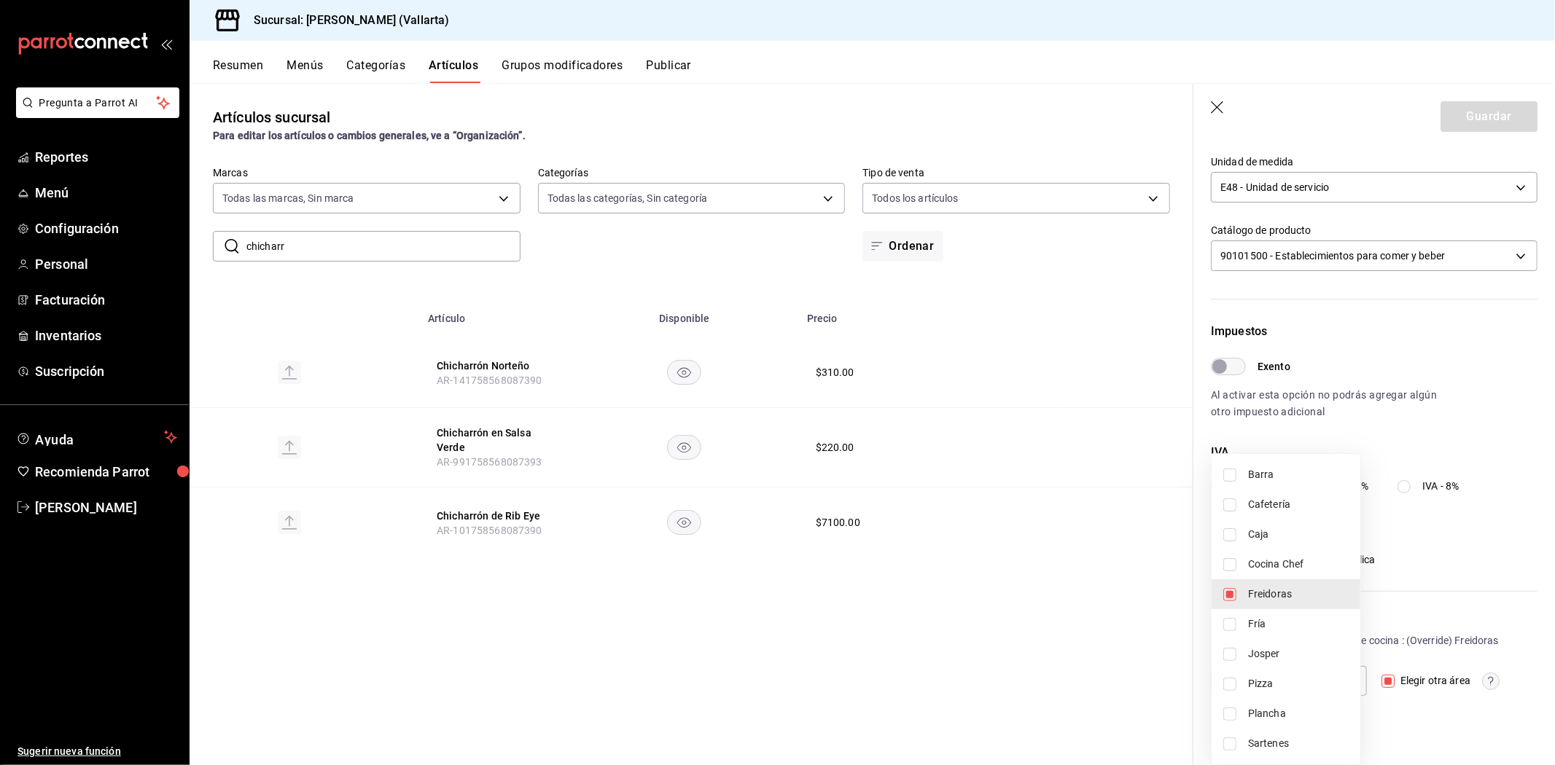
click at [1276, 595] on span "Freidoras" at bounding box center [1298, 594] width 101 height 15
checkbox input "false"
click at [1475, 112] on div at bounding box center [777, 382] width 1555 height 765
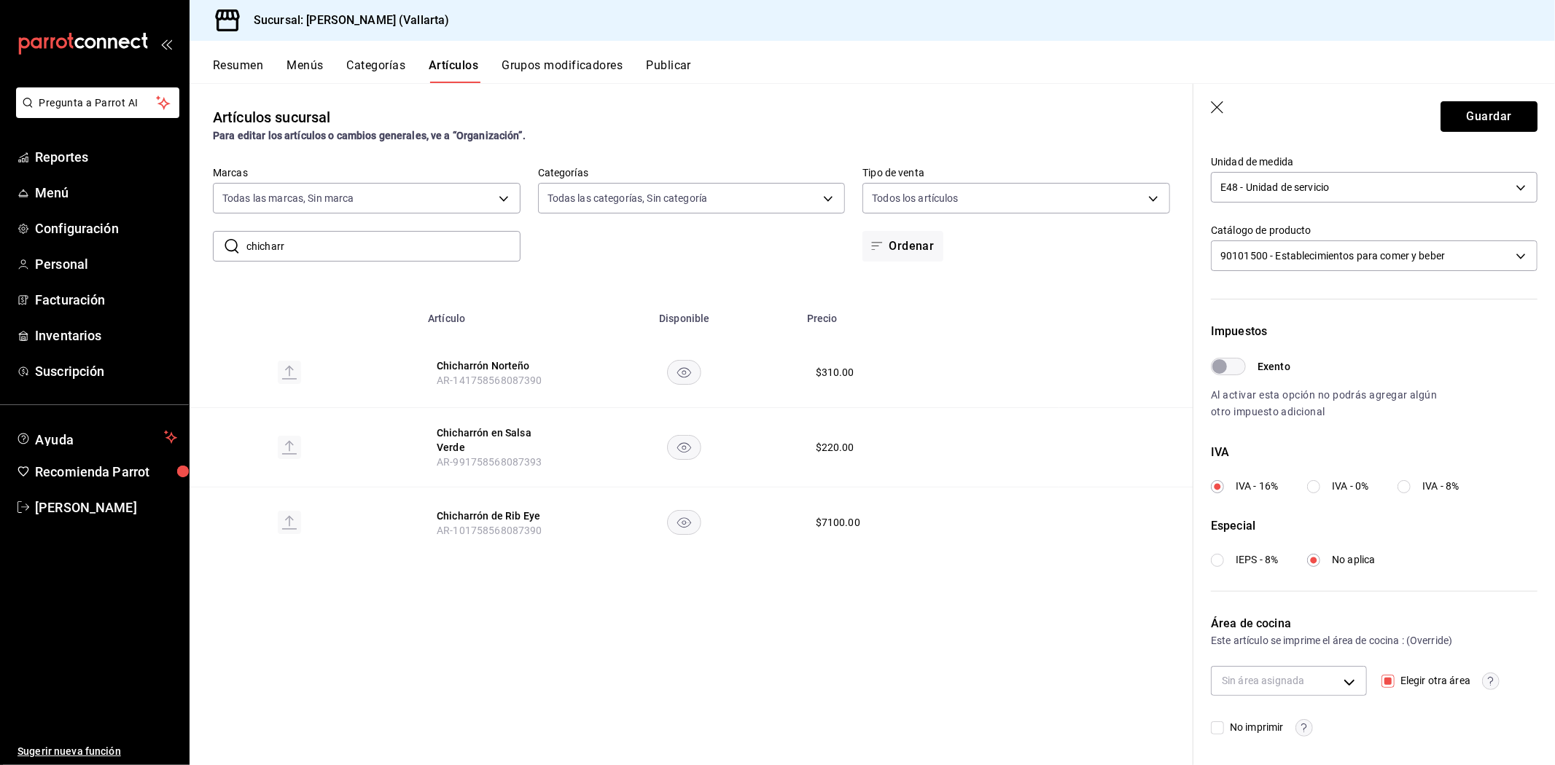
click at [1475, 114] on button "Guardar" at bounding box center [1488, 116] width 97 height 31
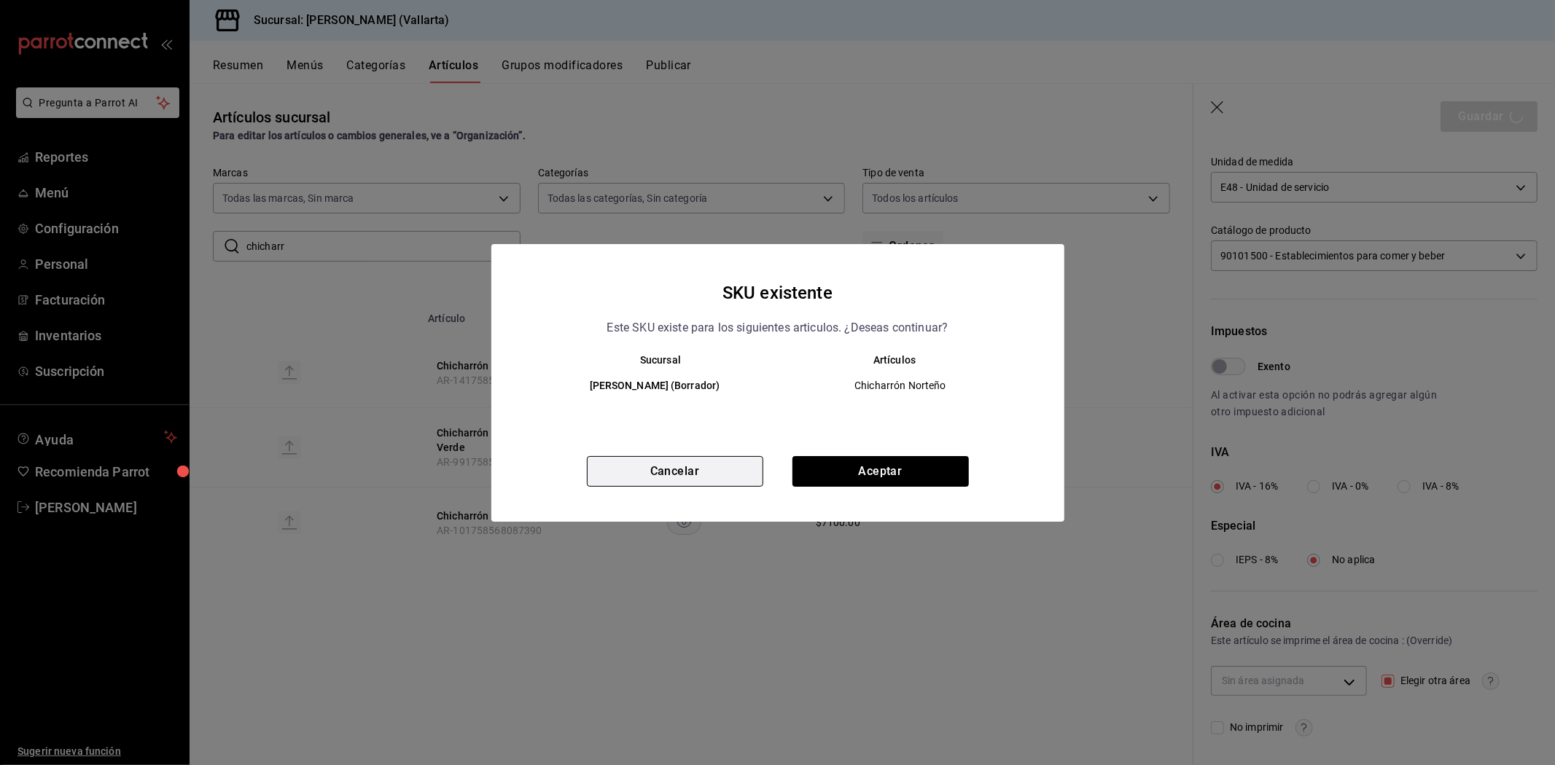
click at [707, 481] on button "Cancelar" at bounding box center [675, 471] width 176 height 31
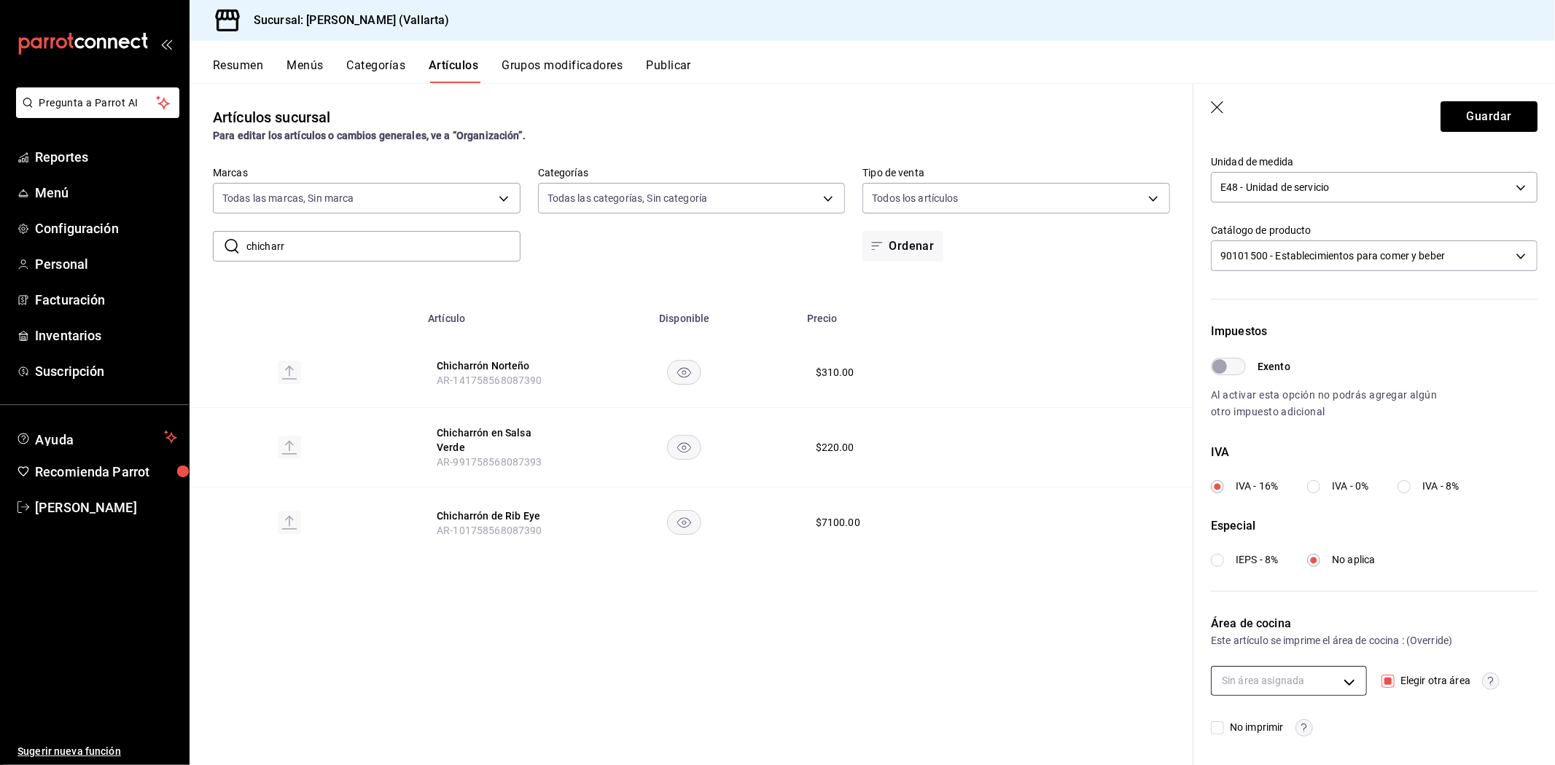
click at [1298, 681] on body "Pregunta a Parrot AI Reportes Menú Configuración Personal Facturación Inventari…" at bounding box center [777, 382] width 1555 height 765
click at [1278, 593] on span "Freidoras" at bounding box center [1298, 594] width 101 height 15
type input "d41f2309-cce0-488f-9285-79bf380bb8a6"
checkbox input "true"
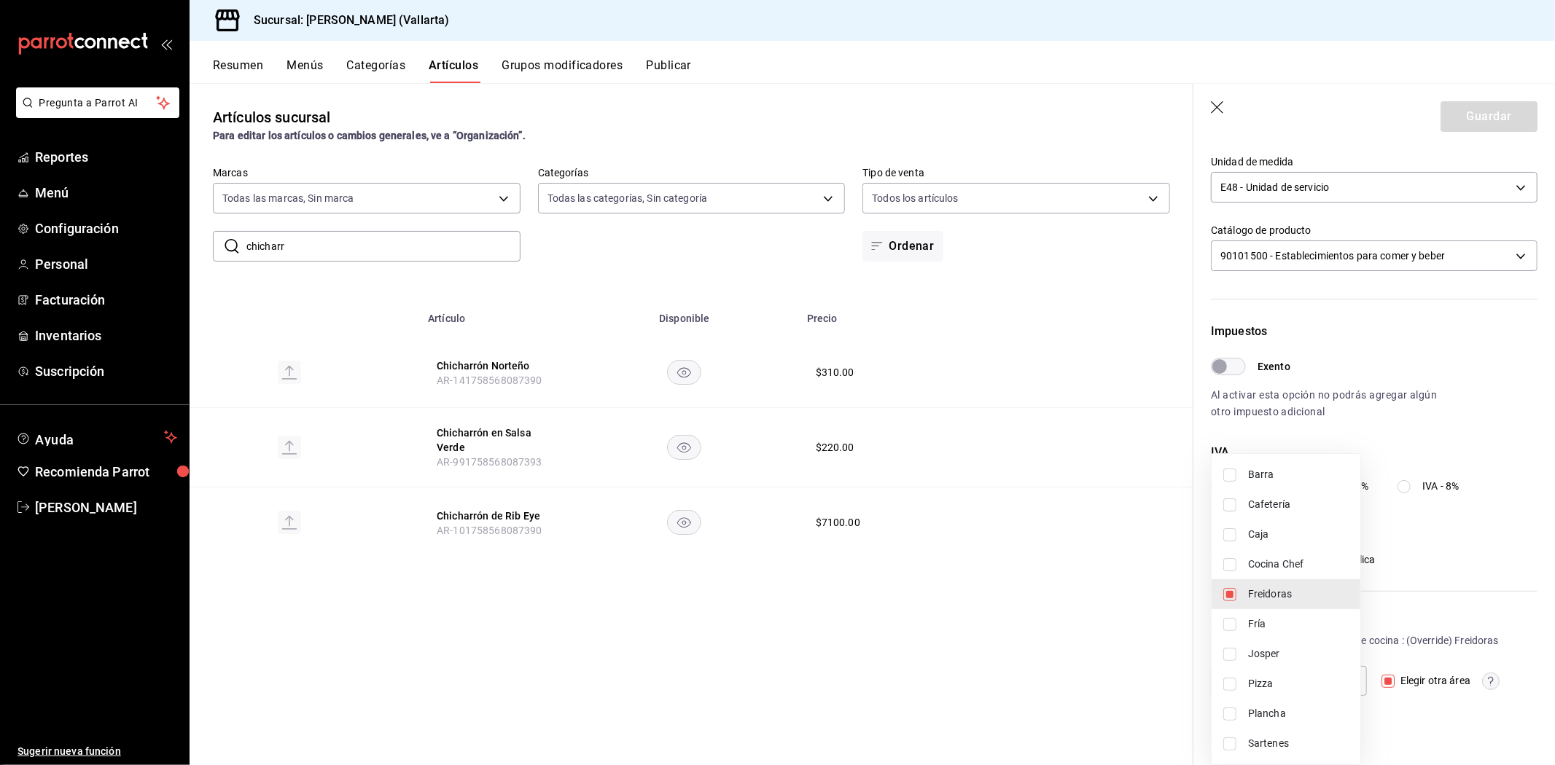
click at [1125, 622] on div at bounding box center [777, 382] width 1555 height 765
click at [1454, 120] on div "Guardar" at bounding box center [1488, 116] width 97 height 31
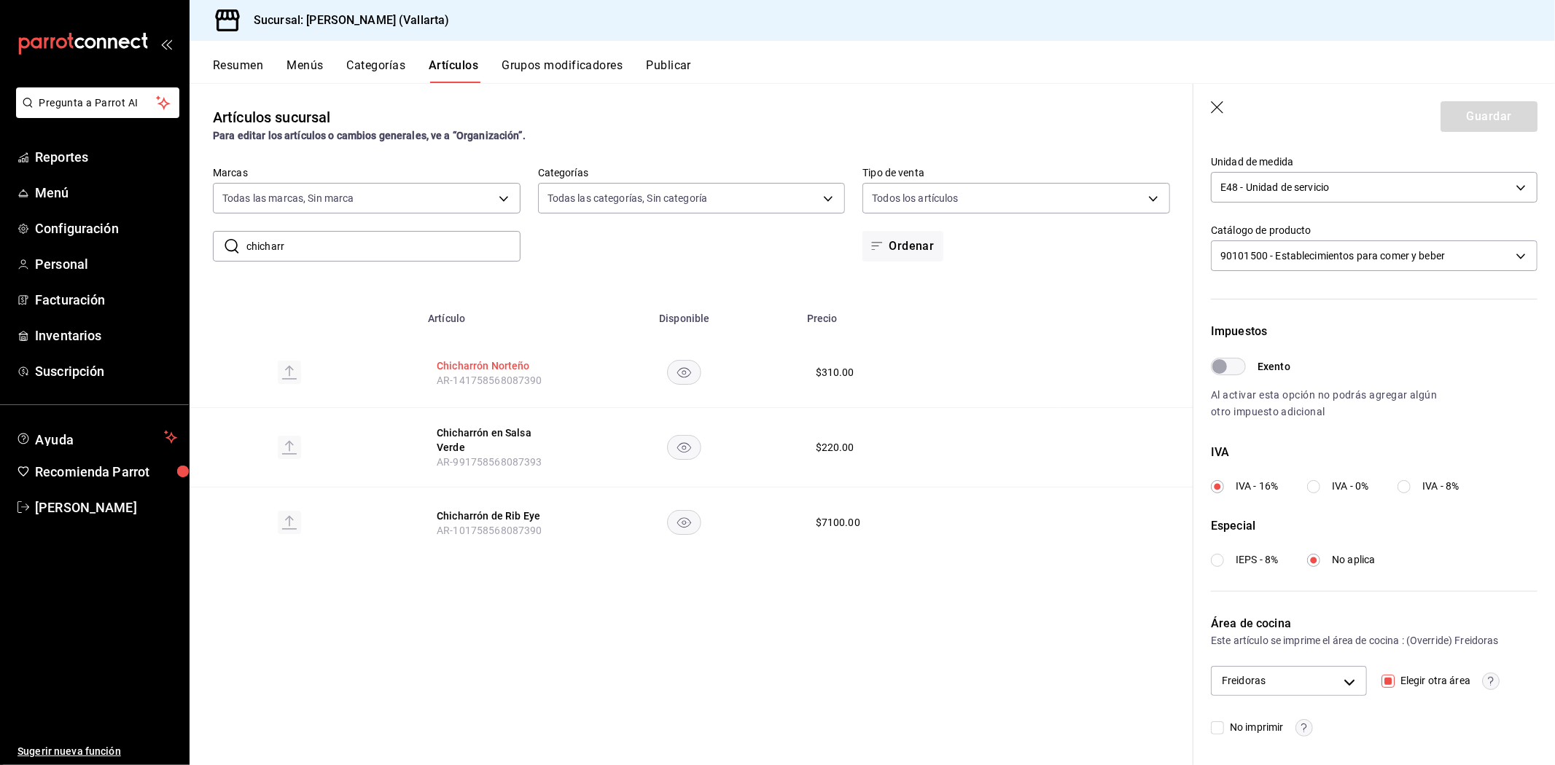
click at [488, 362] on button "Chicharrón Norteño" at bounding box center [495, 366] width 117 height 15
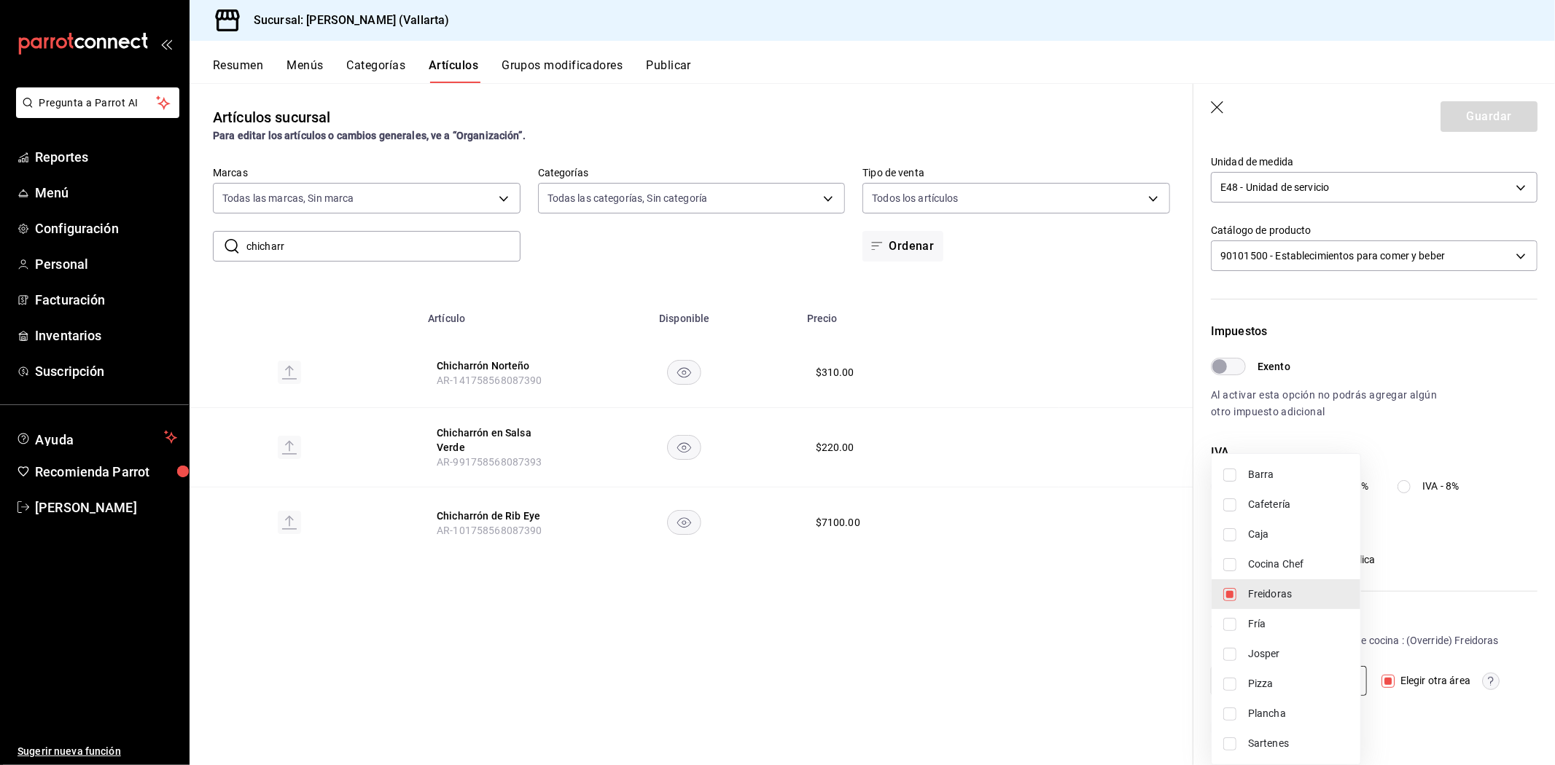
click at [1337, 682] on body "Pregunta a Parrot AI Reportes Menú Configuración Personal Facturación Inventari…" at bounding box center [777, 382] width 1555 height 765
click at [1262, 590] on span "Freidoras" at bounding box center [1298, 594] width 101 height 15
checkbox input "false"
click at [1017, 556] on div at bounding box center [777, 382] width 1555 height 765
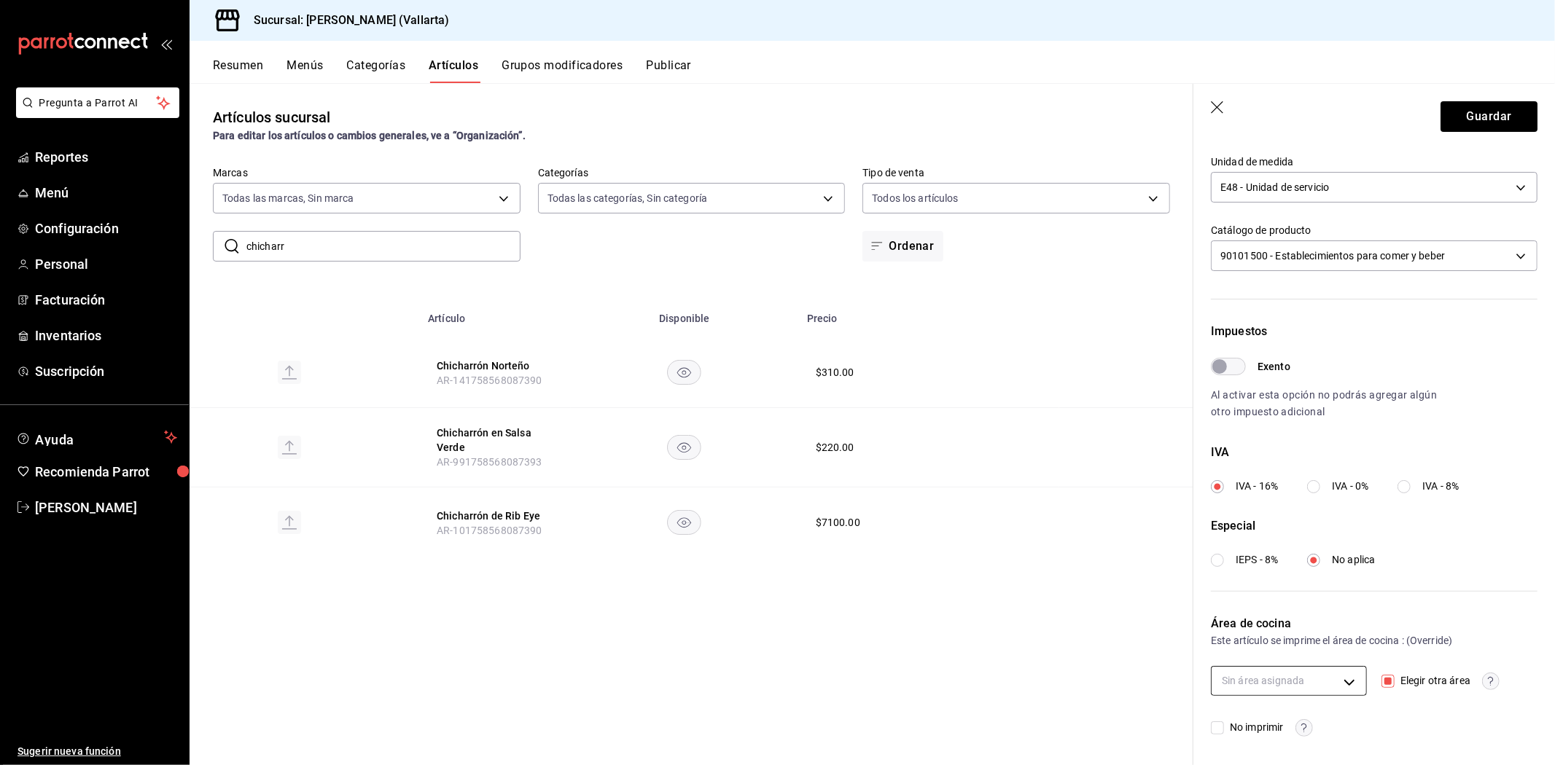
click at [1307, 671] on body "Pregunta a Parrot AI Reportes Menú Configuración Personal Facturación Inventari…" at bounding box center [777, 382] width 1555 height 765
click at [1292, 590] on span "Freidoras" at bounding box center [1298, 594] width 101 height 15
type input "d41f2309-cce0-488f-9285-79bf380bb8a6"
checkbox input "true"
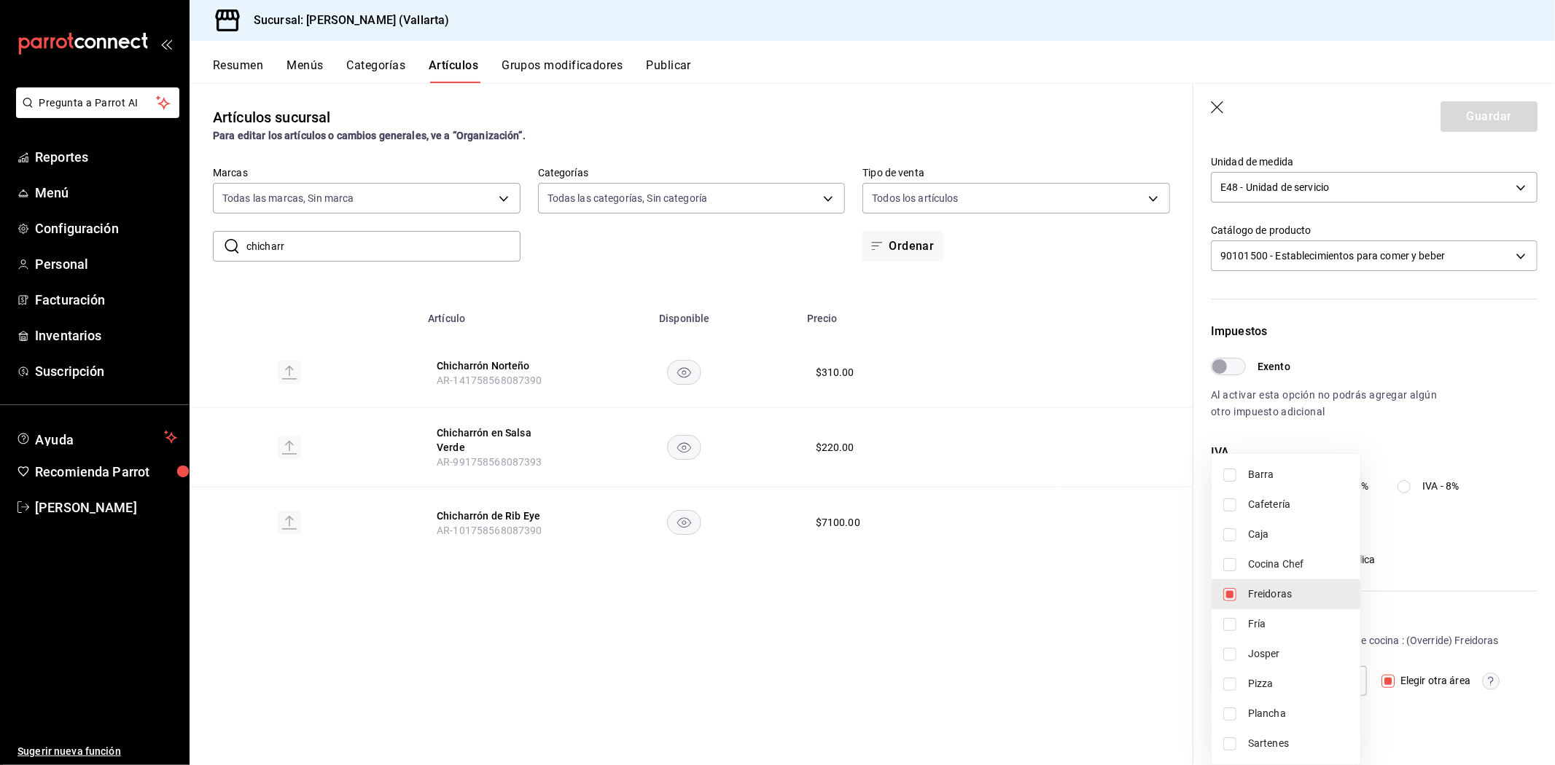
click at [1389, 676] on div at bounding box center [777, 382] width 1555 height 765
click at [1381, 679] on input "Elegir otra área" at bounding box center [1387, 681] width 13 height 13
checkbox input "false"
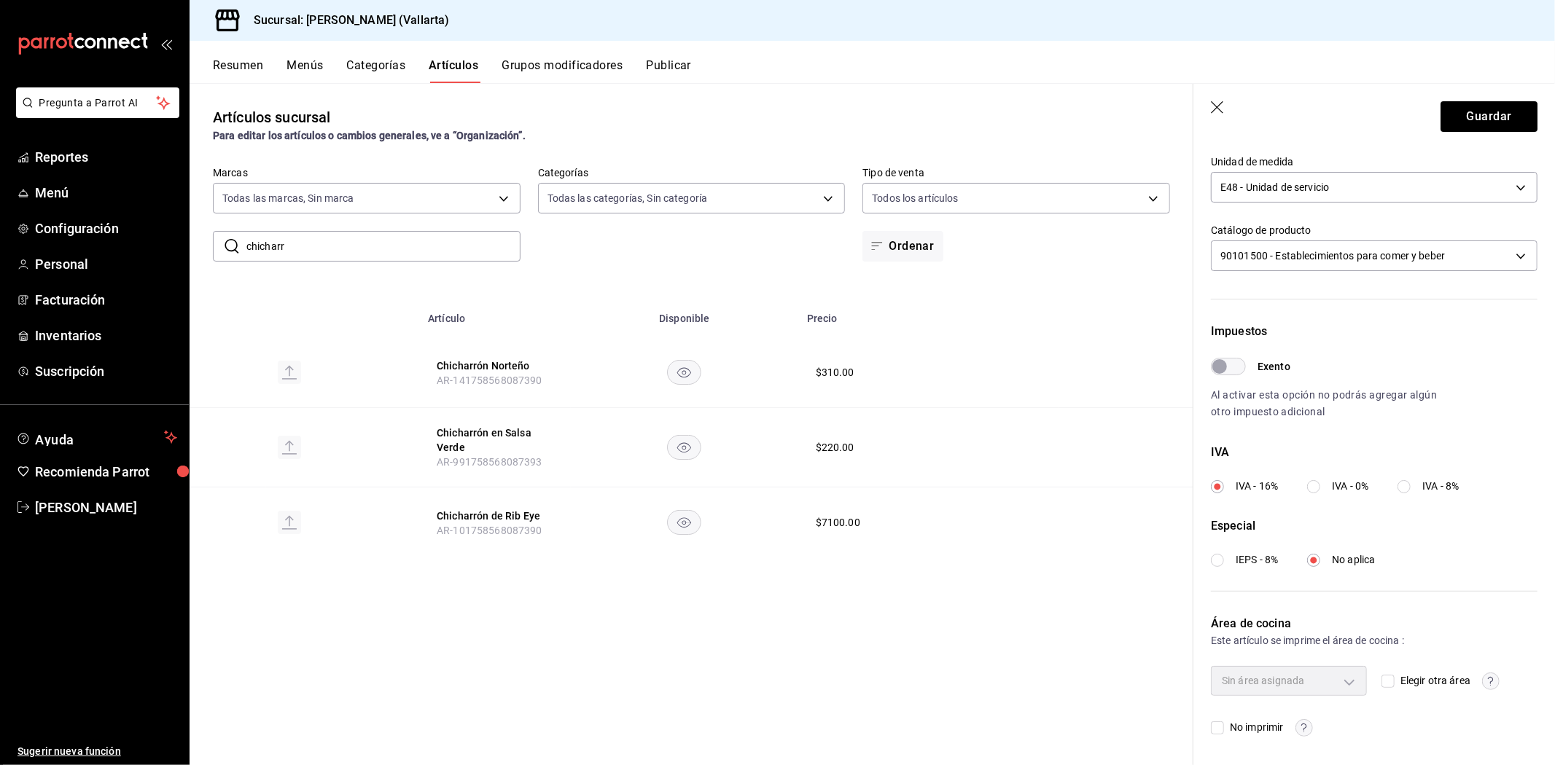
click at [1337, 687] on div "Sin área asignada" at bounding box center [1289, 680] width 156 height 29
click at [1341, 676] on div "Sin área asignada" at bounding box center [1289, 680] width 156 height 29
click at [1382, 680] on input "Elegir otra área" at bounding box center [1387, 681] width 13 height 13
checkbox input "true"
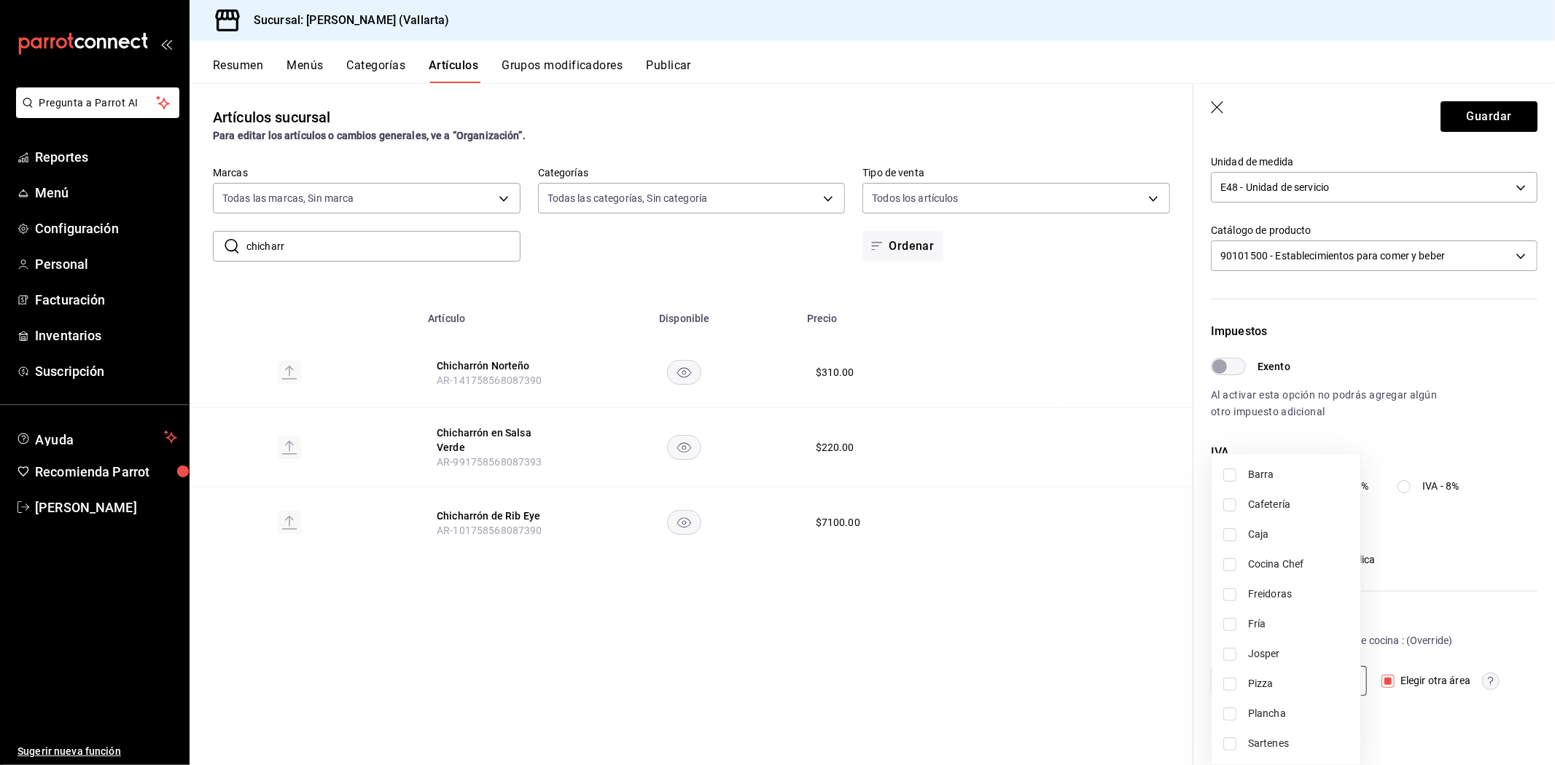
click at [1337, 679] on body "Pregunta a Parrot AI Reportes Menú Configuración Personal Facturación Inventari…" at bounding box center [777, 382] width 1555 height 765
click at [1286, 591] on span "Freidoras" at bounding box center [1298, 594] width 101 height 15
type input "d41f2309-cce0-488f-9285-79bf380bb8a6"
checkbox input "true"
click at [1112, 614] on div at bounding box center [777, 382] width 1555 height 765
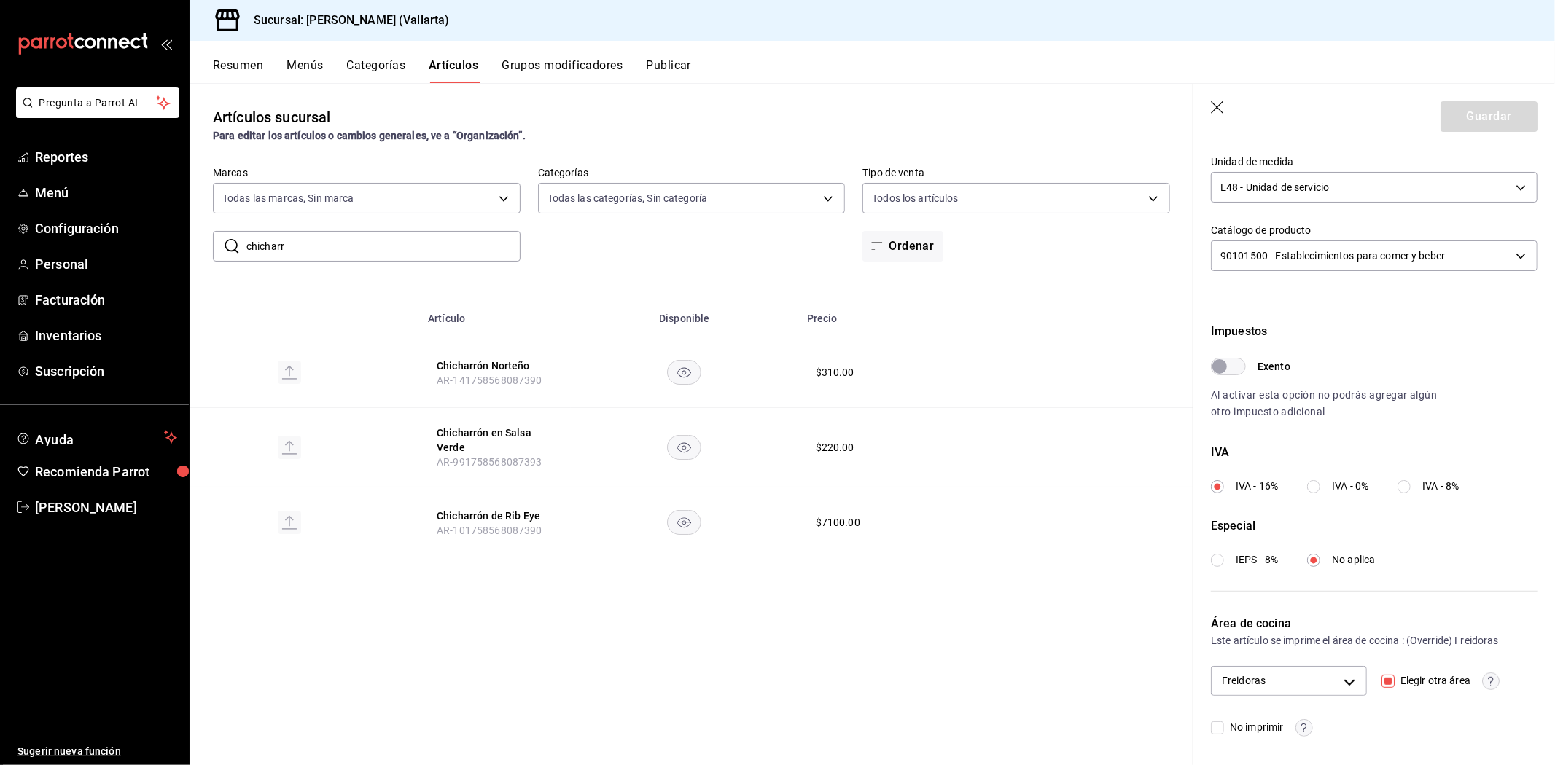
click at [1467, 112] on div "Guardar" at bounding box center [1488, 116] width 97 height 31
click at [477, 359] on button "Chicharrón Norteño" at bounding box center [495, 366] width 117 height 15
click at [1381, 679] on input "Elegir otra área" at bounding box center [1387, 681] width 13 height 13
checkbox input "false"
click at [1383, 680] on input "Elegir otra área" at bounding box center [1387, 681] width 13 height 13
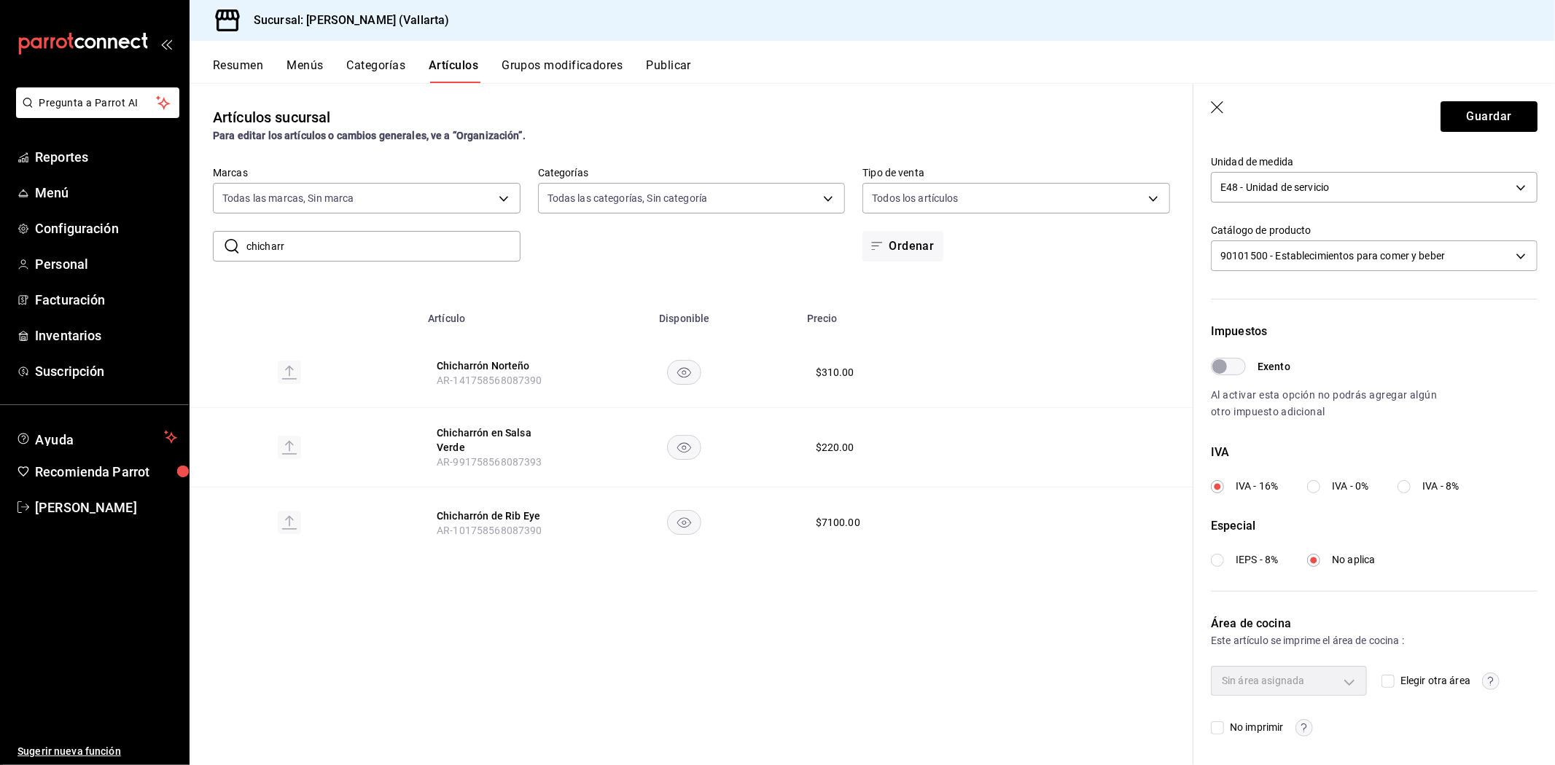
checkbox input "true"
click at [1335, 679] on body "Pregunta a Parrot AI Reportes Menú Configuración Personal Facturación Inventari…" at bounding box center [777, 382] width 1555 height 765
click at [1303, 594] on span "Freidoras" at bounding box center [1298, 594] width 101 height 15
type input "d41f2309-cce0-488f-9285-79bf380bb8a6"
checkbox input "true"
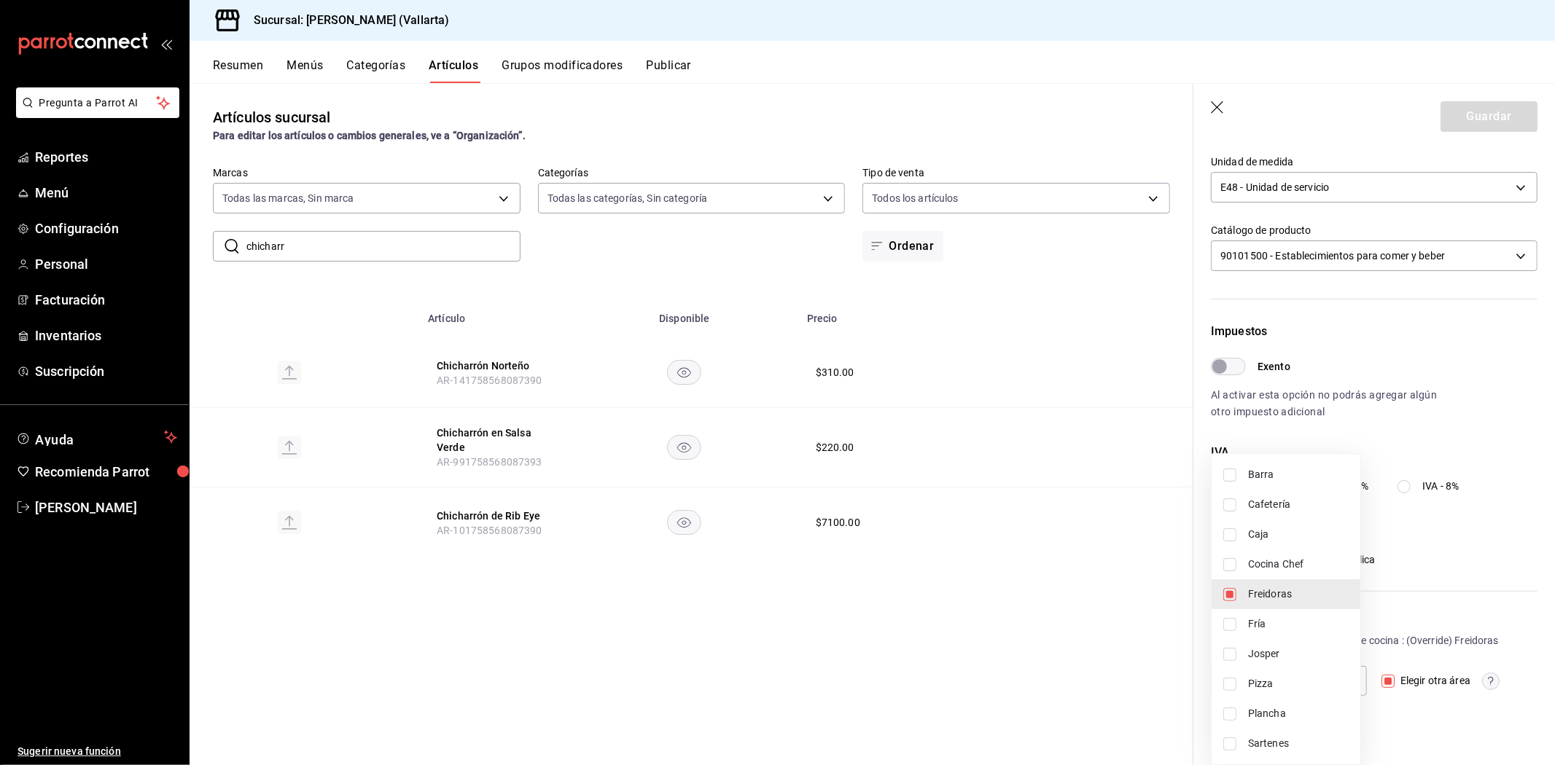
click at [1418, 579] on div at bounding box center [777, 382] width 1555 height 765
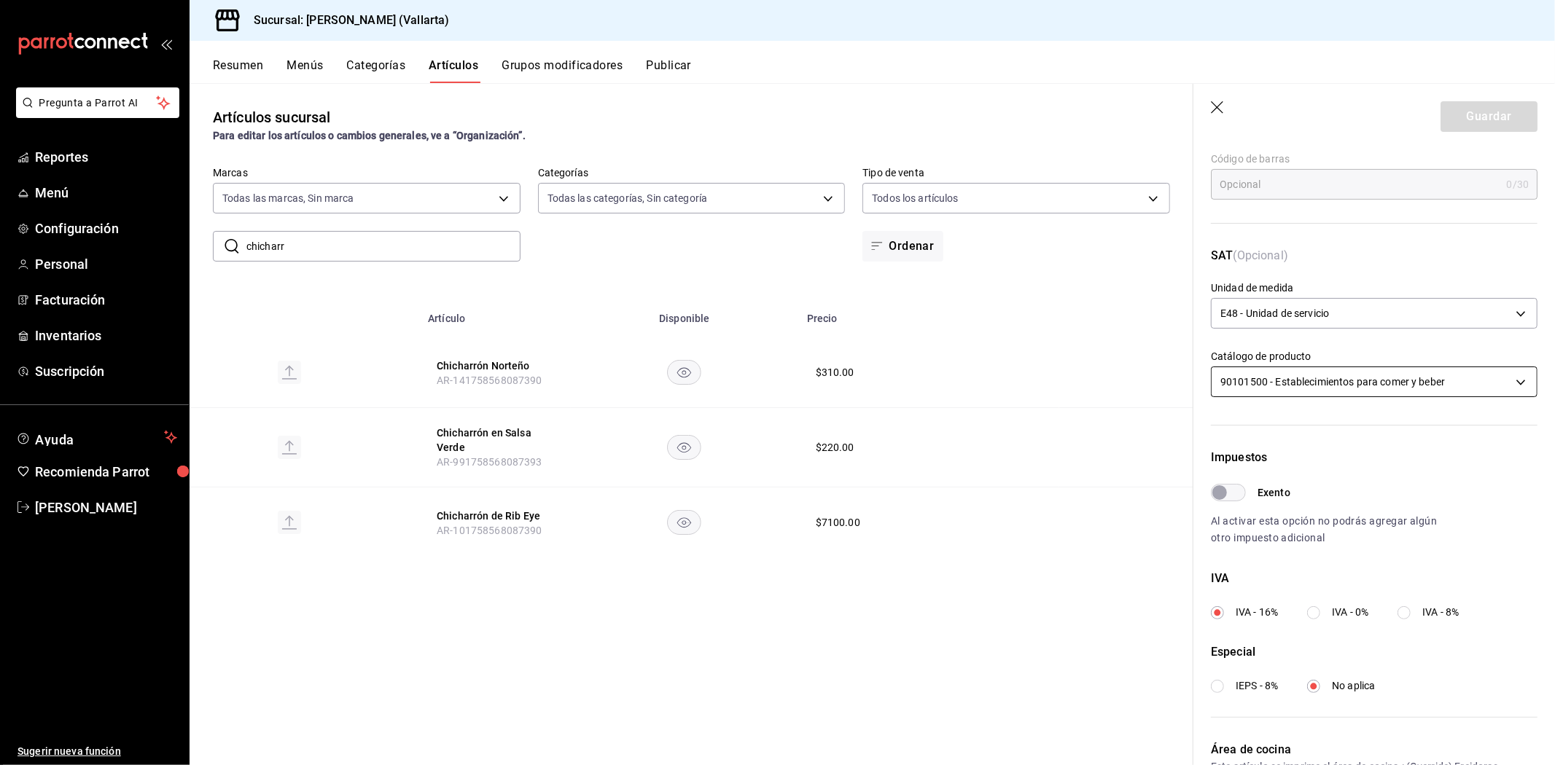
scroll to position [112, 0]
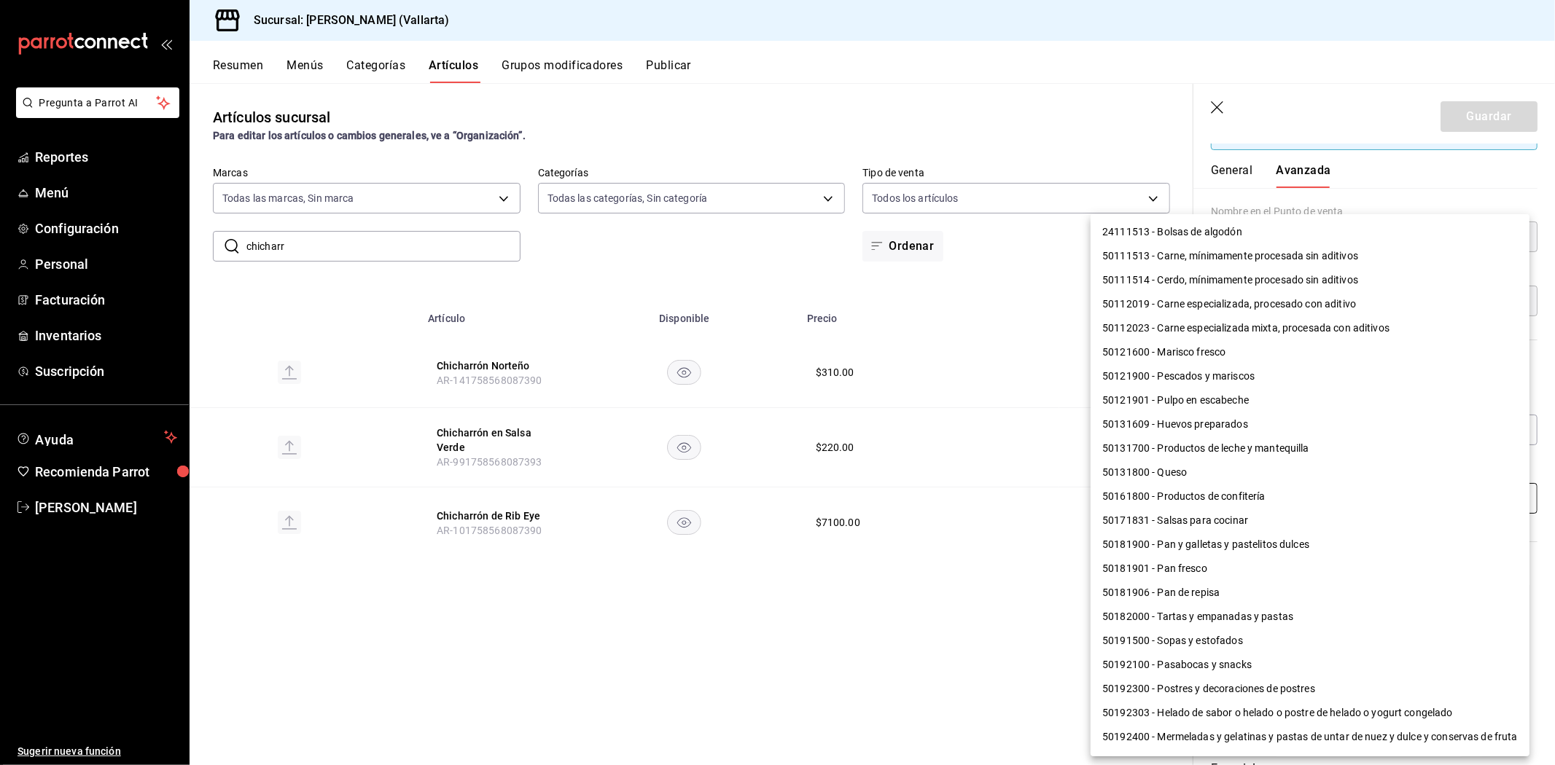
click at [1370, 496] on body "Pregunta a Parrot AI Reportes Menú Configuración Personal Facturación Inventari…" at bounding box center [777, 382] width 1555 height 765
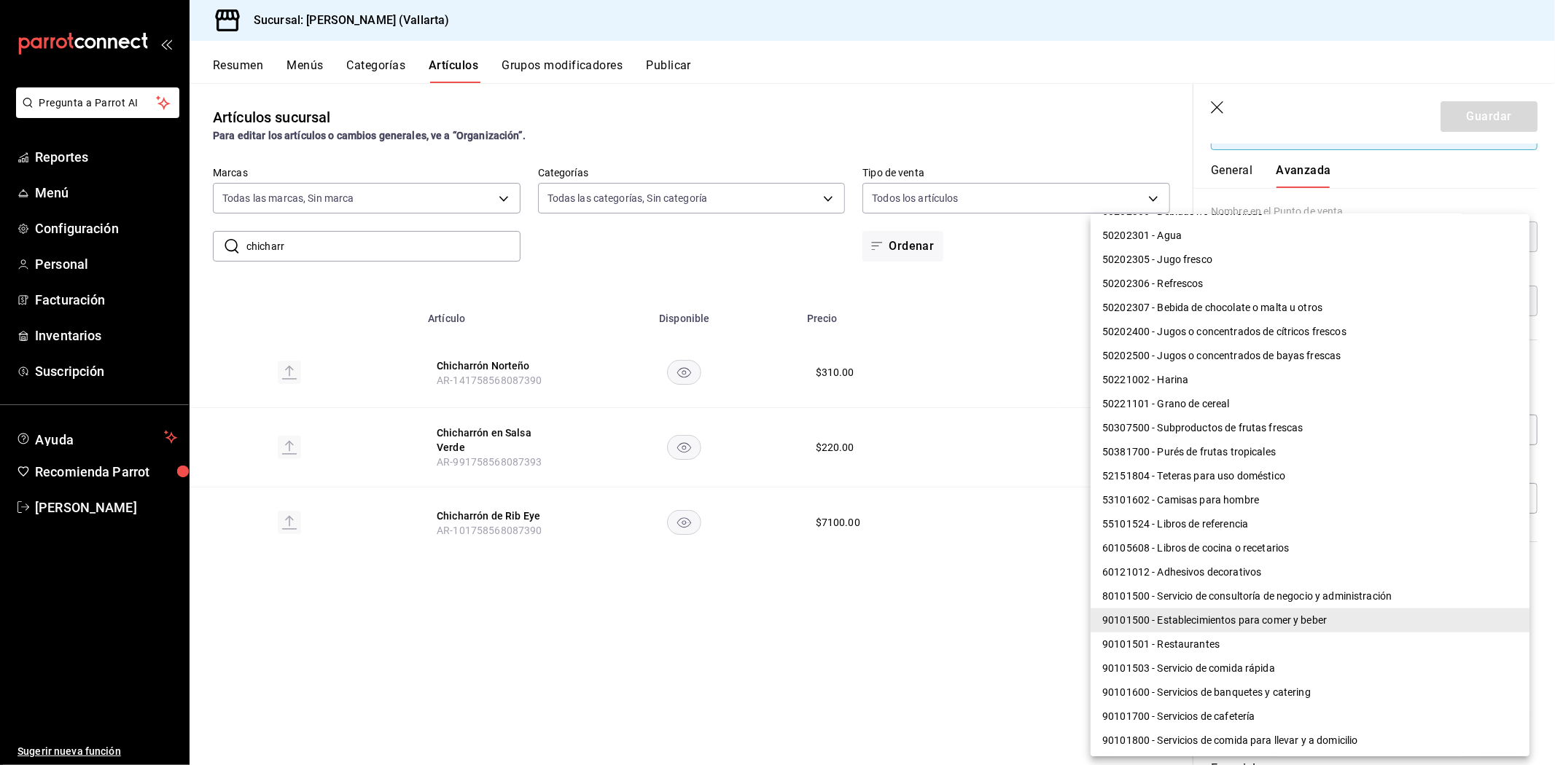
click at [1241, 649] on li "90101501 - Restaurantes" at bounding box center [1309, 645] width 439 height 24
type input "90101501"
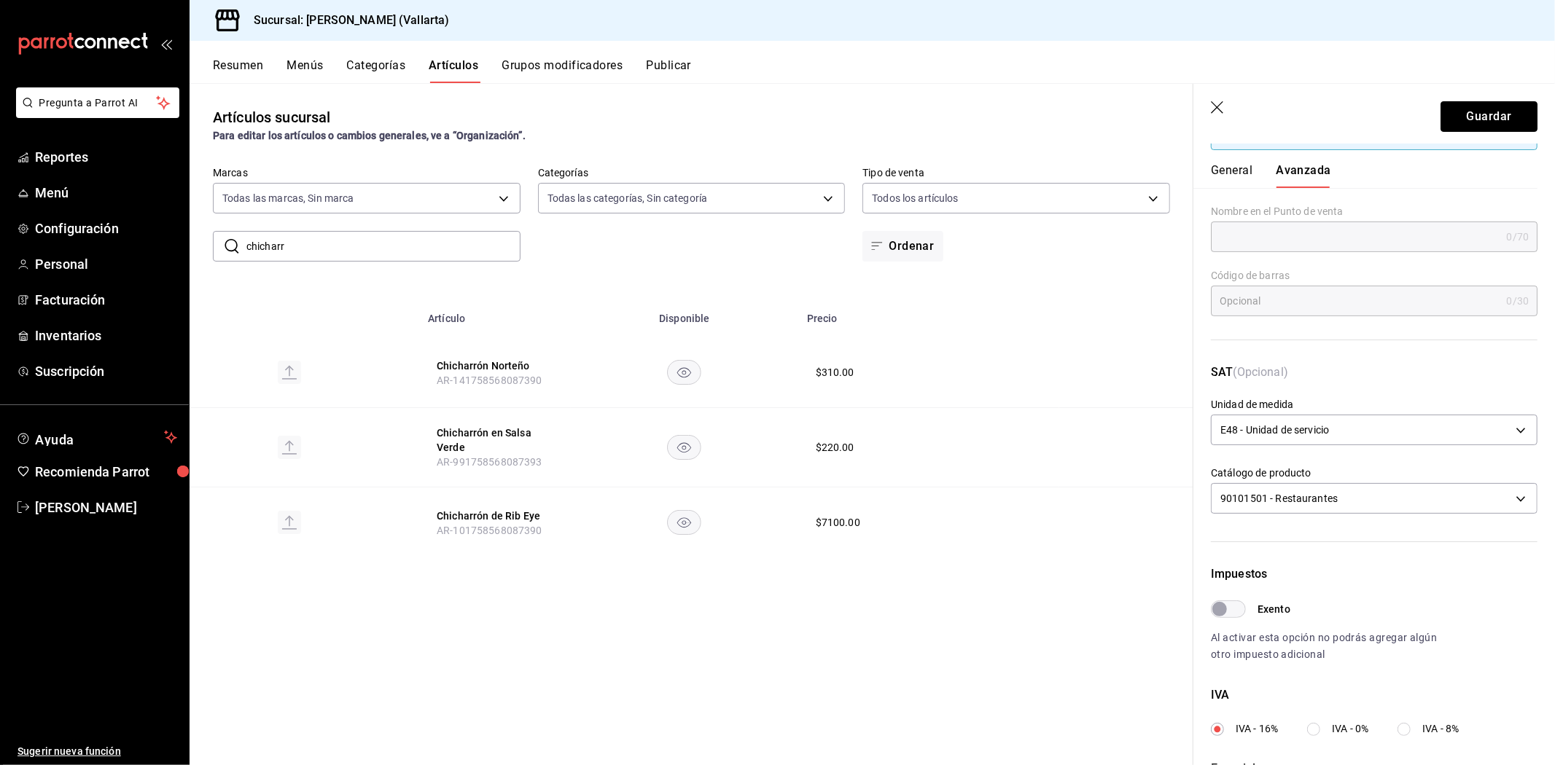
click at [1459, 118] on button "Guardar" at bounding box center [1488, 116] width 97 height 31
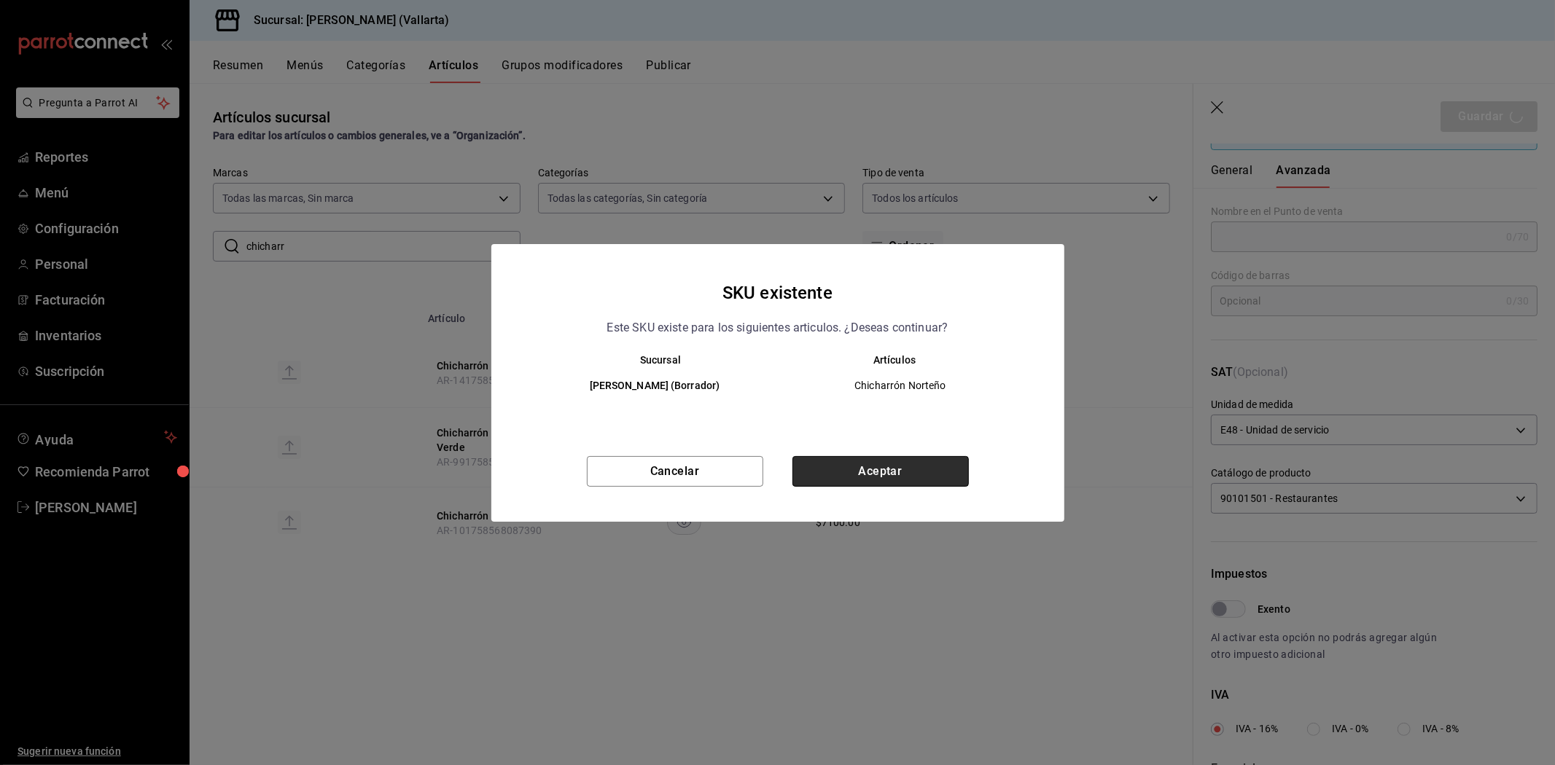
click at [944, 465] on button "Aceptar" at bounding box center [880, 471] width 176 height 31
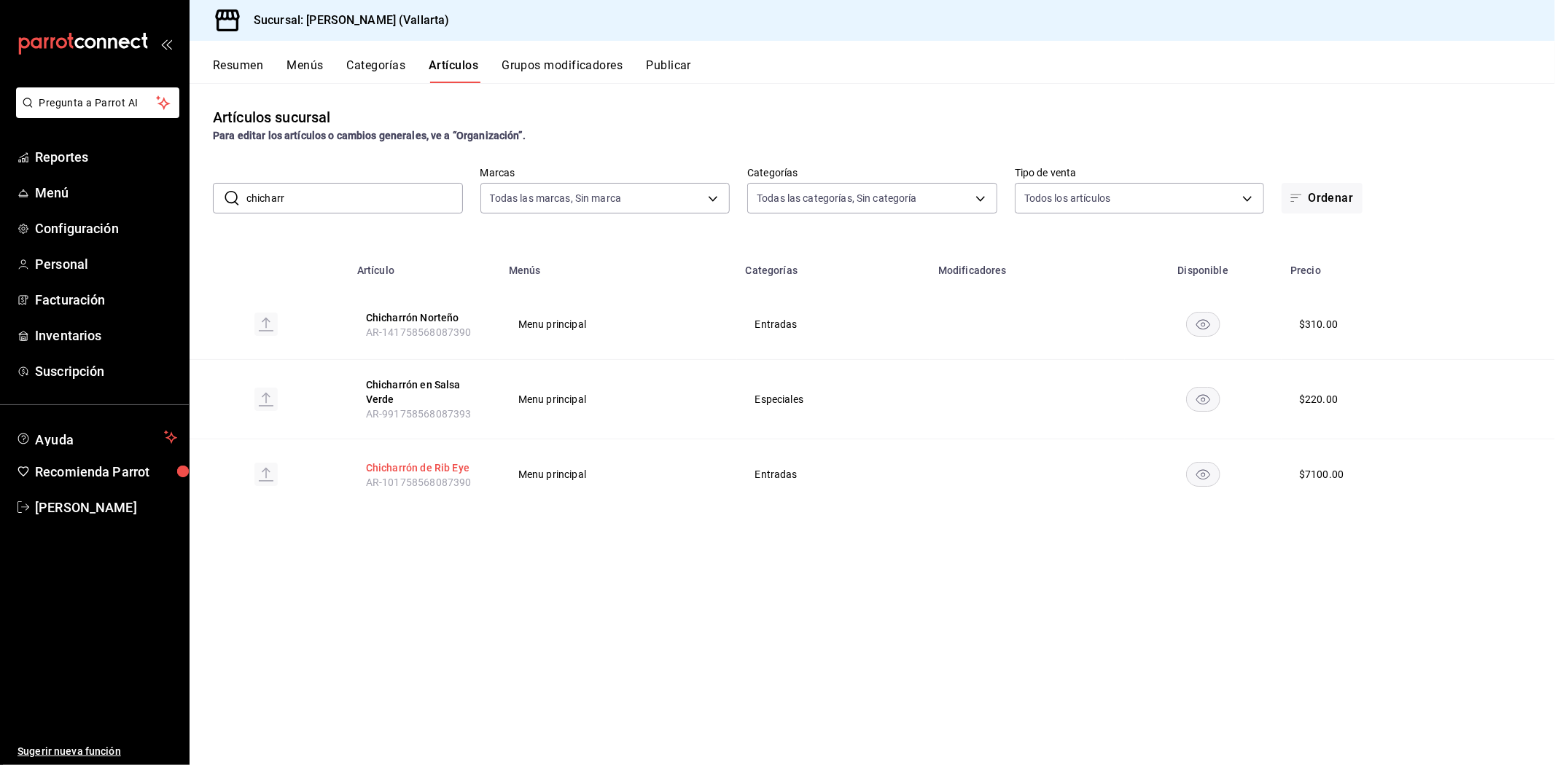
click at [434, 462] on button "Chicharrón de Rib Eye" at bounding box center [424, 468] width 117 height 15
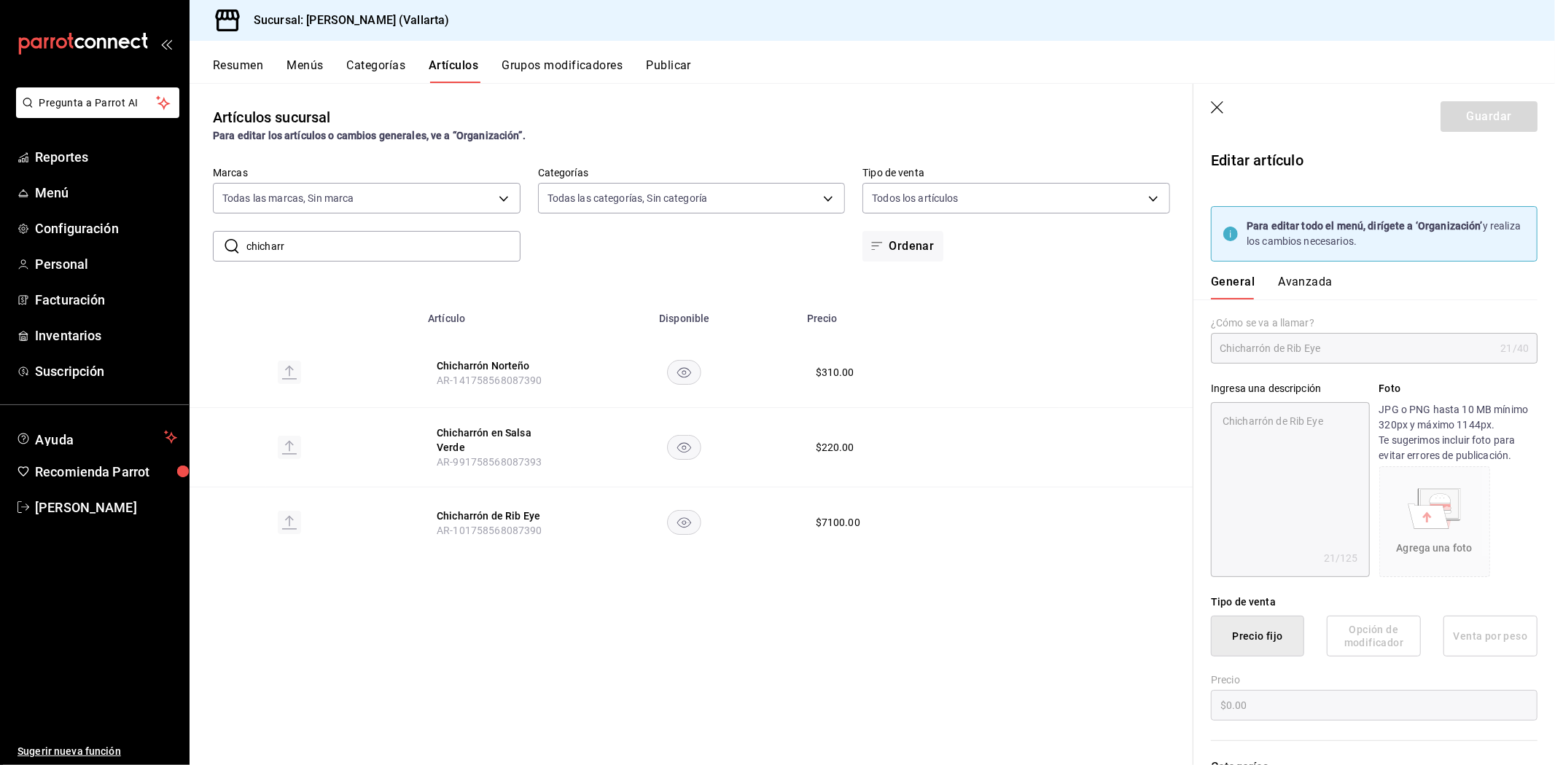
type textarea "x"
type input "$7100.00"
type input "E48"
type input "90101500"
radio input "true"
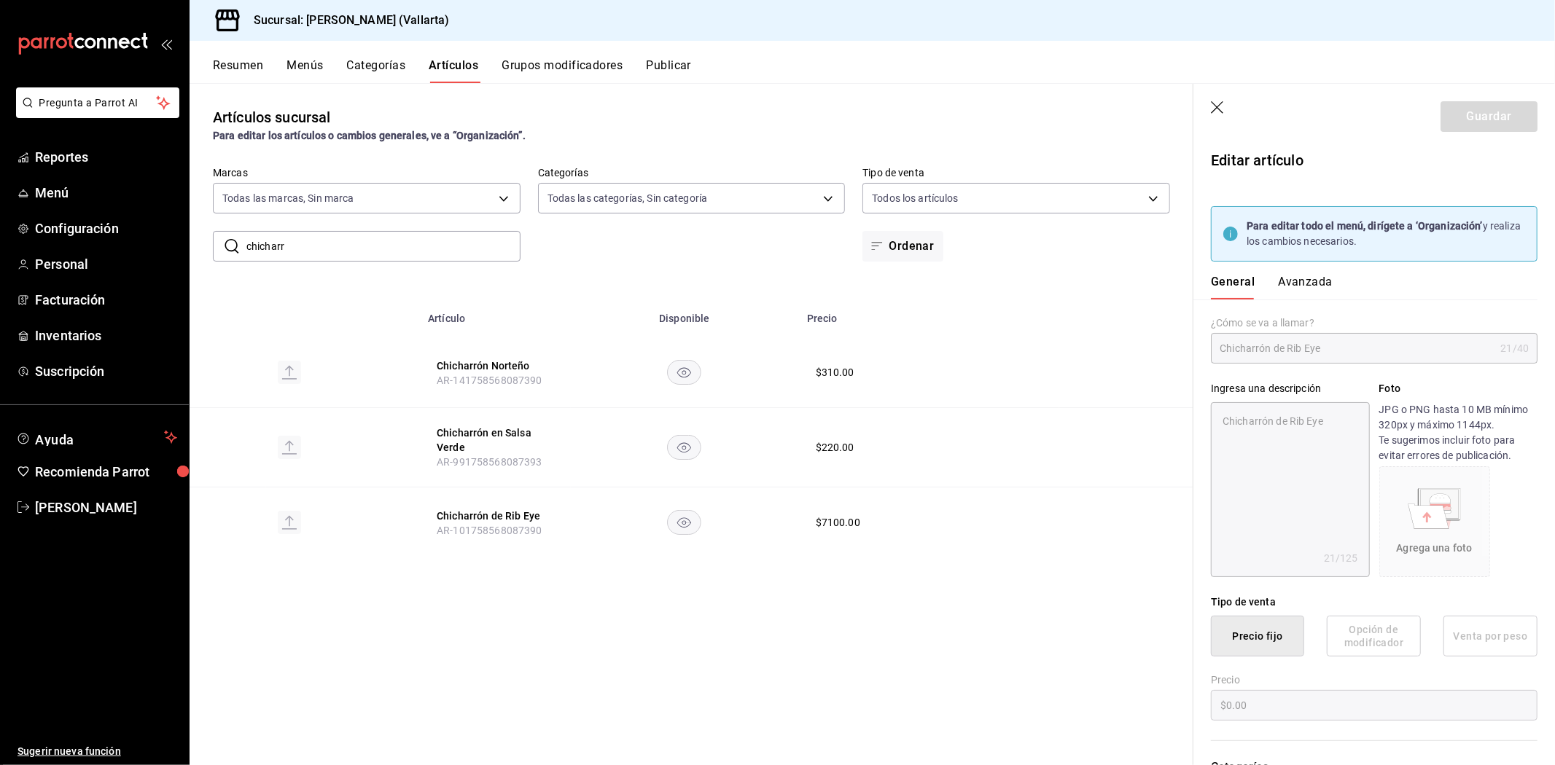
radio input "true"
type input "d41f2309-cce0-488f-9285-79bf380bb8a6"
click at [1308, 278] on button "Avanzada" at bounding box center [1305, 287] width 55 height 25
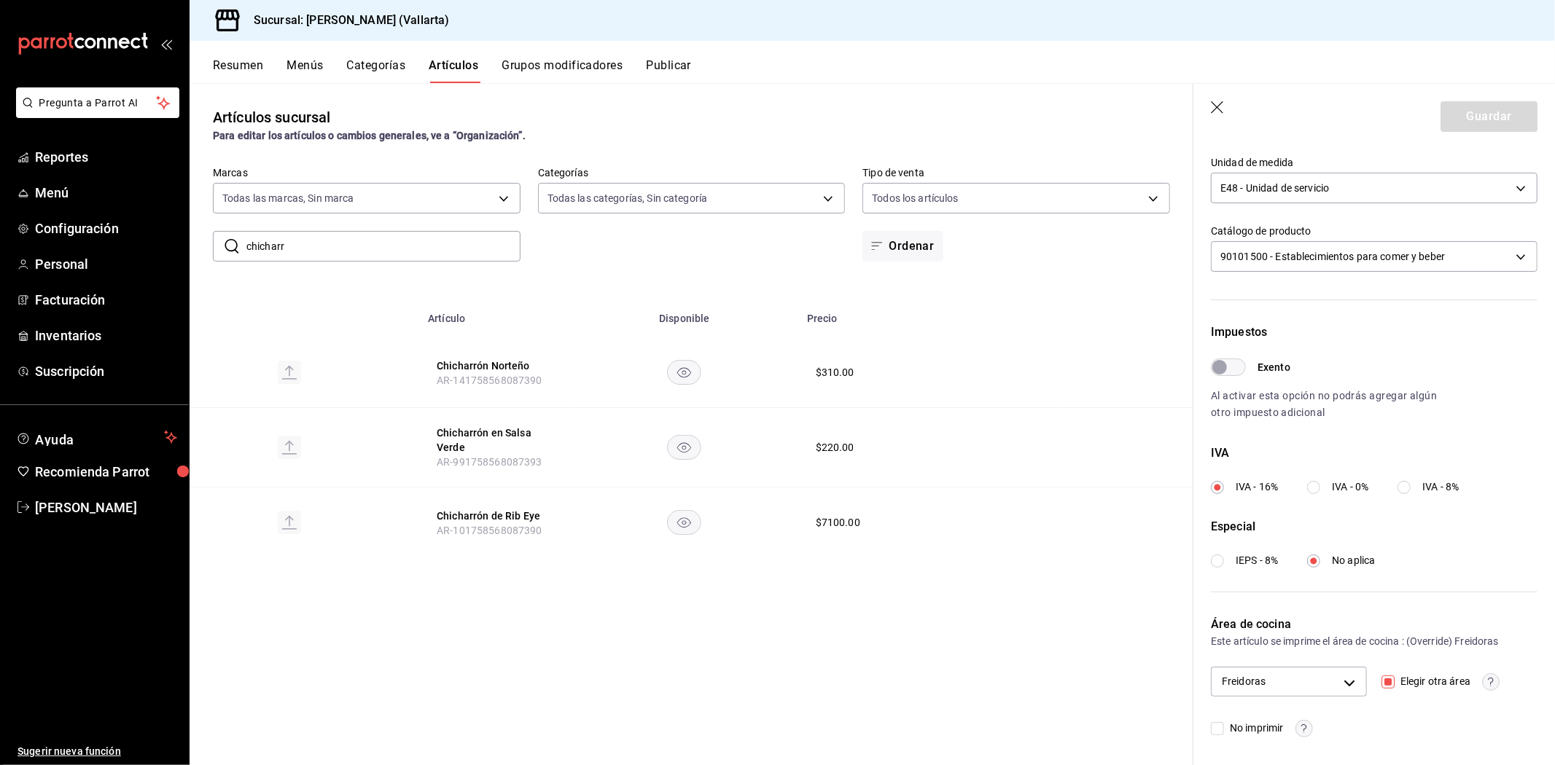
scroll to position [354, 0]
click at [1325, 257] on body "Pregunta a Parrot AI Reportes Menú Configuración Personal Facturación Inventari…" at bounding box center [777, 382] width 1555 height 765
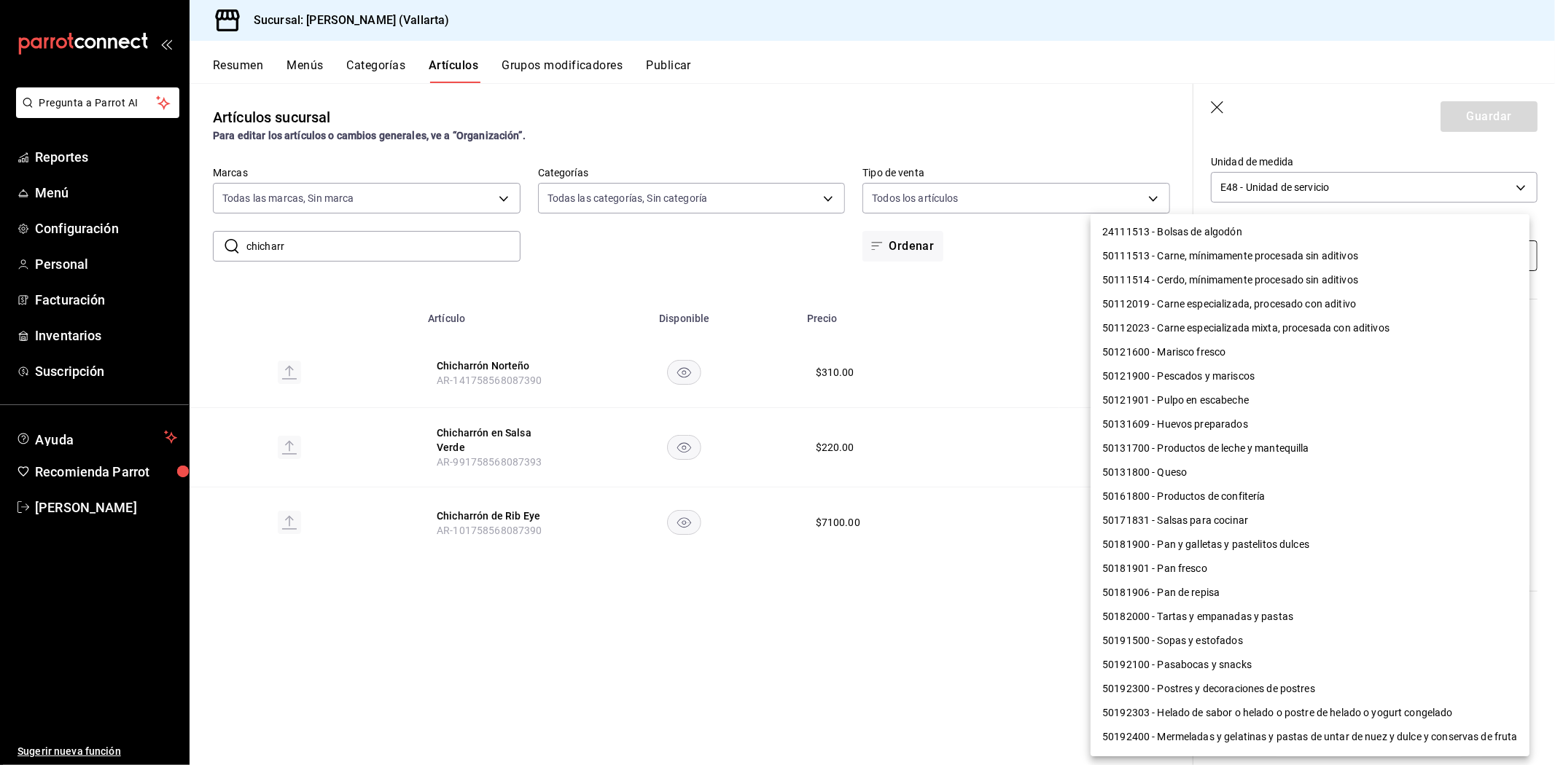
scroll to position [983, 0]
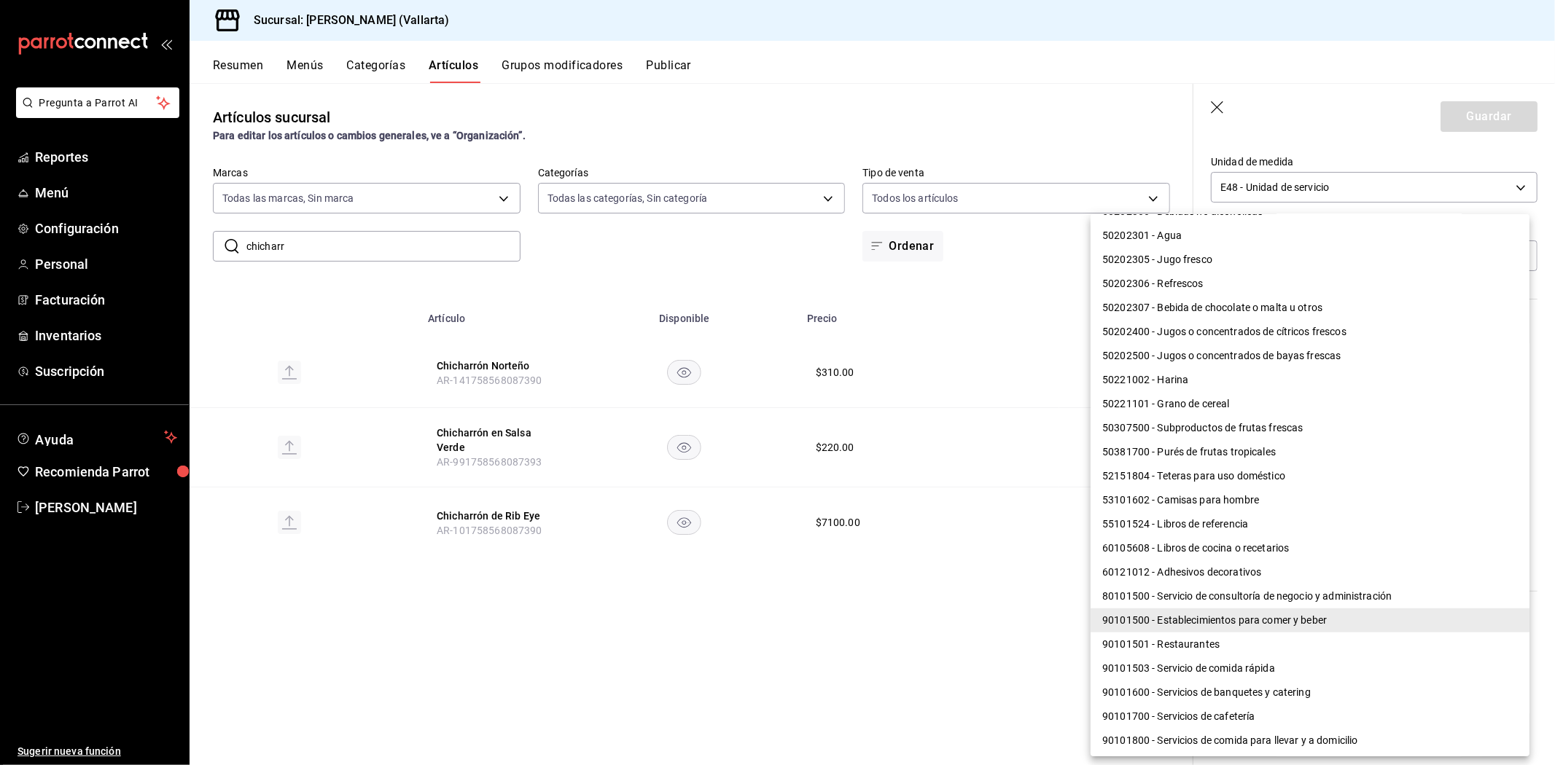
drag, startPoint x: 1233, startPoint y: 633, endPoint x: 1234, endPoint y: 640, distance: 7.3
click at [1233, 637] on li "90101501 - Restaurantes" at bounding box center [1309, 645] width 439 height 24
type input "90101501"
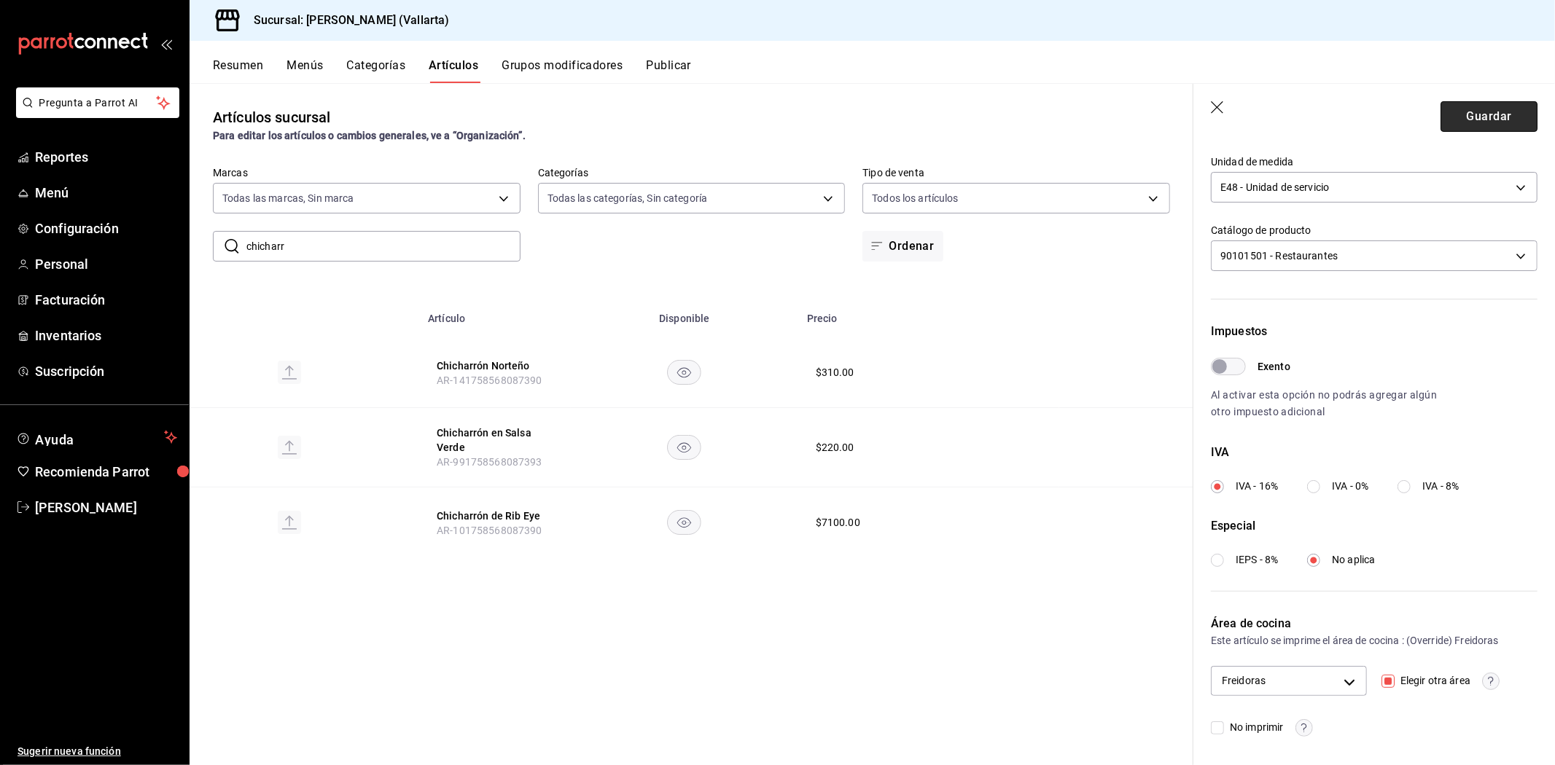
click at [1464, 107] on button "Guardar" at bounding box center [1488, 116] width 97 height 31
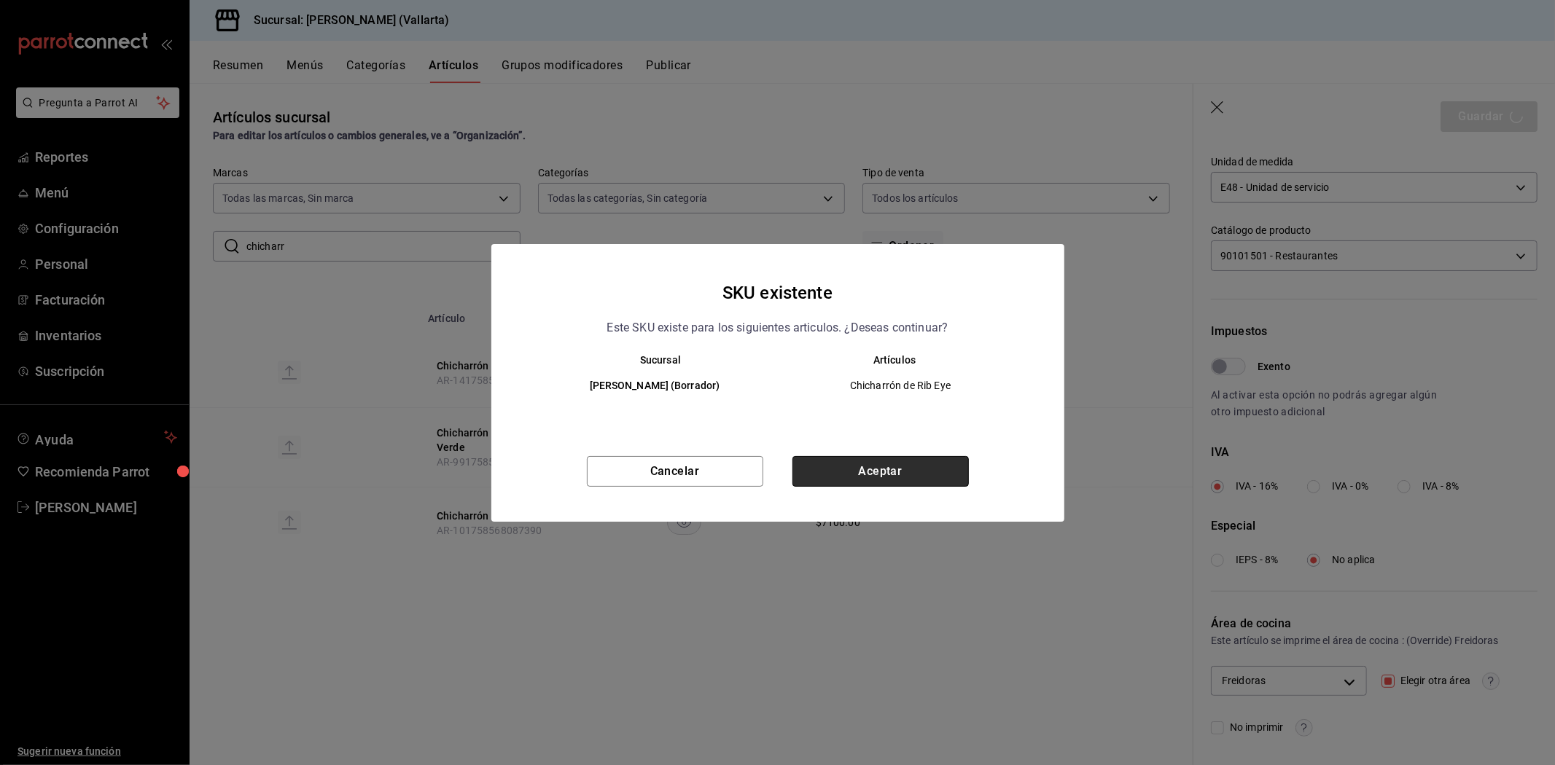
click at [905, 472] on button "Aceptar" at bounding box center [880, 471] width 176 height 31
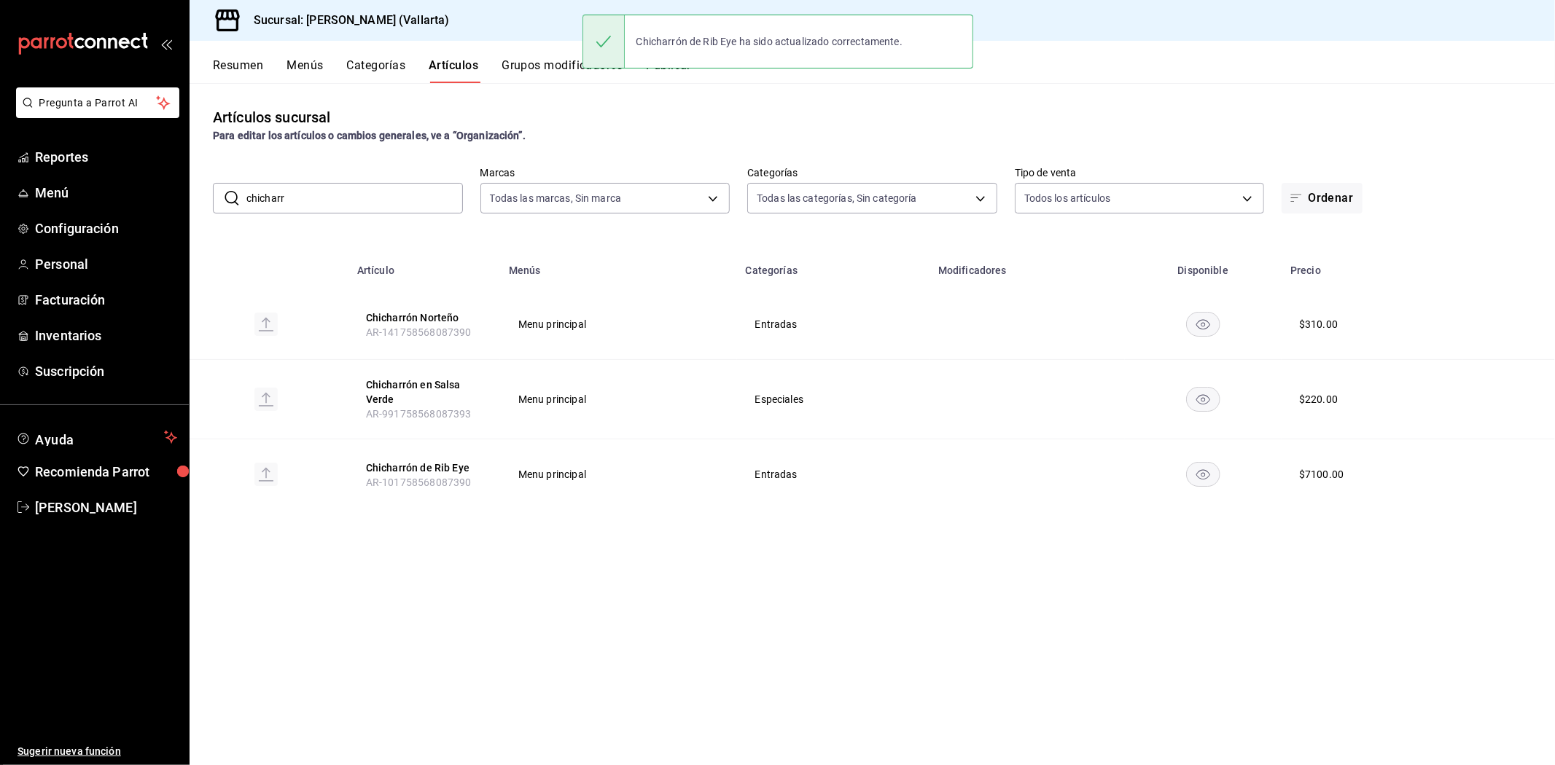
click at [399, 197] on input "chicharr" at bounding box center [354, 198] width 216 height 29
type input "c"
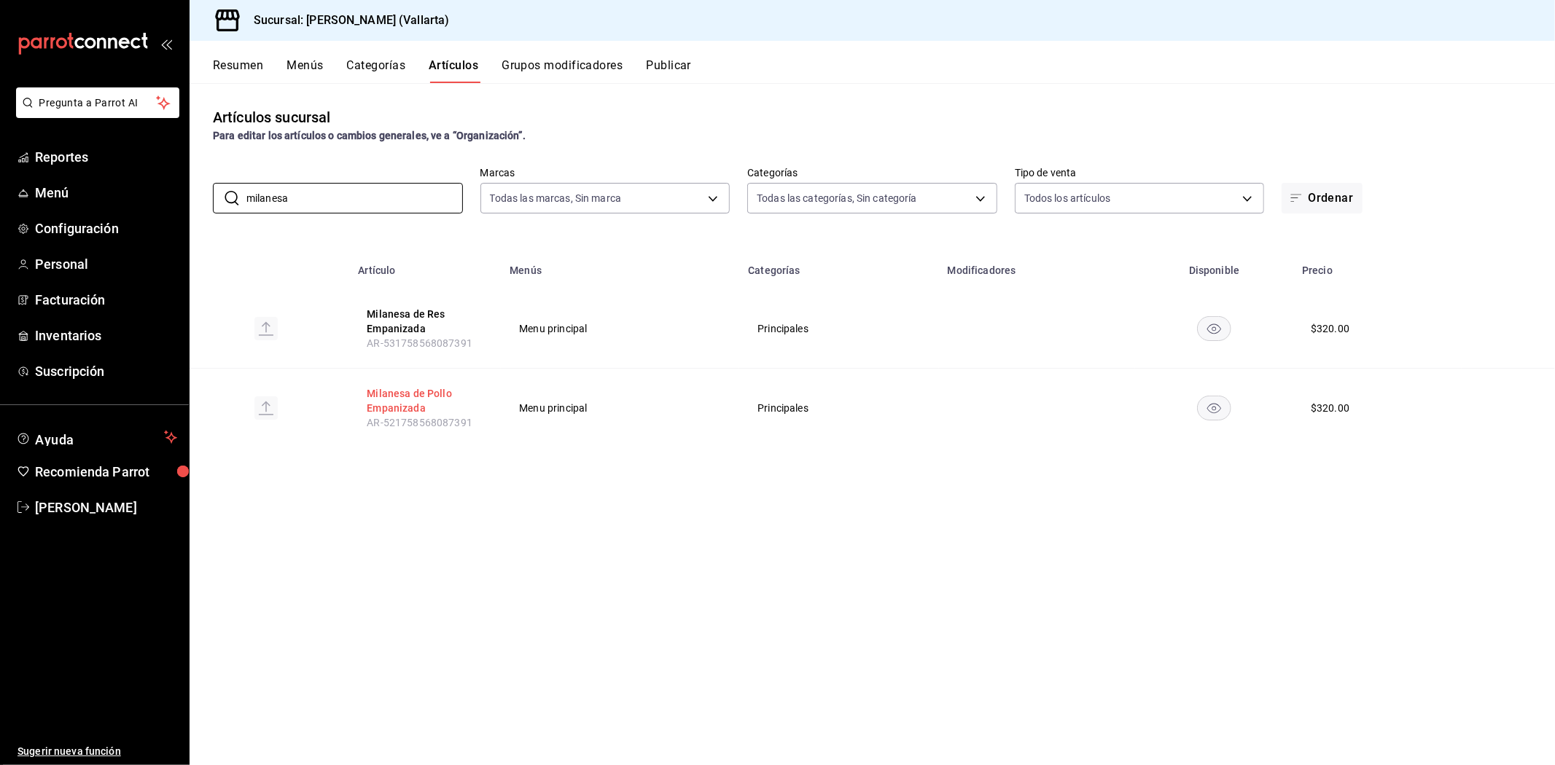
type input "milanesa"
click at [402, 404] on button "Milanesa de Pollo Empanizada" at bounding box center [425, 400] width 117 height 29
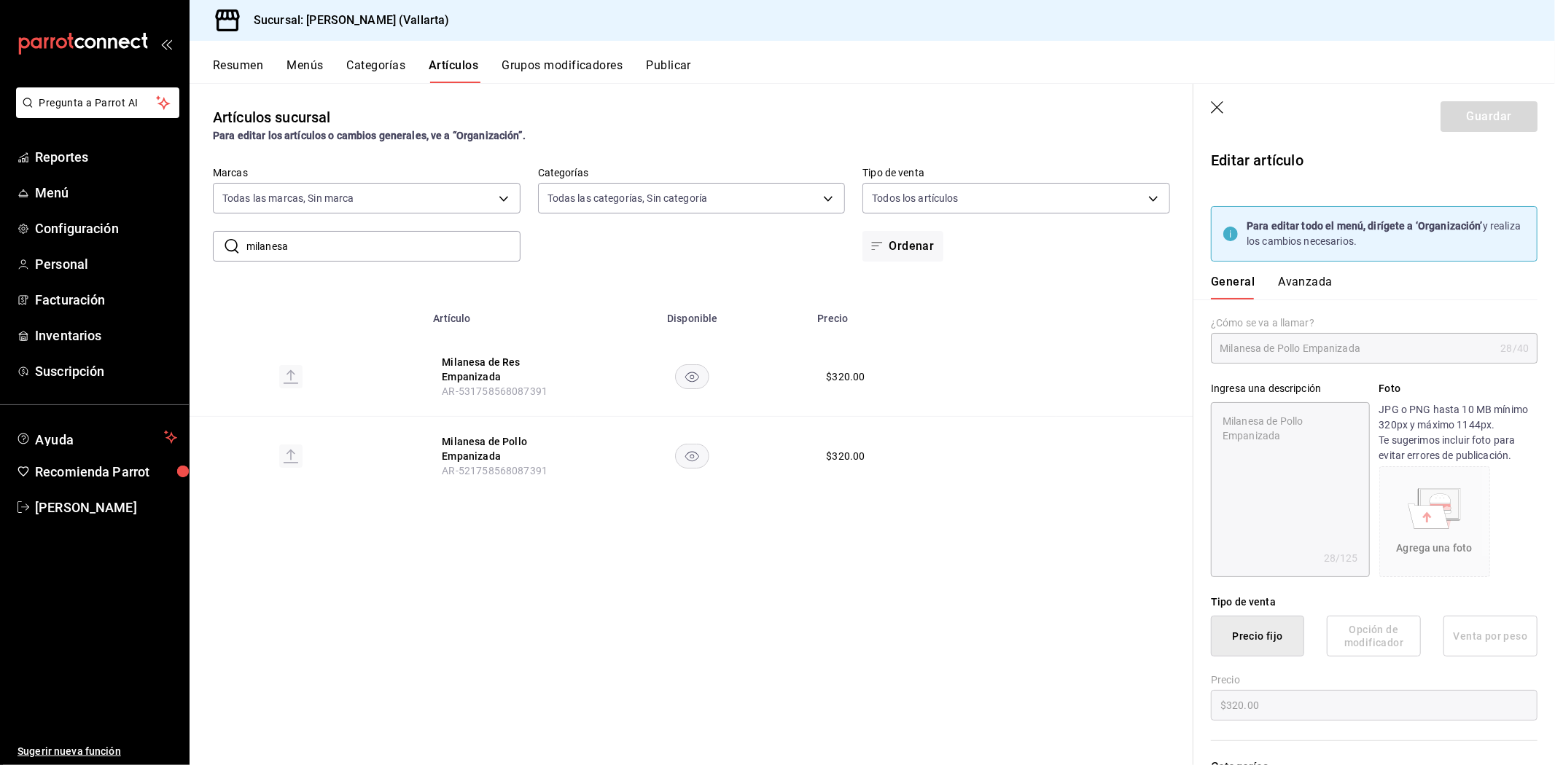
click at [1328, 280] on button "Avanzada" at bounding box center [1305, 287] width 55 height 25
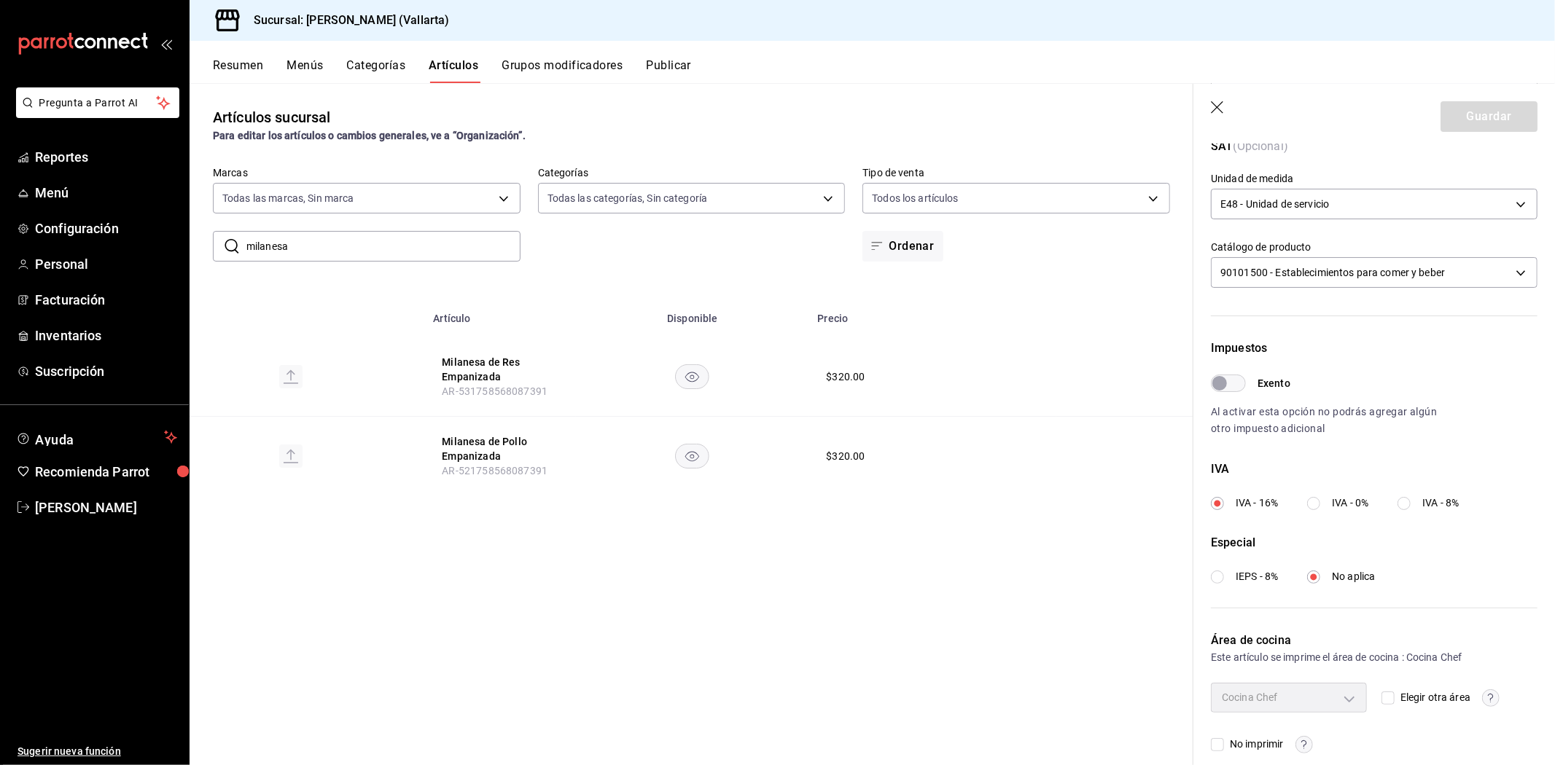
scroll to position [354, 0]
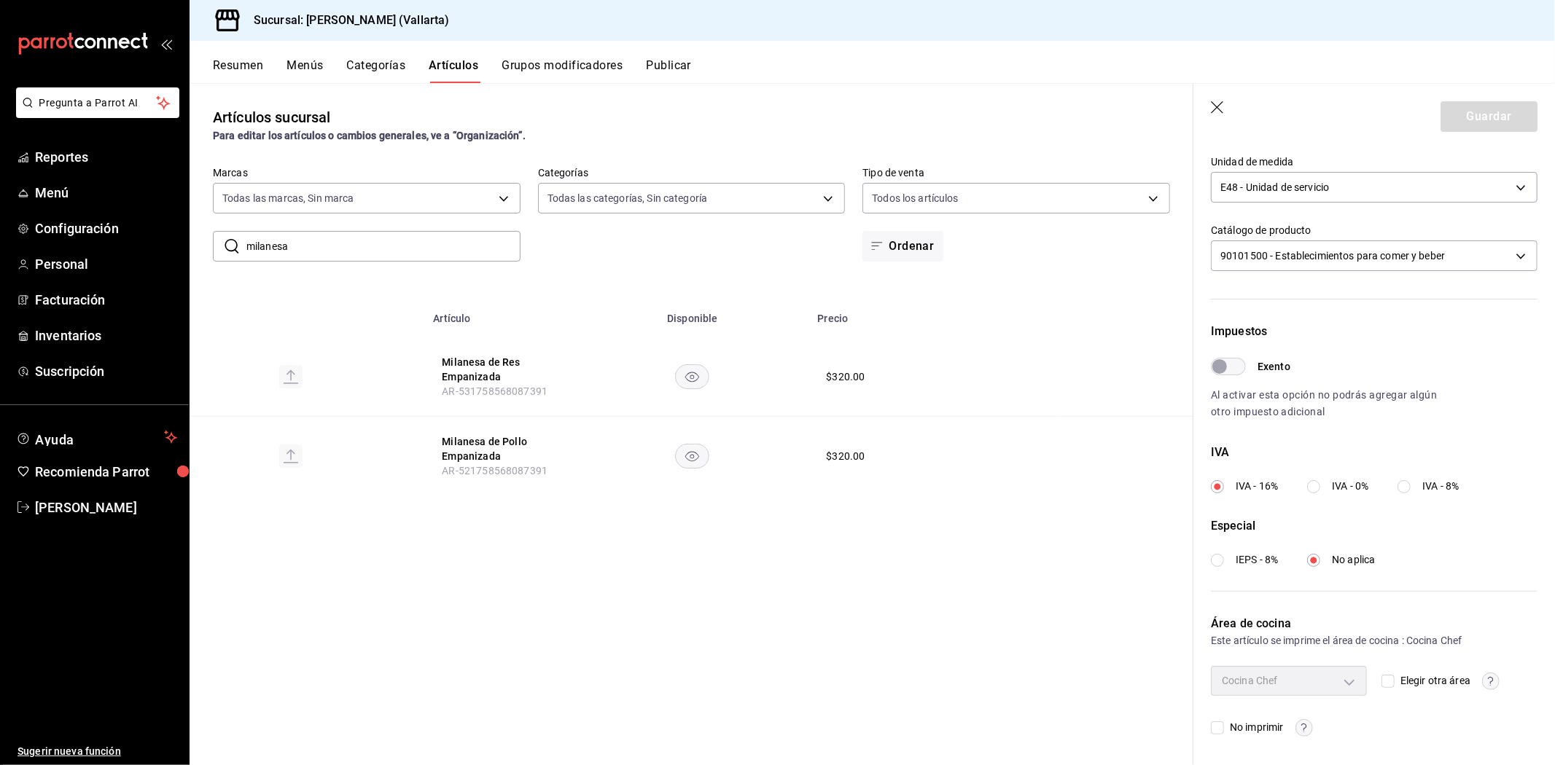
click at [1385, 687] on input "Elegir otra área" at bounding box center [1387, 681] width 13 height 13
checkbox input "true"
click at [1321, 684] on body "Pregunta a Parrot AI Reportes Menú Configuración Personal Facturación Inventari…" at bounding box center [777, 382] width 1555 height 765
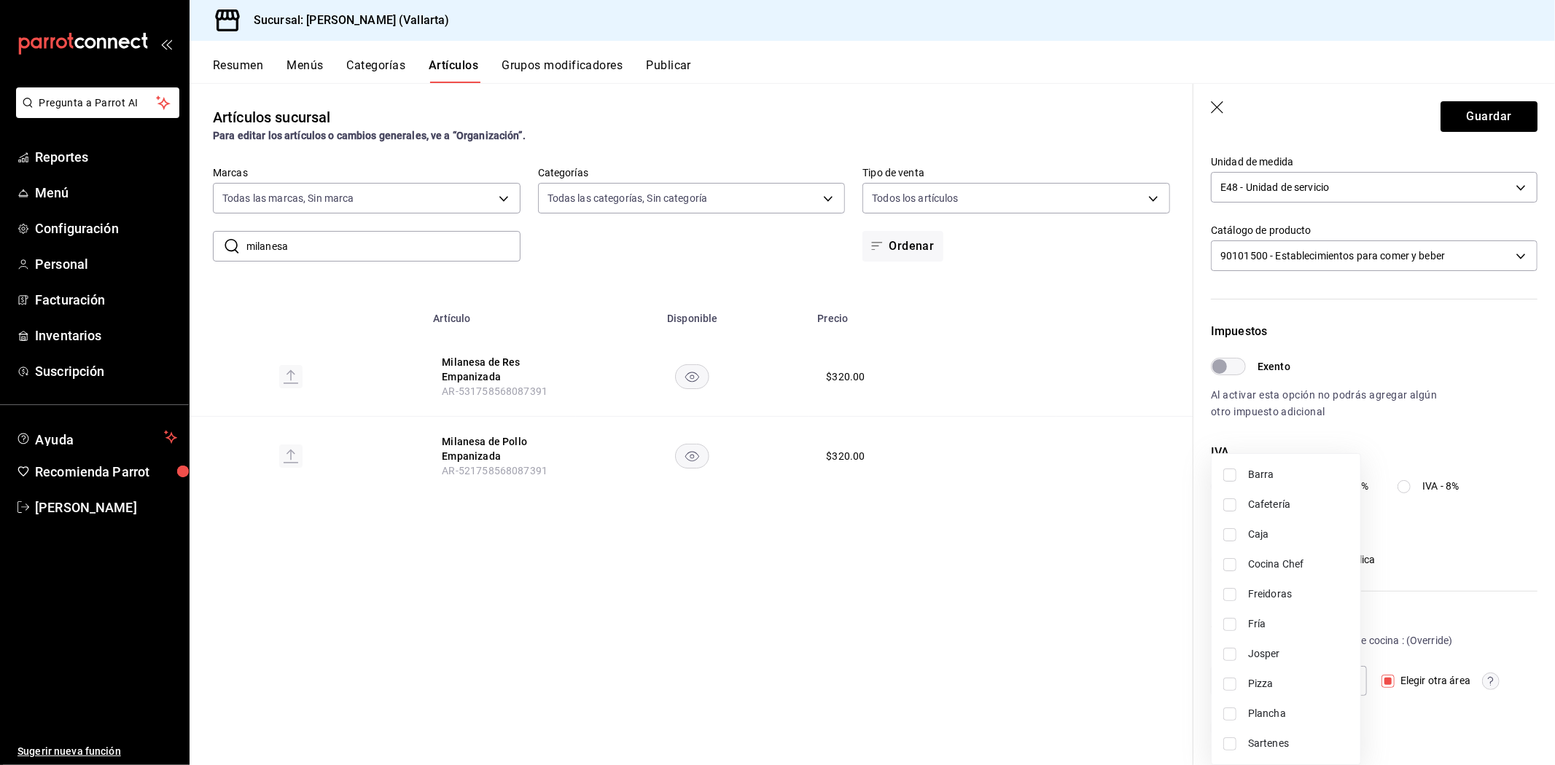
click at [1284, 602] on li "Freidoras" at bounding box center [1285, 594] width 149 height 30
type input "d41f2309-cce0-488f-9285-79bf380bb8a6"
checkbox input "true"
click at [1090, 649] on div at bounding box center [777, 382] width 1555 height 765
click at [1470, 110] on button "Guardar" at bounding box center [1488, 116] width 97 height 31
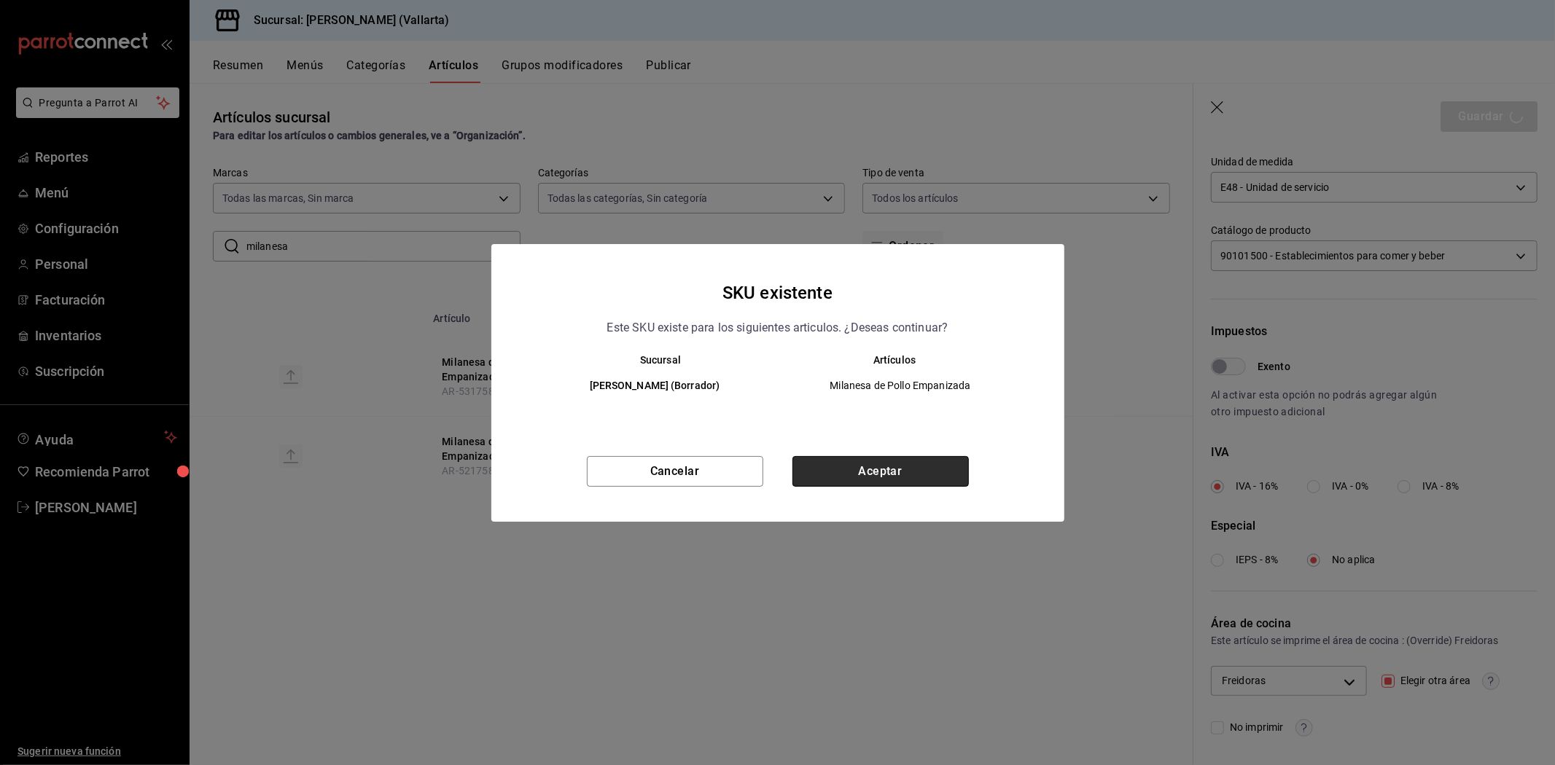
click at [939, 470] on button "Aceptar" at bounding box center [880, 471] width 176 height 31
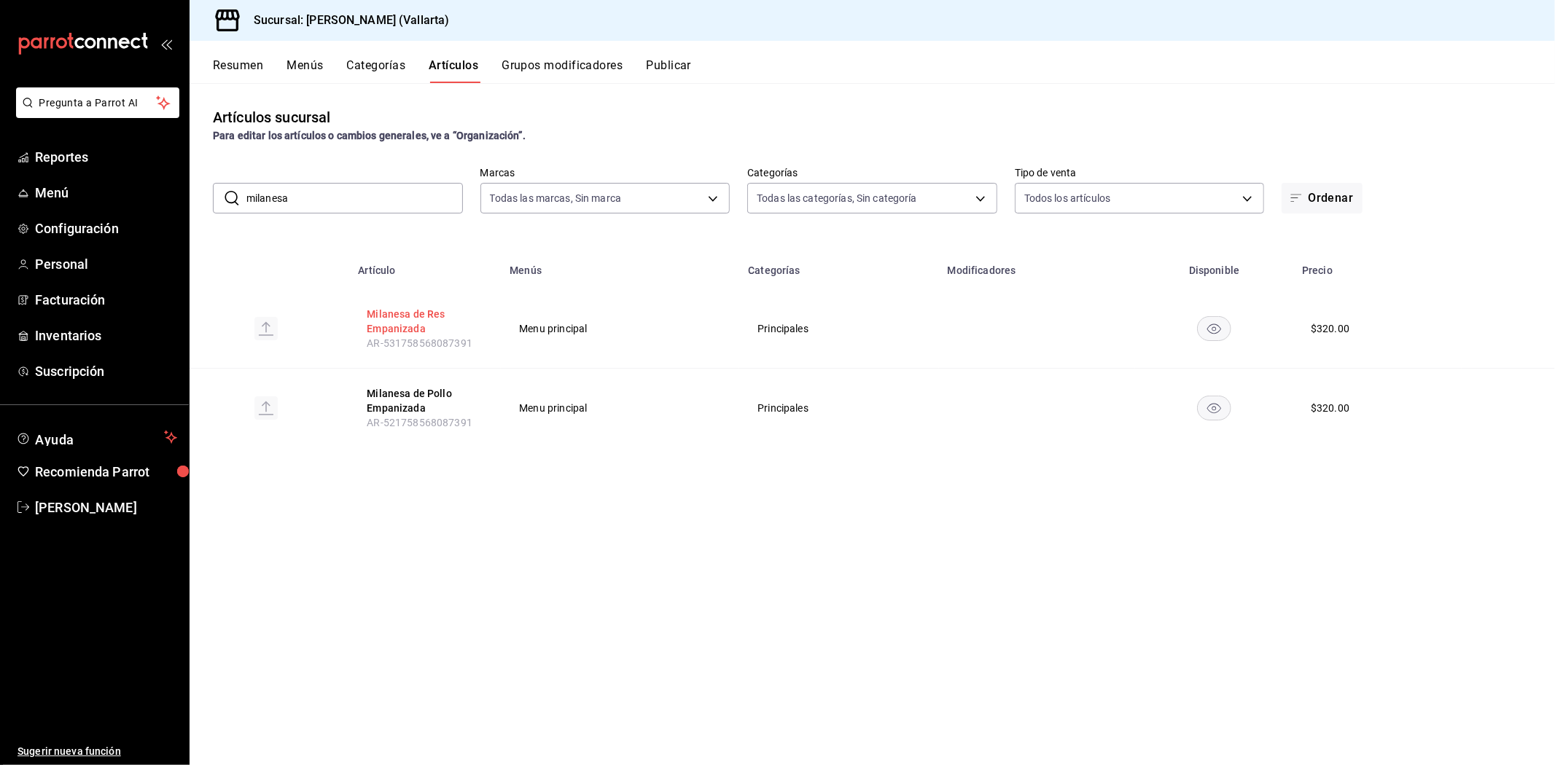
click at [410, 316] on button "Milanesa de Res Empanizada" at bounding box center [425, 321] width 117 height 29
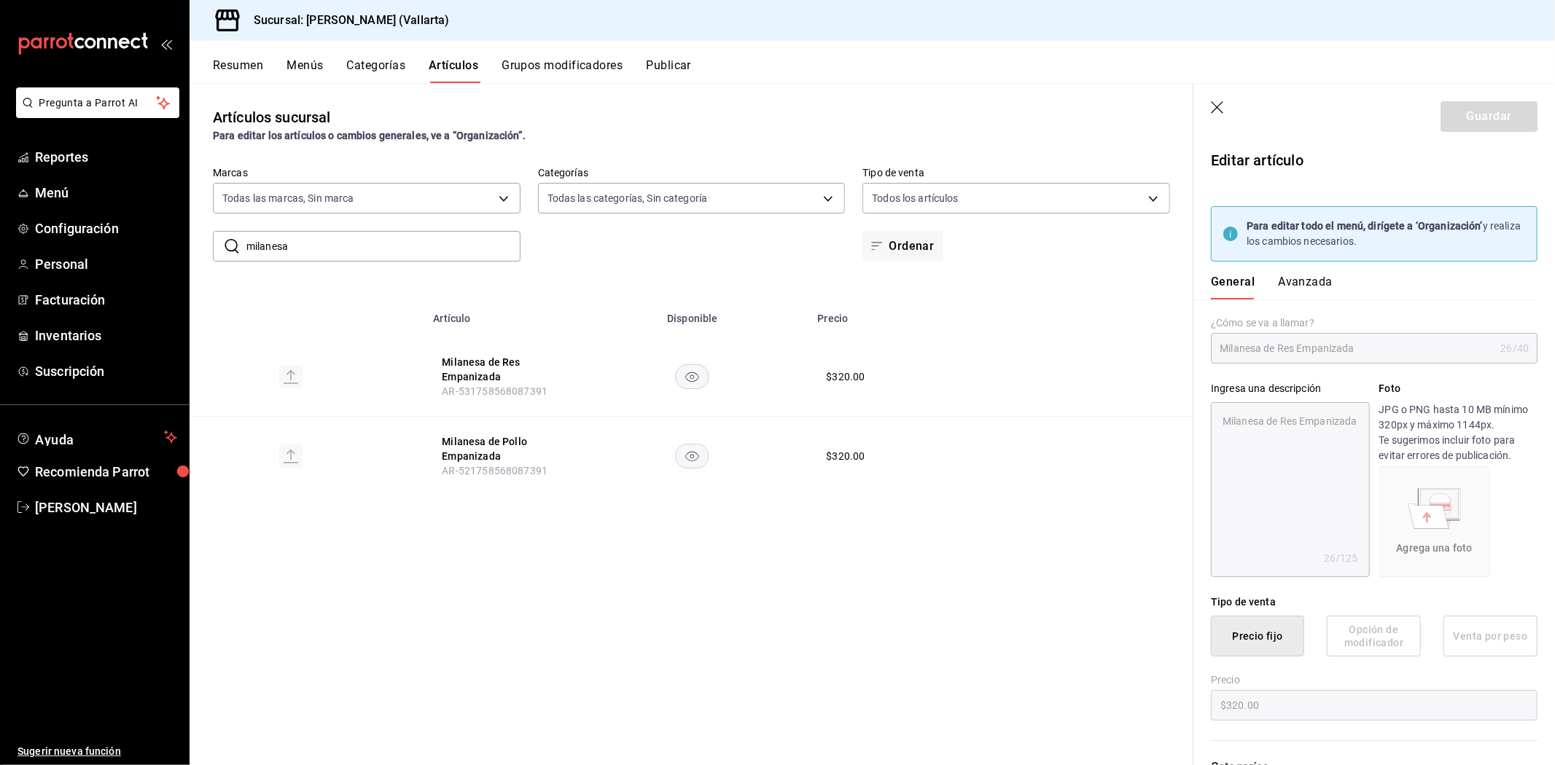
click at [1301, 290] on button "Avanzada" at bounding box center [1305, 287] width 55 height 25
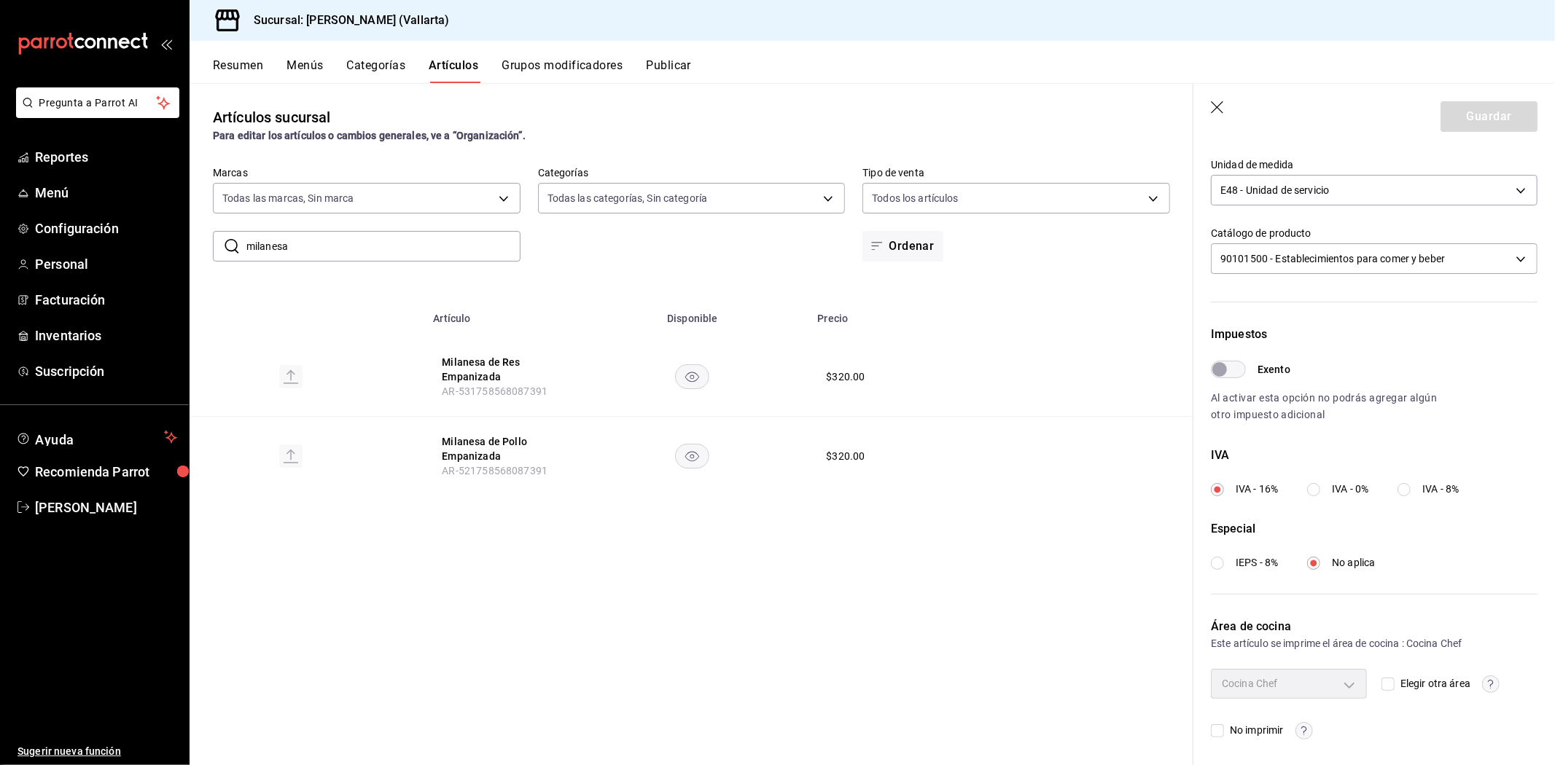
scroll to position [354, 0]
click at [1387, 680] on input "Elegir otra área" at bounding box center [1387, 681] width 13 height 13
checkbox input "true"
click at [1348, 682] on body "Pregunta a Parrot AI Reportes Menú Configuración Personal Facturación Inventari…" at bounding box center [777, 382] width 1555 height 765
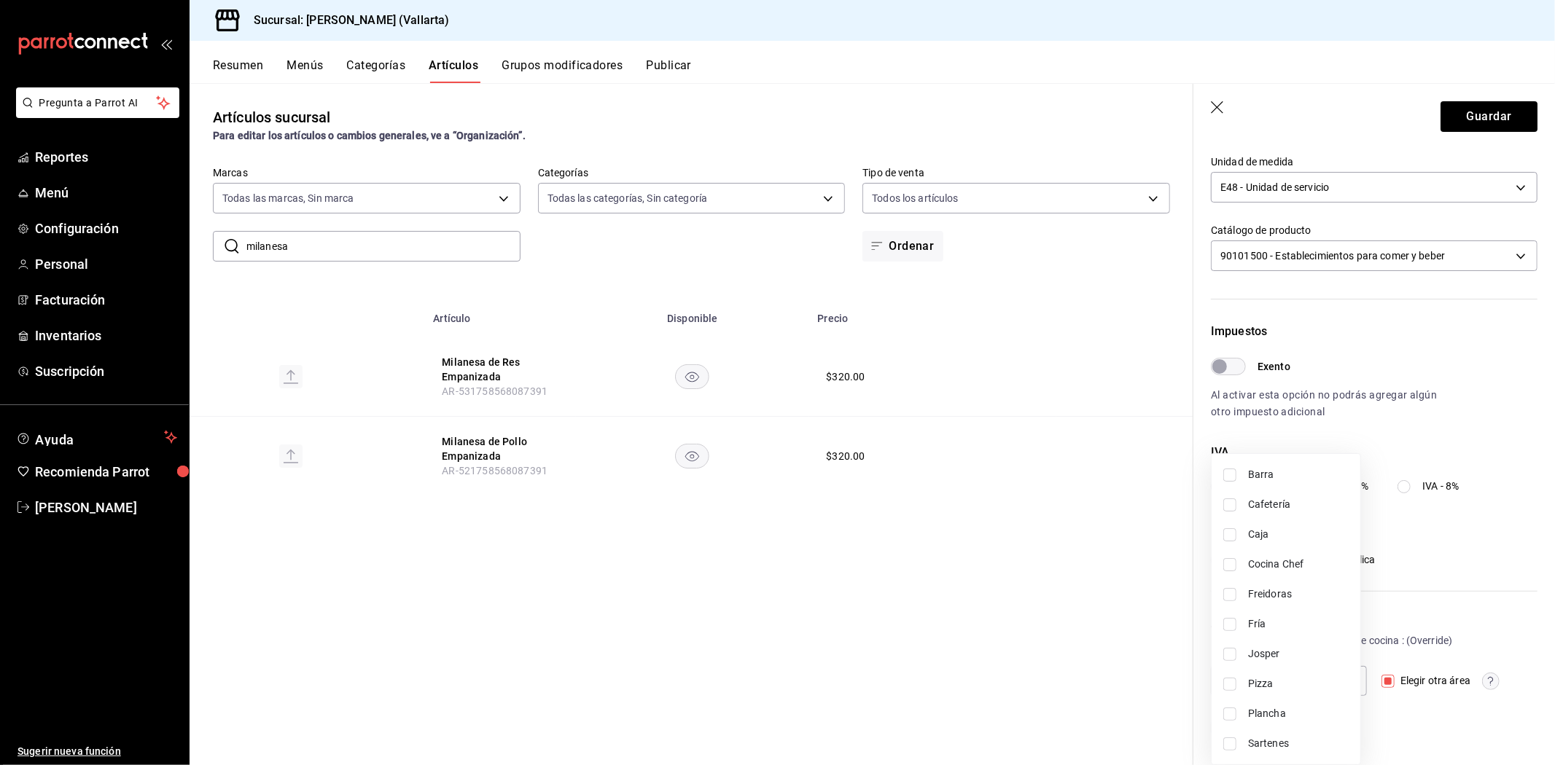
click at [1305, 587] on span "Freidoras" at bounding box center [1298, 594] width 101 height 15
type input "d41f2309-cce0-488f-9285-79bf380bb8a6"
checkbox input "true"
click at [1106, 610] on div at bounding box center [777, 382] width 1555 height 765
click at [1474, 121] on button "Guardar" at bounding box center [1488, 116] width 97 height 31
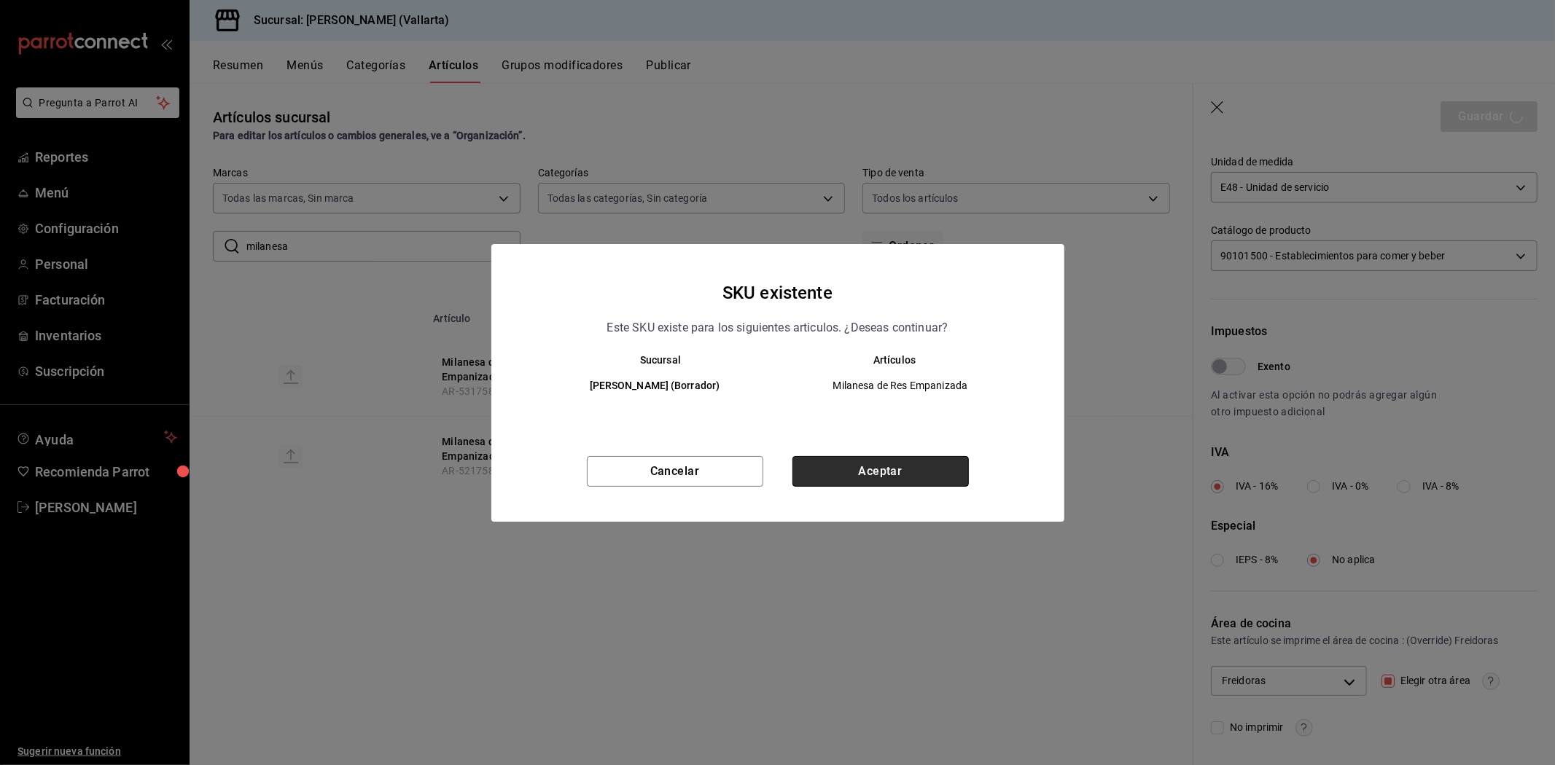
click at [878, 465] on button "Aceptar" at bounding box center [880, 471] width 176 height 31
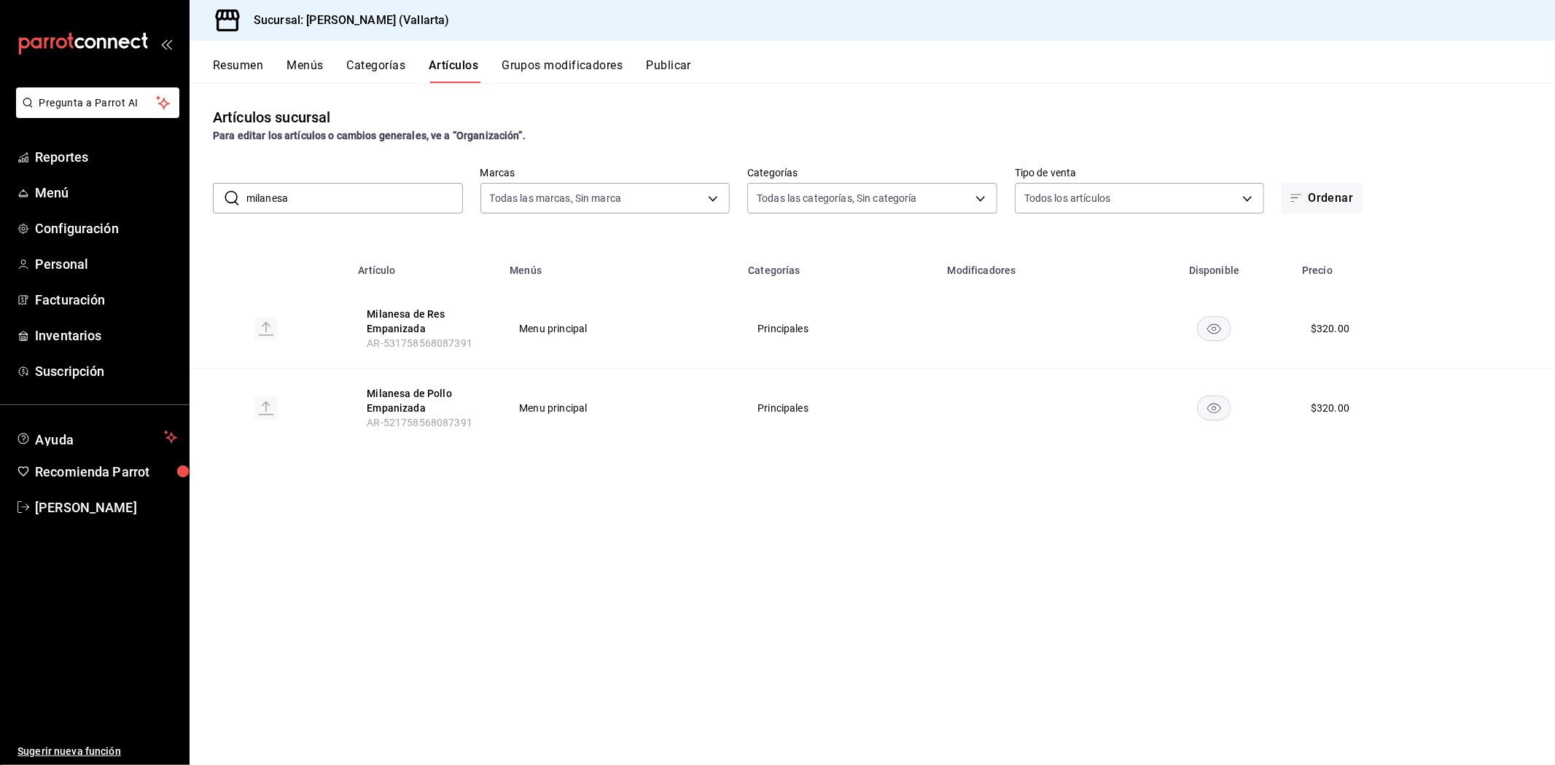
click at [364, 207] on input "milanesa" at bounding box center [354, 198] width 216 height 29
type input "m"
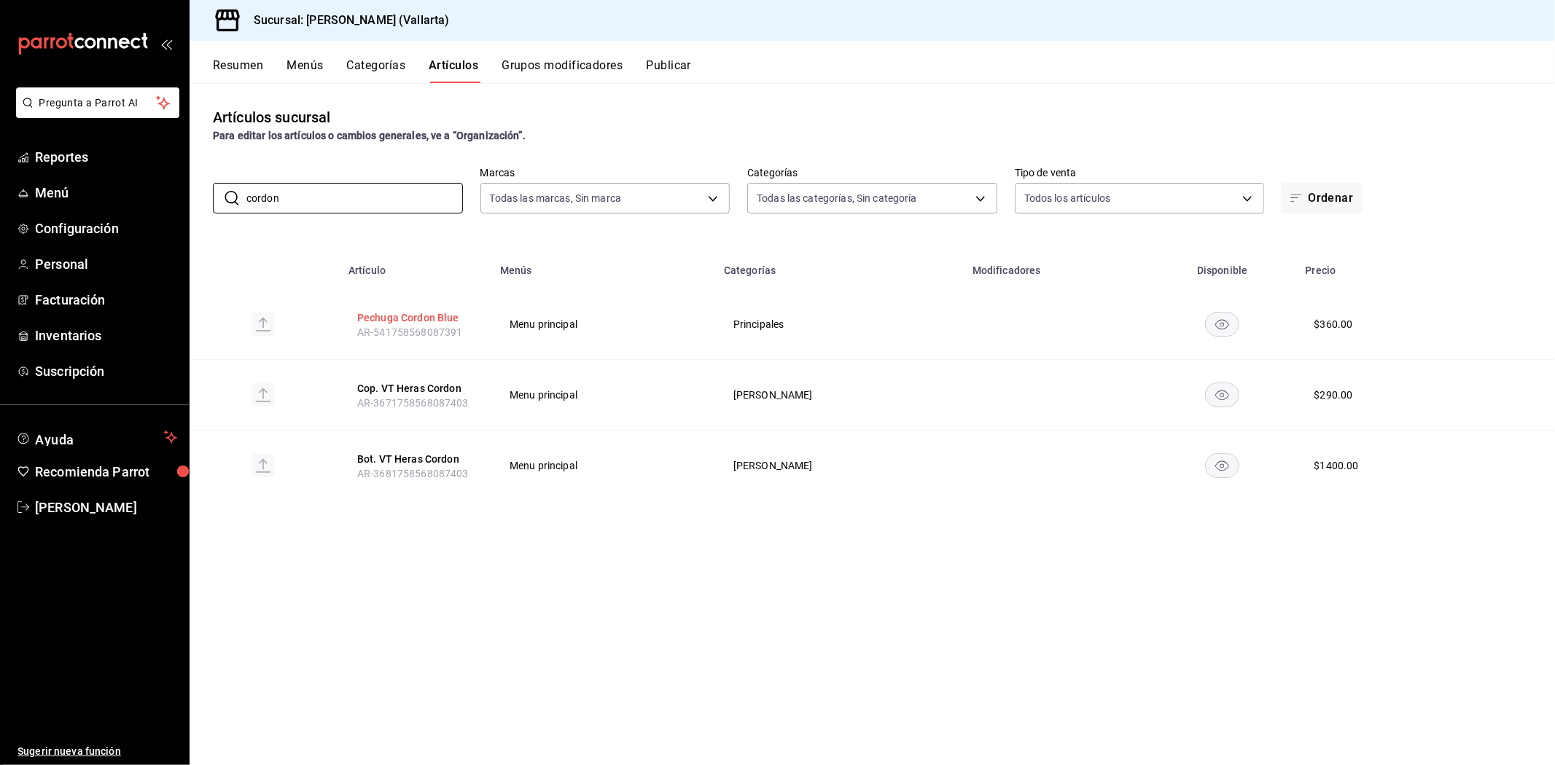
type input "cordon"
click at [406, 314] on button "Pechuga Cordon Blue" at bounding box center [415, 318] width 117 height 15
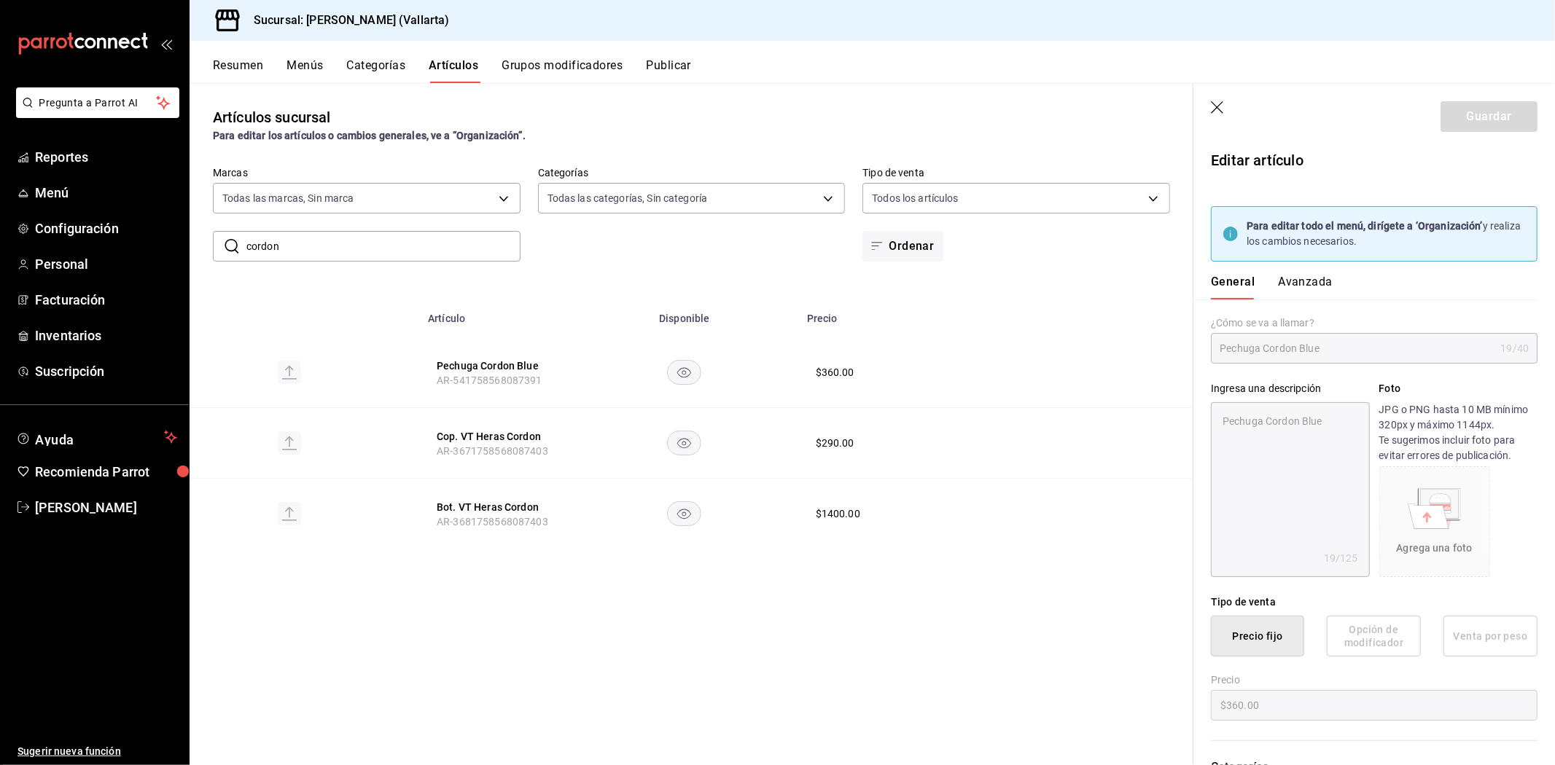
click at [1299, 282] on button "Avanzada" at bounding box center [1305, 287] width 55 height 25
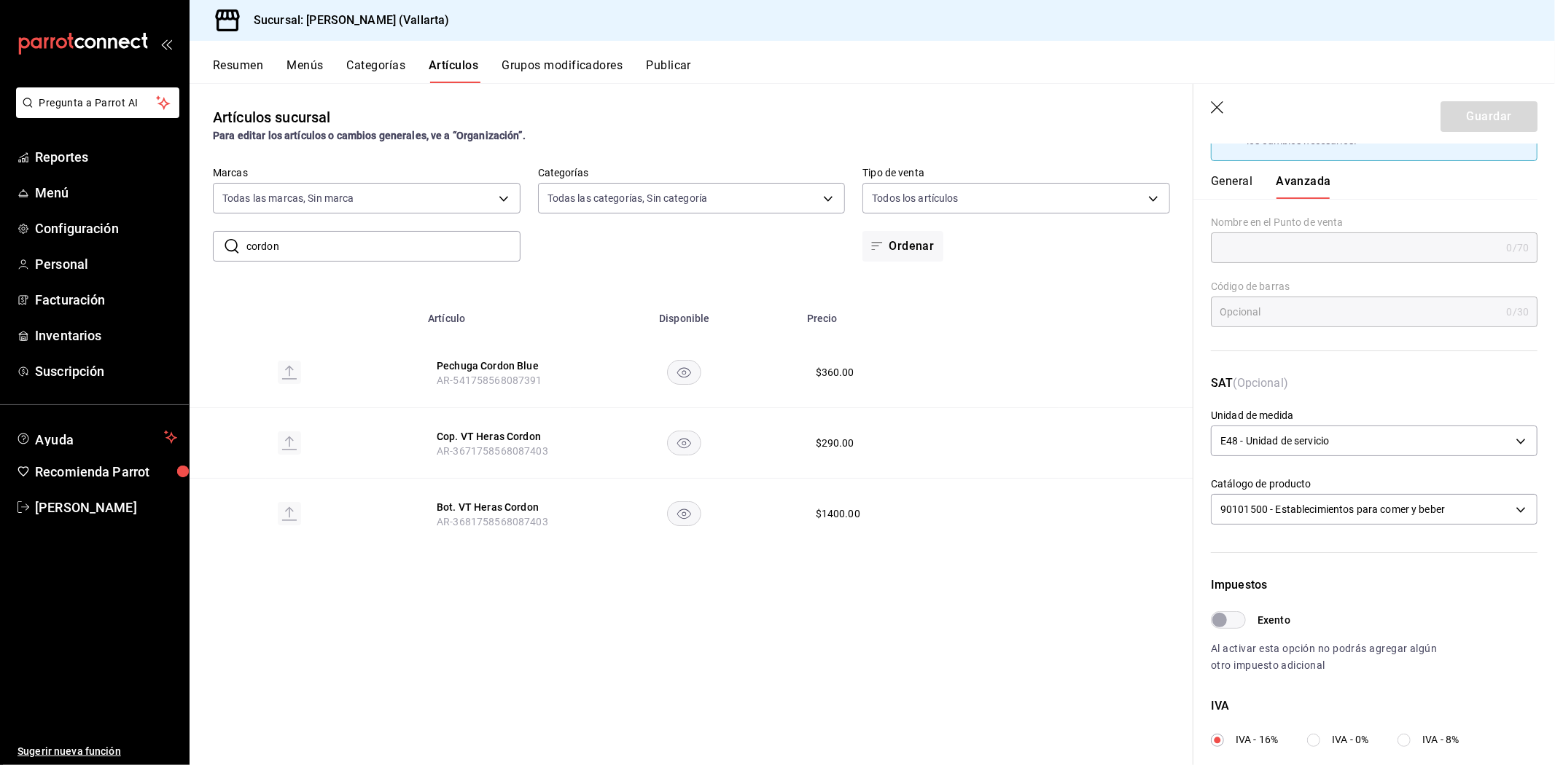
scroll to position [354, 0]
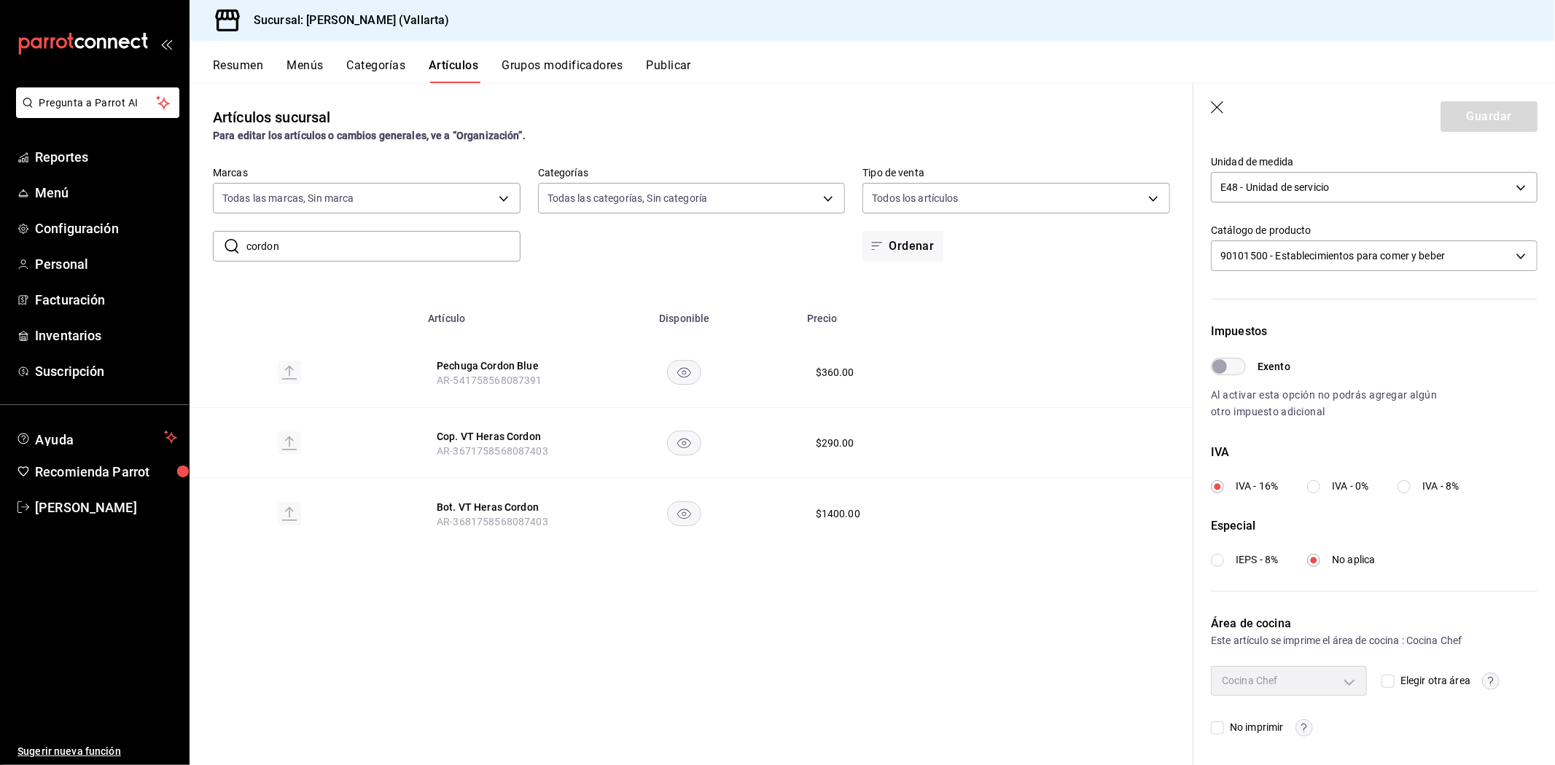
click at [1388, 679] on input "Elegir otra área" at bounding box center [1387, 681] width 13 height 13
checkbox input "true"
click at [1346, 675] on body "Pregunta a Parrot AI Reportes Menú Configuración Personal Facturación Inventari…" at bounding box center [777, 382] width 1555 height 765
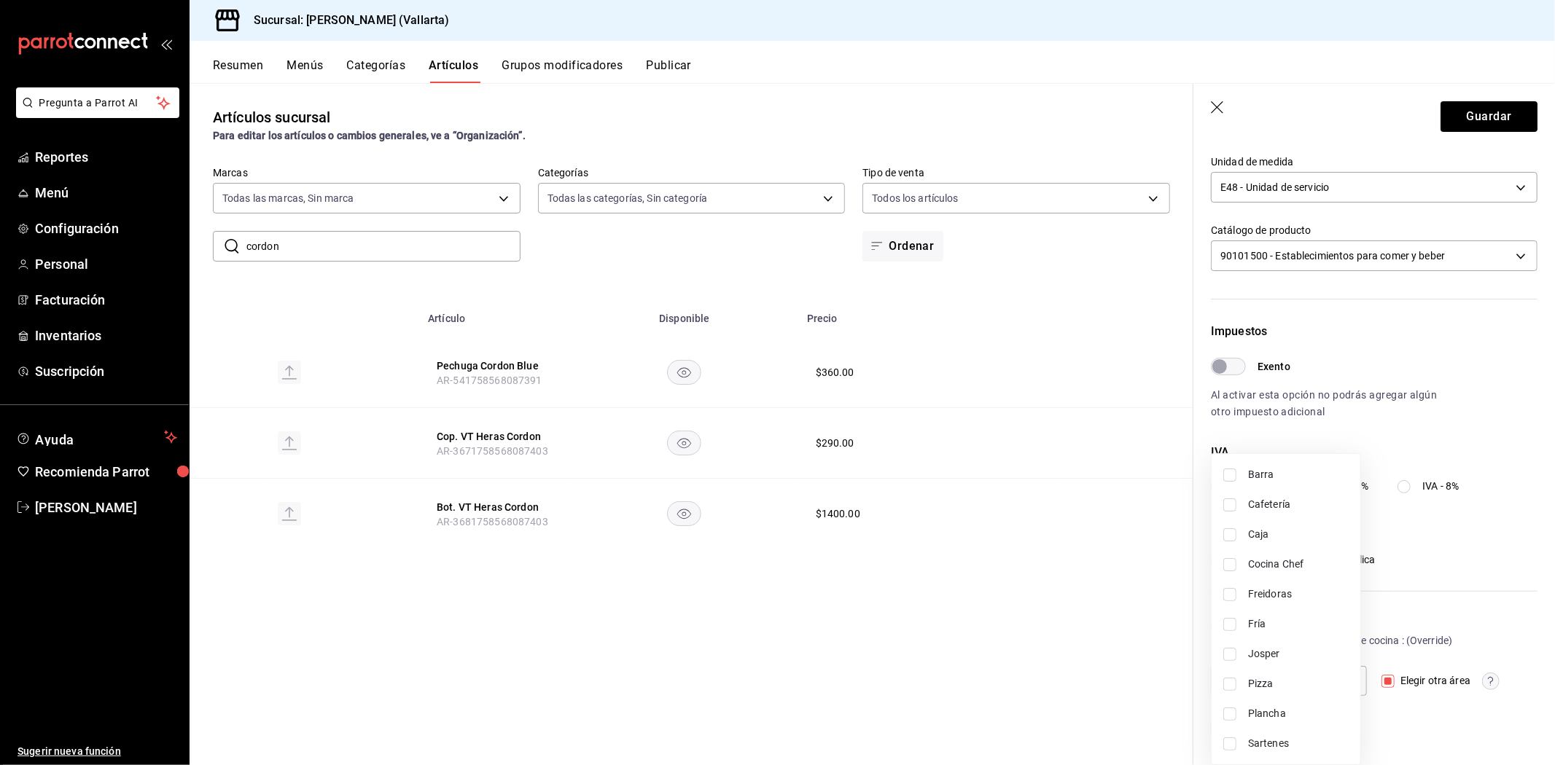
click at [1291, 599] on span "Freidoras" at bounding box center [1298, 594] width 101 height 15
type input "d41f2309-cce0-488f-9285-79bf380bb8a6"
checkbox input "true"
click at [1097, 604] on div at bounding box center [777, 382] width 1555 height 765
click at [1449, 107] on button "Guardar" at bounding box center [1488, 116] width 97 height 31
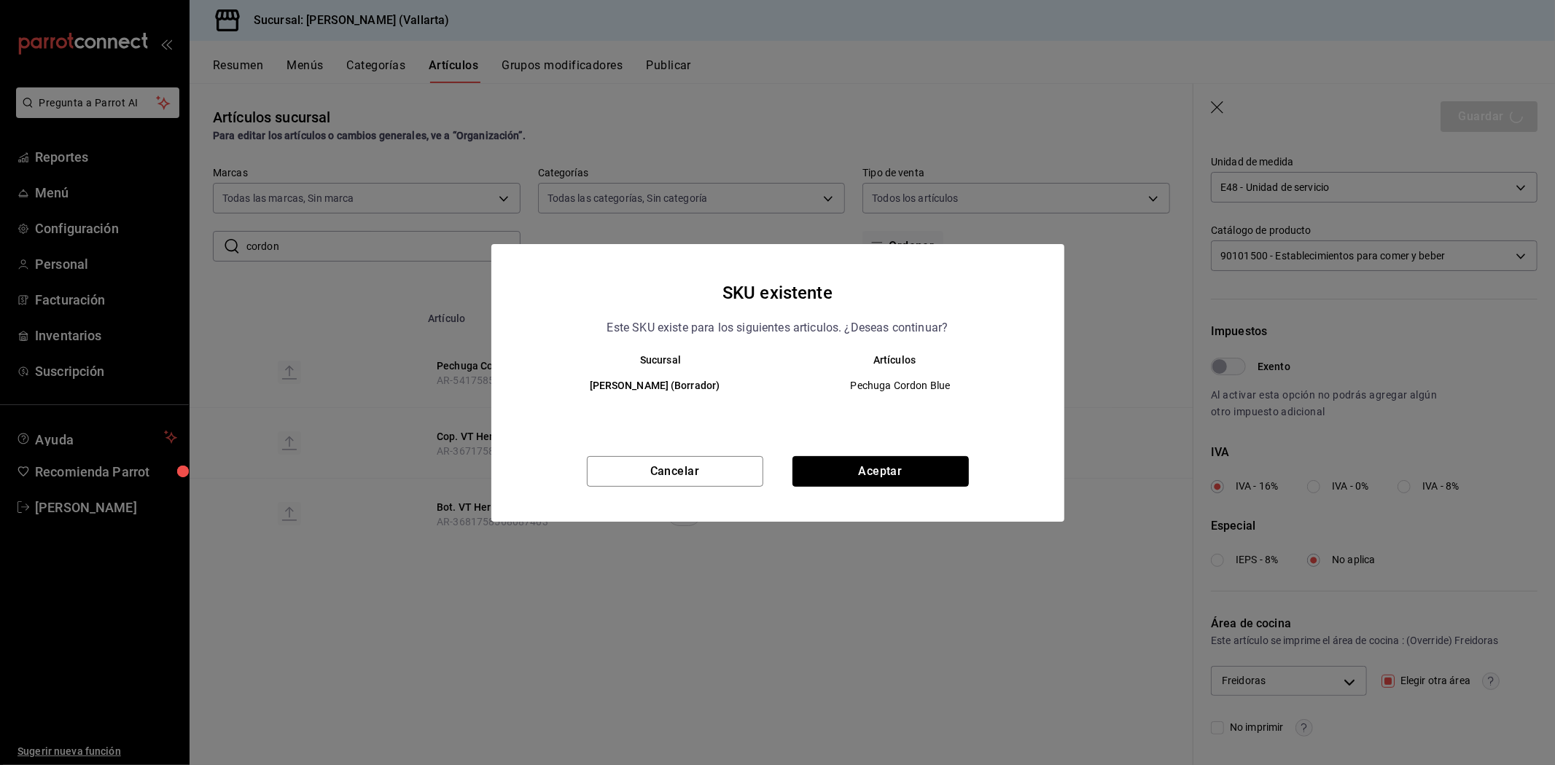
click at [934, 466] on button "Aceptar" at bounding box center [880, 471] width 176 height 31
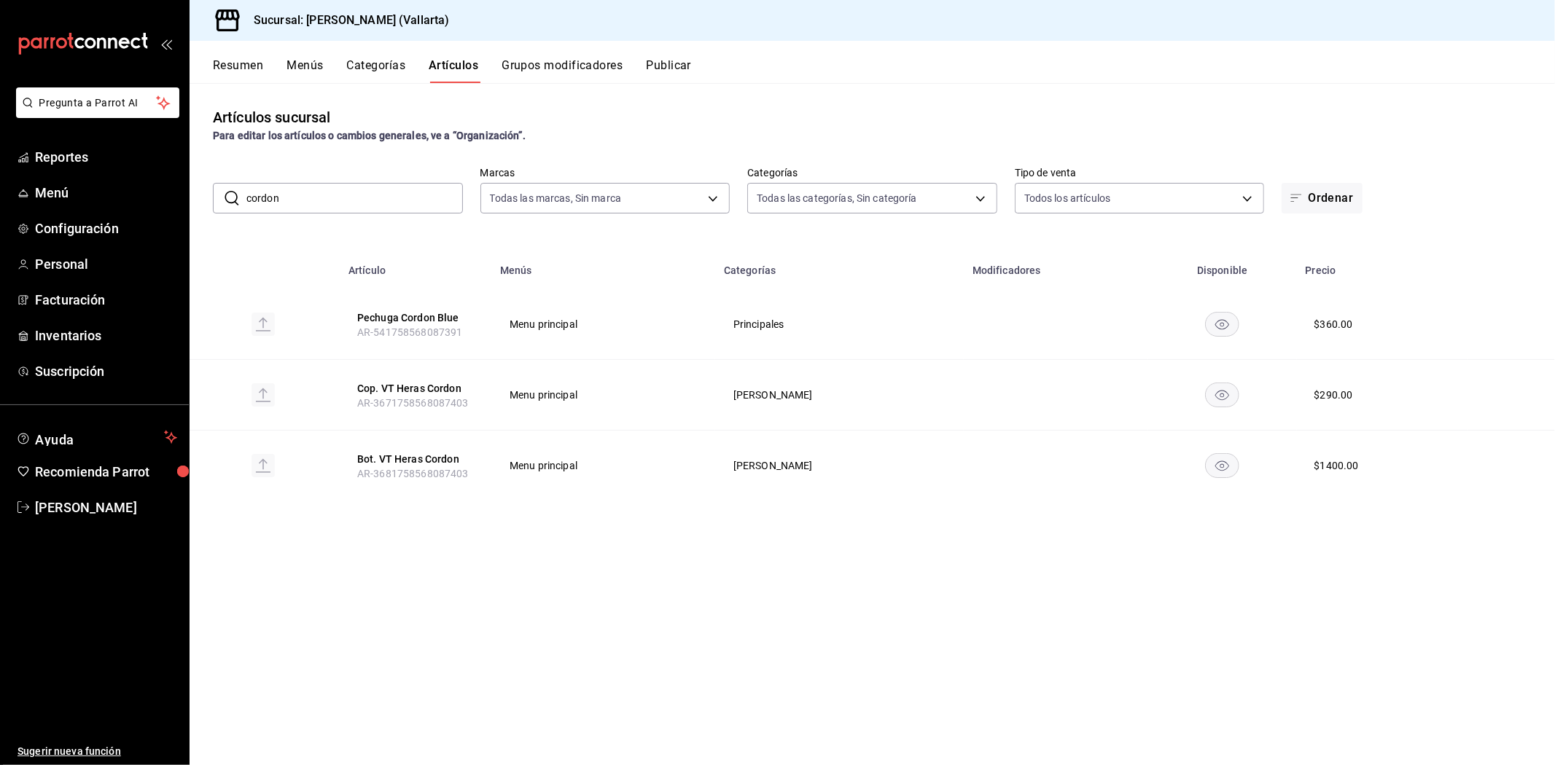
click at [433, 187] on input "cordon" at bounding box center [354, 198] width 216 height 29
type input "c"
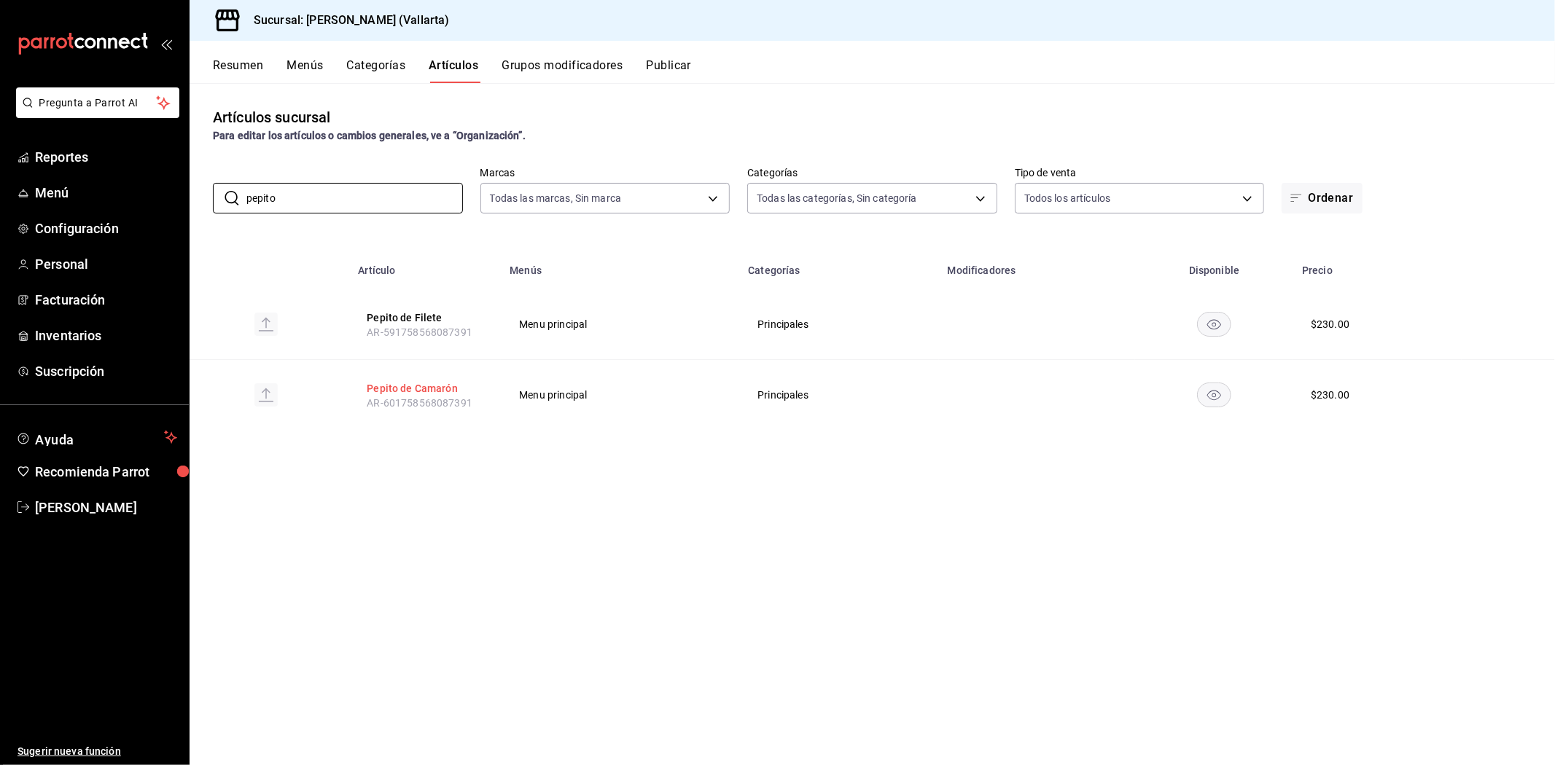
type input "pepito"
click at [412, 388] on button "Pepito de Camarón" at bounding box center [425, 388] width 117 height 15
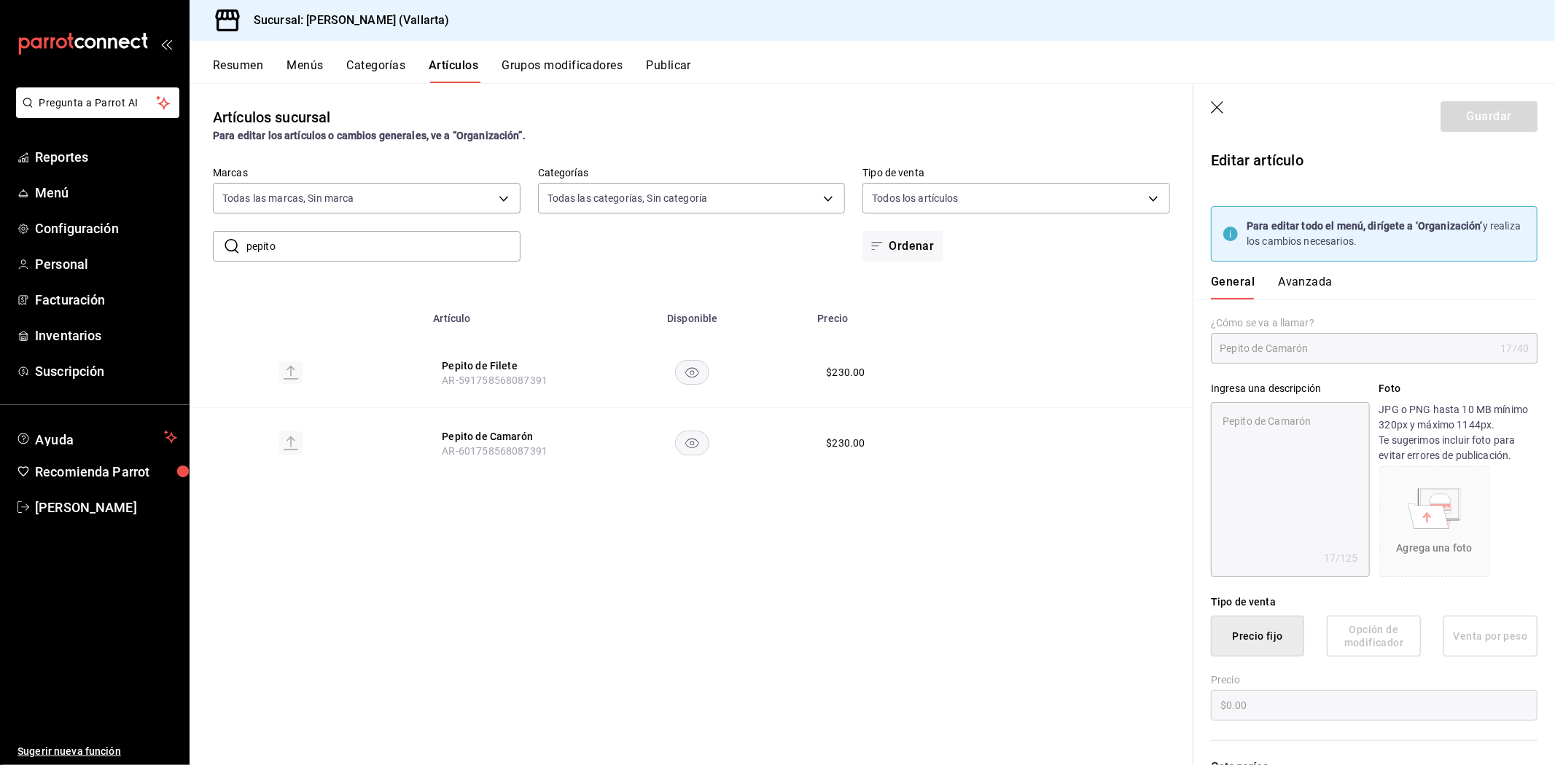
type textarea "x"
type input "$230.00"
type input "E48"
type input "90101500"
radio input "true"
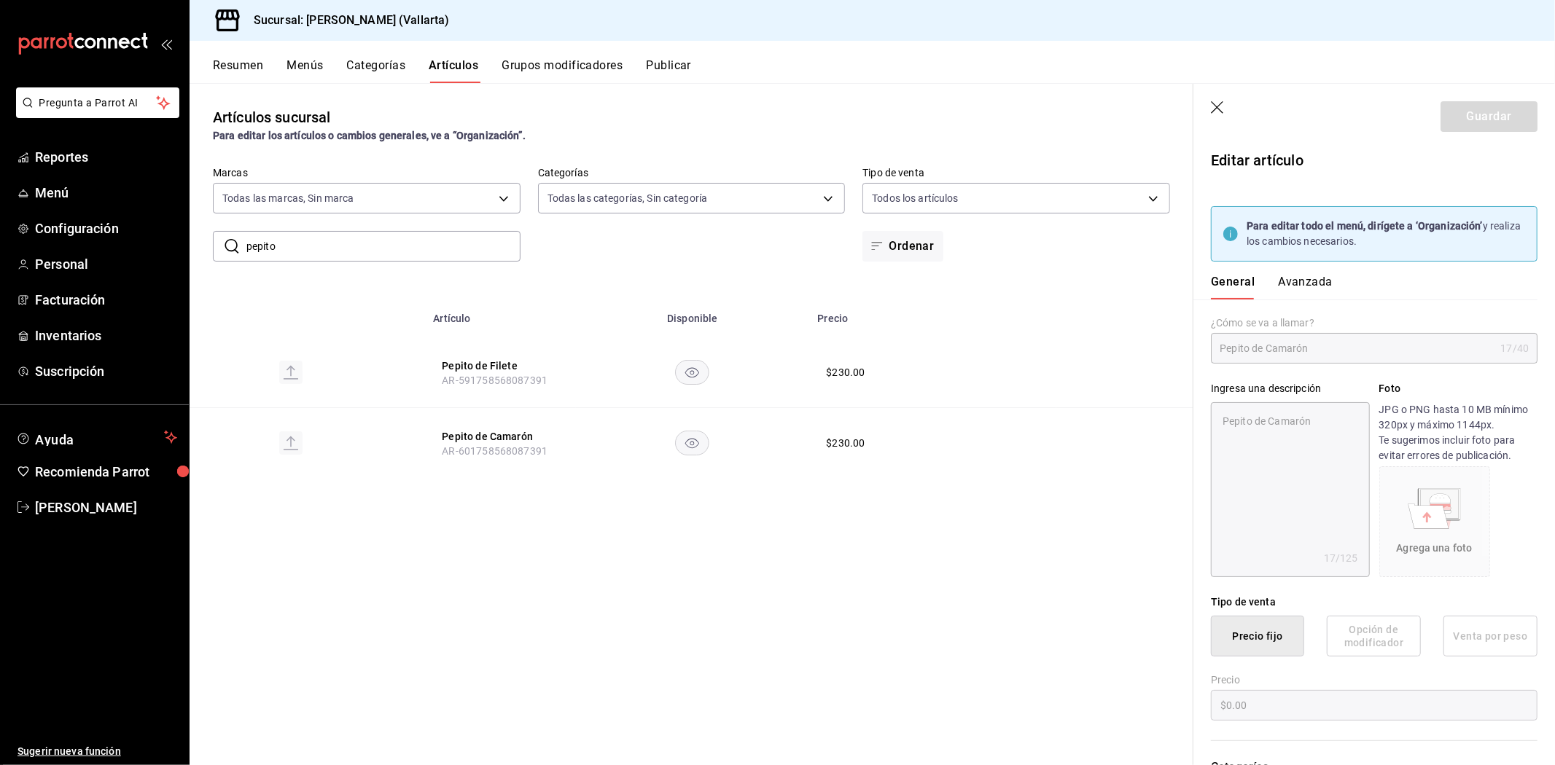
radio input "true"
type input "05b56720-ac53-4f1d-a023-24443b3cfeb0"
click at [1302, 276] on button "Avanzada" at bounding box center [1305, 287] width 55 height 25
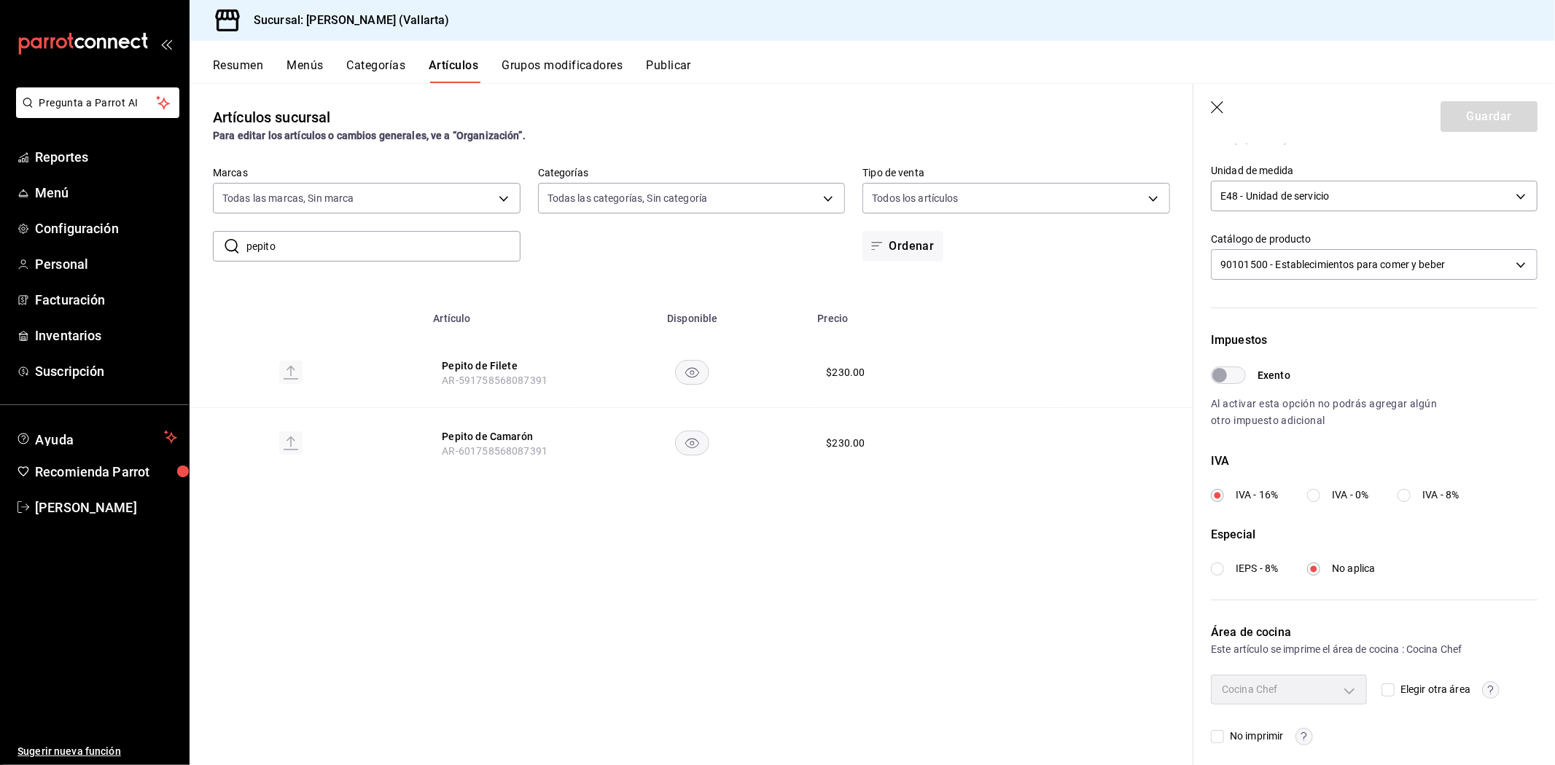
scroll to position [354, 0]
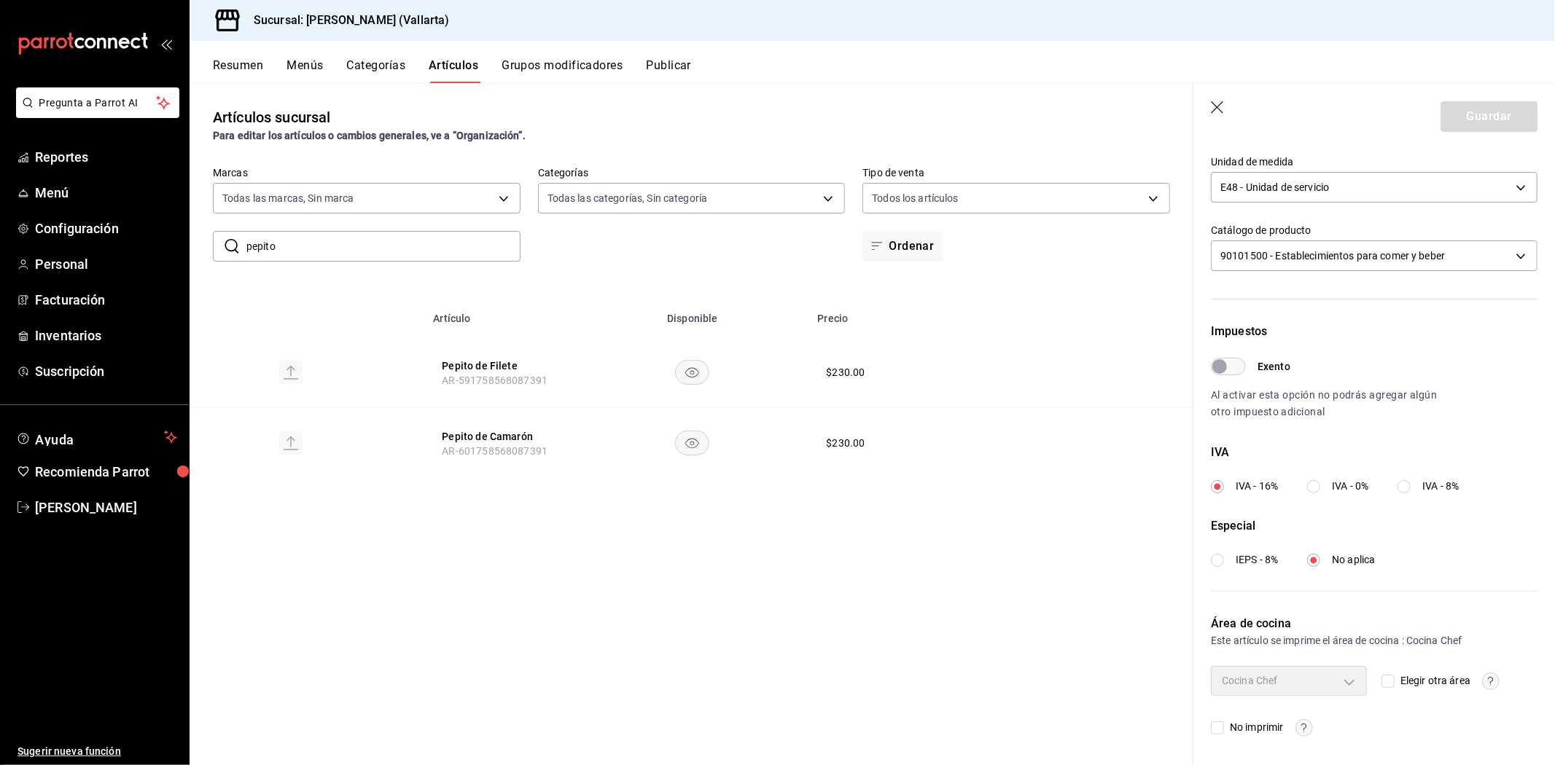
click at [1381, 687] on label "Elegir otra área" at bounding box center [1425, 680] width 89 height 15
click at [1381, 687] on input "Elegir otra área" at bounding box center [1387, 681] width 13 height 13
checkbox input "true"
click at [1327, 683] on body "Pregunta a Parrot AI Reportes Menú Configuración Personal Facturación Inventari…" at bounding box center [777, 382] width 1555 height 765
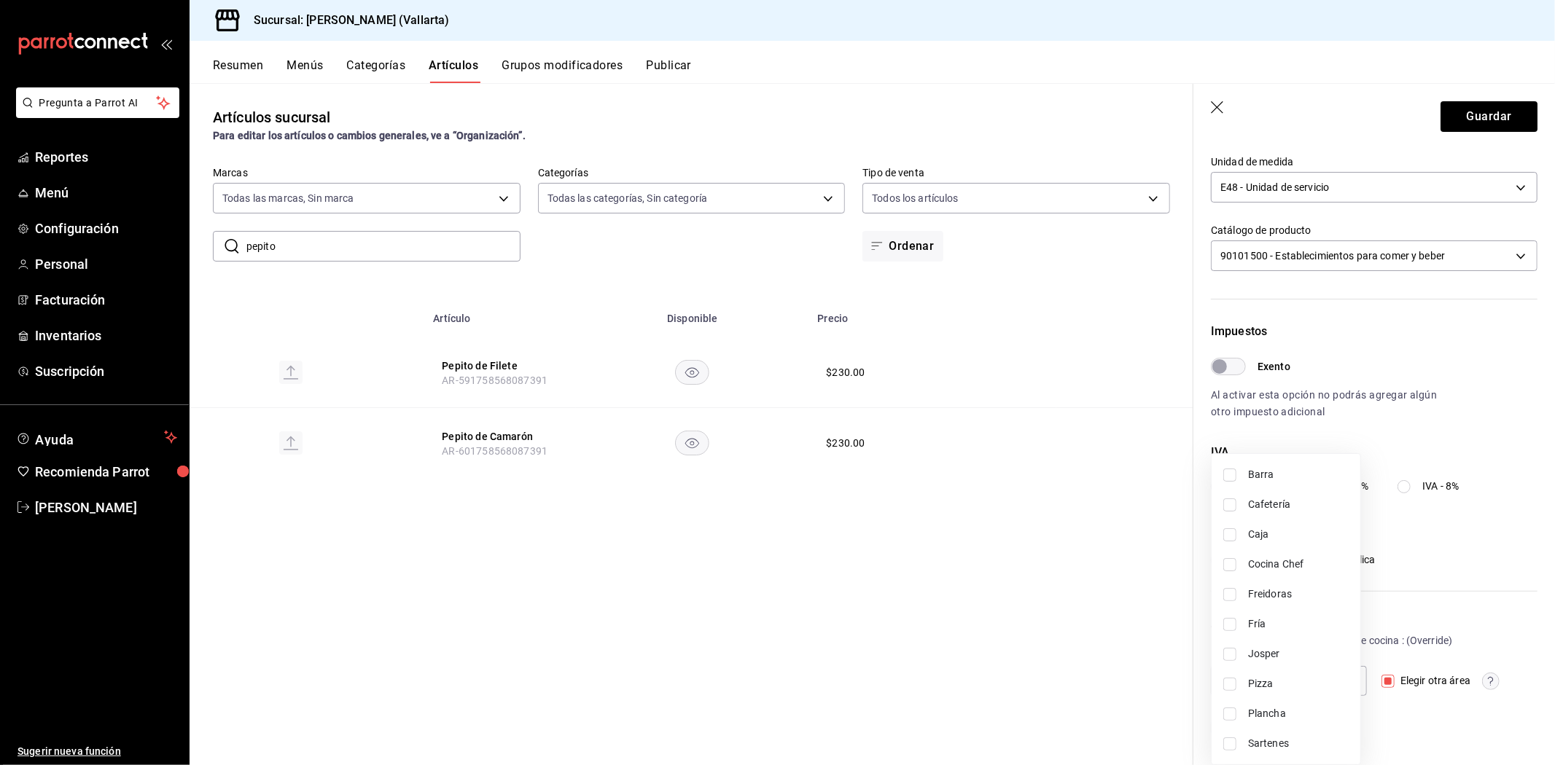
click at [1283, 595] on span "Freidoras" at bounding box center [1298, 594] width 101 height 15
type input "d41f2309-cce0-488f-9285-79bf380bb8a6"
checkbox input "true"
click at [1132, 644] on div at bounding box center [777, 382] width 1555 height 765
click at [1447, 124] on button "Guardar" at bounding box center [1488, 116] width 97 height 31
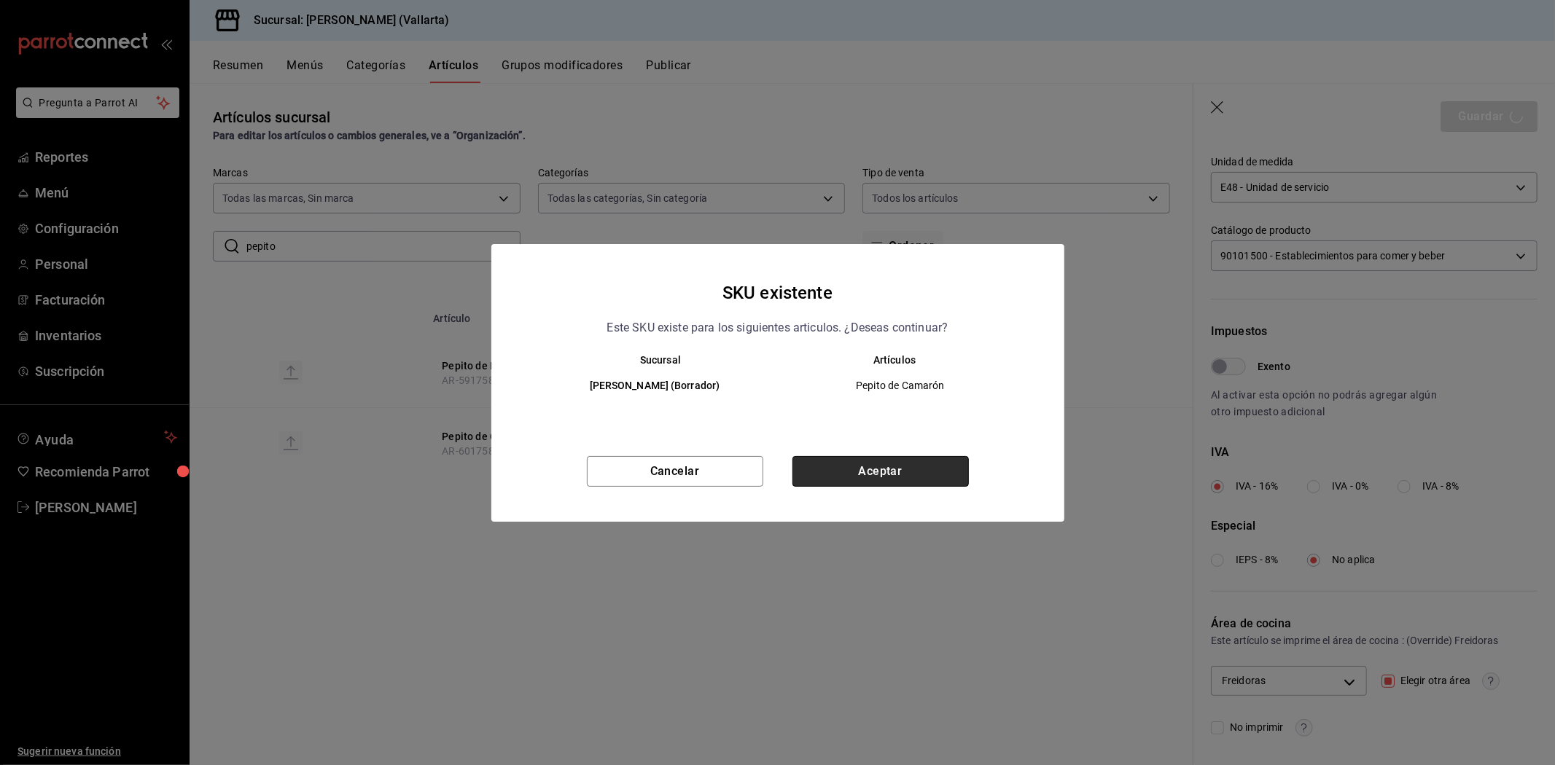
click at [922, 483] on button "Aceptar" at bounding box center [880, 471] width 176 height 31
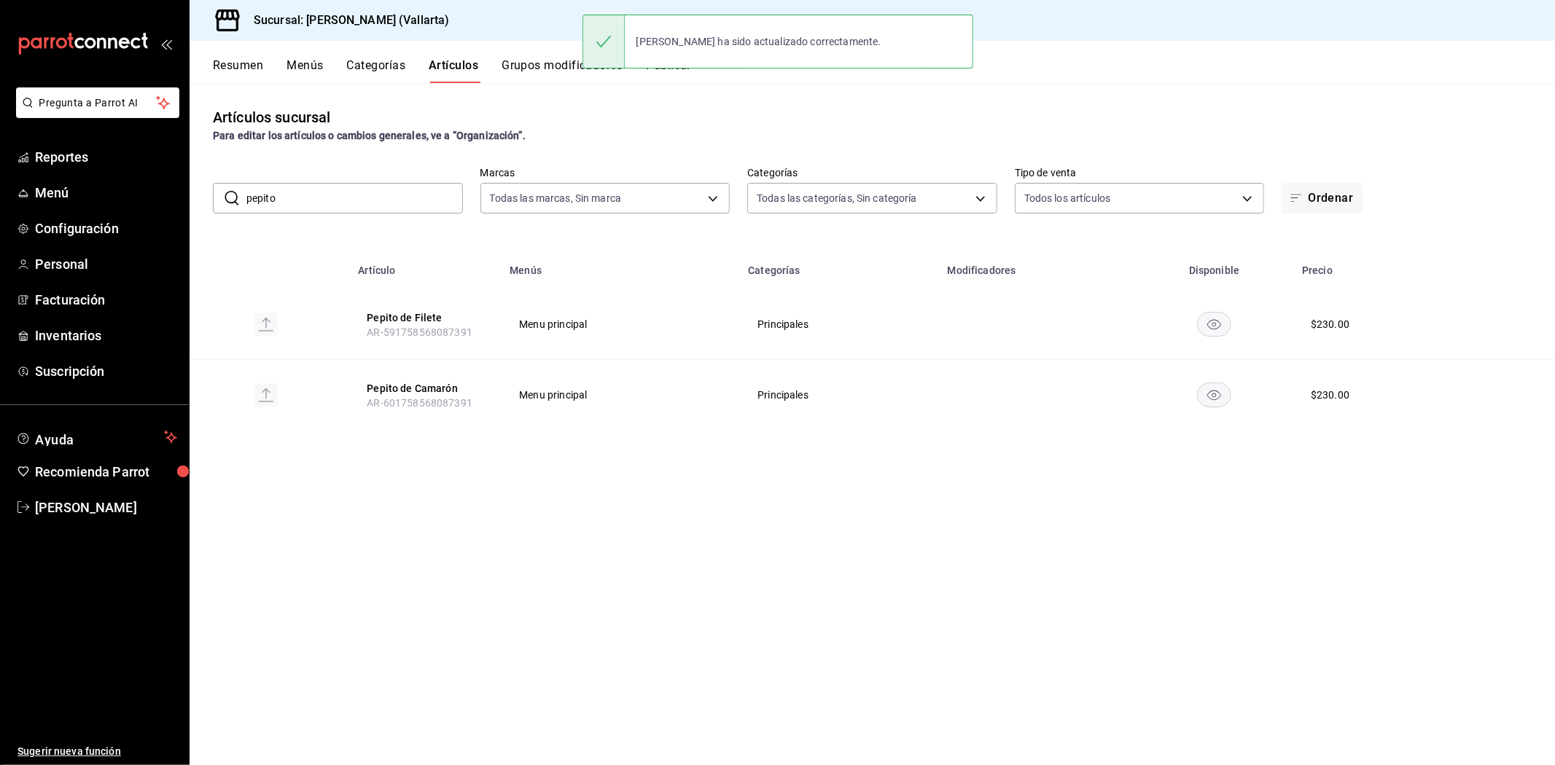
click at [327, 209] on input "pepito" at bounding box center [354, 198] width 216 height 29
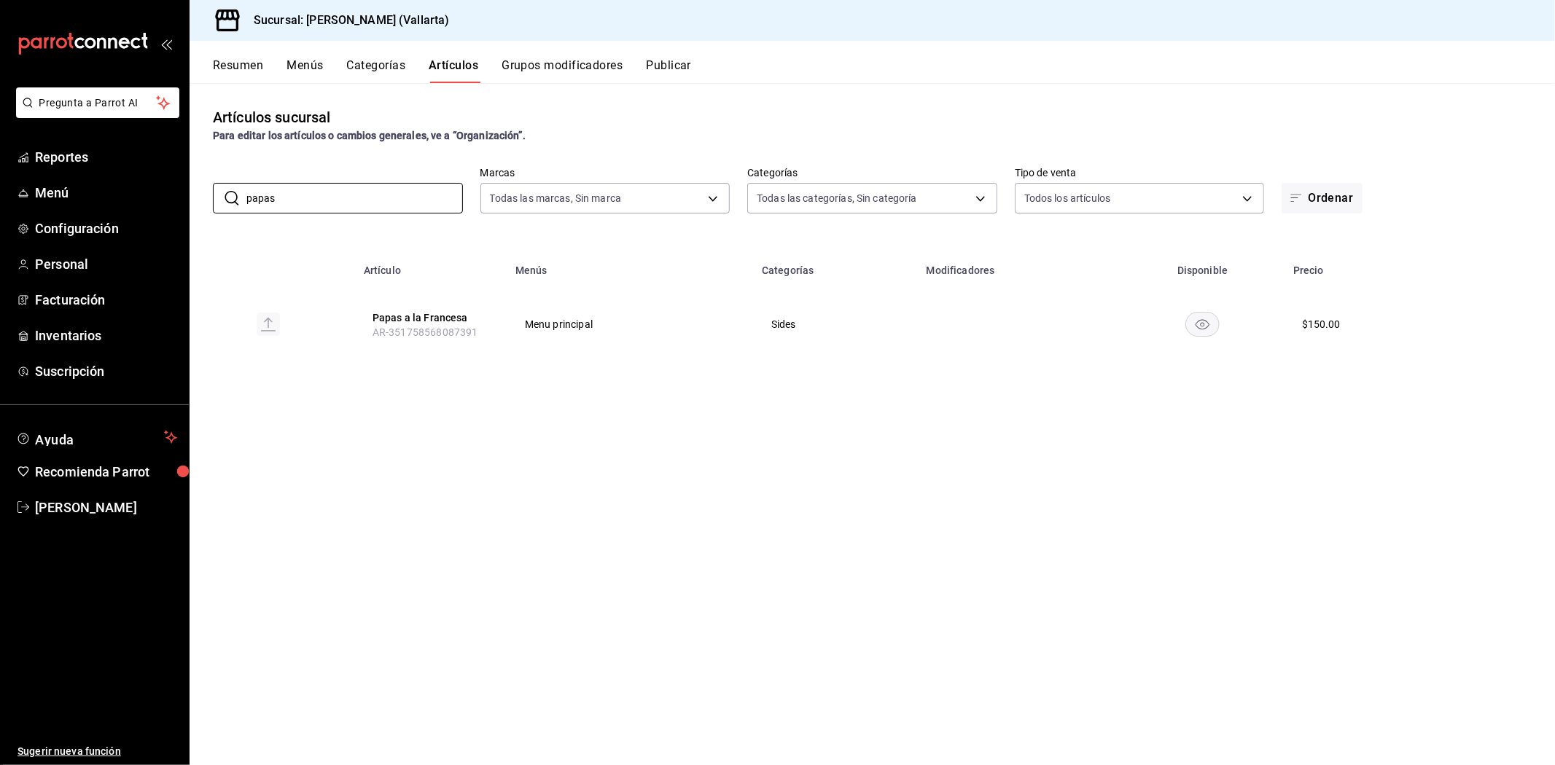
type input "papas"
click at [394, 327] on span "AR-351758568087391" at bounding box center [425, 333] width 106 height 12
click at [414, 314] on button "Papas a la Francesa" at bounding box center [430, 318] width 117 height 15
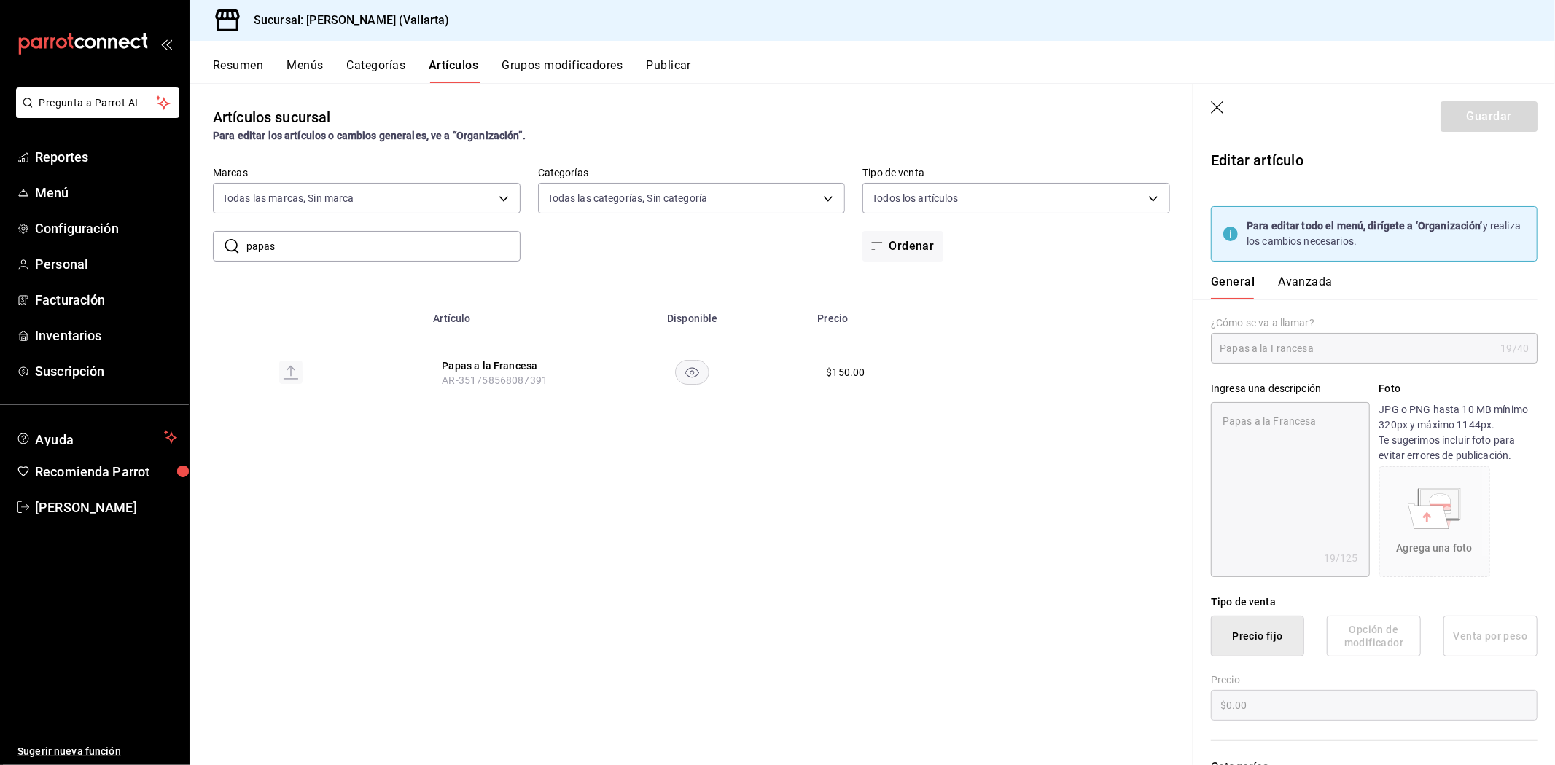
type textarea "x"
type input "$150.00"
click at [1318, 283] on button "Avanzada" at bounding box center [1305, 287] width 55 height 25
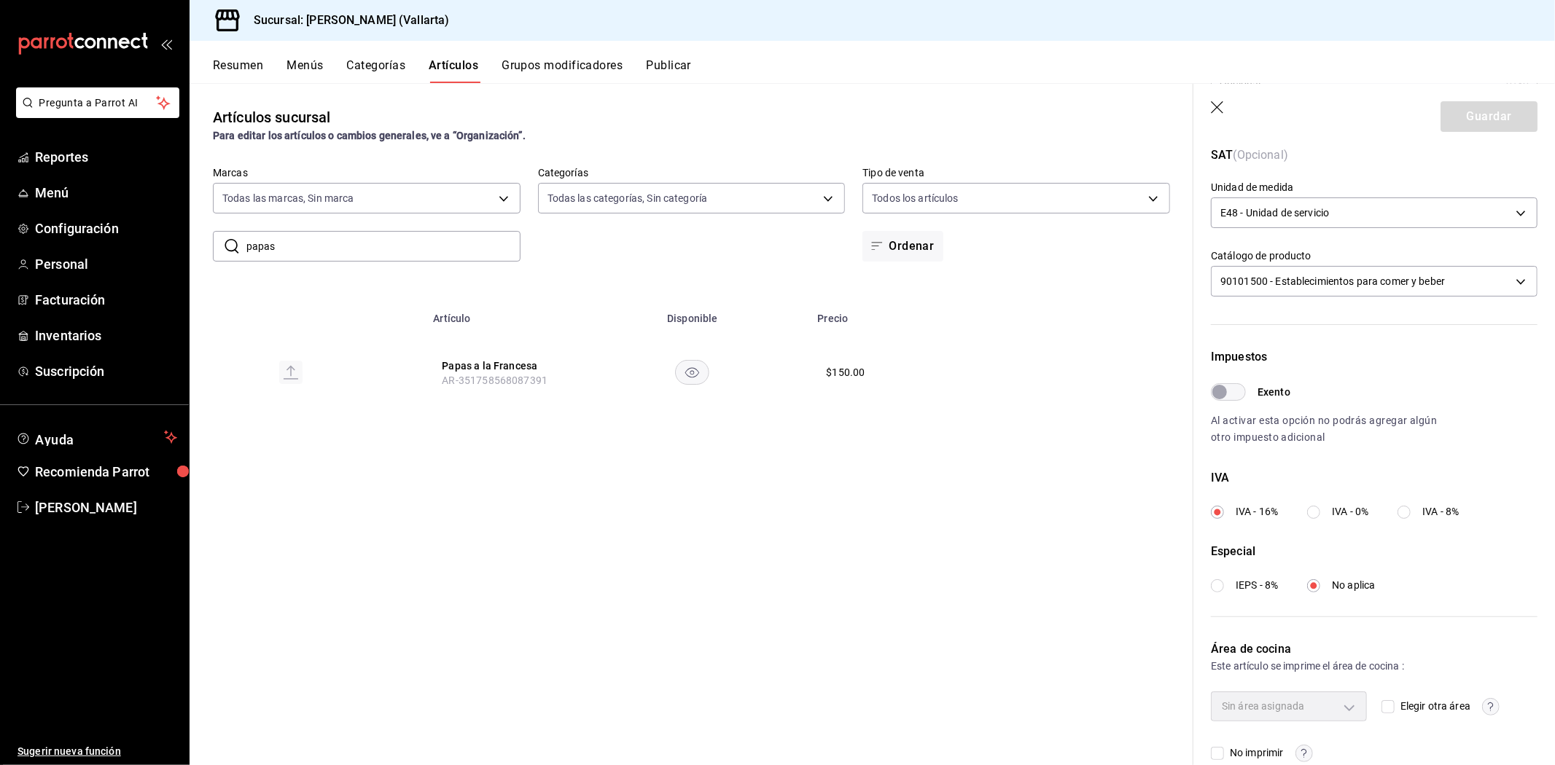
scroll to position [354, 0]
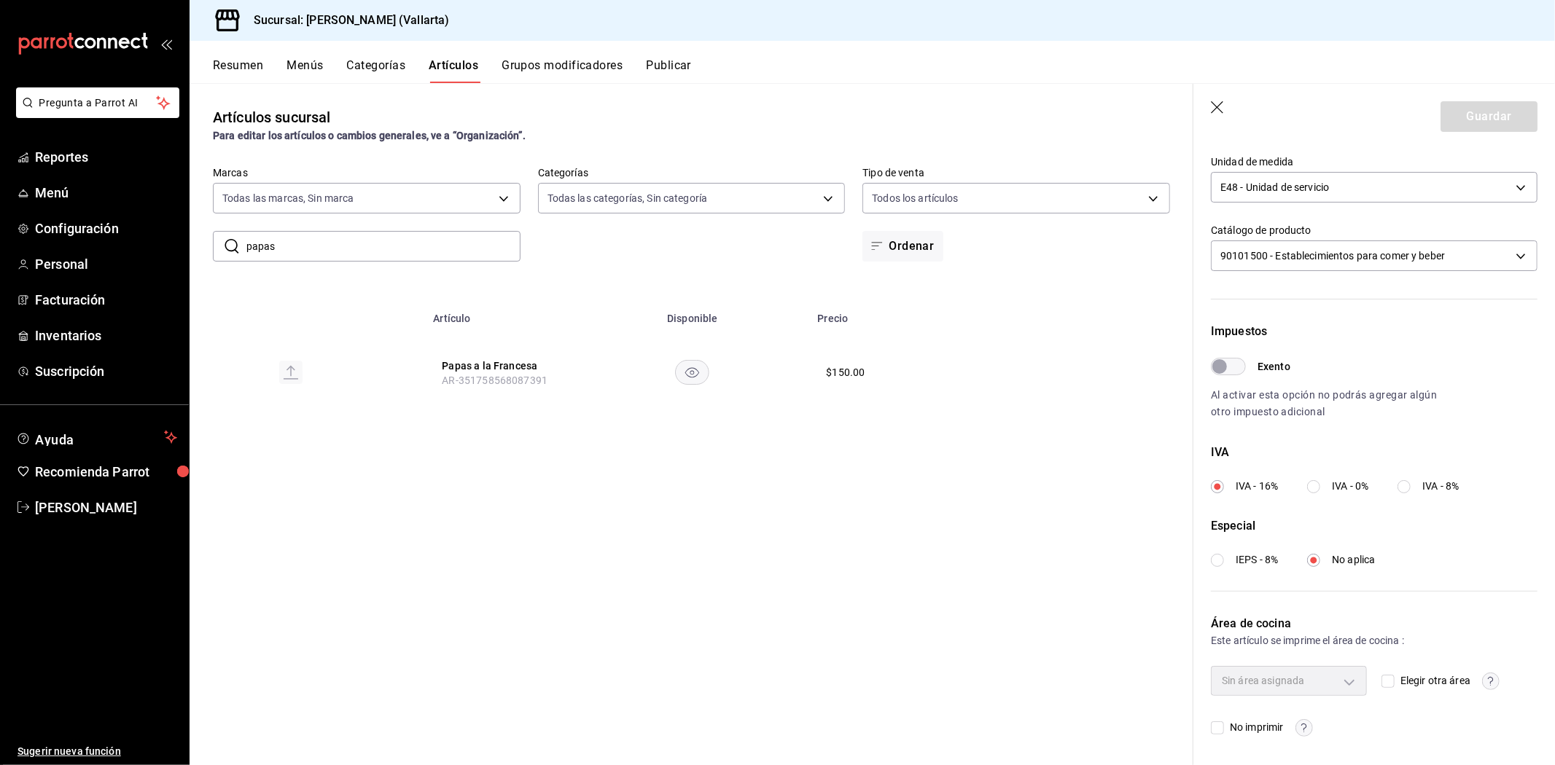
click at [1381, 675] on input "Elegir otra área" at bounding box center [1387, 681] width 13 height 13
checkbox input "true"
click at [1335, 680] on body "Pregunta a Parrot AI Reportes Menú Configuración Personal Facturación Inventari…" at bounding box center [777, 382] width 1555 height 765
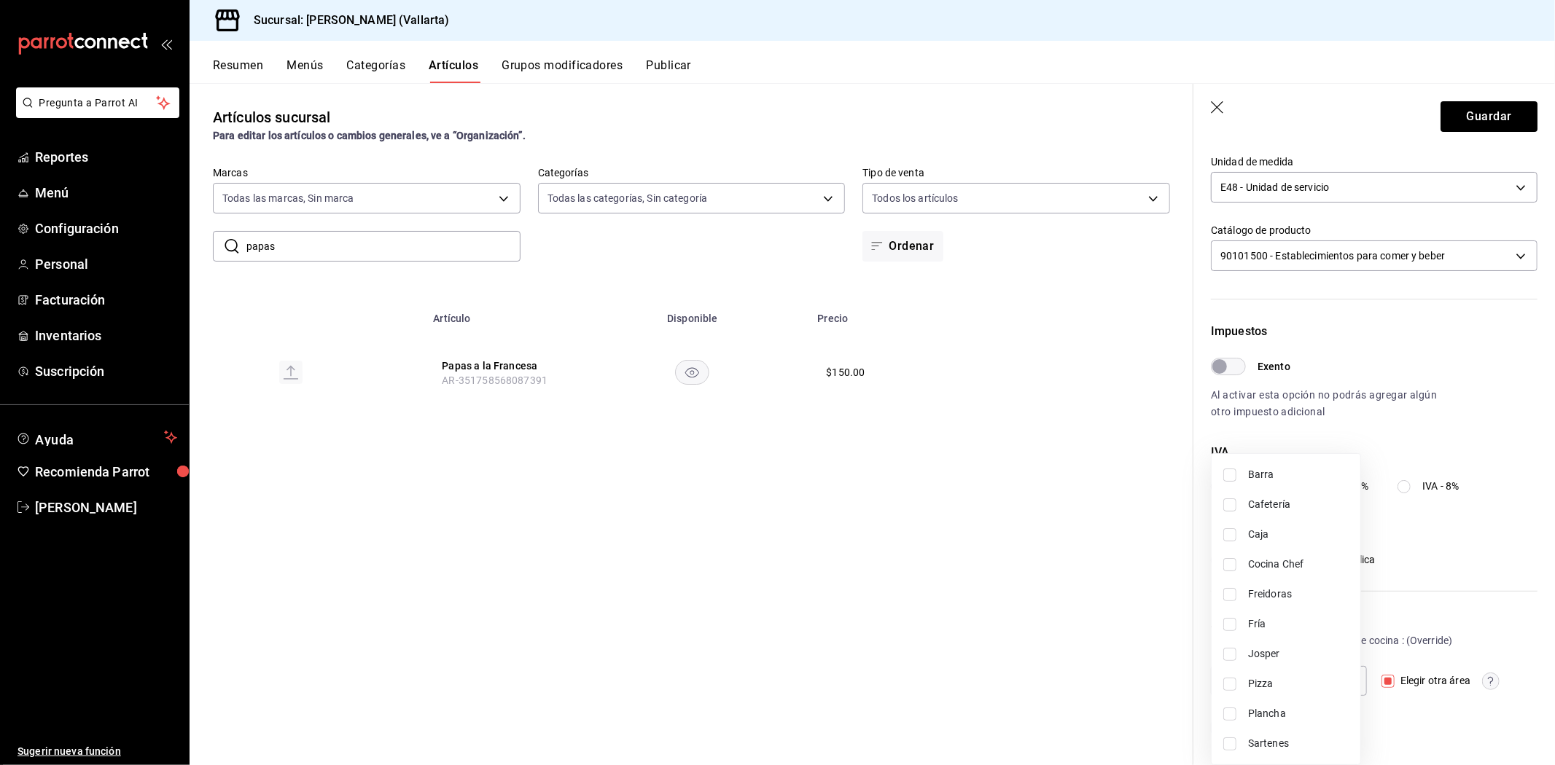
click at [1278, 596] on span "Freidoras" at bounding box center [1298, 594] width 101 height 15
type input "d41f2309-cce0-488f-9285-79bf380bb8a6"
checkbox input "true"
click at [1014, 636] on div at bounding box center [777, 382] width 1555 height 765
click at [1475, 113] on button "Guardar" at bounding box center [1488, 116] width 97 height 31
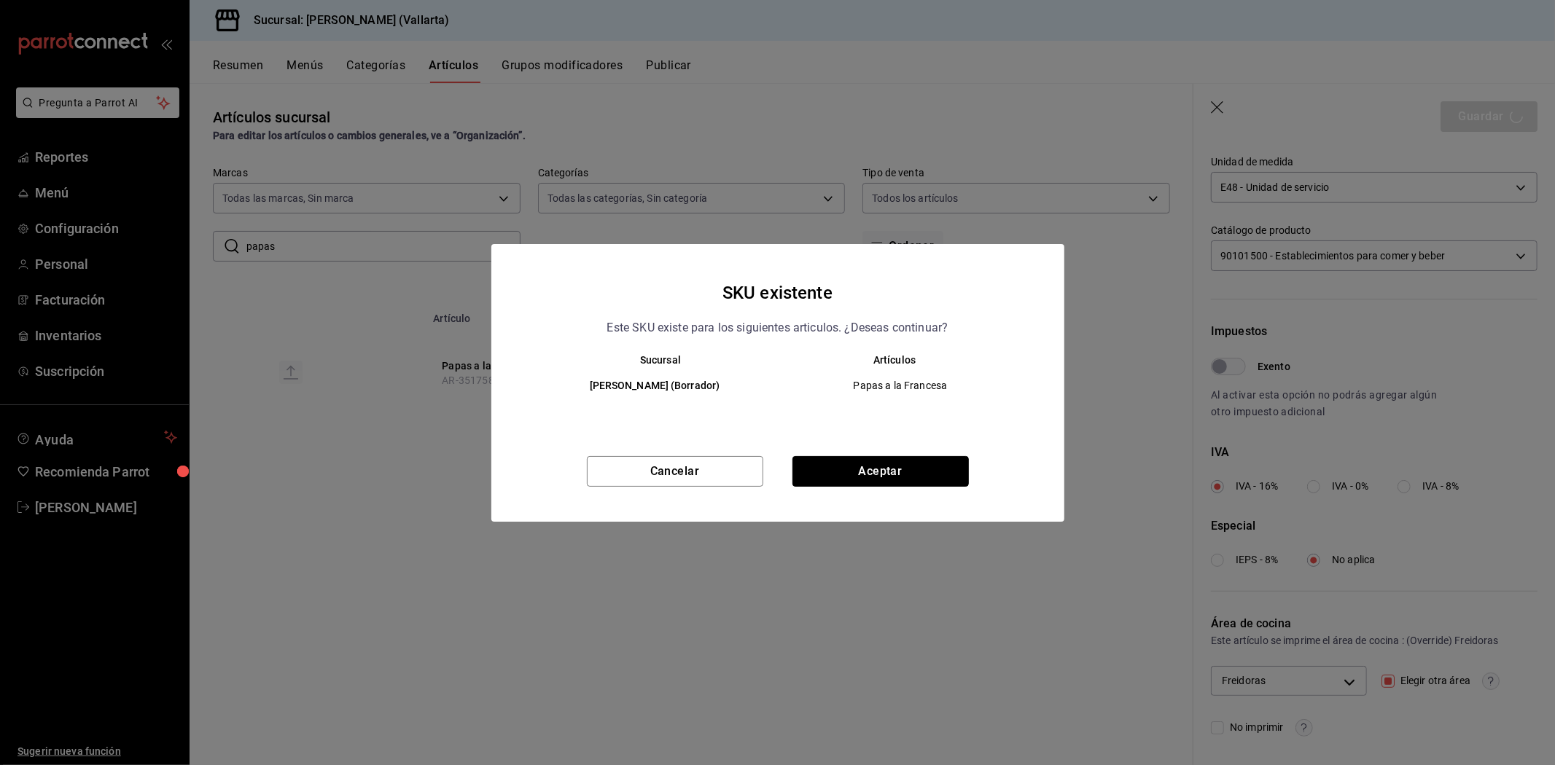
click at [901, 469] on button "Aceptar" at bounding box center [880, 471] width 176 height 31
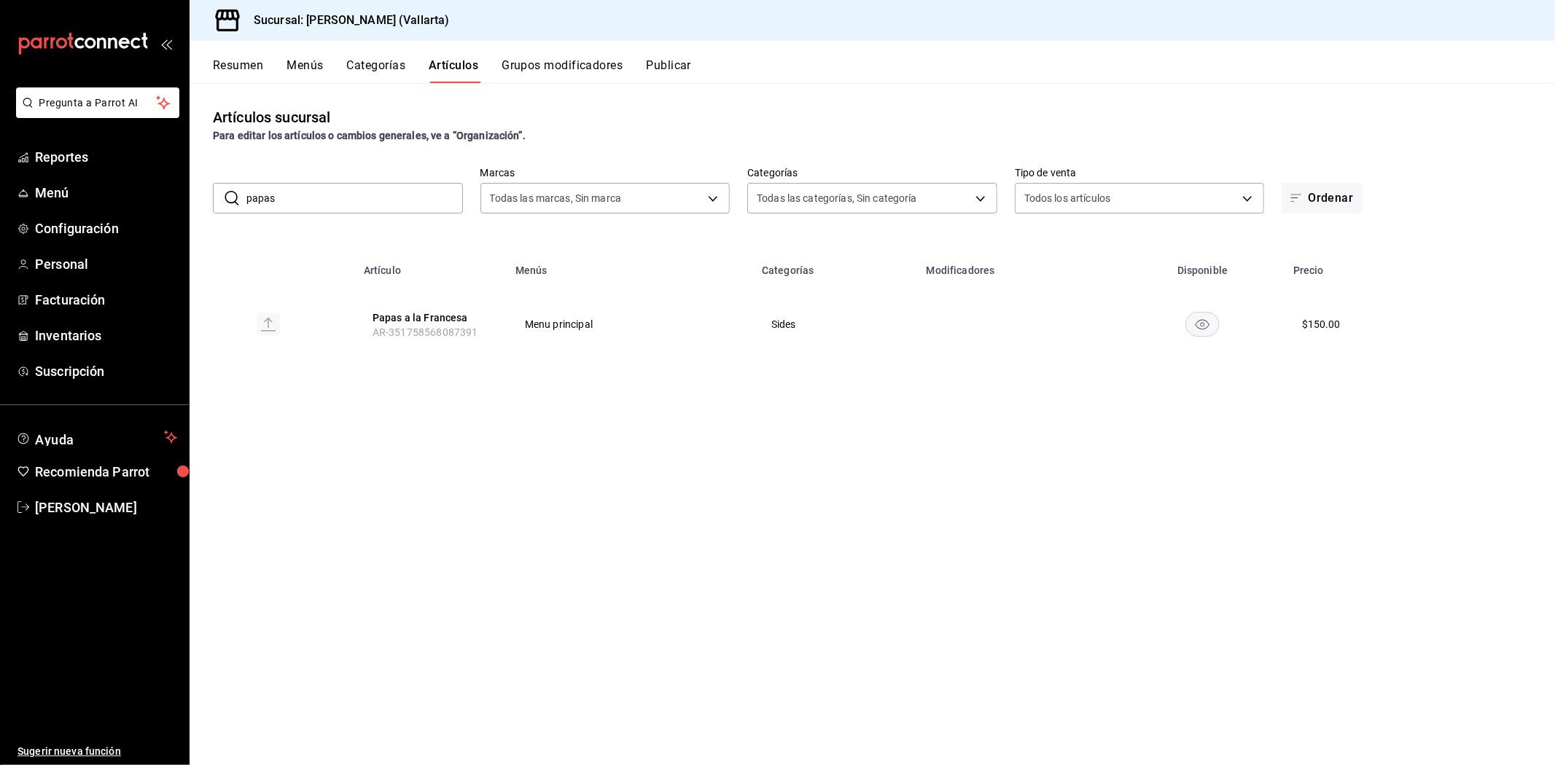
click at [388, 200] on input "papas" at bounding box center [354, 198] width 216 height 29
type input "p"
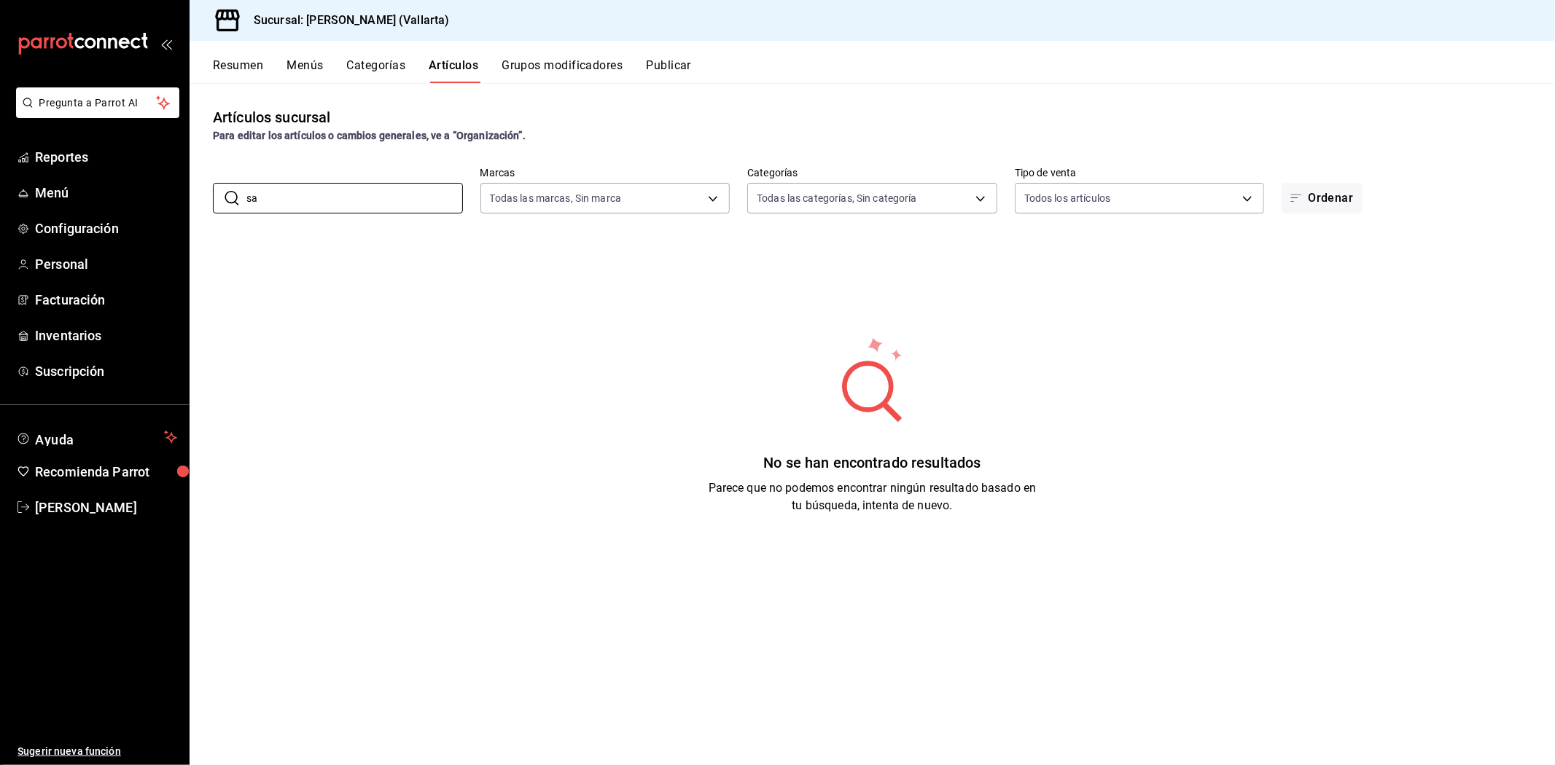
type input "s"
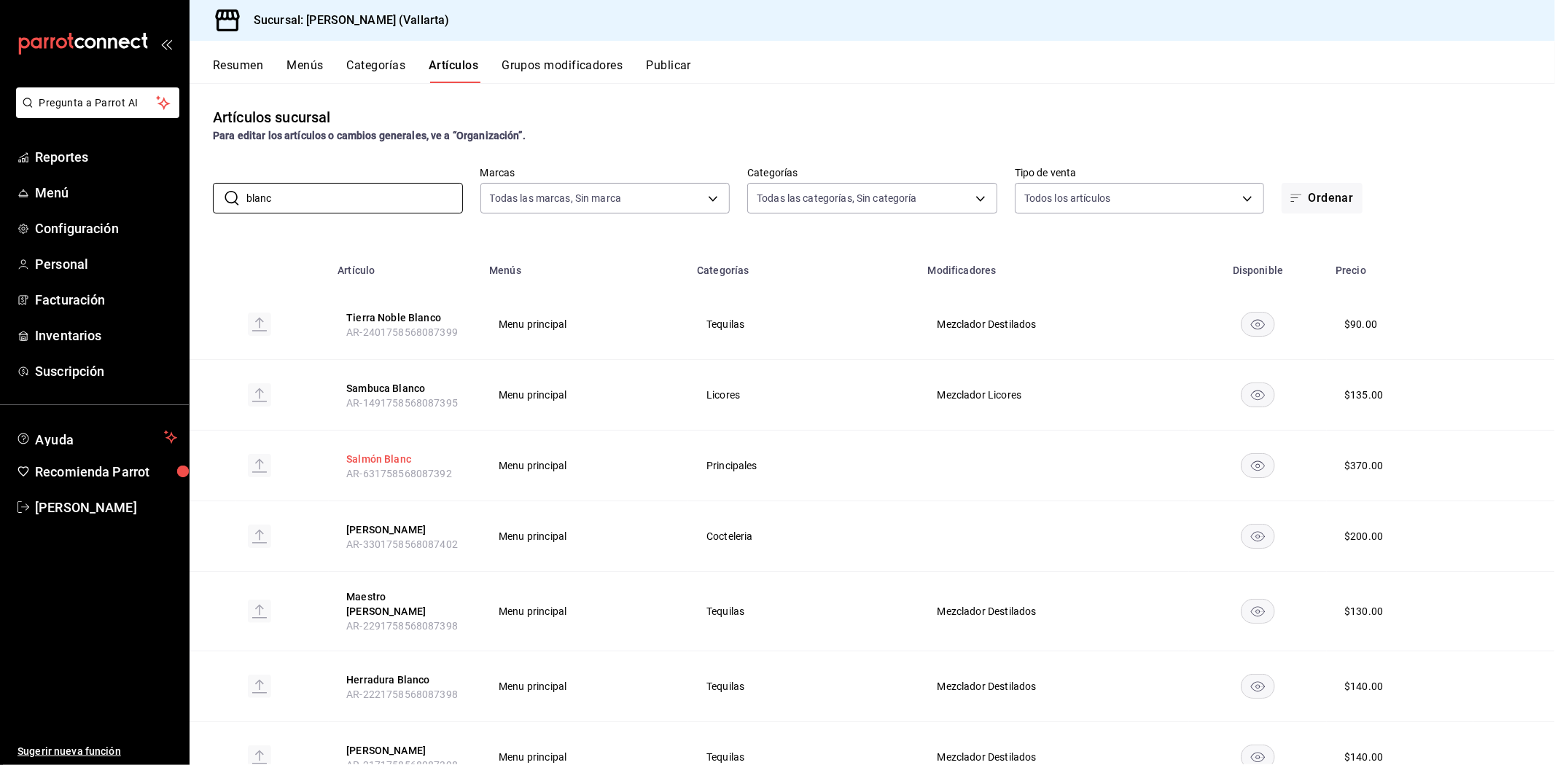
type input "blanc"
click at [395, 458] on button "Salmón Blanc" at bounding box center [404, 459] width 117 height 15
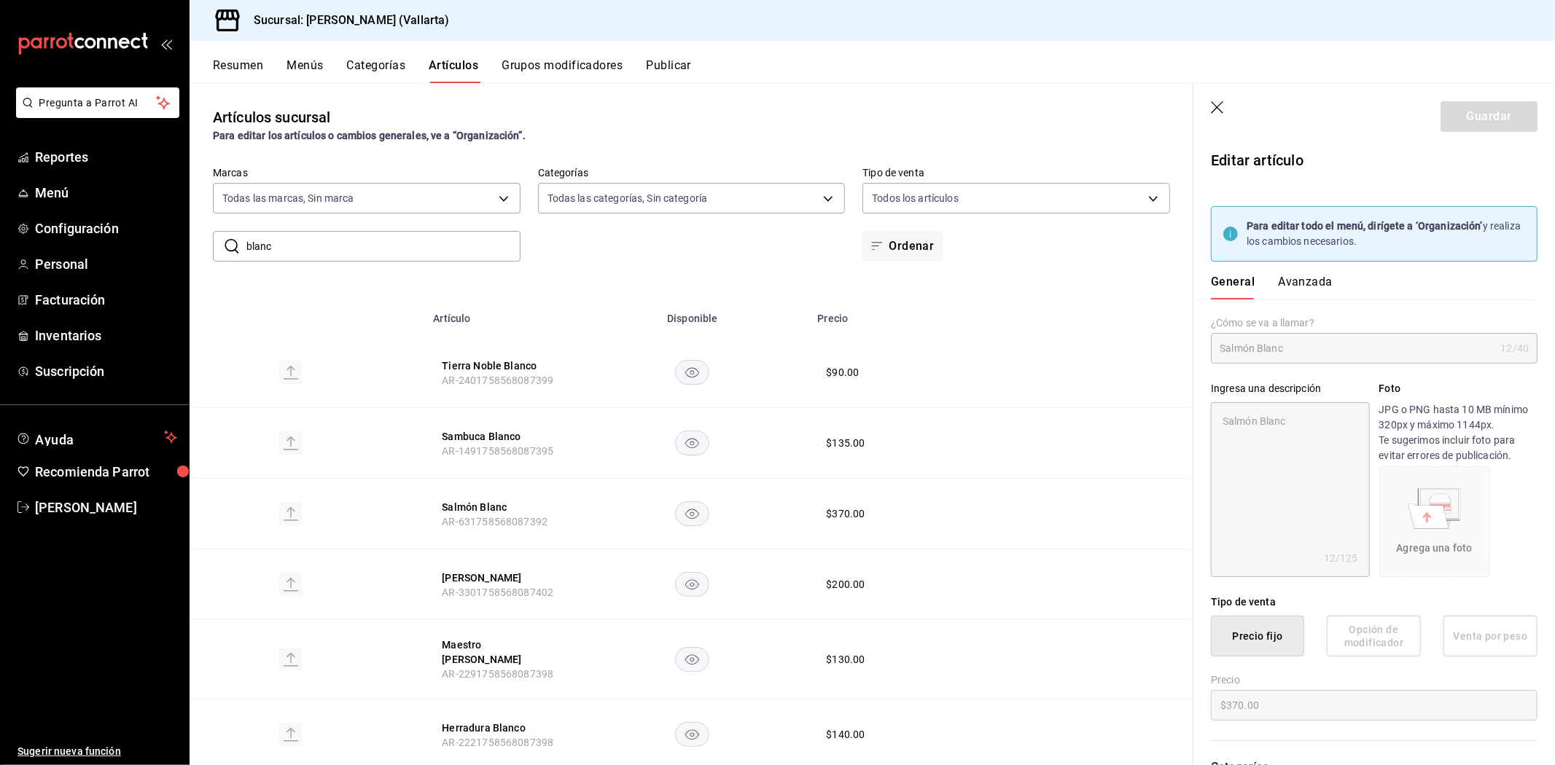
click at [1332, 282] on div "General Avanzada" at bounding box center [1365, 287] width 309 height 25
click at [1286, 278] on button "Avanzada" at bounding box center [1305, 287] width 55 height 25
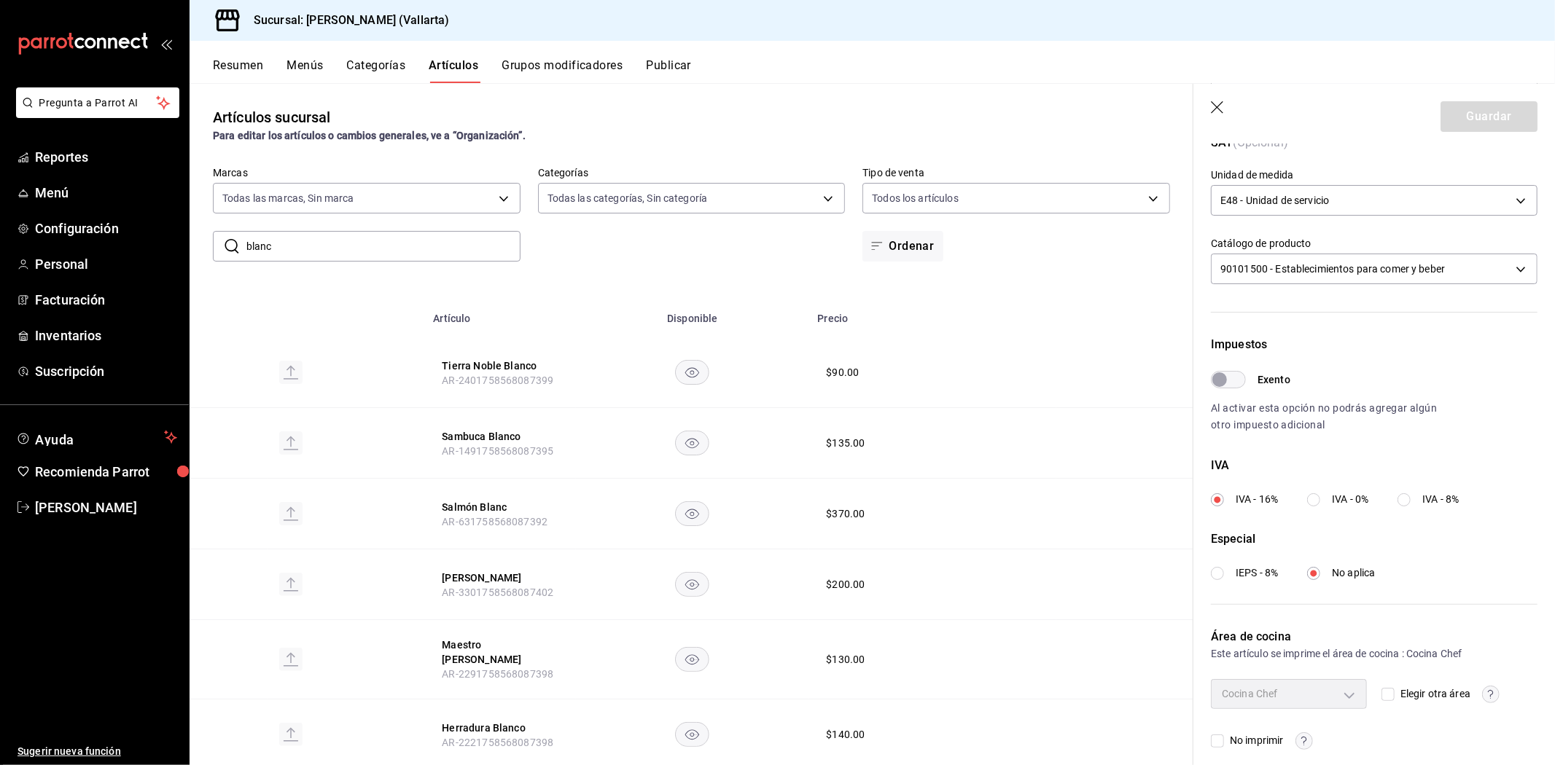
scroll to position [354, 0]
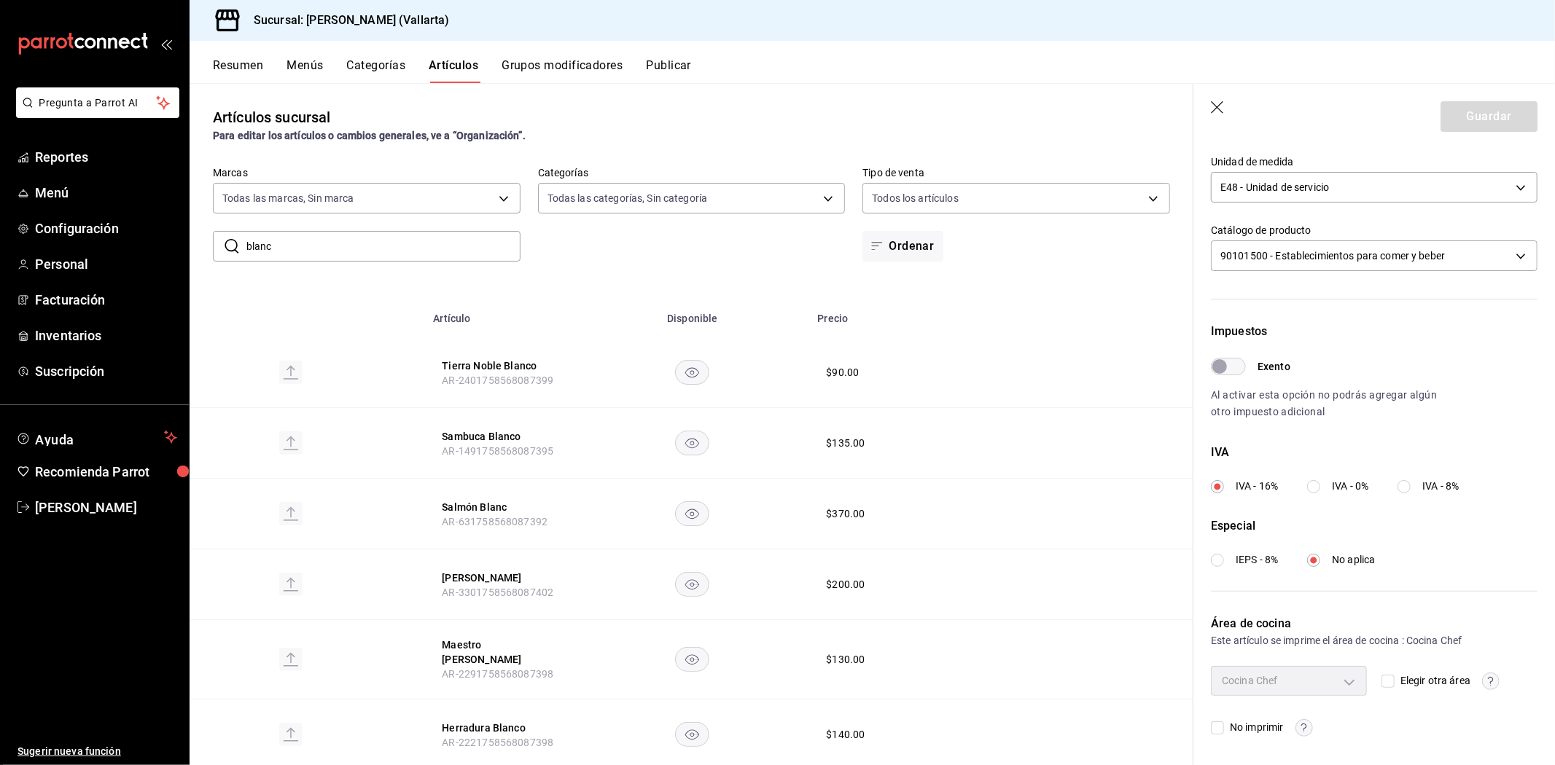
click at [1381, 678] on input "Elegir otra área" at bounding box center [1387, 681] width 13 height 13
checkbox input "true"
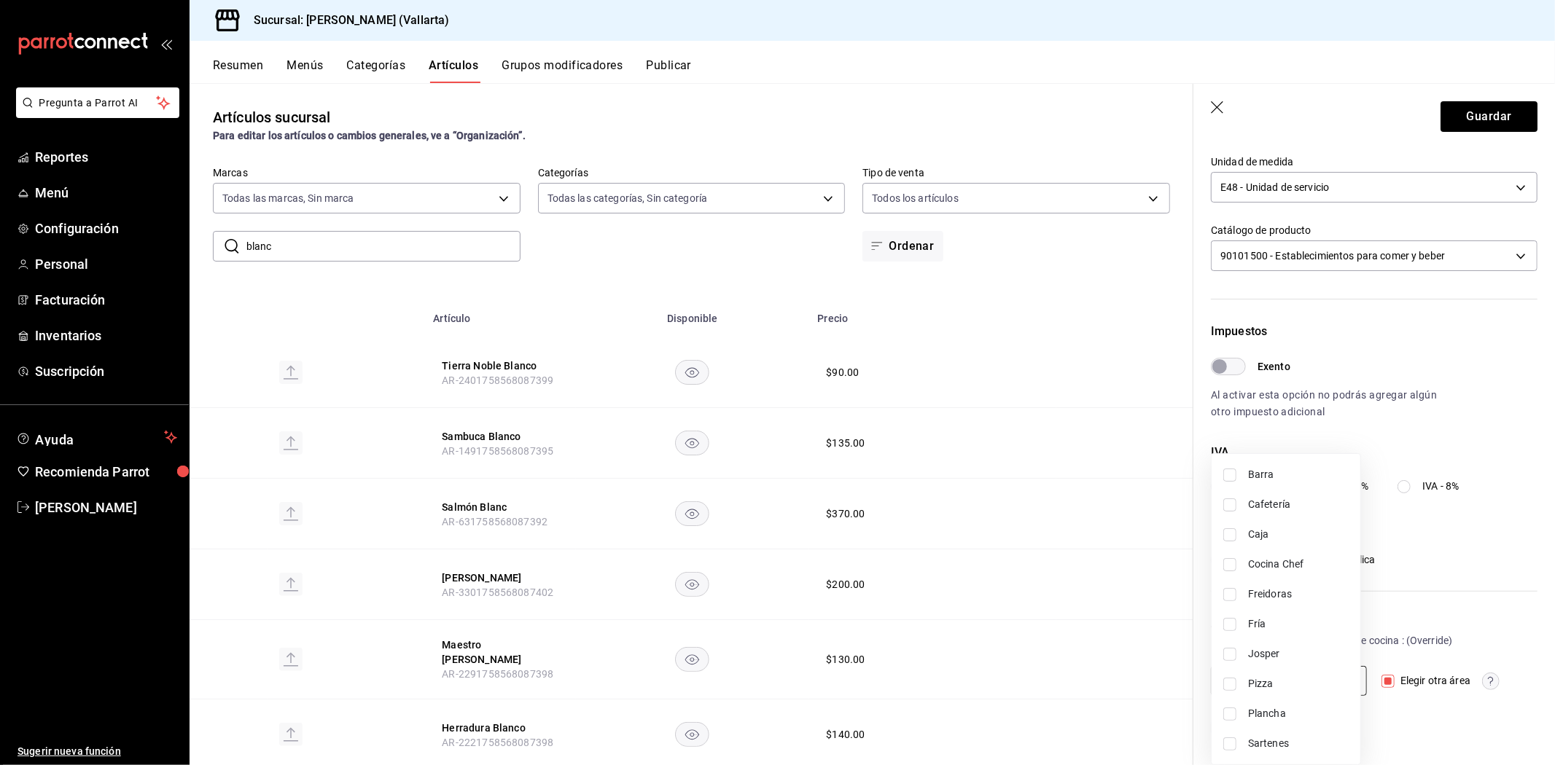
click at [1335, 682] on body "Pregunta a Parrot AI Reportes Menú Configuración Personal Facturación Inventari…" at bounding box center [777, 382] width 1555 height 765
click at [1281, 746] on span "Sartenes" at bounding box center [1298, 743] width 101 height 15
click at [1061, 585] on div at bounding box center [777, 382] width 1555 height 765
click at [1477, 113] on button "Guardar" at bounding box center [1488, 116] width 97 height 31
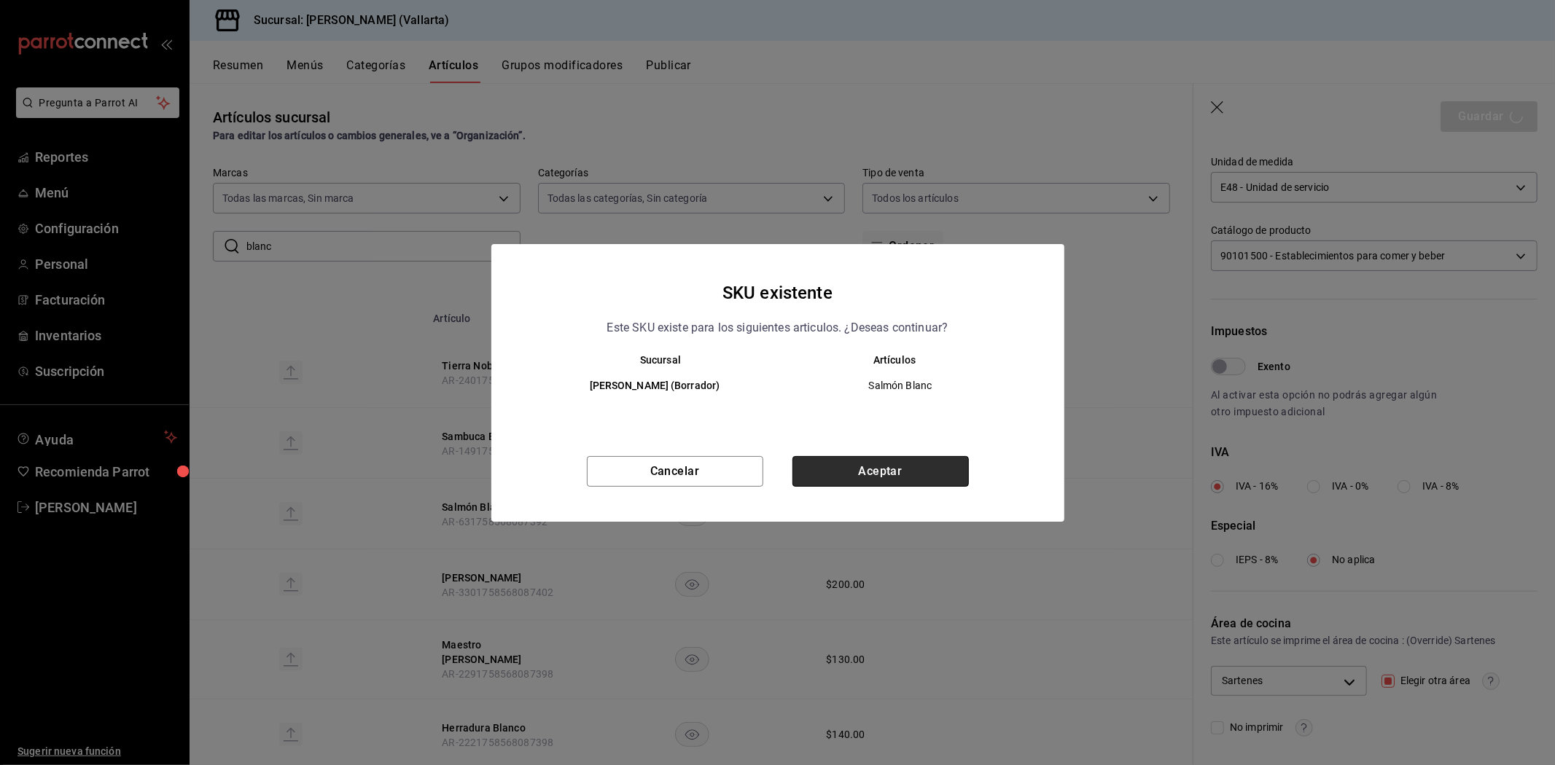
click at [930, 478] on button "Aceptar" at bounding box center [880, 471] width 176 height 31
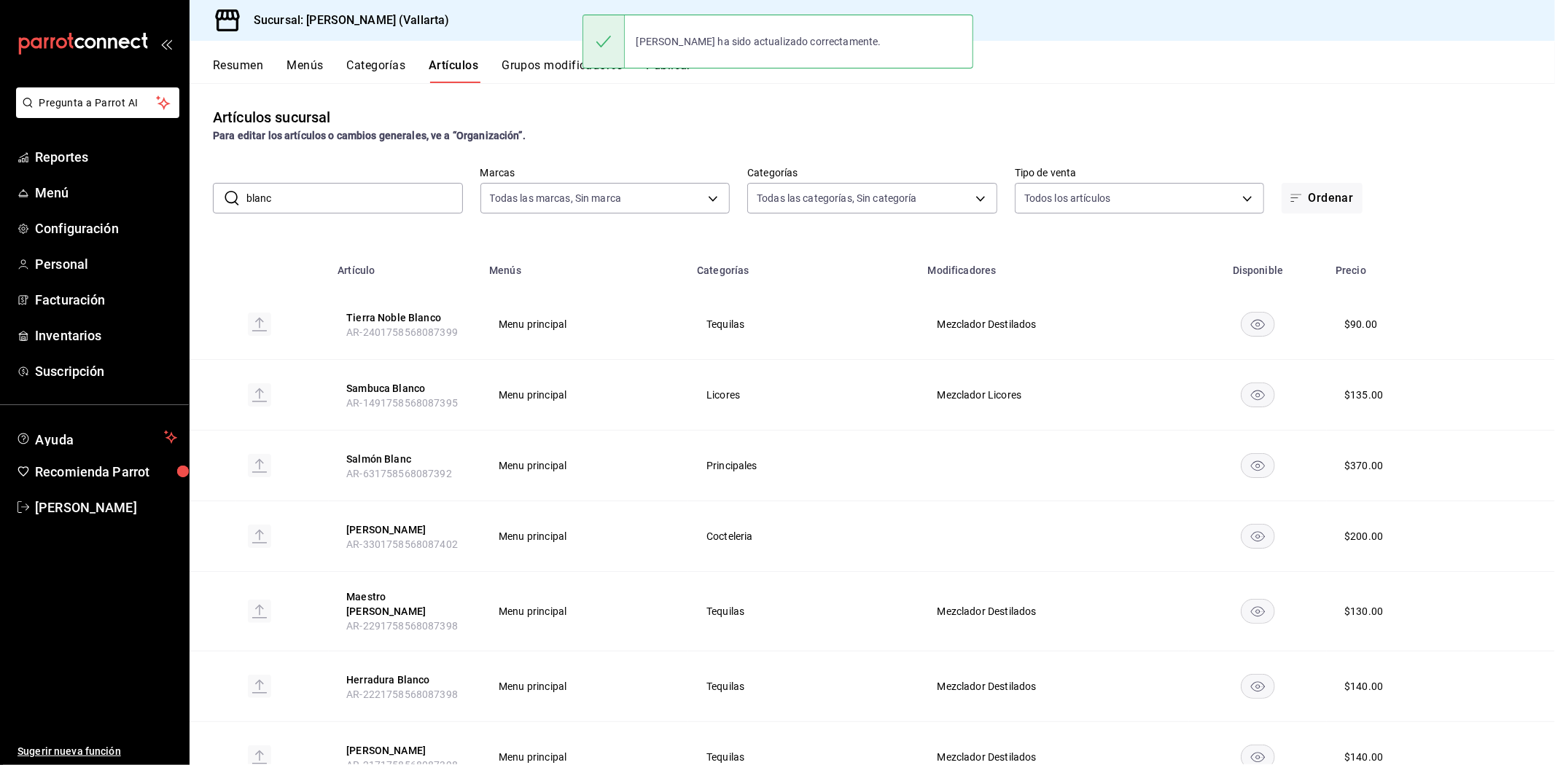
click at [402, 197] on input "blanc" at bounding box center [354, 198] width 216 height 29
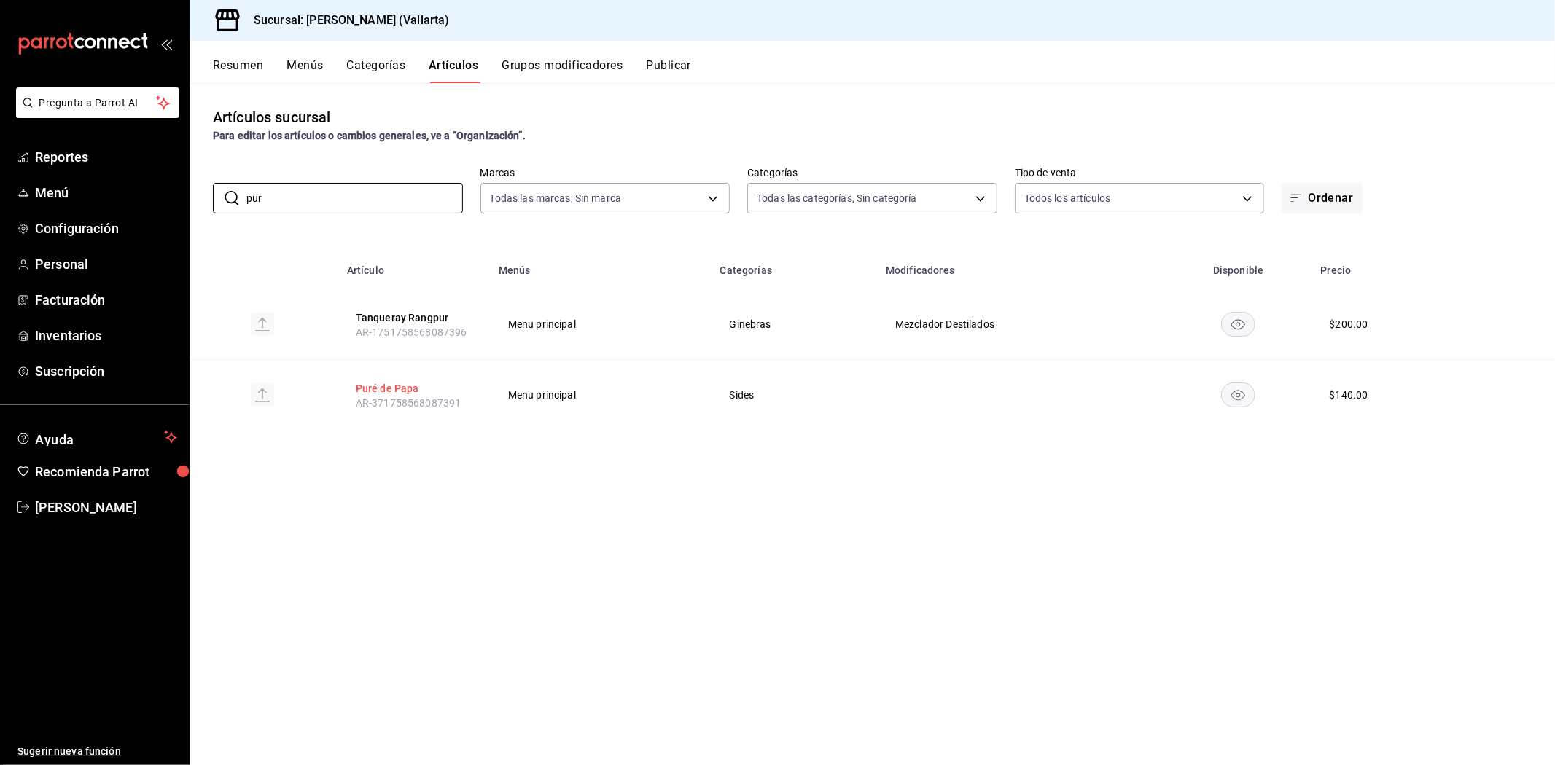
click at [390, 381] on button "Puré de Papa" at bounding box center [414, 388] width 117 height 15
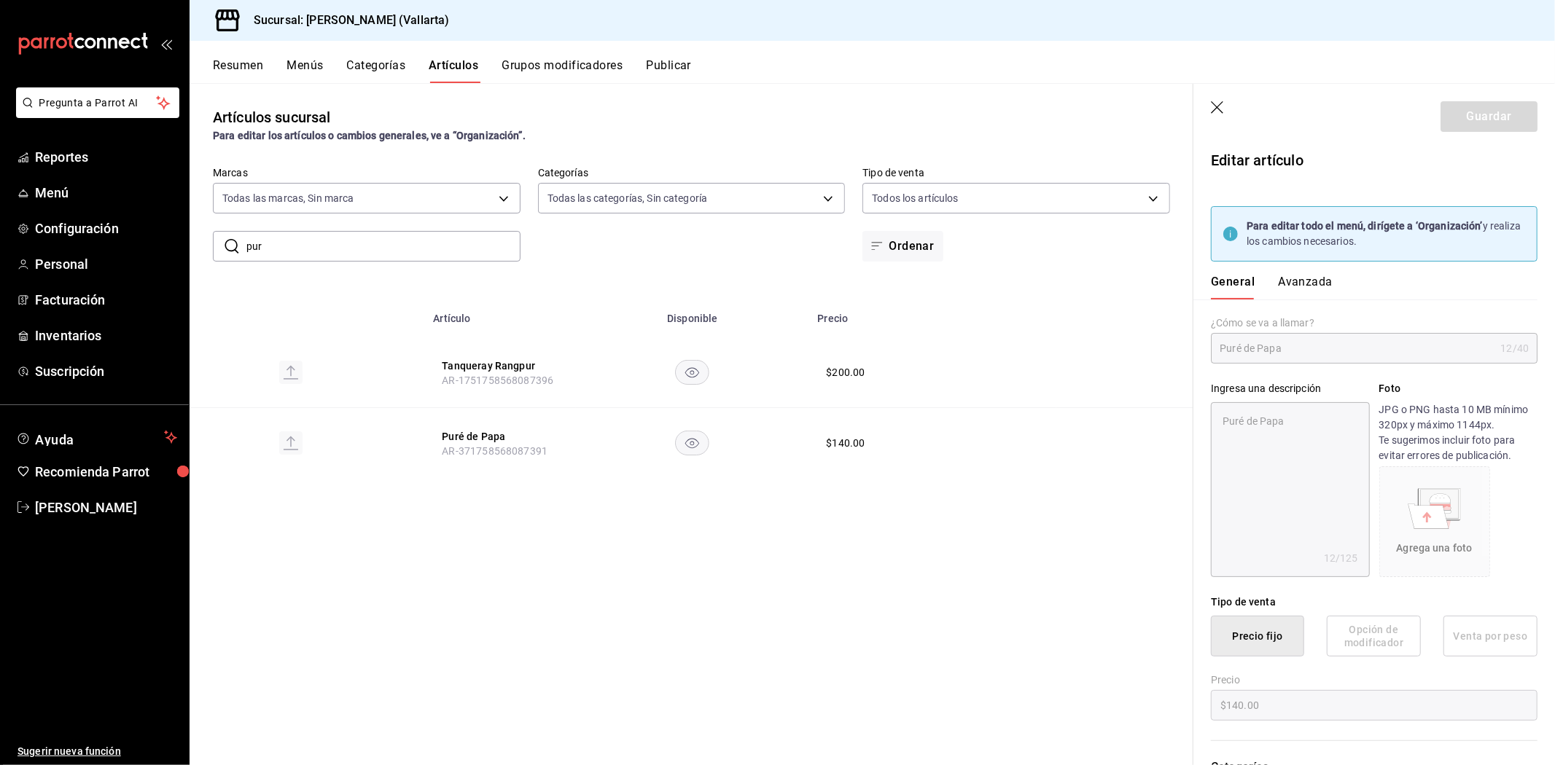
click at [1289, 284] on button "Avanzada" at bounding box center [1305, 287] width 55 height 25
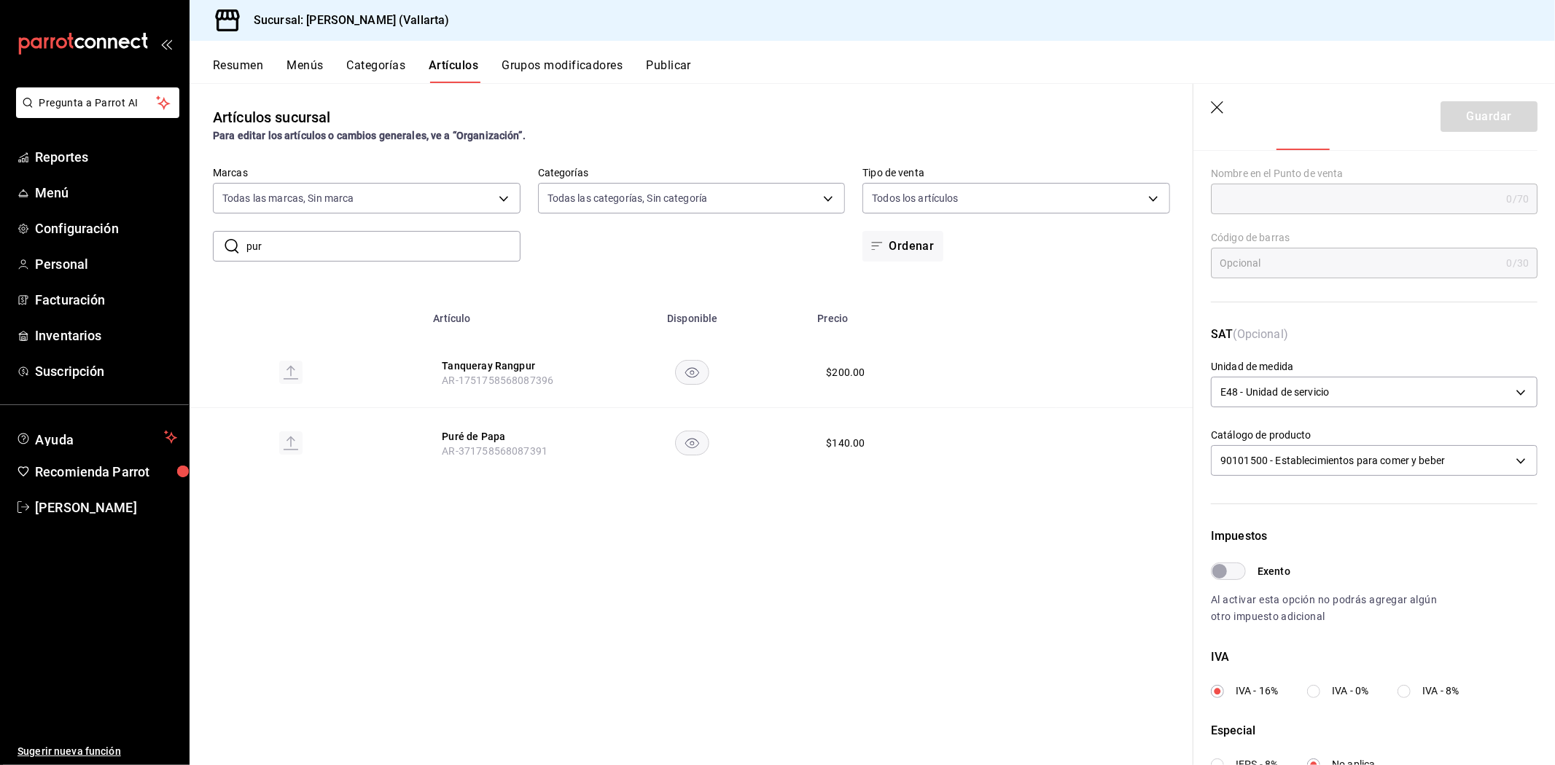
scroll to position [354, 0]
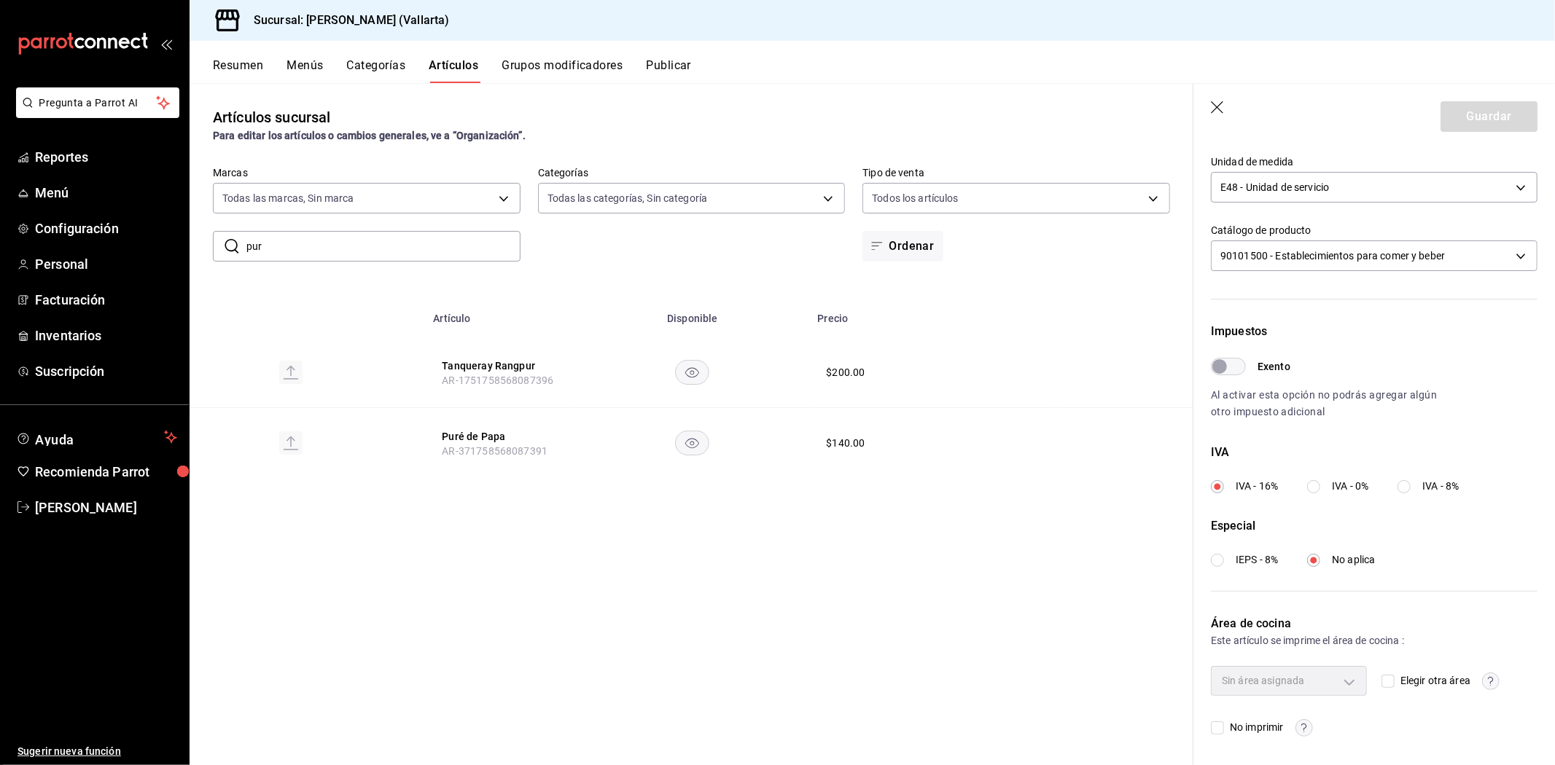
click at [1382, 679] on input "Elegir otra área" at bounding box center [1387, 681] width 13 height 13
click at [1321, 673] on body "Pregunta a Parrot AI Reportes Menú Configuración Personal Facturación Inventari…" at bounding box center [777, 382] width 1555 height 765
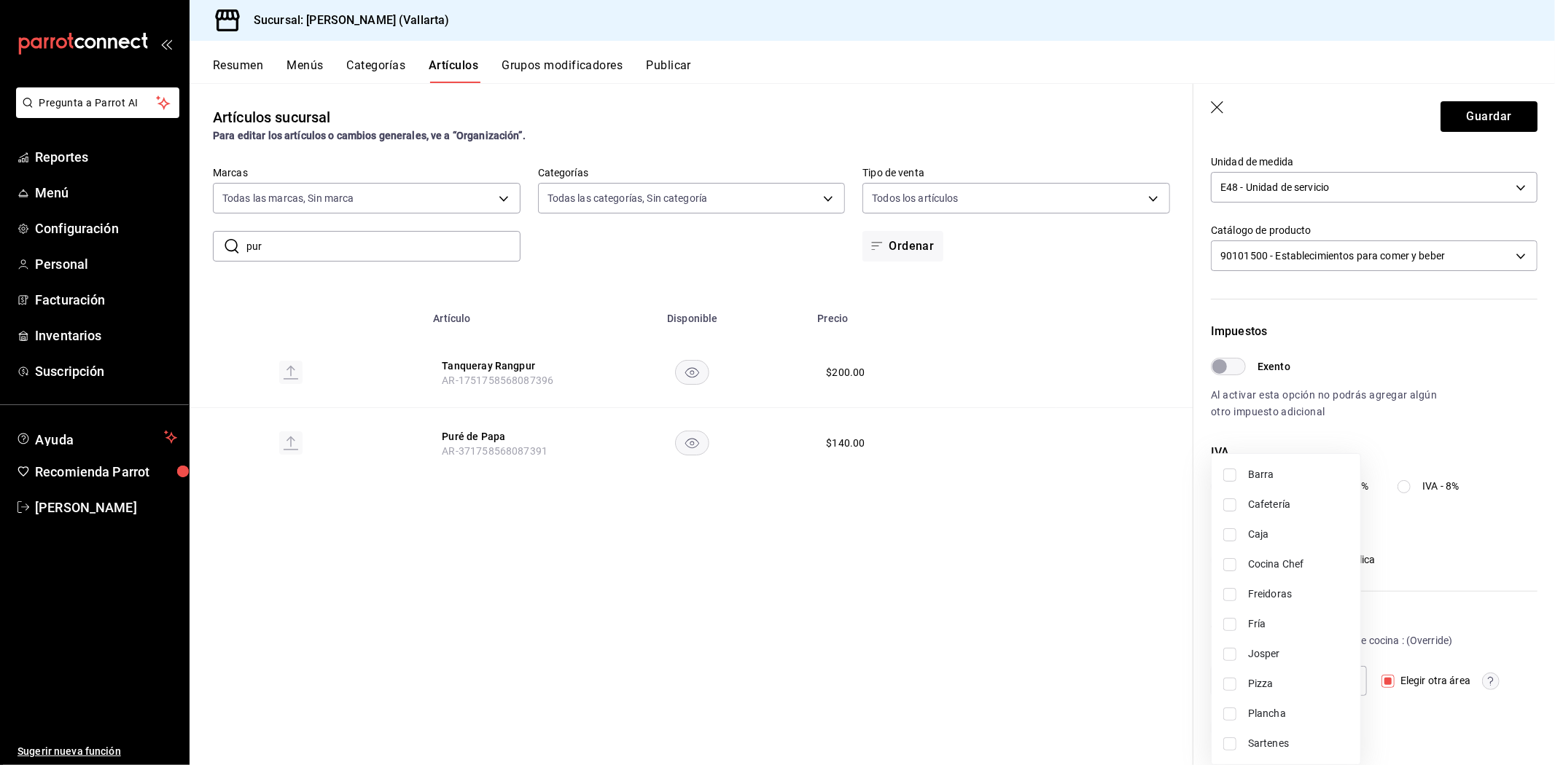
drag, startPoint x: 1262, startPoint y: 736, endPoint x: 1252, endPoint y: 737, distance: 10.2
click at [1262, 737] on span "Sartenes" at bounding box center [1298, 743] width 101 height 15
click at [1130, 703] on div at bounding box center [777, 382] width 1555 height 765
click at [1488, 108] on button "Guardar" at bounding box center [1488, 116] width 97 height 31
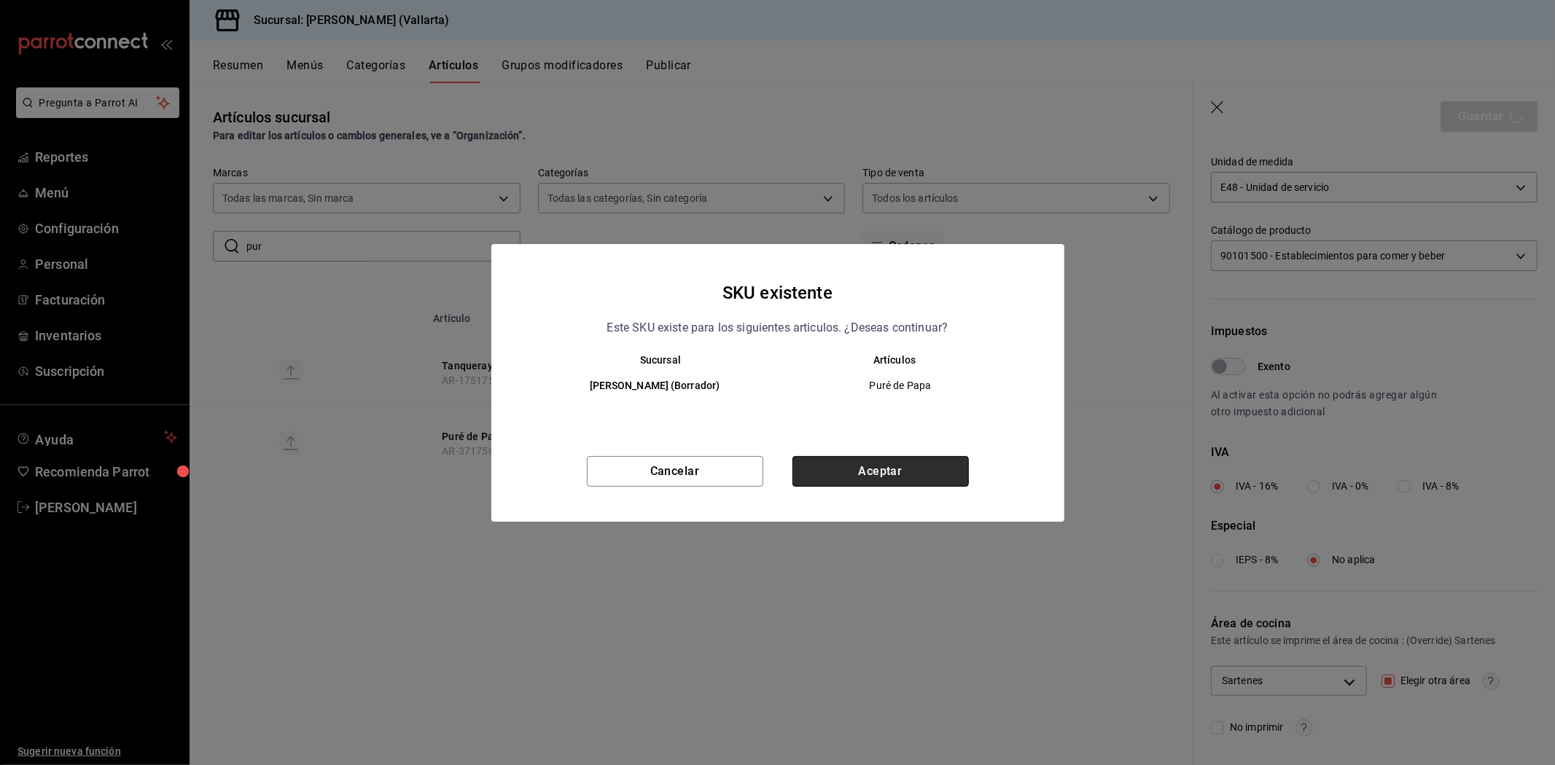
click at [945, 464] on button "Aceptar" at bounding box center [880, 471] width 176 height 31
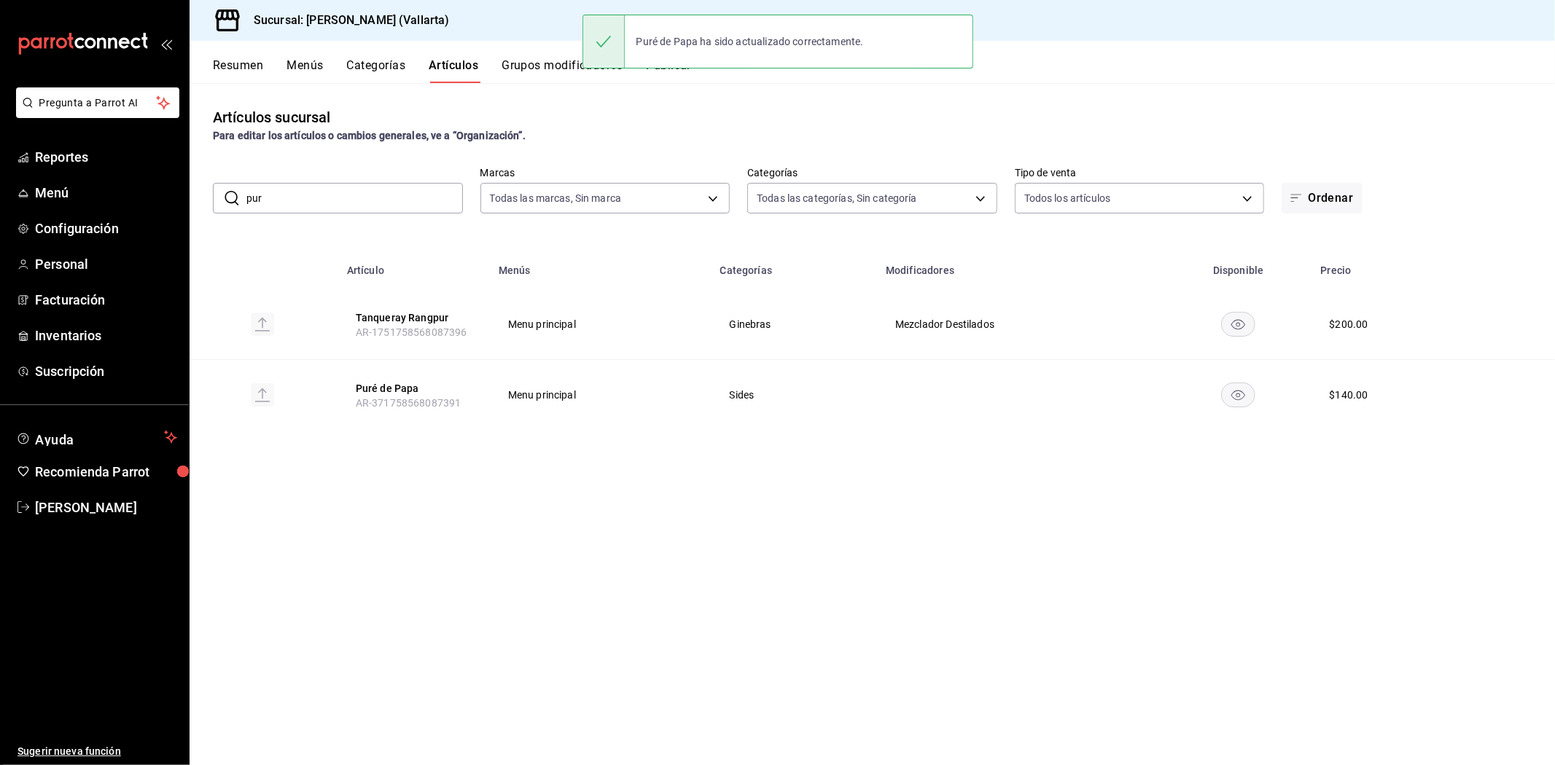
click at [355, 197] on input "pur" at bounding box center [354, 198] width 216 height 29
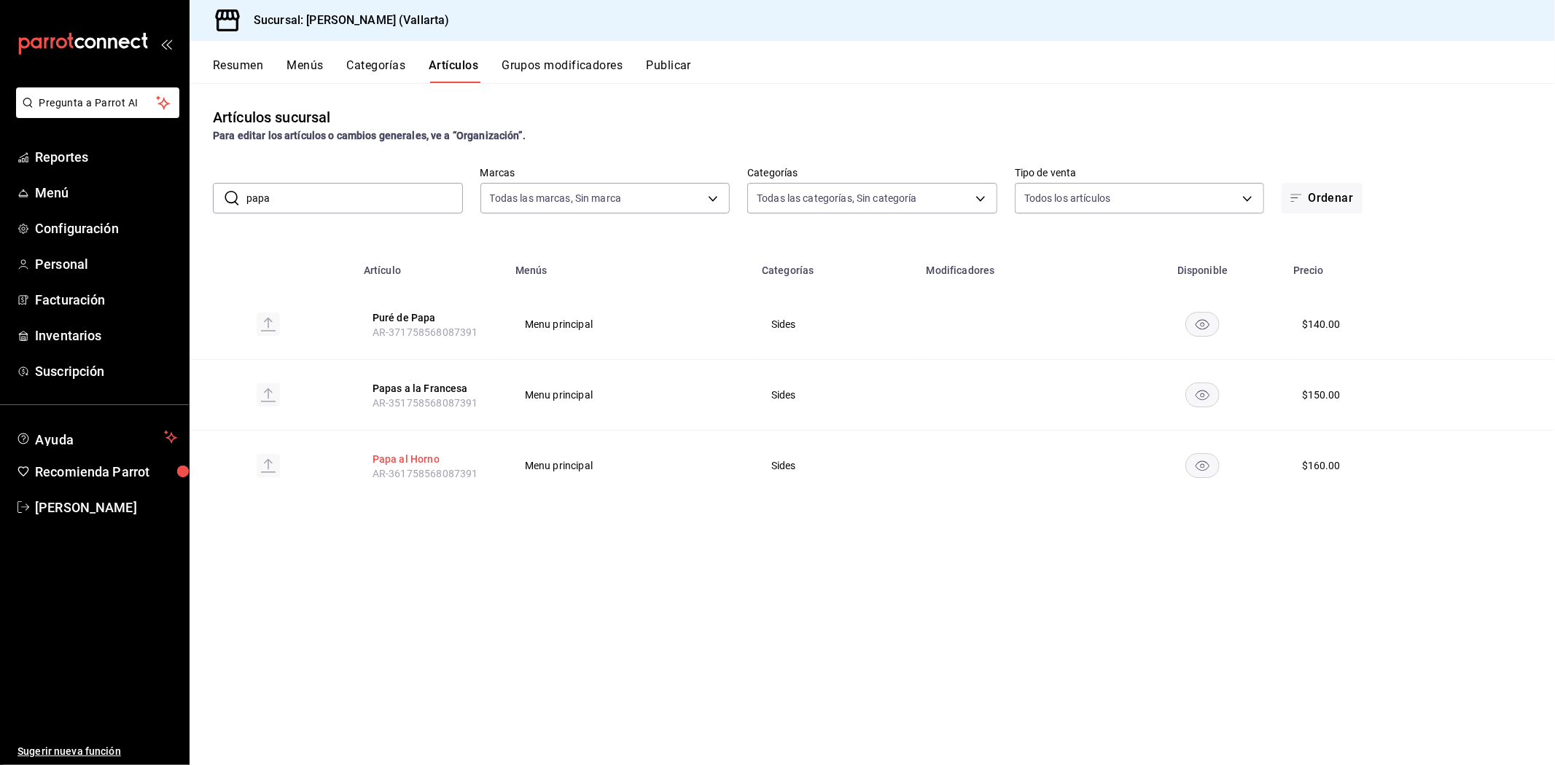
click at [388, 452] on button "Papa al Horno" at bounding box center [430, 459] width 117 height 15
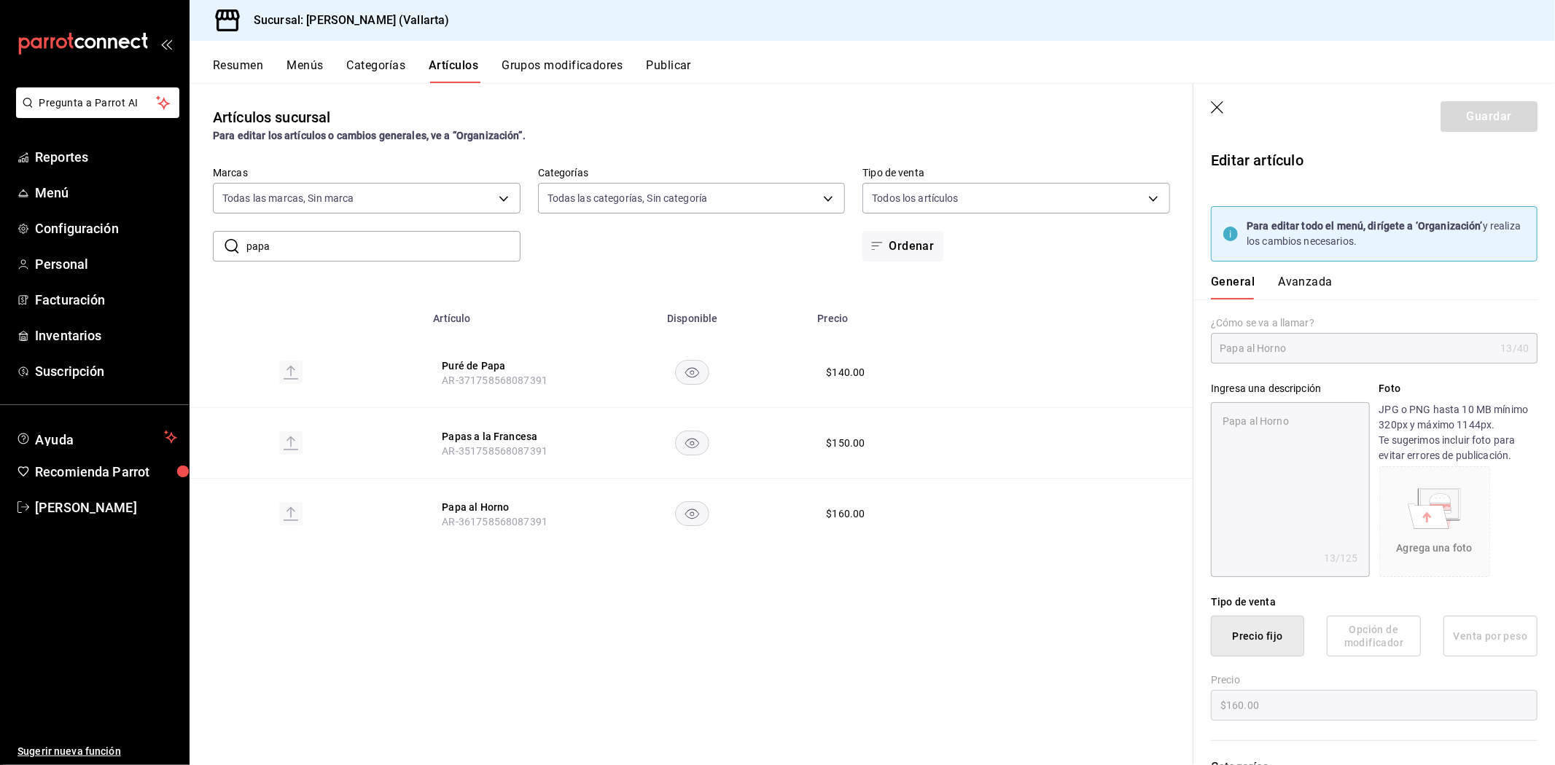
click at [1285, 275] on button "Avanzada" at bounding box center [1305, 287] width 55 height 25
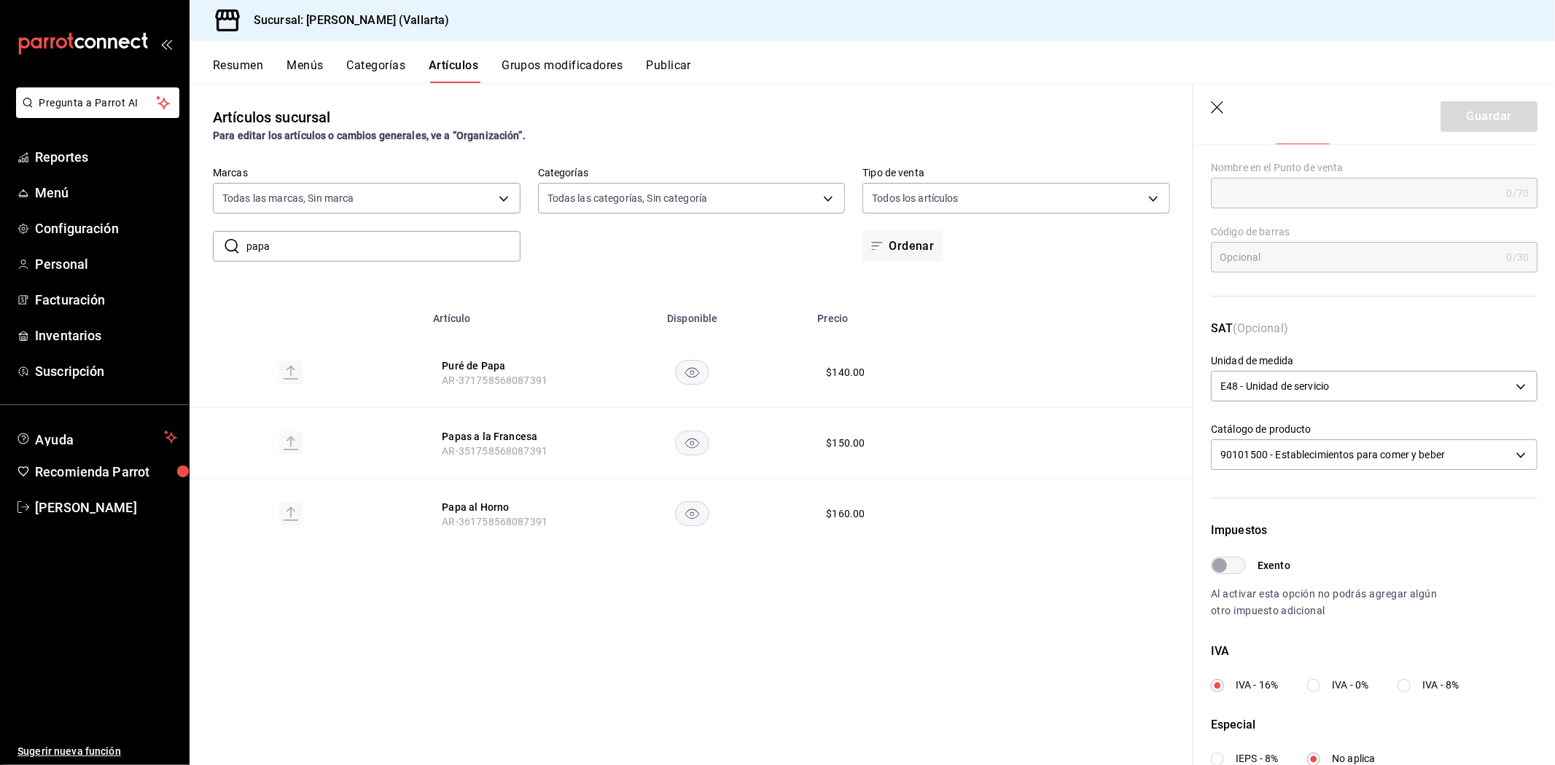
scroll to position [354, 0]
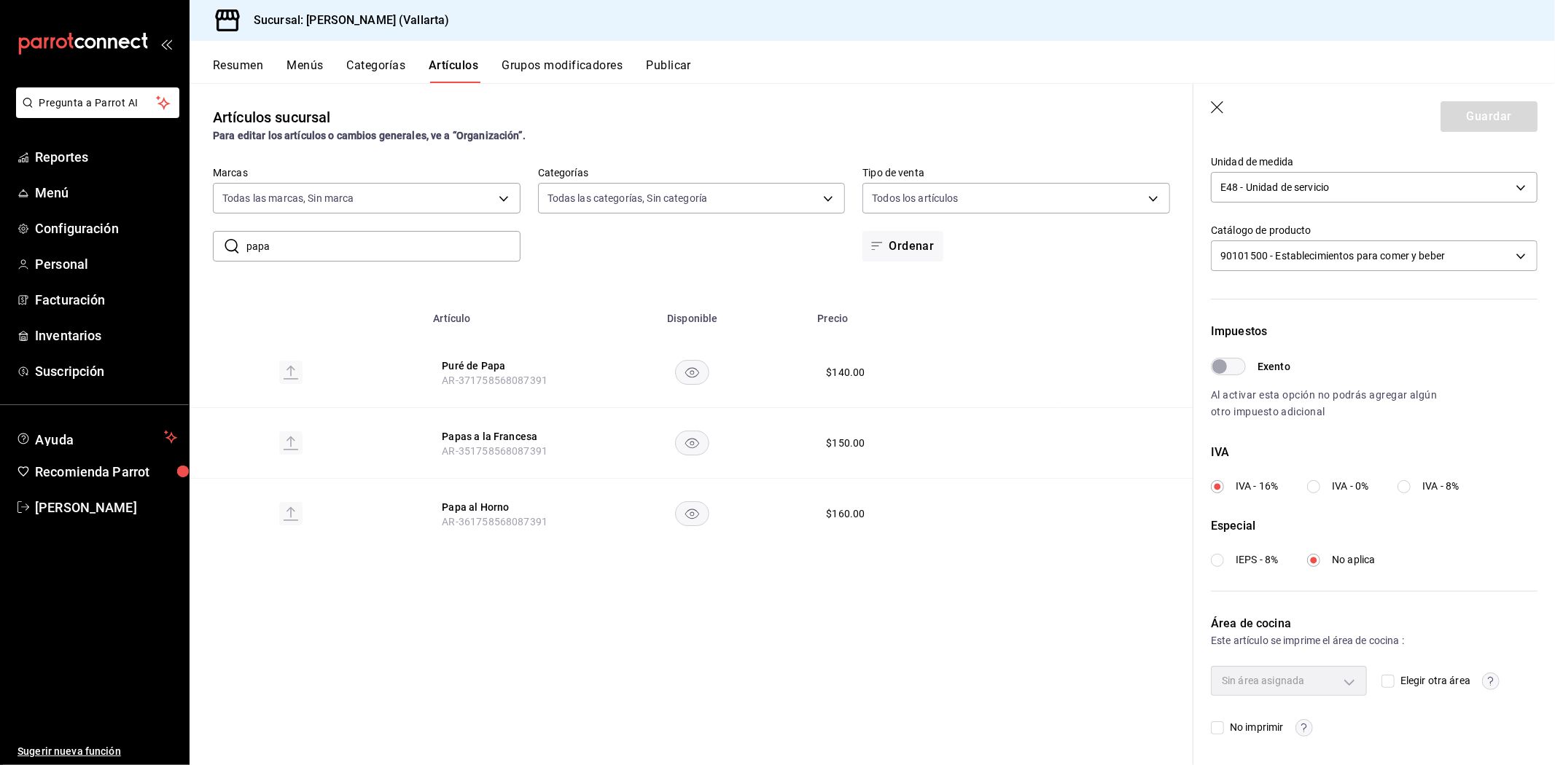
click at [1383, 681] on input "Elegir otra área" at bounding box center [1387, 681] width 13 height 13
click at [1315, 673] on body "Pregunta a Parrot AI Reportes Menú Configuración Personal Facturación Inventari…" at bounding box center [777, 382] width 1555 height 765
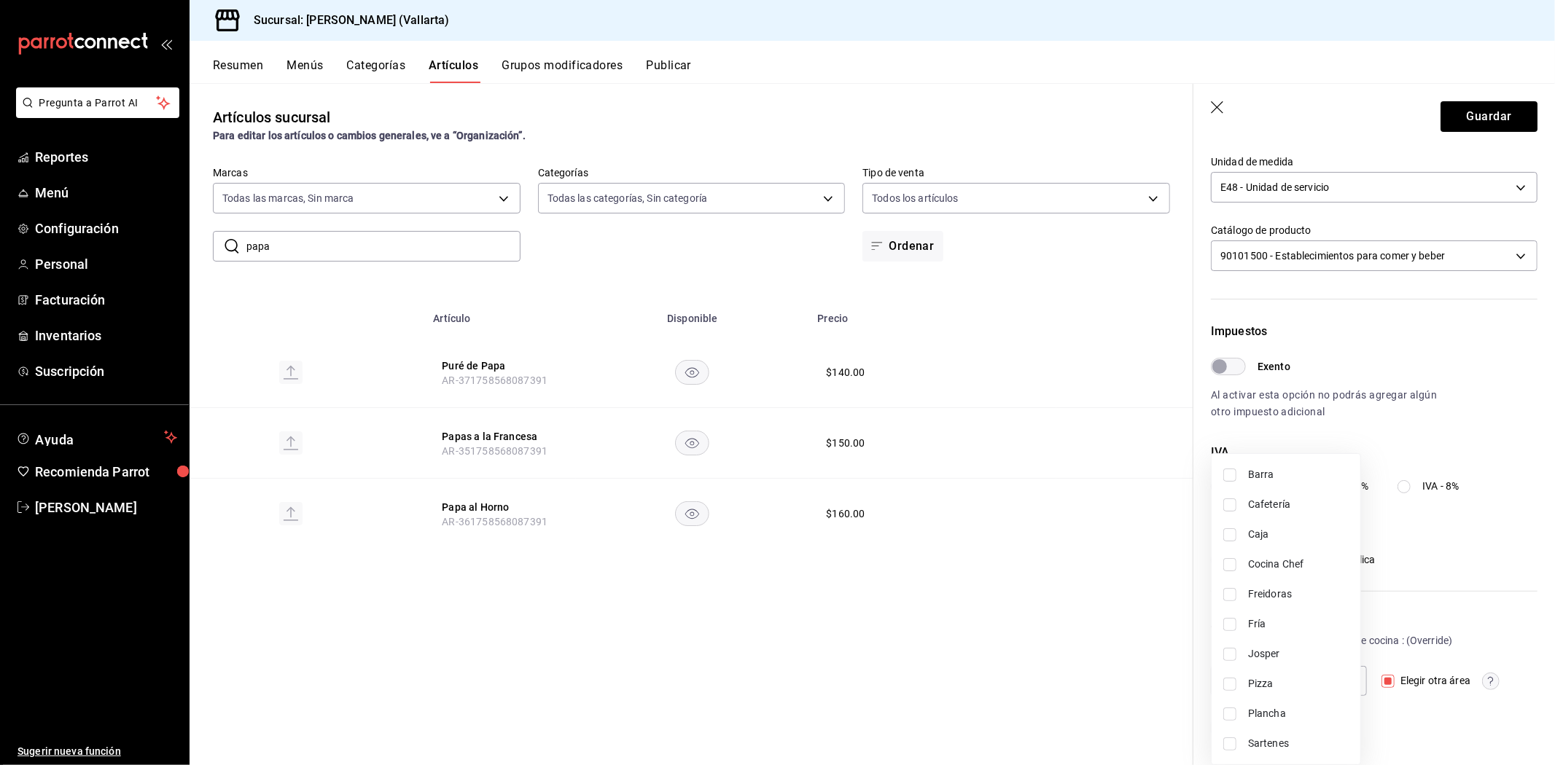
click at [1261, 746] on span "Sartenes" at bounding box center [1298, 743] width 101 height 15
click at [1128, 692] on div at bounding box center [777, 382] width 1555 height 765
click at [1465, 119] on button "Guardar" at bounding box center [1488, 116] width 97 height 31
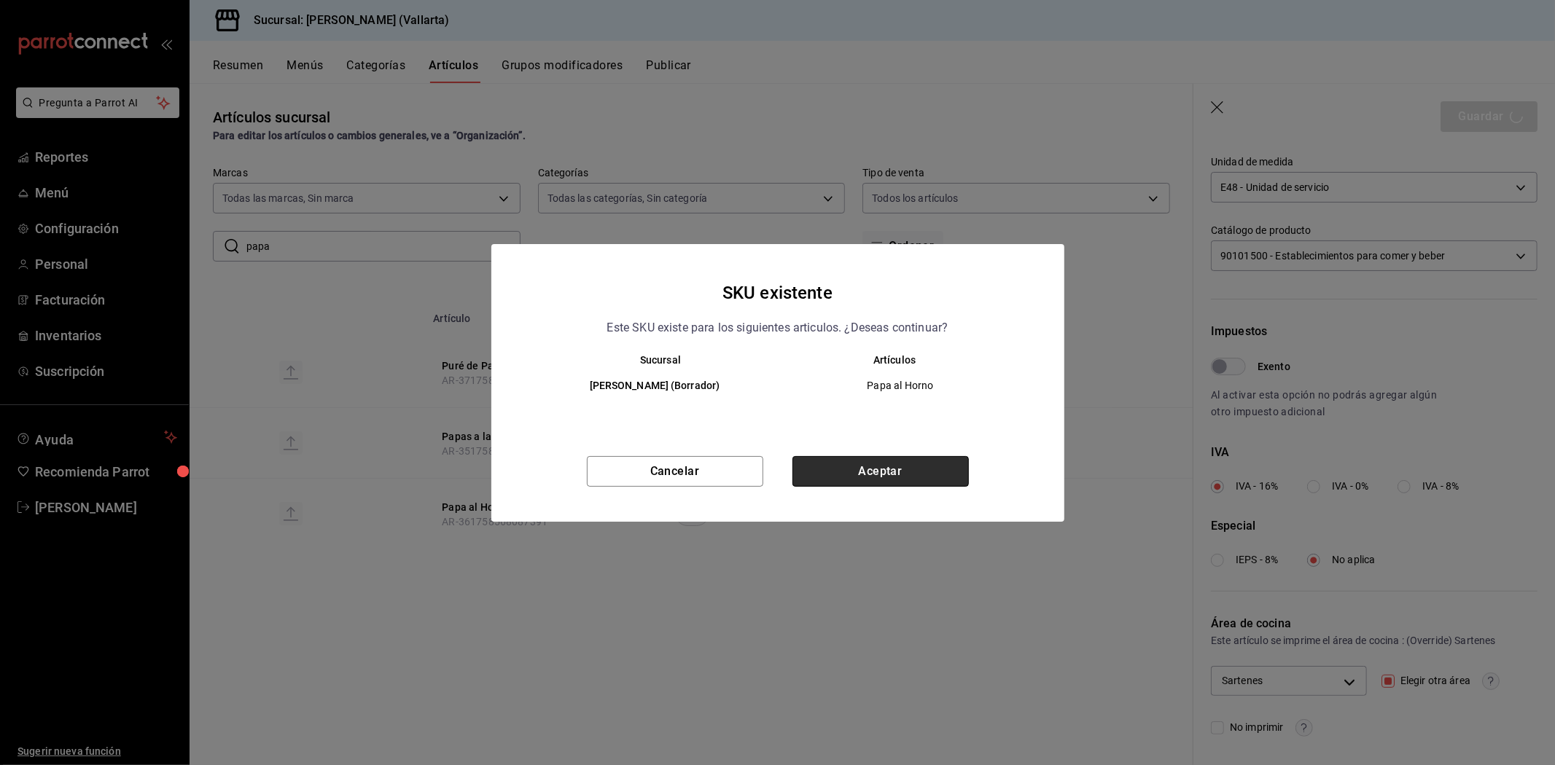
click at [929, 465] on button "Aceptar" at bounding box center [880, 471] width 176 height 31
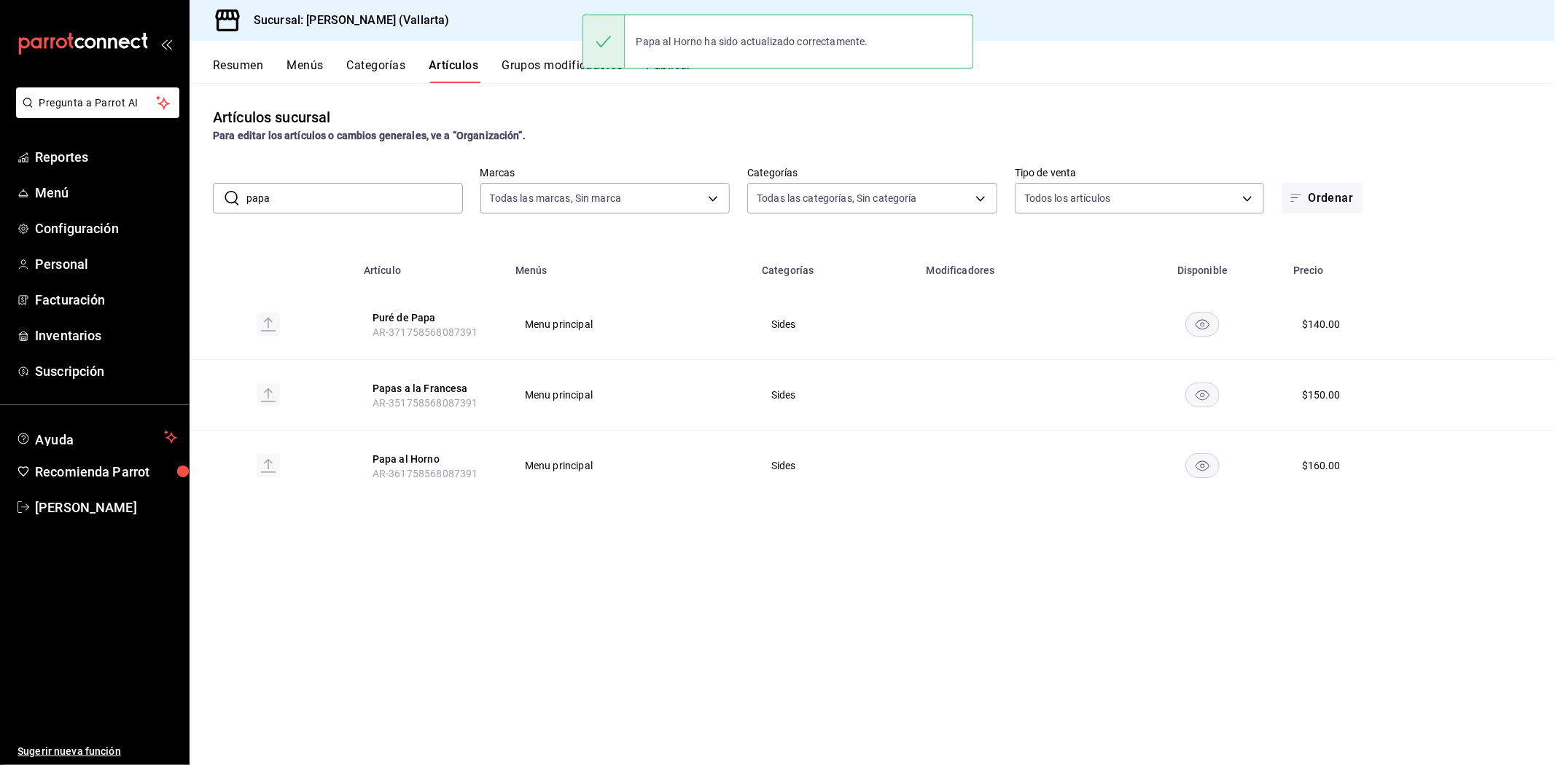
click at [352, 195] on input "papa" at bounding box center [354, 198] width 216 height 29
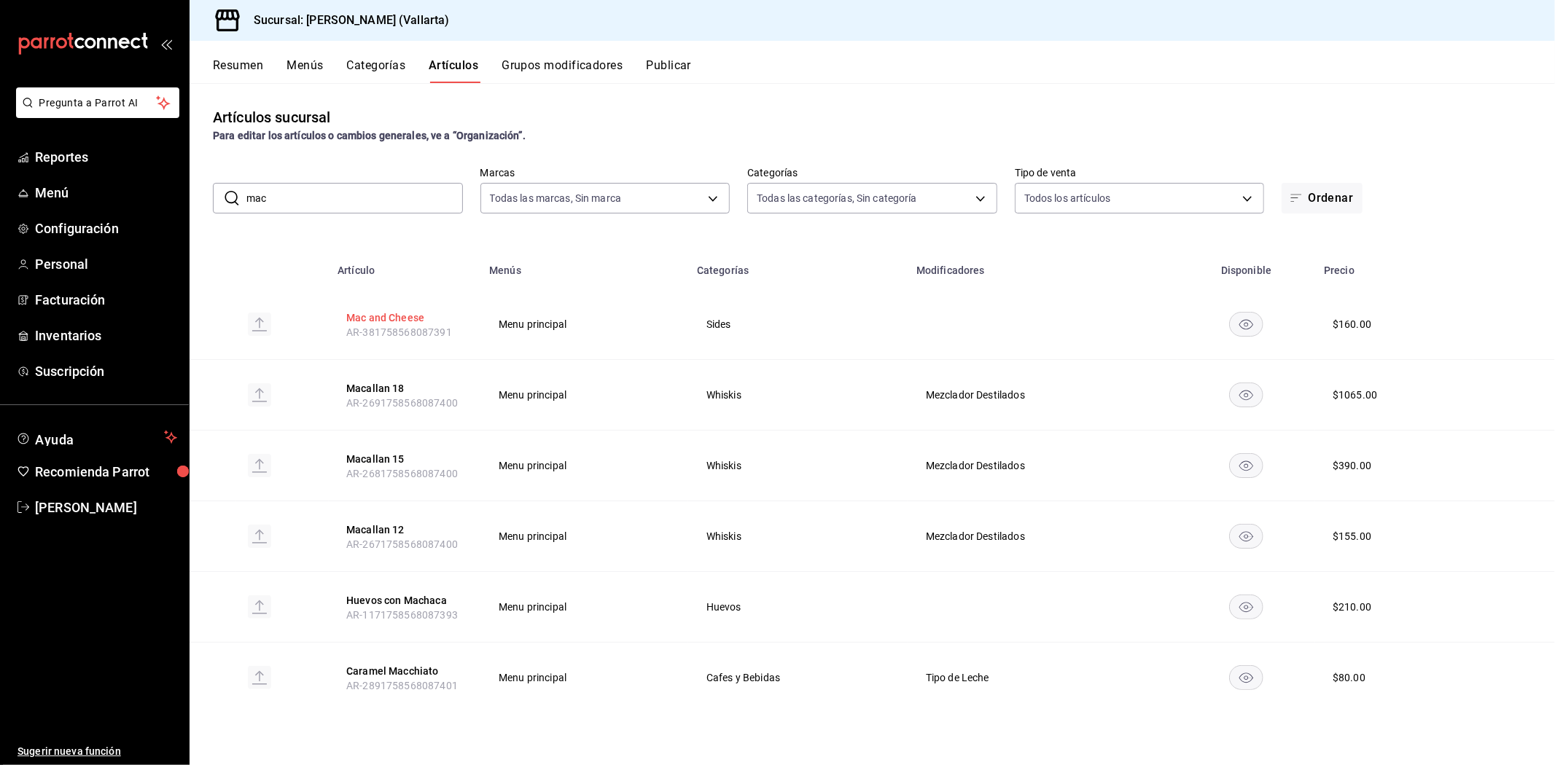
click at [399, 322] on button "Mac and Cheese" at bounding box center [404, 318] width 117 height 15
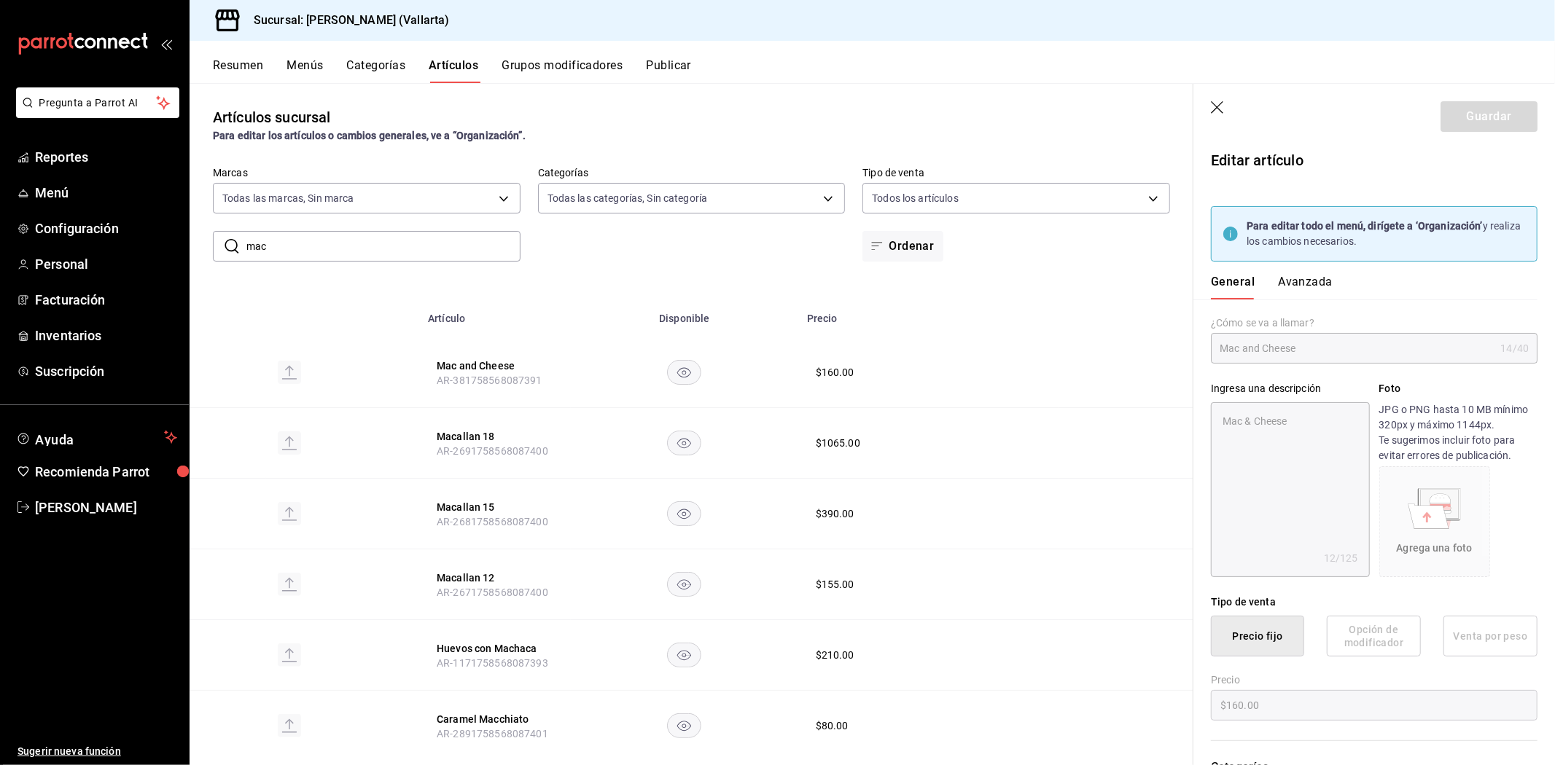
click at [1313, 286] on button "Avanzada" at bounding box center [1305, 287] width 55 height 25
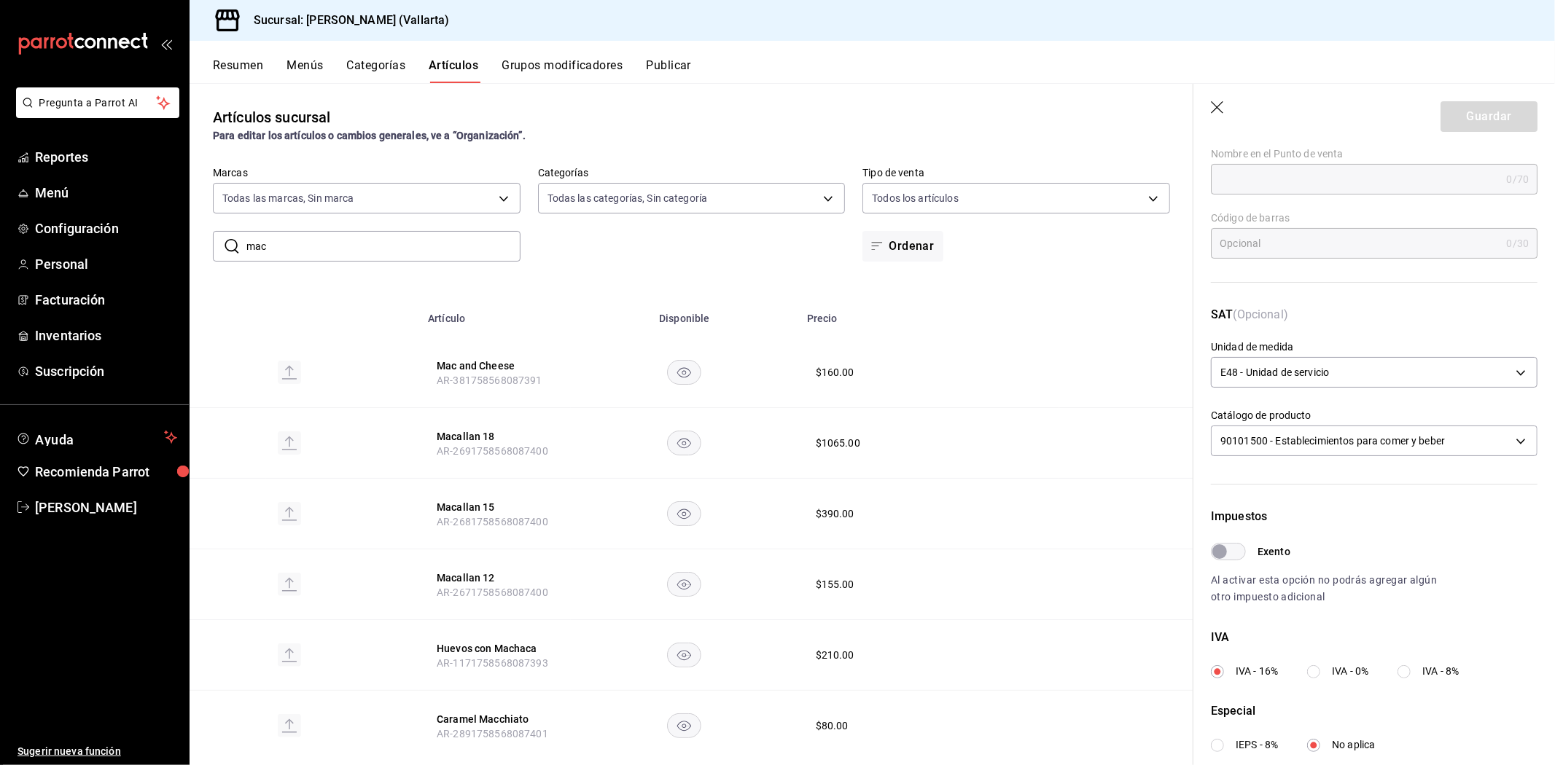
scroll to position [354, 0]
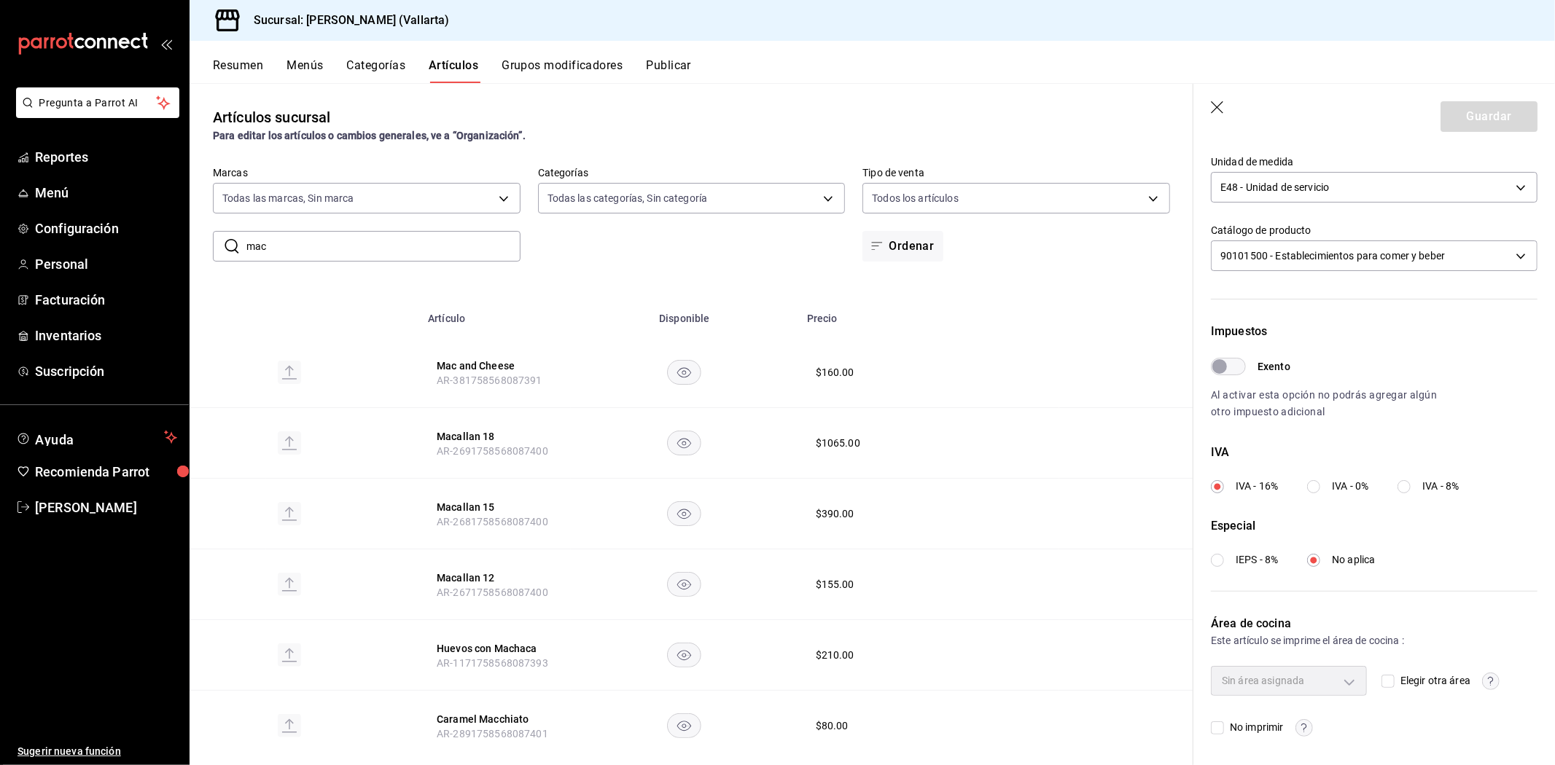
click at [1386, 684] on input "Elegir otra área" at bounding box center [1387, 681] width 13 height 13
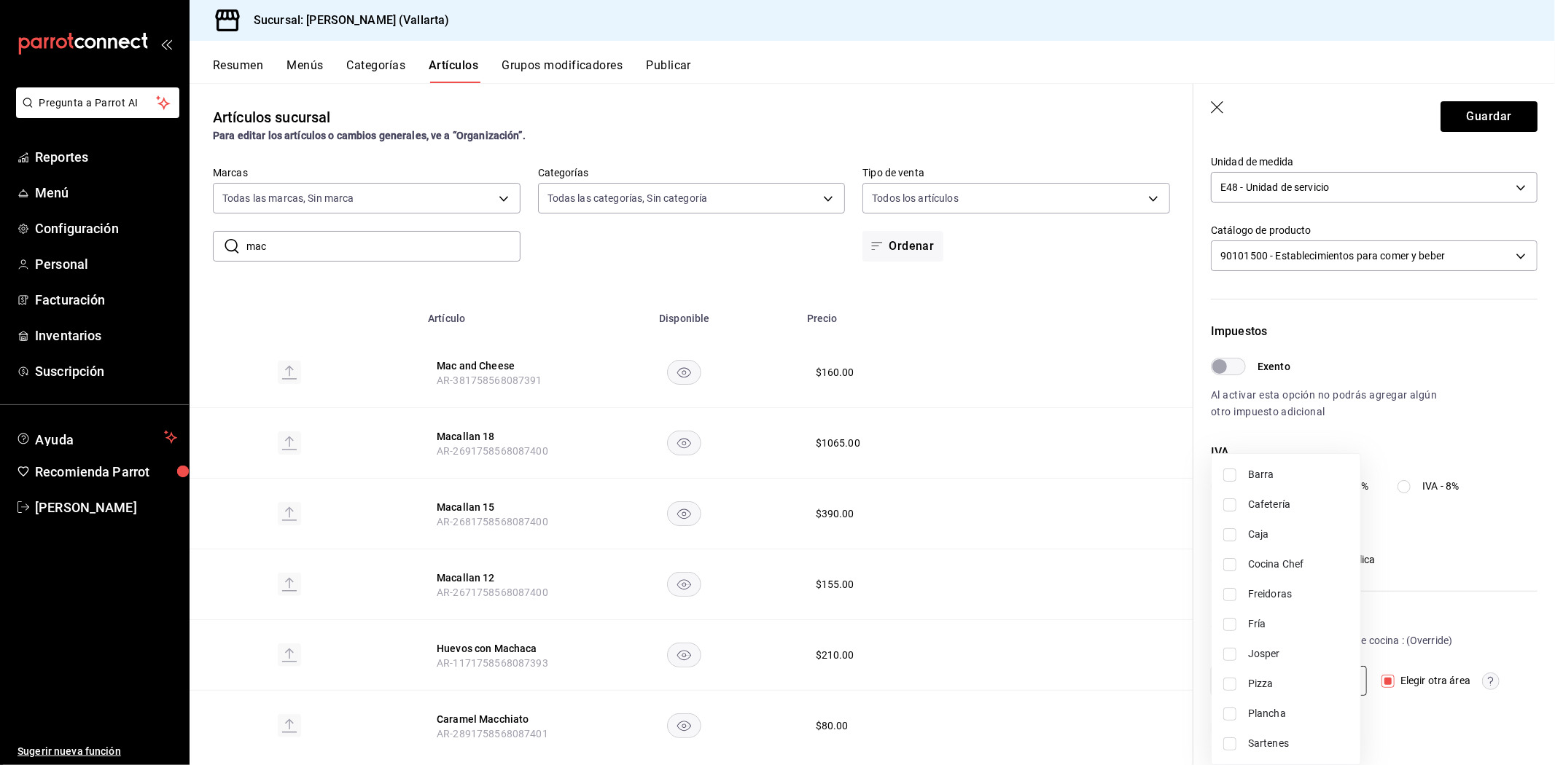
click at [1319, 668] on body "Pregunta a Parrot AI Reportes Menú Configuración Personal Facturación Inventari…" at bounding box center [777, 382] width 1555 height 765
click at [1268, 746] on span "Sartenes" at bounding box center [1298, 743] width 101 height 15
click at [1138, 716] on div at bounding box center [777, 382] width 1555 height 765
click at [1467, 121] on button "Guardar" at bounding box center [1488, 116] width 97 height 31
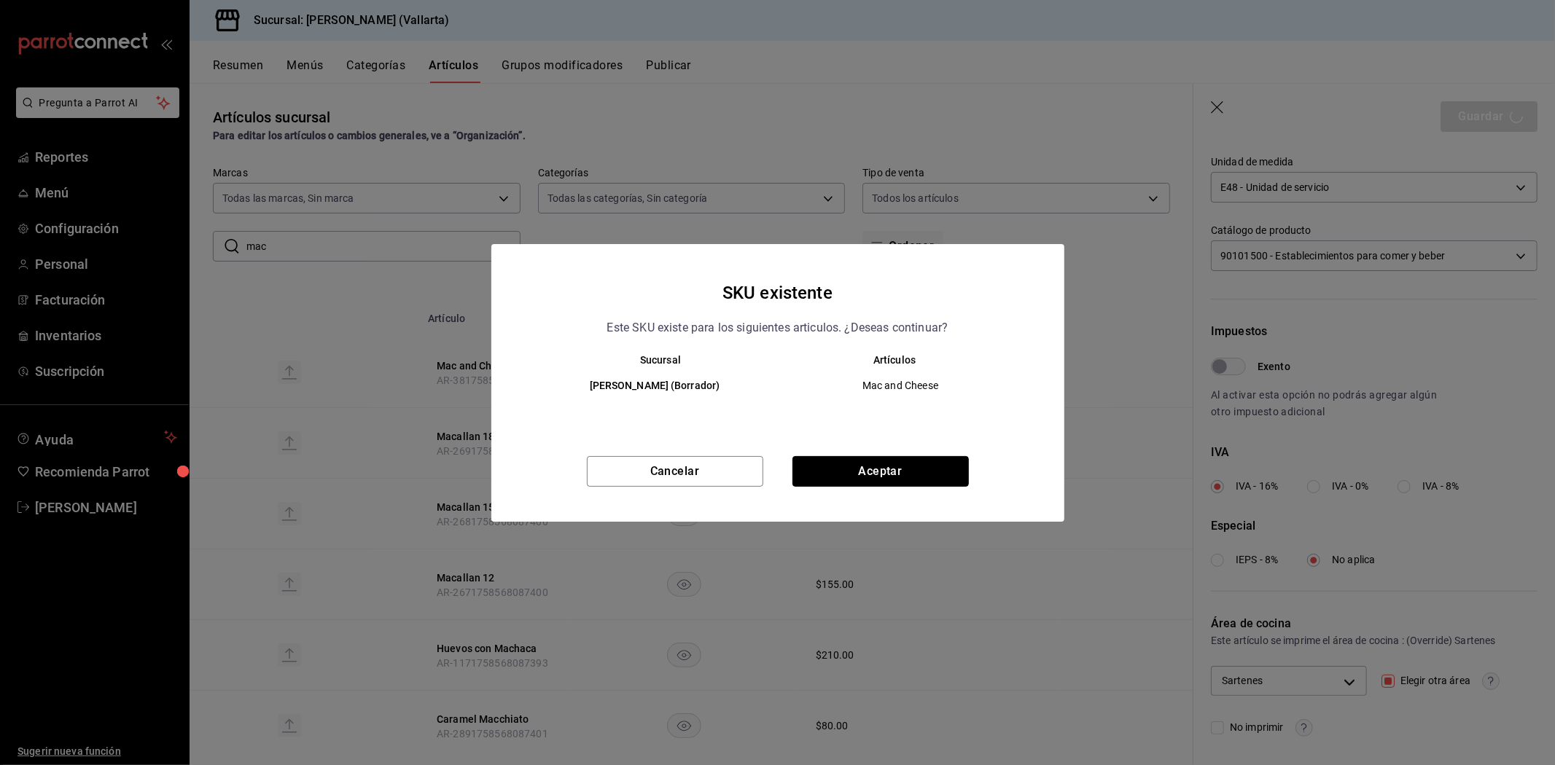
click at [865, 469] on button "Aceptar" at bounding box center [880, 471] width 176 height 31
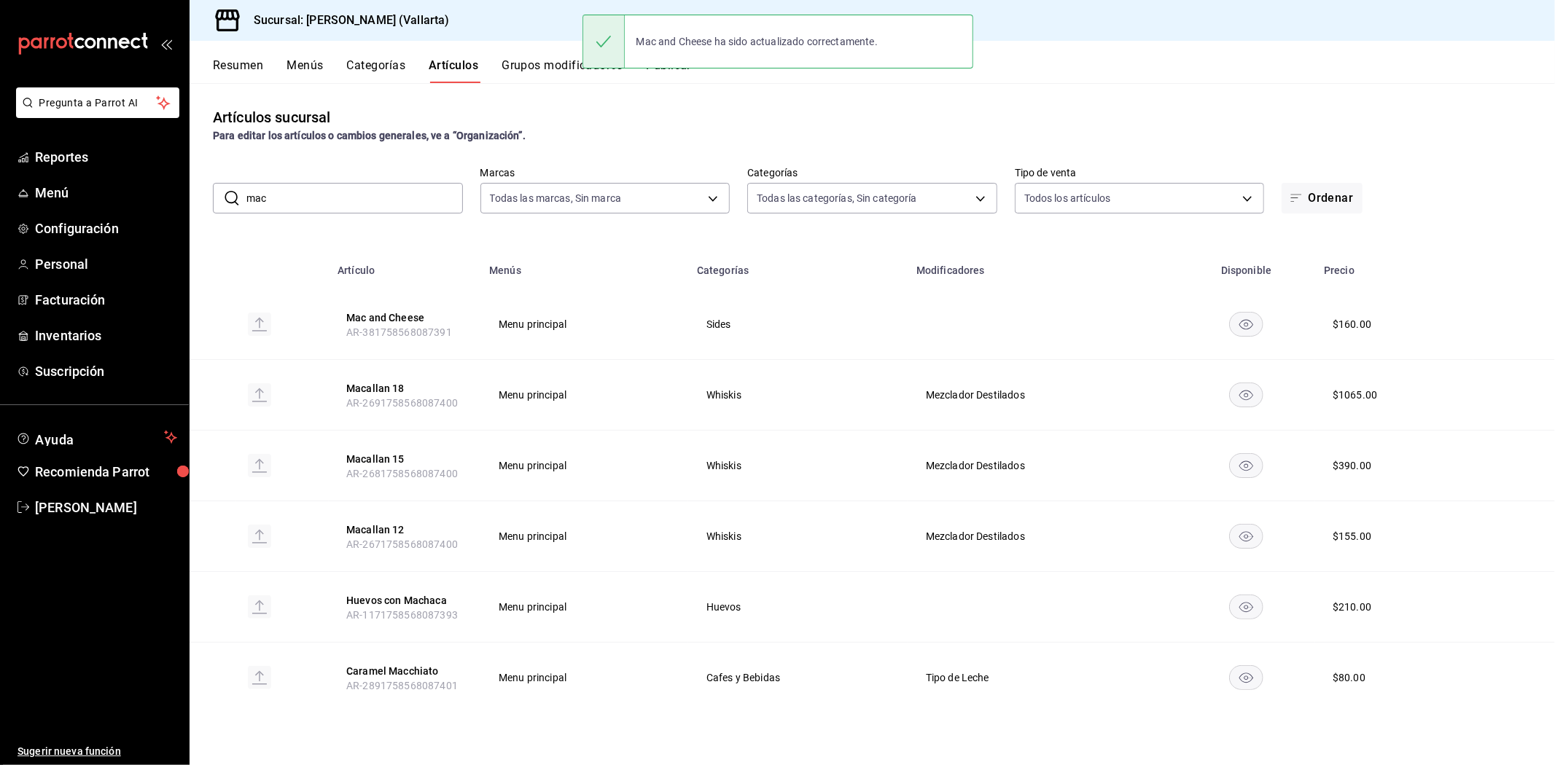
click at [436, 186] on input "mac" at bounding box center [354, 198] width 216 height 29
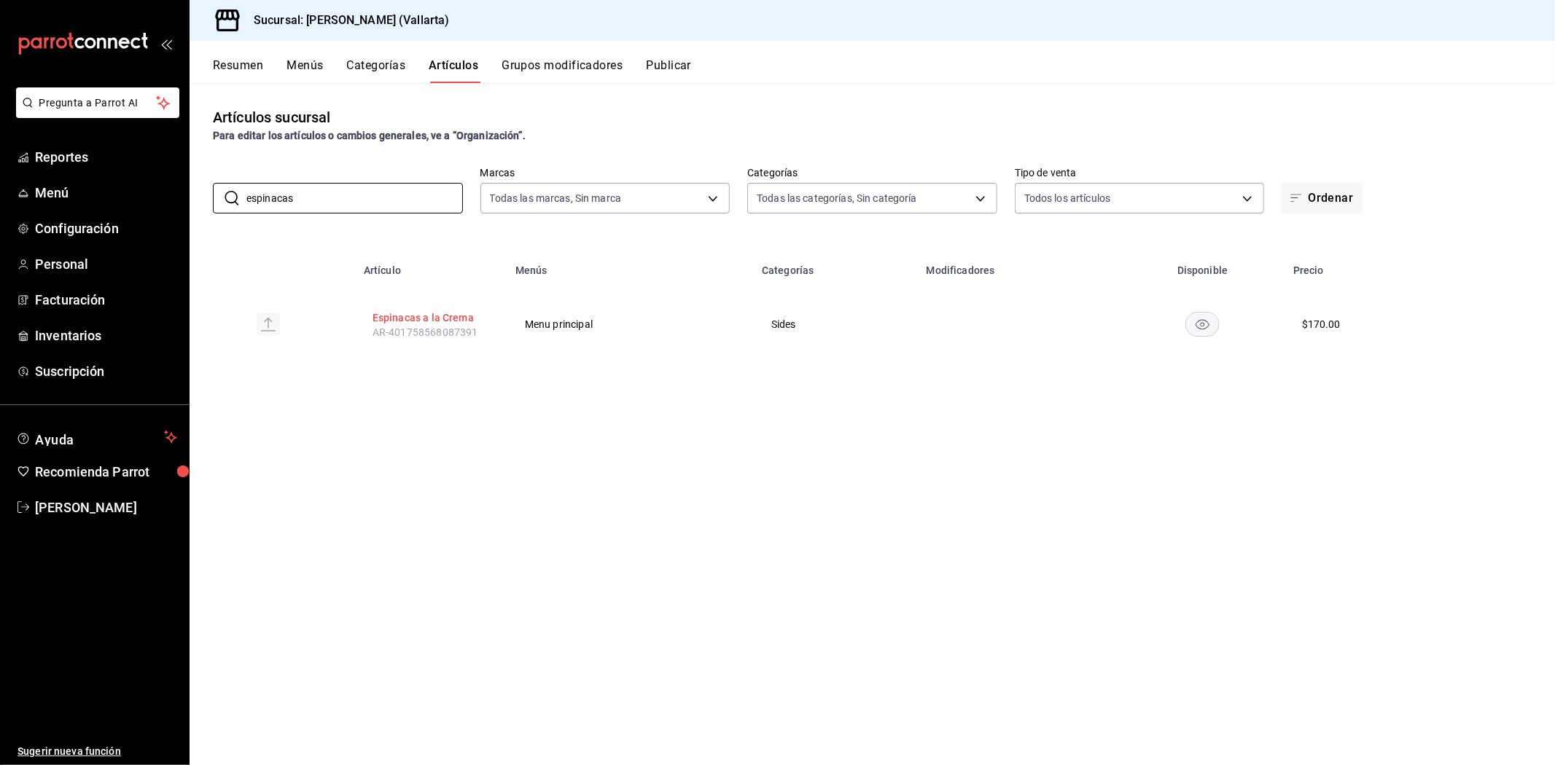
click at [436, 319] on button "Espinacas a la Crema" at bounding box center [430, 318] width 117 height 15
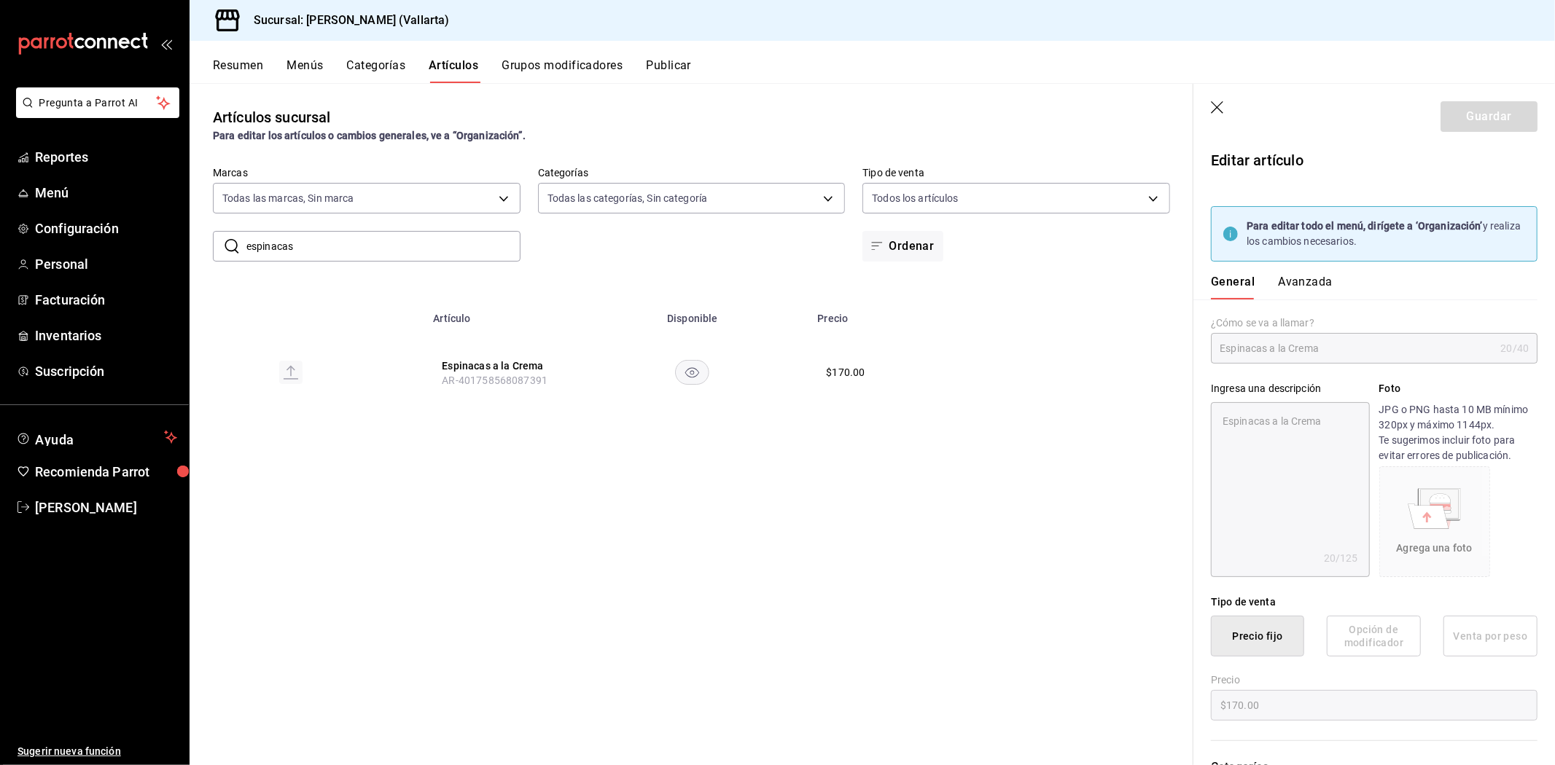
click at [1321, 284] on button "Avanzada" at bounding box center [1305, 287] width 55 height 25
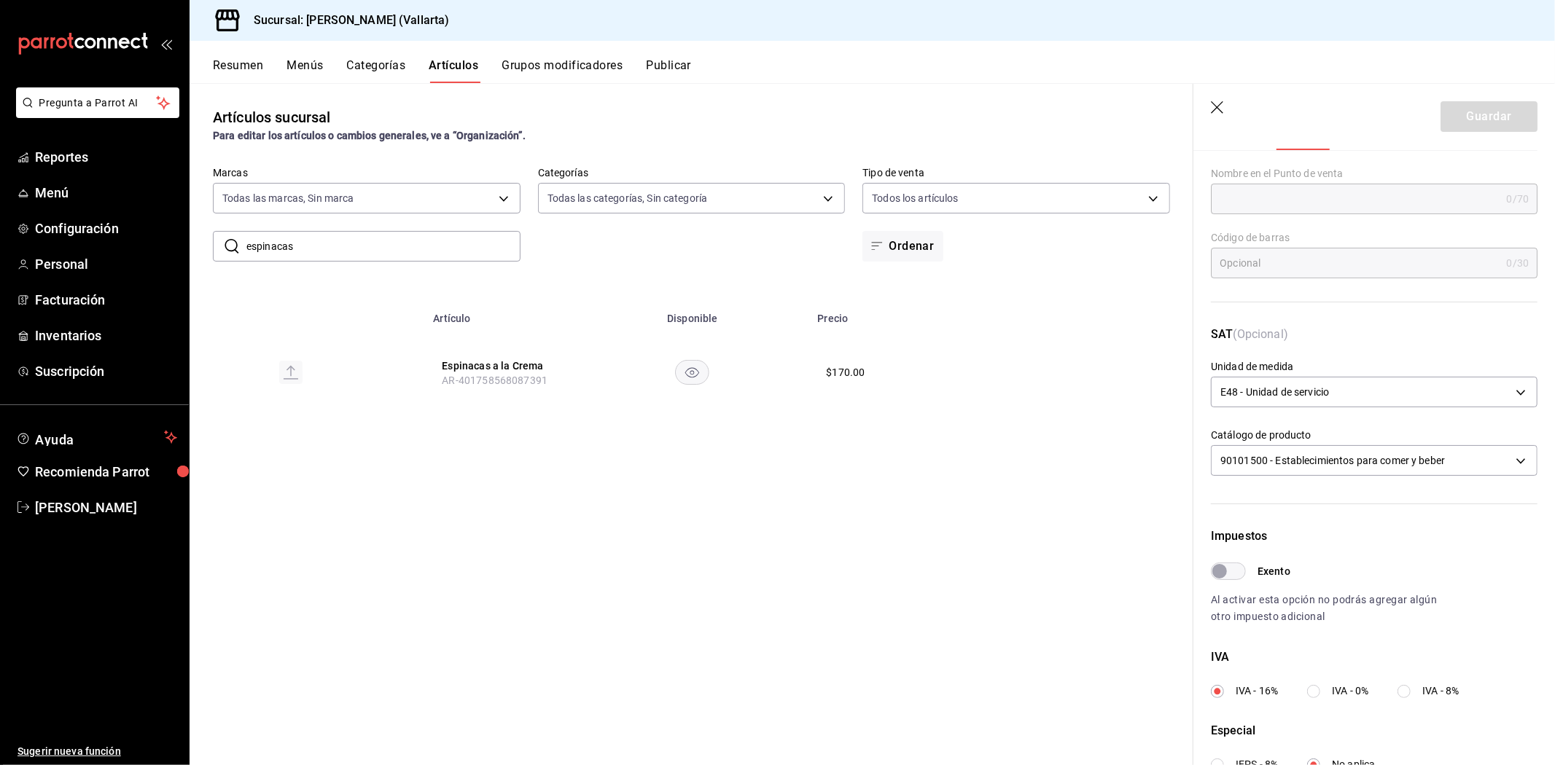
scroll to position [354, 0]
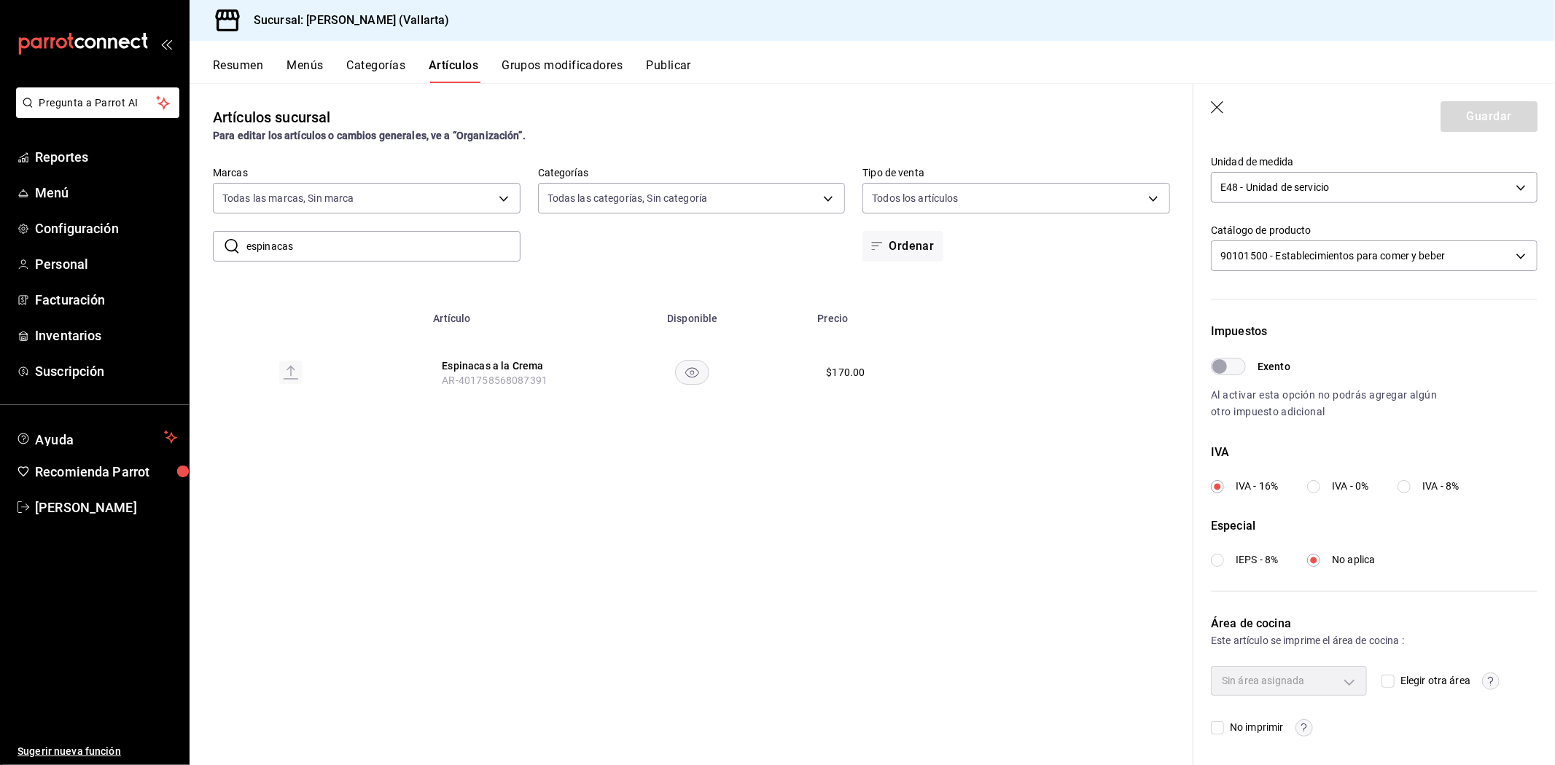
click at [1381, 681] on input "Elegir otra área" at bounding box center [1387, 681] width 13 height 13
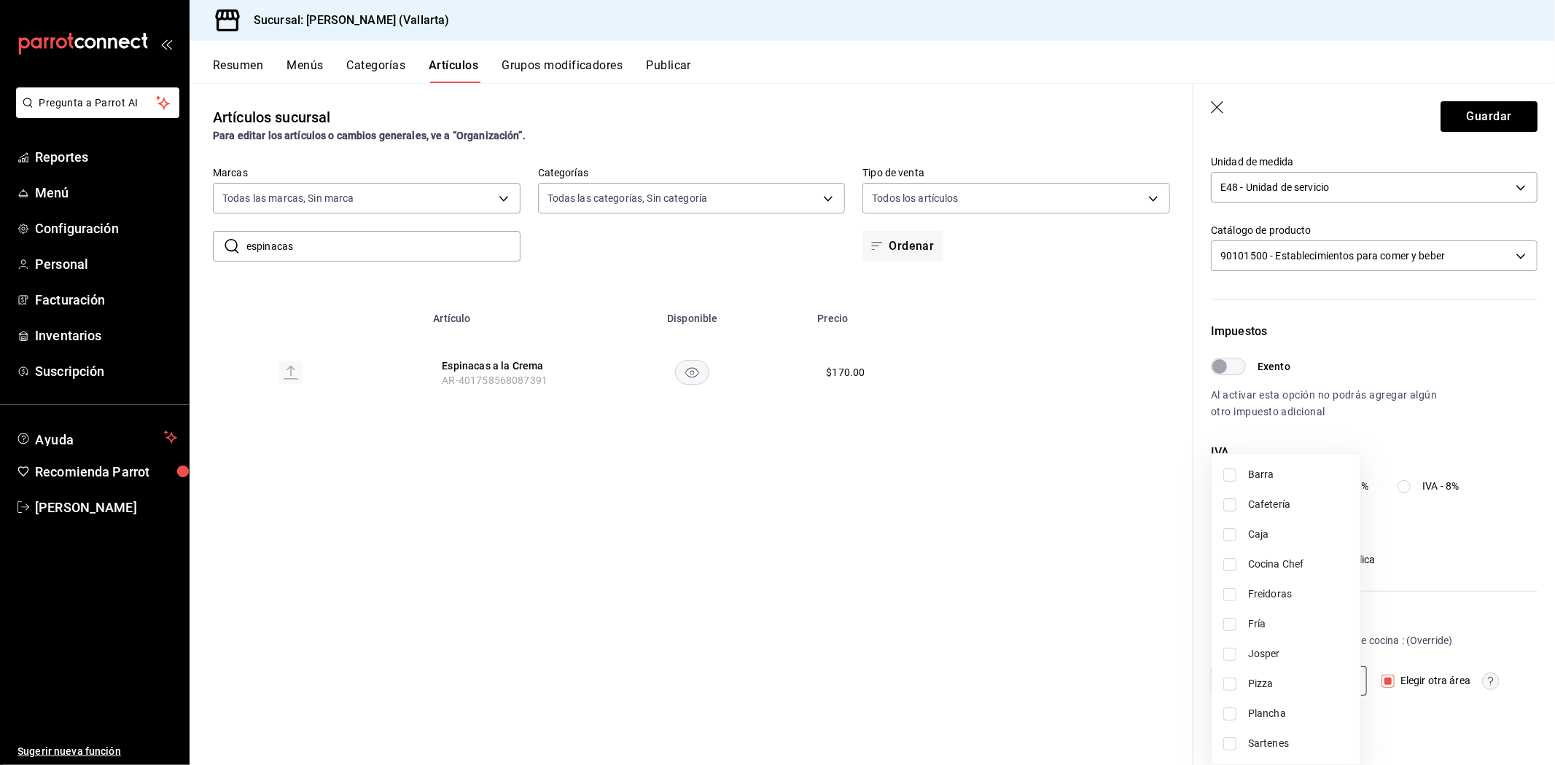
click at [1332, 681] on body "Pregunta a Parrot AI Reportes Menú Configuración Personal Facturación Inventari…" at bounding box center [777, 382] width 1555 height 765
click at [1290, 733] on li "Sartenes" at bounding box center [1285, 744] width 149 height 30
click at [1075, 673] on div at bounding box center [777, 382] width 1555 height 765
click at [1492, 111] on button "Guardar" at bounding box center [1488, 116] width 97 height 31
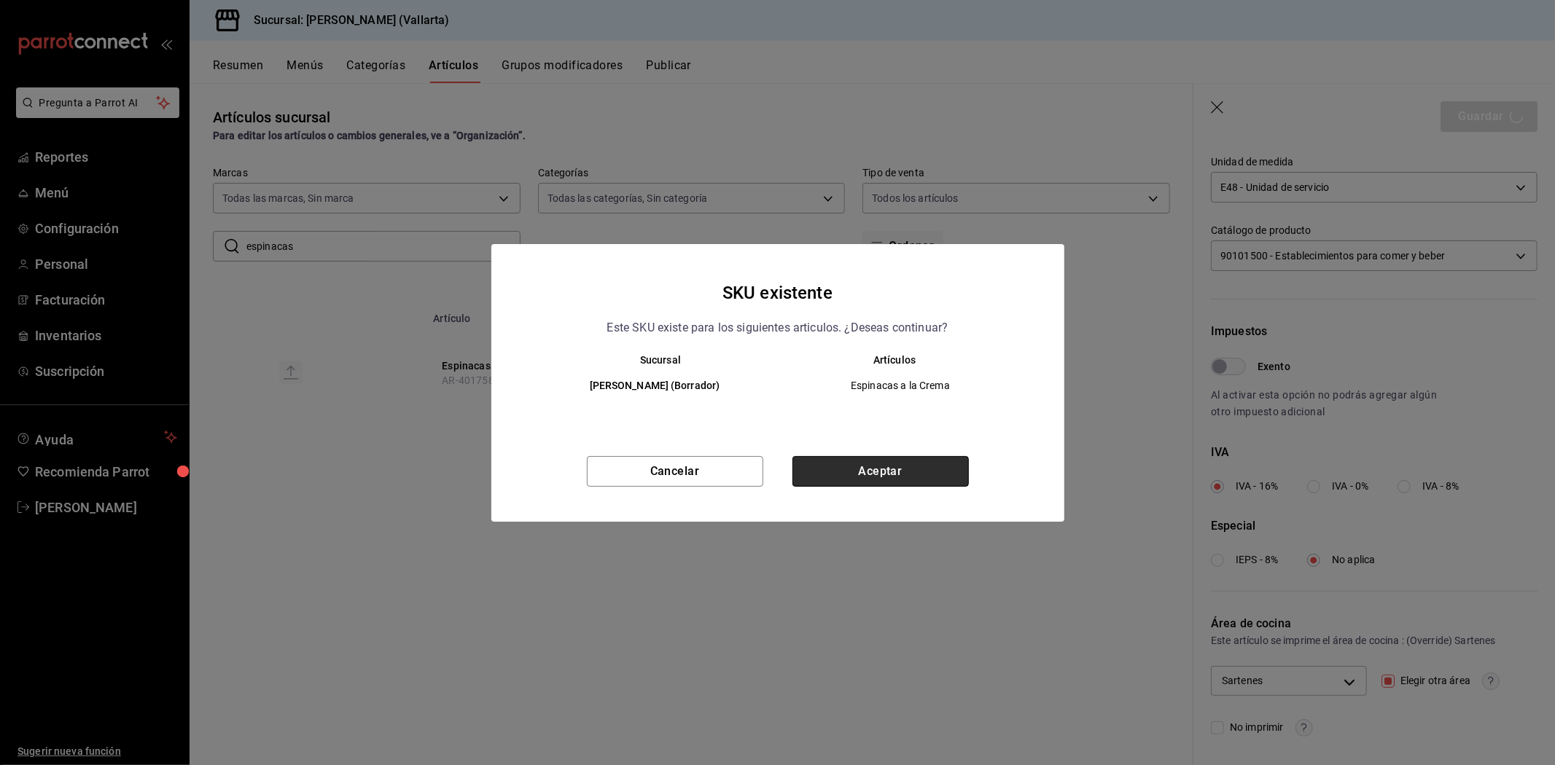
click at [915, 465] on button "Aceptar" at bounding box center [880, 471] width 176 height 31
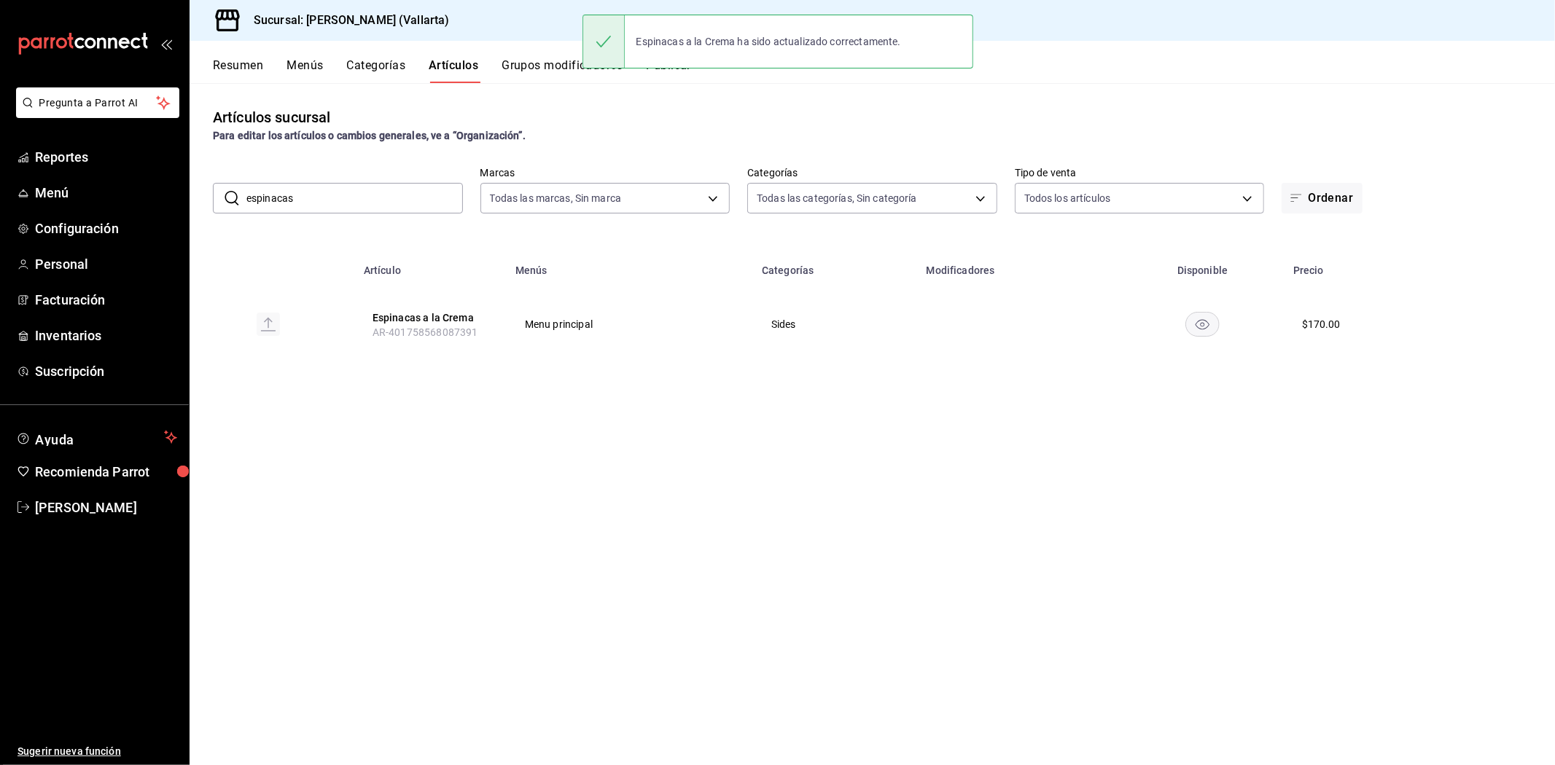
click at [372, 192] on input "espinacas" at bounding box center [354, 198] width 216 height 29
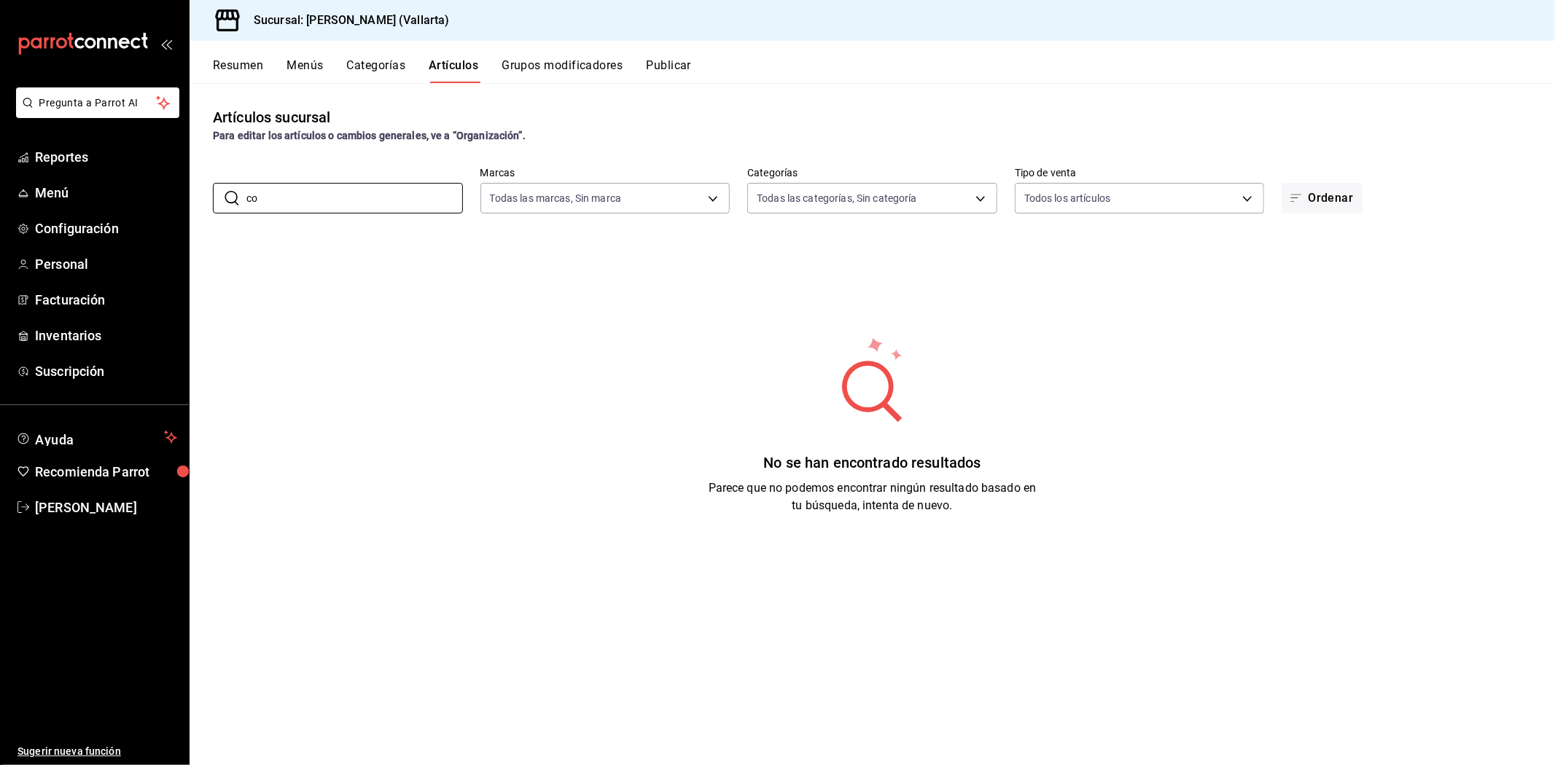
type input "c"
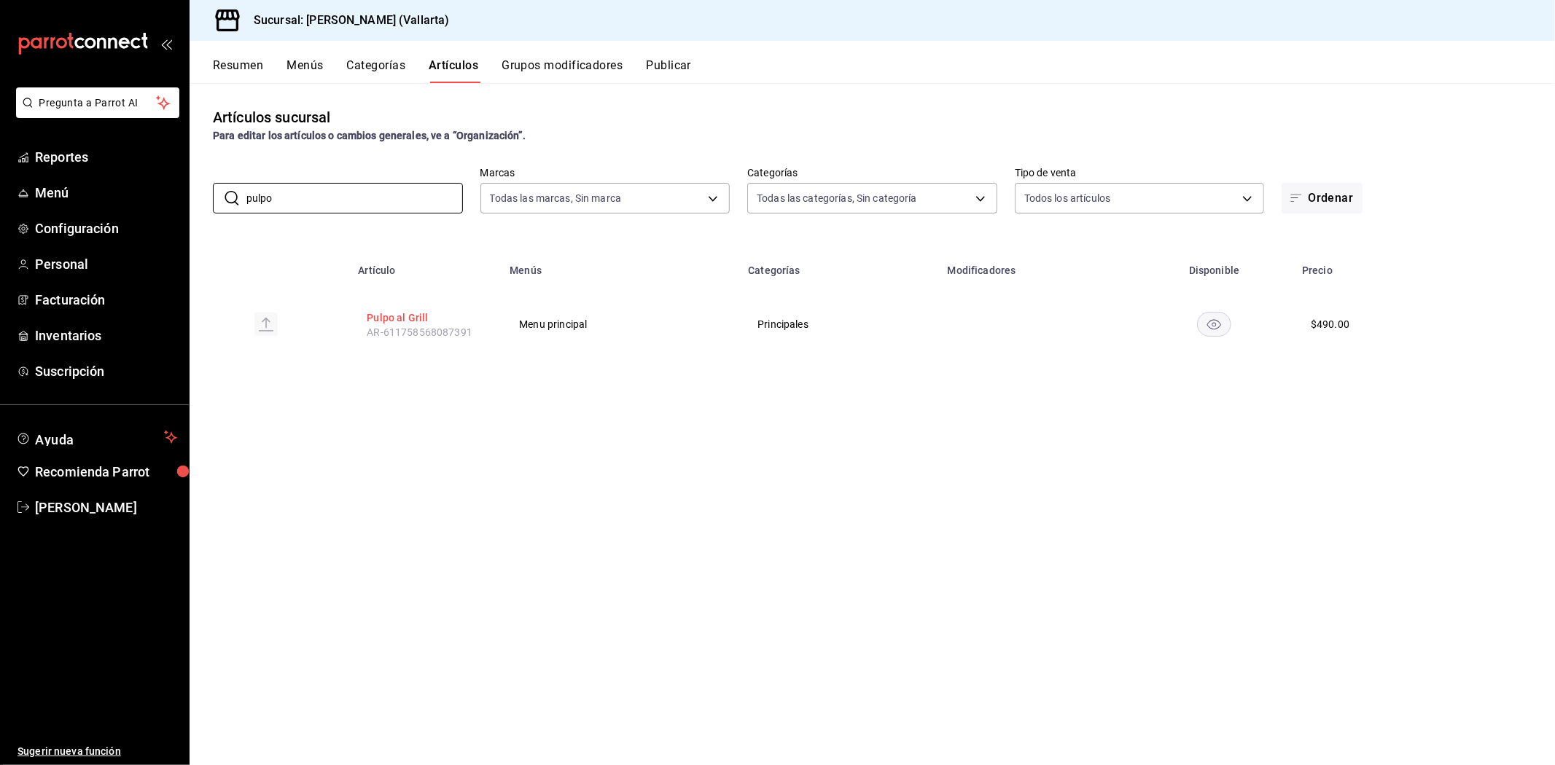
type input "pulpo"
click at [394, 318] on button "Pulpo al Grill" at bounding box center [425, 318] width 117 height 15
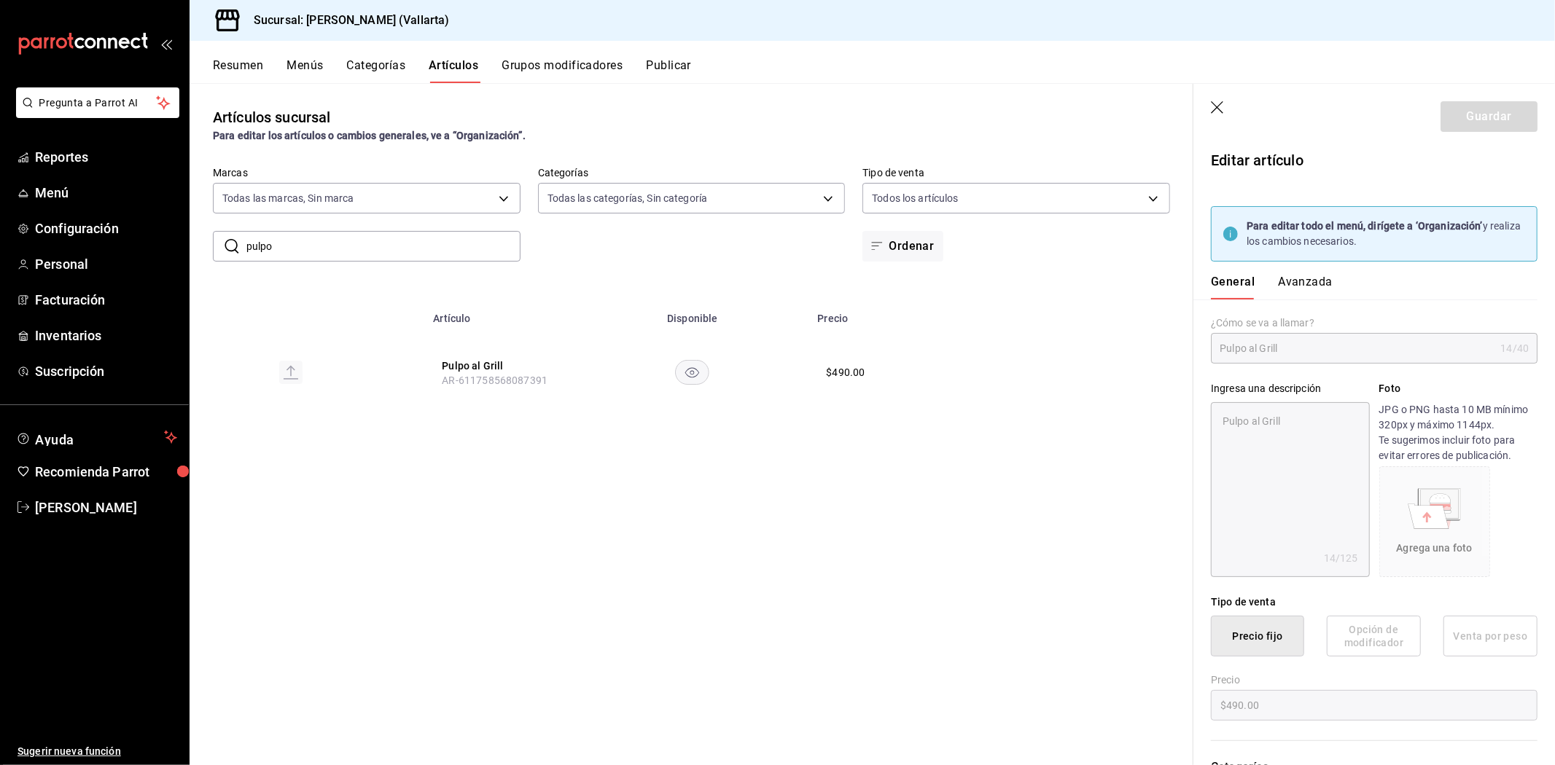
click at [1313, 276] on button "Avanzada" at bounding box center [1305, 287] width 55 height 25
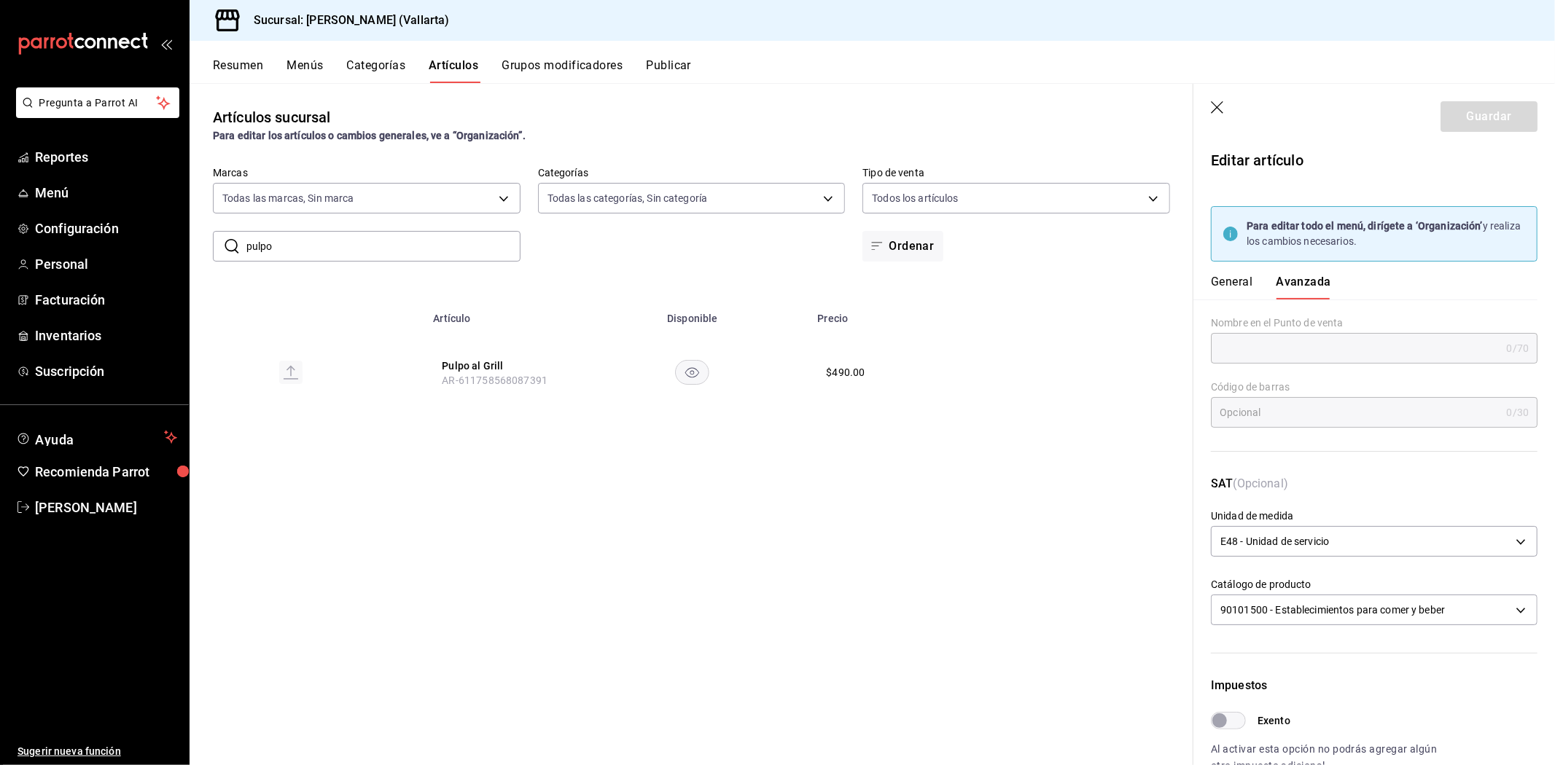
scroll to position [354, 0]
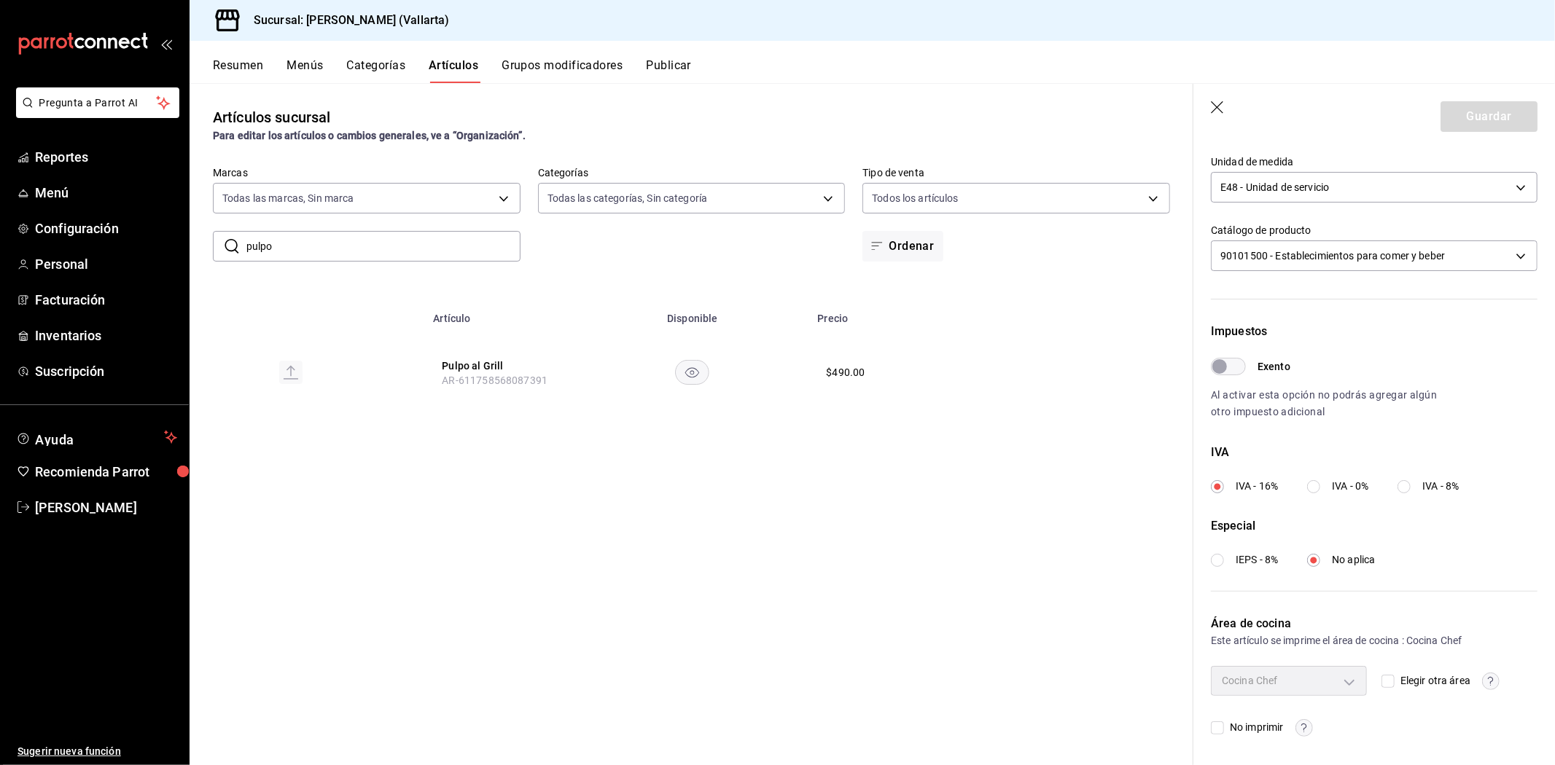
click at [1386, 675] on input "Elegir otra área" at bounding box center [1387, 681] width 13 height 13
checkbox input "true"
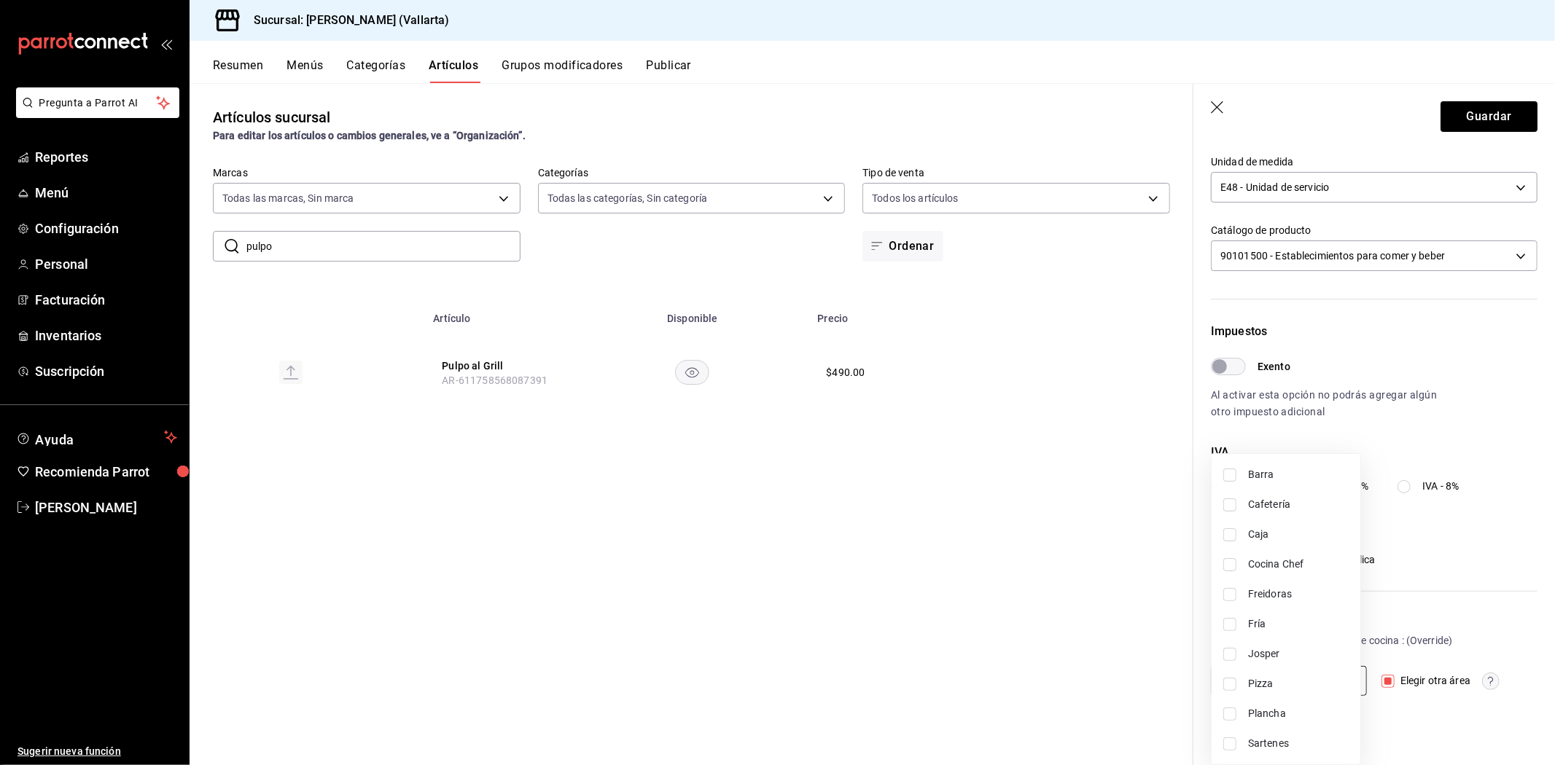
click at [1321, 683] on body "Pregunta a Parrot AI Reportes Menú Configuración Personal Facturación Inventari…" at bounding box center [777, 382] width 1555 height 765
click at [1289, 644] on li "Josper" at bounding box center [1285, 654] width 149 height 30
type input "a1b11bfe-fa94-429b-b5ac-a1d345f7445d"
checkbox input "true"
click at [1021, 639] on div at bounding box center [777, 382] width 1555 height 765
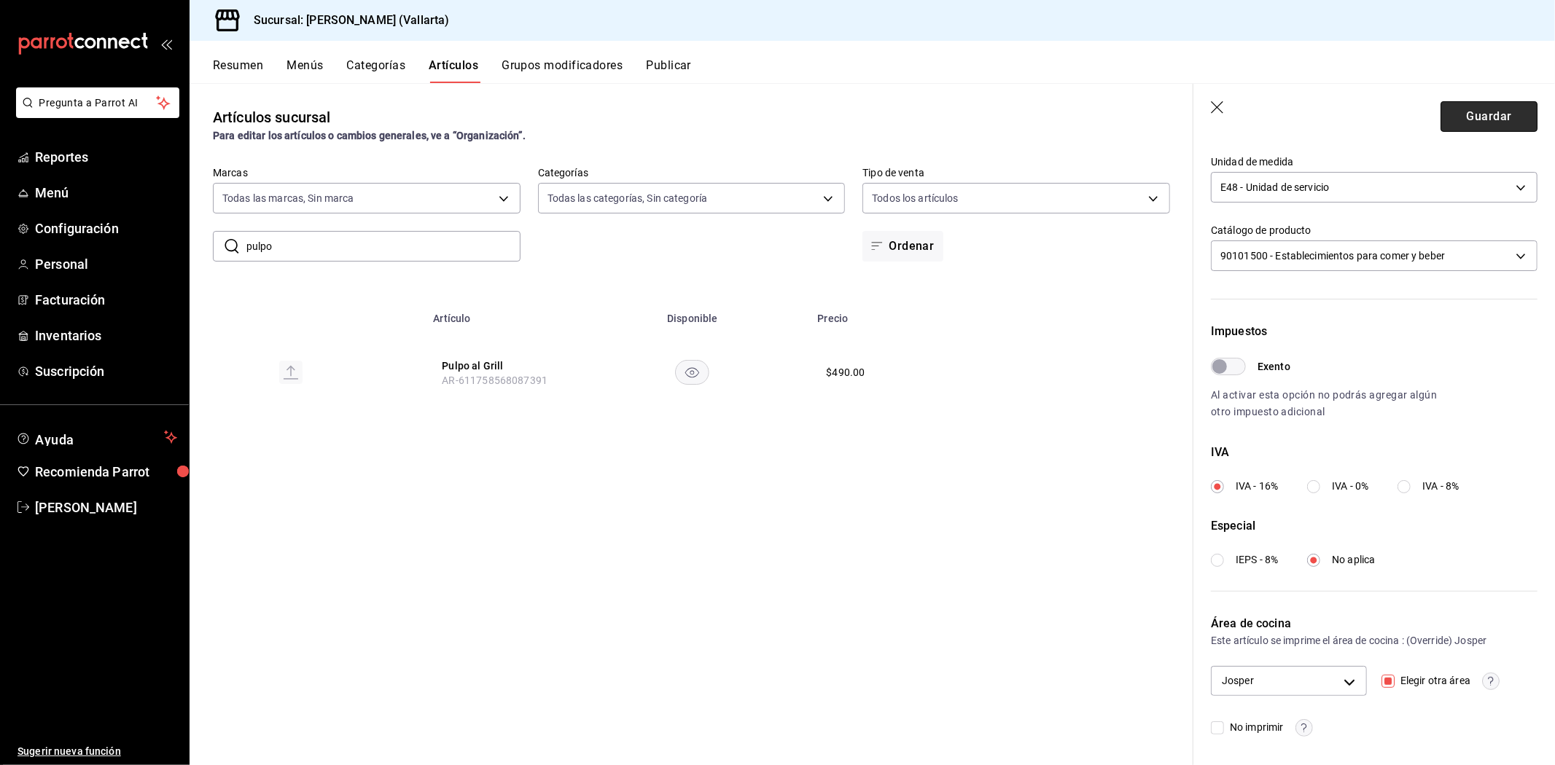
click at [1471, 122] on button "Guardar" at bounding box center [1488, 116] width 97 height 31
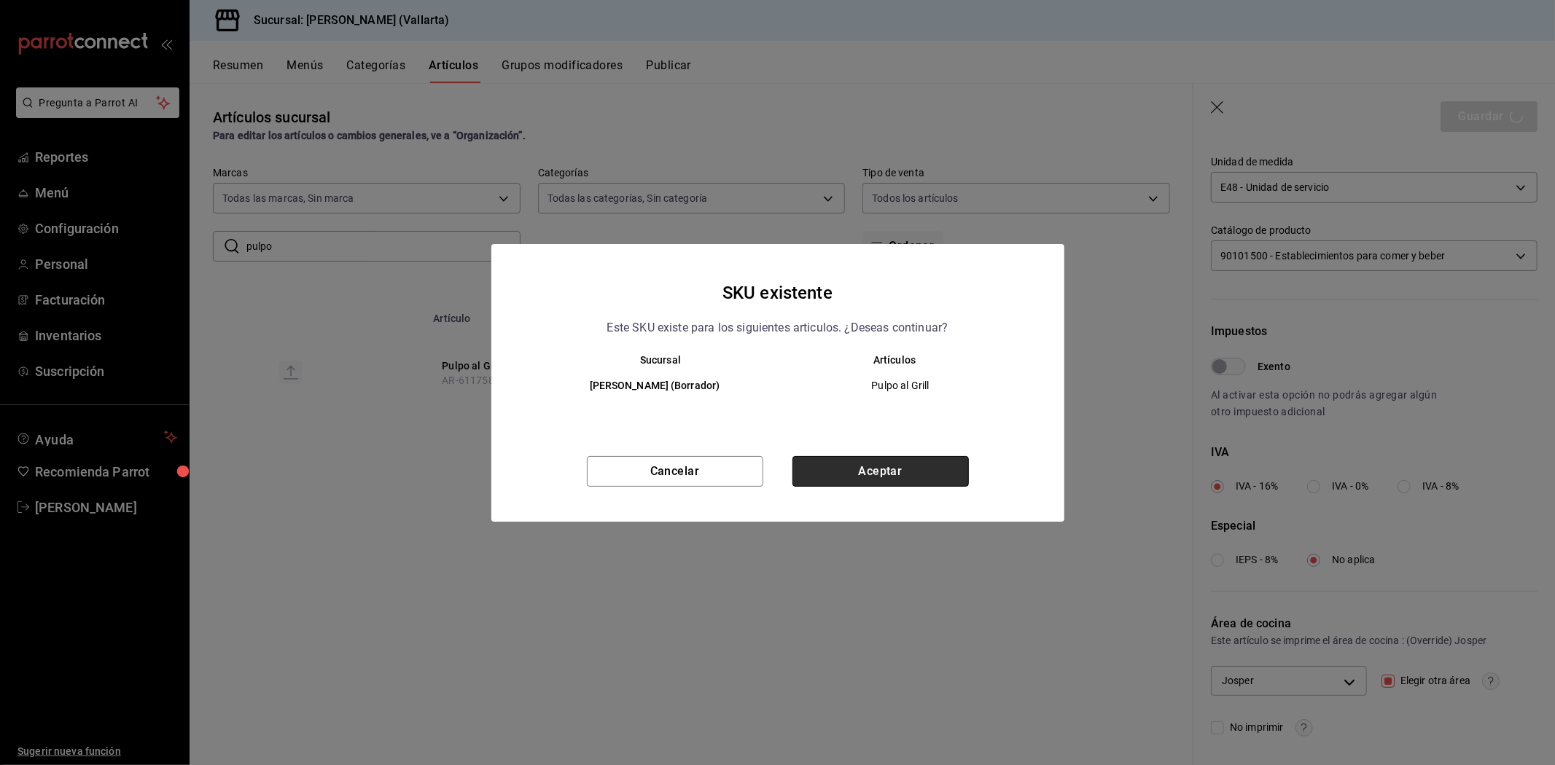
click at [939, 469] on button "Aceptar" at bounding box center [880, 471] width 176 height 31
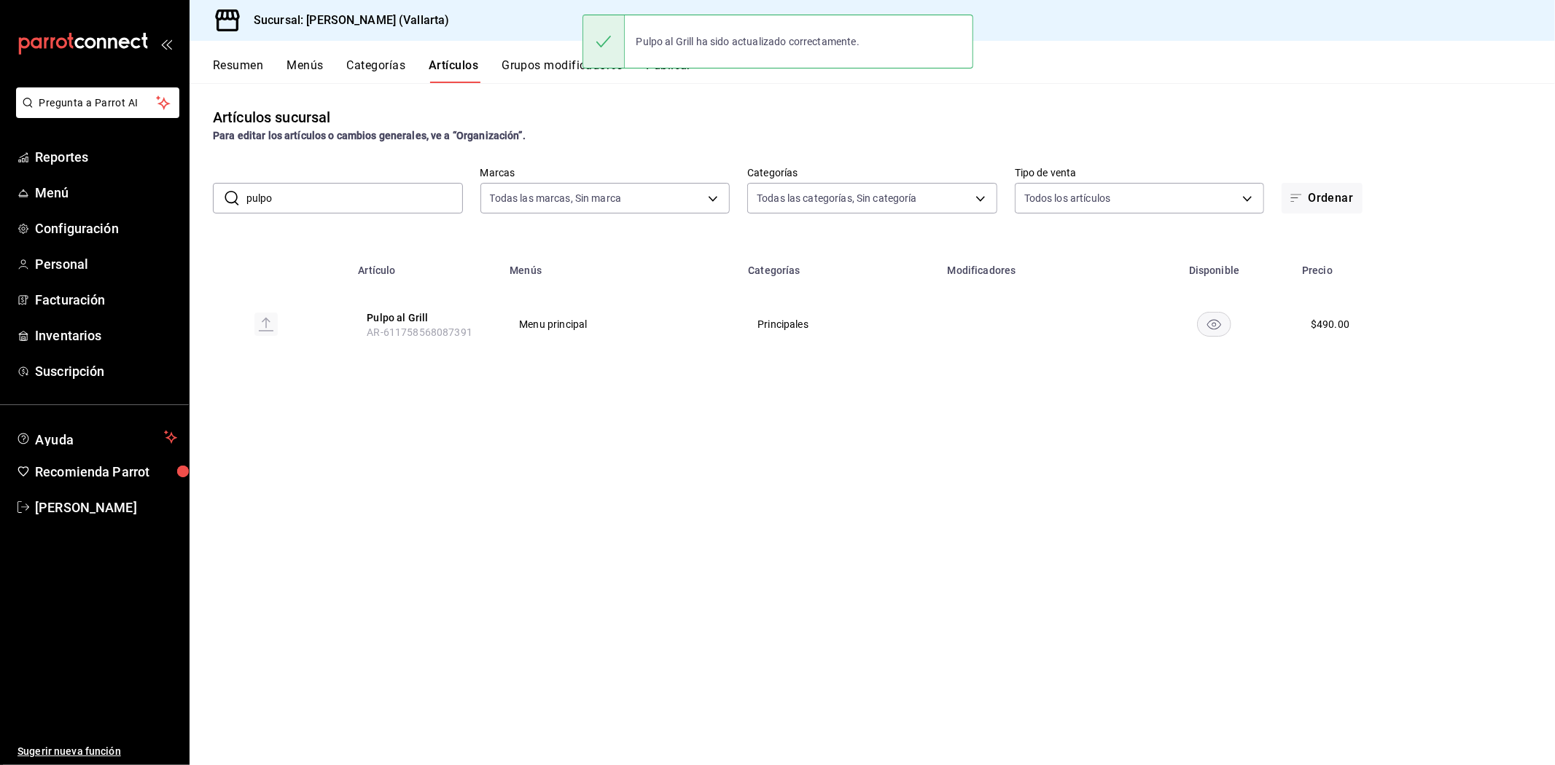
click at [383, 199] on input "pulpo" at bounding box center [354, 198] width 216 height 29
type input "p"
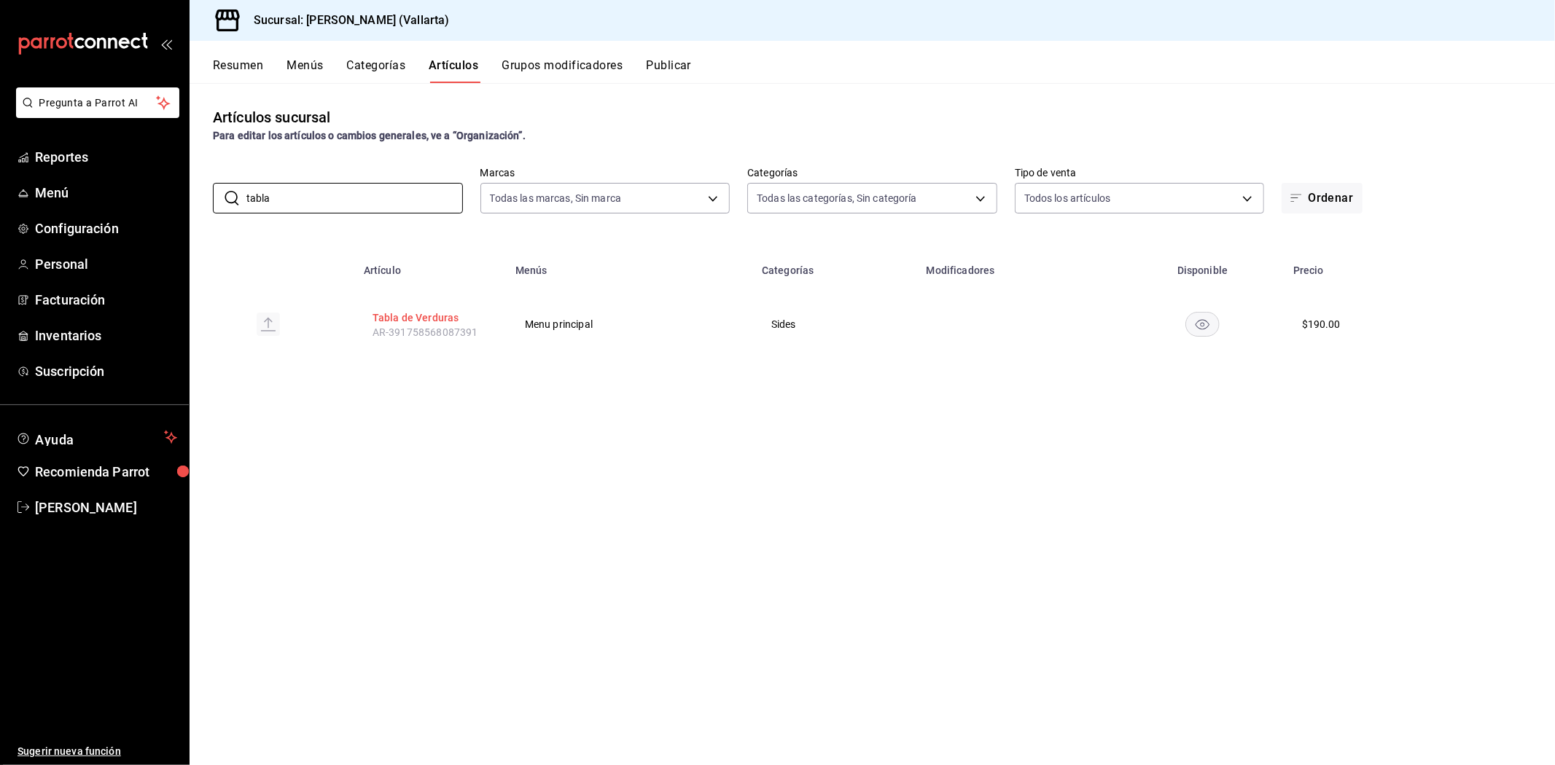
type input "tabla"
click at [407, 315] on button "Tabla de Verduras" at bounding box center [430, 318] width 117 height 15
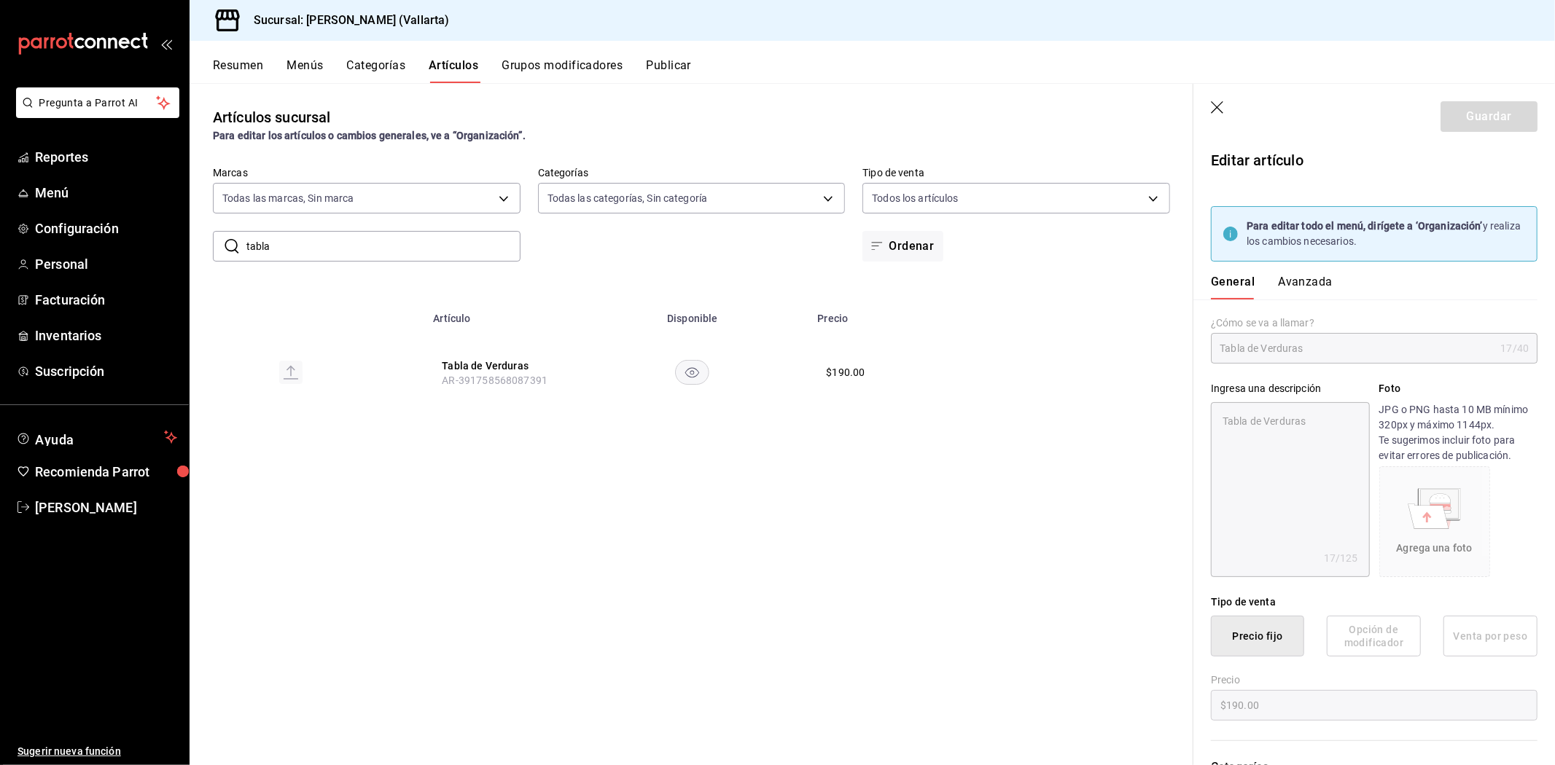
click at [1313, 281] on button "Avanzada" at bounding box center [1305, 287] width 55 height 25
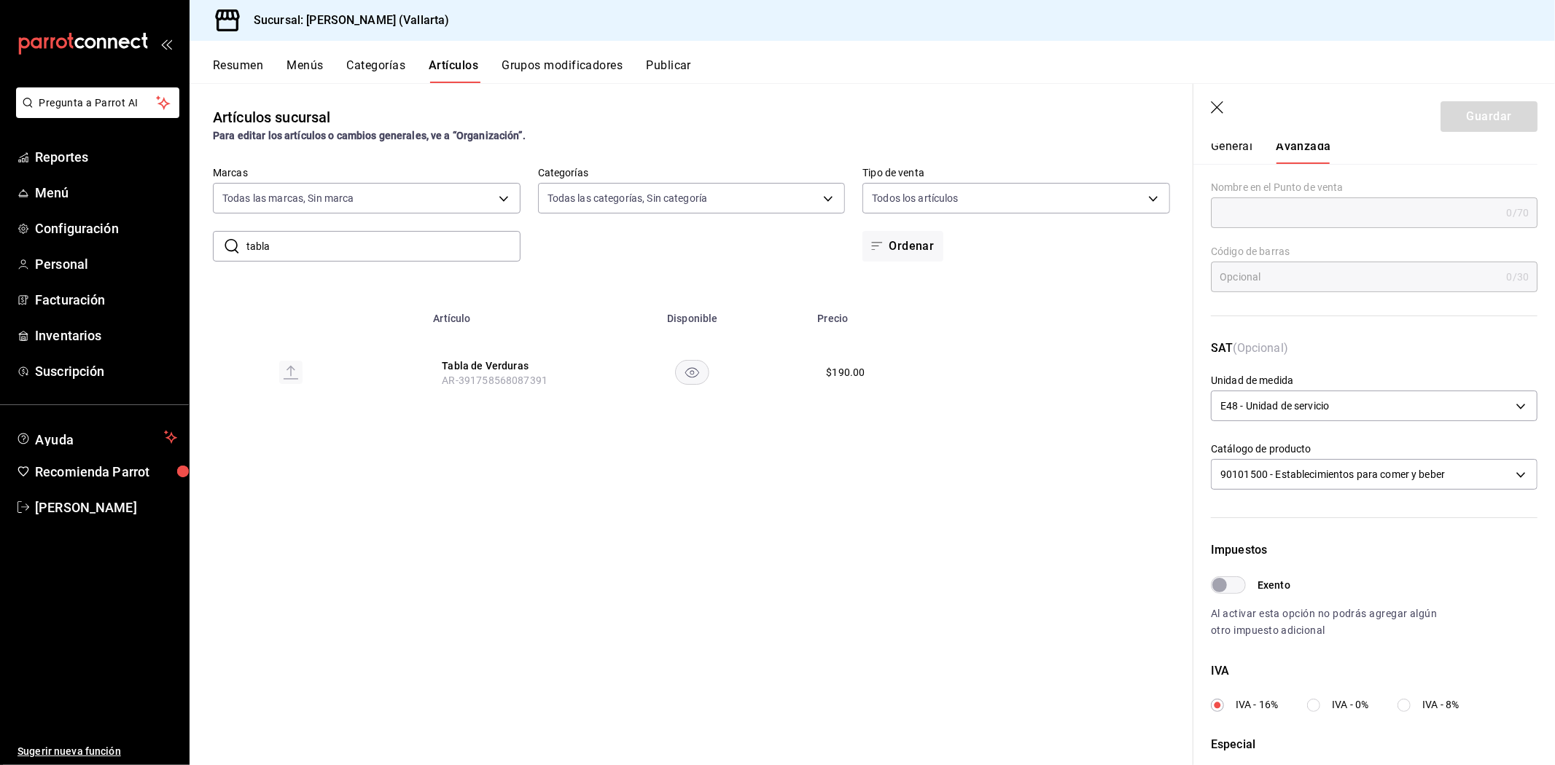
scroll to position [354, 0]
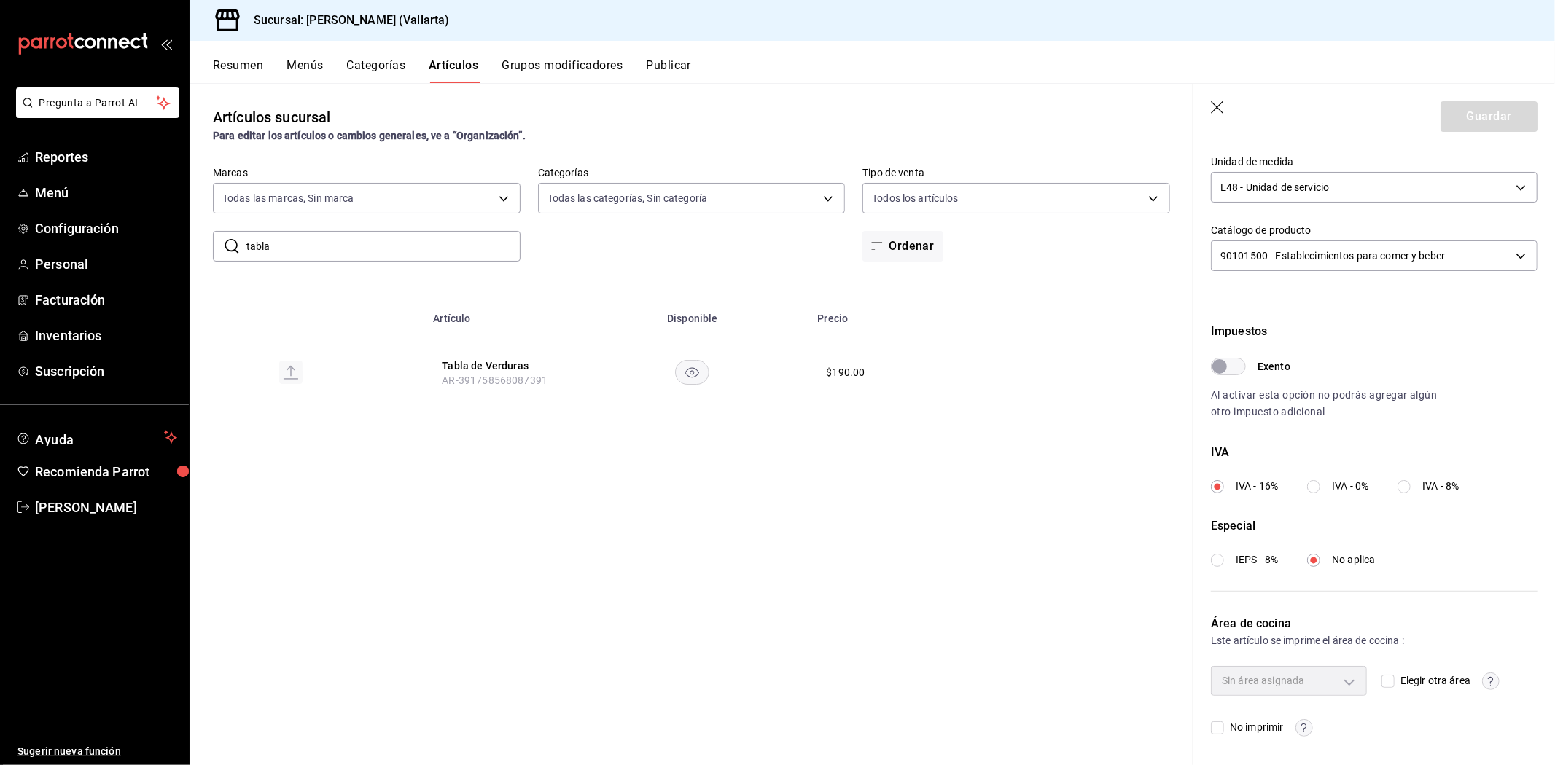
click at [1388, 694] on div "Elegir otra área" at bounding box center [1459, 680] width 156 height 29
click at [1388, 683] on input "Elegir otra área" at bounding box center [1387, 681] width 13 height 13
checkbox input "true"
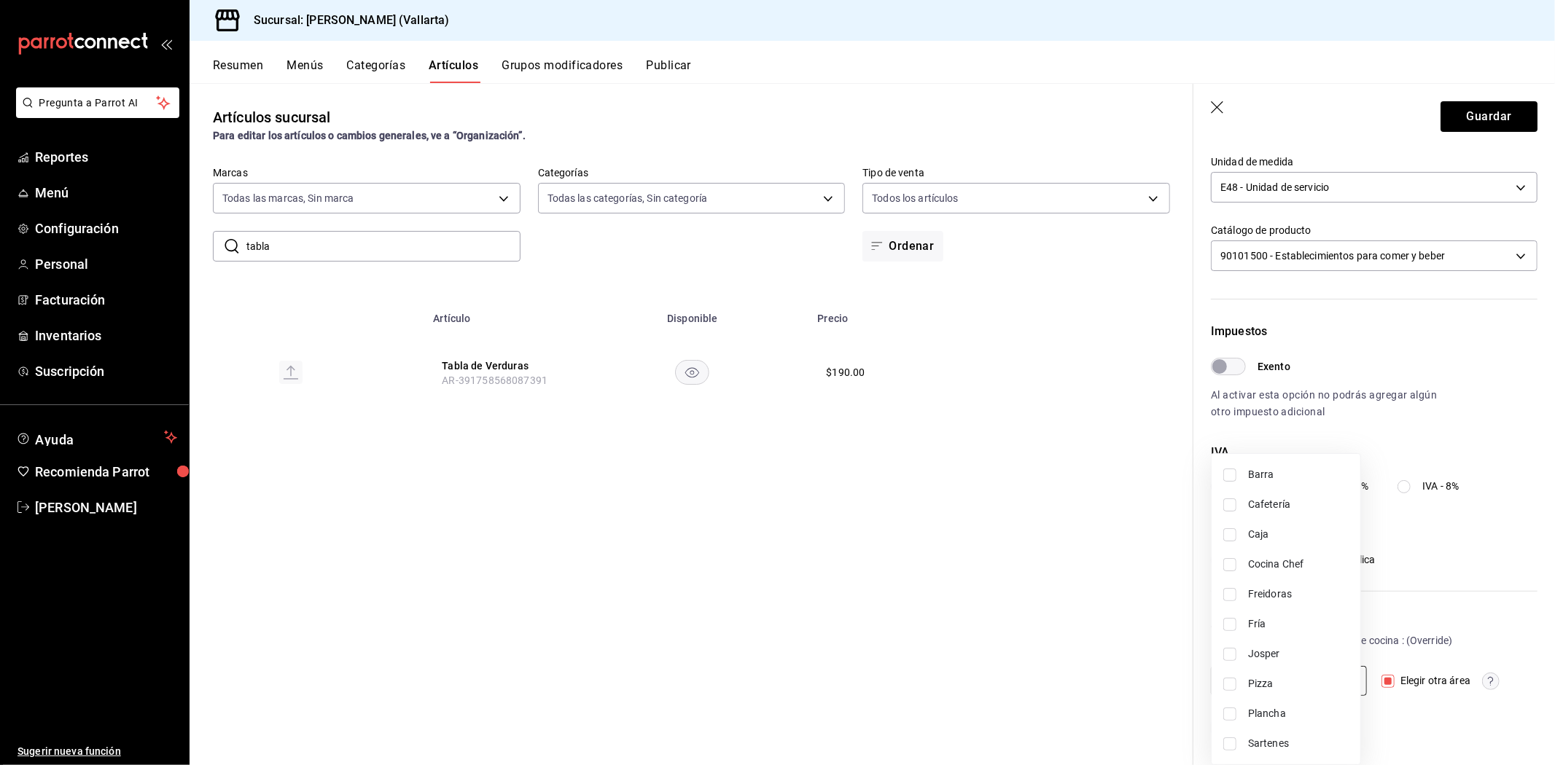
click at [1337, 679] on body "Pregunta a Parrot AI Reportes Menú Configuración Personal Facturación Inventari…" at bounding box center [777, 382] width 1555 height 765
click at [1280, 649] on span "Josper" at bounding box center [1298, 654] width 101 height 15
type input "a1b11bfe-fa94-429b-b5ac-a1d345f7445d"
checkbox input "true"
click at [1128, 655] on div at bounding box center [777, 382] width 1555 height 765
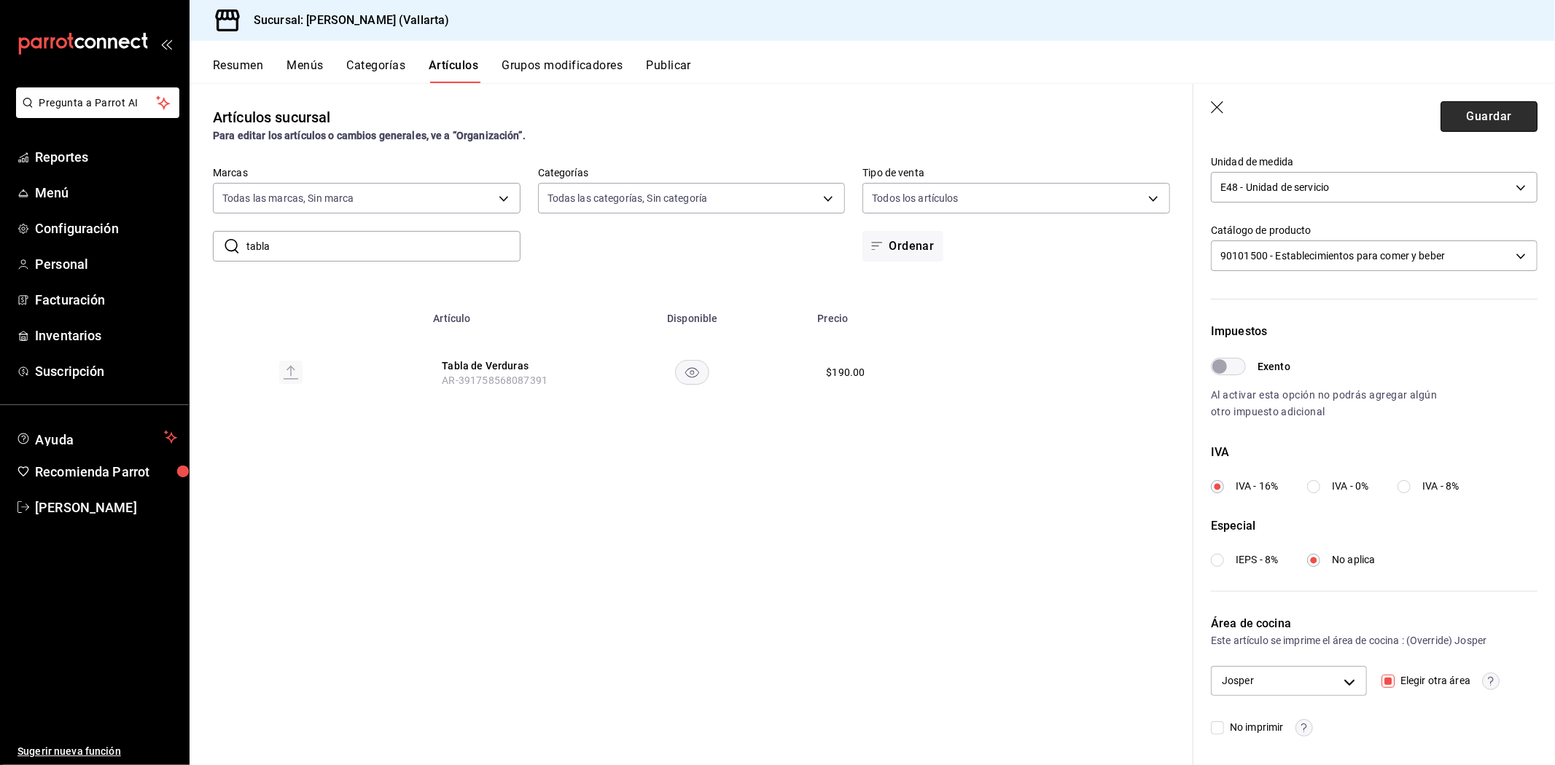
click at [1488, 121] on button "Guardar" at bounding box center [1488, 116] width 97 height 31
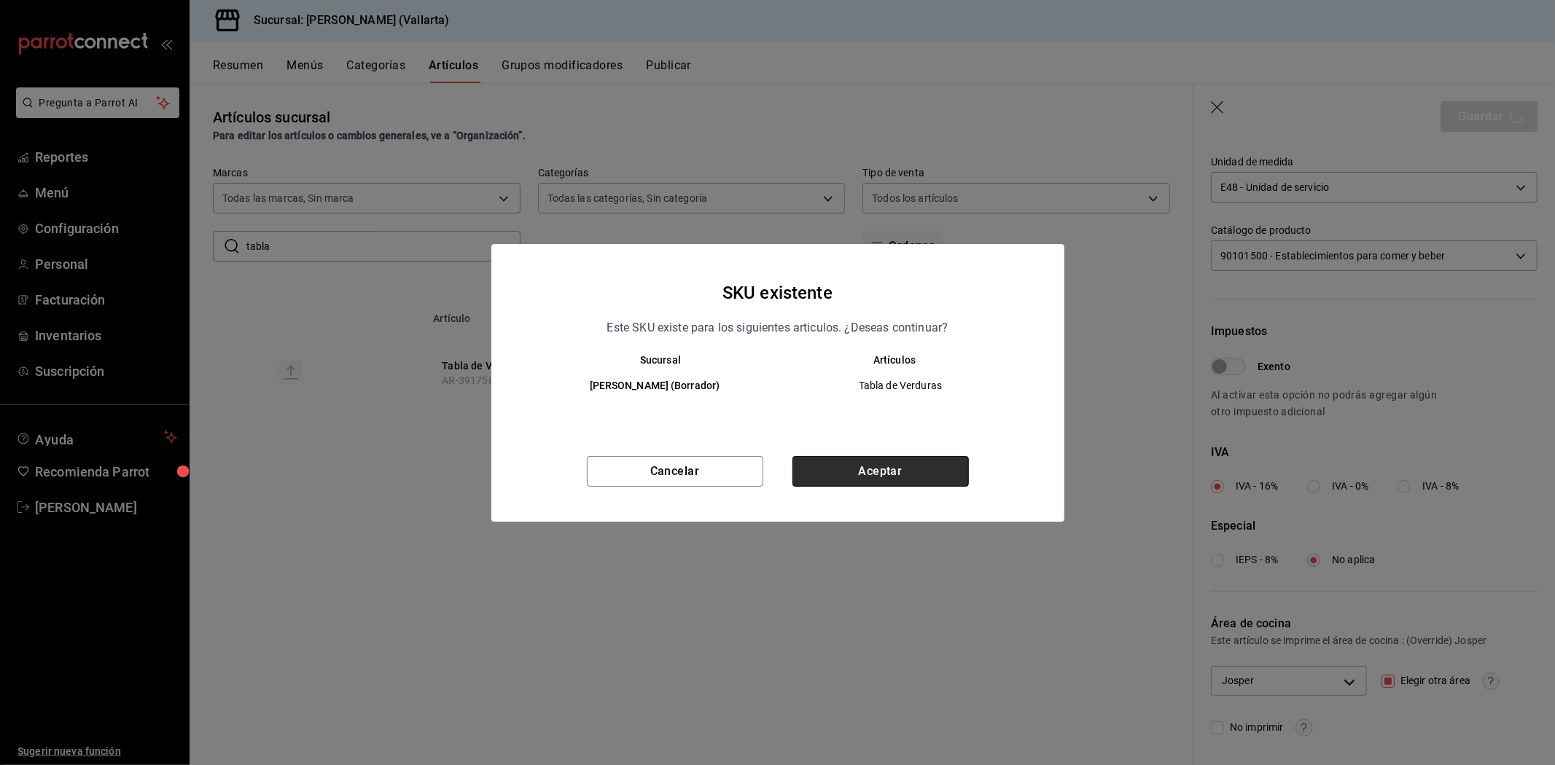
click at [887, 472] on button "Aceptar" at bounding box center [880, 471] width 176 height 31
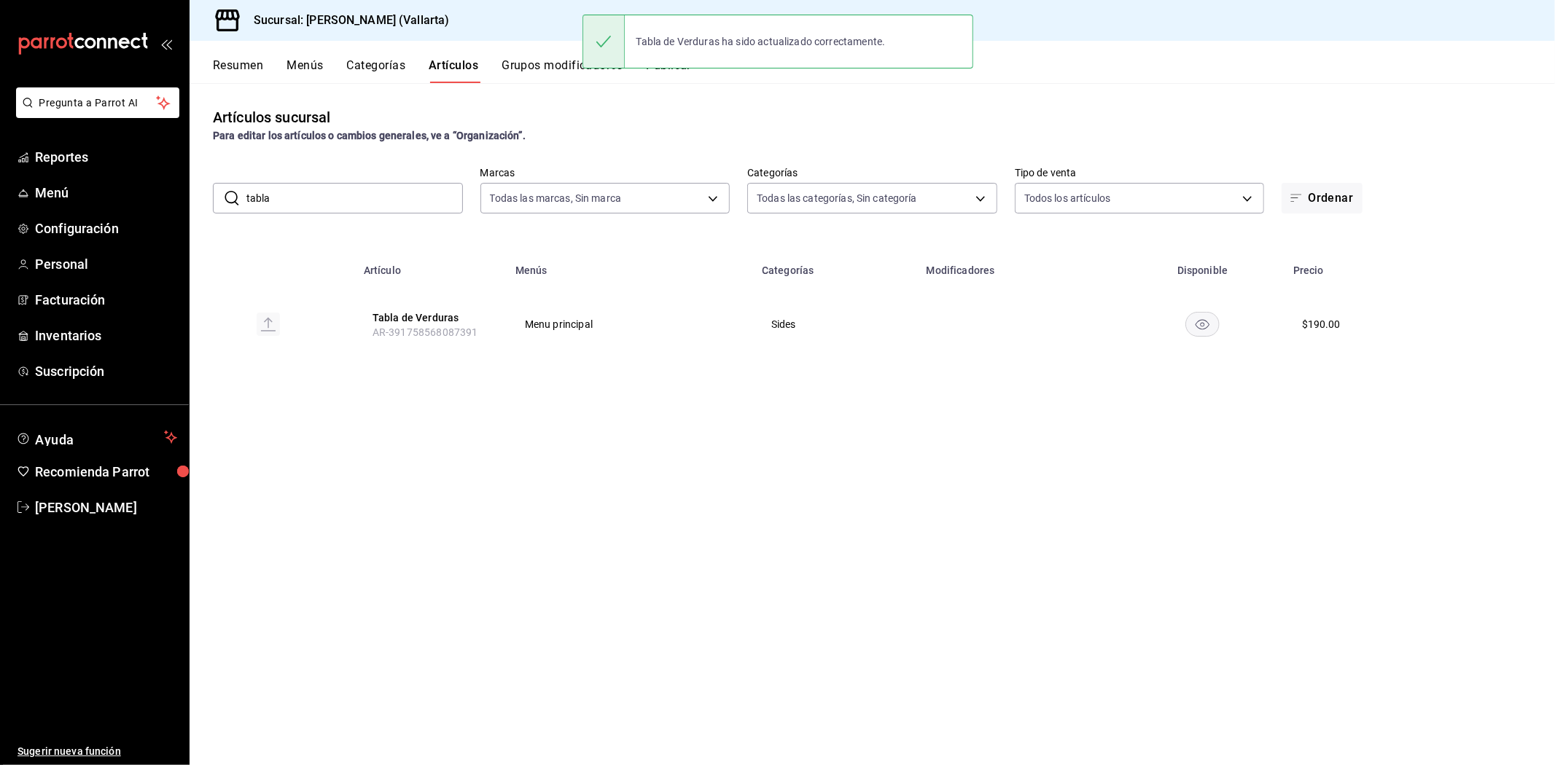
click at [375, 199] on input "tabla" at bounding box center [354, 198] width 216 height 29
type input "t"
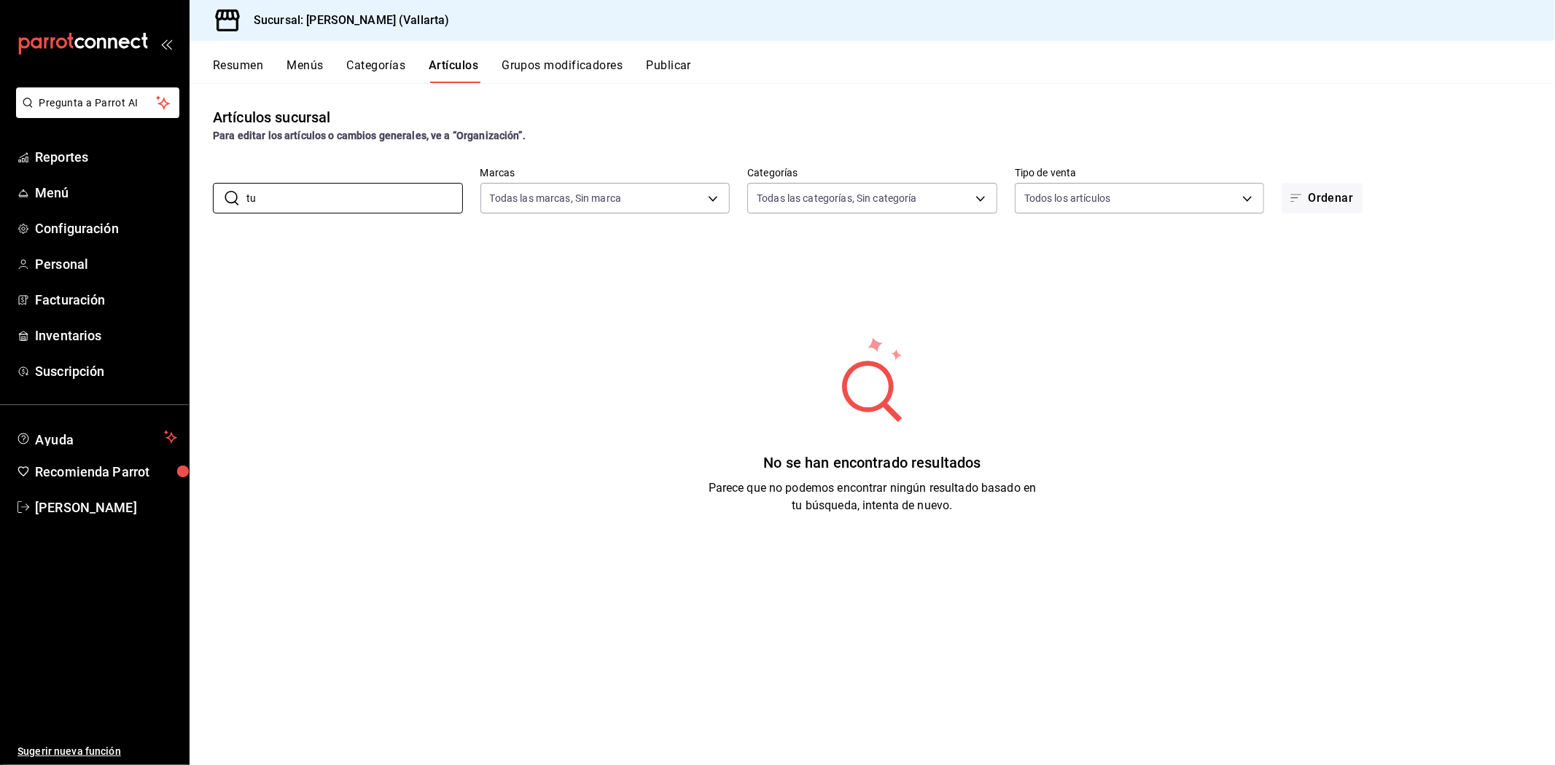
type input "t"
type input "b"
click at [413, 200] on input "tue" at bounding box center [354, 198] width 216 height 29
type input "t"
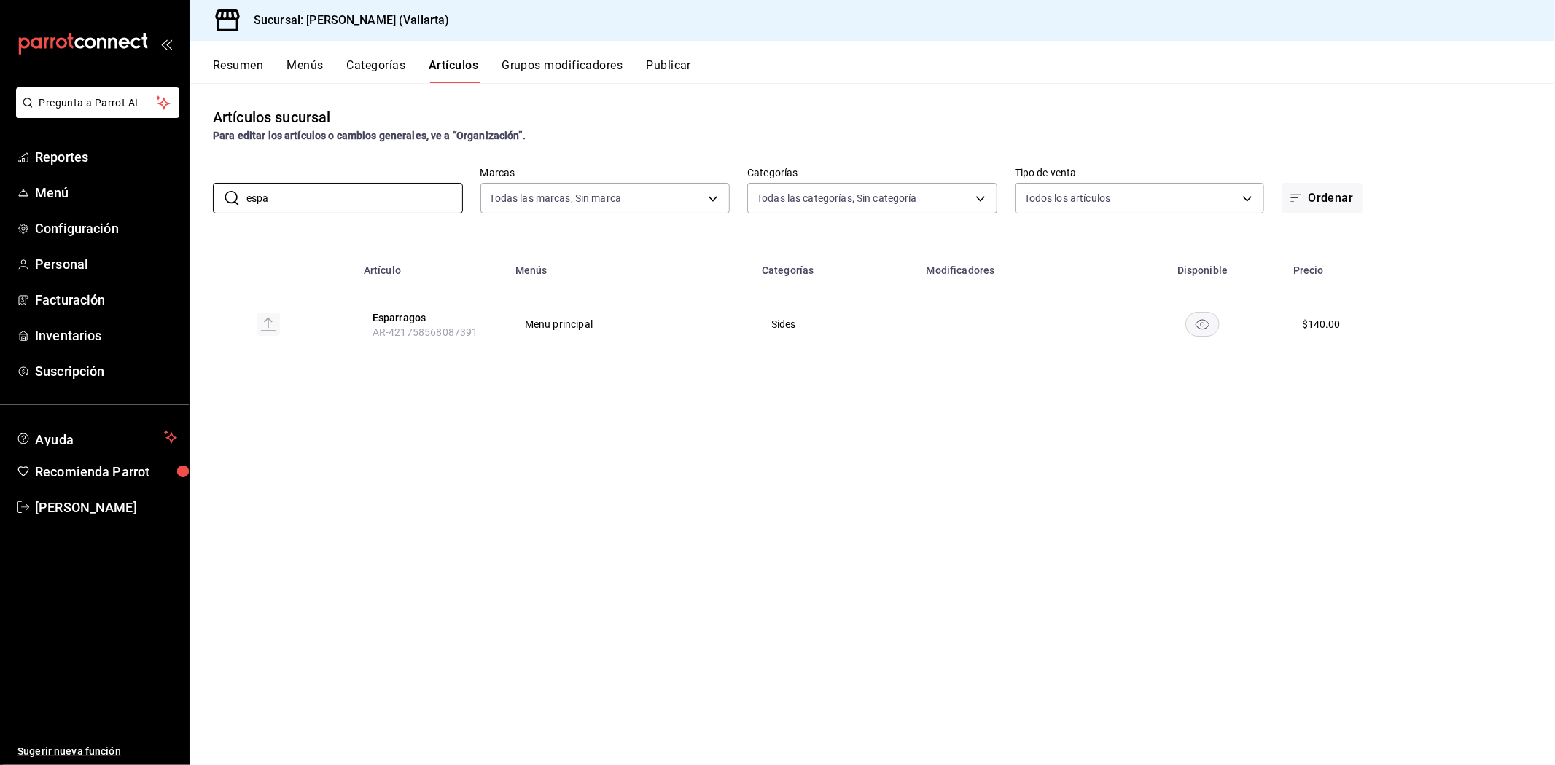
type input "espa"
click at [397, 324] on th "Esparragos AR-421758568087391" at bounding box center [431, 324] width 152 height 70
click at [402, 313] on button "Esparragos" at bounding box center [430, 318] width 117 height 15
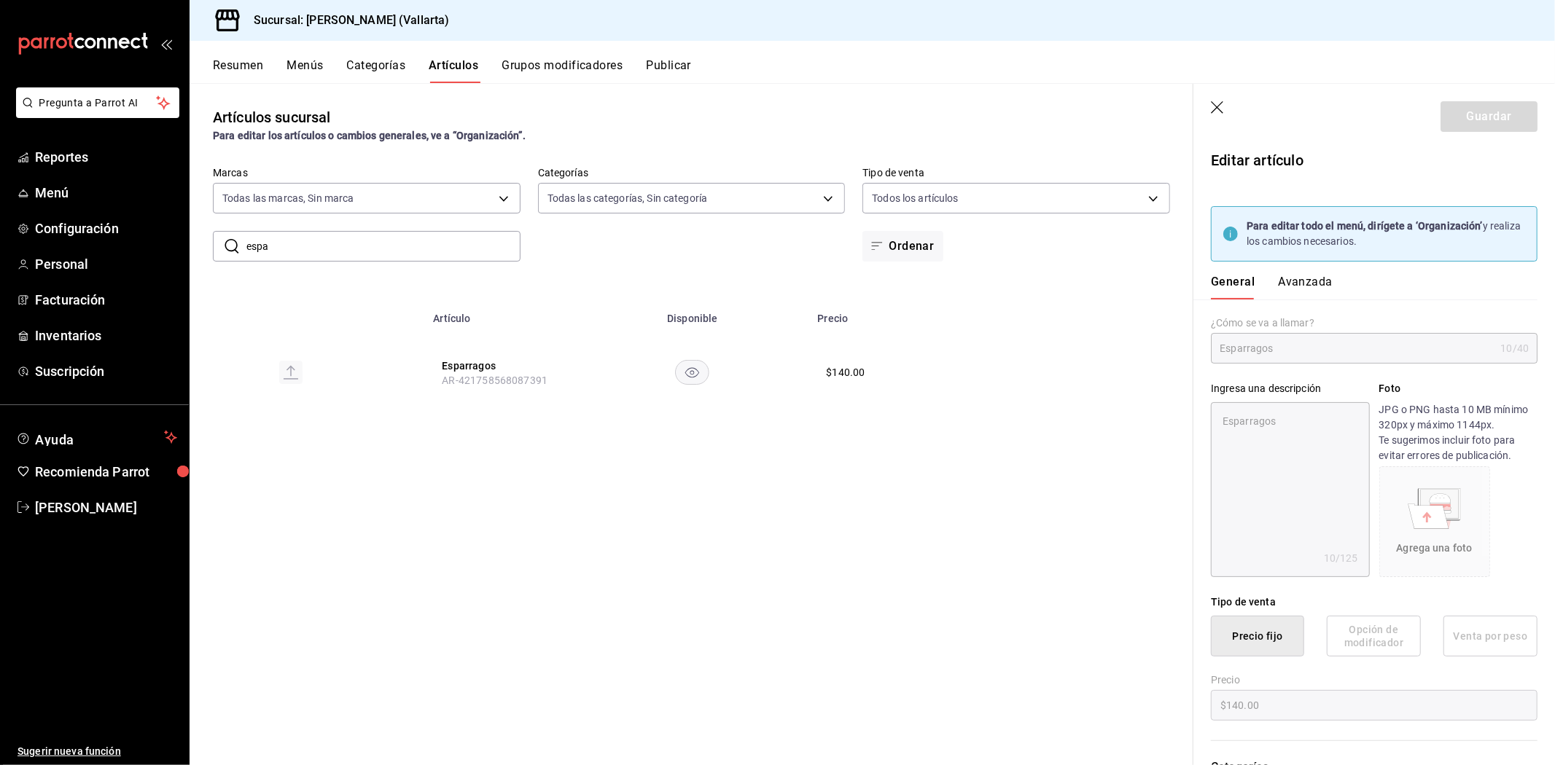
click at [1312, 282] on button "Avanzada" at bounding box center [1305, 287] width 55 height 25
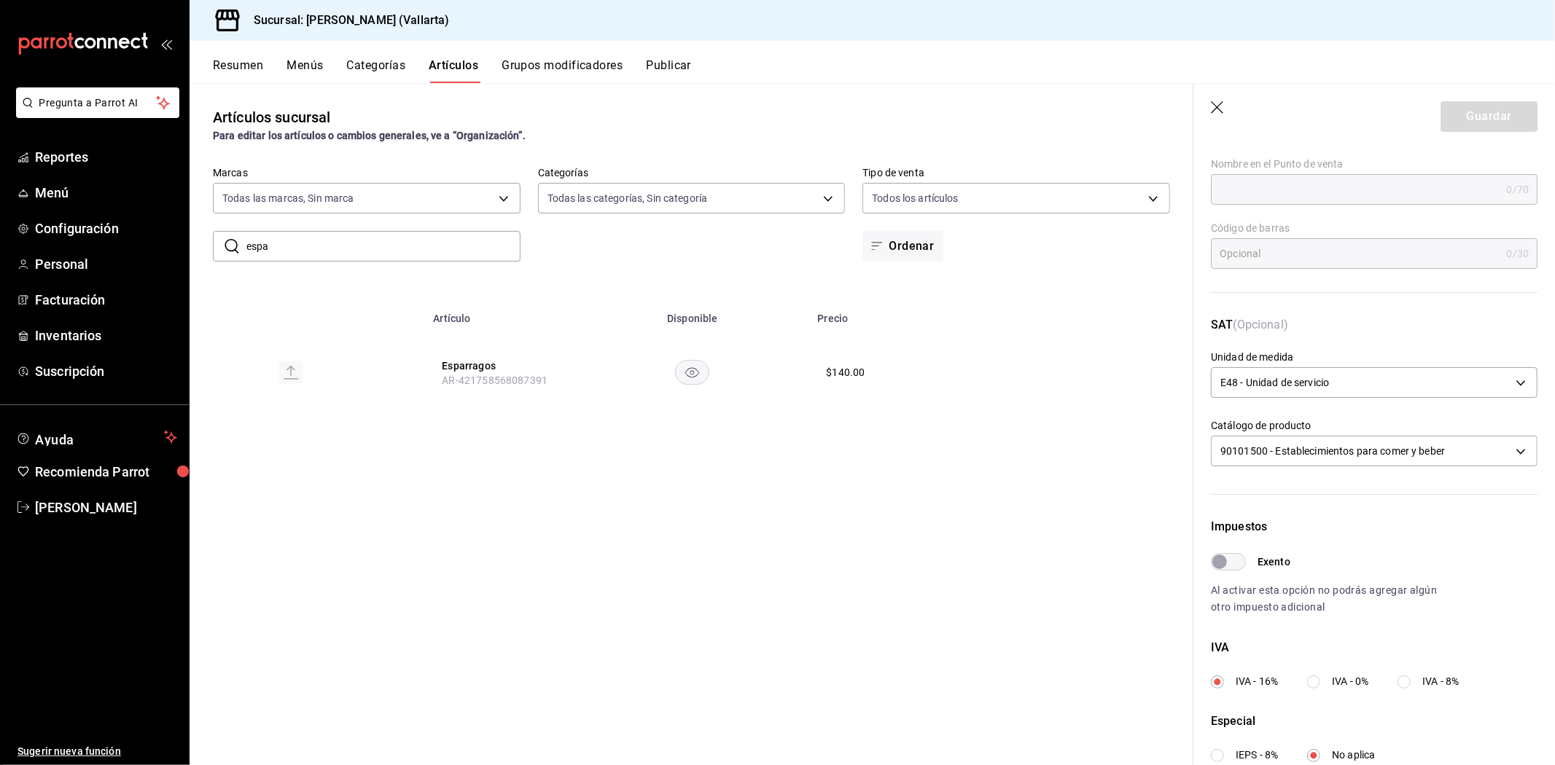
scroll to position [354, 0]
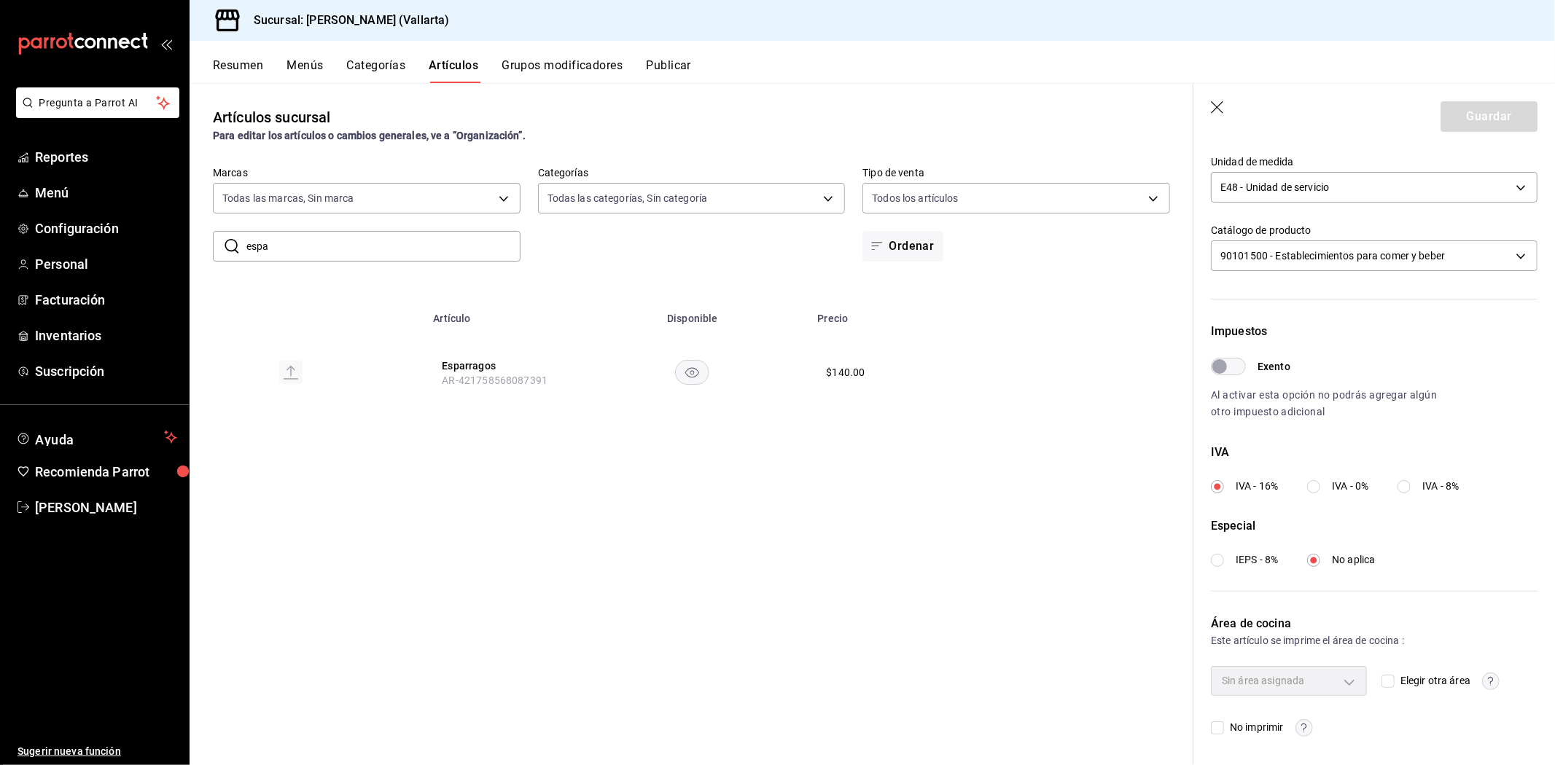
click at [1381, 681] on input "Elegir otra área" at bounding box center [1387, 681] width 13 height 13
checkbox input "true"
click at [1327, 682] on body "Pregunta a Parrot AI Reportes Menú Configuración Personal Facturación Inventari…" at bounding box center [777, 382] width 1555 height 765
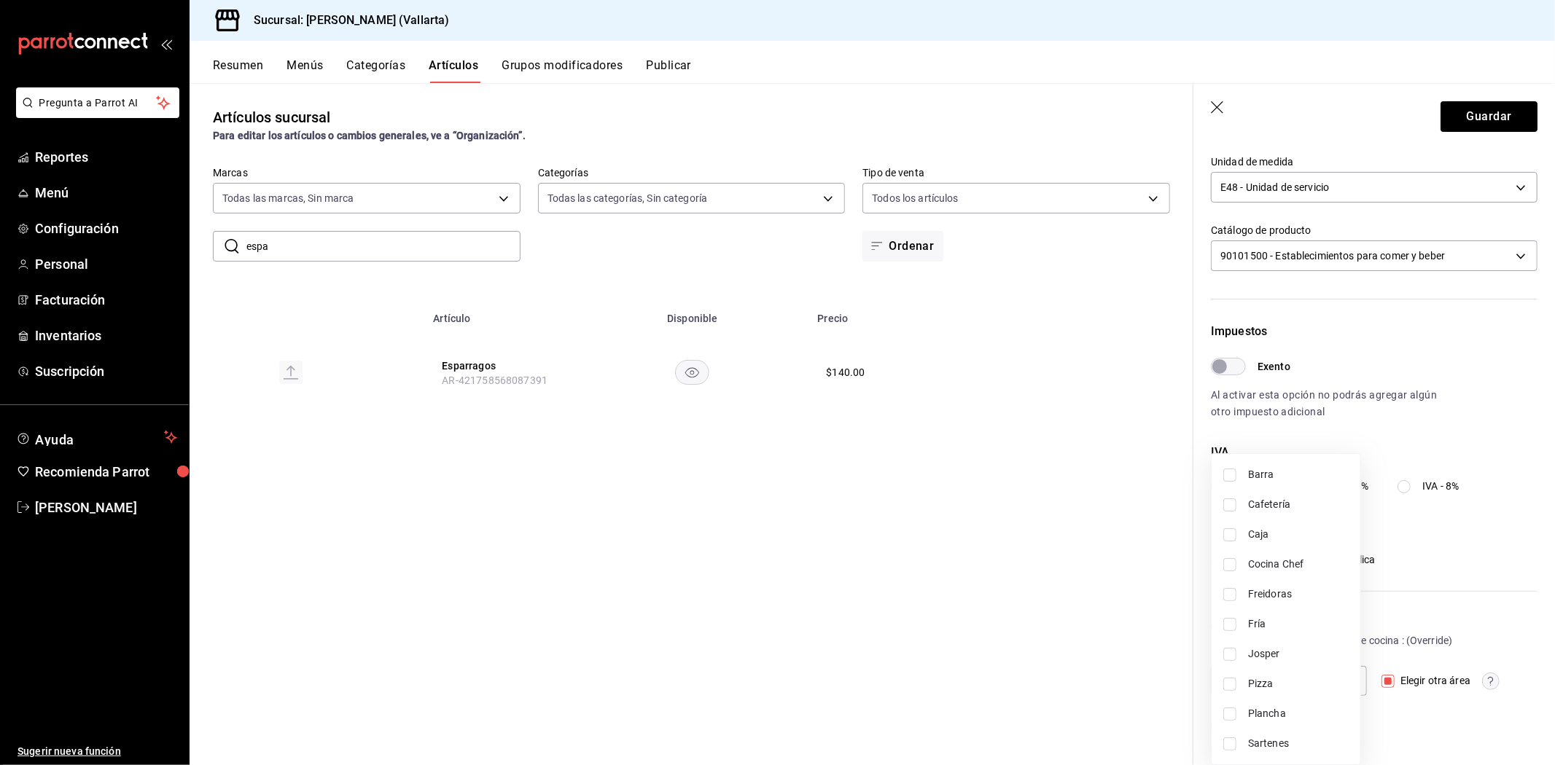
click at [1276, 649] on span "Josper" at bounding box center [1298, 654] width 101 height 15
type input "a1b11bfe-fa94-429b-b5ac-a1d345f7445d"
checkbox input "true"
click at [1098, 646] on div at bounding box center [777, 382] width 1555 height 765
click at [1464, 107] on button "Guardar" at bounding box center [1488, 116] width 97 height 31
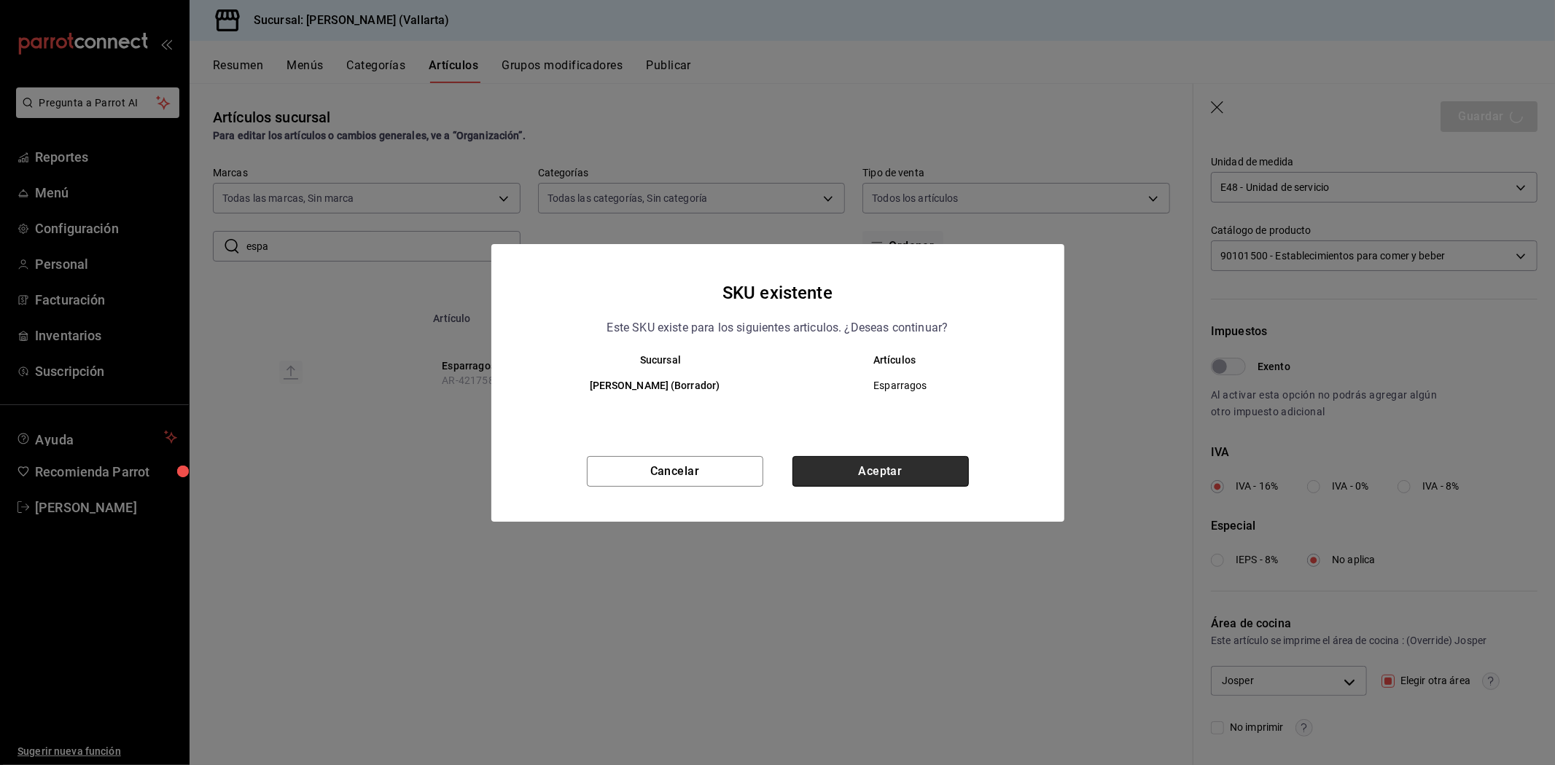
click at [904, 467] on button "Aceptar" at bounding box center [880, 471] width 176 height 31
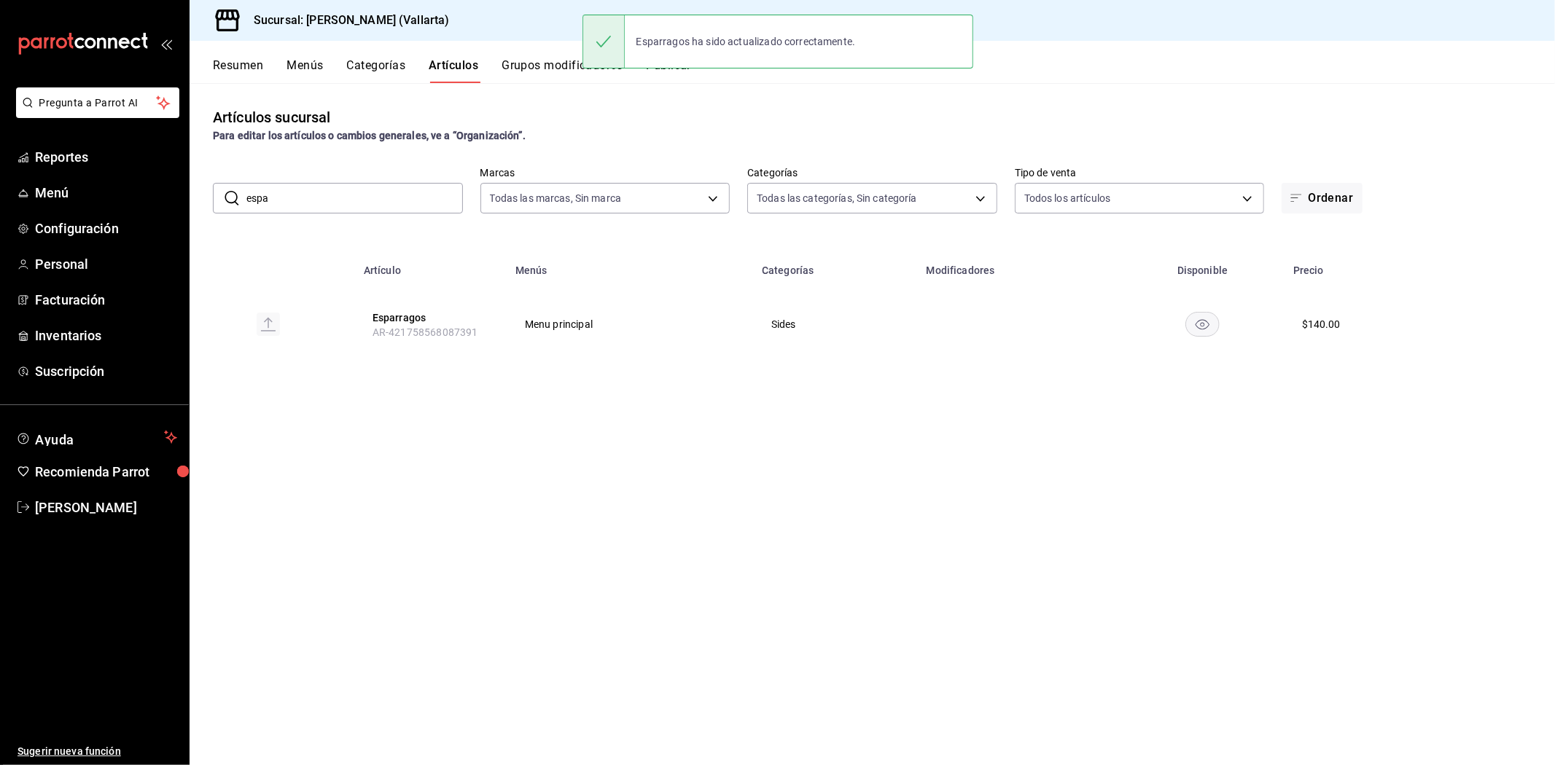
click at [360, 204] on input "espa" at bounding box center [354, 198] width 216 height 29
type input "e"
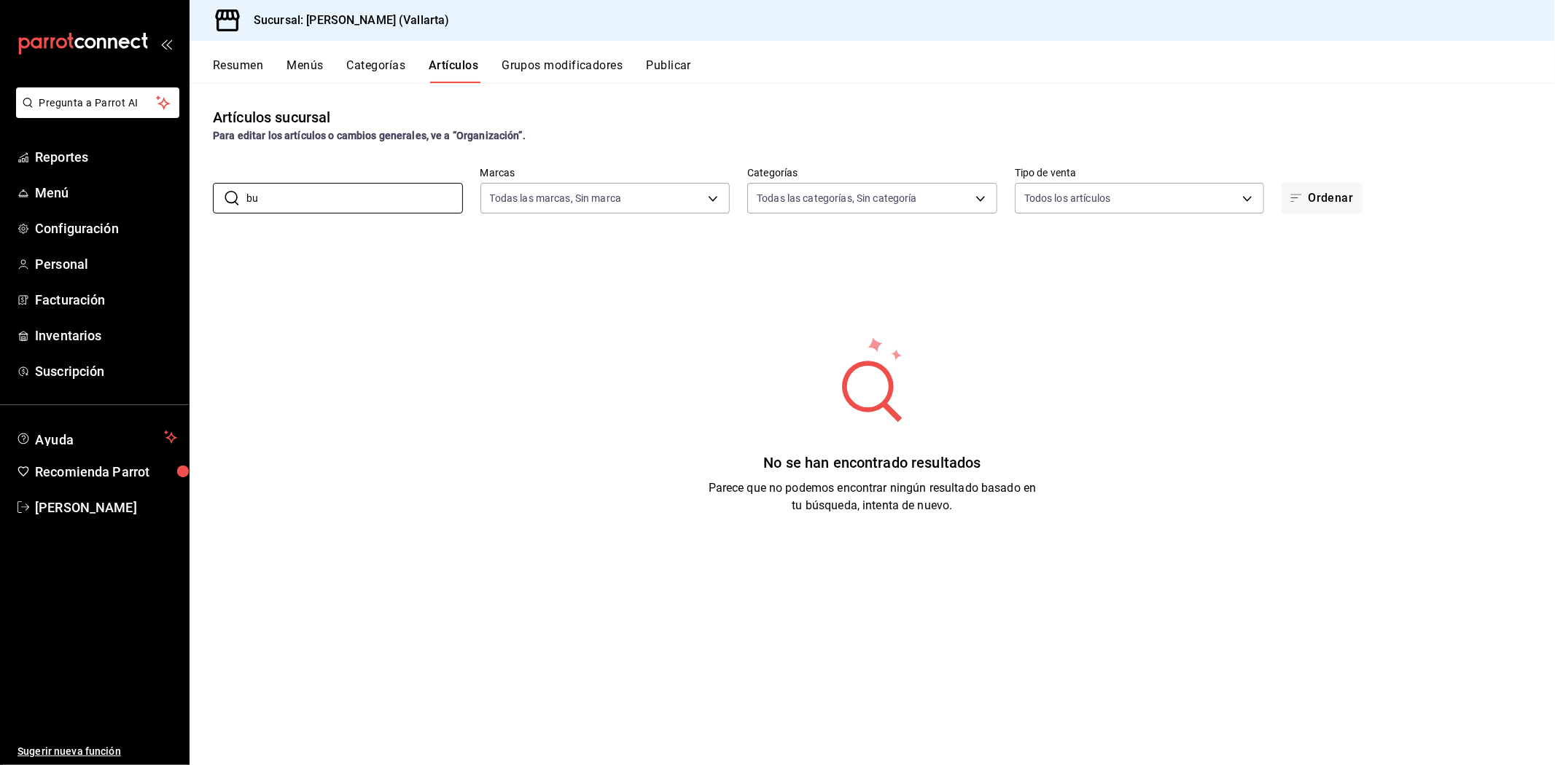
type input "b"
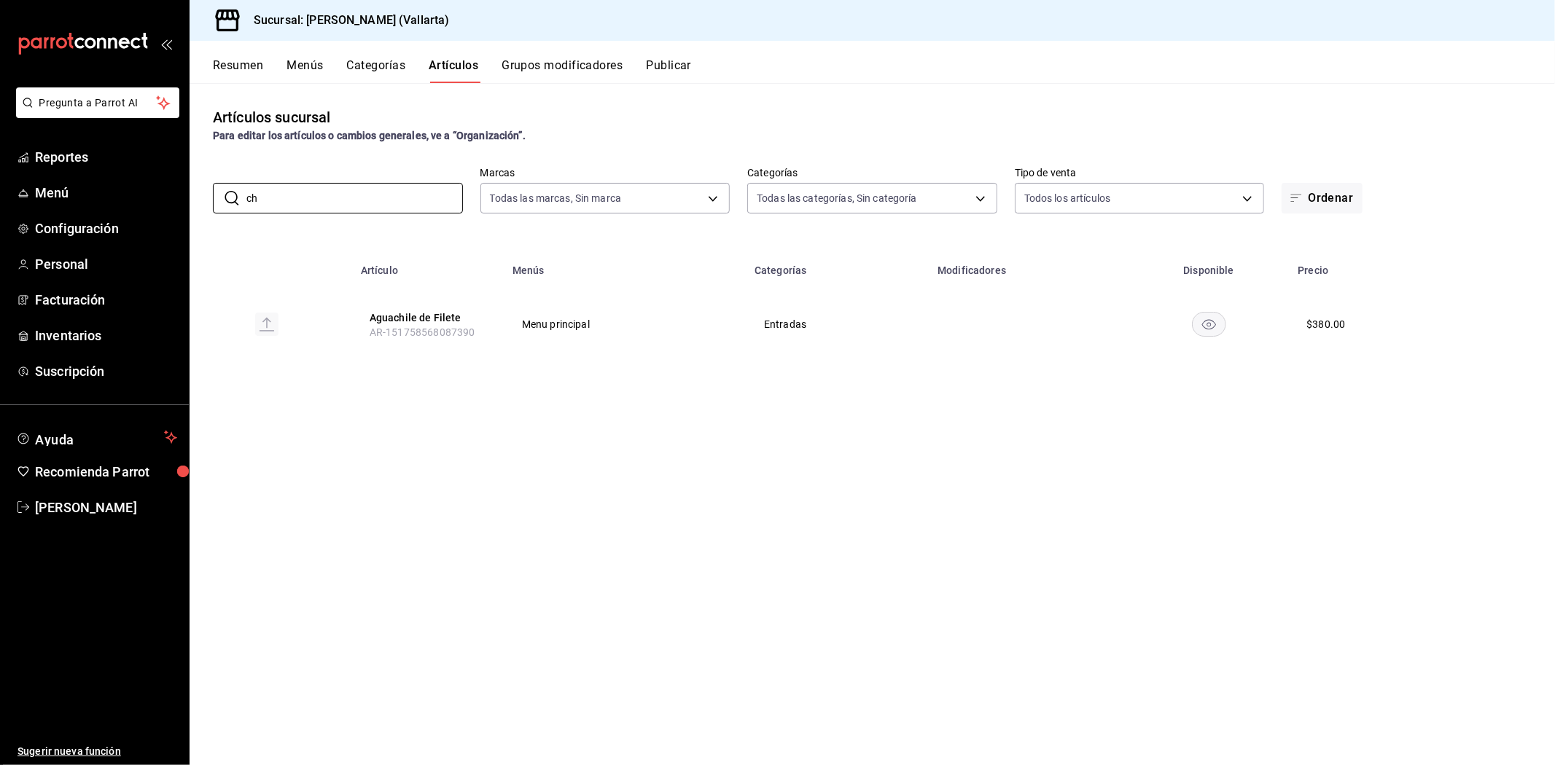
type input "c"
type input "pepito"
click at [437, 311] on button "Pepito de Filete" at bounding box center [425, 318] width 117 height 15
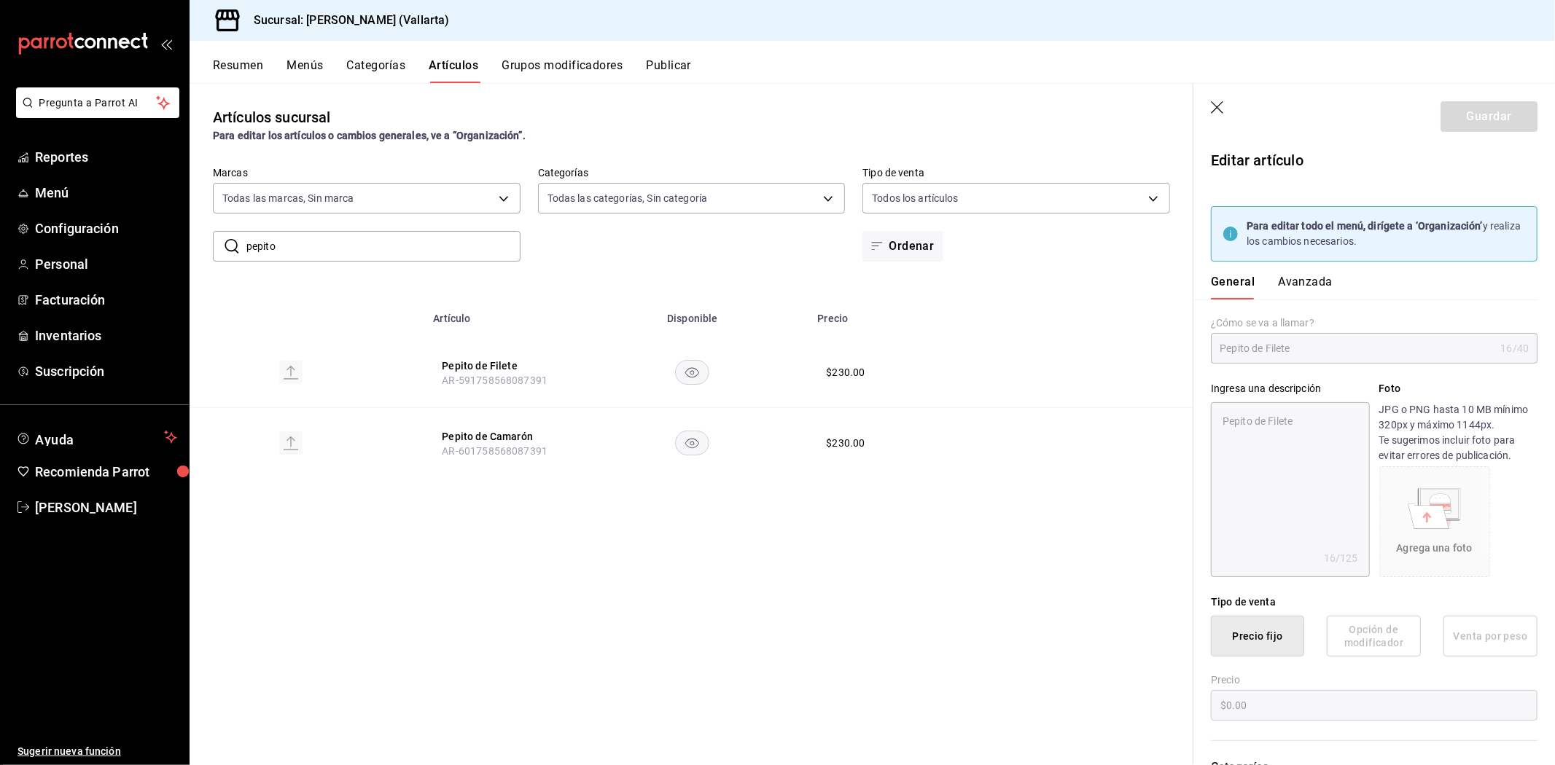
type textarea "x"
type input "$230.00"
type input "E48"
type input "90101500"
radio input "true"
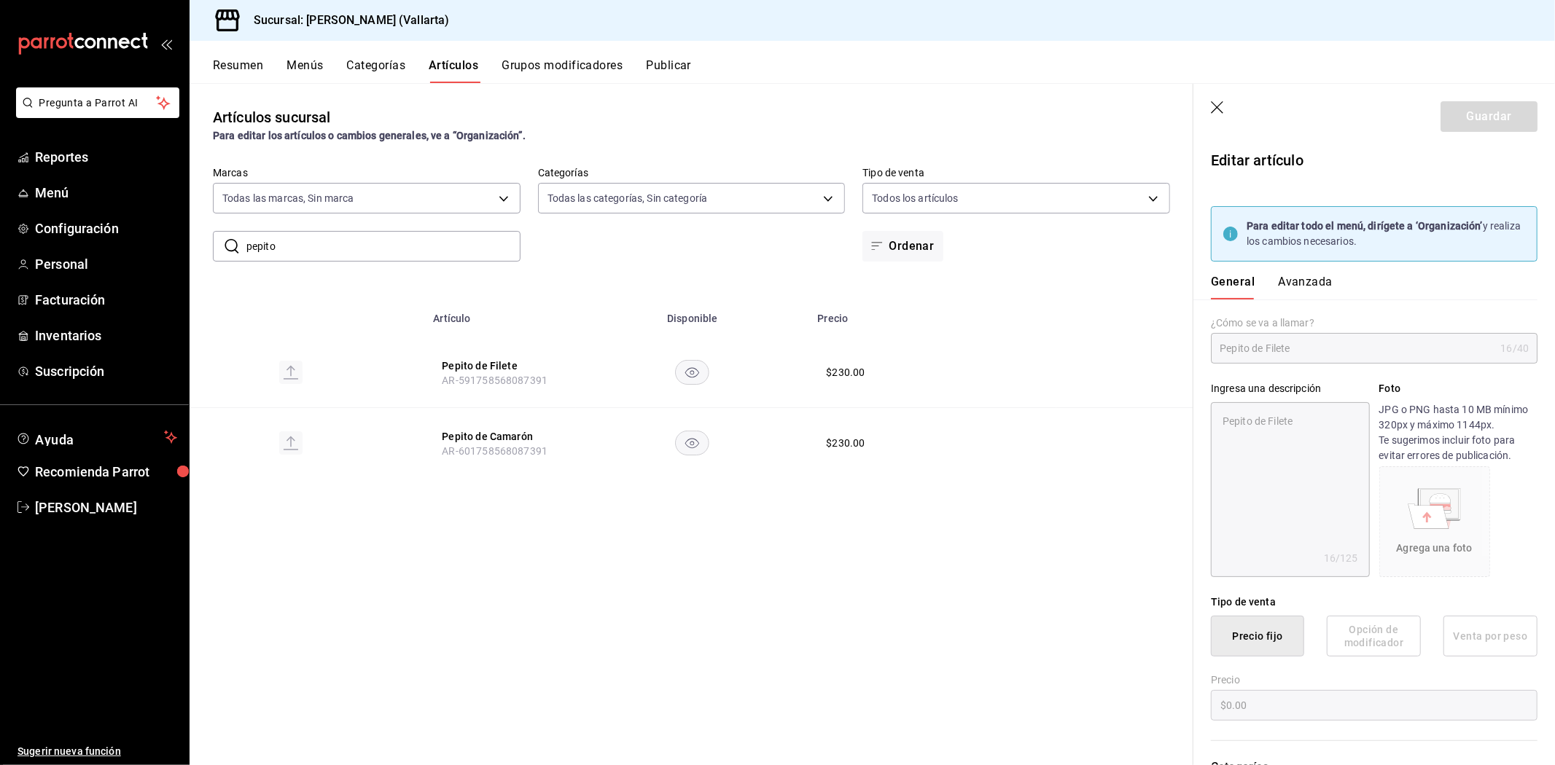
radio input "true"
type input "05b56720-ac53-4f1d-a023-24443b3cfeb0"
click at [1286, 285] on button "Avanzada" at bounding box center [1305, 287] width 55 height 25
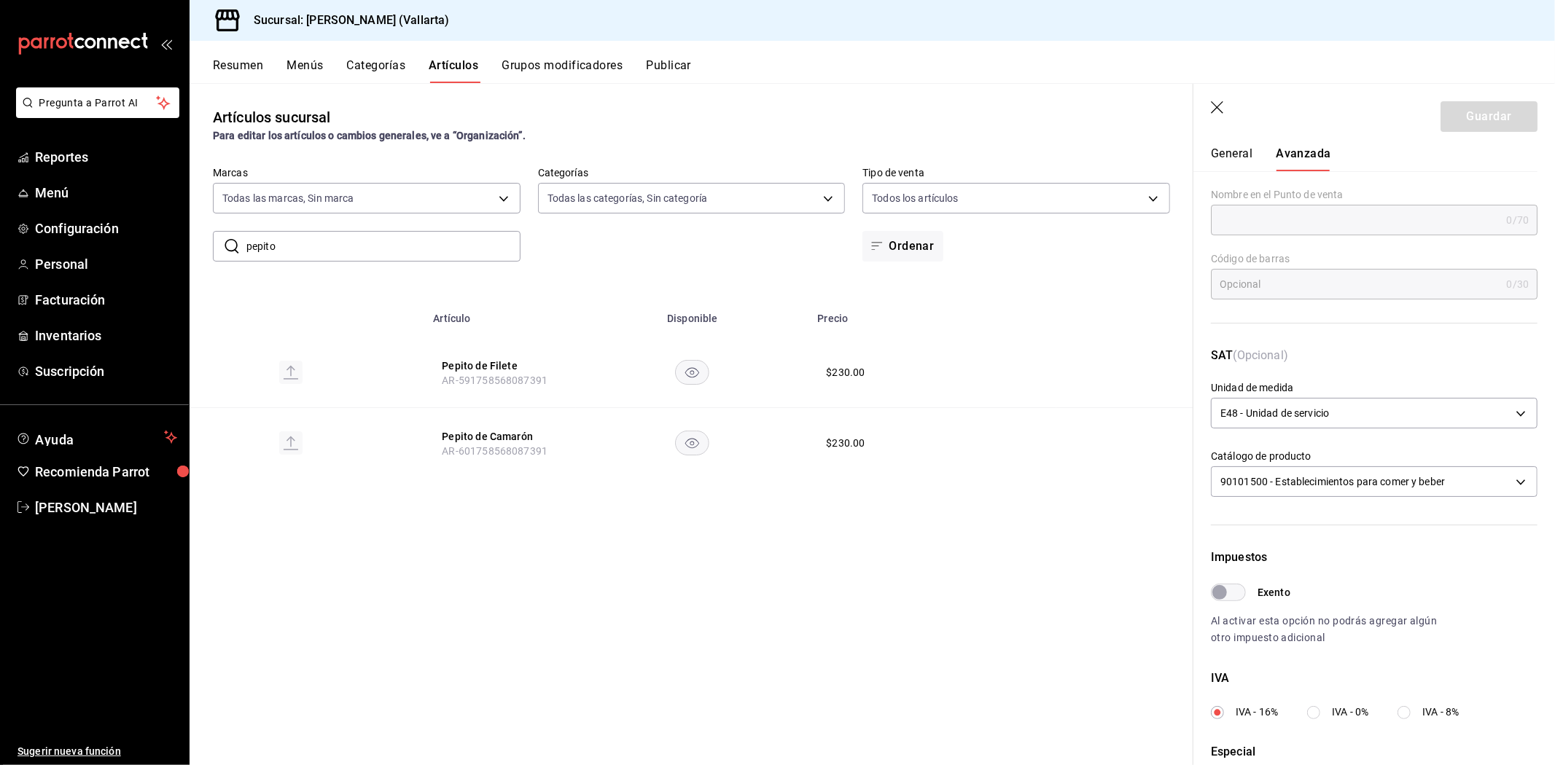
scroll to position [354, 0]
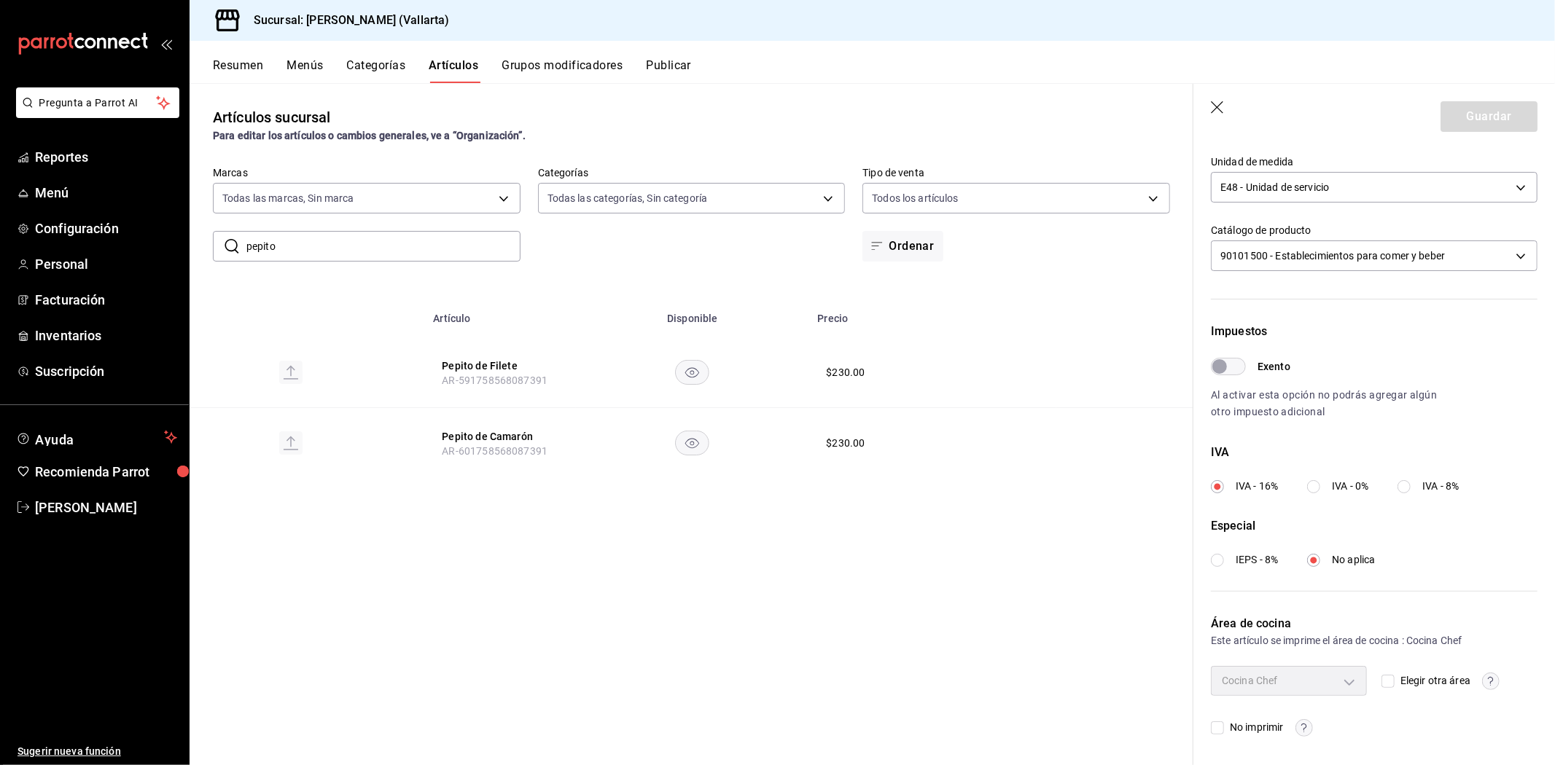
drag, startPoint x: 1383, startPoint y: 678, endPoint x: 1359, endPoint y: 685, distance: 25.1
click at [1383, 679] on input "Elegir otra área" at bounding box center [1387, 681] width 13 height 13
checkbox input "true"
click at [1335, 685] on body "Pregunta a Parrot AI Reportes Menú Configuración Personal Facturación Inventari…" at bounding box center [777, 382] width 1555 height 765
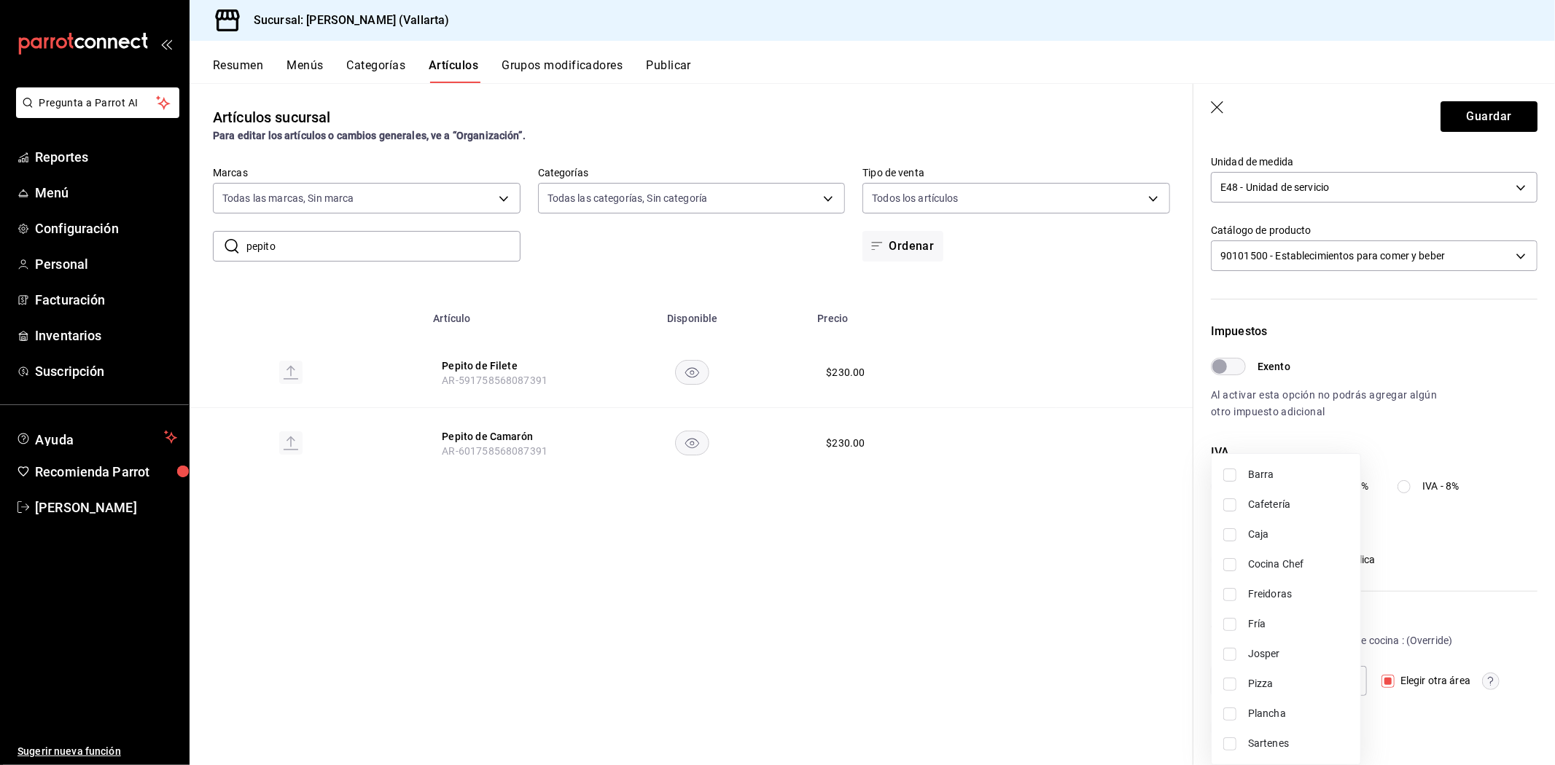
click at [1270, 712] on span "Plancha" at bounding box center [1298, 713] width 101 height 15
type input "fde6572f-3937-4d15-9efc-70fe81d417dd"
checkbox input "true"
click at [969, 680] on div at bounding box center [777, 382] width 1555 height 765
click at [1477, 120] on button "Guardar" at bounding box center [1488, 116] width 97 height 31
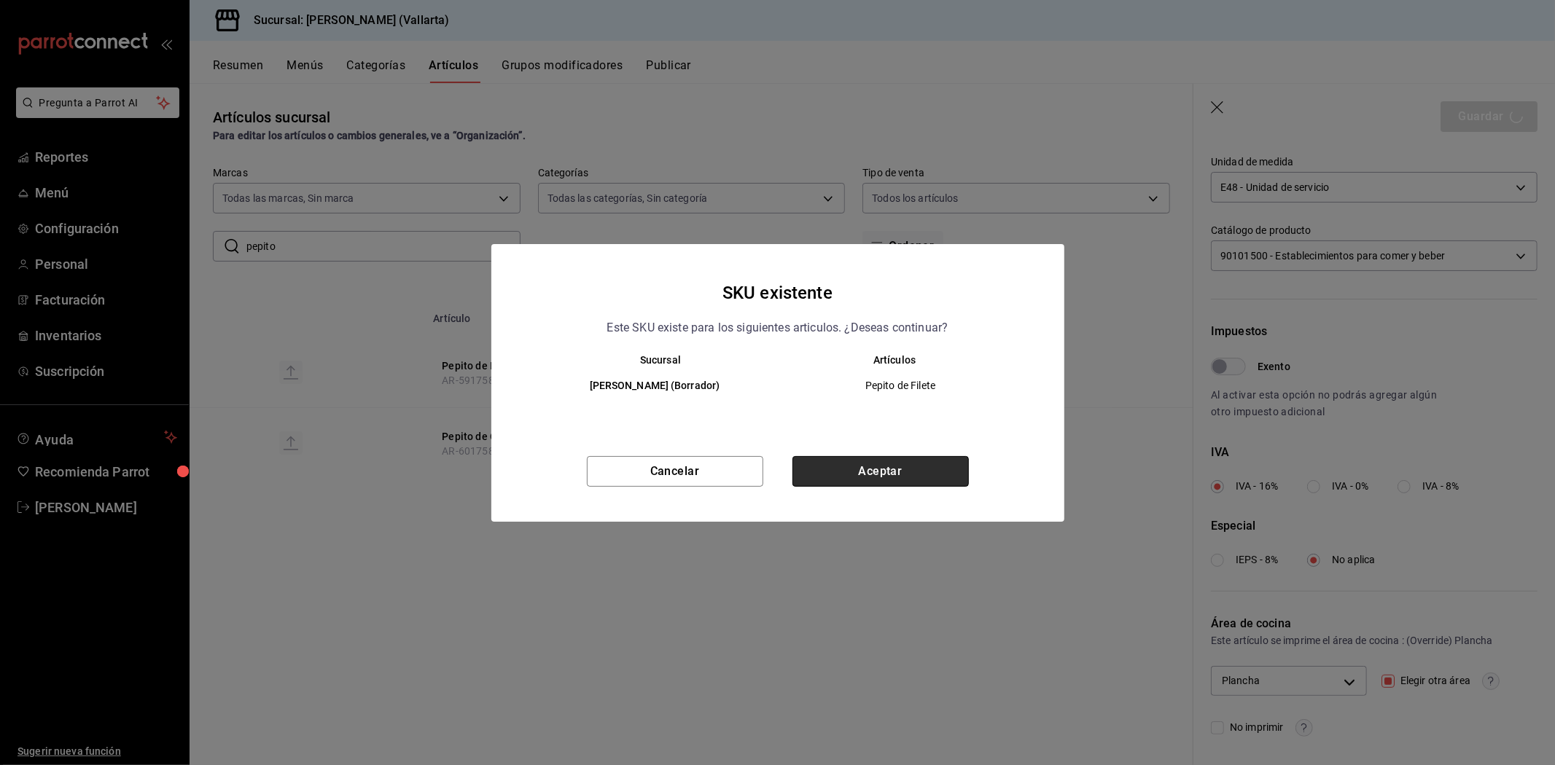
click at [866, 477] on button "Aceptar" at bounding box center [880, 471] width 176 height 31
checkbox input "false"
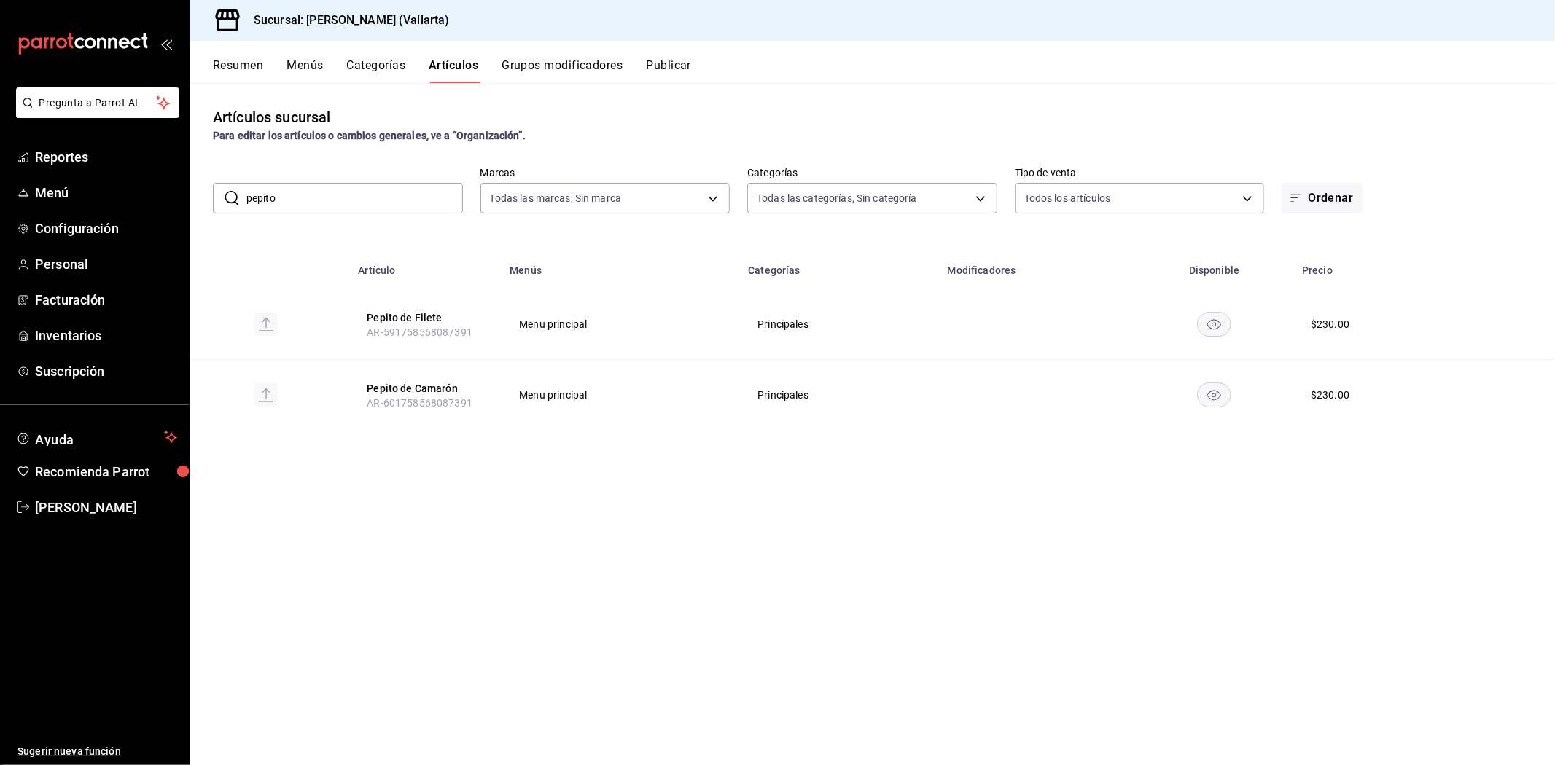
click at [327, 198] on input "pepito" at bounding box center [354, 198] width 216 height 29
type input "p"
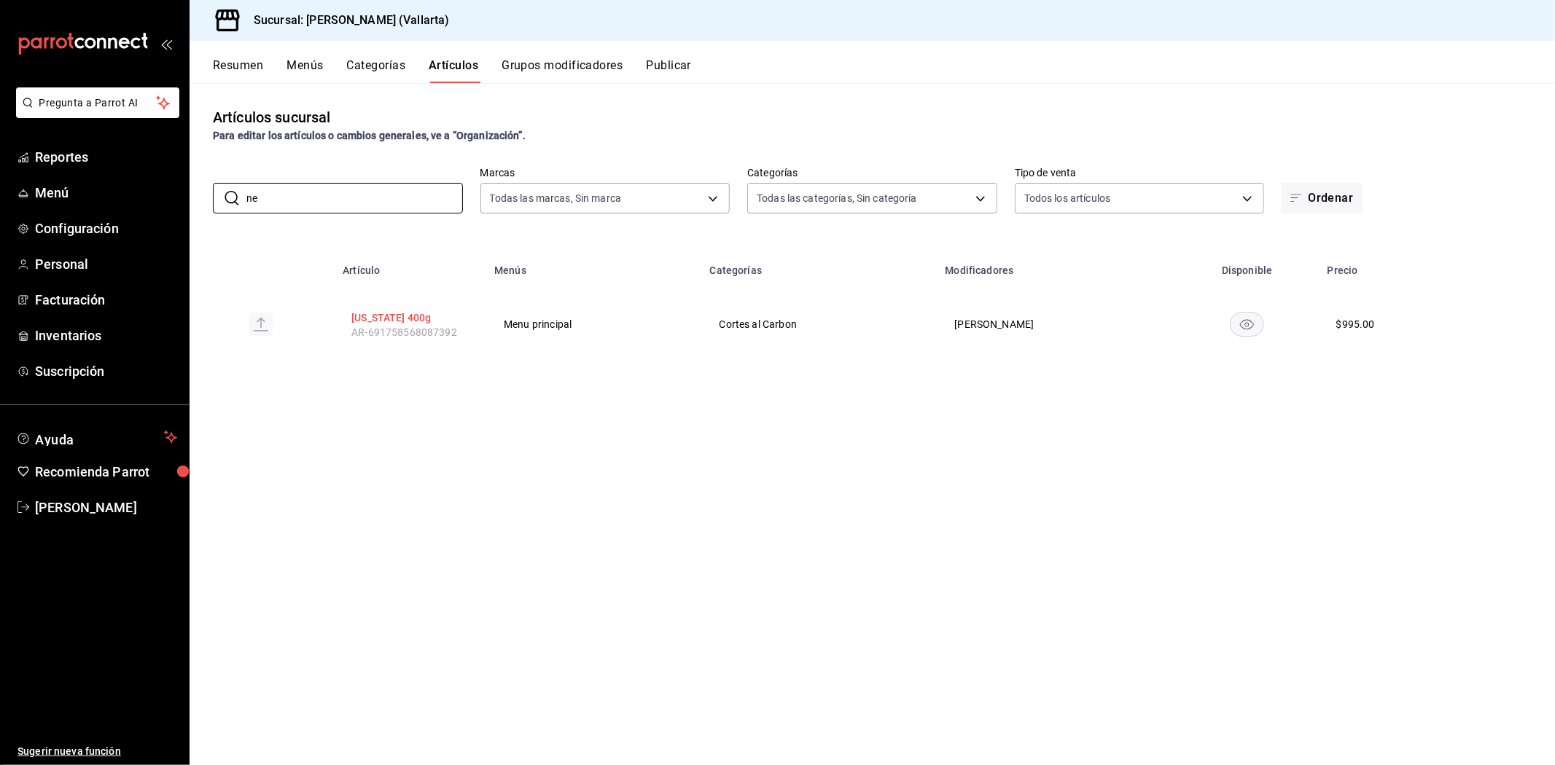
type input "n"
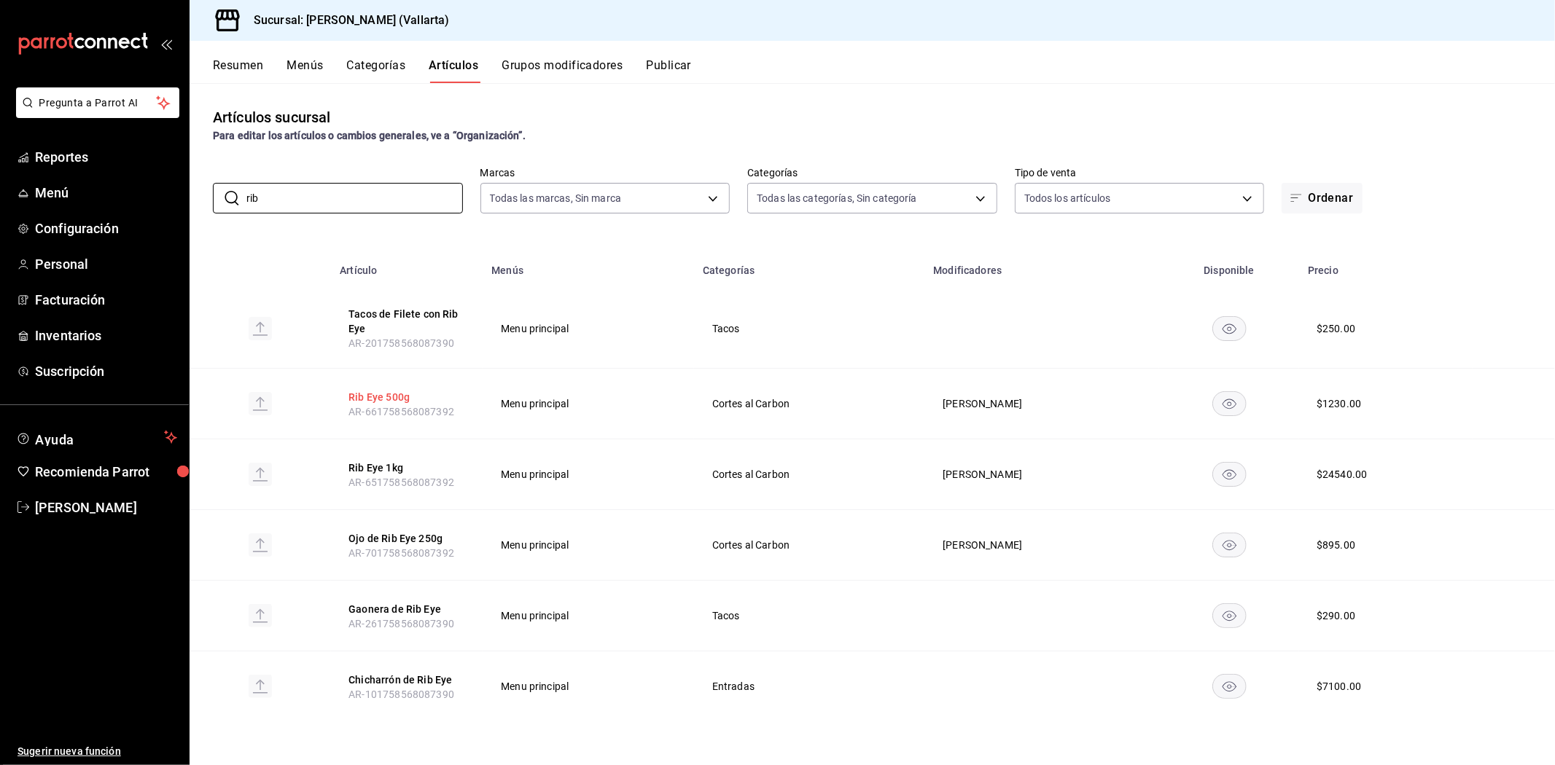
type input "rib"
click at [370, 402] on button "Rib Eye 500g" at bounding box center [406, 397] width 117 height 15
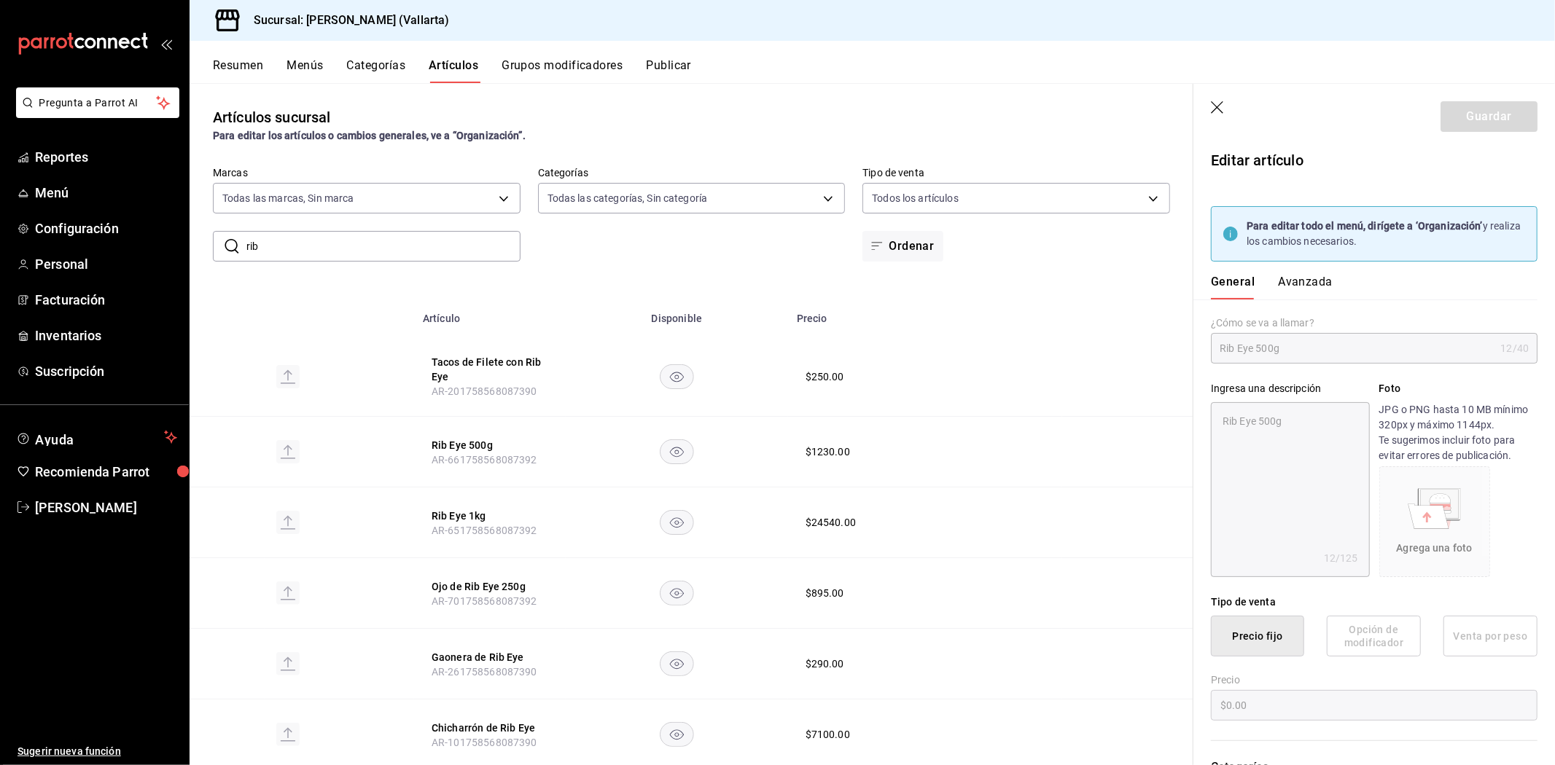
type textarea "x"
type input "$1230.00"
type input "E48"
type input "90101500"
radio input "true"
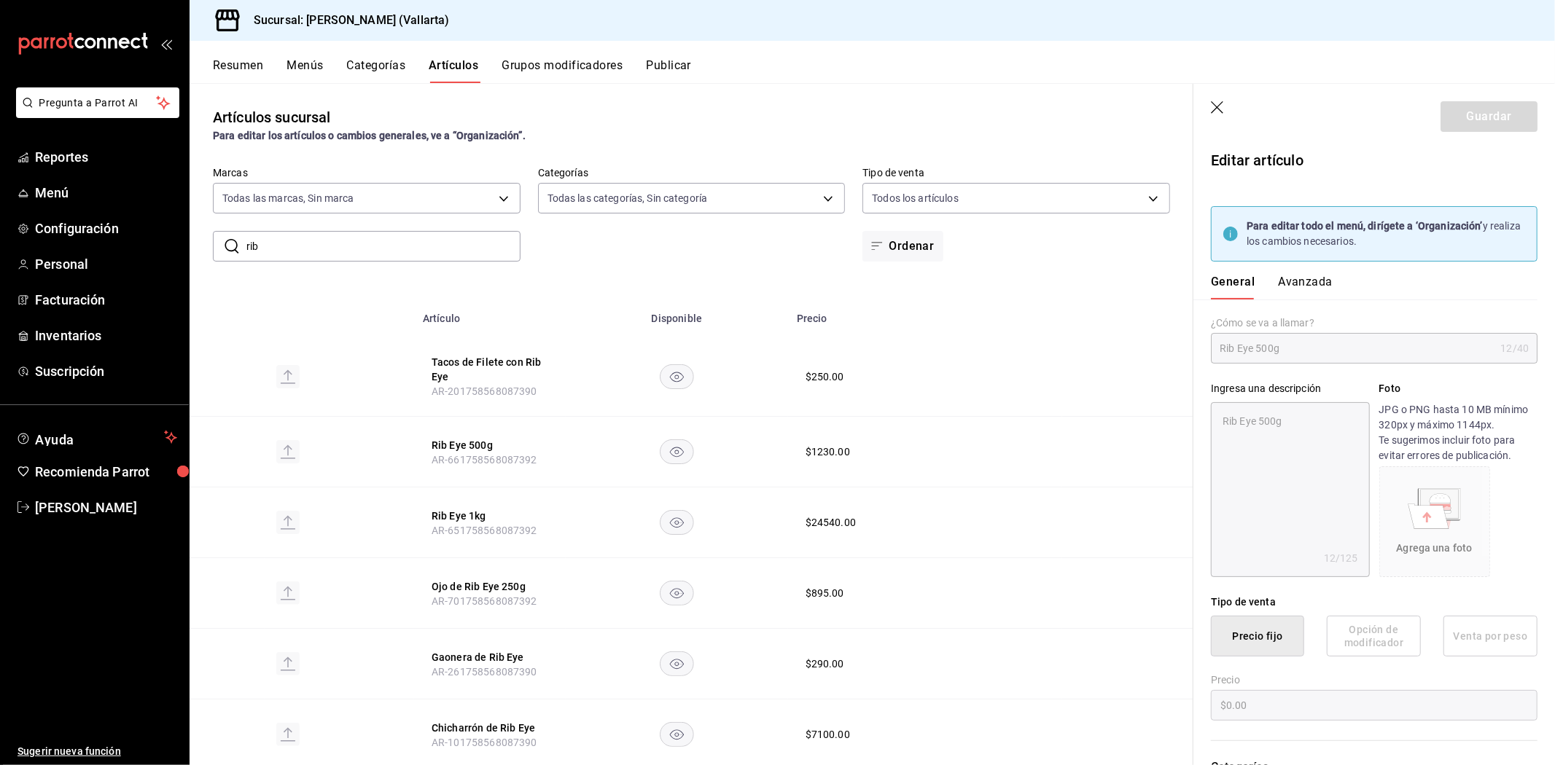
radio input "true"
type input "a1b11bfe-fa94-429b-b5ac-a1d345f7445d"
click at [1316, 284] on button "Avanzada" at bounding box center [1305, 287] width 55 height 25
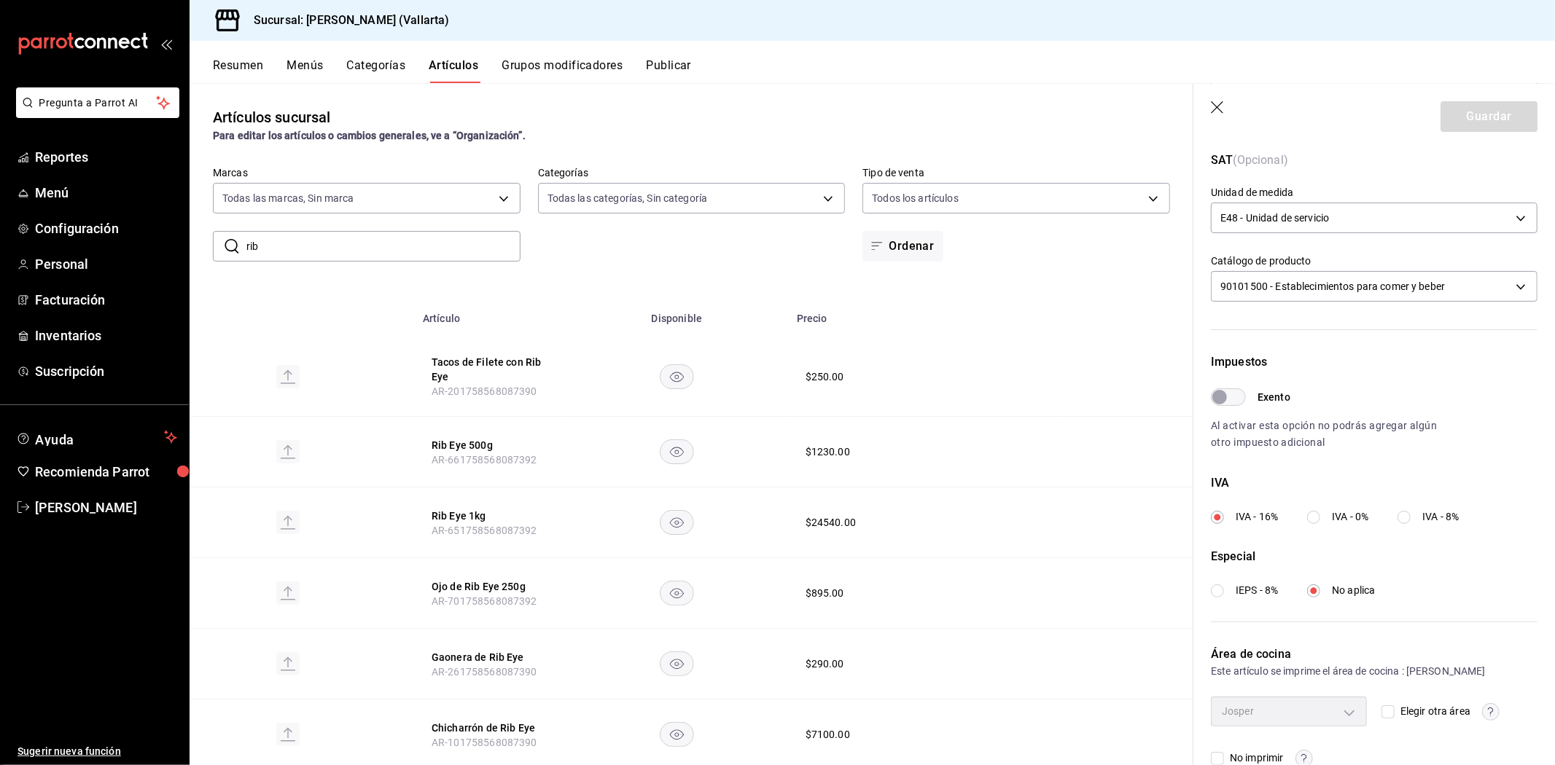
scroll to position [354, 0]
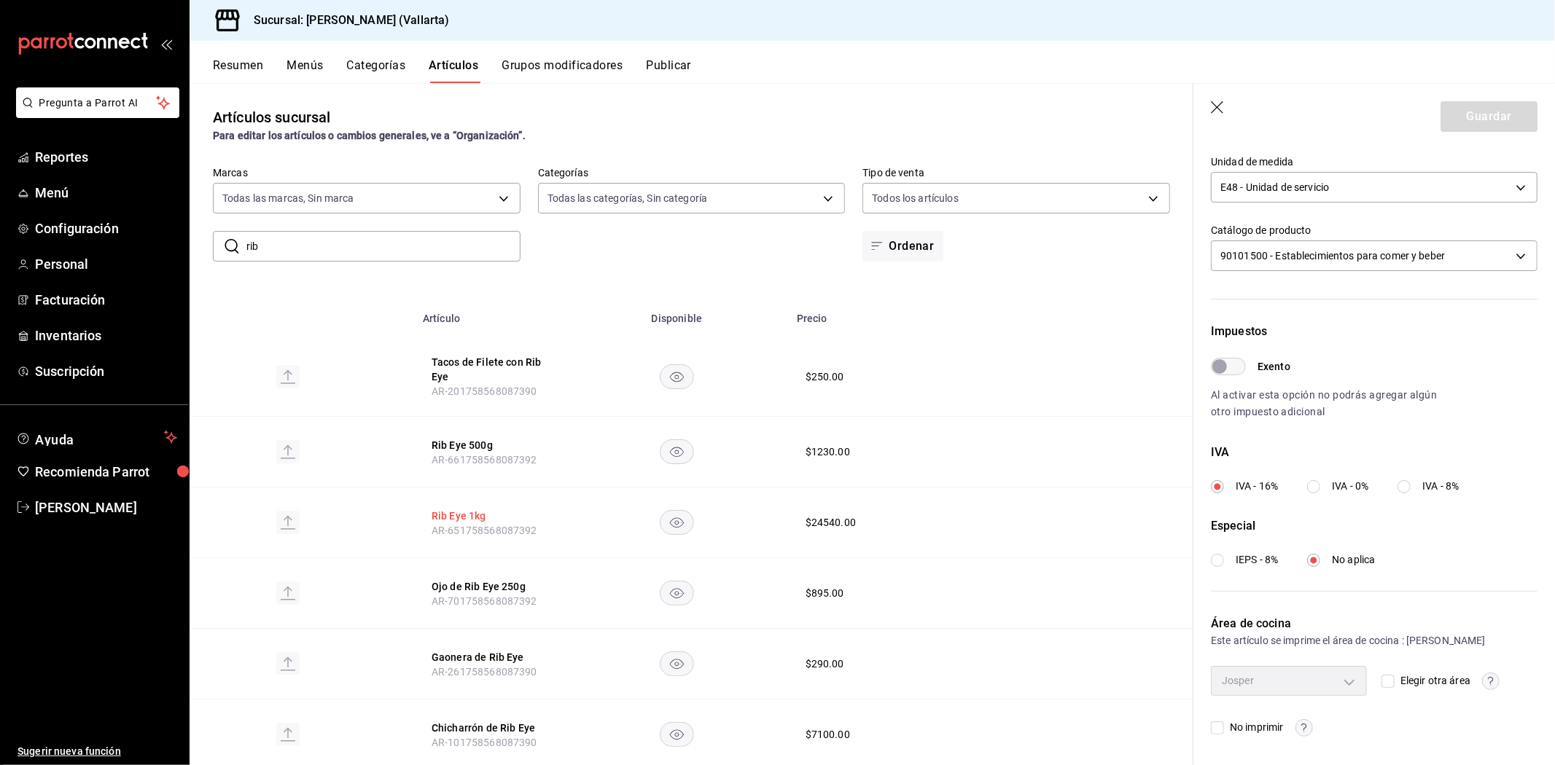
click at [483, 512] on button "Rib Eye 1kg" at bounding box center [489, 516] width 117 height 15
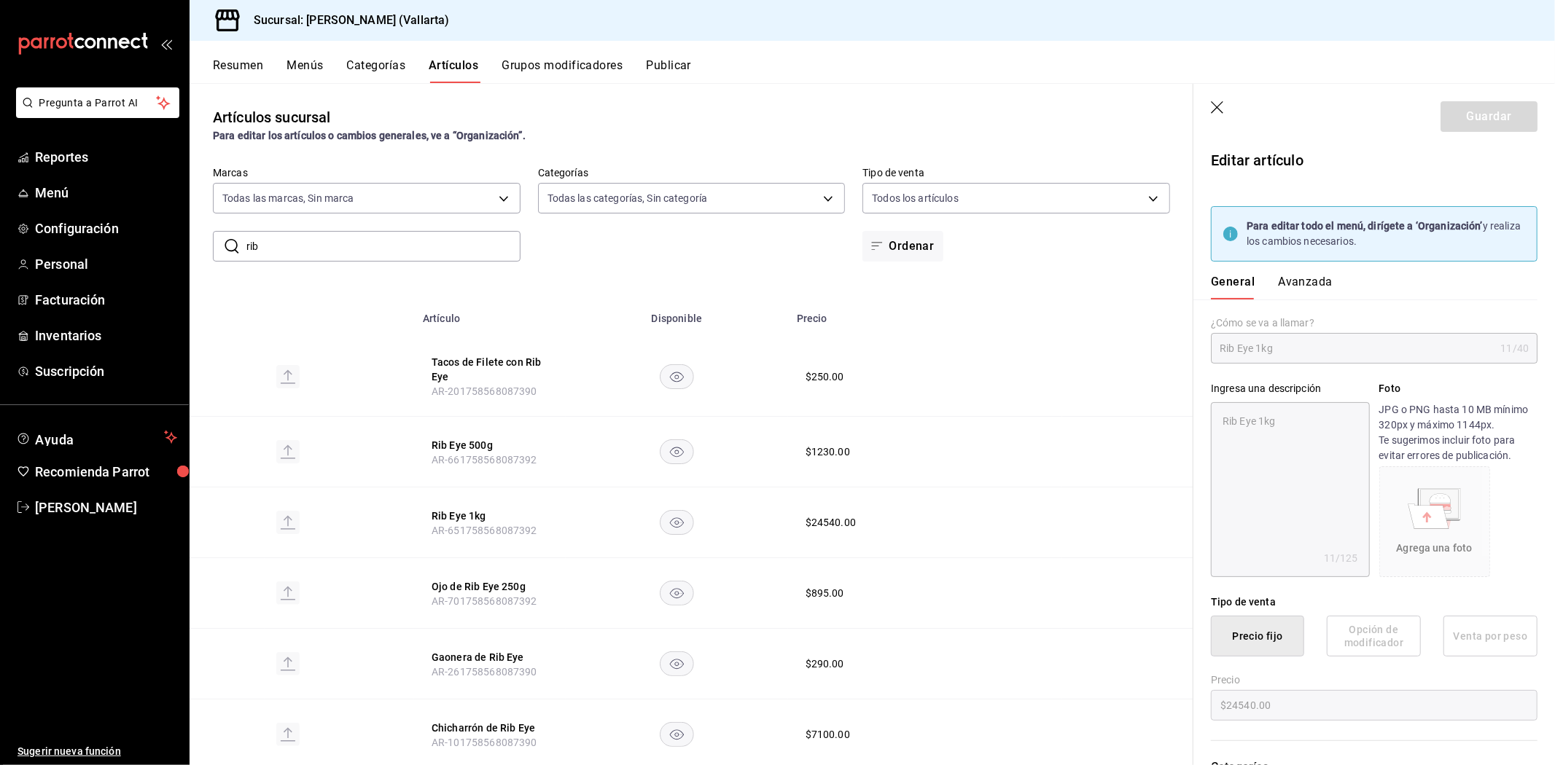
click at [1299, 282] on button "Avanzada" at bounding box center [1305, 287] width 55 height 25
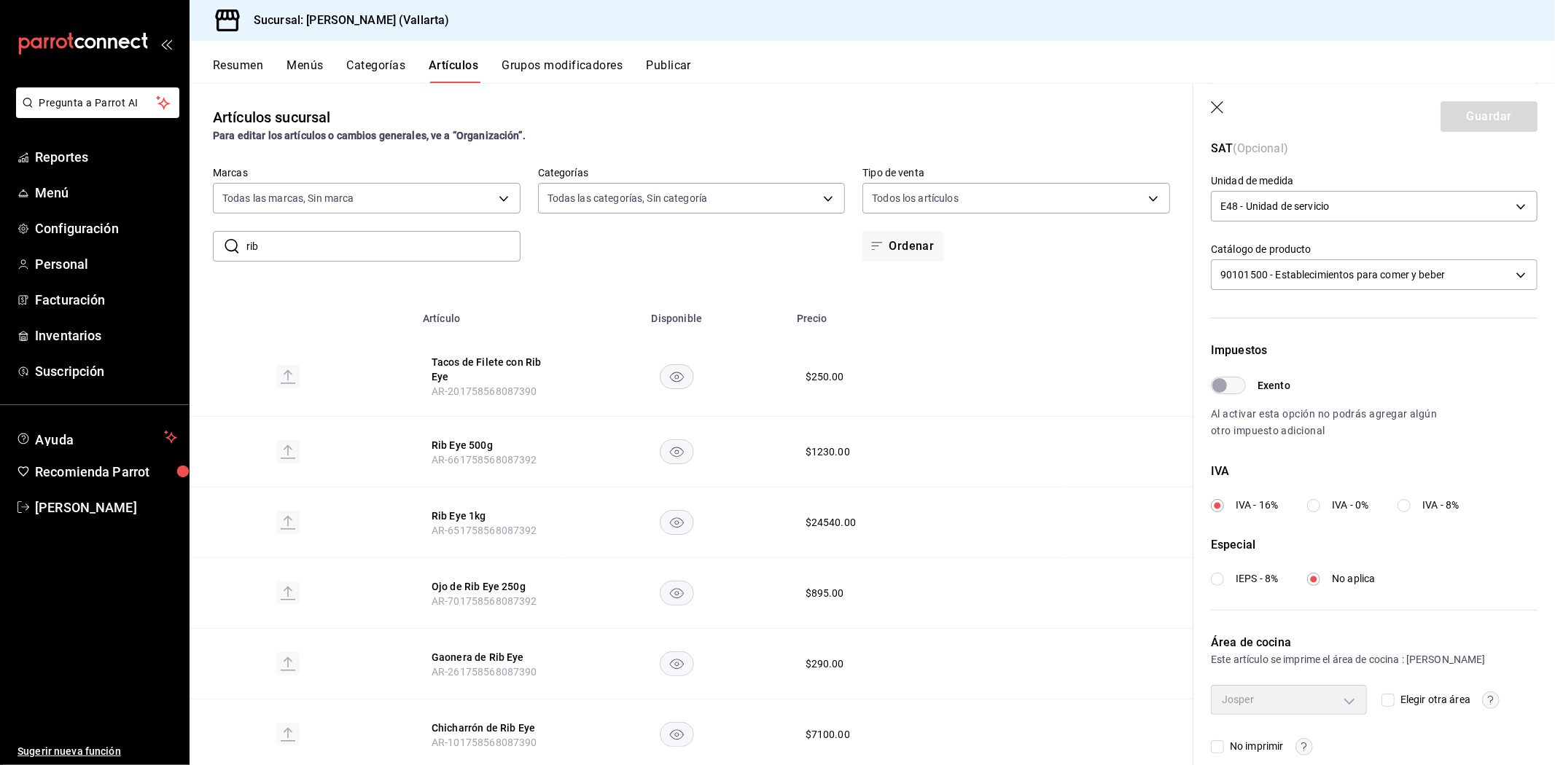
scroll to position [354, 0]
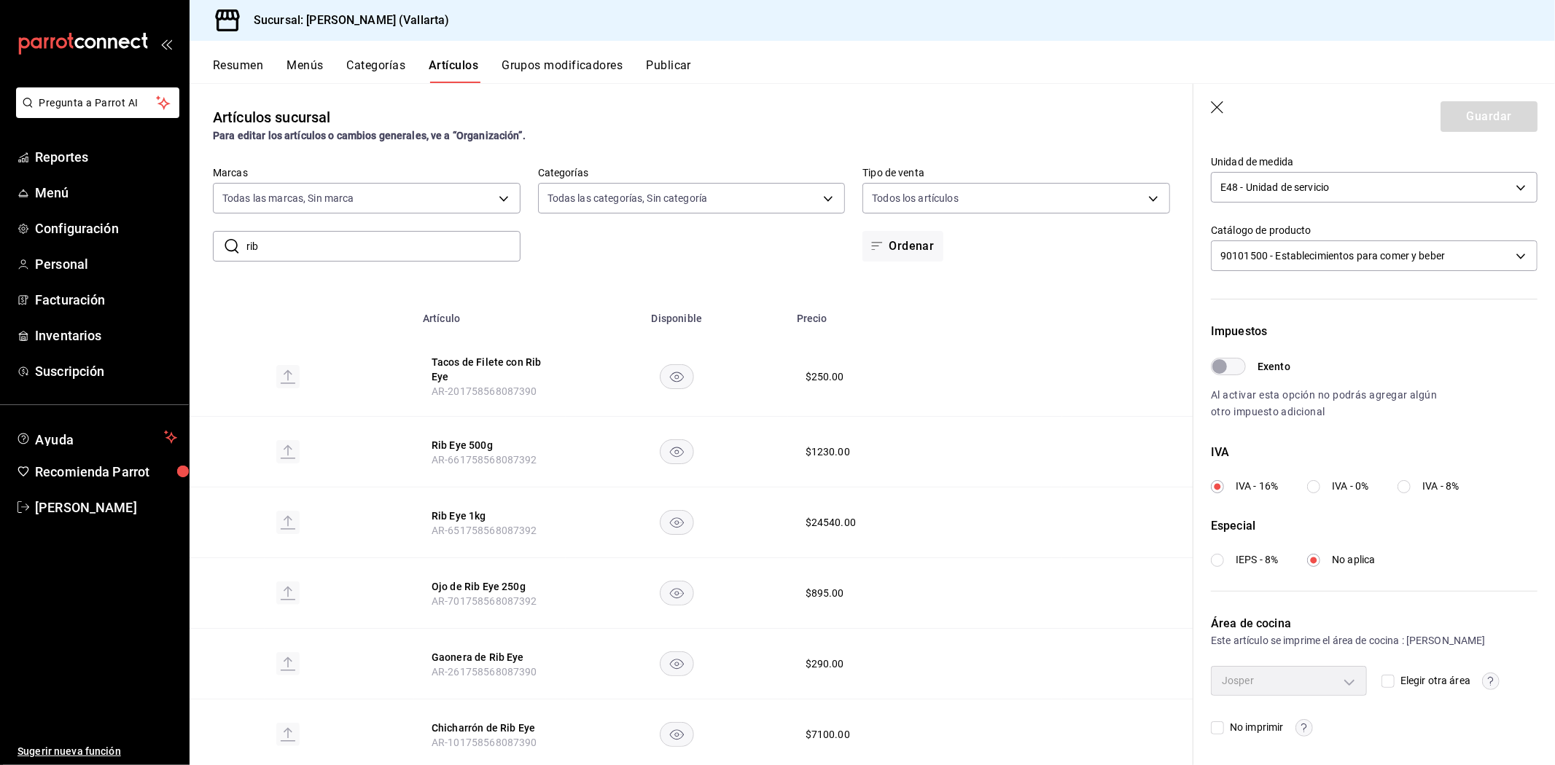
click at [316, 242] on input "rib" at bounding box center [383, 246] width 274 height 29
type input "r"
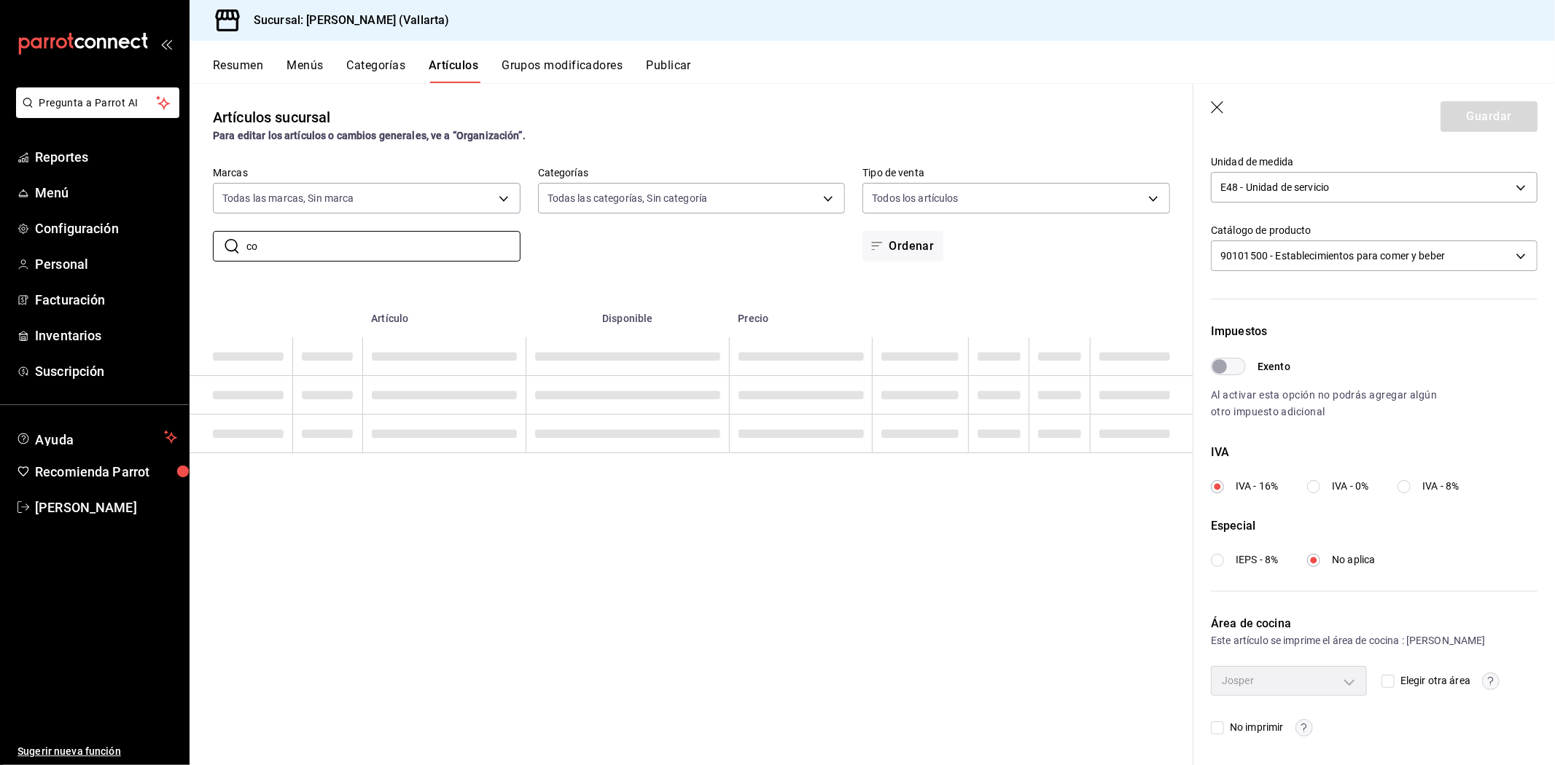
type input "c"
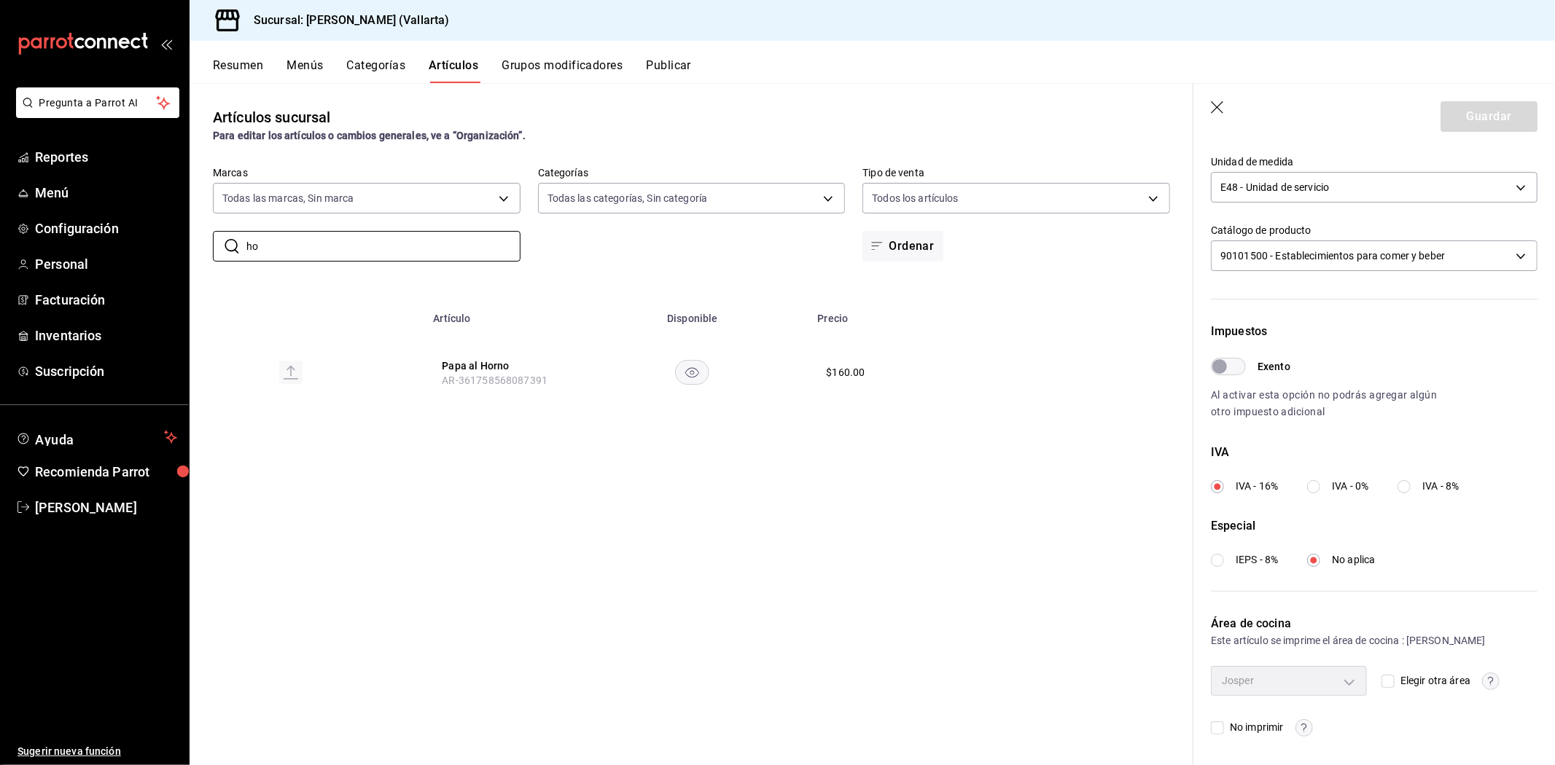
type input "h"
click at [426, 232] on input "costilla" at bounding box center [383, 246] width 274 height 29
click at [355, 251] on input "costilla" at bounding box center [383, 246] width 274 height 29
type input "c"
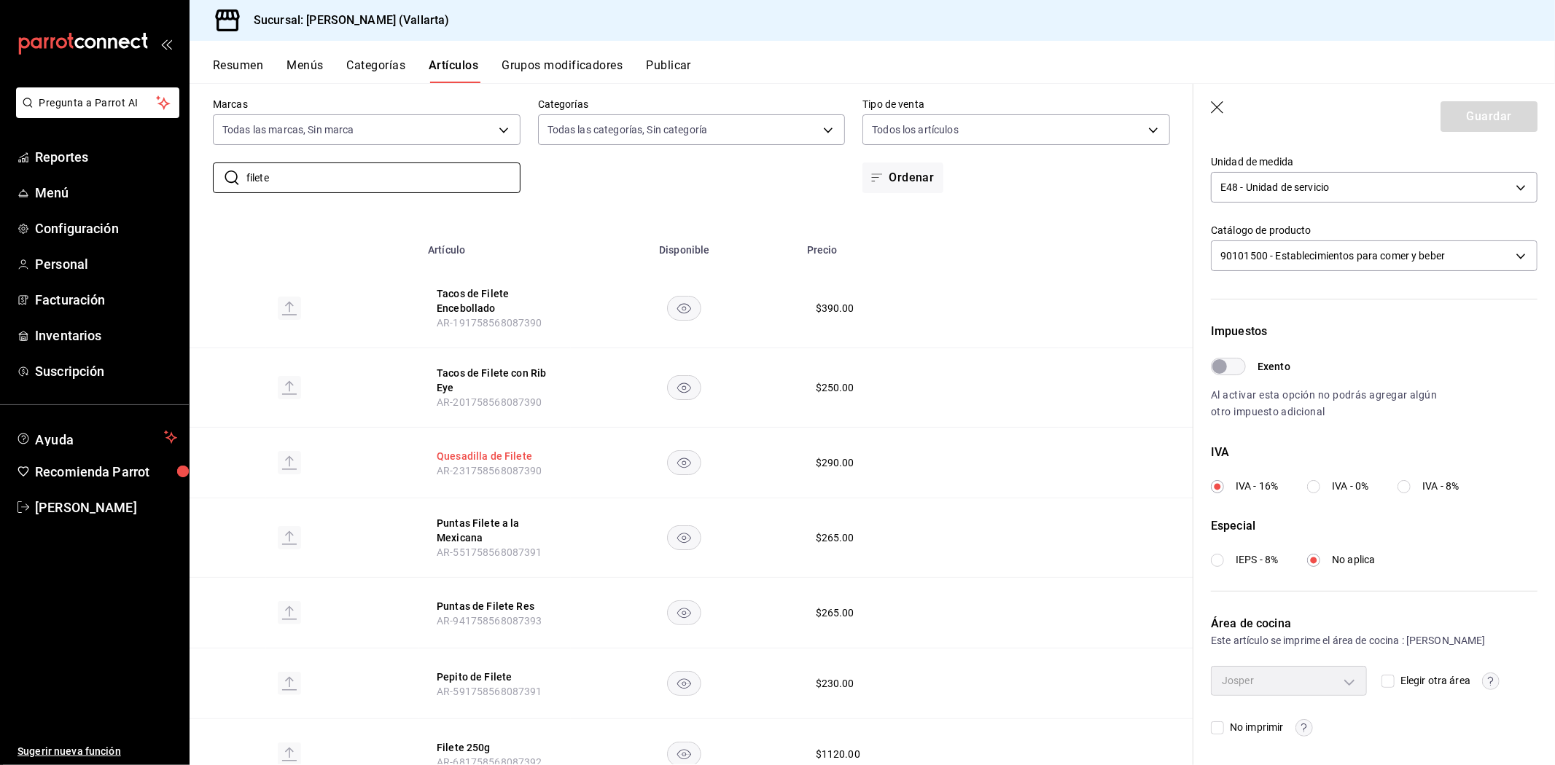
scroll to position [199, 0]
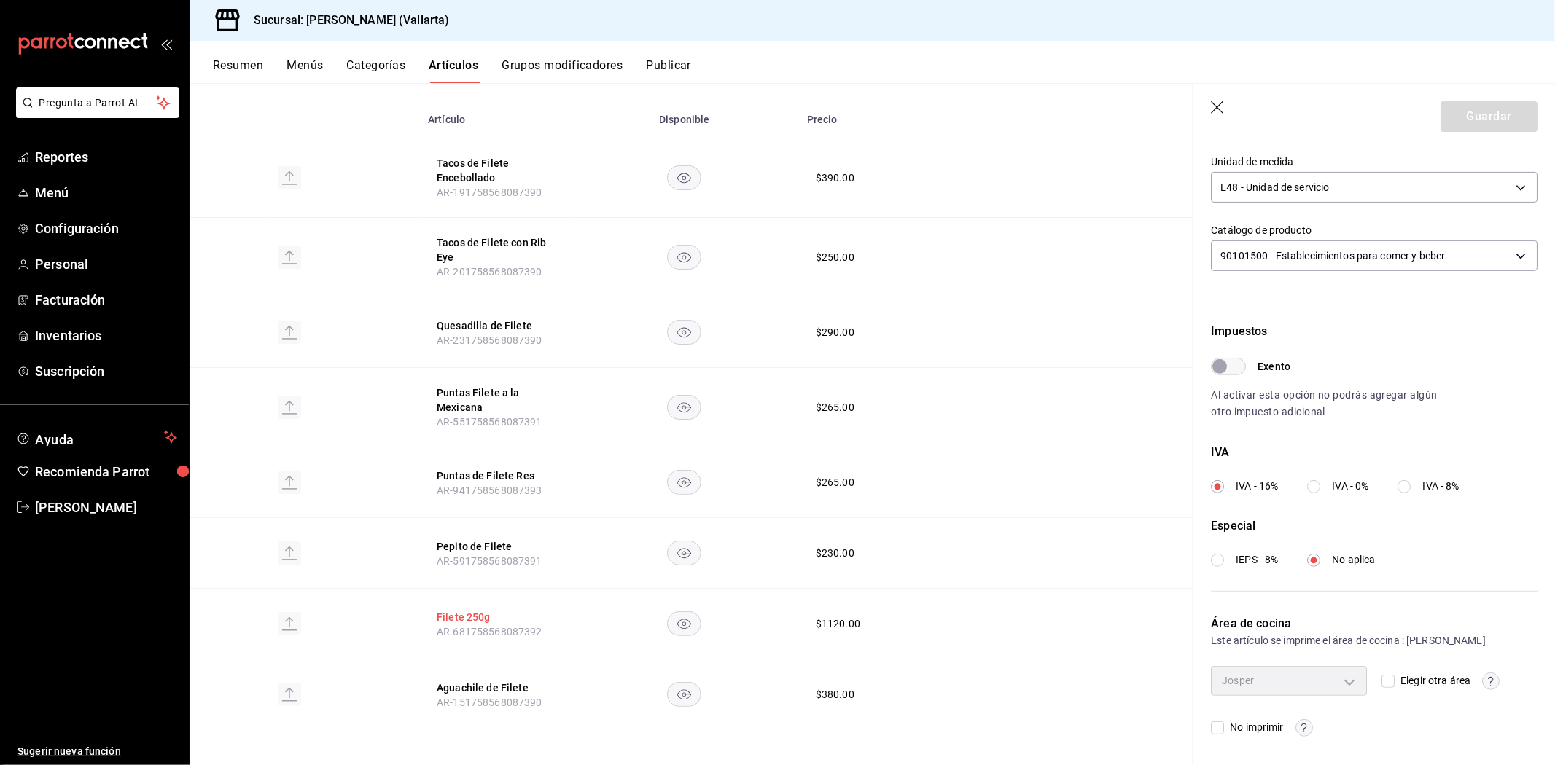
type input "filete"
click at [453, 615] on button "Filete 250g" at bounding box center [495, 617] width 117 height 15
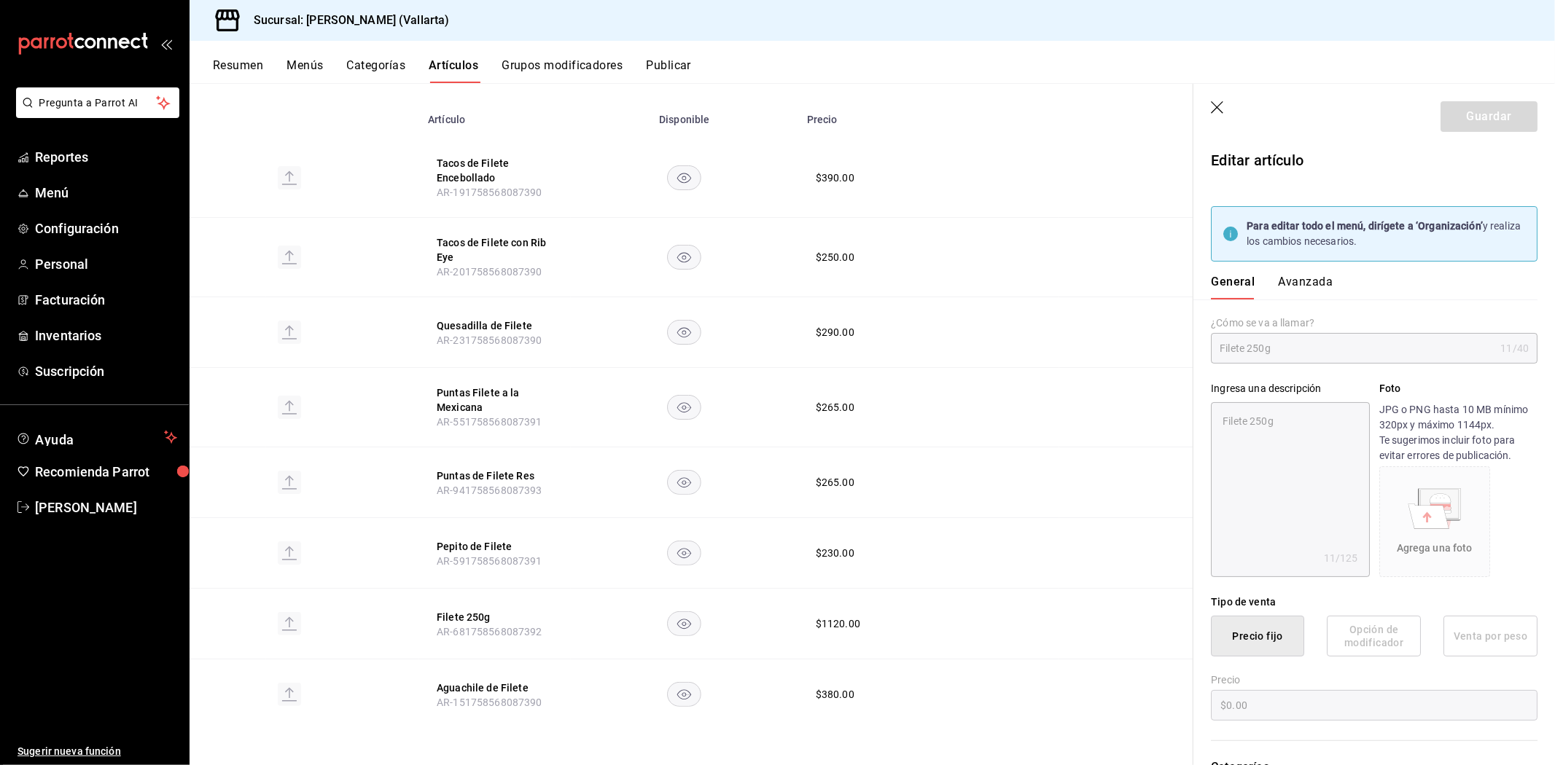
type textarea "x"
type input "$1120.00"
type input "E48"
type input "90101500"
radio input "true"
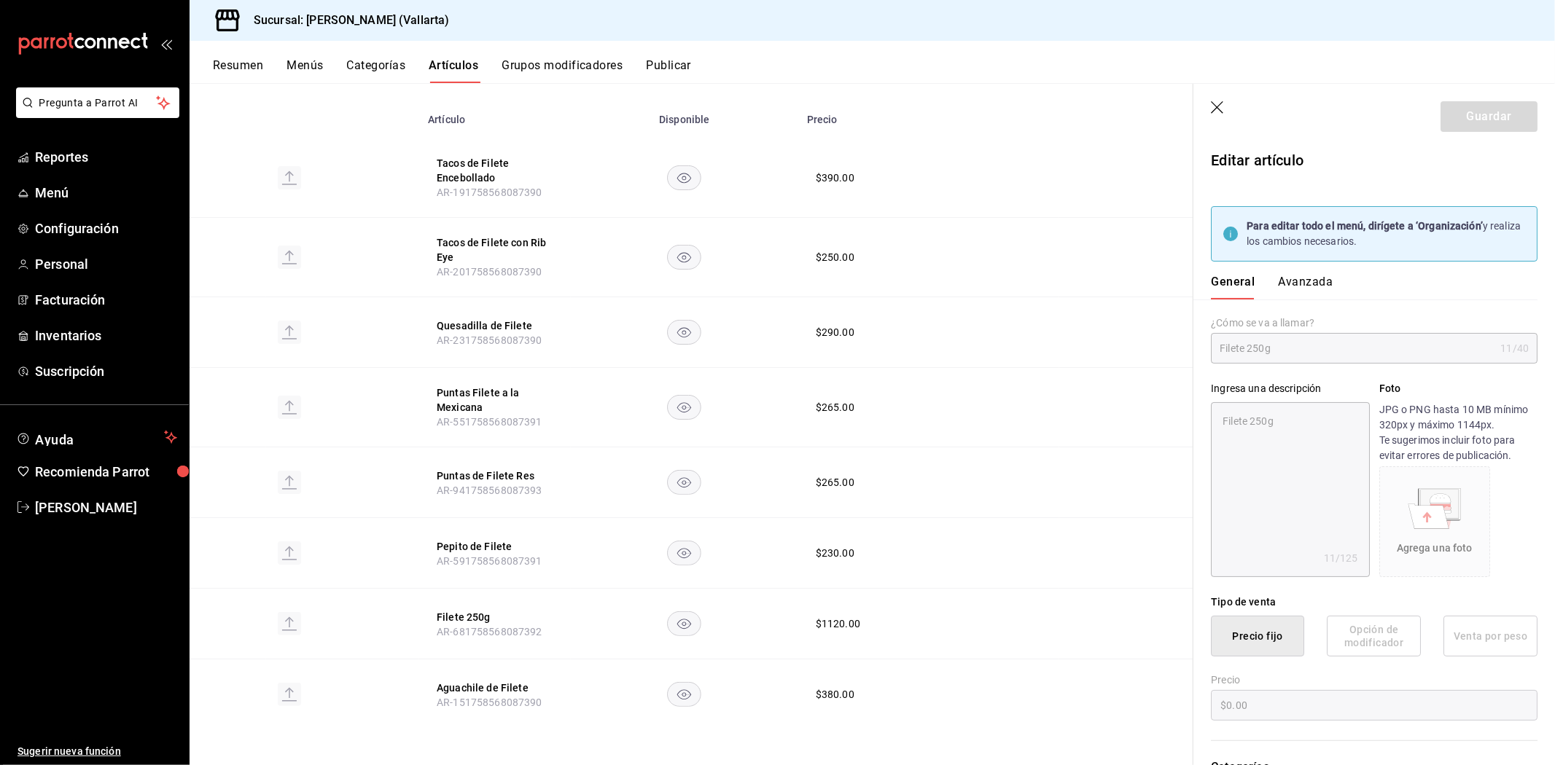
radio input "true"
type input "a1b11bfe-fa94-429b-b5ac-a1d345f7445d"
click at [1306, 281] on button "Avanzada" at bounding box center [1305, 287] width 55 height 25
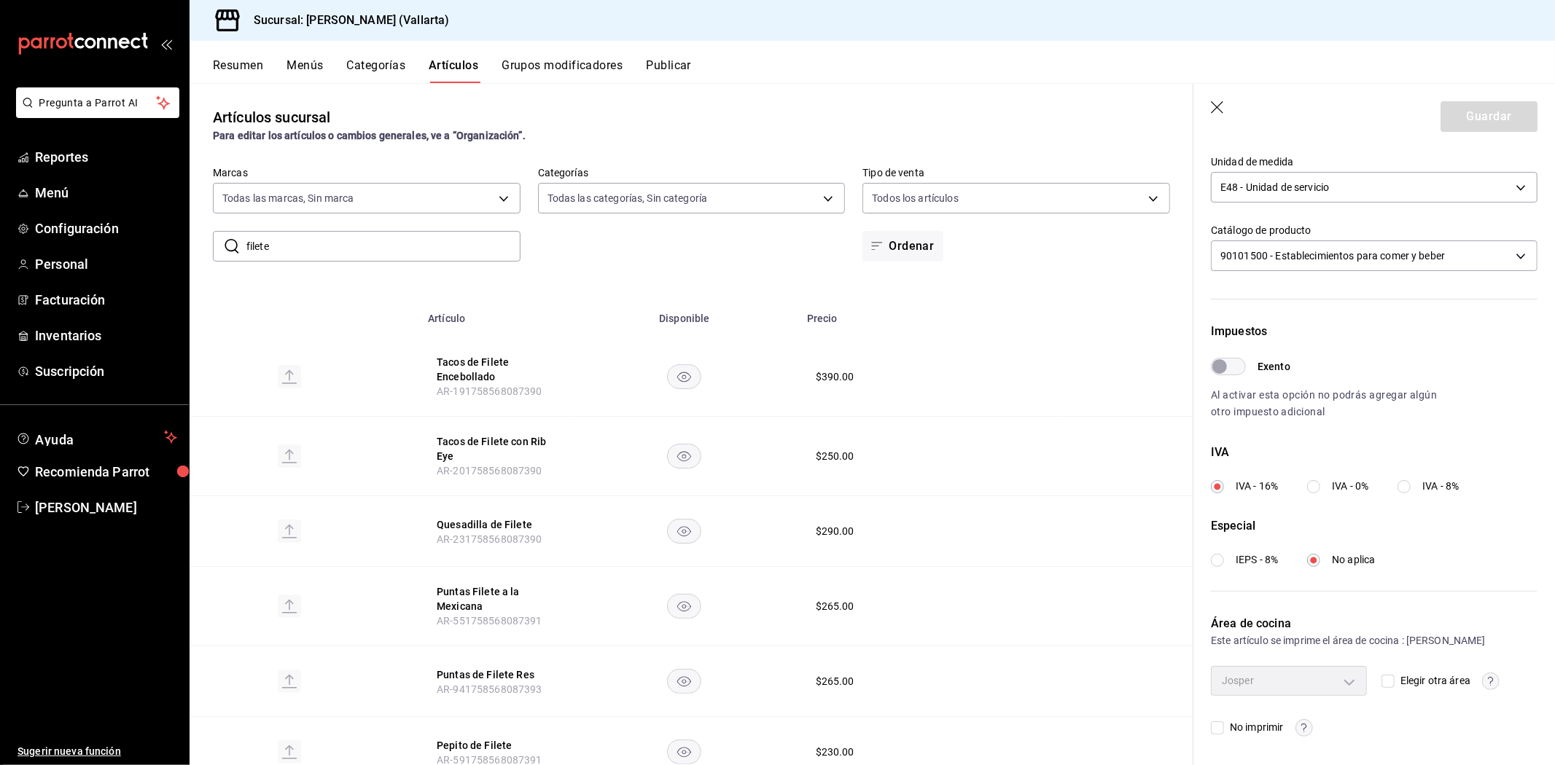
click at [460, 243] on input "filete" at bounding box center [383, 246] width 274 height 29
type input "f"
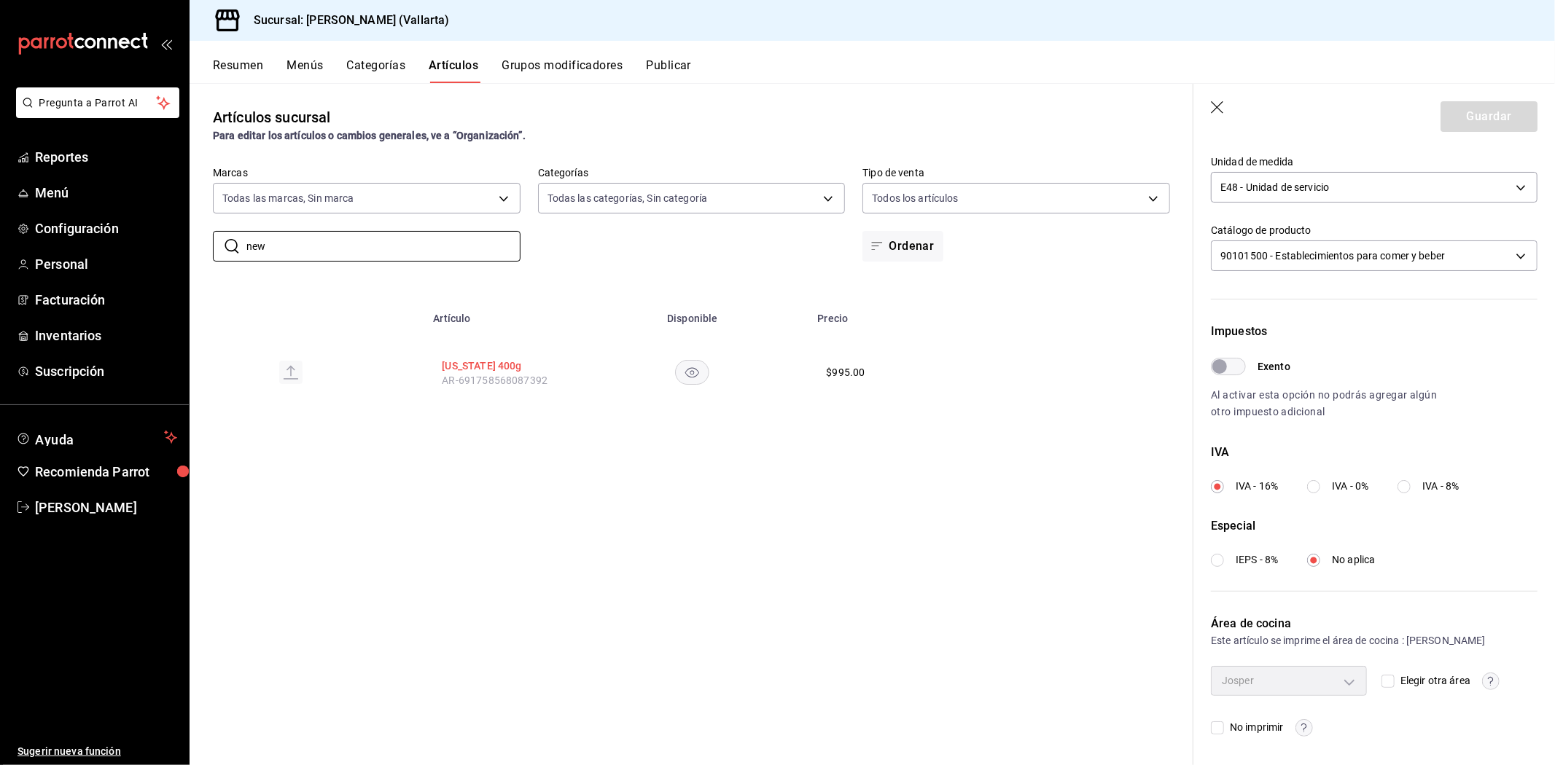
type input "new"
click at [491, 363] on button "New York 400g" at bounding box center [500, 366] width 117 height 15
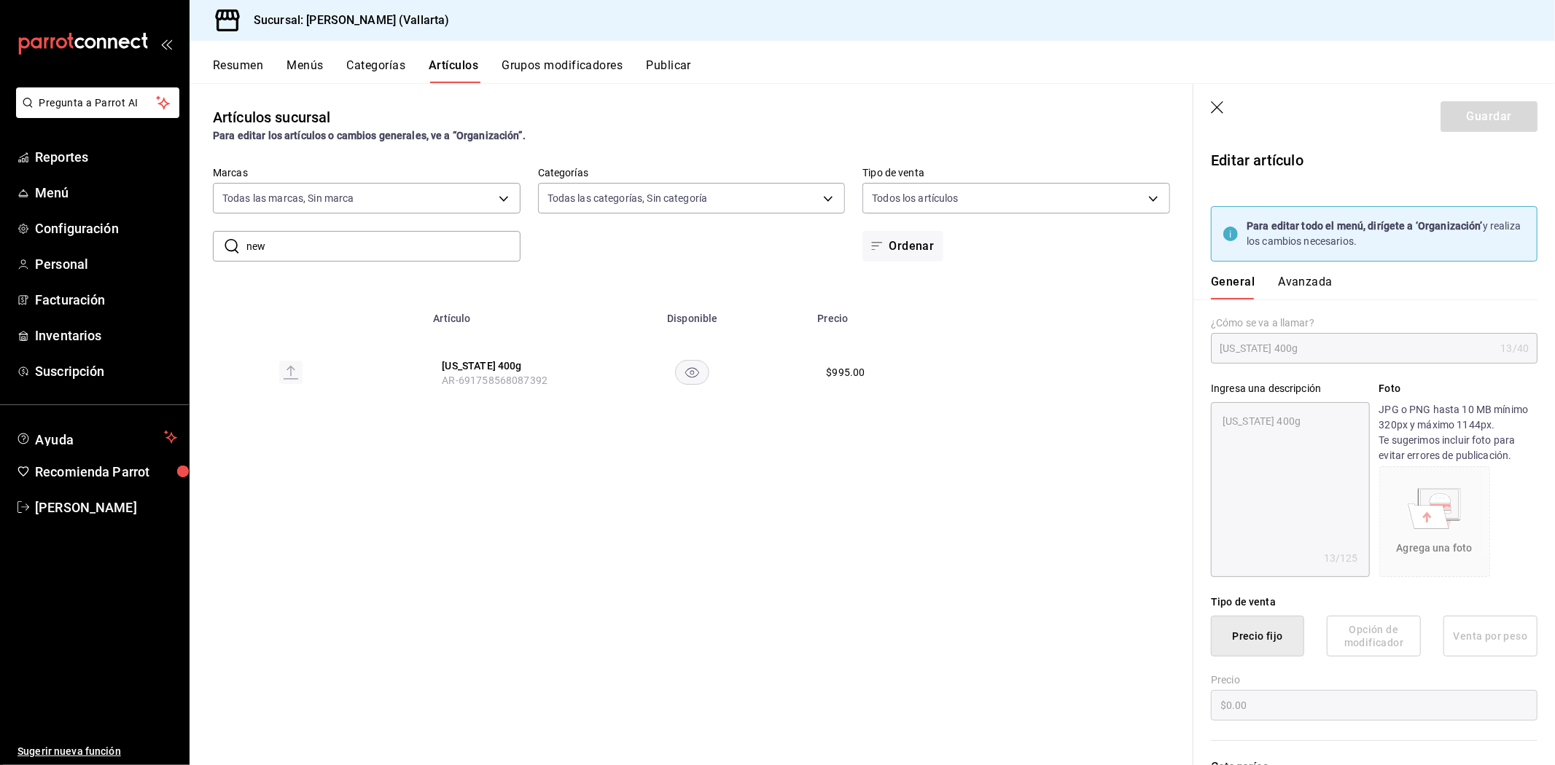
type textarea "x"
type input "$995.00"
type input "E48"
type input "90101500"
radio input "true"
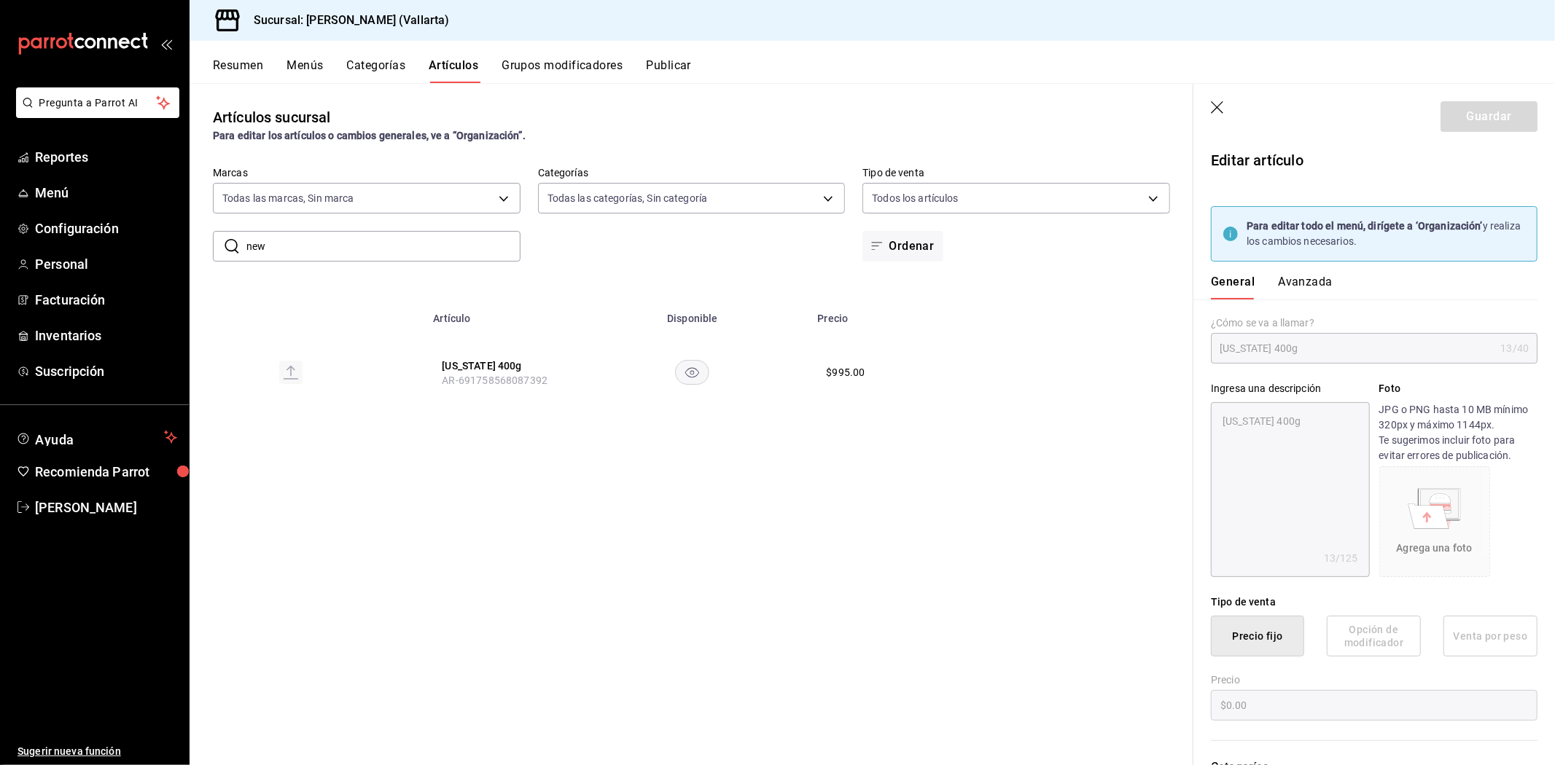
radio input "true"
type input "a1b11bfe-fa94-429b-b5ac-a1d345f7445d"
click at [1303, 283] on button "Avanzada" at bounding box center [1305, 287] width 55 height 25
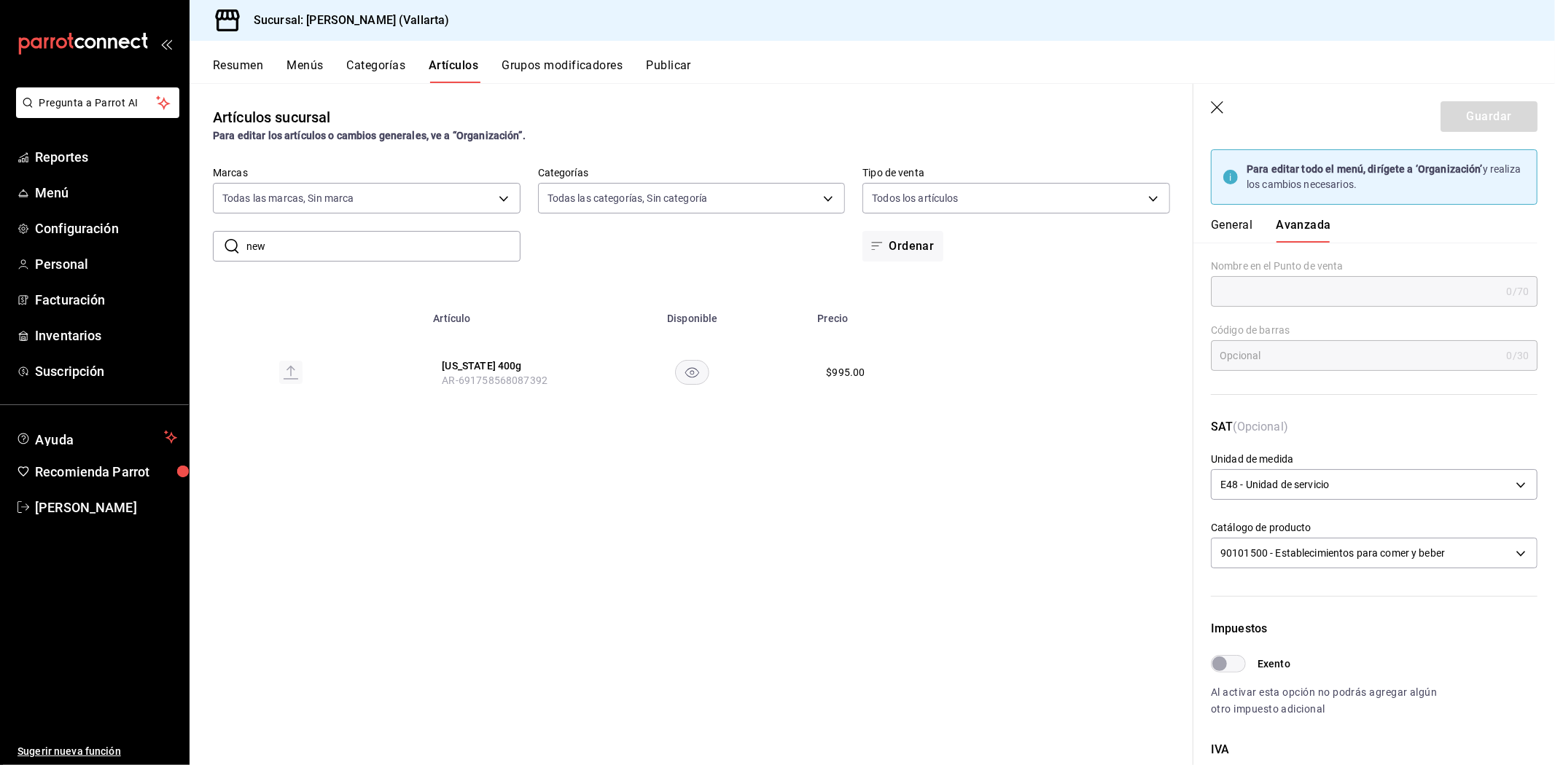
scroll to position [354, 0]
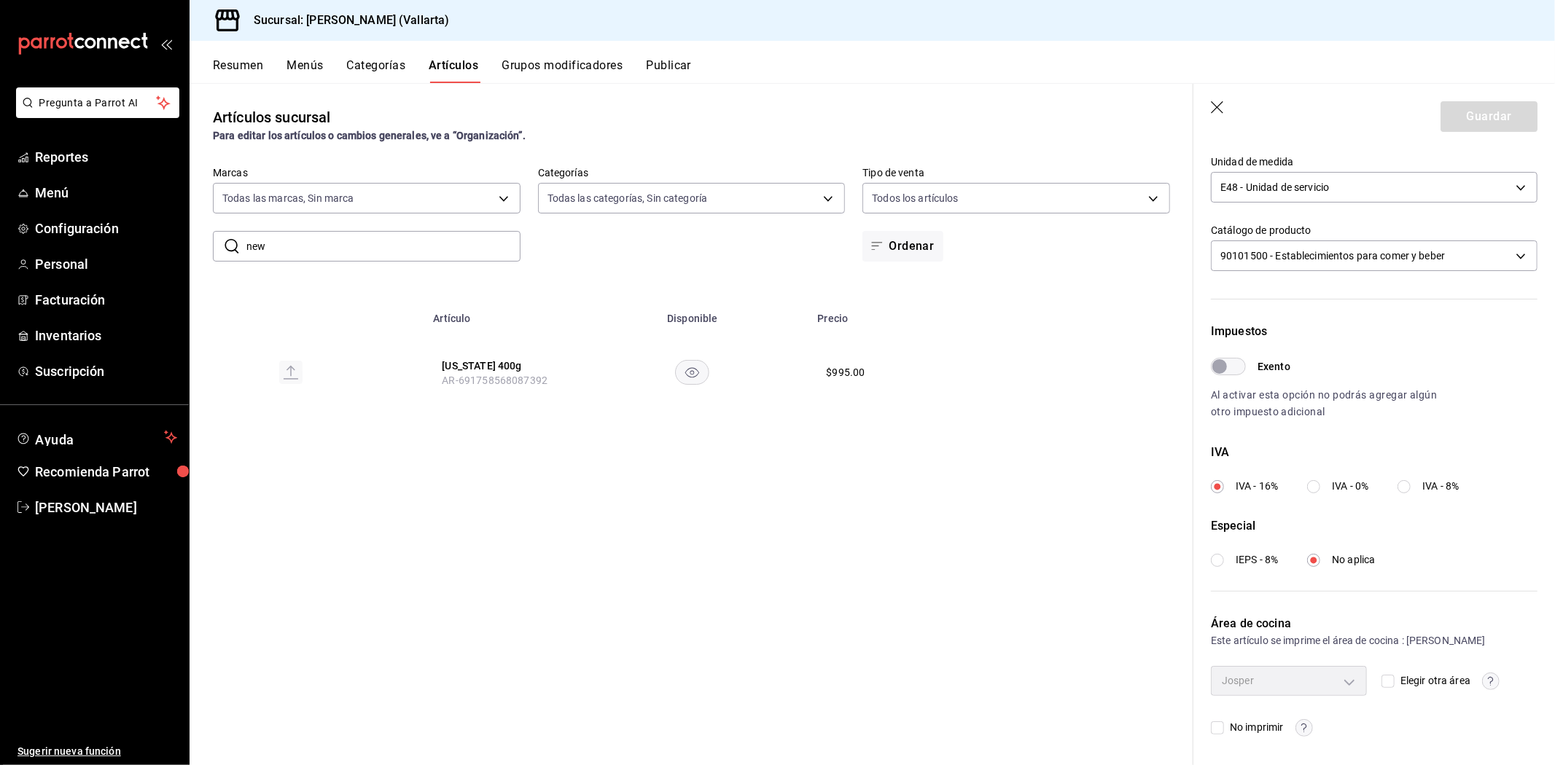
click at [441, 245] on input "new" at bounding box center [383, 246] width 274 height 29
type input "n"
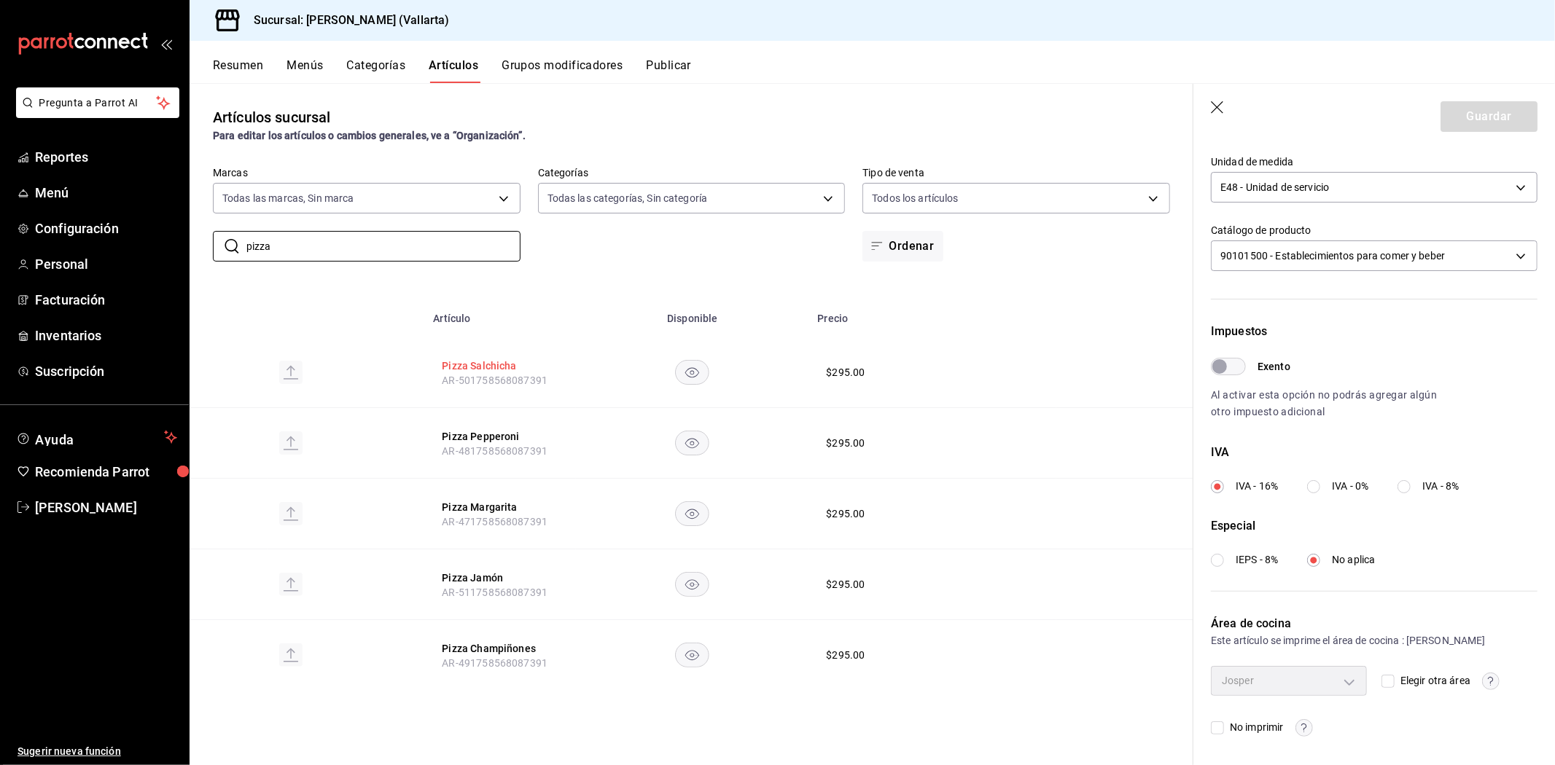
type input "pizza"
click at [513, 362] on button "Pizza Salchicha" at bounding box center [500, 366] width 117 height 15
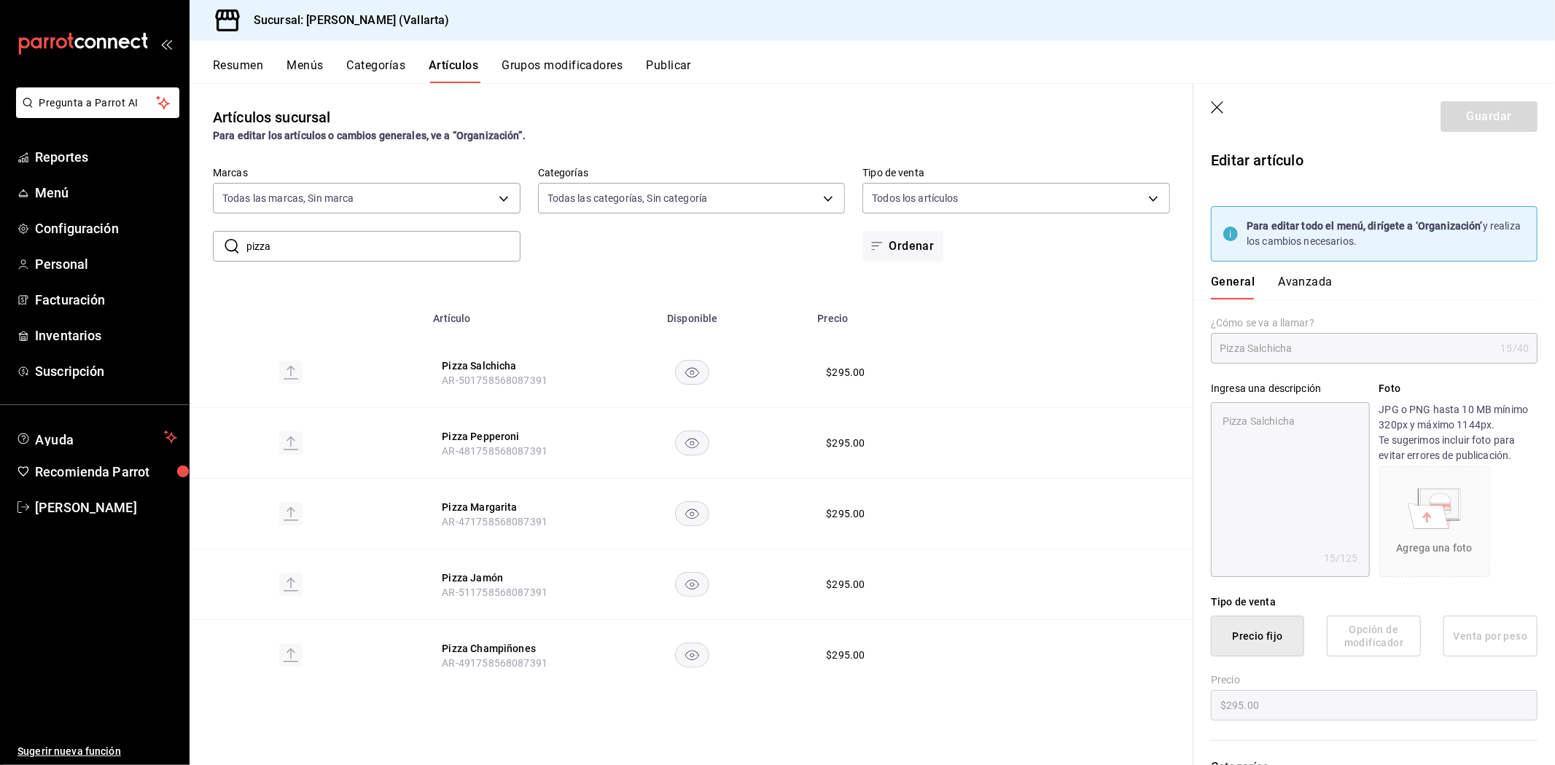
click at [1292, 286] on button "Avanzada" at bounding box center [1305, 287] width 55 height 25
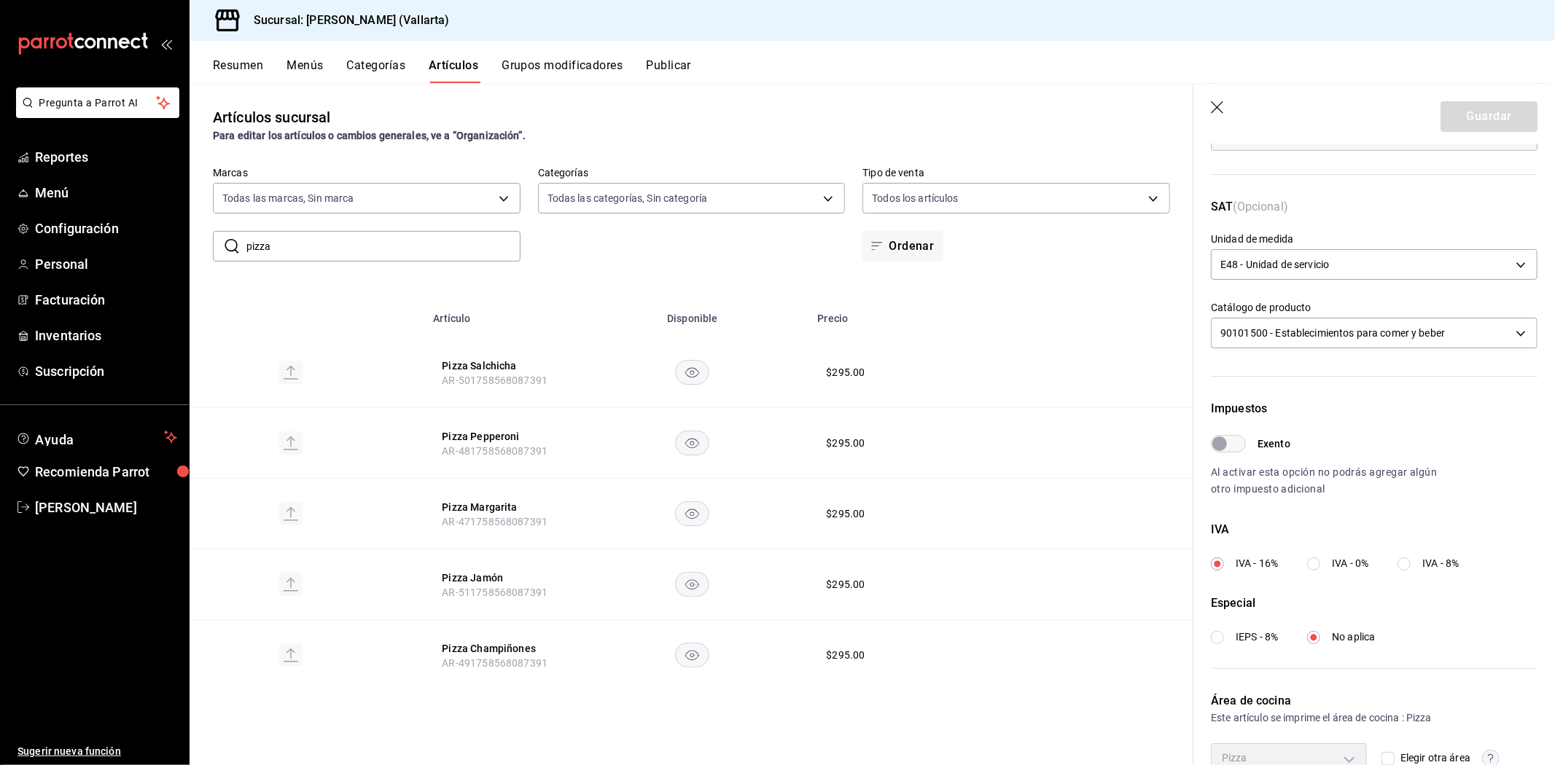
scroll to position [354, 0]
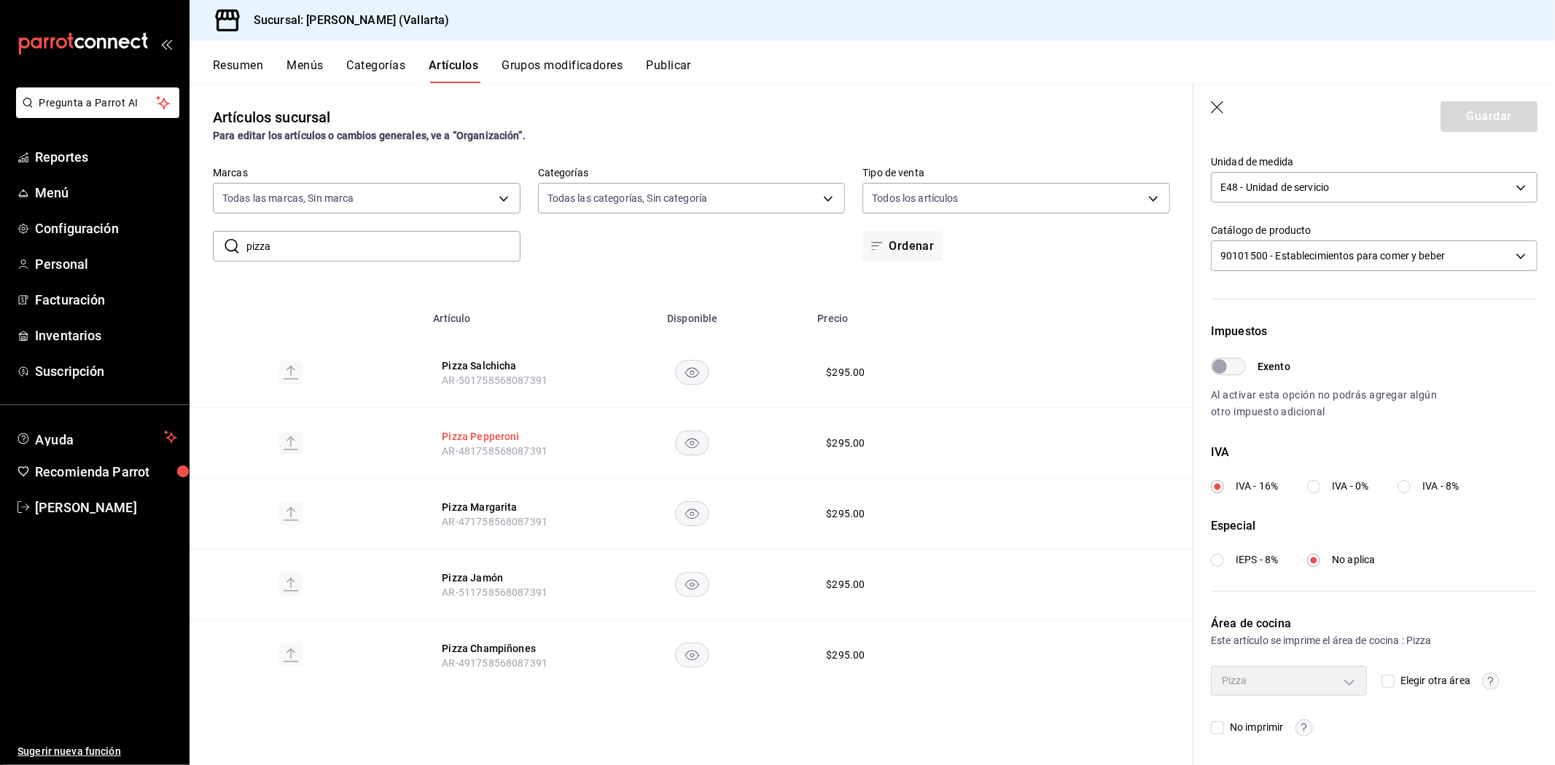
click at [491, 435] on button "Pizza Pepperoni" at bounding box center [500, 436] width 117 height 15
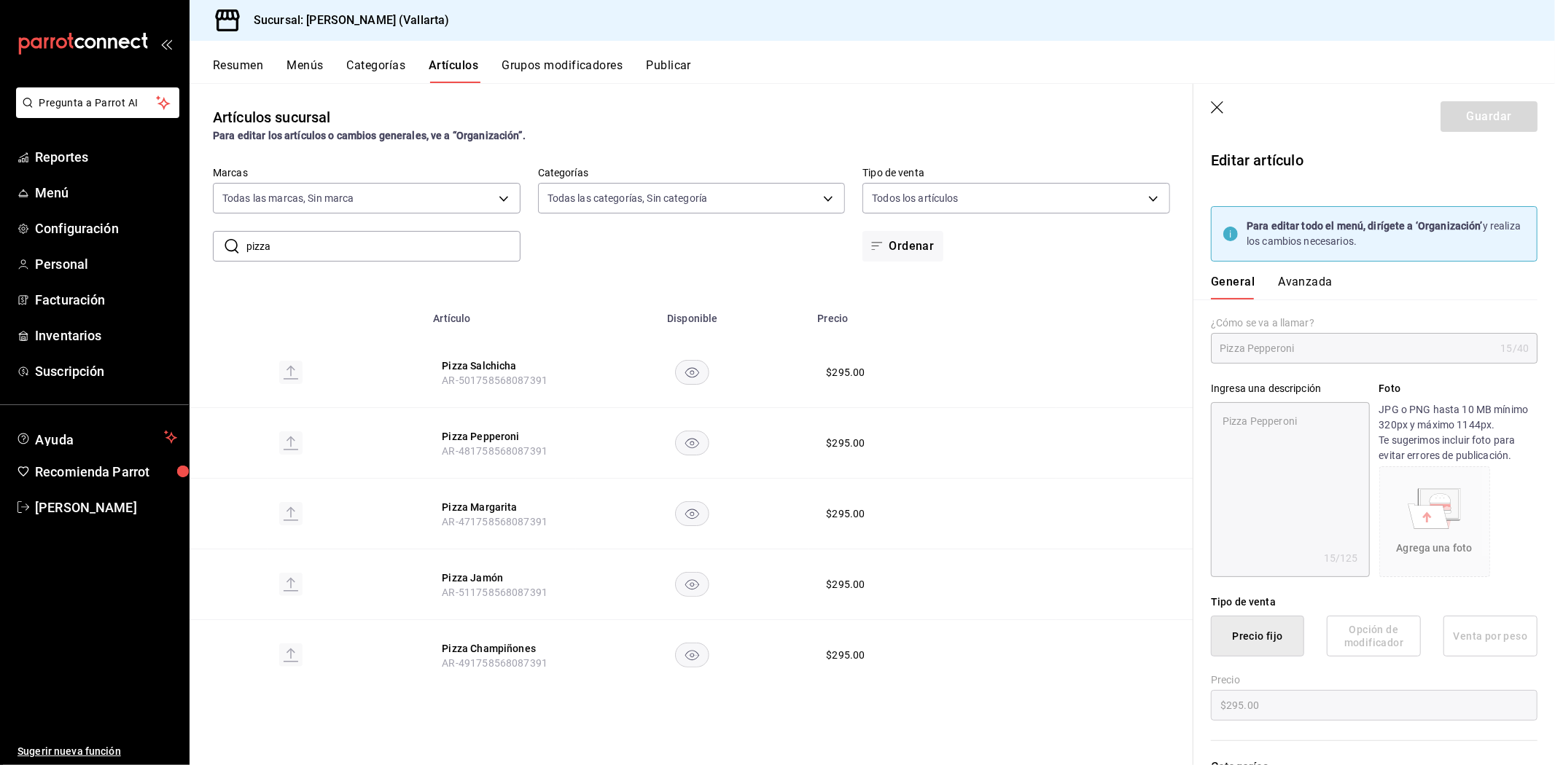
click at [1305, 289] on button "Avanzada" at bounding box center [1305, 287] width 55 height 25
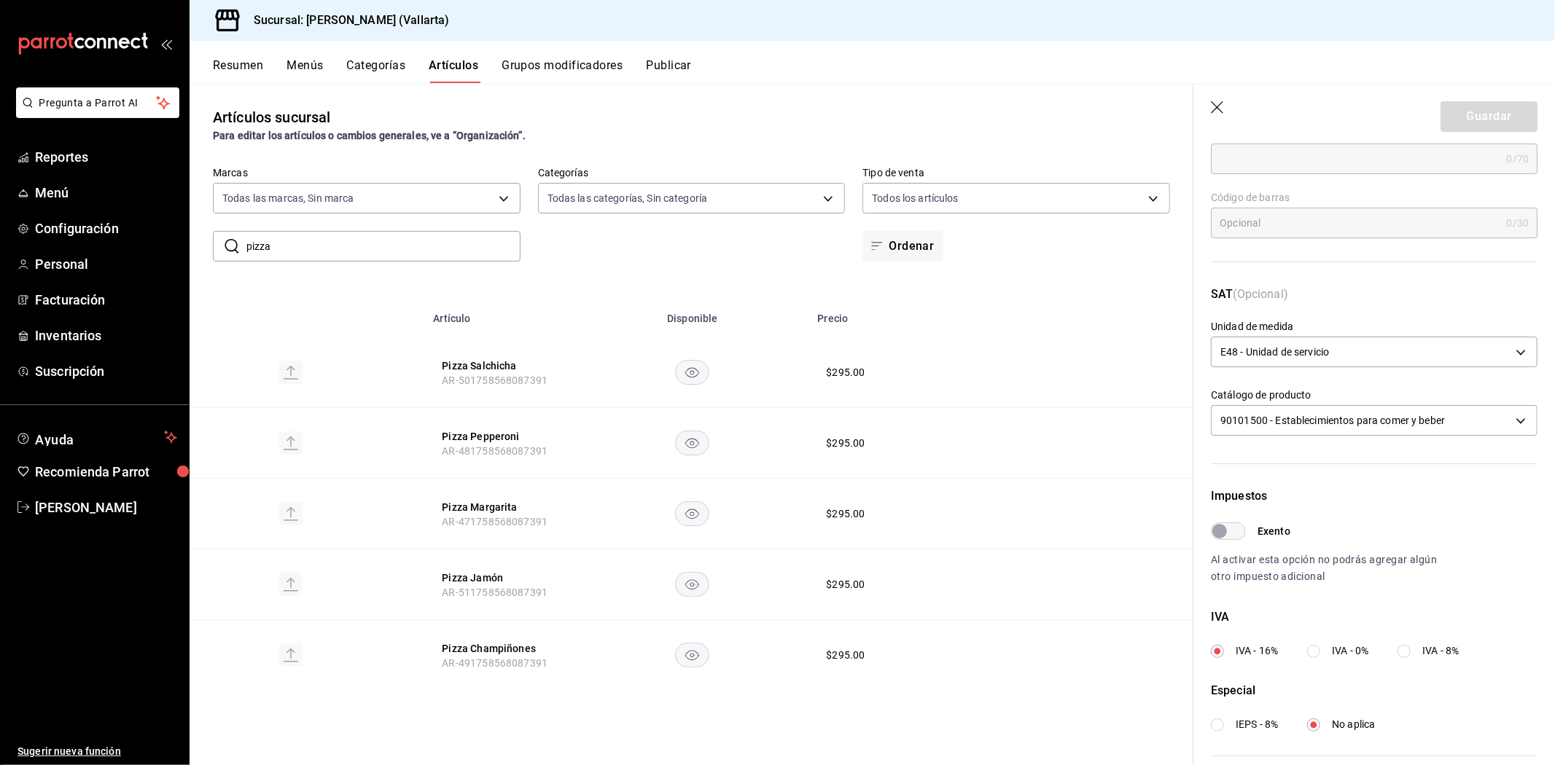
scroll to position [354, 0]
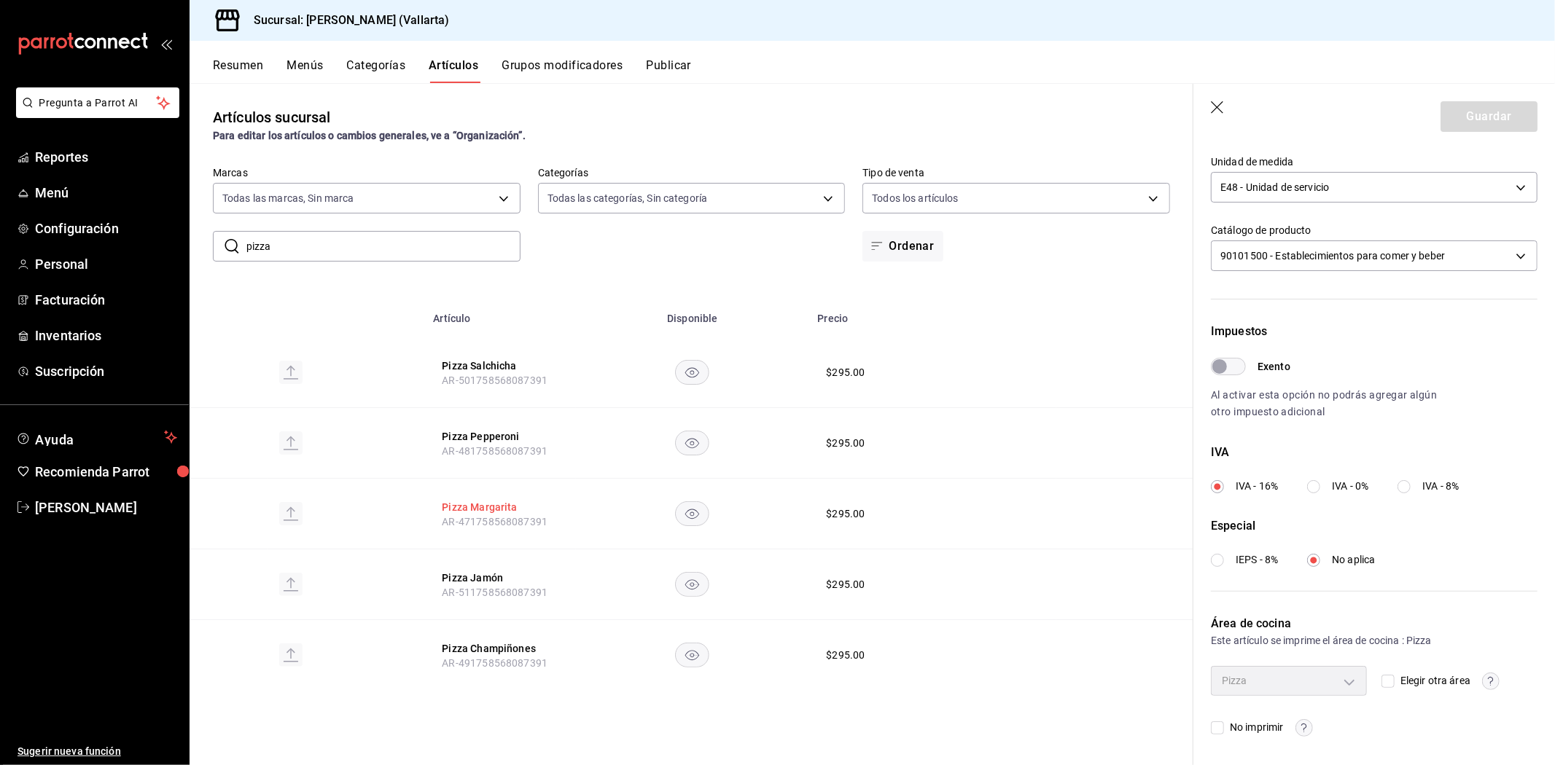
click at [477, 504] on button "Pizza Margarita" at bounding box center [500, 507] width 117 height 15
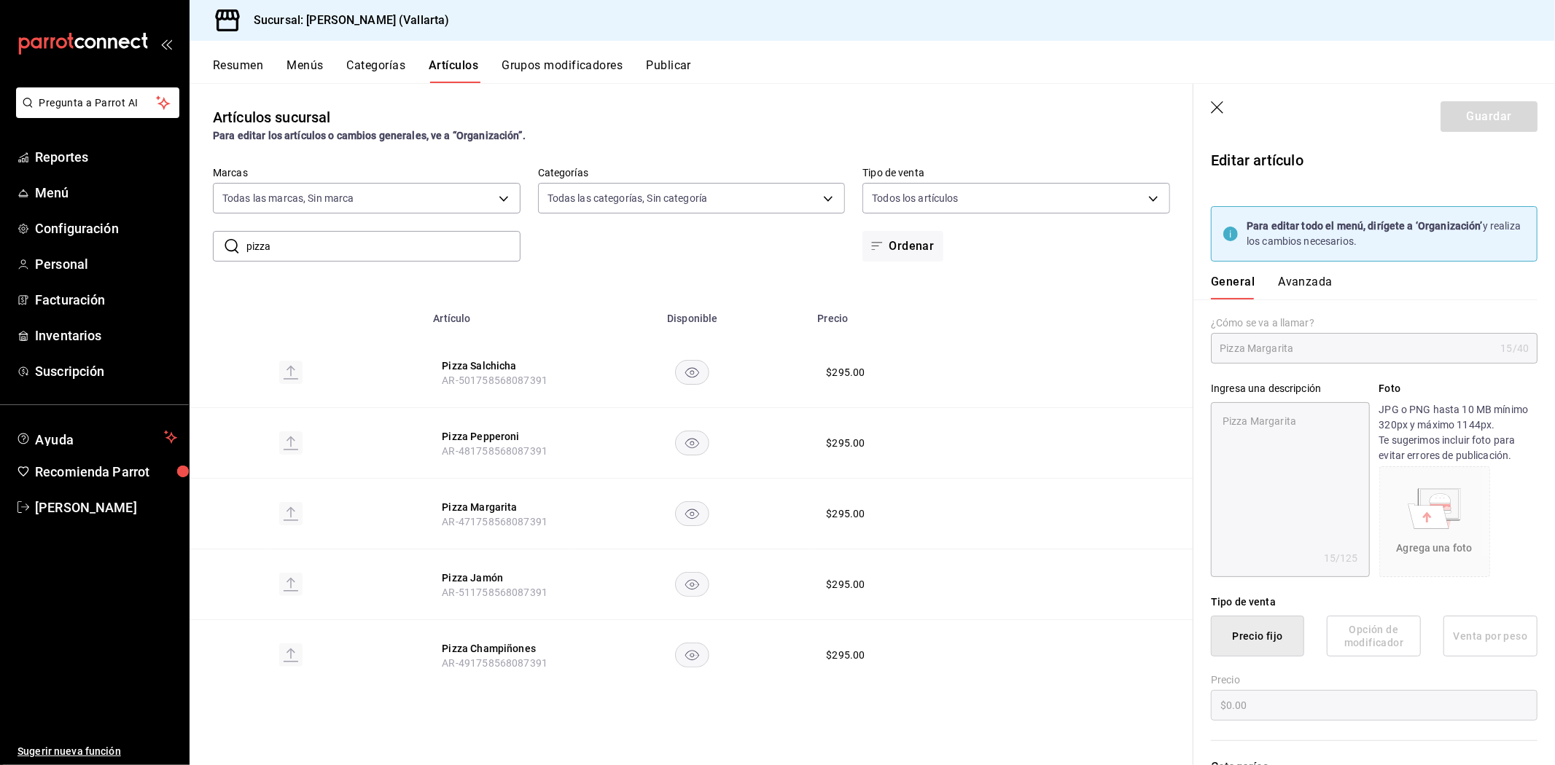
type textarea "x"
type input "$295.00"
type input "E48"
type input "90101500"
radio input "true"
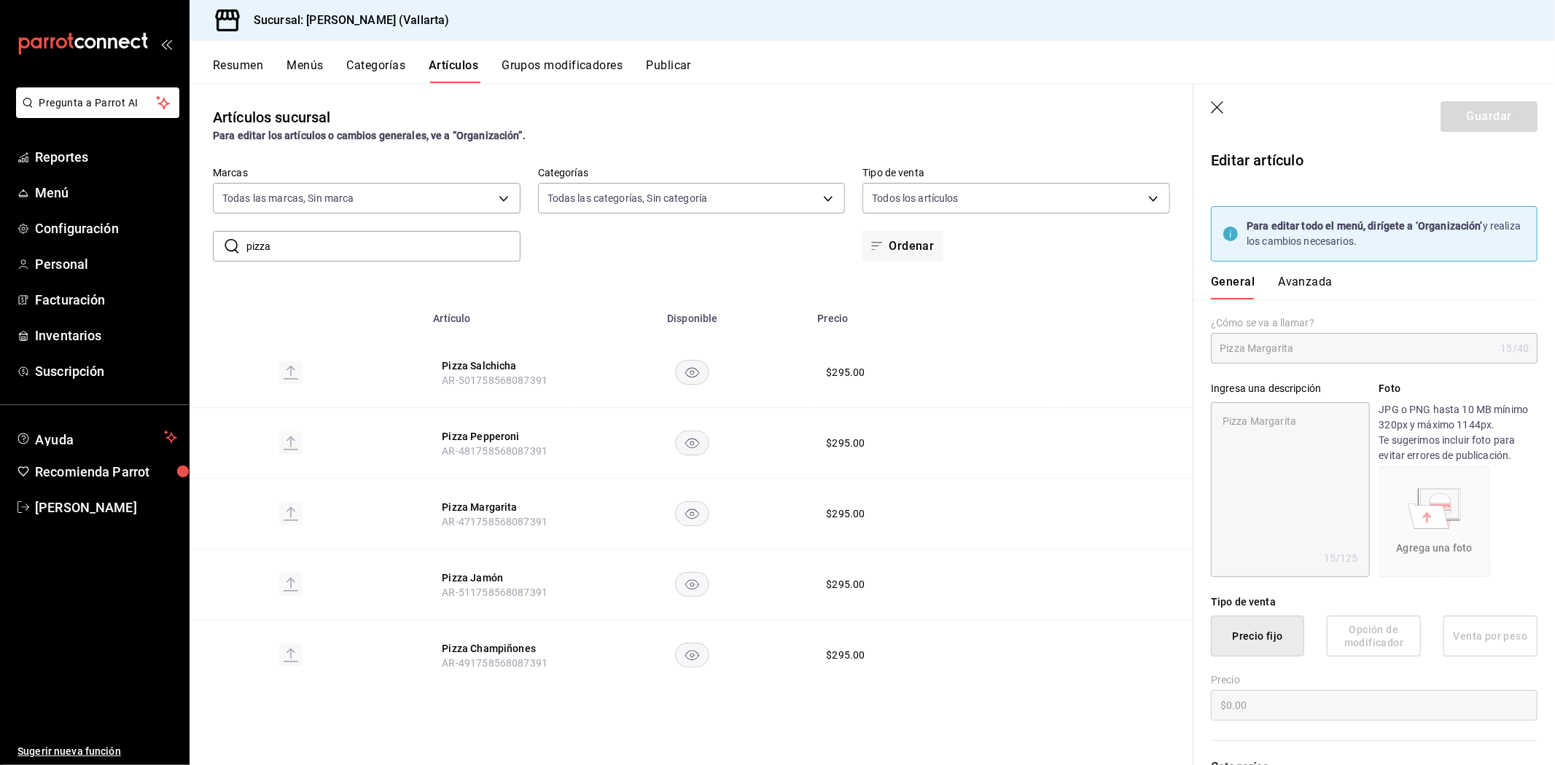
radio input "true"
type input "9eaf7c7e-06d0-4875-9dde-9e5ebaec4d1c"
click at [1305, 280] on button "Avanzada" at bounding box center [1305, 287] width 55 height 25
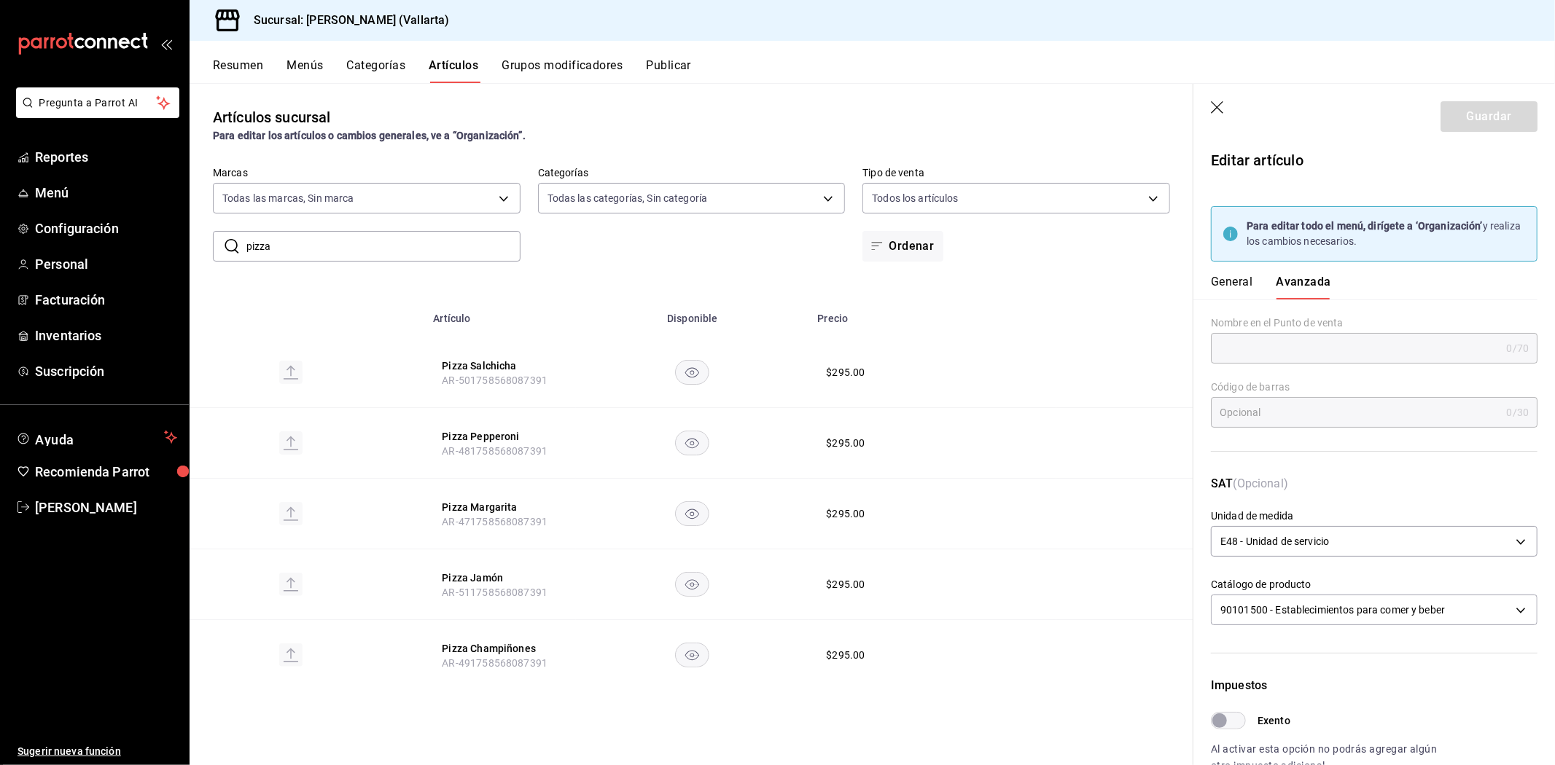
scroll to position [354, 0]
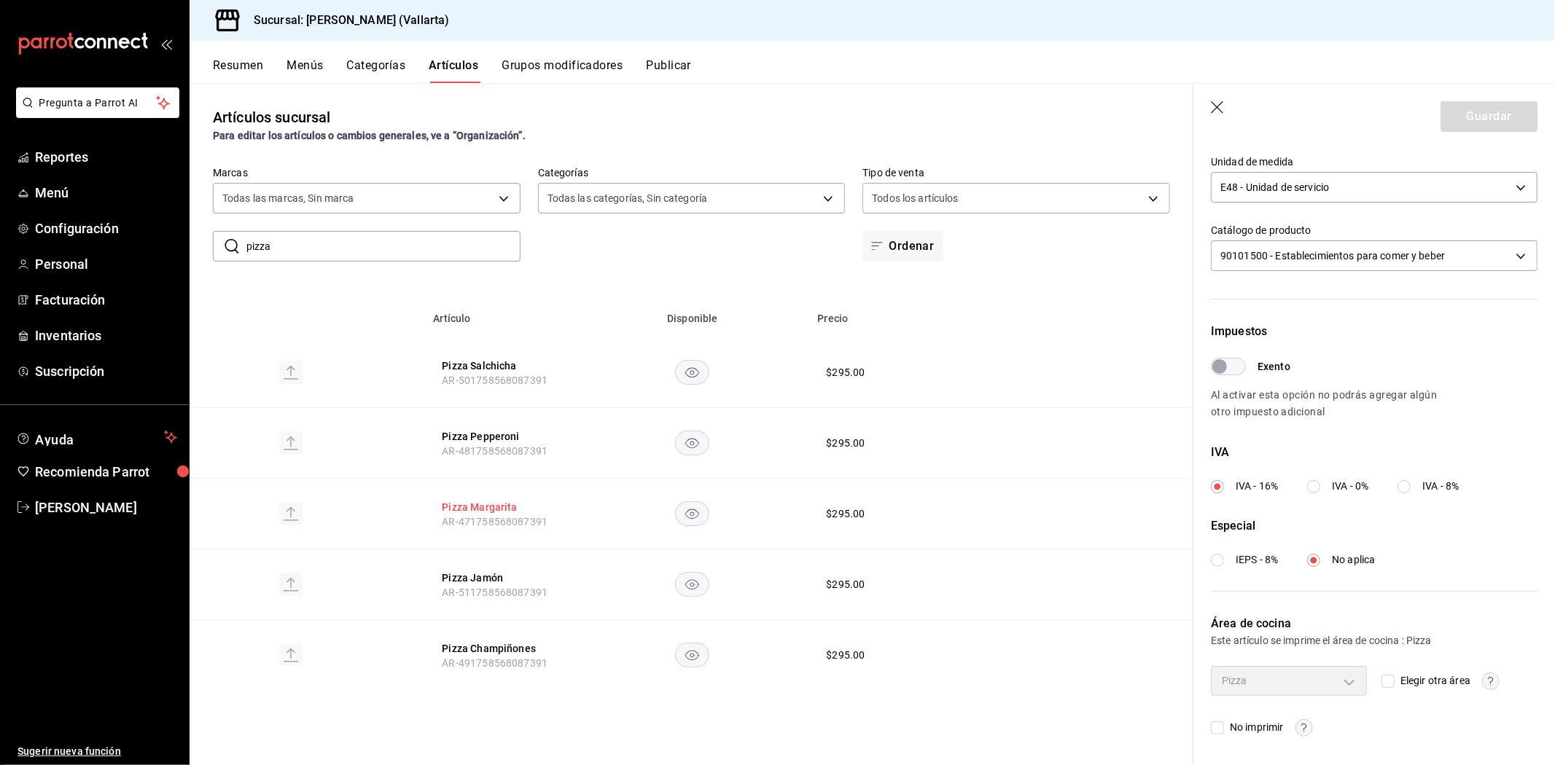
click at [491, 507] on button "Pizza Margarita" at bounding box center [500, 507] width 117 height 15
click at [450, 571] on button "Pizza Jamón" at bounding box center [500, 578] width 117 height 15
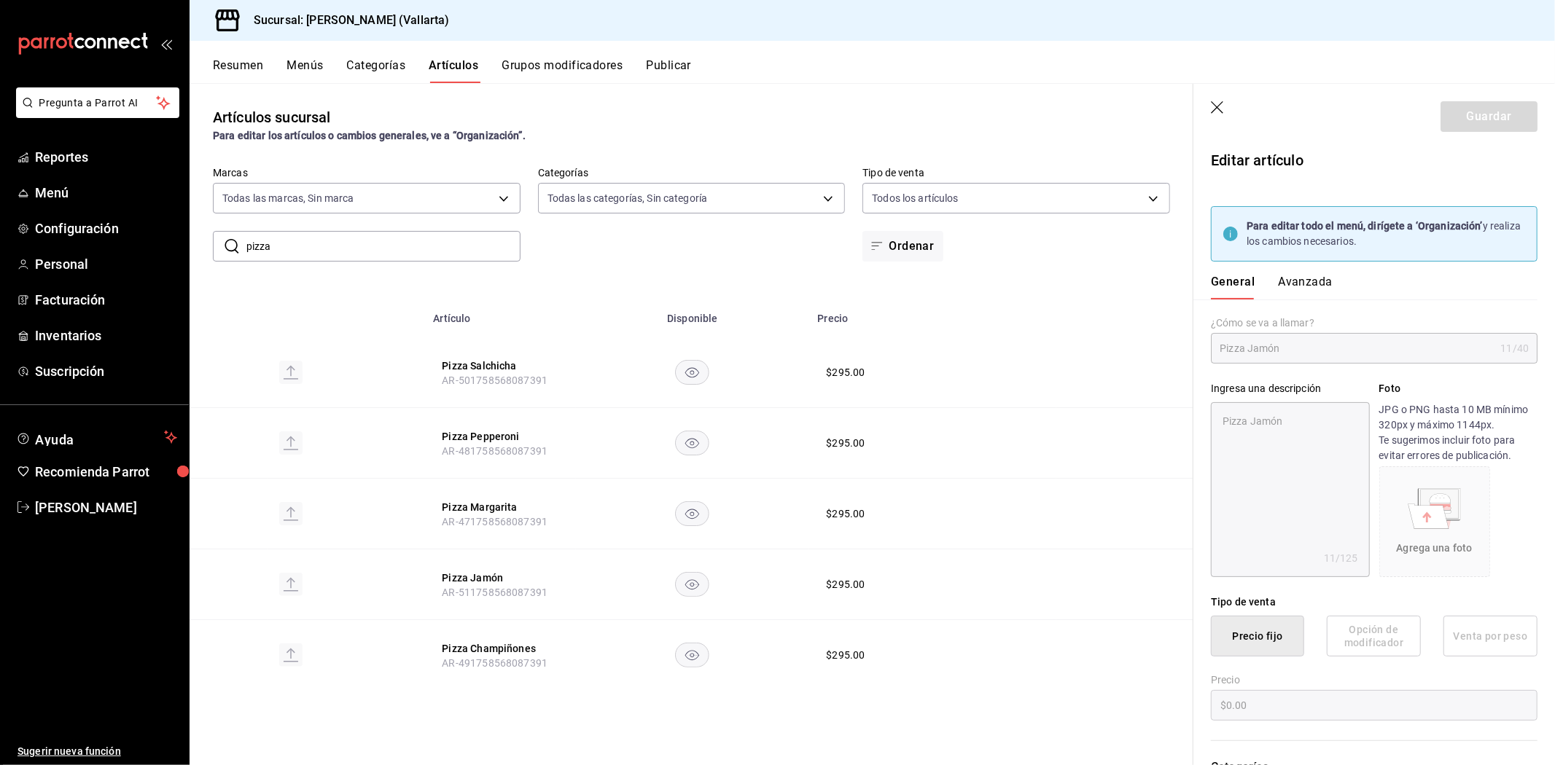
type textarea "x"
type input "$295.00"
click at [1306, 278] on button "Avanzada" at bounding box center [1305, 287] width 55 height 25
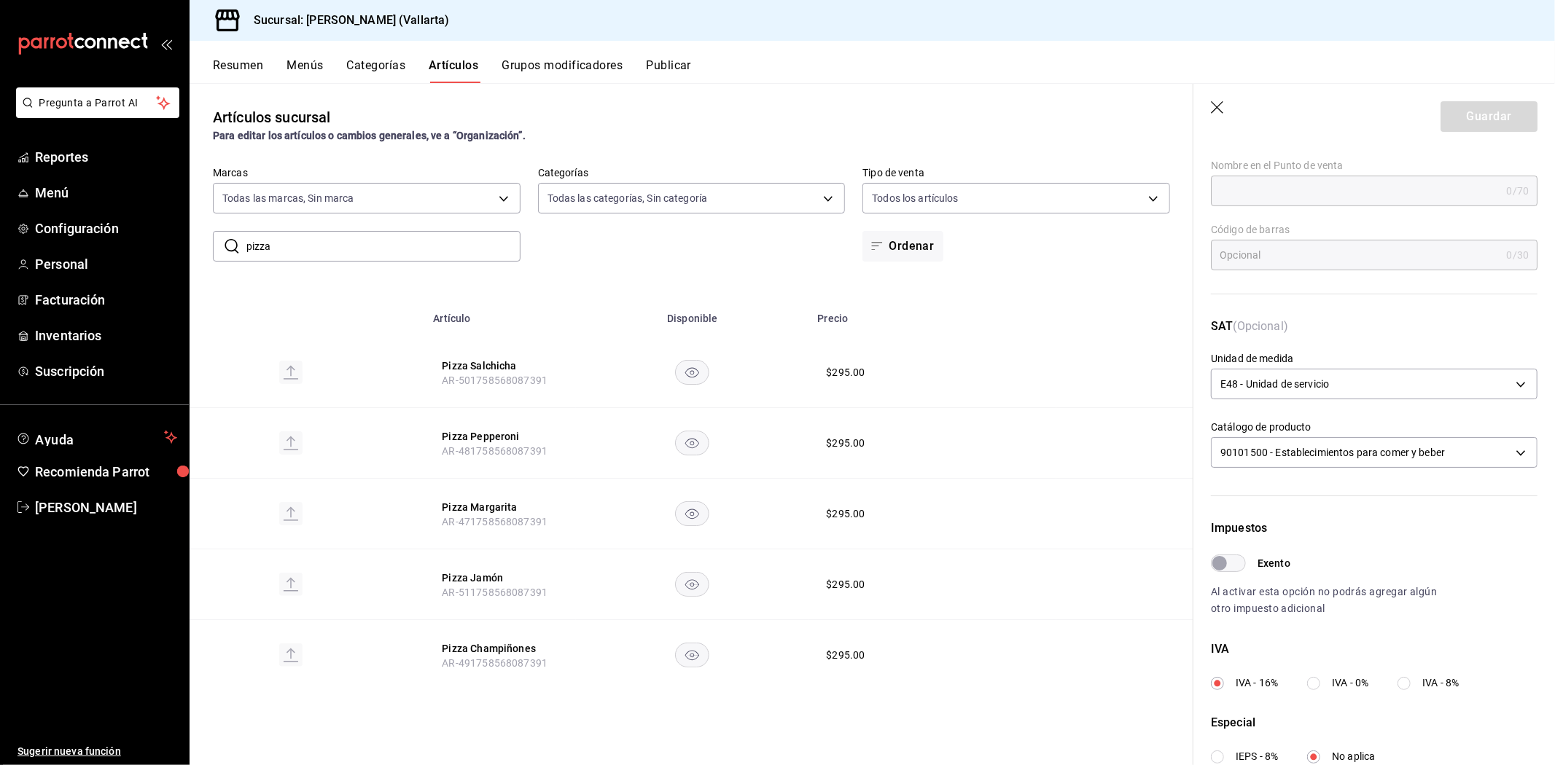
scroll to position [354, 0]
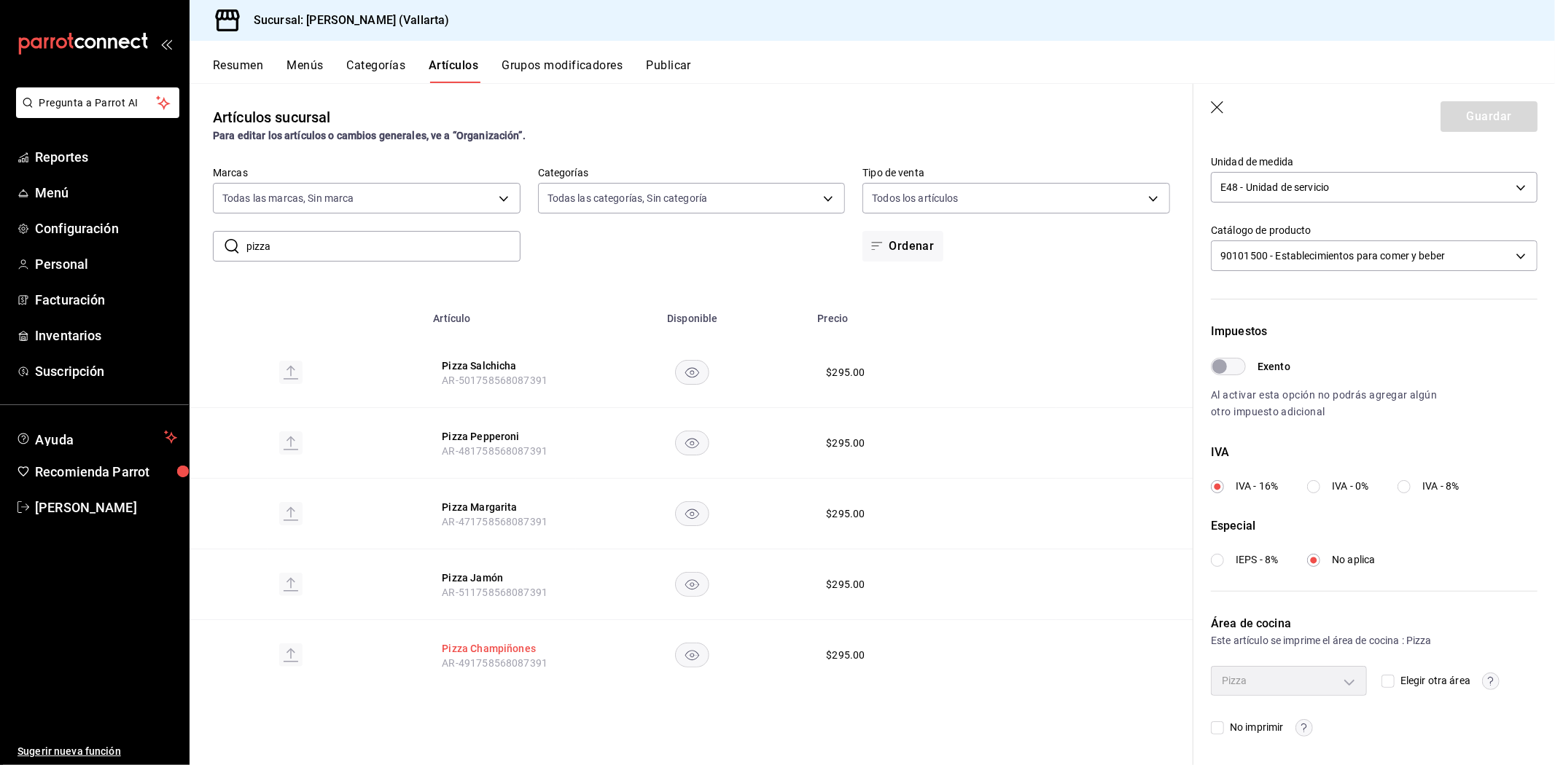
click at [468, 644] on button "Pizza Champiñones" at bounding box center [500, 648] width 117 height 15
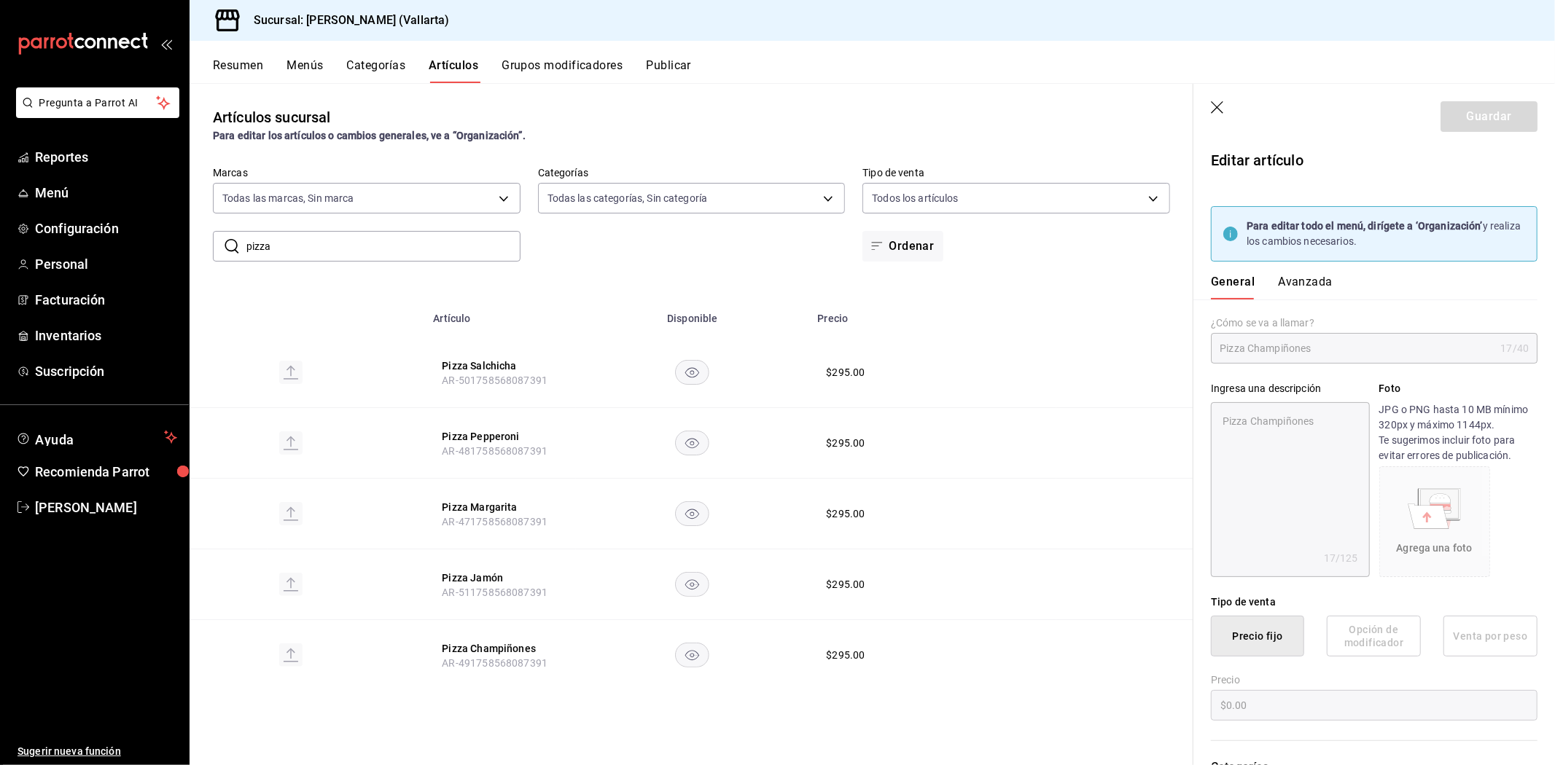
type textarea "x"
type input "$295.00"
click at [1293, 285] on button "Avanzada" at bounding box center [1305, 287] width 55 height 25
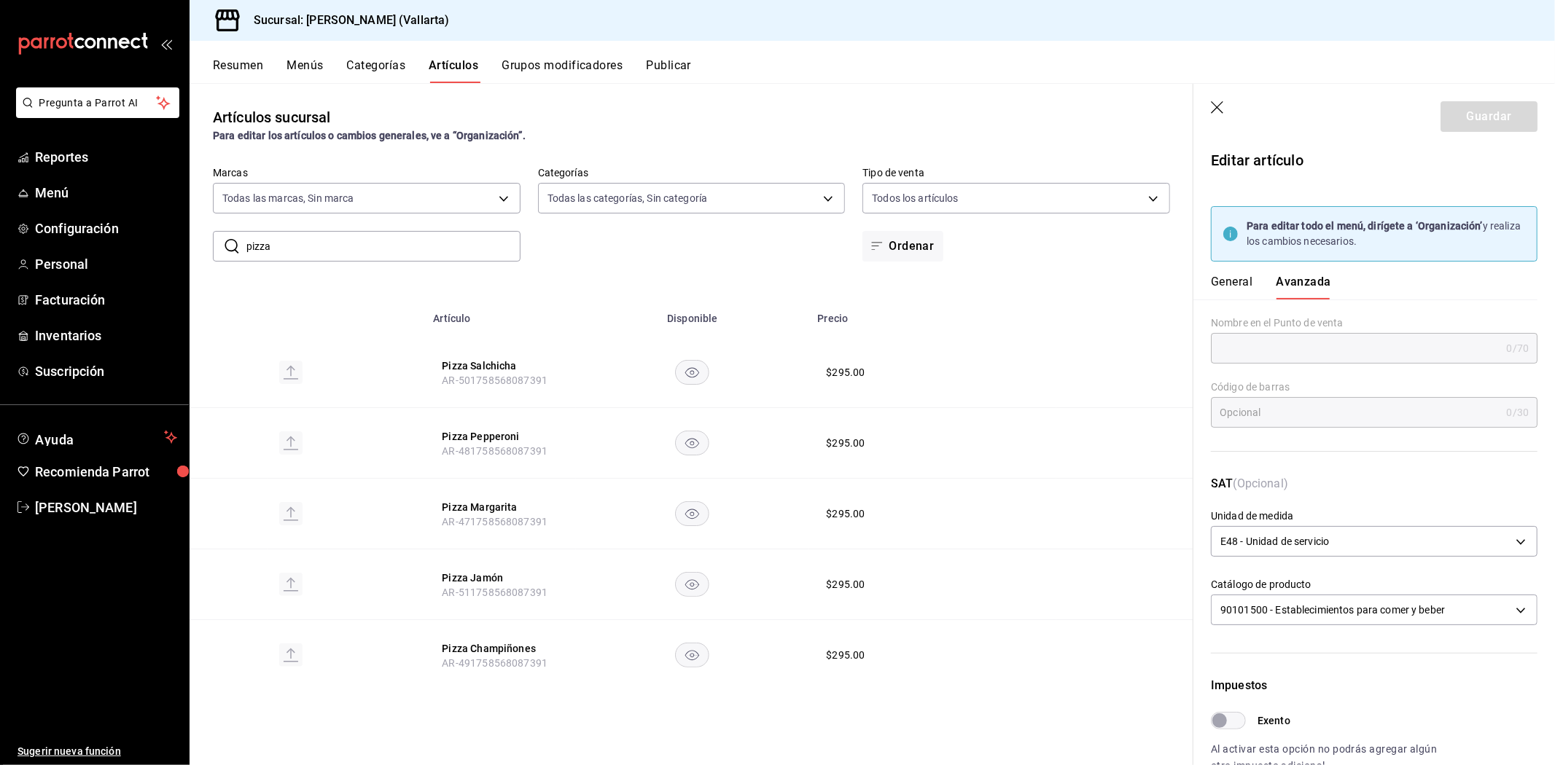
scroll to position [354, 0]
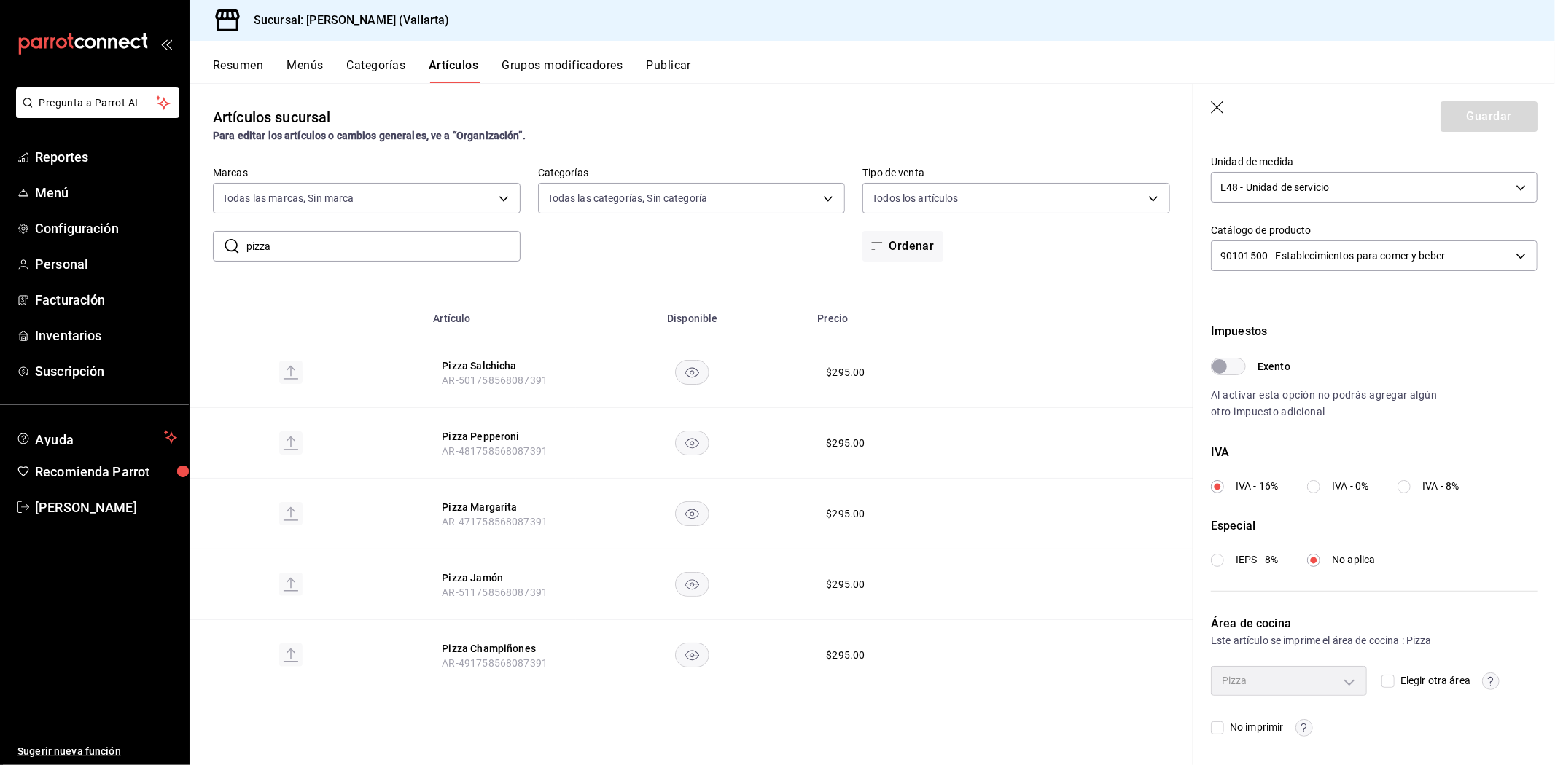
click at [348, 253] on input "pizza" at bounding box center [383, 246] width 274 height 29
click at [350, 253] on input "pizza" at bounding box center [383, 246] width 274 height 29
type input "p"
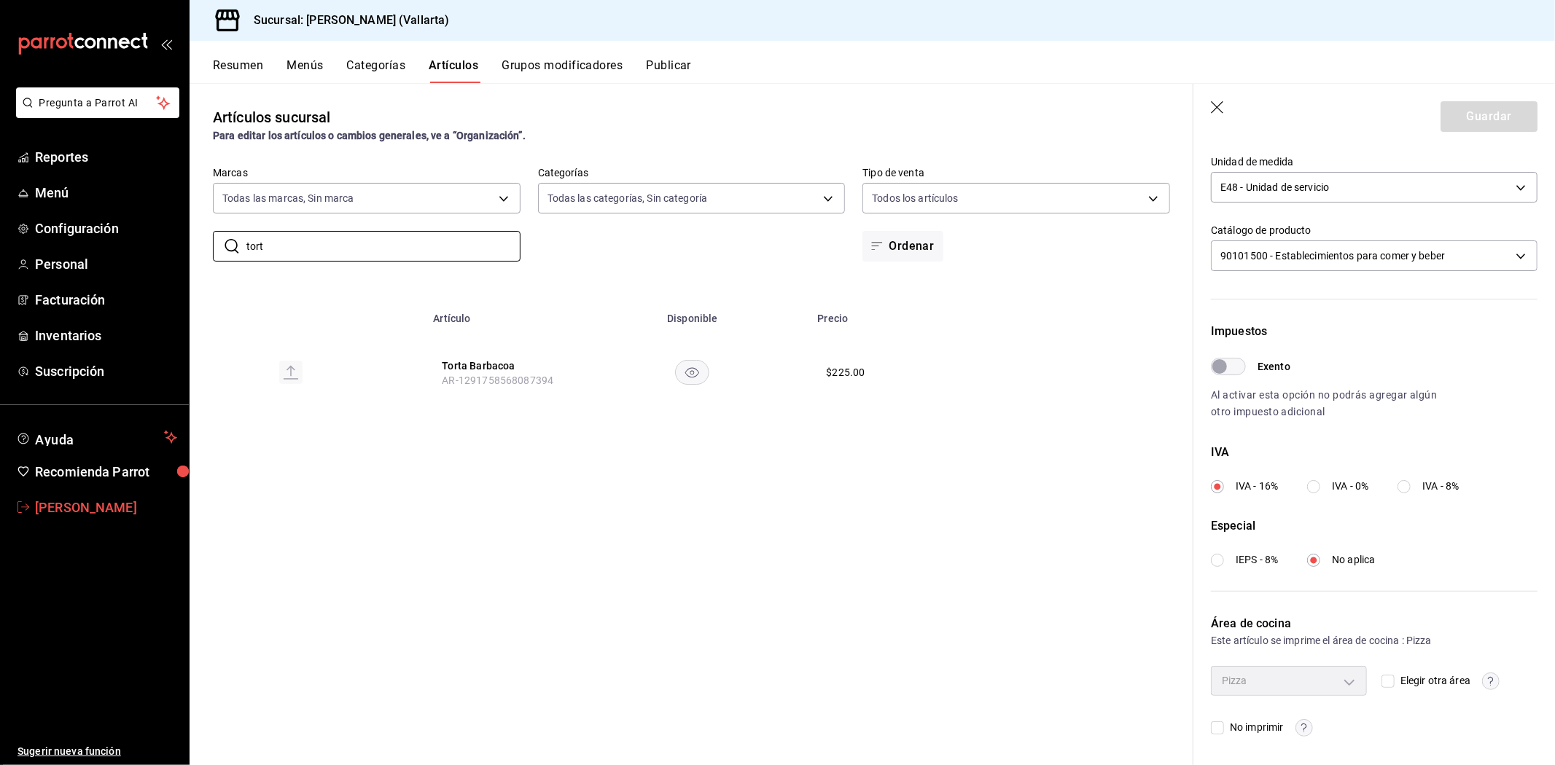
type input "tort"
click at [51, 509] on span "[PERSON_NAME]" at bounding box center [106, 508] width 142 height 20
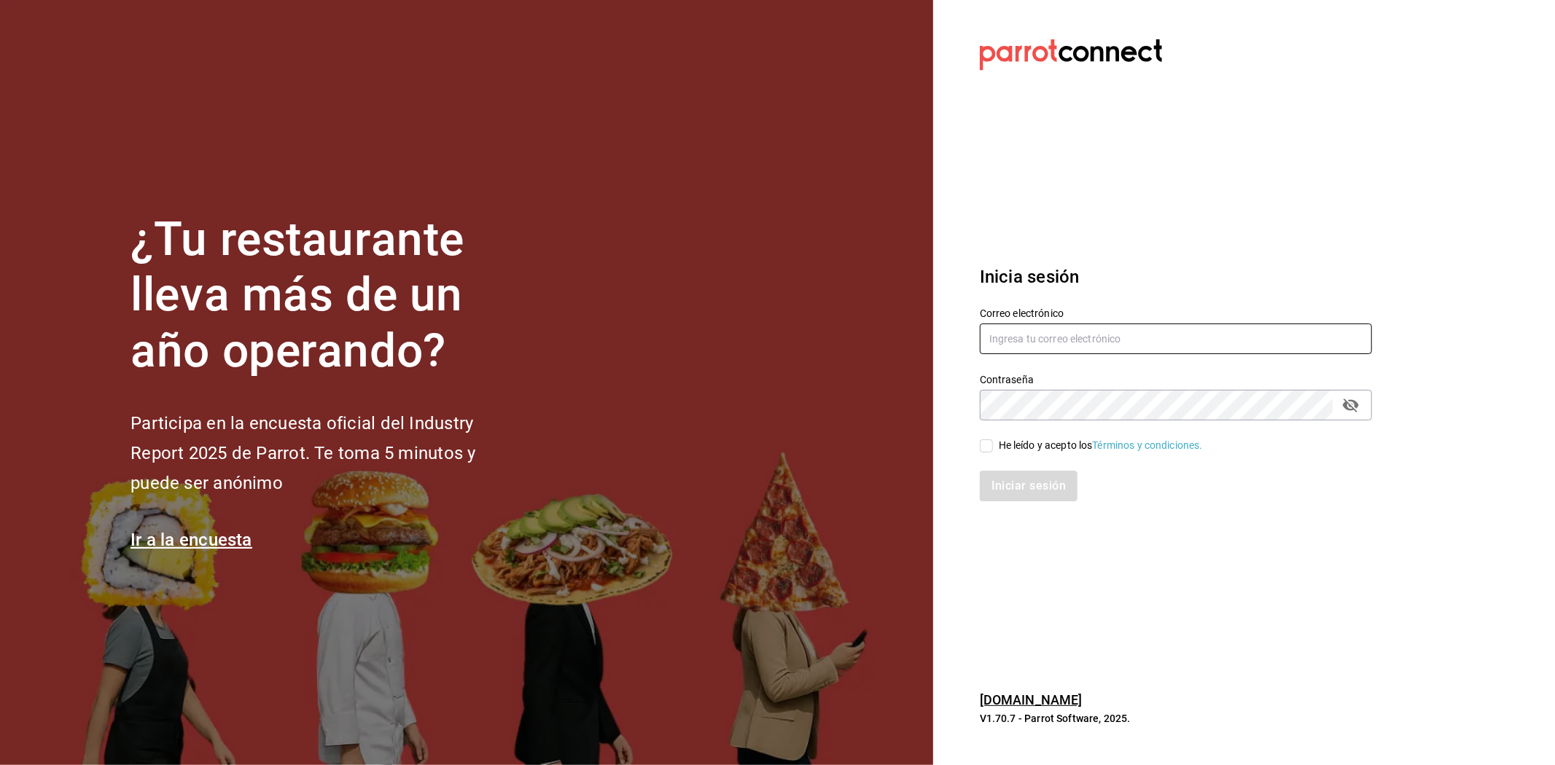
type input "echavarria.05@hotmail.com"
click at [991, 442] on input "He leído y acepto los Términos y condiciones." at bounding box center [986, 446] width 13 height 13
checkbox input "true"
click at [1007, 480] on button "Iniciar sesión" at bounding box center [1029, 486] width 99 height 31
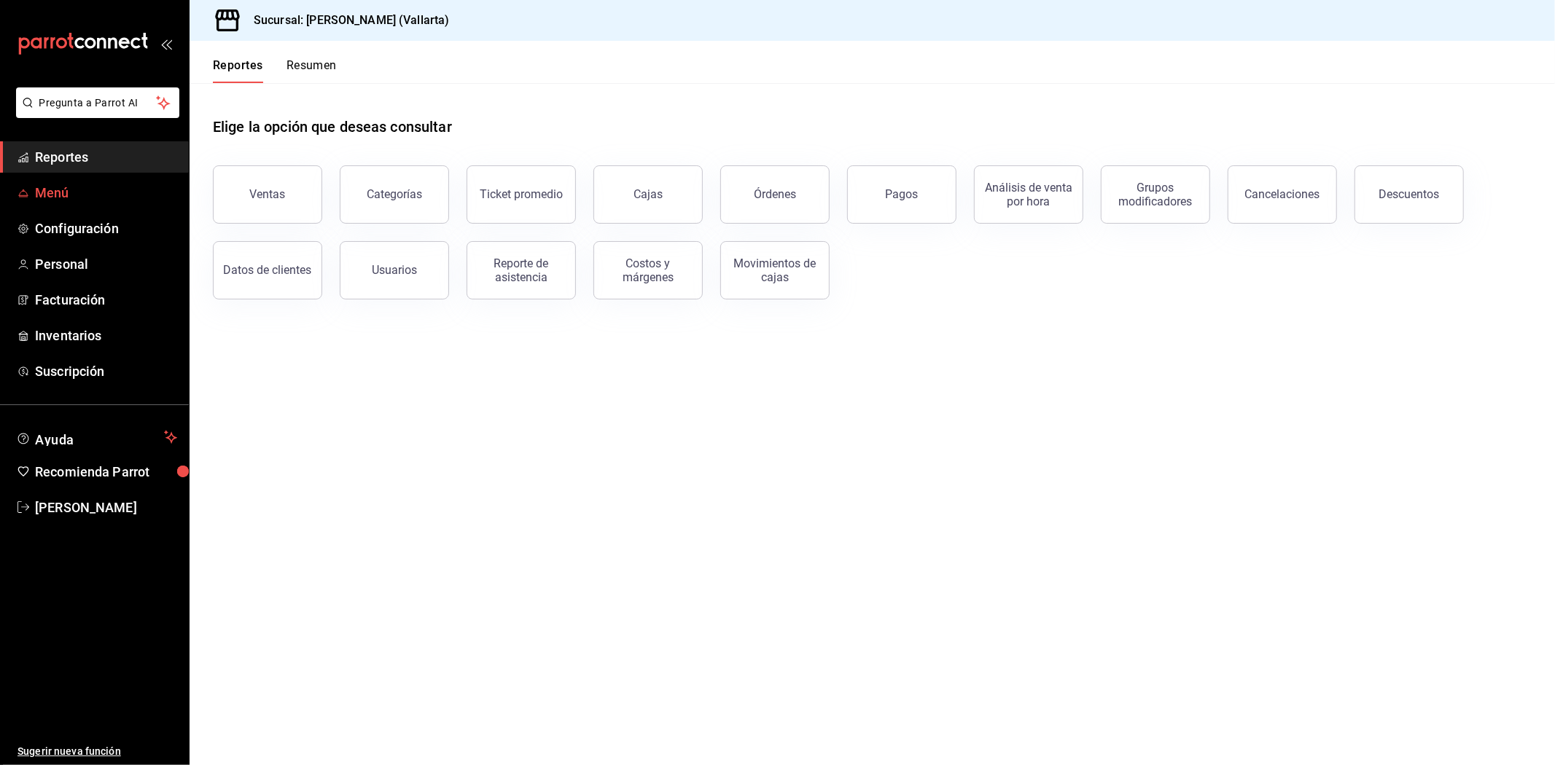
click at [98, 184] on span "Menú" at bounding box center [106, 193] width 142 height 20
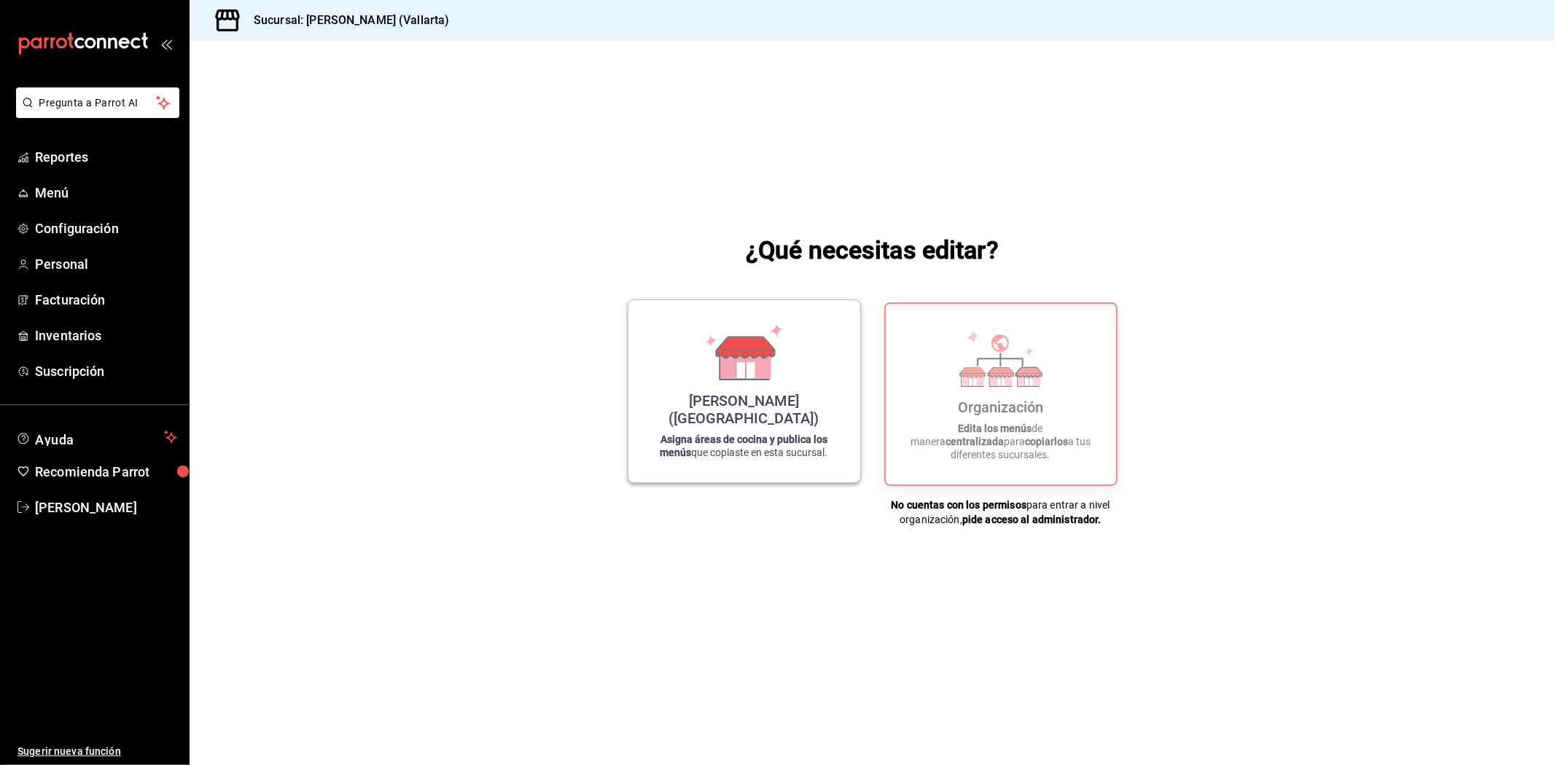
click at [790, 418] on div "[PERSON_NAME] ([GEOGRAPHIC_DATA])" at bounding box center [744, 409] width 197 height 35
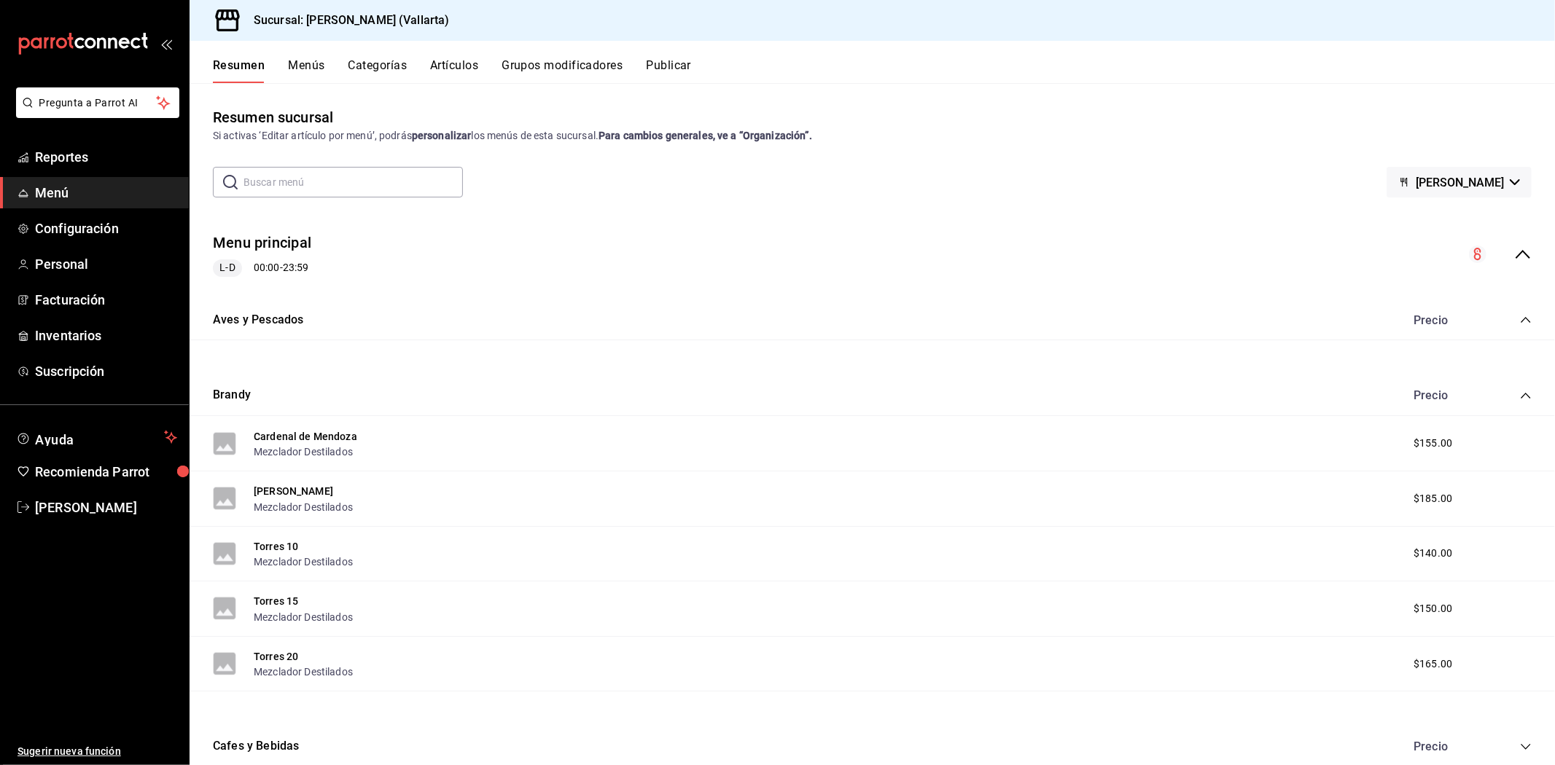
click at [456, 60] on button "Artículos" at bounding box center [454, 70] width 48 height 25
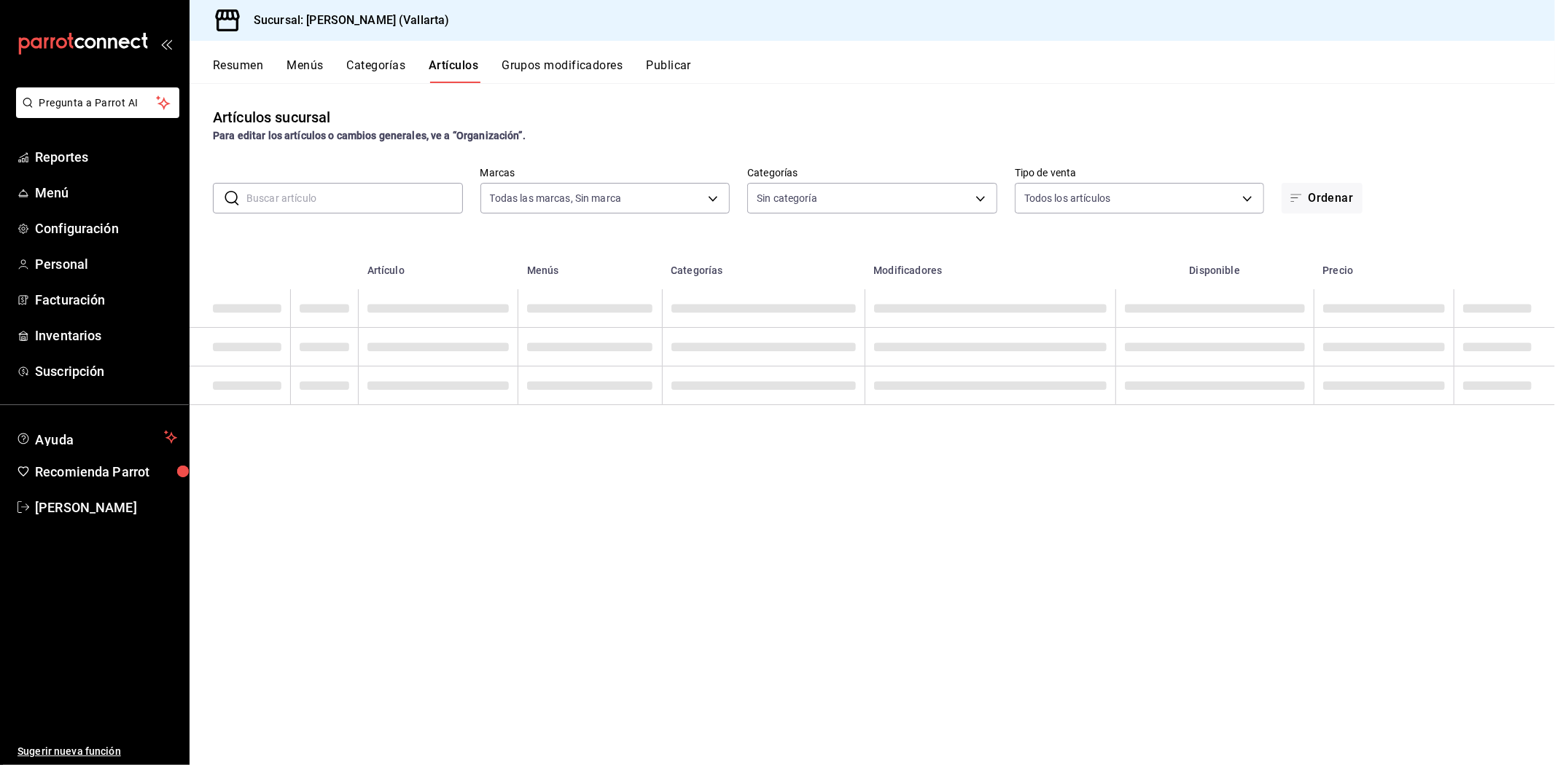
type input "dedade05-fd73-4fc1-b48a-98286d1a7cbf"
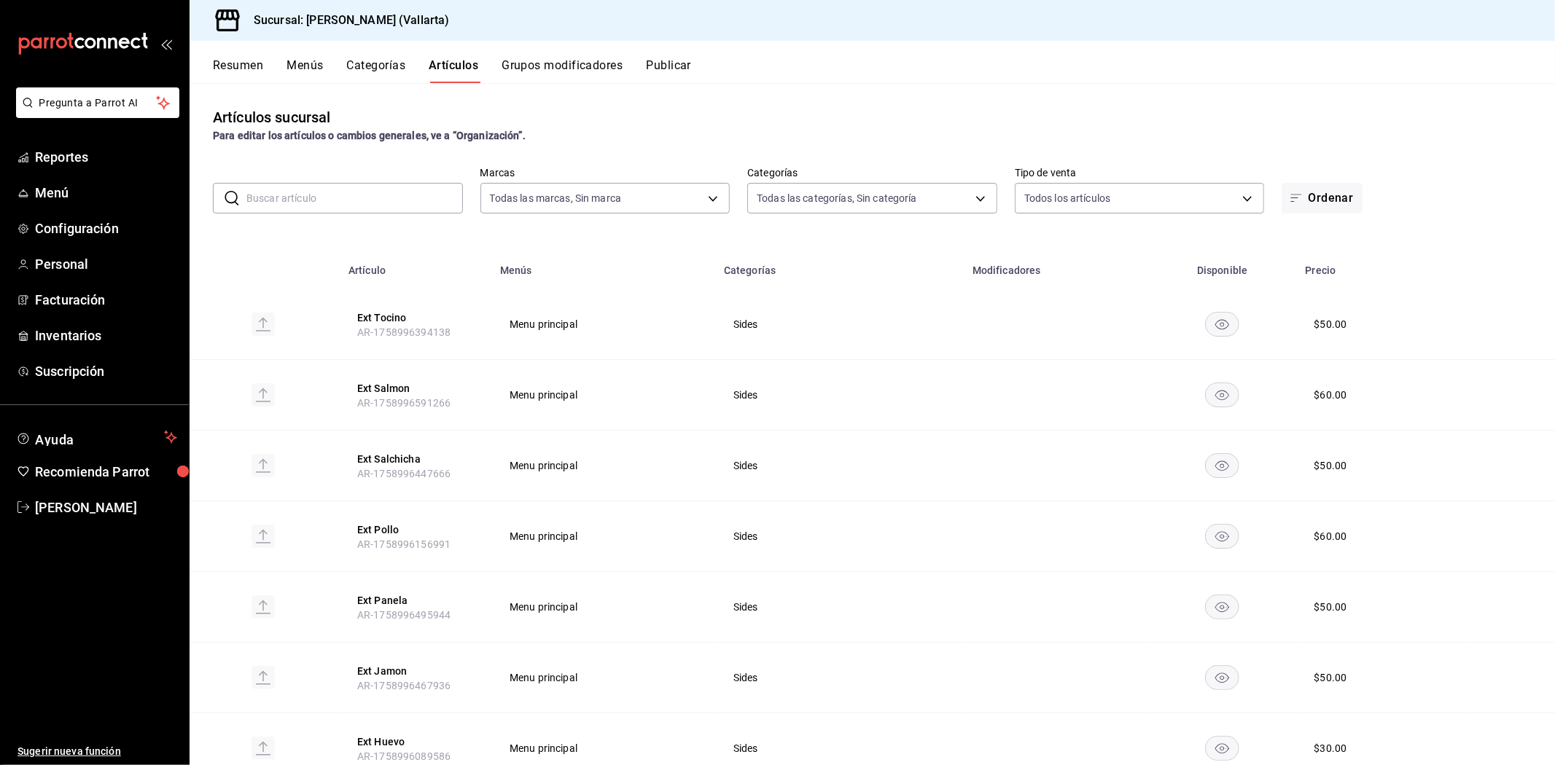
type input "ddeea584-b7b7-4c64-abd4-9dbe24413160,94bc3e91-bac1-4cab-af5d-7d085d9bac7d,85d50…"
click at [322, 191] on input "text" at bounding box center [354, 198] width 216 height 29
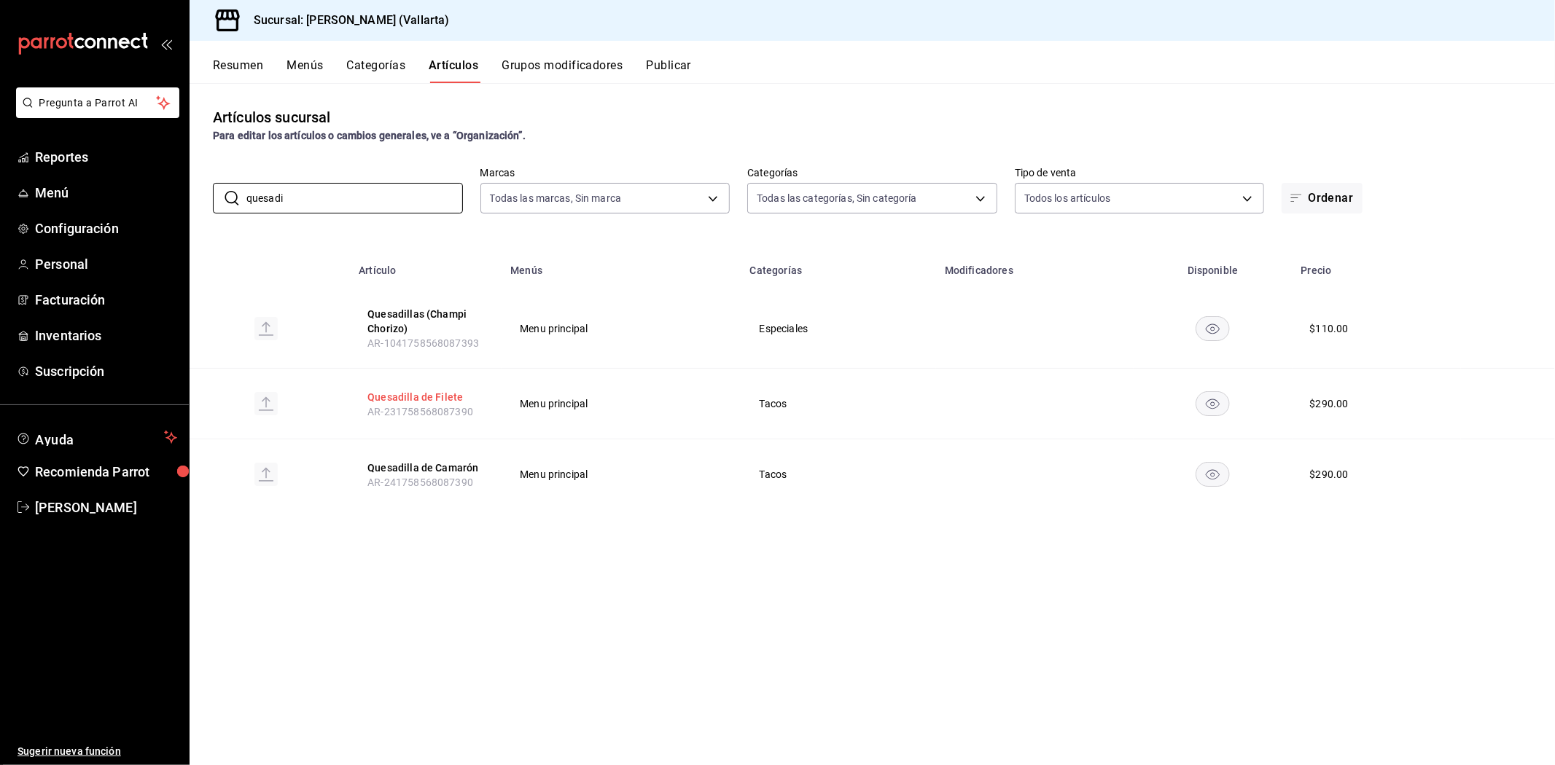
click at [414, 394] on button "Quesadilla de Filete" at bounding box center [425, 397] width 117 height 15
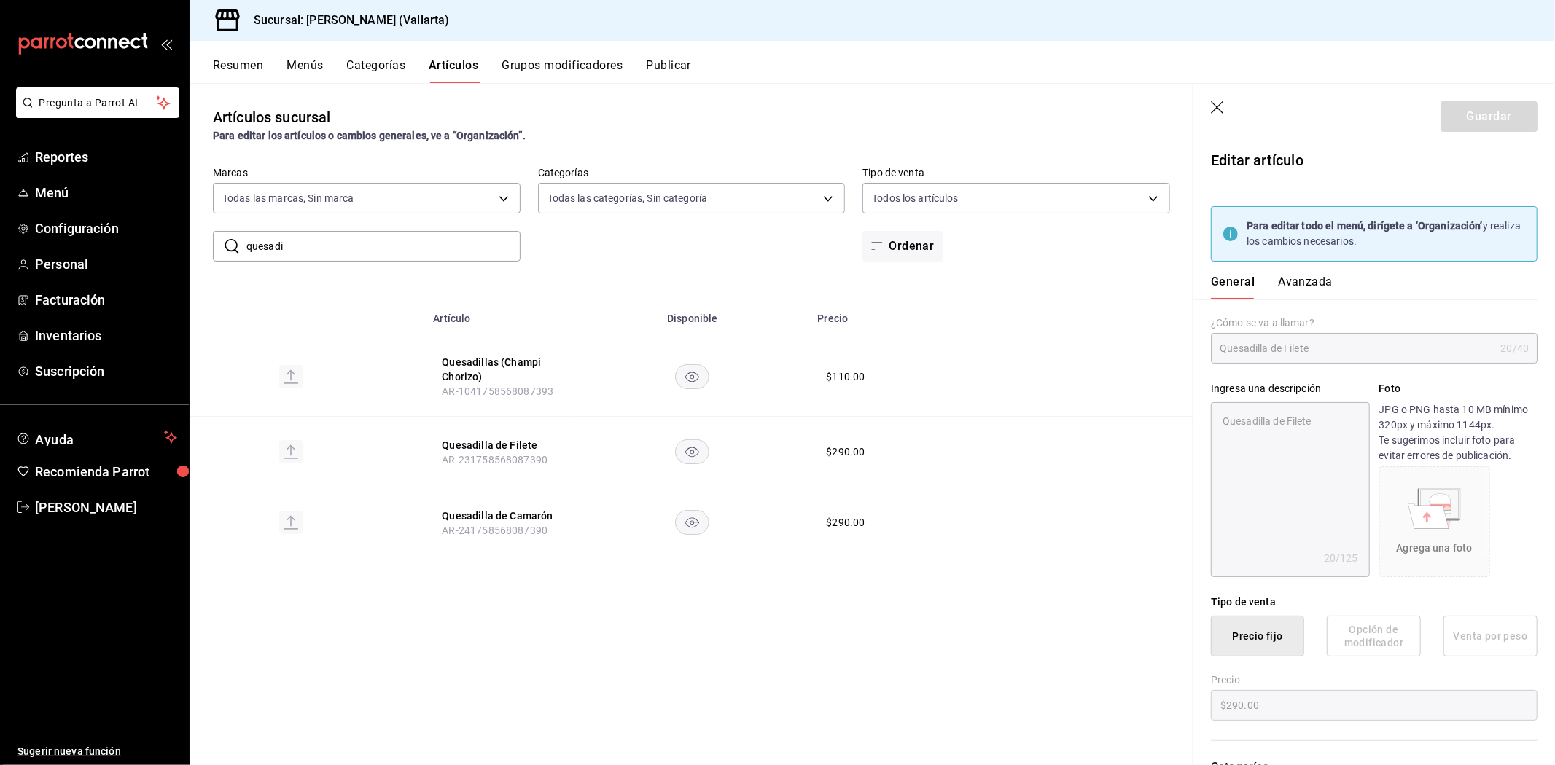
click at [1303, 284] on button "Avanzada" at bounding box center [1305, 287] width 55 height 25
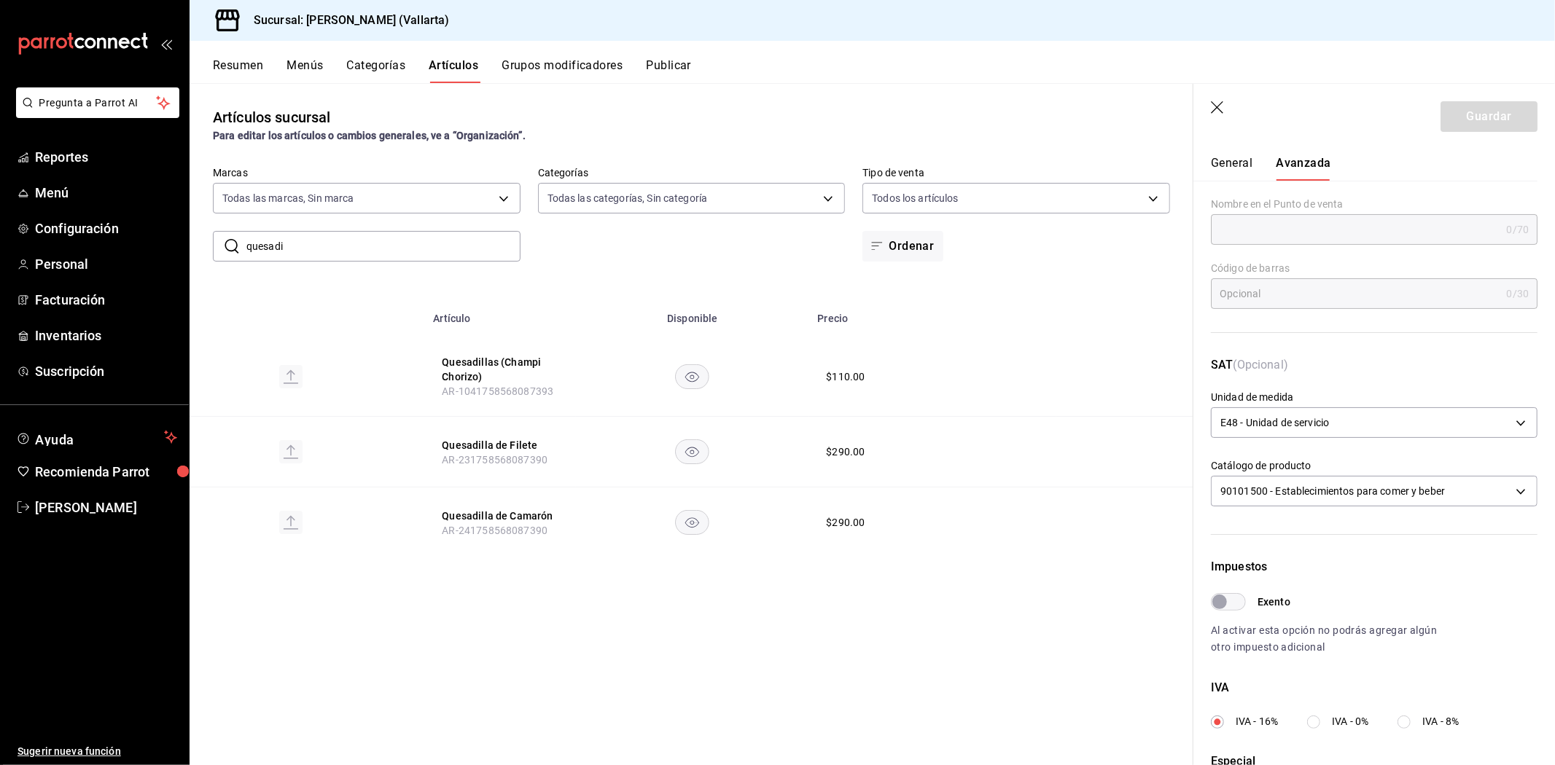
scroll to position [354, 0]
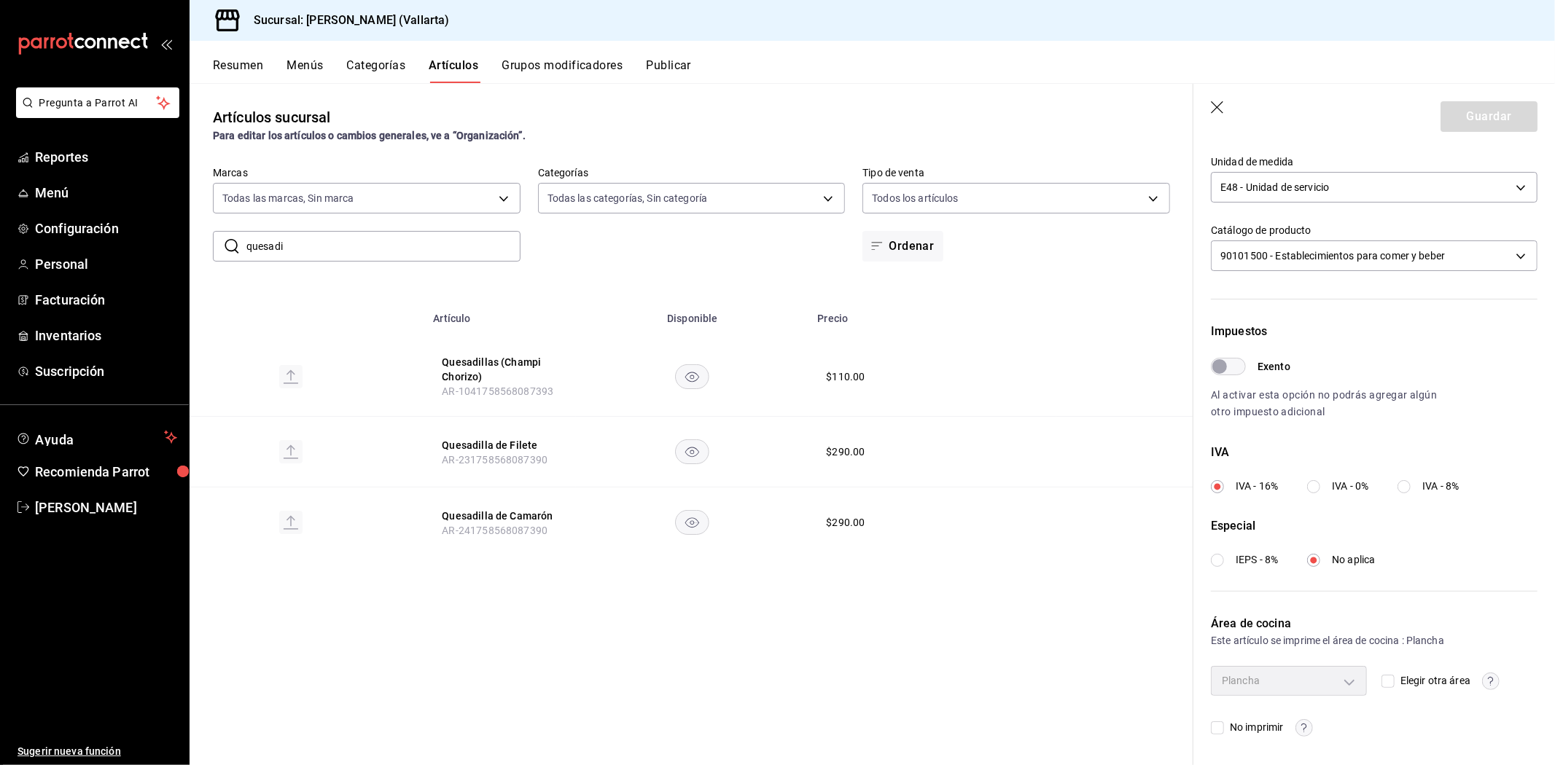
click at [297, 242] on input "quesadi" at bounding box center [383, 246] width 274 height 29
type input "q"
type input "s"
type input "den"
